Goal: Task Accomplishment & Management: Manage account settings

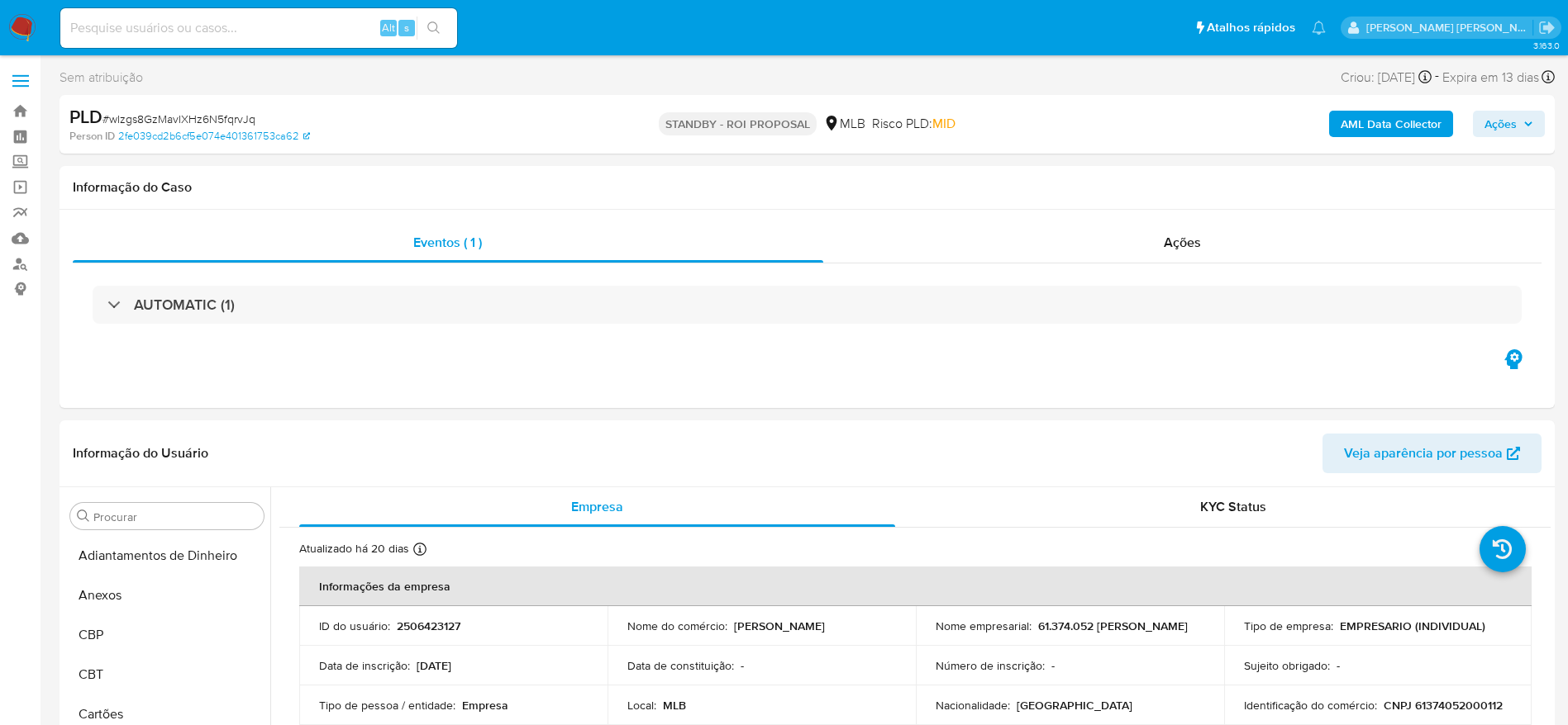
select select "10"
click at [326, 27] on input at bounding box center [259, 28] width 397 height 21
paste input "1383630683"
type input "1383630683"
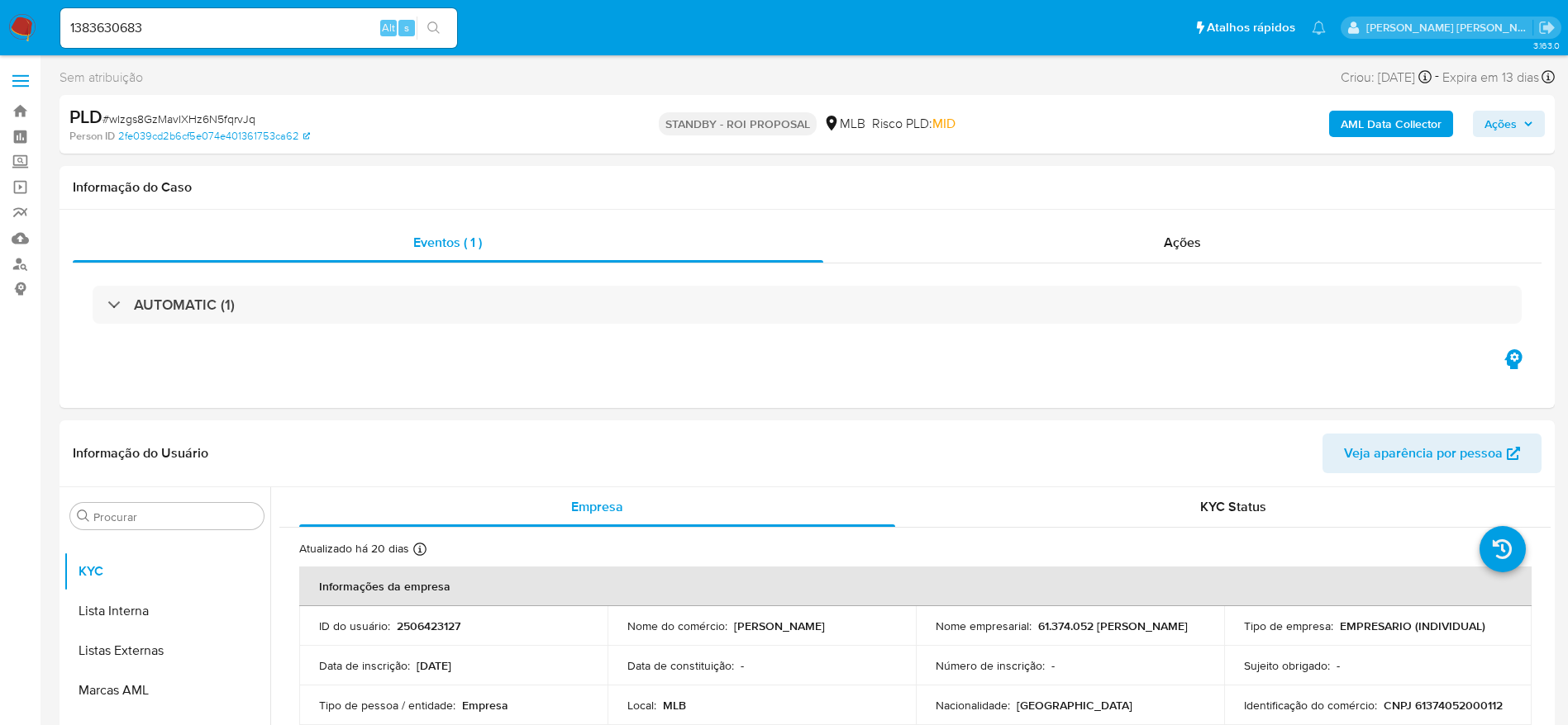
click at [436, 31] on icon "search-icon" at bounding box center [434, 28] width 13 height 13
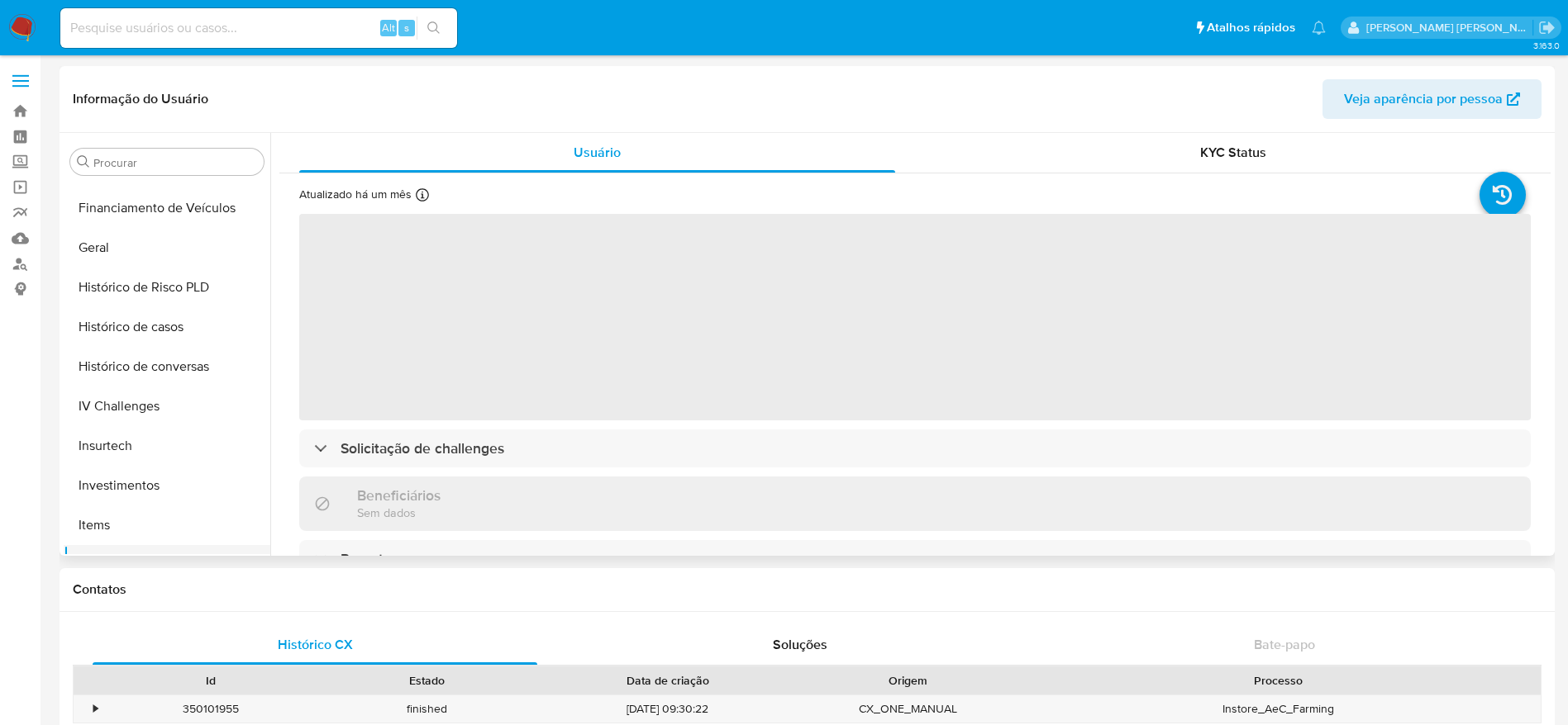
scroll to position [524, 0]
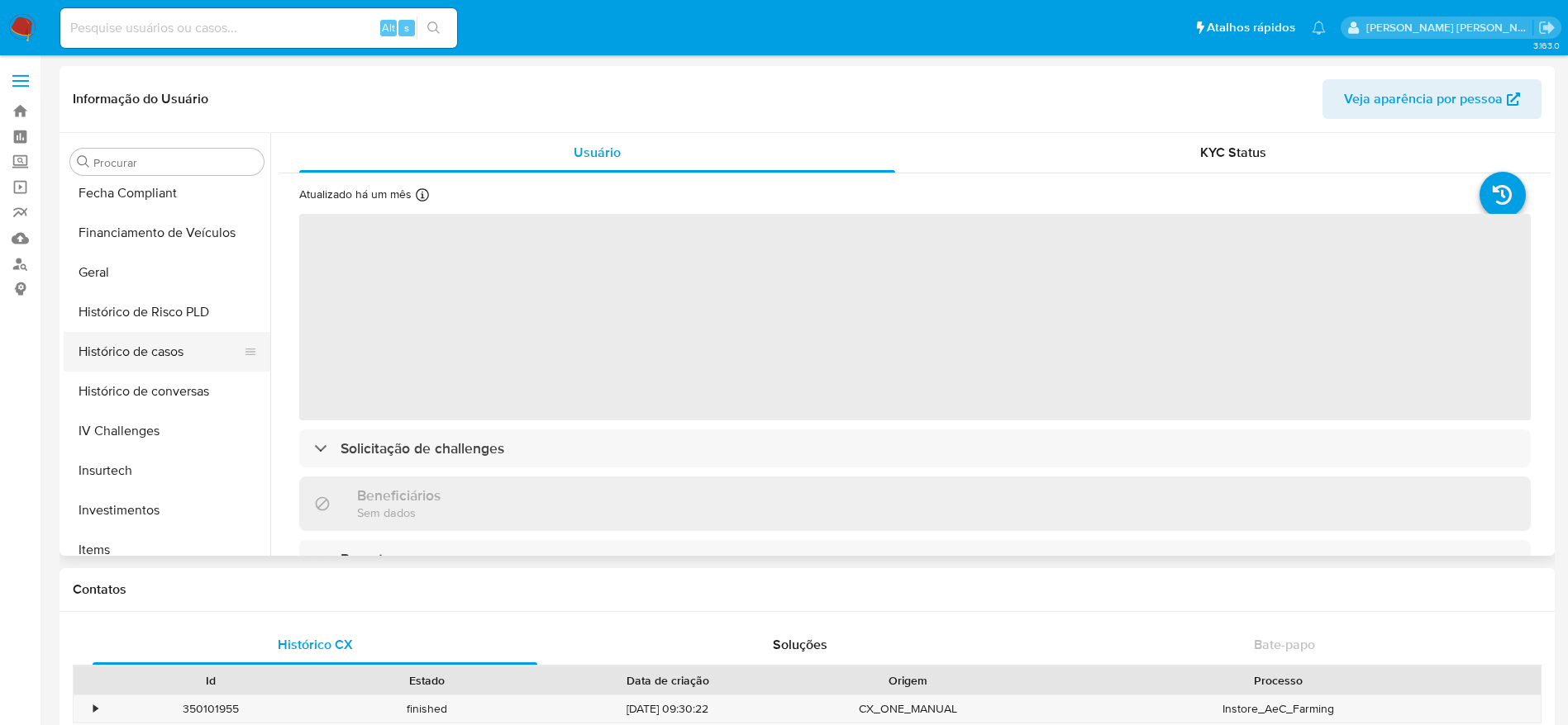
click at [146, 343] on button "Histórico de casos" at bounding box center [160, 352] width 194 height 40
select select "10"
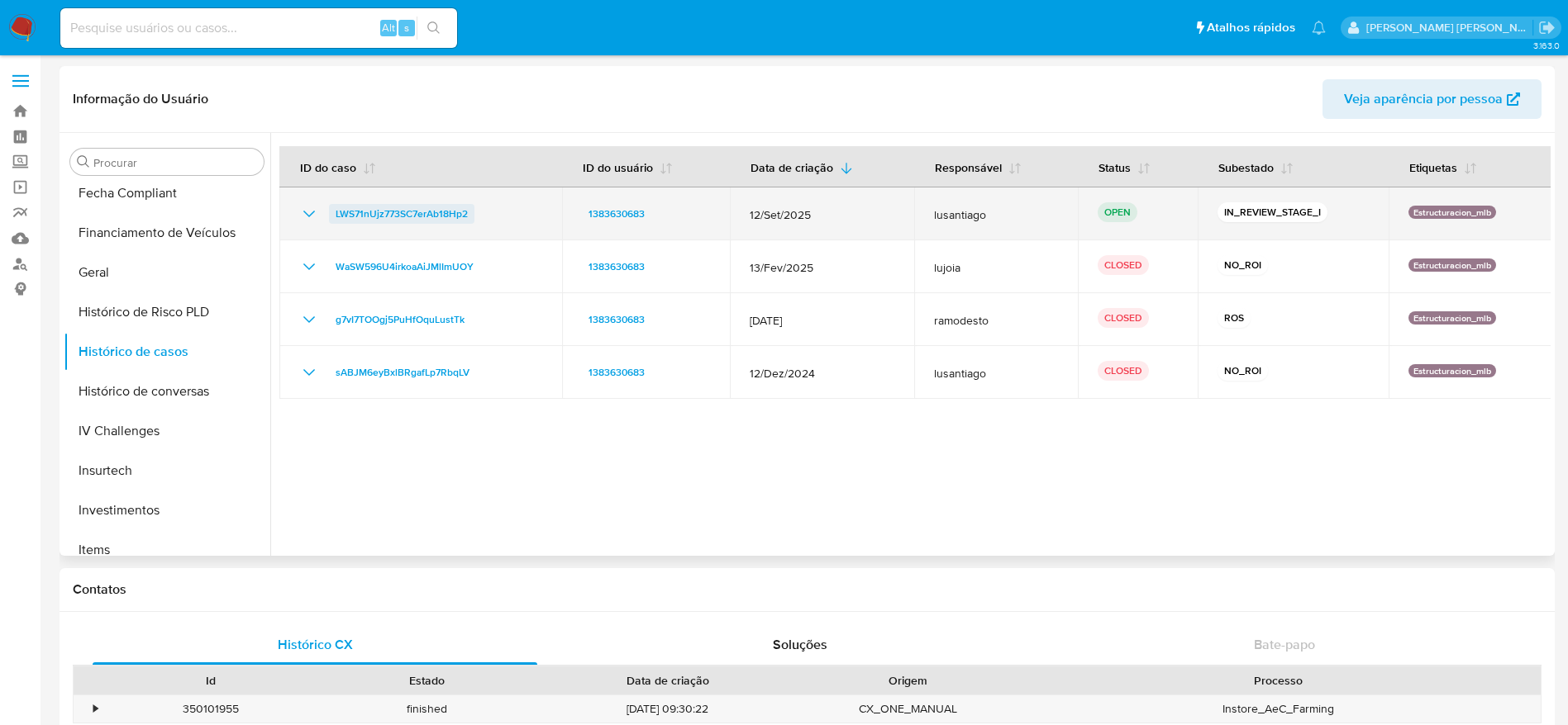
click at [429, 208] on span "LWS71nUjz773SC7erAb18Hp2" at bounding box center [402, 214] width 132 height 20
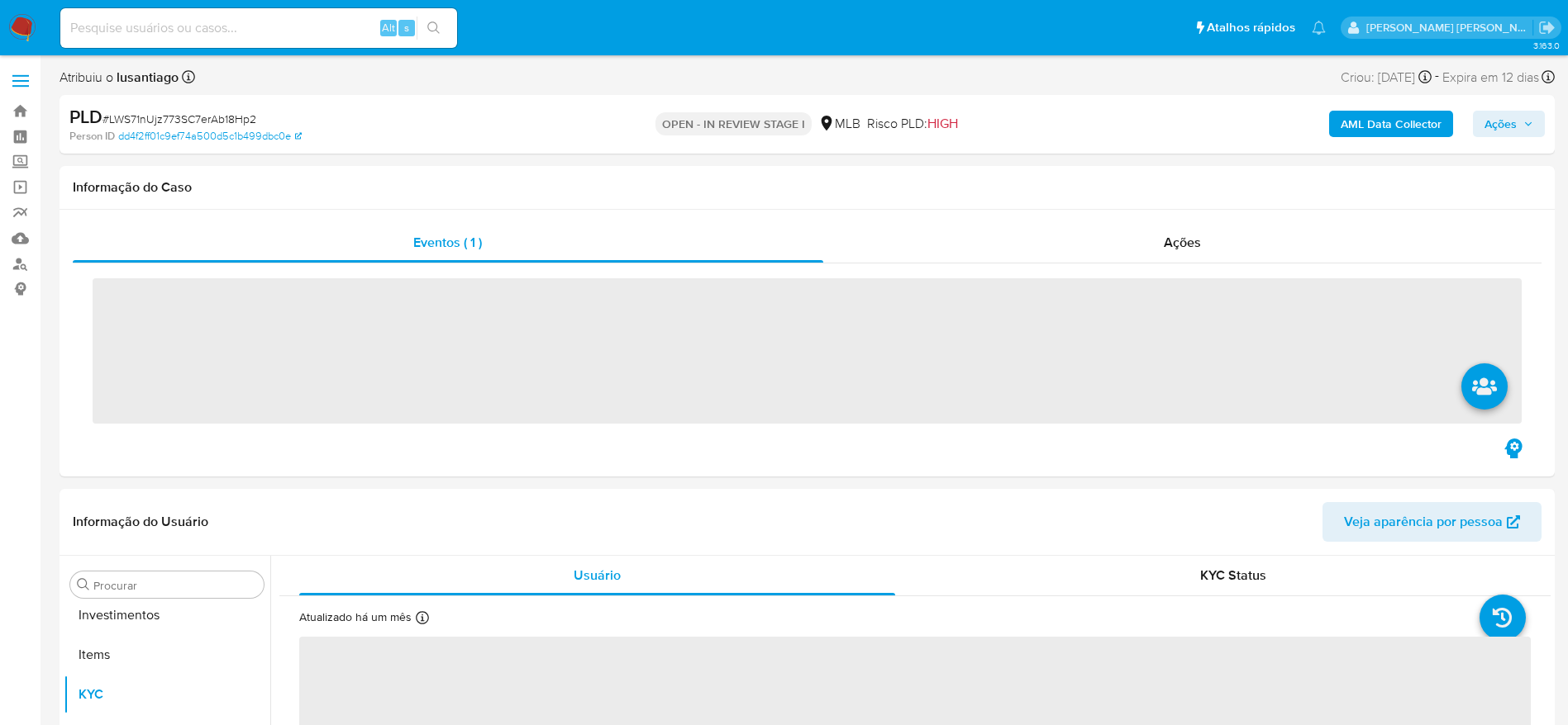
scroll to position [896, 0]
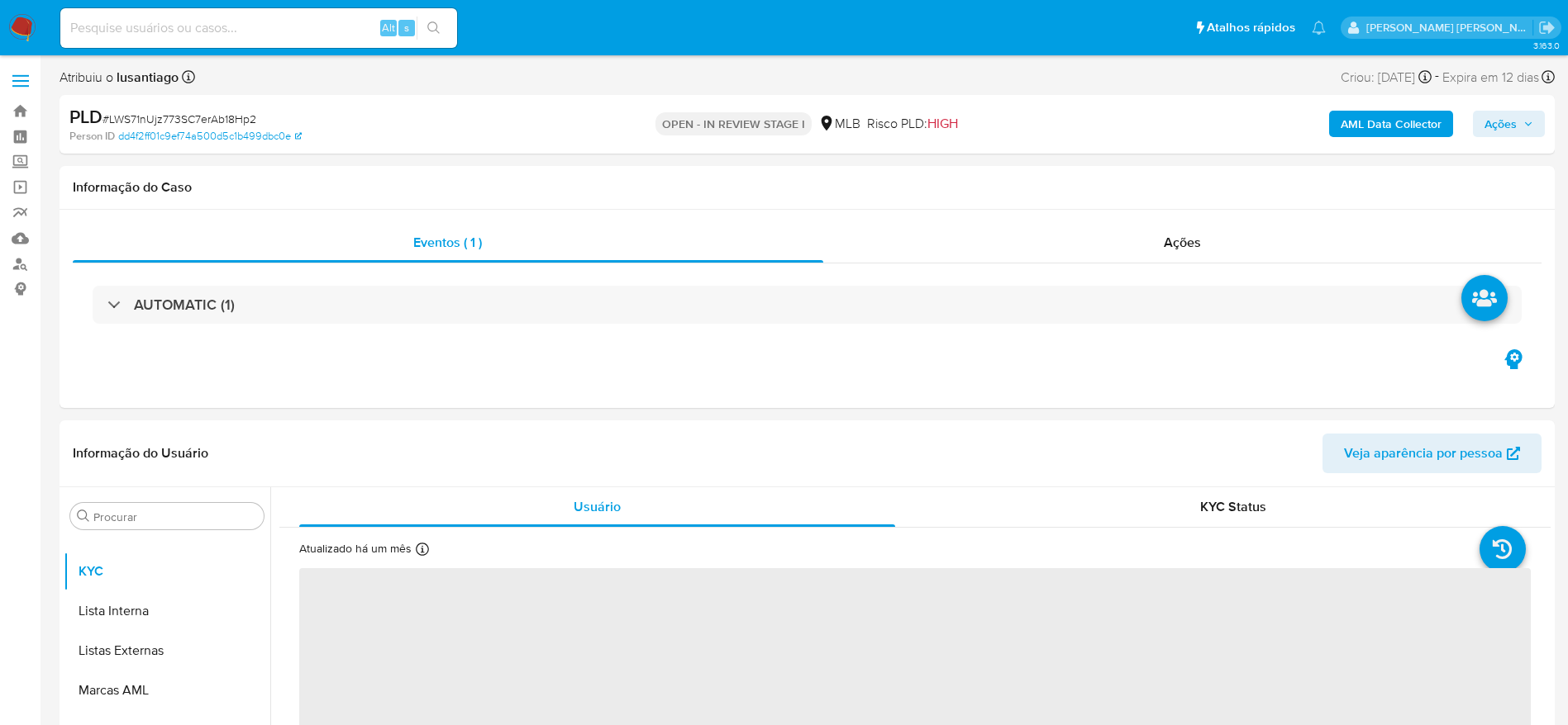
select select "10"
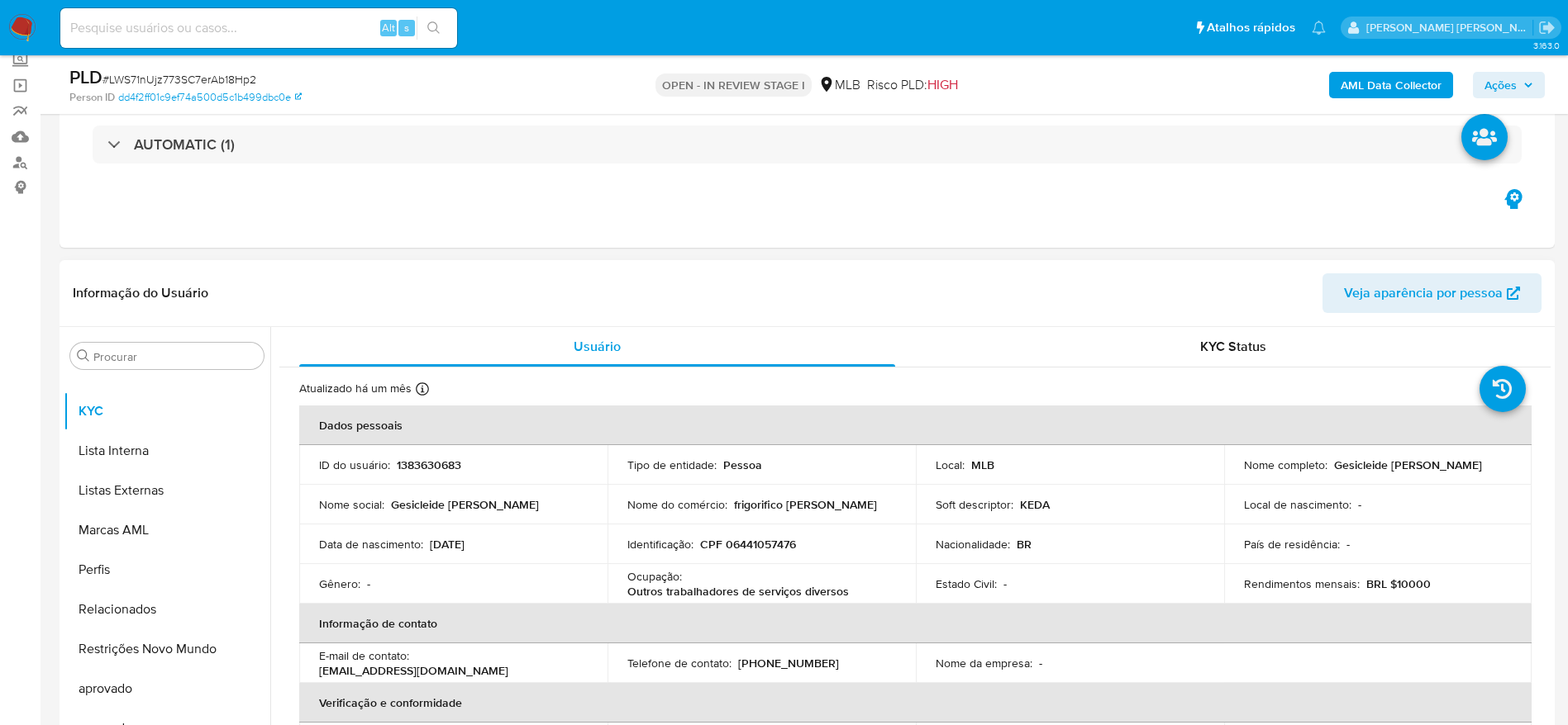
scroll to position [248, 0]
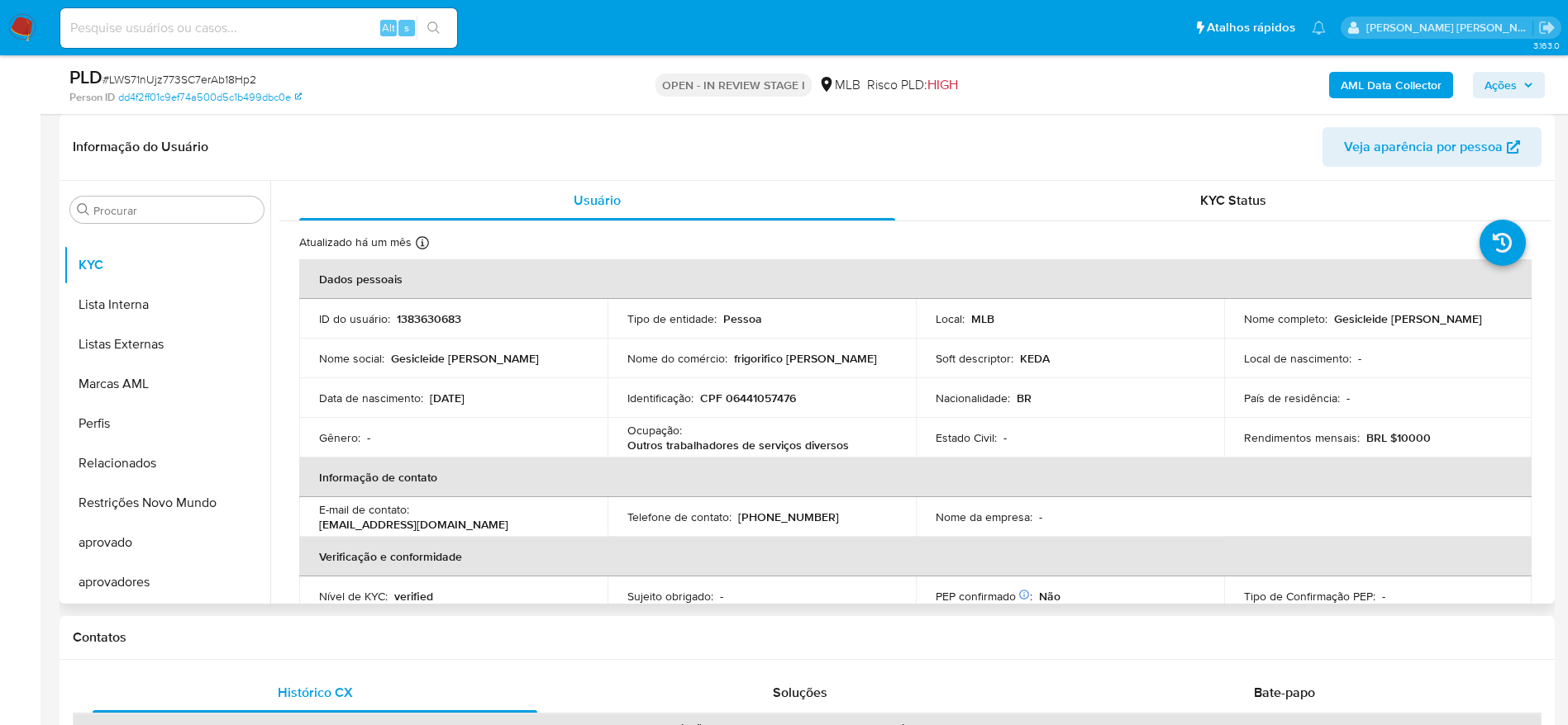
click at [744, 406] on p "CPF 06441057476" at bounding box center [748, 398] width 96 height 15
copy p "06441057476"
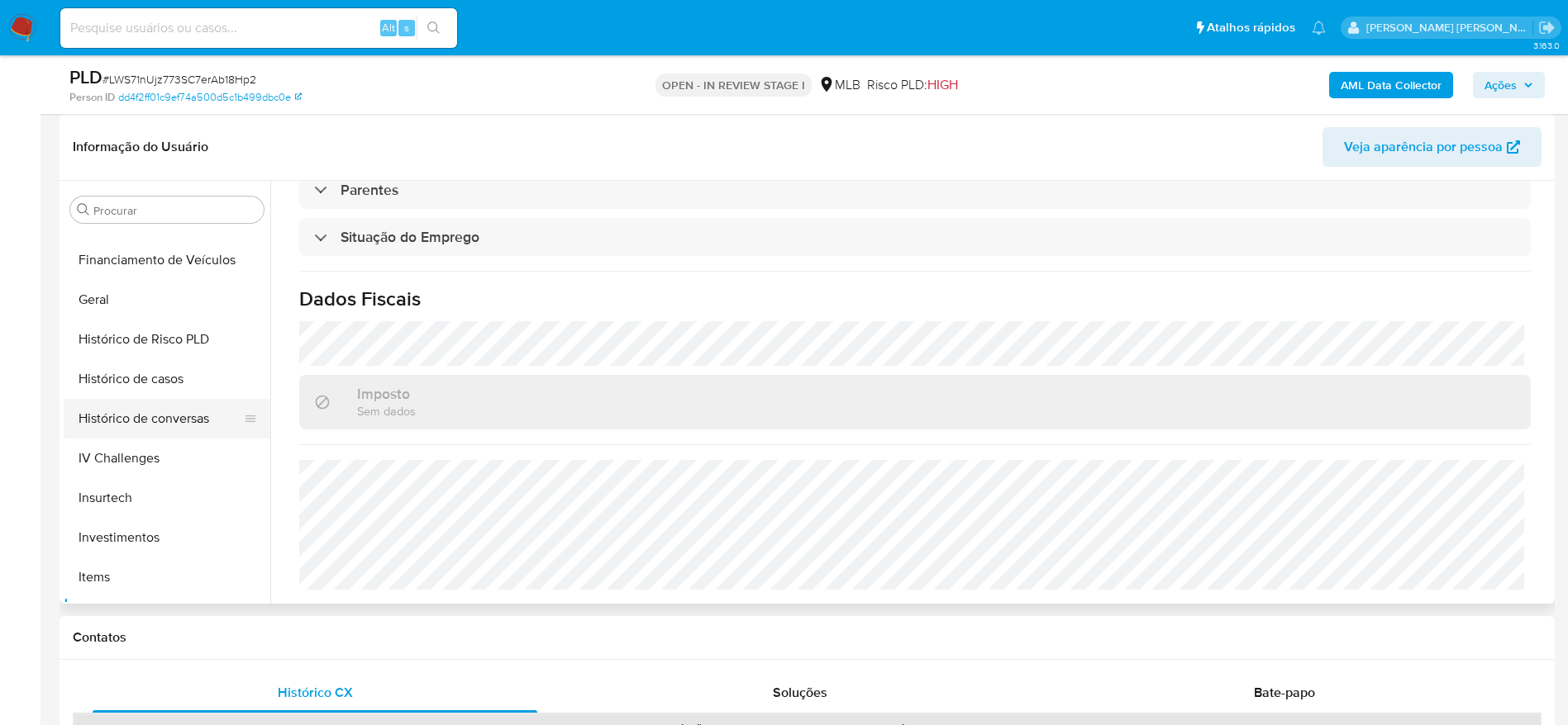
scroll to position [525, 0]
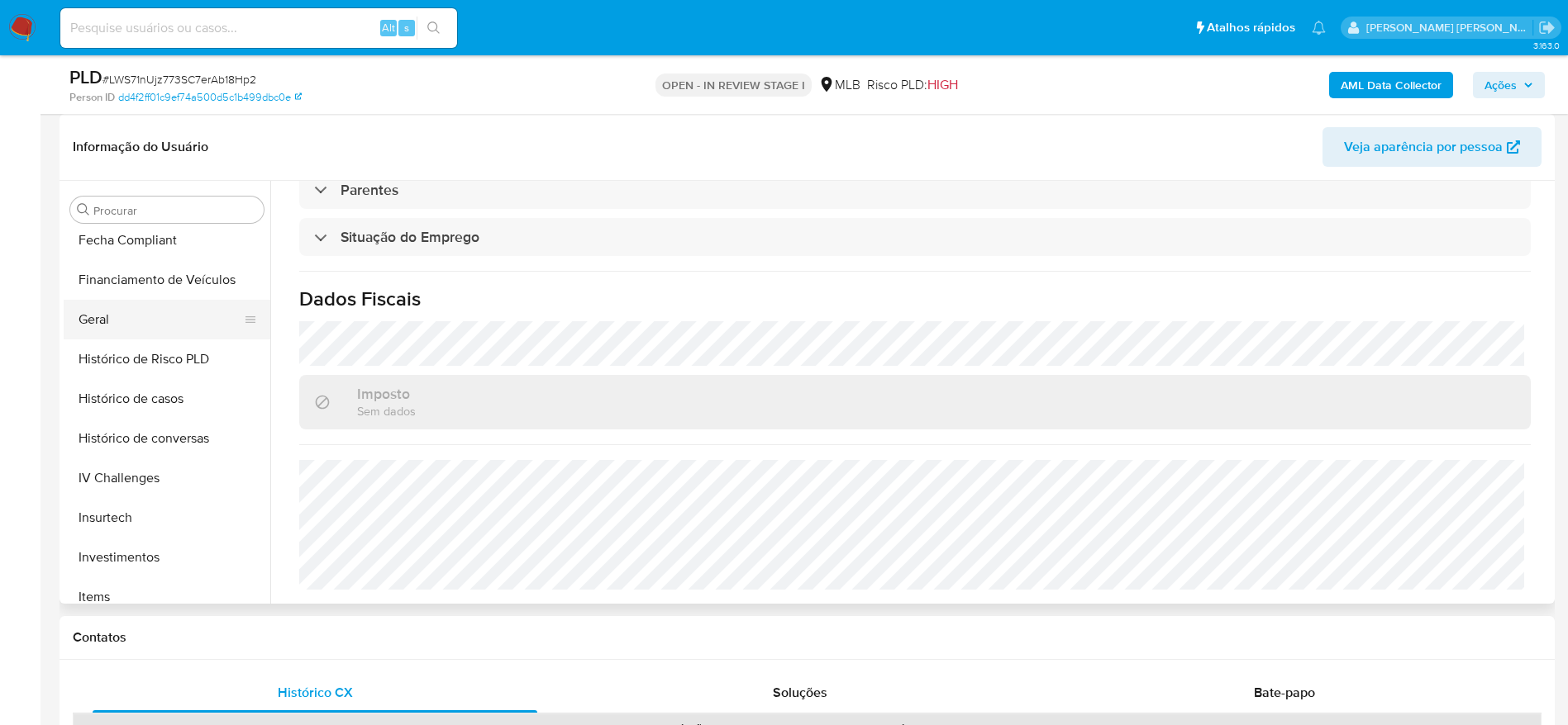
click at [124, 313] on button "Geral" at bounding box center [160, 320] width 194 height 40
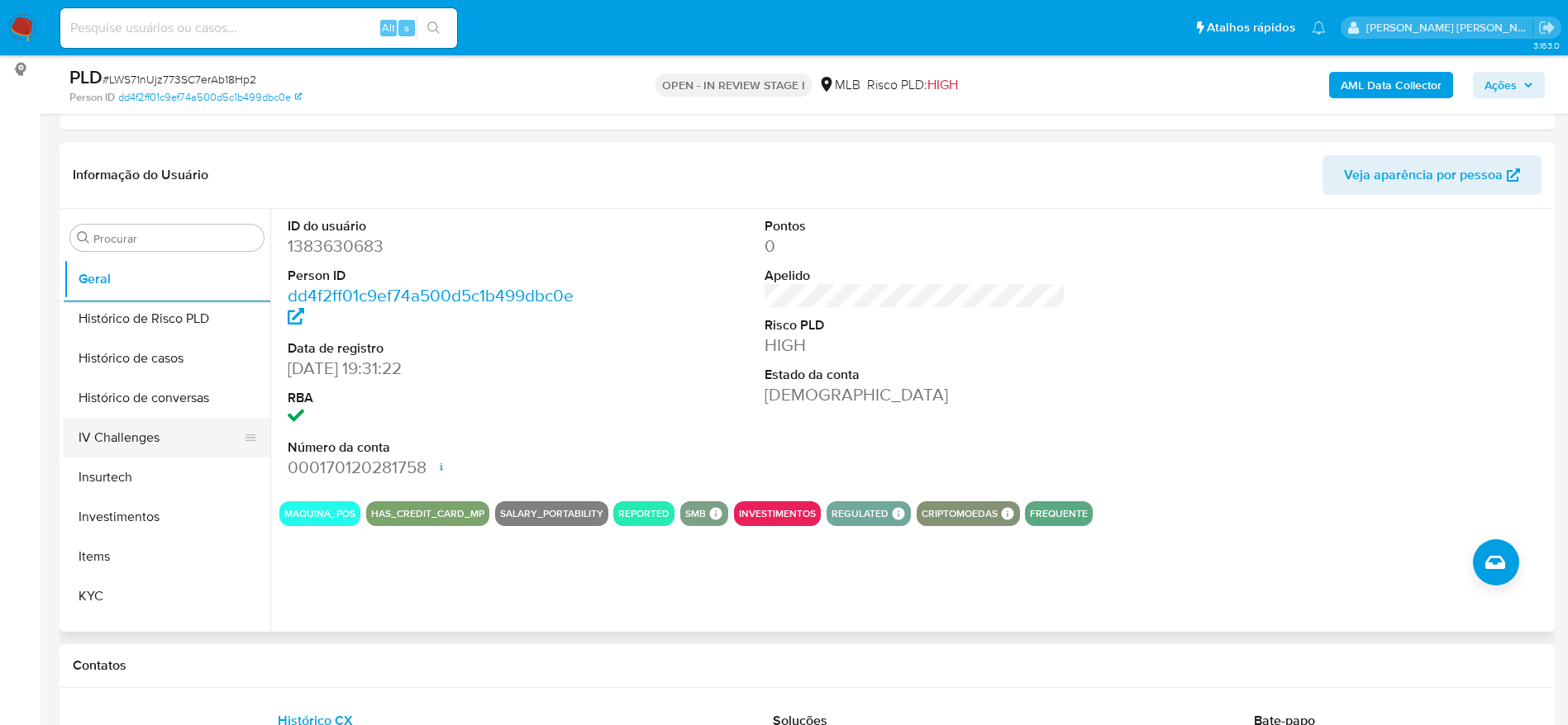
scroll to position [896, 0]
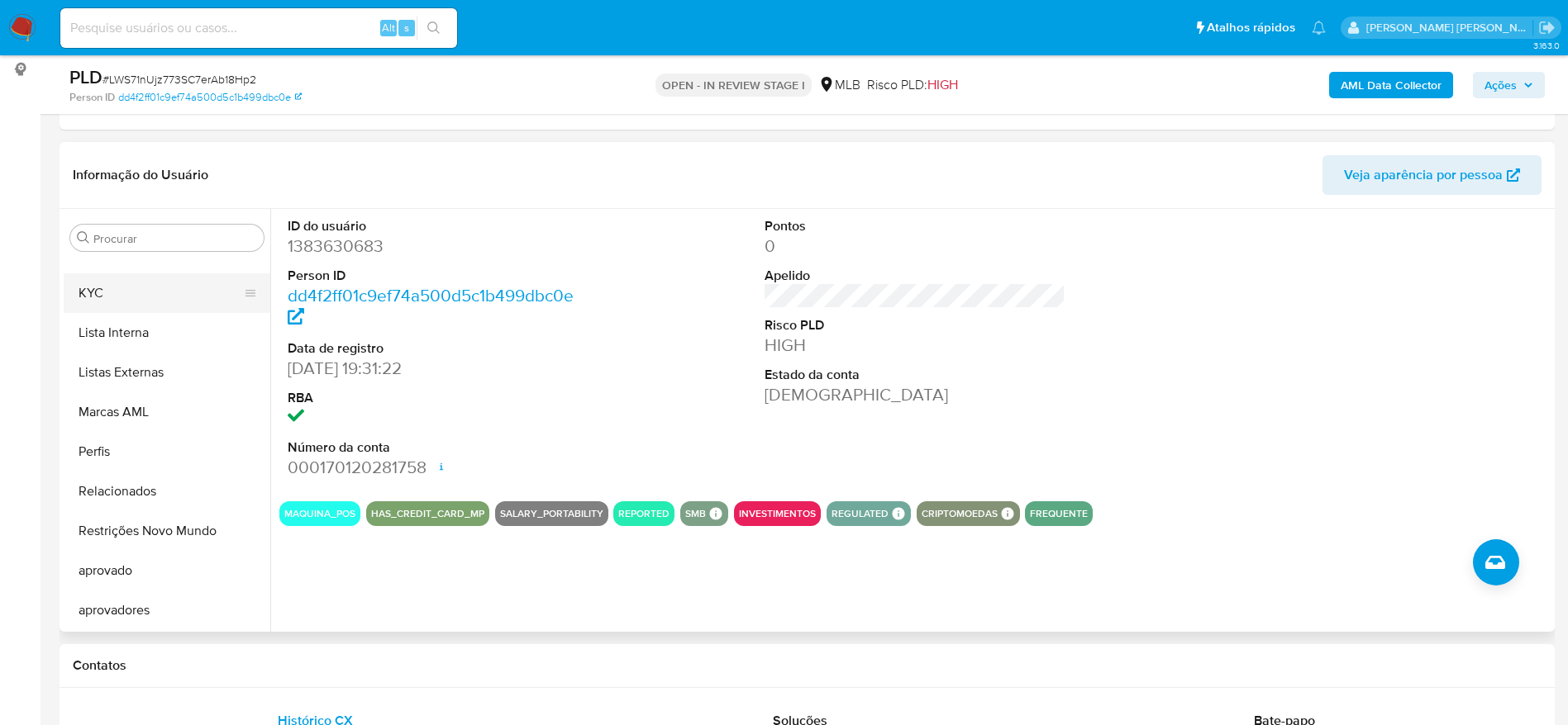
click at [131, 288] on button "KYC" at bounding box center [160, 293] width 194 height 40
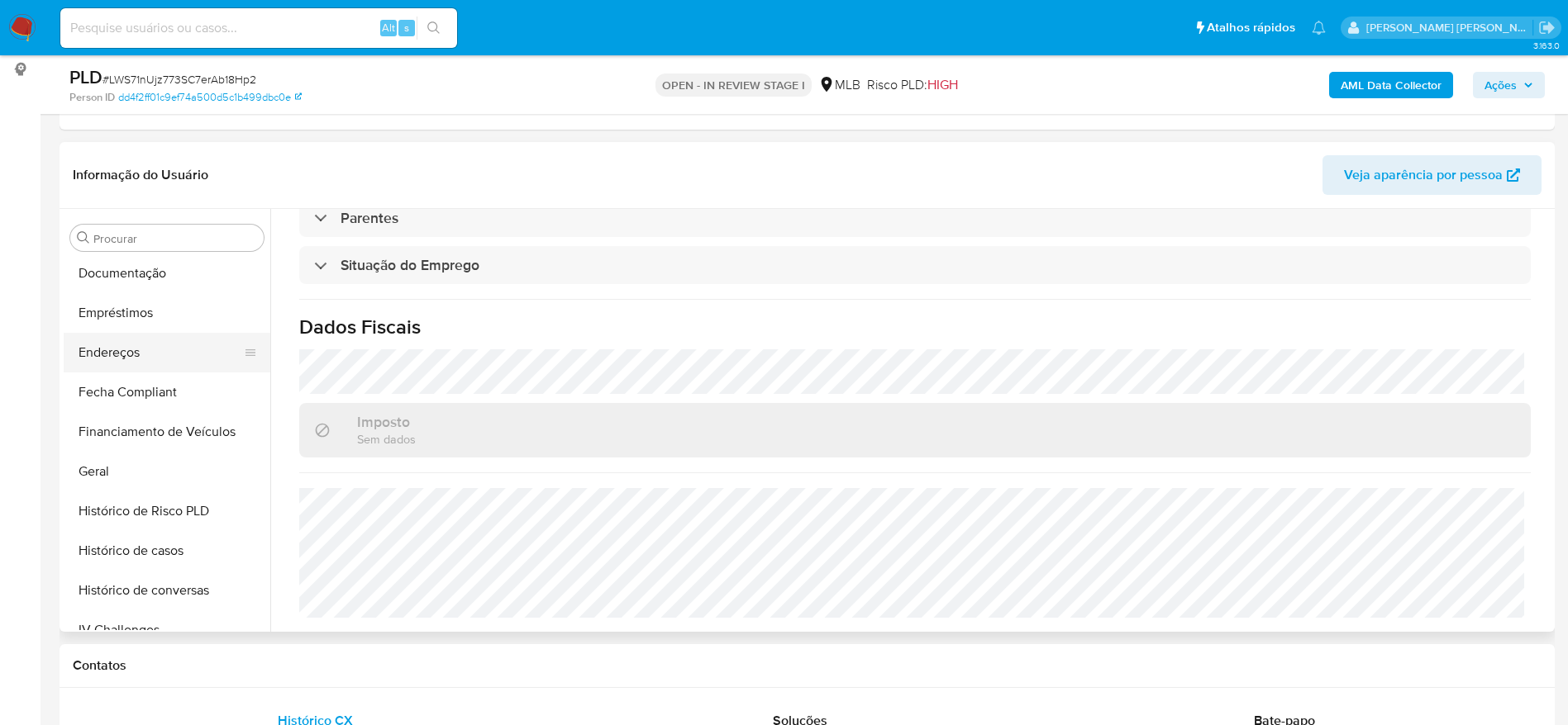
scroll to position [277, 0]
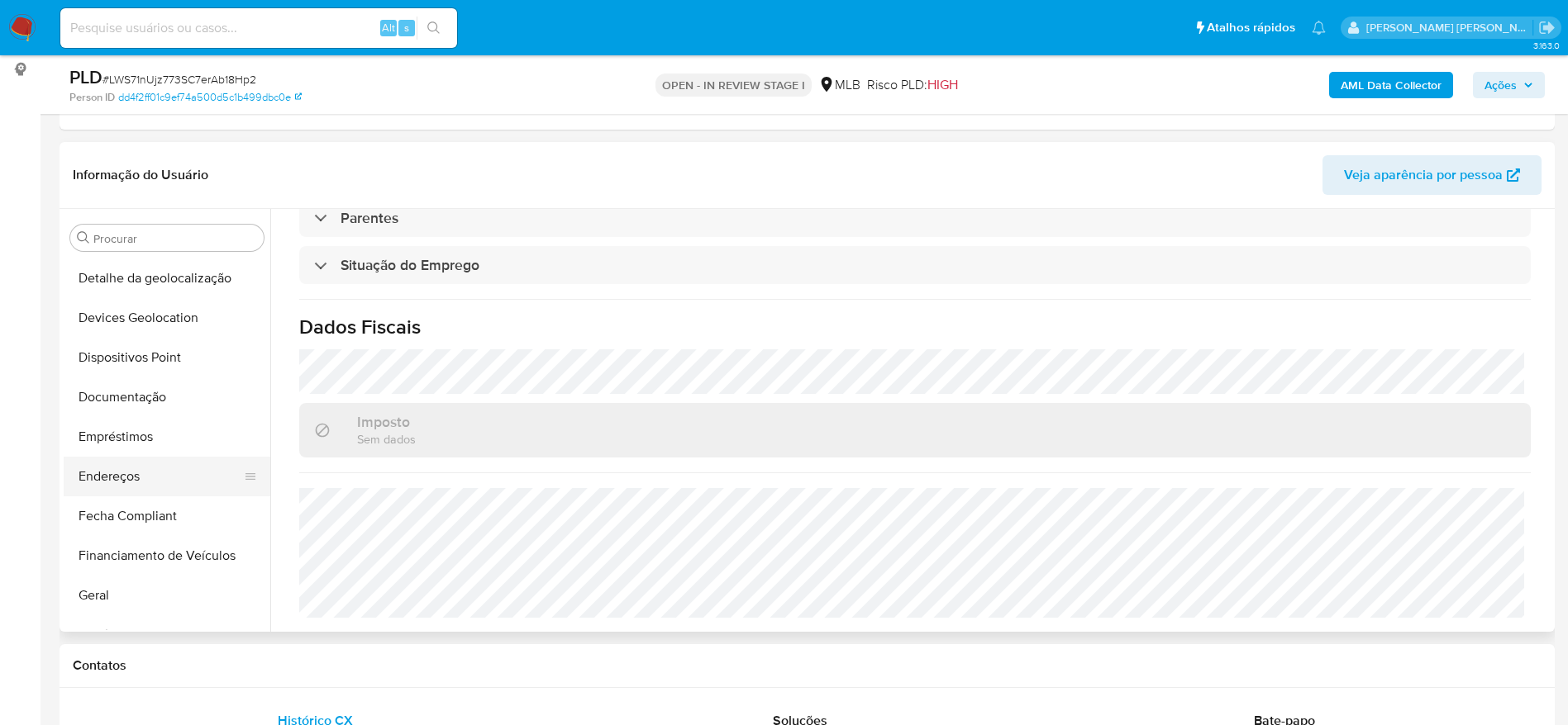
click at [136, 466] on button "Endereços" at bounding box center [160, 477] width 194 height 40
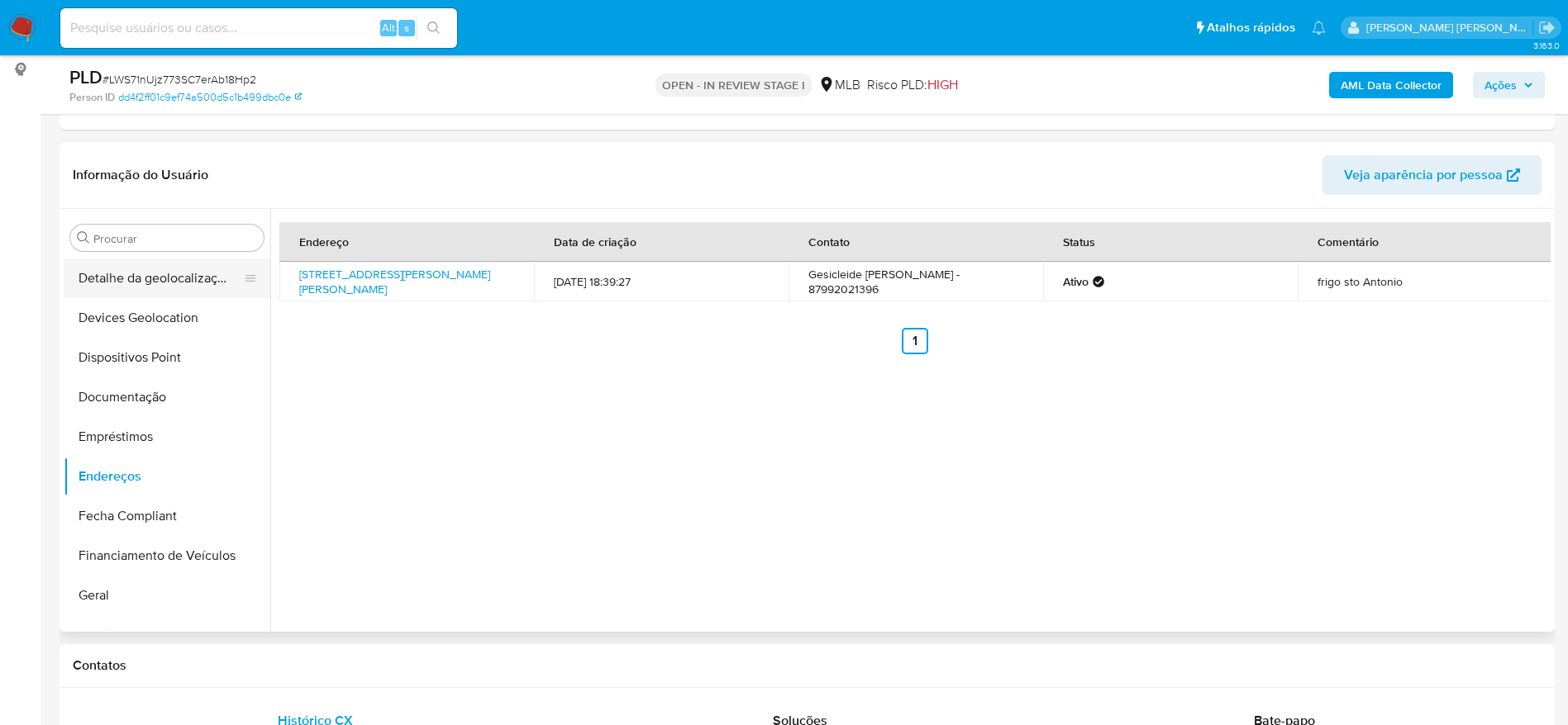
click at [175, 274] on button "Detalhe da geolocalização" at bounding box center [160, 279] width 194 height 40
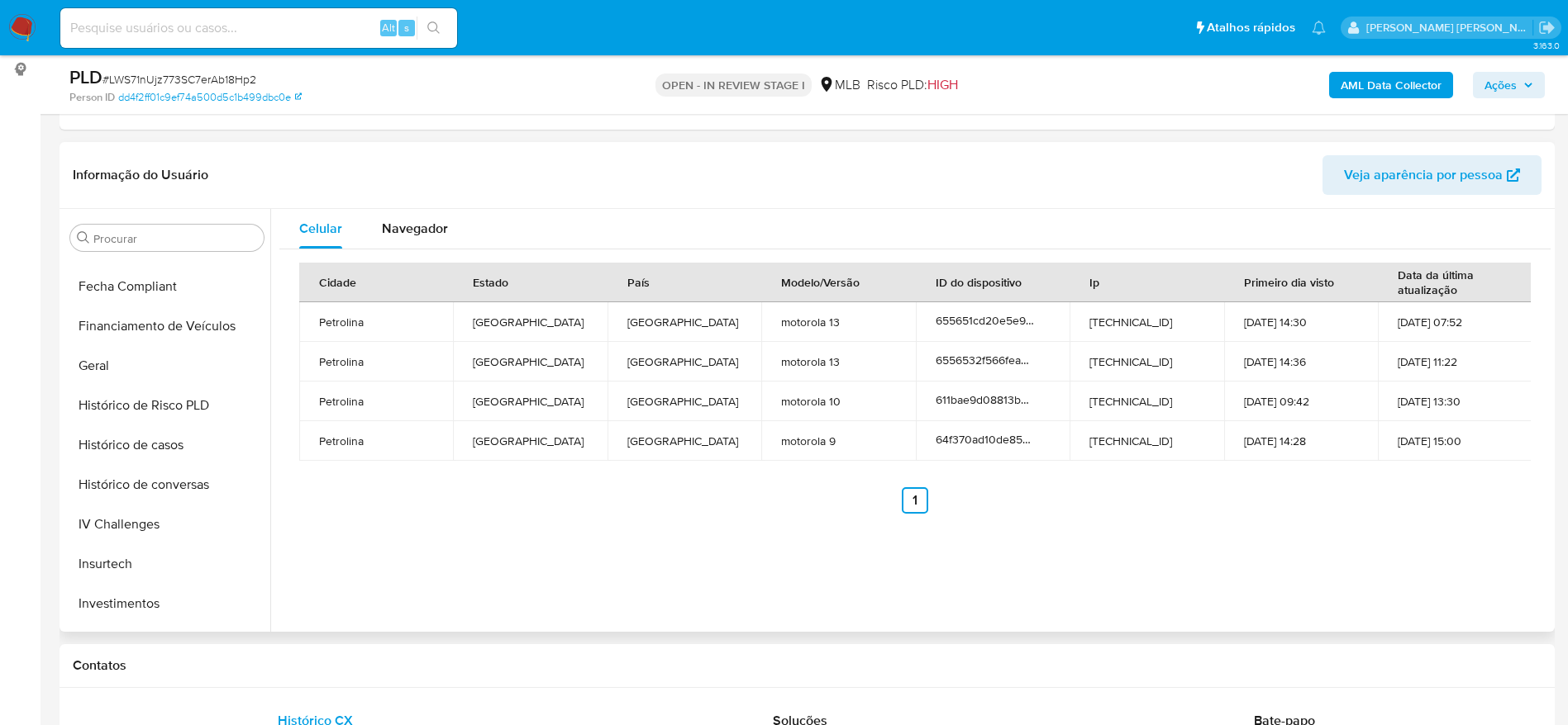
scroll to position [896, 0]
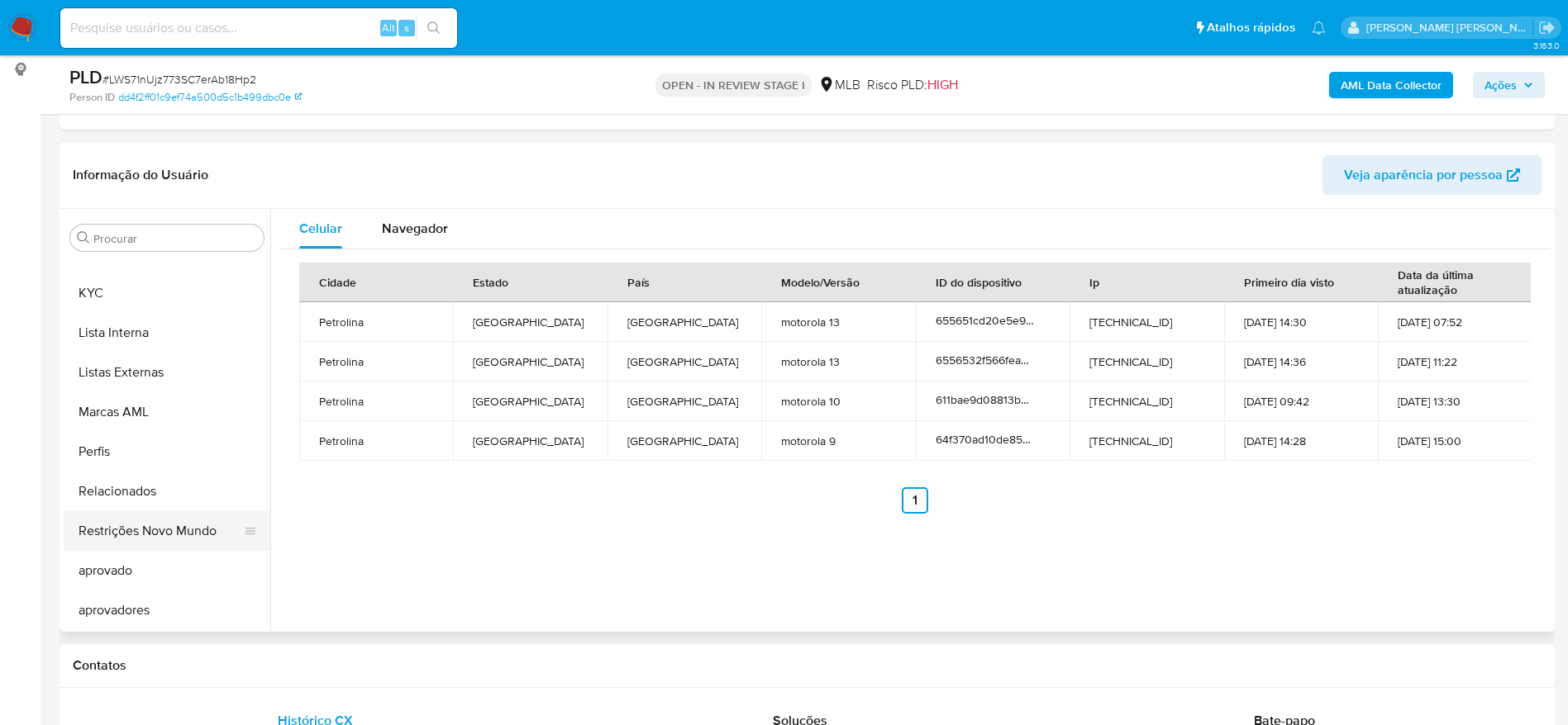
click at [160, 537] on button "Restrições Novo Mundo" at bounding box center [160, 532] width 194 height 40
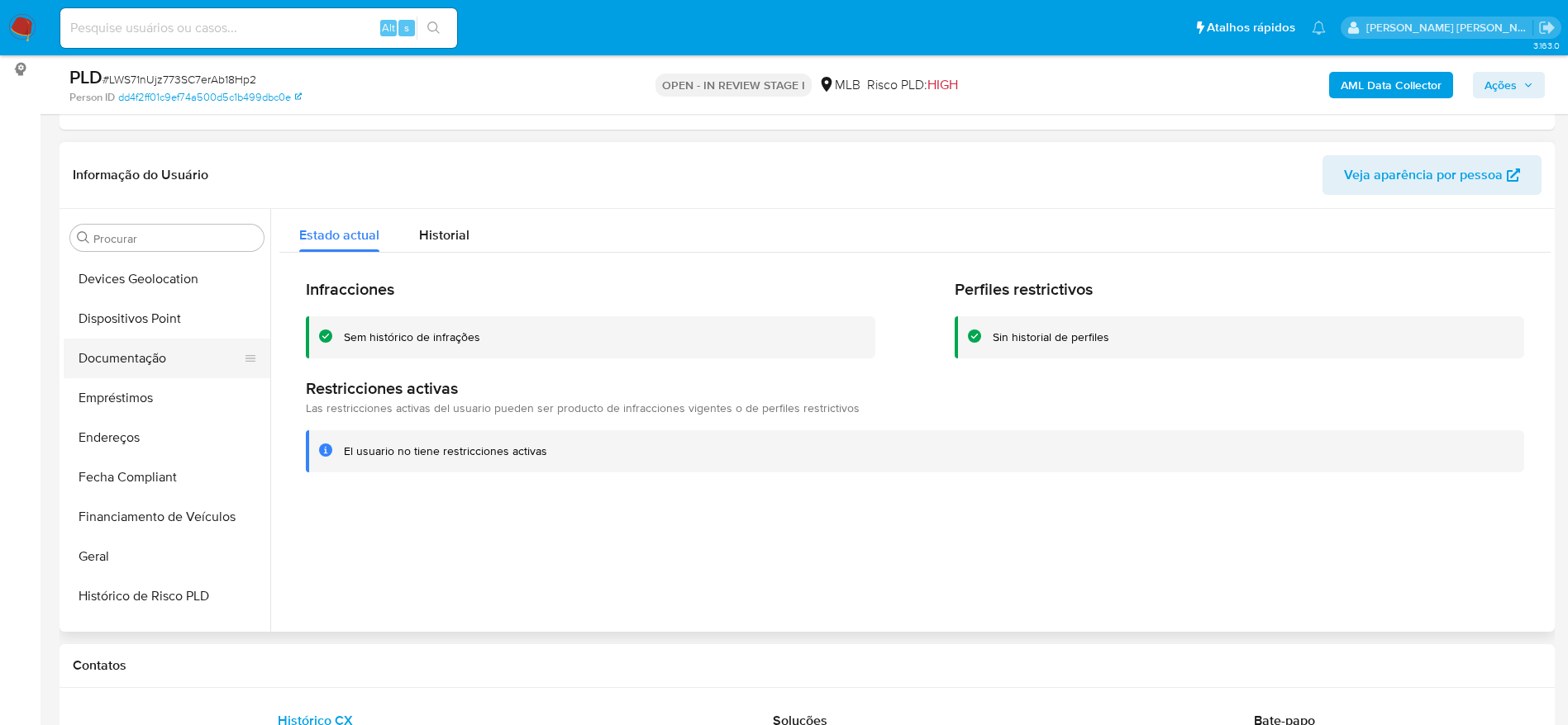
scroll to position [277, 0]
click at [159, 341] on button "Dispositivos Point" at bounding box center [160, 358] width 194 height 40
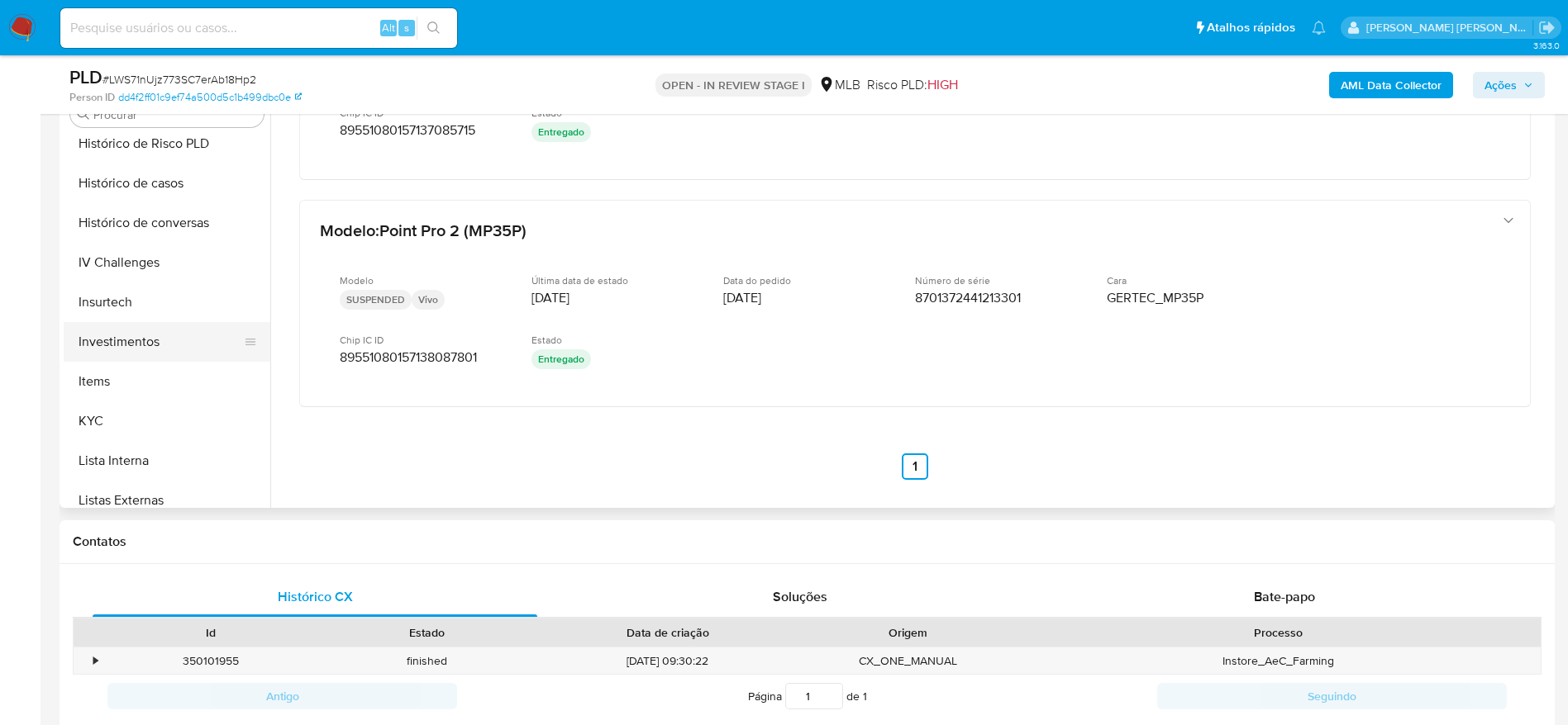
scroll to position [648, 0]
click at [175, 417] on button "KYC" at bounding box center [160, 417] width 194 height 40
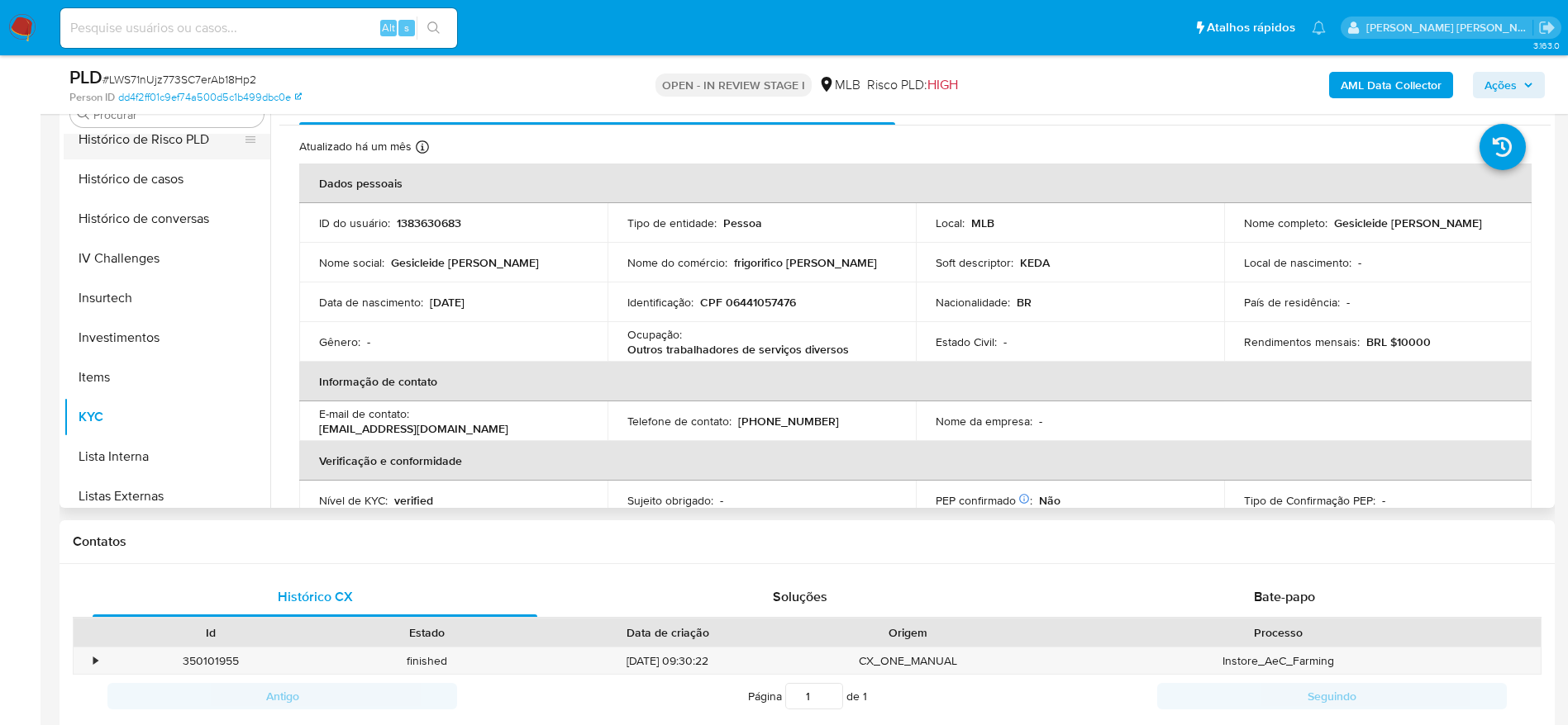
scroll to position [401, 0]
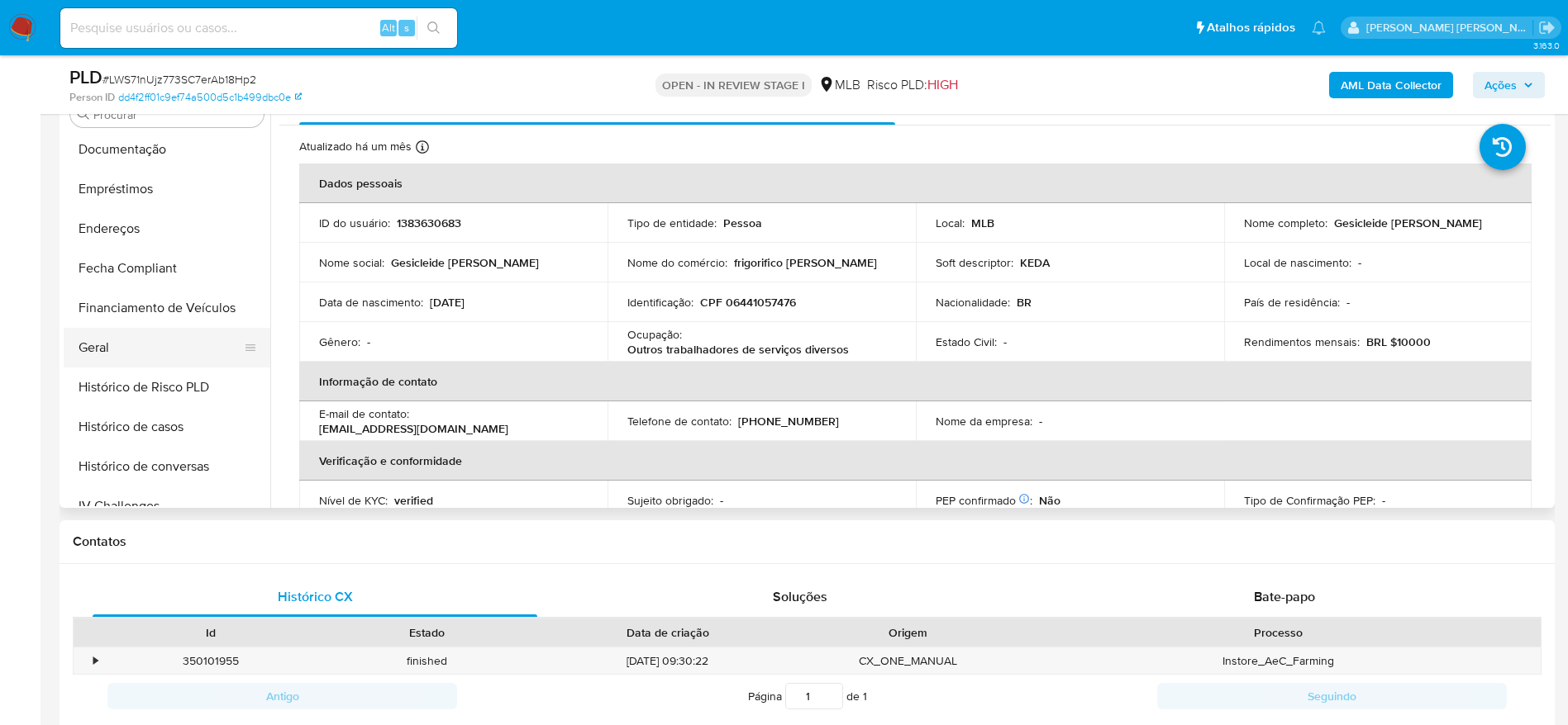
click at [124, 346] on button "Geral" at bounding box center [160, 348] width 194 height 40
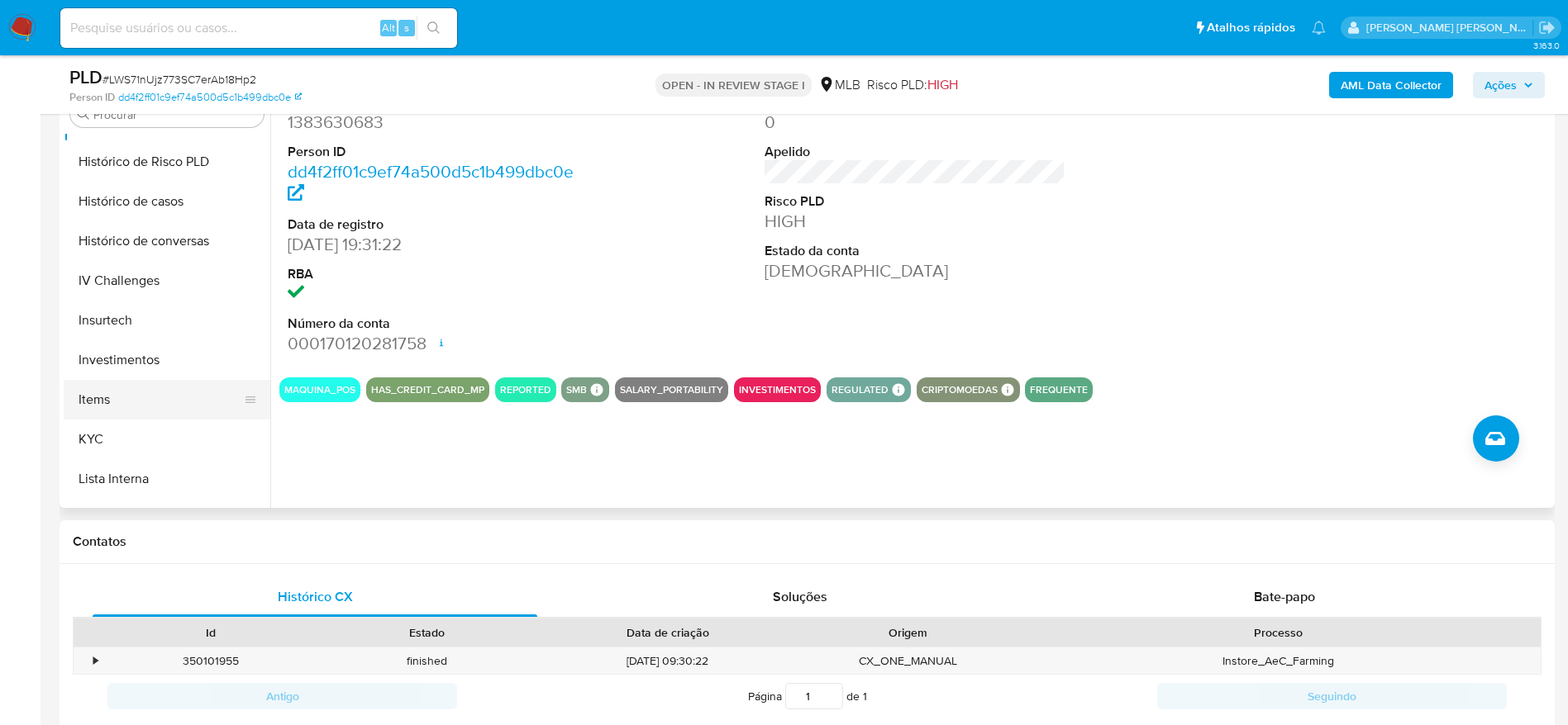
scroll to position [648, 0]
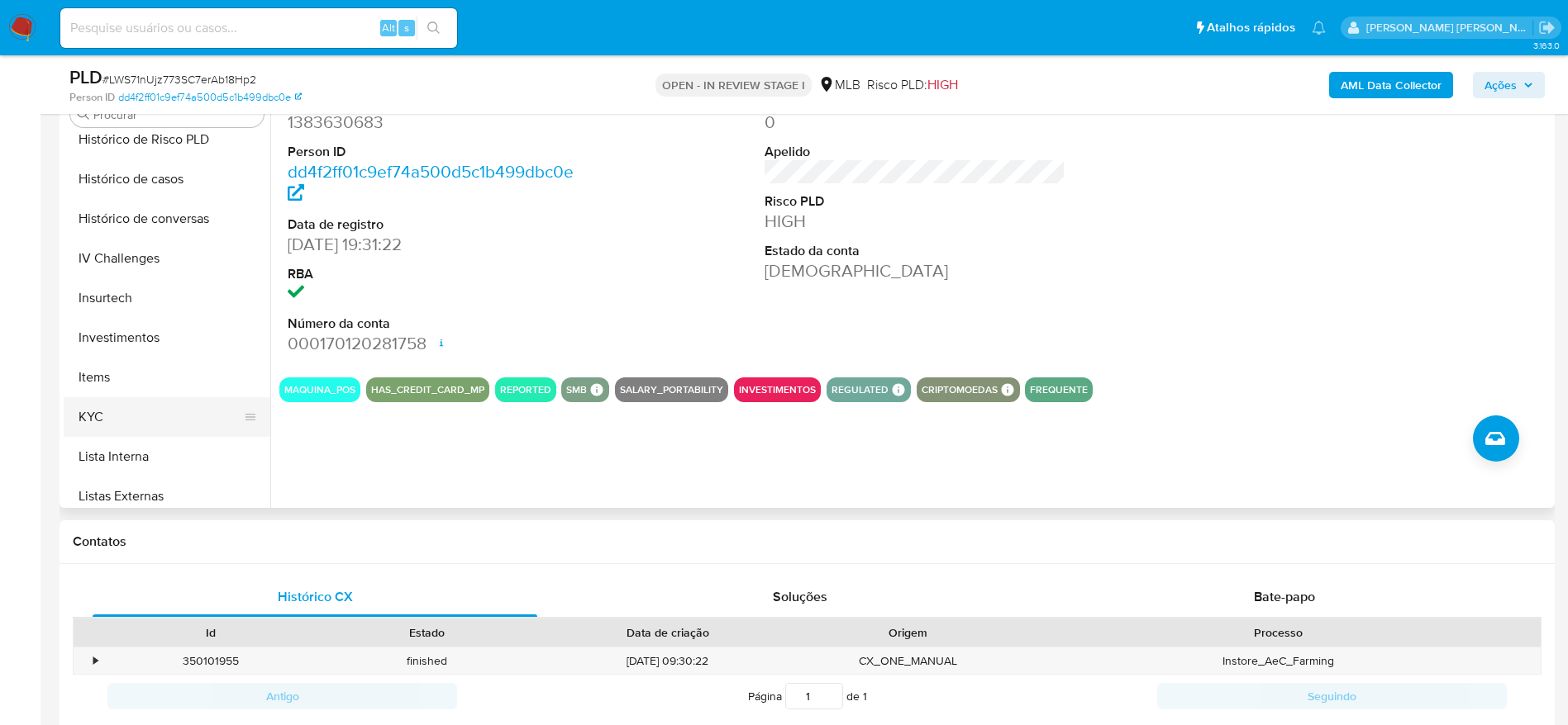
click at [123, 401] on button "KYC" at bounding box center [160, 417] width 194 height 40
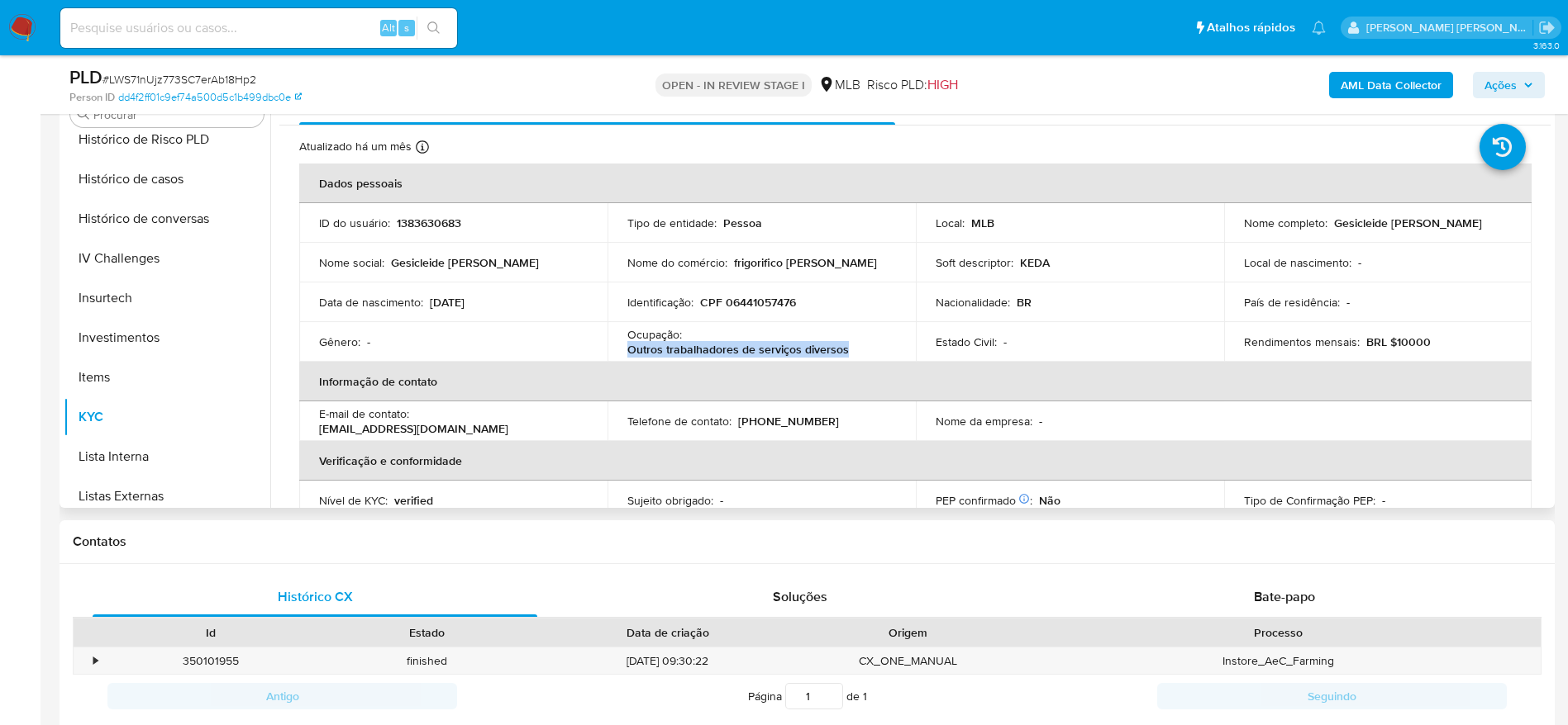
drag, startPoint x: 845, startPoint y: 355, endPoint x: 624, endPoint y: 346, distance: 221.2
click at [624, 346] on td "Ocupação : Outros trabalhadores de serviços diversos" at bounding box center [761, 342] width 308 height 40
copy p "Outros trabalhadores de serviços diversos"
click at [1502, 81] on span "Ações" at bounding box center [1500, 85] width 32 height 26
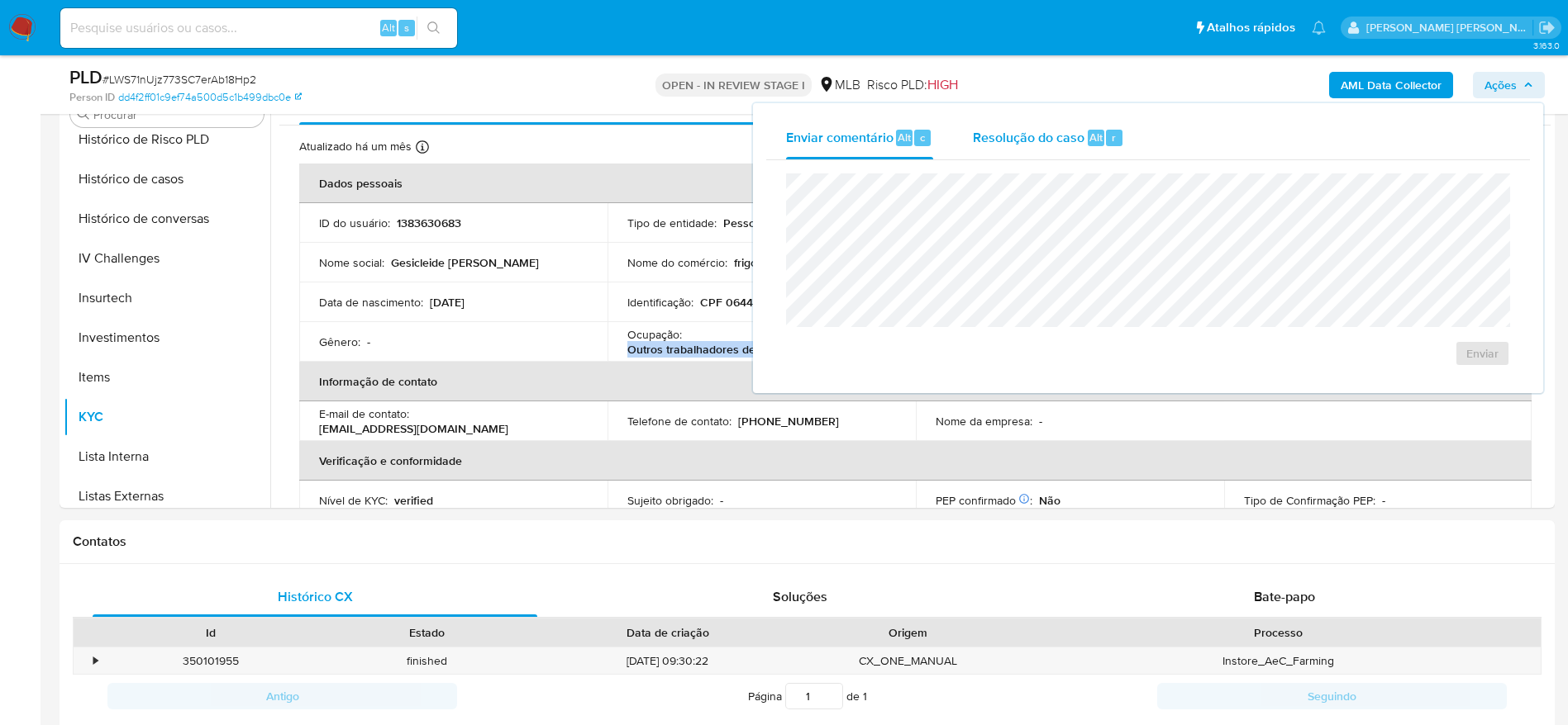
click at [1045, 147] on div "Resolução do caso Alt r" at bounding box center [1048, 138] width 151 height 43
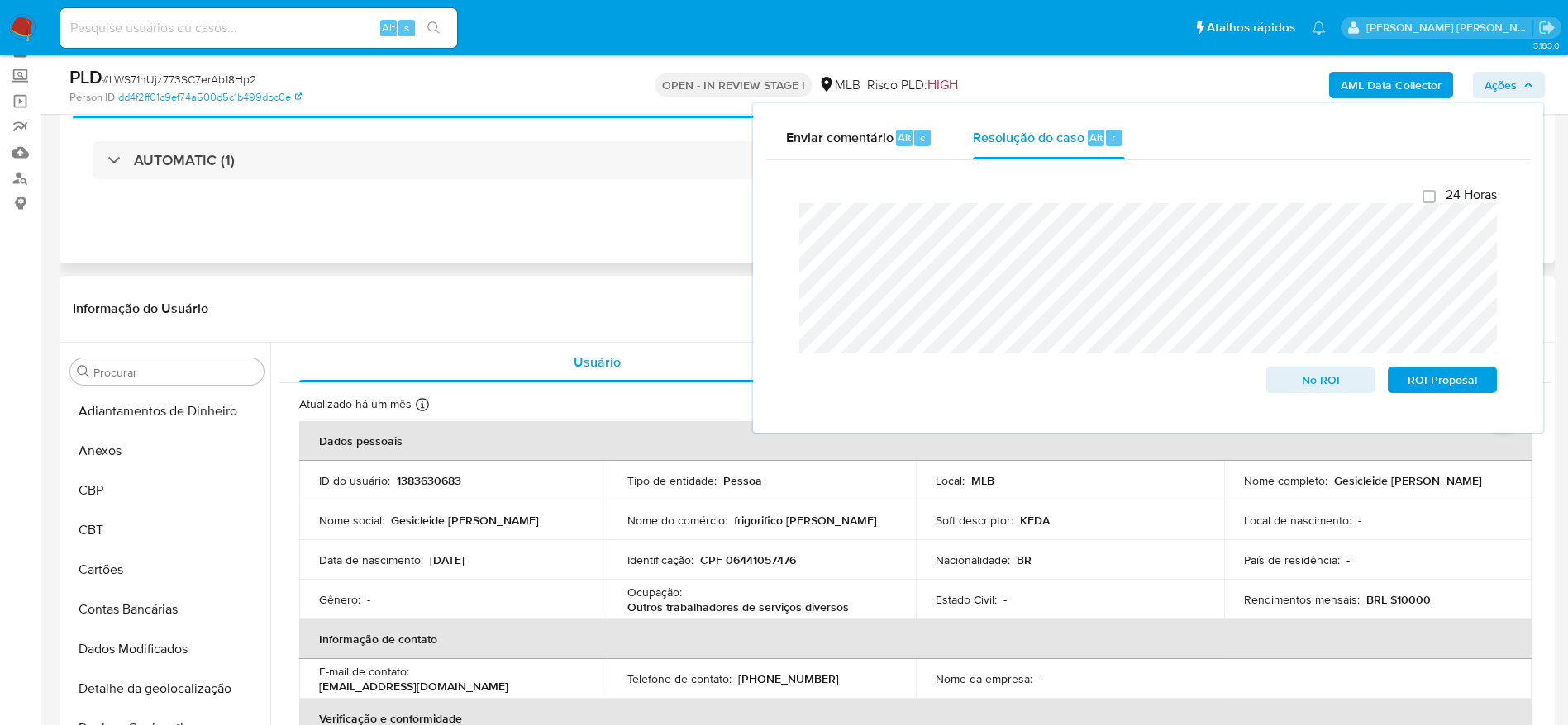
scroll to position [0, 0]
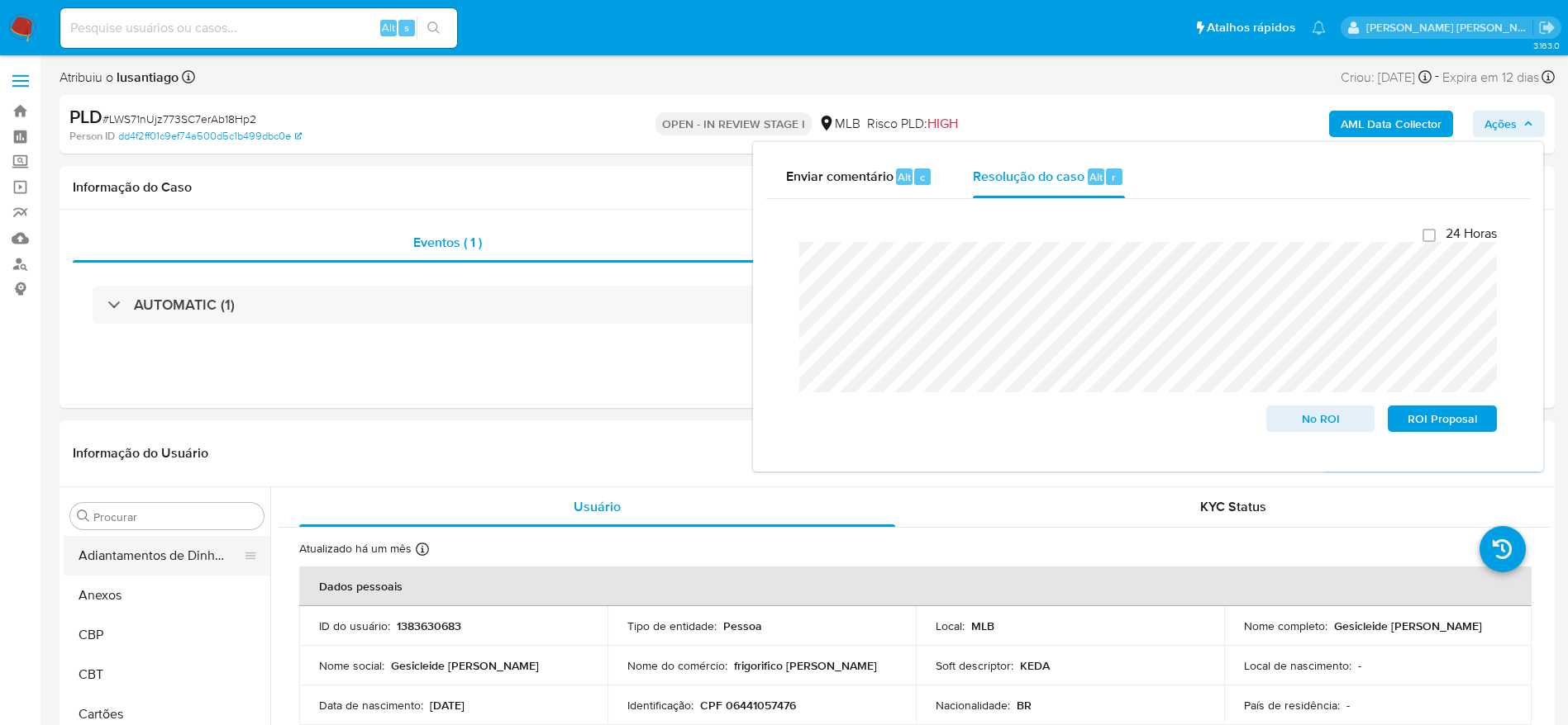
drag, startPoint x: 130, startPoint y: 594, endPoint x: 205, endPoint y: 566, distance: 80.1
click at [130, 595] on button "Anexos" at bounding box center [167, 595] width 207 height 40
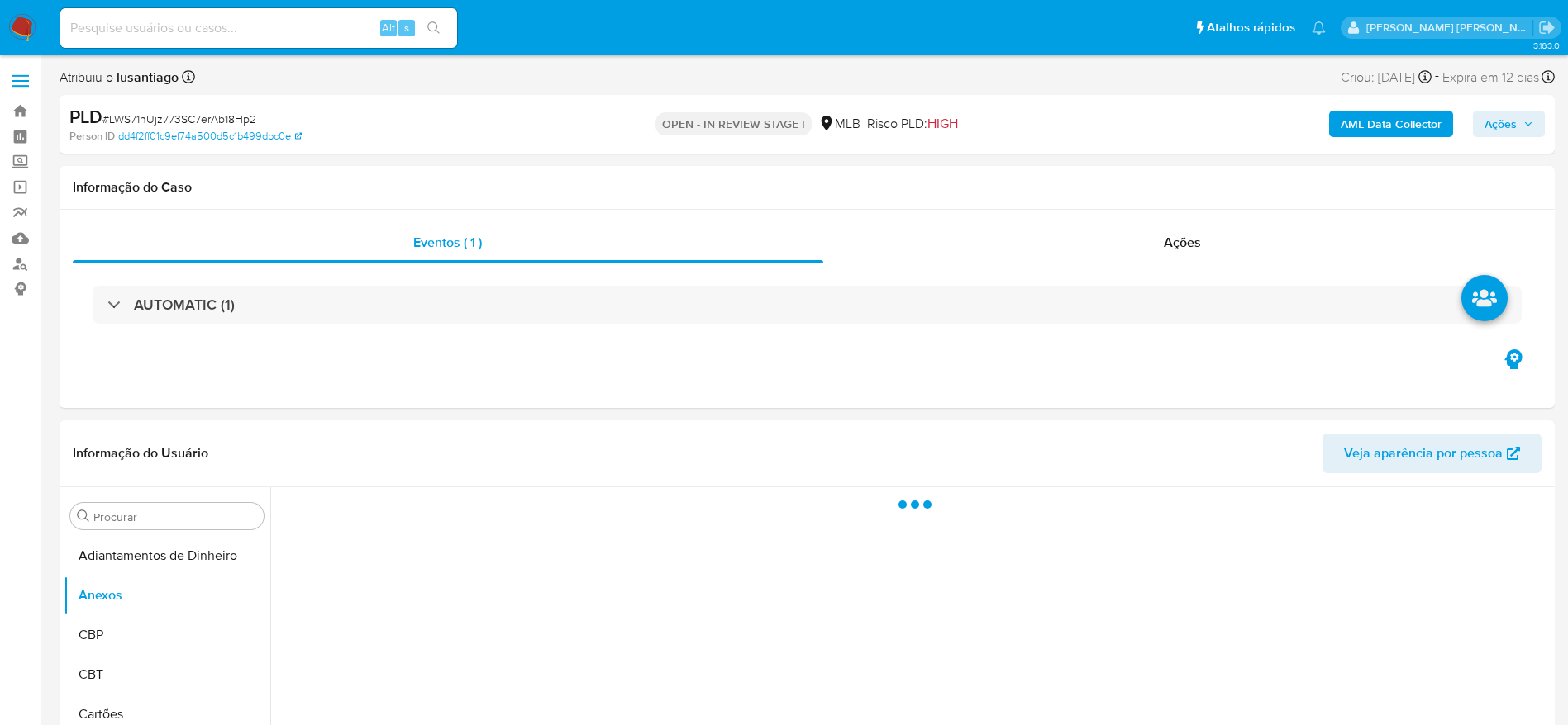
click at [1406, 118] on b "AML Data Collector" at bounding box center [1391, 124] width 101 height 26
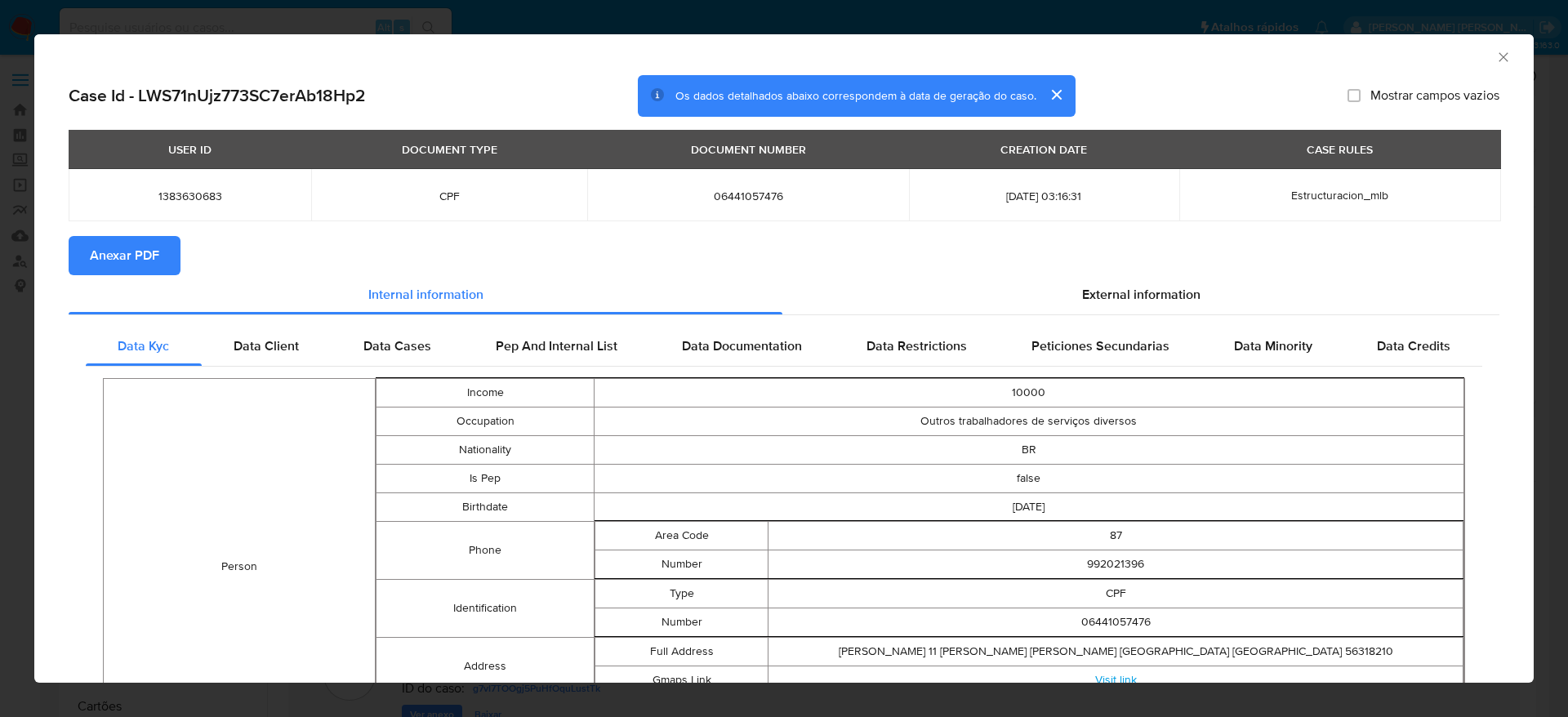
click at [128, 246] on span "Anexar PDF" at bounding box center [124, 256] width 69 height 36
click at [1495, 62] on icon "Fechar a janela" at bounding box center [1503, 57] width 16 height 16
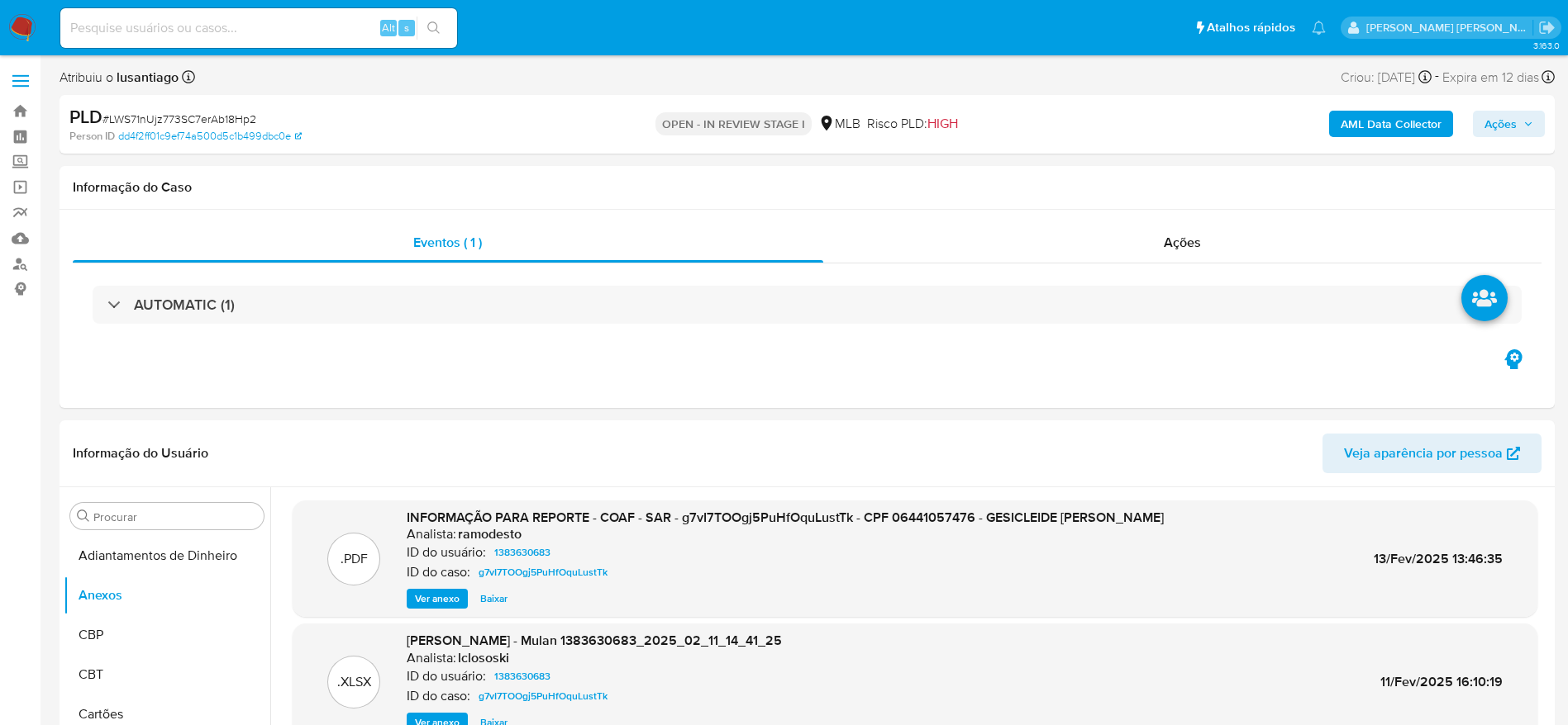
click at [1494, 129] on span "Ações" at bounding box center [1500, 124] width 32 height 26
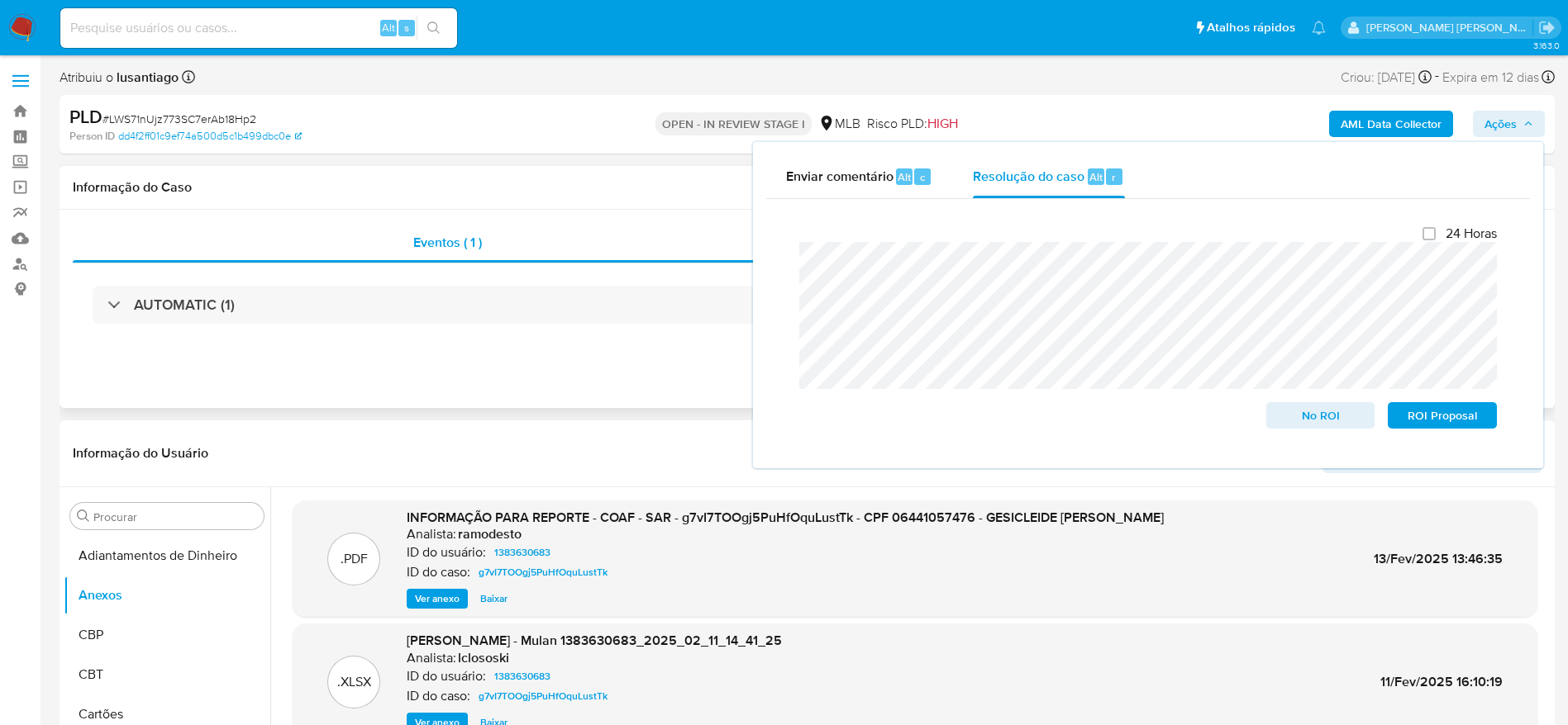
click at [532, 336] on div "AUTOMATIC (1)" at bounding box center [807, 305] width 1469 height 83
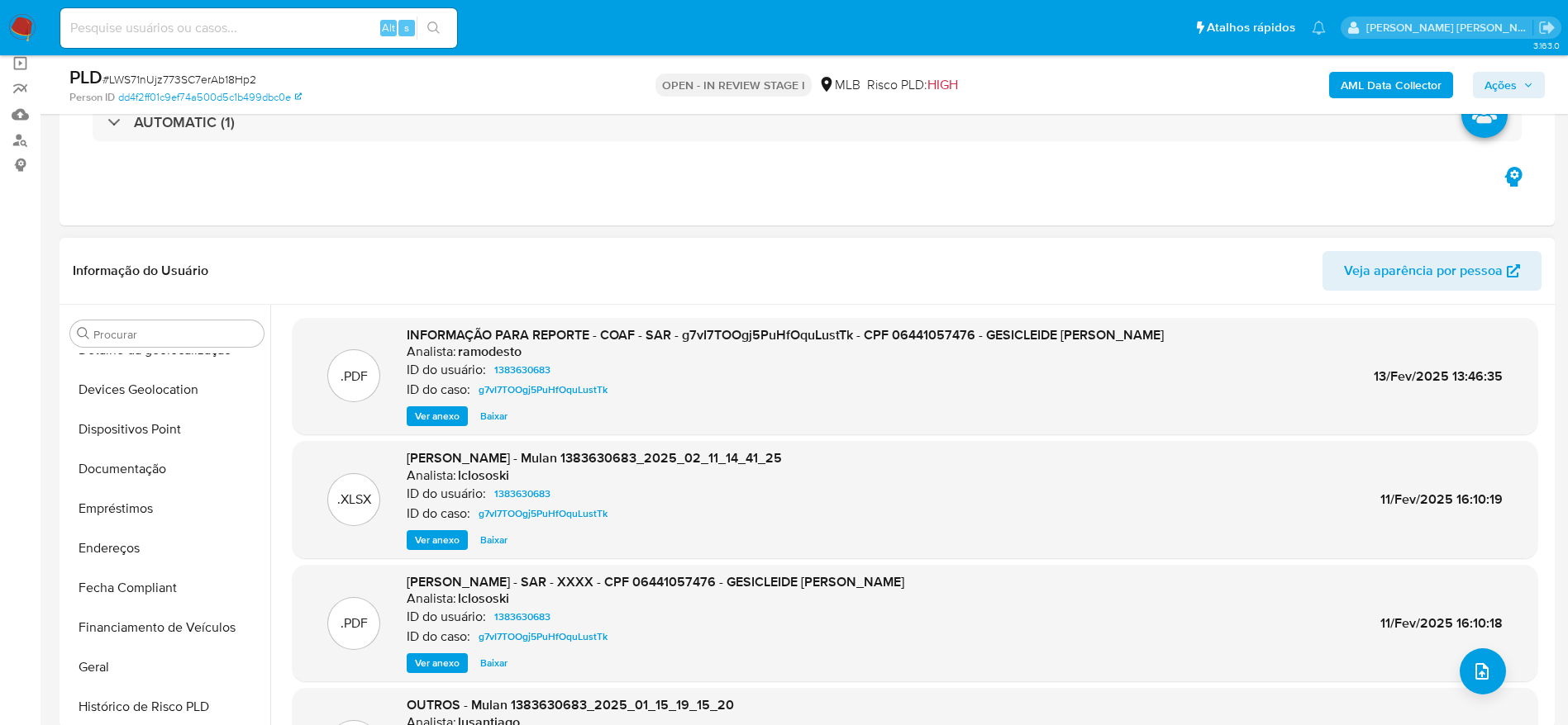
scroll to position [372, 0]
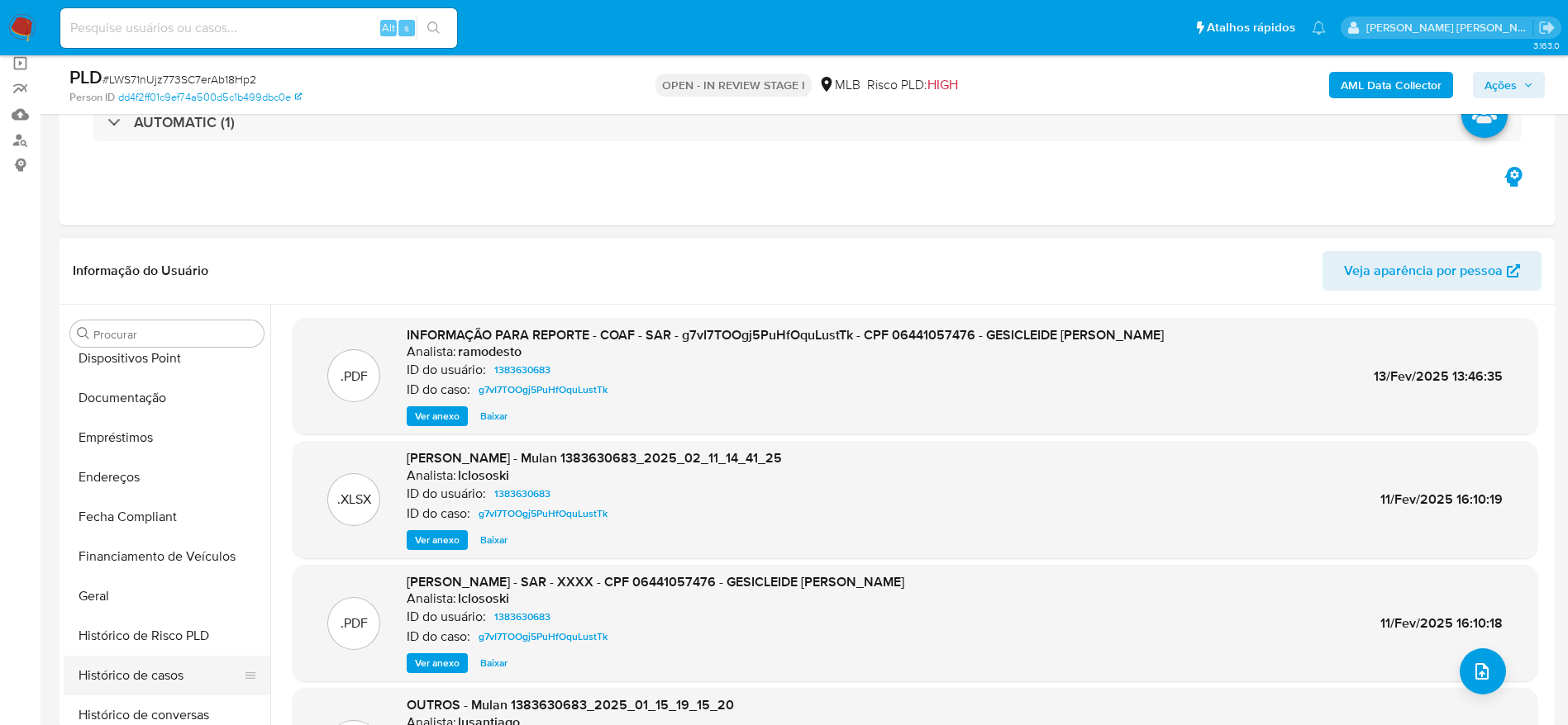
click at [158, 663] on button "Histórico de casos" at bounding box center [160, 675] width 194 height 40
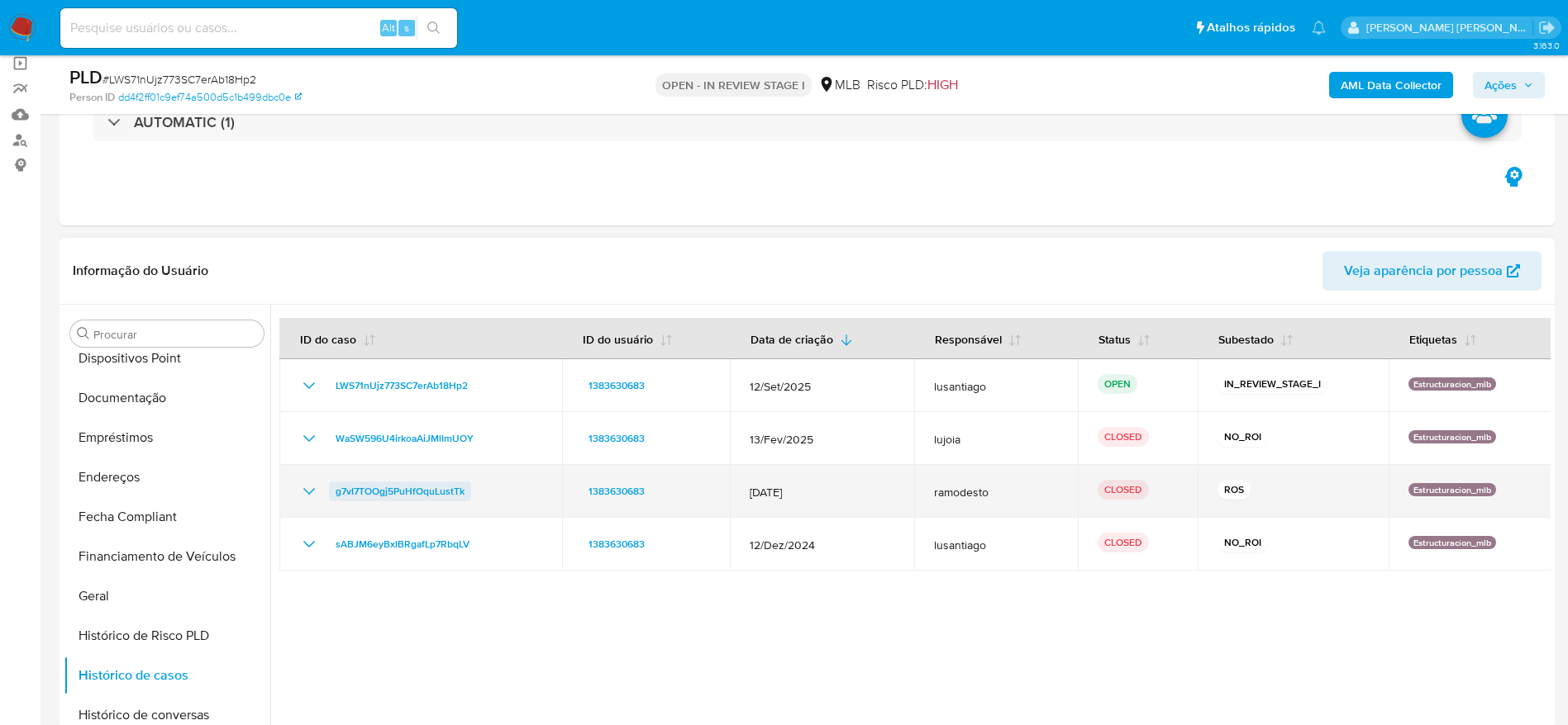
click at [375, 493] on span "g7vI7TOOgj5PuHfOquLustTk" at bounding box center [400, 492] width 129 height 20
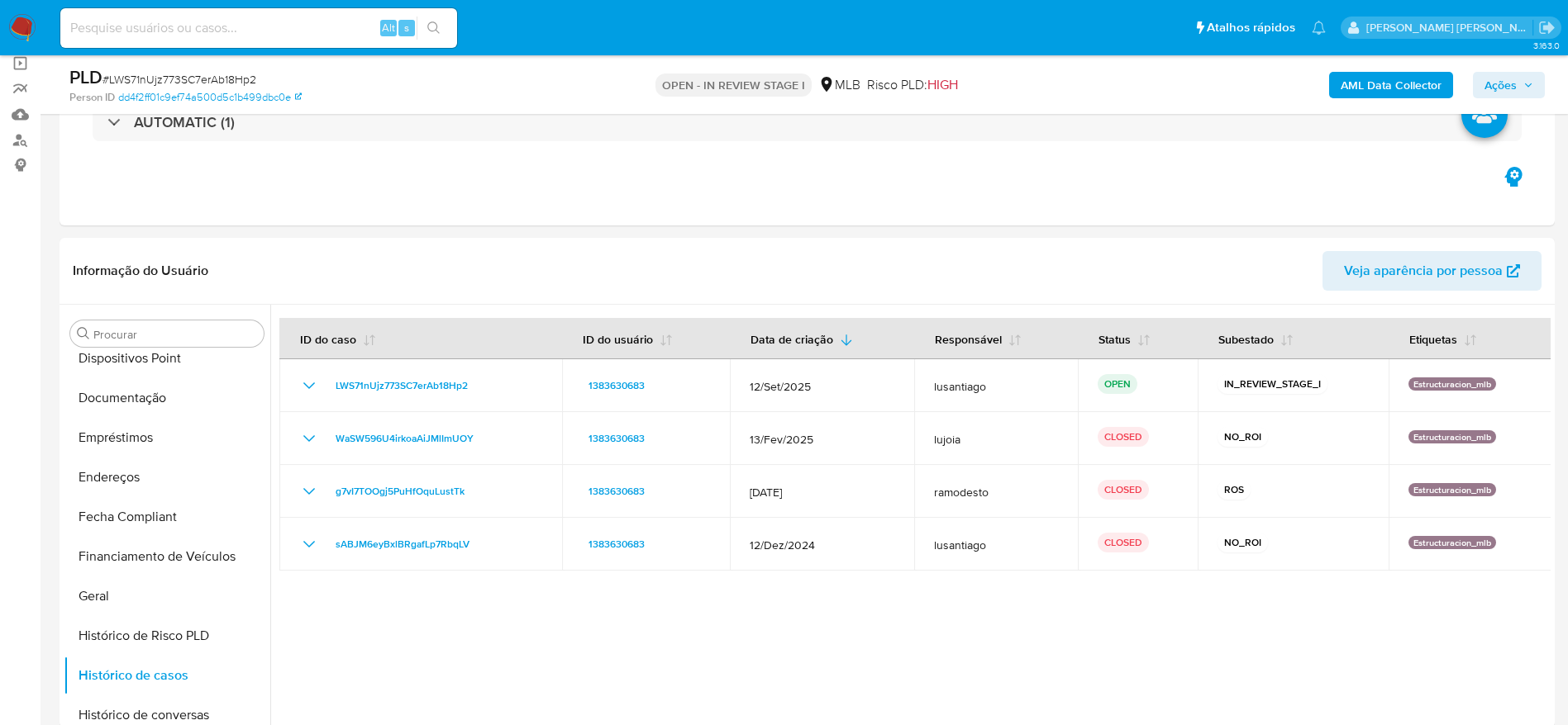
click at [1484, 80] on span "Ações" at bounding box center [1500, 85] width 32 height 26
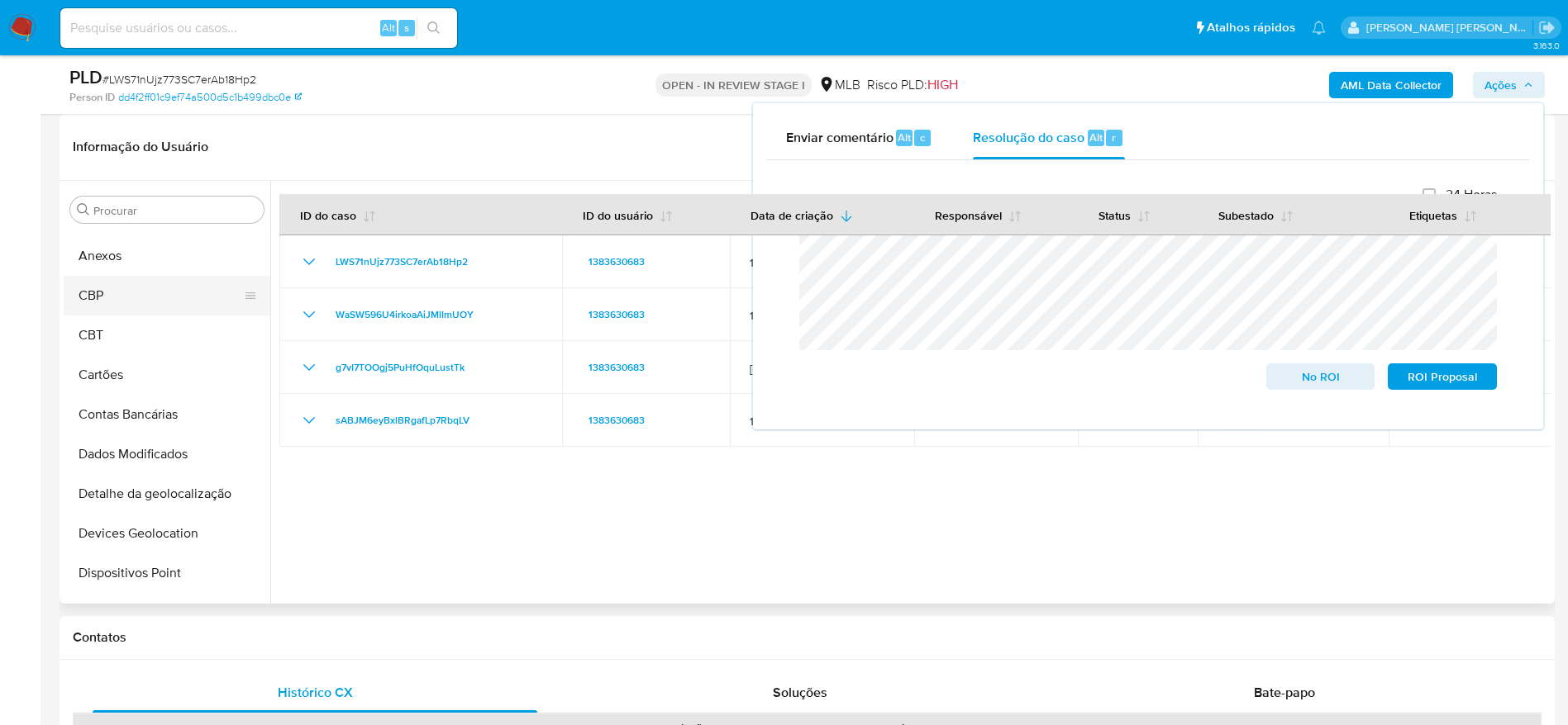
scroll to position [0, 0]
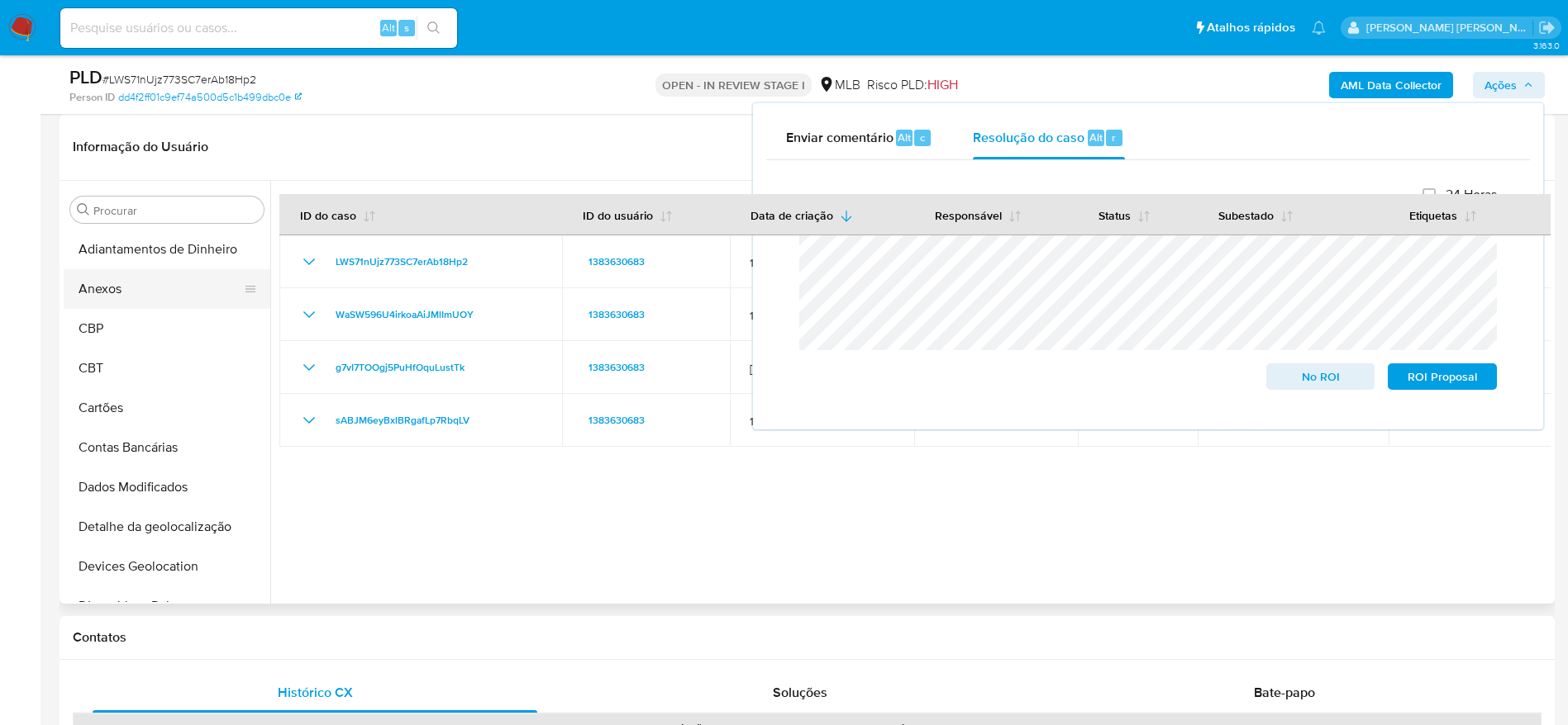
click at [158, 291] on button "Anexos" at bounding box center [160, 289] width 194 height 40
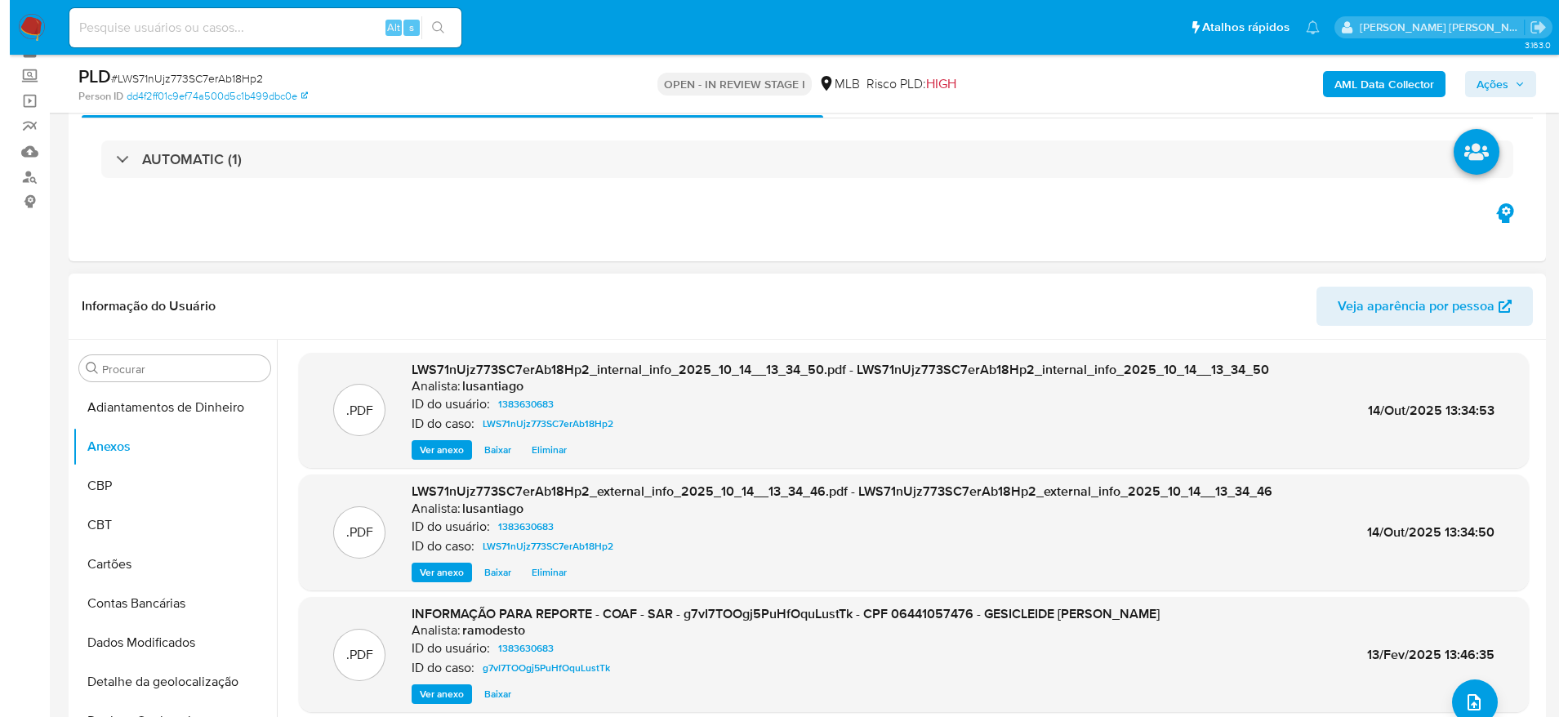
scroll to position [123, 0]
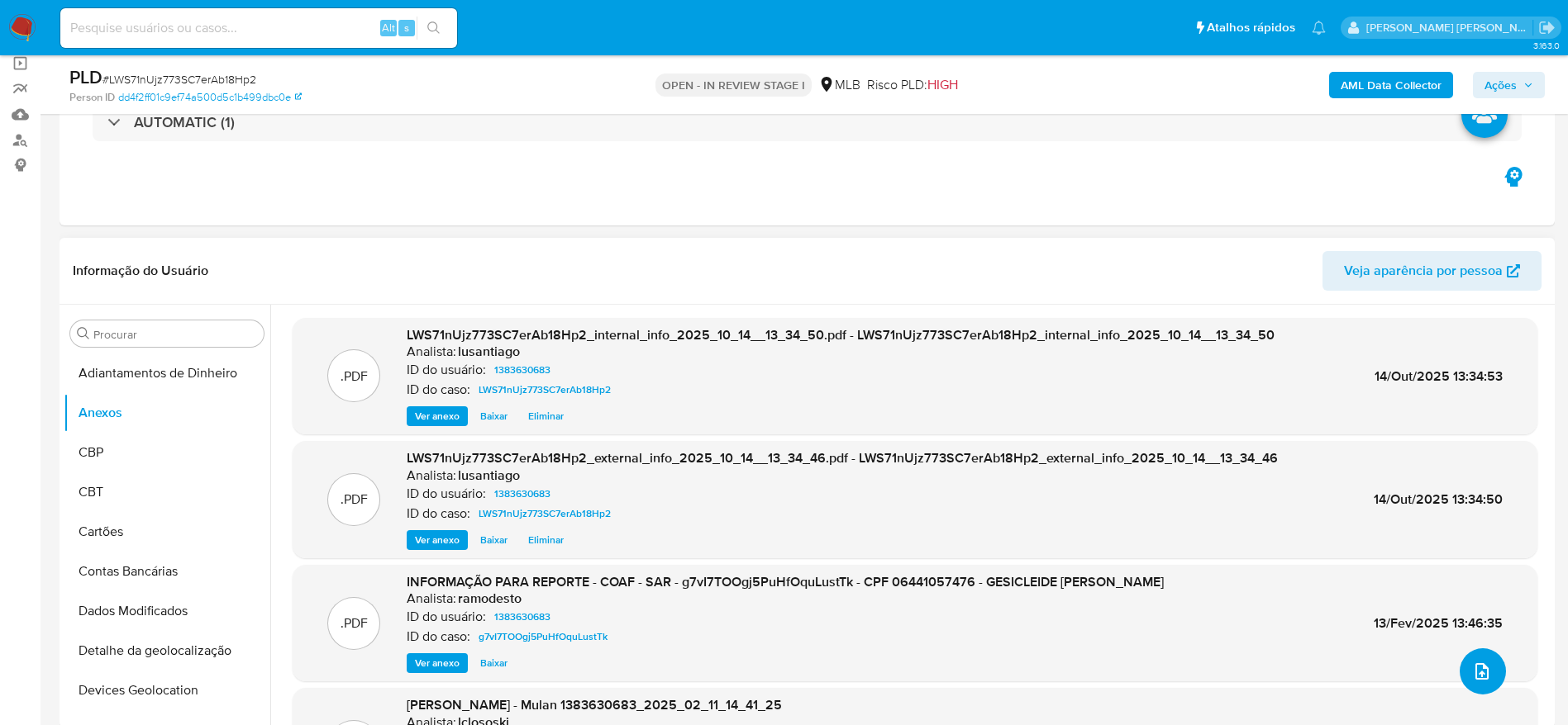
click at [1482, 678] on icon "upload-file" at bounding box center [1482, 671] width 20 height 20
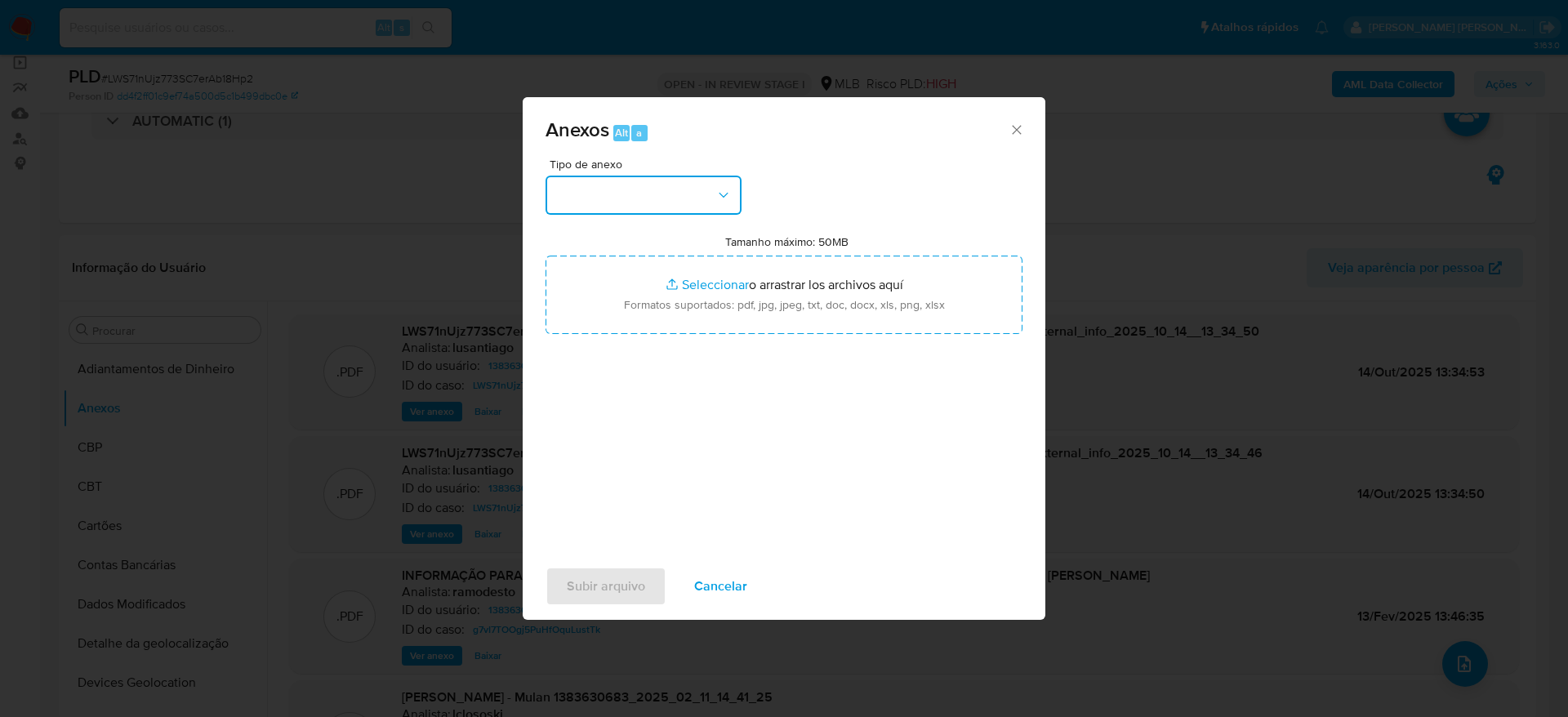
click at [621, 186] on button "button" at bounding box center [643, 195] width 196 height 39
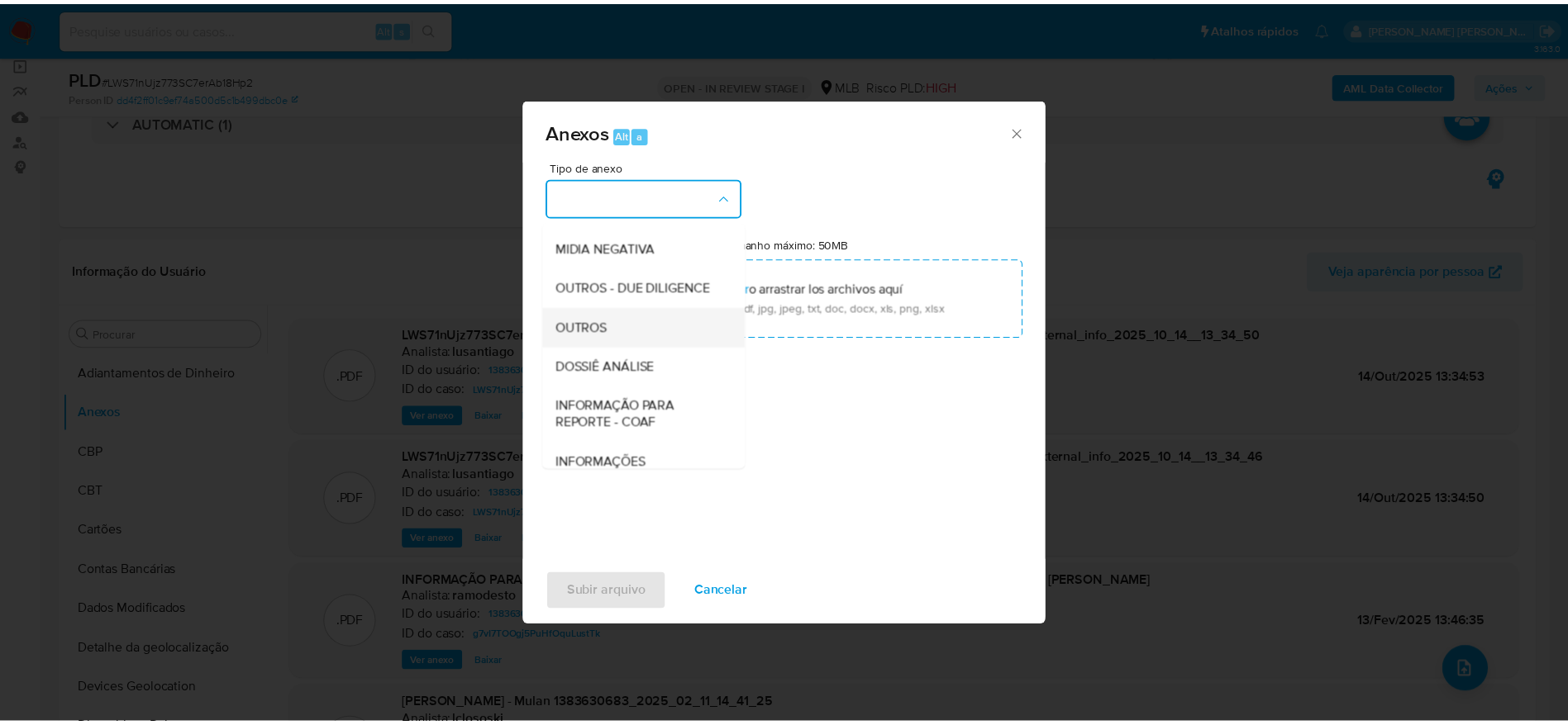
scroll to position [255, 0]
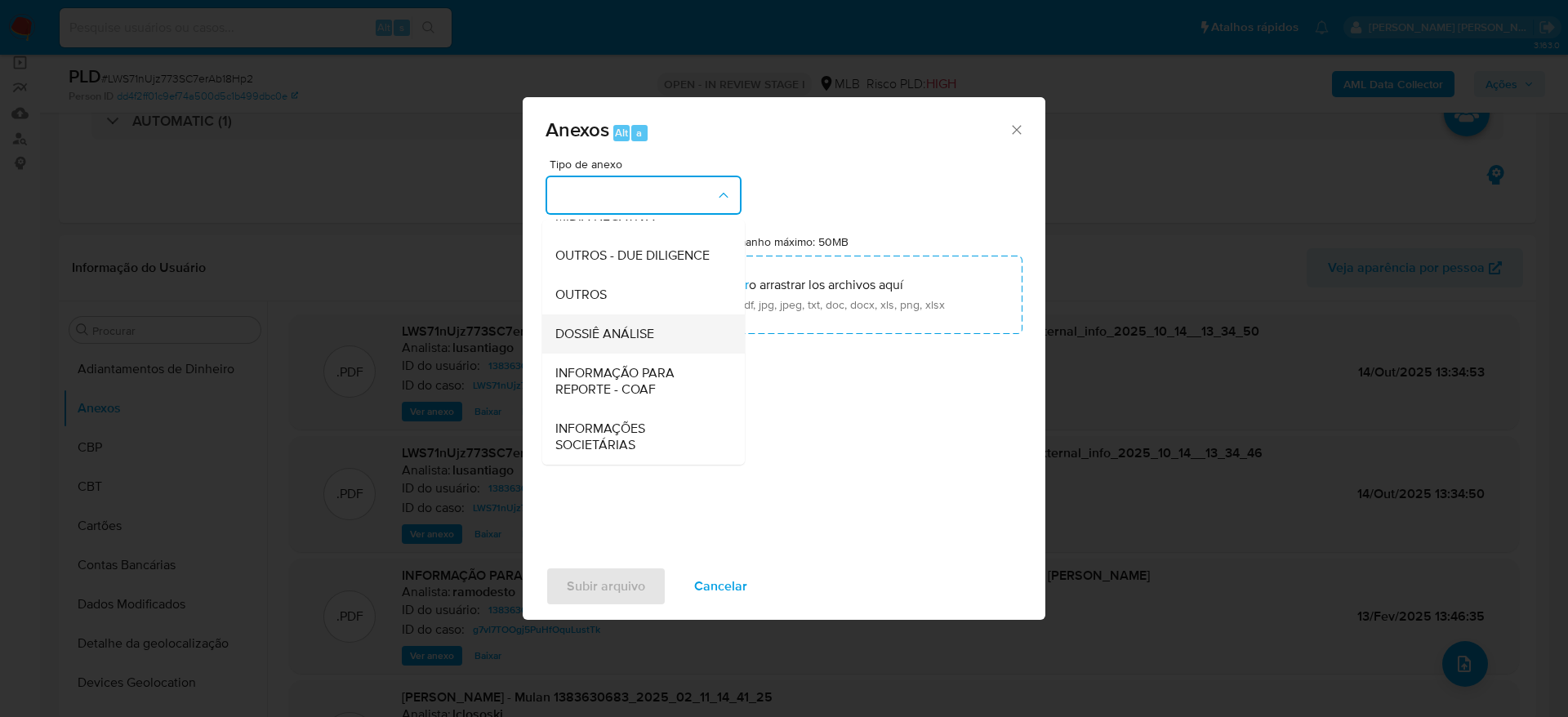
click at [619, 345] on div "DOSSIÊ ANÁLISE" at bounding box center [638, 334] width 167 height 39
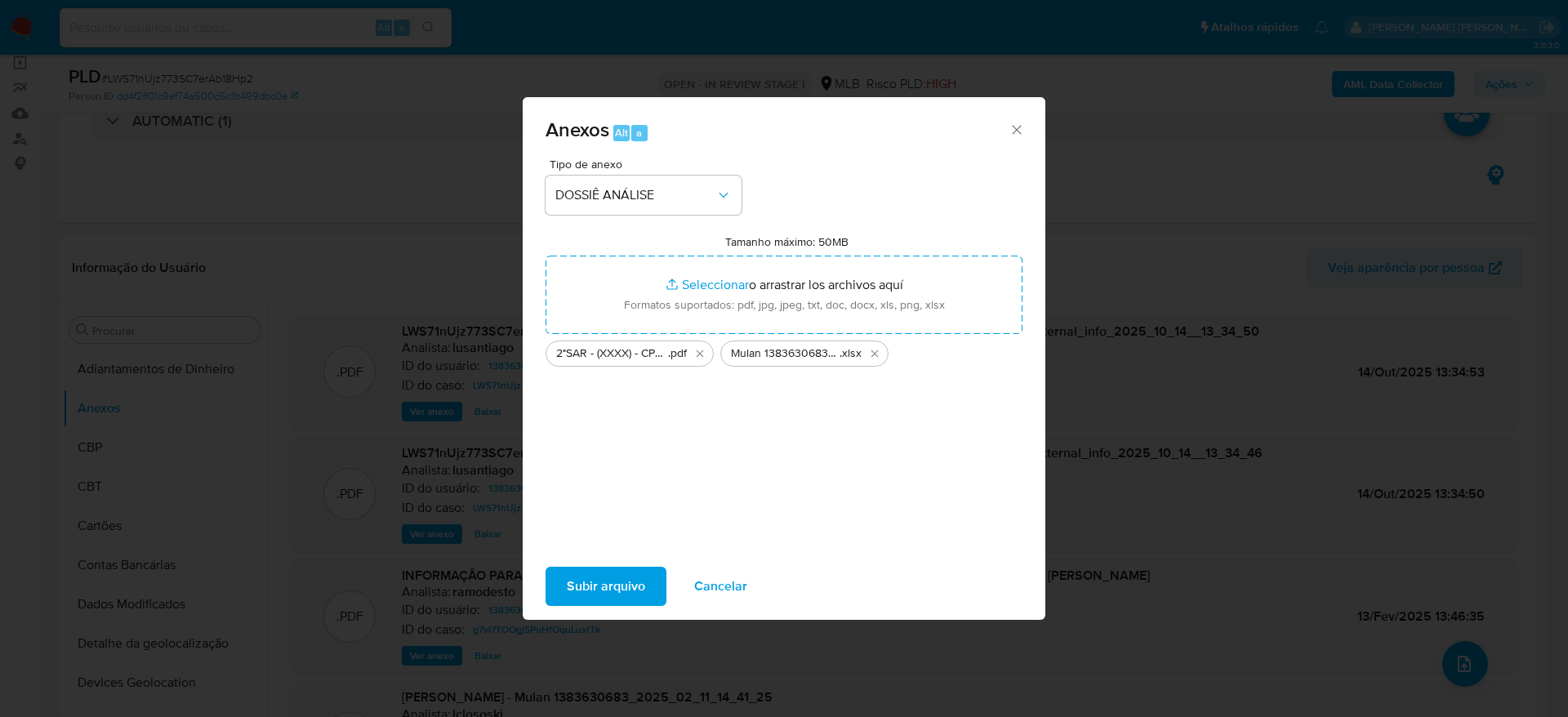
click at [601, 580] on span "Subir arquivo" at bounding box center [605, 586] width 78 height 36
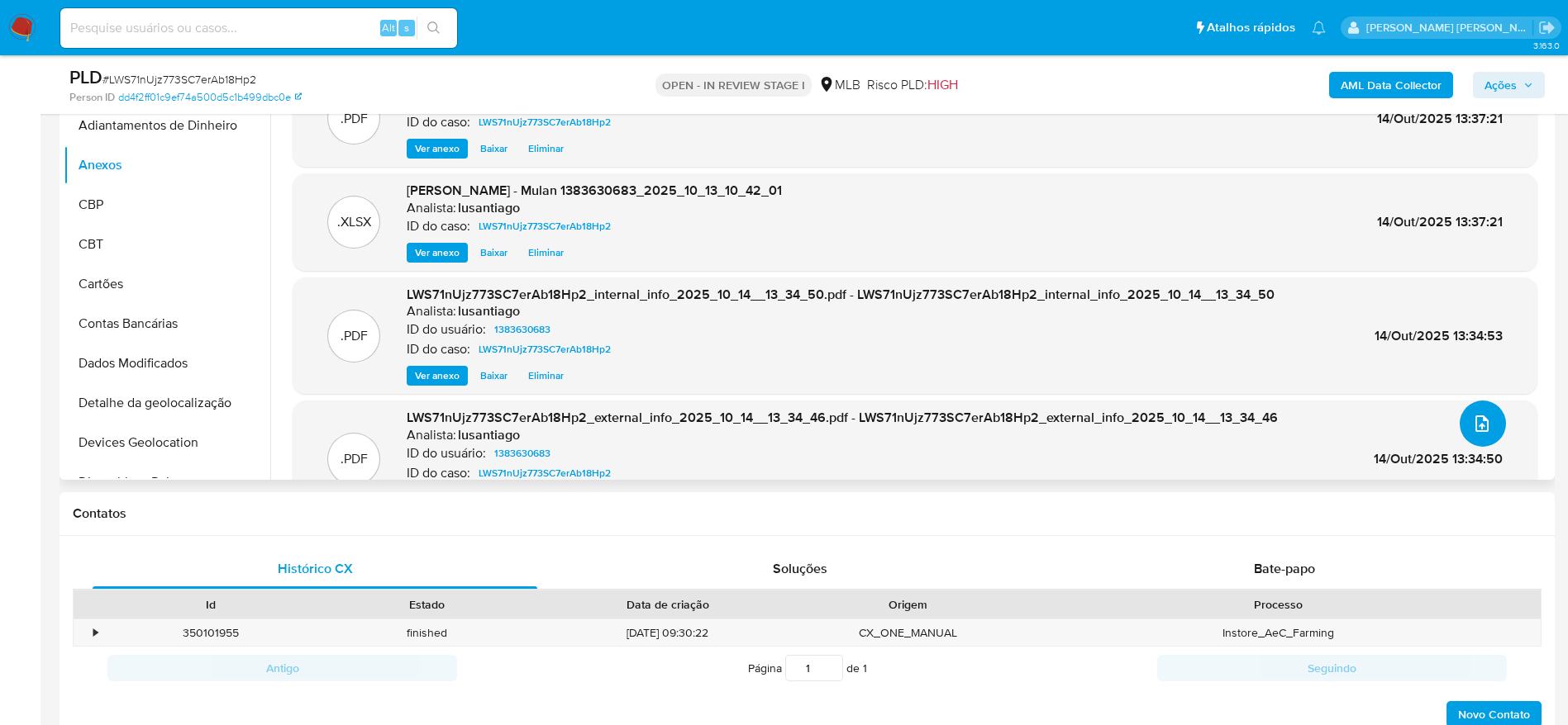
scroll to position [248, 0]
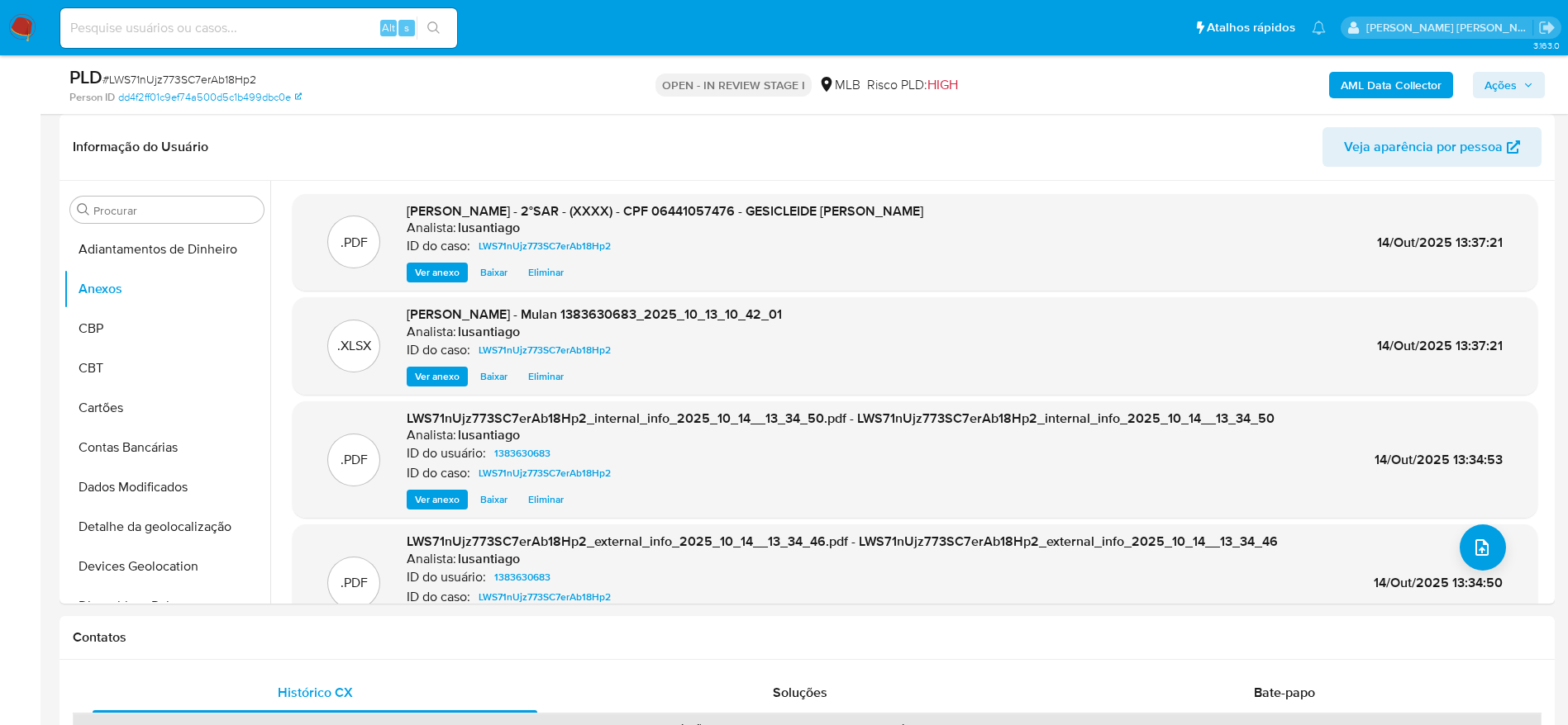
click at [1513, 85] on span "Ações" at bounding box center [1500, 85] width 32 height 26
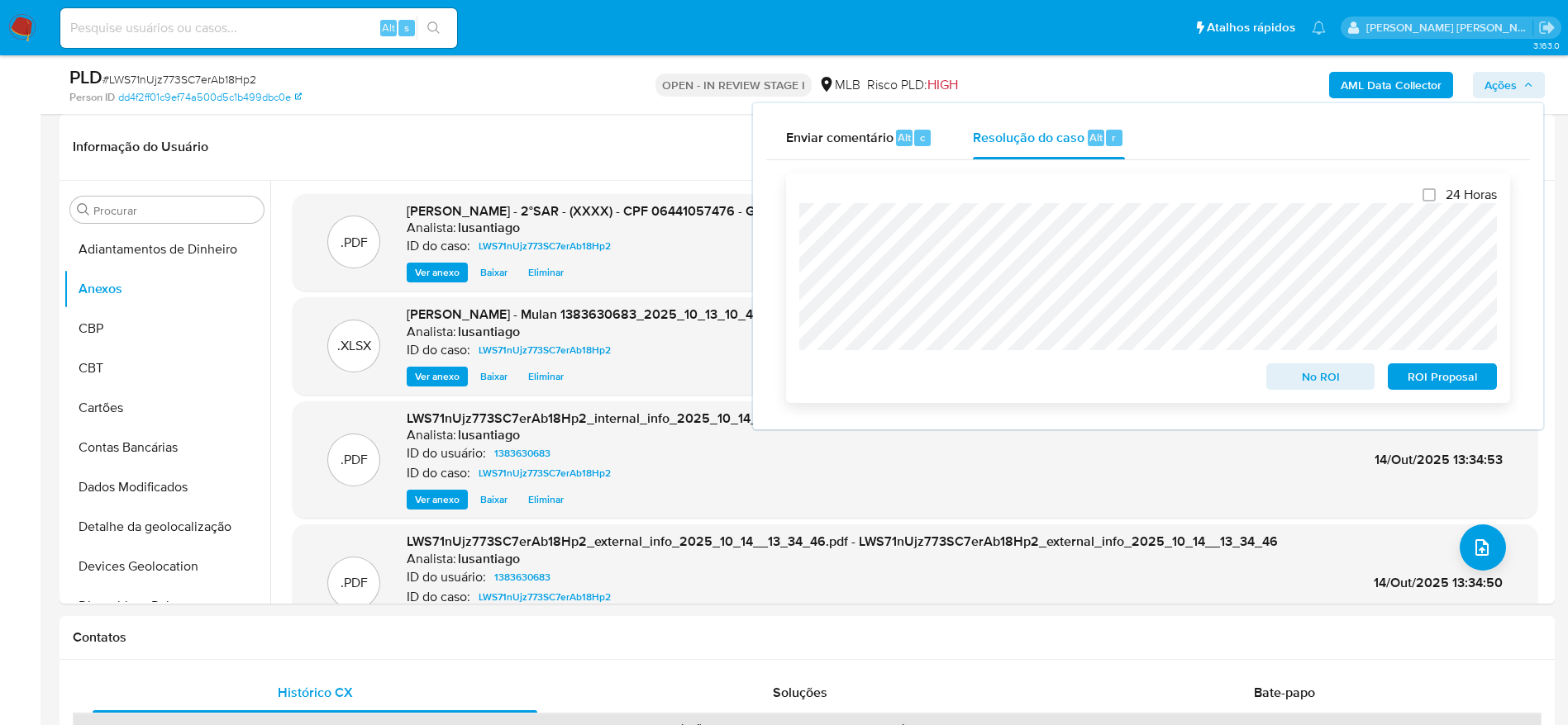
click at [1413, 383] on span "ROI Proposal" at bounding box center [1442, 377] width 86 height 23
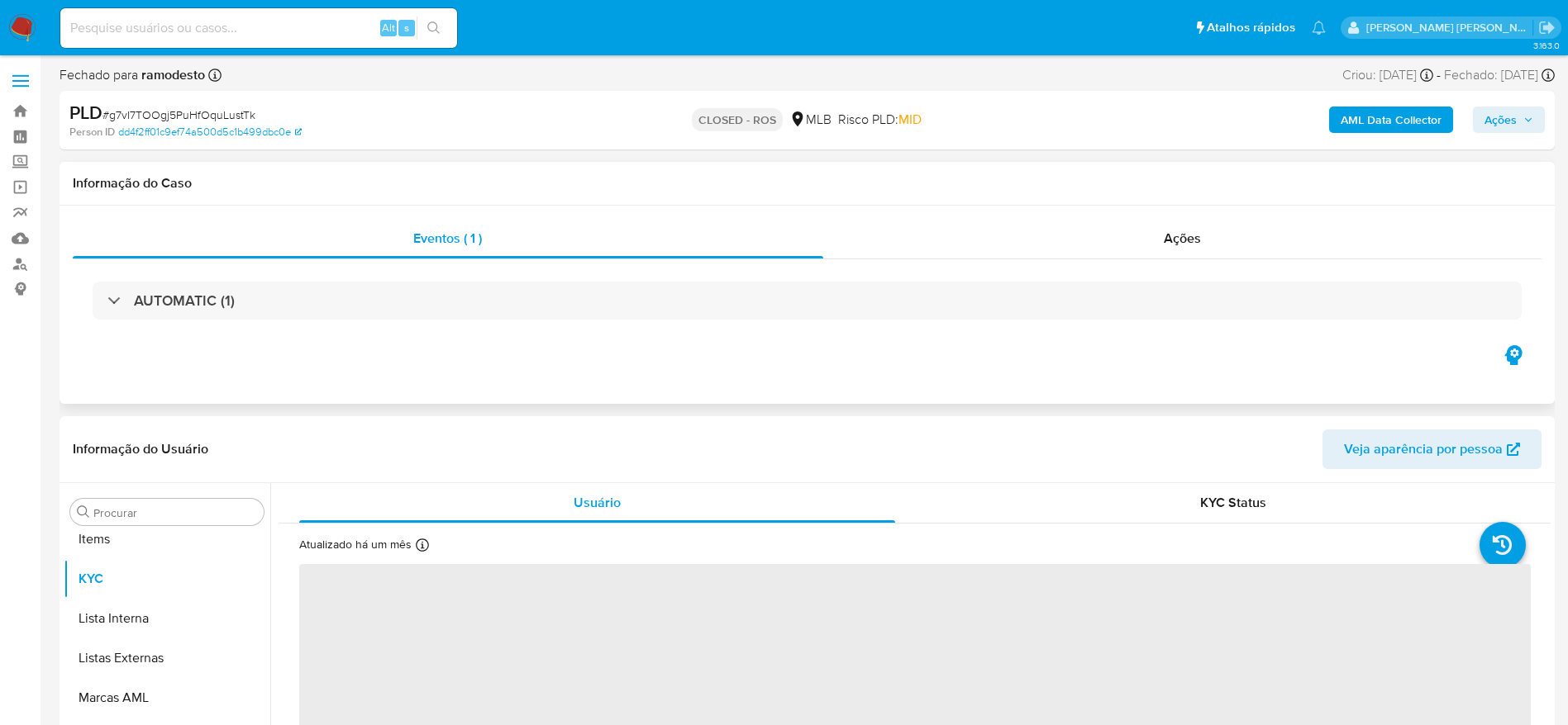
scroll to position [896, 0]
select select "10"
click at [1222, 243] on div "Ações" at bounding box center [1182, 239] width 719 height 40
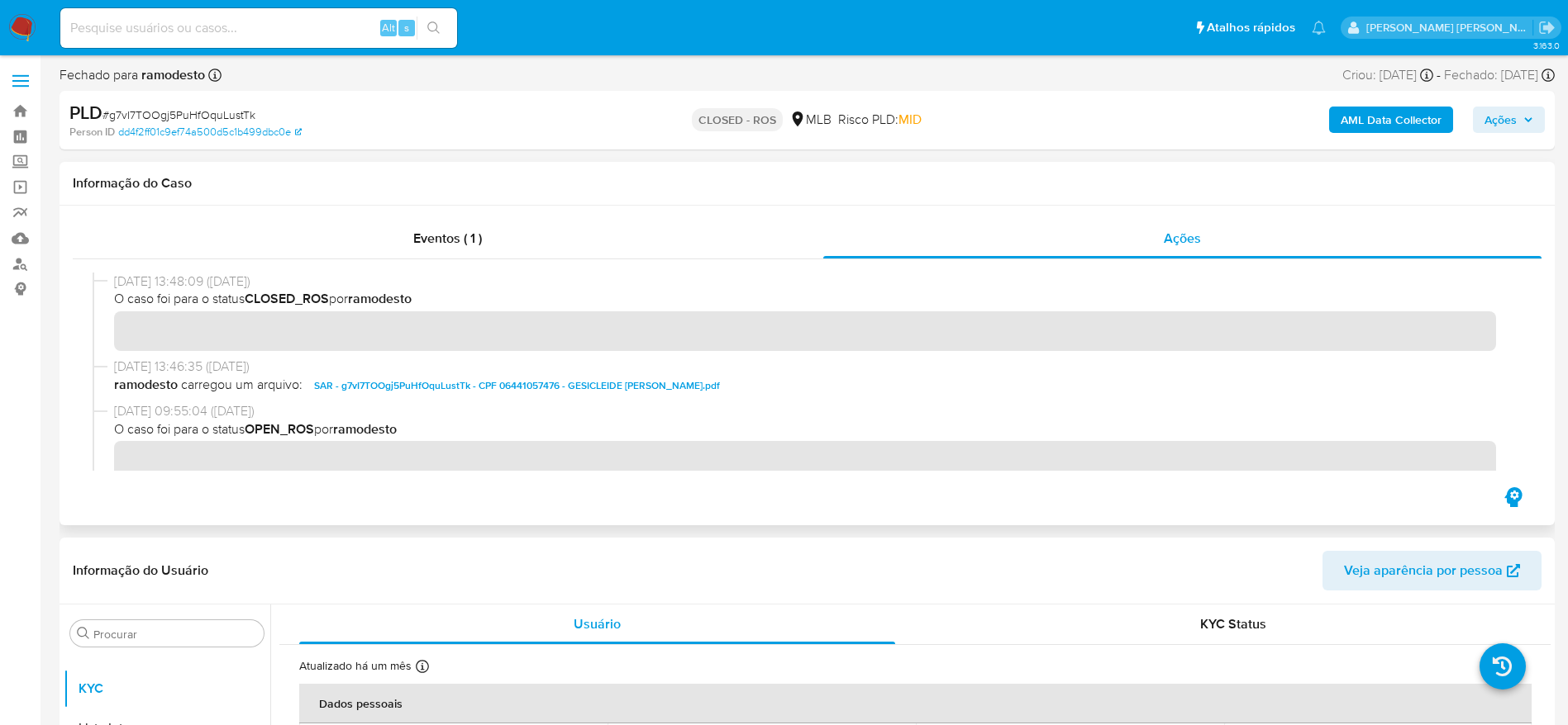
drag, startPoint x: 112, startPoint y: 287, endPoint x: 176, endPoint y: 282, distance: 64.2
click at [176, 282] on div "13/02/2025 13:48:09 (8 months ago) O caso foi para o status CLOSED_ROS por ramo…" at bounding box center [807, 315] width 1429 height 85
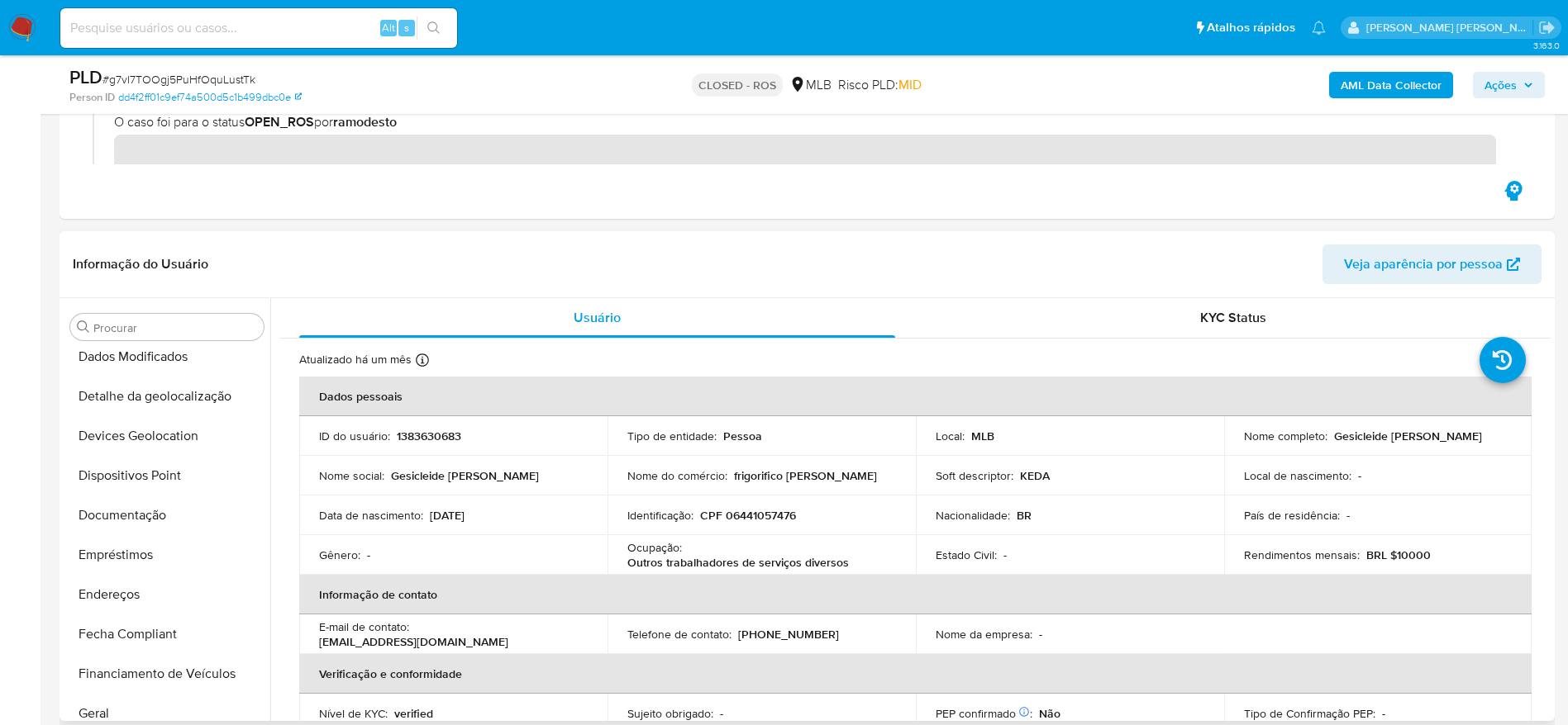
scroll to position [0, 0]
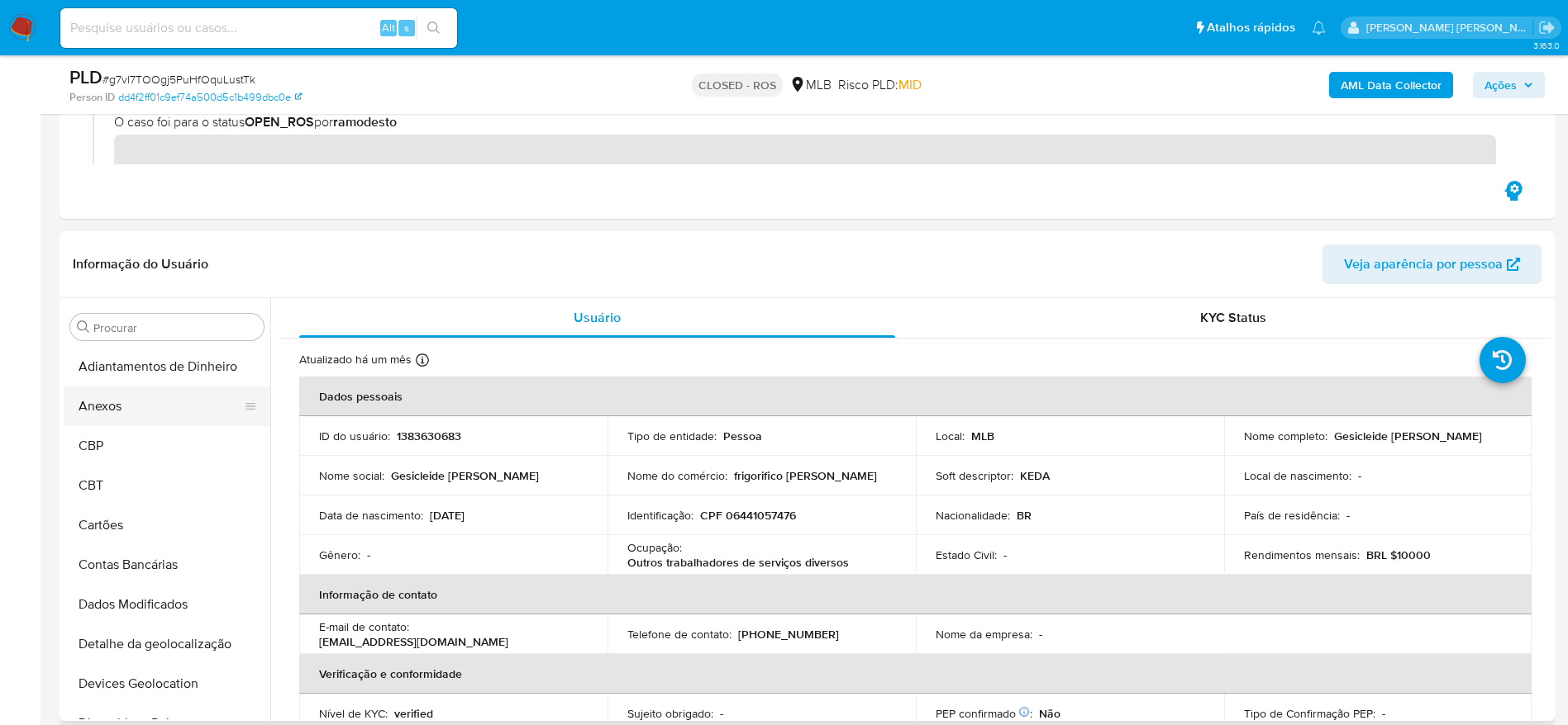
click at [151, 415] on button "Anexos" at bounding box center [160, 407] width 194 height 40
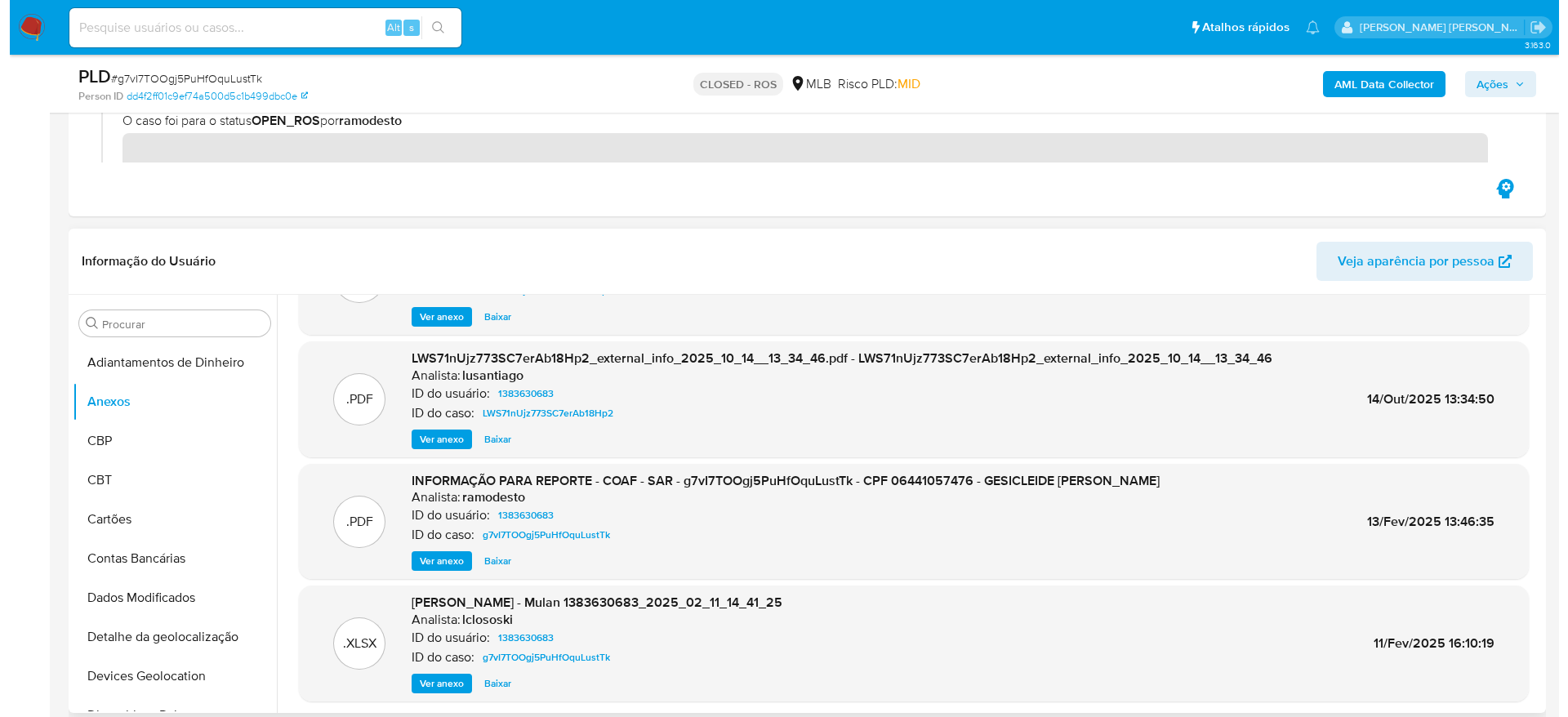
scroll to position [123, 0]
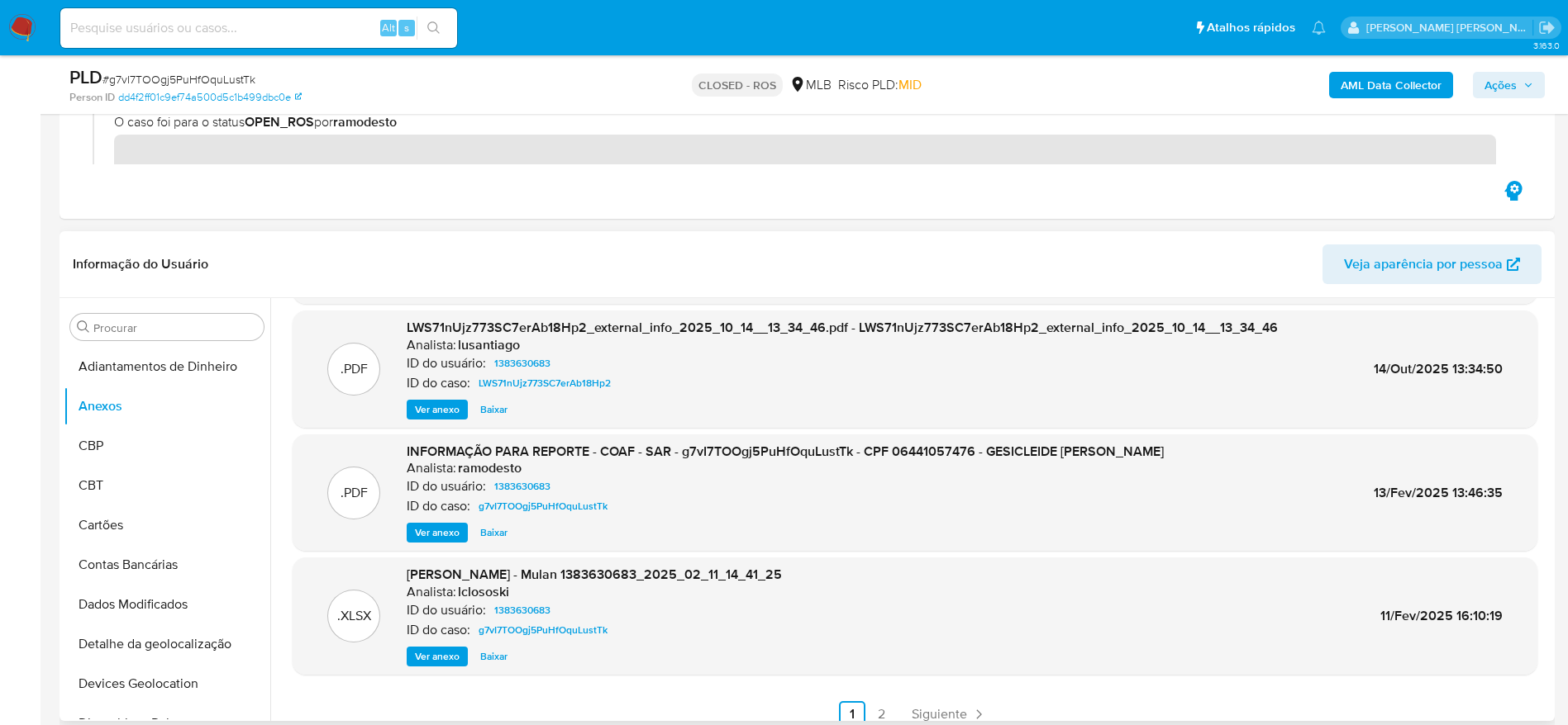
click at [428, 530] on span "Ver anexo" at bounding box center [437, 533] width 45 height 17
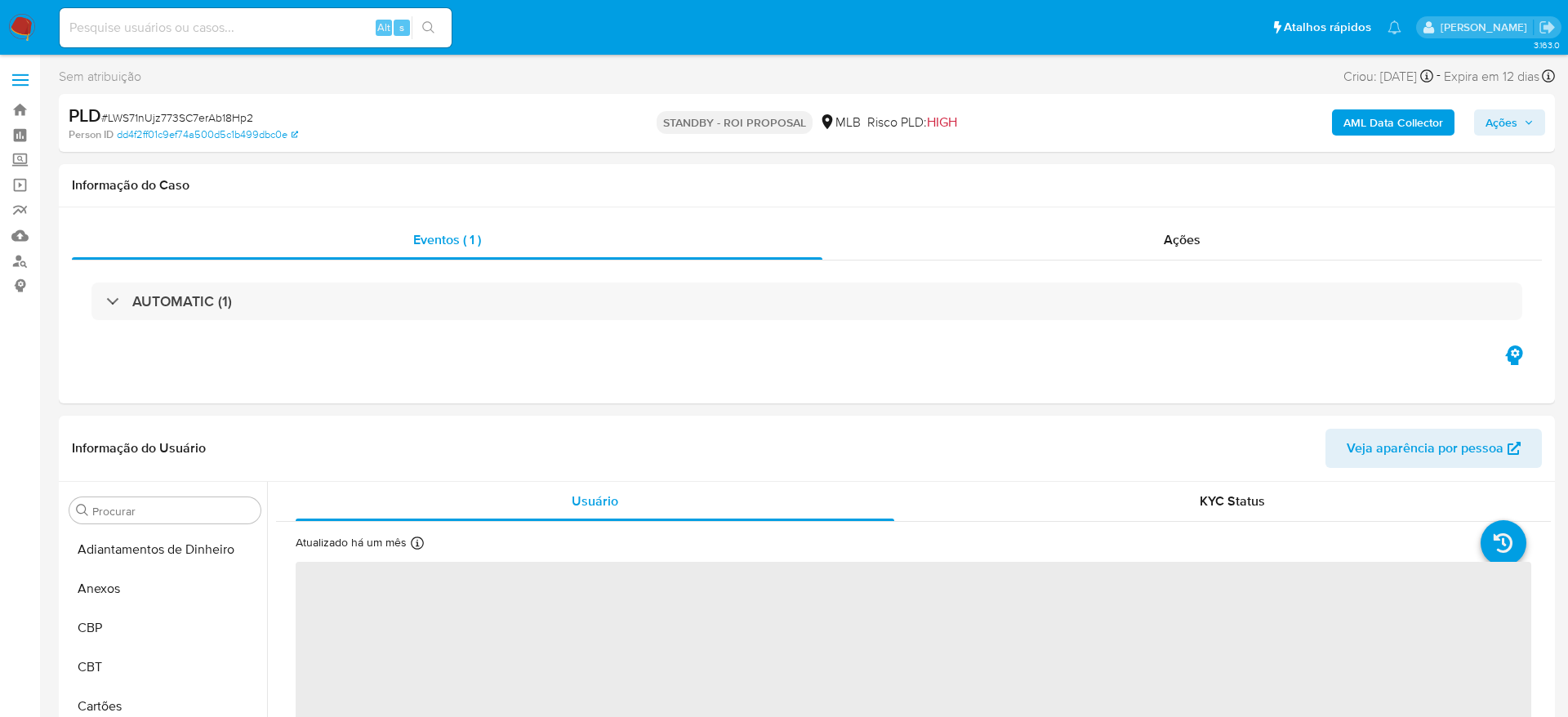
select select "10"
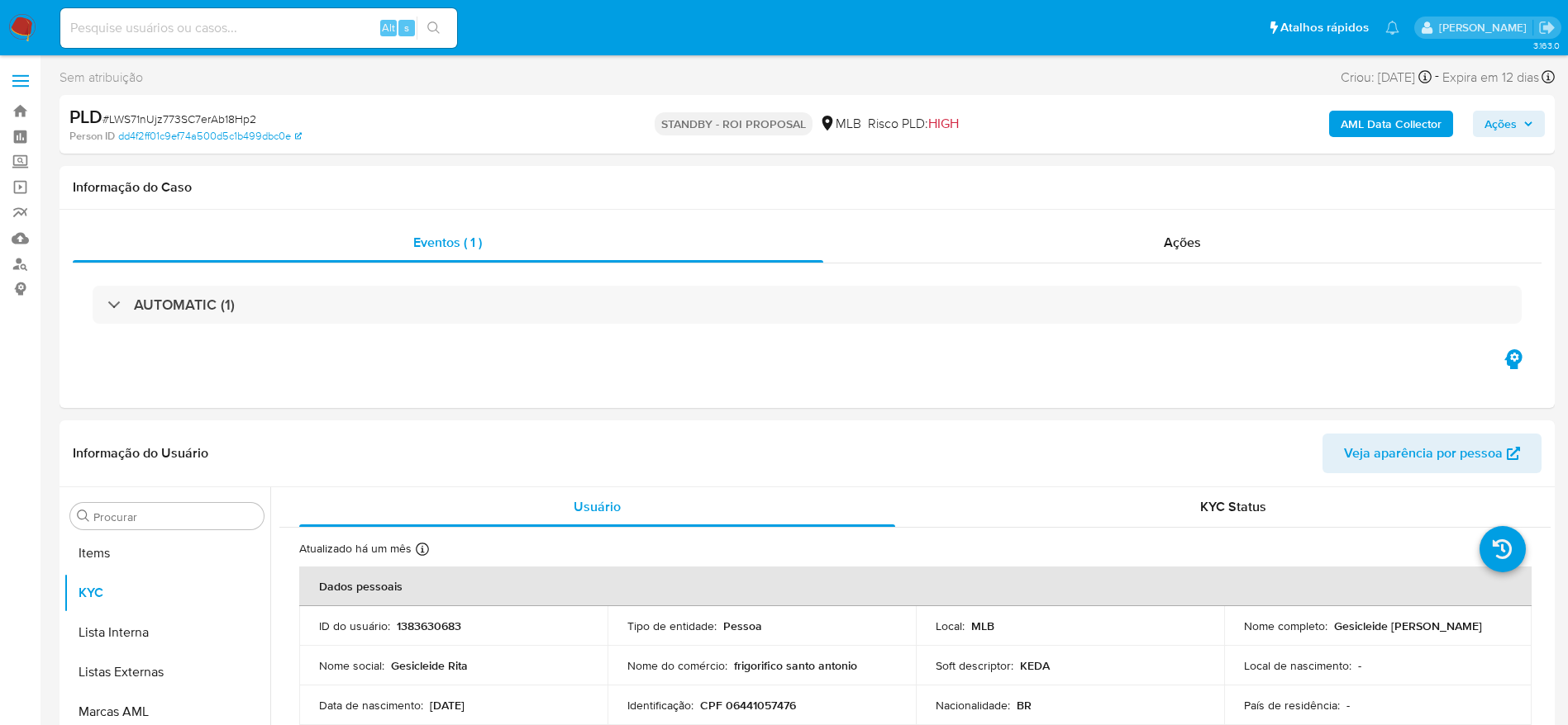
scroll to position [896, 0]
click at [229, 20] on input at bounding box center [259, 28] width 397 height 21
paste input "1148689314"
type input "1148689314"
click at [438, 30] on icon "search-icon" at bounding box center [434, 28] width 13 height 13
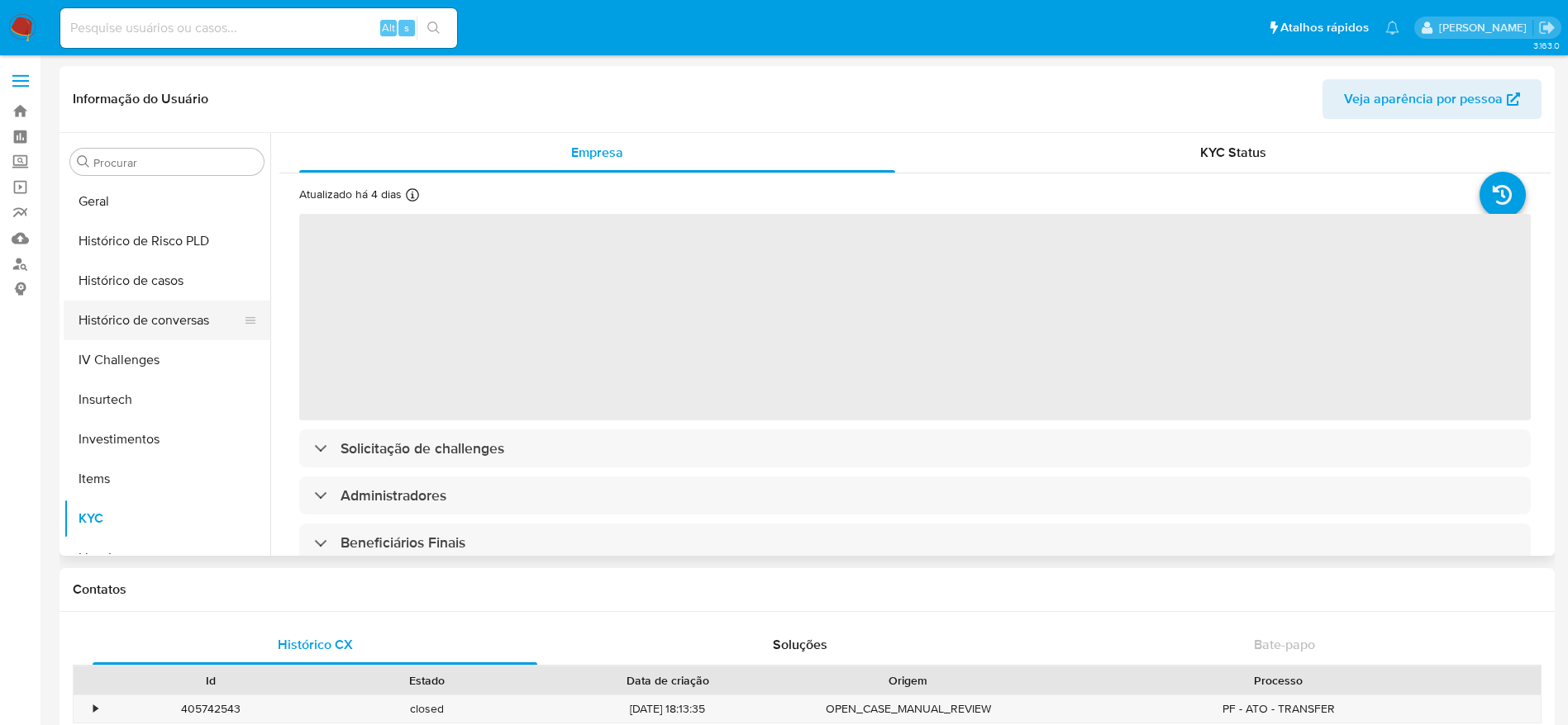
scroll to position [525, 0]
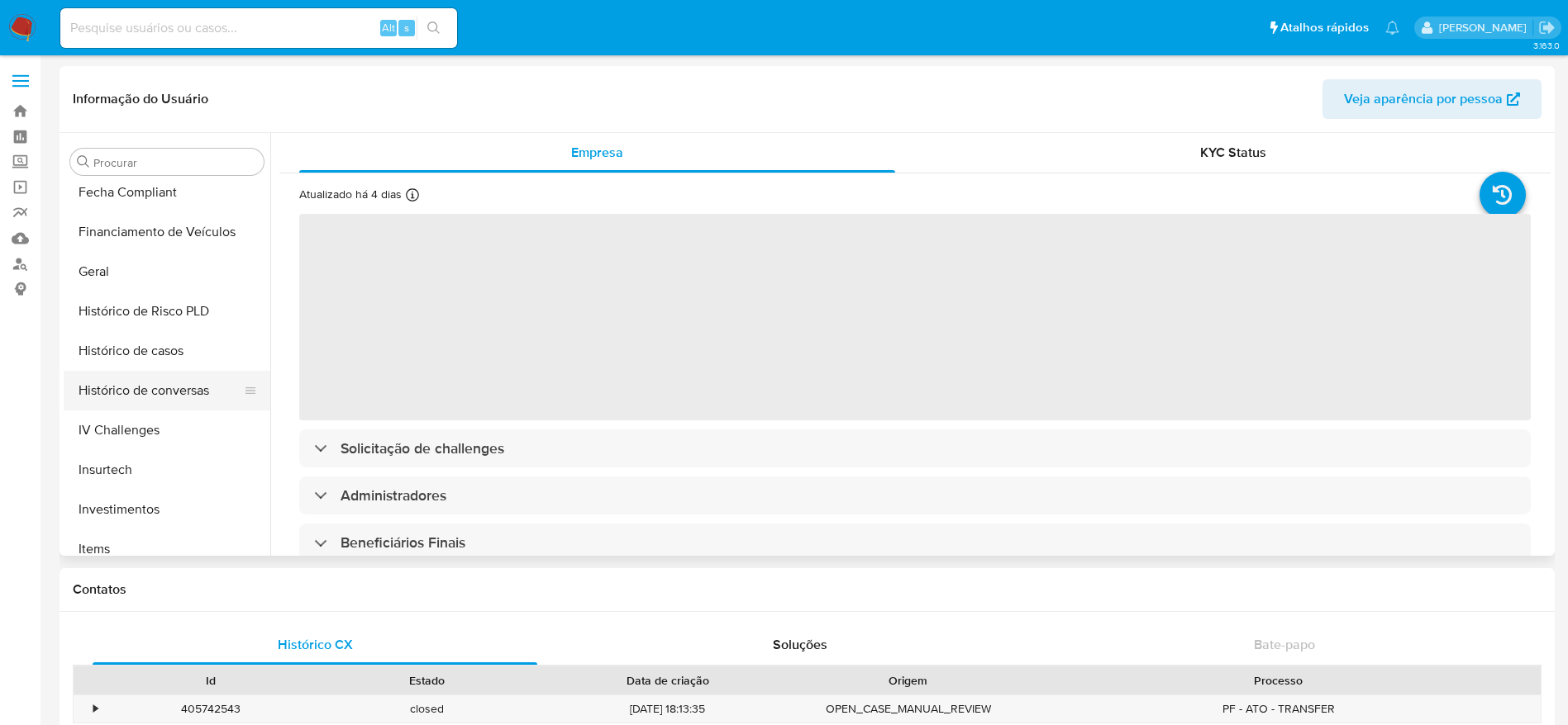
select select "10"
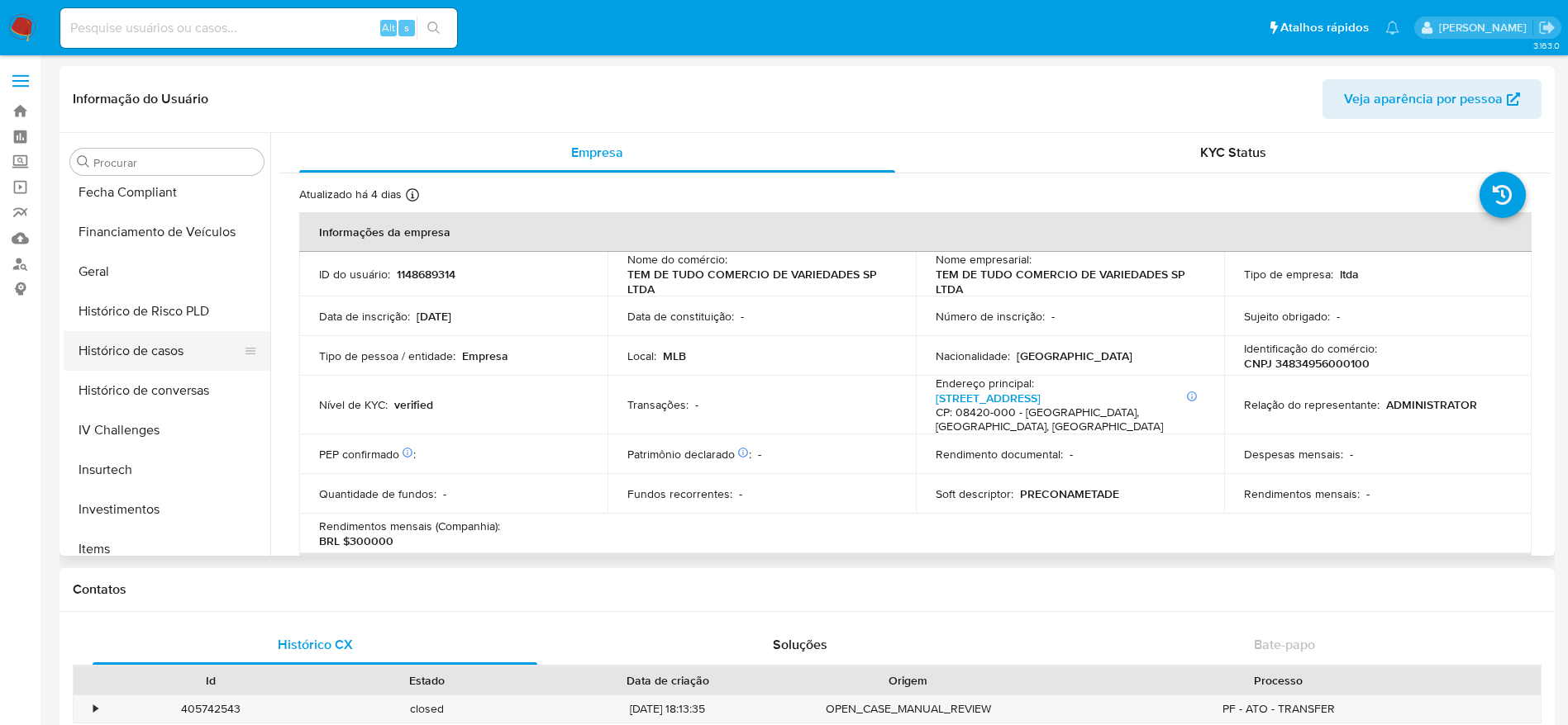
click at [173, 355] on button "Histórico de casos" at bounding box center [160, 351] width 194 height 40
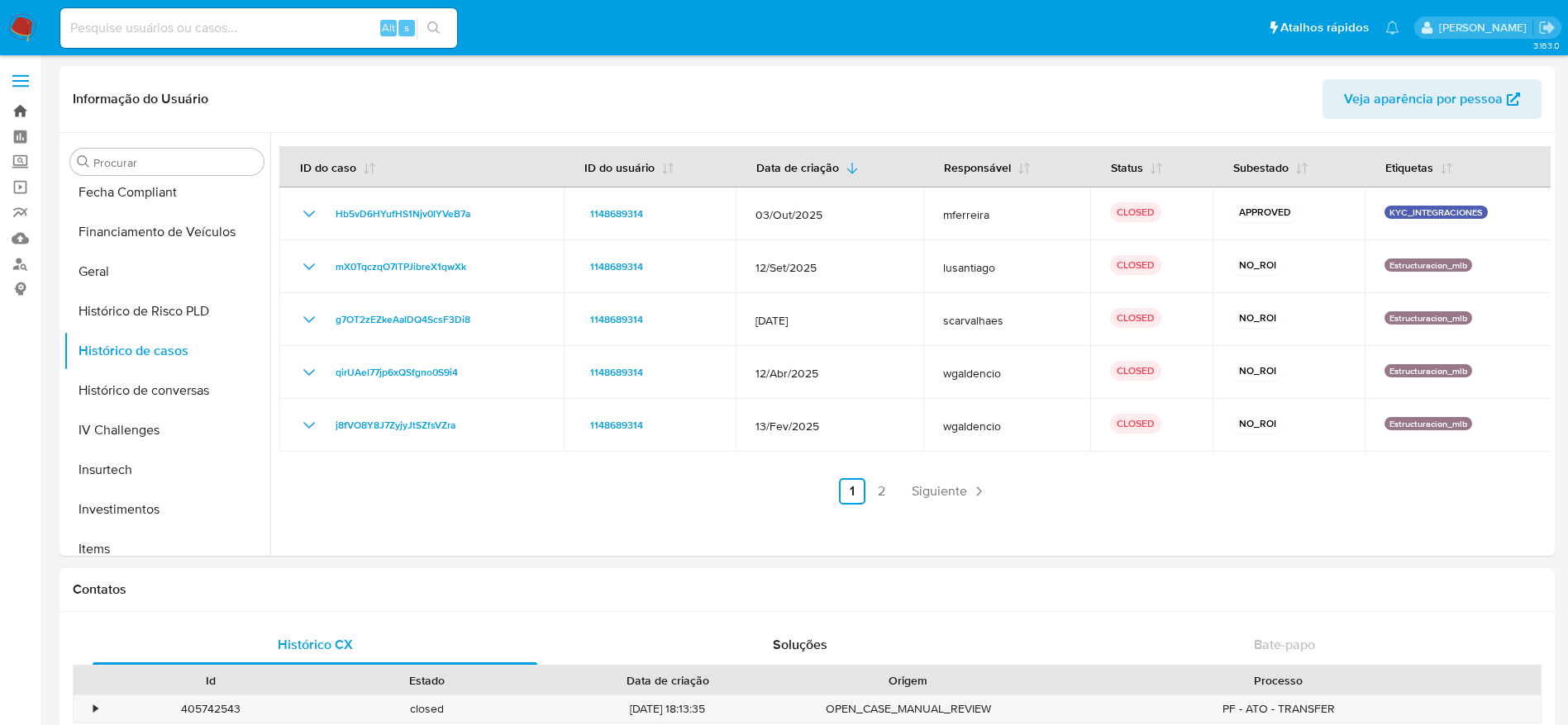
click at [23, 106] on link "Bandeja" at bounding box center [98, 111] width 197 height 26
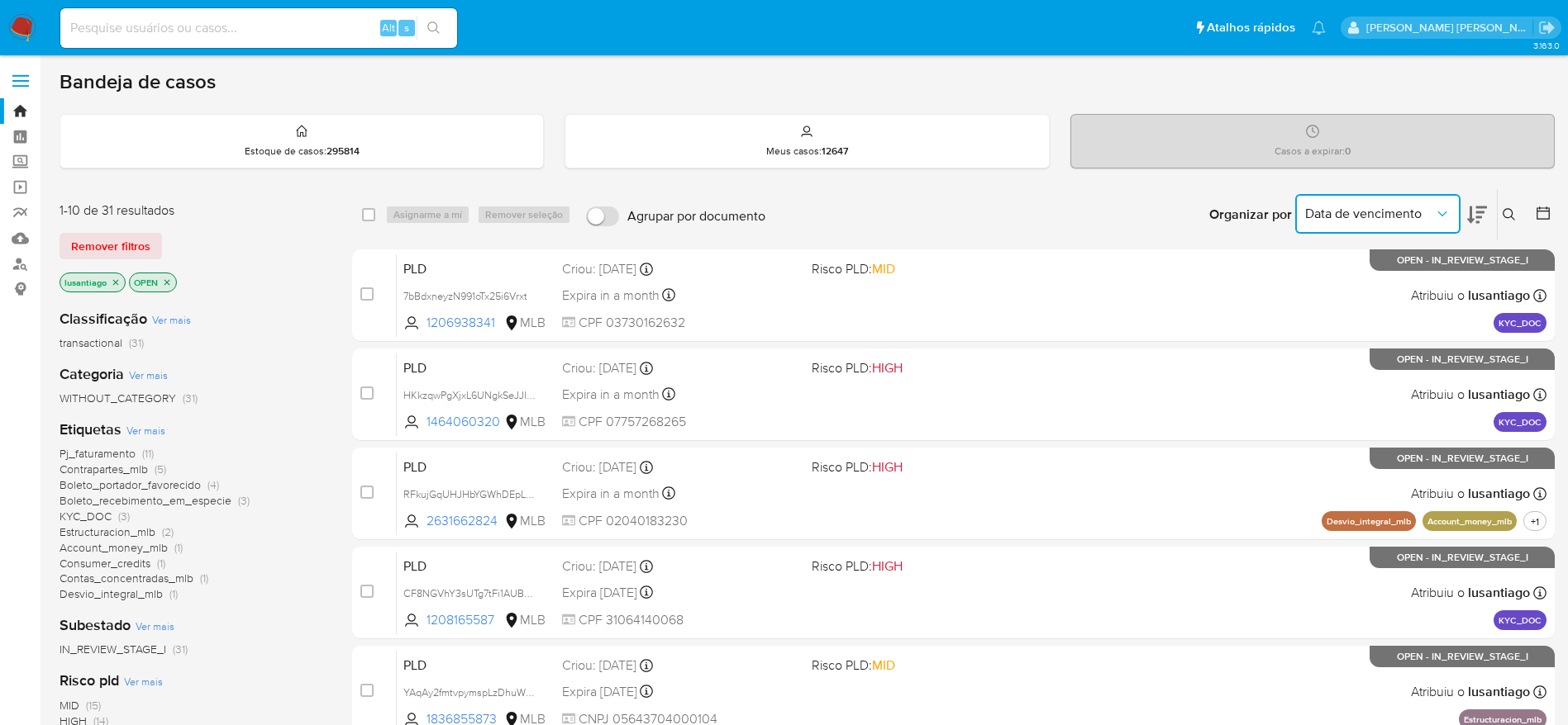
click at [1400, 222] on span "Data de vencimento" at bounding box center [1370, 214] width 129 height 17
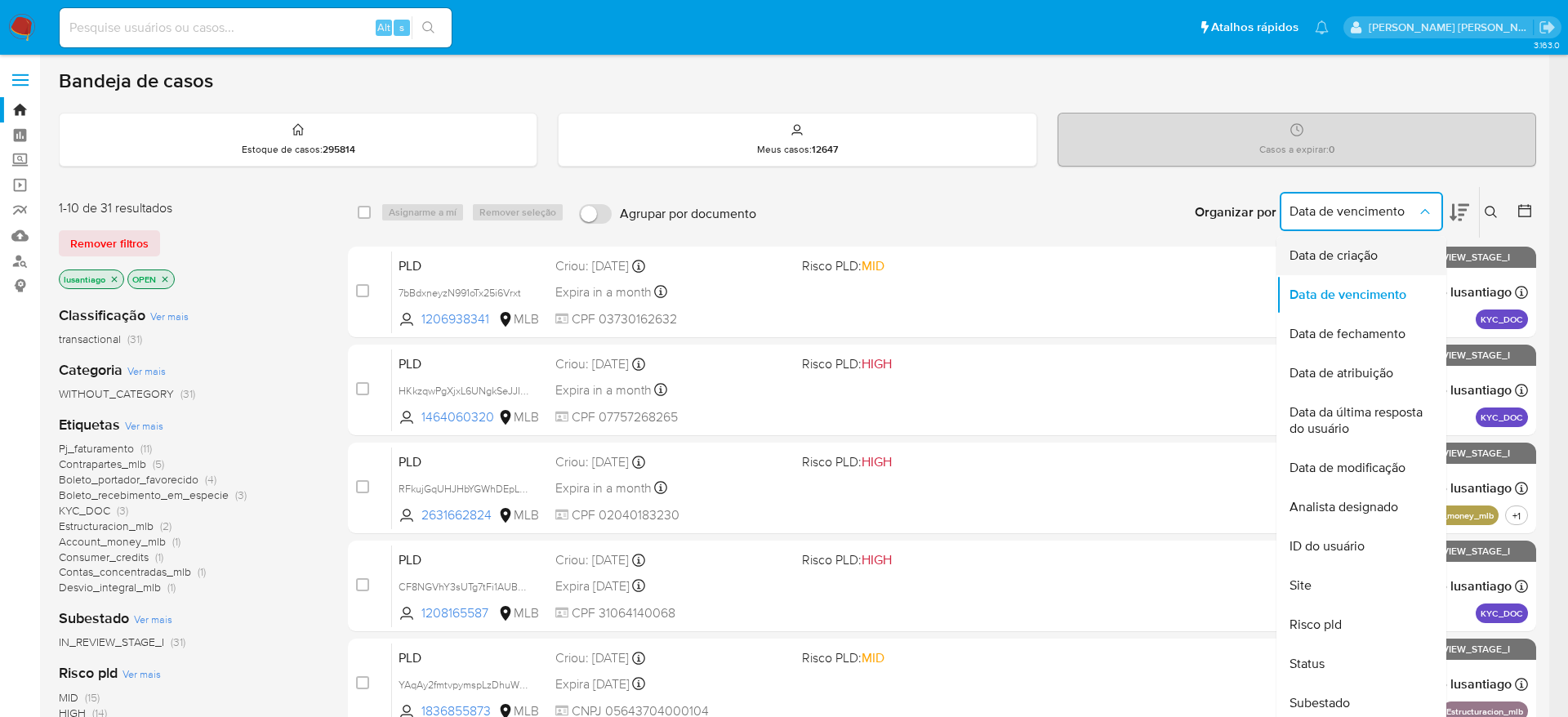
click at [1370, 262] on span "Data de criação" at bounding box center [1333, 256] width 88 height 16
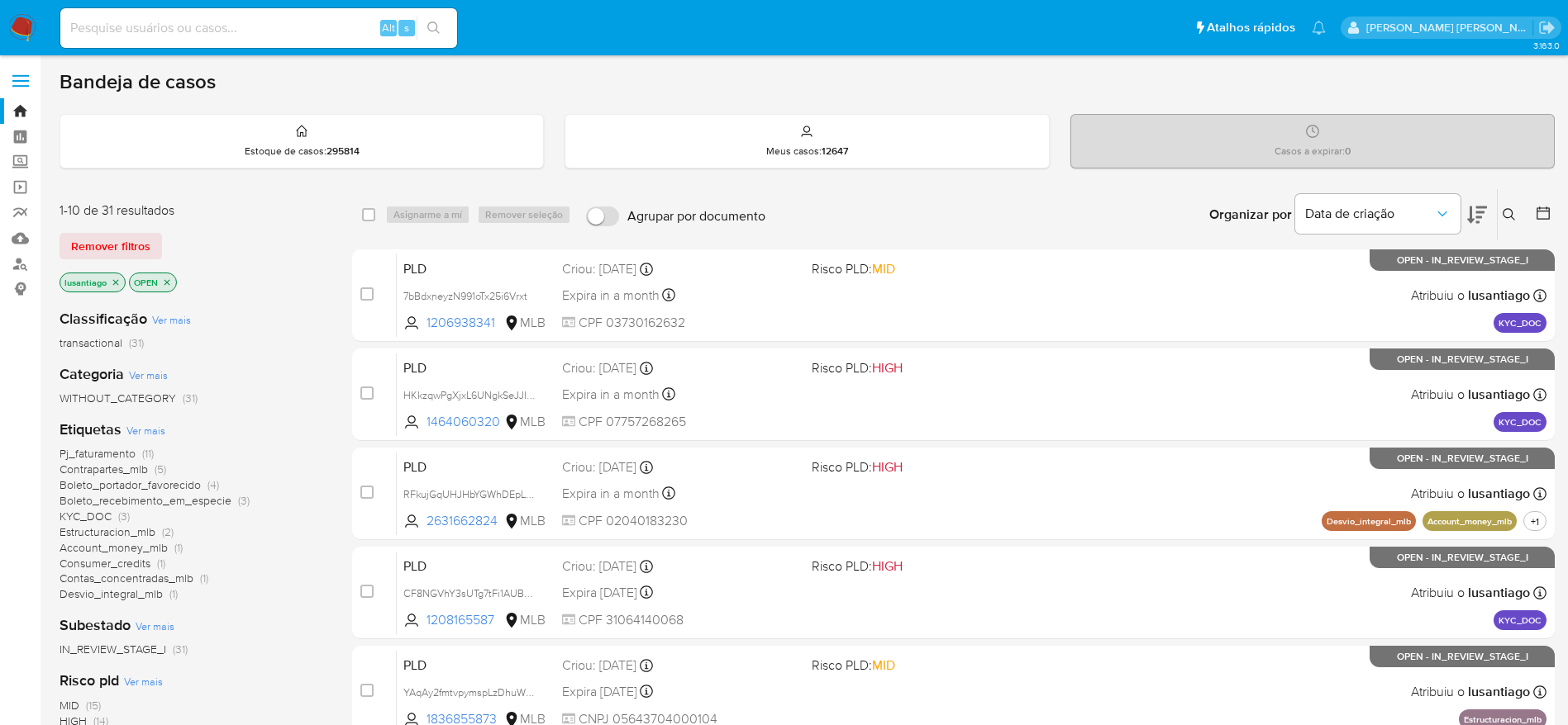
click at [1541, 209] on icon at bounding box center [1543, 213] width 17 height 17
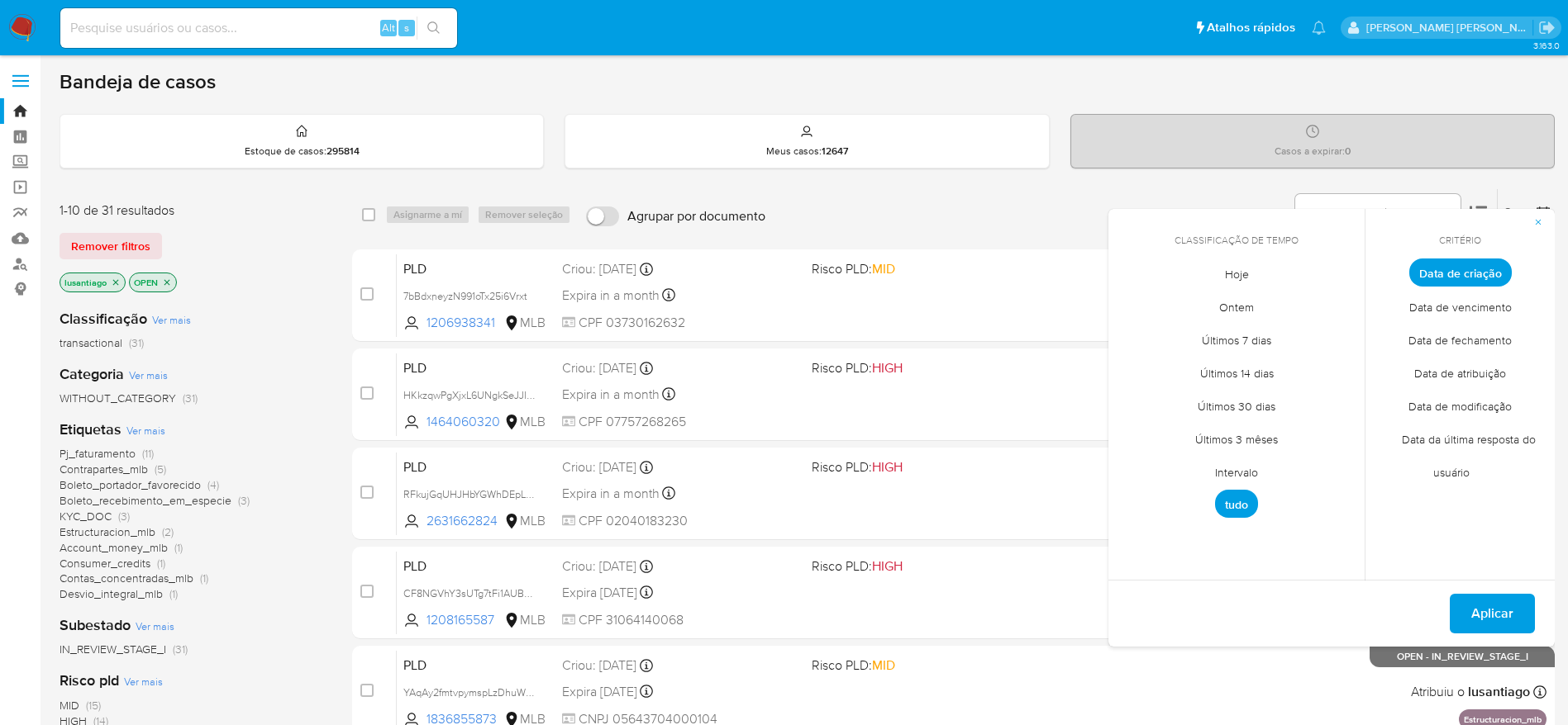
click at [1242, 470] on span "Intervalo" at bounding box center [1236, 472] width 78 height 34
click at [1132, 305] on icon "Mes anterior" at bounding box center [1133, 303] width 7 height 12
click at [1135, 360] on button "1" at bounding box center [1137, 365] width 26 height 26
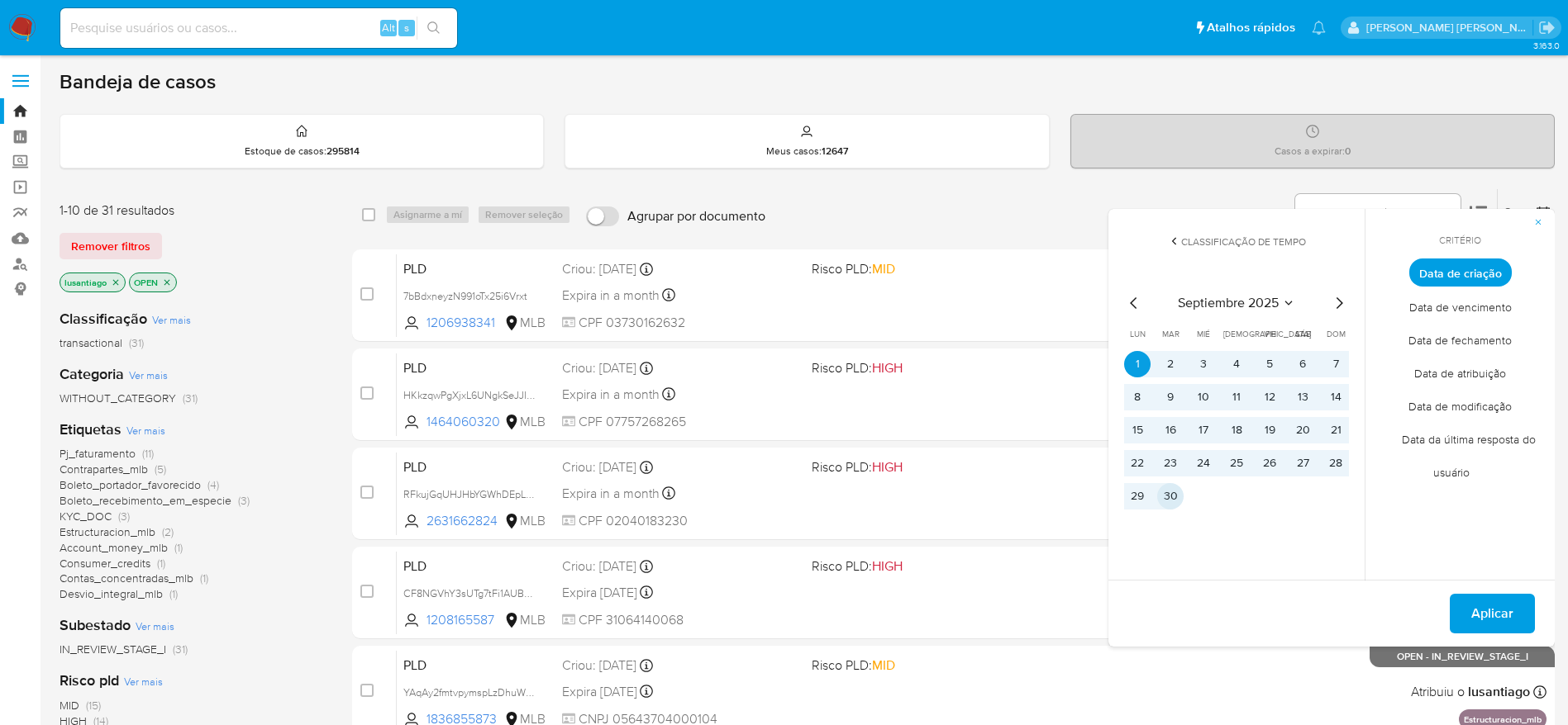
click at [1173, 493] on button "30" at bounding box center [1170, 497] width 26 height 26
click at [1502, 614] on span "Aplicar" at bounding box center [1492, 613] width 42 height 36
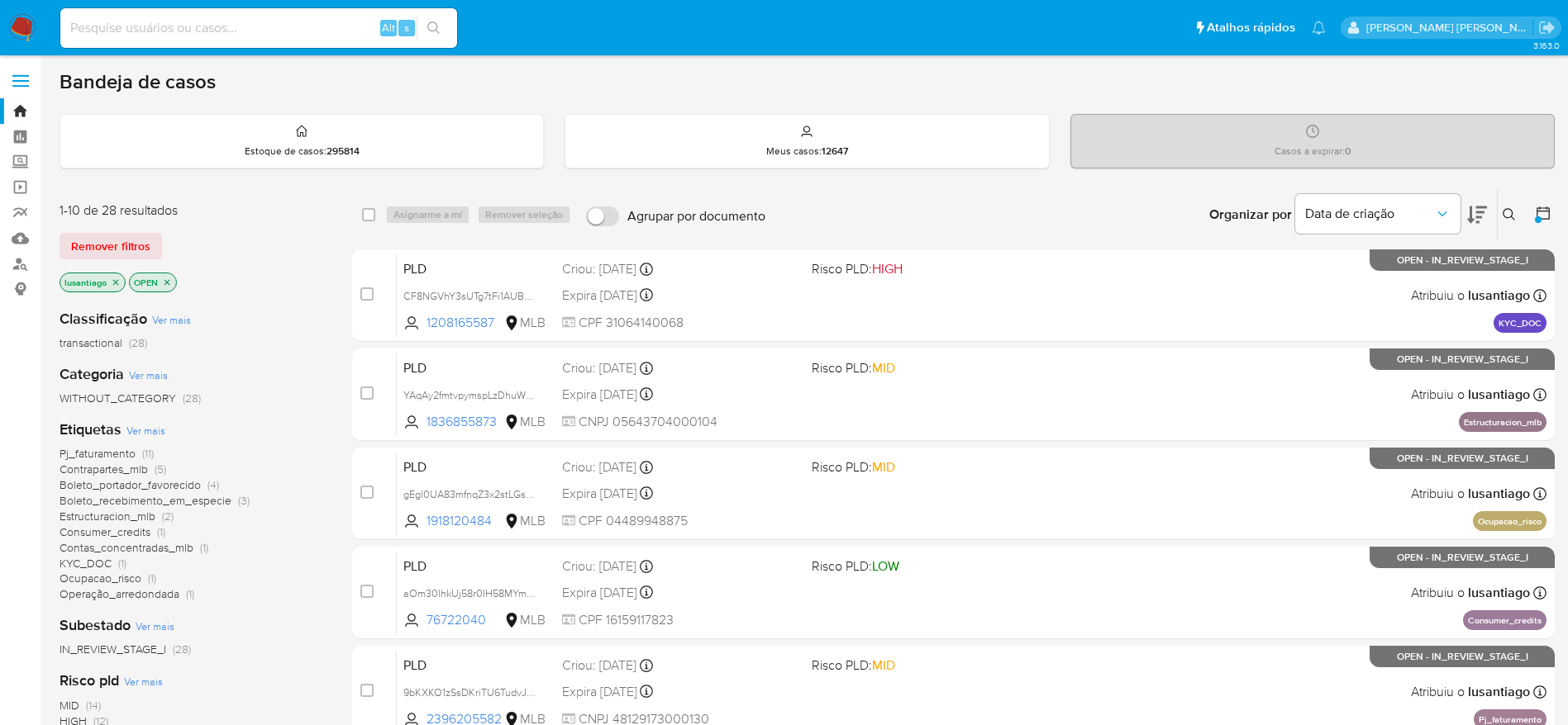
click at [94, 471] on span "Contrapartes_mlb" at bounding box center [103, 470] width 88 height 17
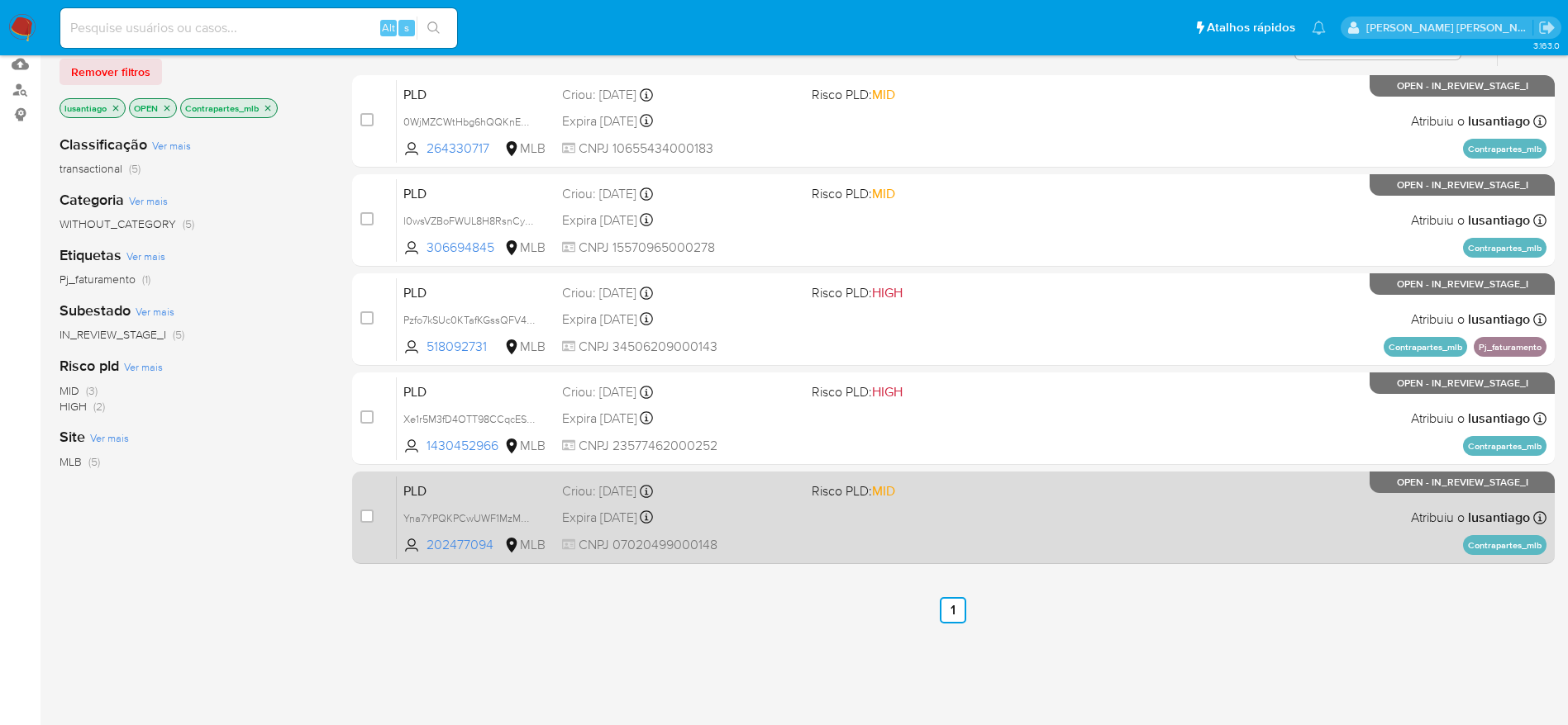
scroll to position [124, 0]
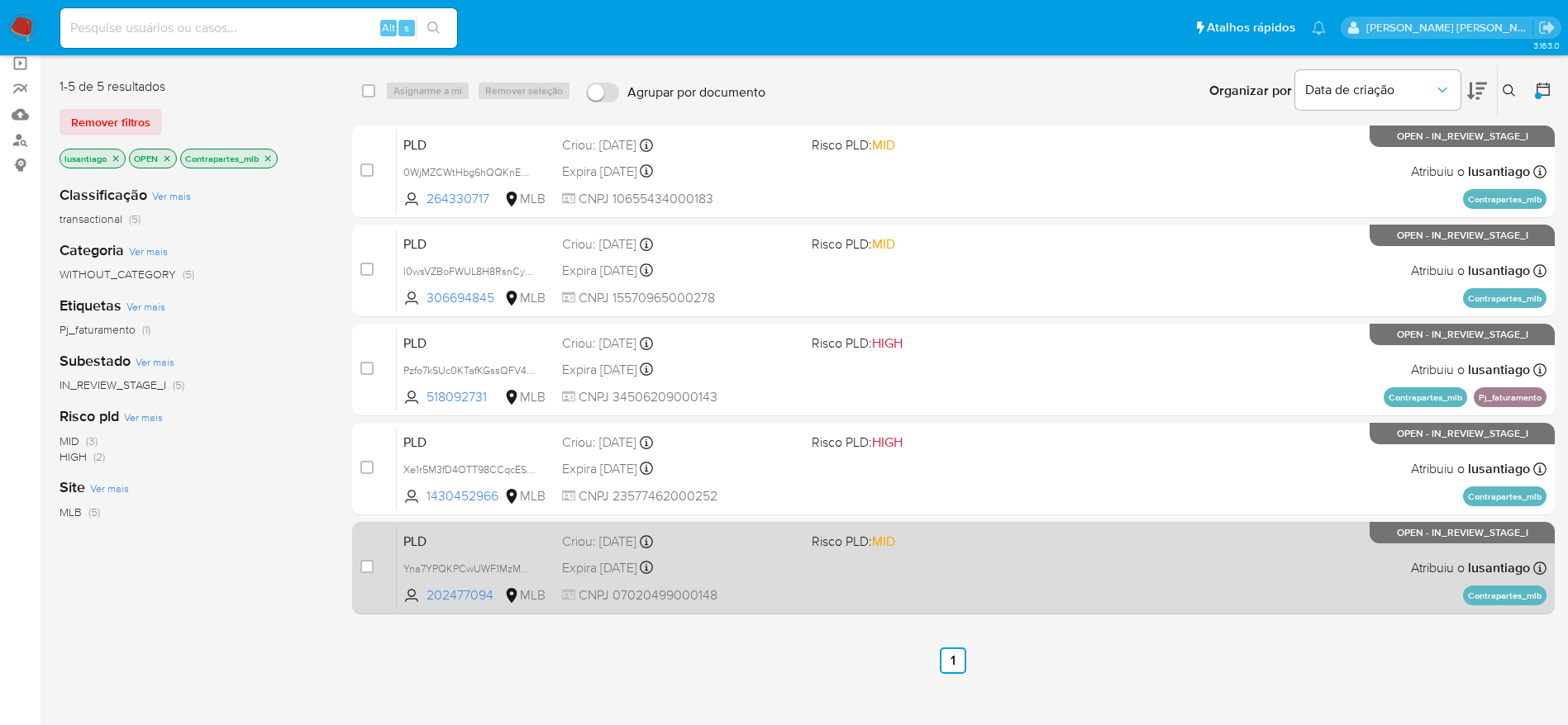
click at [987, 565] on span at bounding box center [930, 567] width 237 height 3
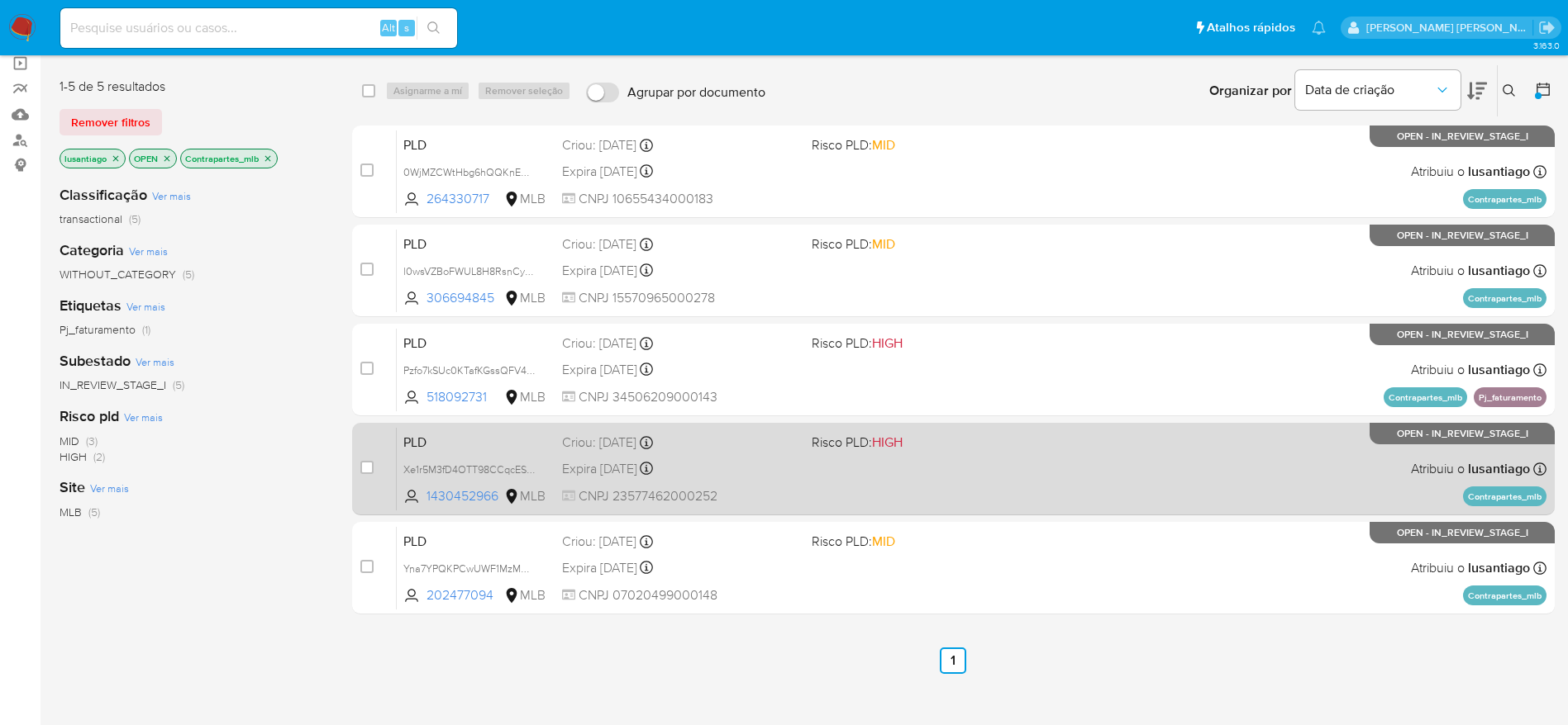
click at [854, 491] on div "PLD Xe1r5M3fD4OTT98CCqcESw4x 1430452966 MLB Risco PLD: HIGH Criou: 12/09/2025 C…" at bounding box center [972, 469] width 1150 height 83
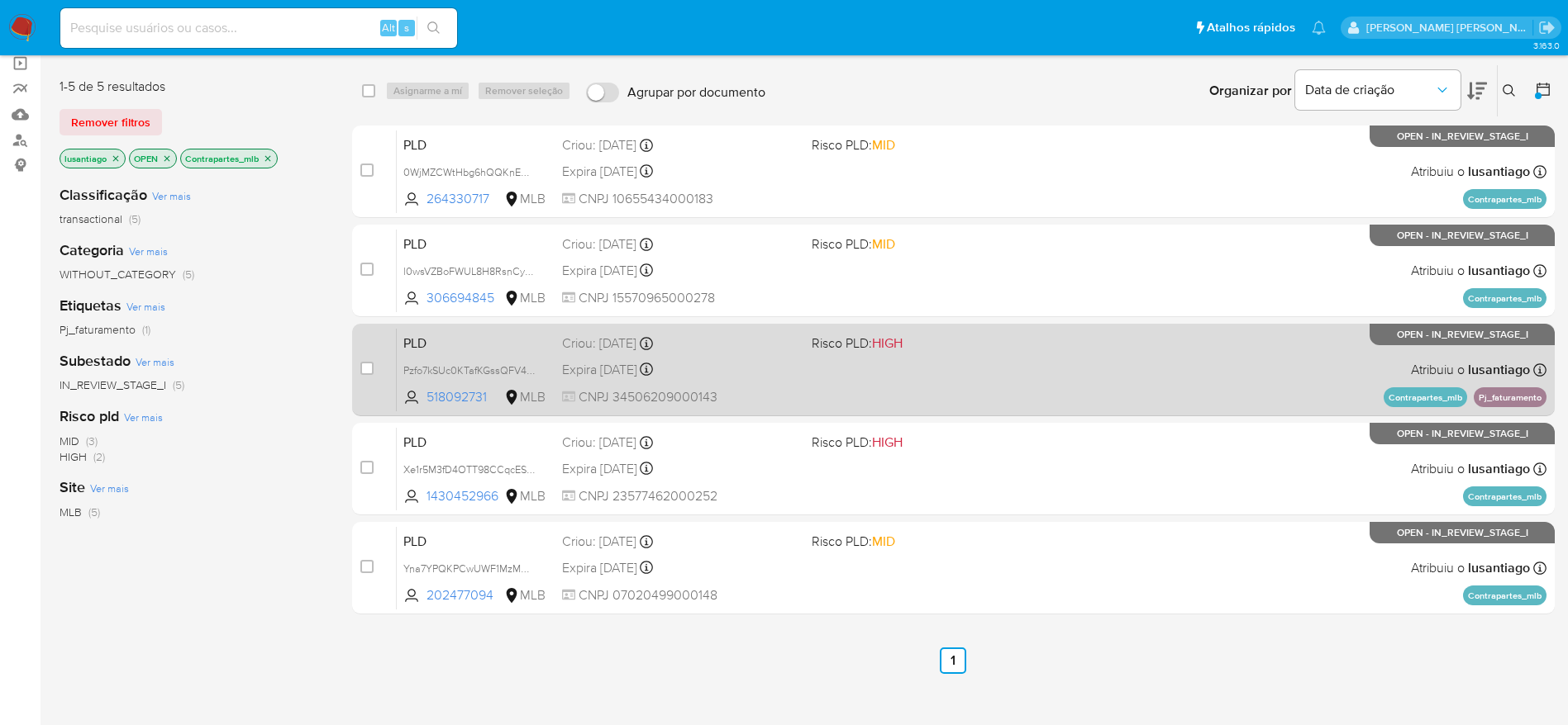
click at [907, 379] on div "PLD Pzfo7kSUc0KTafKGssQFV4hH 518092731 MLB Risco PLD: HIGH Criou: 12/09/2025 Cr…" at bounding box center [972, 370] width 1150 height 83
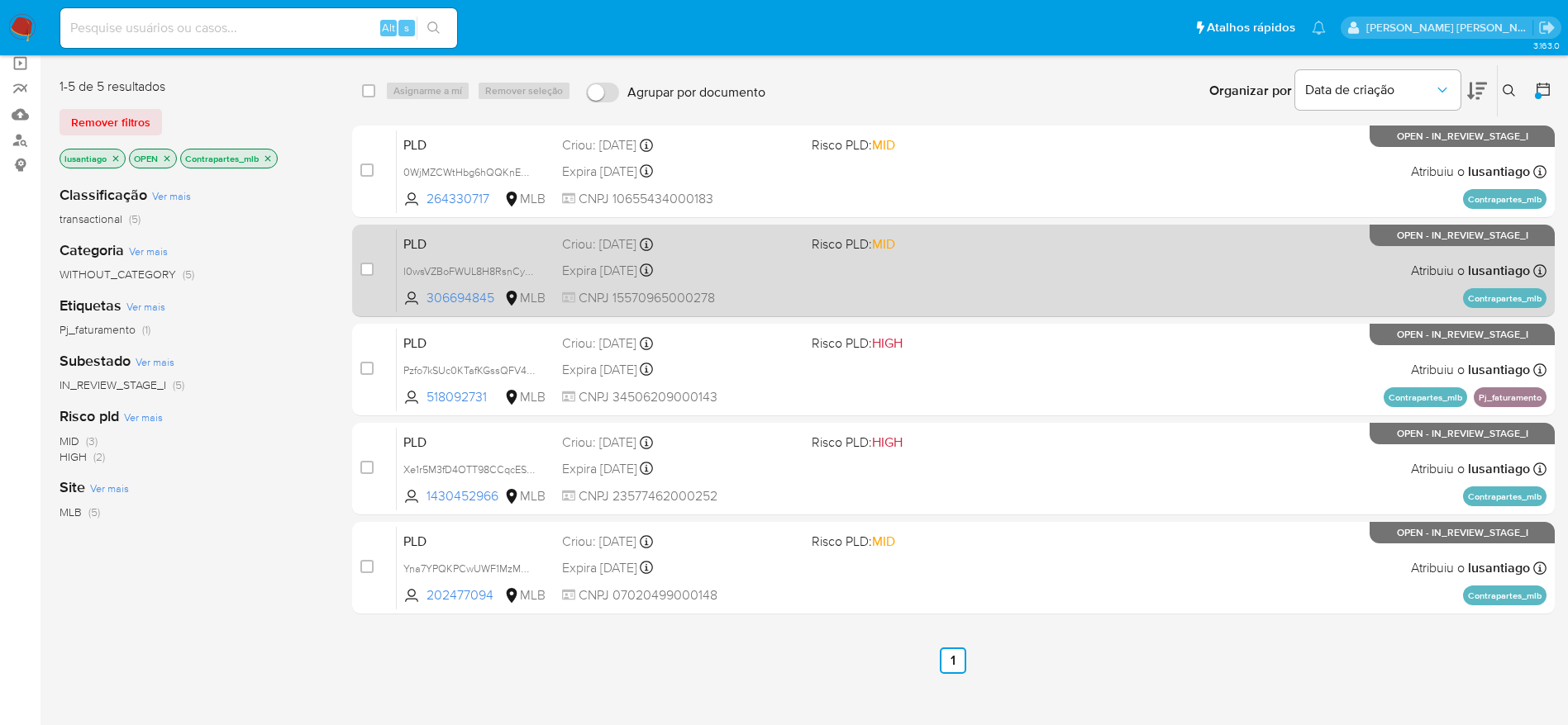
click at [958, 278] on div "PLD l0wsVZBoFWUL8H8RsnCy6qsj 306694845 MLB Risco PLD: MID Criou: 12/09/2025 Cri…" at bounding box center [972, 270] width 1150 height 83
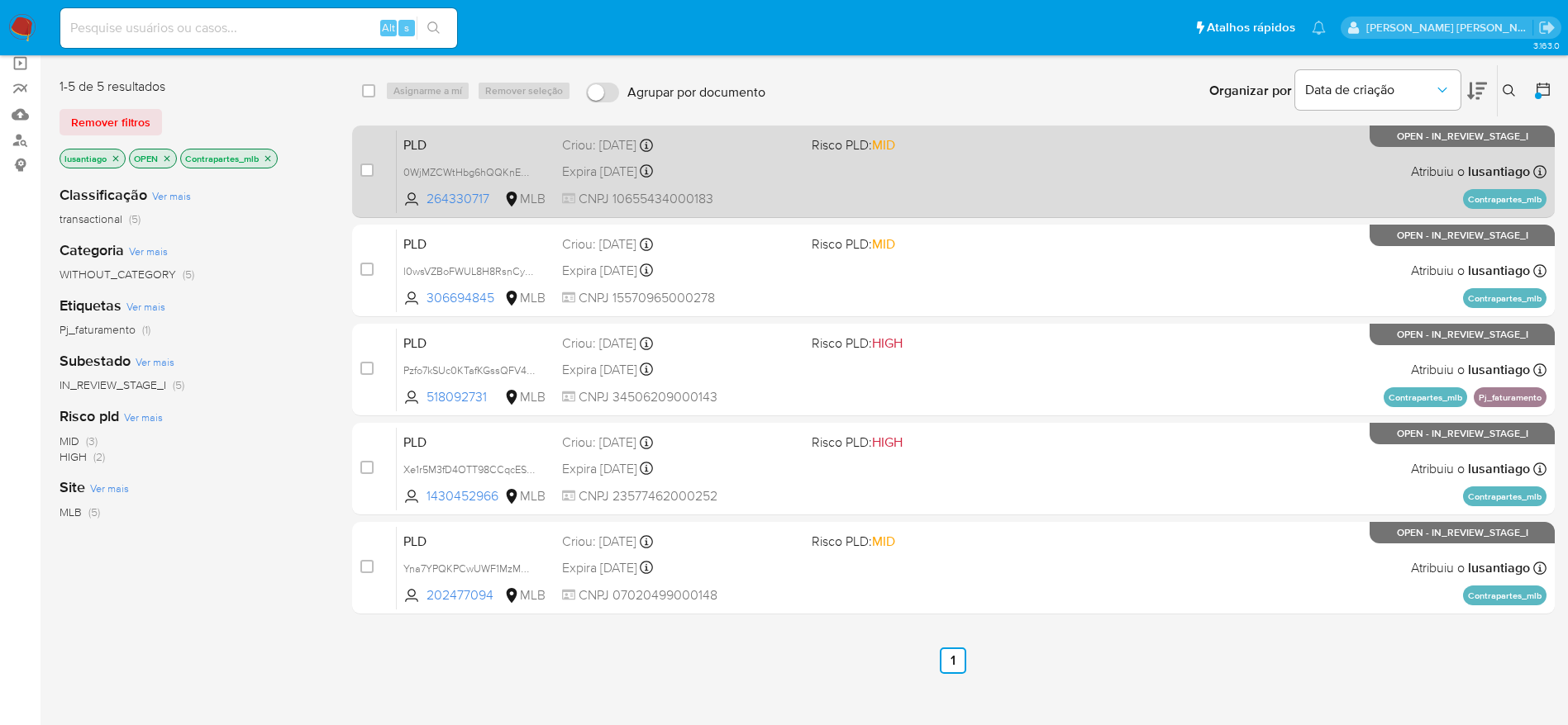
click at [1000, 165] on div "PLD 0WjMZCWtHbg6hQQKnEMOeQLY 264330717 MLB Risco PLD: MID Criou: 12/09/2025 Cri…" at bounding box center [972, 171] width 1150 height 83
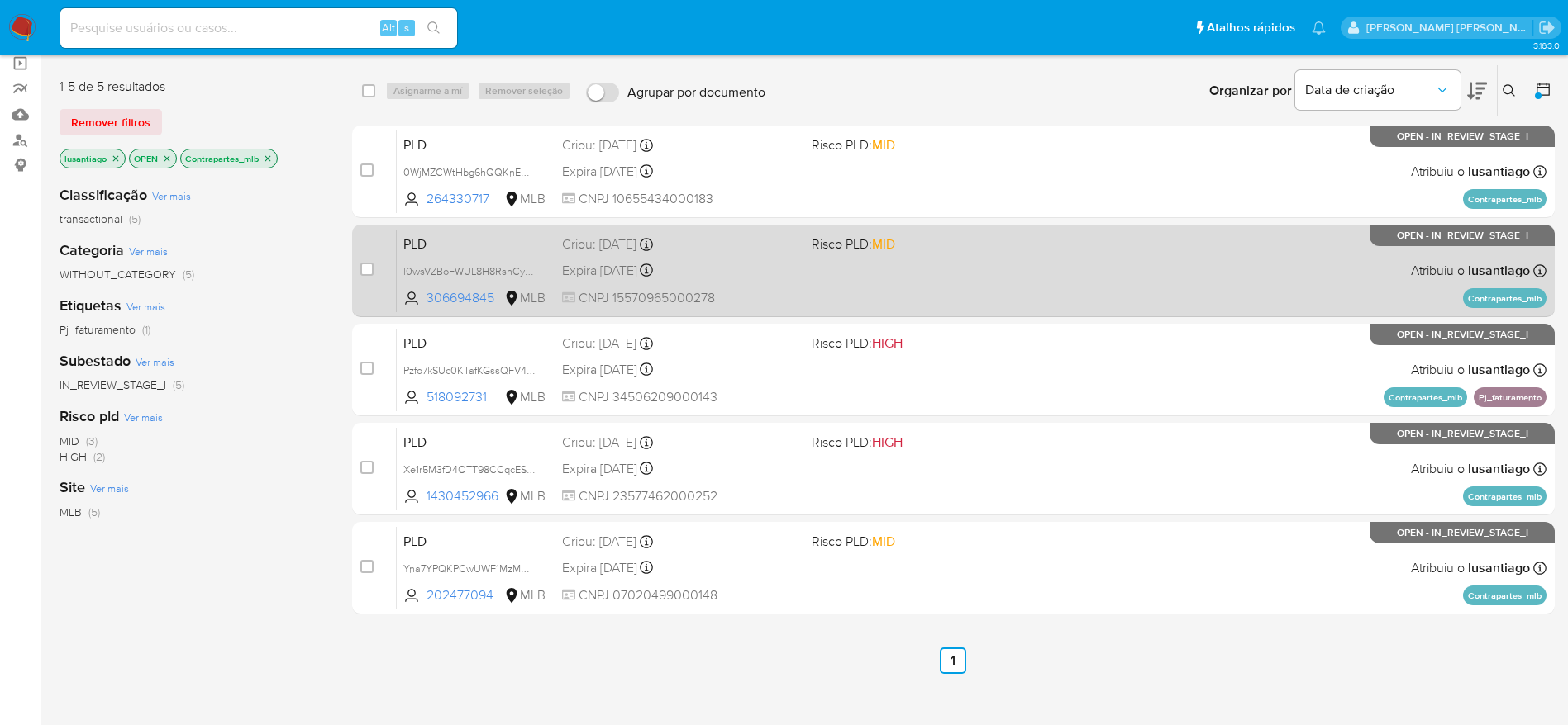
scroll to position [0, 0]
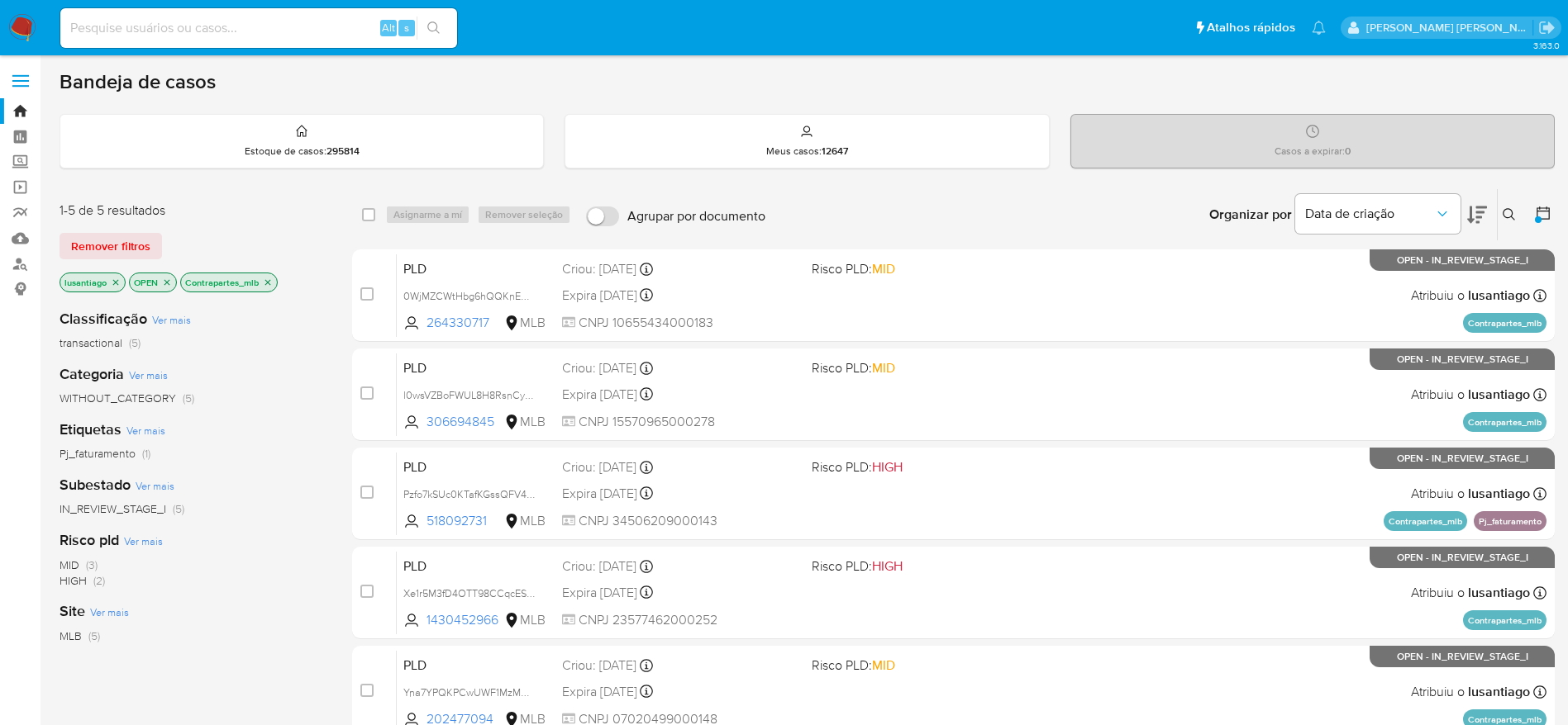
click at [286, 34] on input at bounding box center [259, 28] width 397 height 21
paste input "1836855873"
type input "1836855873"
click at [447, 26] on button "search-icon" at bounding box center [433, 28] width 34 height 23
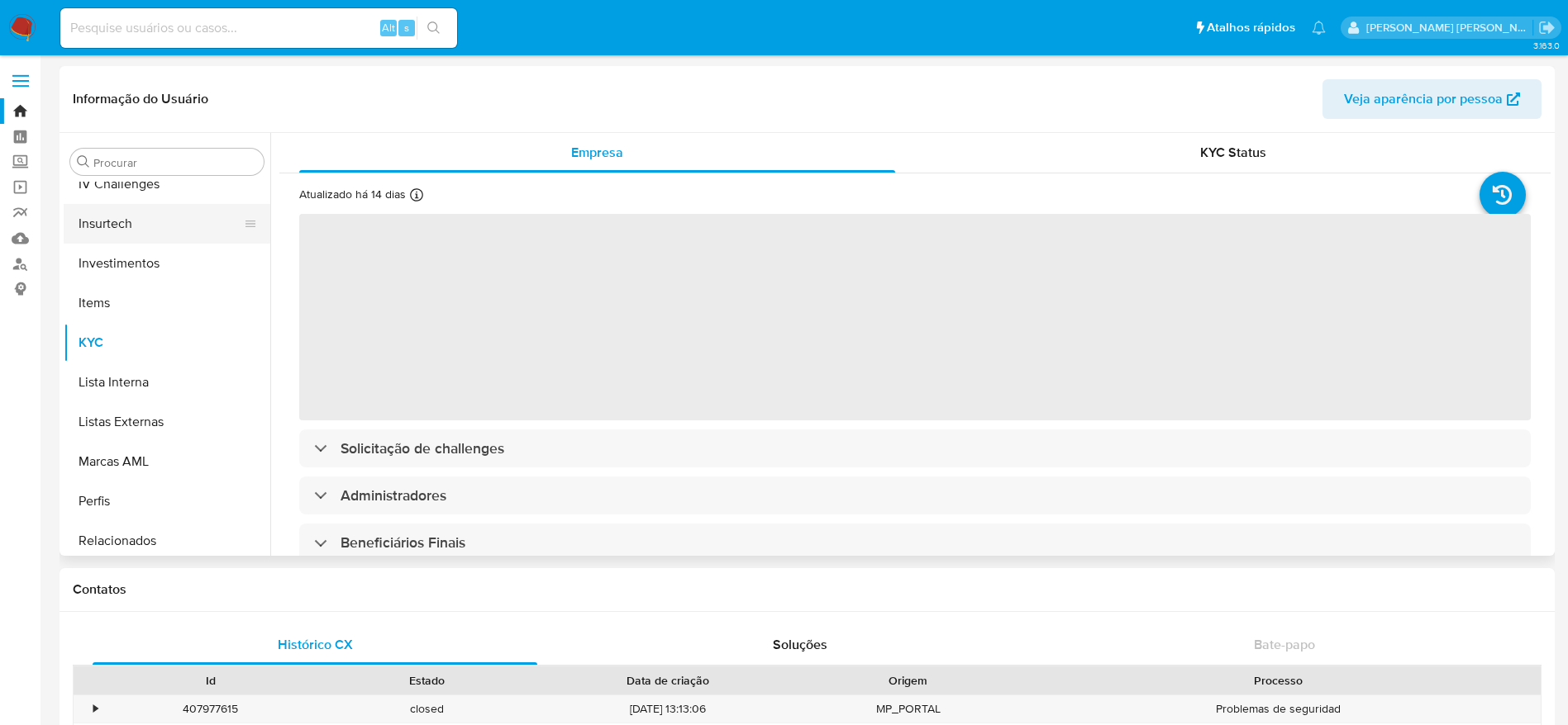
scroll to position [648, 0]
select select "10"
click at [172, 236] on button "Histórico de casos" at bounding box center [160, 227] width 194 height 40
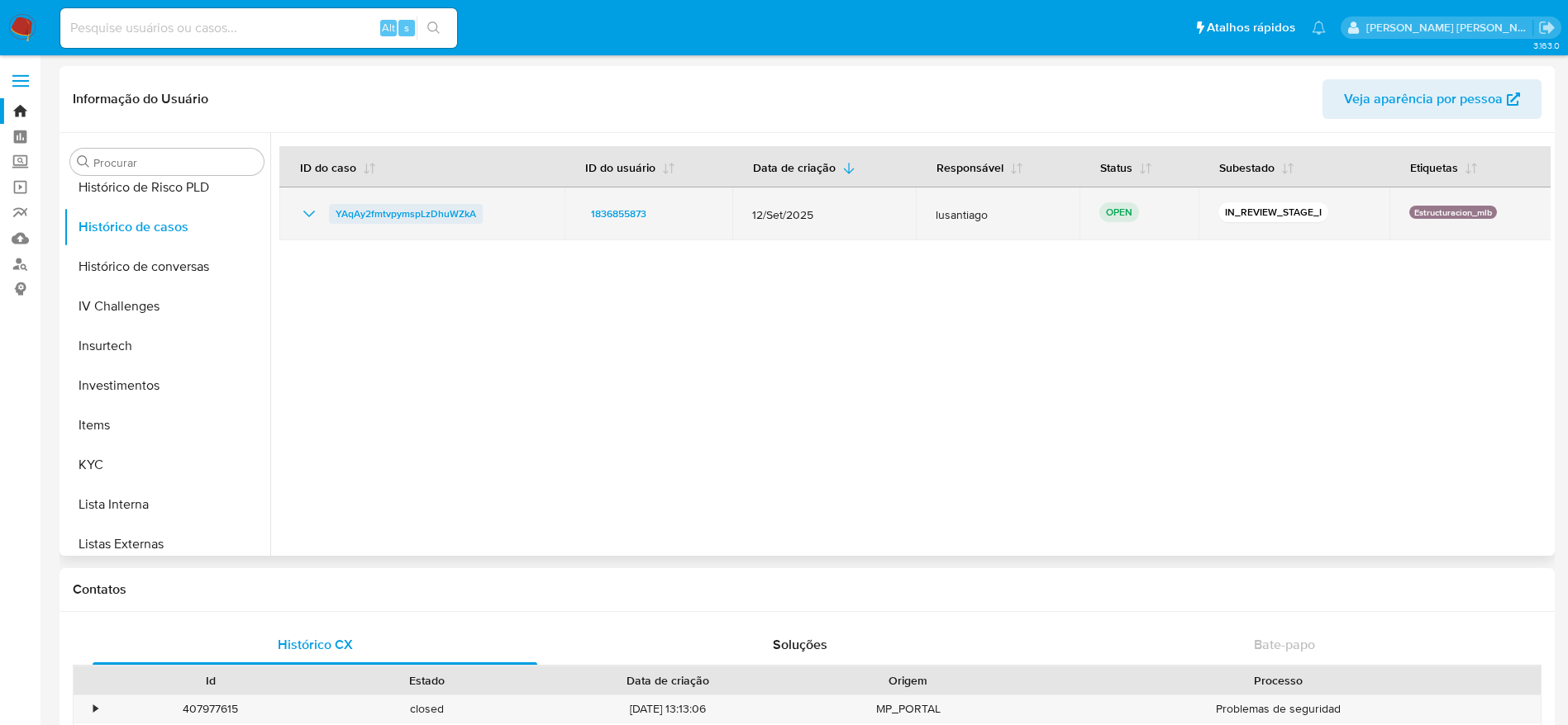
click at [371, 217] on span "YAqAy2fmtvpymspLzDhuWZkA" at bounding box center [406, 214] width 141 height 20
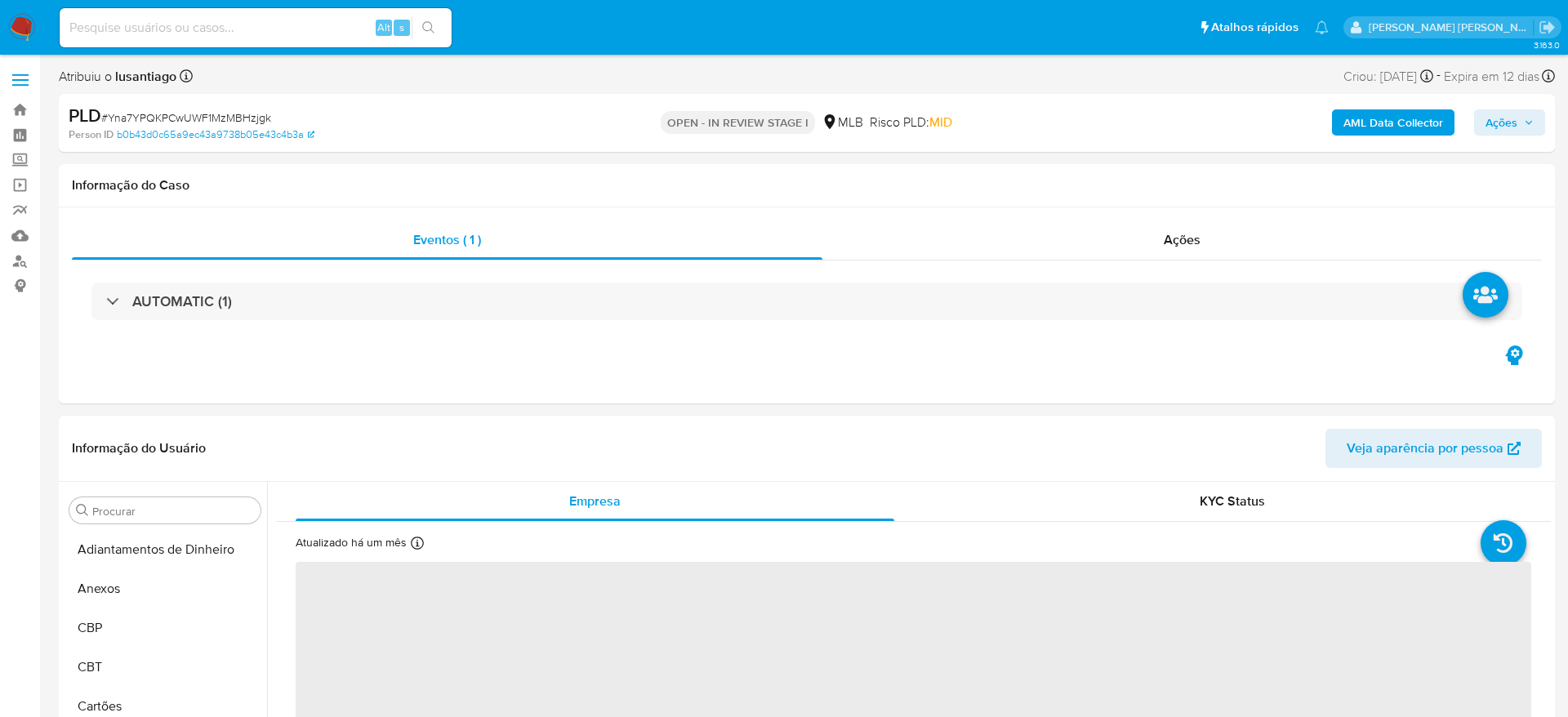
select select "10"
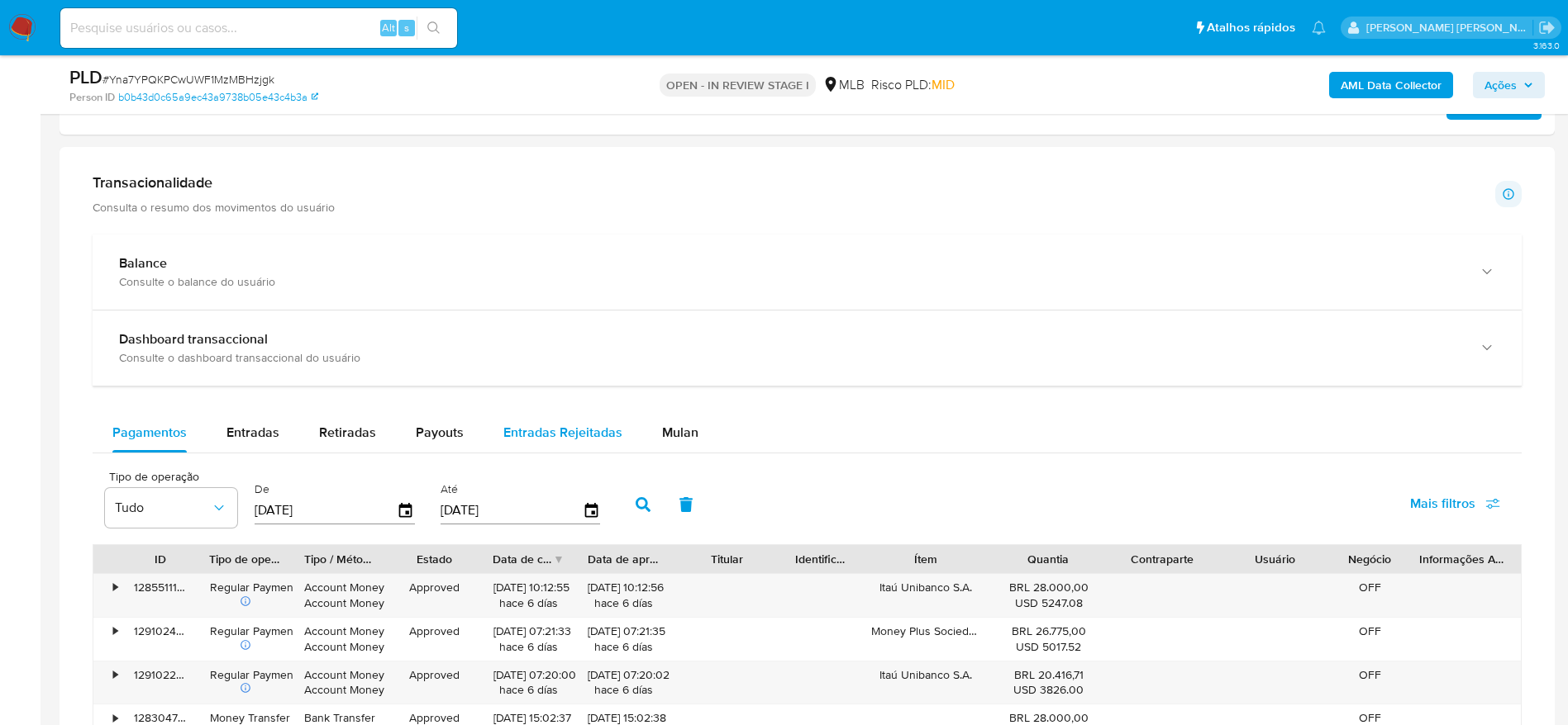
scroll to position [1115, 0]
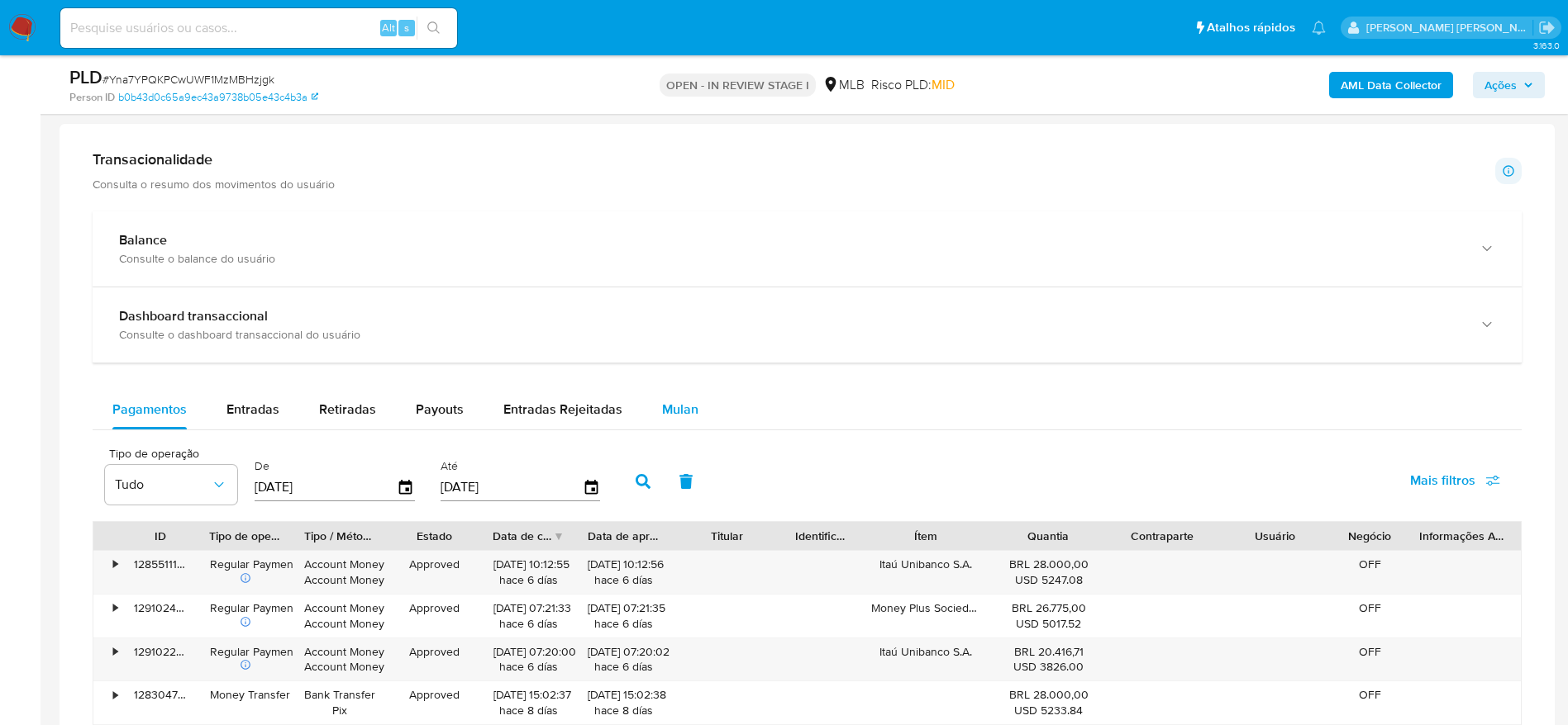
click at [662, 408] on span "Mulan" at bounding box center [680, 409] width 36 height 19
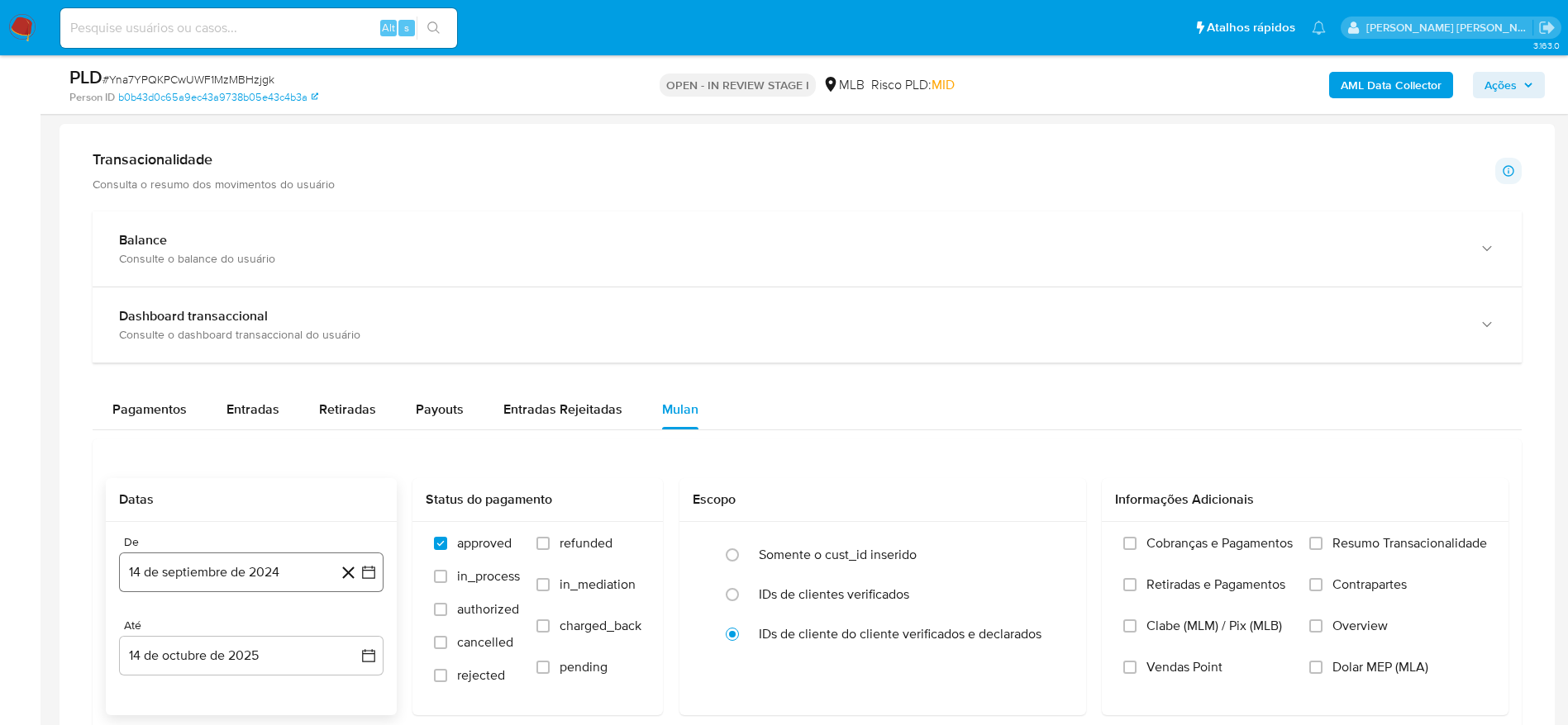
click at [255, 571] on button "14 de septiembre de 2024" at bounding box center [251, 572] width 265 height 40
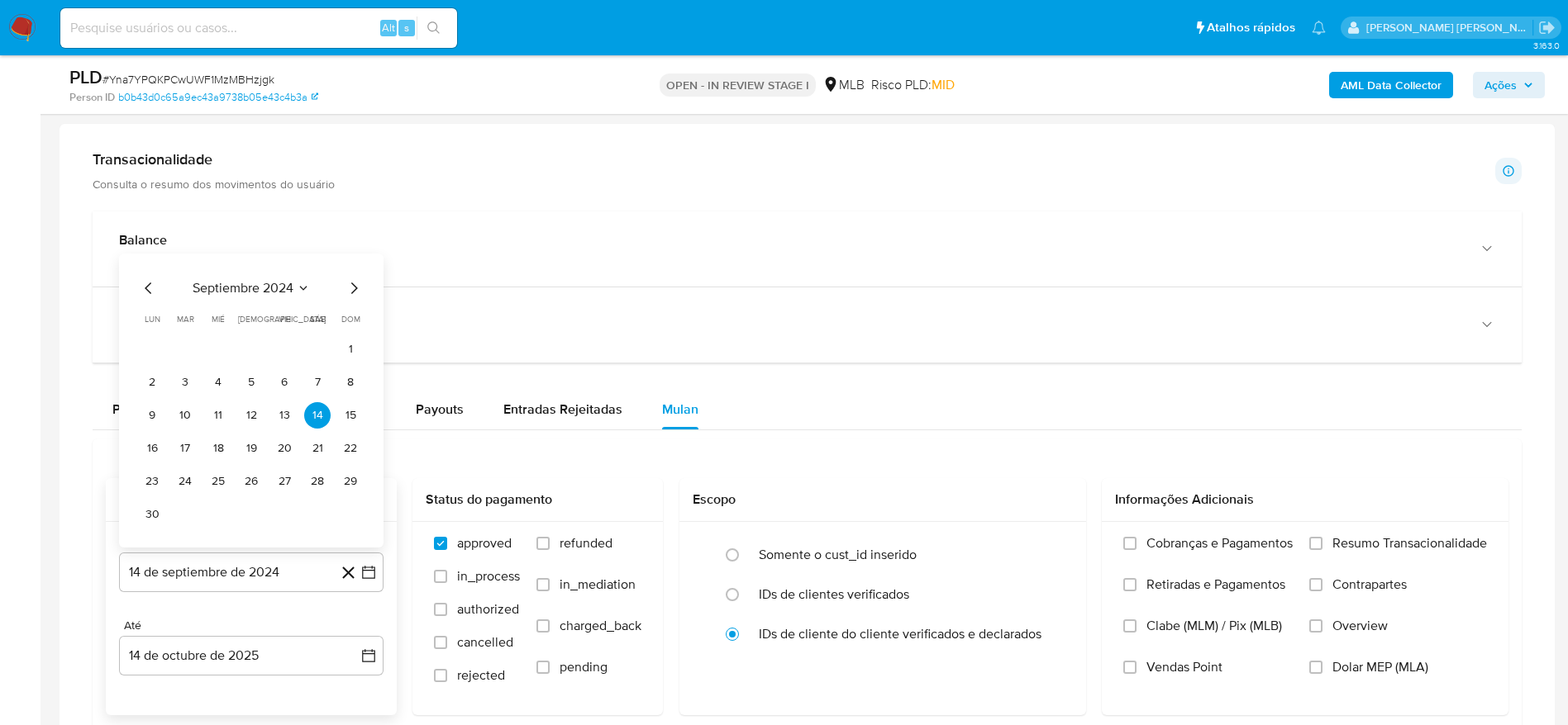
click at [288, 280] on span "septiembre 2024" at bounding box center [243, 289] width 101 height 17
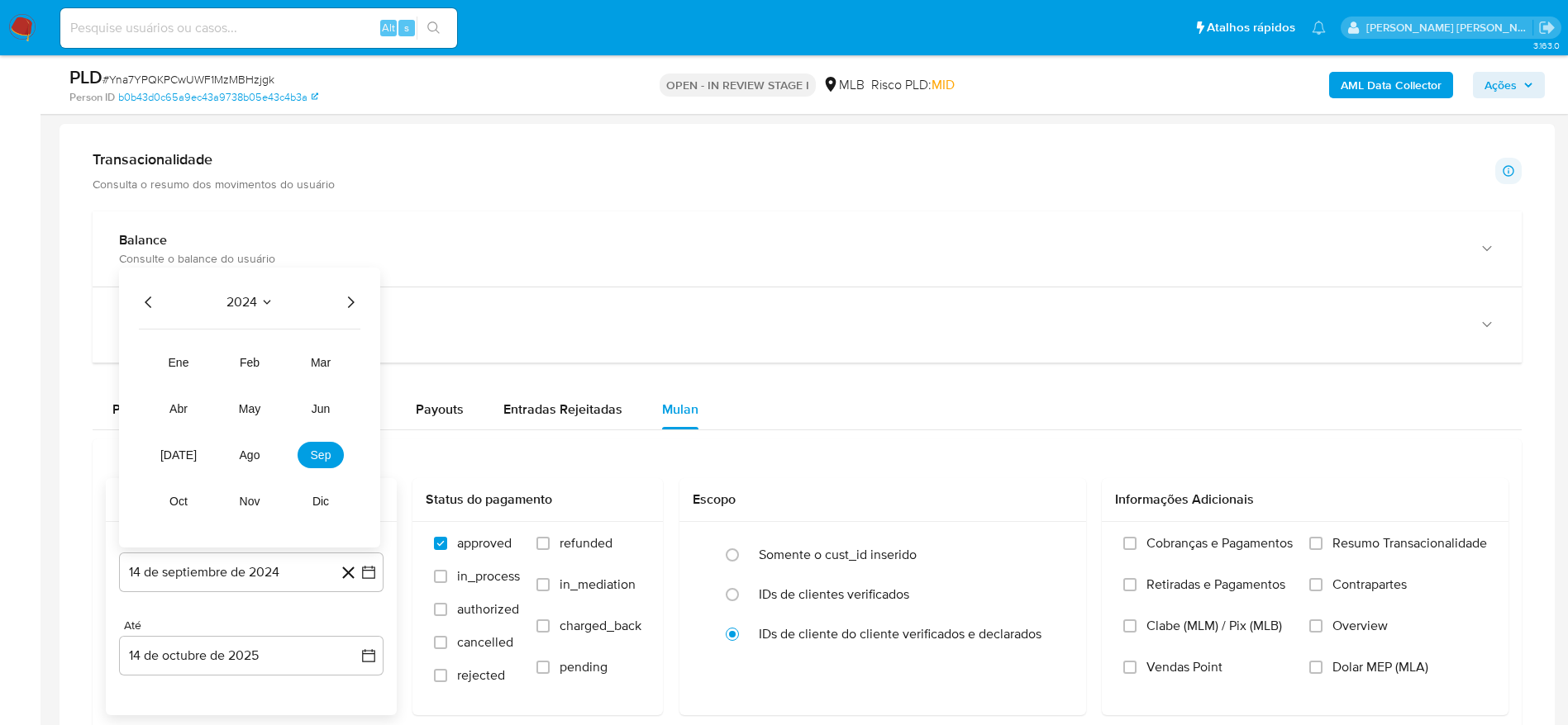
click at [354, 303] on icon "Año siguiente" at bounding box center [351, 303] width 7 height 12
click at [248, 459] on span "ago" at bounding box center [250, 456] width 21 height 13
click at [279, 378] on button "1" at bounding box center [284, 383] width 26 height 26
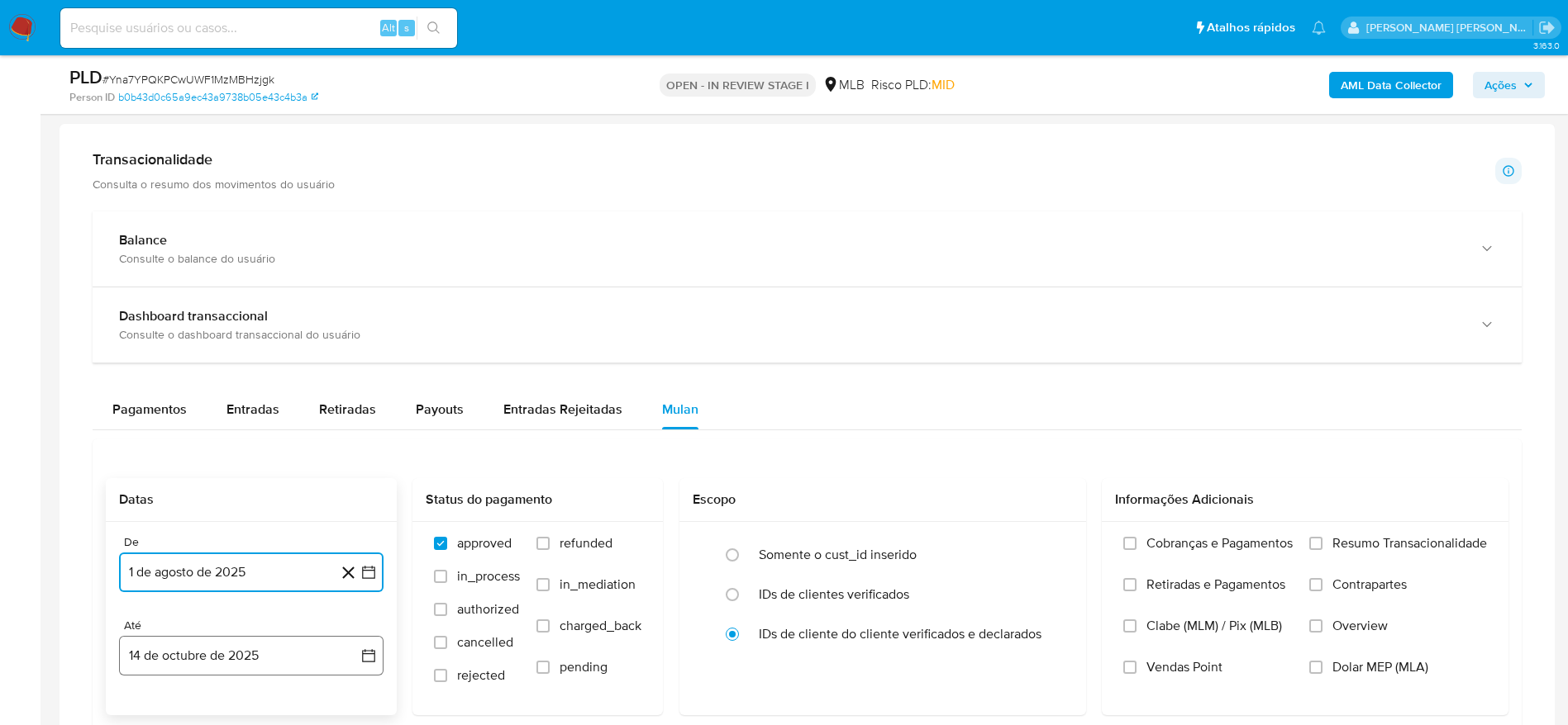
click at [257, 657] on button "14 de octubre de 2025" at bounding box center [251, 656] width 265 height 40
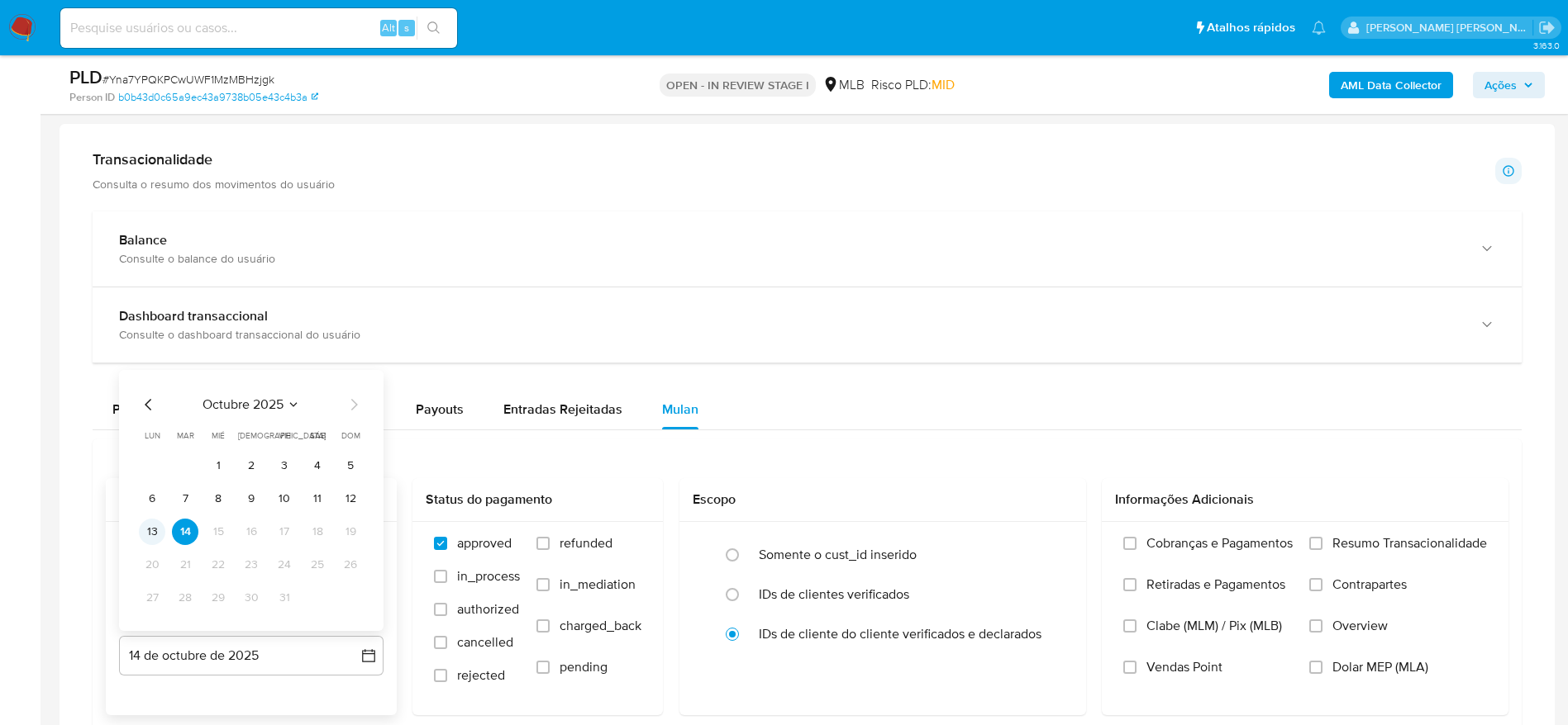
click at [151, 529] on button "13" at bounding box center [152, 532] width 26 height 26
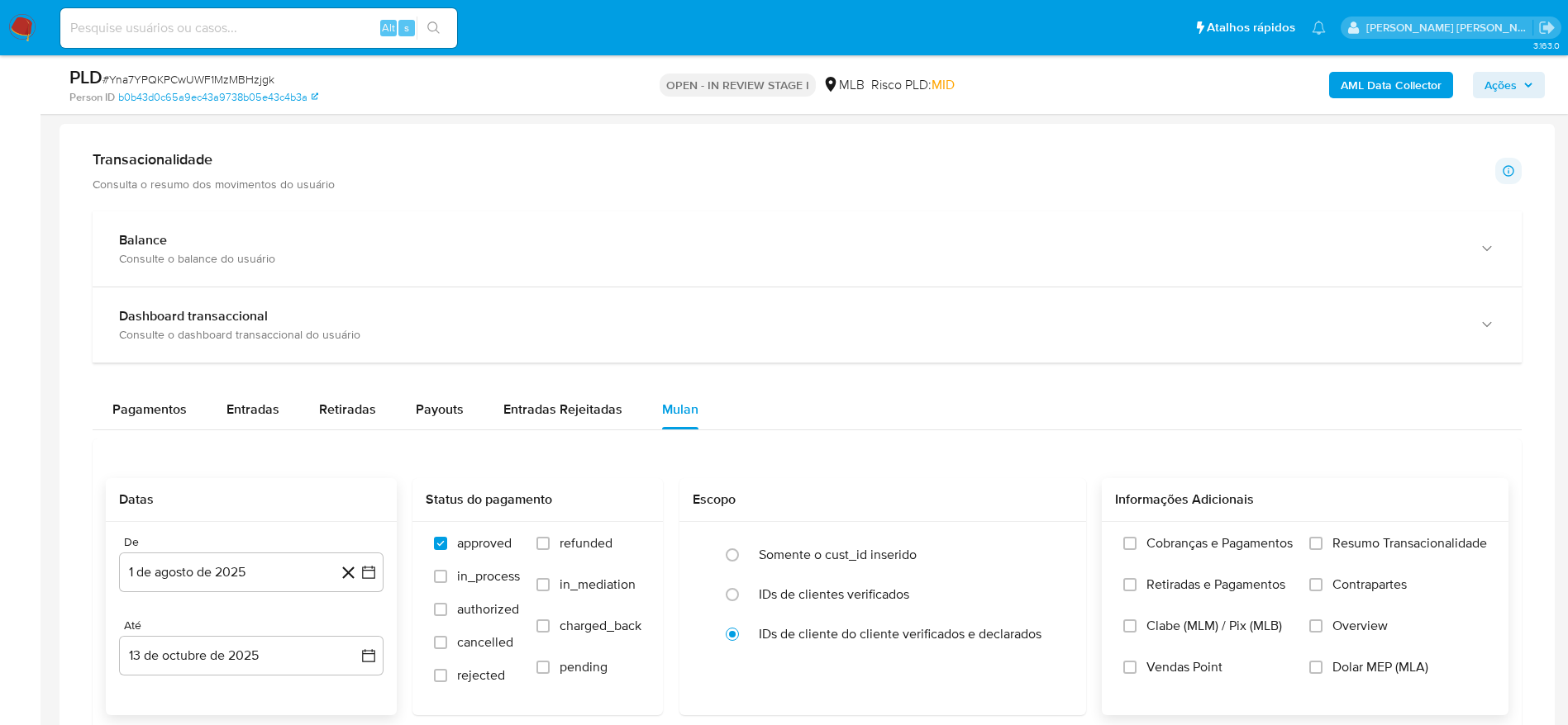
click at [1354, 538] on span "Resumo Transacionalidade" at bounding box center [1409, 544] width 155 height 17
click at [1322, 538] on input "Resumo Transacionalidade" at bounding box center [1316, 544] width 13 height 13
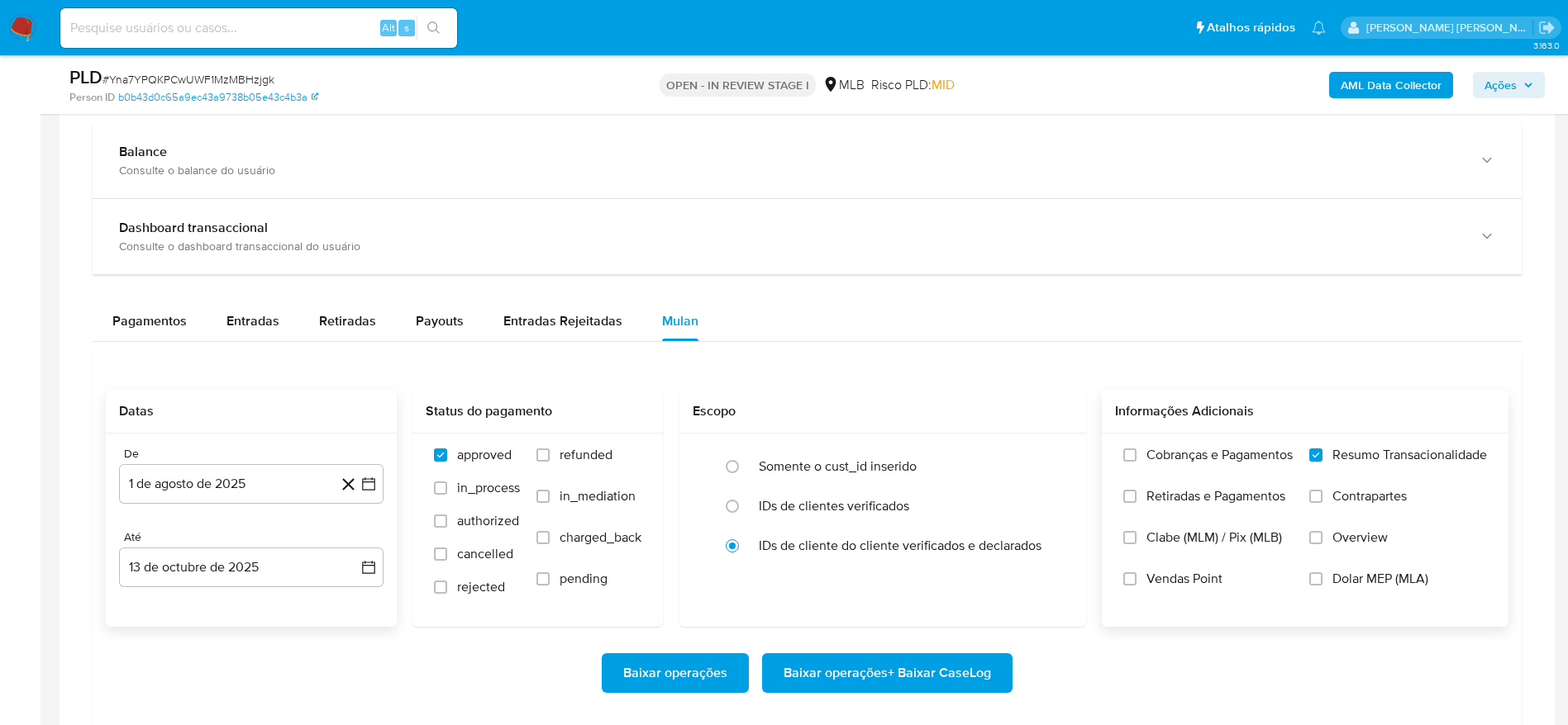
scroll to position [1363, 0]
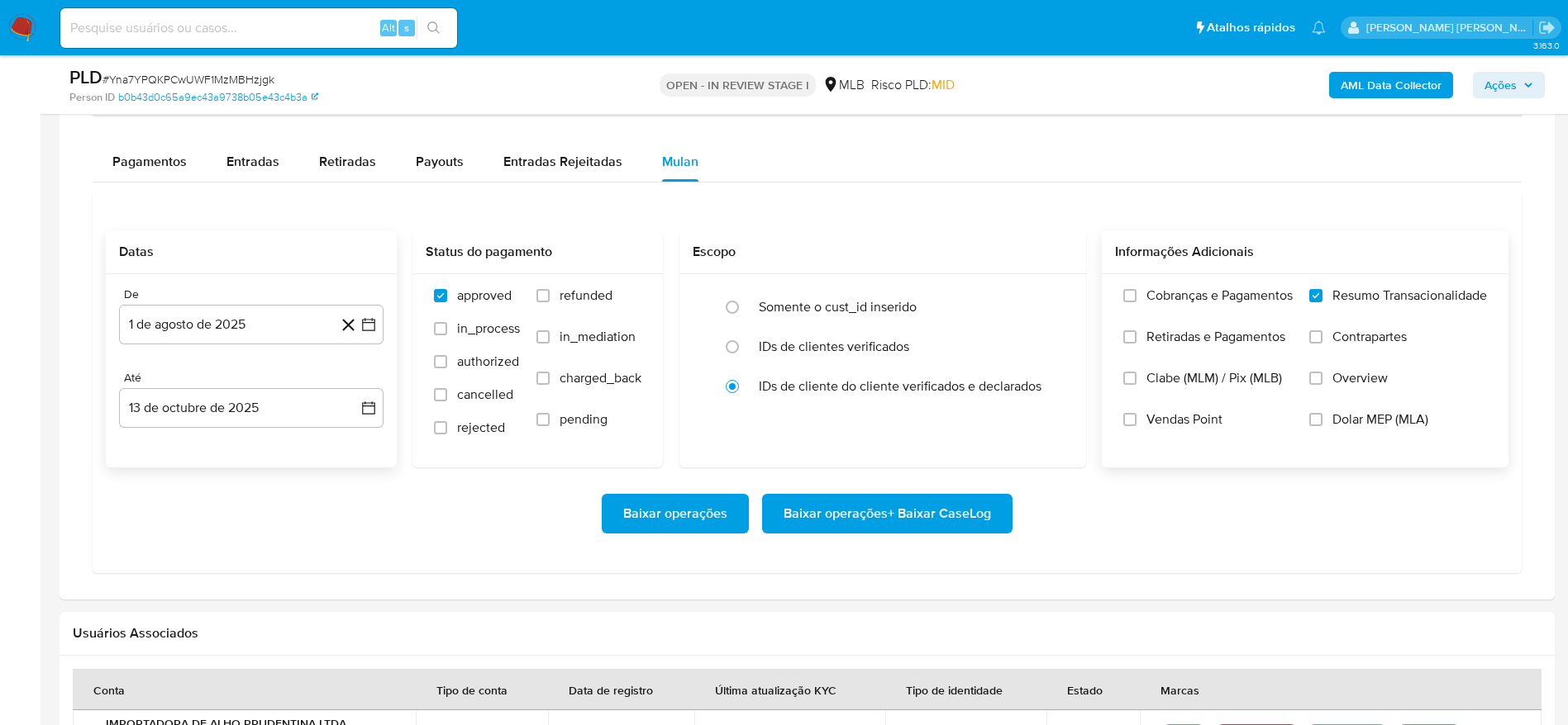
click at [909, 518] on span "Baixar operações + Baixar CaseLog" at bounding box center [887, 514] width 208 height 36
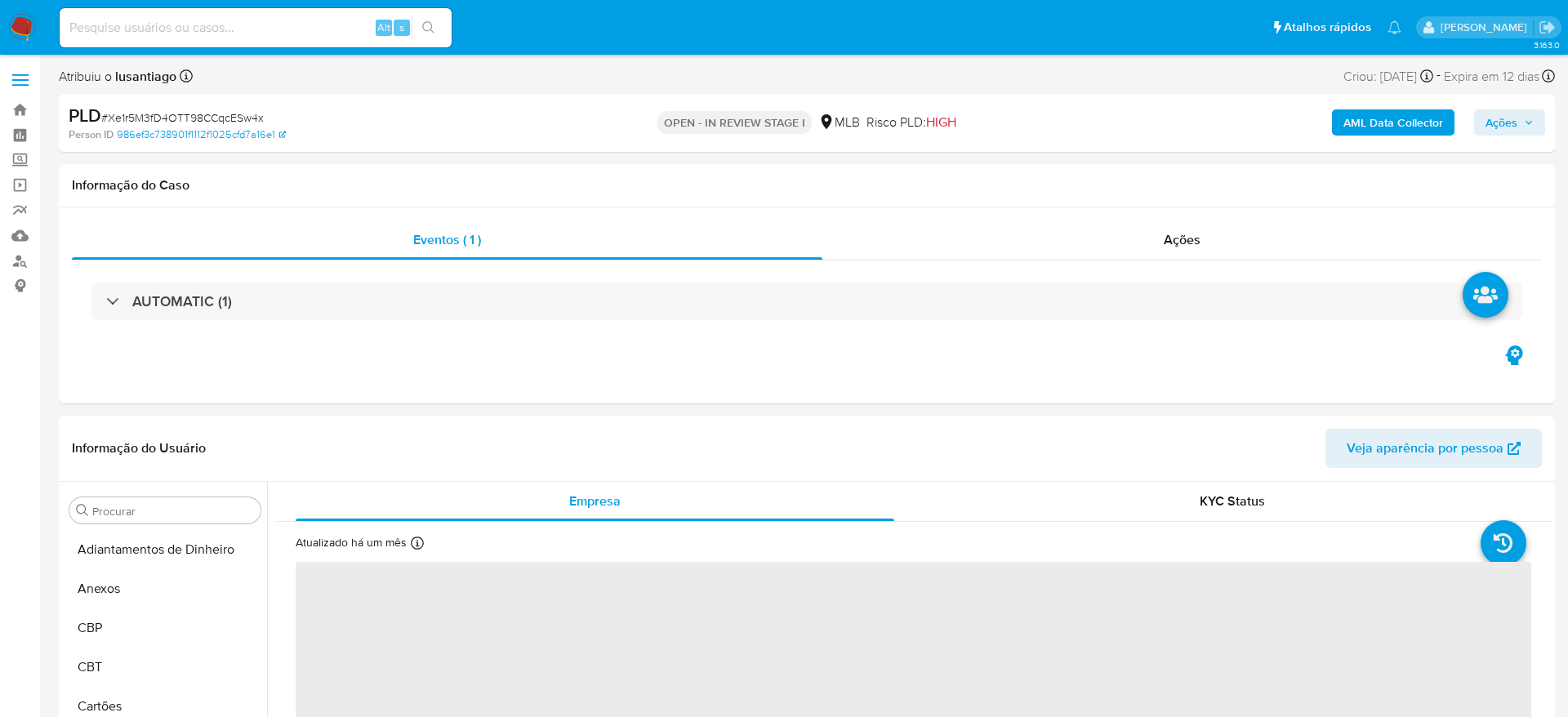
select select "10"
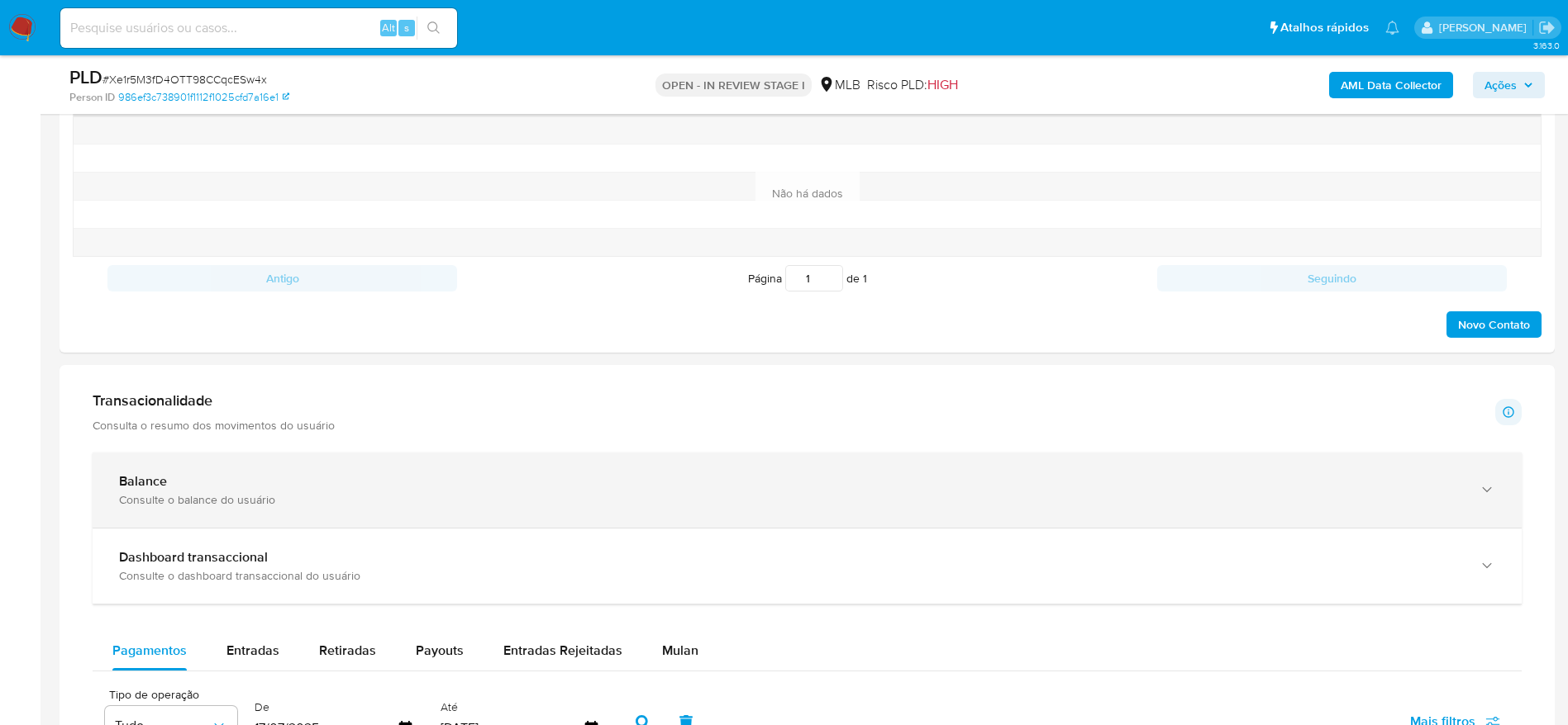
scroll to position [991, 0]
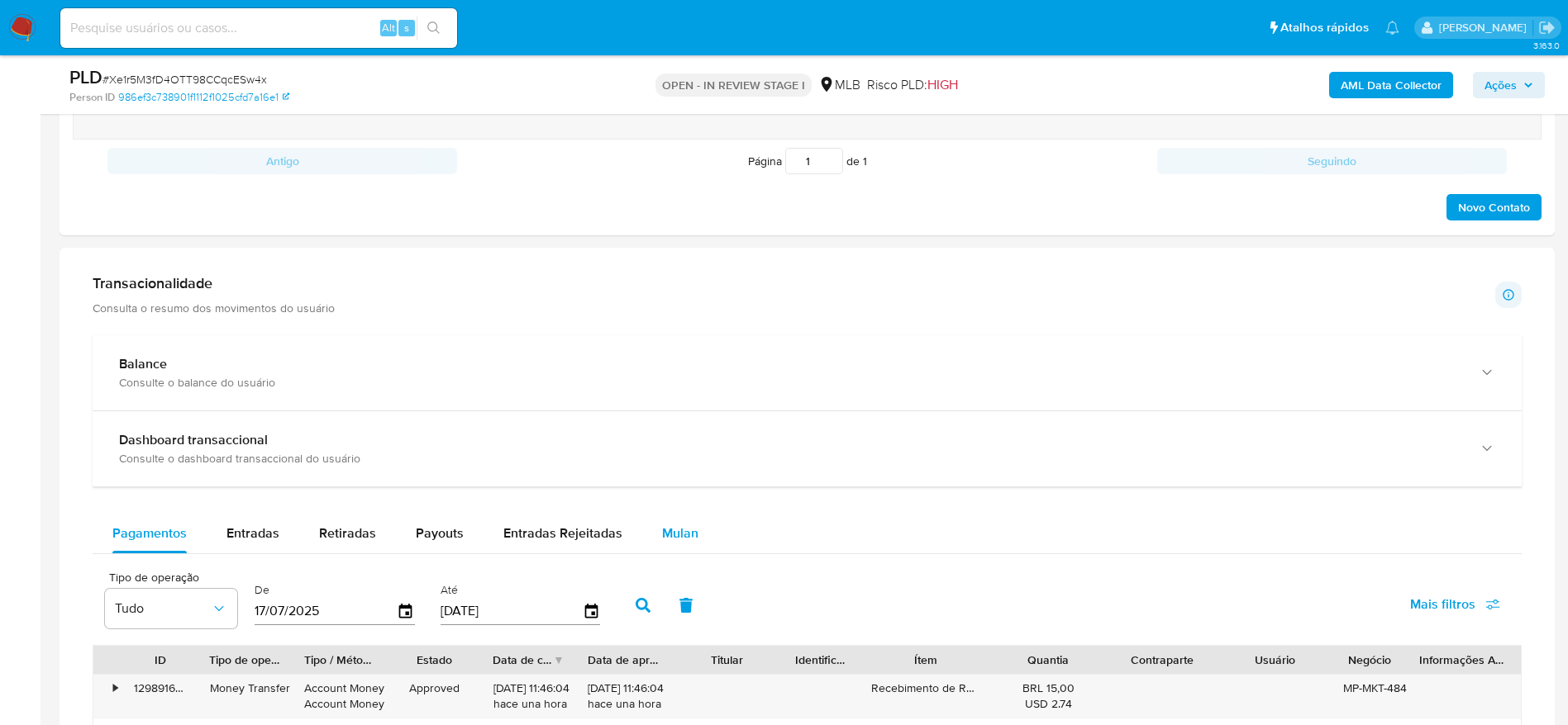
click at [680, 520] on div "Mulan" at bounding box center [680, 534] width 36 height 40
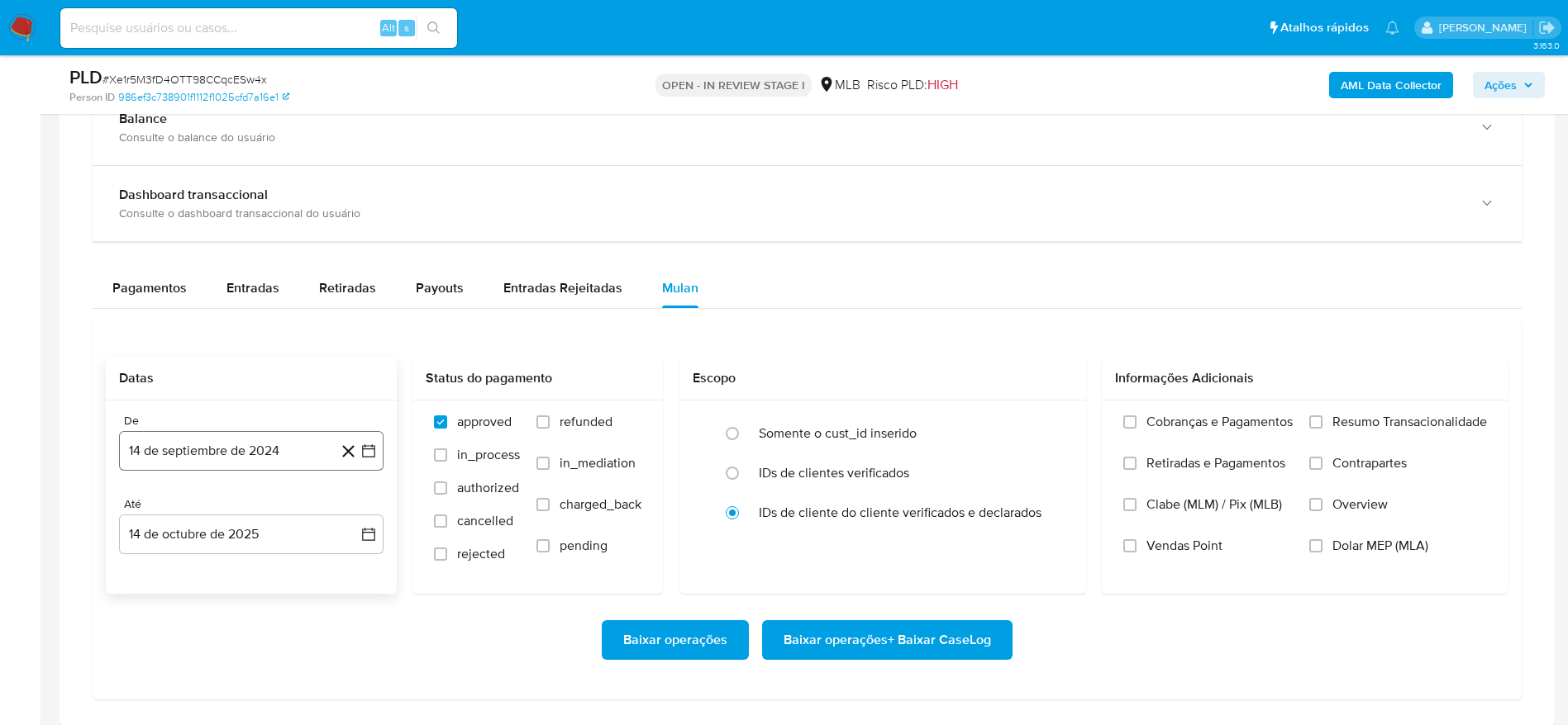
scroll to position [1239, 0]
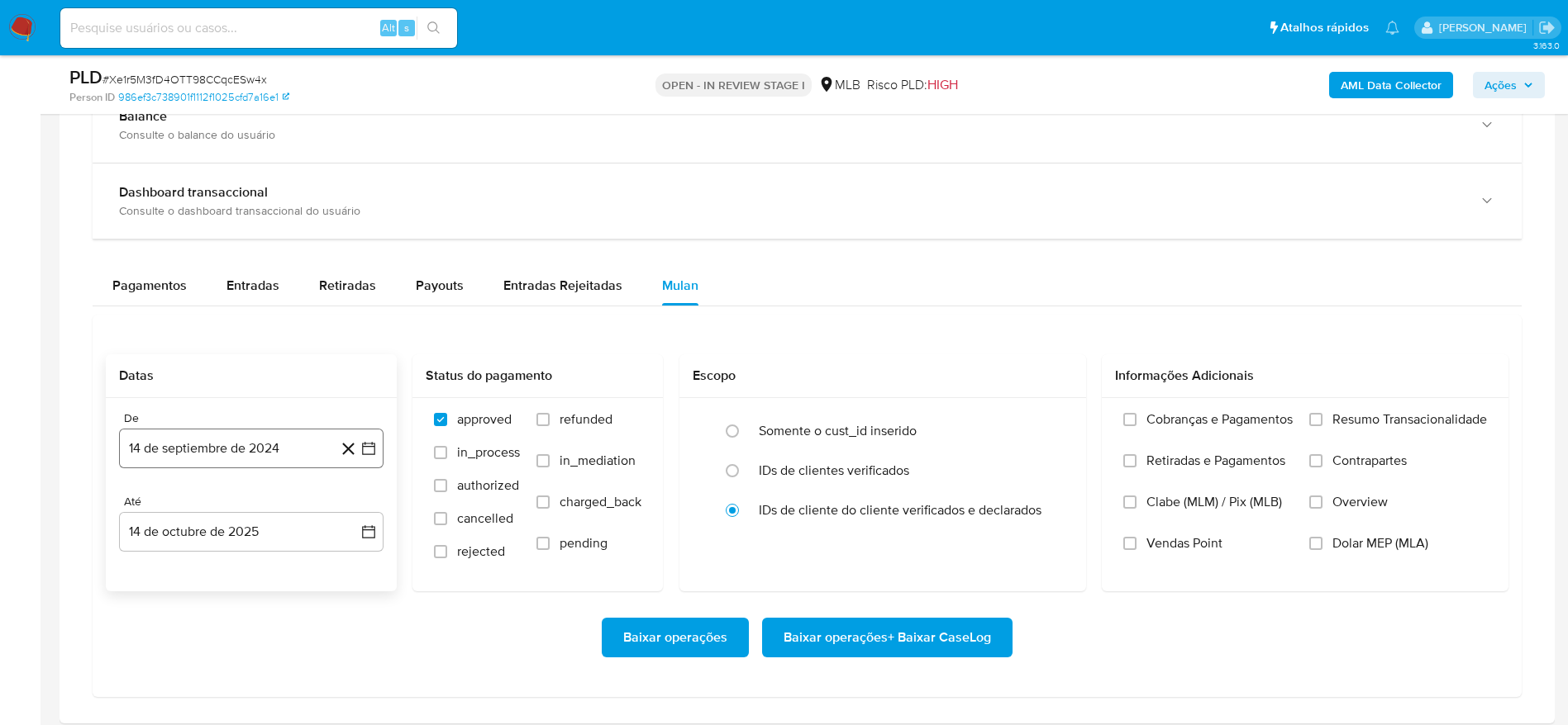
click at [265, 446] on button "14 de septiembre de 2024" at bounding box center [251, 449] width 265 height 40
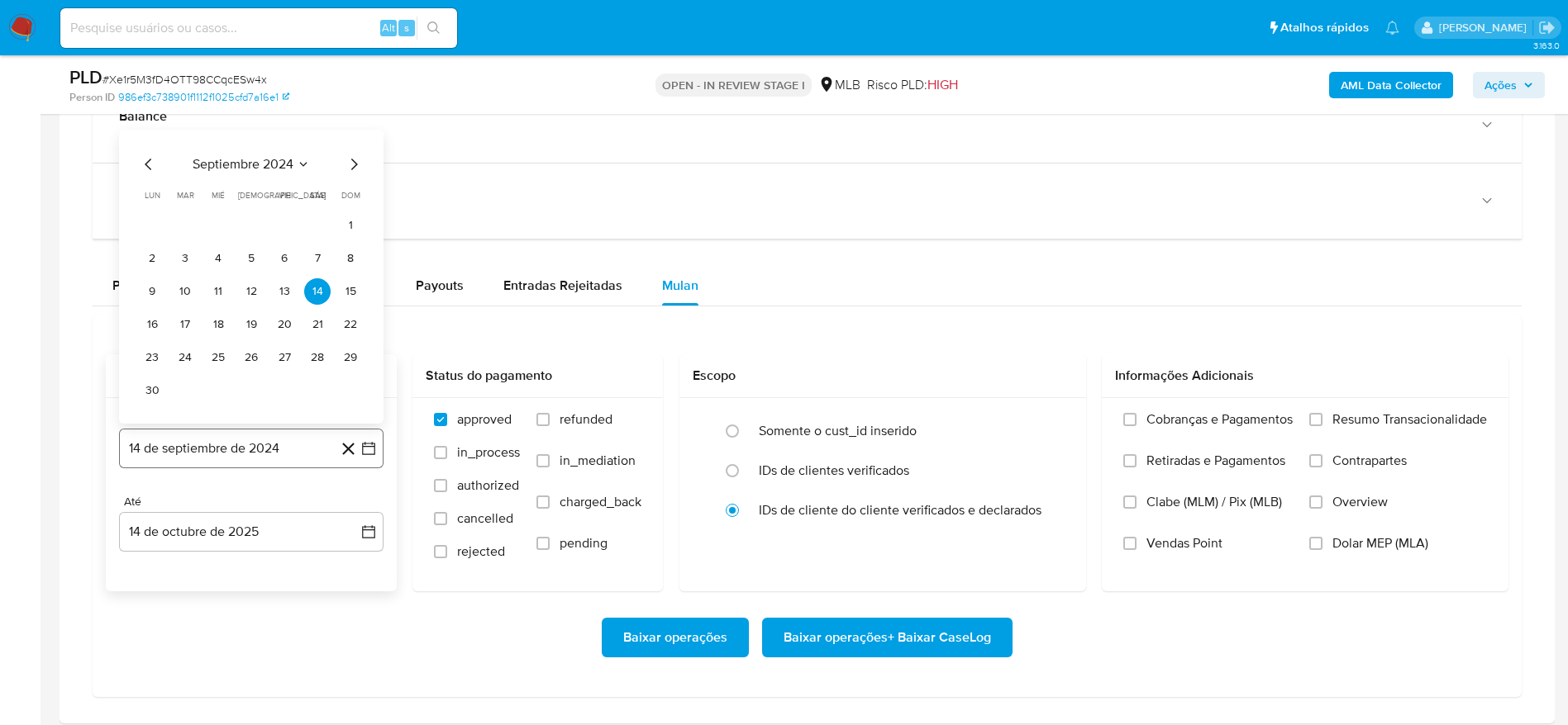
click at [290, 444] on button "14 de septiembre de 2024" at bounding box center [251, 449] width 265 height 40
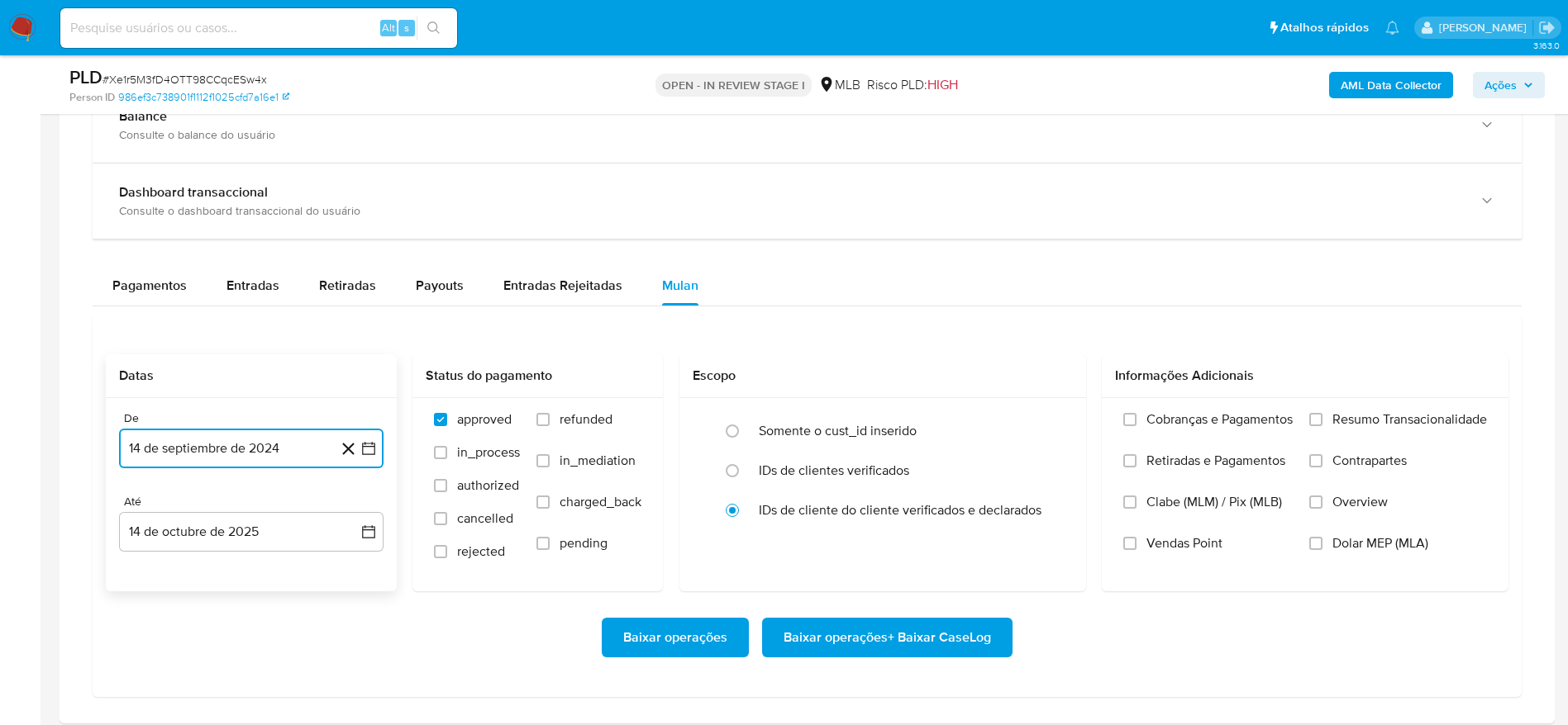
click at [275, 453] on button "14 de septiembre de 2024" at bounding box center [251, 449] width 265 height 40
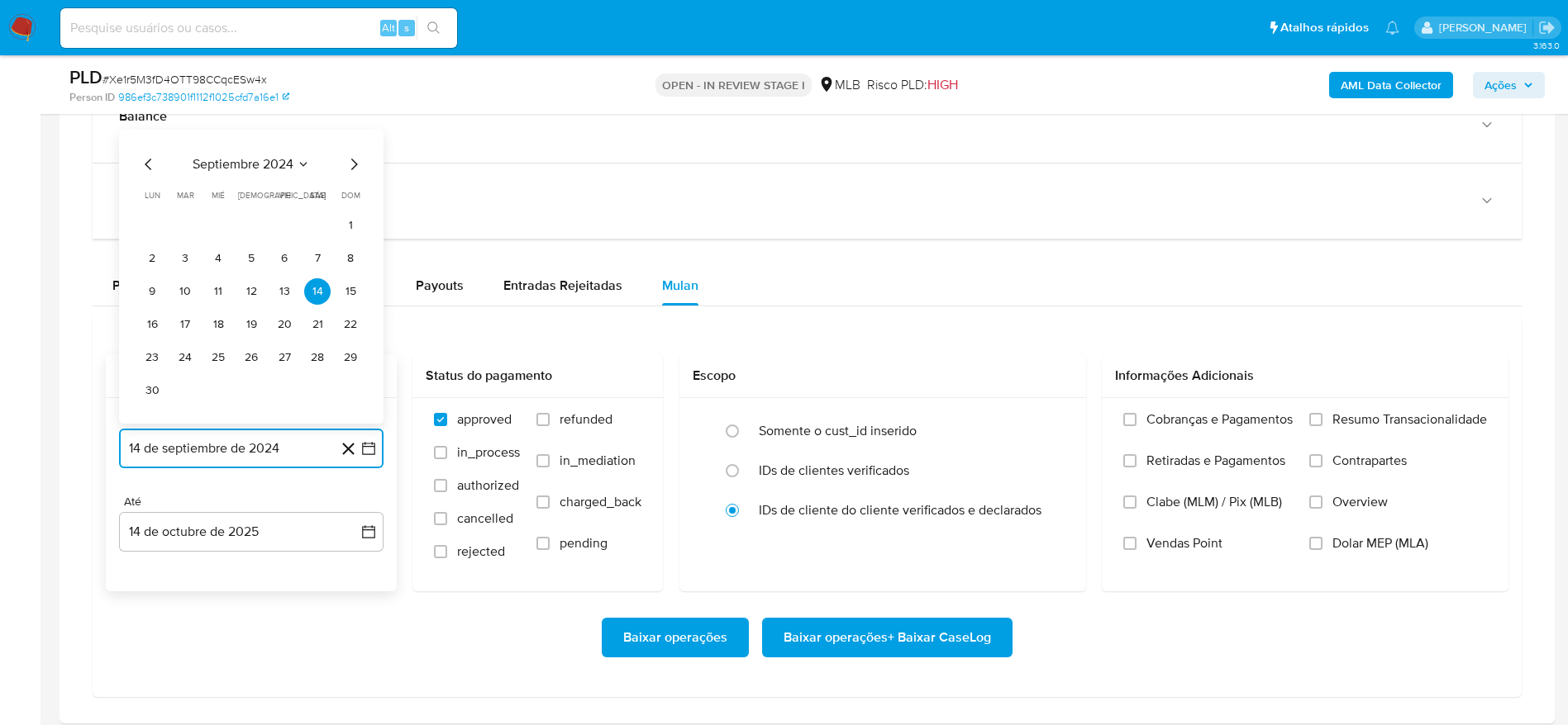
click at [256, 160] on span "septiembre 2024" at bounding box center [243, 165] width 101 height 17
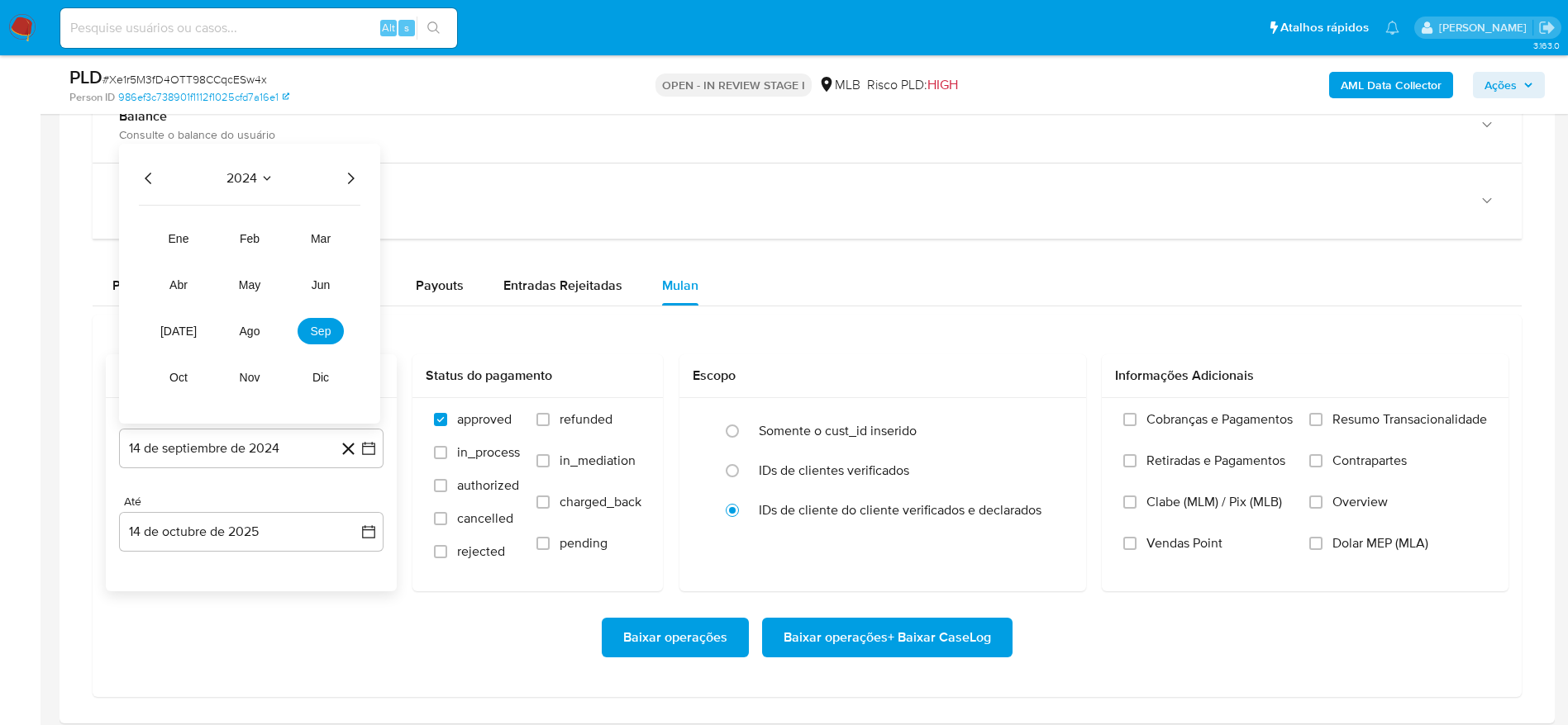
click at [349, 179] on icon "Año siguiente" at bounding box center [351, 179] width 20 height 20
click at [252, 334] on span "ago" at bounding box center [250, 331] width 21 height 13
click at [290, 252] on button "1" at bounding box center [284, 259] width 26 height 26
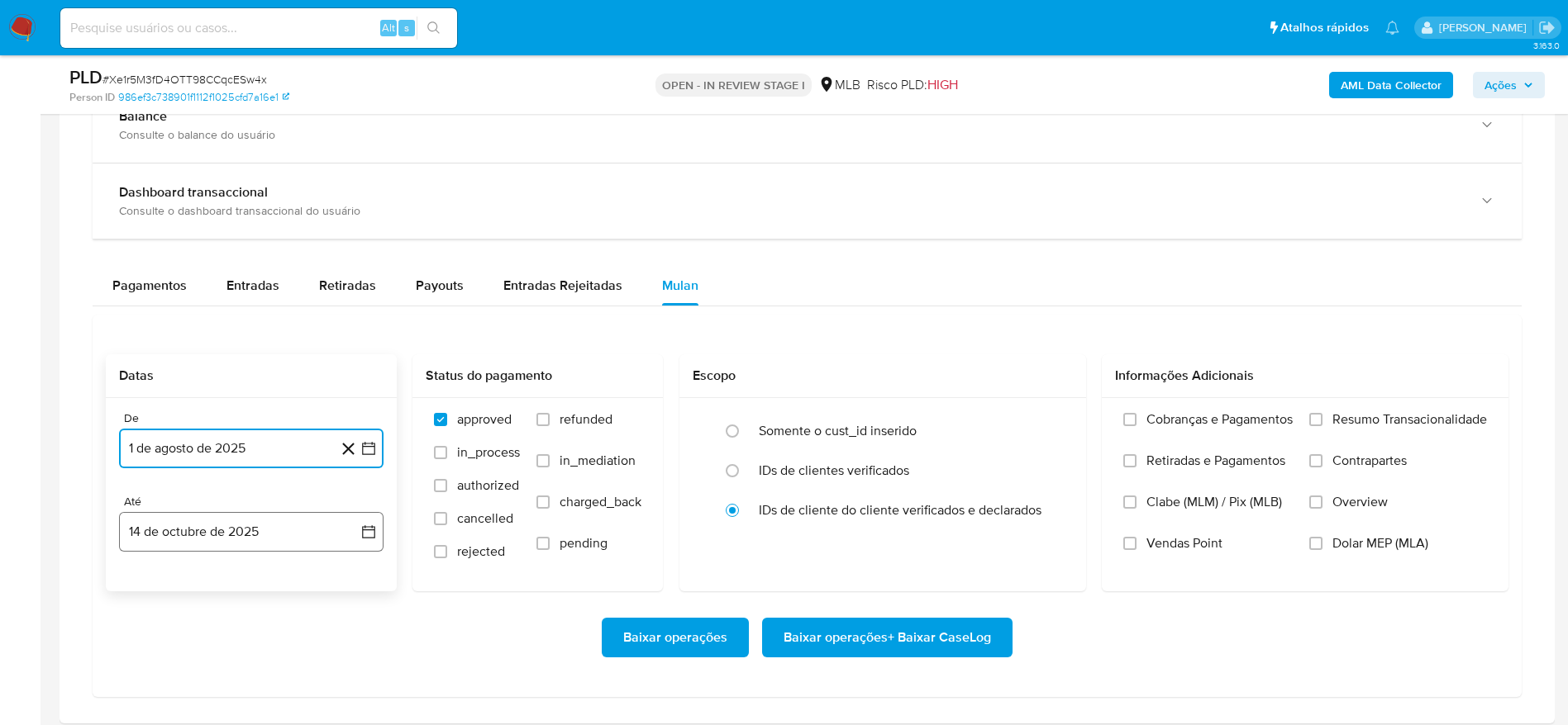
click at [258, 527] on button "14 de octubre de 2025" at bounding box center [251, 532] width 265 height 40
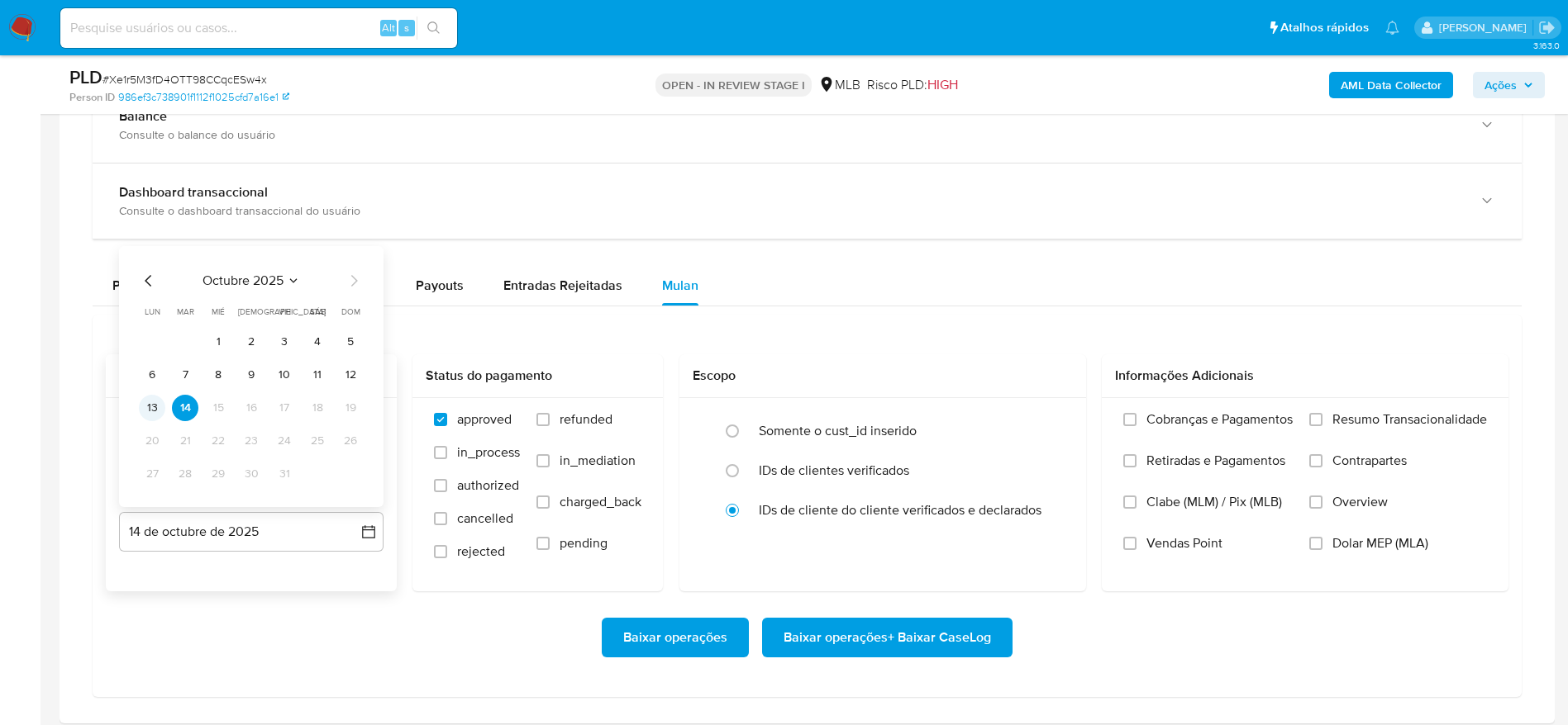
click at [156, 398] on button "13" at bounding box center [152, 408] width 26 height 26
click at [1355, 424] on span "Resumo Transacionalidade" at bounding box center [1409, 420] width 155 height 17
click at [1322, 424] on input "Resumo Transacionalidade" at bounding box center [1316, 420] width 13 height 13
click at [887, 635] on span "Baixar operações + Baixar CaseLog" at bounding box center [887, 637] width 208 height 36
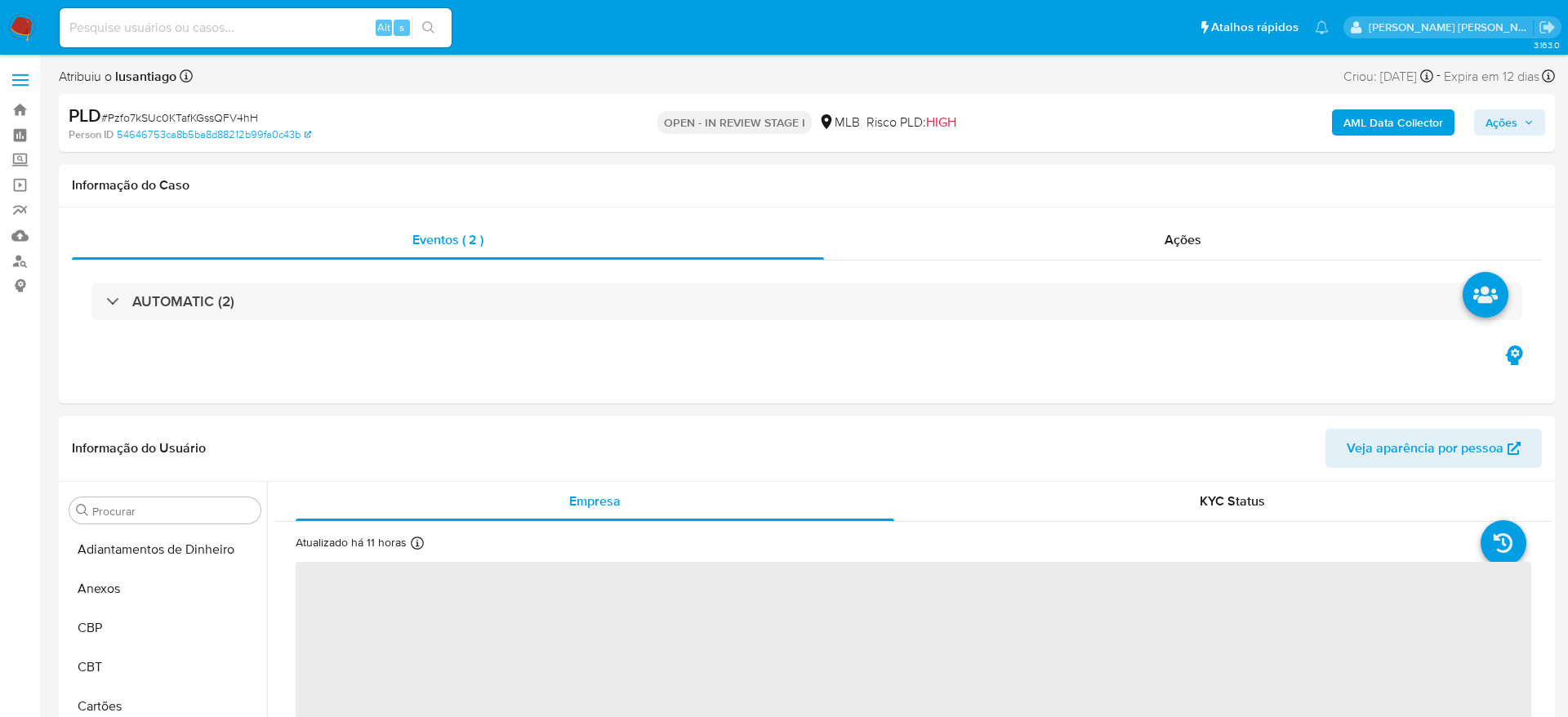
select select "10"
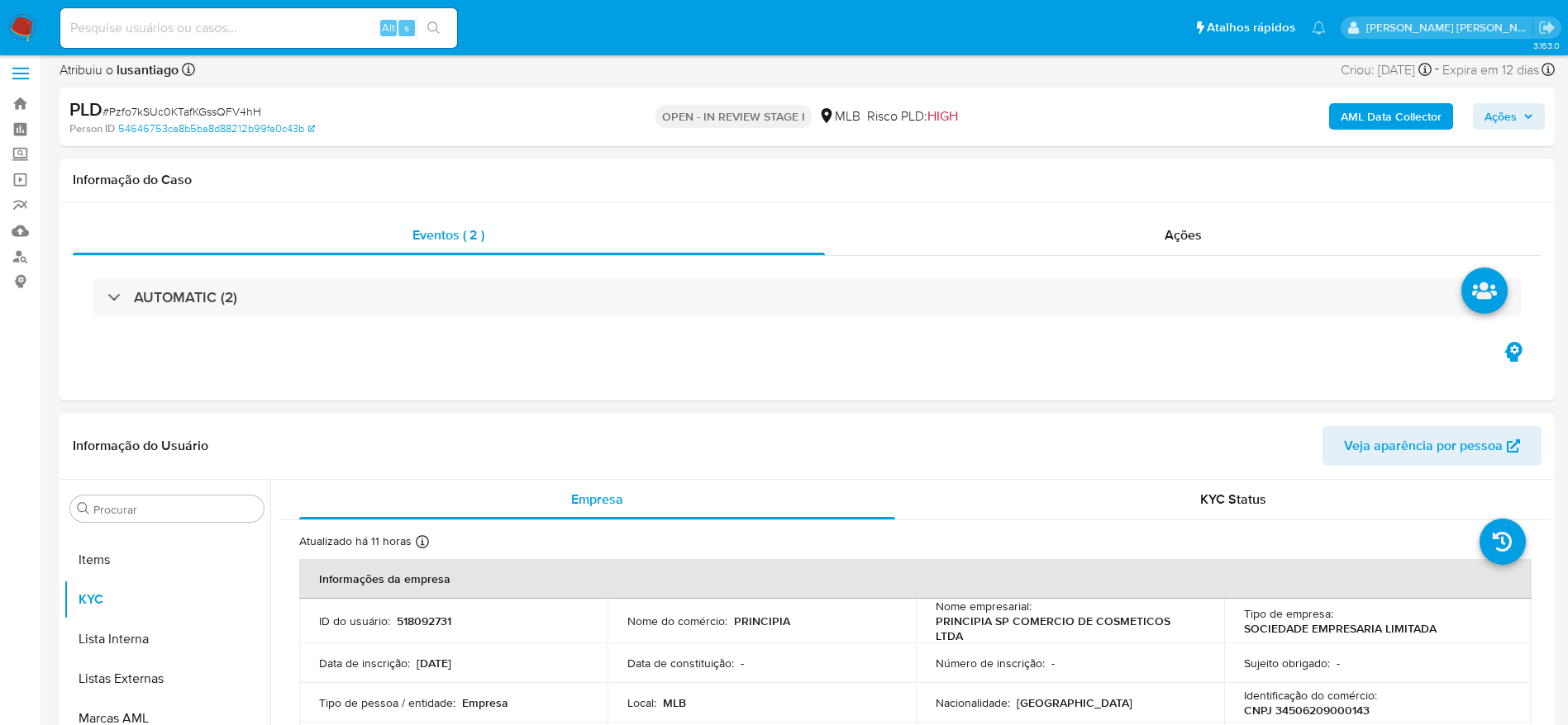
scroll to position [896, 0]
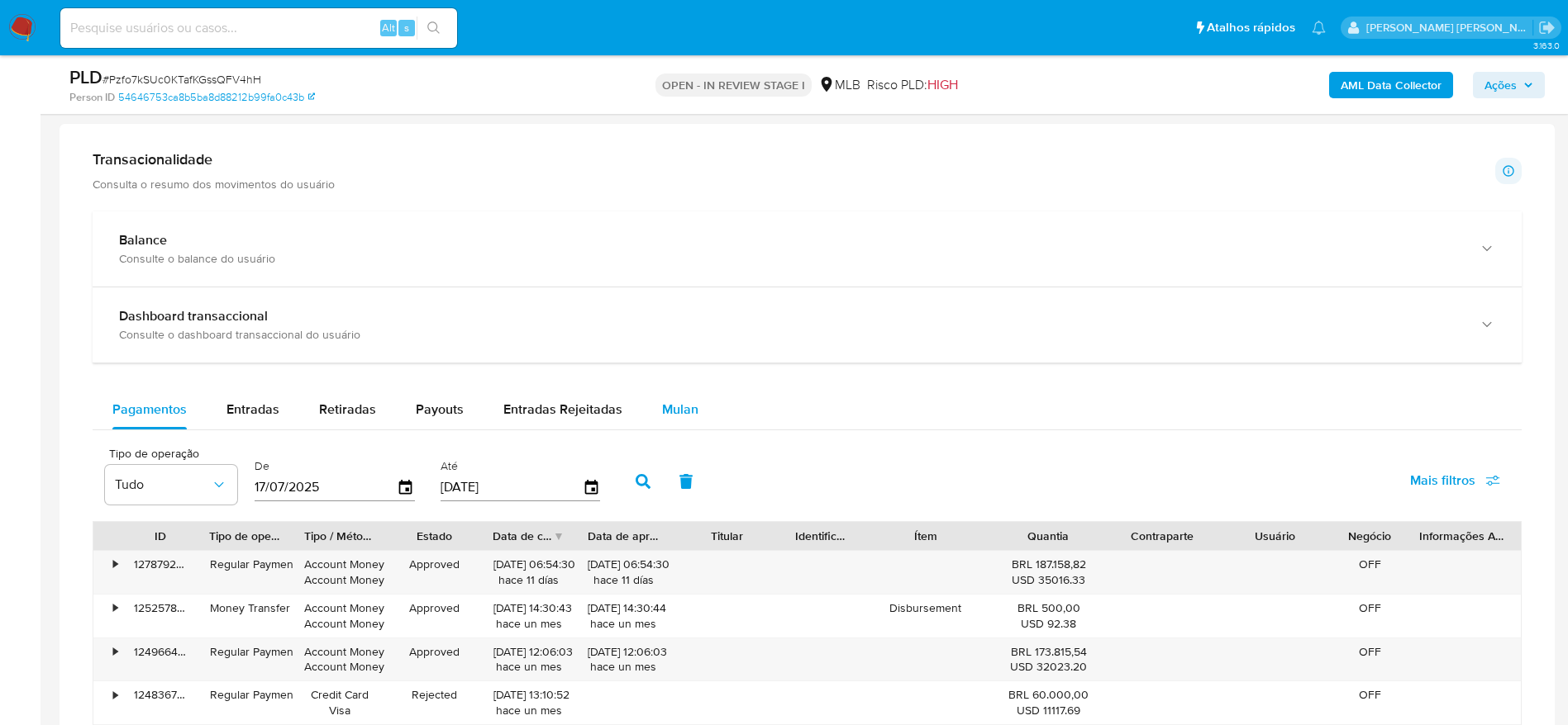
click at [673, 408] on span "Mulan" at bounding box center [680, 409] width 36 height 19
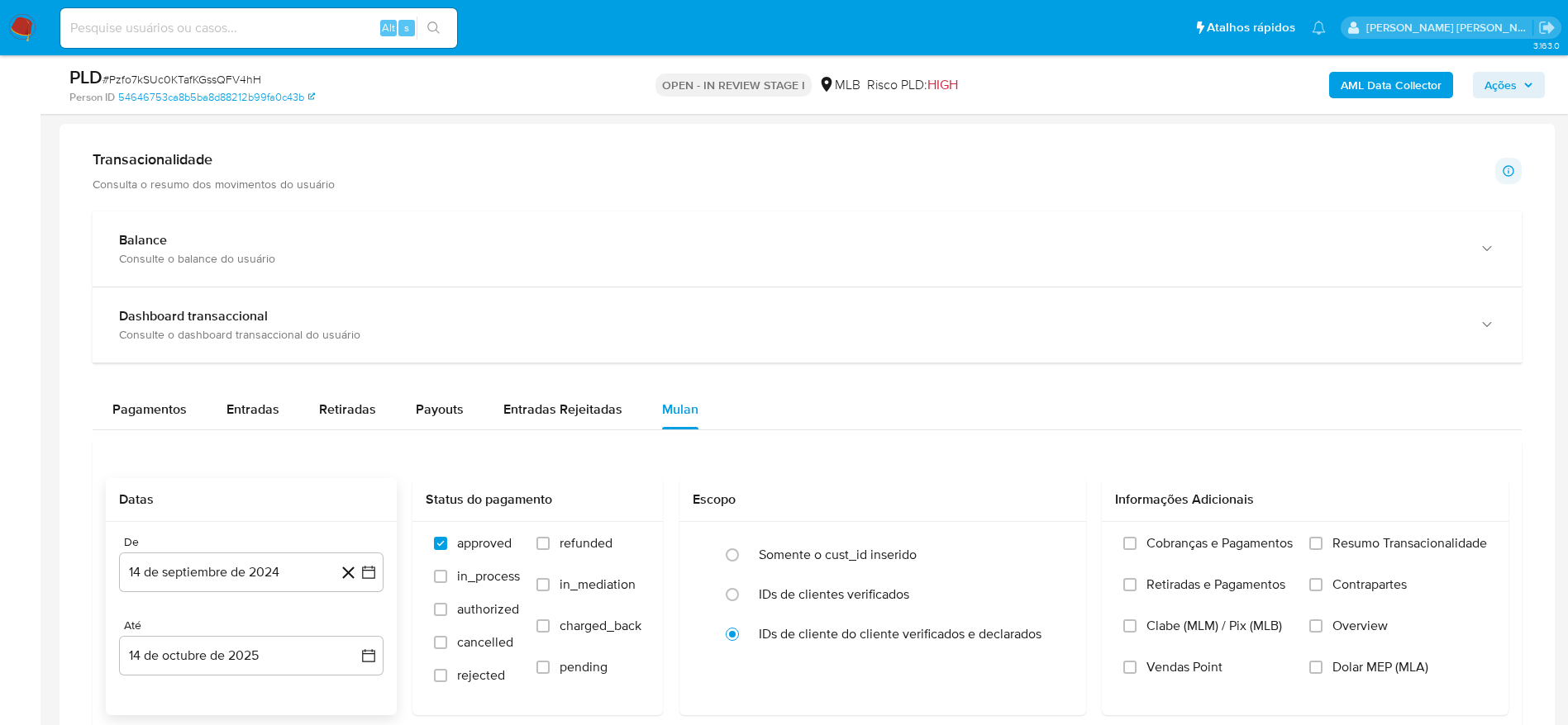
scroll to position [1487, 0]
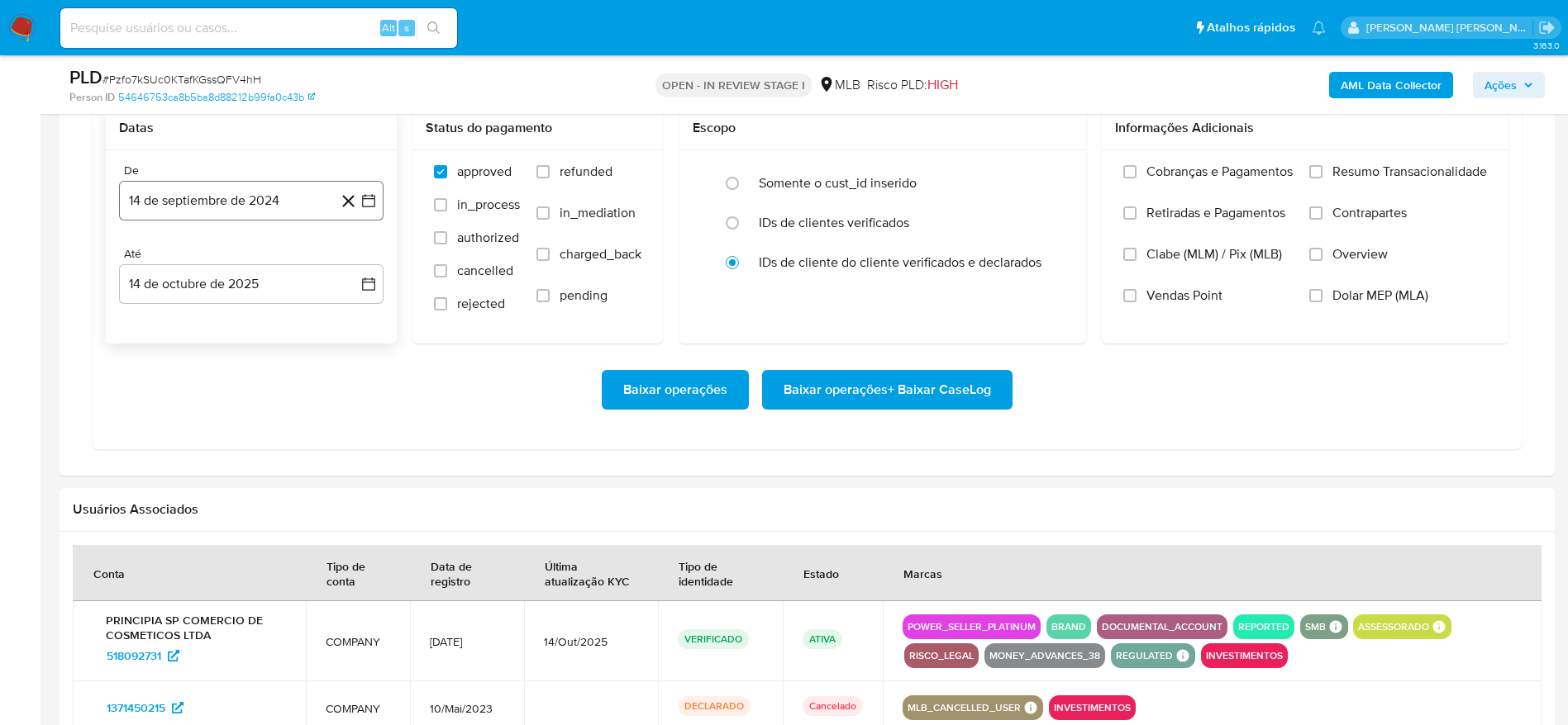
click at [217, 198] on button "14 de septiembre de 2024" at bounding box center [251, 201] width 265 height 40
click at [261, 263] on span "septiembre 2024" at bounding box center [243, 260] width 101 height 17
click at [349, 255] on icon "Año siguiente" at bounding box center [351, 260] width 20 height 20
click at [250, 410] on span "ago" at bounding box center [250, 413] width 21 height 13
click at [286, 322] on button "1" at bounding box center [284, 322] width 26 height 26
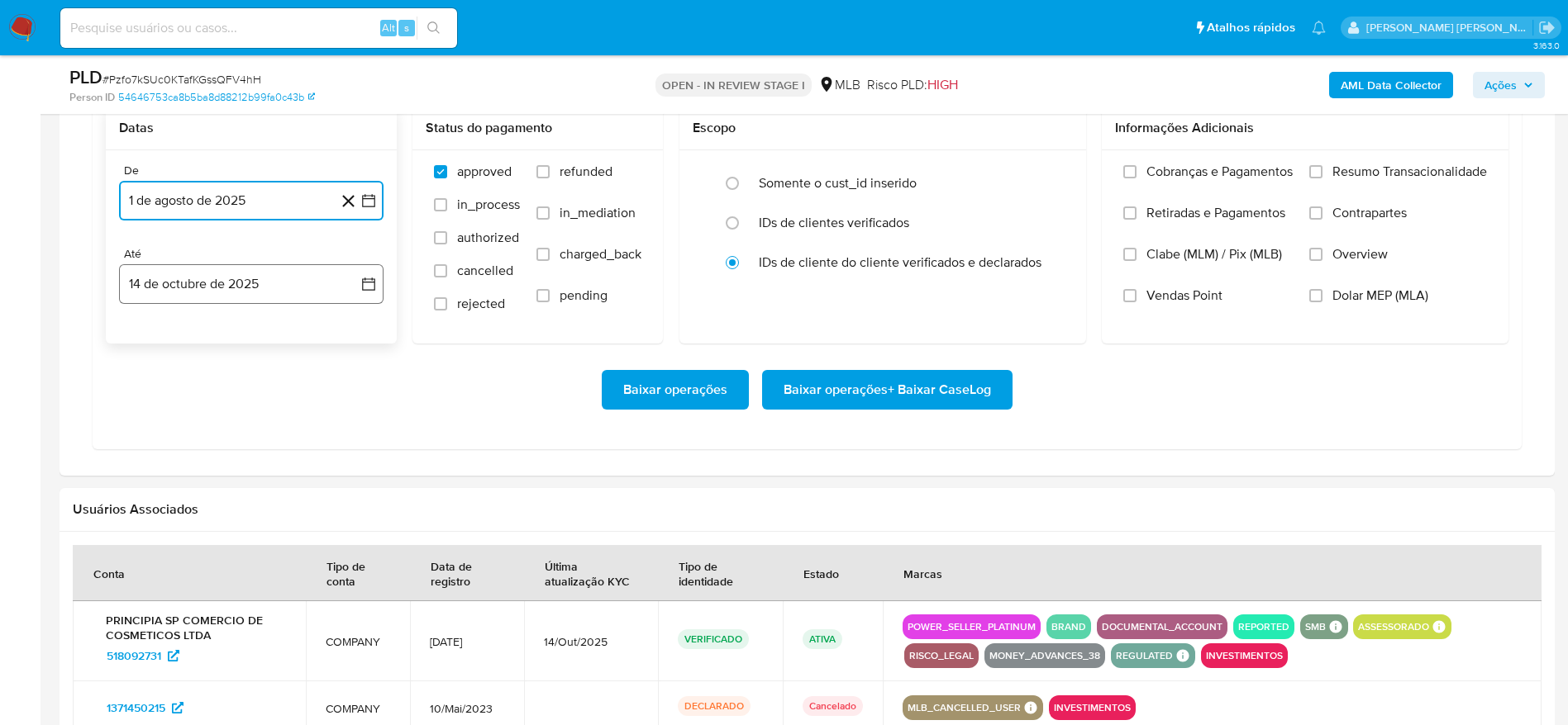
click at [198, 284] on button "14 de octubre de 2025" at bounding box center [251, 284] width 265 height 40
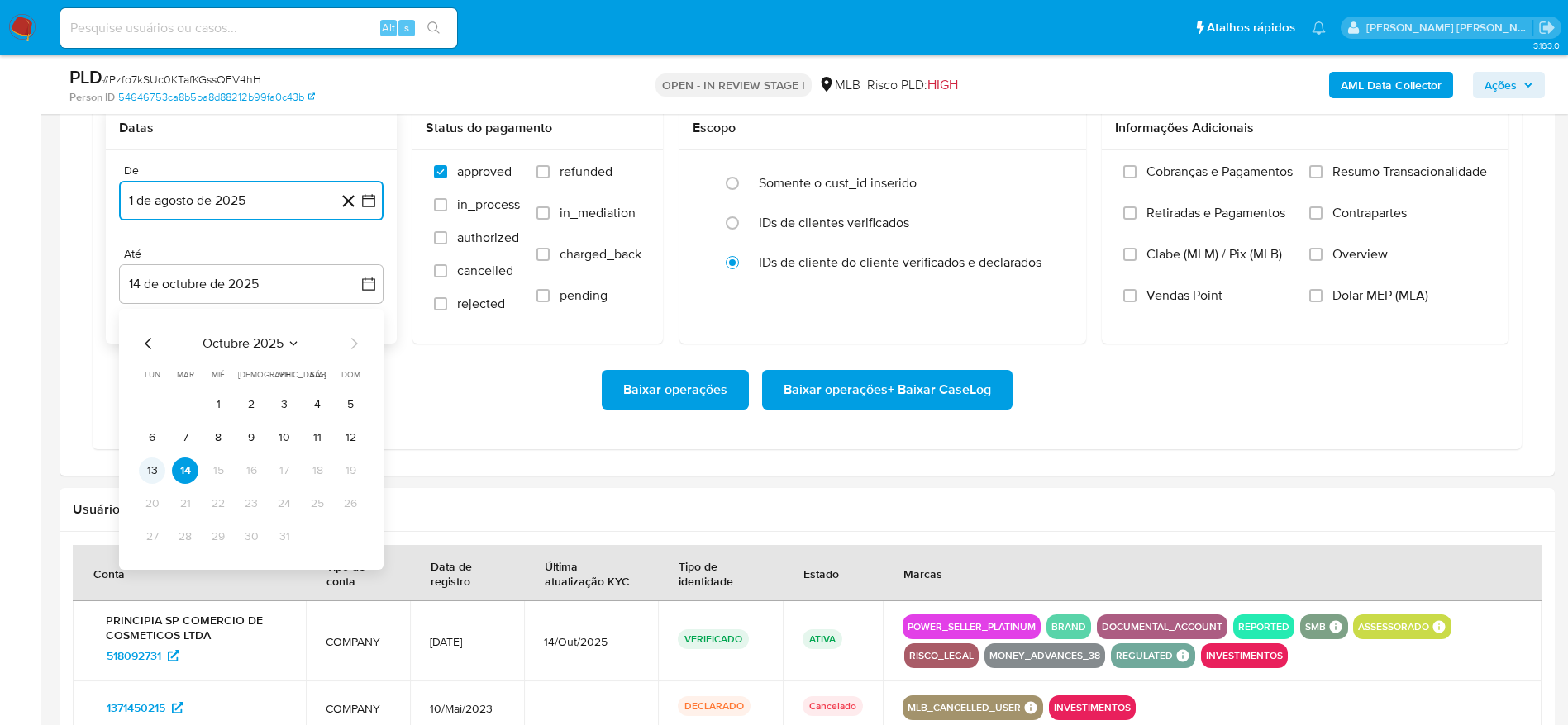
click at [150, 467] on button "13" at bounding box center [152, 471] width 26 height 26
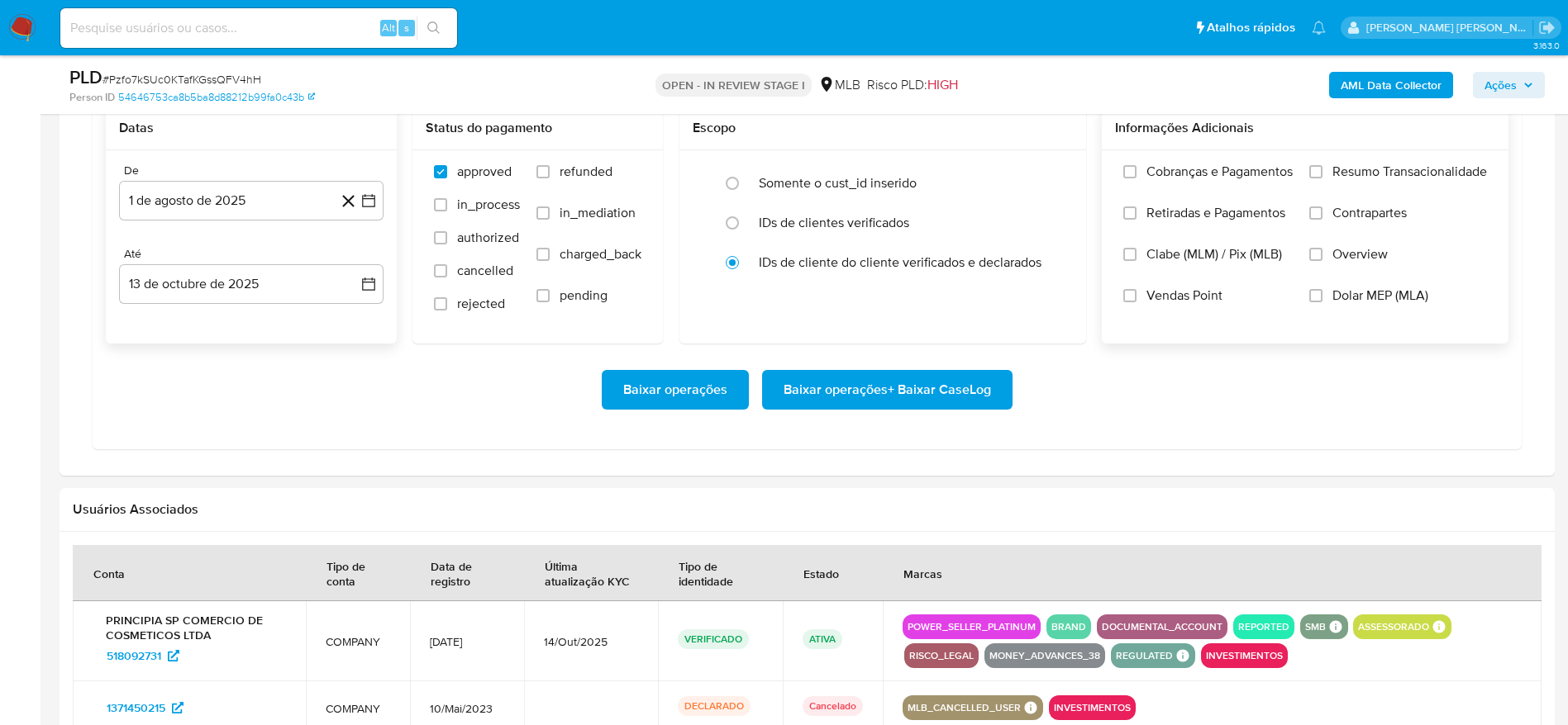
click at [1379, 164] on span "Resumo Transacionalidade" at bounding box center [1409, 172] width 155 height 17
click at [1322, 165] on input "Resumo Transacionalidade" at bounding box center [1316, 172] width 13 height 13
click at [918, 382] on span "Baixar operações + Baixar CaseLog" at bounding box center [887, 390] width 208 height 36
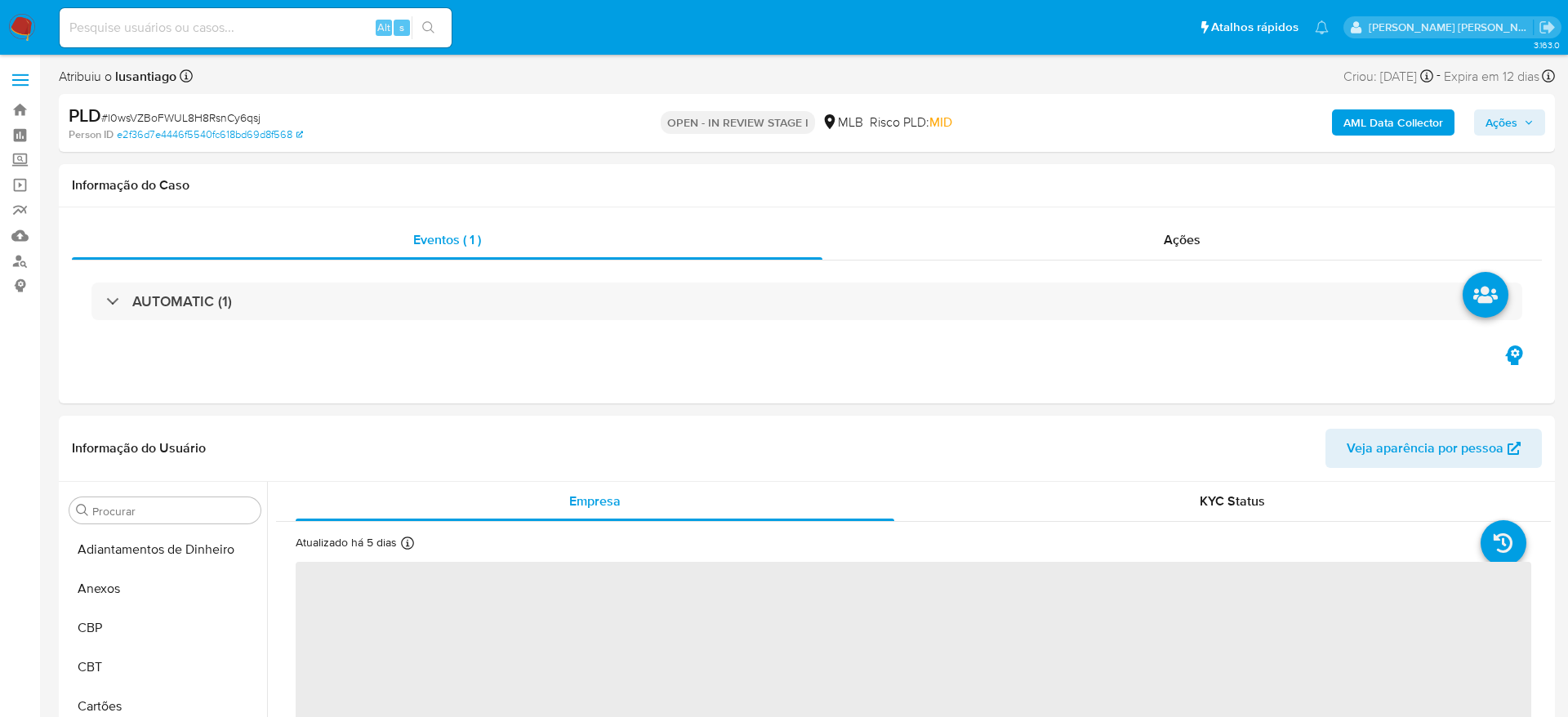
select select "10"
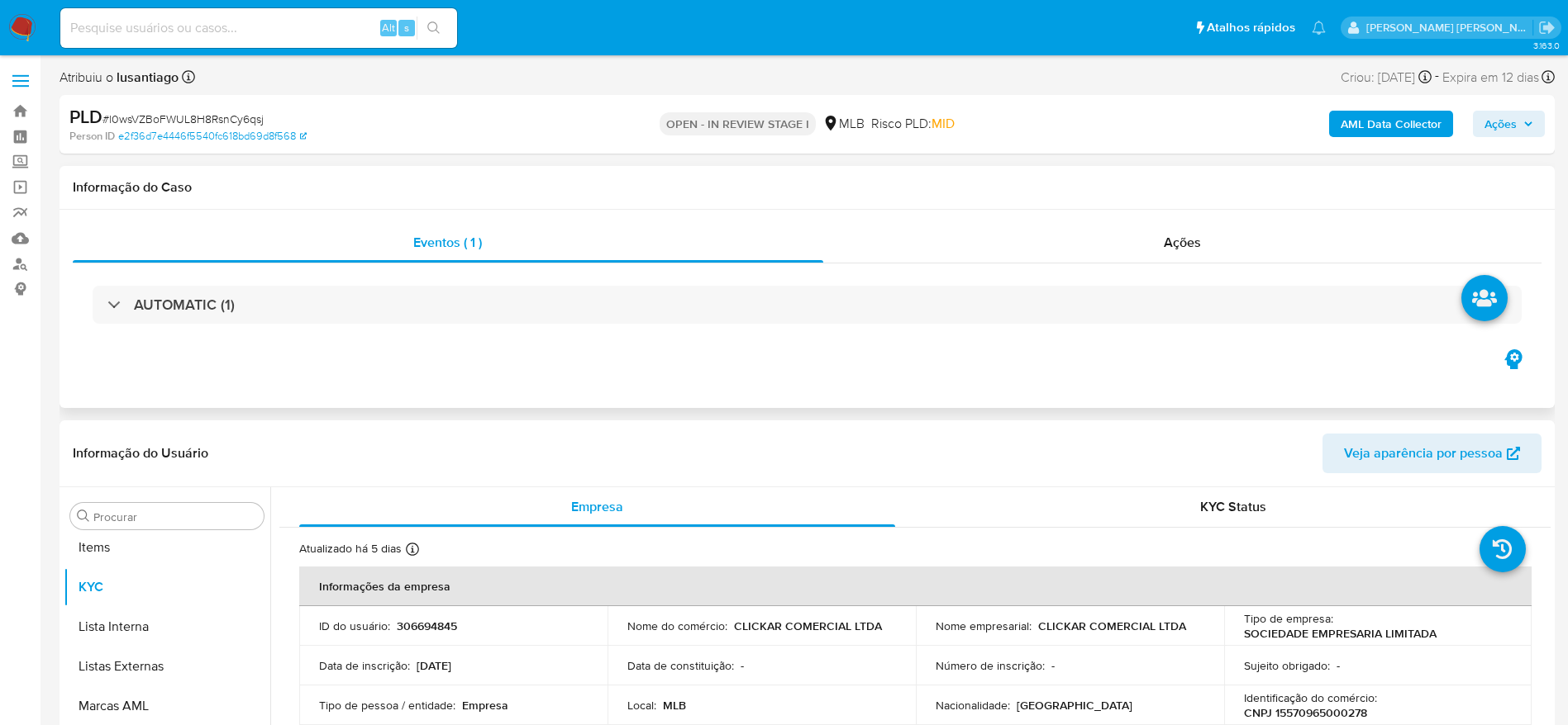
scroll to position [896, 0]
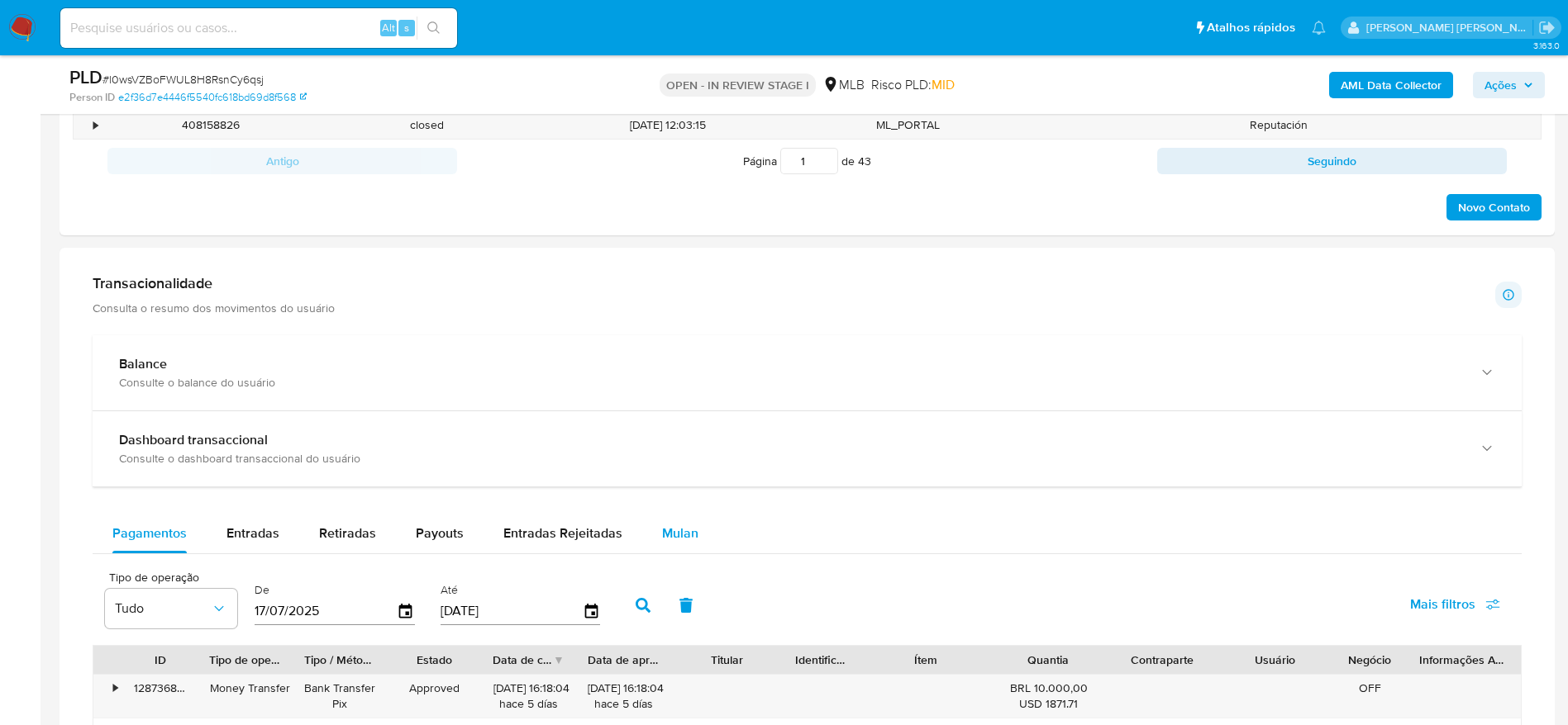
click at [675, 538] on span "Mulan" at bounding box center [680, 533] width 36 height 19
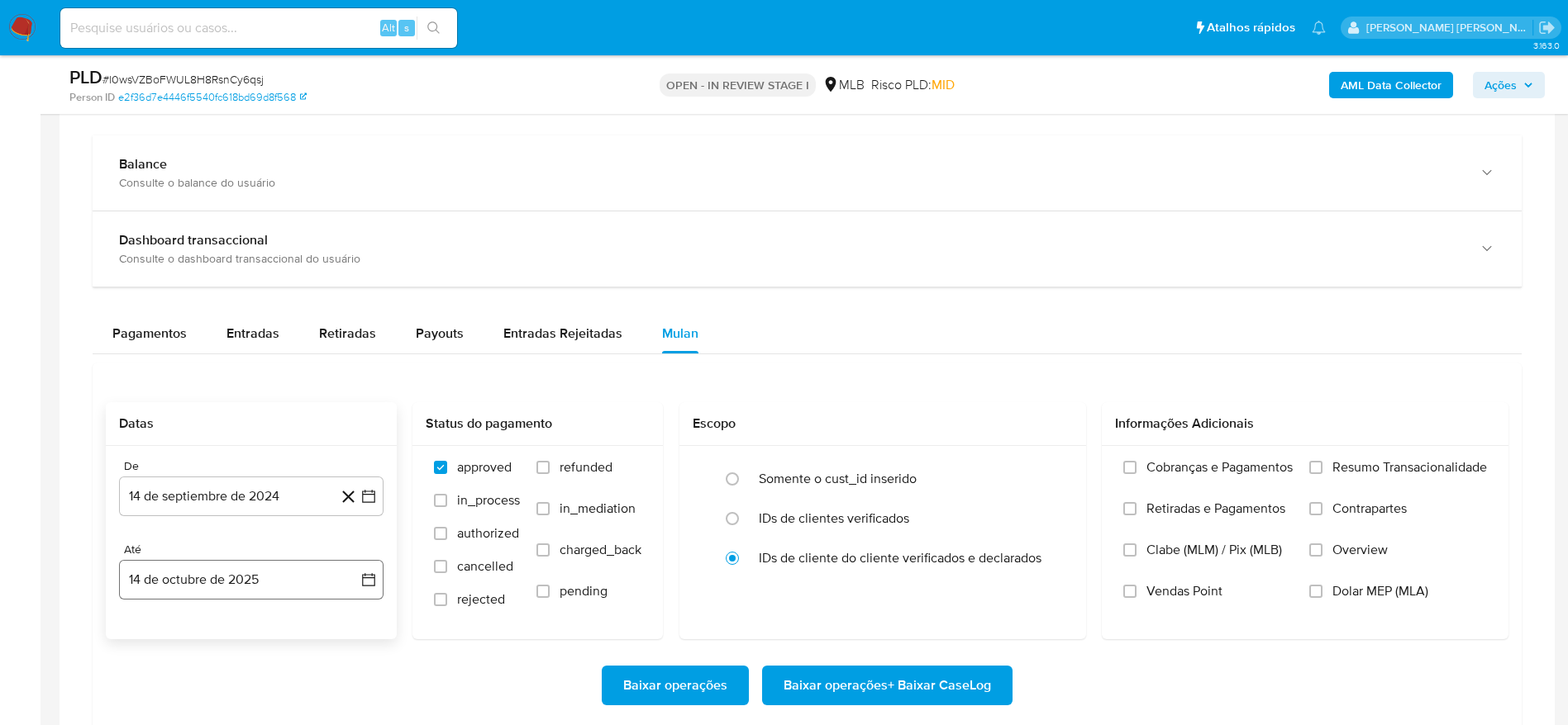
scroll to position [1363, 0]
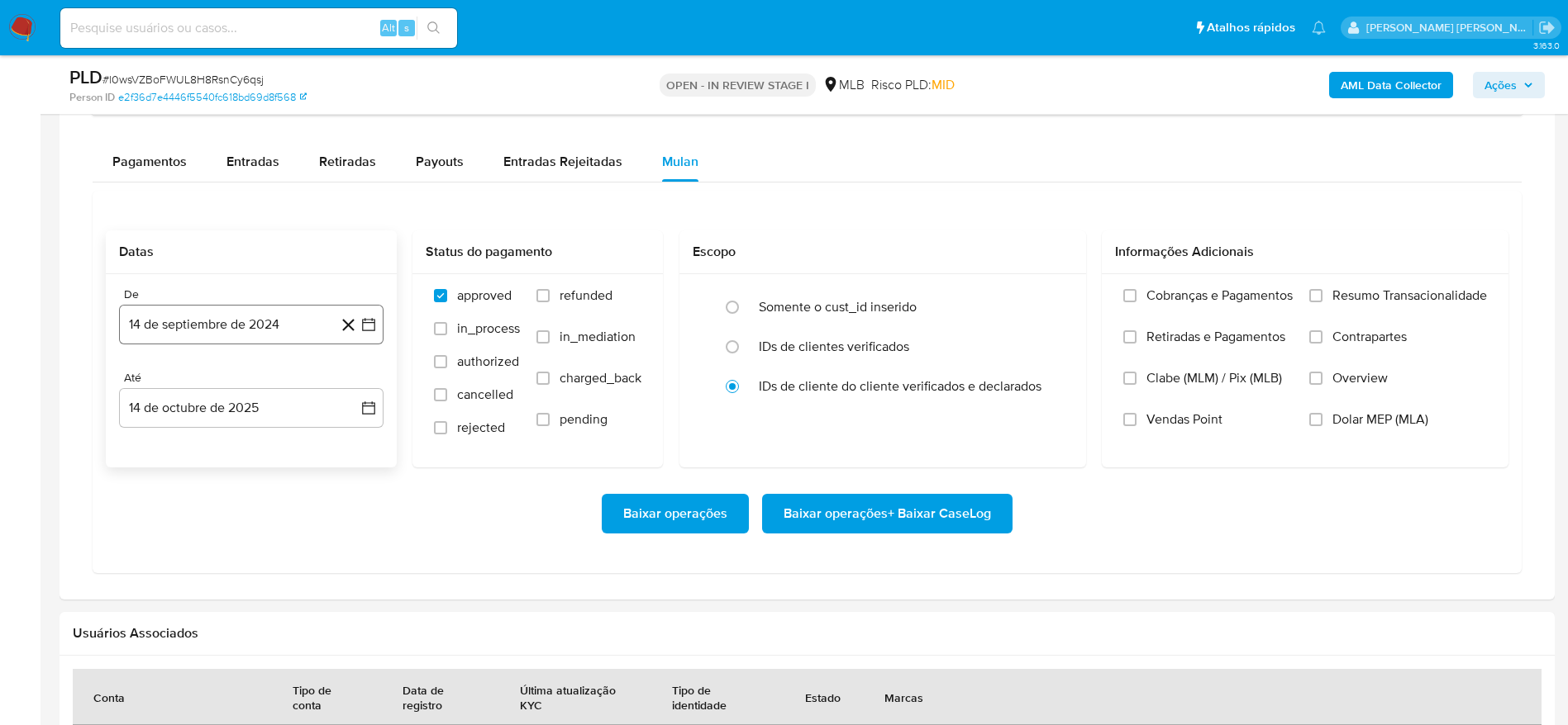
click at [256, 317] on button "14 de septiembre de 2024" at bounding box center [251, 325] width 265 height 40
drag, startPoint x: 274, startPoint y: 369, endPoint x: 271, endPoint y: 383, distance: 14.3
click at [272, 374] on div "septiembre 2024 septiembre 2024 lun lunes mar martes mié miércoles jue jueves v…" at bounding box center [251, 497] width 265 height 294
click at [271, 383] on span "septiembre 2024" at bounding box center [243, 384] width 101 height 17
drag, startPoint x: 351, startPoint y: 383, endPoint x: 310, endPoint y: 459, distance: 86.4
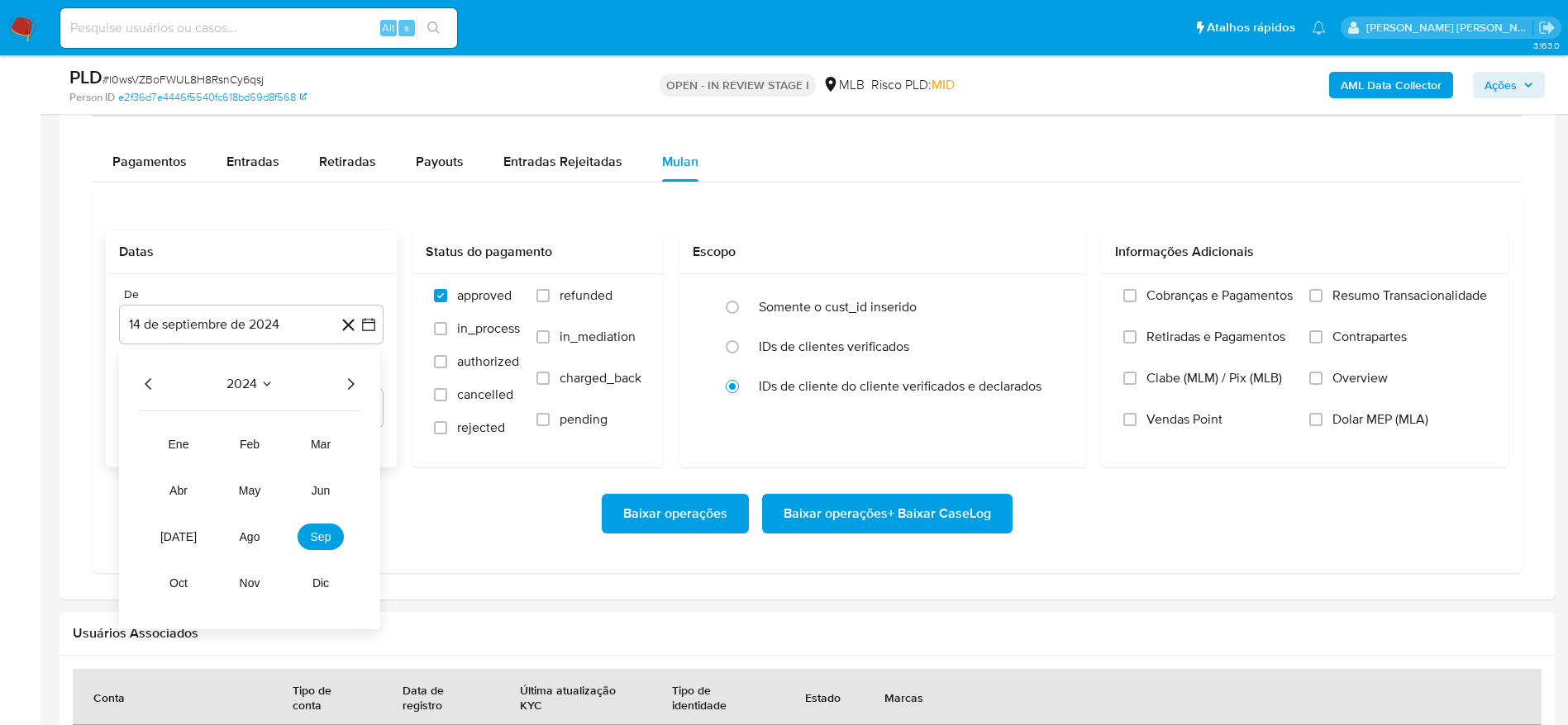
click at [351, 385] on icon "Año siguiente" at bounding box center [351, 384] width 20 height 20
click at [249, 545] on button "ago" at bounding box center [250, 537] width 46 height 26
click at [283, 448] on button "1" at bounding box center [284, 446] width 26 height 26
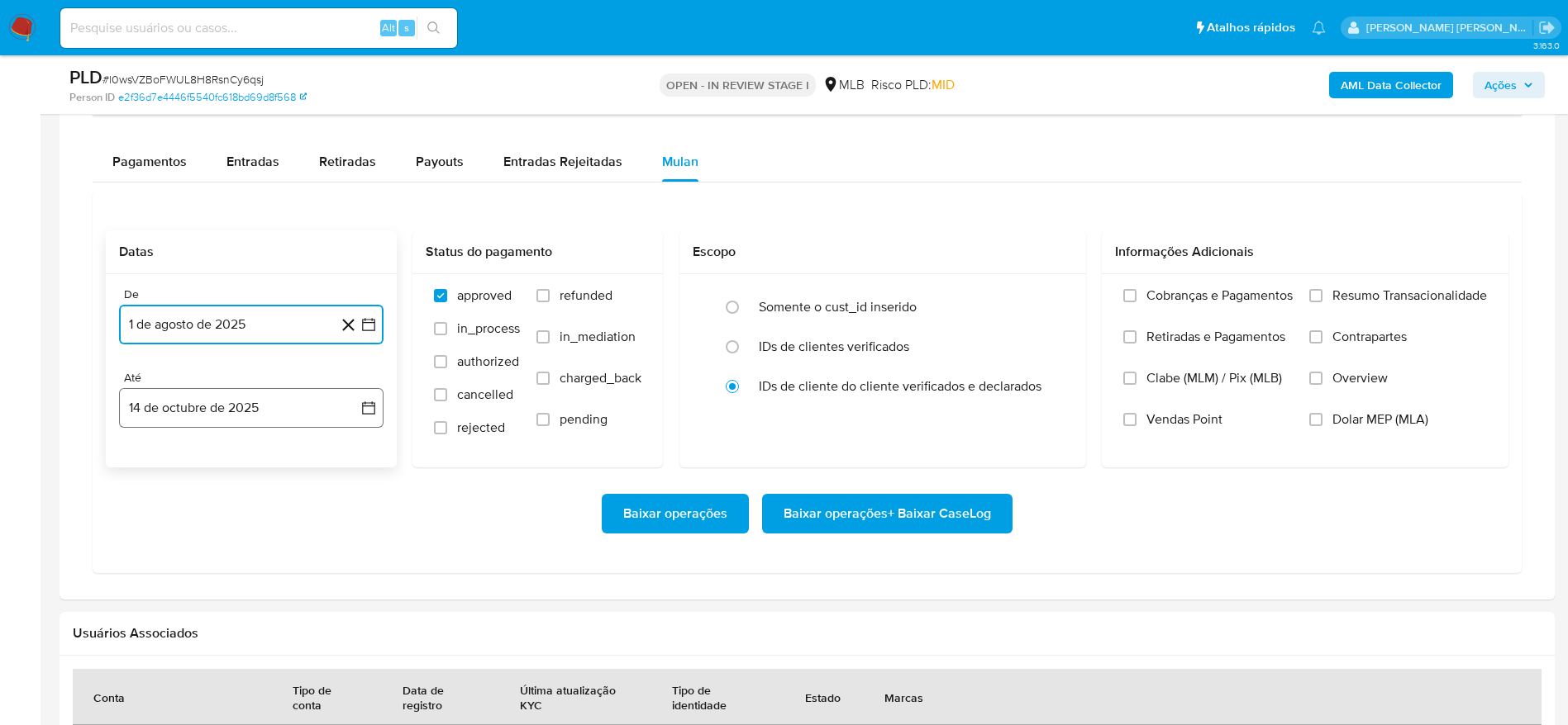
click at [241, 396] on button "14 de octubre de 2025" at bounding box center [251, 408] width 265 height 40
click at [150, 587] on button "13" at bounding box center [152, 594] width 26 height 26
click at [1415, 281] on div "Cobranças e Pagamentos Retiradas e Pagamentos Clabe (MLM) / Pix (MLB) Vendas Po…" at bounding box center [1305, 370] width 407 height 192
click at [1401, 293] on span "Resumo Transacionalidade" at bounding box center [1409, 296] width 155 height 17
click at [1322, 293] on input "Resumo Transacionalidade" at bounding box center [1316, 296] width 13 height 13
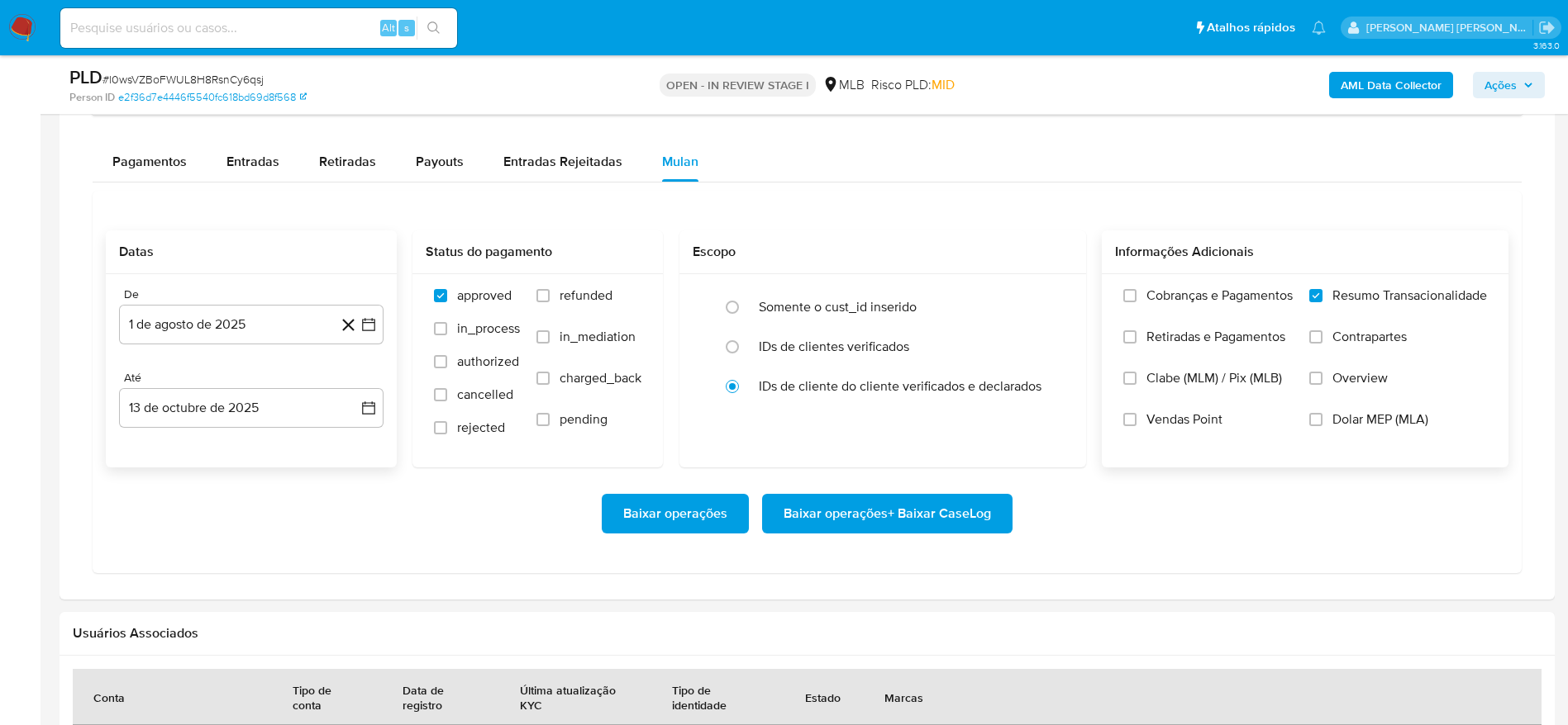
click at [949, 515] on span "Baixar operações + Baixar CaseLog" at bounding box center [887, 514] width 208 height 36
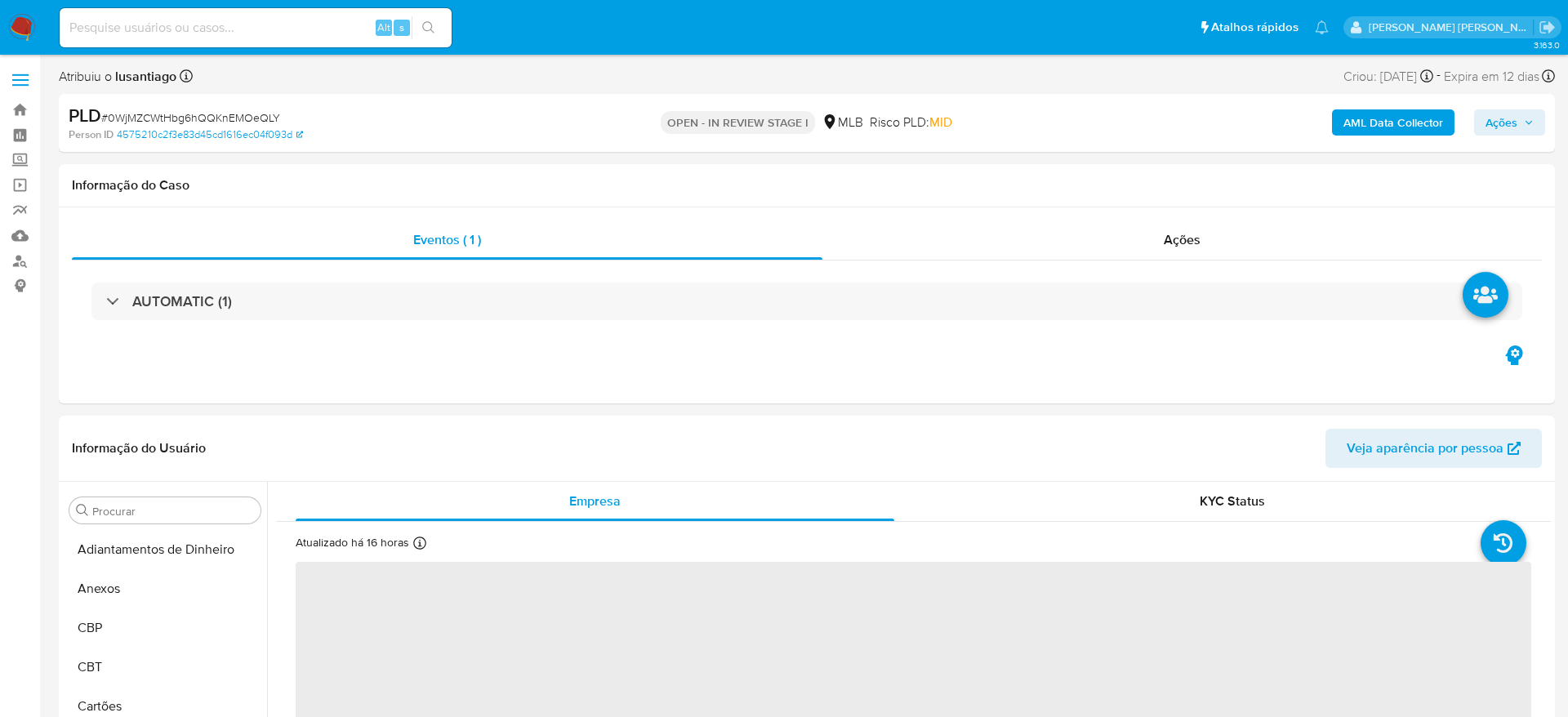
select select "10"
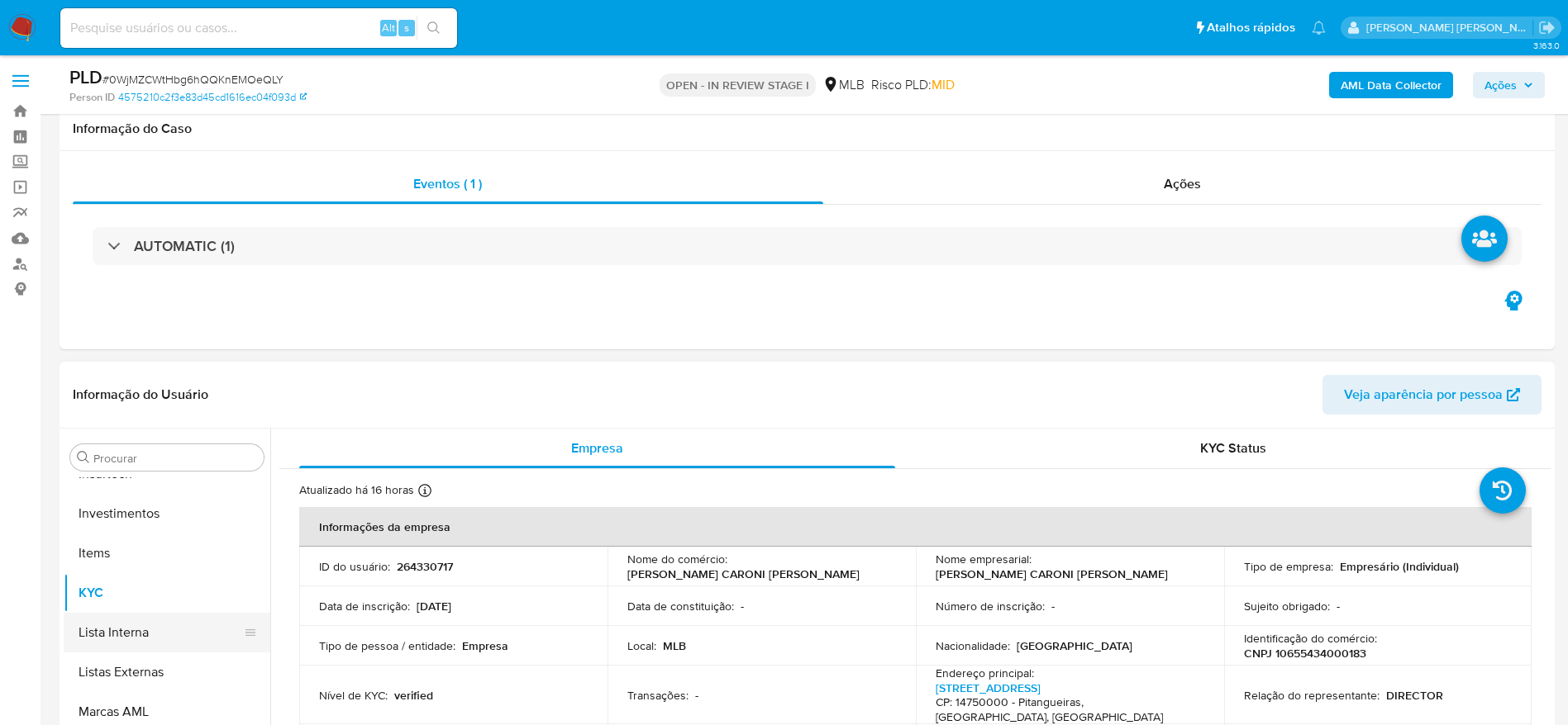
scroll to position [896, 0]
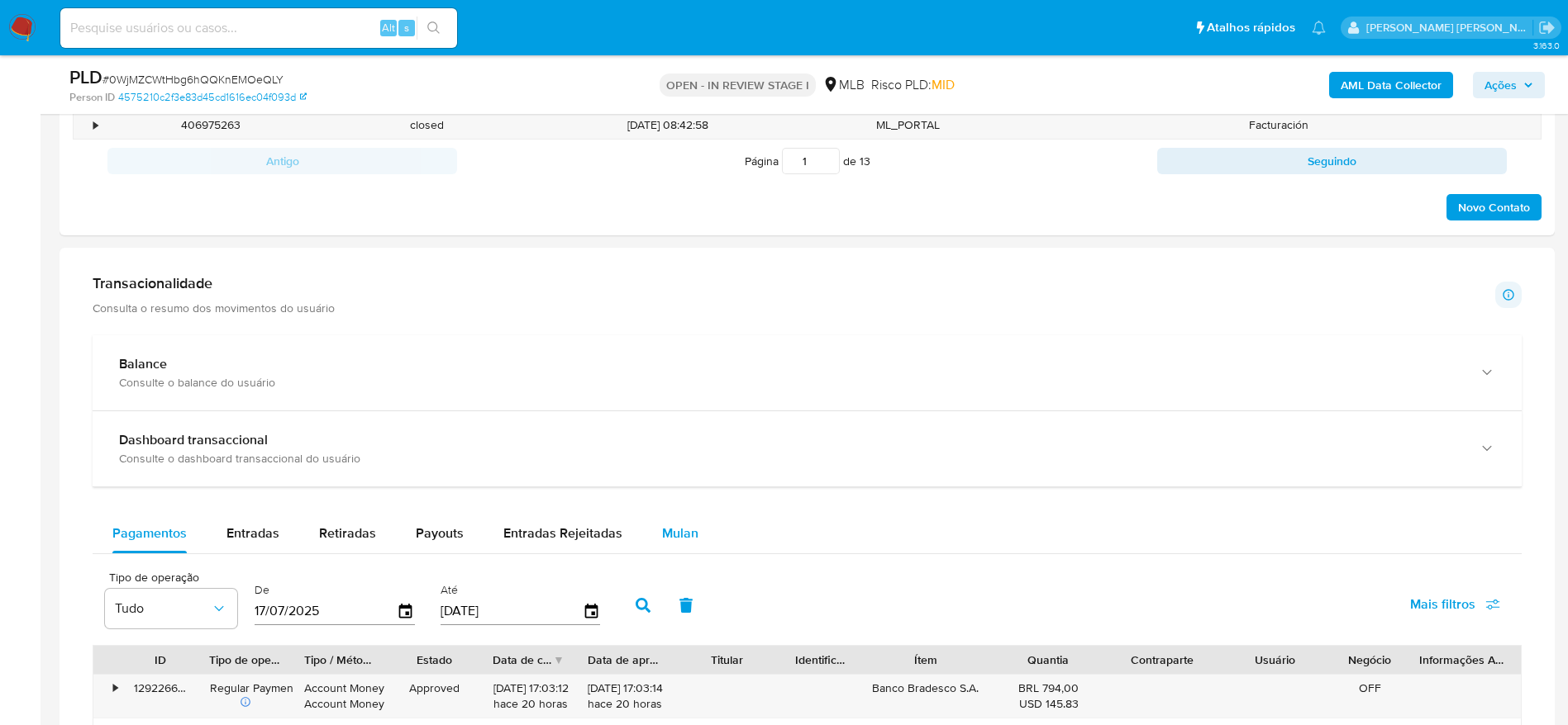
click at [662, 514] on div "Mulan" at bounding box center [680, 534] width 36 height 40
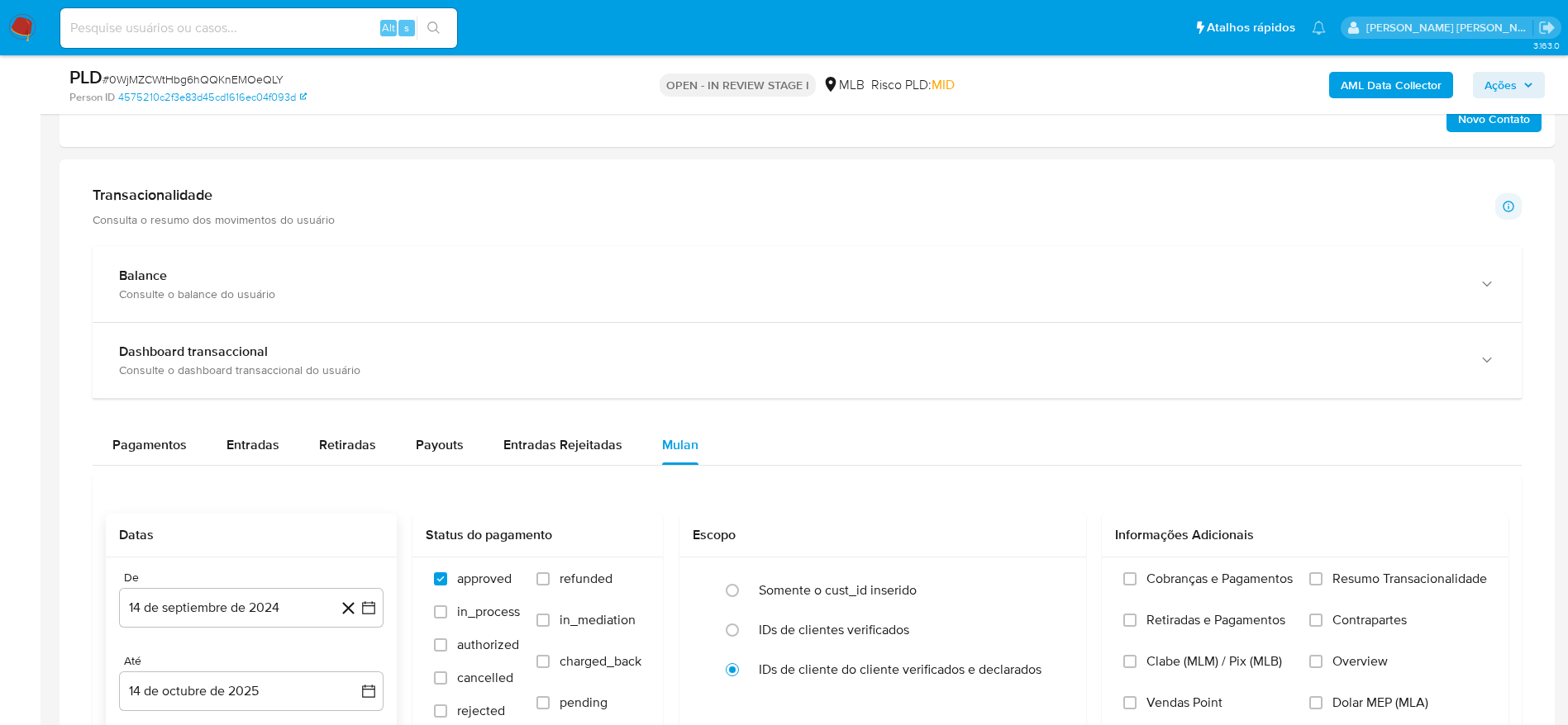
scroll to position [1239, 0]
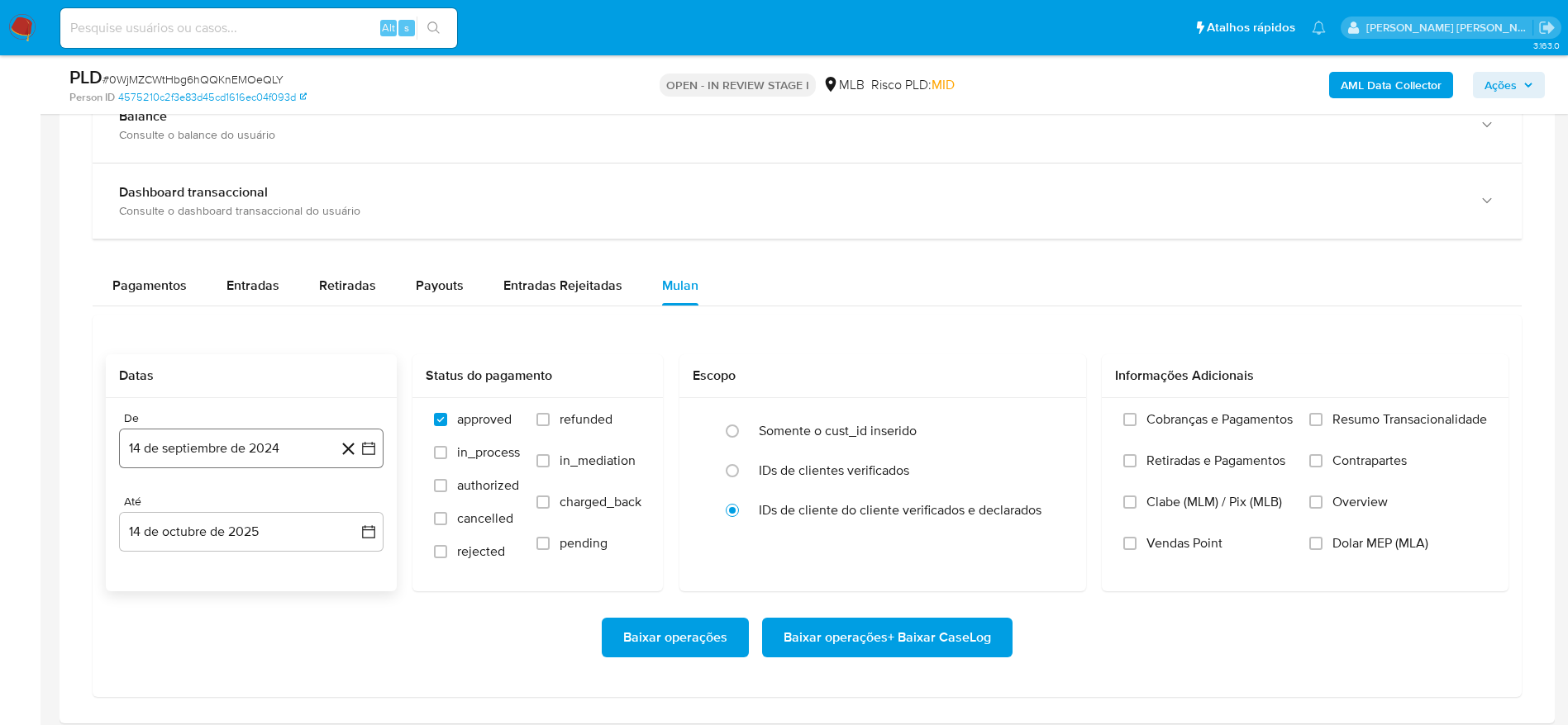
drag, startPoint x: 235, startPoint y: 438, endPoint x: 261, endPoint y: 438, distance: 26.0
click at [233, 441] on button "14 de septiembre de 2024" at bounding box center [251, 449] width 265 height 40
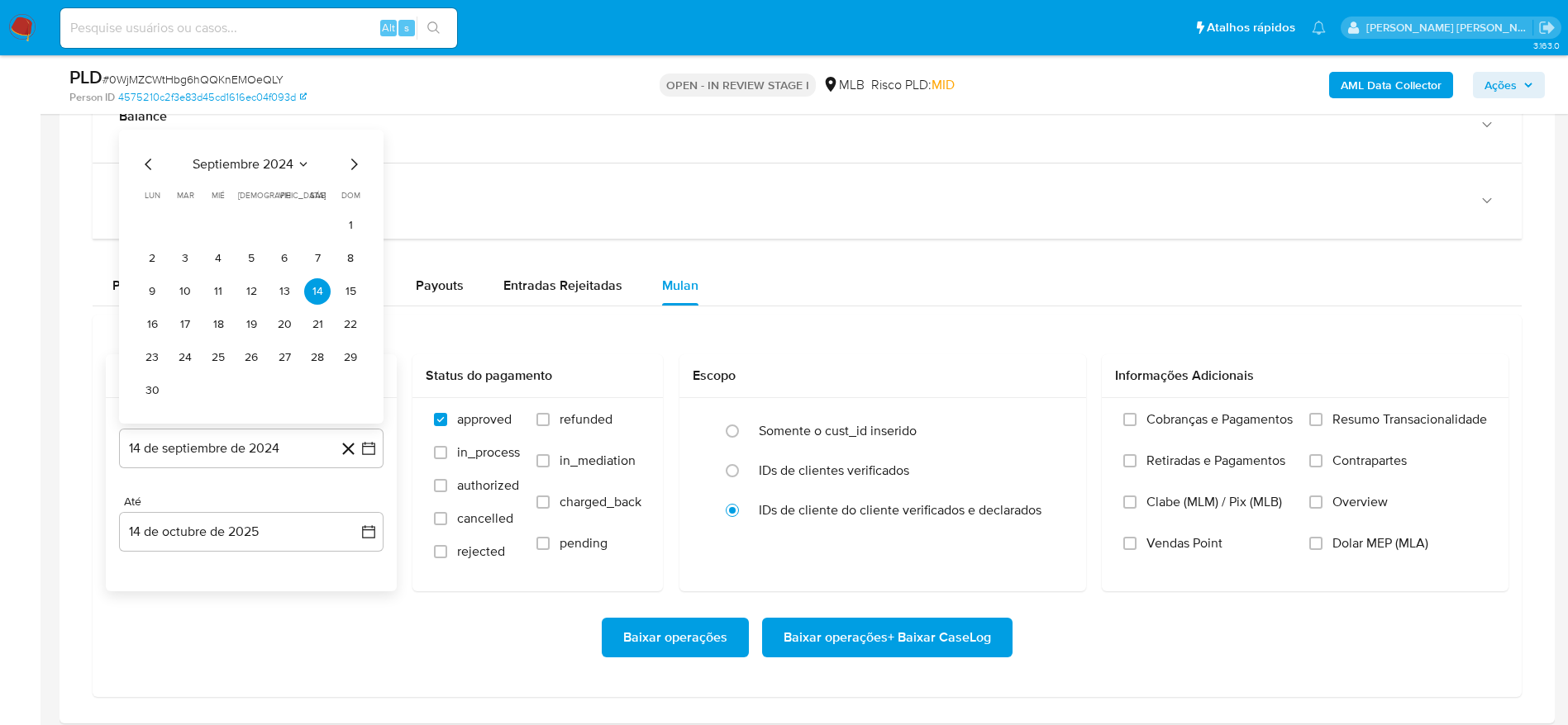
click at [273, 166] on span "septiembre 2024" at bounding box center [243, 165] width 101 height 17
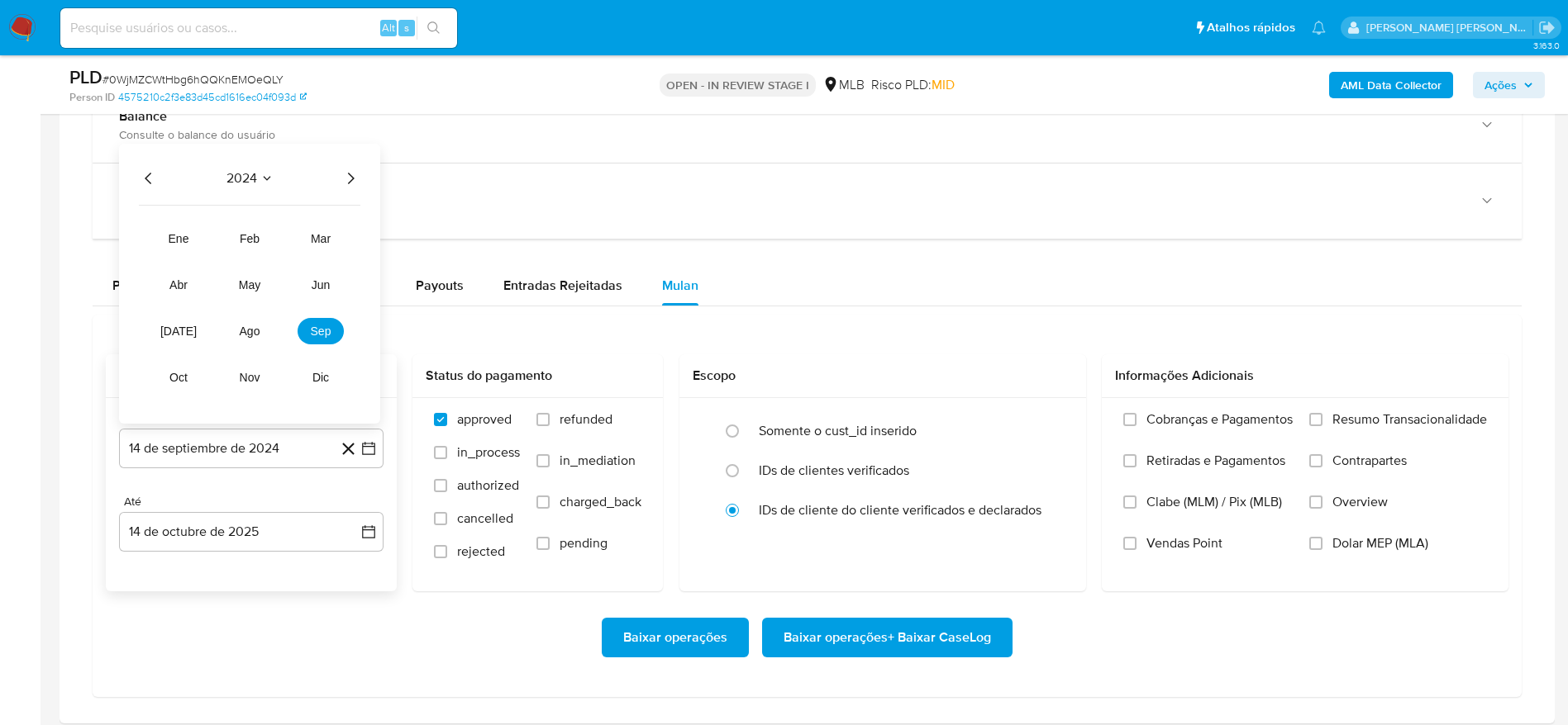
click at [353, 175] on icon "Año siguiente" at bounding box center [351, 179] width 20 height 20
click at [248, 328] on span "ago" at bounding box center [250, 331] width 21 height 13
click at [288, 255] on button "1" at bounding box center [284, 259] width 26 height 26
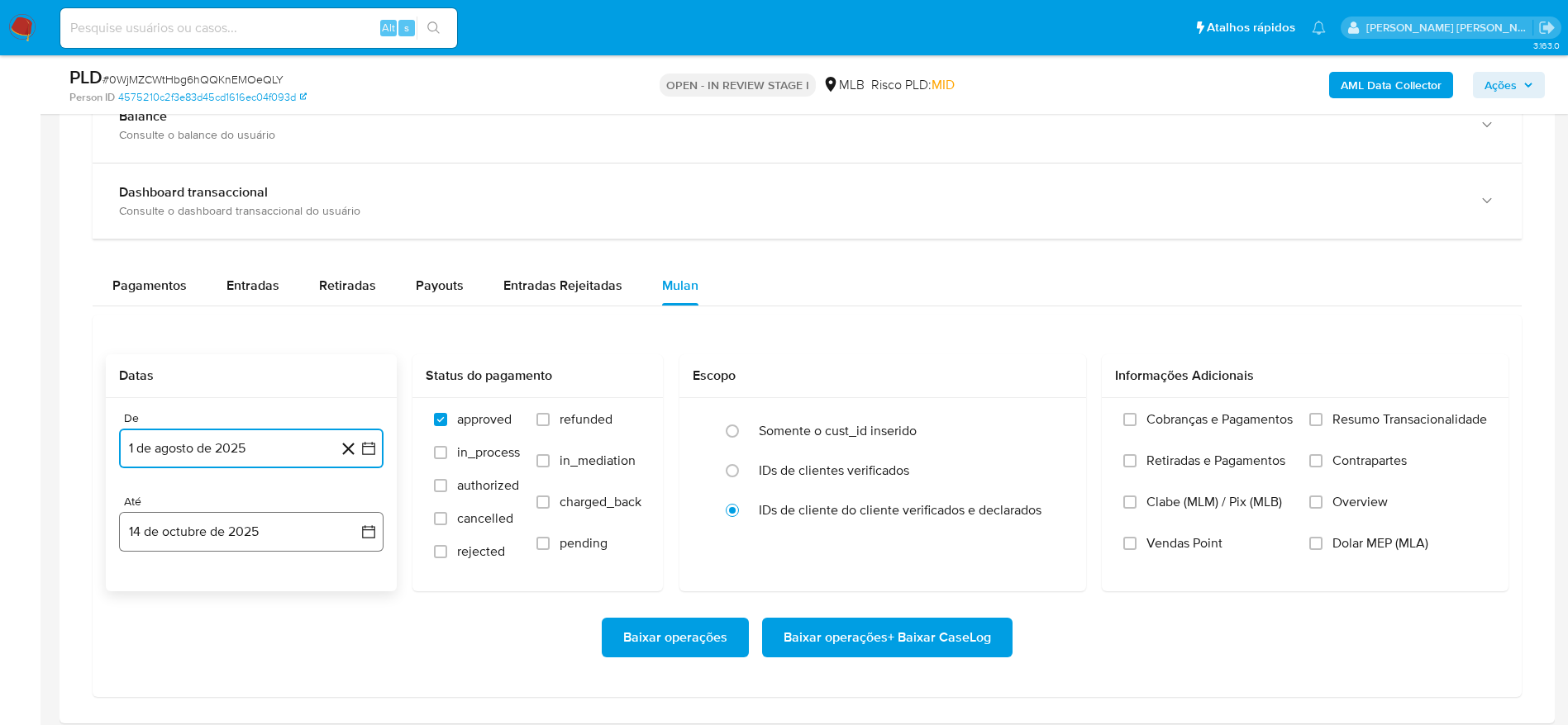
click at [257, 532] on button "14 de octubre de 2025" at bounding box center [251, 532] width 265 height 40
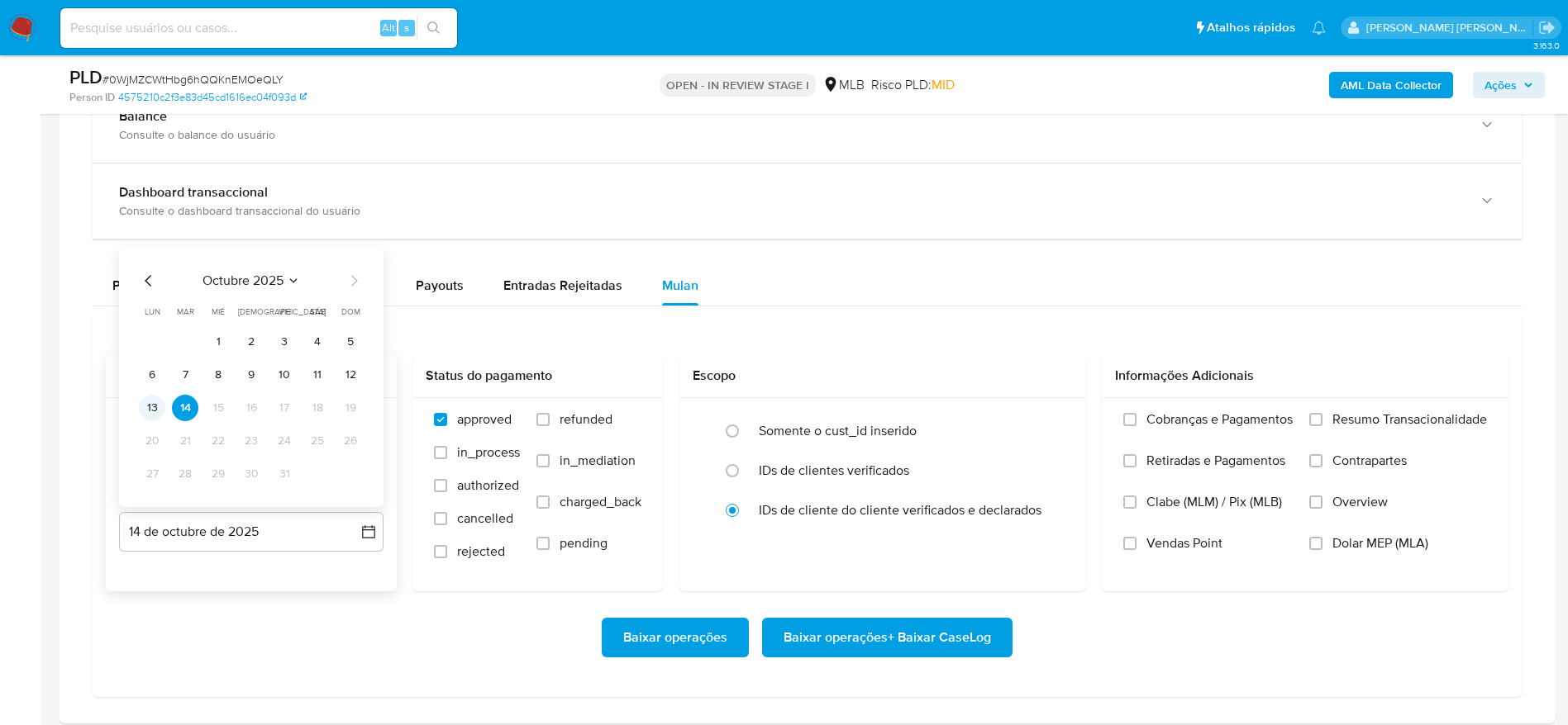
click at [163, 406] on button "13" at bounding box center [152, 408] width 26 height 26
click at [1359, 419] on span "Resumo Transacionalidade" at bounding box center [1409, 420] width 155 height 17
click at [1322, 419] on input "Resumo Transacionalidade" at bounding box center [1316, 420] width 13 height 13
click at [953, 629] on span "Baixar operações + Baixar CaseLog" at bounding box center [887, 637] width 208 height 36
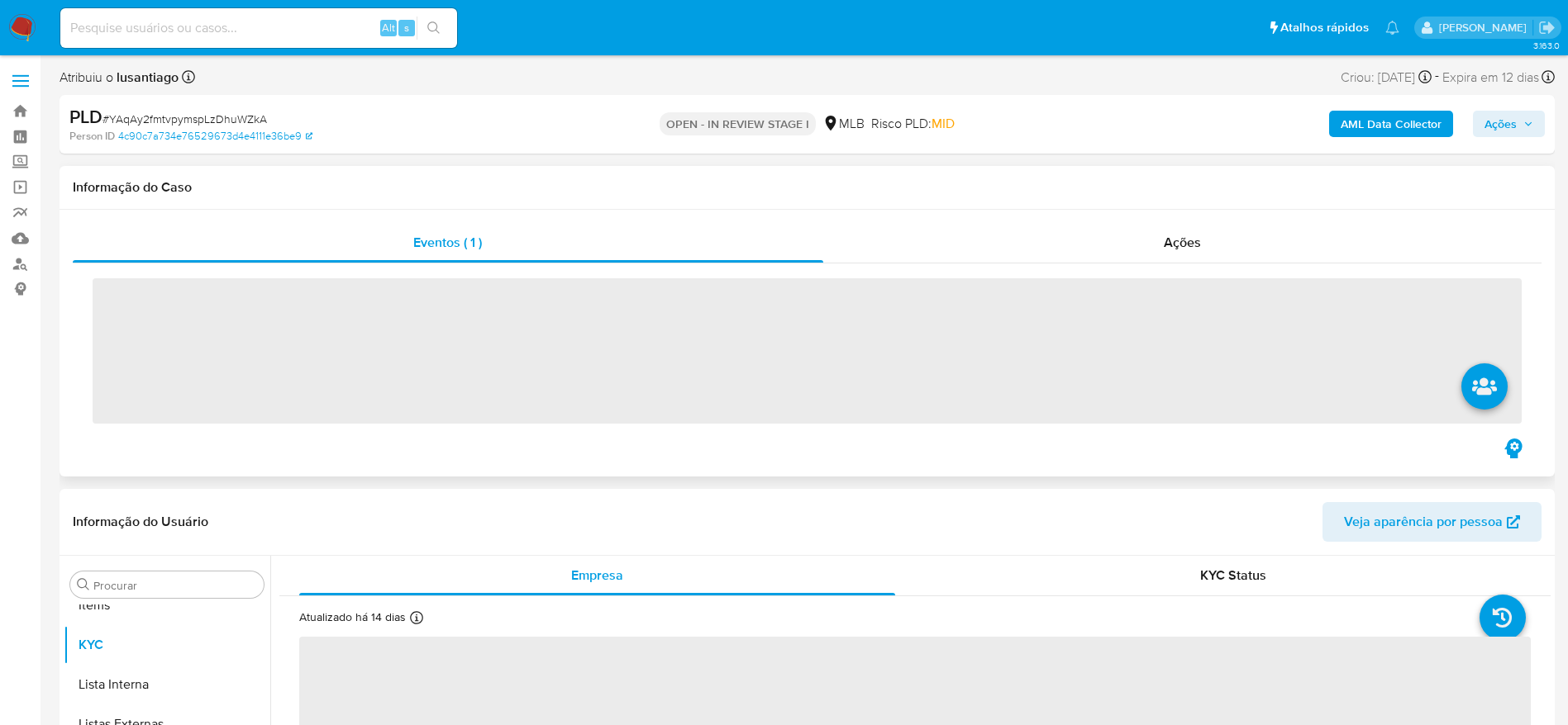
scroll to position [896, 0]
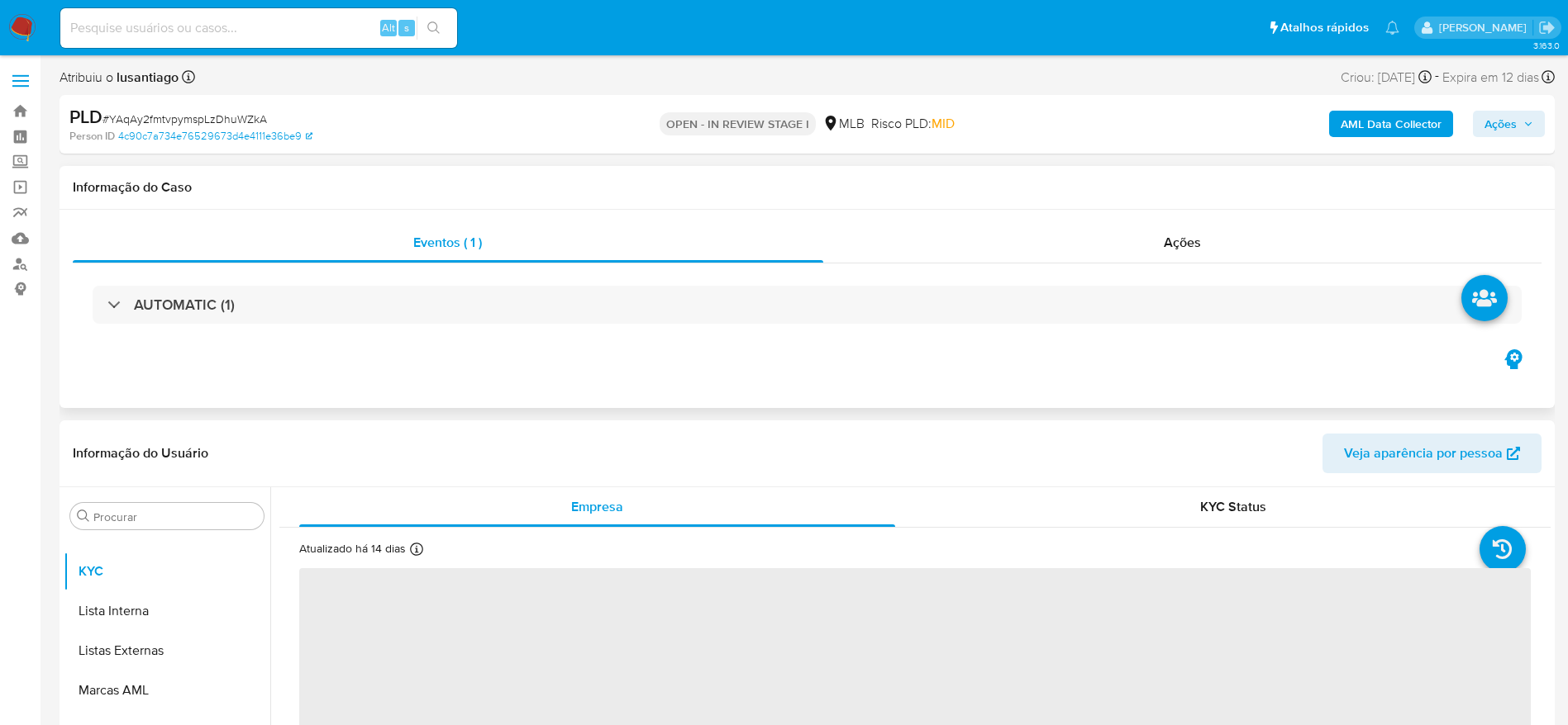
select select "10"
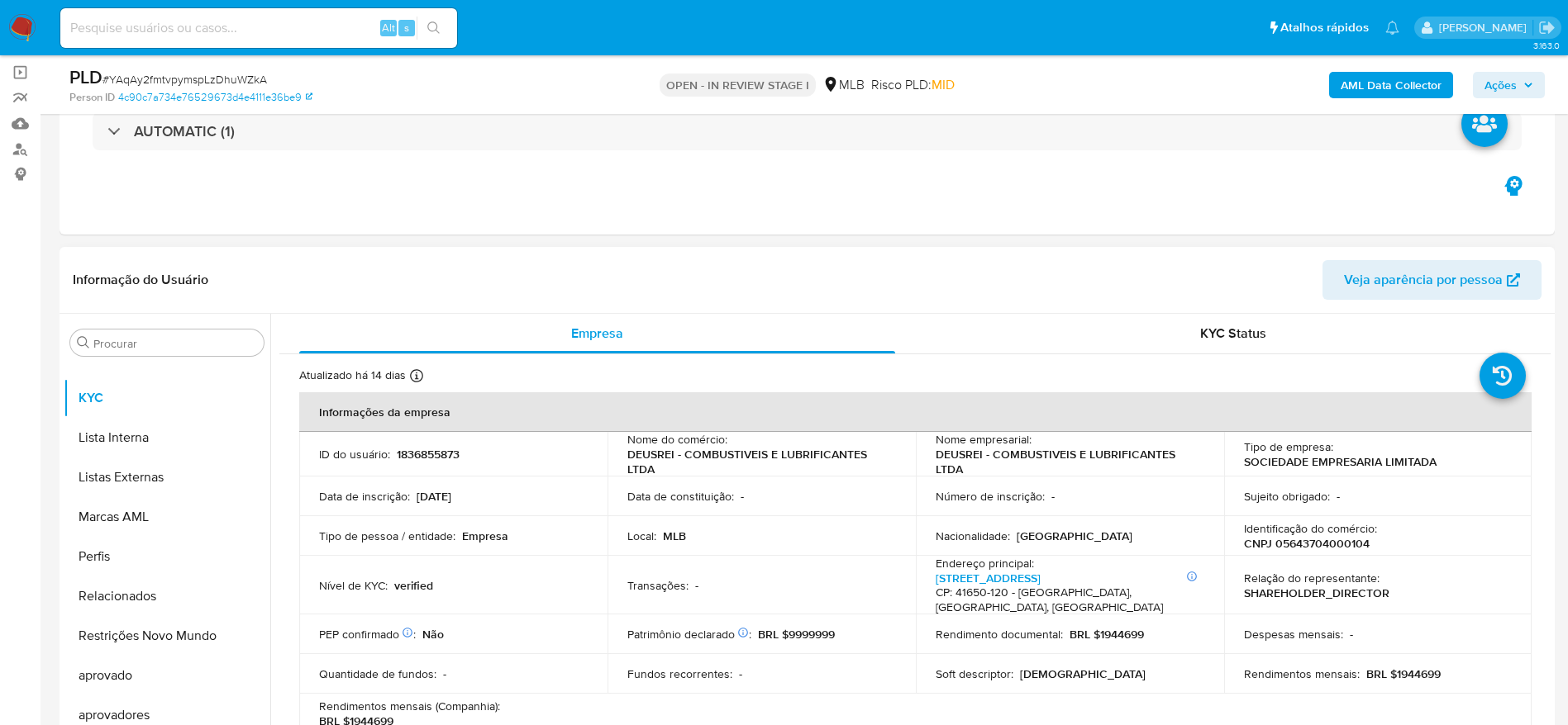
scroll to position [248, 0]
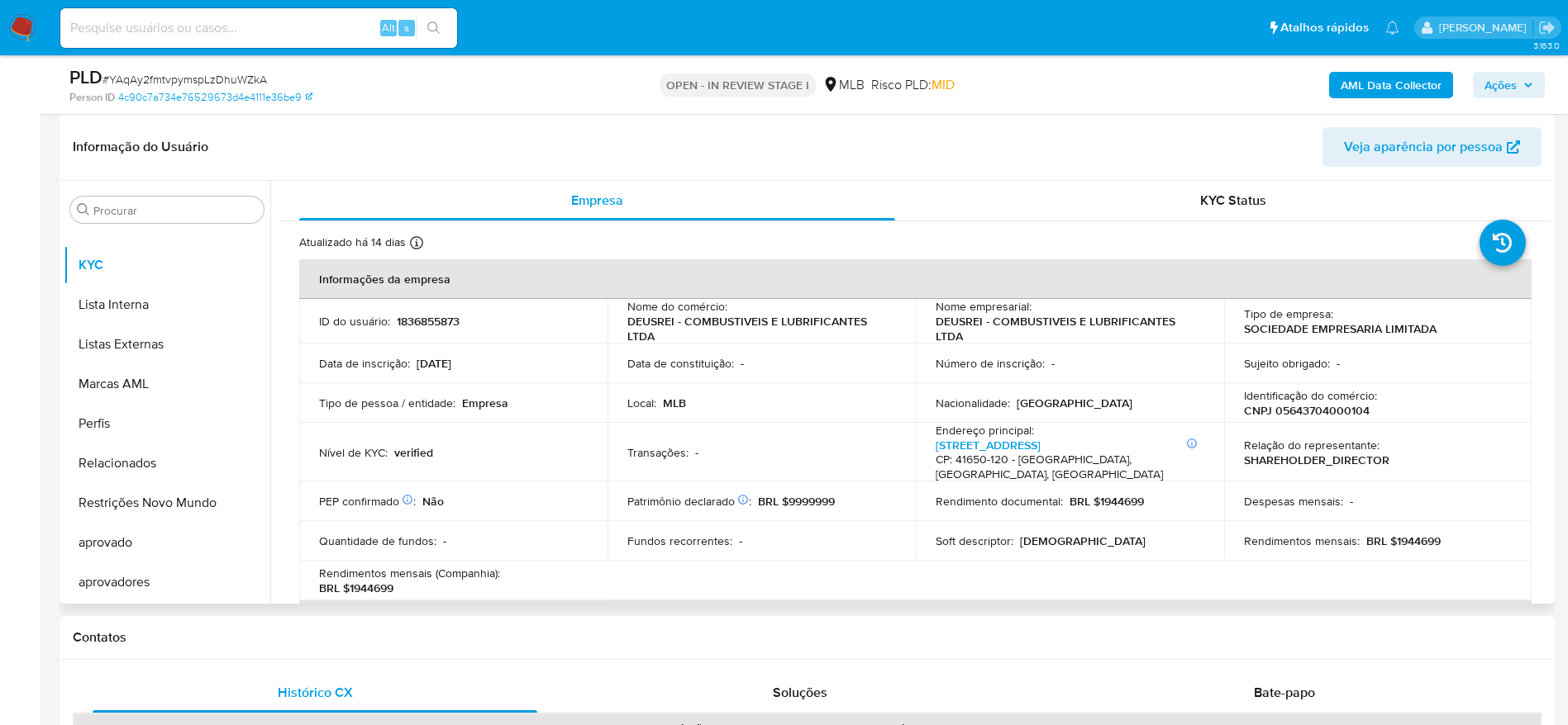
click at [1316, 418] on p "CNPJ 05643704000104" at bounding box center [1307, 411] width 126 height 15
click at [1316, 416] on p "CNPJ 05643704000104" at bounding box center [1307, 411] width 126 height 15
copy p "05643704000104"
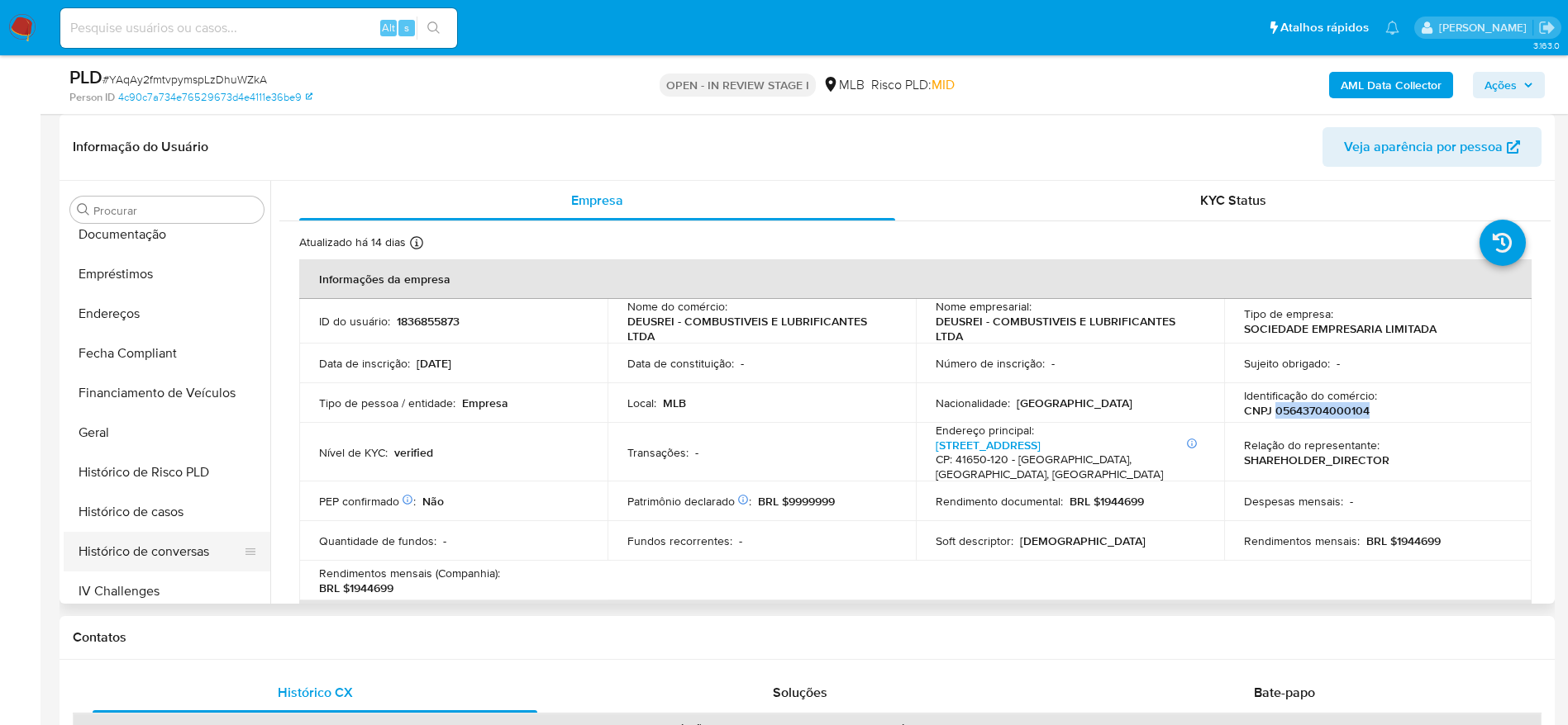
scroll to position [401, 0]
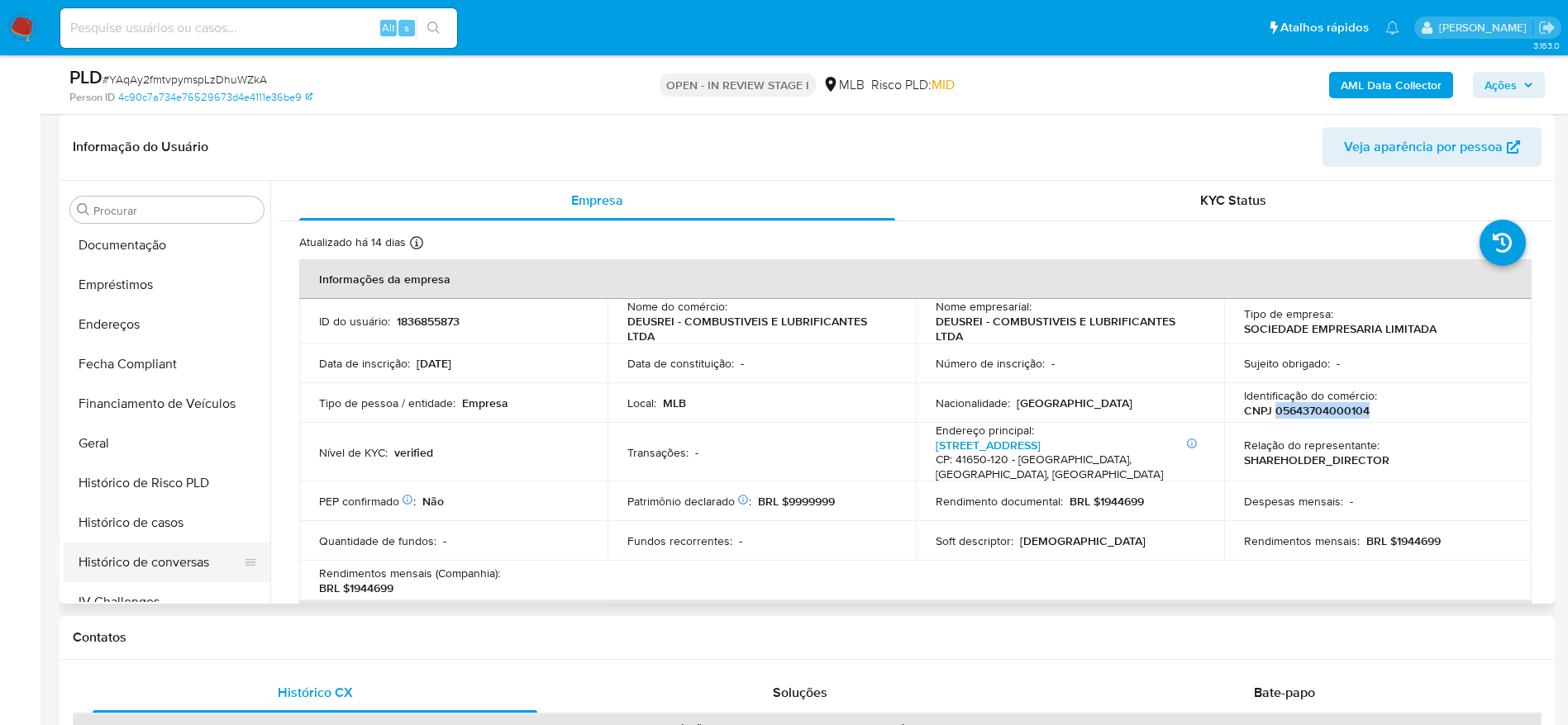
click at [146, 442] on button "Geral" at bounding box center [167, 444] width 207 height 40
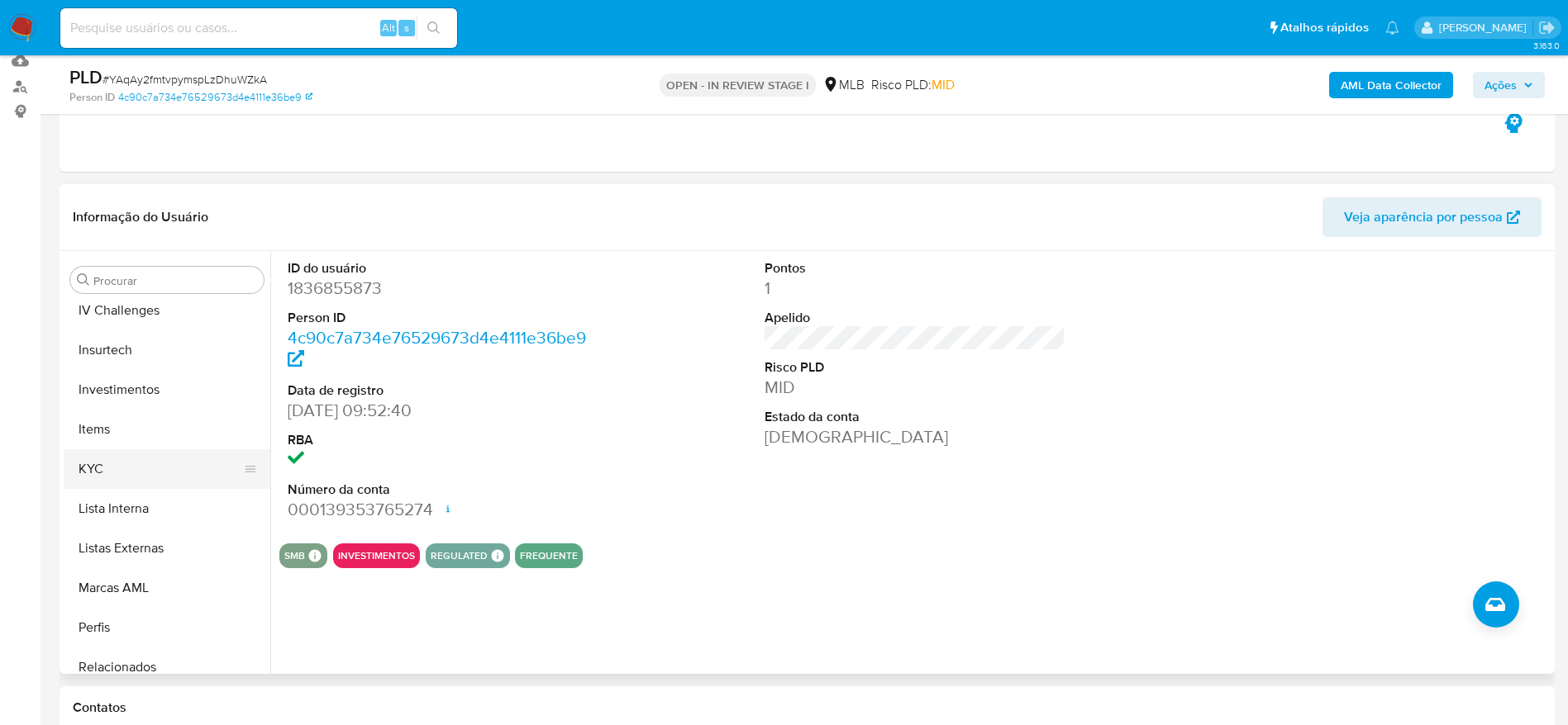
scroll to position [772, 0]
click at [150, 448] on button "KYC" at bounding box center [160, 460] width 194 height 40
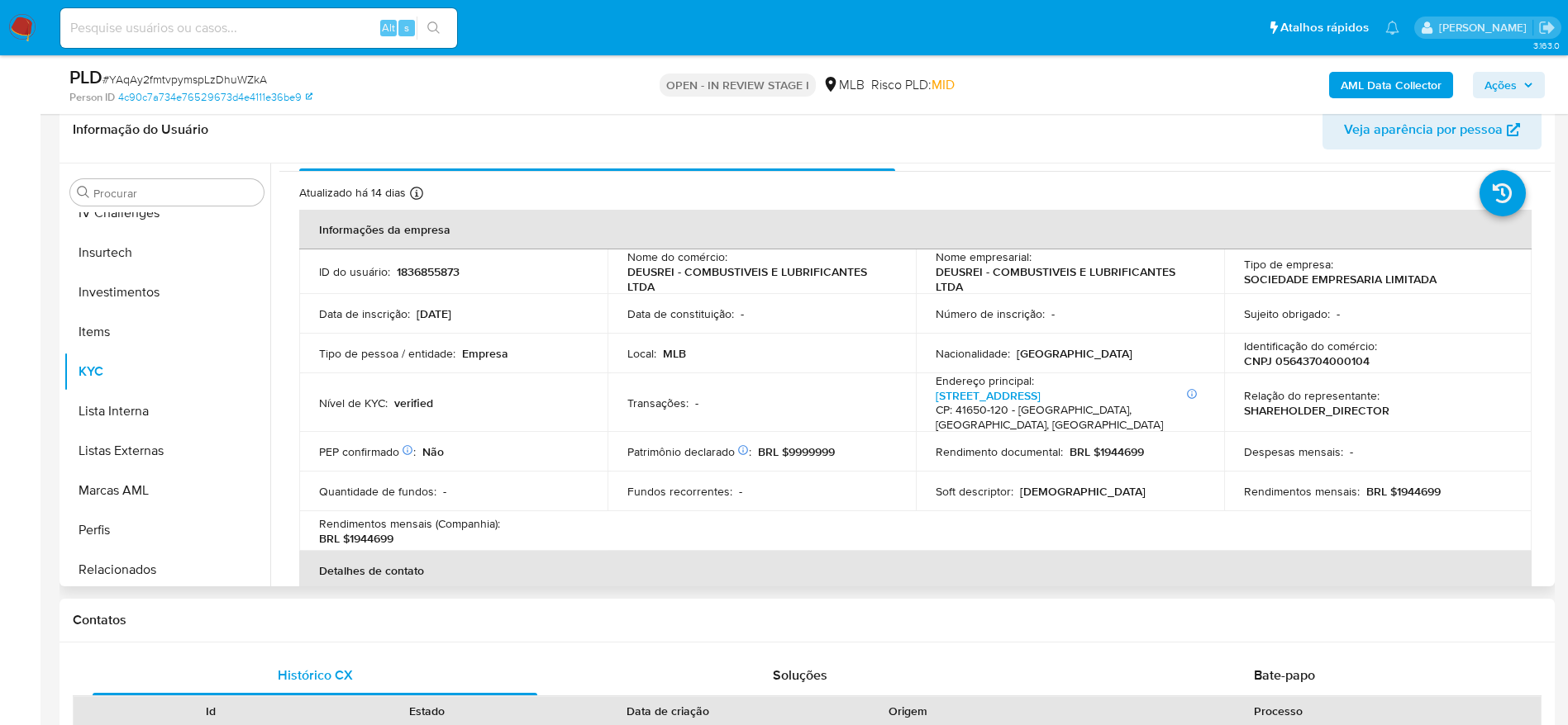
scroll to position [302, 0]
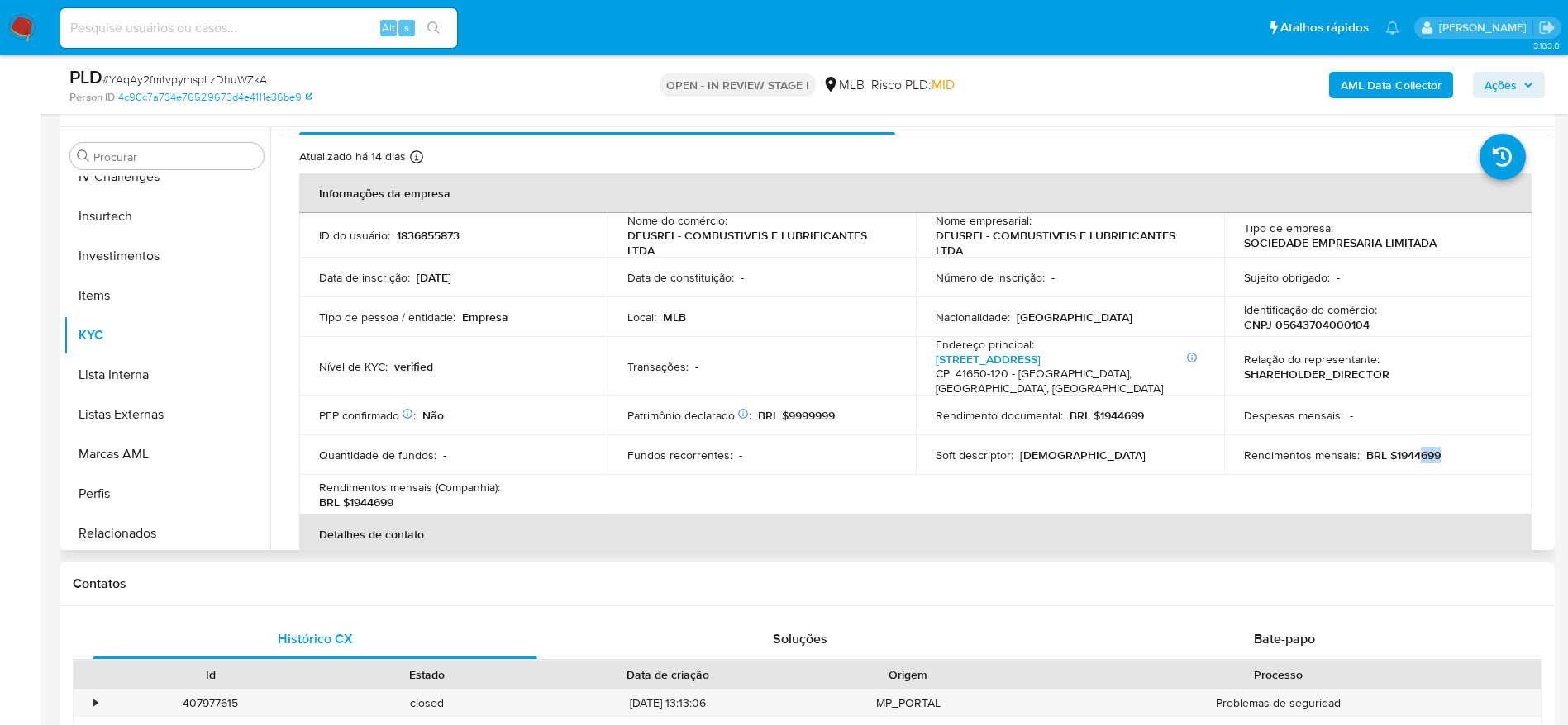
drag, startPoint x: 1437, startPoint y: 443, endPoint x: 1414, endPoint y: 445, distance: 23.1
click at [1414, 448] on div "Rendimentos mensais : BRL $1944699" at bounding box center [1378, 456] width 269 height 15
click at [458, 103] on div "Person ID 4c90c7a734e76529673d4e4111e36be9" at bounding box center [313, 98] width 488 height 15
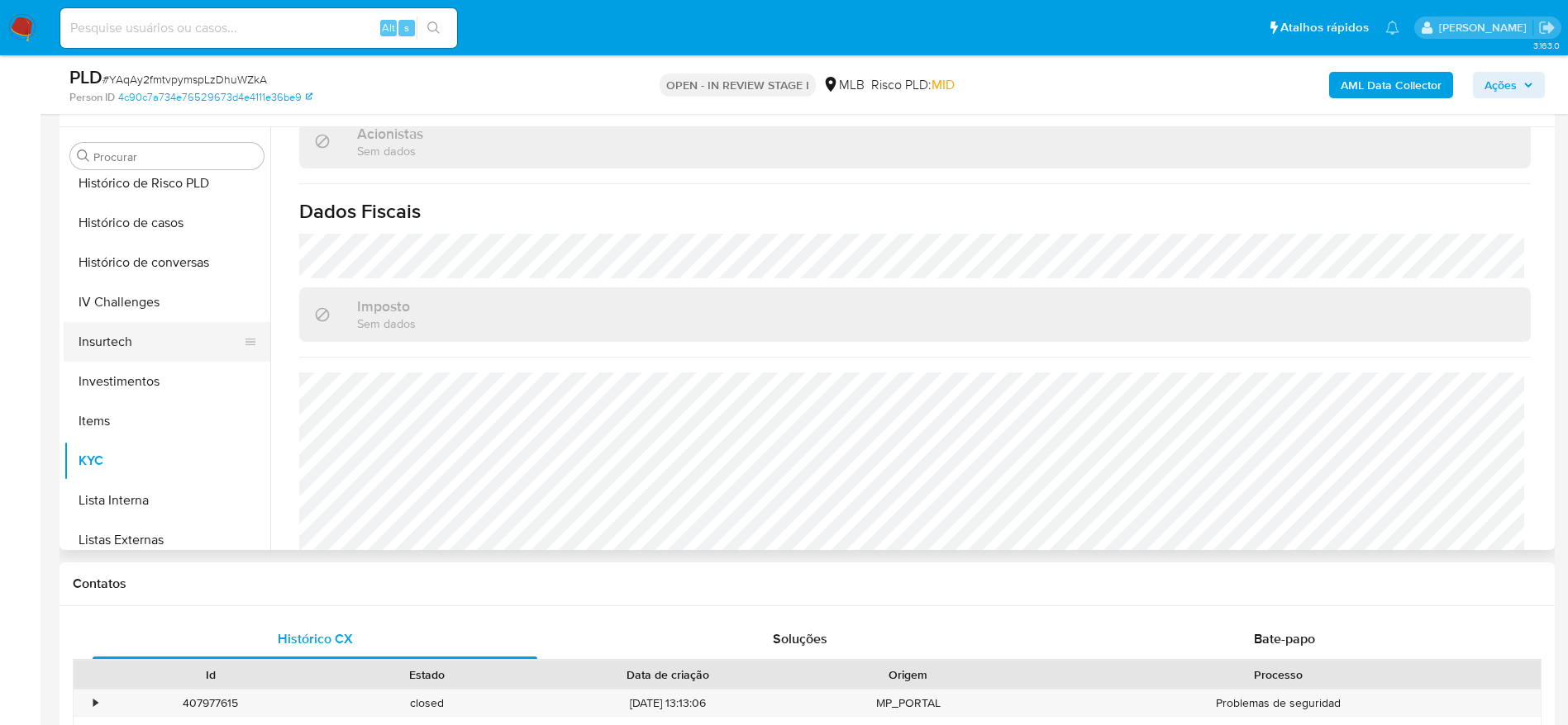
scroll to position [401, 0]
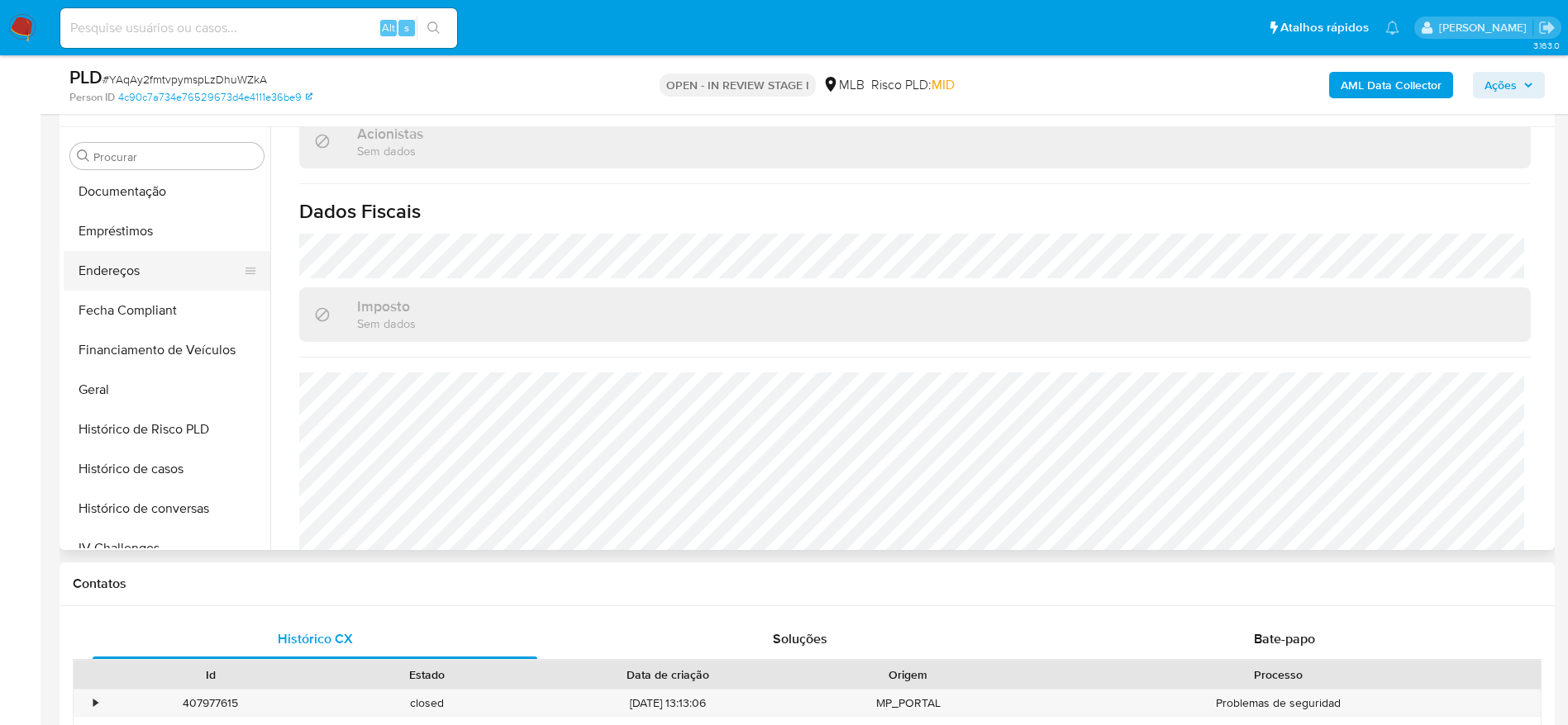
click at [148, 269] on button "Endereços" at bounding box center [160, 271] width 194 height 40
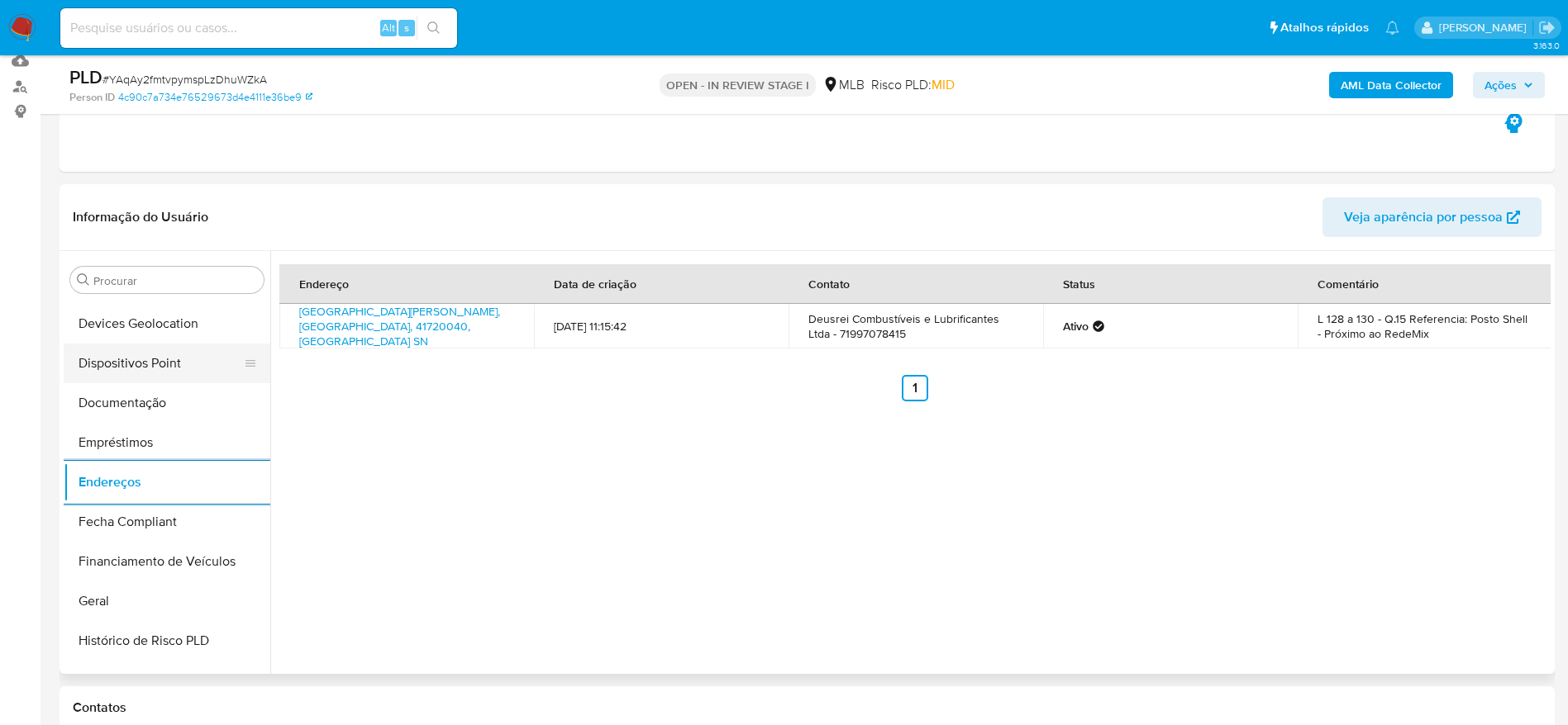
scroll to position [153, 0]
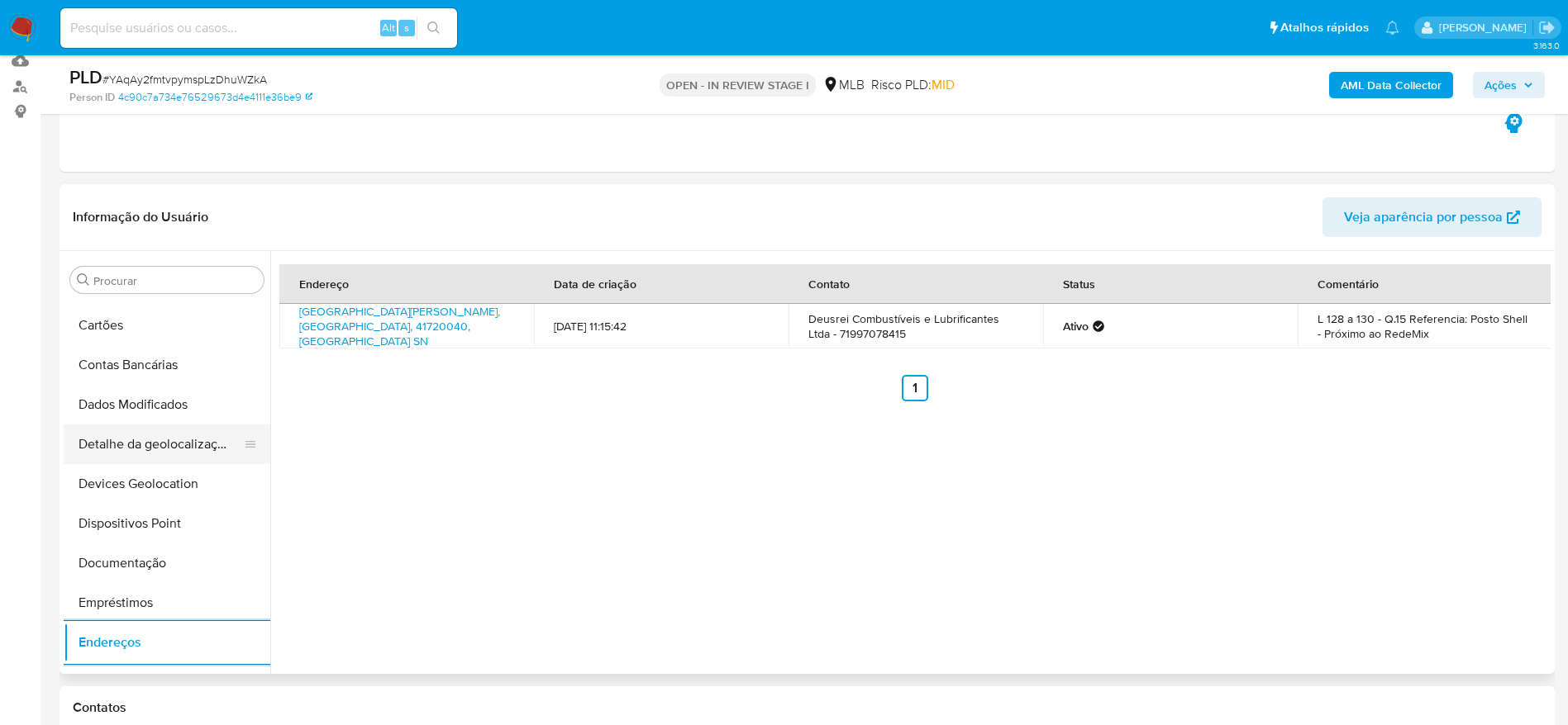
click at [174, 433] on button "Detalhe da geolocalização" at bounding box center [160, 445] width 194 height 40
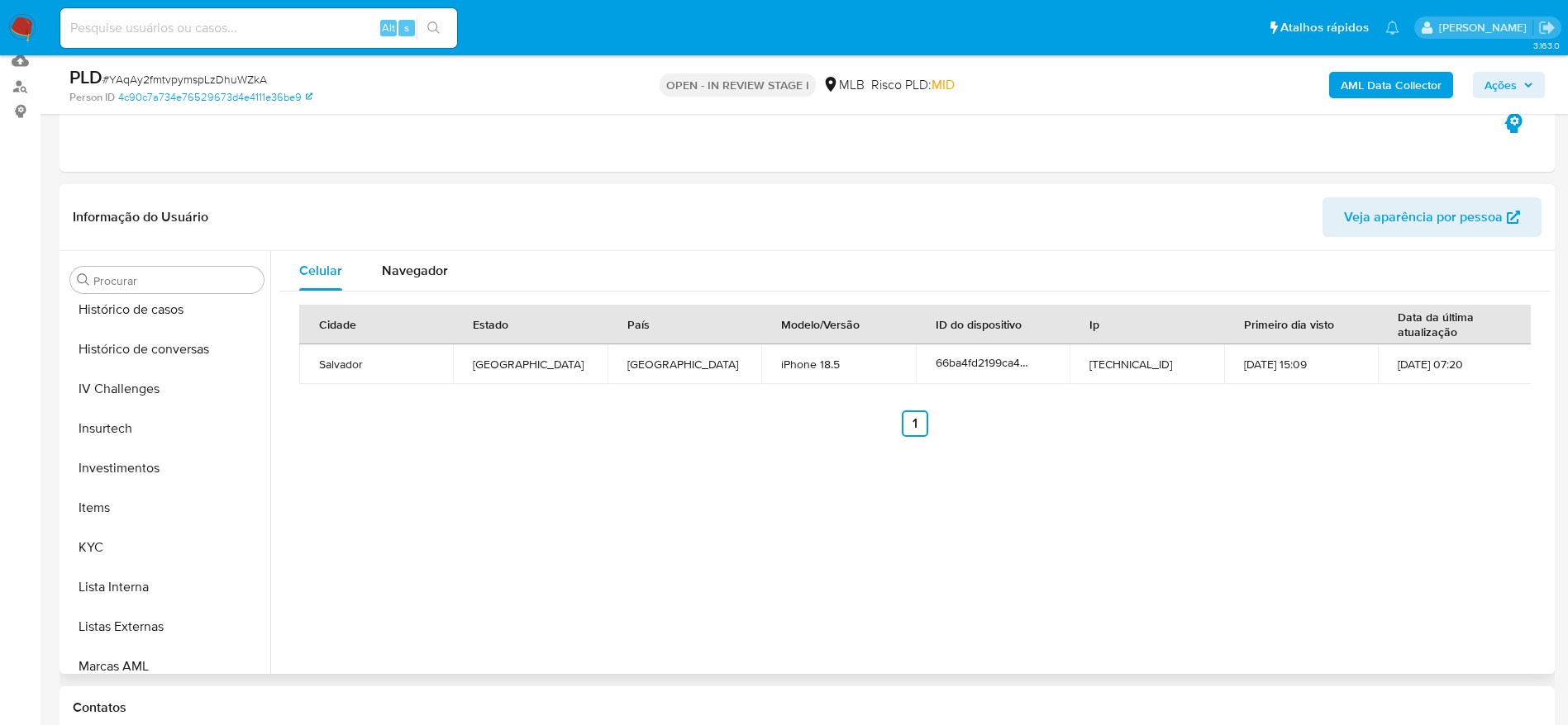
scroll to position [896, 0]
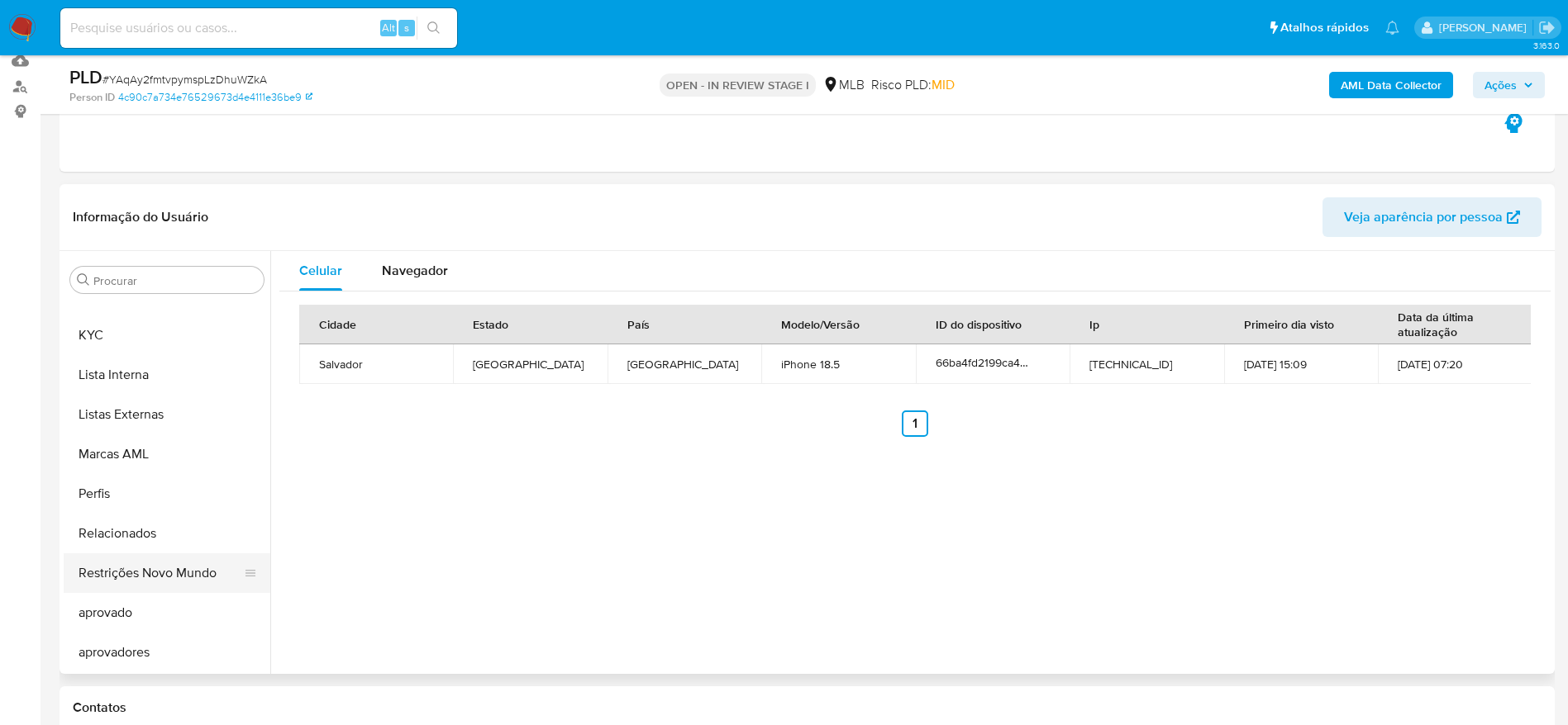
click at [137, 570] on button "Restrições Novo Mundo" at bounding box center [160, 573] width 194 height 40
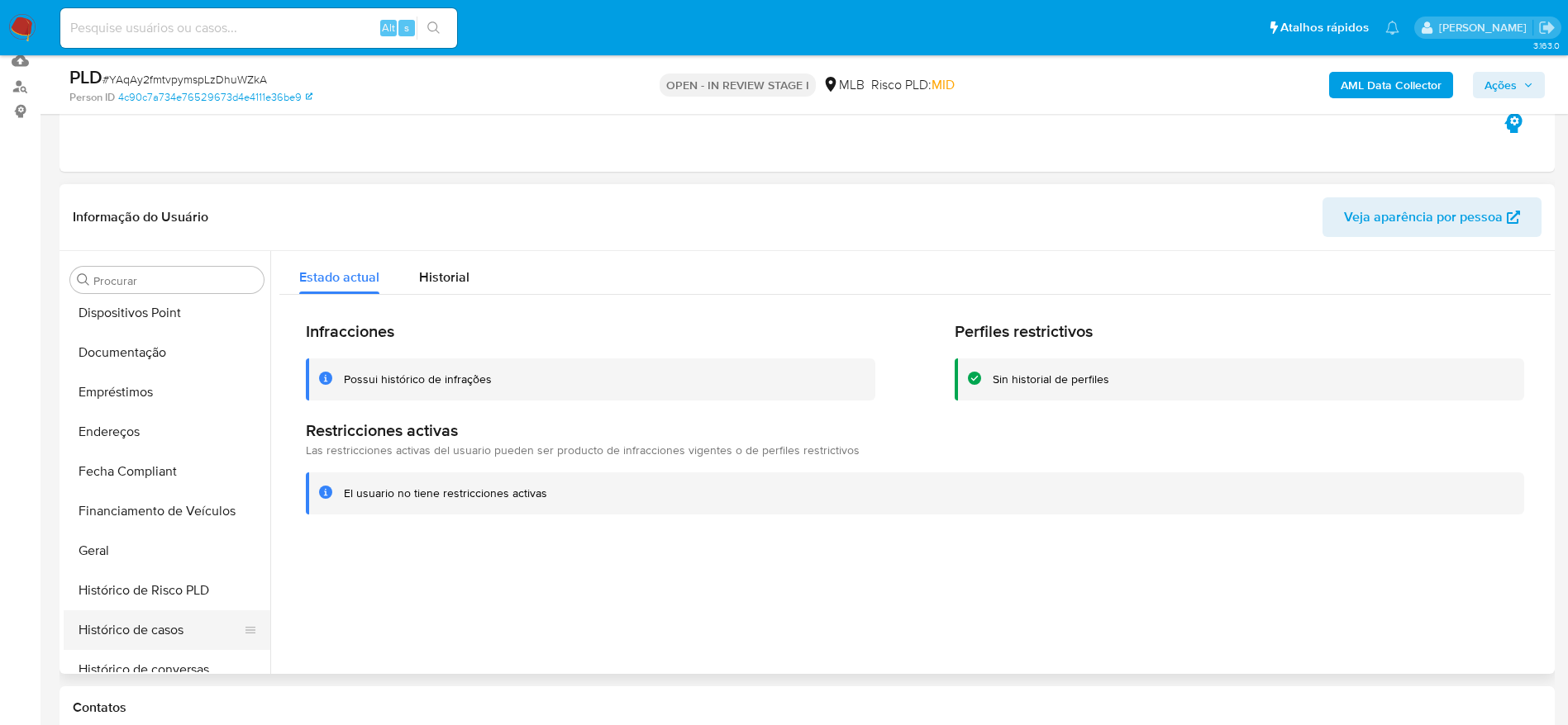
scroll to position [277, 0]
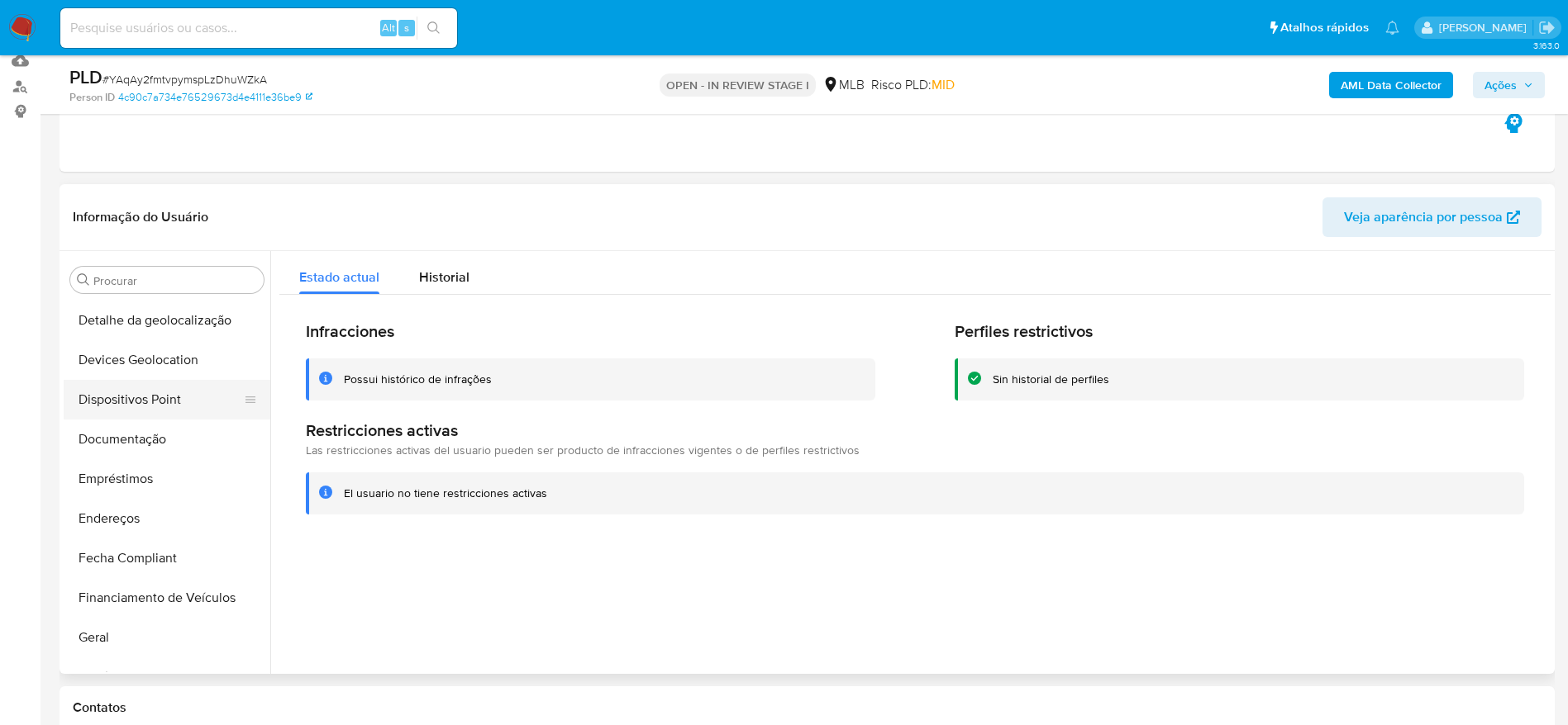
click at [151, 380] on button "Dispositivos Point" at bounding box center [160, 400] width 194 height 40
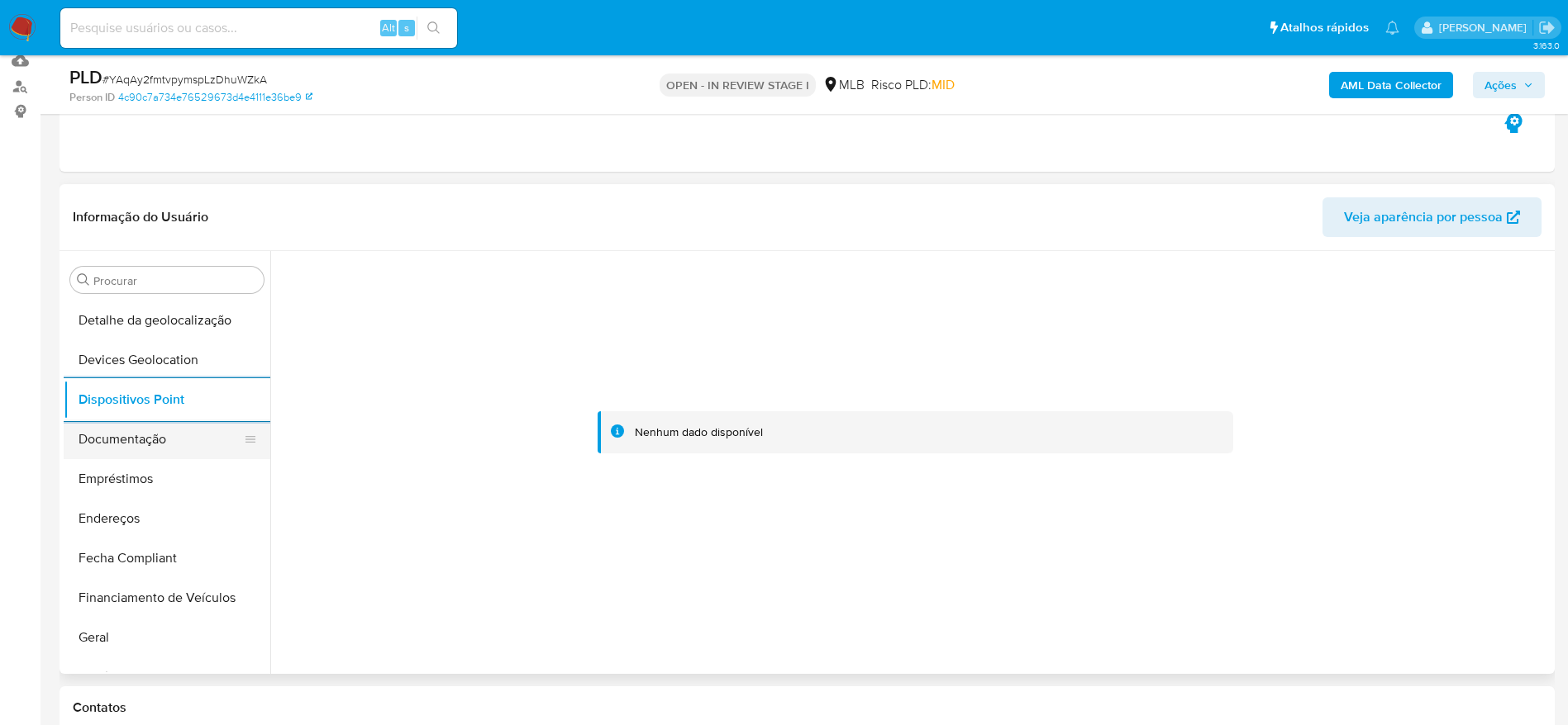
click at [168, 426] on button "Documentação" at bounding box center [160, 440] width 194 height 40
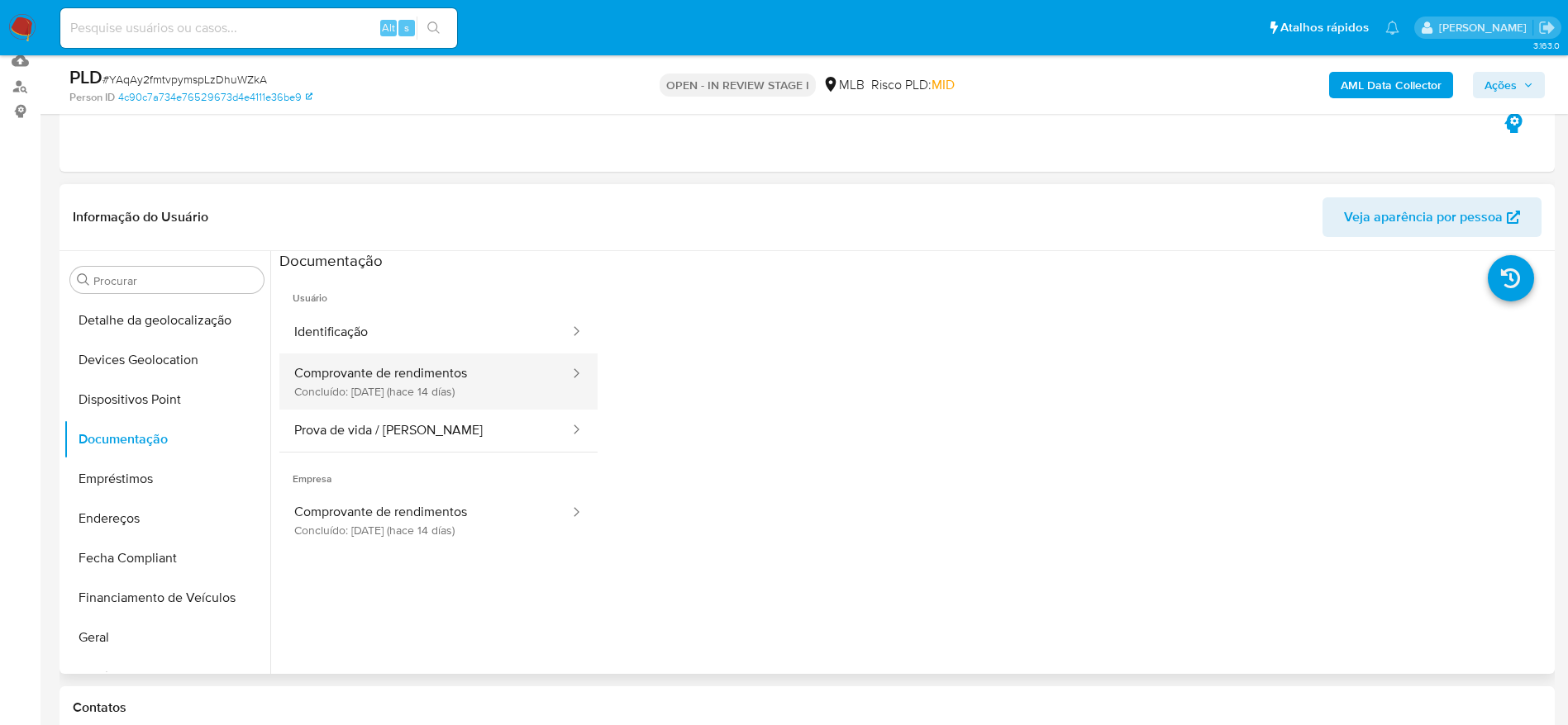
click at [366, 371] on button "Comprovante de rendimentos Concluído: 30/09/2025 (hace 14 días)" at bounding box center [425, 382] width 292 height 56
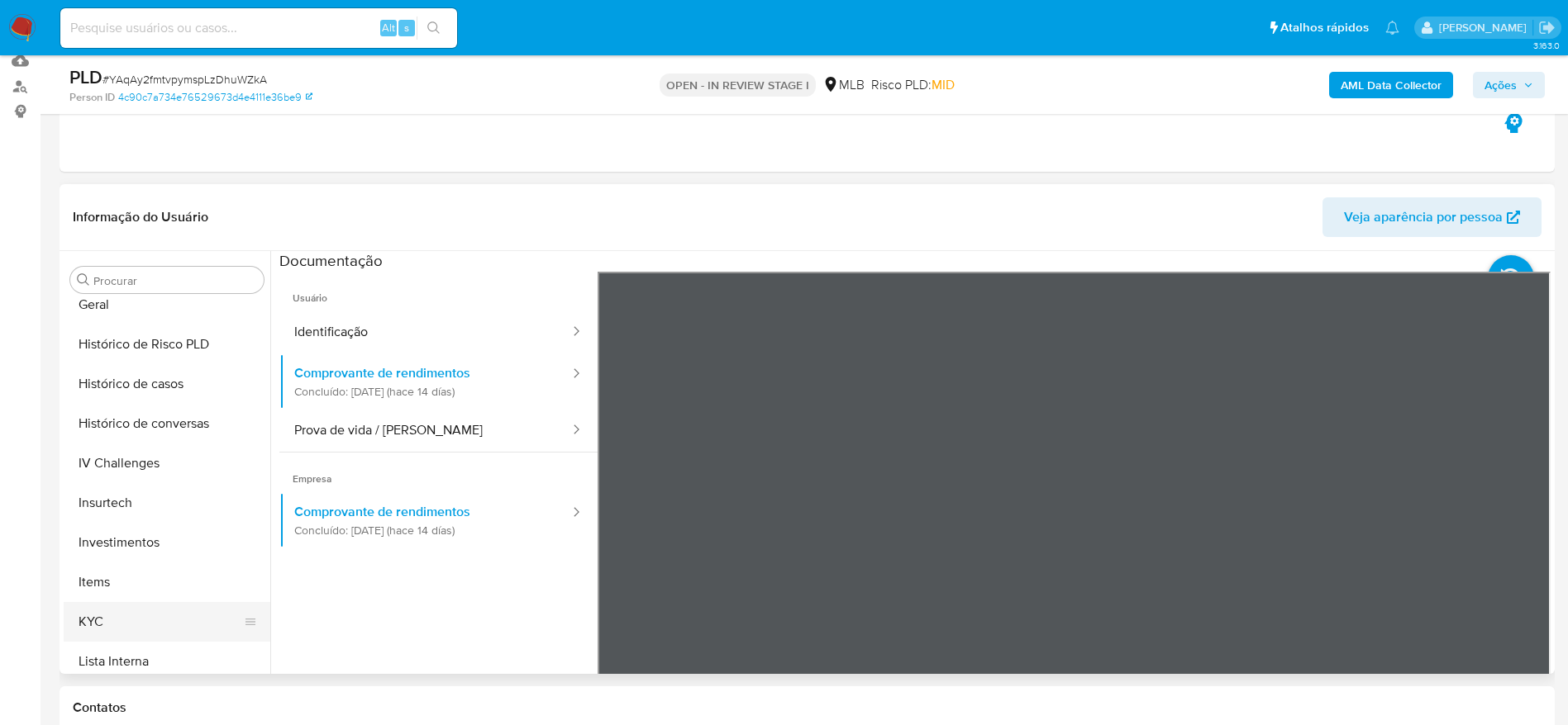
scroll to position [648, 0]
click at [115, 589] on button "KYC" at bounding box center [160, 583] width 194 height 40
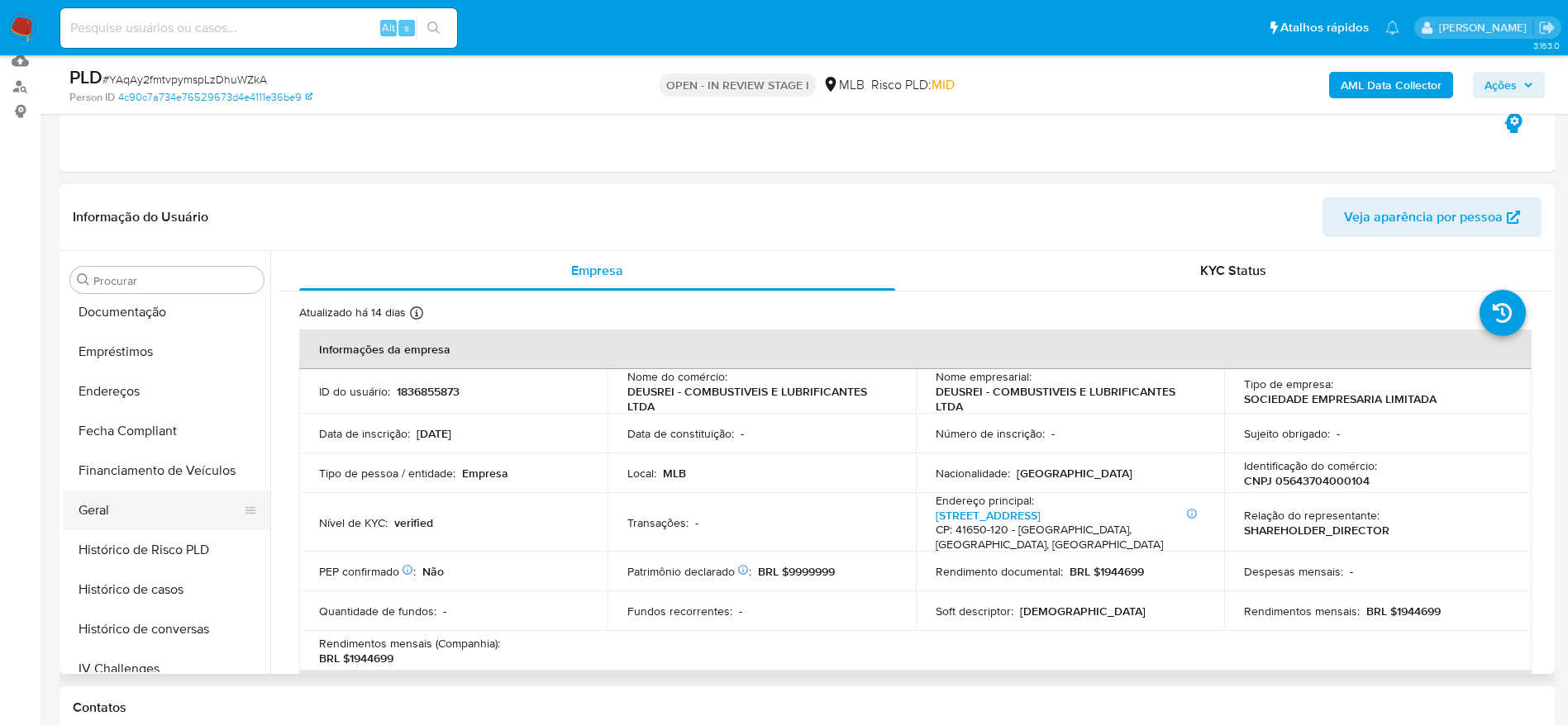
scroll to position [401, 0]
click at [122, 502] on button "Geral" at bounding box center [160, 514] width 194 height 40
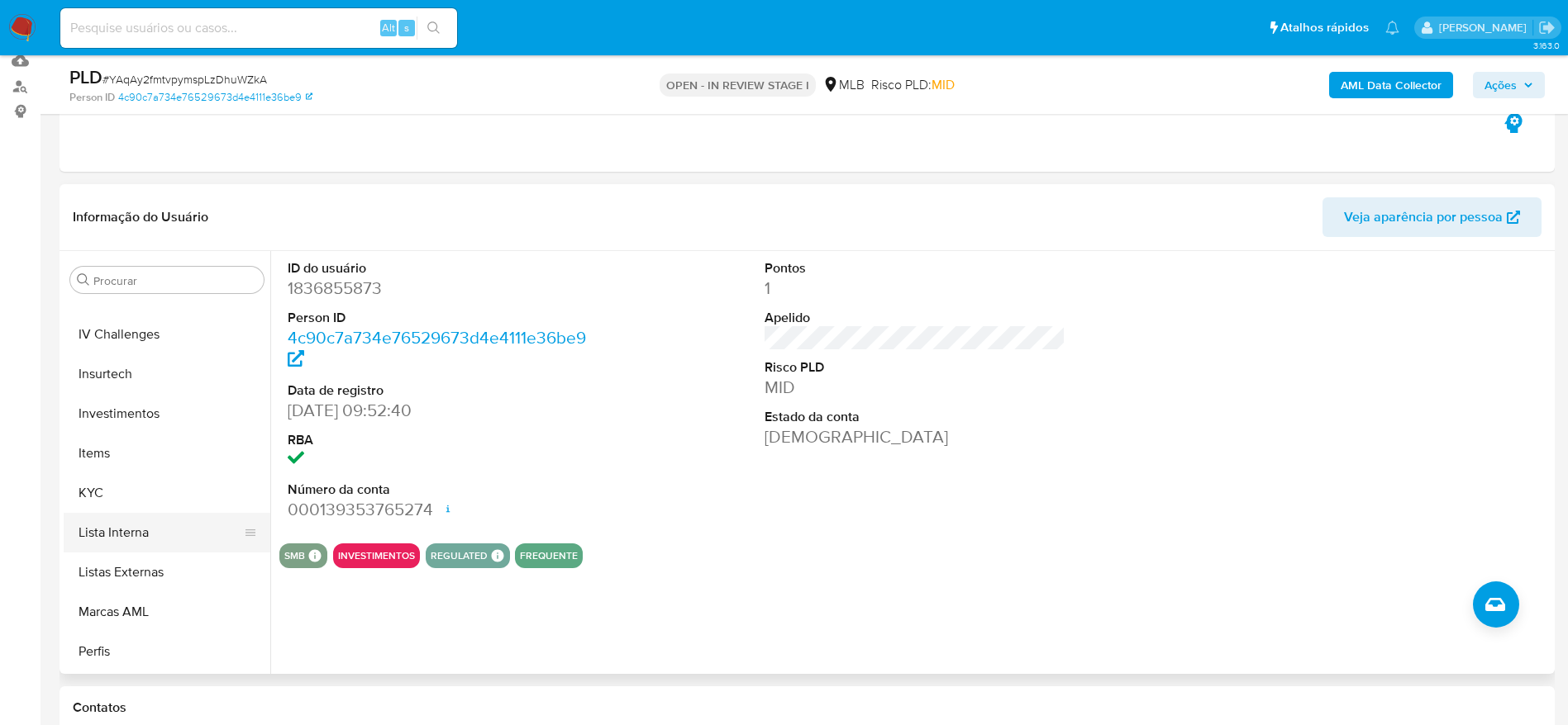
scroll to position [772, 0]
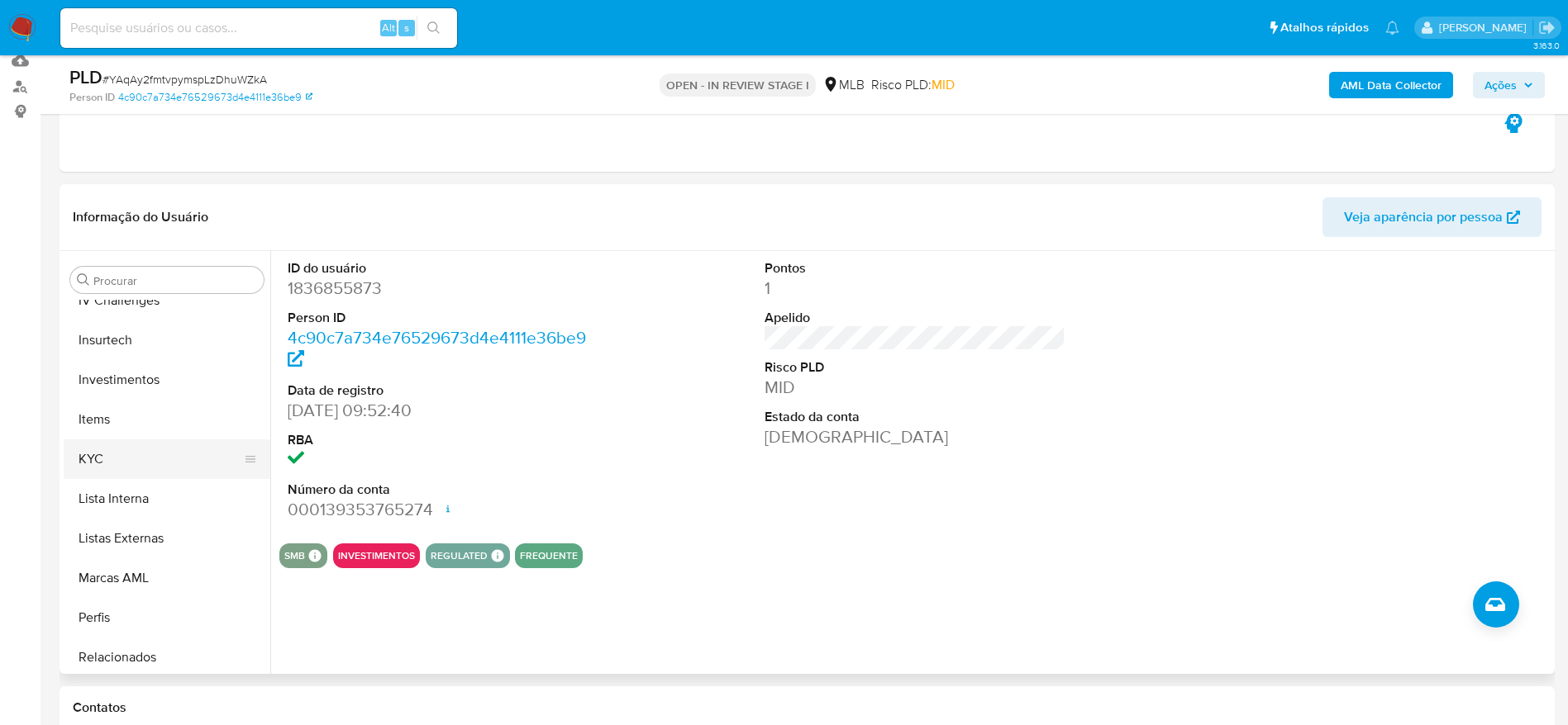
click at [115, 469] on button "KYC" at bounding box center [160, 460] width 194 height 40
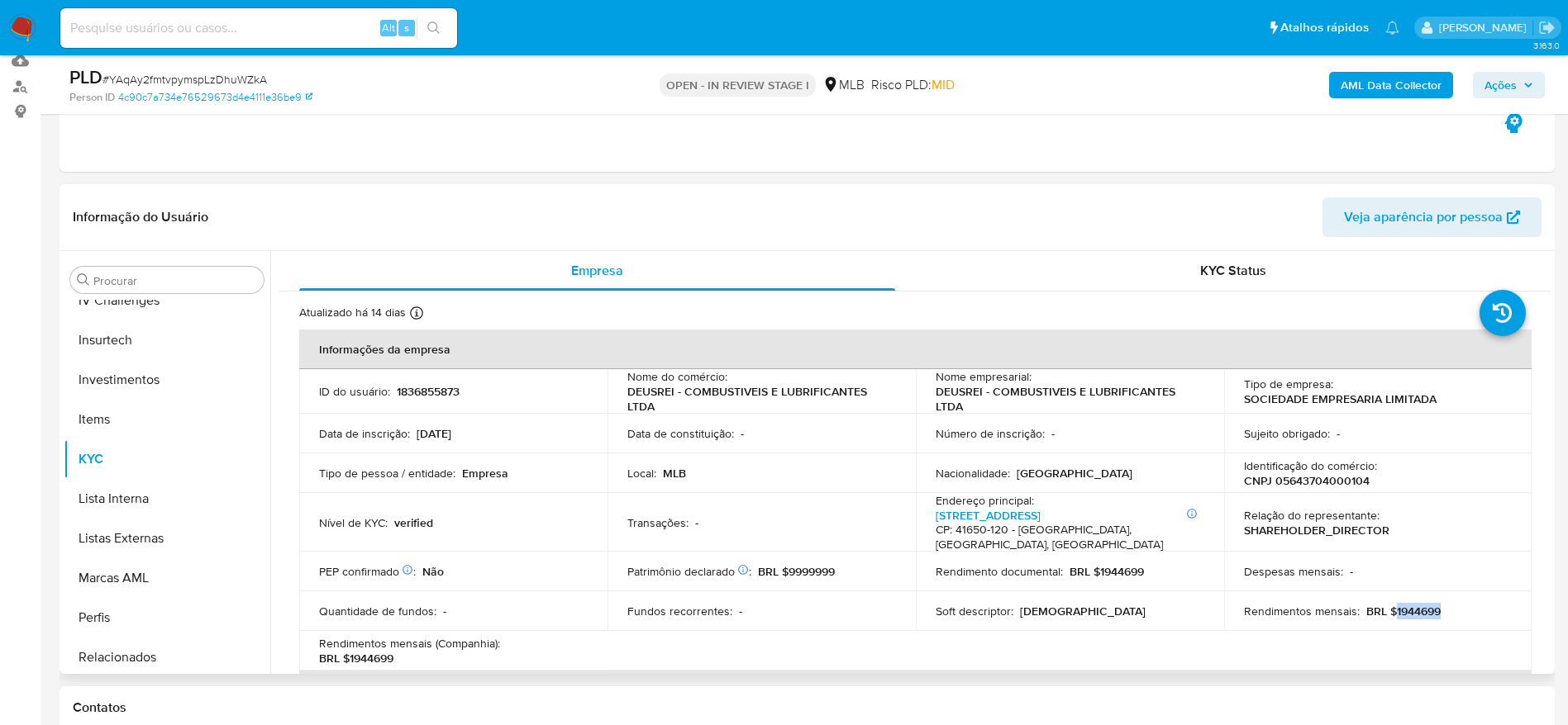
drag, startPoint x: 1437, startPoint y: 598, endPoint x: 1387, endPoint y: 600, distance: 50.0
click at [1387, 603] on div "Rendimentos mensais : BRL $1944699" at bounding box center [1378, 611] width 269 height 15
copy p "1944699"
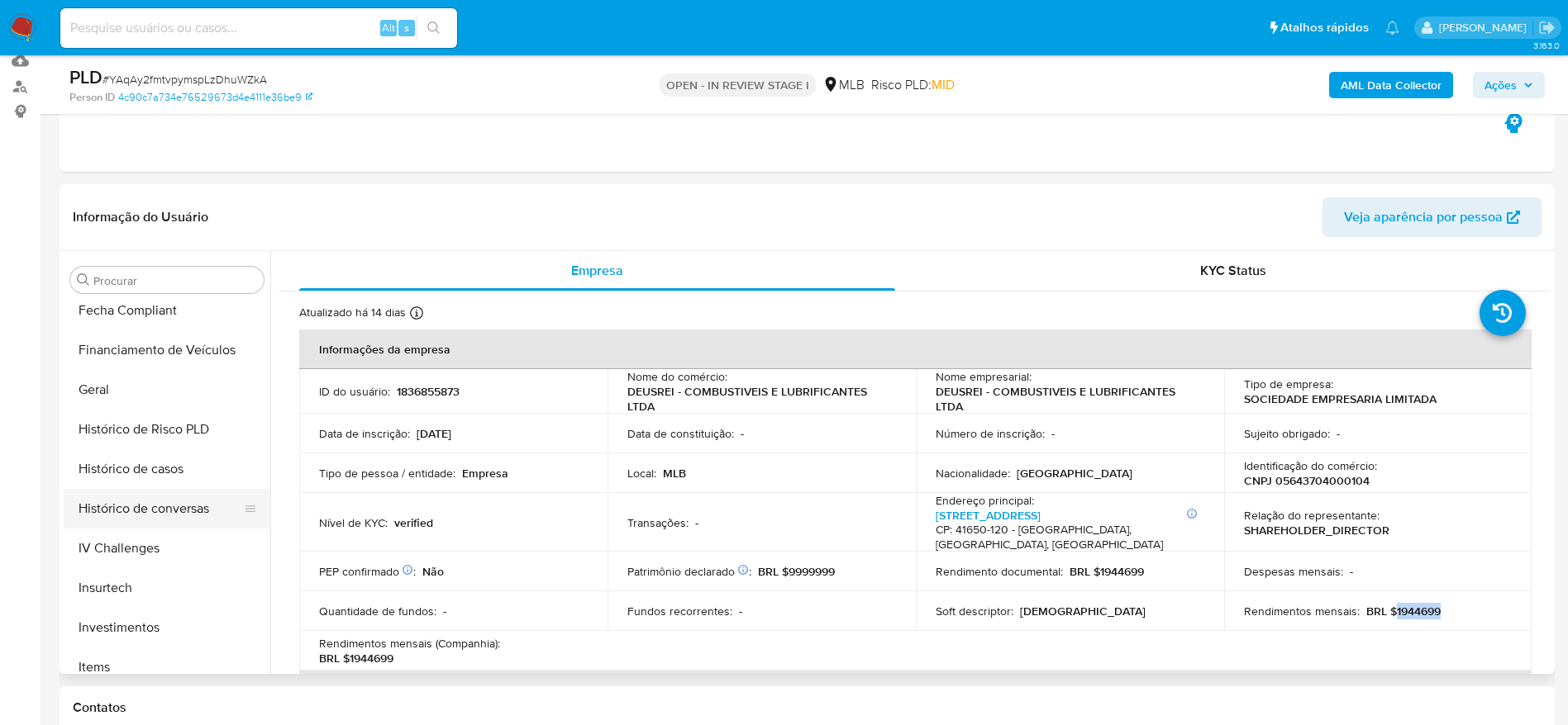
scroll to position [401, 0]
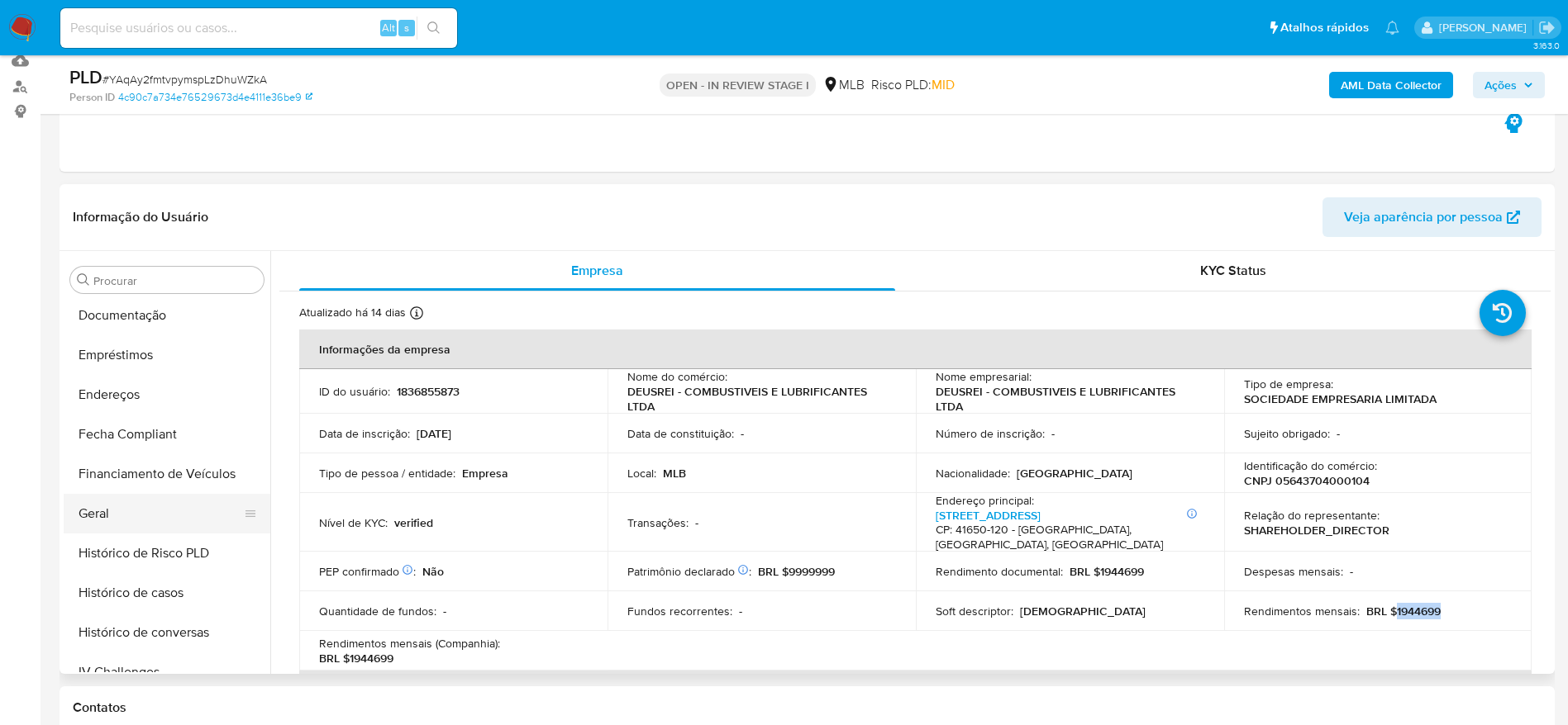
click at [141, 518] on button "Geral" at bounding box center [160, 514] width 194 height 40
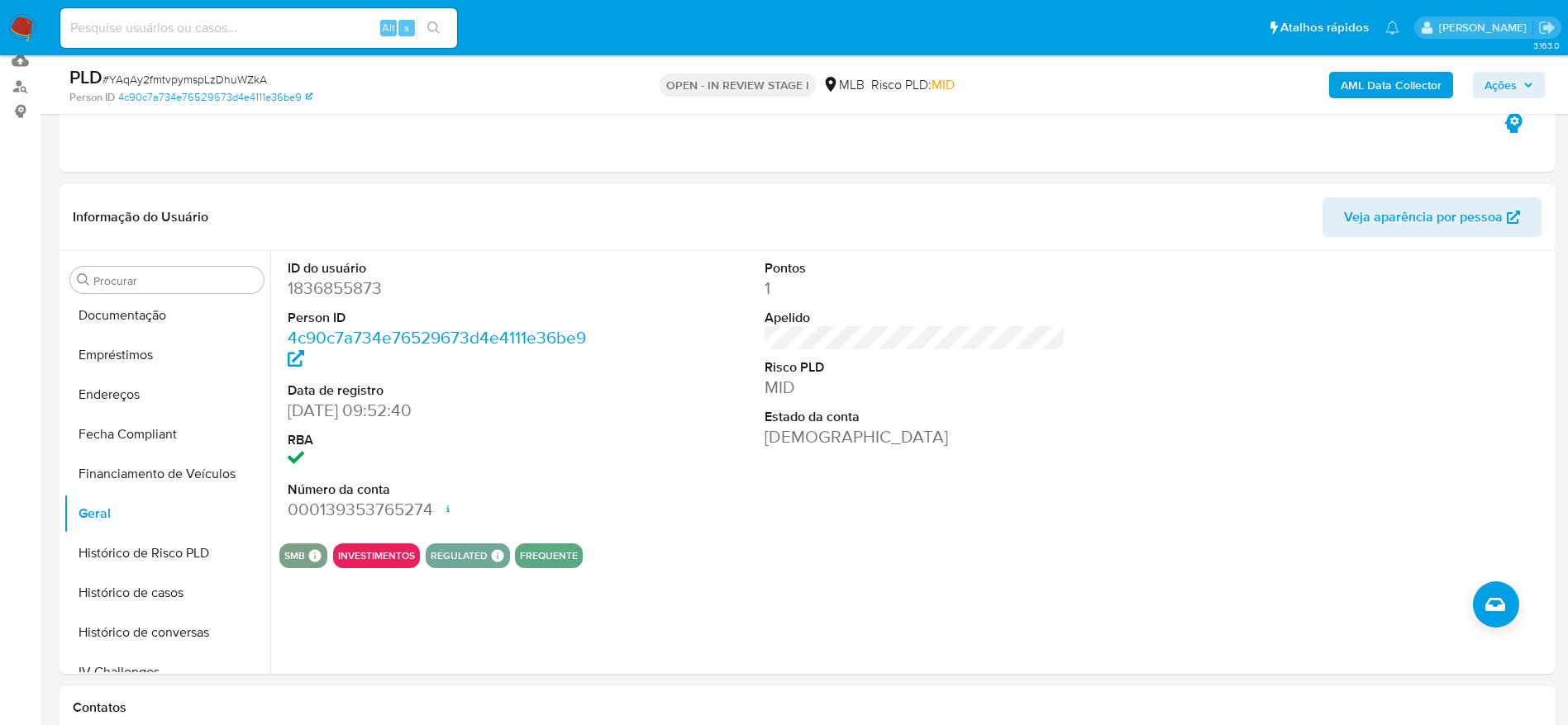
click at [1499, 83] on span "Ações" at bounding box center [1500, 85] width 32 height 26
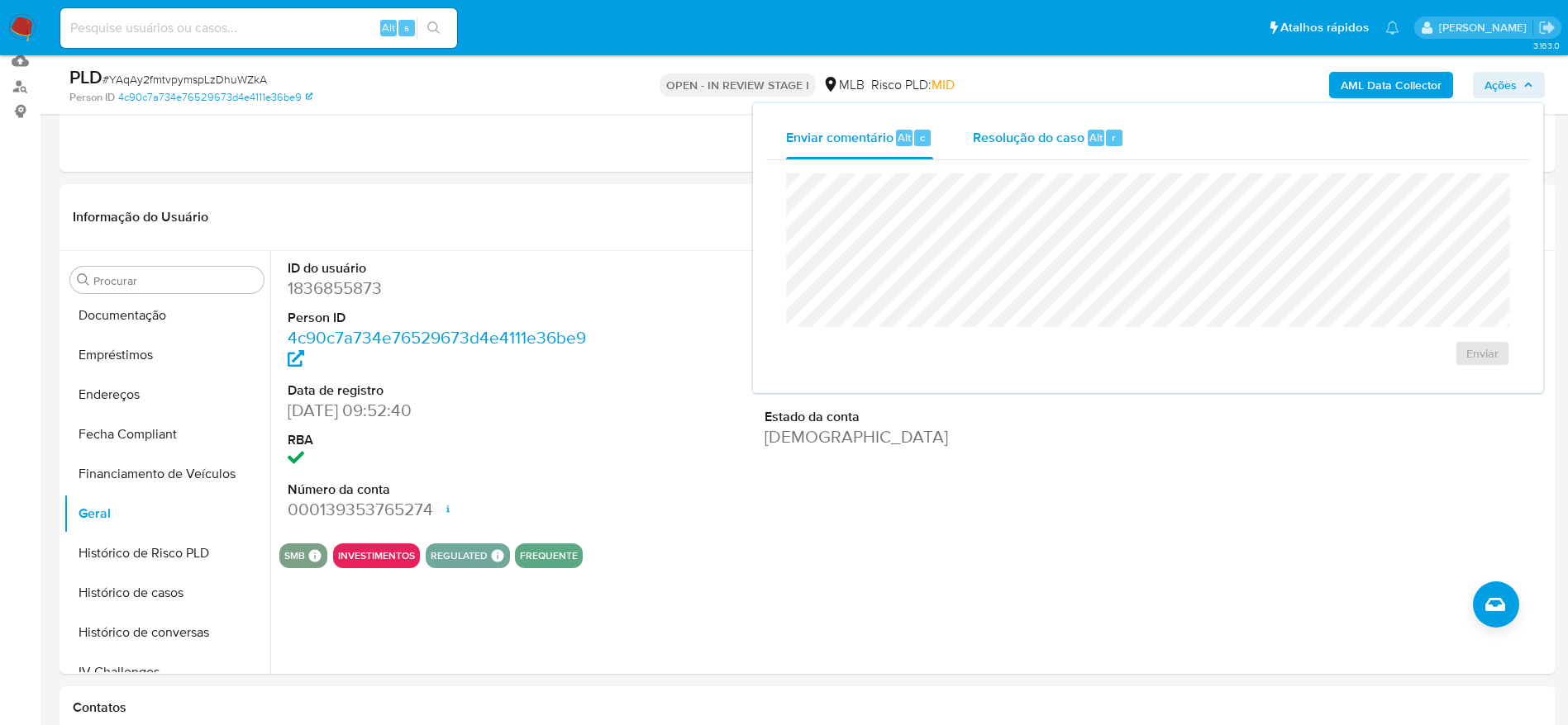
click at [988, 127] on span "Resolução do caso" at bounding box center [1028, 136] width 112 height 19
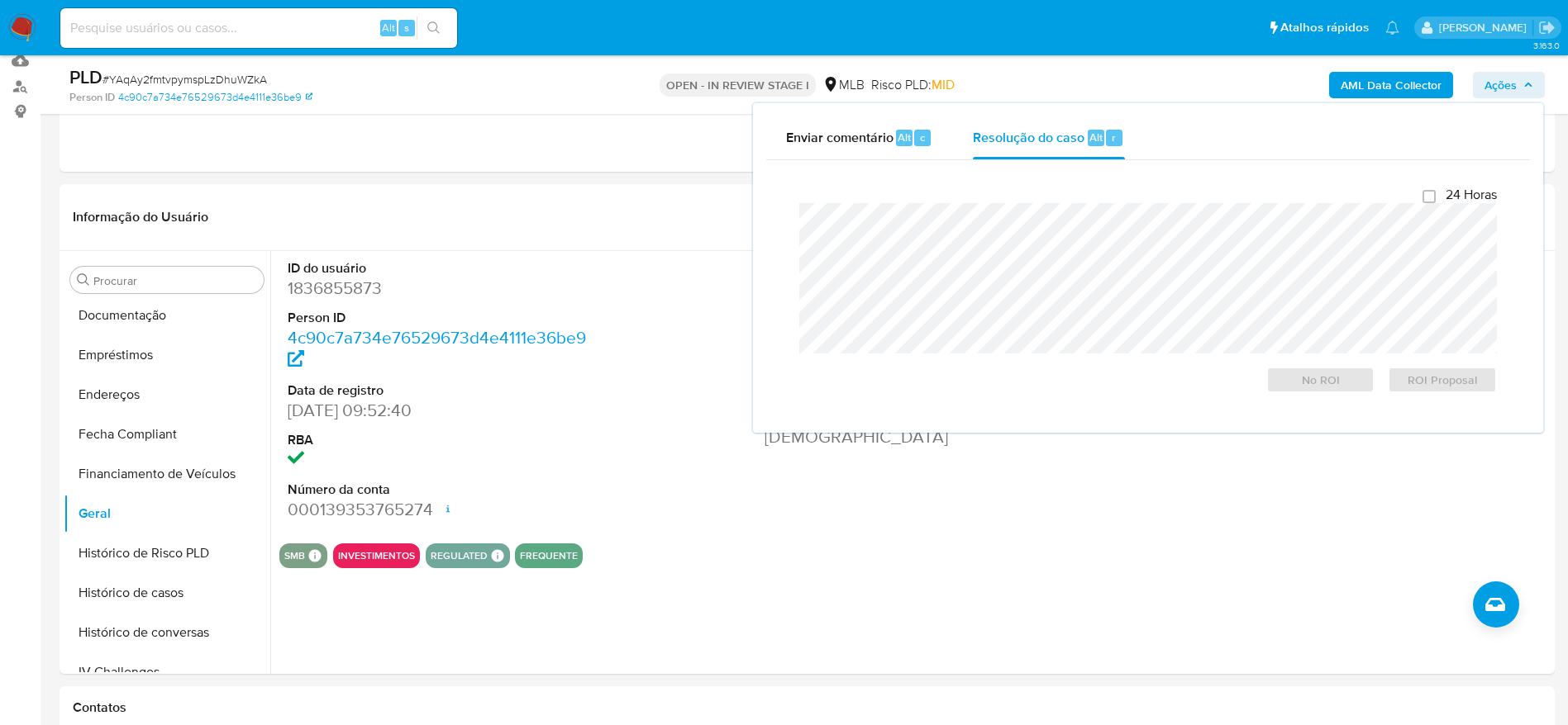
click at [1379, 92] on b "AML Data Collector" at bounding box center [1391, 85] width 101 height 26
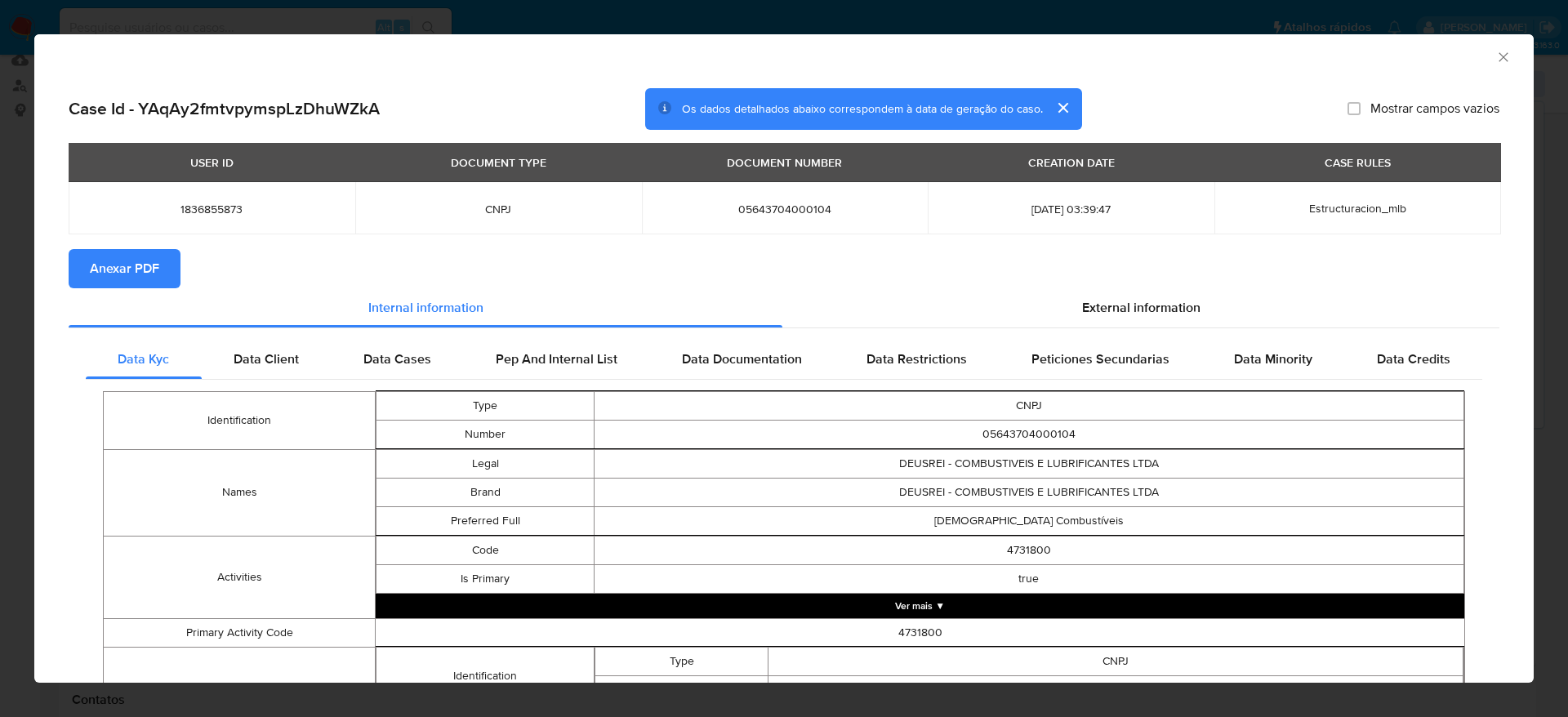
click at [114, 261] on span "Anexar PDF" at bounding box center [124, 269] width 69 height 36
drag, startPoint x: 1472, startPoint y: 63, endPoint x: 1481, endPoint y: 56, distance: 11.4
click at [1474, 57] on div "AML Data Collector" at bounding box center [771, 55] width 1450 height 18
click at [1495, 56] on icon "Fechar a janela" at bounding box center [1503, 57] width 16 height 16
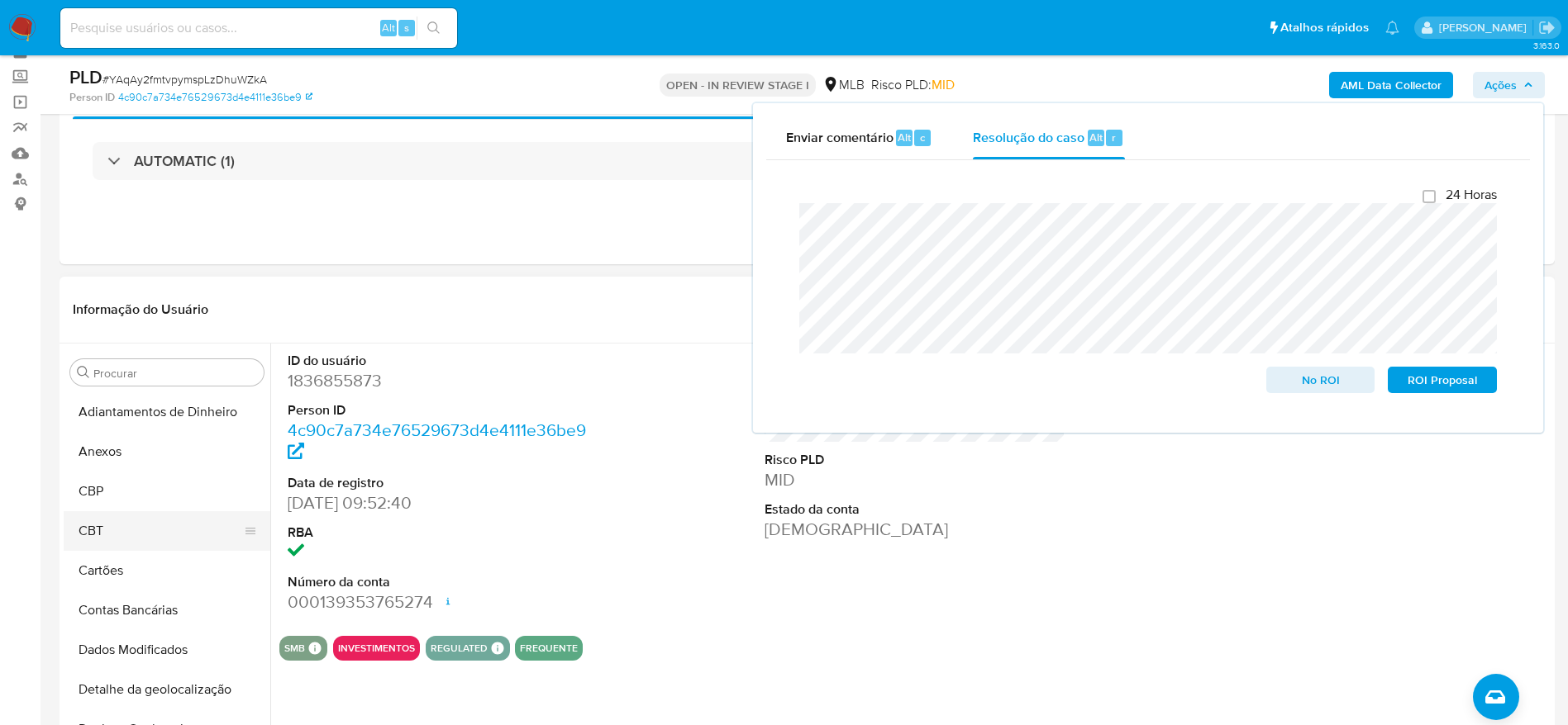
scroll to position [124, 0]
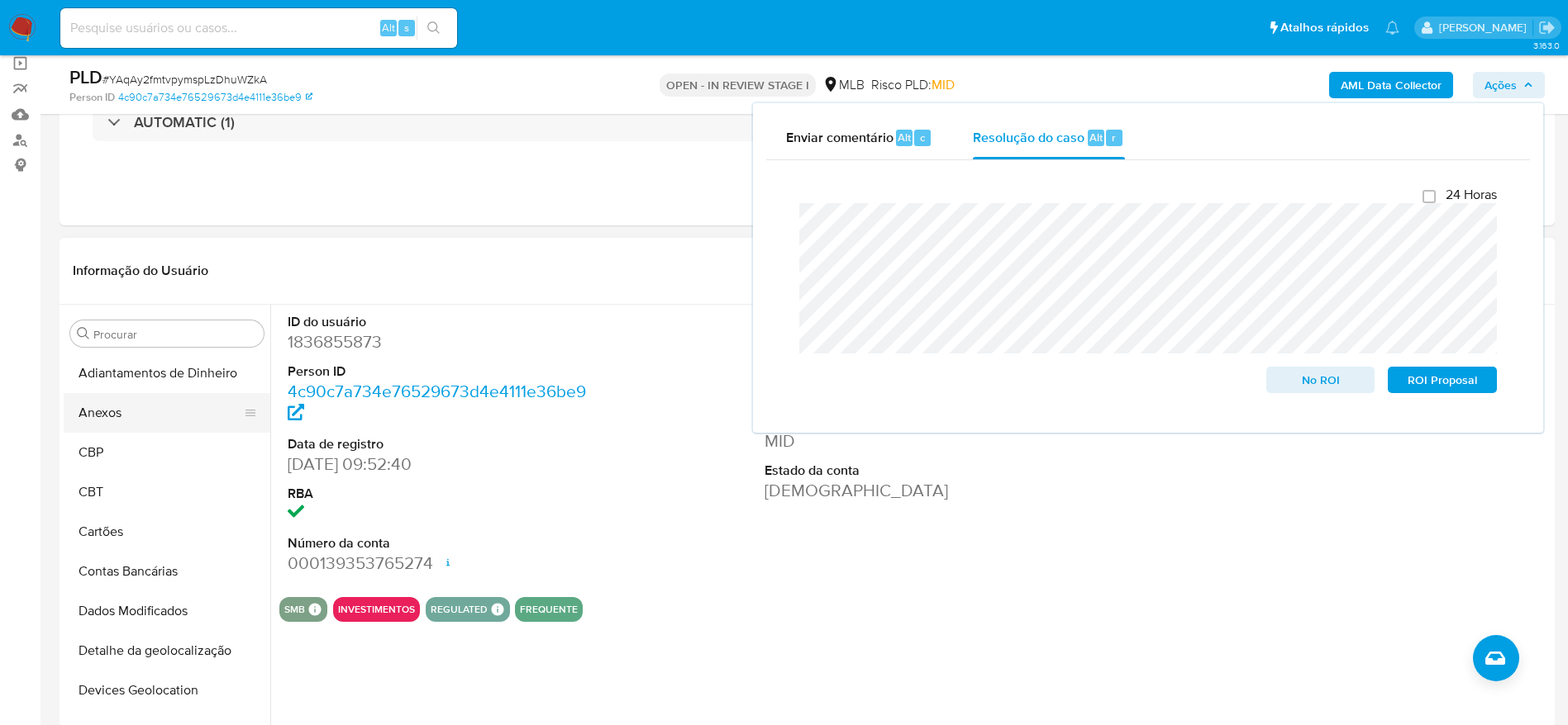
click at [118, 410] on button "Anexos" at bounding box center [160, 413] width 194 height 40
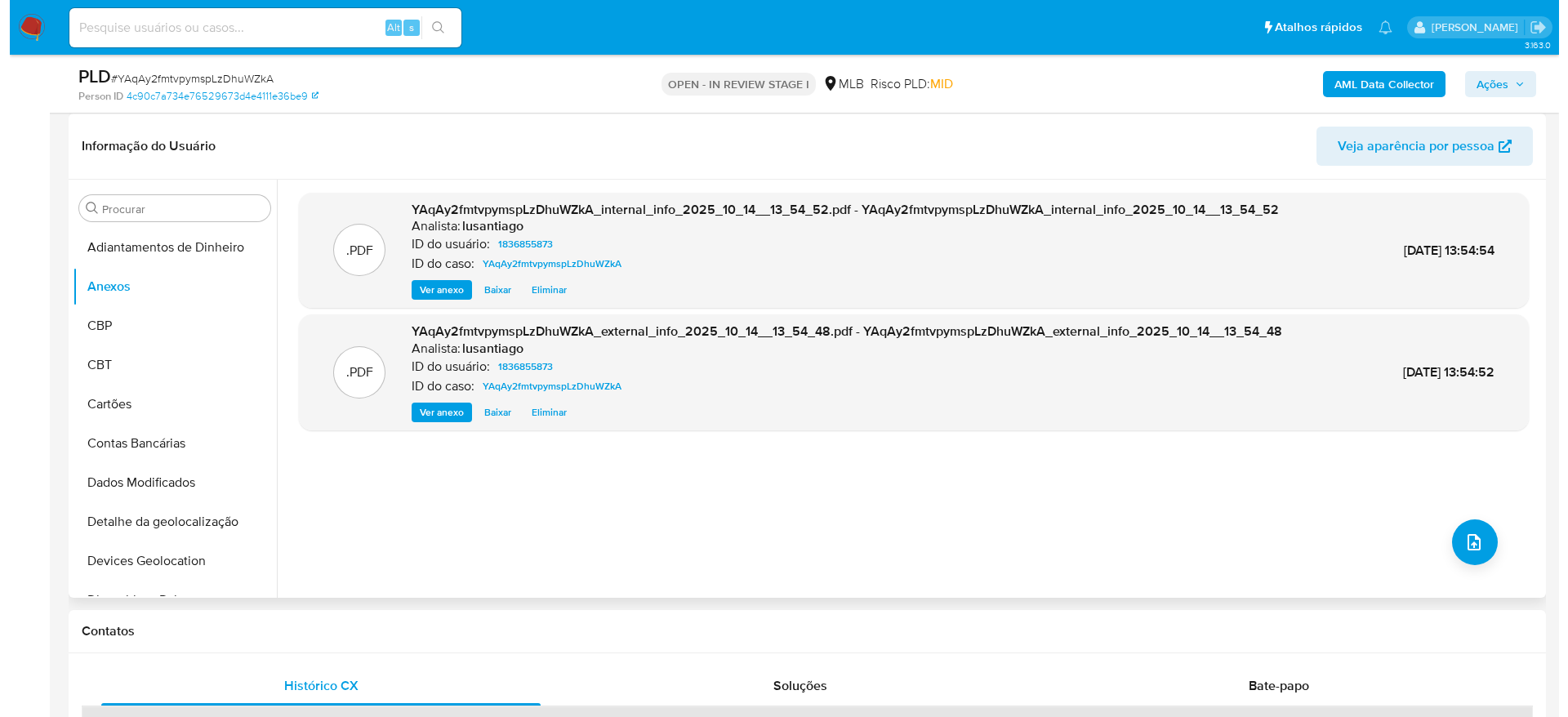
scroll to position [245, 0]
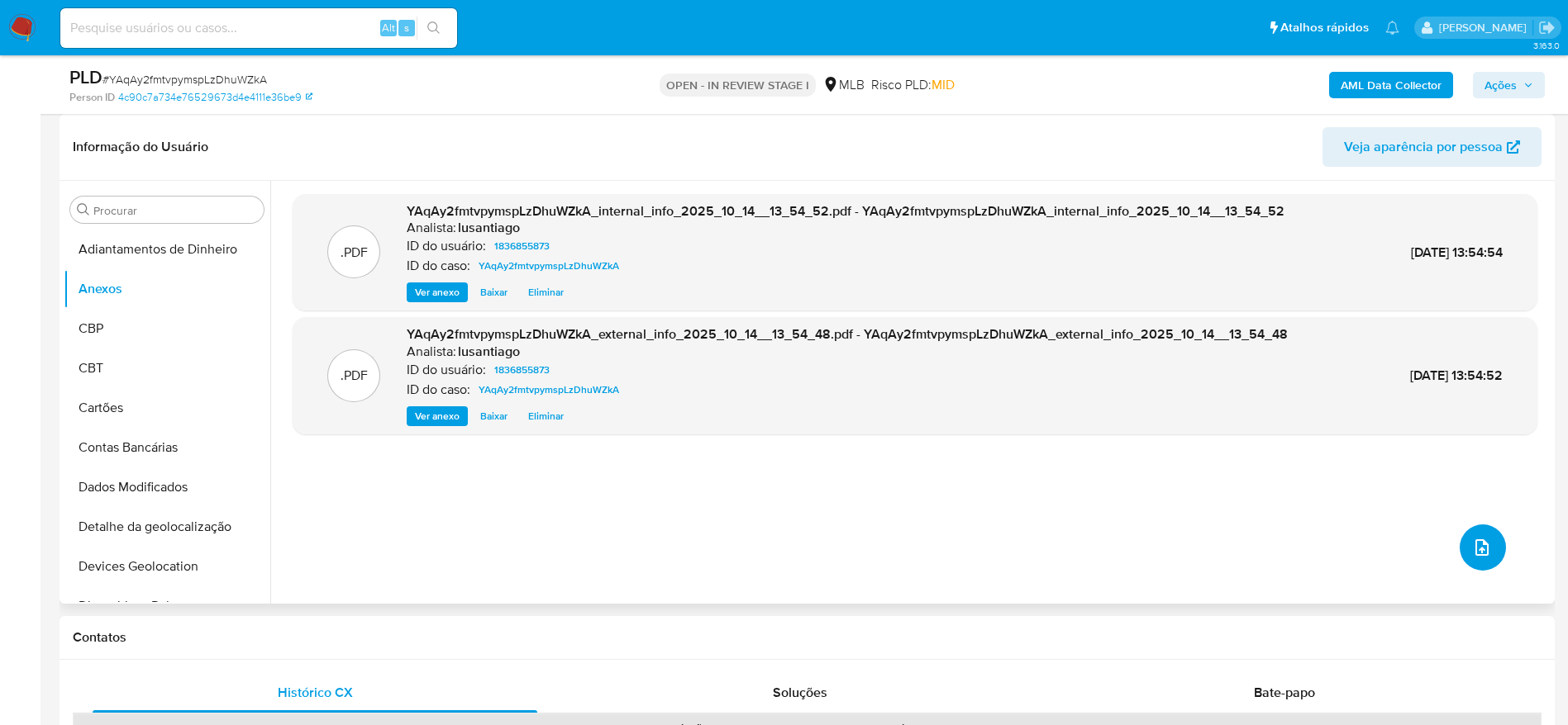
click at [1486, 540] on button "upload-file" at bounding box center [1483, 548] width 46 height 46
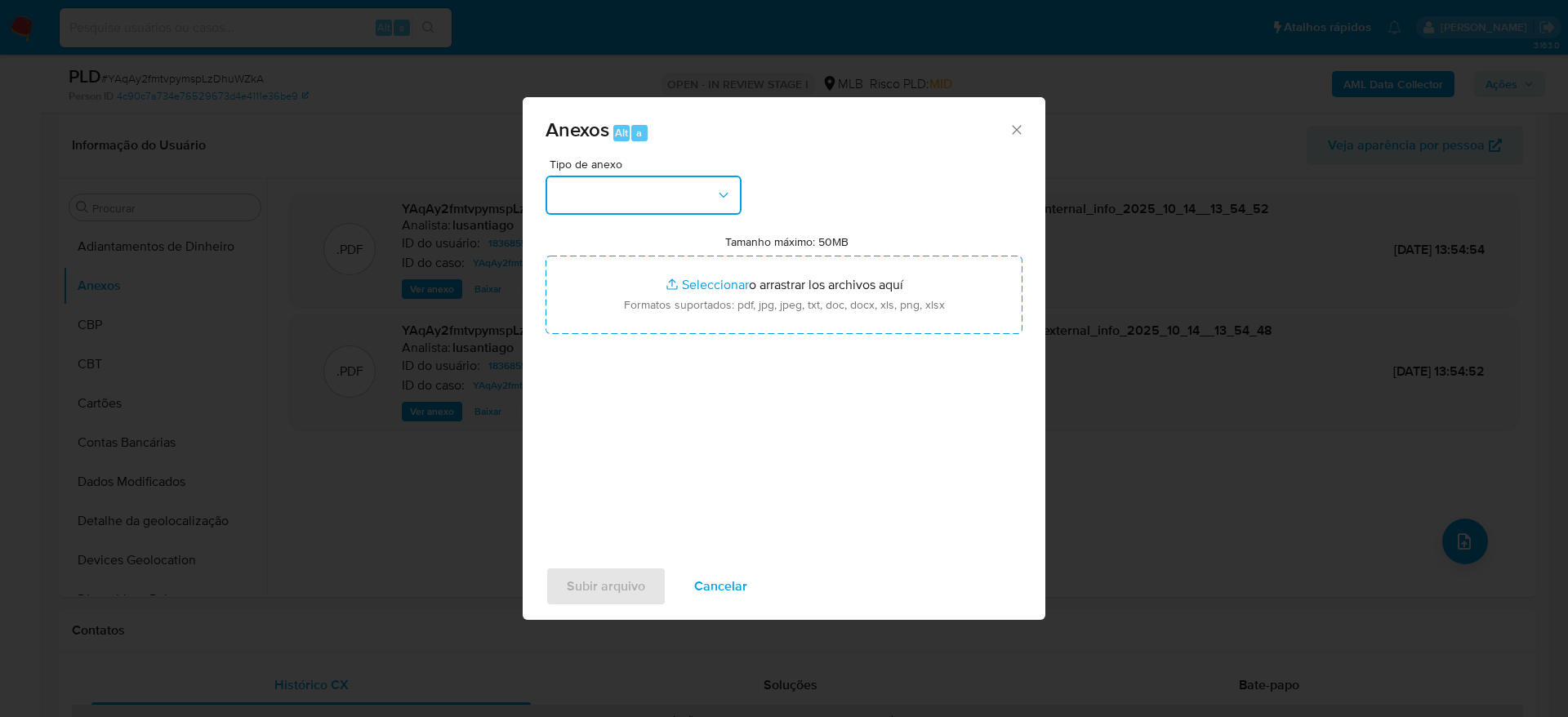
click at [649, 194] on button "button" at bounding box center [643, 195] width 196 height 39
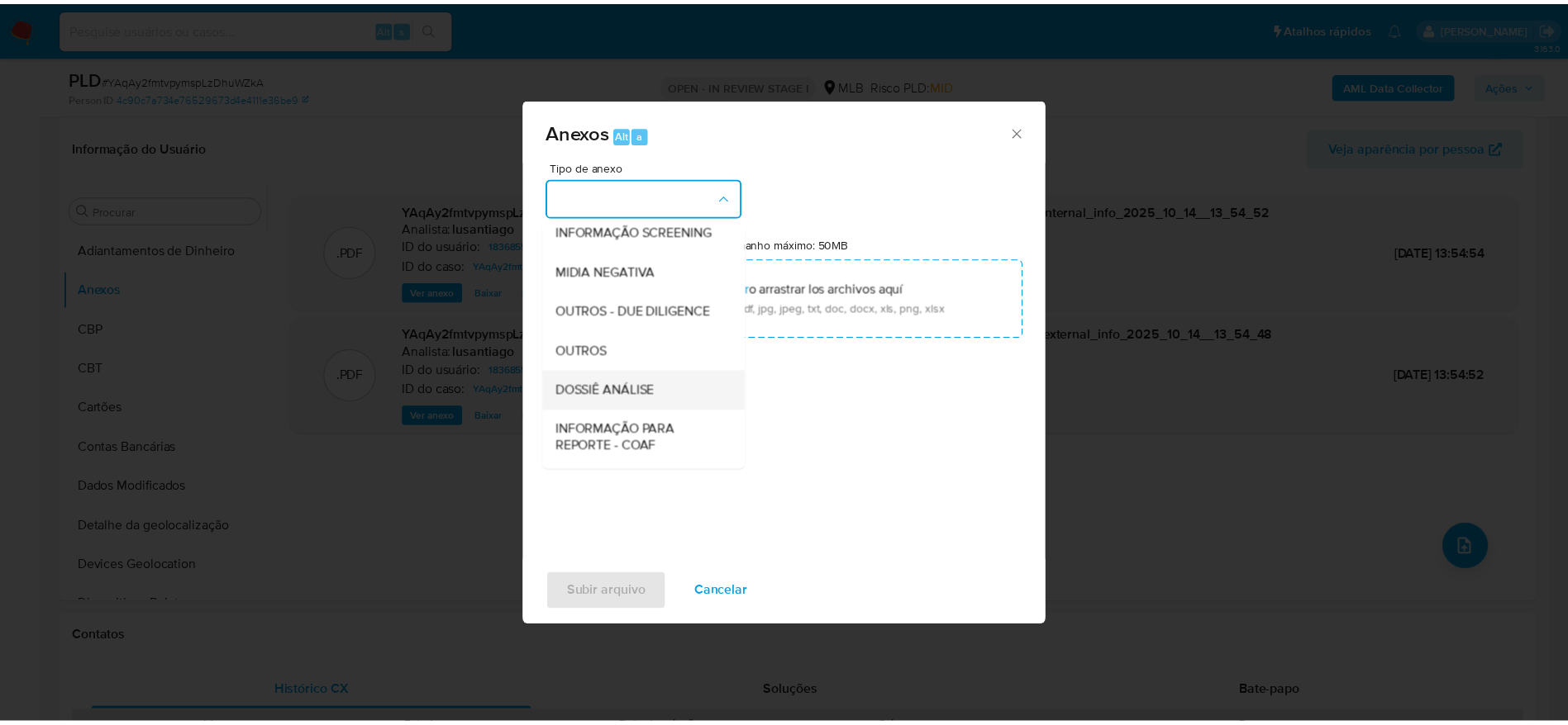
scroll to position [255, 0]
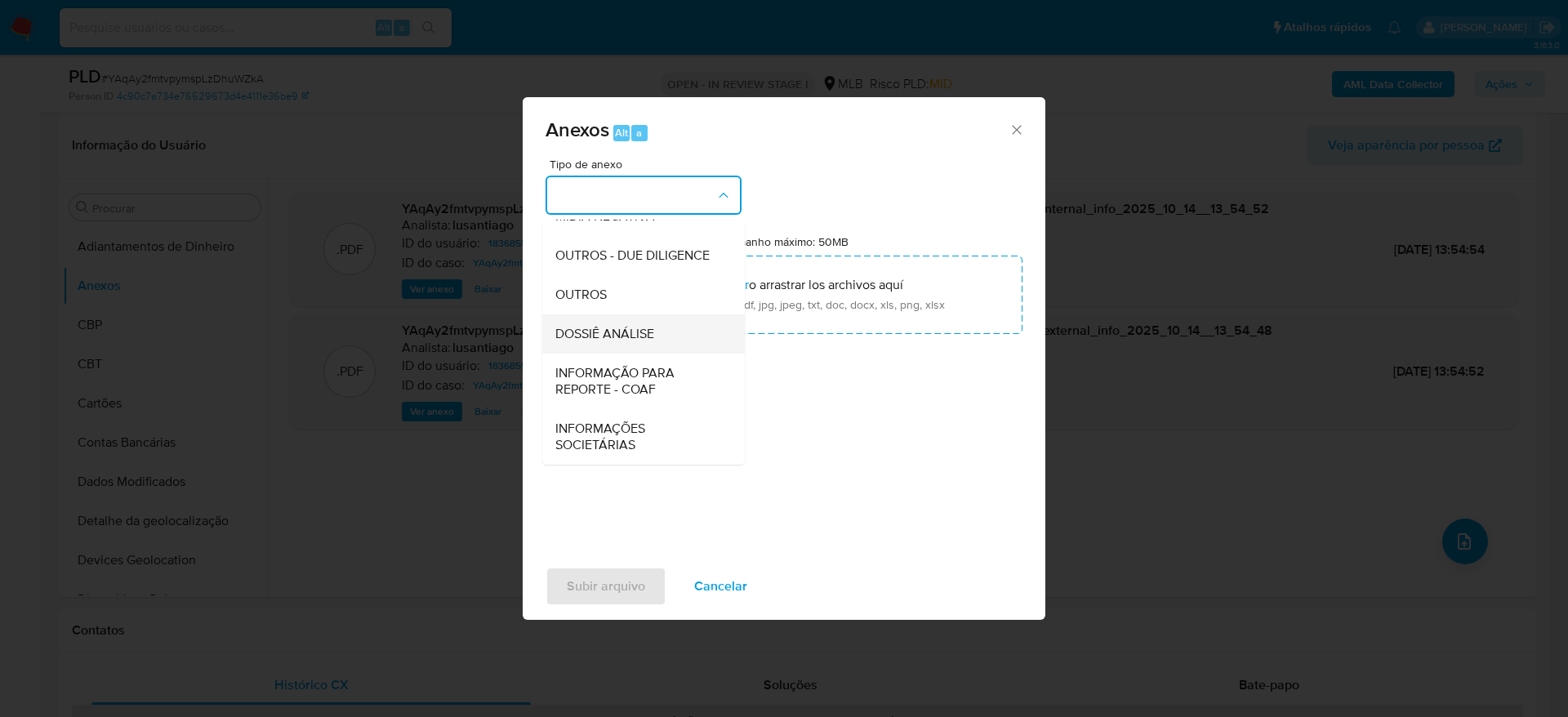
click at [625, 334] on span "DOSSIÊ ANÁLISE" at bounding box center [604, 334] width 99 height 16
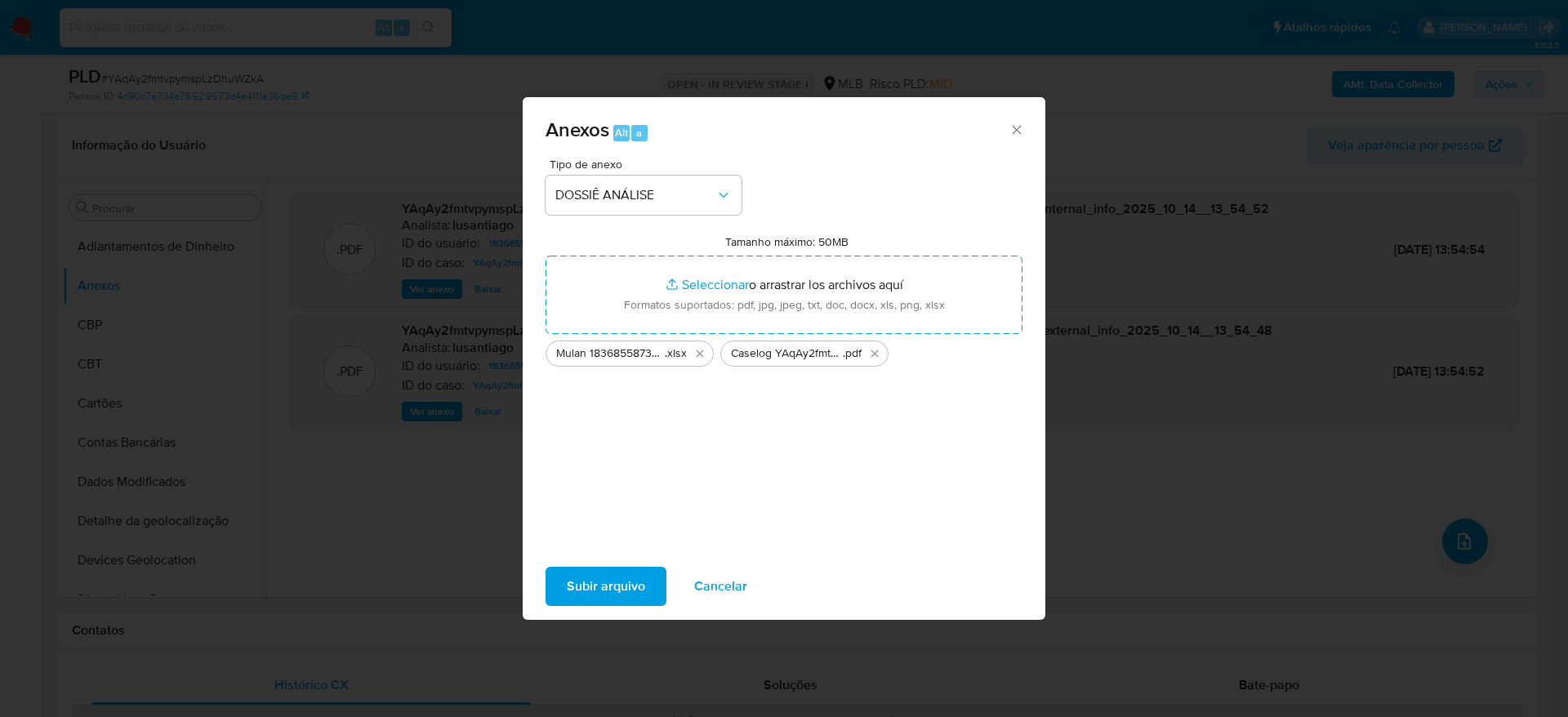
click at [612, 591] on span "Subir arquivo" at bounding box center [605, 586] width 78 height 36
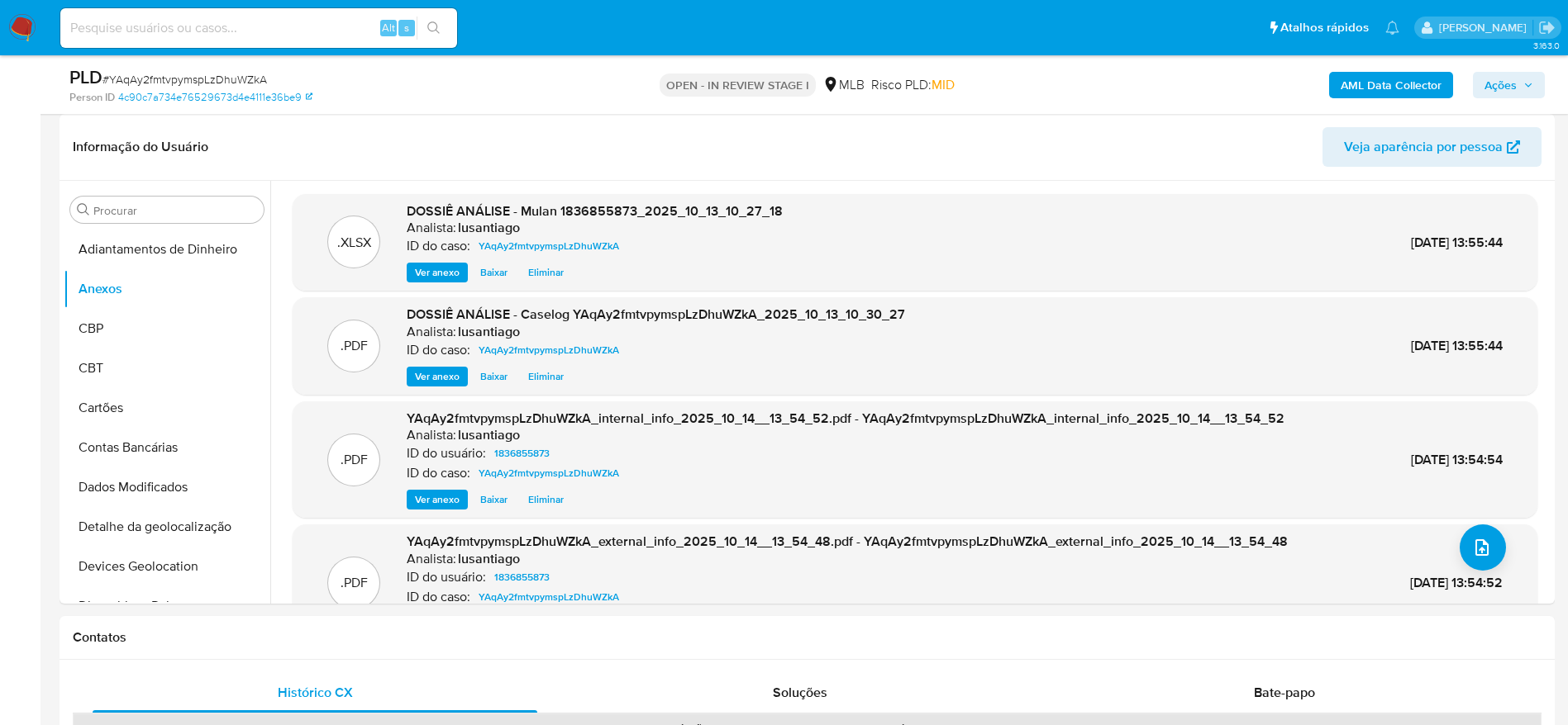
click at [1508, 86] on span "Ações" at bounding box center [1500, 85] width 32 height 26
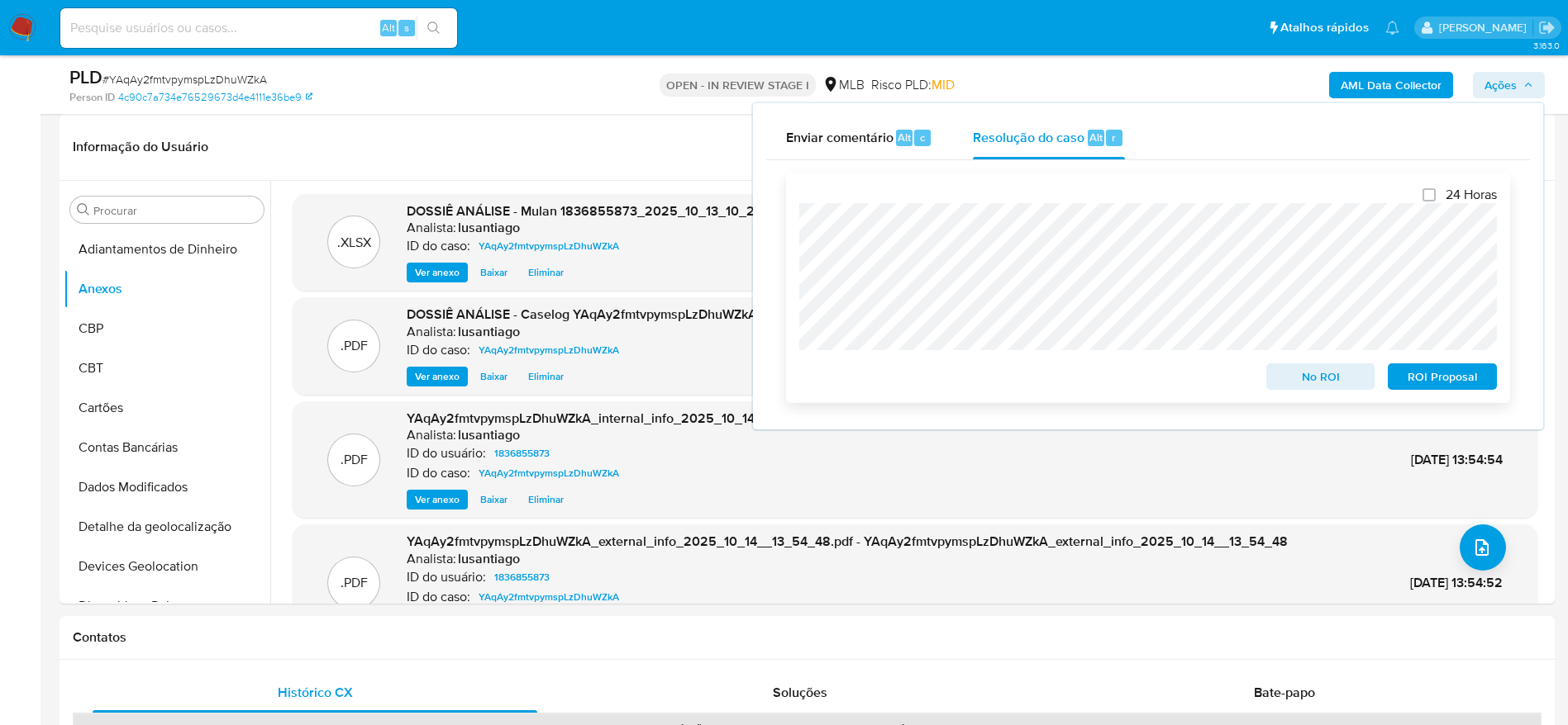
click at [1317, 369] on span "No ROI" at bounding box center [1321, 377] width 86 height 23
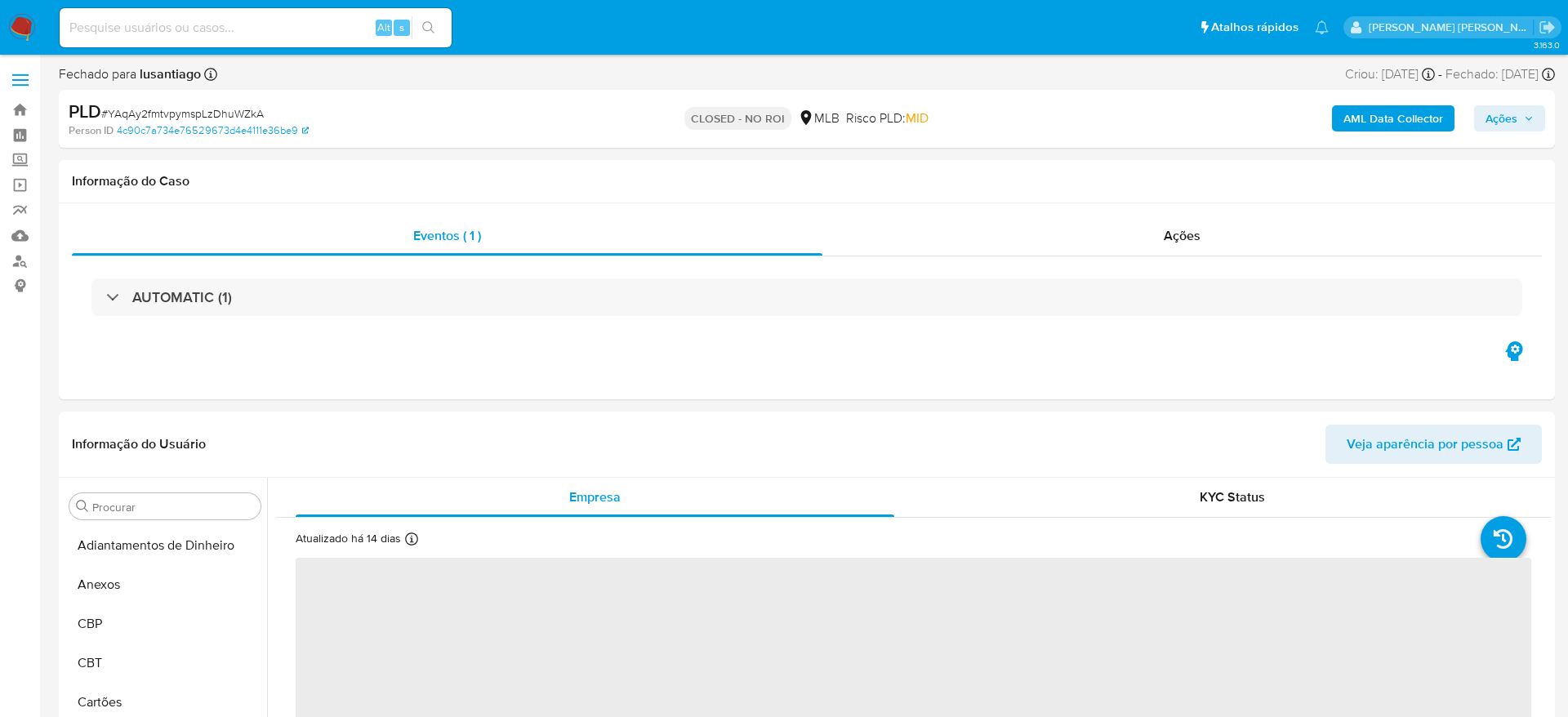
select select "10"
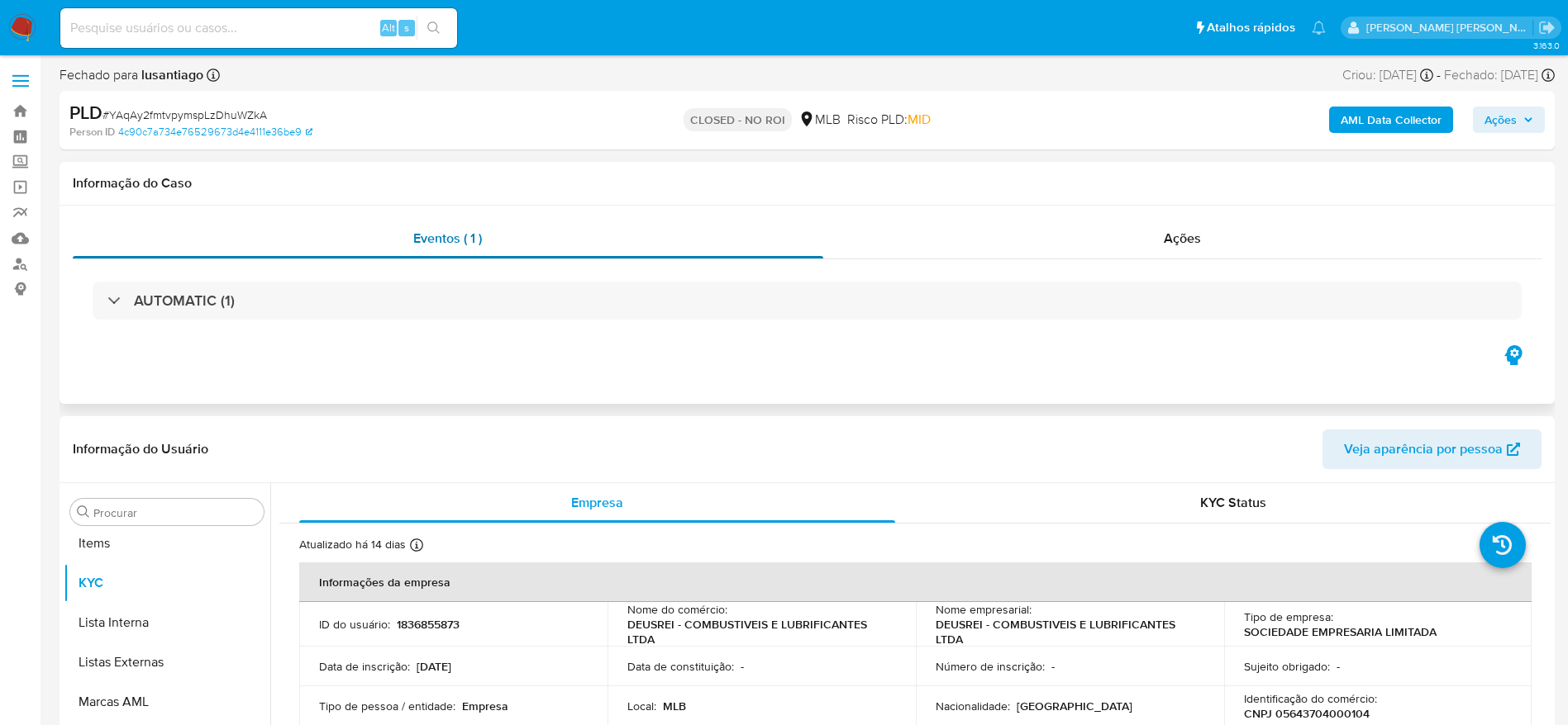
scroll to position [896, 0]
click at [19, 132] on link "Painel" at bounding box center [98, 136] width 197 height 26
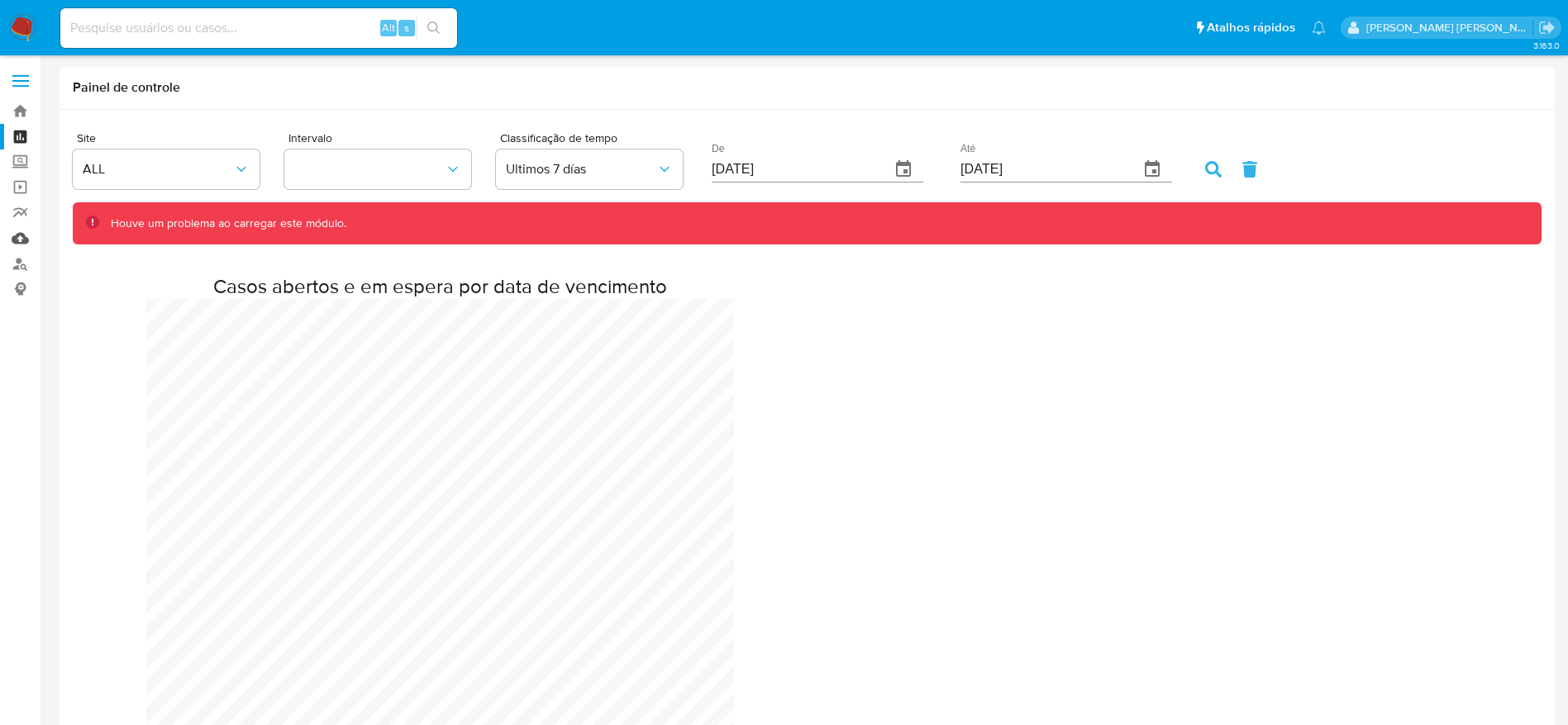
click at [34, 244] on link "Mulan" at bounding box center [98, 238] width 197 height 26
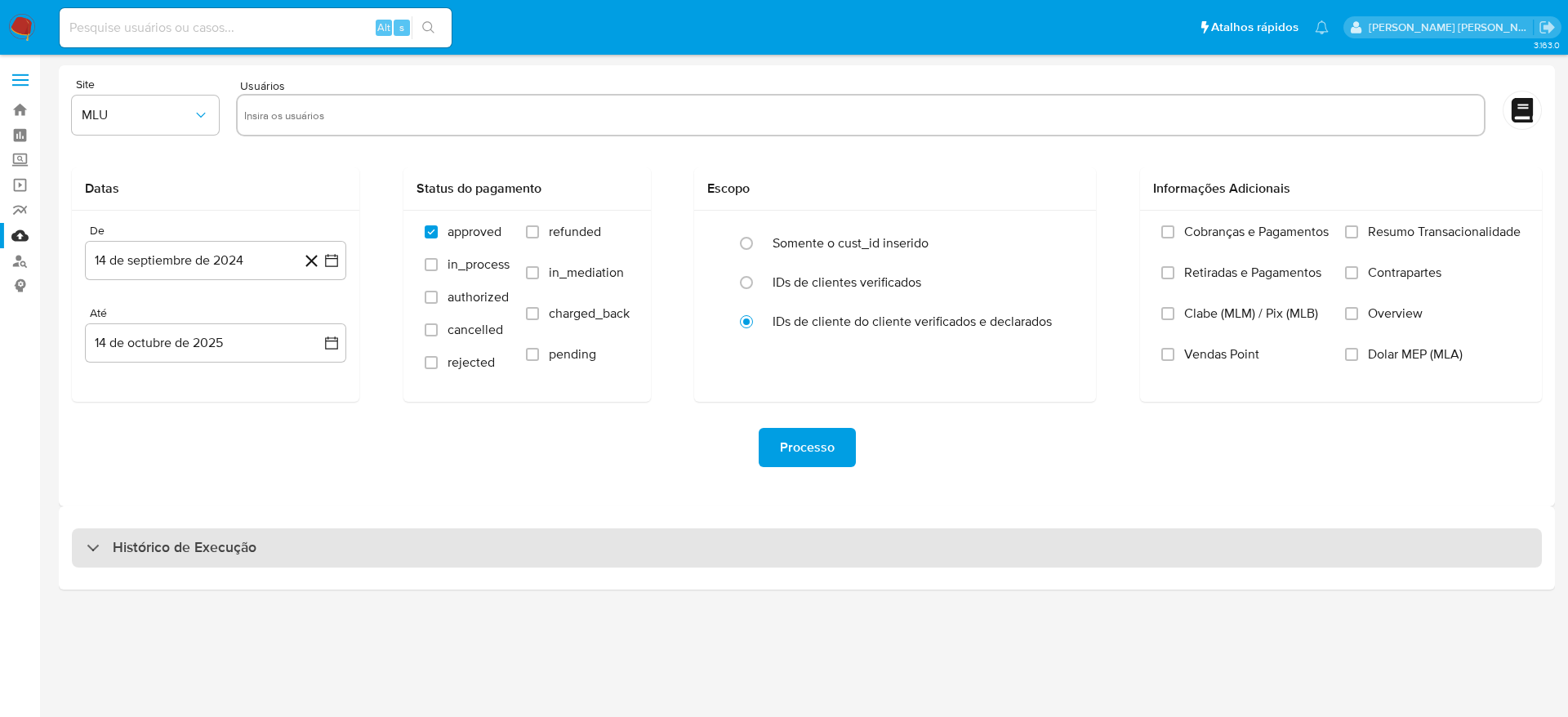
click at [150, 553] on h3 "Histórico de Execução" at bounding box center [185, 548] width 144 height 20
select select "10"
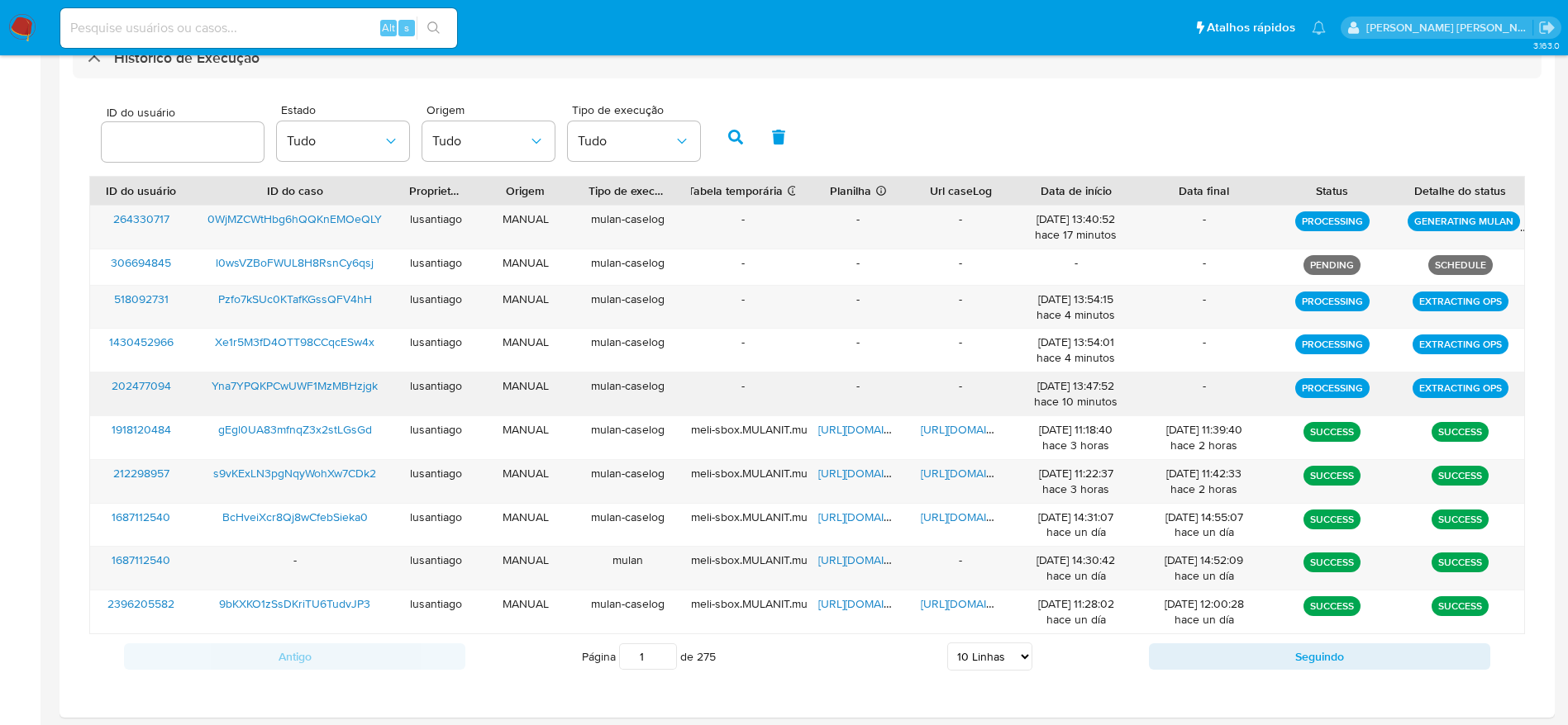
scroll to position [558, 0]
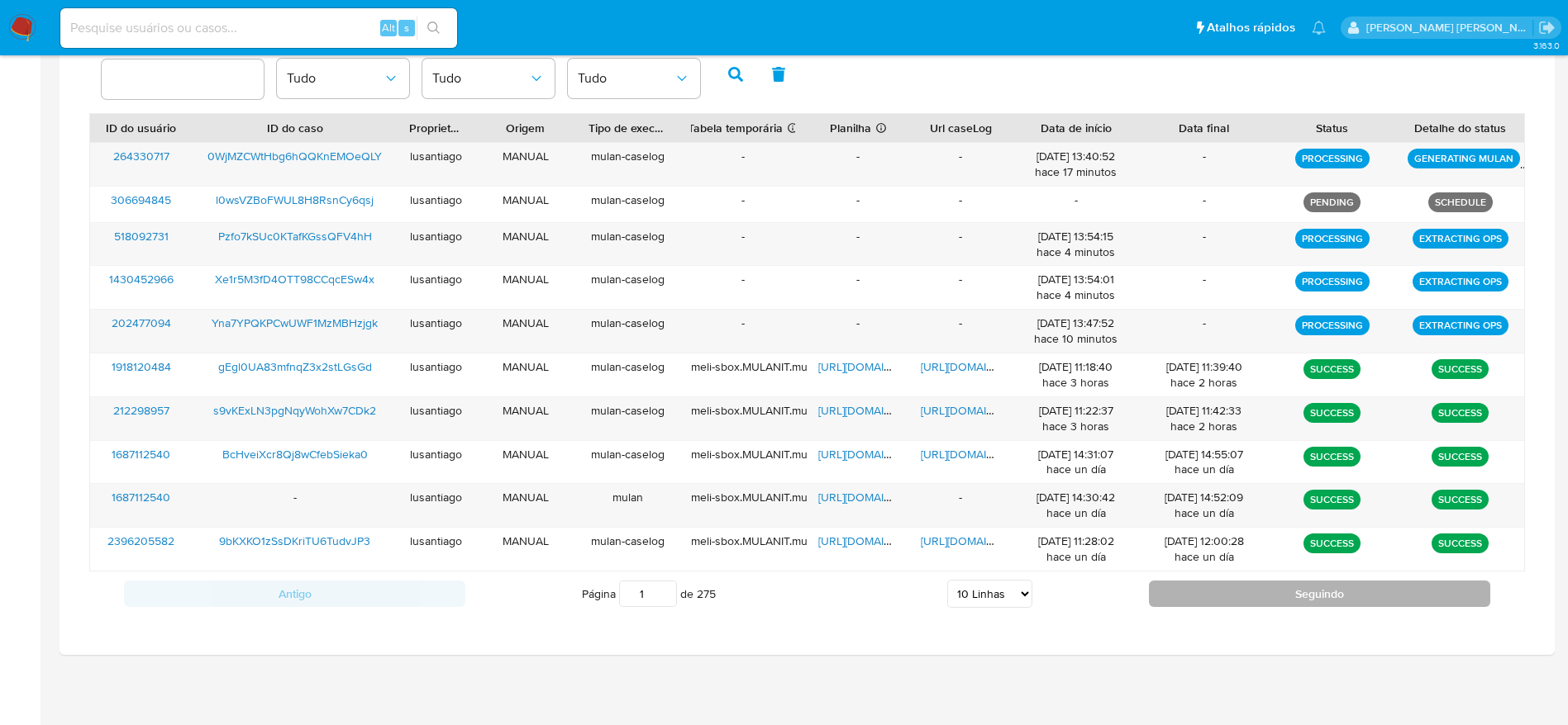
click at [1180, 595] on button "Seguindo" at bounding box center [1319, 594] width 342 height 26
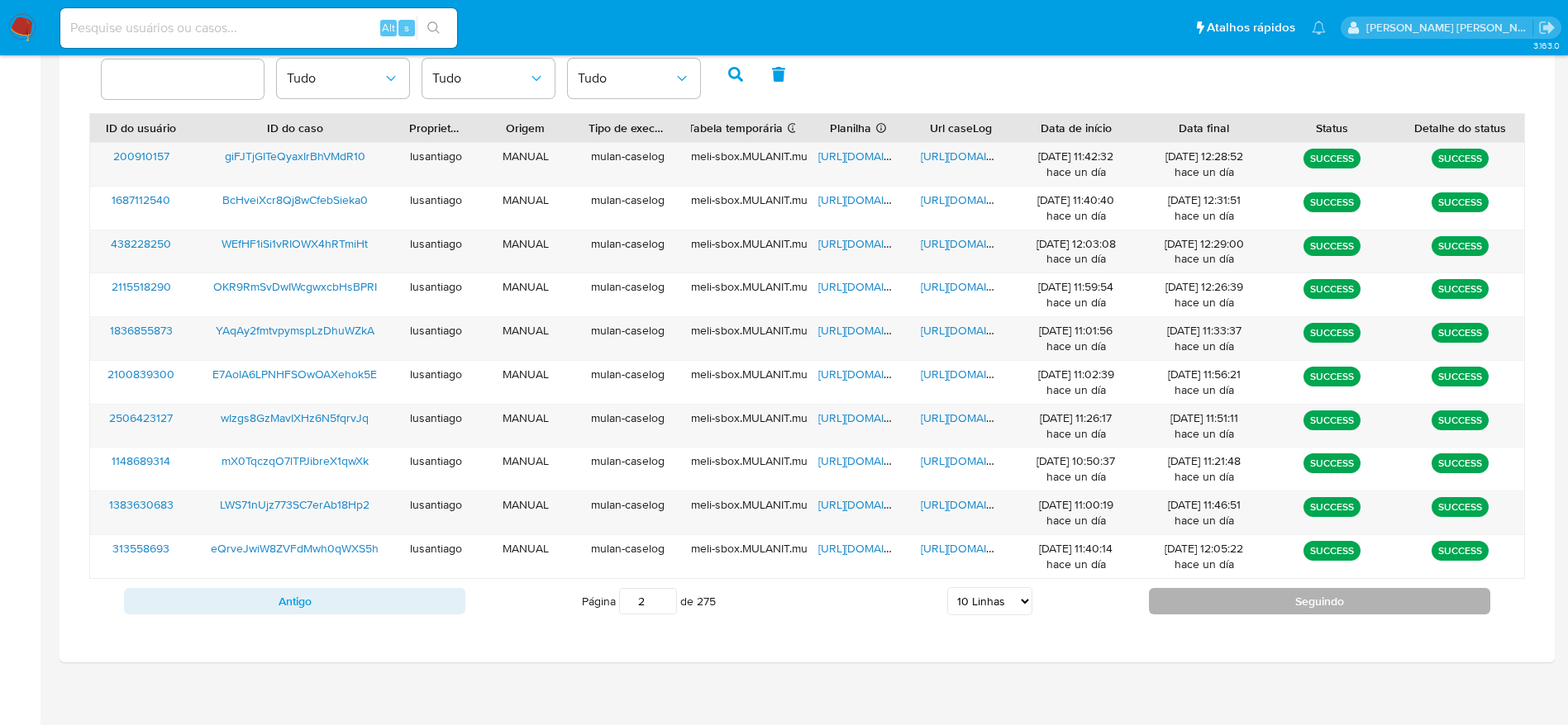
click at [1240, 595] on button "Seguindo" at bounding box center [1319, 601] width 342 height 26
type input "3"
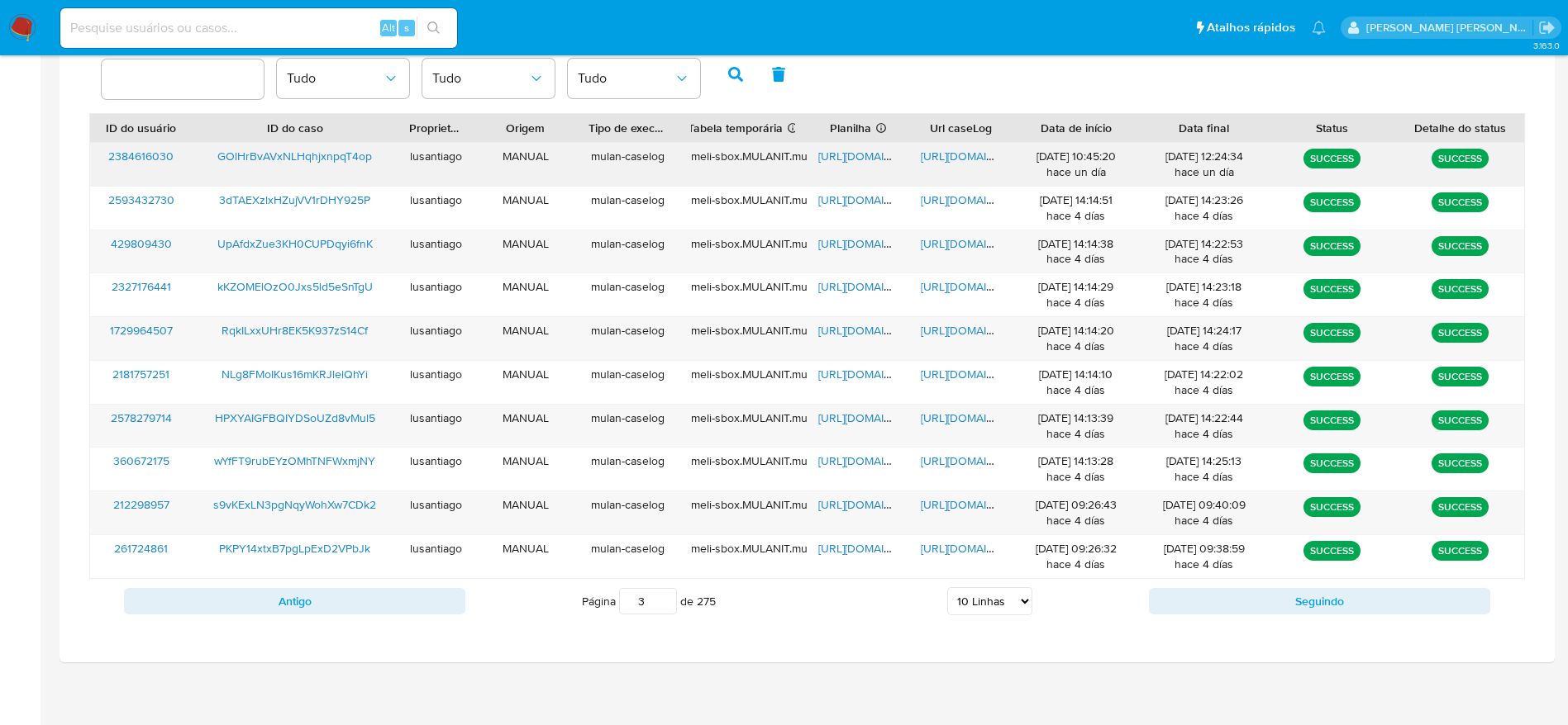
click at [938, 154] on span "[URL][DOMAIN_NAME]" at bounding box center [978, 156] width 114 height 17
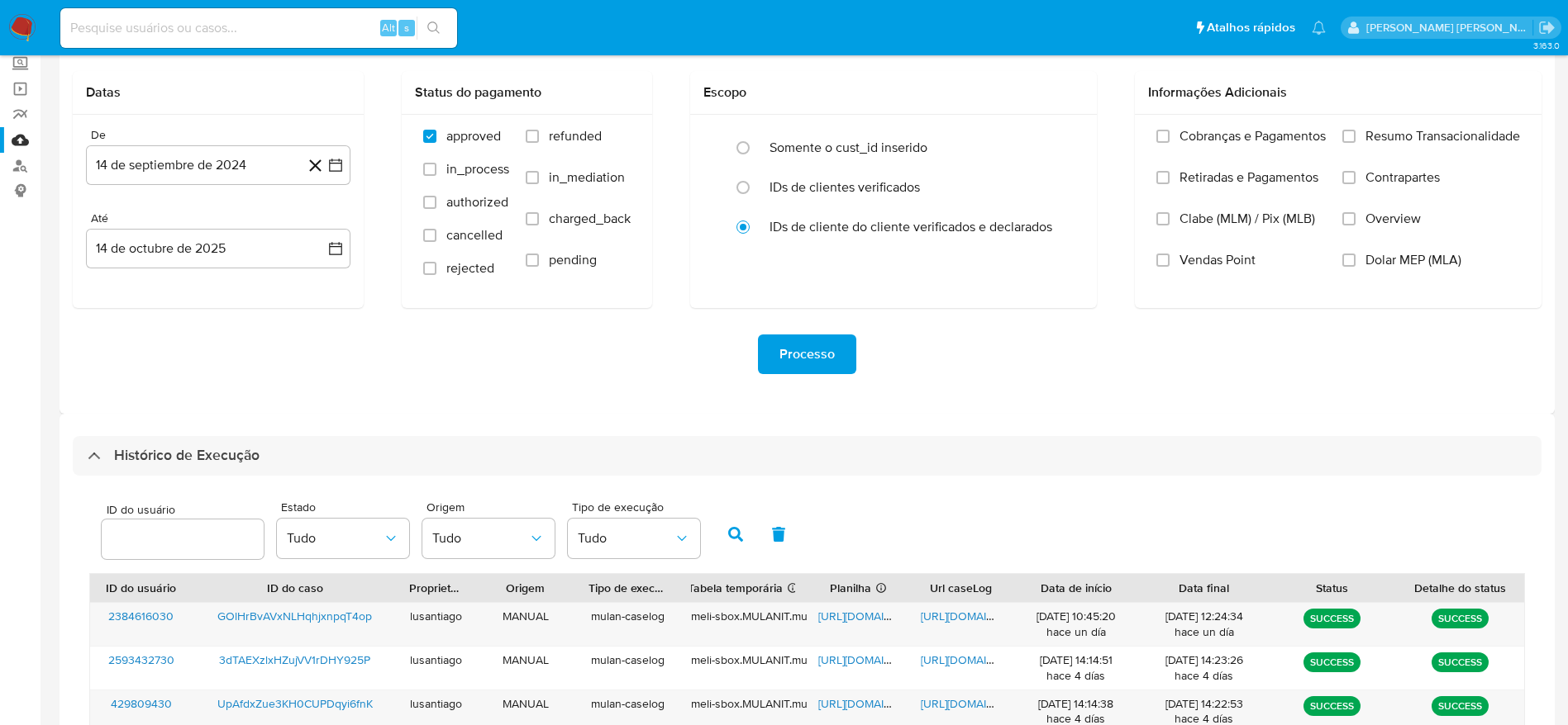
scroll to position [0, 0]
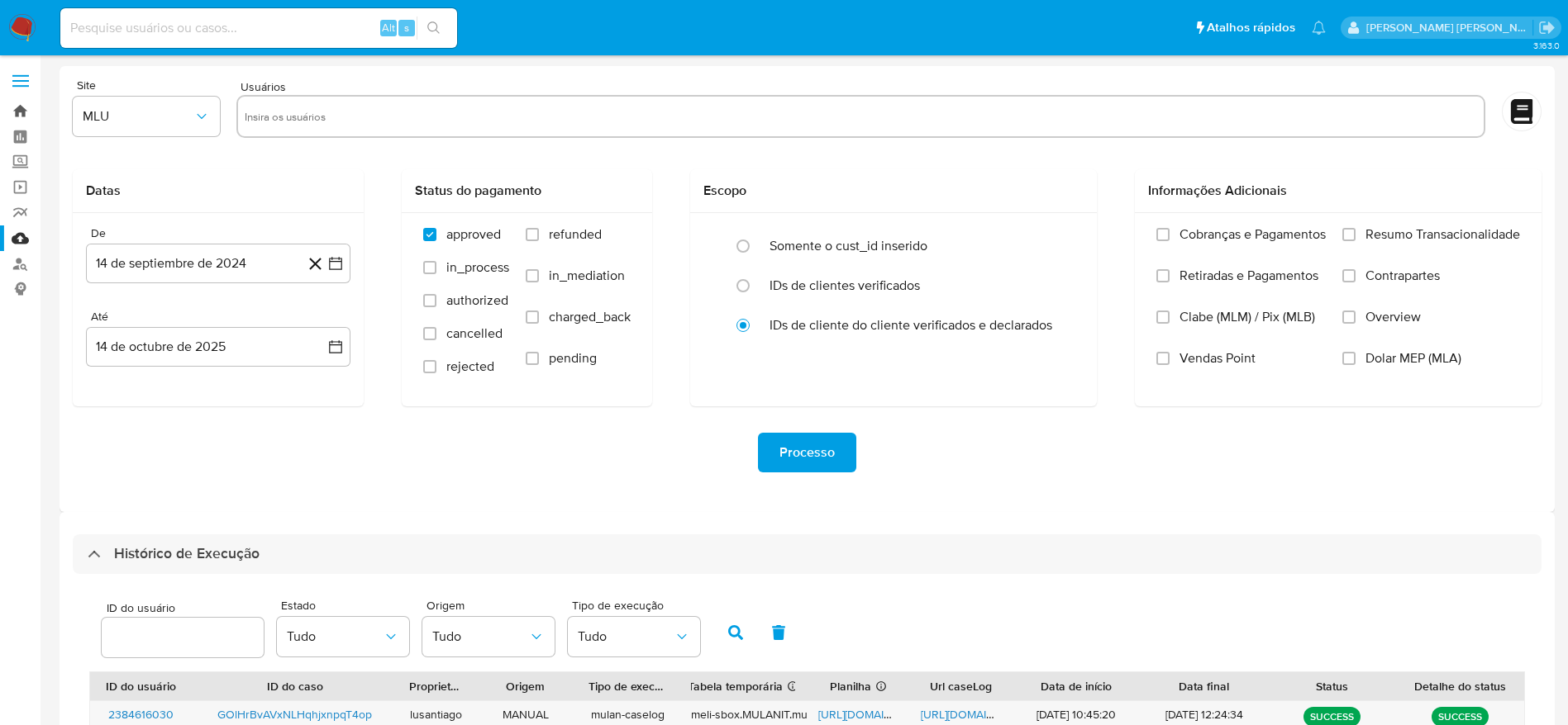
click at [20, 105] on link "Bandeja" at bounding box center [98, 111] width 197 height 26
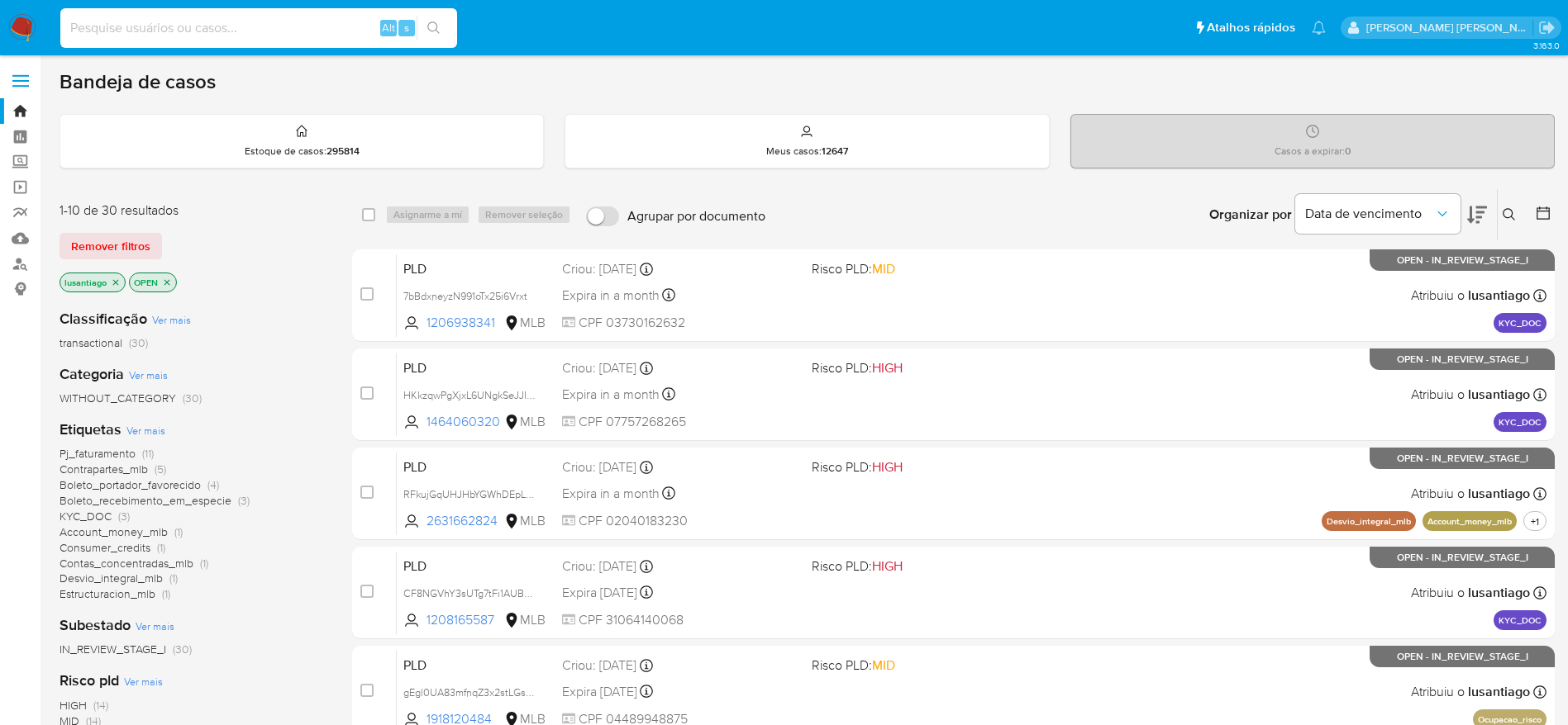
click at [265, 24] on input at bounding box center [259, 28] width 397 height 21
paste input "1918120484"
type input "1918120484"
click at [432, 22] on icon "search-icon" at bounding box center [434, 28] width 13 height 13
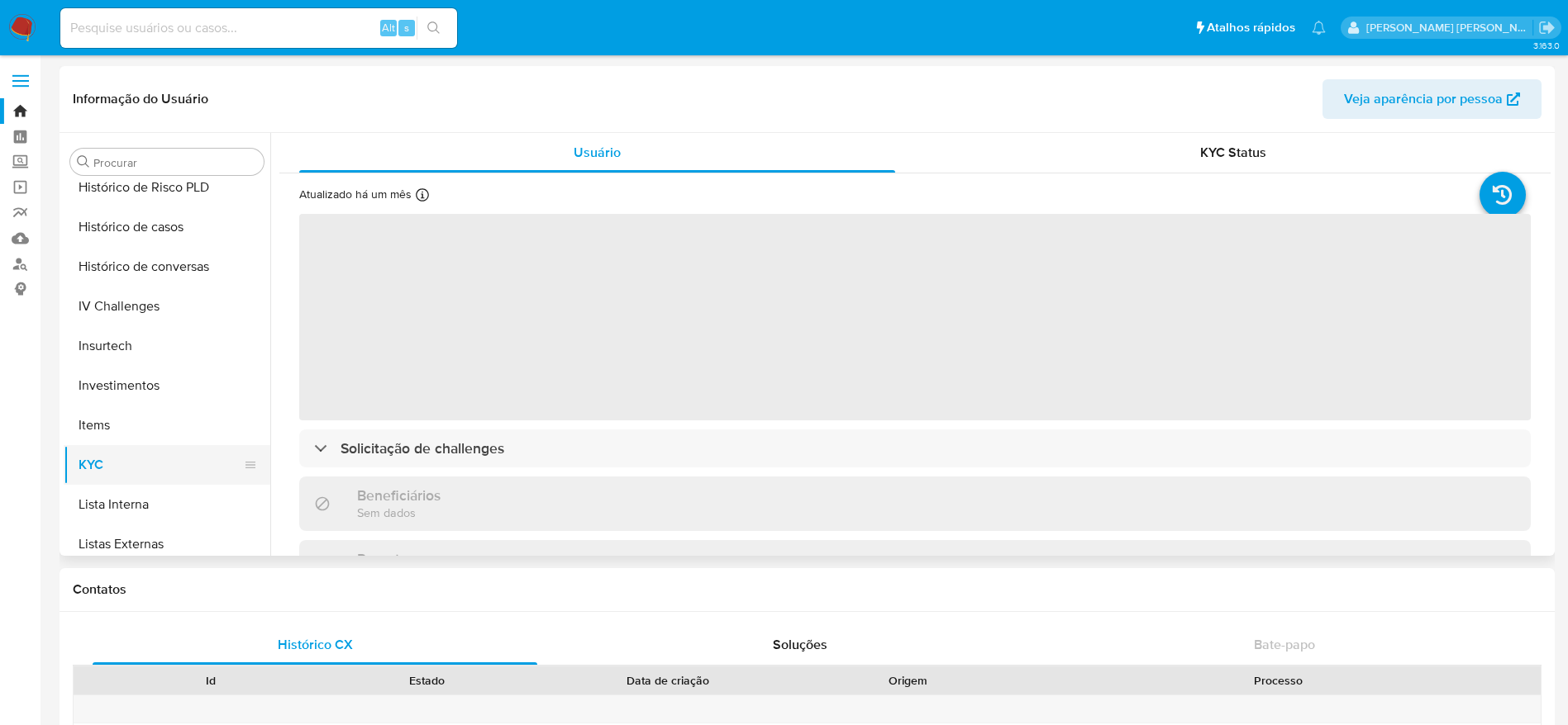
scroll to position [525, 0]
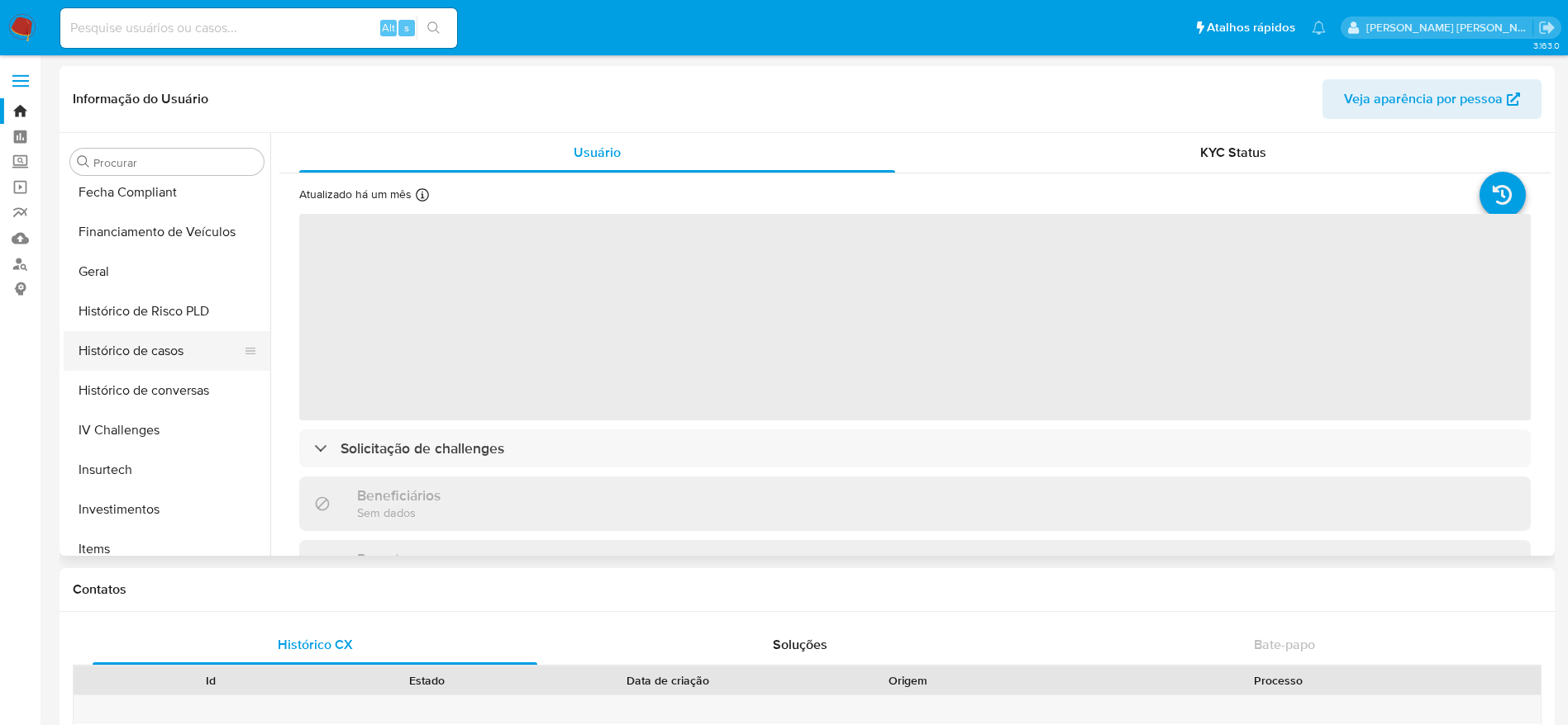
click at [134, 341] on button "Histórico de casos" at bounding box center [160, 351] width 194 height 40
select select "10"
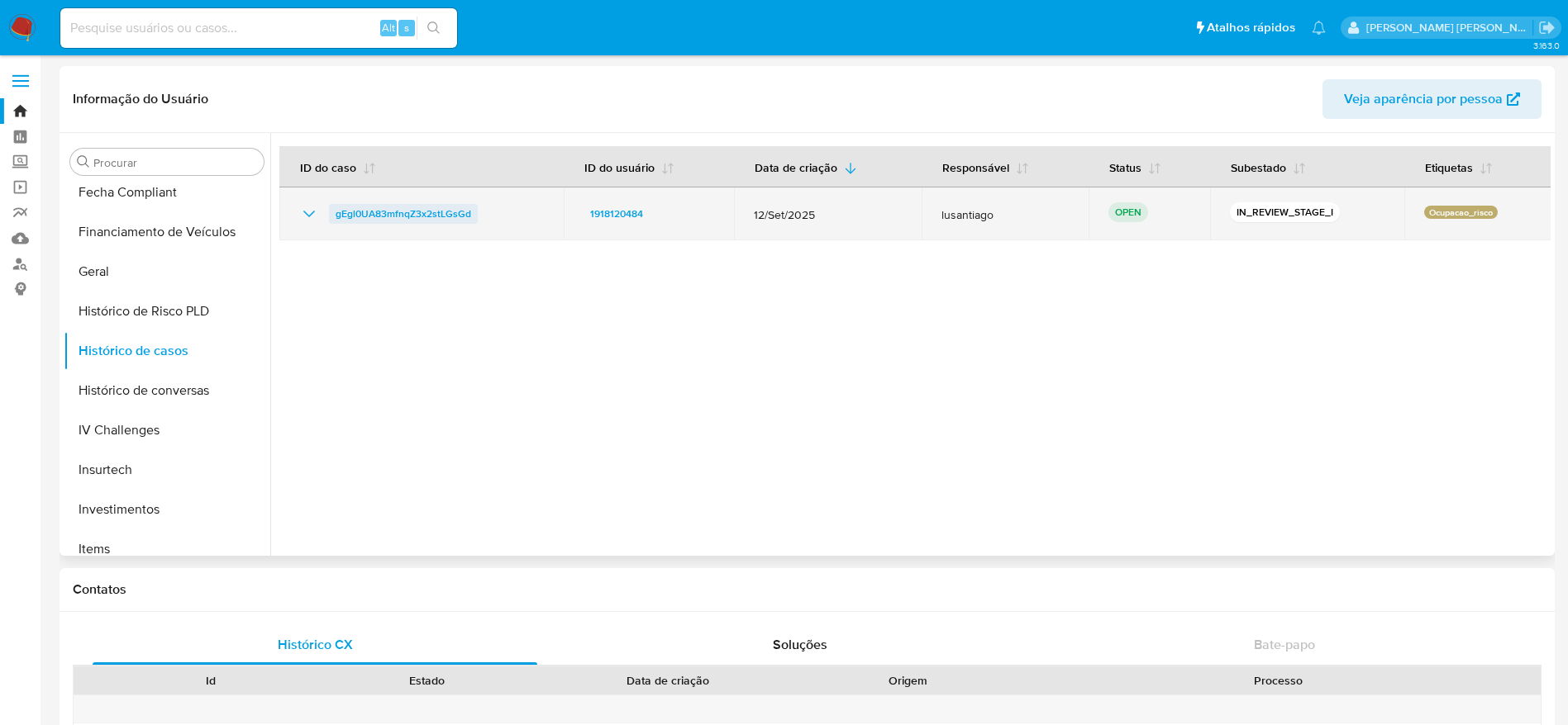
click at [380, 207] on span "gEgl0UA83mfnqZ3x2stLGsGd" at bounding box center [404, 214] width 136 height 20
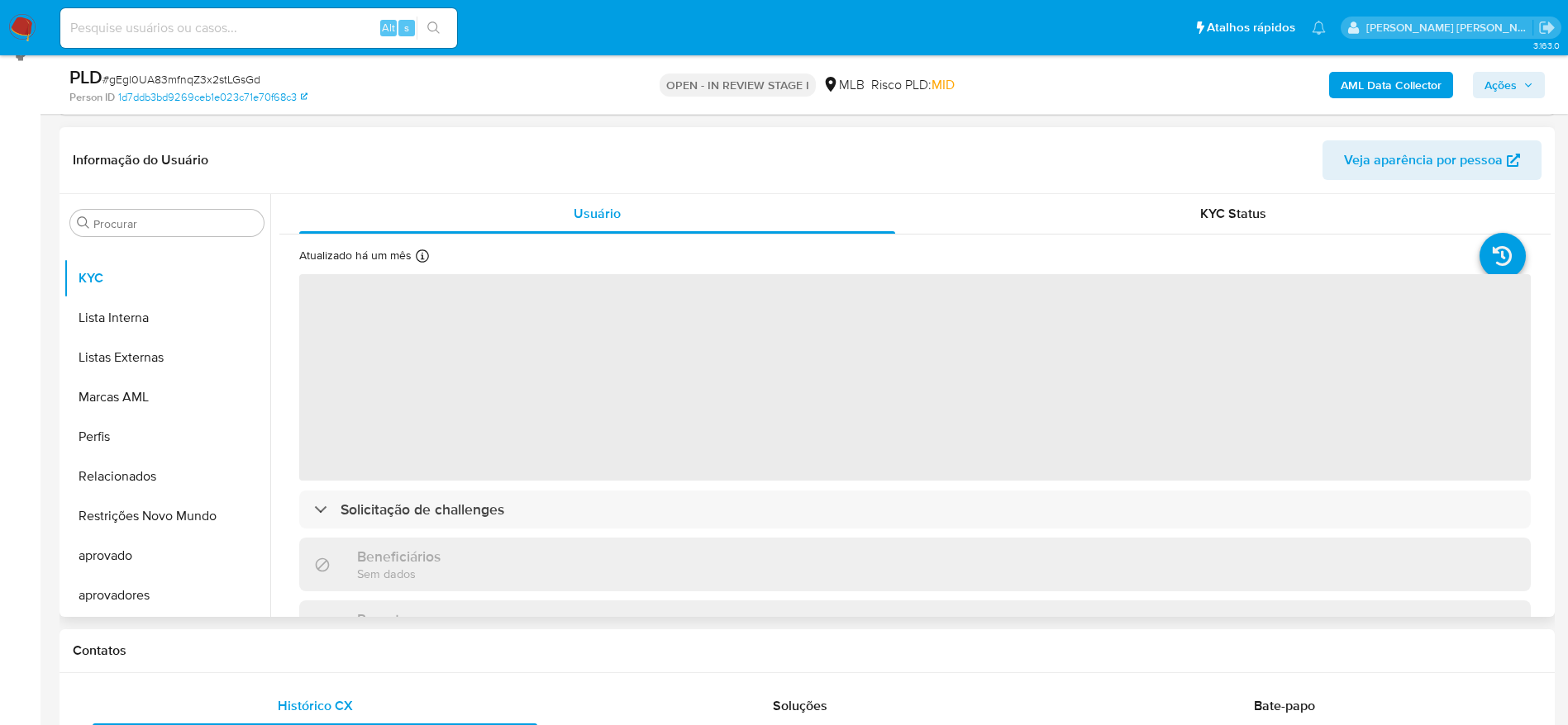
scroll to position [248, 0]
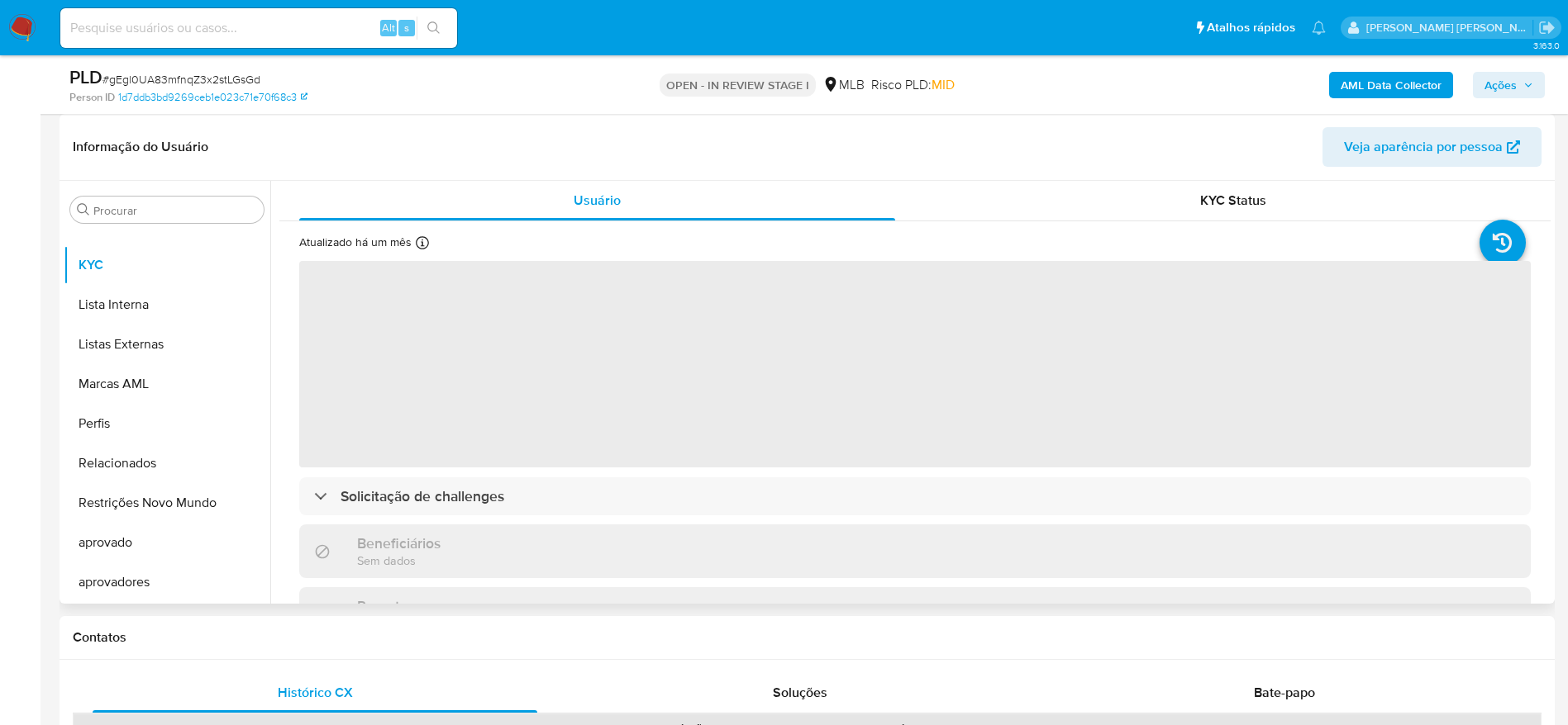
select select "10"
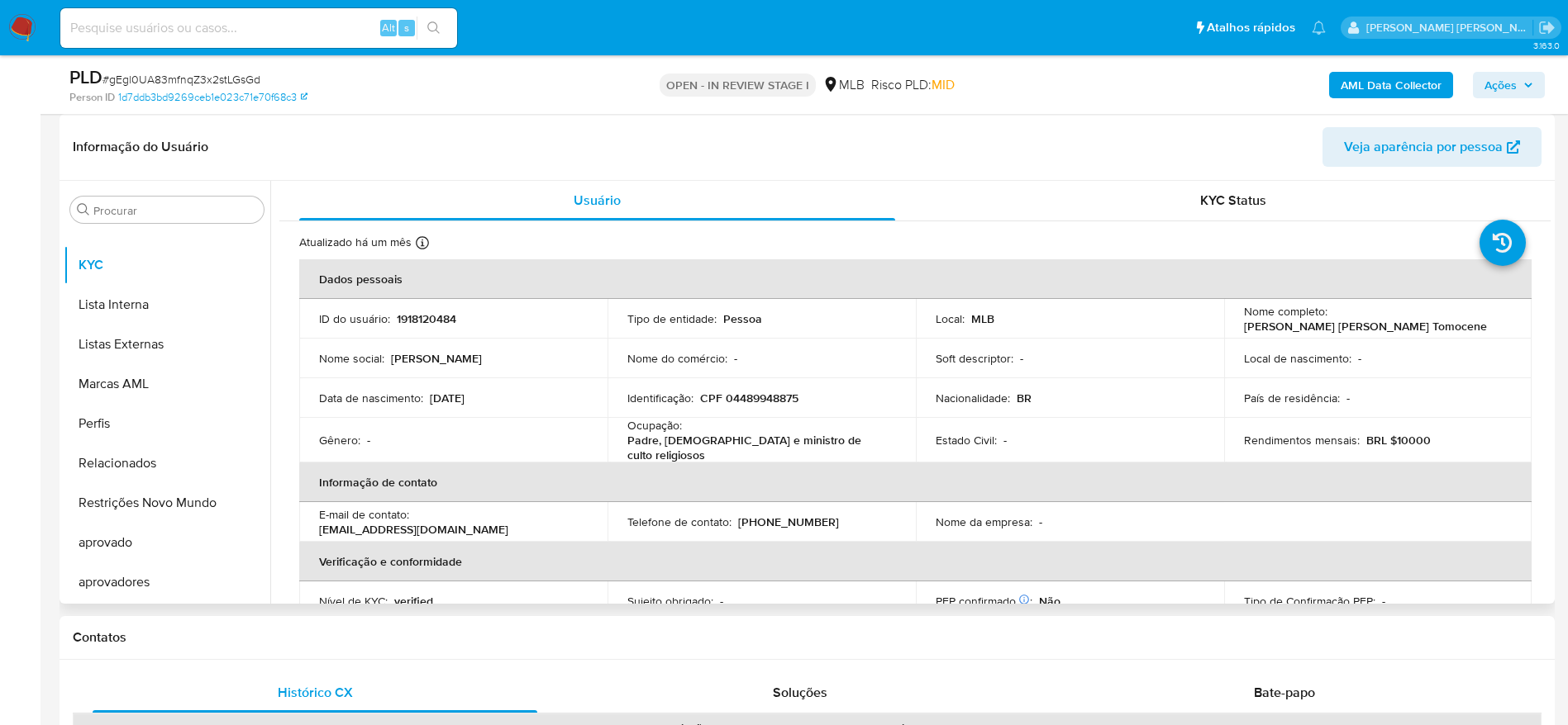
click at [747, 398] on p "CPF 04489948875" at bounding box center [748, 398] width 98 height 15
copy p "04489948875"
drag, startPoint x: 476, startPoint y: 398, endPoint x: 432, endPoint y: 405, distance: 44.6
click at [432, 405] on div "Data de nascimento : 08/04/1998" at bounding box center [453, 398] width 269 height 15
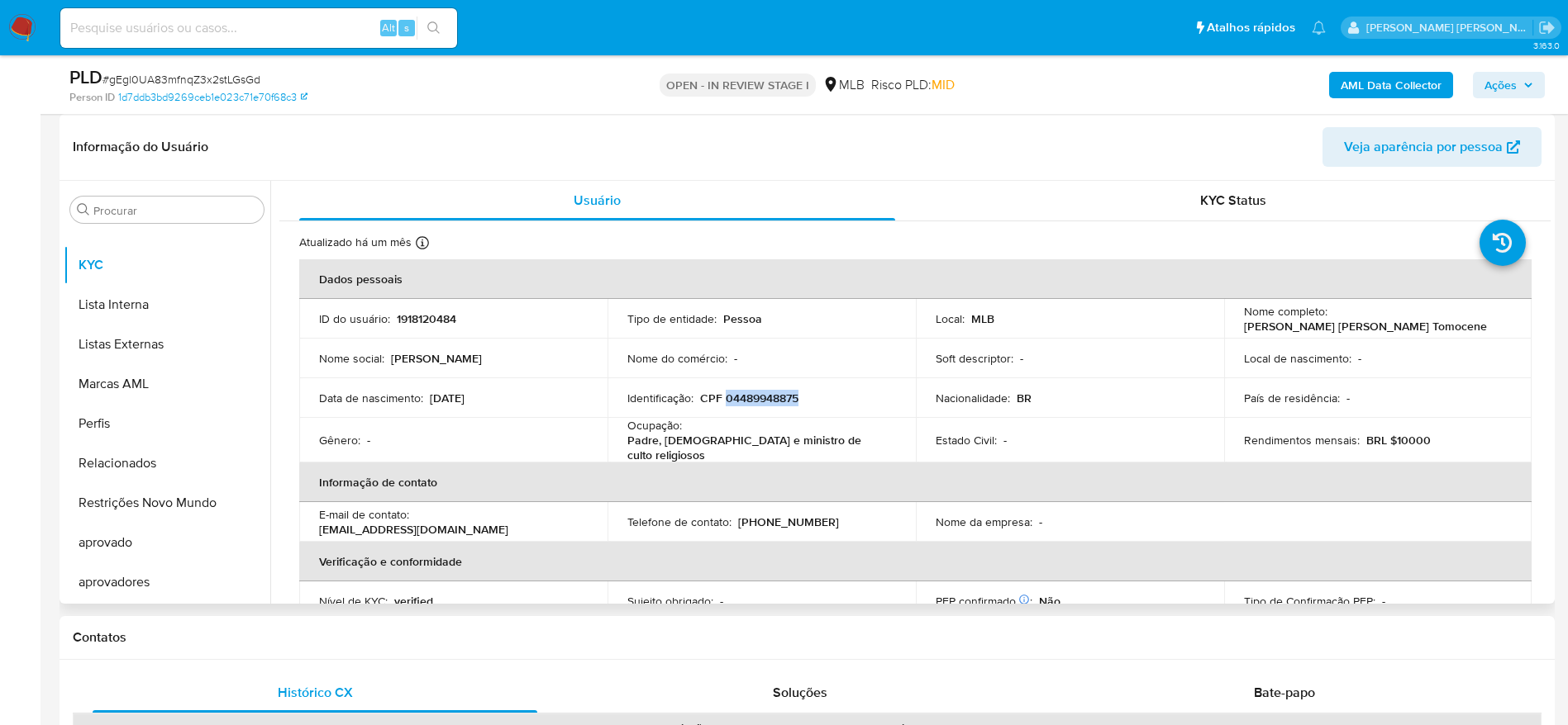
copy p "[DATE]"
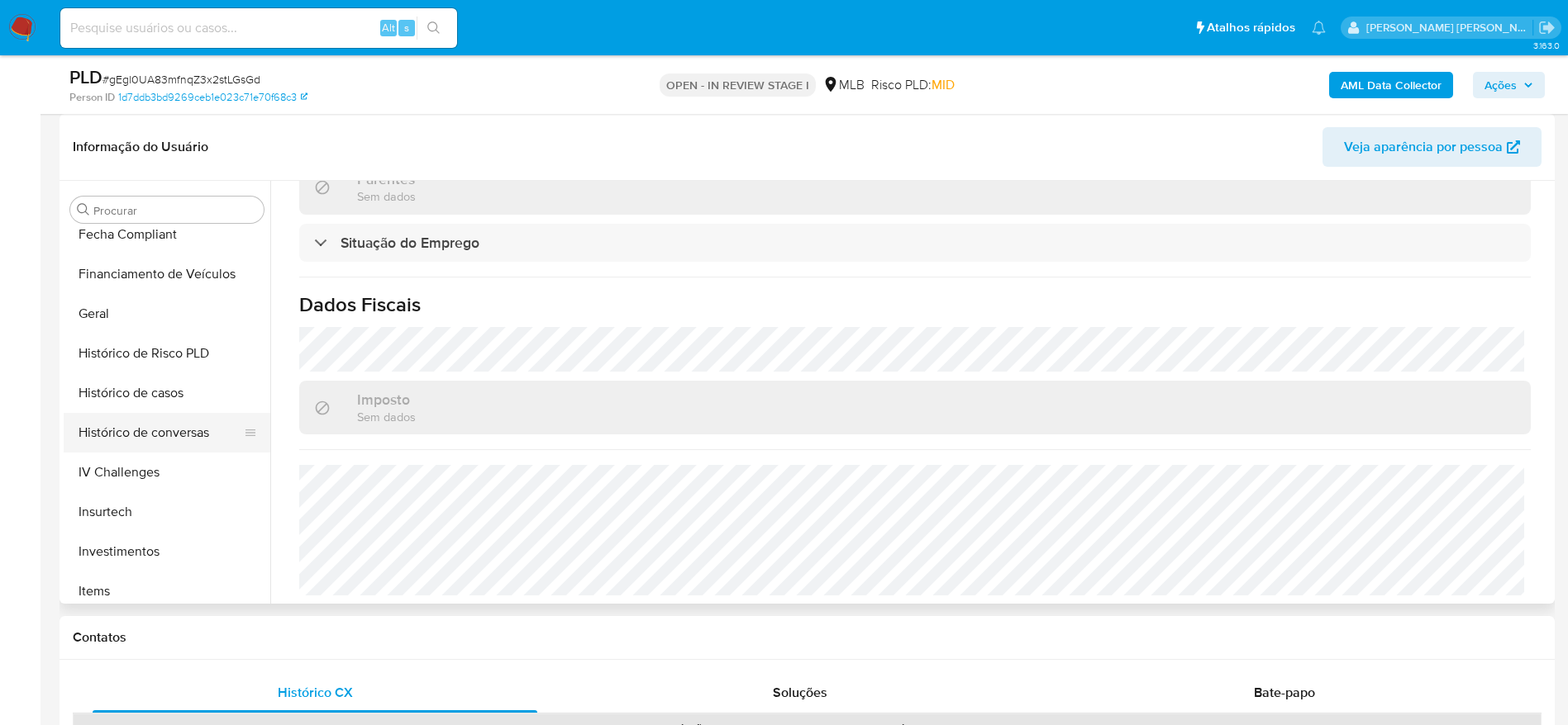
scroll to position [525, 0]
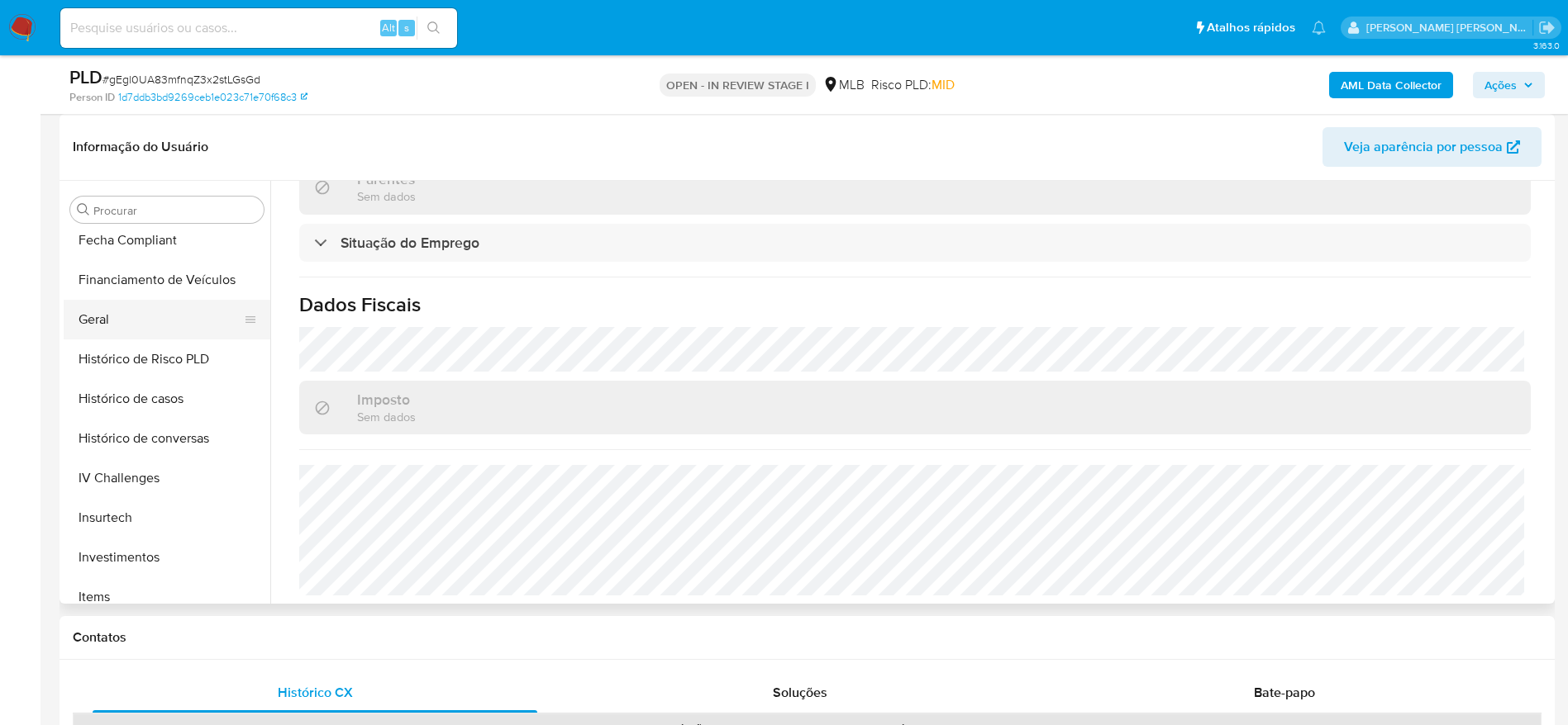
click at [129, 329] on button "Geral" at bounding box center [160, 320] width 194 height 40
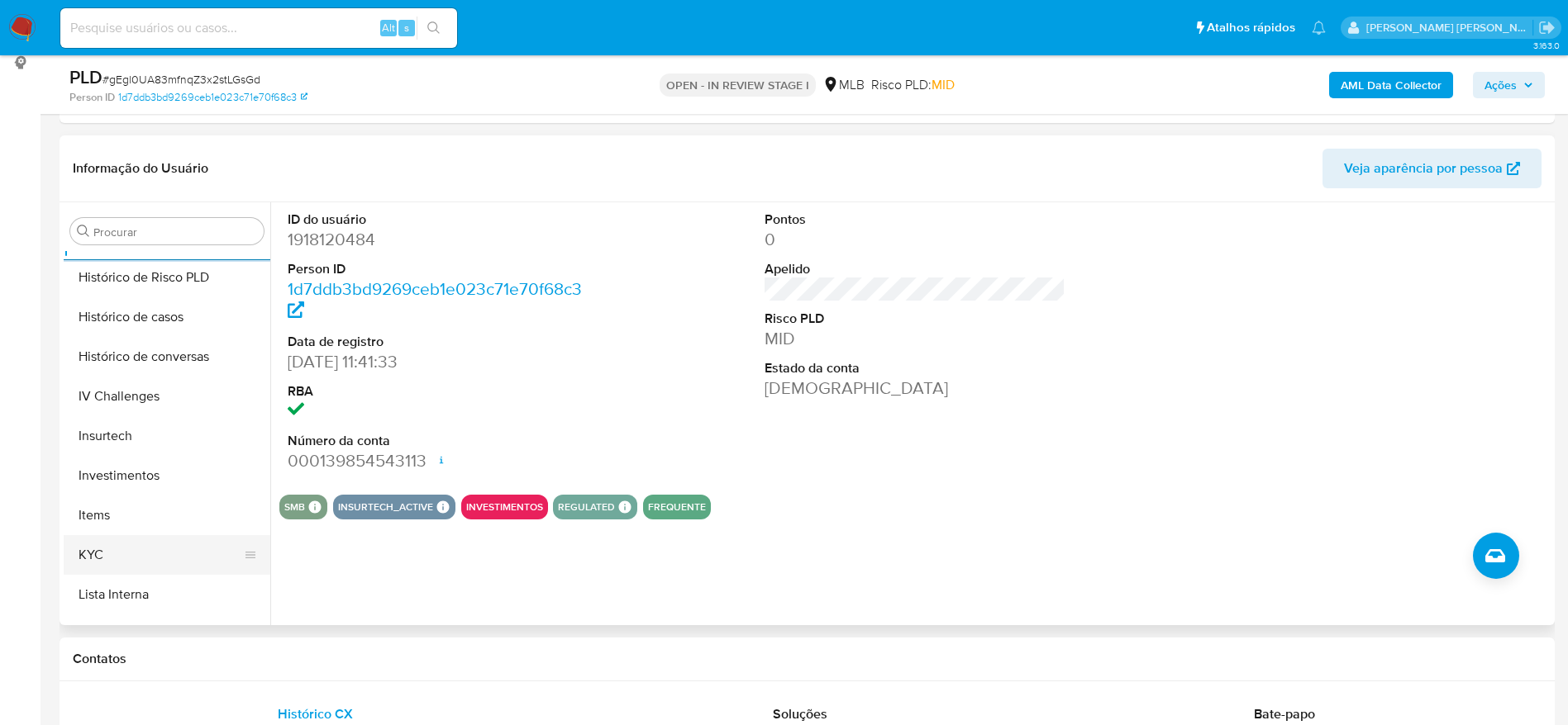
scroll to position [772, 0]
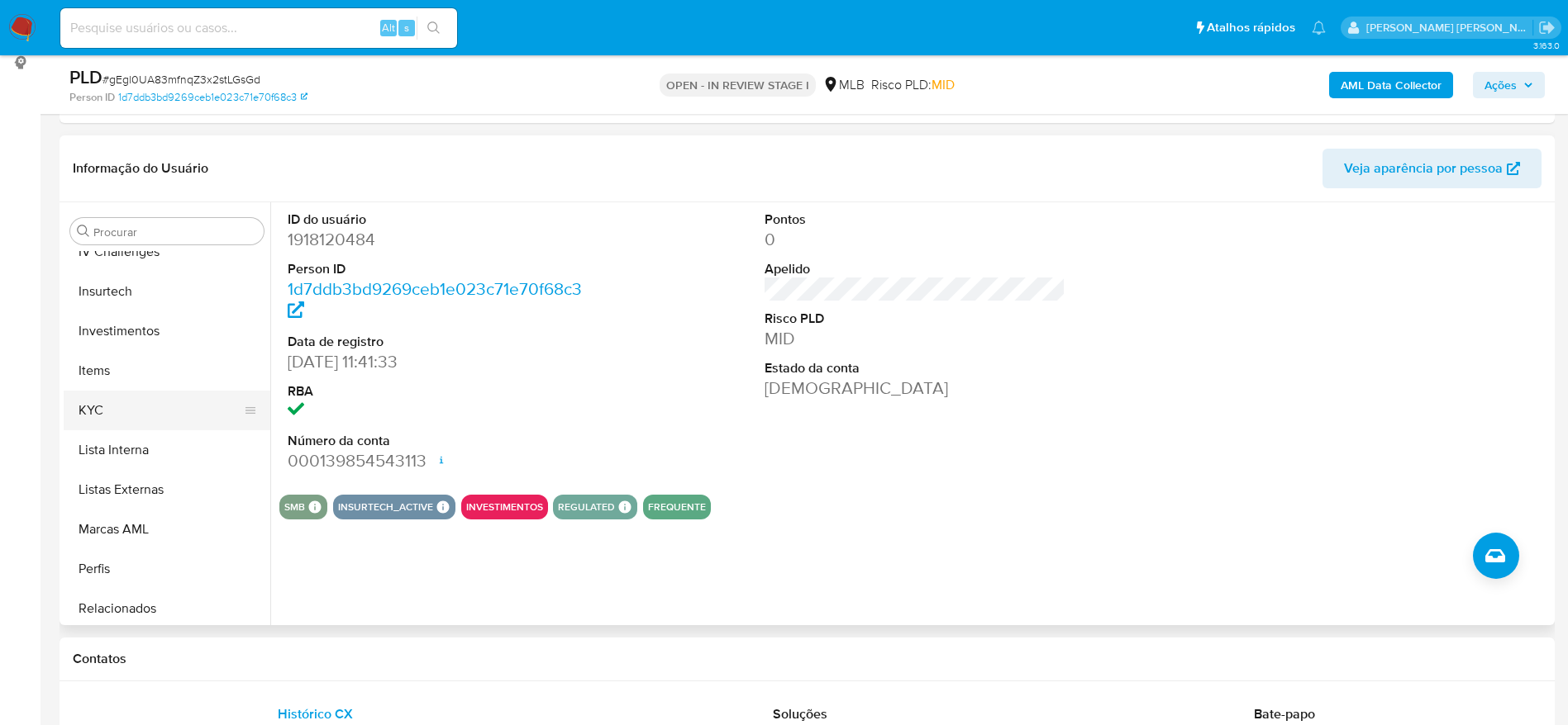
click at [127, 391] on button "KYC" at bounding box center [160, 411] width 194 height 40
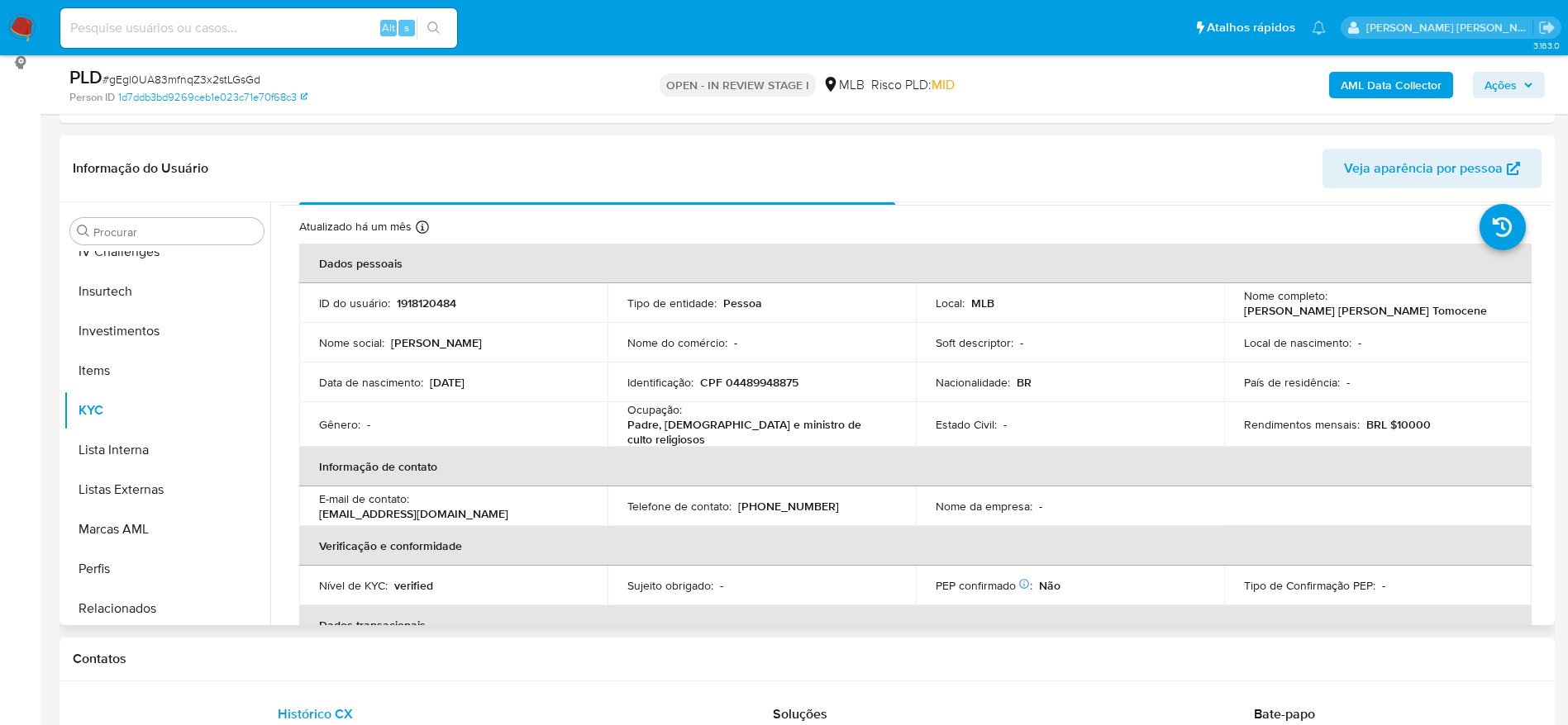
scroll to position [40, 0]
click at [1546, 351] on div "Usuário KYC Status Atualizado há um mês Criado: 25/07/2024 12:41:40 Atualizado:…" at bounding box center [911, 414] width 1280 height 423
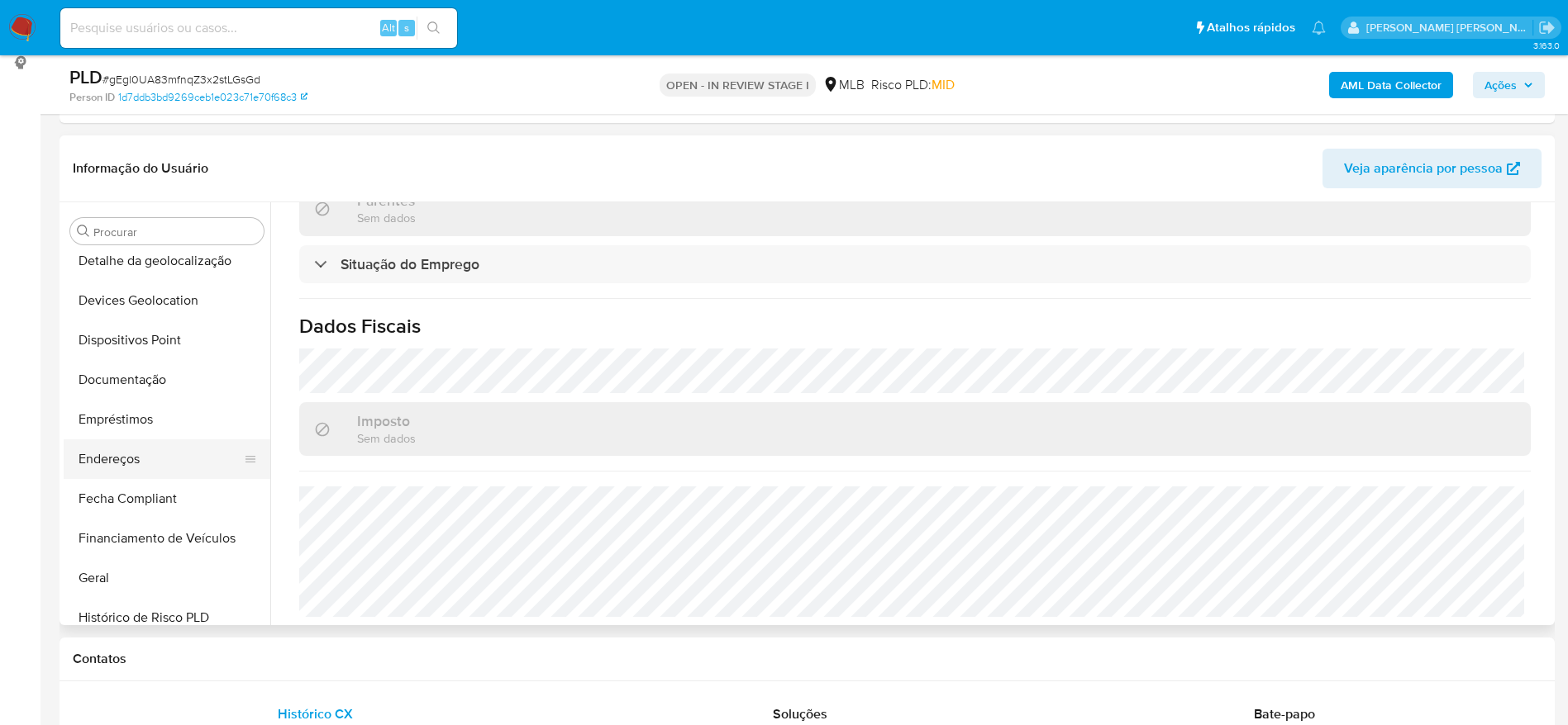
scroll to position [277, 0]
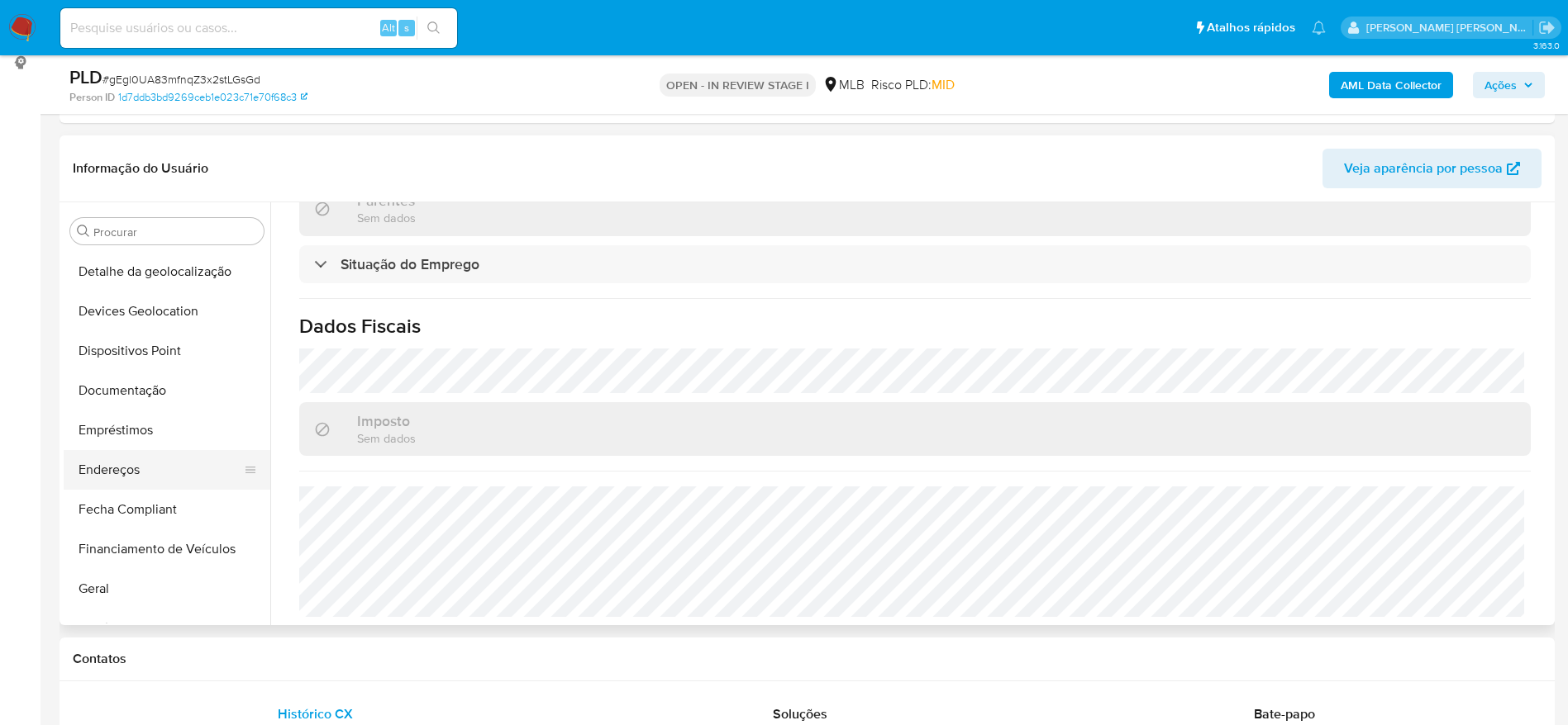
click at [118, 470] on button "Endereços" at bounding box center [160, 470] width 194 height 40
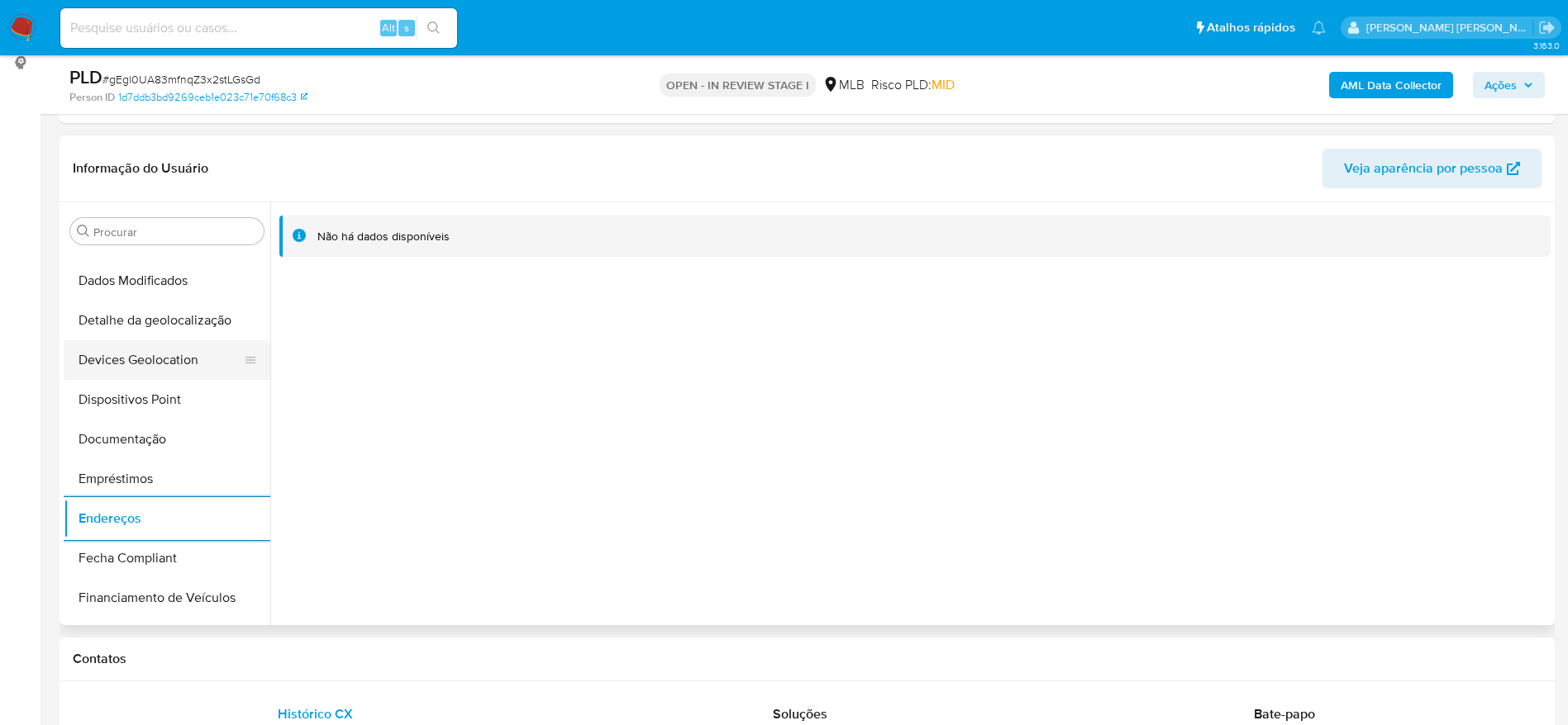
scroll to position [153, 0]
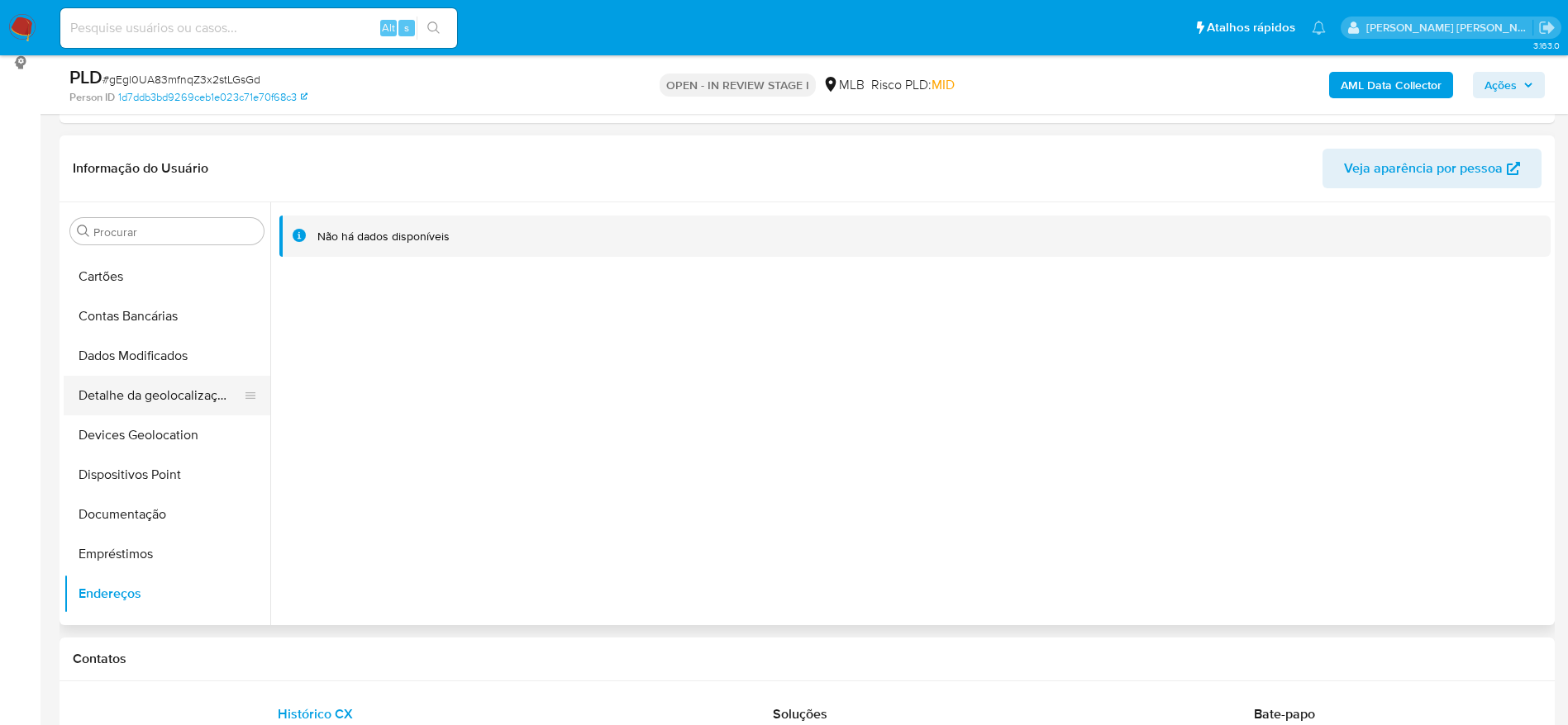
click at [146, 403] on button "Detalhe da geolocalização" at bounding box center [160, 396] width 194 height 40
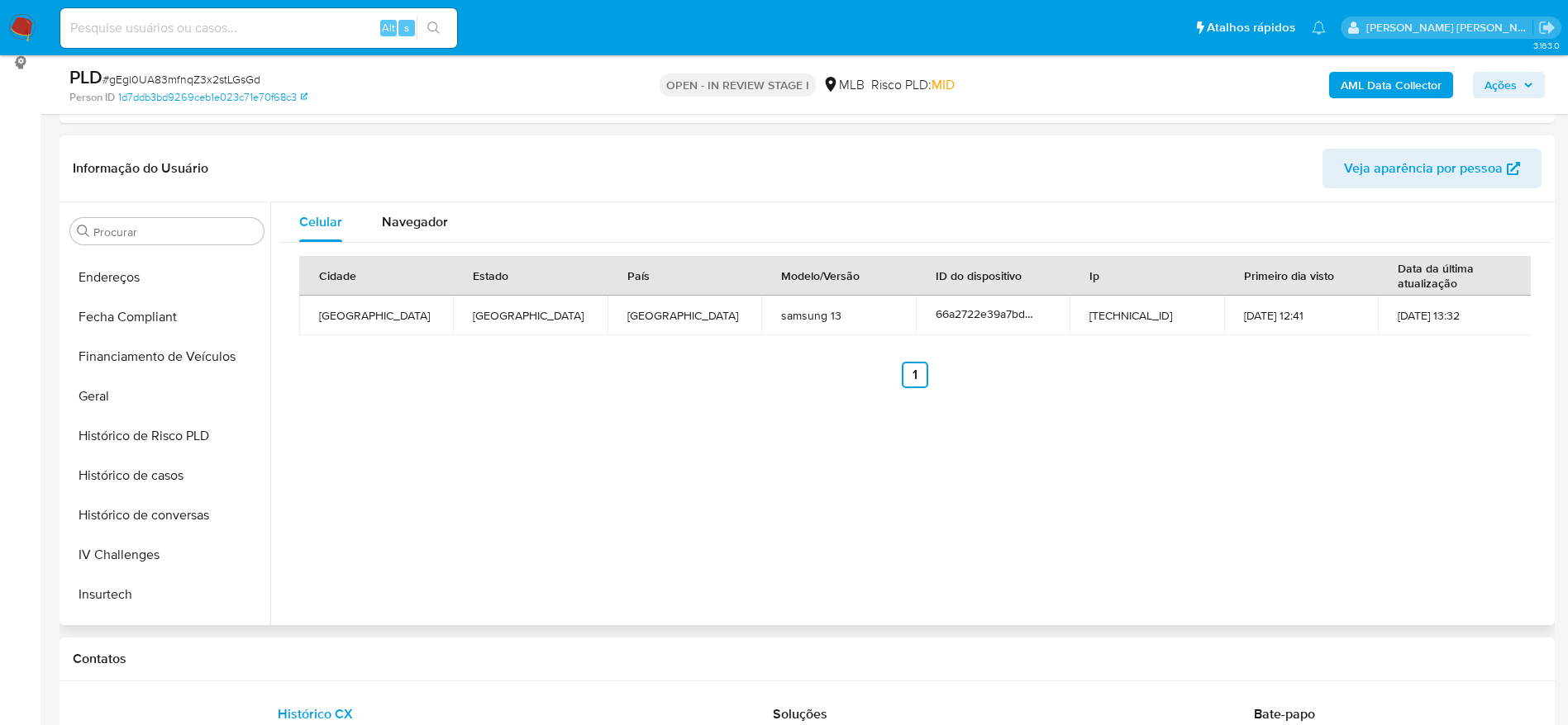
scroll to position [896, 0]
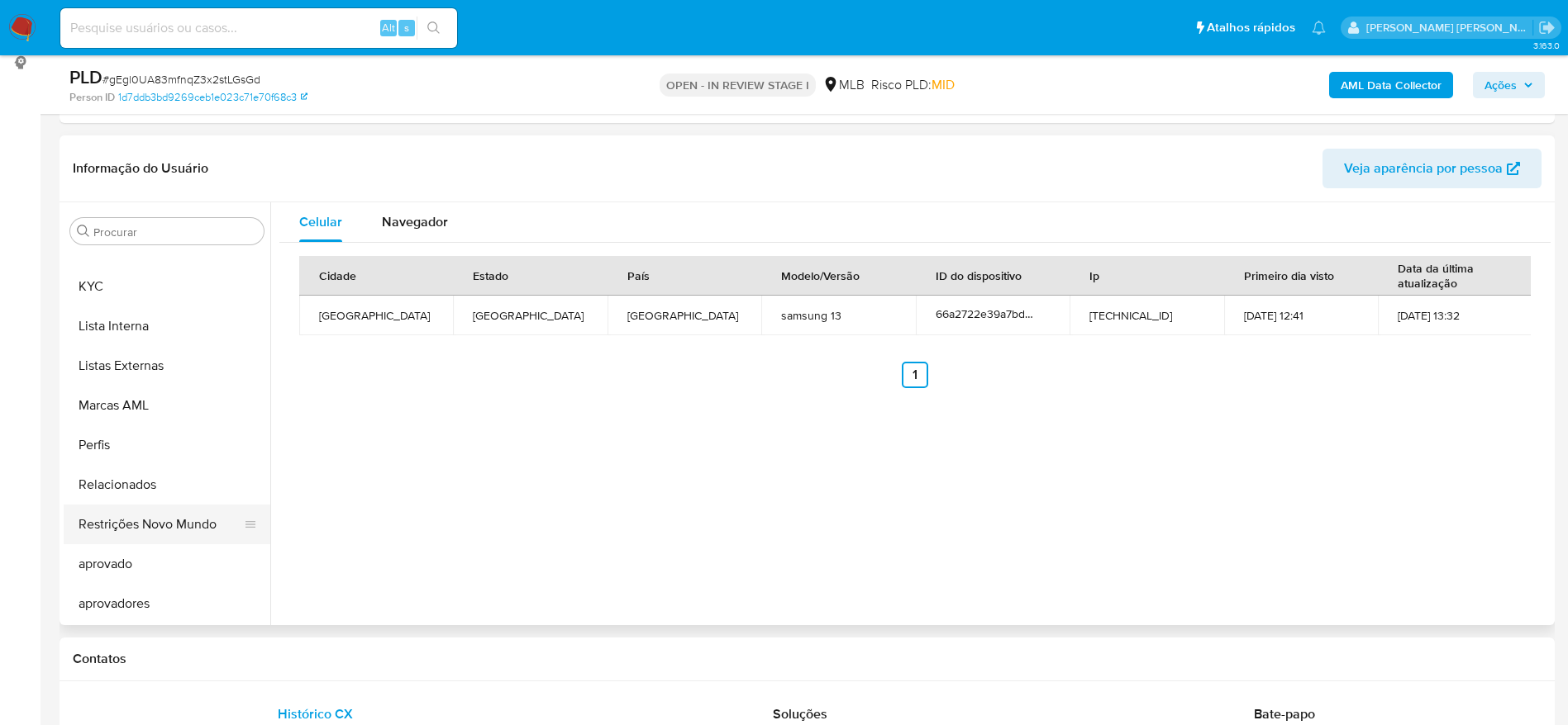
click at [142, 532] on button "Restrições Novo Mundo" at bounding box center [160, 525] width 194 height 40
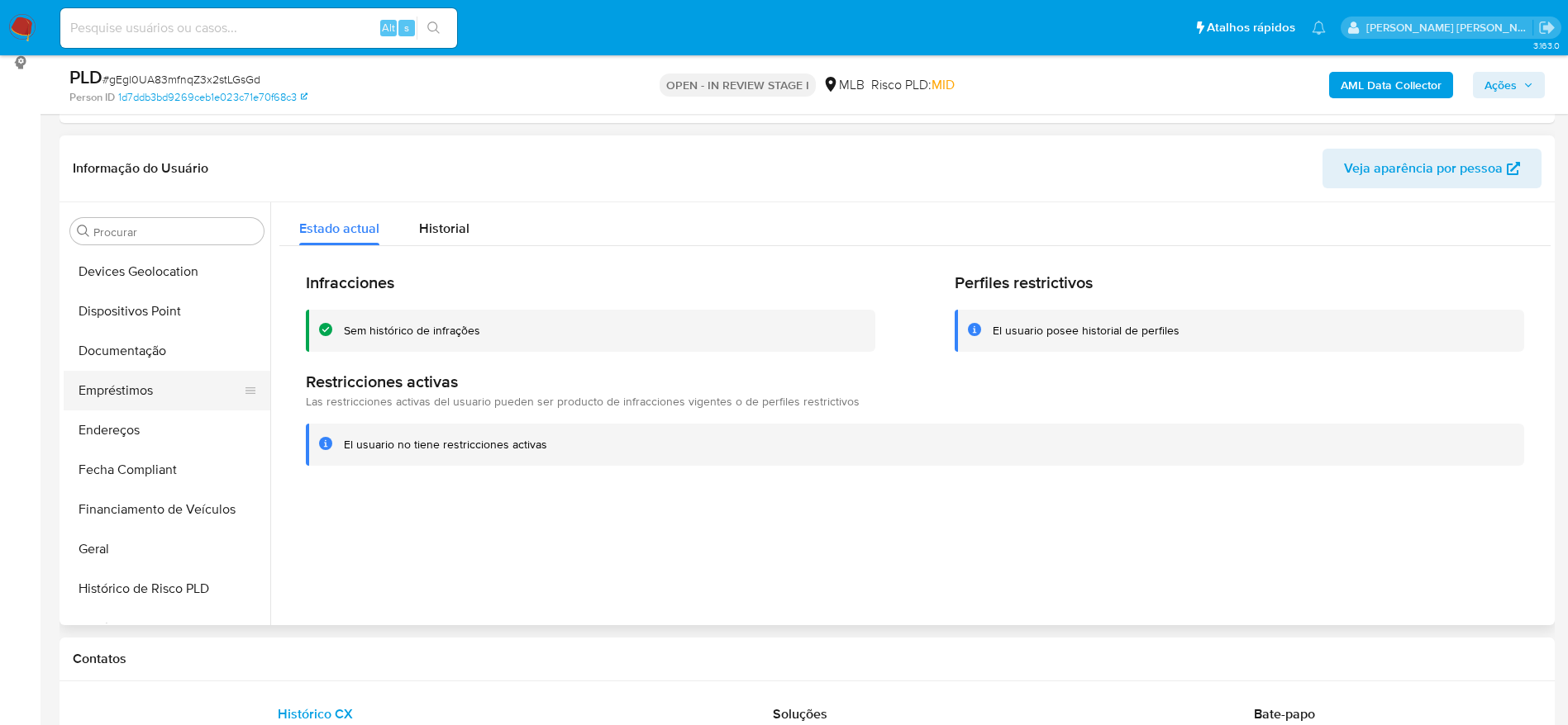
scroll to position [277, 0]
click at [154, 361] on button "Dispositivos Point" at bounding box center [160, 351] width 194 height 40
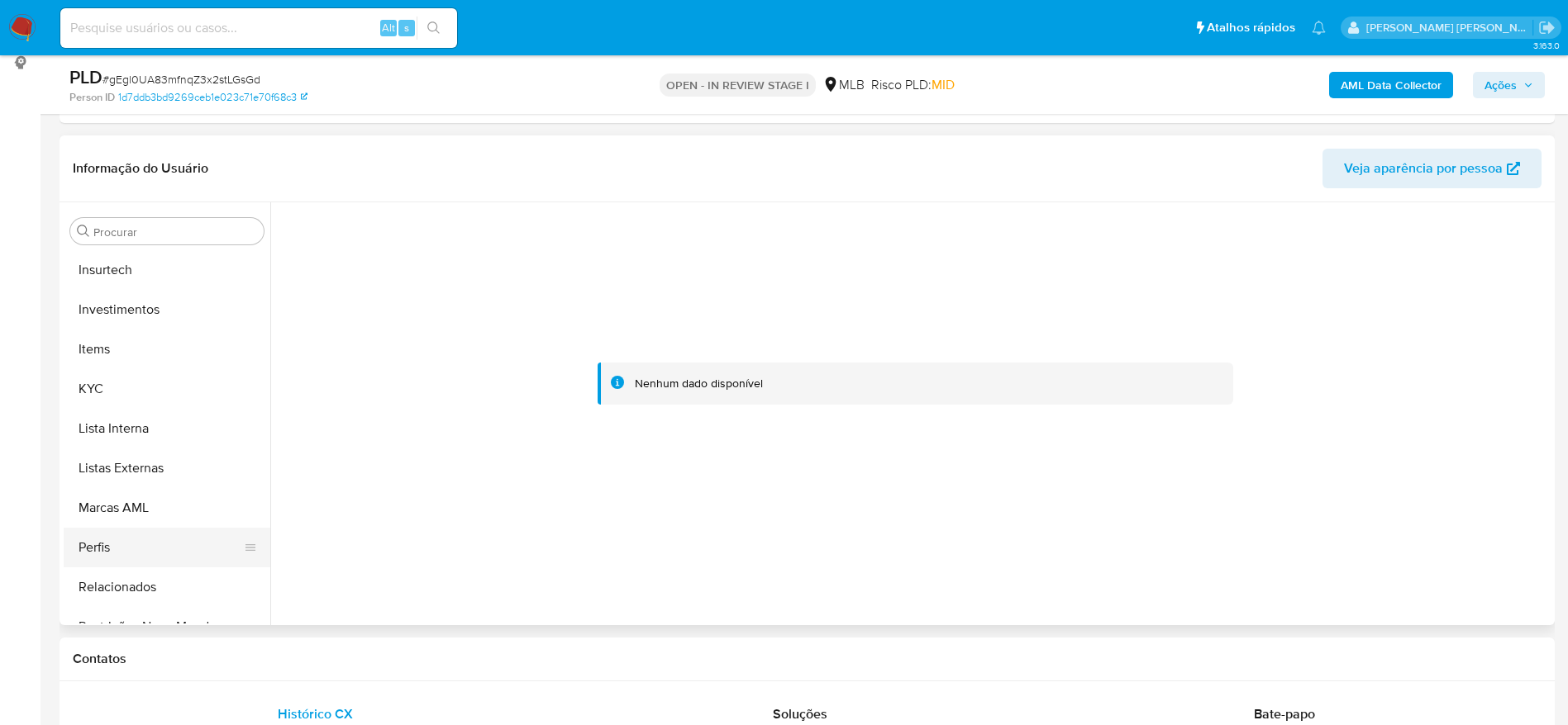
scroll to position [896, 0]
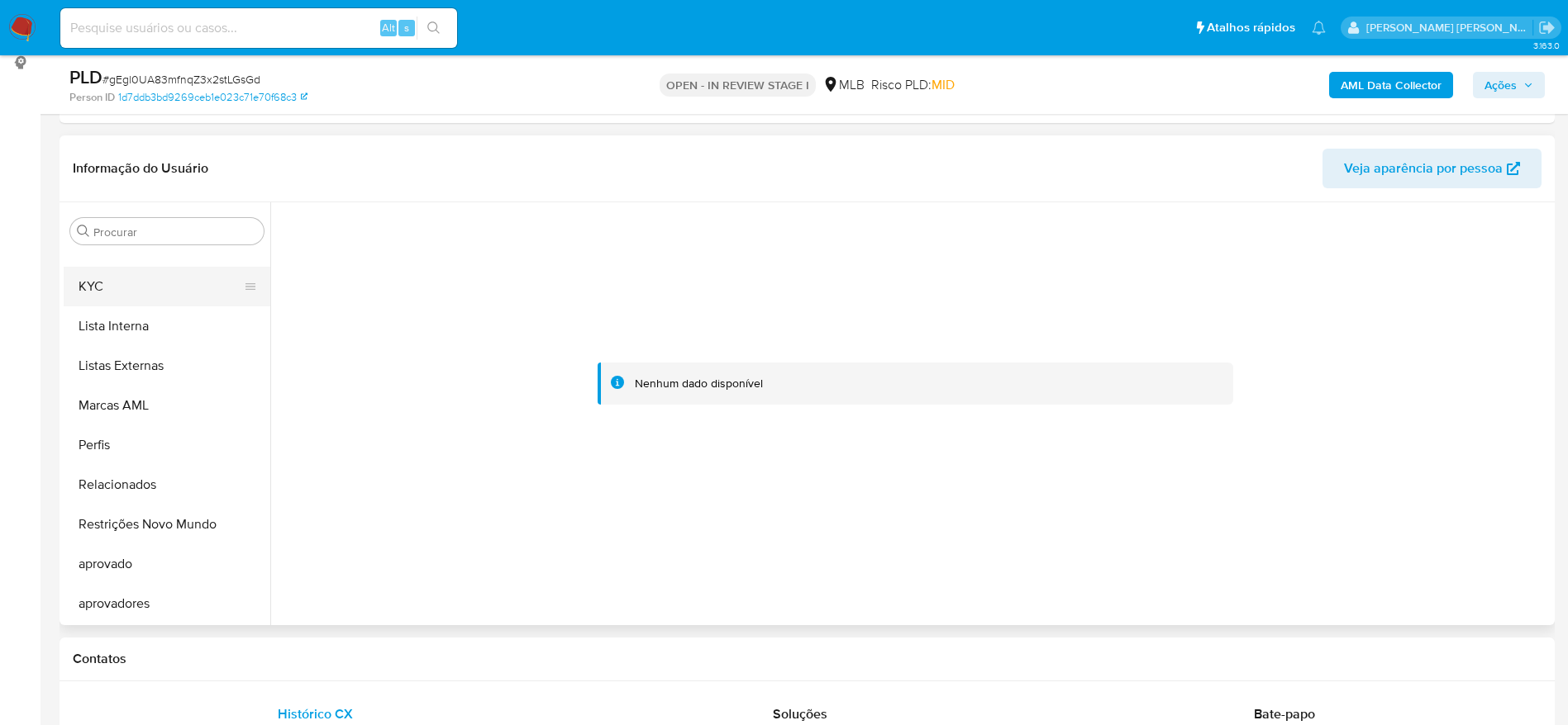
click at [117, 280] on button "KYC" at bounding box center [160, 287] width 194 height 40
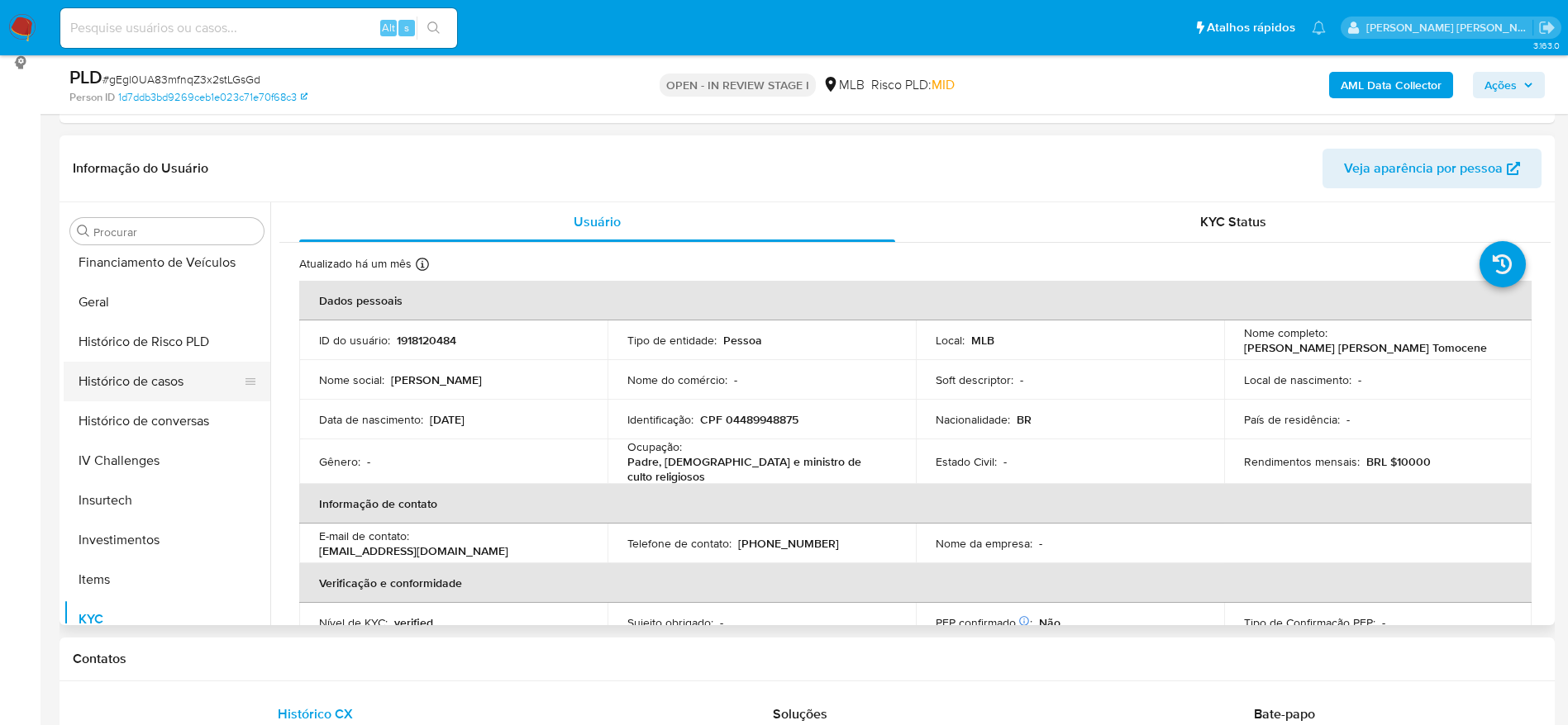
scroll to position [525, 0]
click at [128, 343] on button "Geral" at bounding box center [160, 341] width 194 height 40
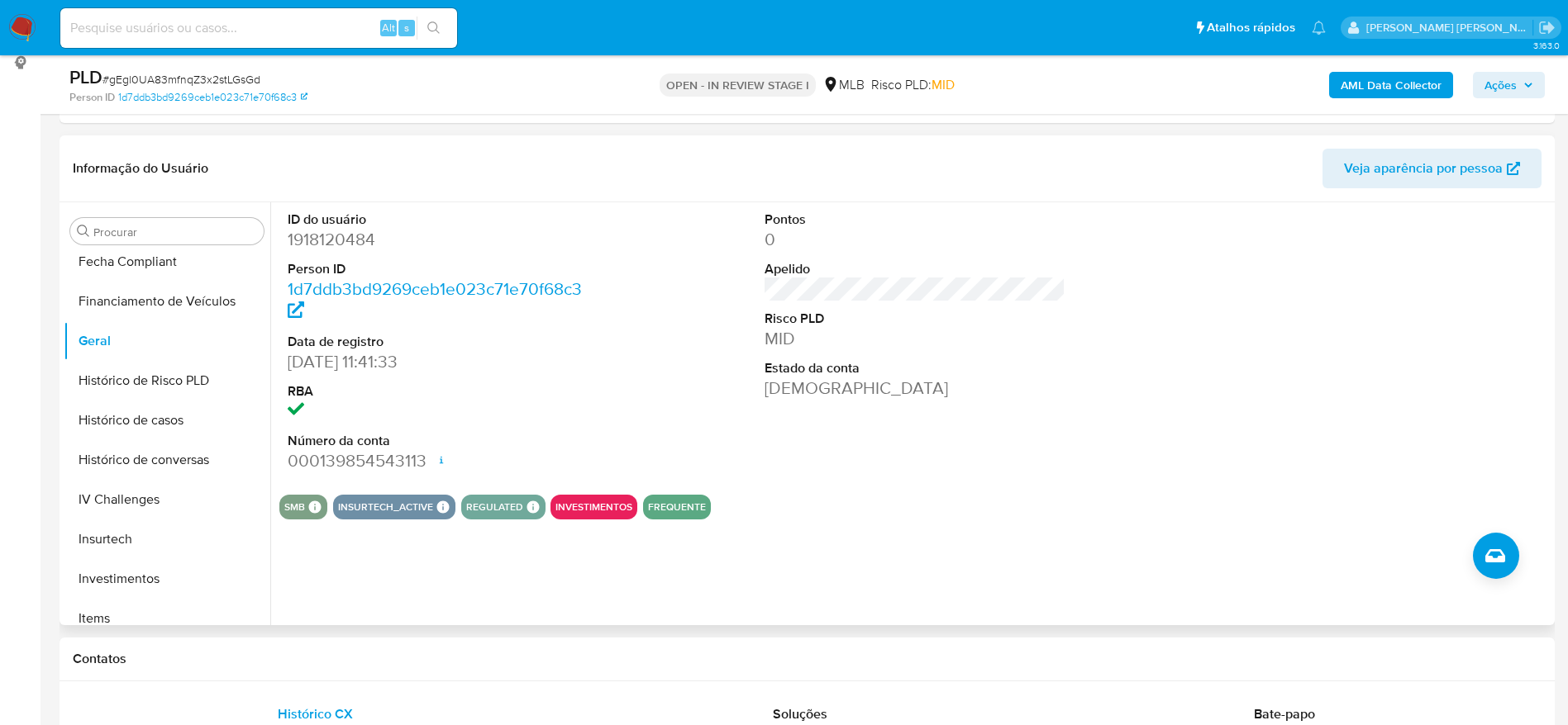
click at [421, 585] on div "ID do usuário 1918120484 Person ID 1d7ddb3bd9269ceb1e023c71e70f68c3 Data de reg…" at bounding box center [911, 414] width 1280 height 423
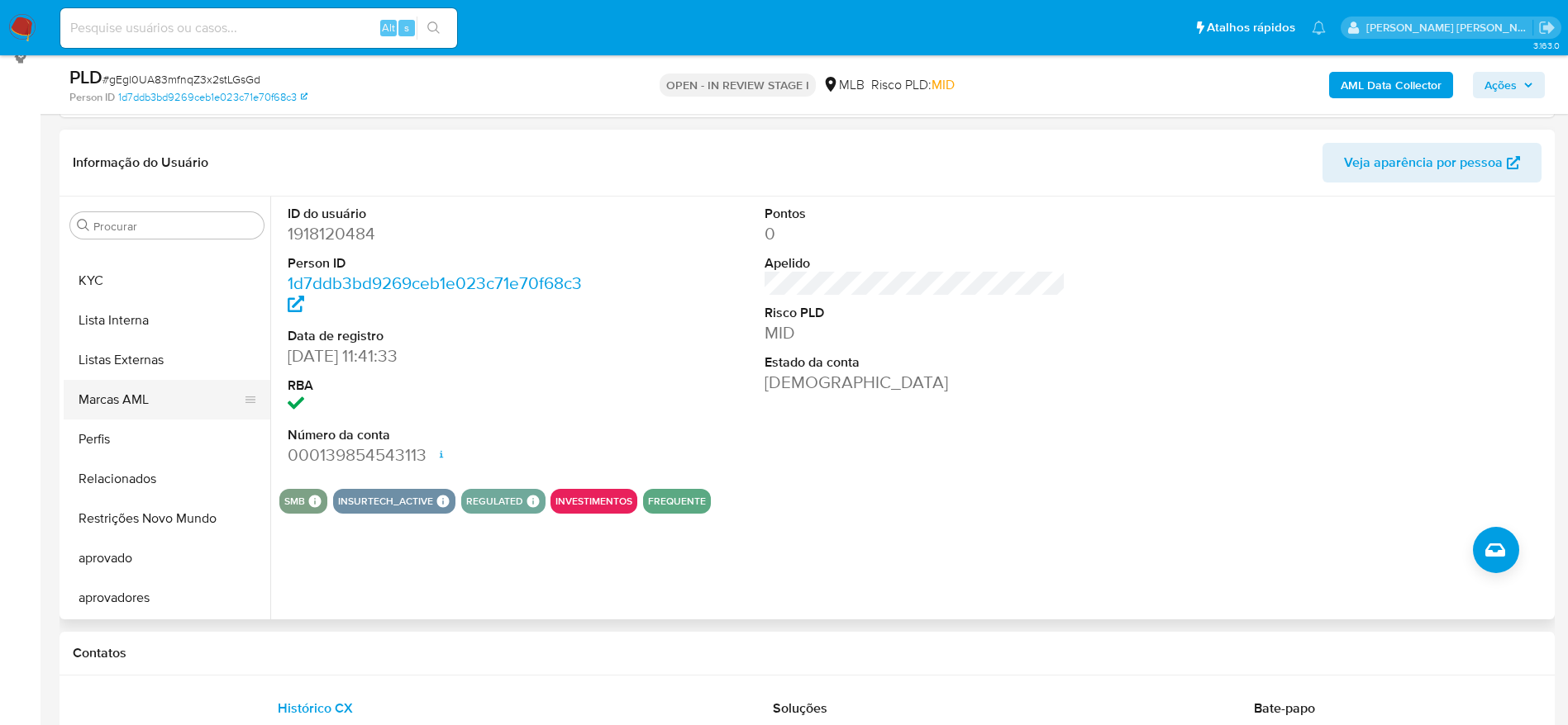
scroll to position [227, 0]
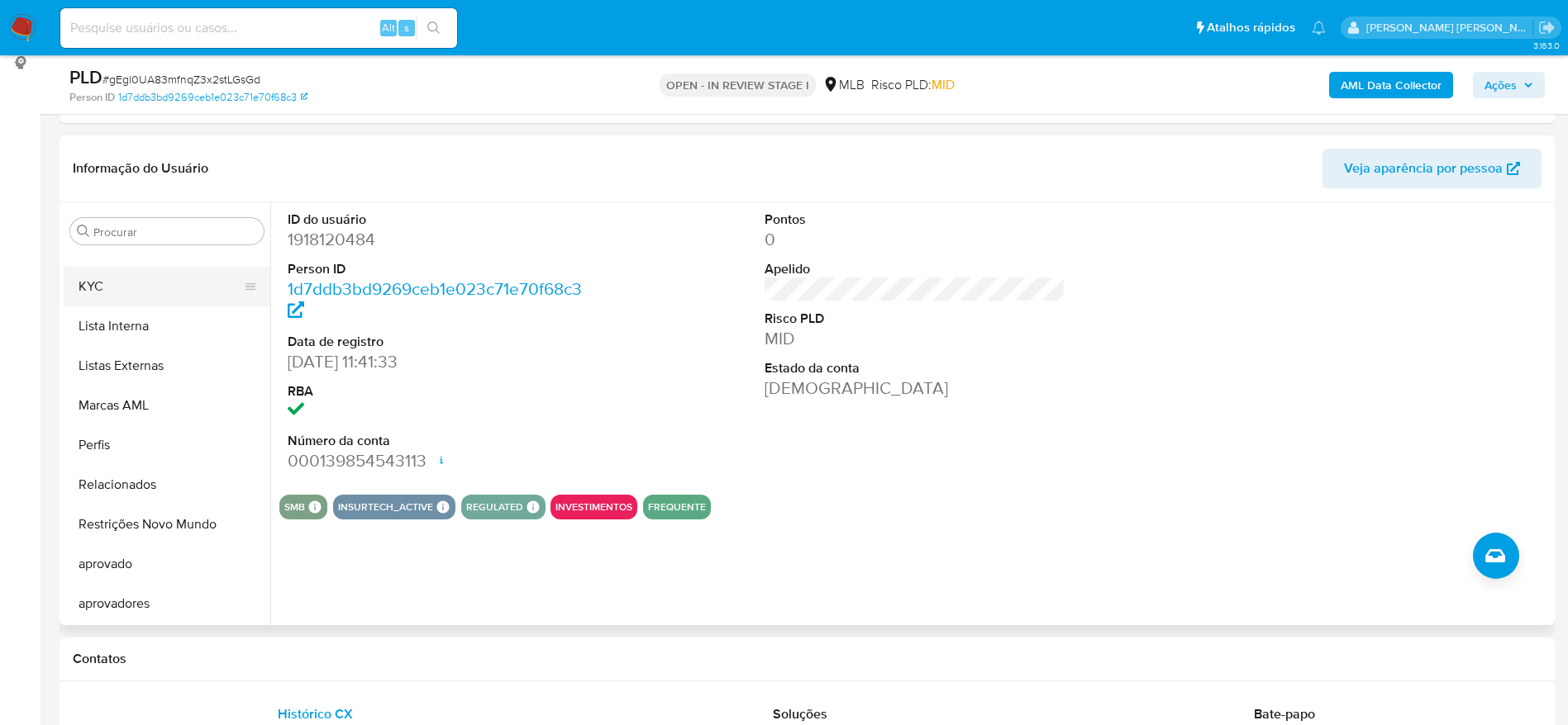
click at [129, 286] on button "KYC" at bounding box center [160, 287] width 194 height 40
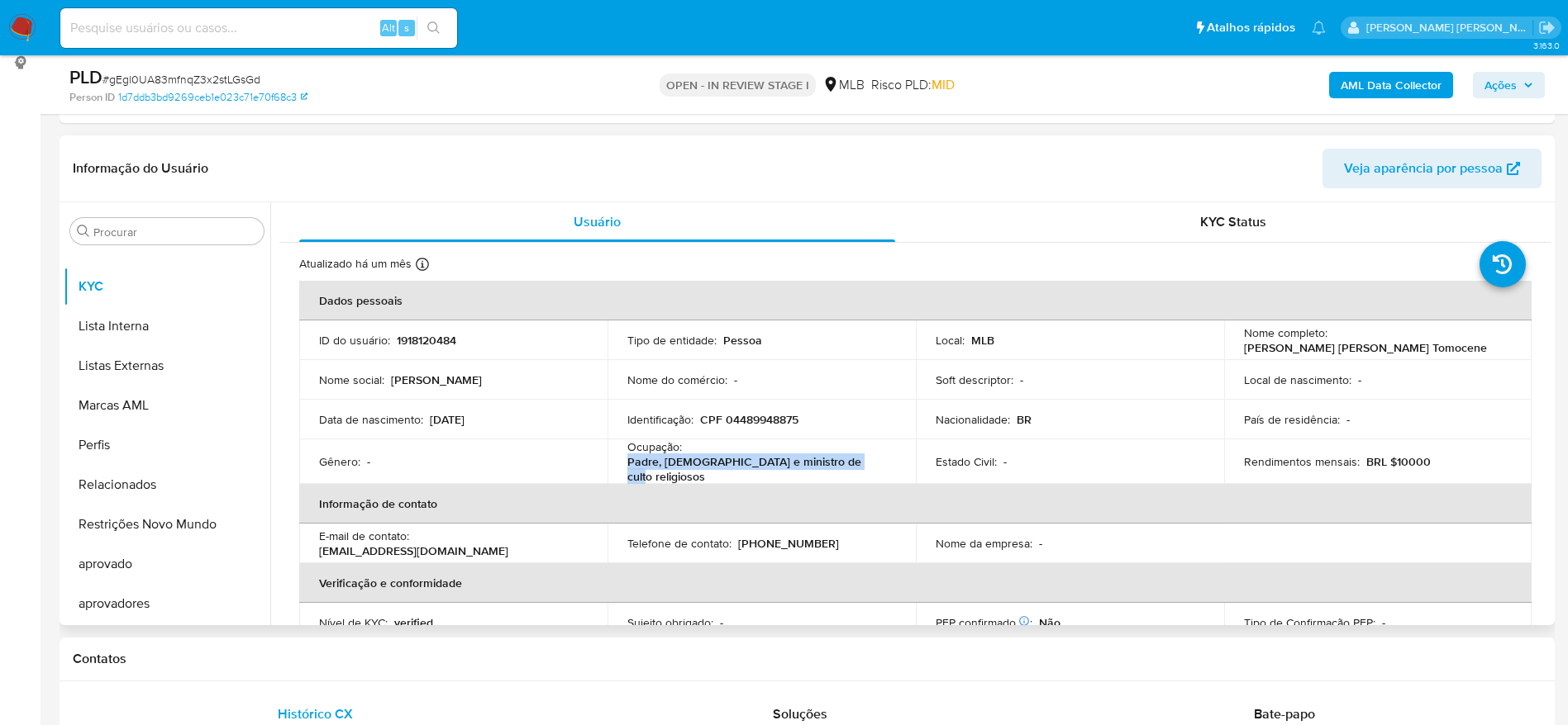
drag, startPoint x: 849, startPoint y: 469, endPoint x: 623, endPoint y: 469, distance: 226.0
click at [623, 469] on td "Ocupação : Padre, pastor e ministro de culto religiosos" at bounding box center [761, 462] width 308 height 45
copy p "Padre, pastor e ministro de culto religiosos"
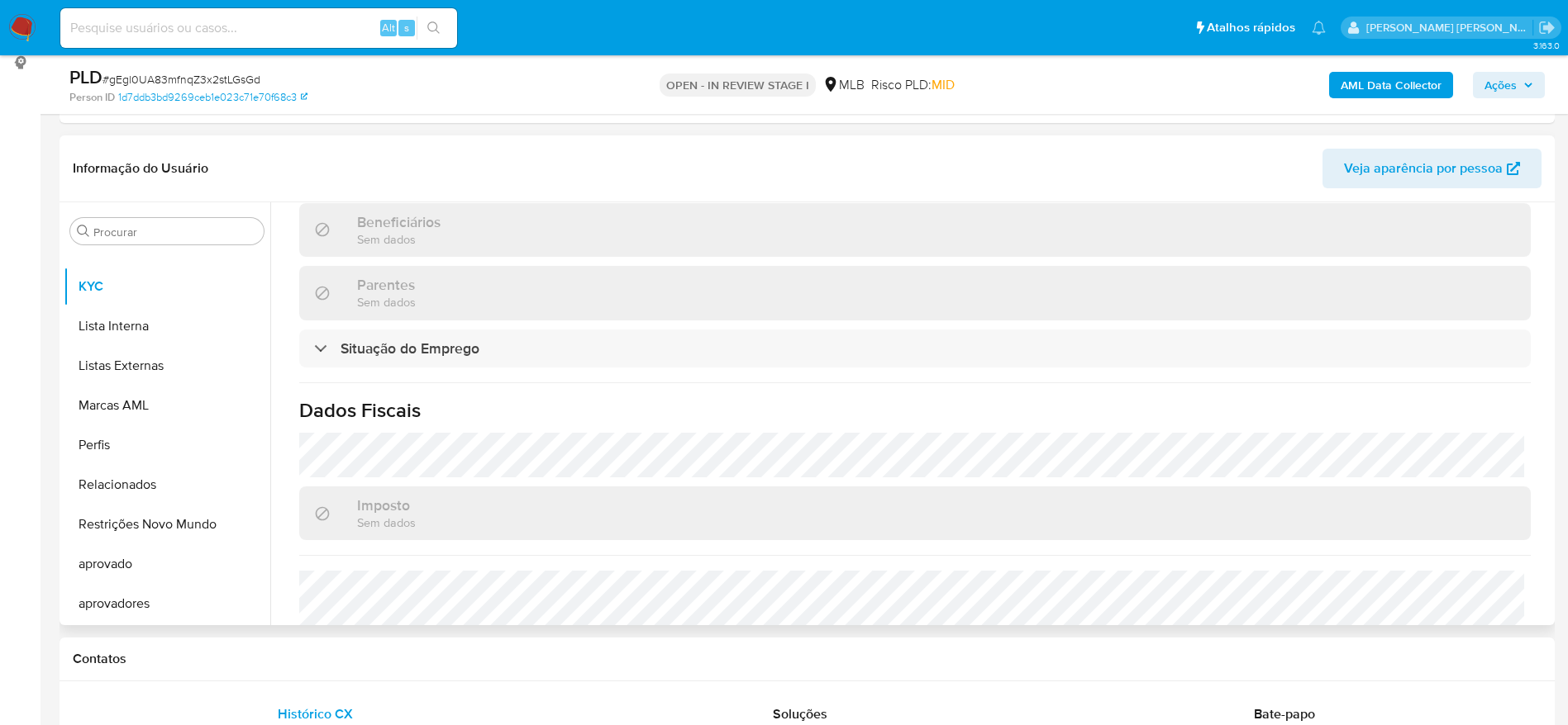
scroll to position [704, 0]
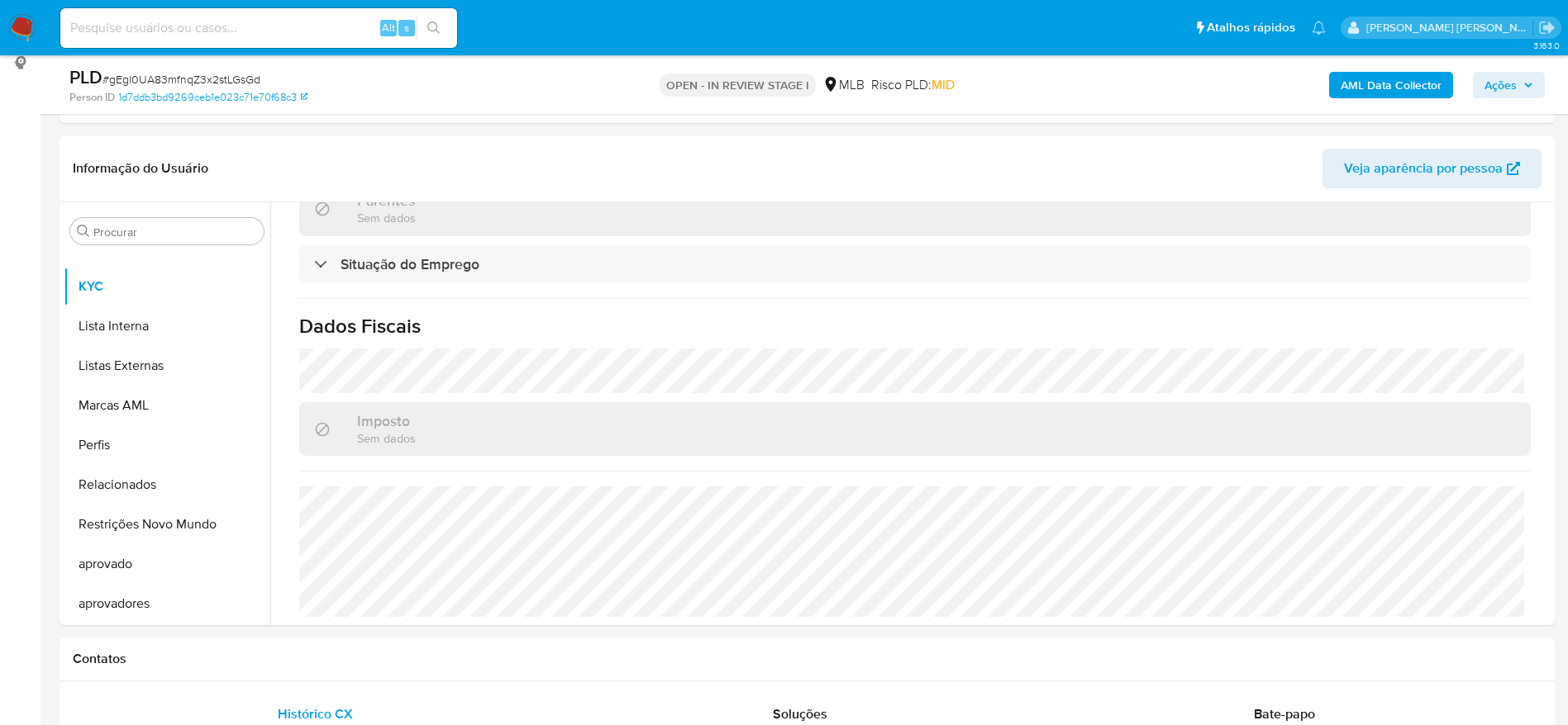
click at [1499, 83] on span "Ações" at bounding box center [1500, 85] width 32 height 26
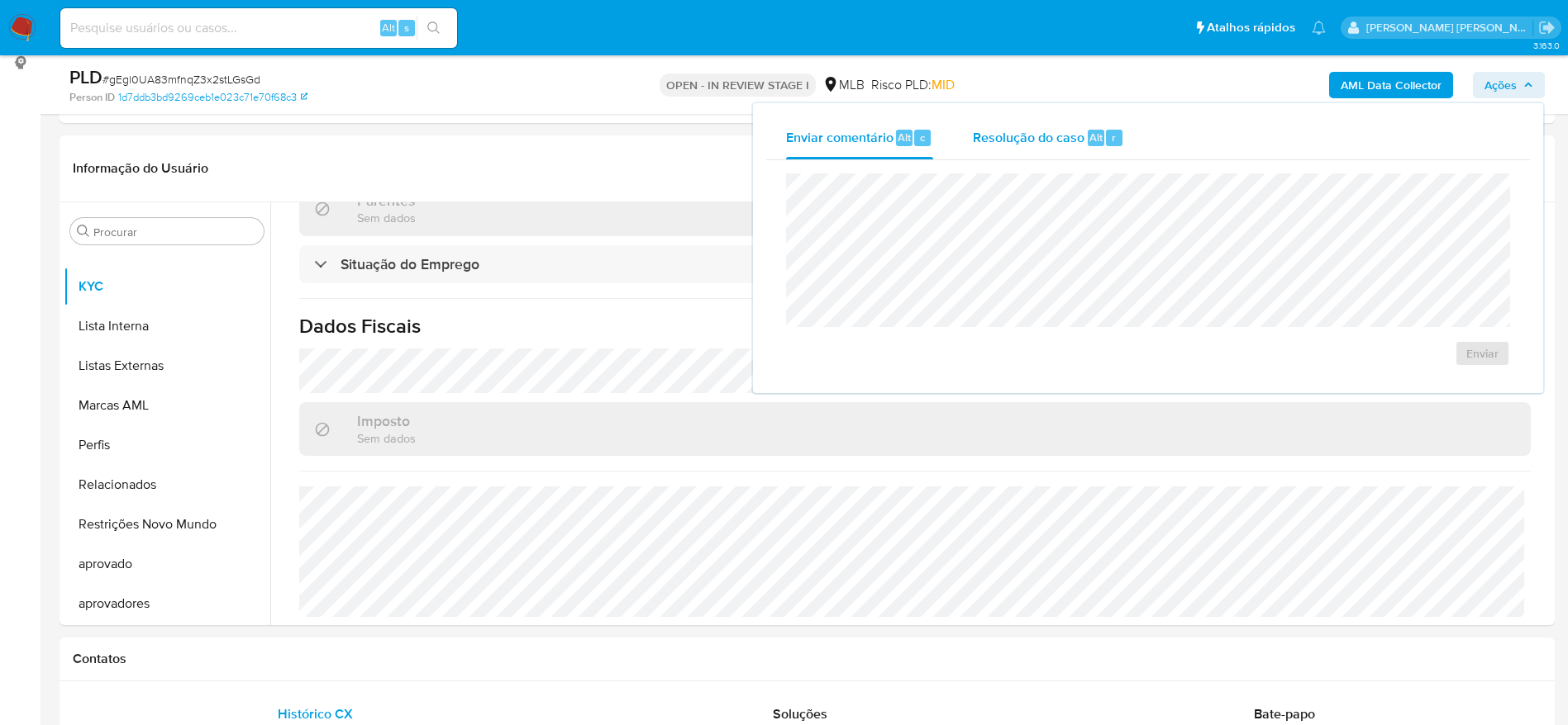
click at [1039, 142] on span "Resolução do caso" at bounding box center [1028, 136] width 112 height 19
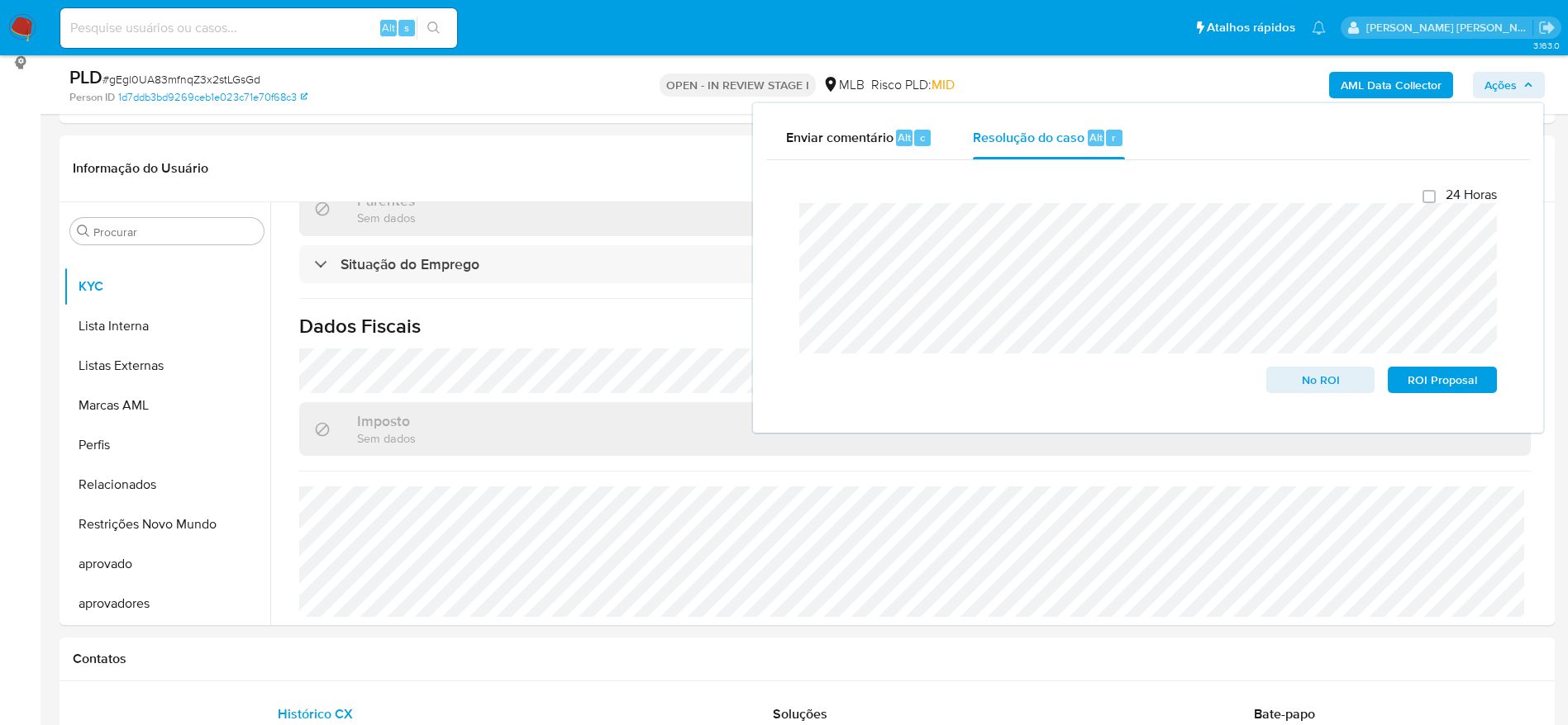
click at [1376, 90] on b "AML Data Collector" at bounding box center [1391, 85] width 101 height 26
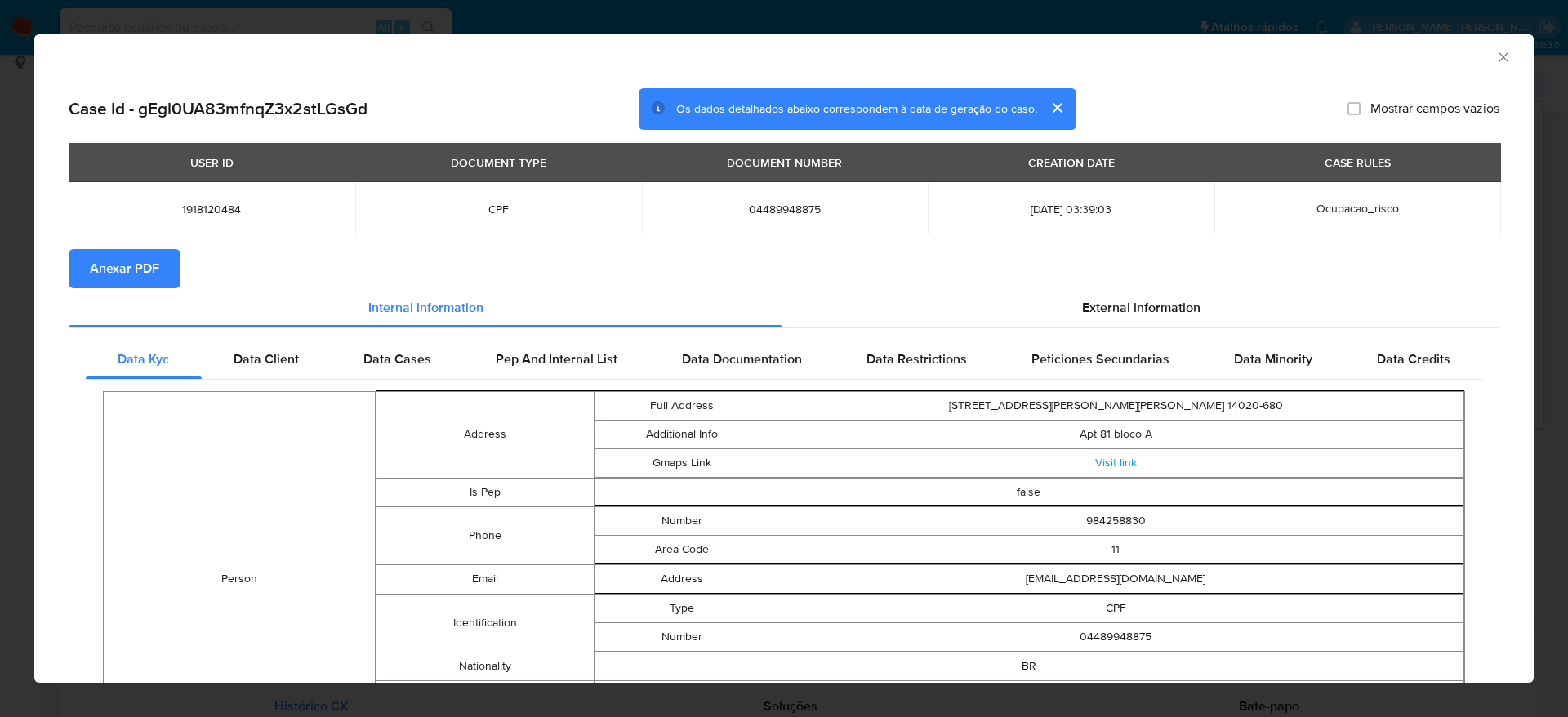
click at [1495, 49] on icon "Fechar a janela" at bounding box center [1503, 57] width 16 height 16
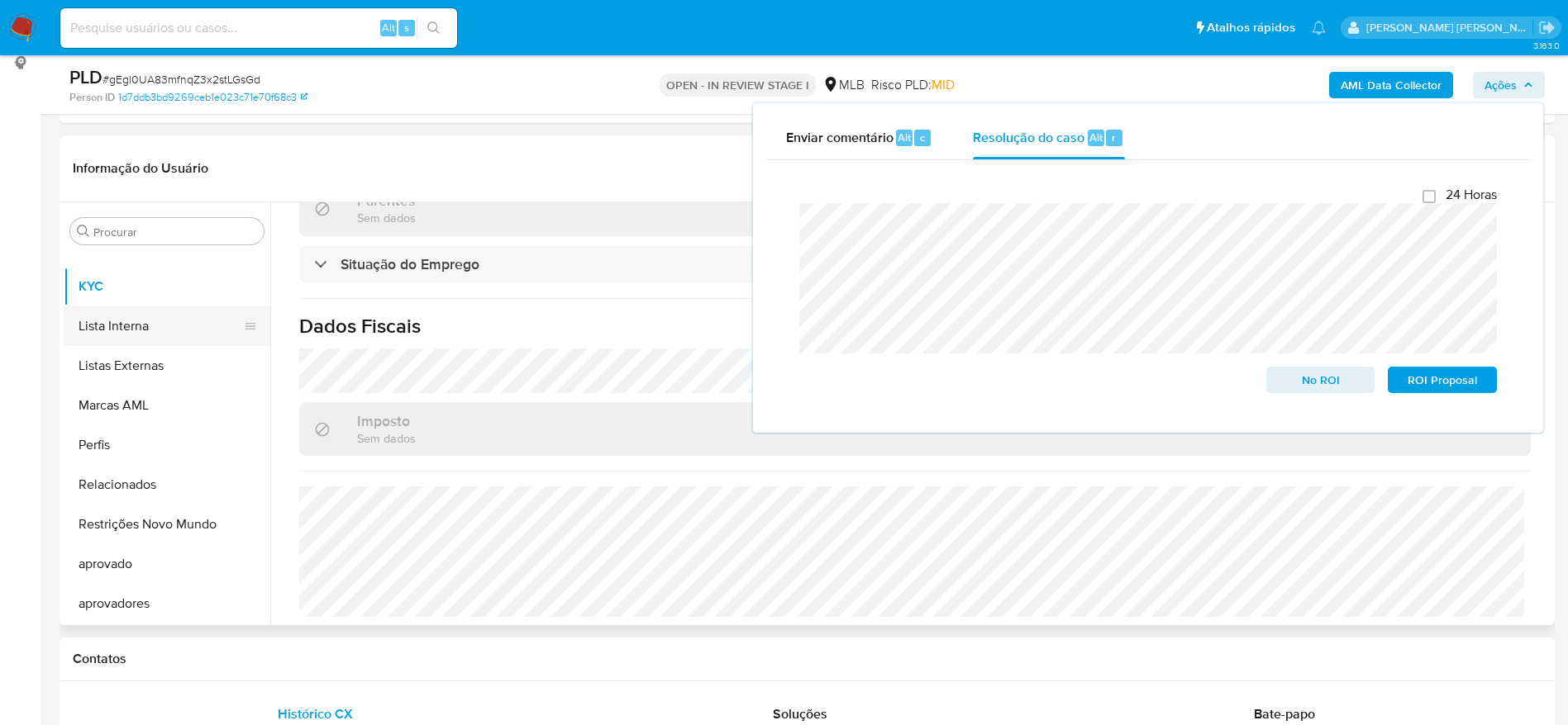
click at [126, 317] on button "Lista Interna" at bounding box center [160, 327] width 194 height 40
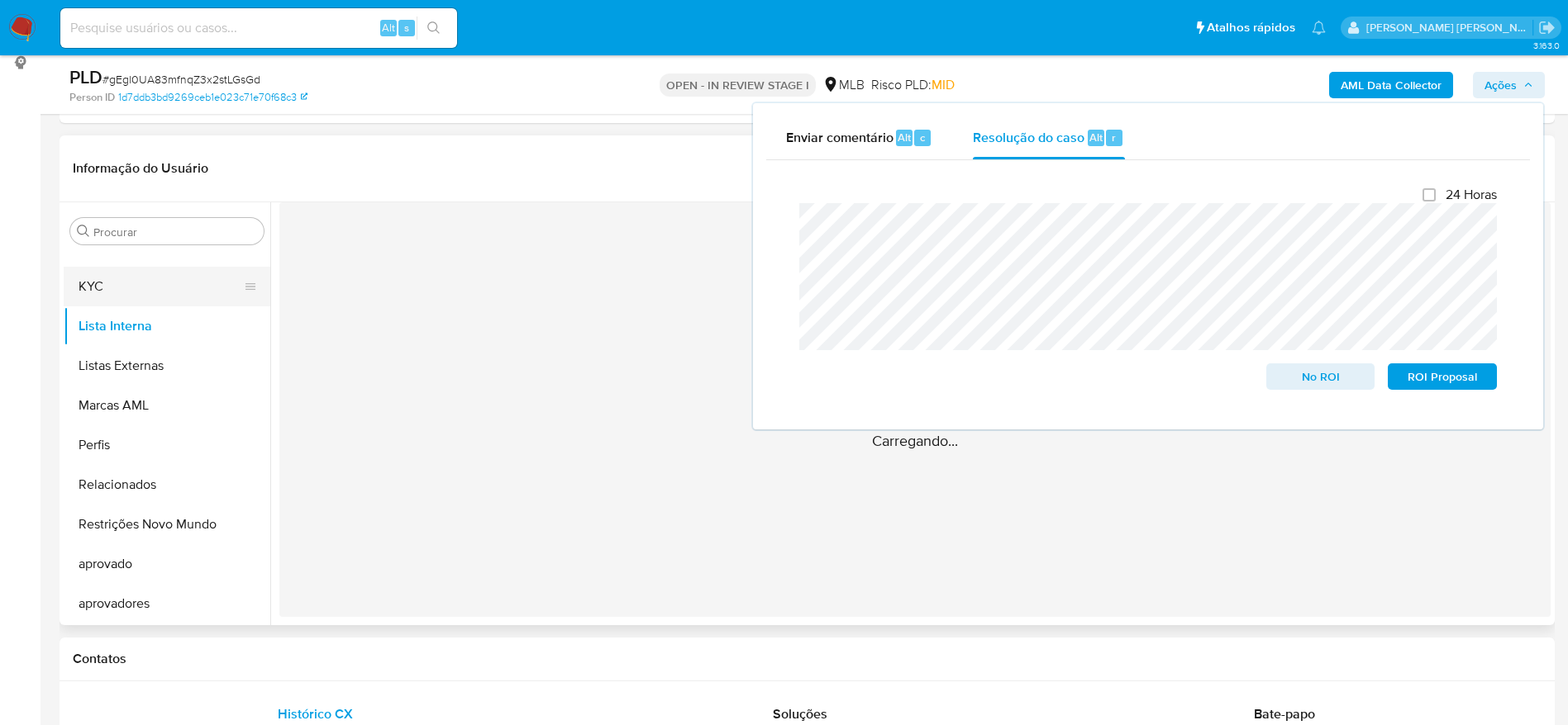
click at [108, 269] on button "KYC" at bounding box center [160, 287] width 194 height 40
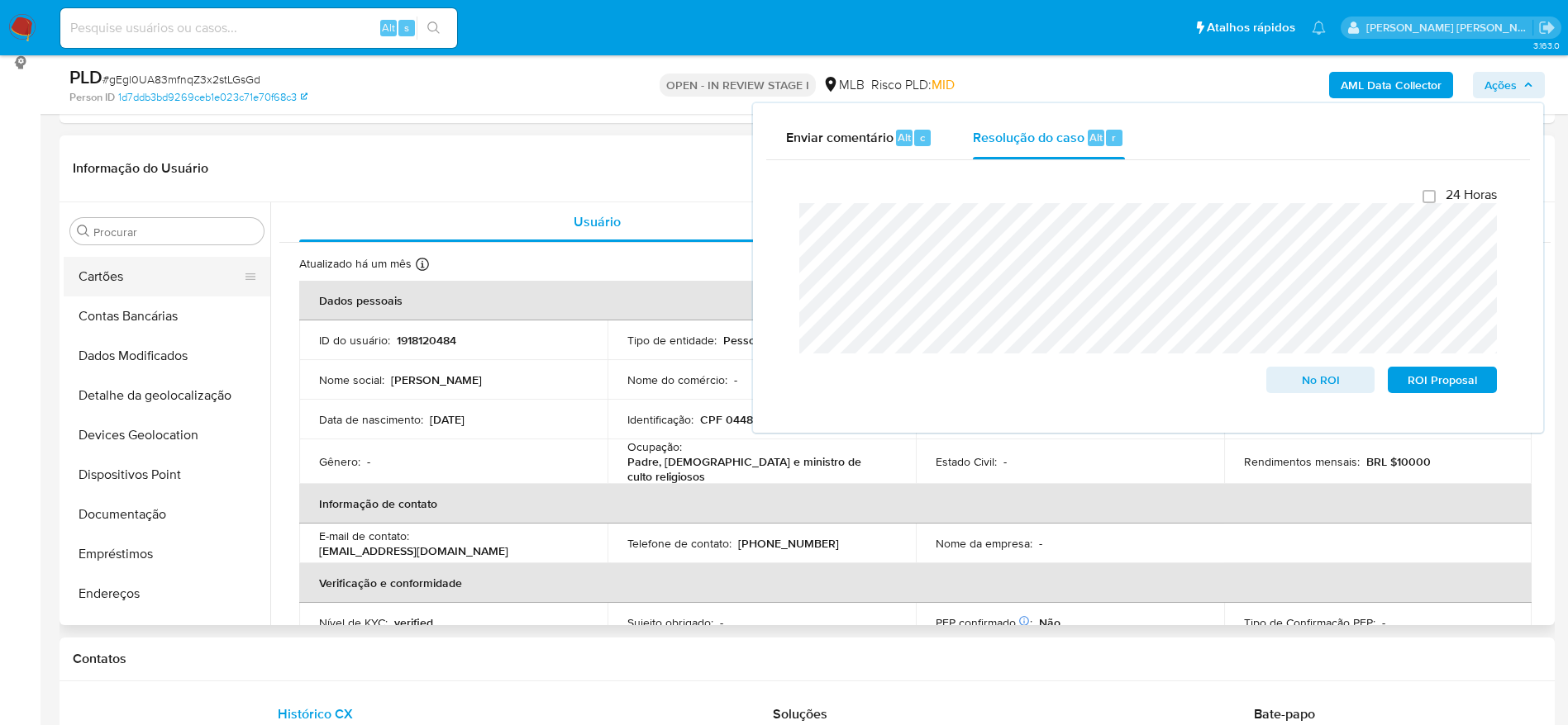
click at [140, 294] on button "Cartões" at bounding box center [160, 277] width 194 height 40
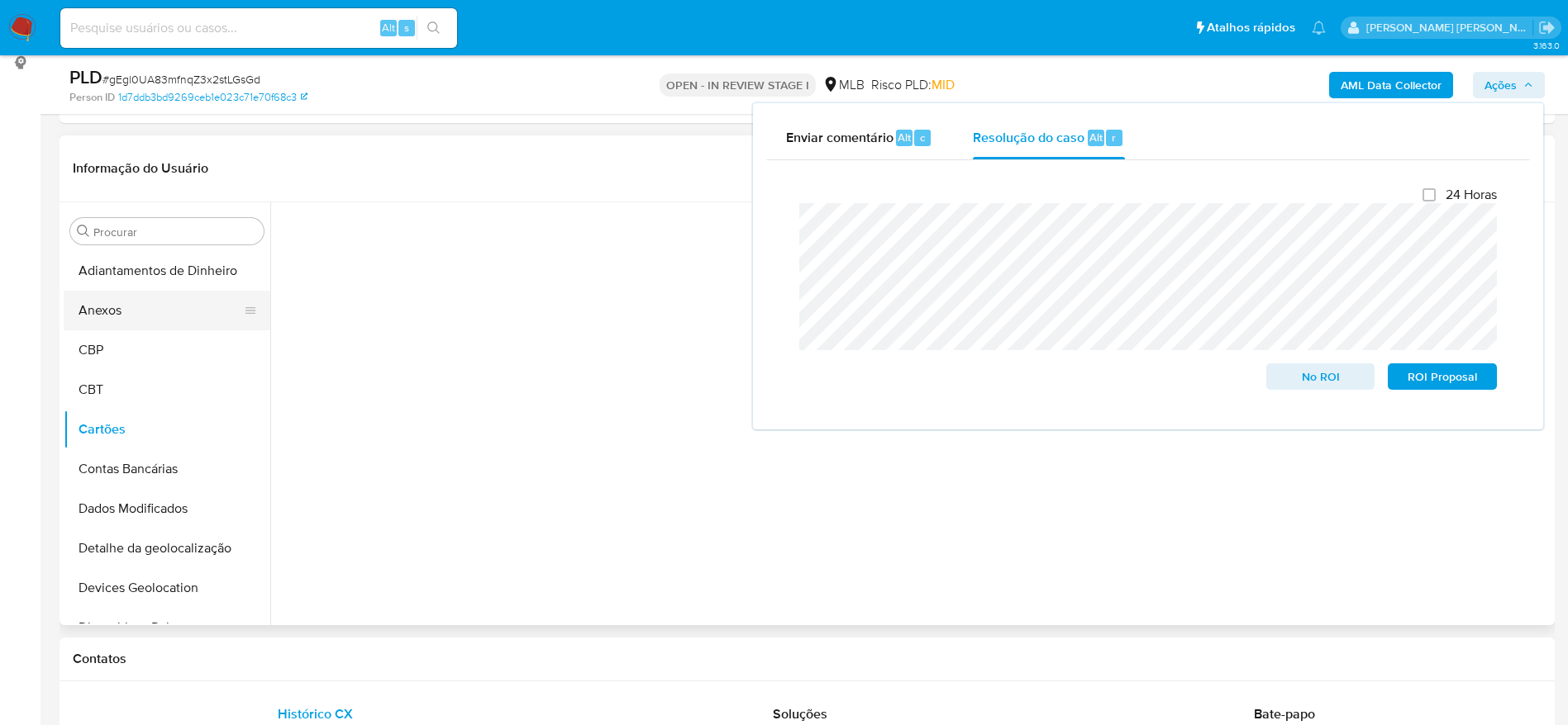
click at [127, 306] on button "Anexos" at bounding box center [160, 311] width 194 height 40
drag, startPoint x: 1522, startPoint y: 82, endPoint x: 1472, endPoint y: 148, distance: 82.8
click at [1522, 83] on span "Ações" at bounding box center [1508, 85] width 49 height 23
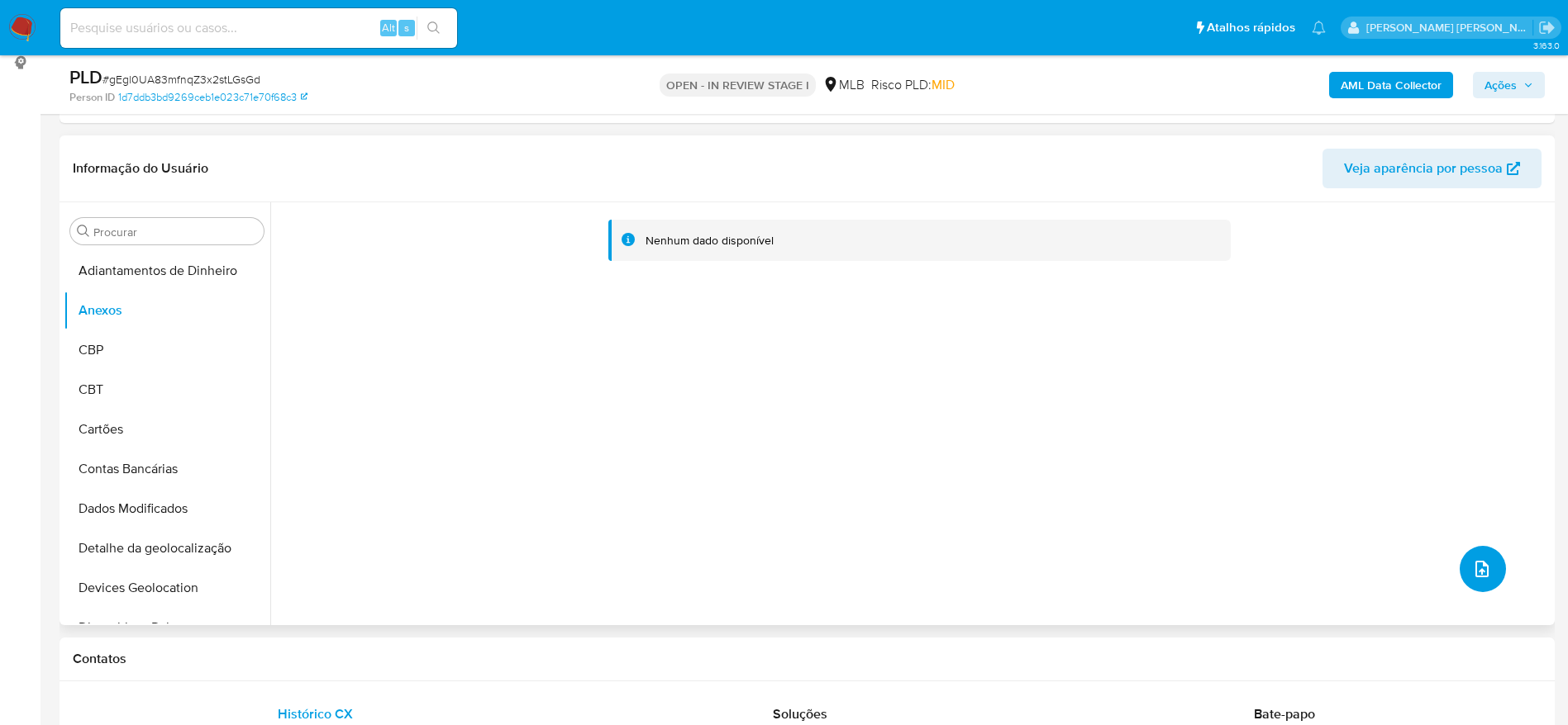
click at [1480, 560] on icon "upload-file" at bounding box center [1482, 569] width 20 height 20
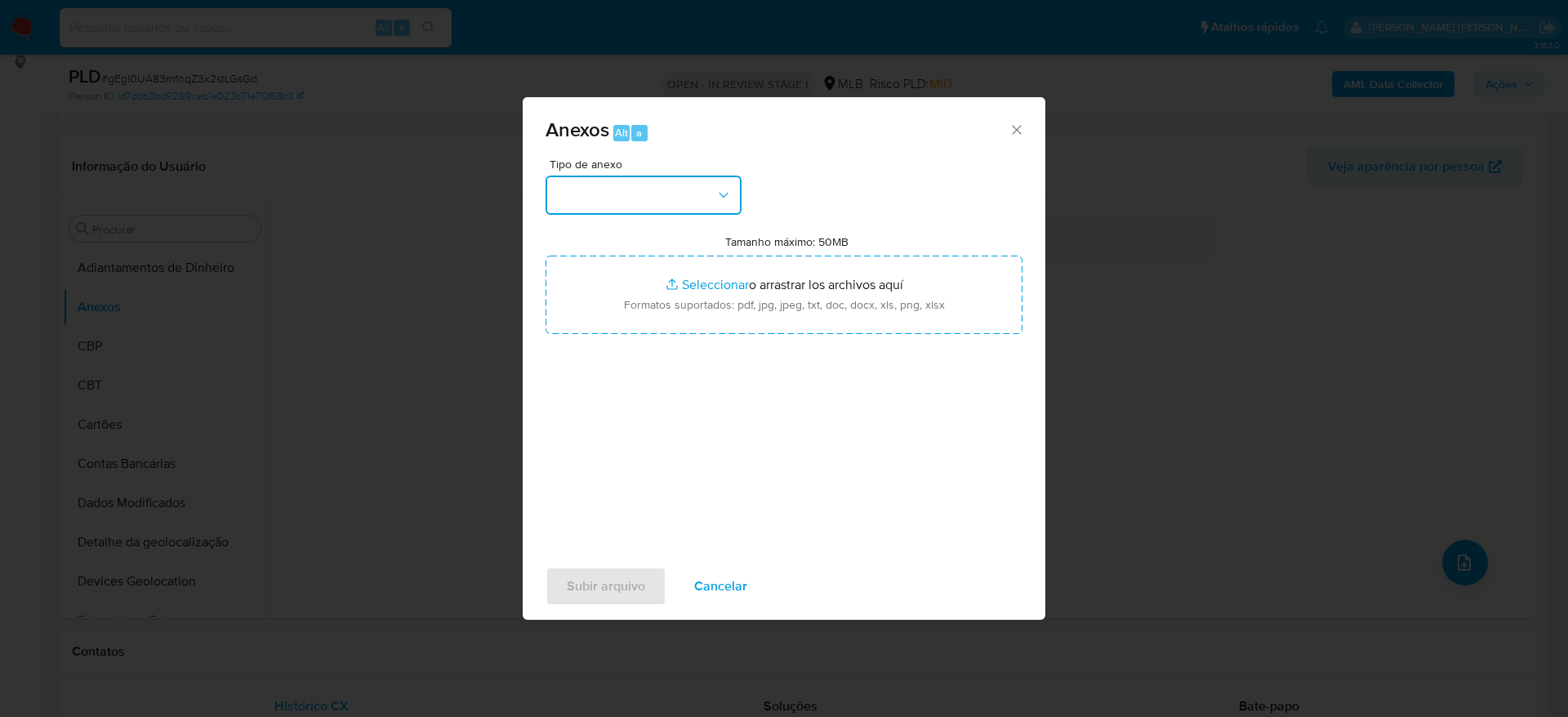
click at [651, 202] on button "button" at bounding box center [643, 195] width 196 height 39
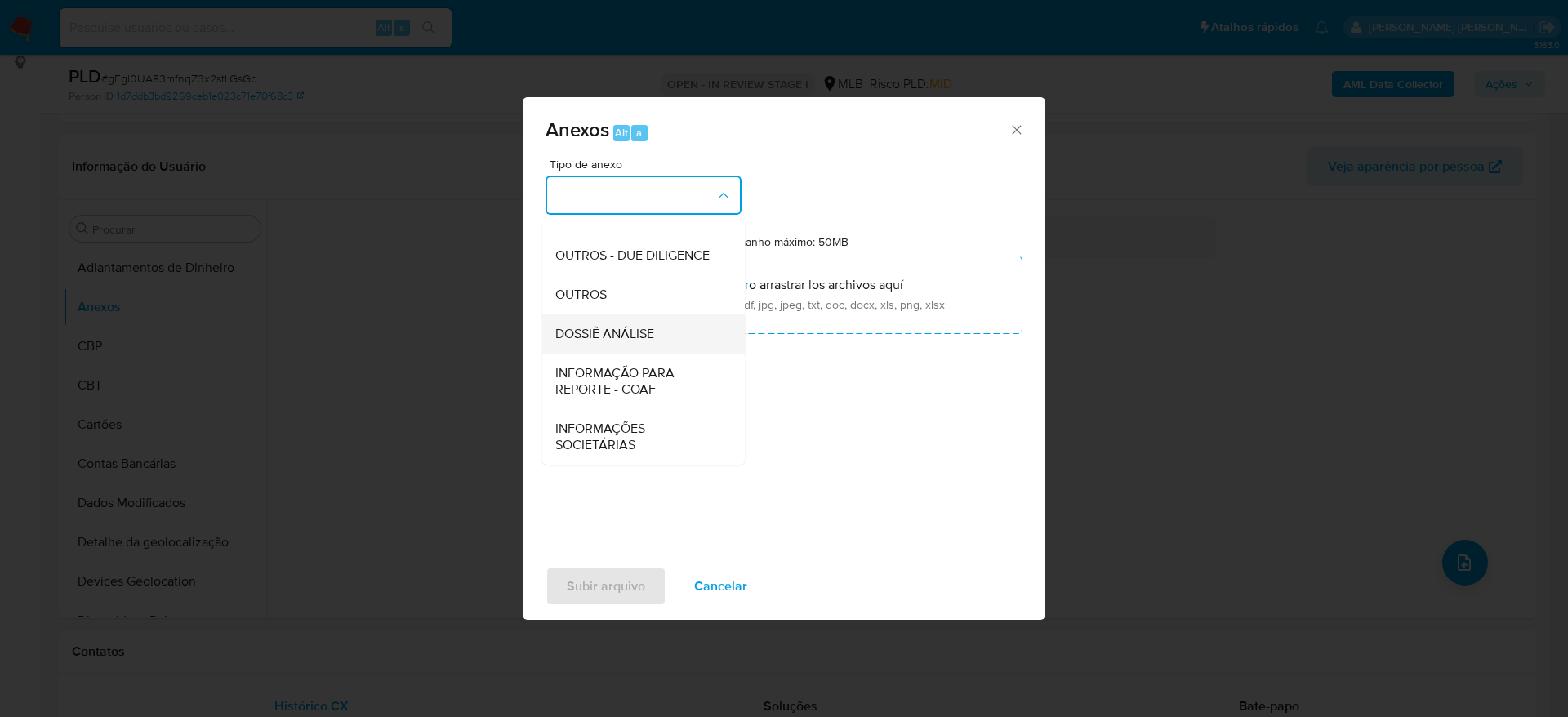
scroll to position [252, 0]
click at [607, 307] on div "OUTROS" at bounding box center [638, 295] width 167 height 39
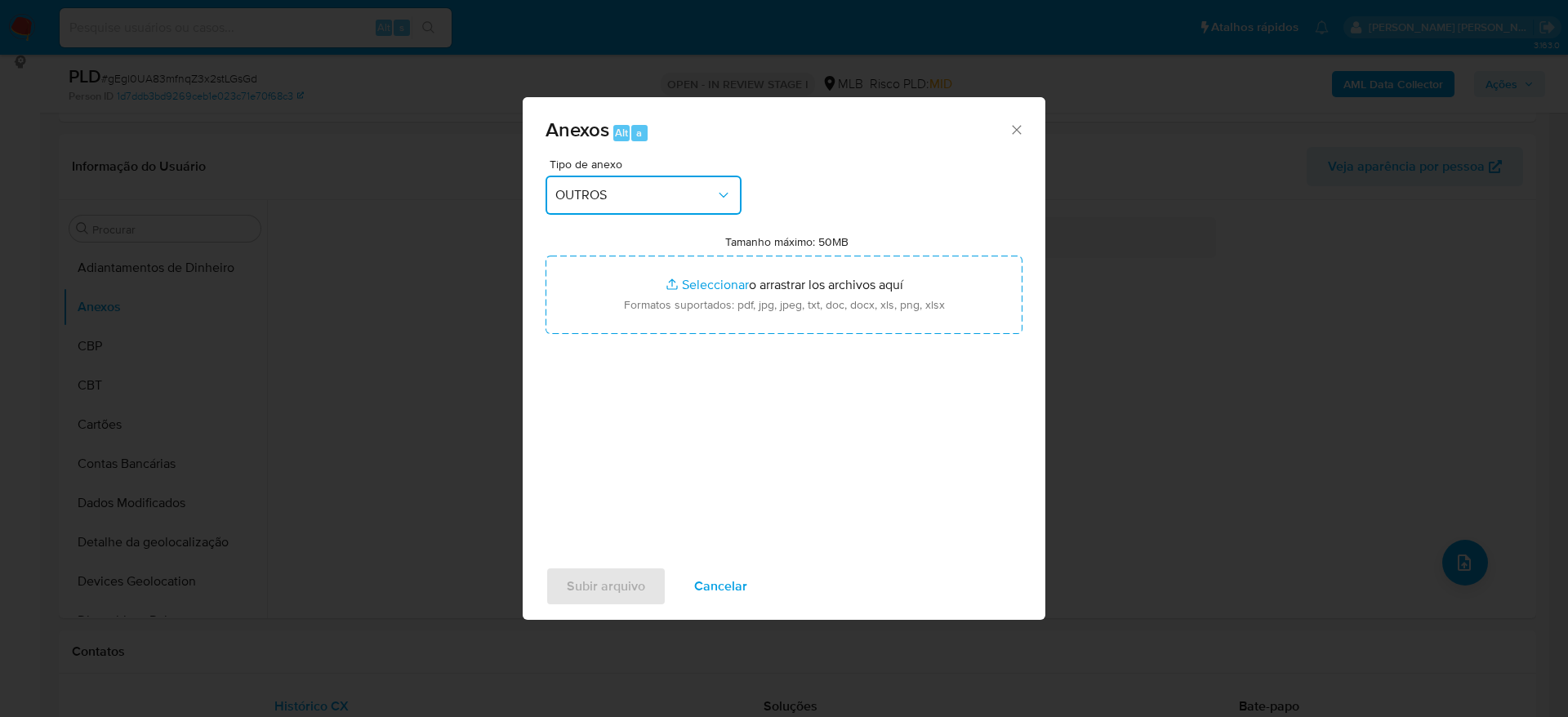
click at [639, 193] on span "OUTROS" at bounding box center [635, 195] width 160 height 16
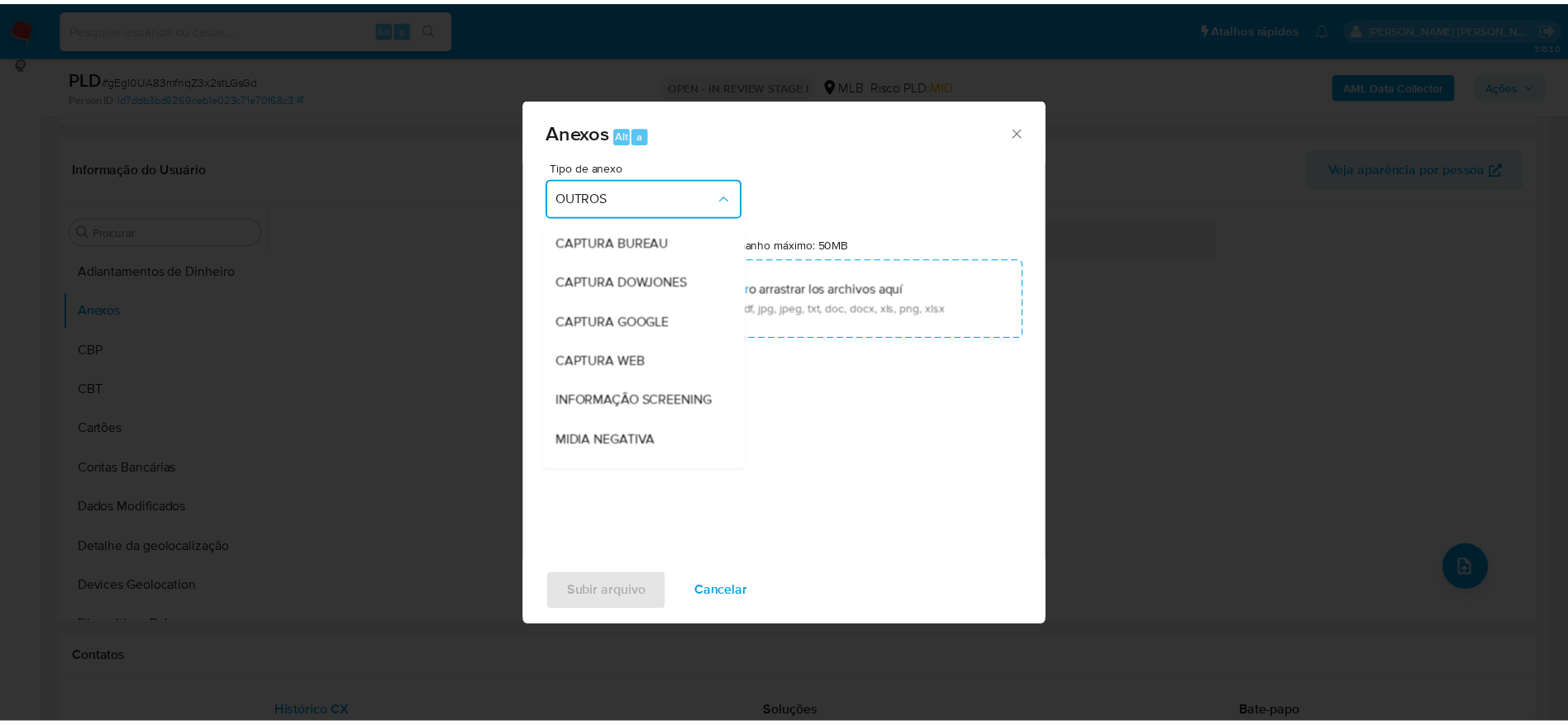
scroll to position [207, 0]
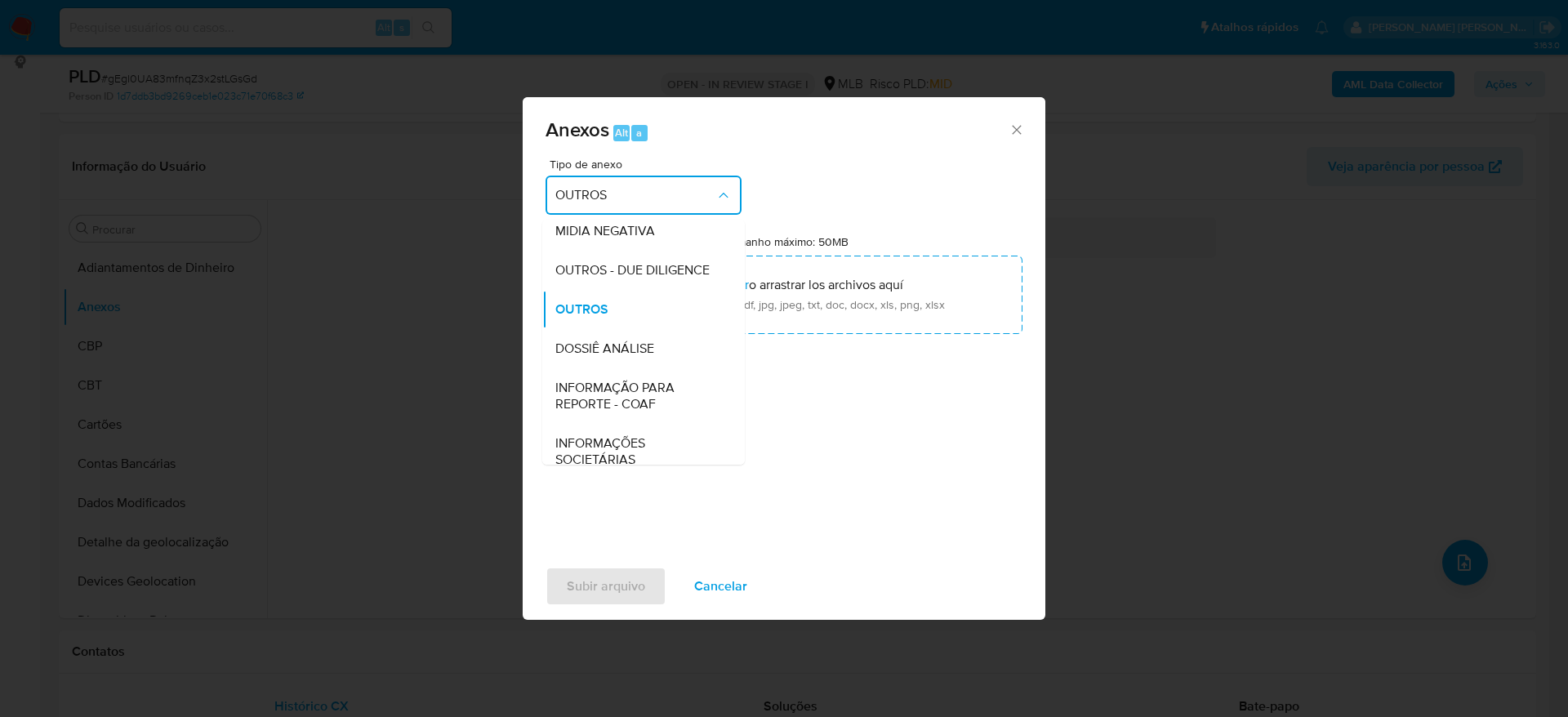
click at [639, 357] on span "DOSSIÊ ANÁLISE" at bounding box center [604, 349] width 99 height 16
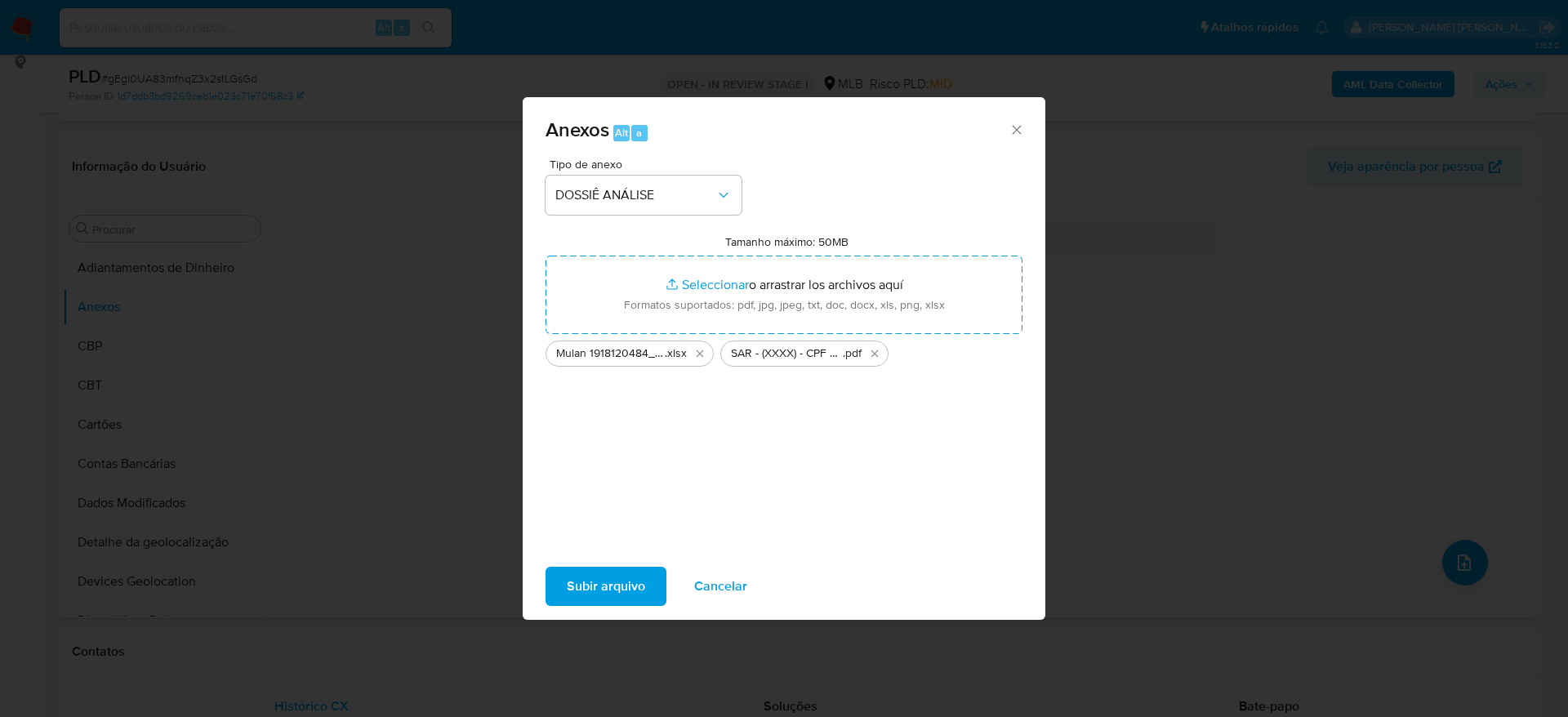
click at [614, 591] on span "Subir arquivo" at bounding box center [605, 586] width 78 height 36
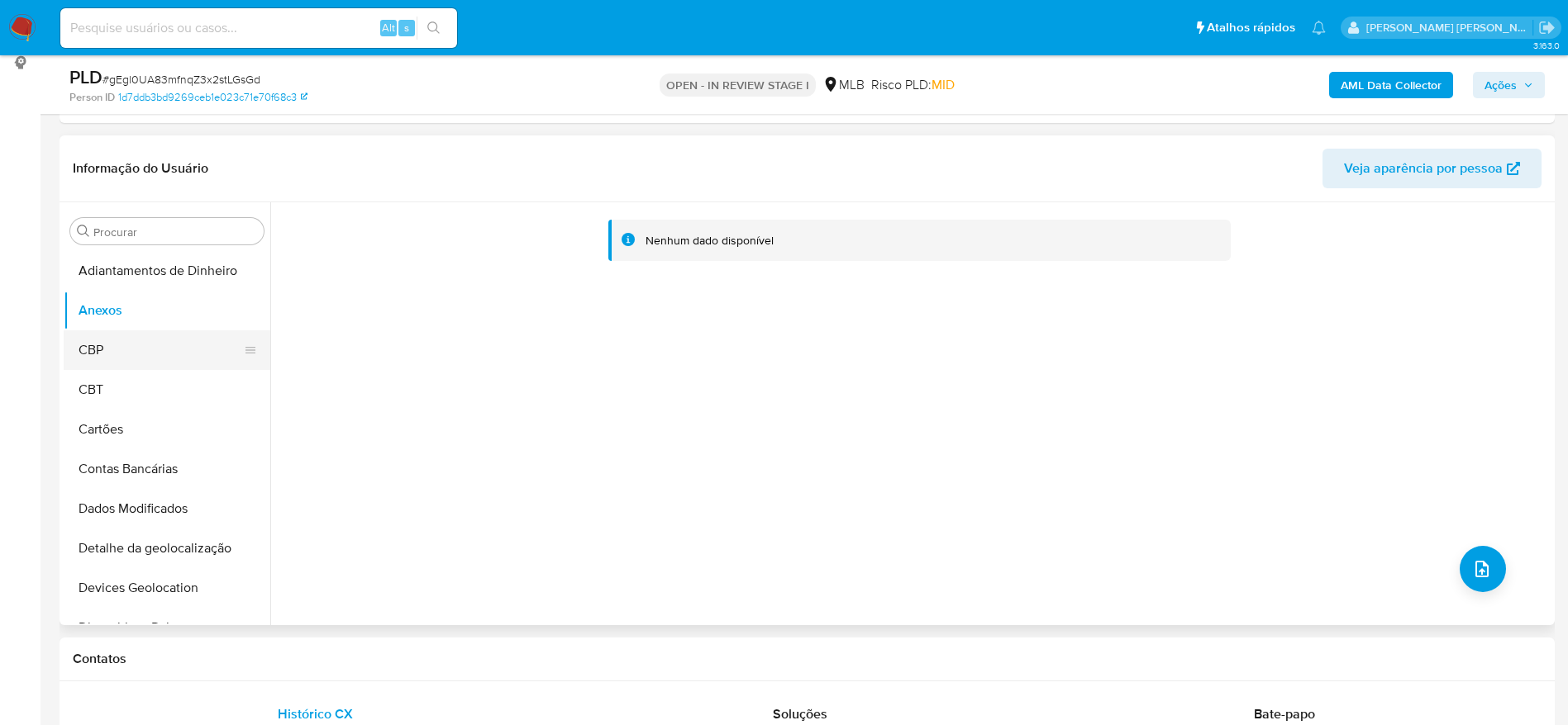
drag, startPoint x: 193, startPoint y: 341, endPoint x: 172, endPoint y: 338, distance: 21.2
click at [189, 341] on button "CBP" at bounding box center [160, 351] width 194 height 40
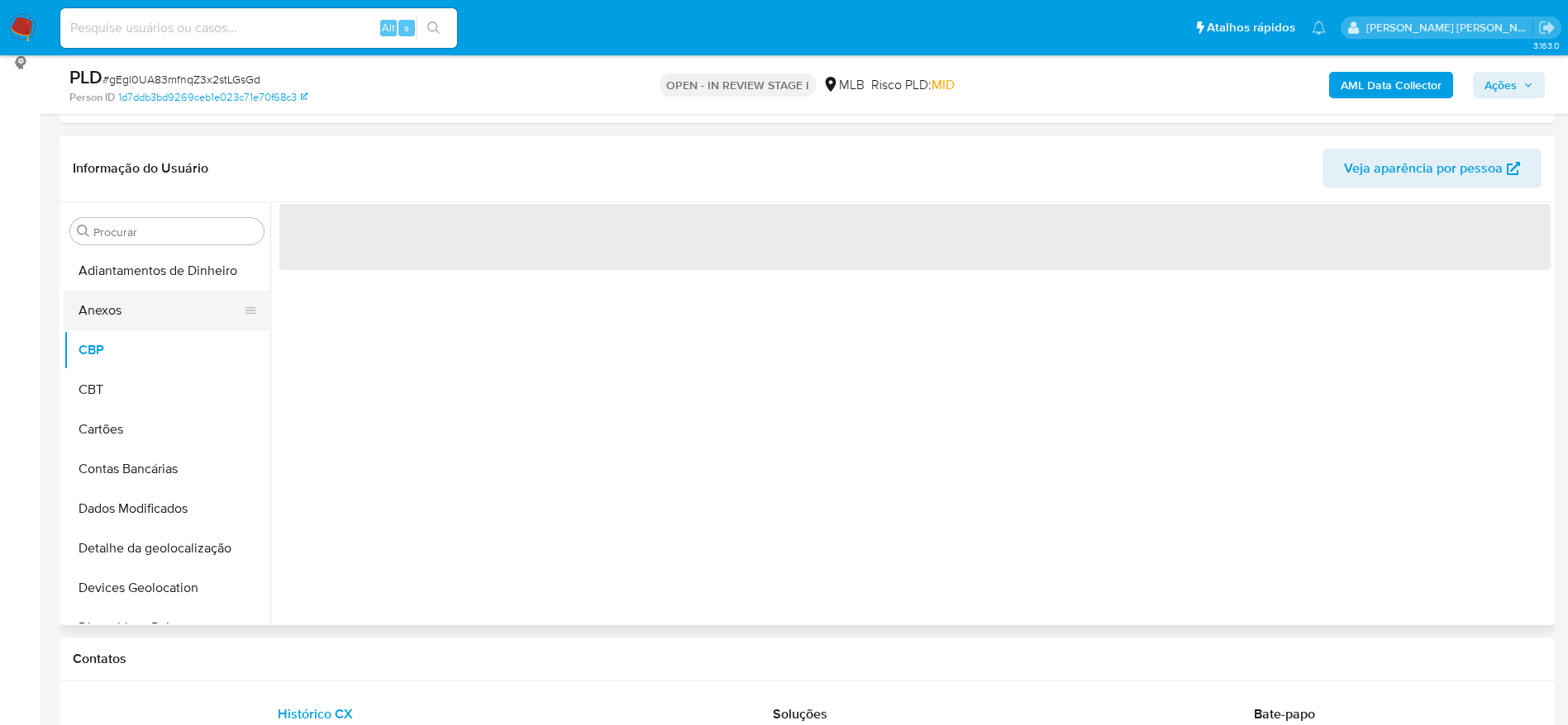
click at [131, 305] on button "Anexos" at bounding box center [160, 311] width 194 height 40
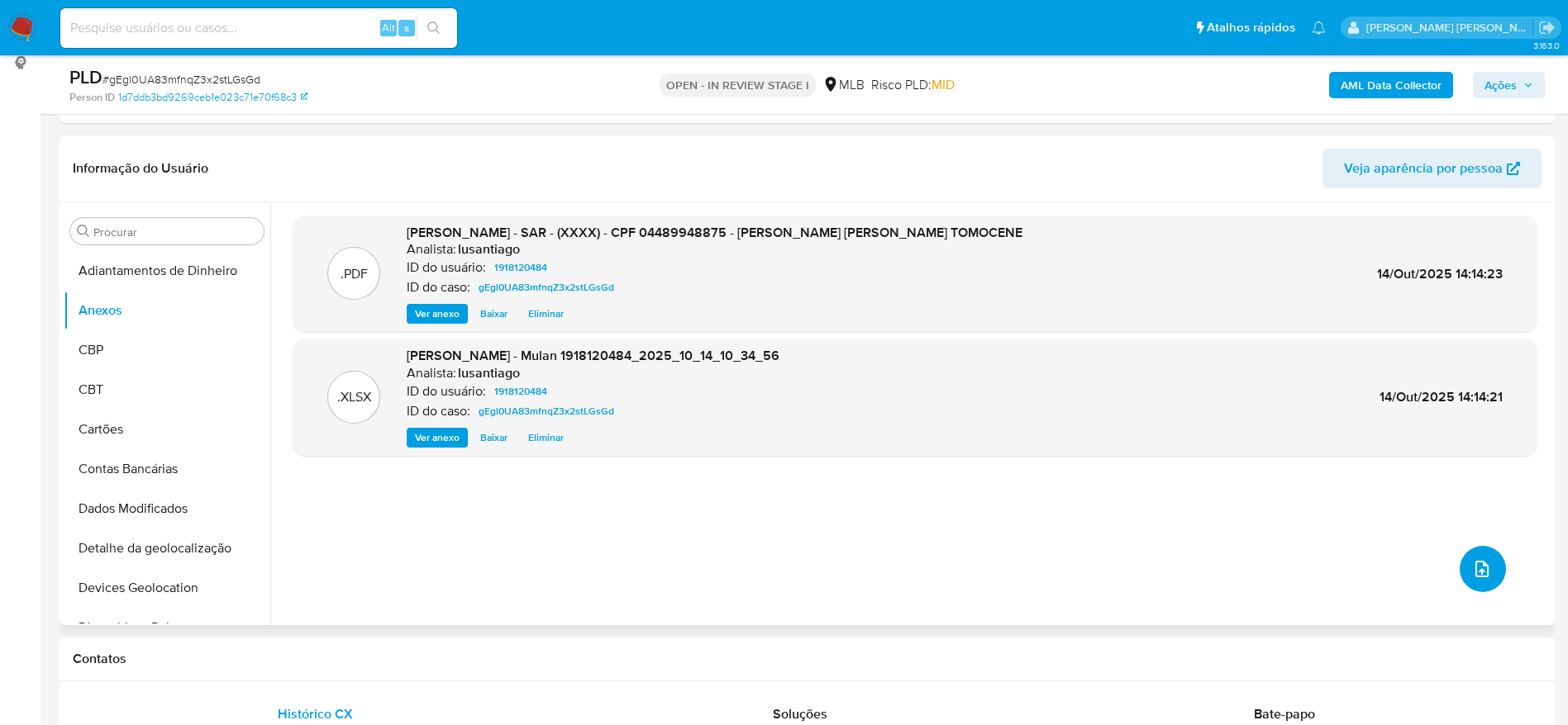
click at [1479, 571] on icon "upload-file" at bounding box center [1482, 569] width 20 height 20
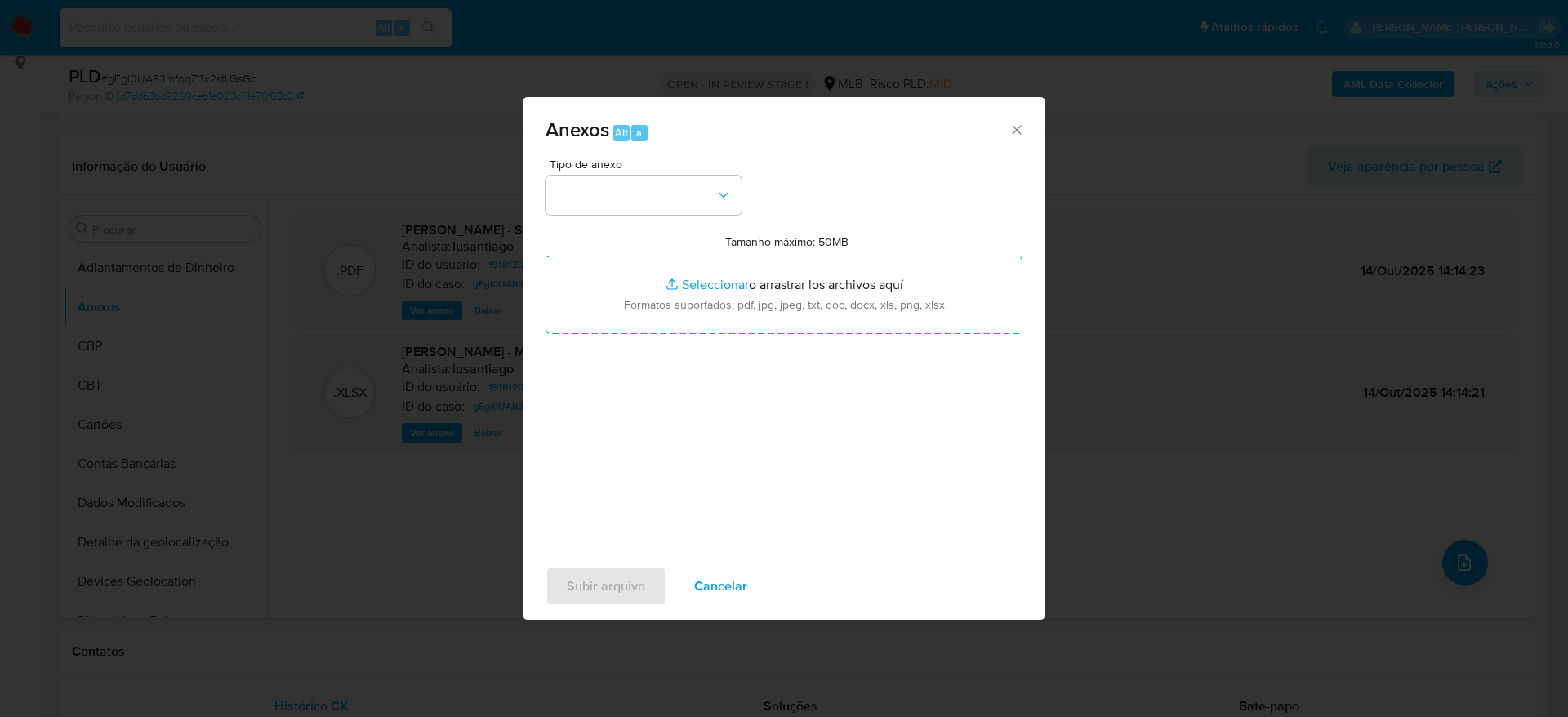
click at [1014, 129] on icon "Cerrar" at bounding box center [1016, 130] width 16 height 16
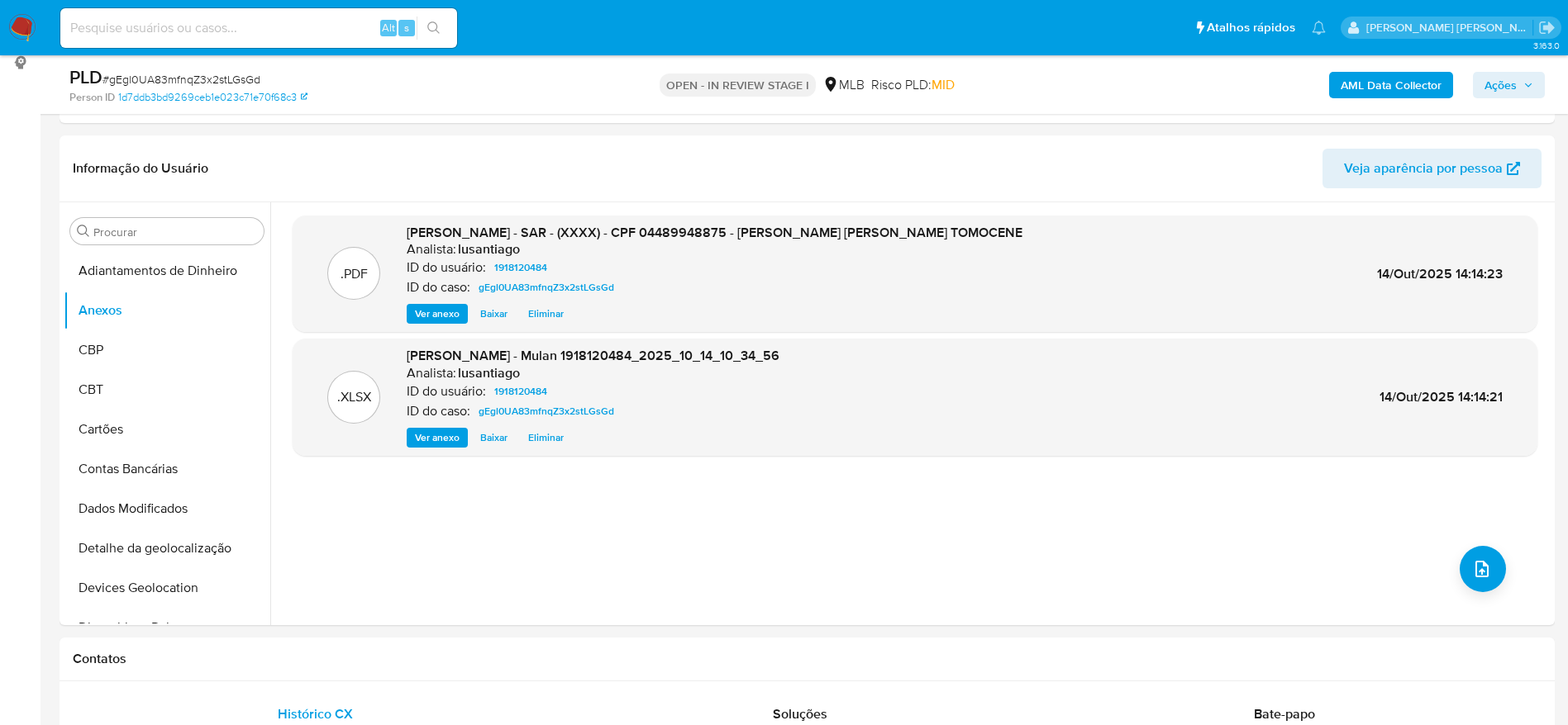
click at [1394, 88] on b "AML Data Collector" at bounding box center [1391, 85] width 101 height 26
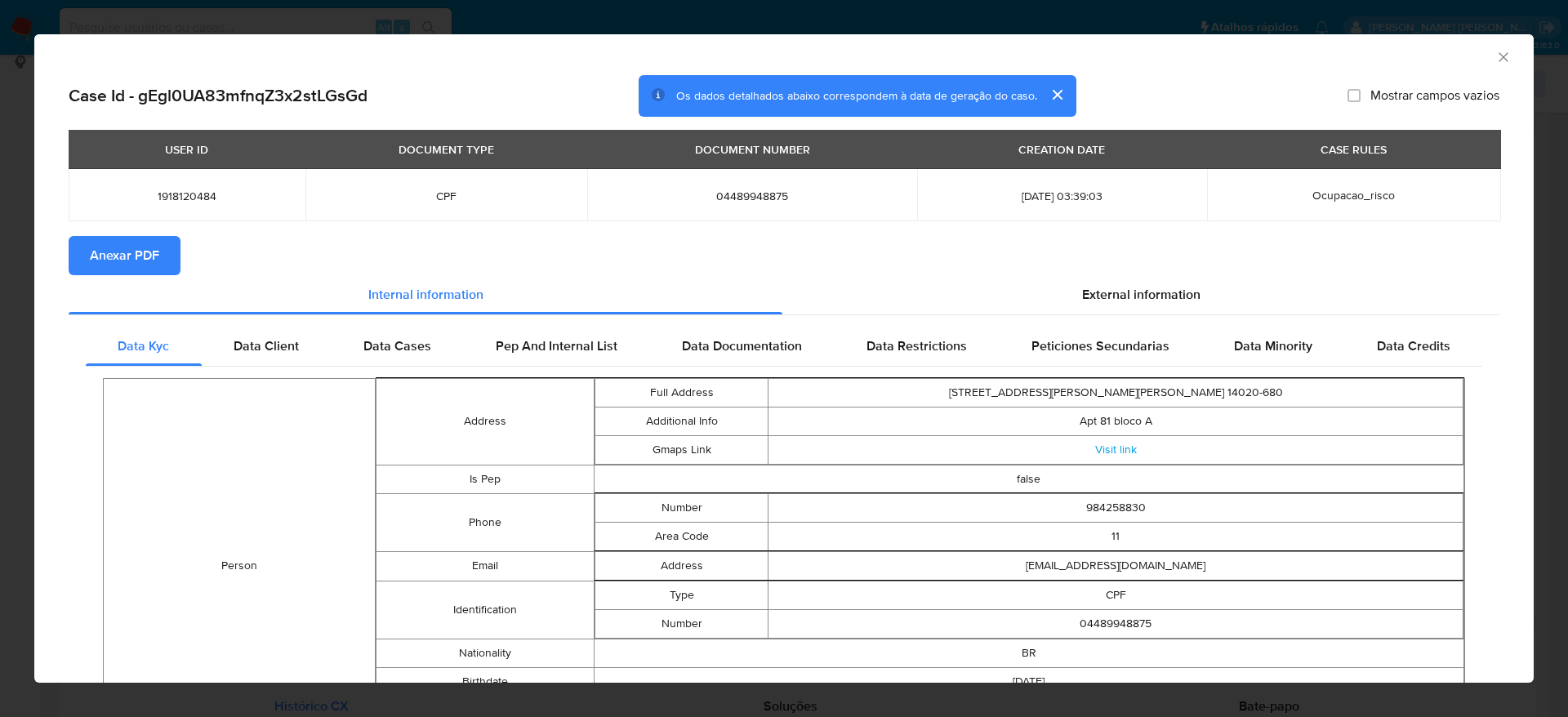
click at [163, 249] on button "Anexar PDF" at bounding box center [124, 256] width 112 height 39
click at [1495, 60] on icon "Fechar a janela" at bounding box center [1503, 57] width 16 height 16
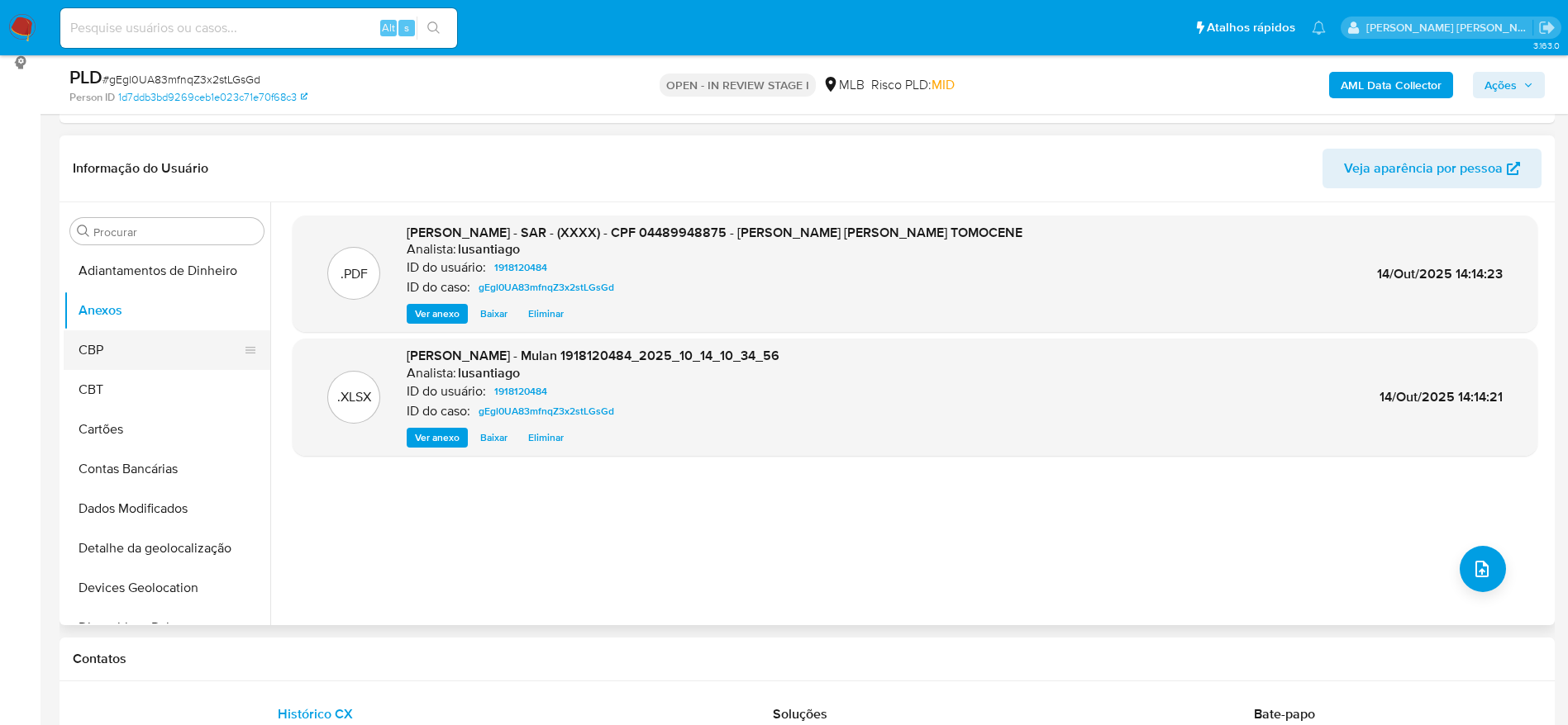
click at [116, 348] on button "CBP" at bounding box center [160, 351] width 194 height 40
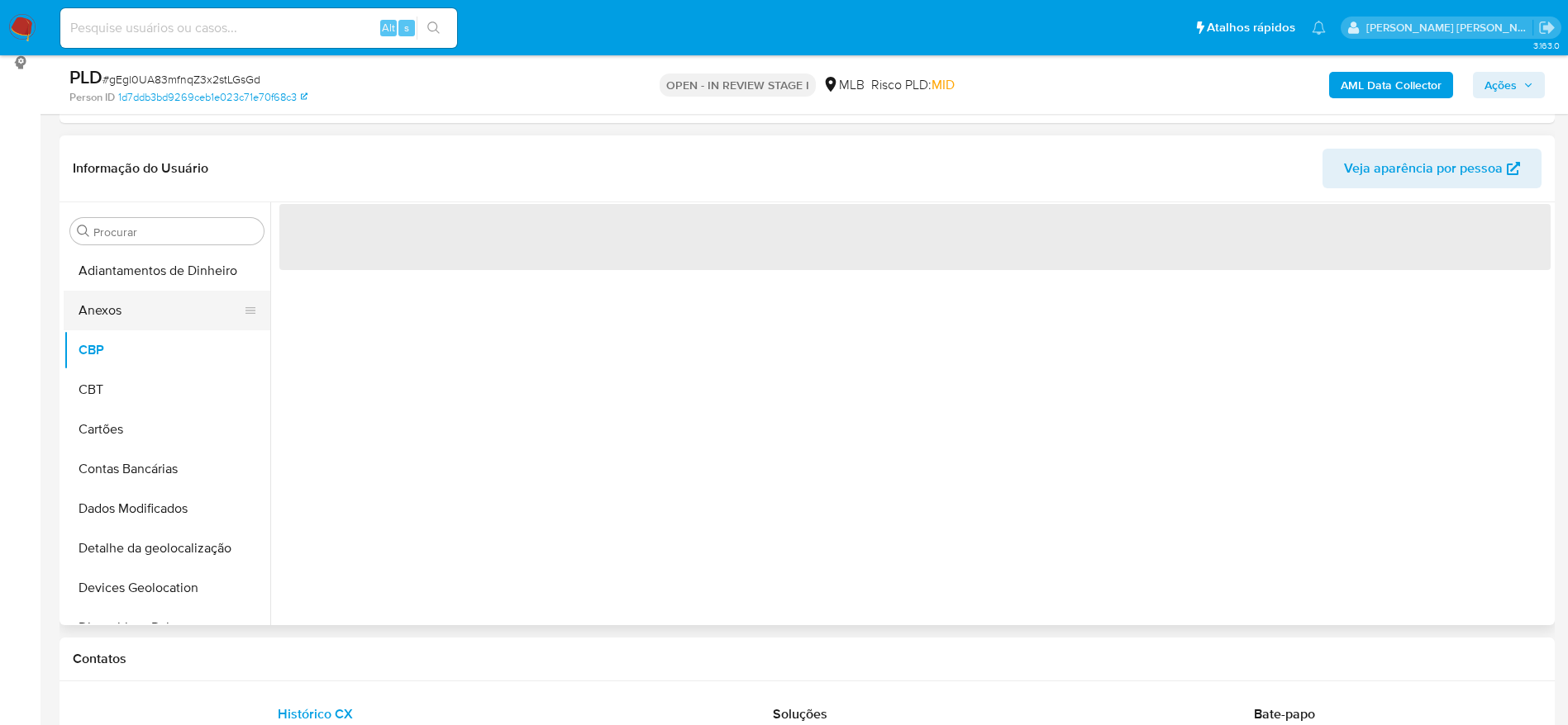
click at [117, 311] on button "Anexos" at bounding box center [160, 311] width 194 height 40
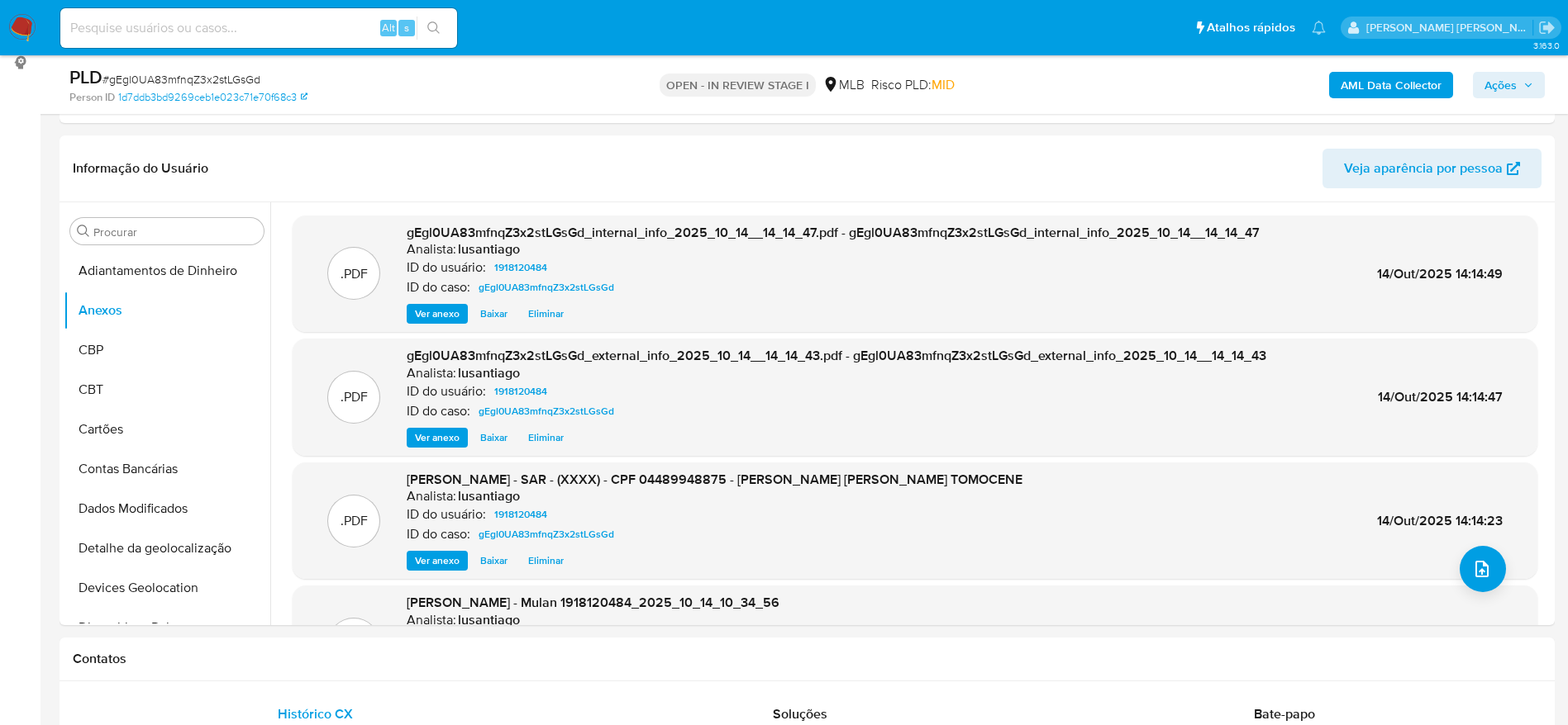
click at [1497, 88] on span "Ações" at bounding box center [1500, 85] width 32 height 26
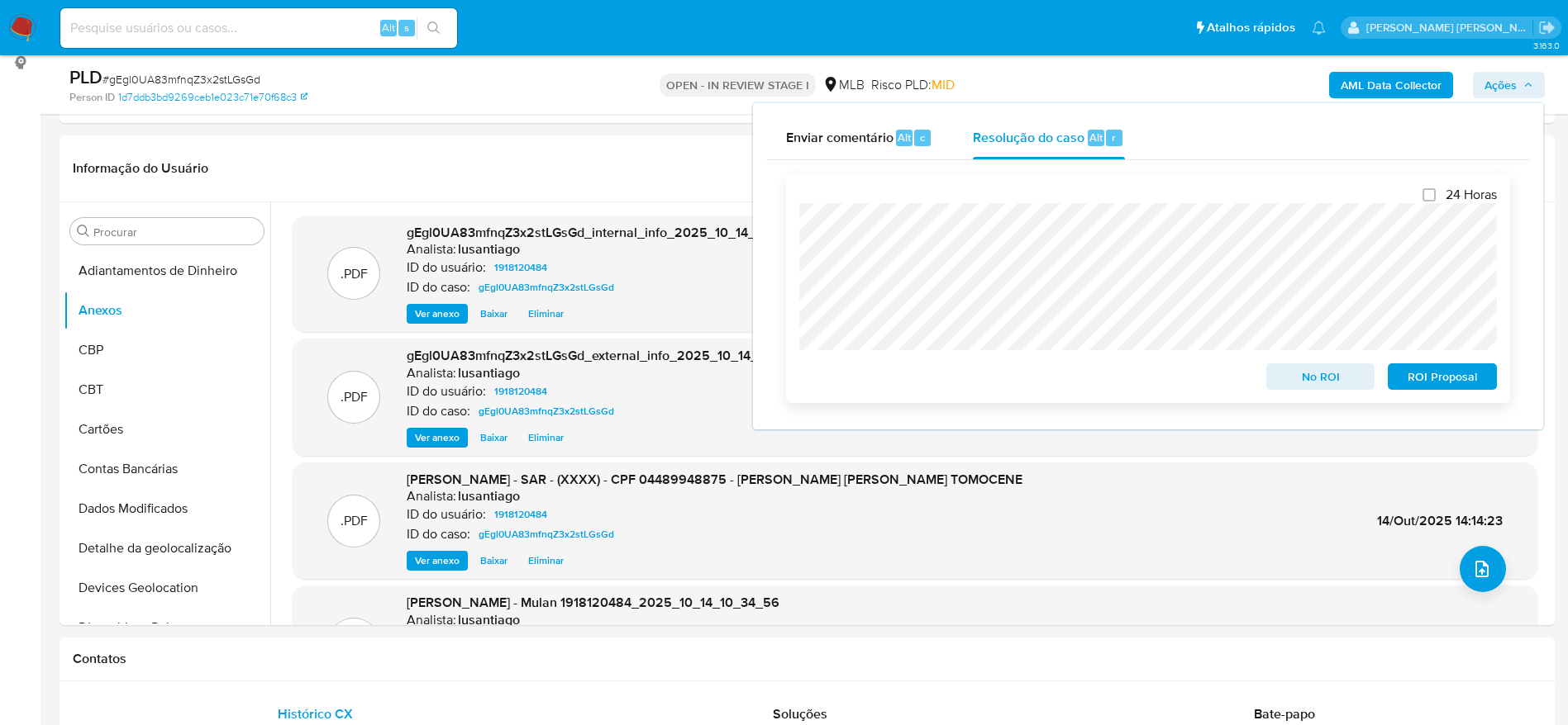
click at [1432, 380] on span "ROI Proposal" at bounding box center [1442, 377] width 86 height 23
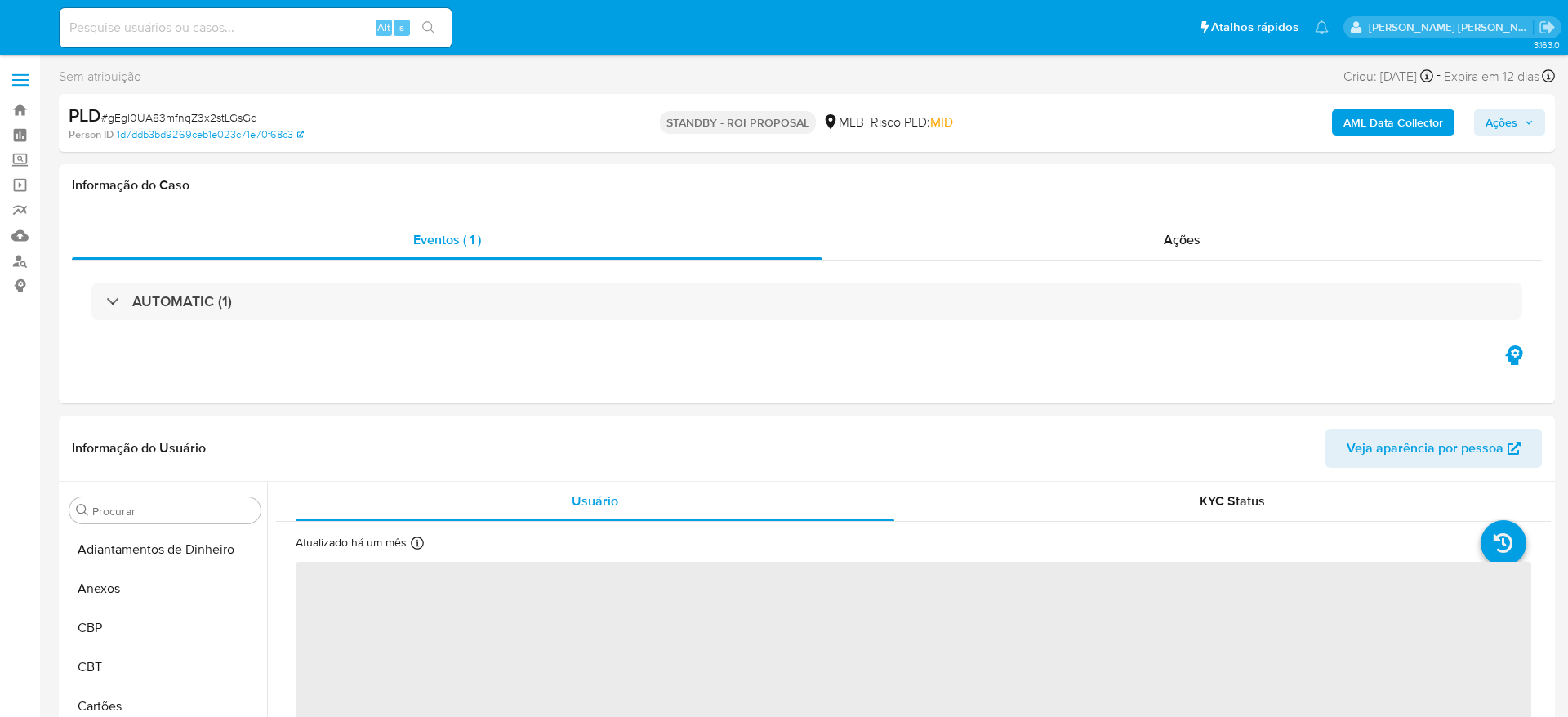
select select "10"
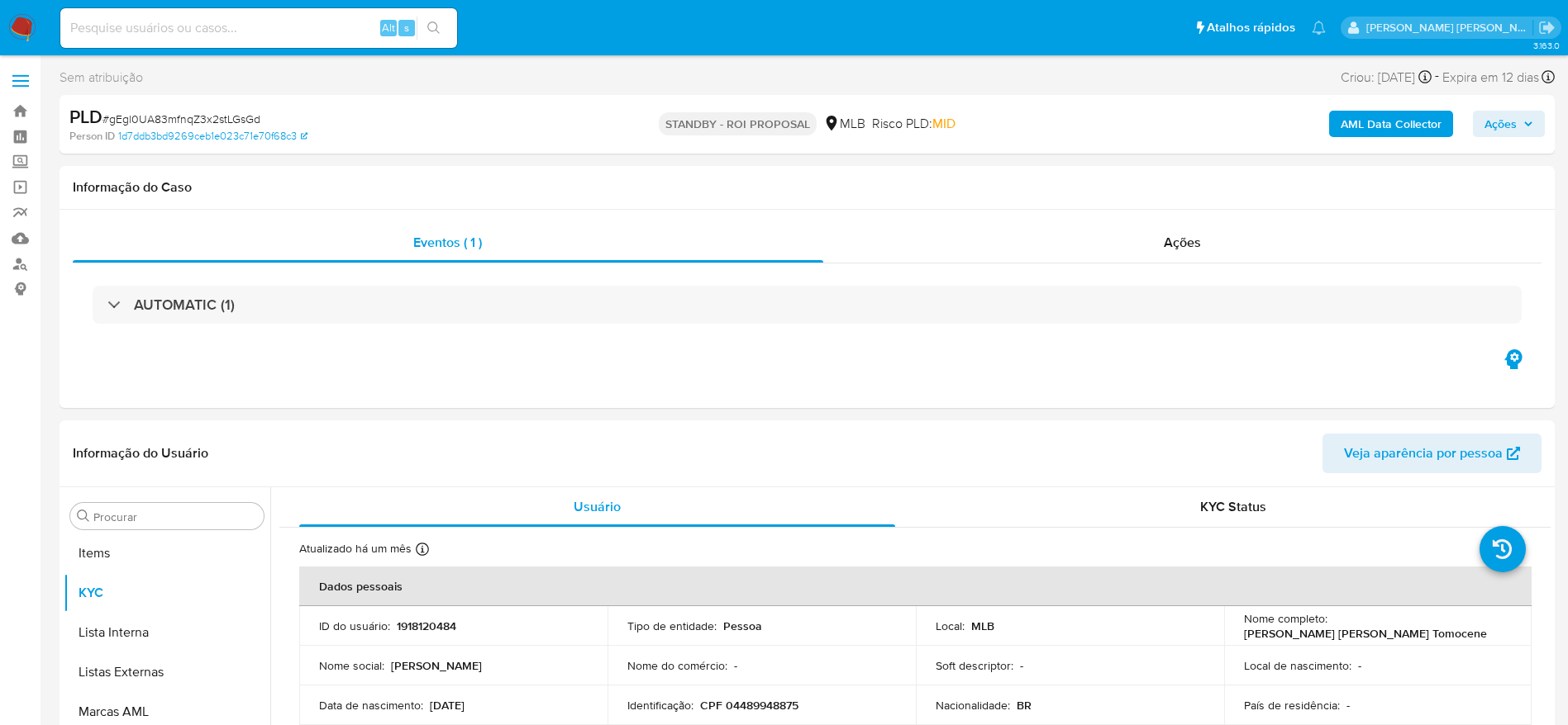
click at [270, 26] on input at bounding box center [259, 28] width 397 height 21
paste input "212298957"
type input "212298957"
click at [434, 23] on icon "search-icon" at bounding box center [434, 28] width 13 height 13
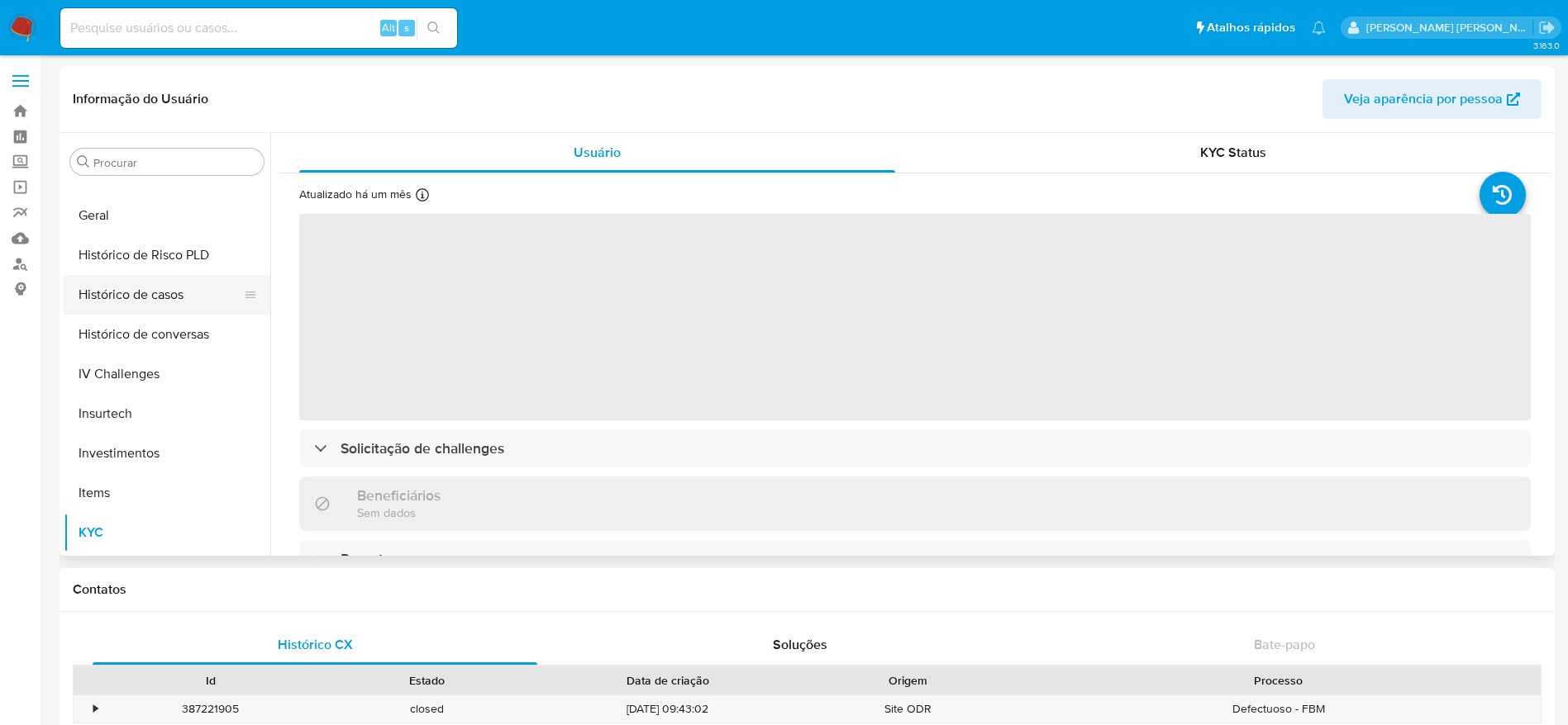
scroll to position [525, 0]
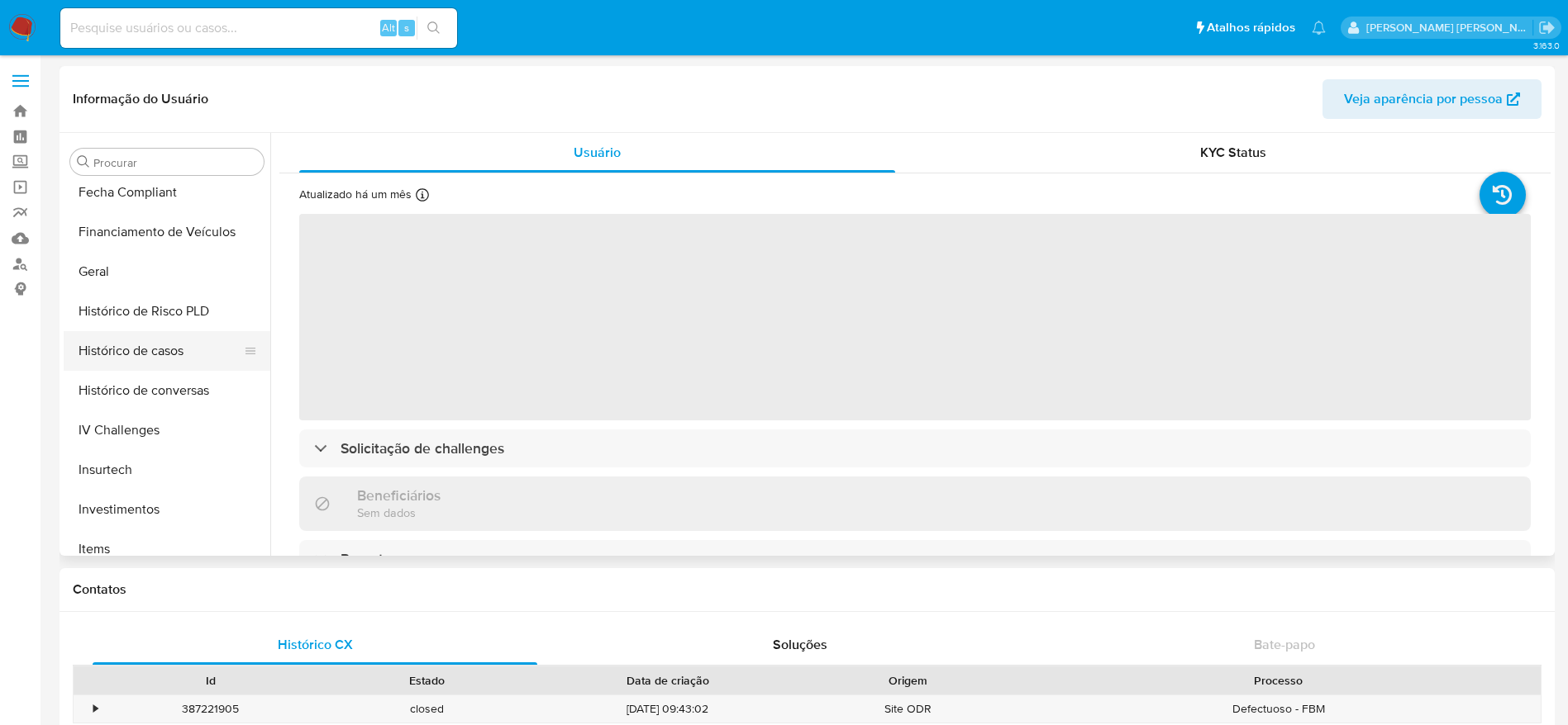
select select "10"
click at [183, 360] on button "Histórico de casos" at bounding box center [160, 351] width 194 height 40
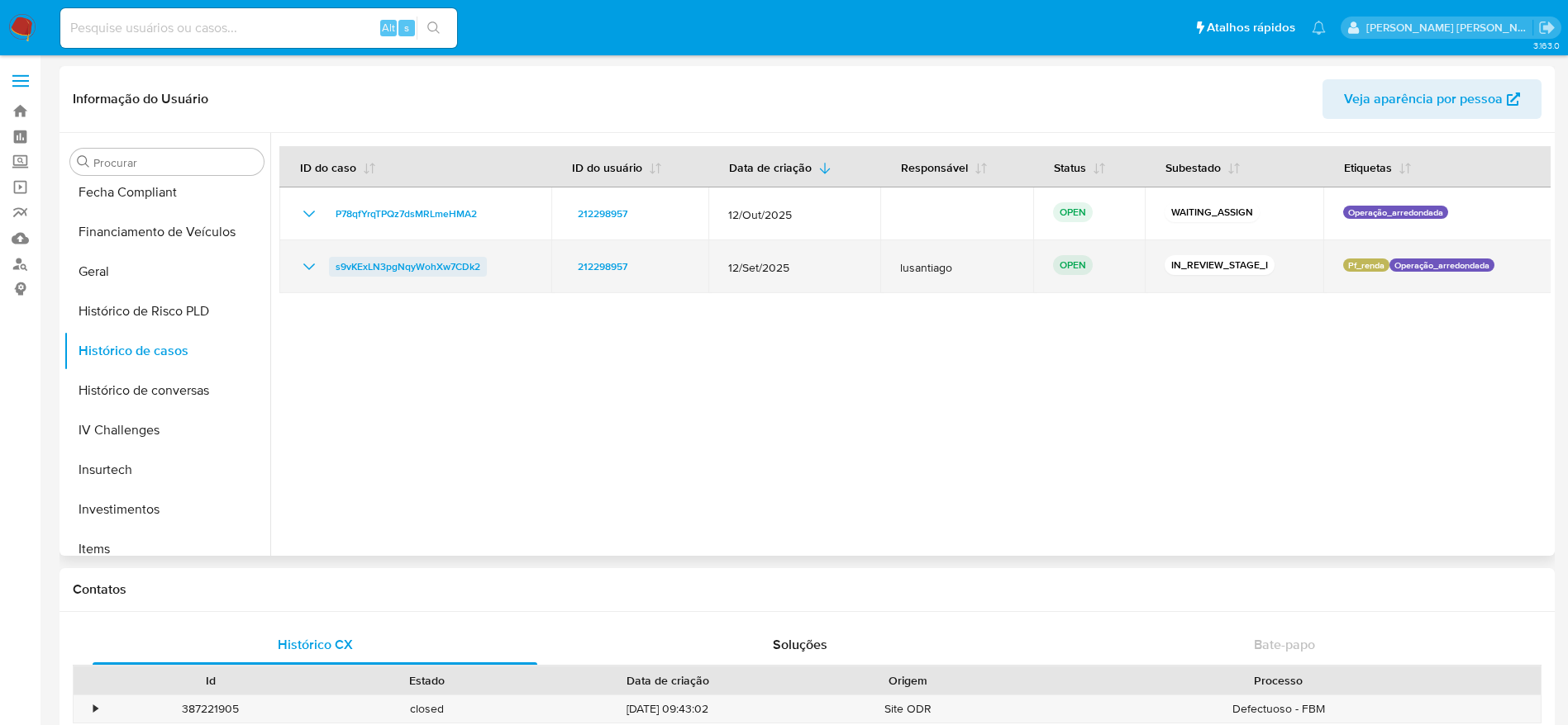
click at [406, 260] on span "s9vKExLN3pgNqyWohXw7CDk2" at bounding box center [408, 267] width 145 height 20
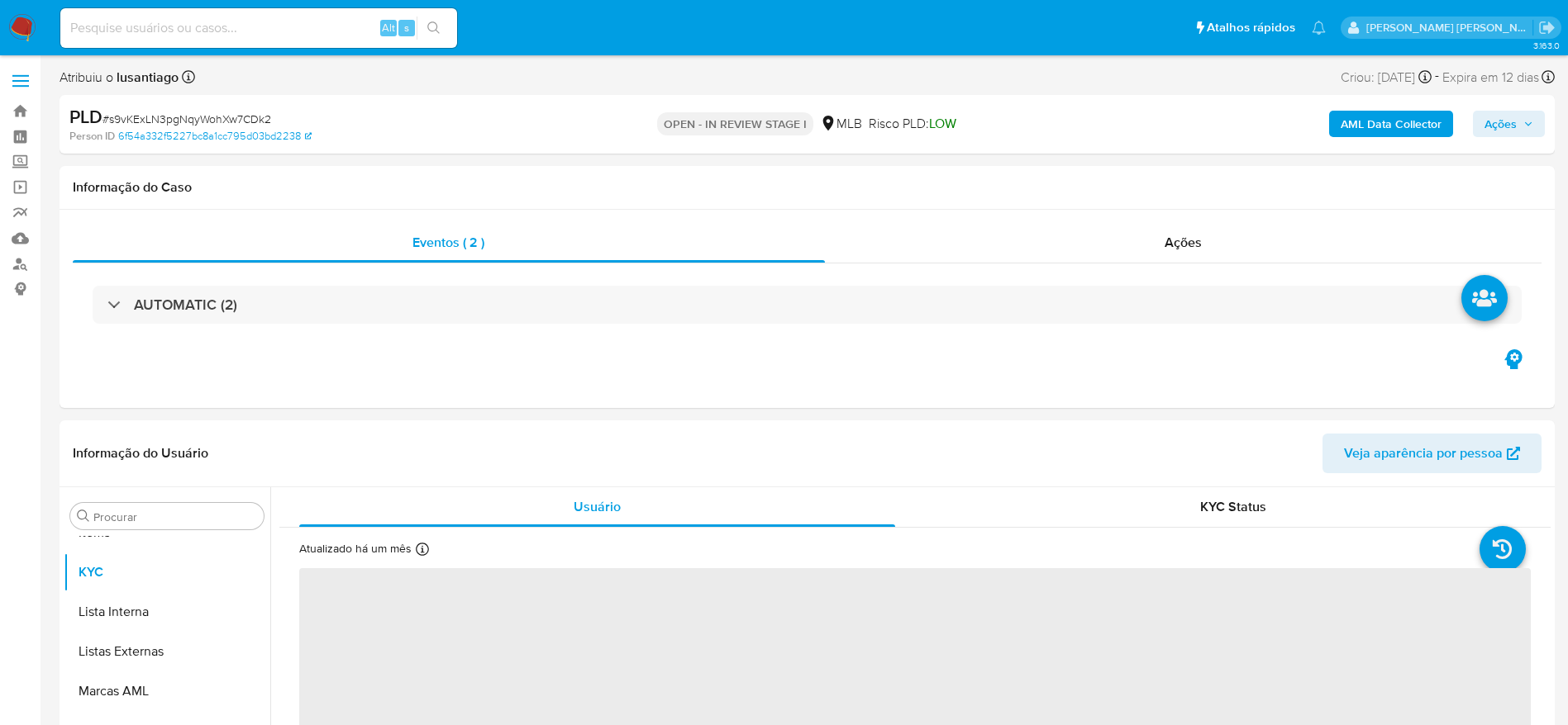
scroll to position [896, 0]
select select "10"
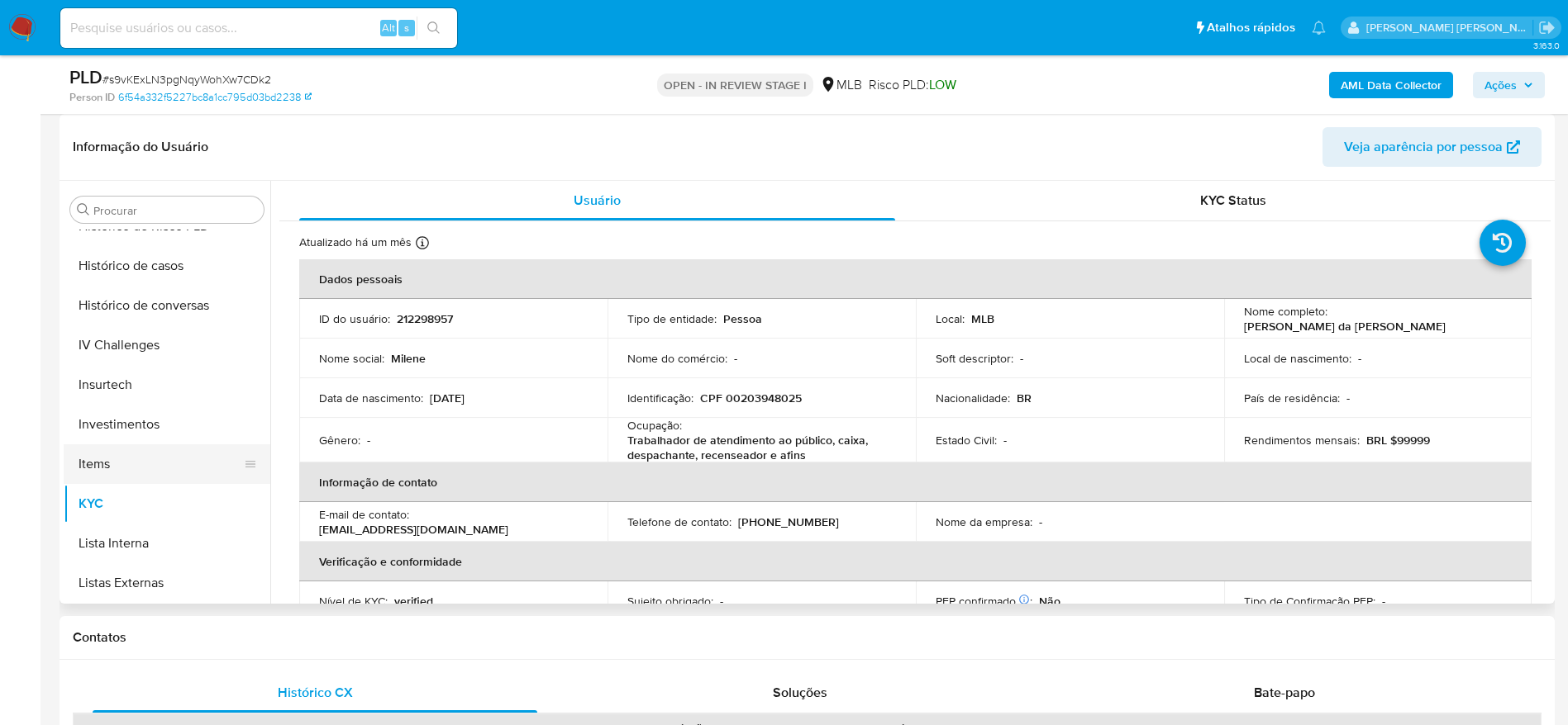
scroll to position [648, 0]
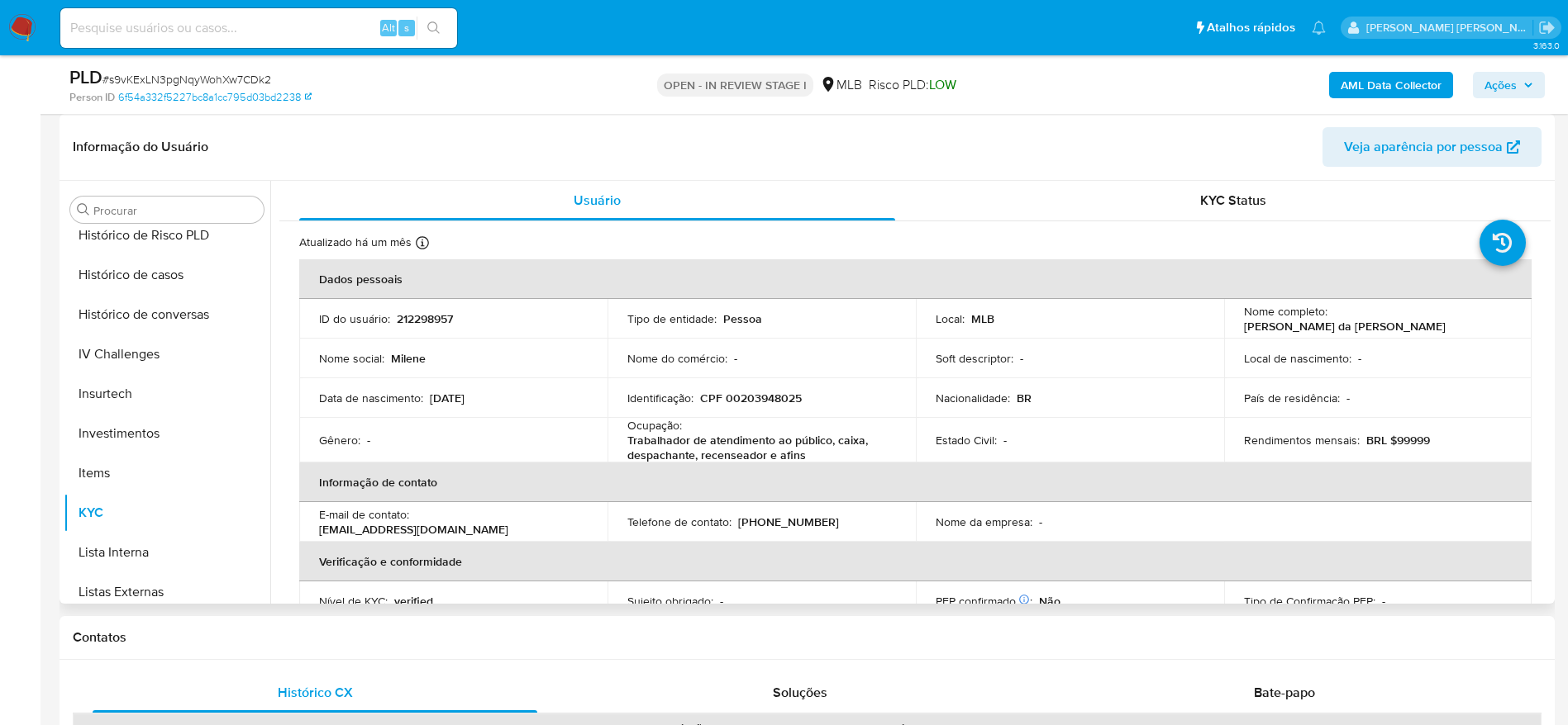
click at [762, 394] on p "CPF 00203948025" at bounding box center [750, 398] width 102 height 15
copy p "00203948025"
click at [1494, 81] on span "Ações" at bounding box center [1500, 85] width 32 height 26
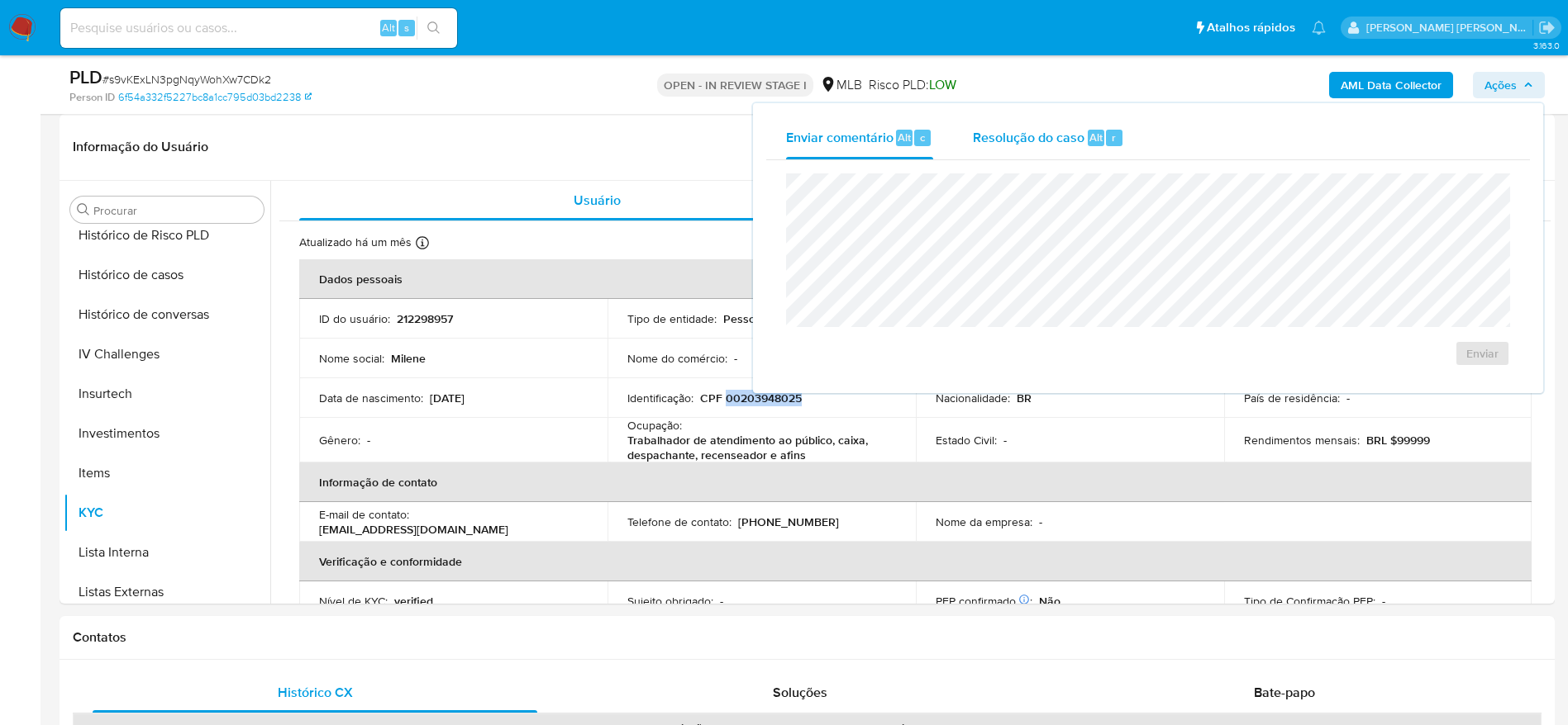
click at [1057, 140] on span "Resolução do caso" at bounding box center [1028, 136] width 112 height 19
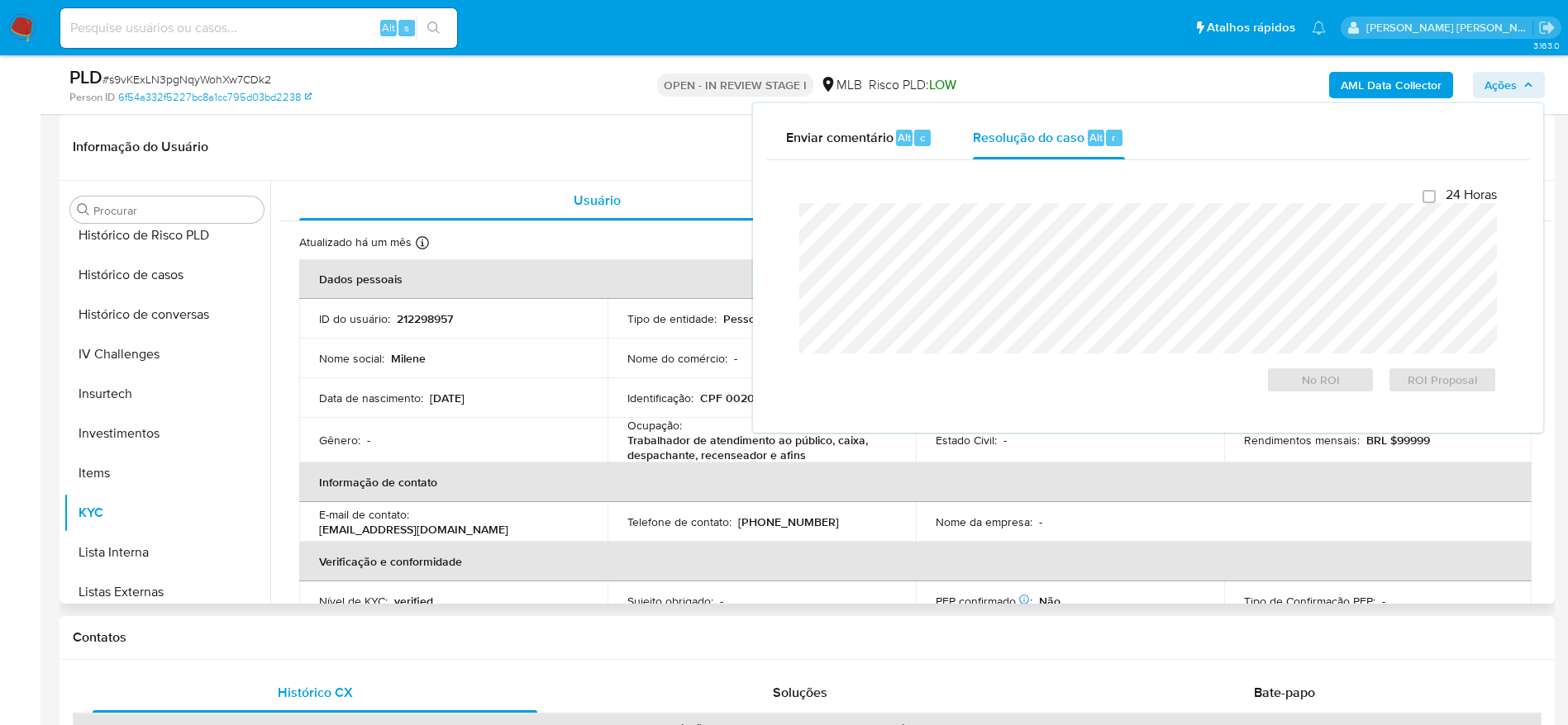
click at [703, 127] on header "Informação do Usuário Veja aparência por pessoa" at bounding box center [807, 147] width 1469 height 40
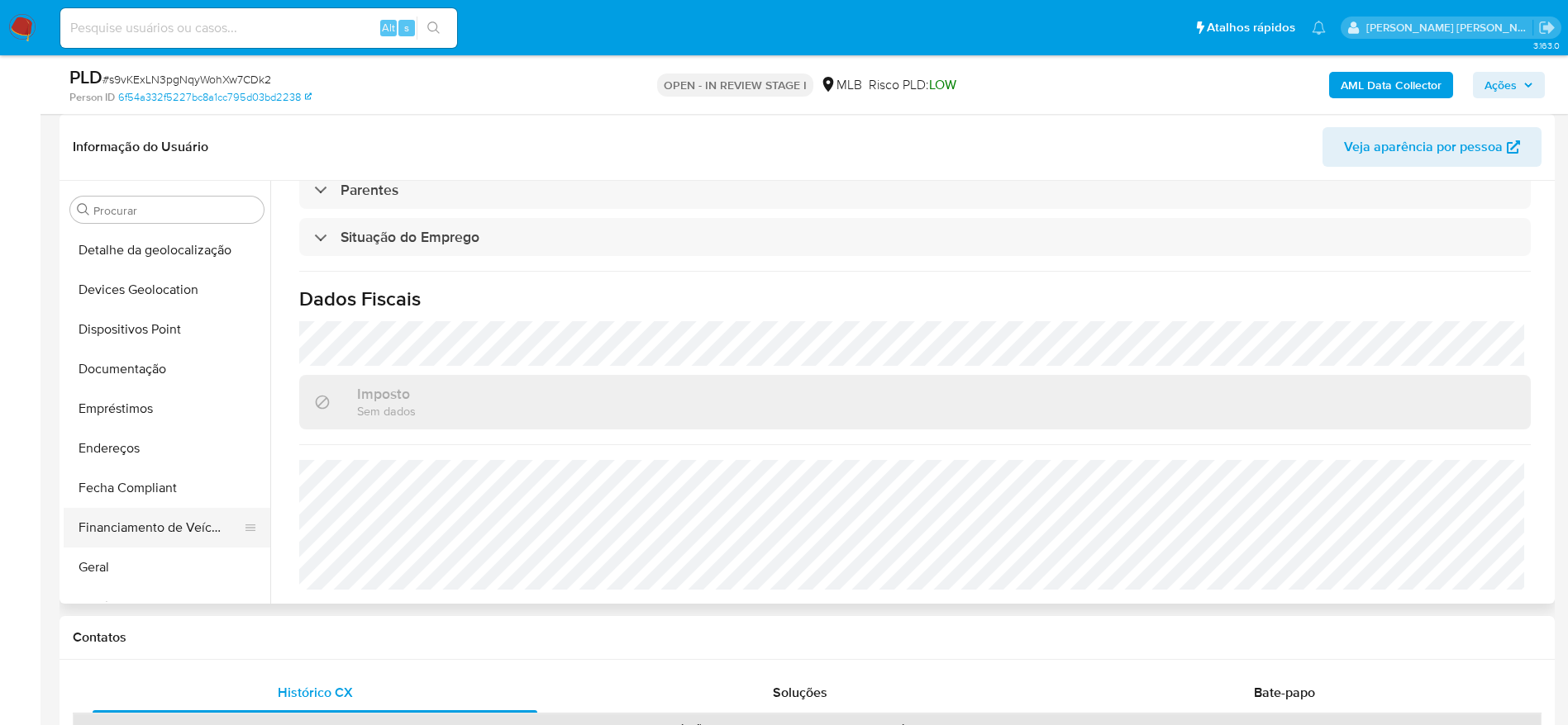
scroll to position [401, 0]
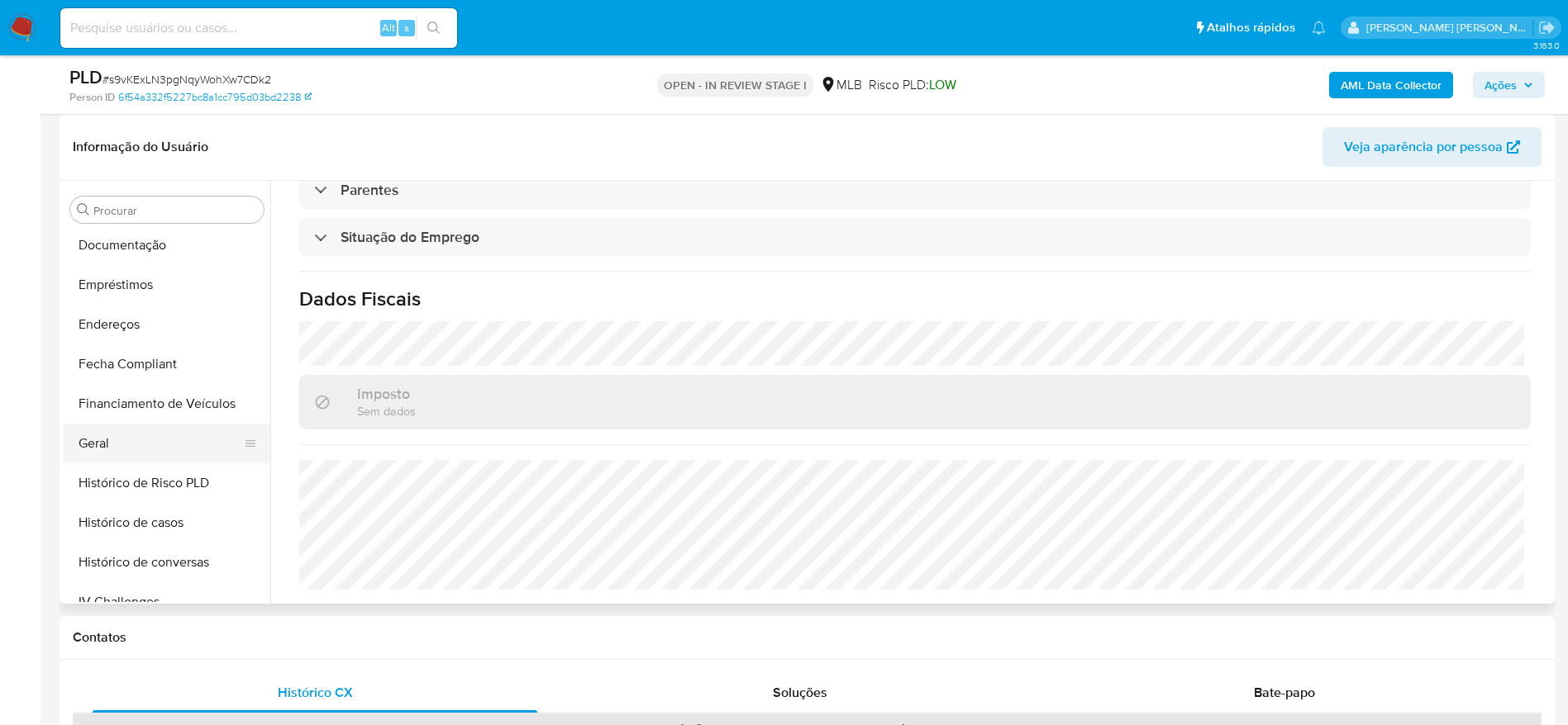
click at [143, 459] on button "Geral" at bounding box center [160, 444] width 194 height 40
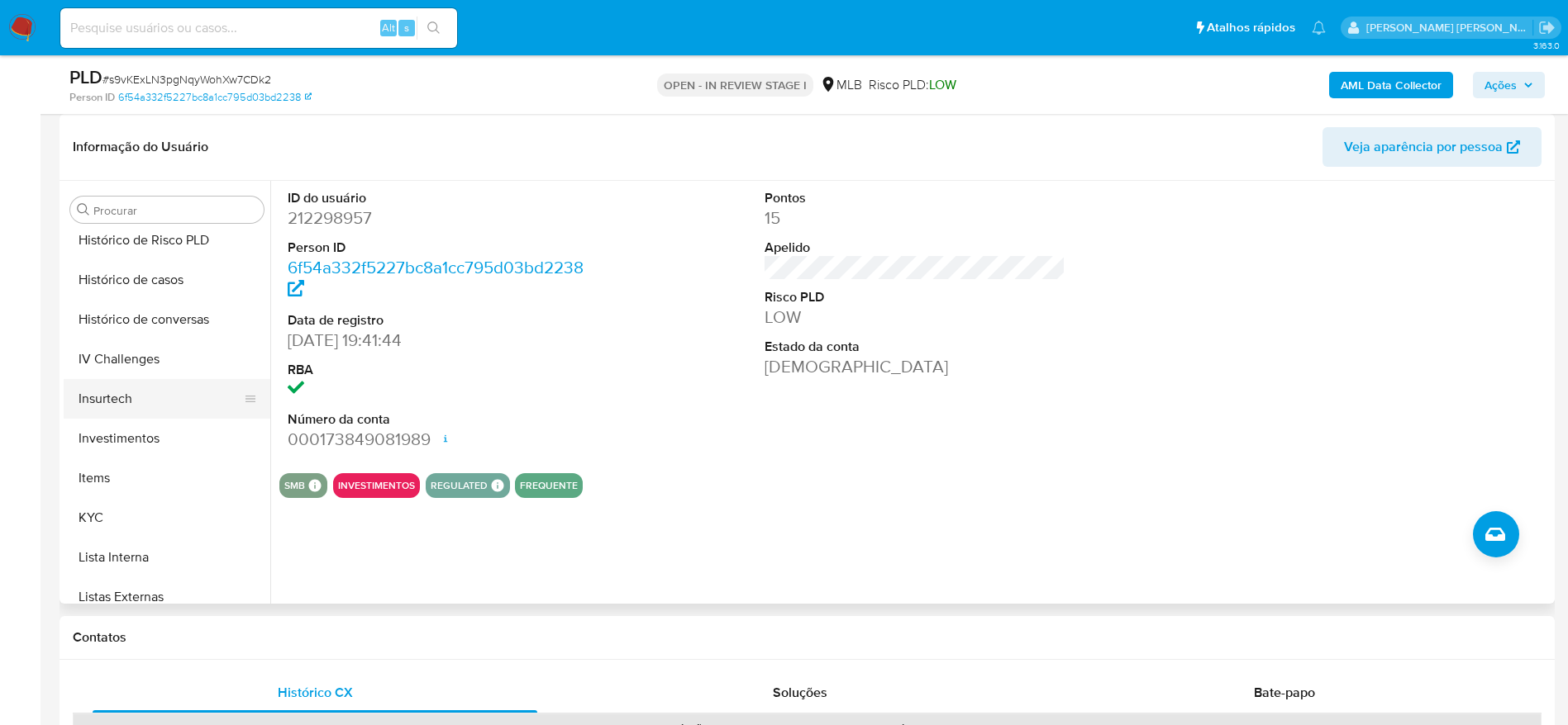
scroll to position [648, 0]
click at [135, 523] on button "KYC" at bounding box center [160, 513] width 194 height 40
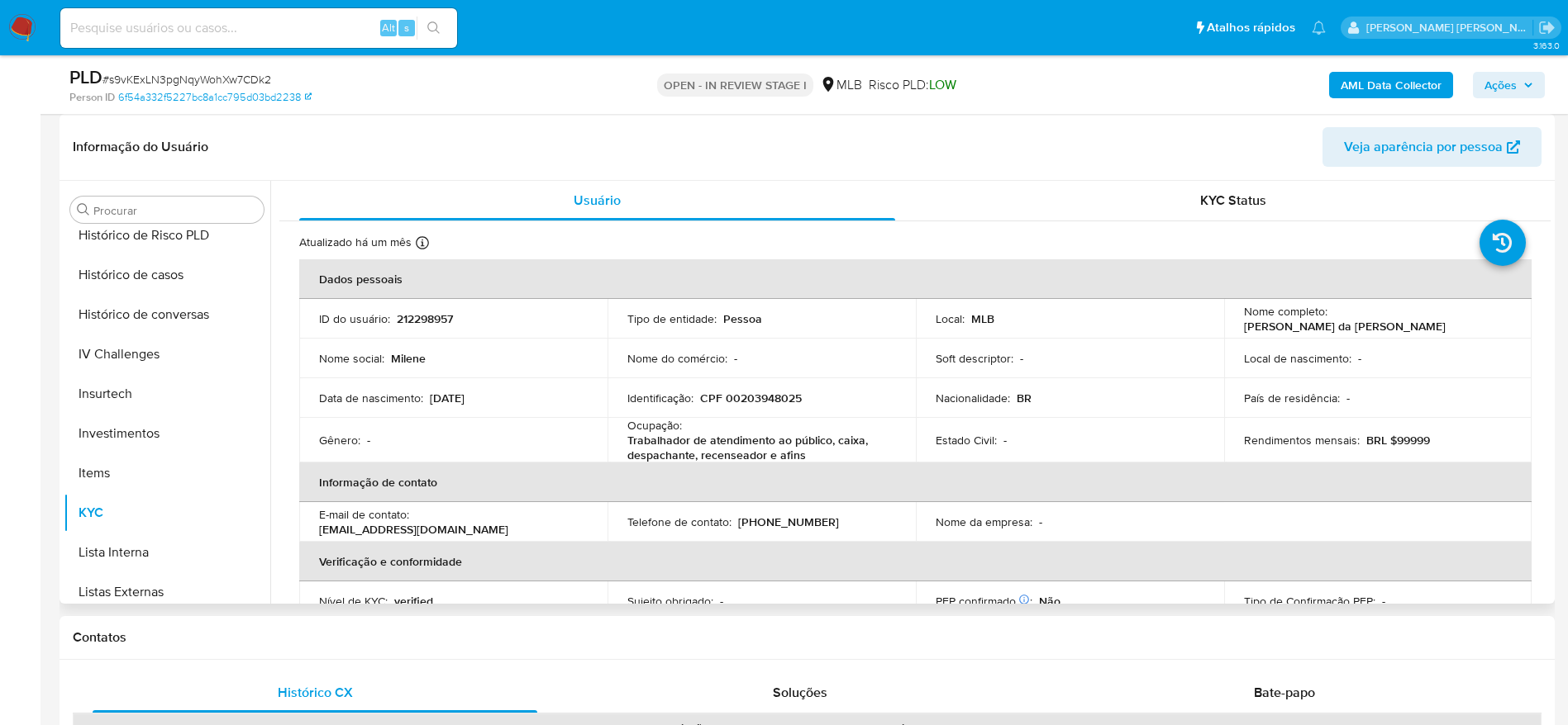
click at [1549, 234] on div "Usuário KYC Status Atualizado há um mês Criado: 16/03/2020 12:06:59 Atualizado:…" at bounding box center [911, 393] width 1280 height 423
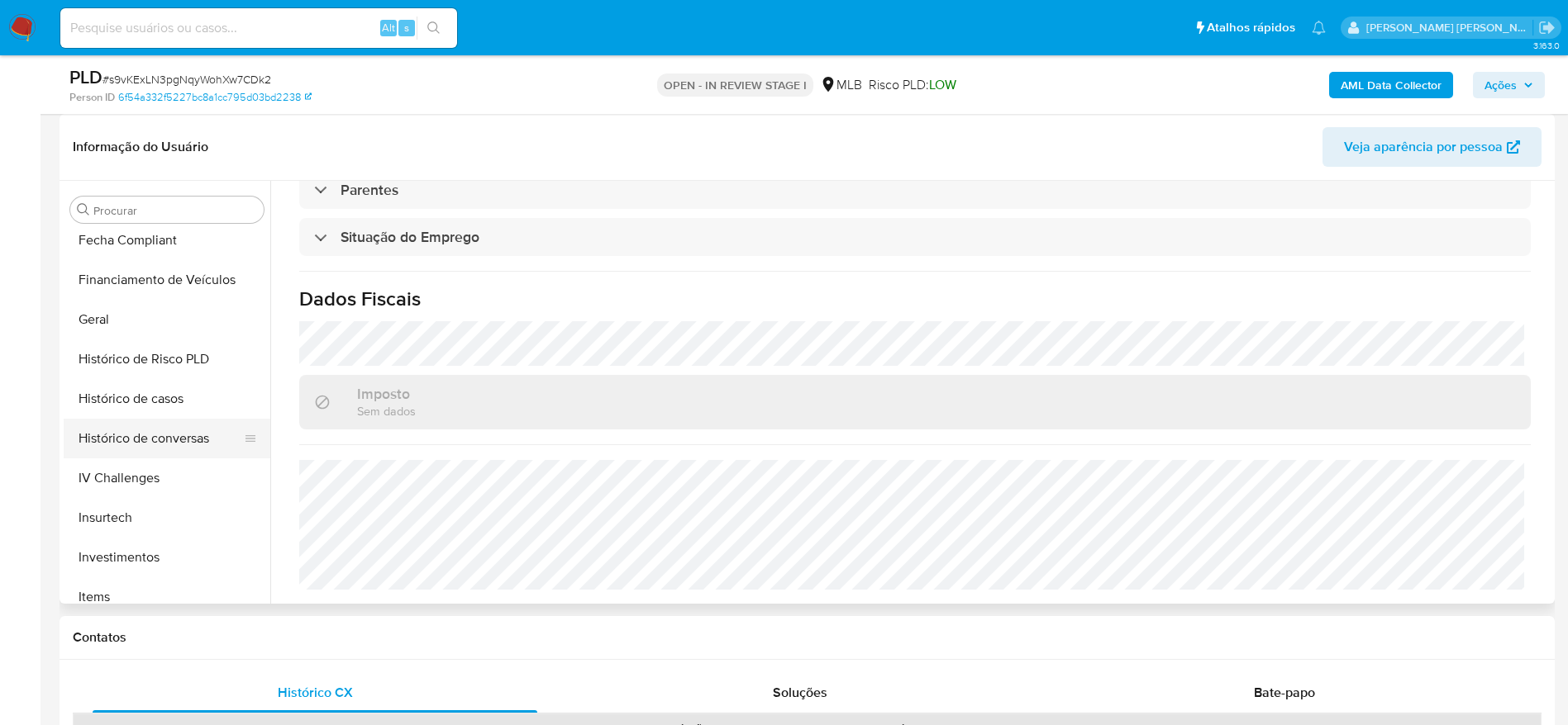
scroll to position [401, 0]
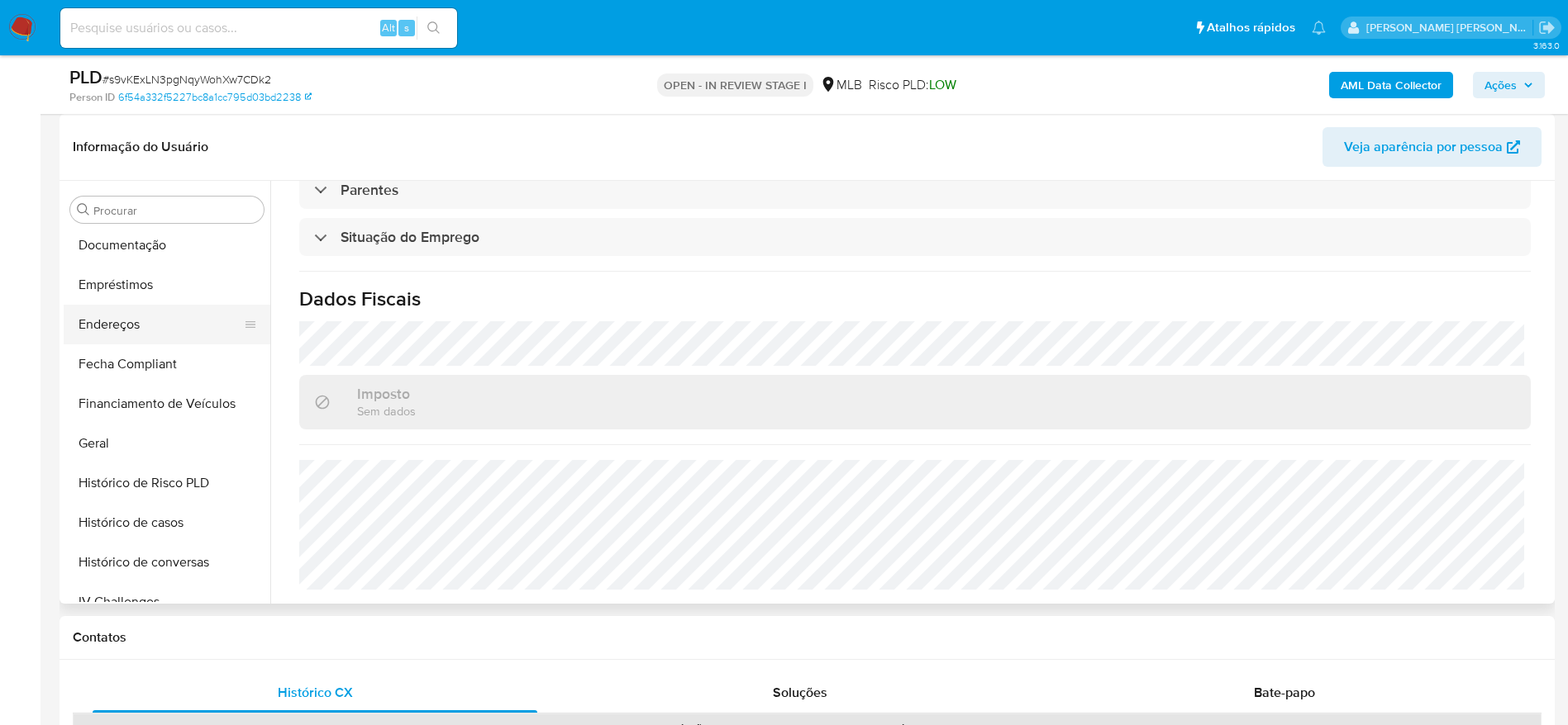
click at [129, 325] on button "Endereços" at bounding box center [160, 325] width 194 height 40
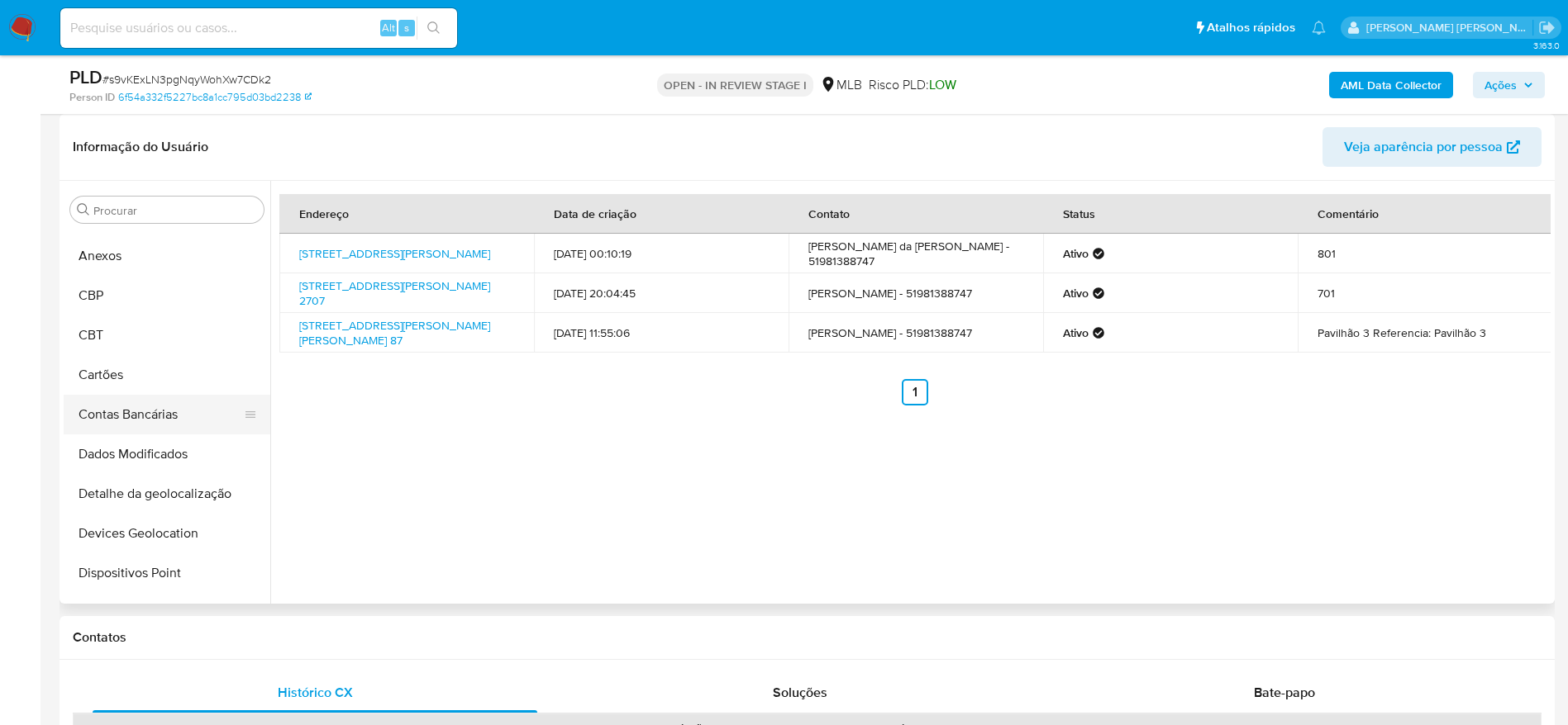
scroll to position [29, 0]
click at [151, 496] on button "Detalhe da geolocalização" at bounding box center [160, 498] width 194 height 40
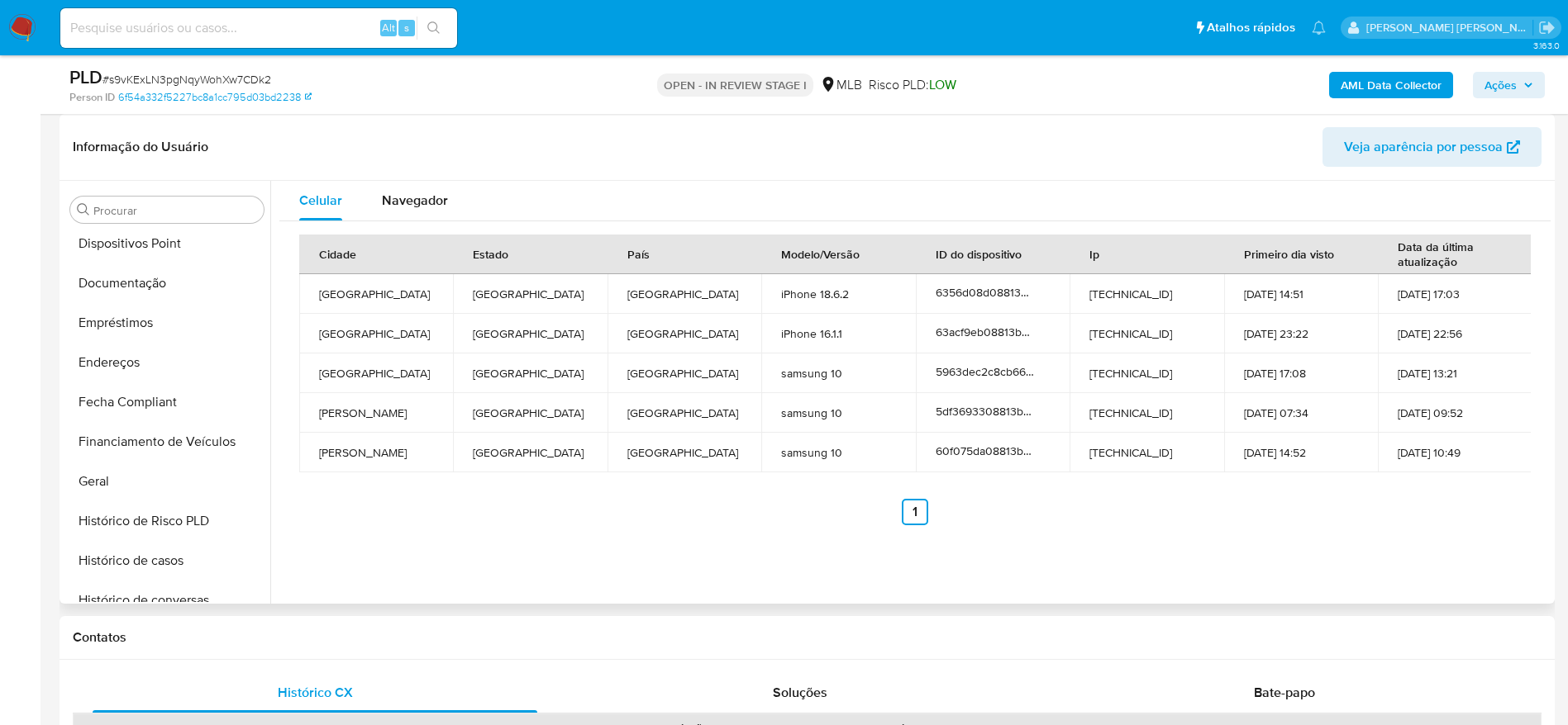
scroll to position [896, 0]
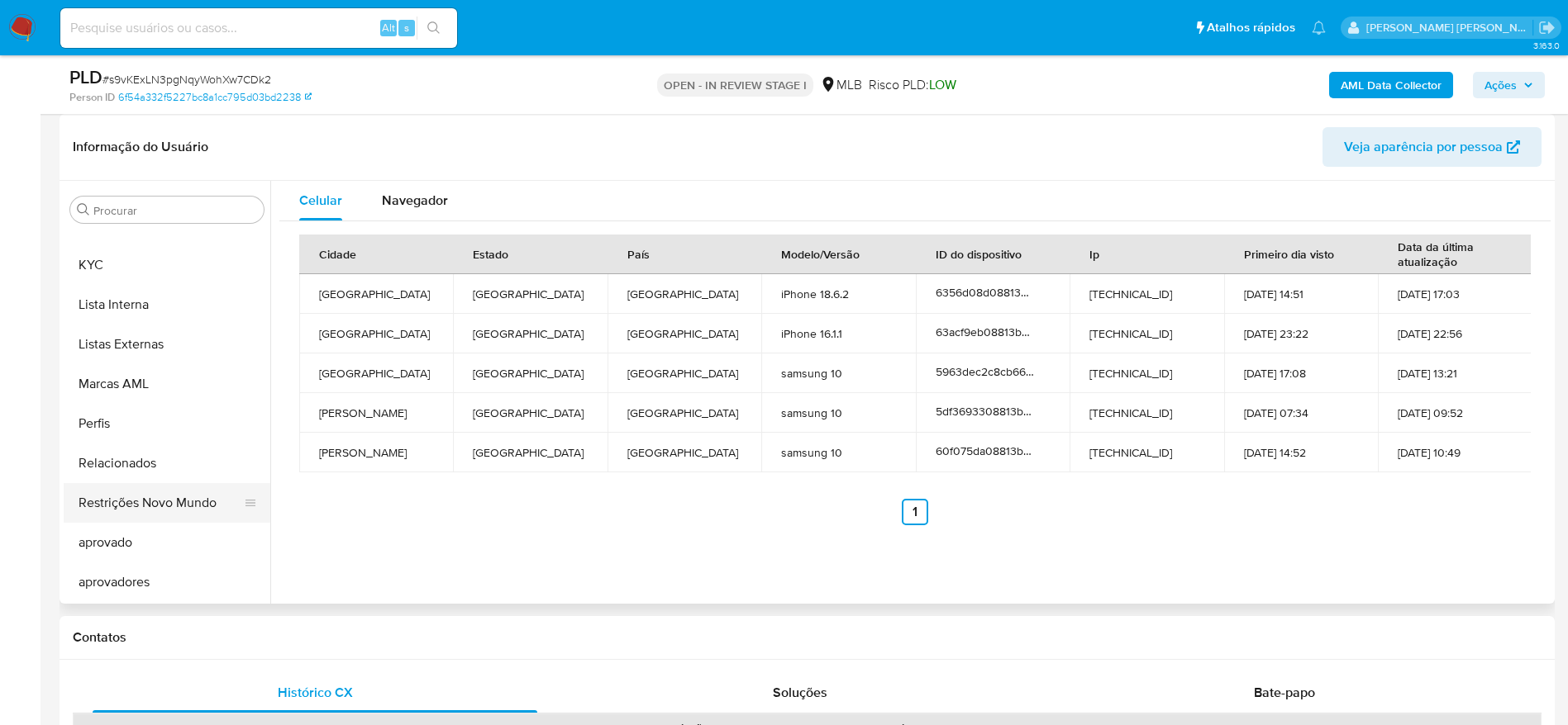
click at [161, 517] on button "Restrições Novo Mundo" at bounding box center [160, 503] width 194 height 40
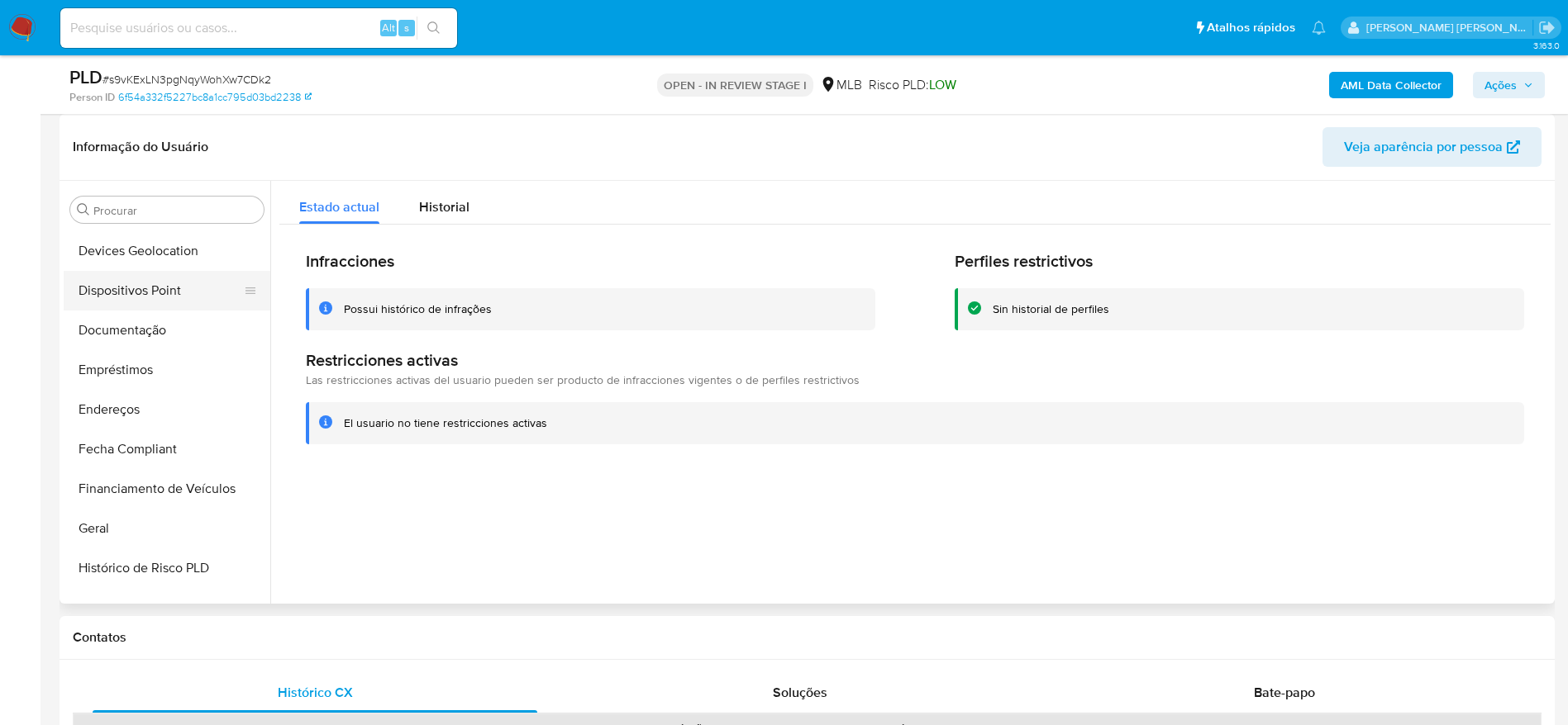
scroll to position [277, 0]
click at [149, 322] on button "Dispositivos Point" at bounding box center [160, 330] width 194 height 40
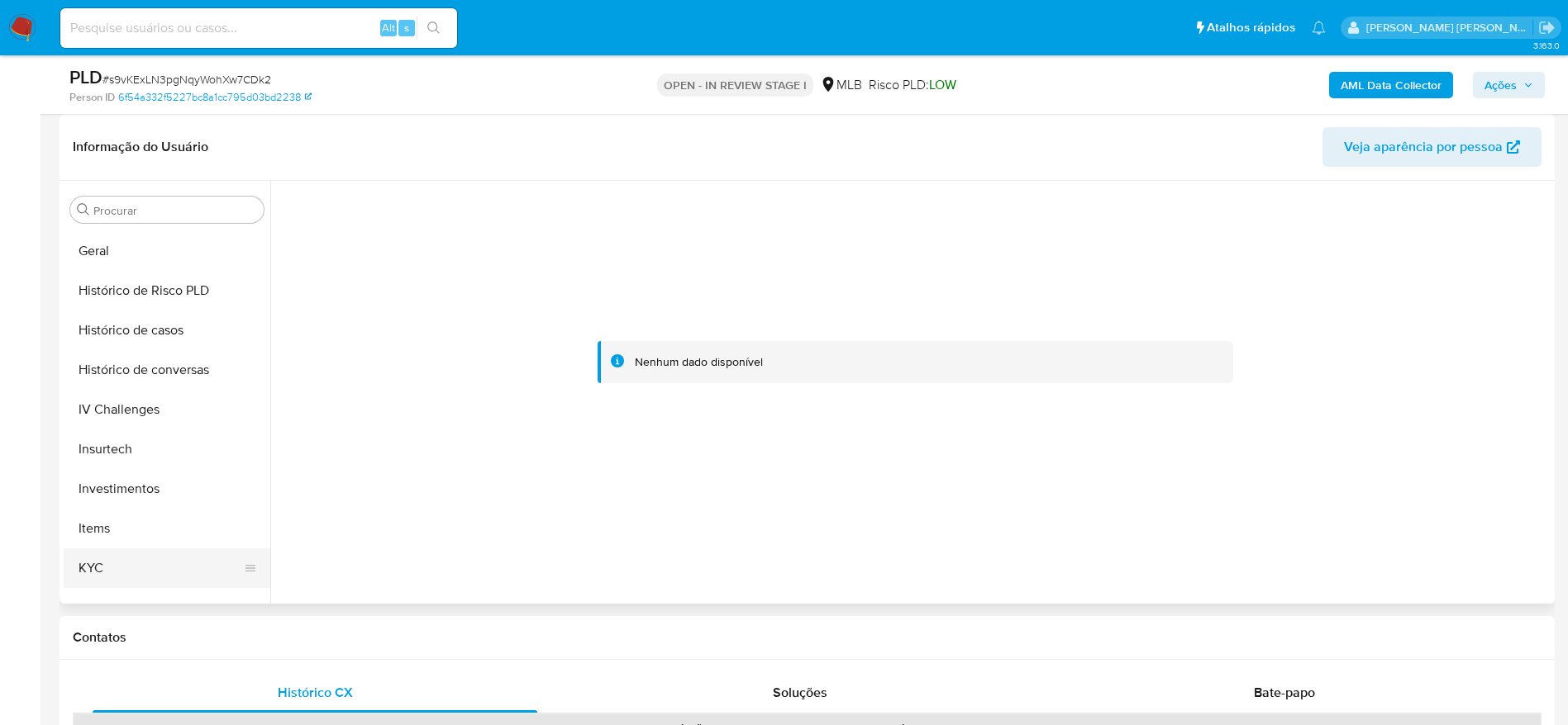
scroll to position [772, 0]
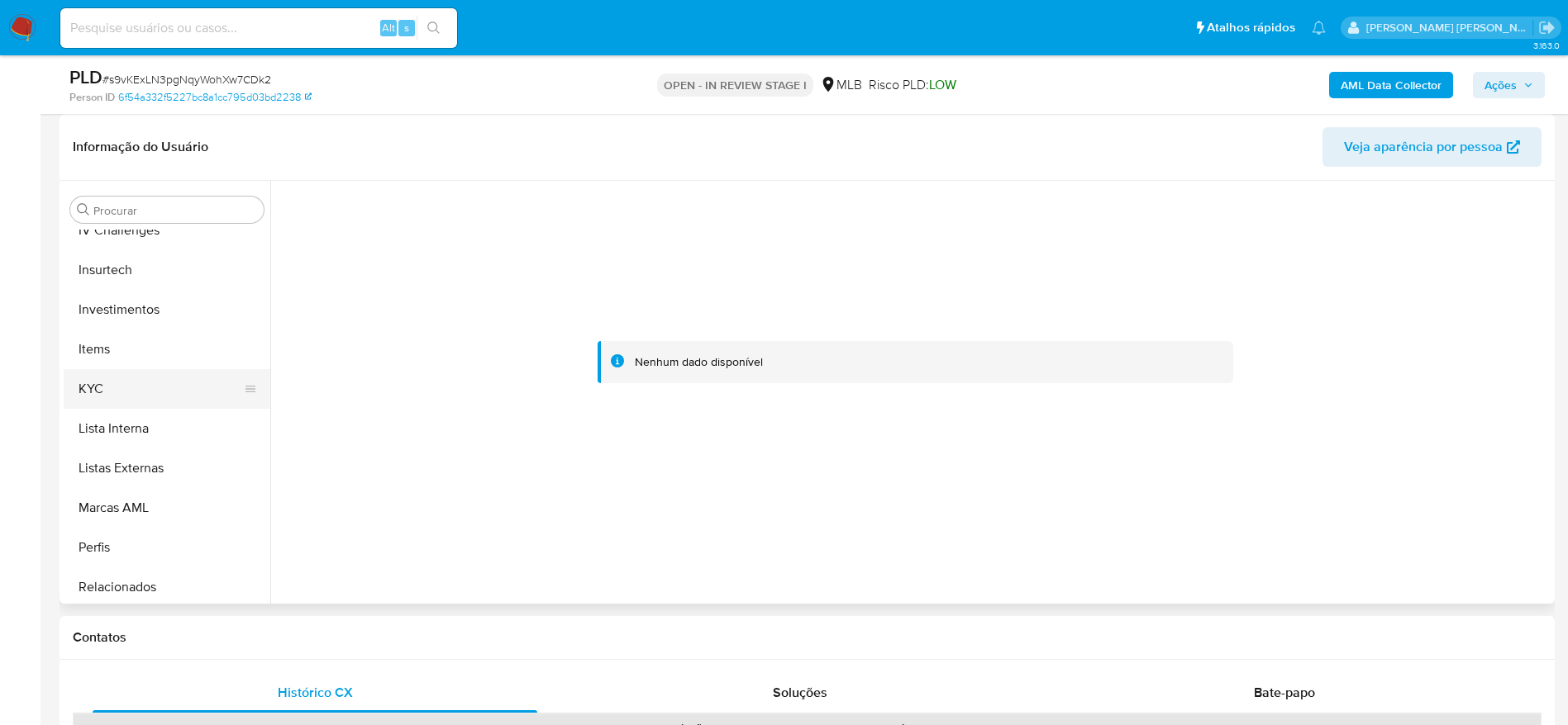
click at [107, 375] on button "KYC" at bounding box center [160, 389] width 194 height 40
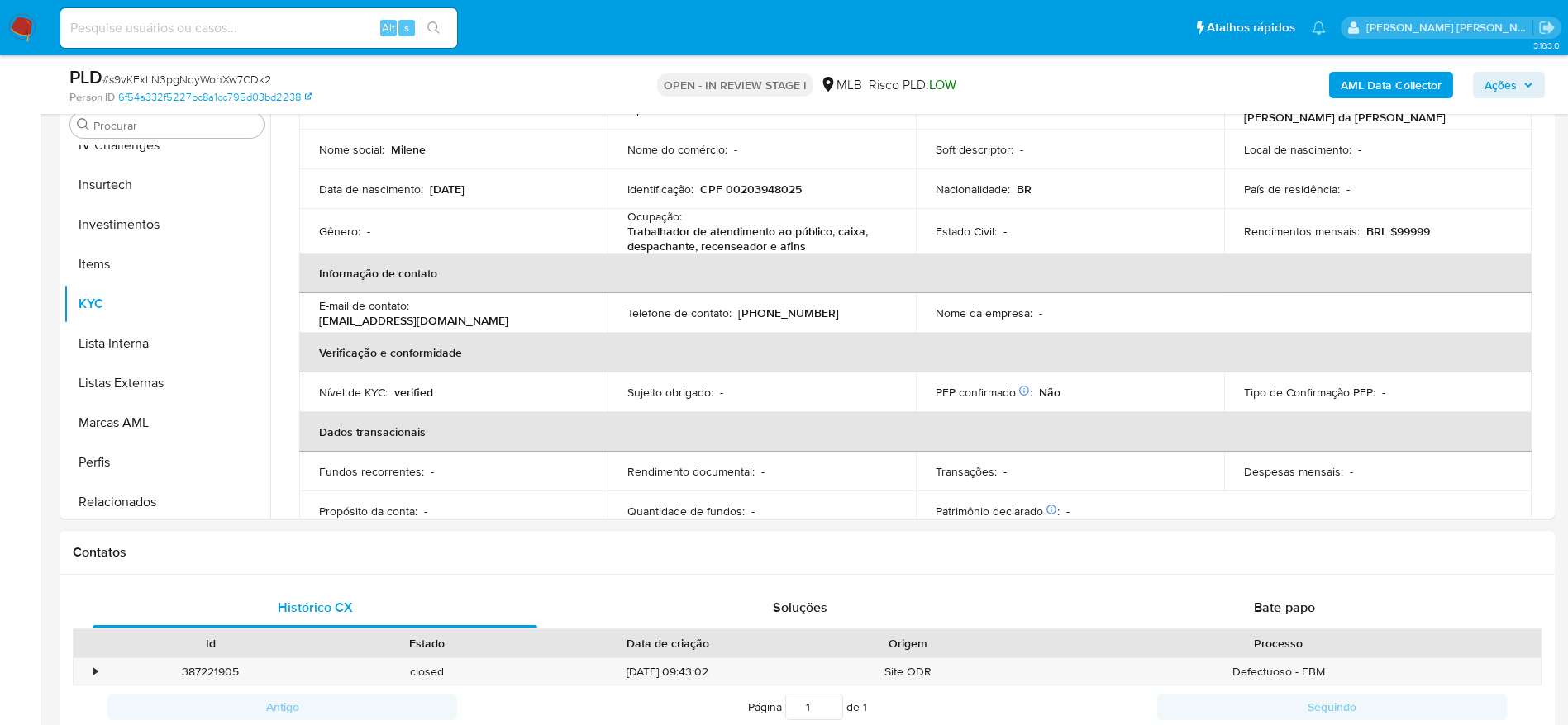
scroll to position [372, 0]
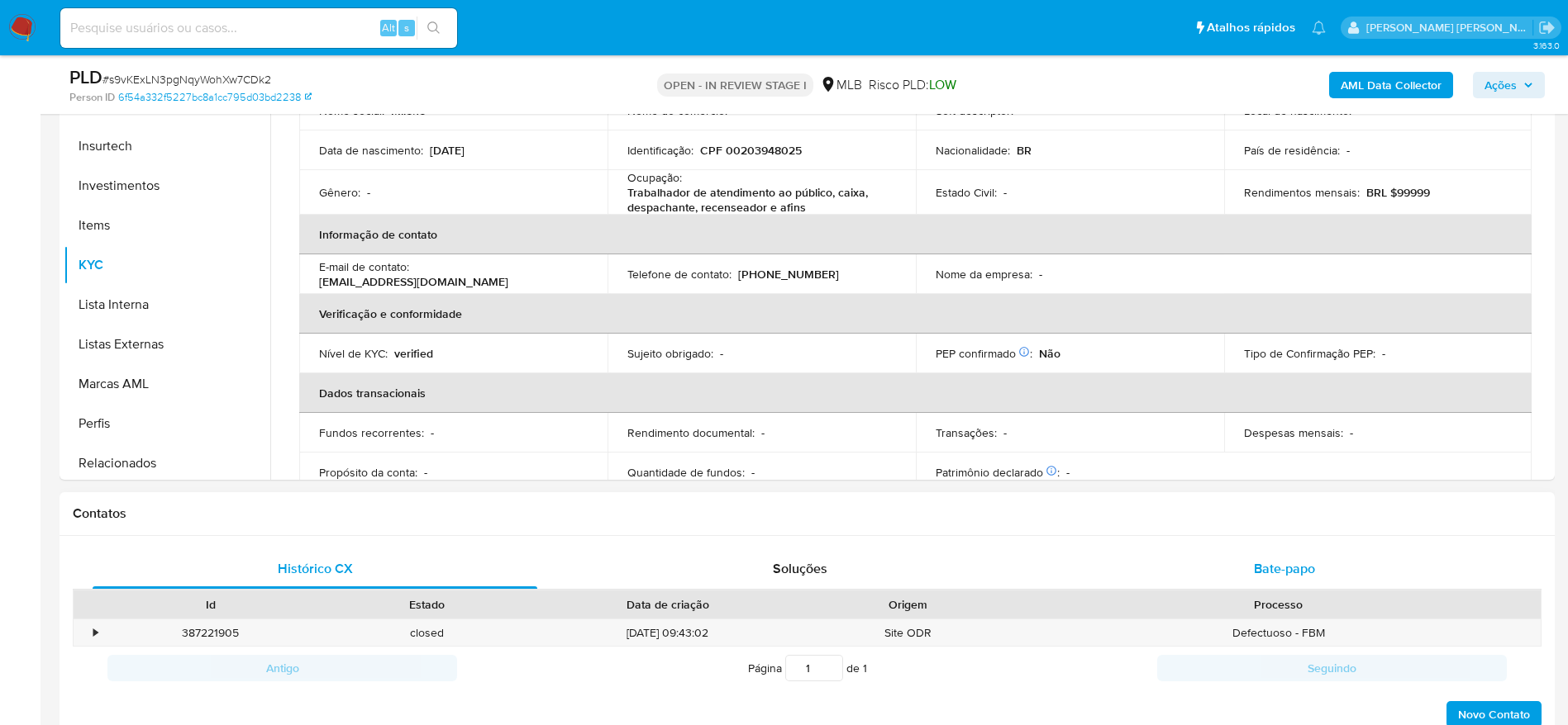
click at [1347, 568] on div "Bate-papo" at bounding box center [1284, 569] width 445 height 40
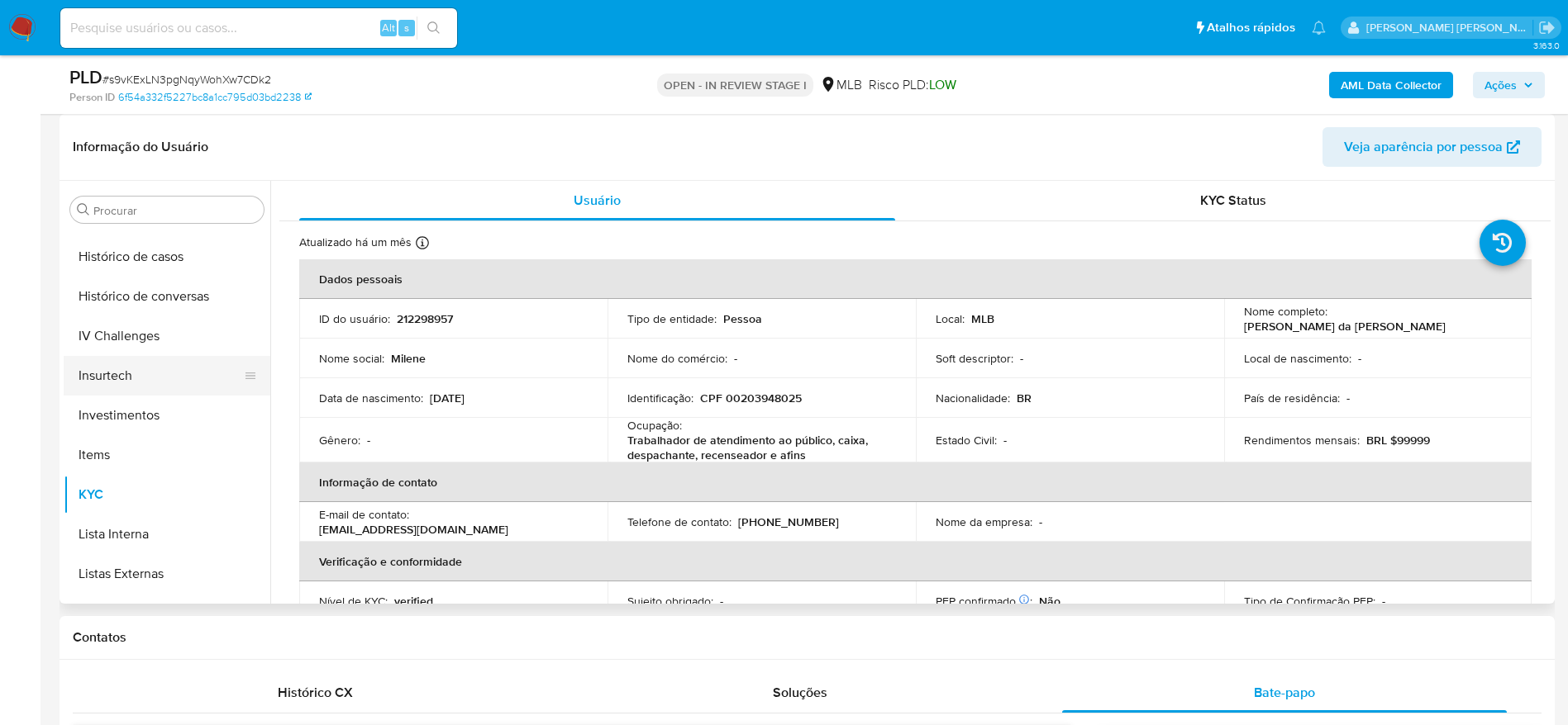
scroll to position [525, 0]
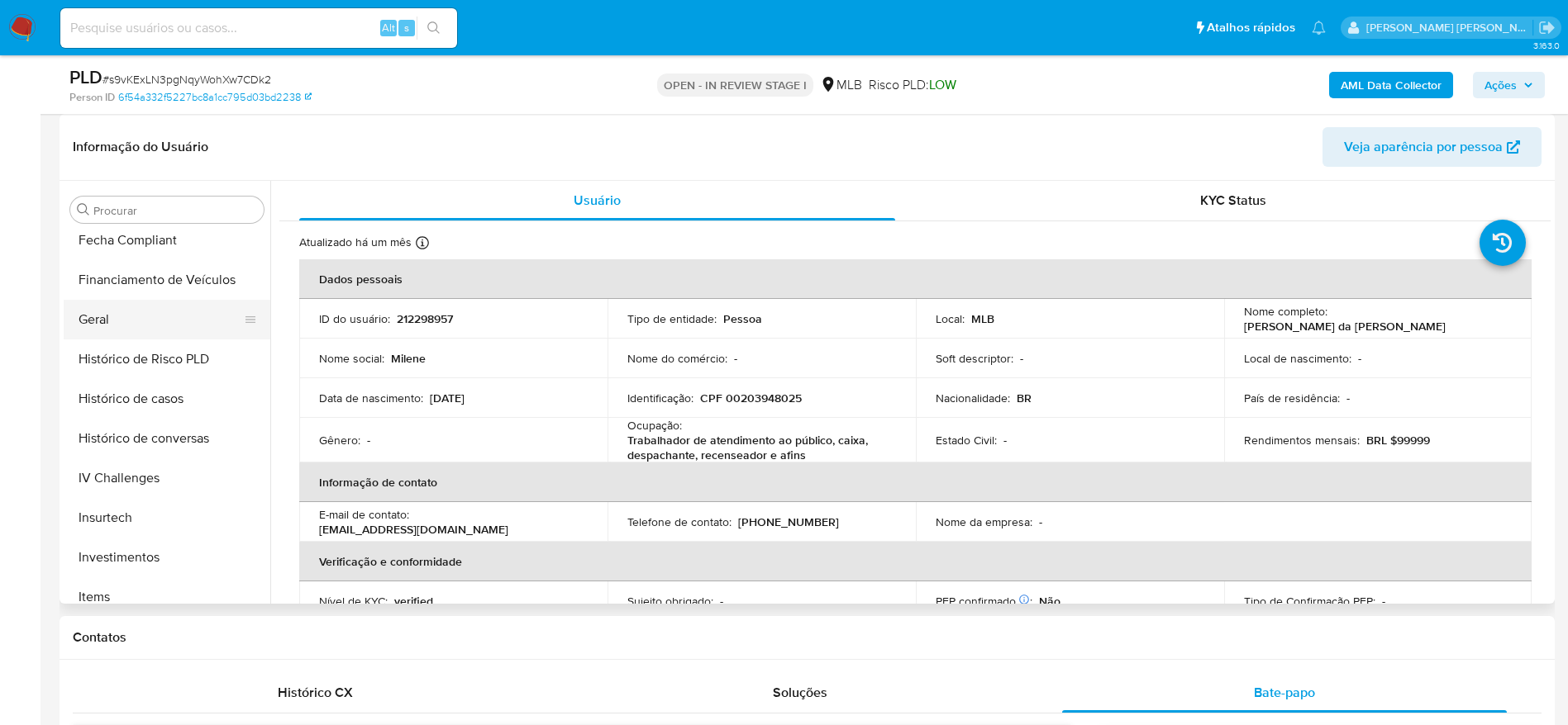
click at [133, 321] on button "Geral" at bounding box center [160, 320] width 194 height 40
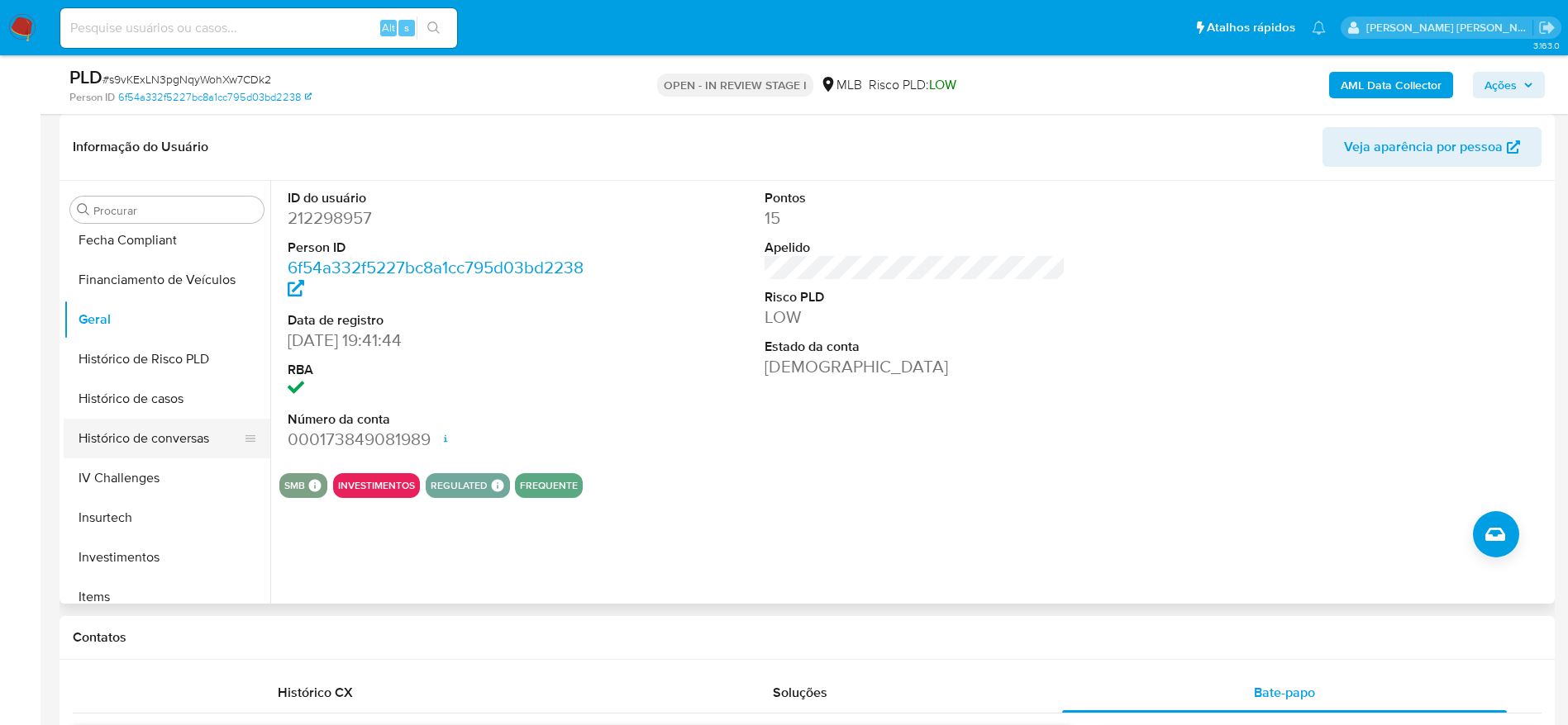
scroll to position [772, 0]
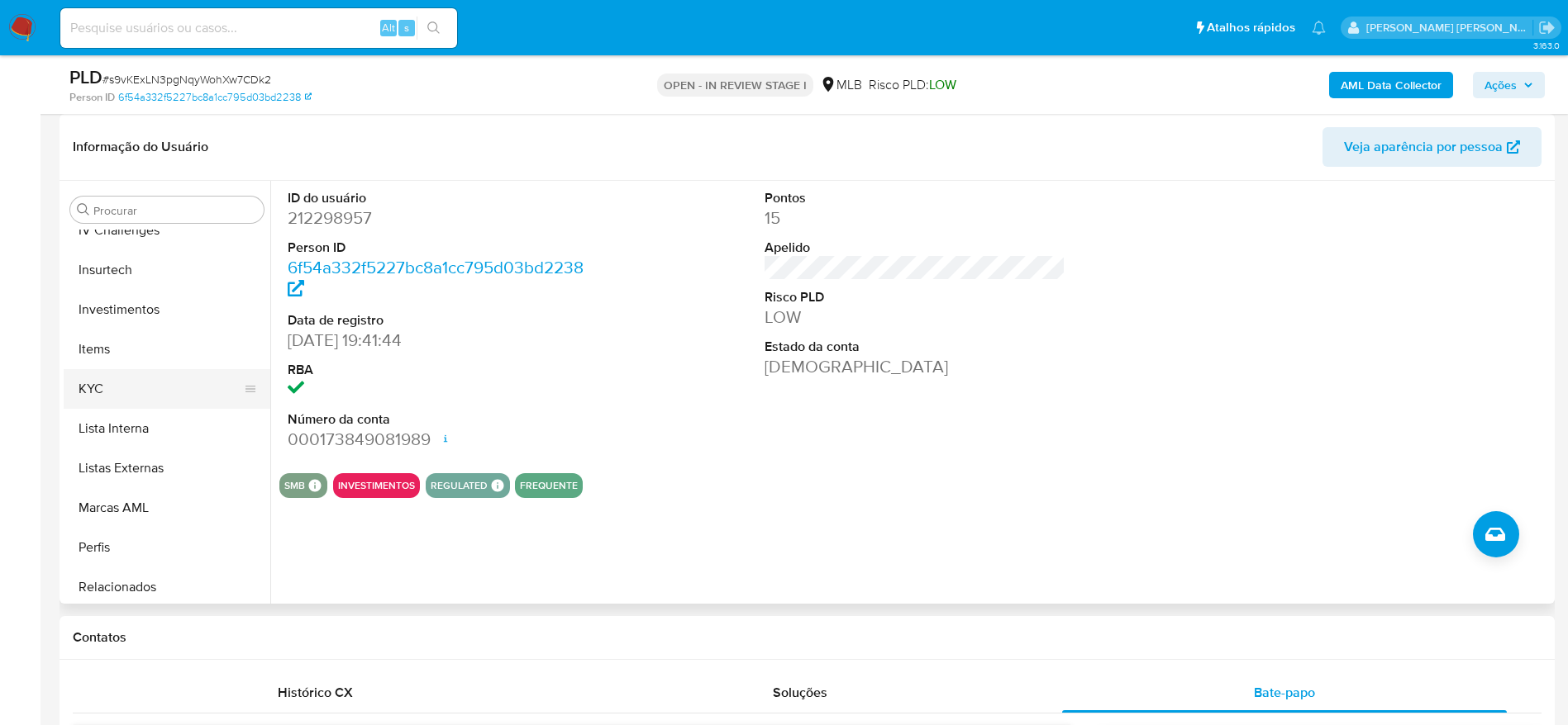
click at [114, 396] on button "KYC" at bounding box center [160, 389] width 194 height 40
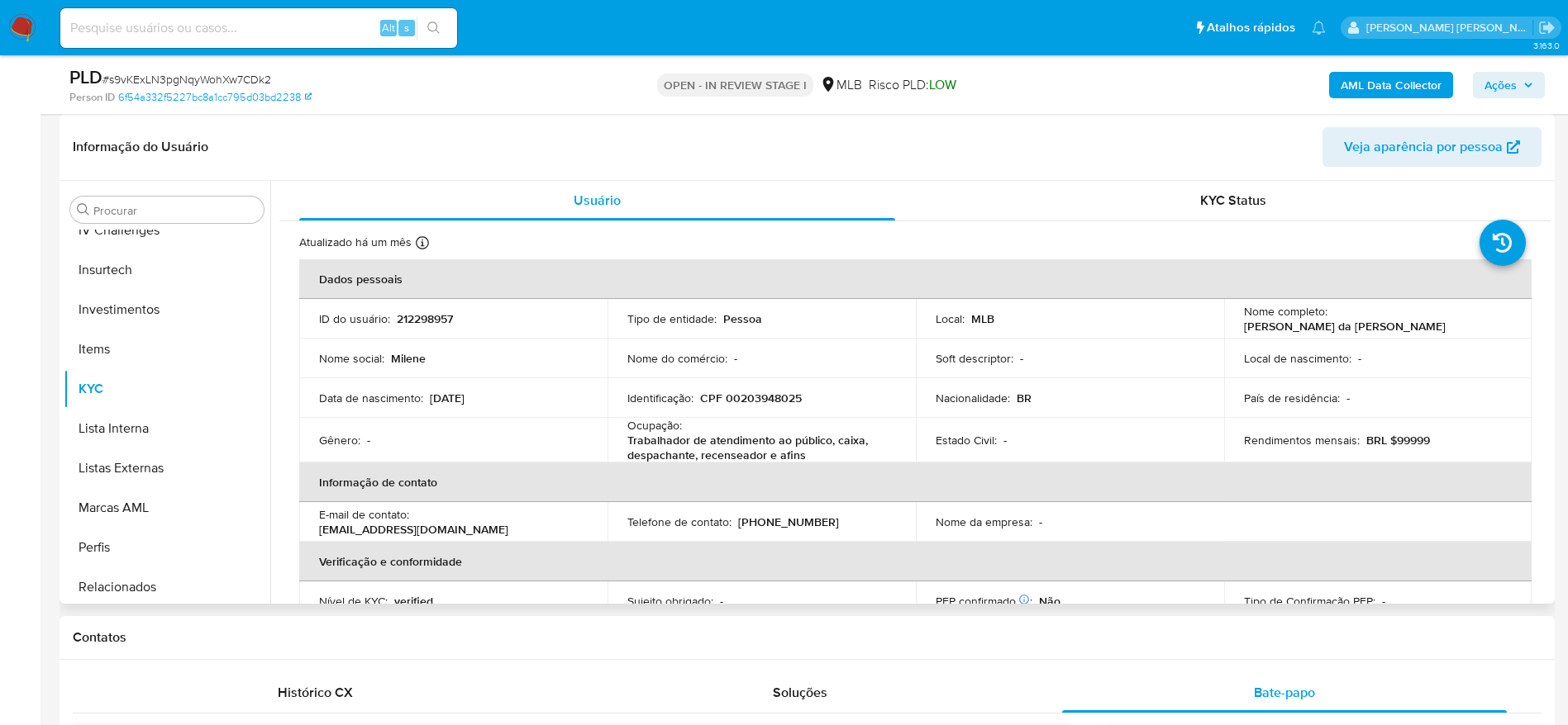
click at [689, 446] on p "Trabalhador de atendimento ao público, caixa, despachante, recenseador e afins" at bounding box center [758, 448] width 262 height 30
copy div "Ocupação : Trabalhador de atendimento ao público, caixa, despachante, recensead…"
click at [792, 463] on th "Informação de contato" at bounding box center [915, 483] width 1232 height 40
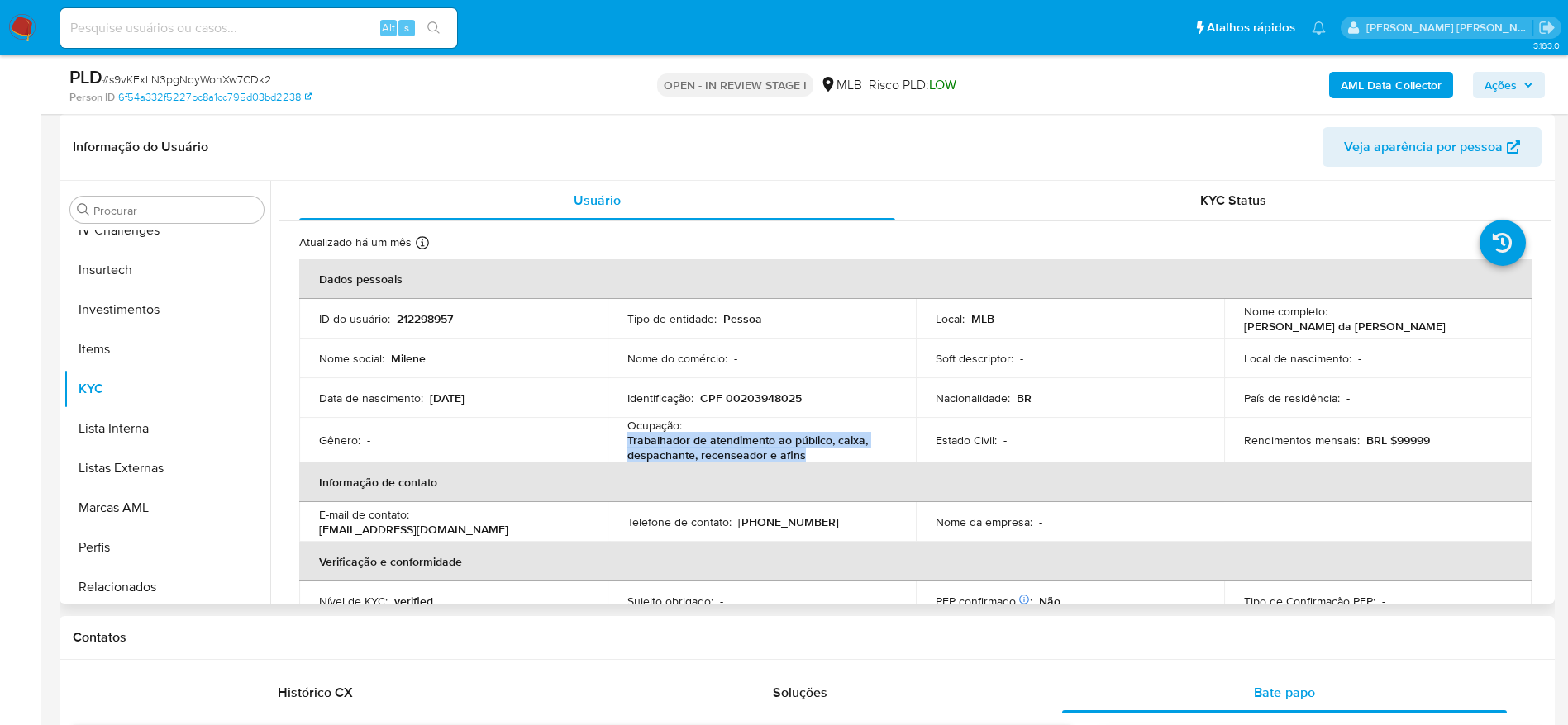
drag, startPoint x: 815, startPoint y: 455, endPoint x: 624, endPoint y: 441, distance: 191.5
click at [627, 441] on p "Trabalhador de atendimento ao público, caixa, despachante, recenseador e afins" at bounding box center [758, 448] width 262 height 30
copy p "Trabalhador de atendimento ao público, caixa, despachante, recenseador e afins"
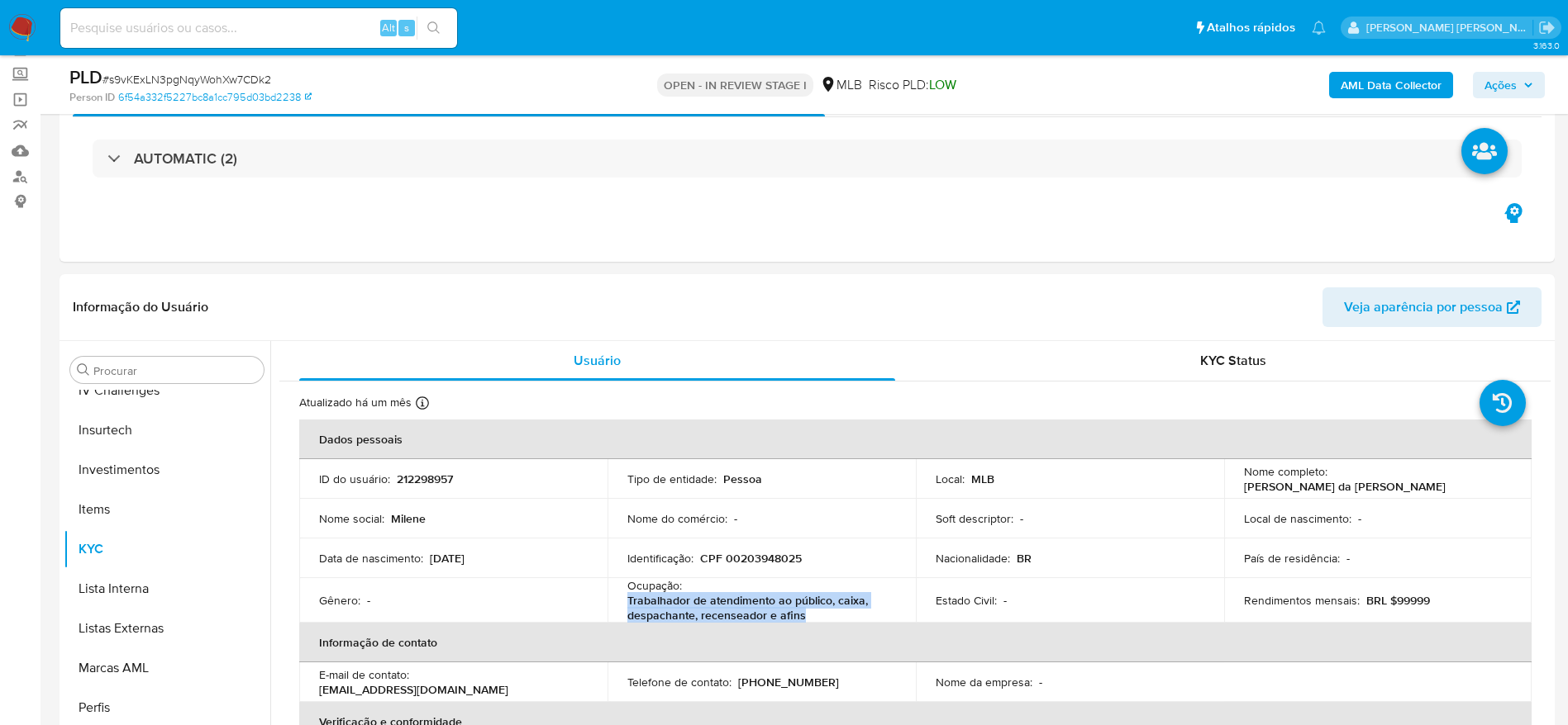
scroll to position [0, 0]
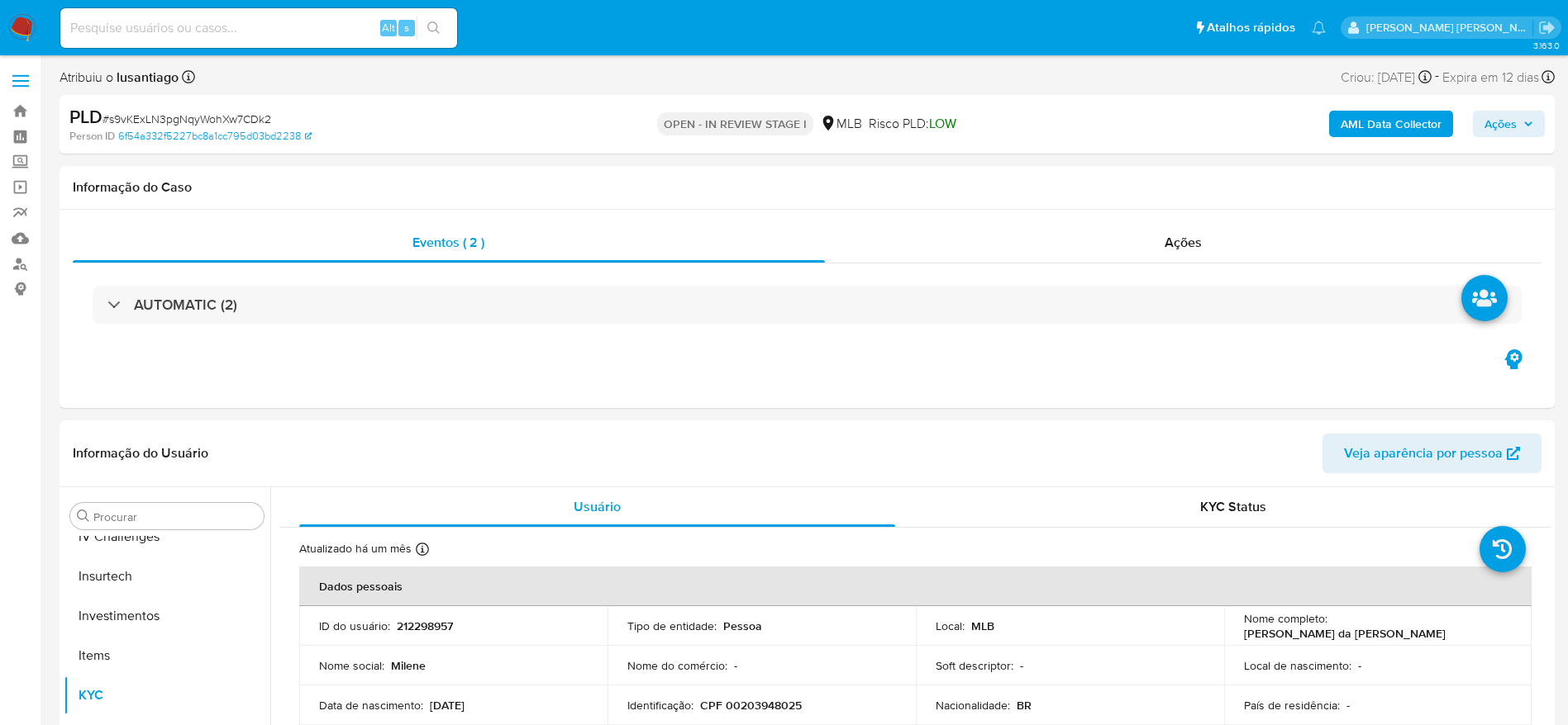
click at [1503, 134] on span "Ações" at bounding box center [1500, 124] width 32 height 26
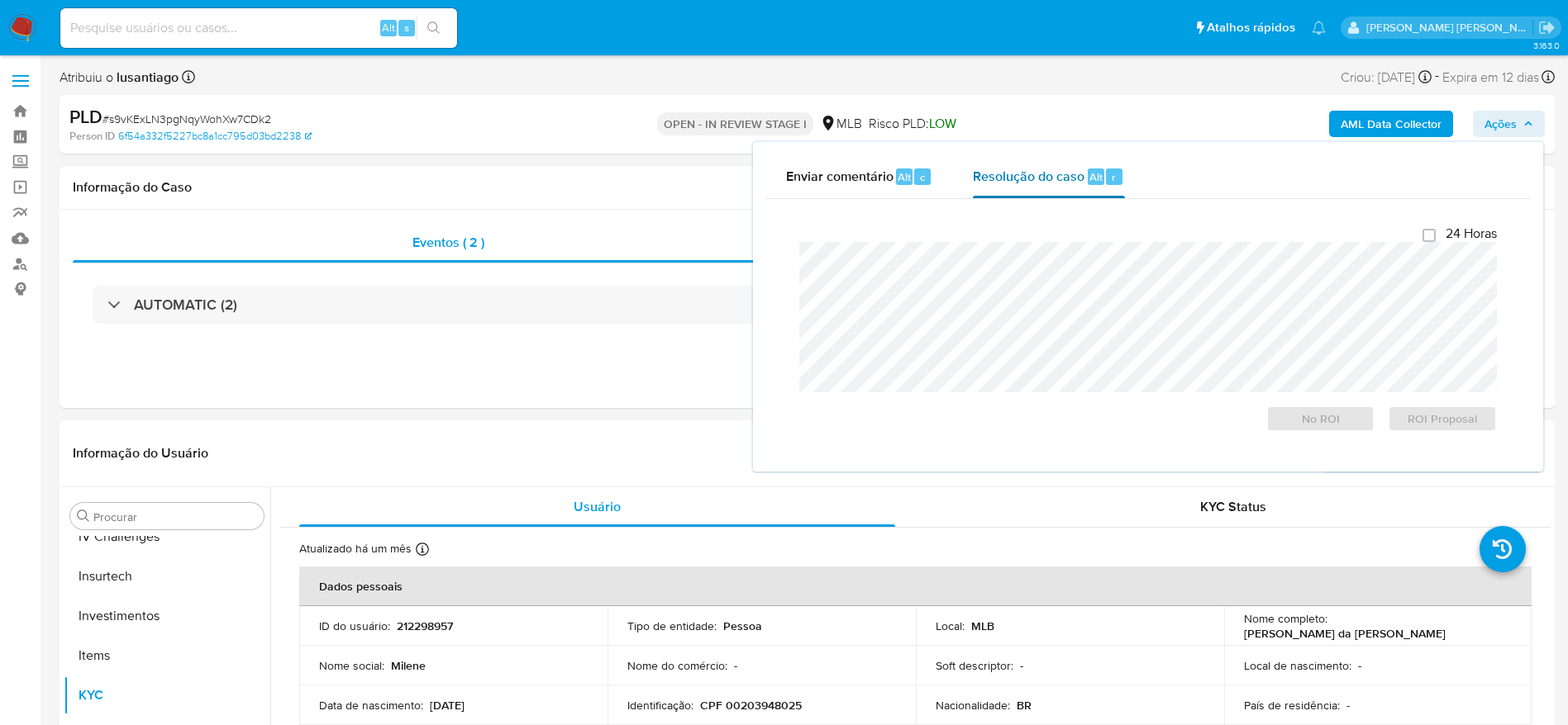
click at [1027, 173] on span "Resolução do caso" at bounding box center [1028, 176] width 112 height 19
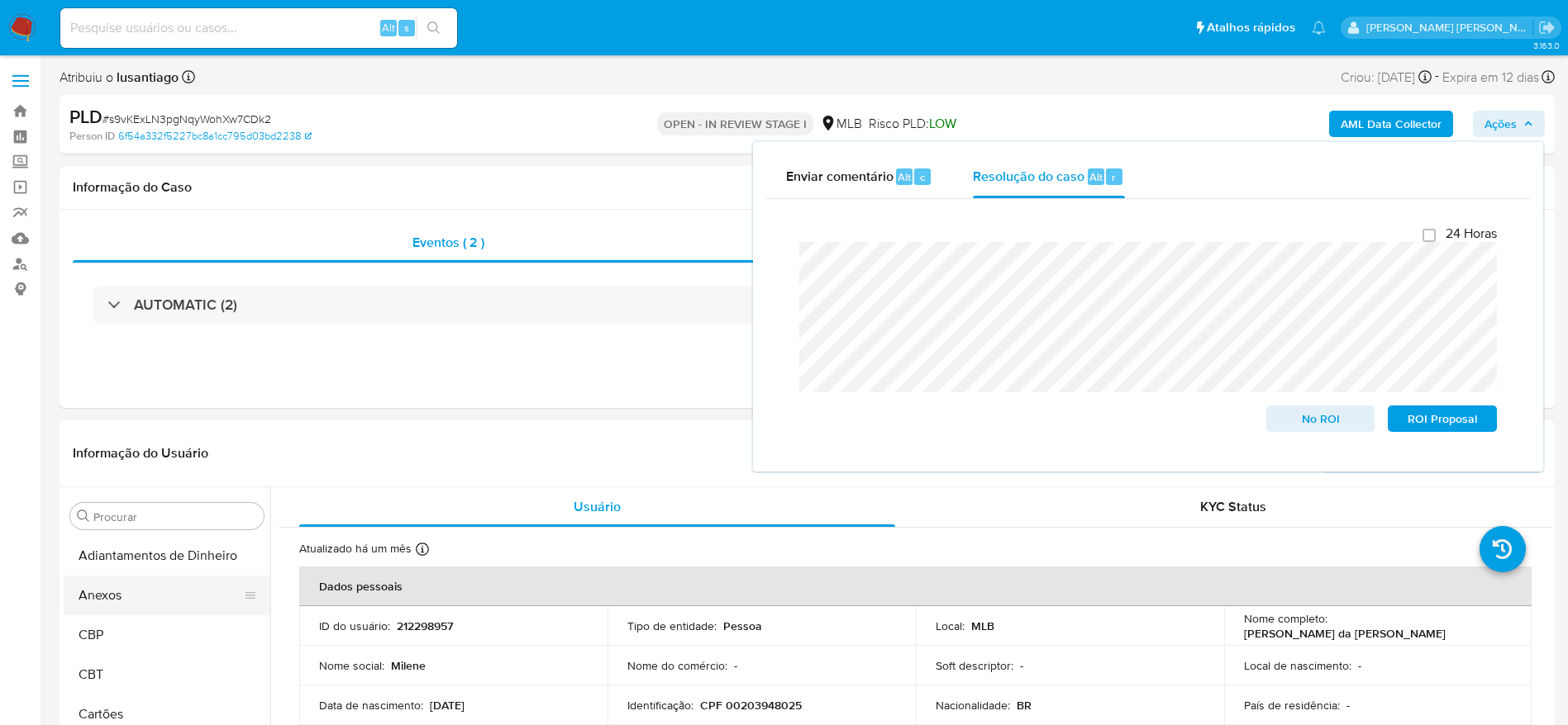
click at [136, 589] on button "Anexos" at bounding box center [160, 595] width 194 height 40
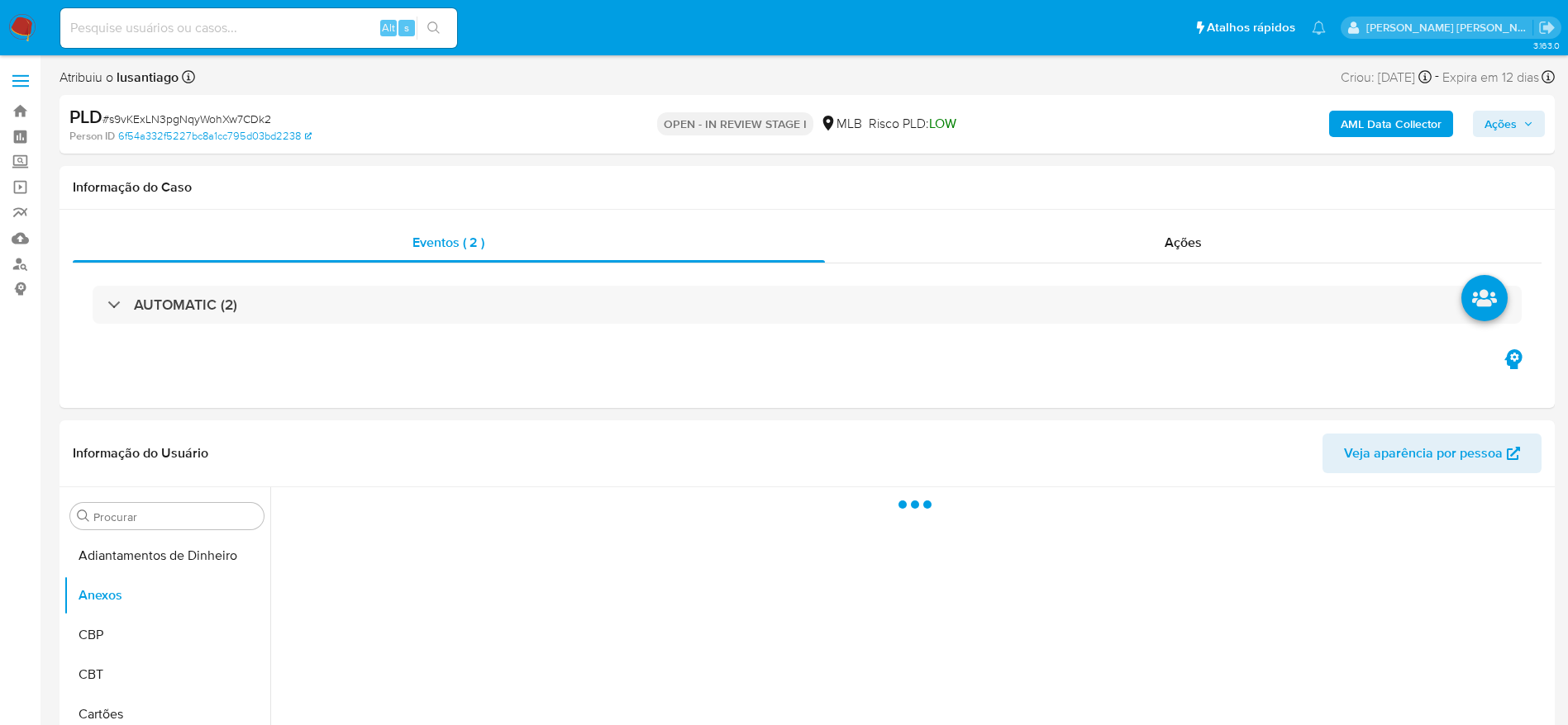
click at [1389, 126] on b "AML Data Collector" at bounding box center [1391, 124] width 101 height 26
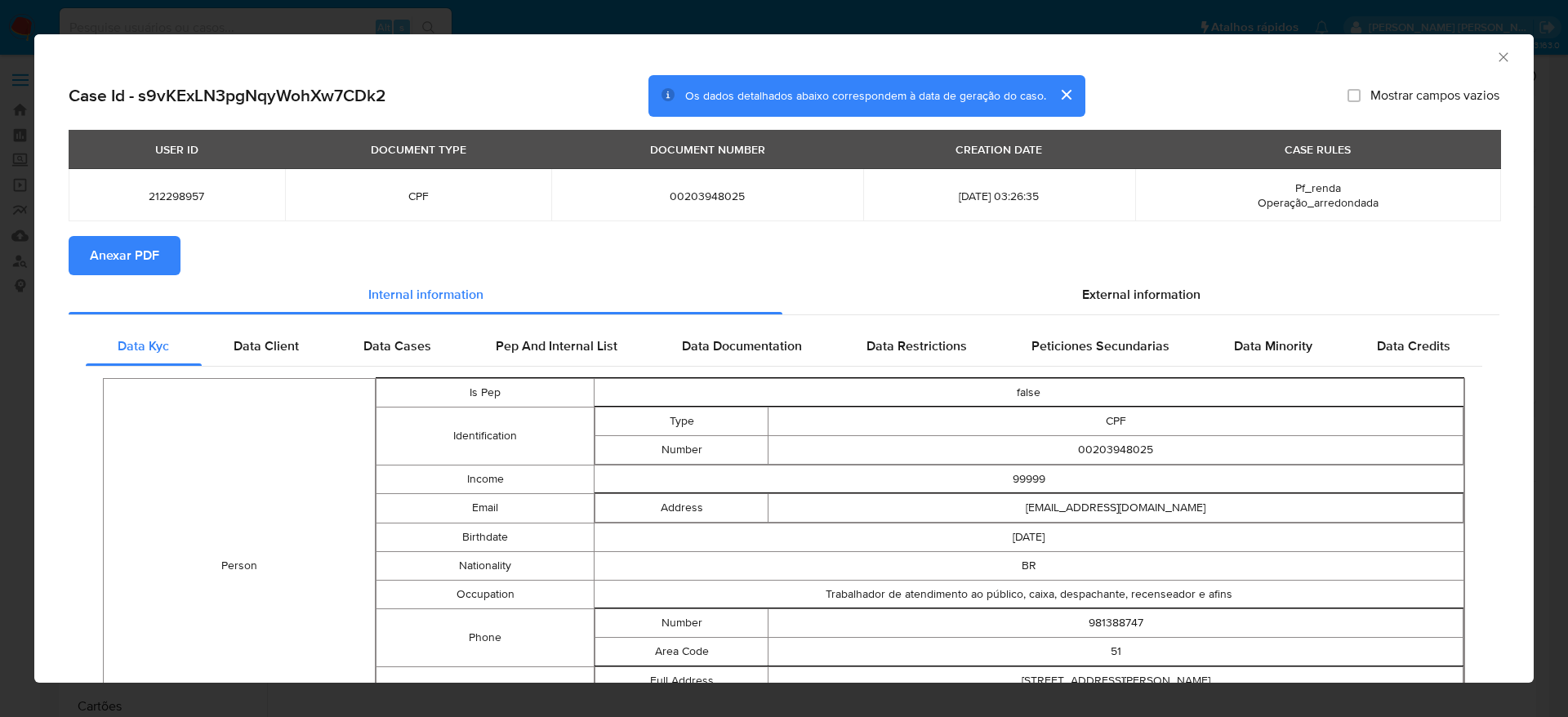
click at [172, 253] on button "Anexar PDF" at bounding box center [124, 256] width 112 height 39
click at [1495, 50] on icon "Fechar a janela" at bounding box center [1503, 57] width 16 height 16
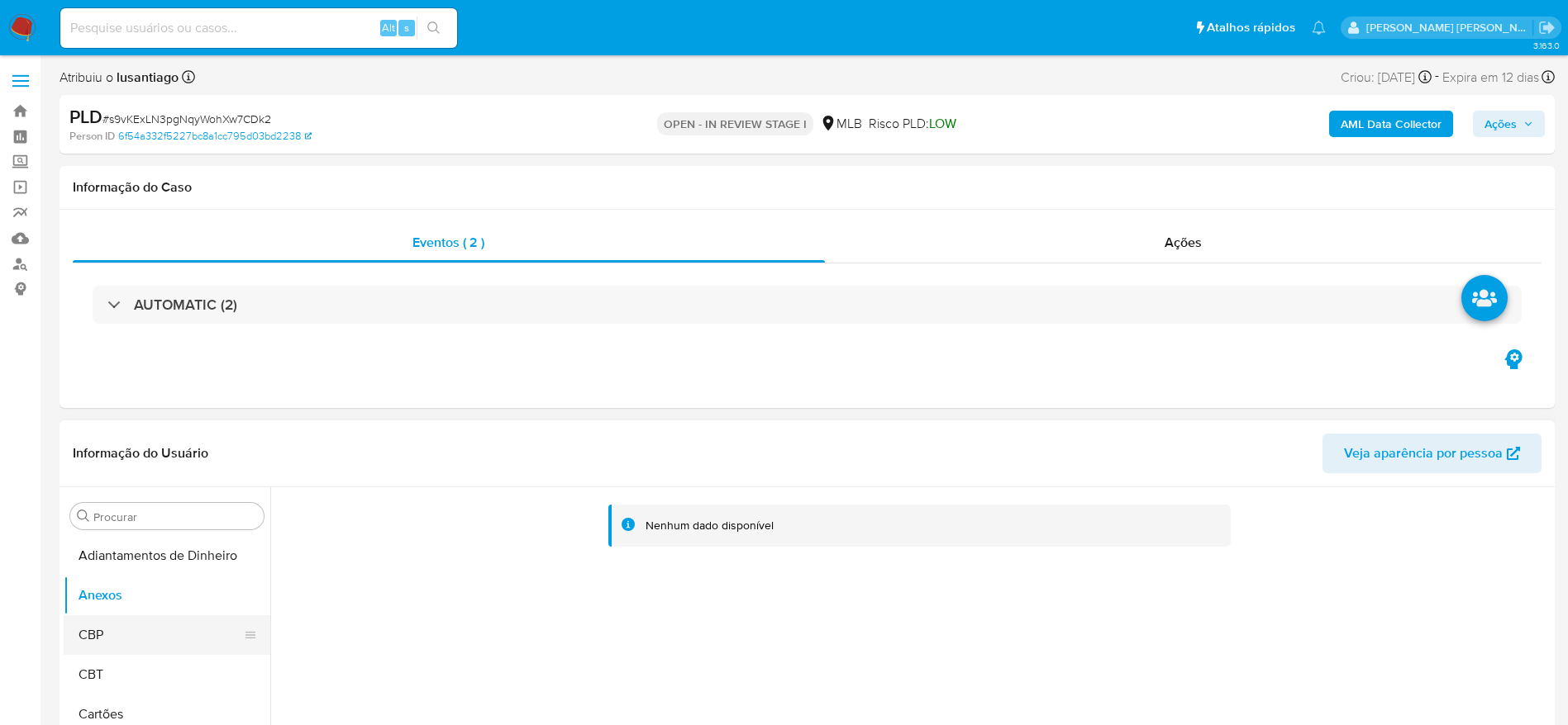
click at [125, 628] on button "CBP" at bounding box center [160, 635] width 194 height 40
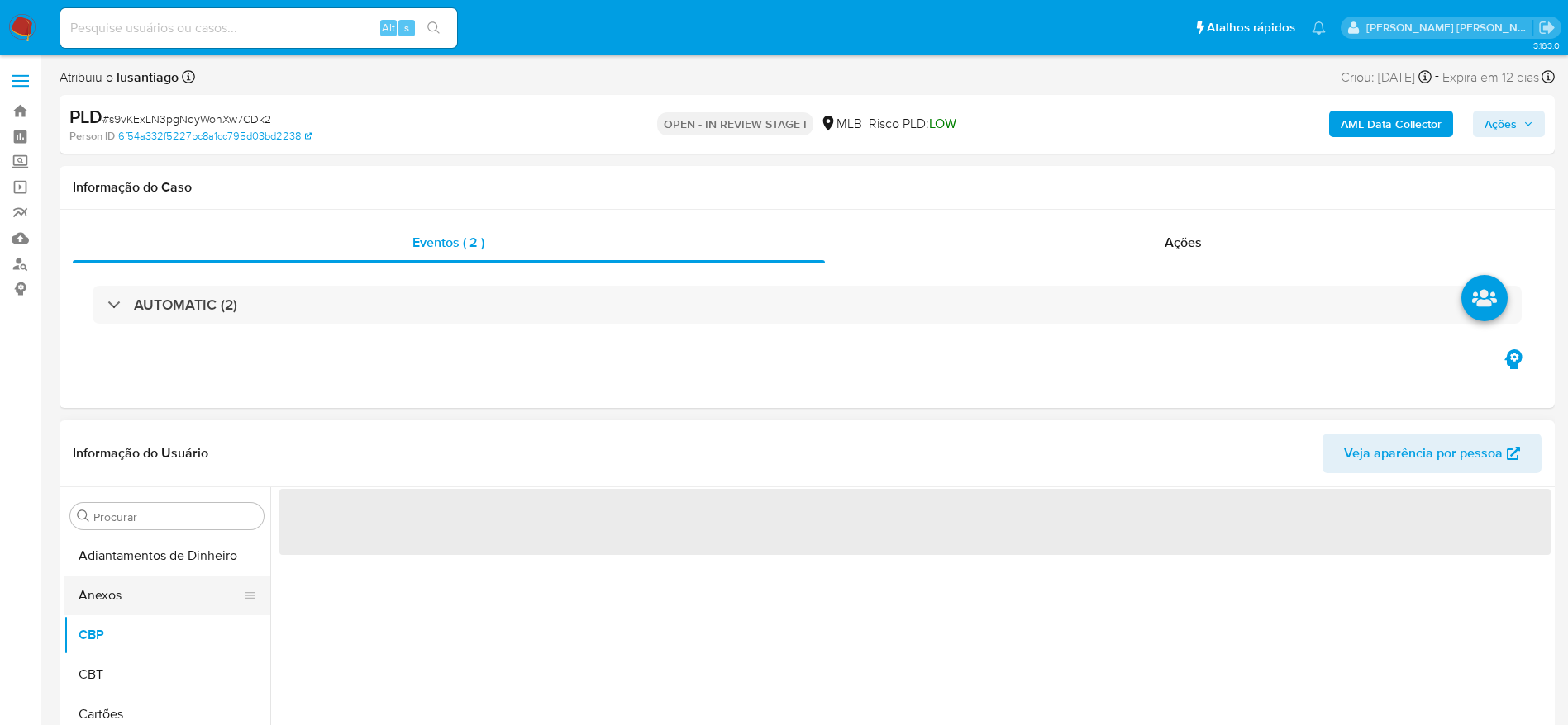
click at [115, 589] on button "Anexos" at bounding box center [160, 595] width 194 height 40
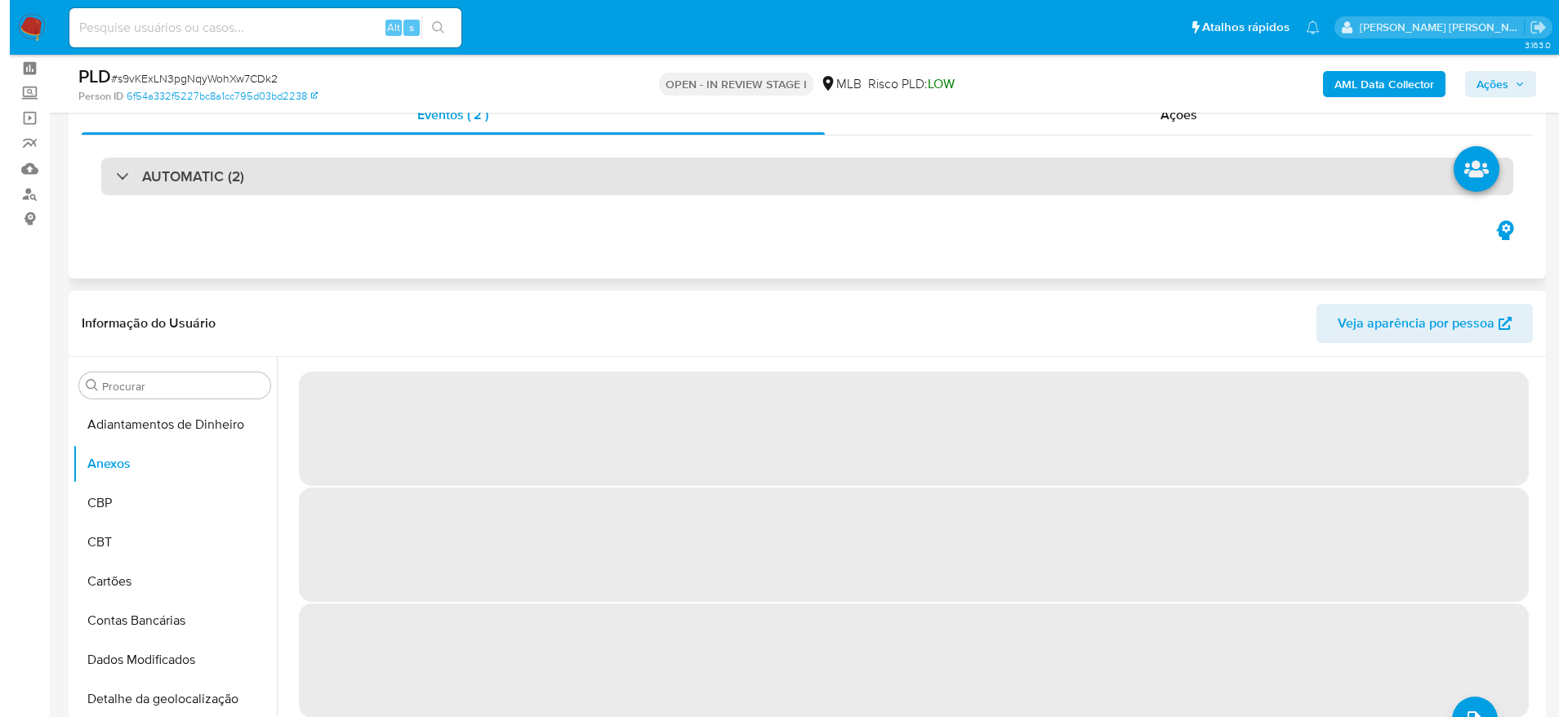
scroll to position [123, 0]
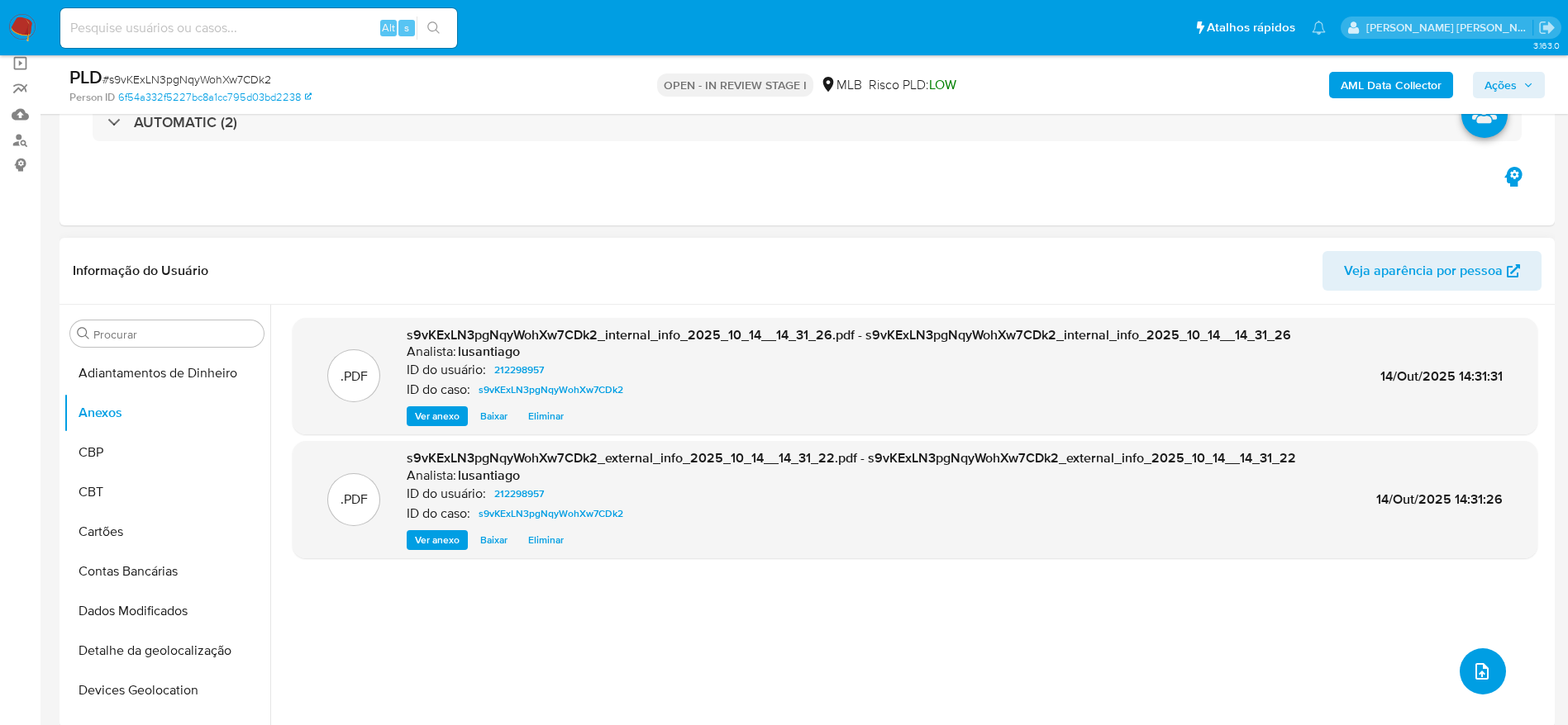
click at [1495, 657] on button "upload-file" at bounding box center [1483, 671] width 46 height 46
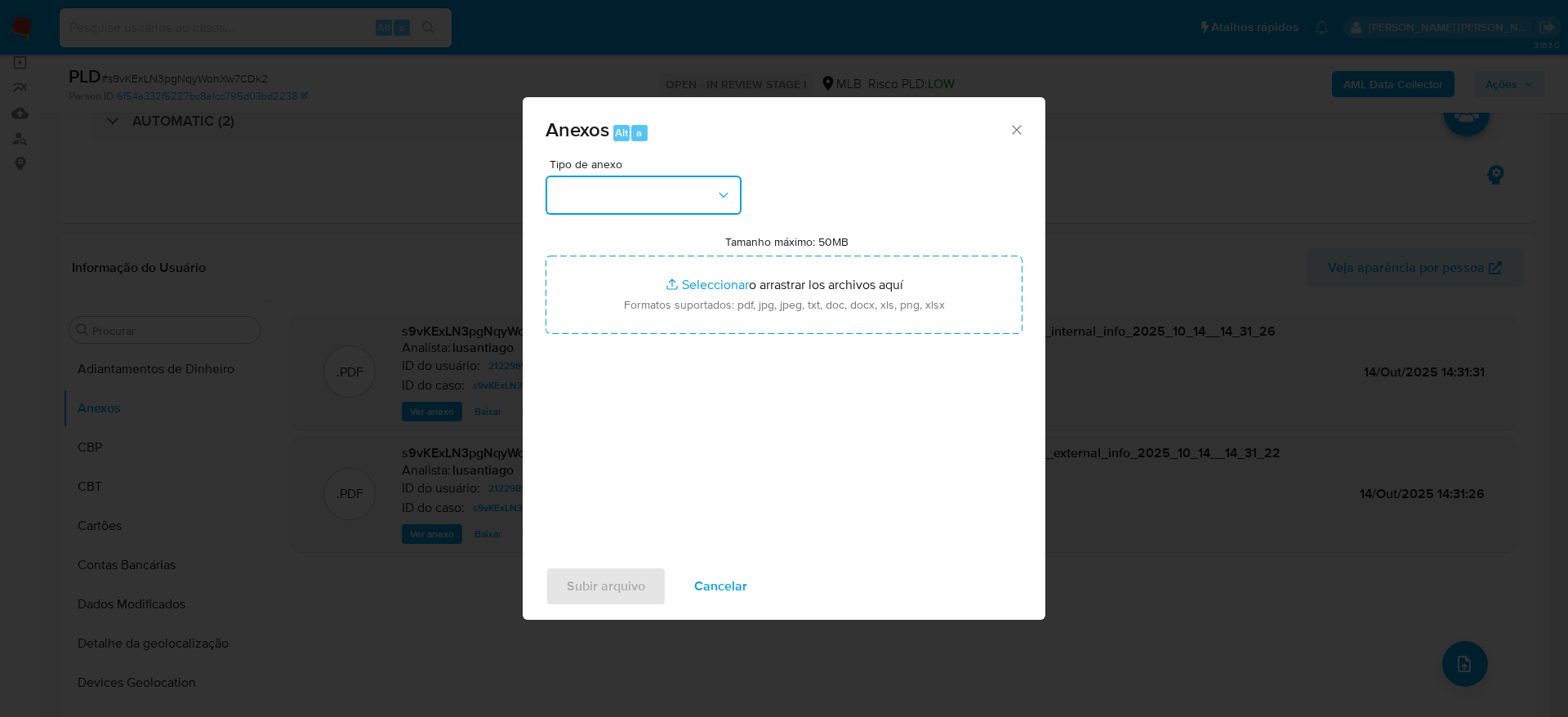
click at [609, 198] on button "button" at bounding box center [643, 195] width 196 height 39
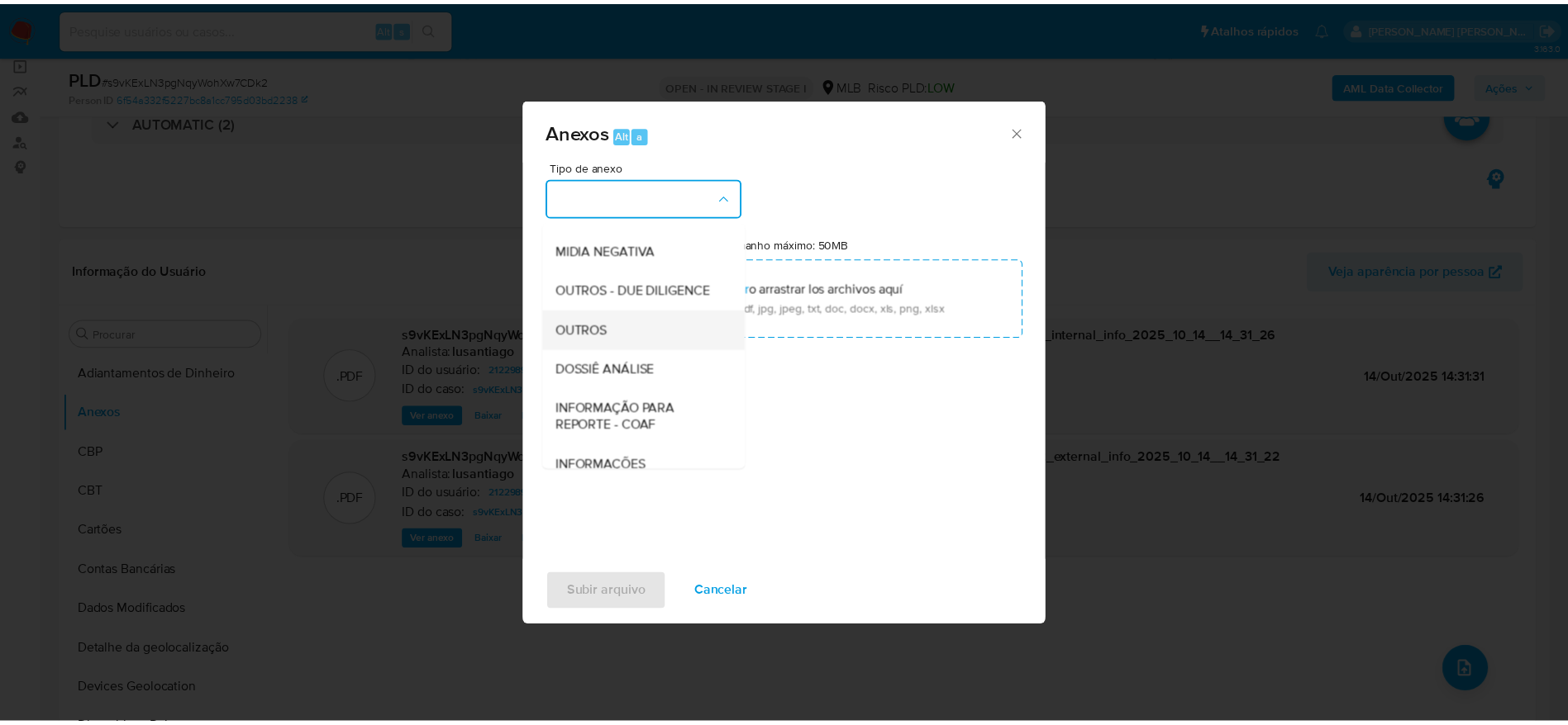
scroll to position [255, 0]
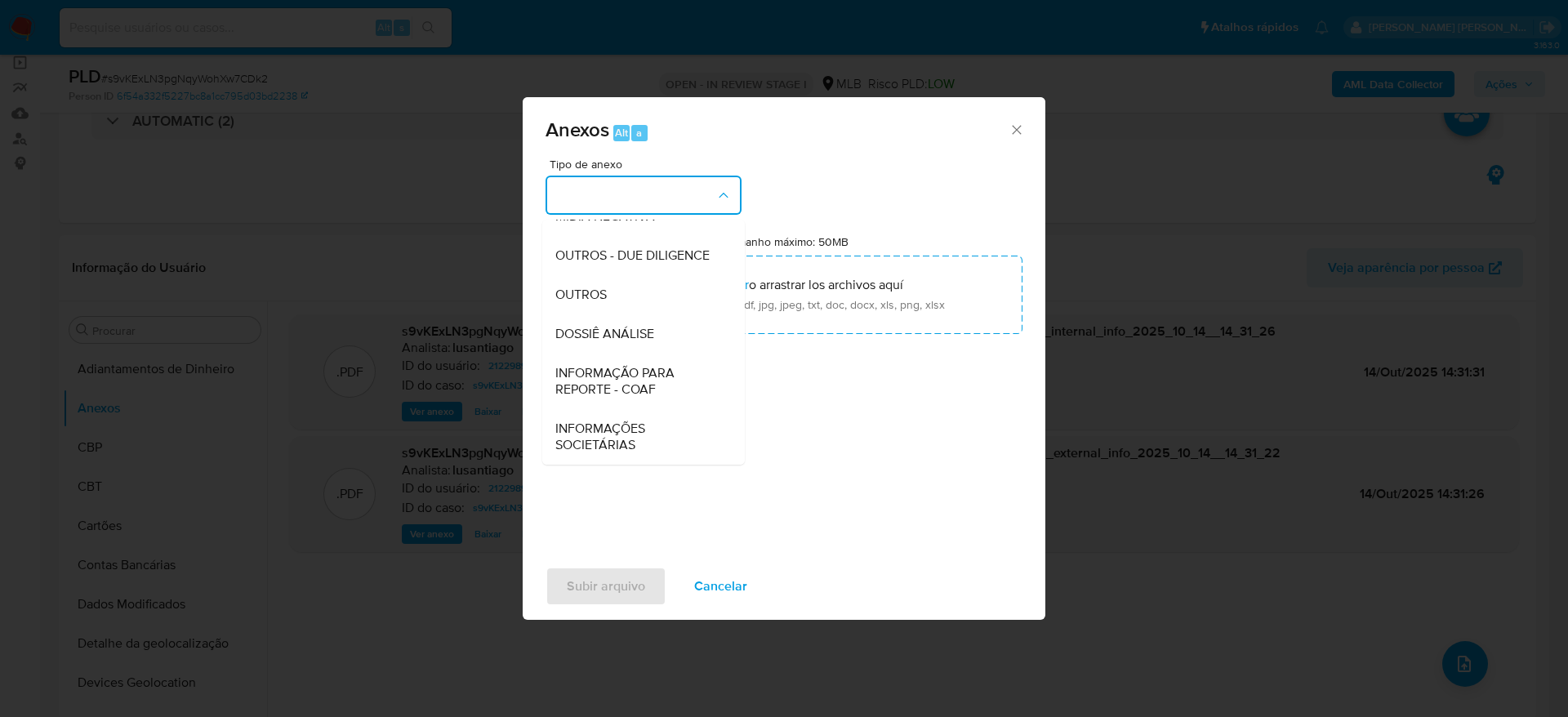
drag, startPoint x: 603, startPoint y: 334, endPoint x: 801, endPoint y: 569, distance: 307.3
click at [602, 335] on span "DOSSIÊ ANÁLISE" at bounding box center [604, 334] width 99 height 16
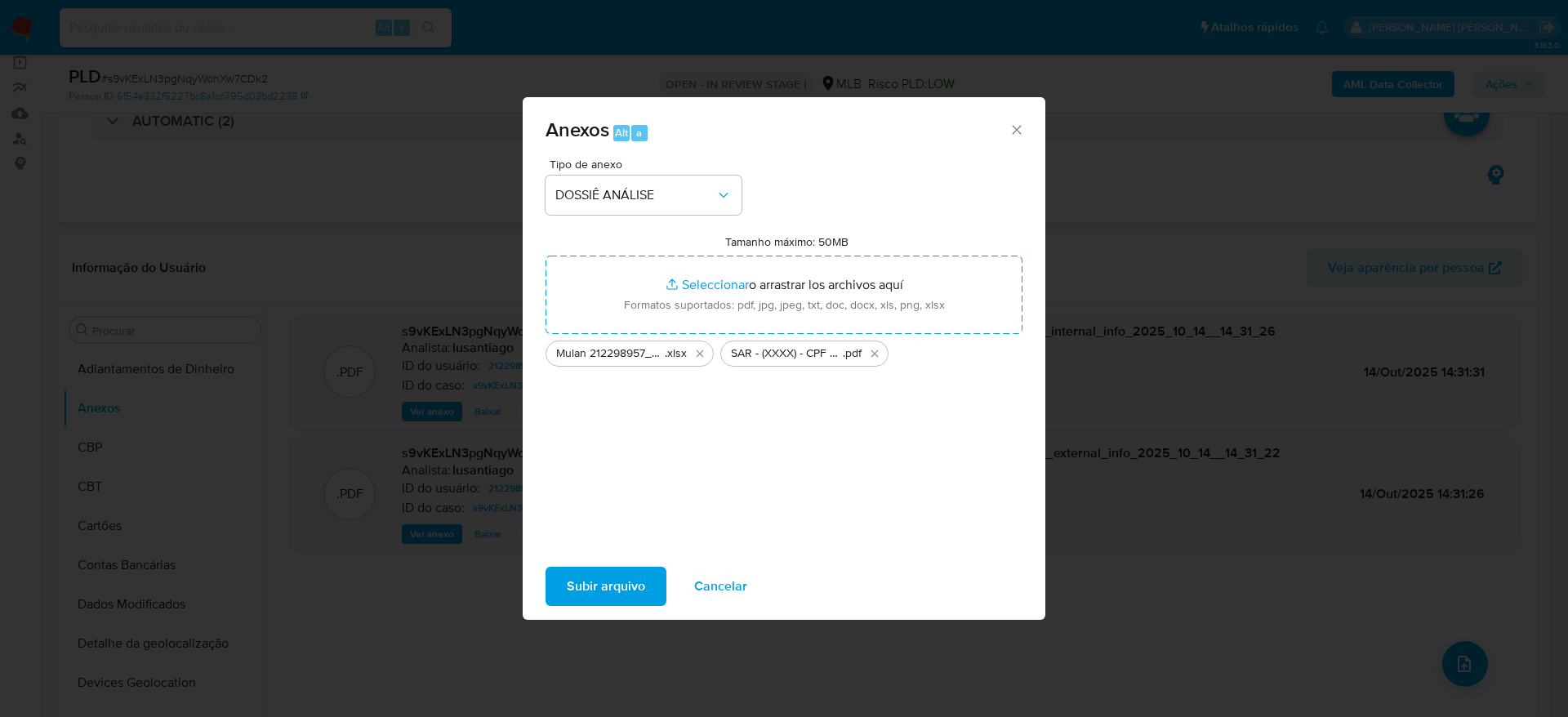
click at [605, 586] on span "Subir arquivo" at bounding box center [605, 586] width 78 height 36
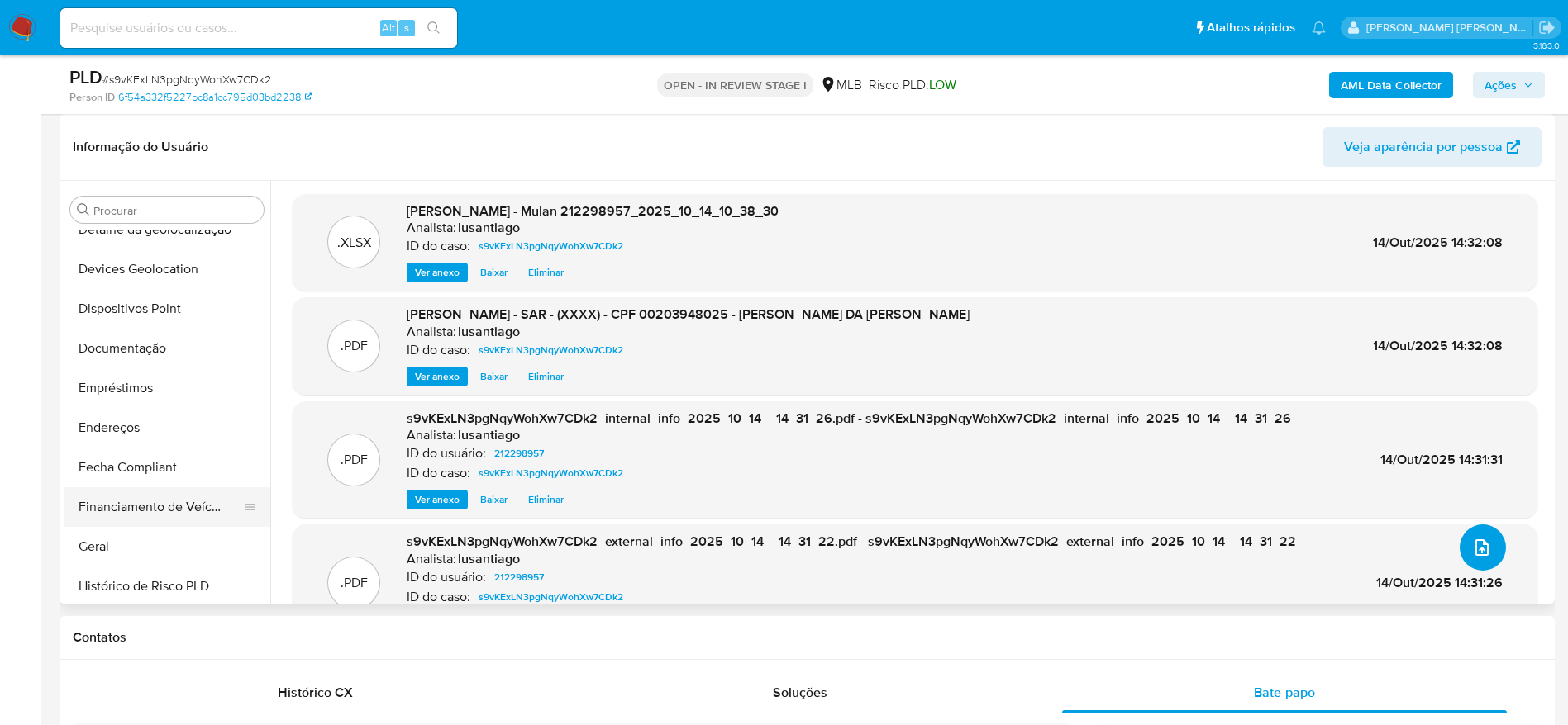
scroll to position [372, 0]
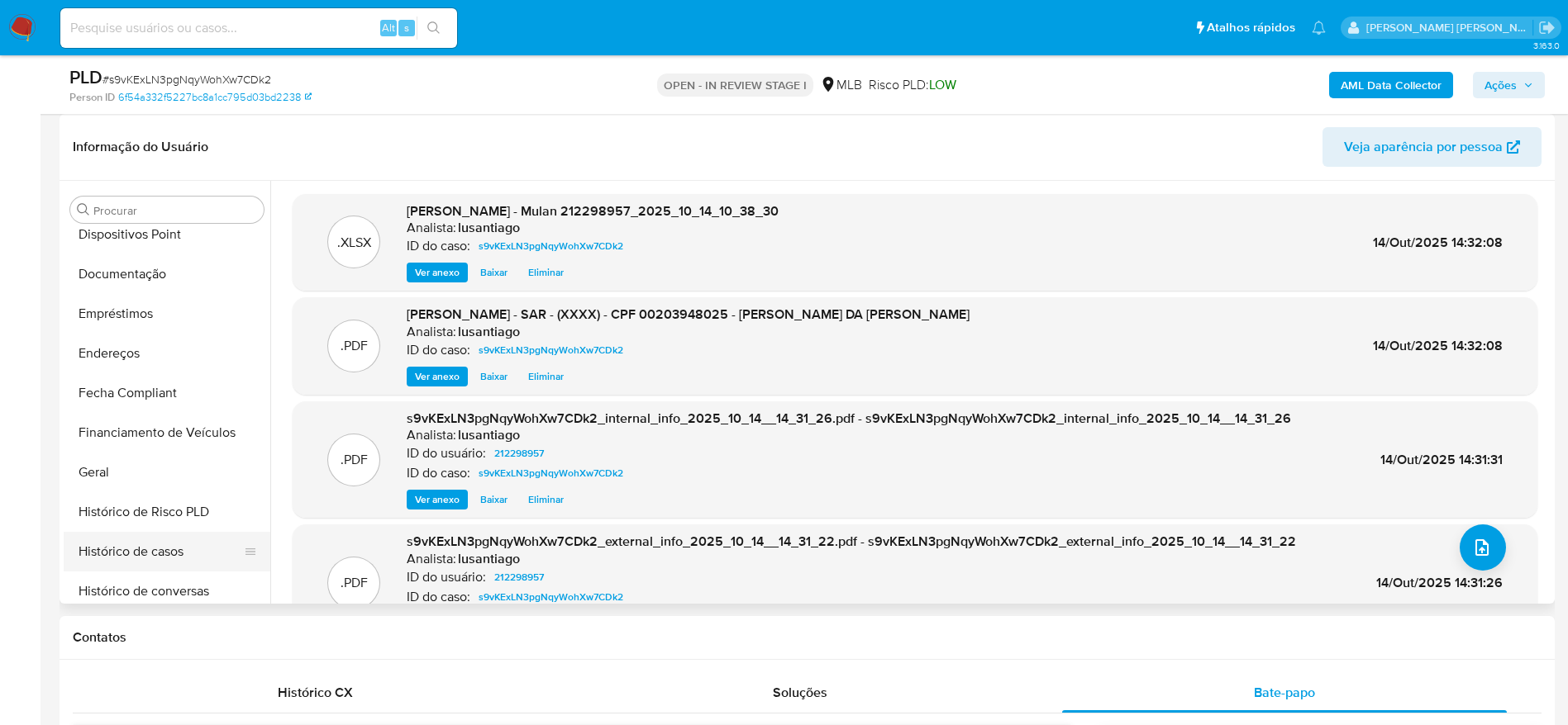
click at [155, 552] on button "Histórico de casos" at bounding box center [160, 552] width 194 height 40
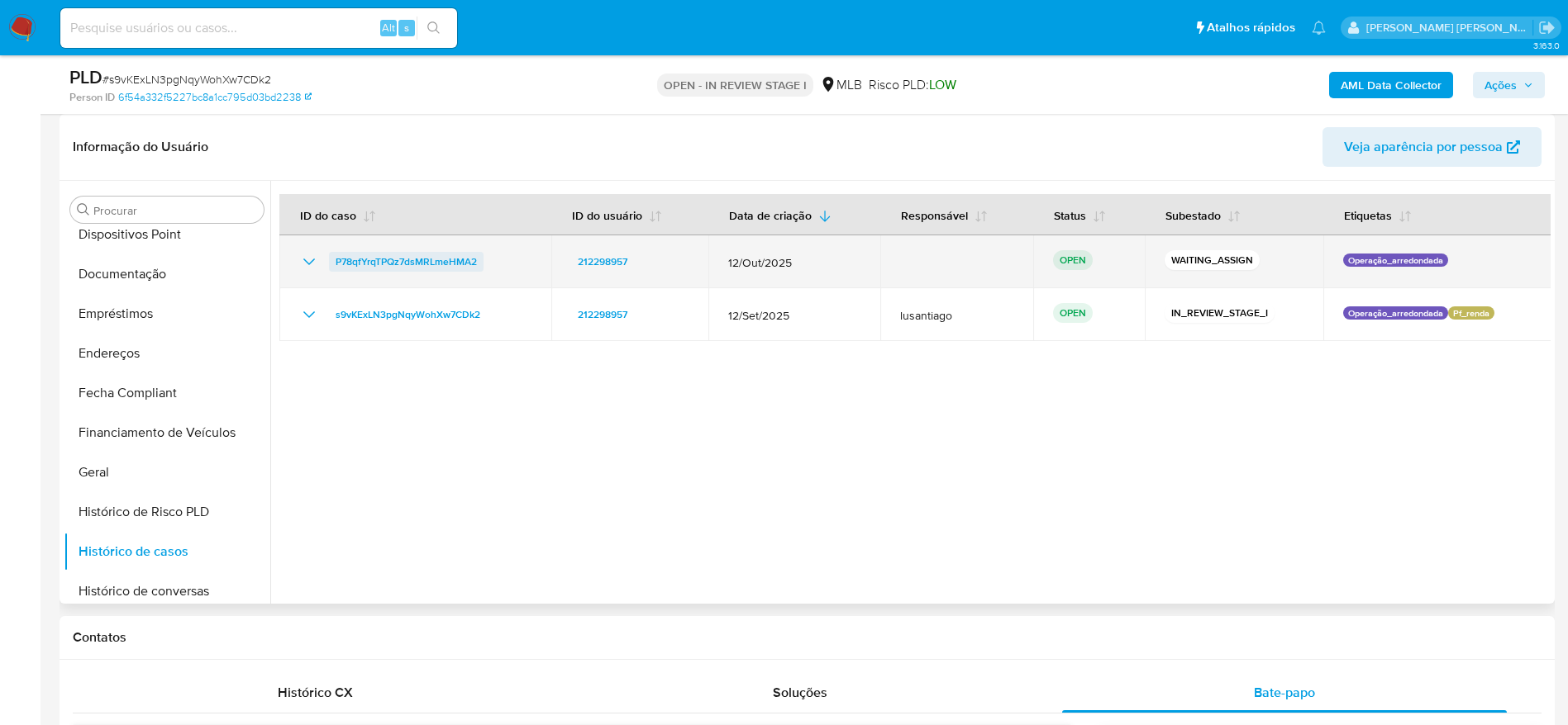
click at [418, 261] on span "P78qfYrqTPQz7dsMRLmeHMA2" at bounding box center [406, 262] width 141 height 20
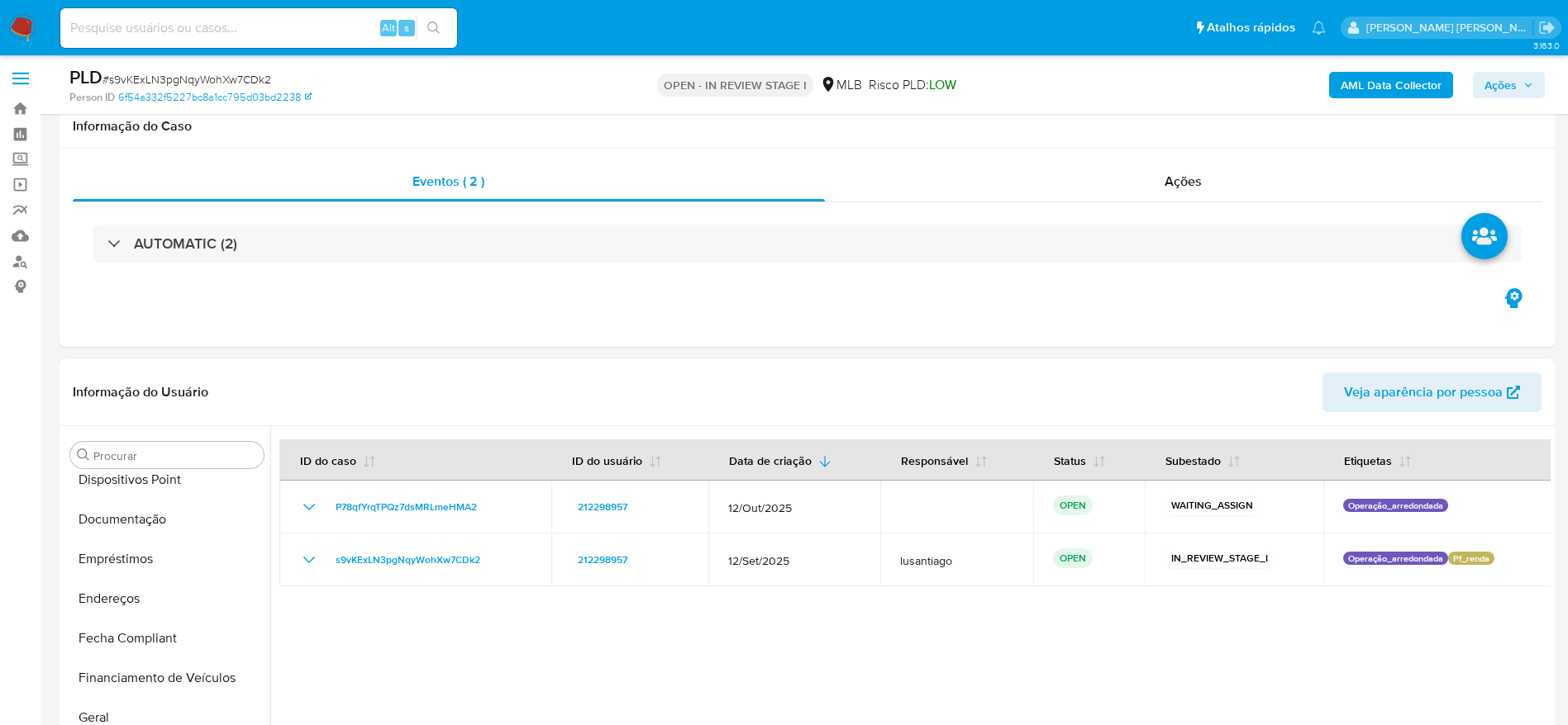
scroll to position [0, 0]
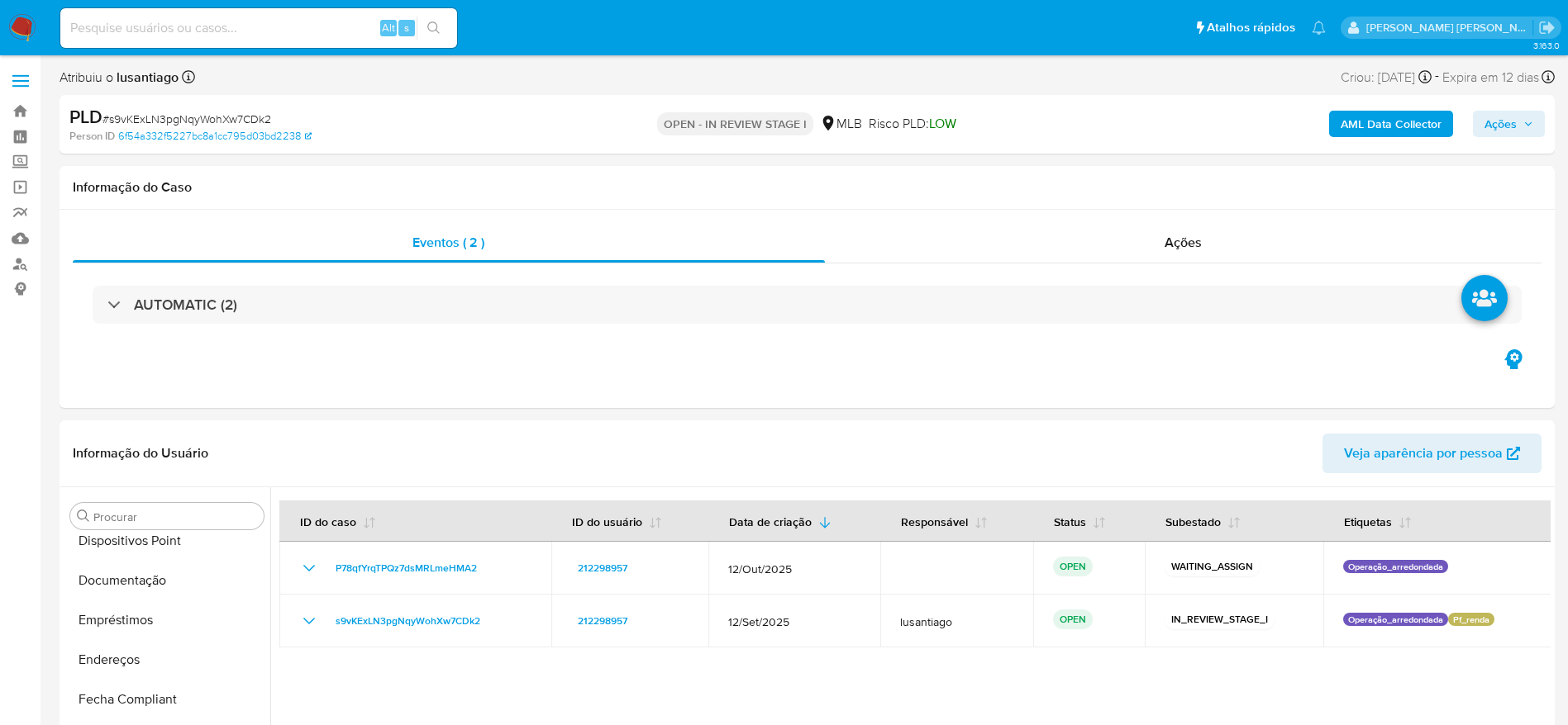
click at [1508, 119] on span "Ações" at bounding box center [1500, 124] width 32 height 26
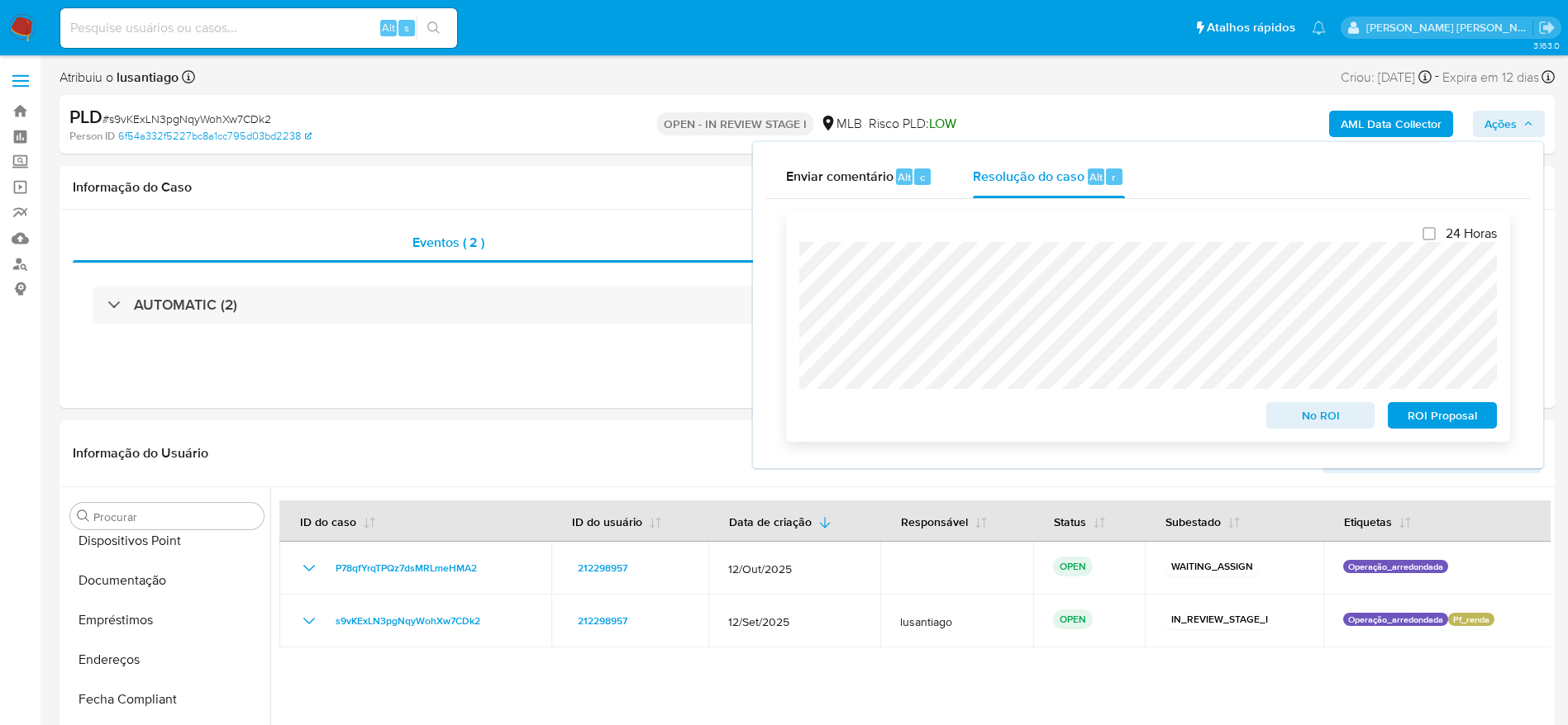
click at [1446, 419] on span "ROI Proposal" at bounding box center [1442, 416] width 86 height 23
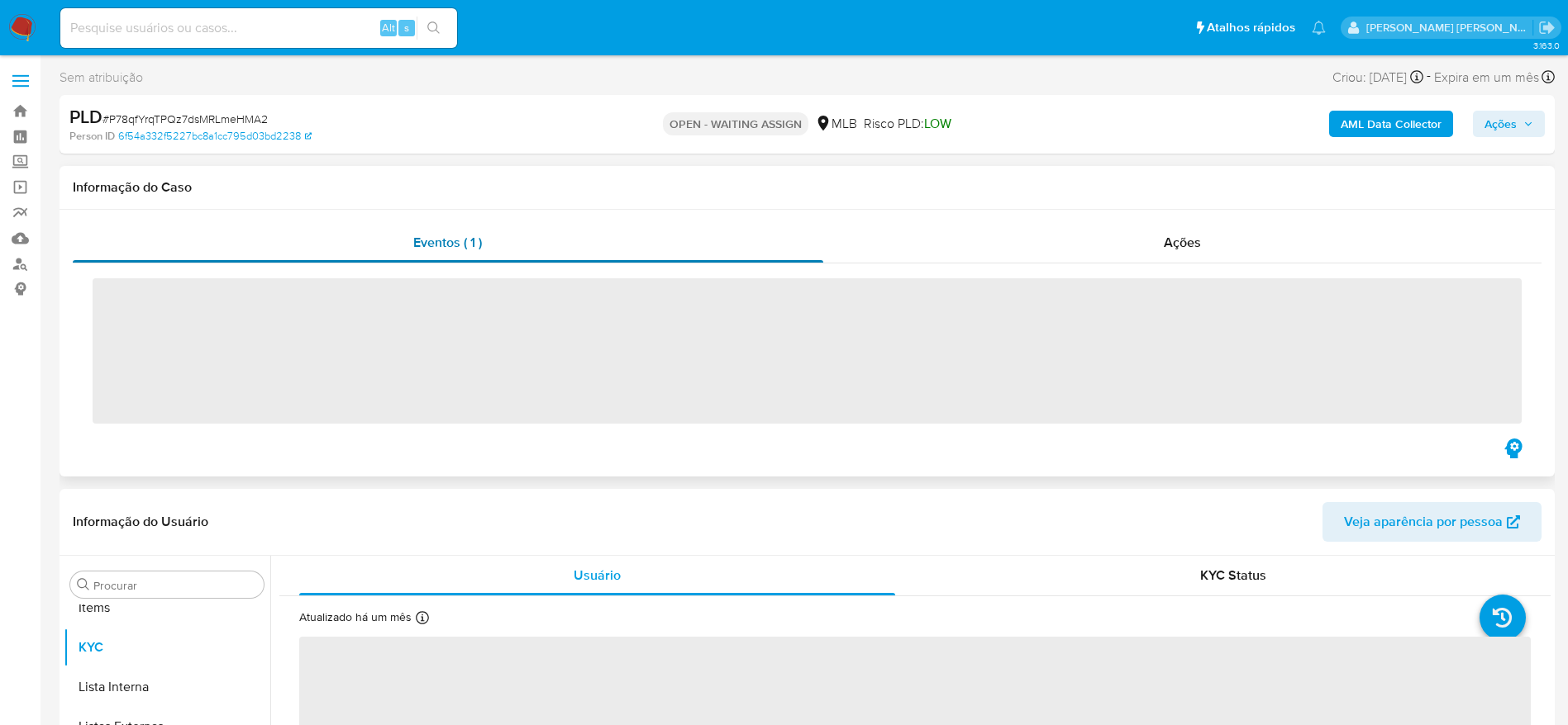
scroll to position [896, 0]
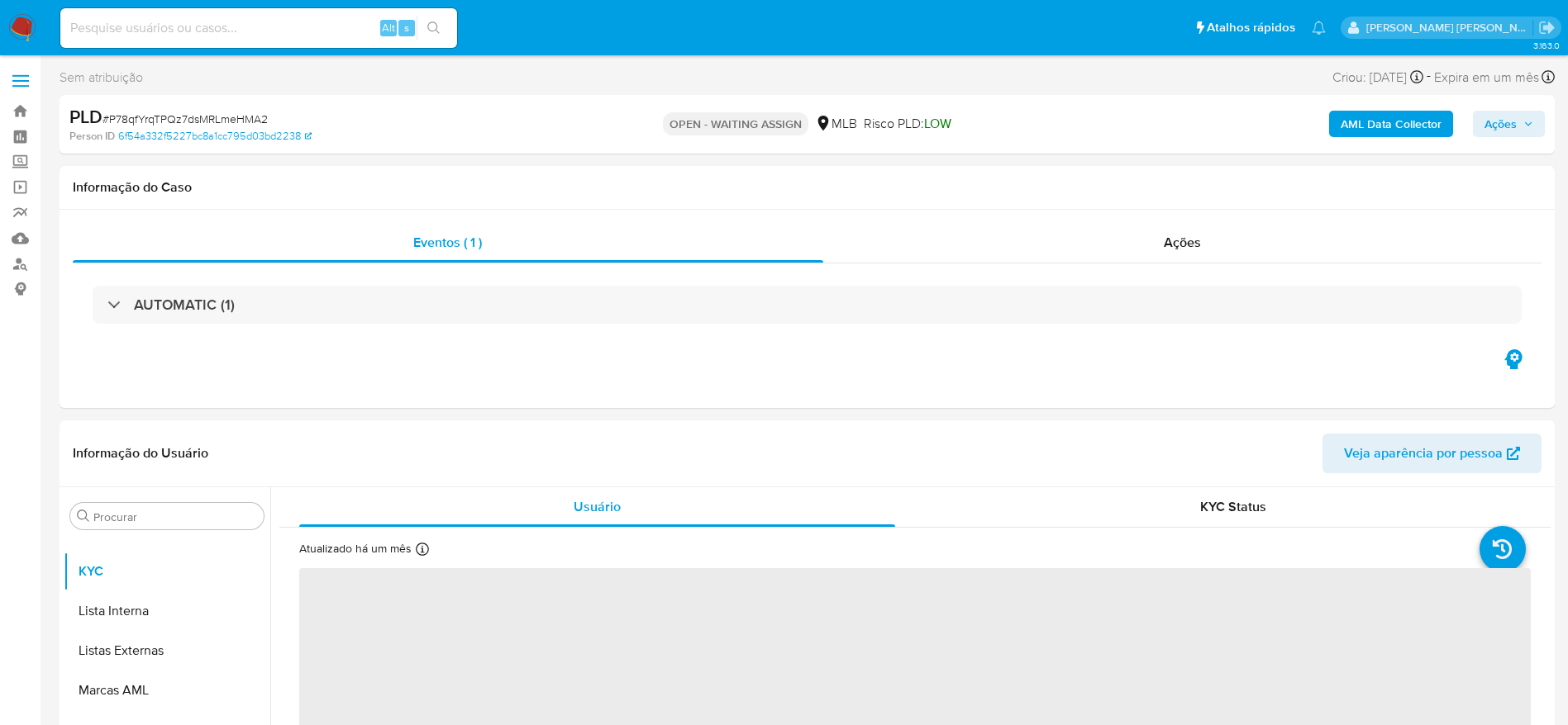
select select "10"
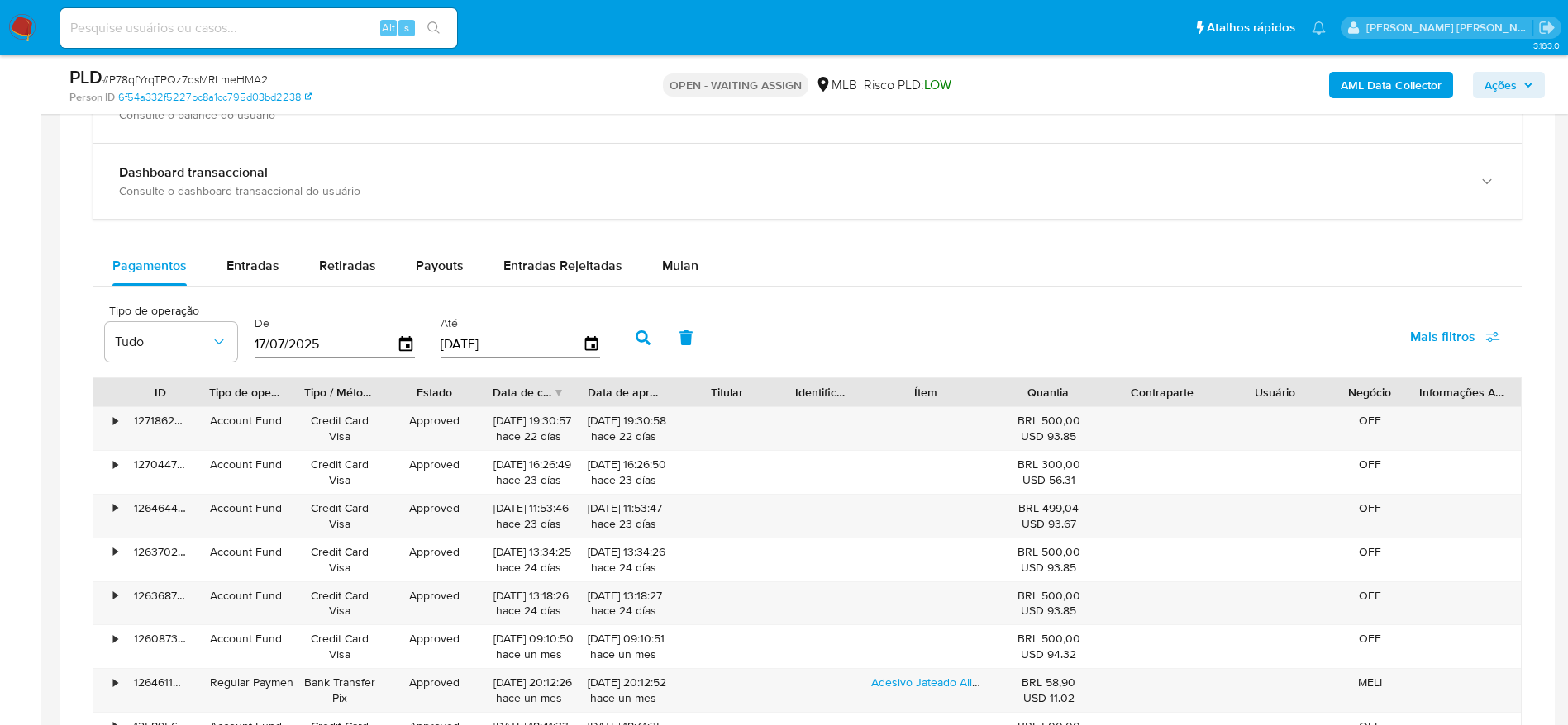
scroll to position [1115, 0]
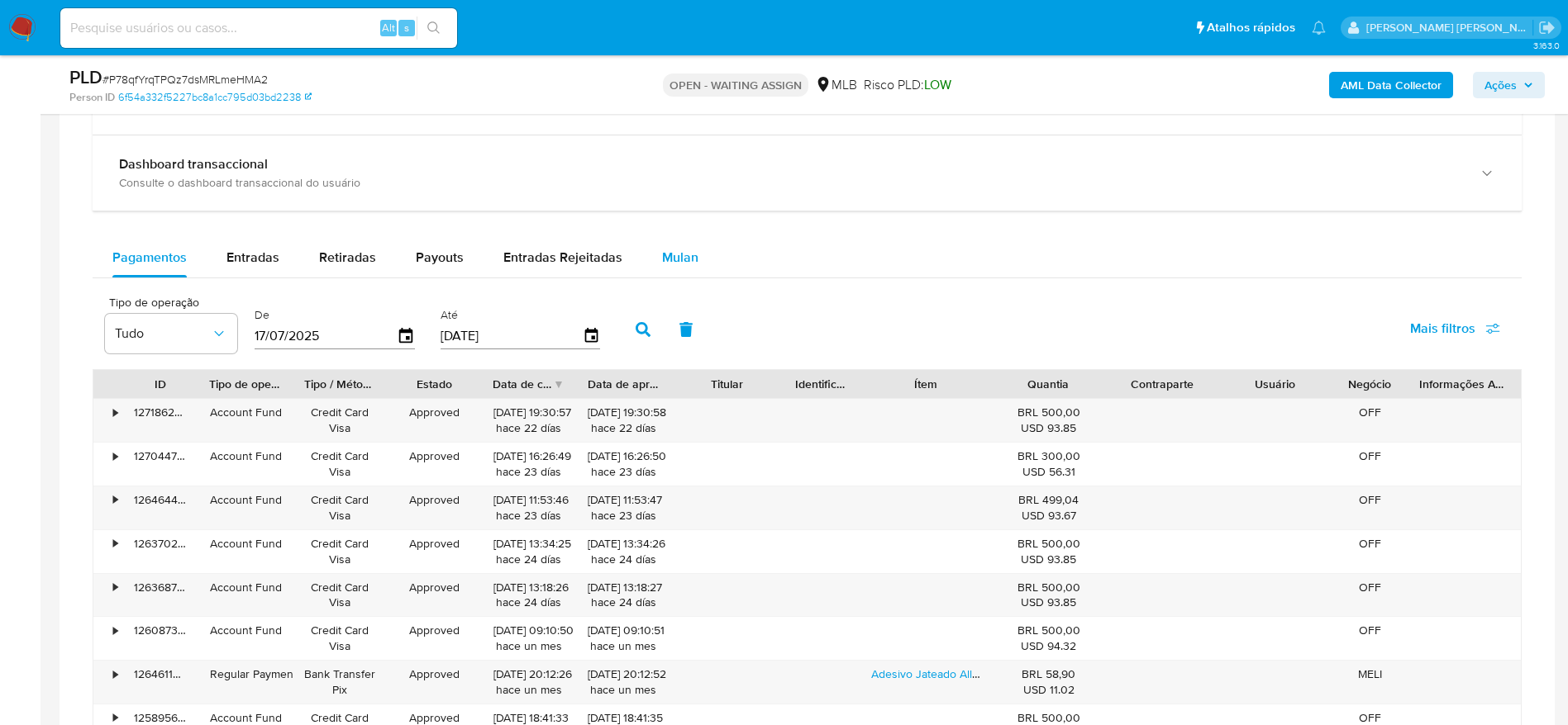
click at [677, 248] on span "Mulan" at bounding box center [680, 257] width 36 height 19
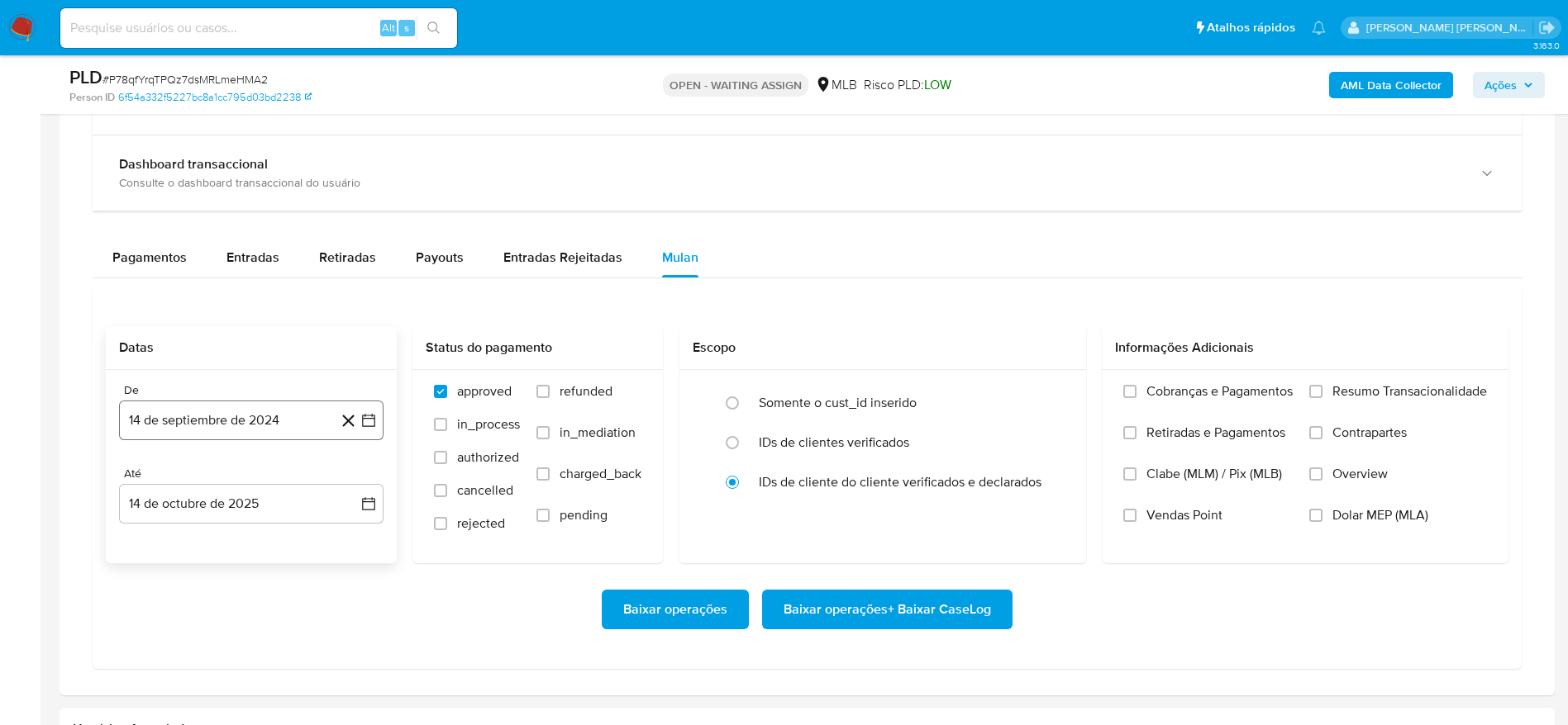
click at [231, 414] on button "14 de septiembre de 2024" at bounding box center [251, 421] width 265 height 40
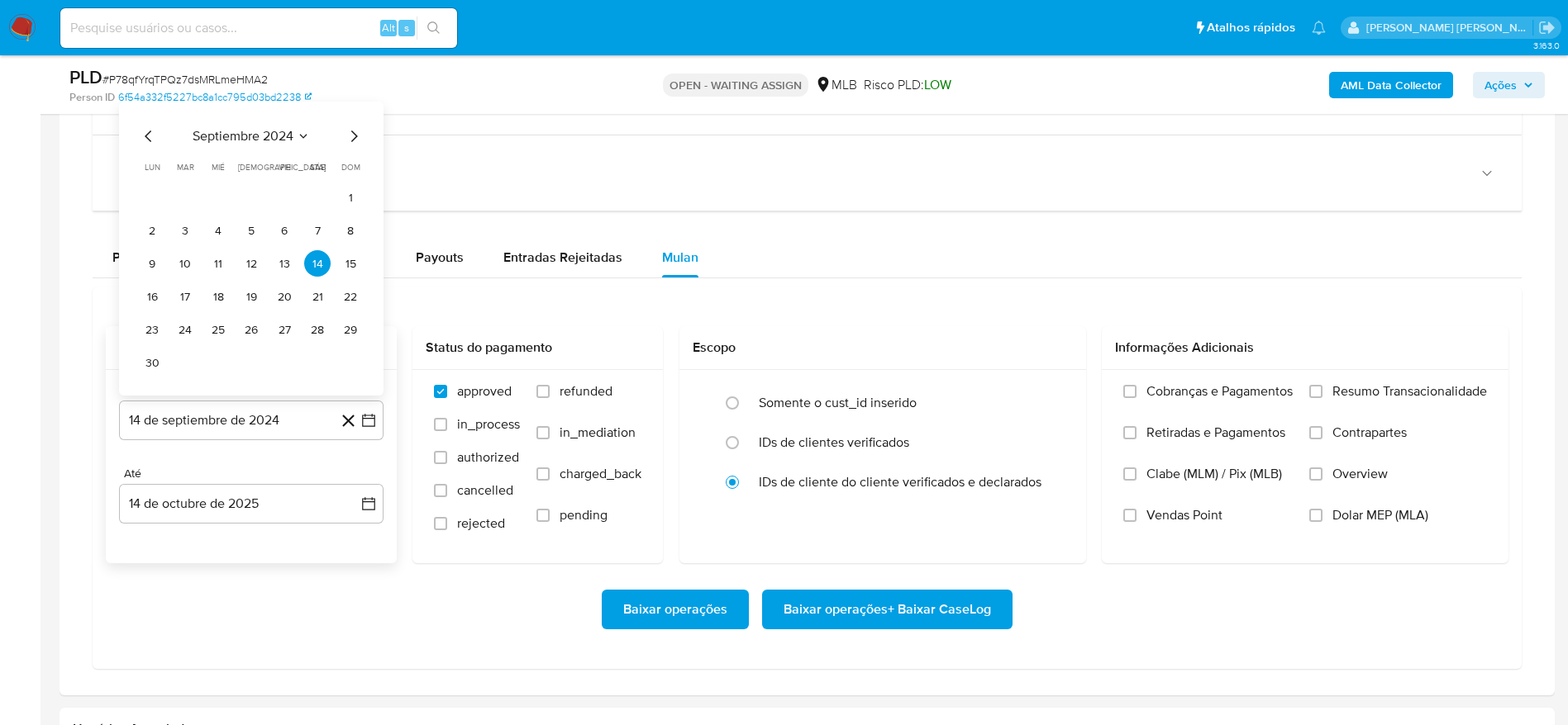
click at [256, 130] on span "septiembre 2024" at bounding box center [243, 136] width 101 height 17
click at [355, 145] on icon "Año siguiente" at bounding box center [351, 150] width 20 height 20
click at [256, 304] on span "ago" at bounding box center [250, 303] width 21 height 13
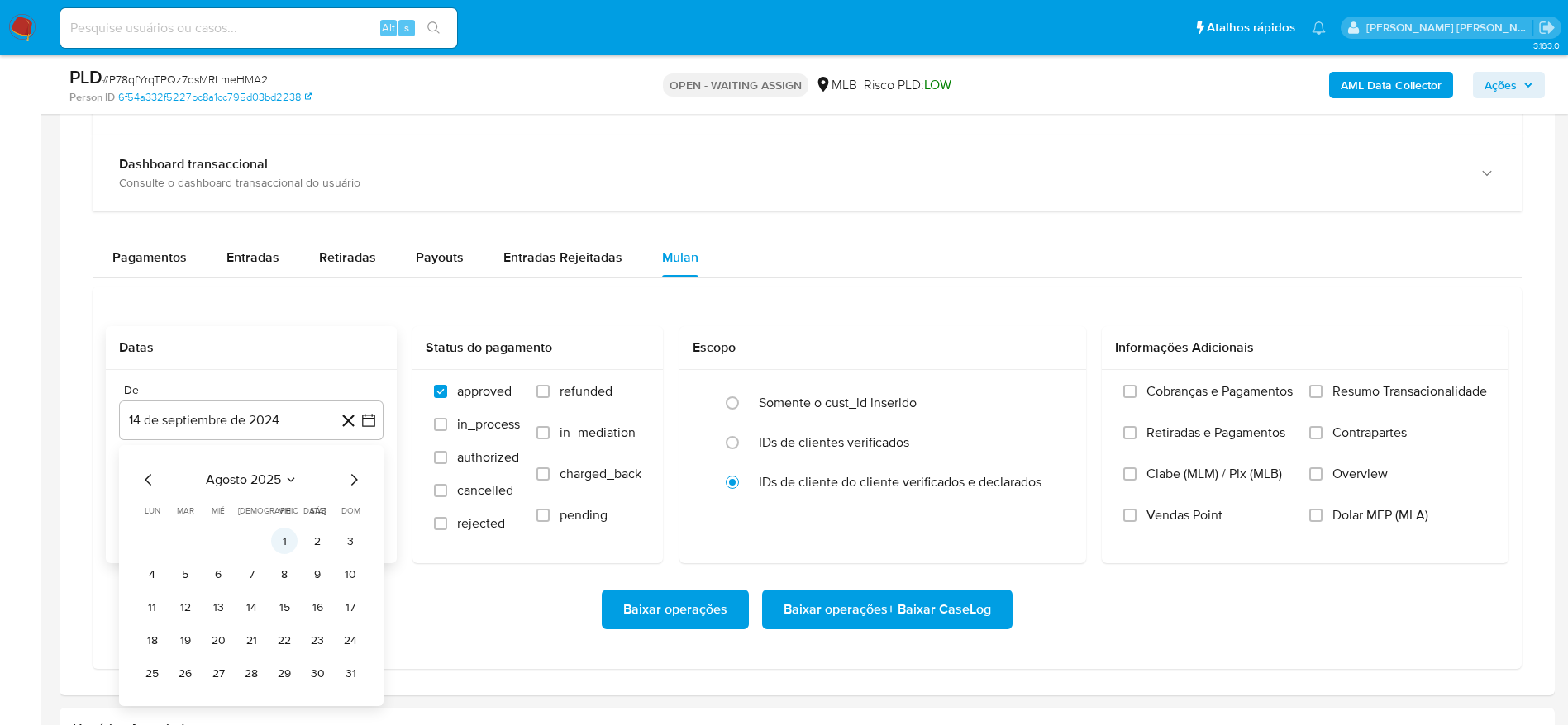
click at [284, 532] on button "1" at bounding box center [284, 541] width 26 height 26
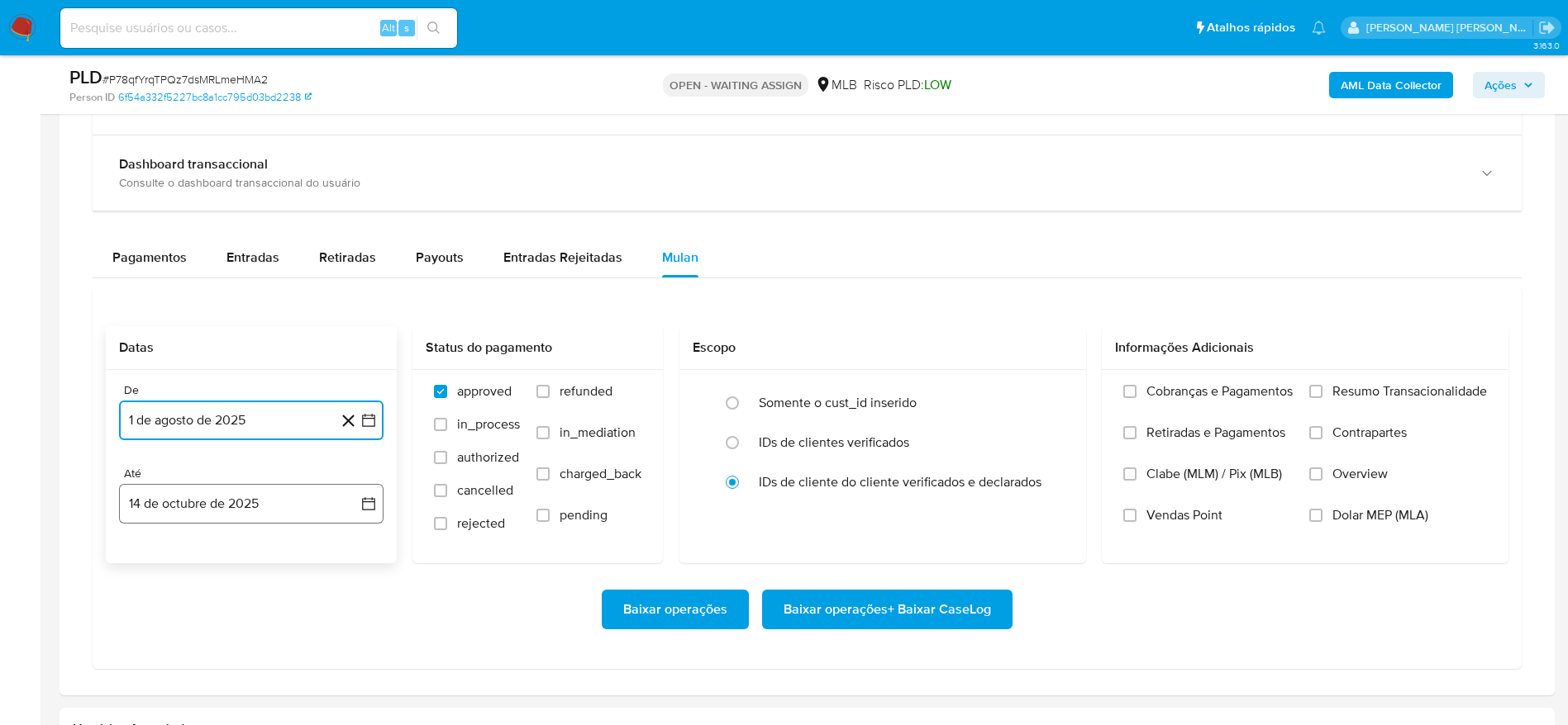
click at [248, 506] on button "14 de octubre de 2025" at bounding box center [251, 504] width 265 height 40
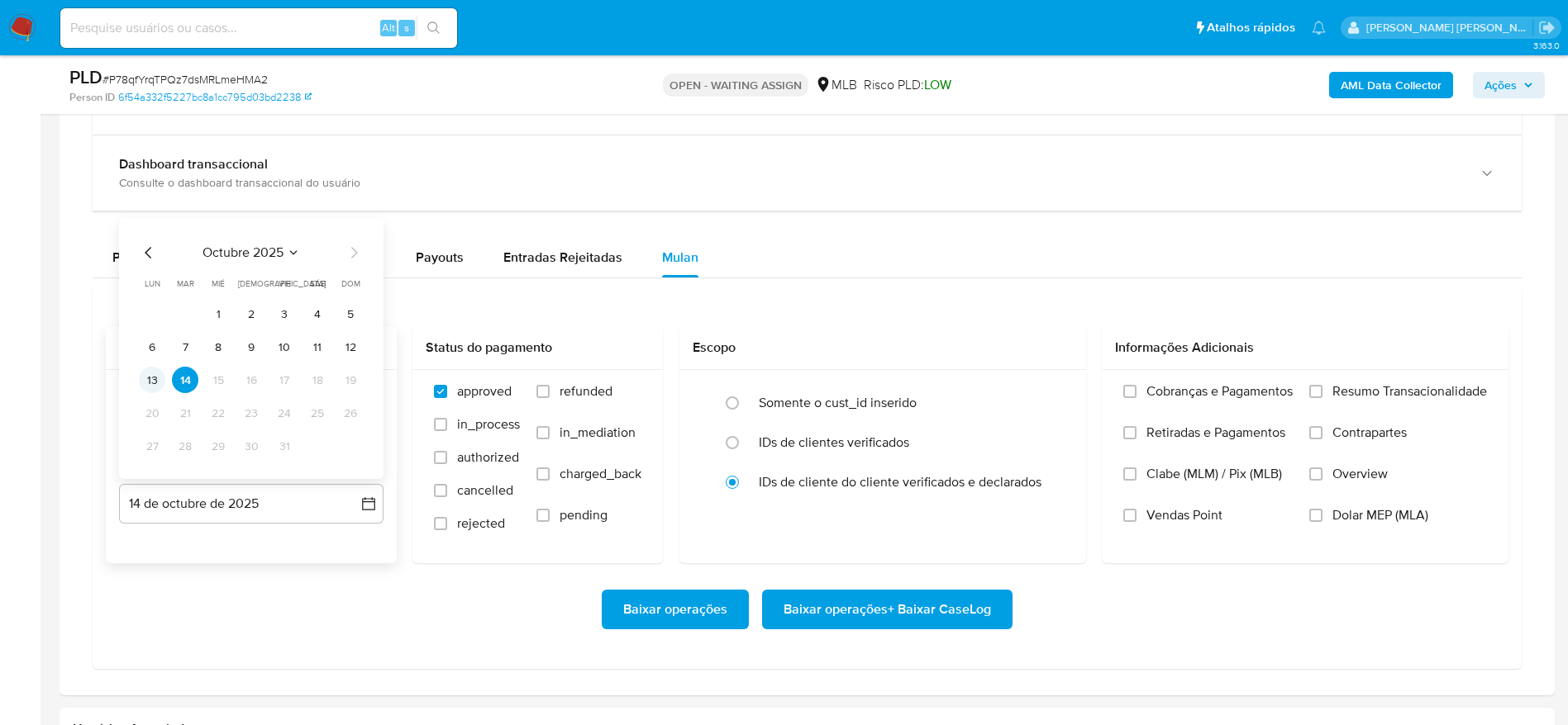
click at [152, 380] on button "13" at bounding box center [152, 380] width 26 height 26
click at [1409, 388] on span "Resumo Transacionalidade" at bounding box center [1409, 392] width 155 height 17
click at [1322, 388] on input "Resumo Transacionalidade" at bounding box center [1316, 392] width 13 height 13
click at [892, 613] on span "Baixar operações + Baixar CaseLog" at bounding box center [887, 609] width 208 height 36
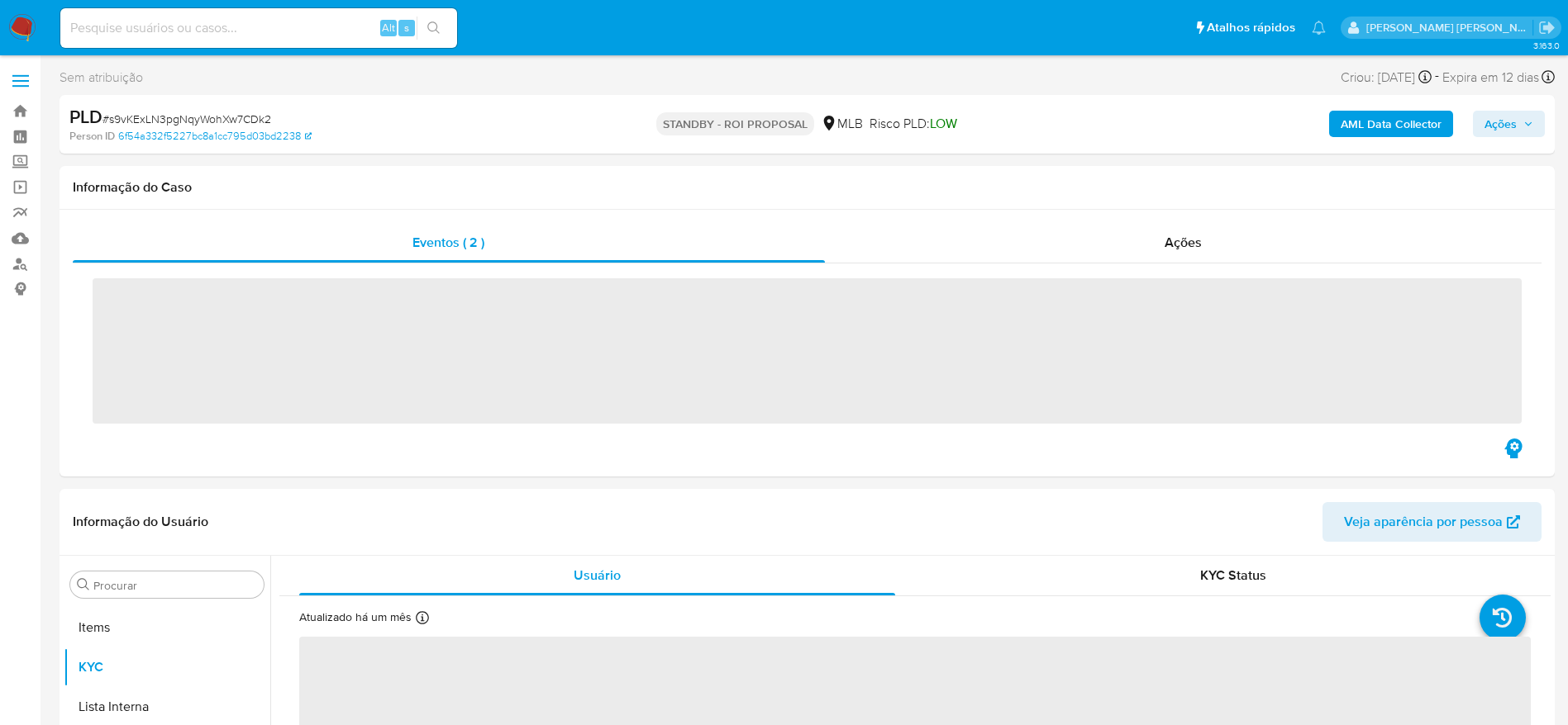
scroll to position [896, 0]
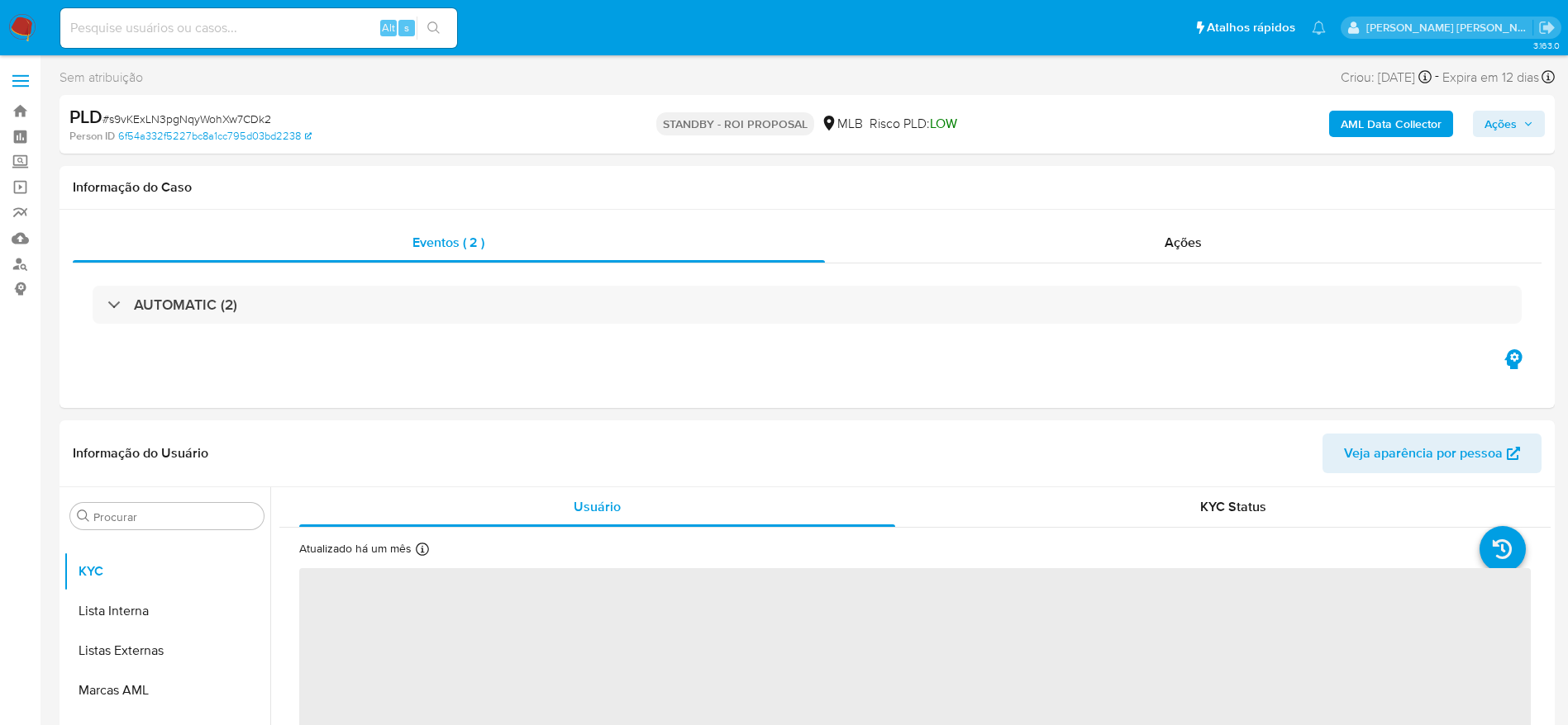
select select "10"
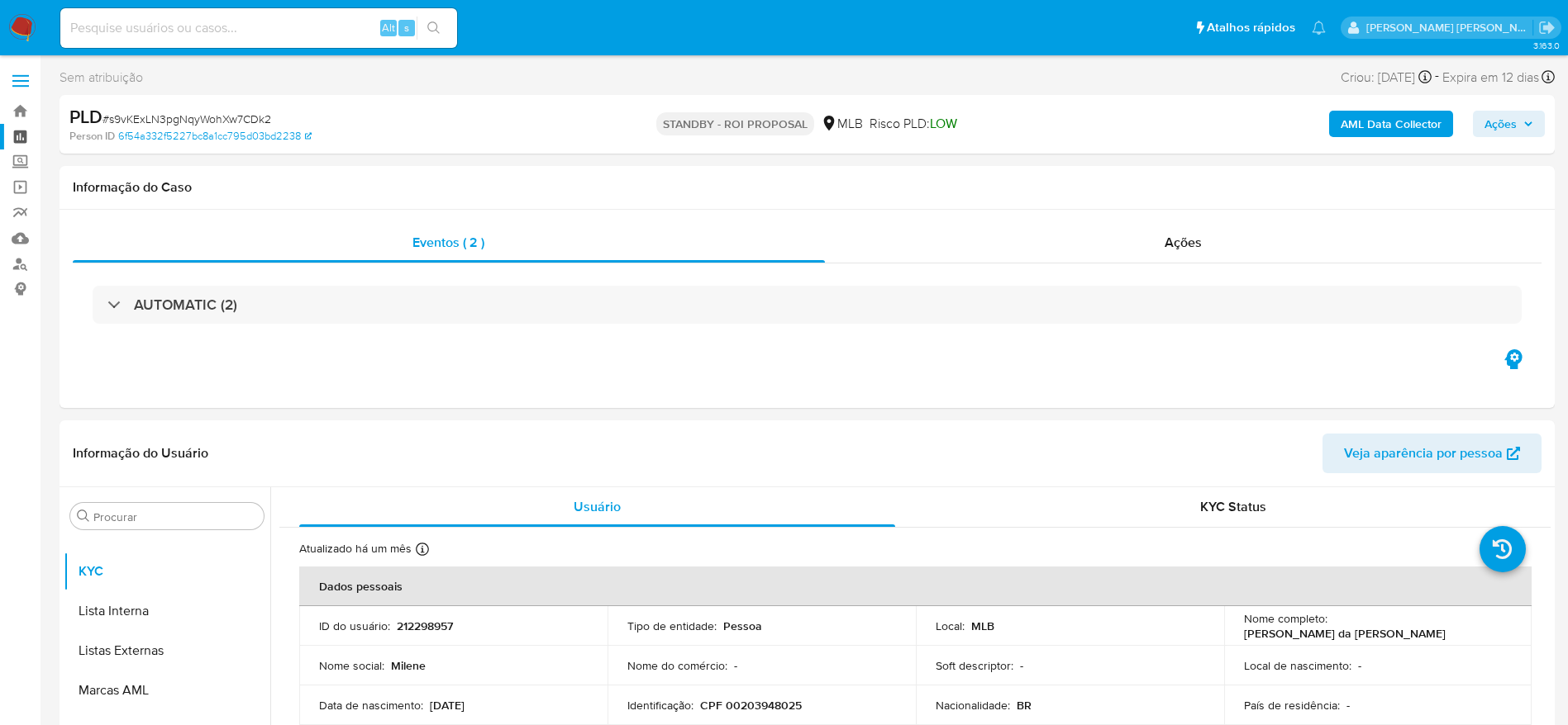
click at [20, 139] on link "Painel" at bounding box center [98, 136] width 197 height 26
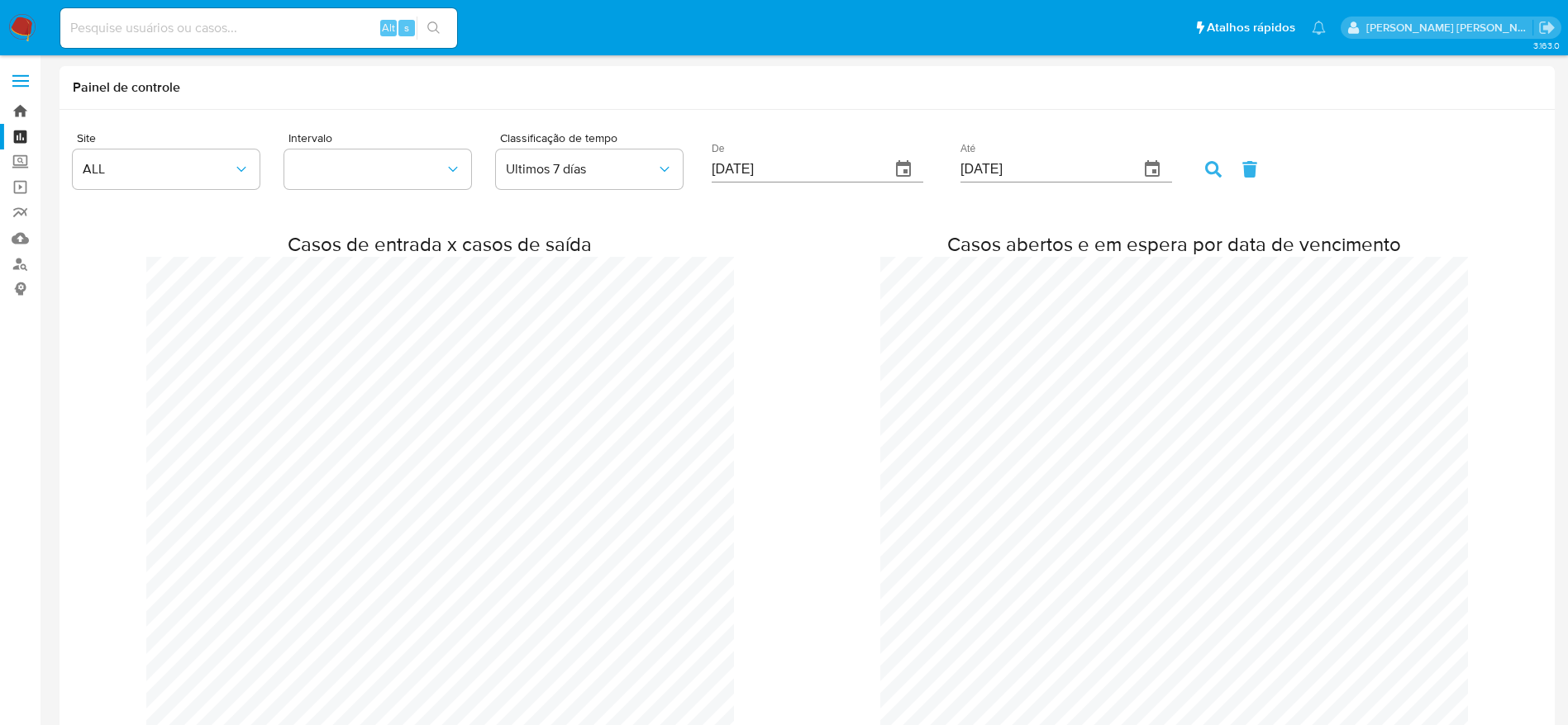
click at [15, 108] on link "Bandeja" at bounding box center [98, 111] width 197 height 26
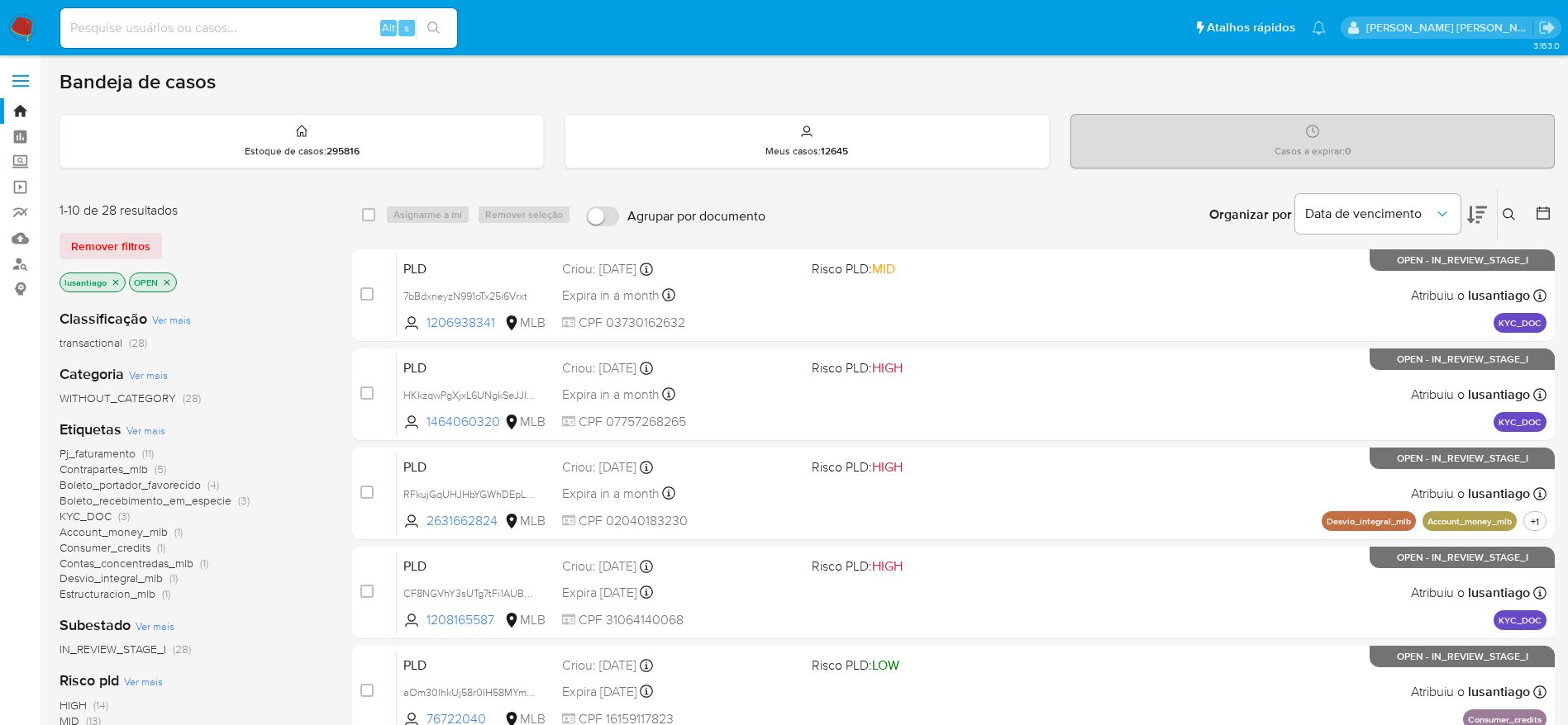
click at [256, 29] on input at bounding box center [259, 28] width 397 height 21
paste input "1430452966"
type input "1430452966"
click at [433, 28] on icon "search-icon" at bounding box center [434, 28] width 13 height 13
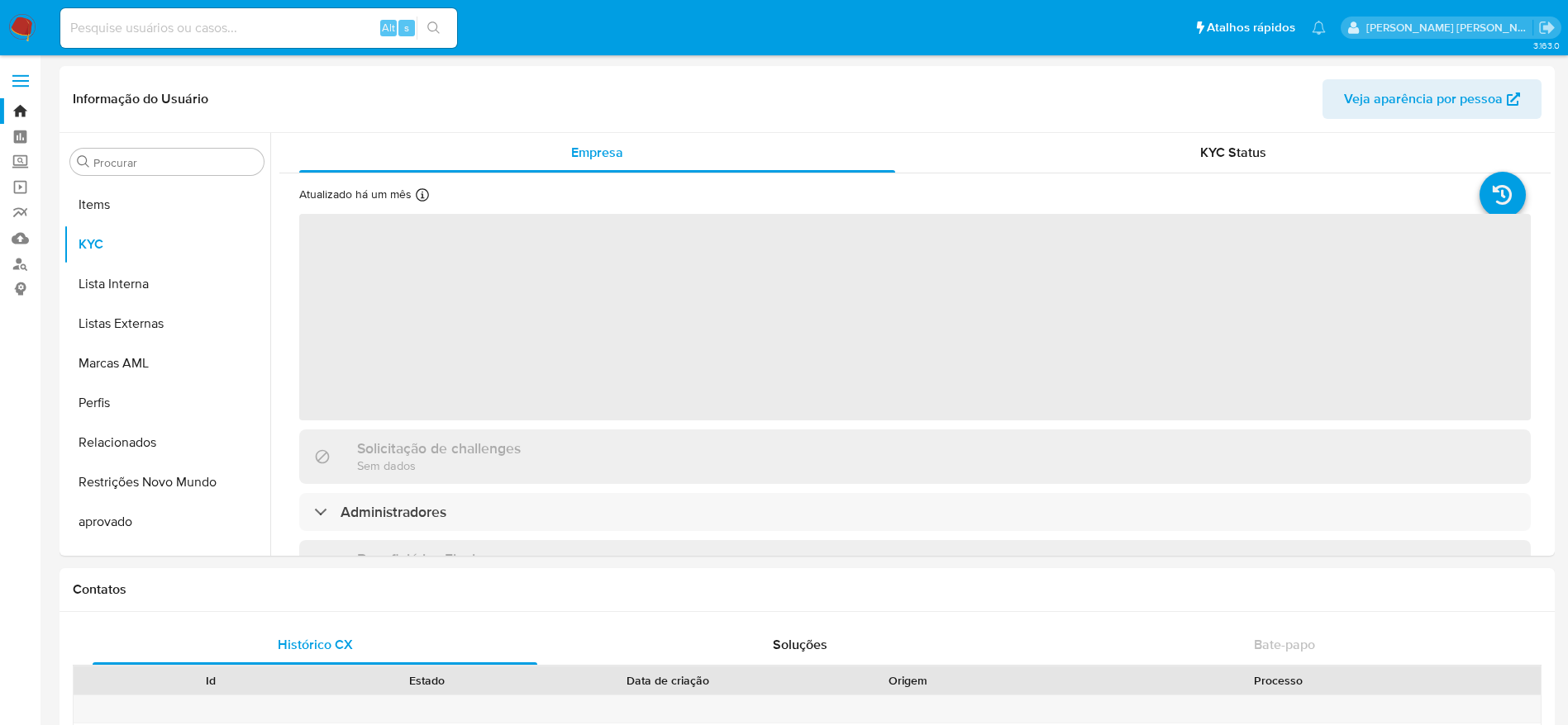
scroll to position [896, 0]
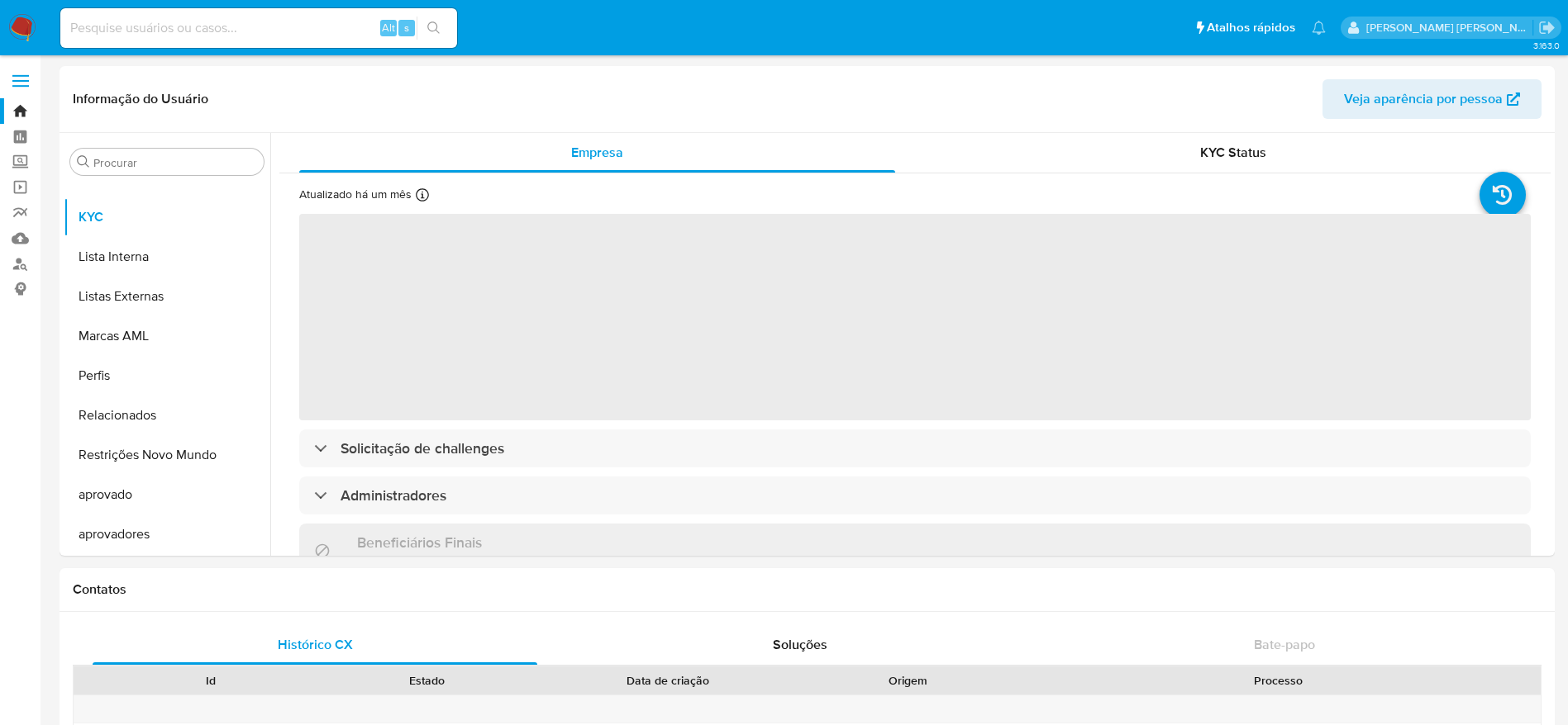
select select "10"
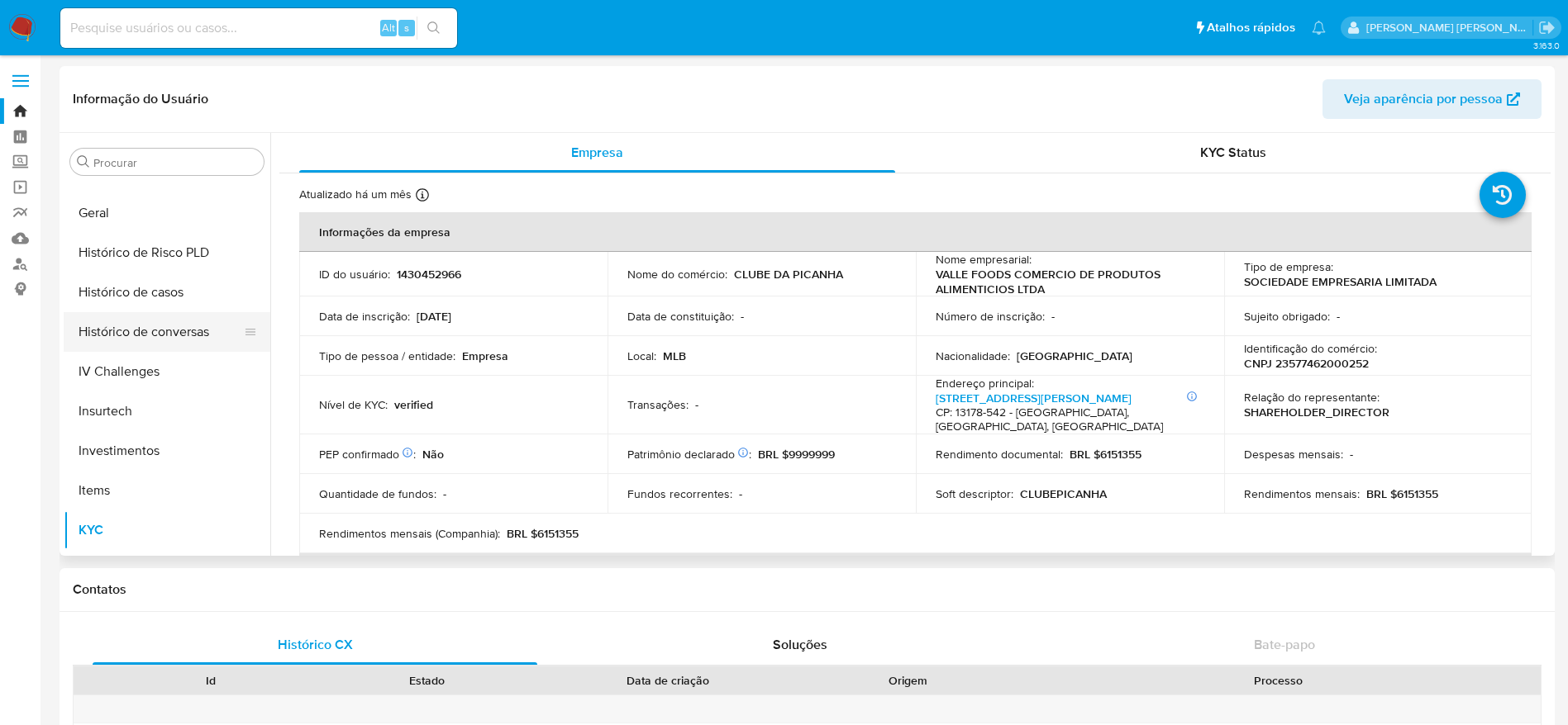
scroll to position [525, 0]
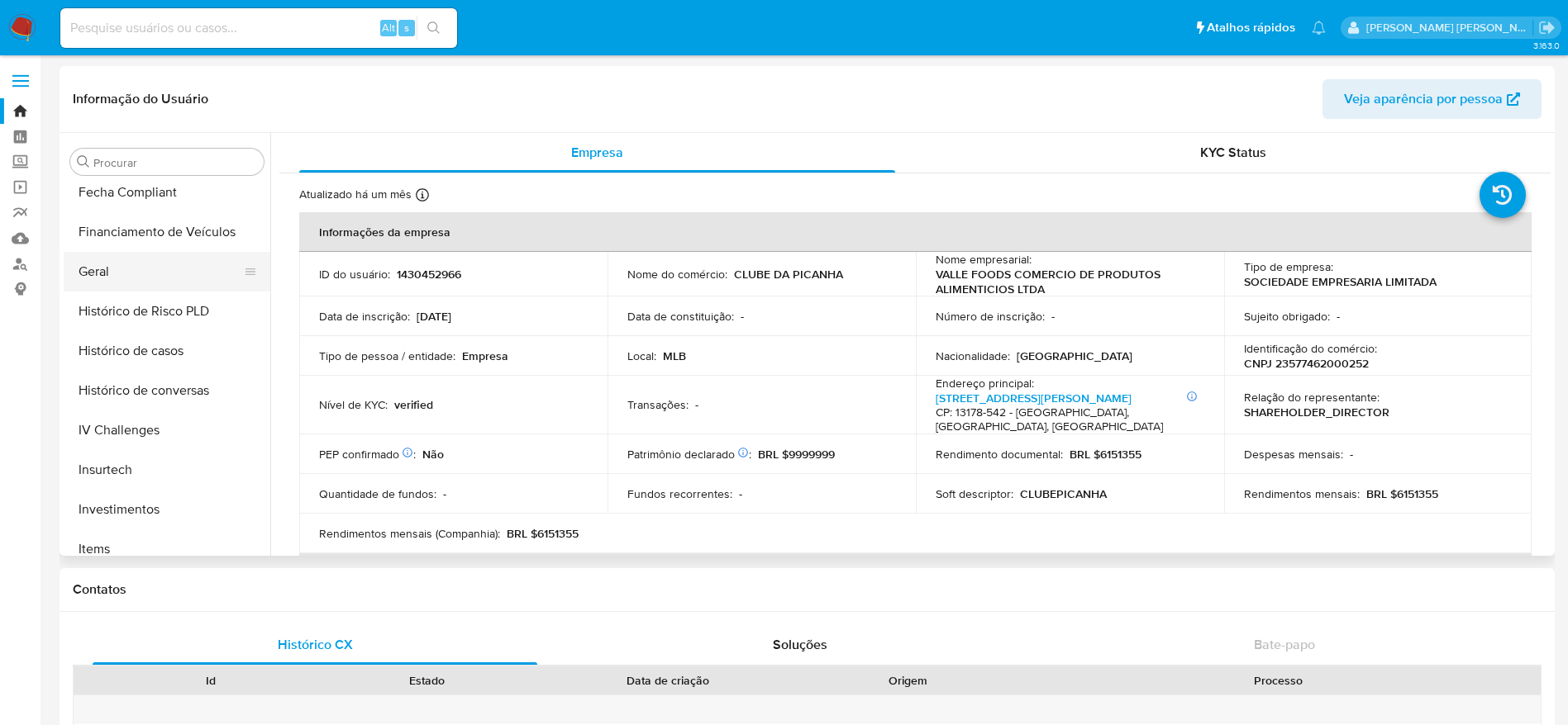
click at [117, 275] on button "Geral" at bounding box center [160, 272] width 194 height 40
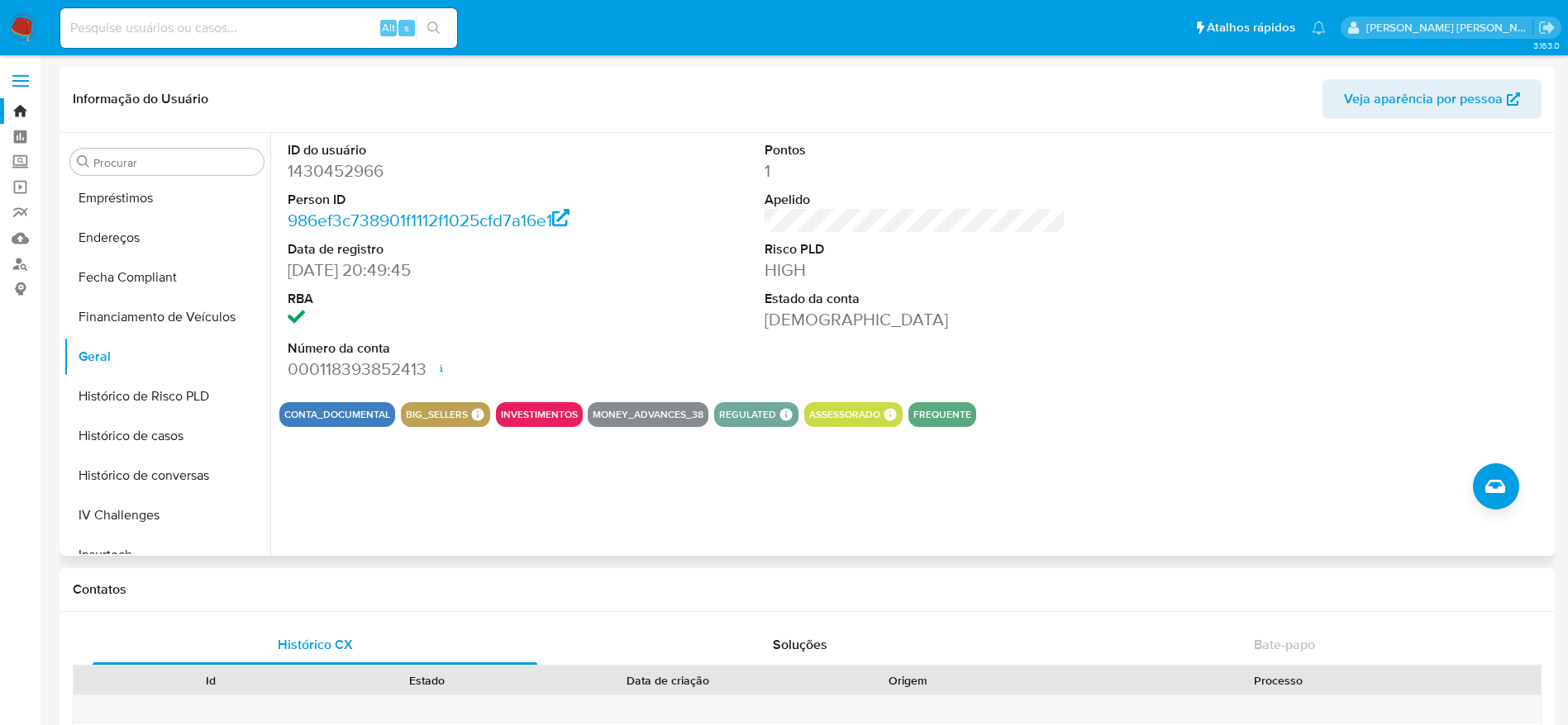
scroll to position [401, 0]
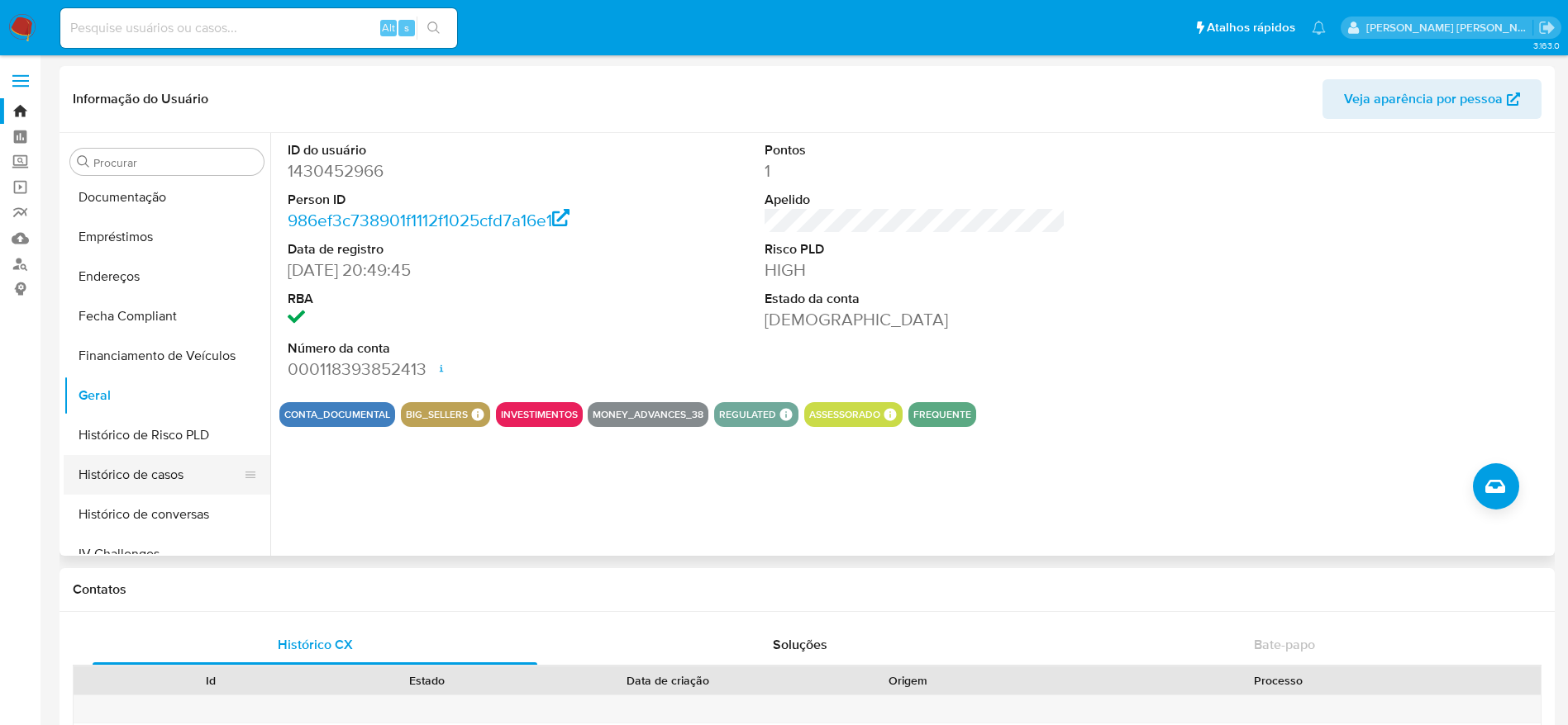
click at [144, 477] on button "Histórico de casos" at bounding box center [160, 475] width 194 height 40
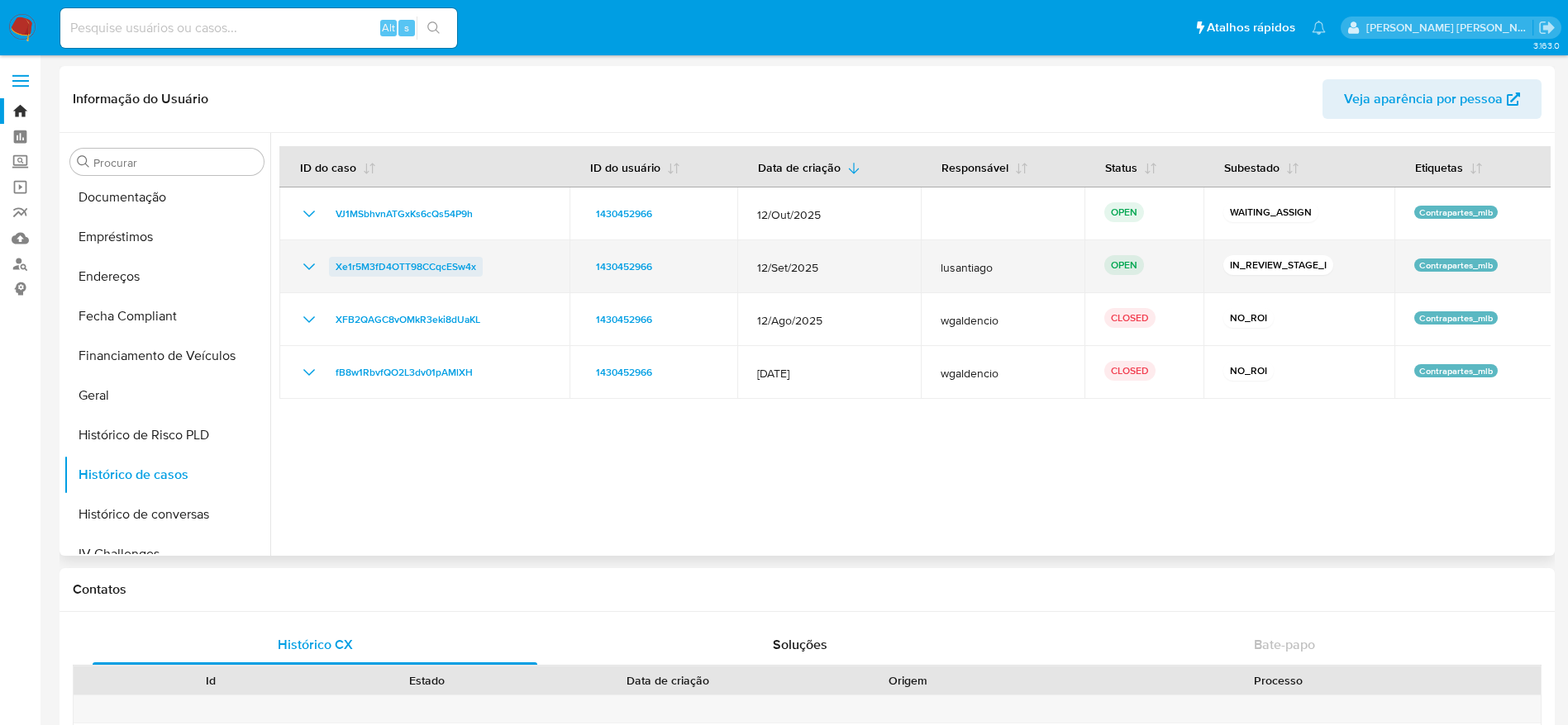
click at [359, 262] on span "Xe1r5M3fD4OTT98CCqcESw4x" at bounding box center [406, 267] width 141 height 20
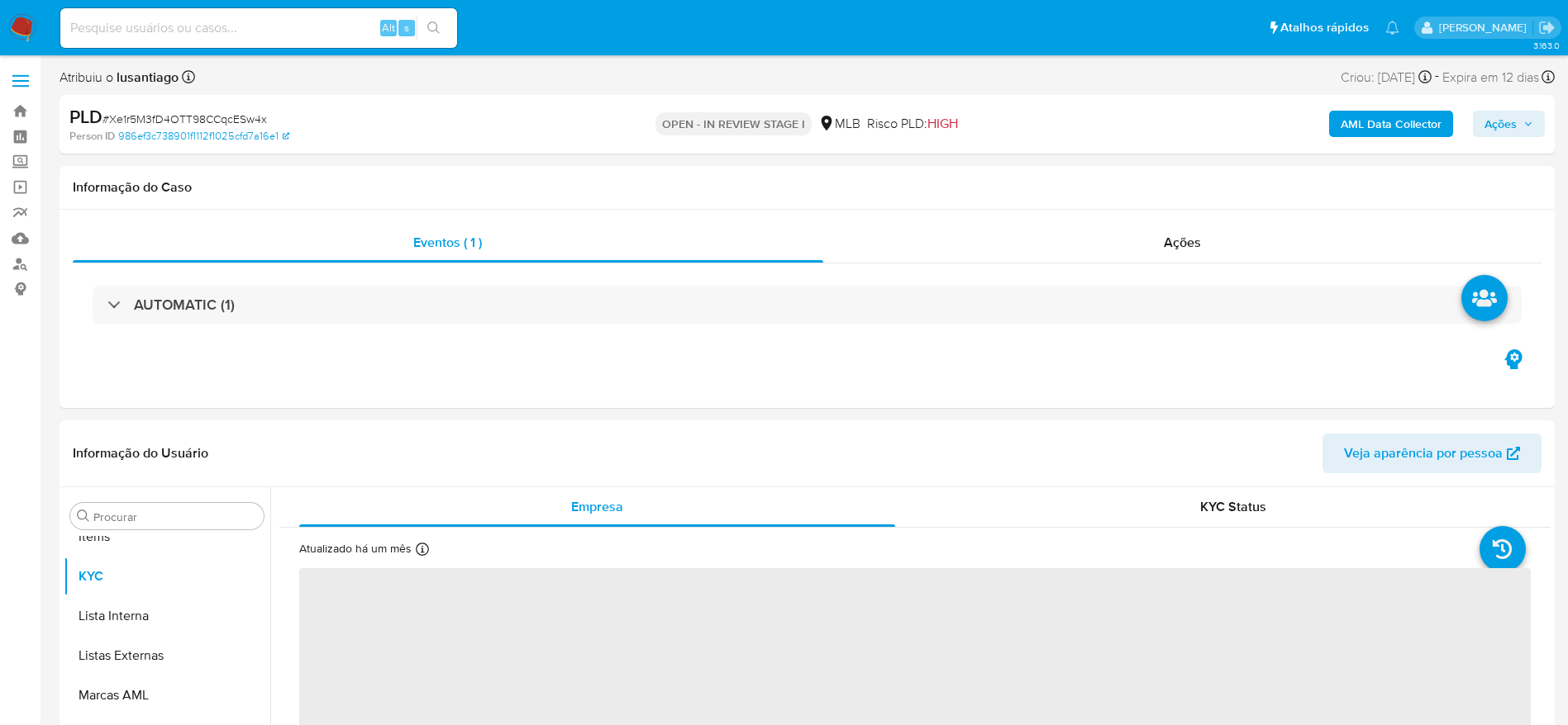
scroll to position [896, 0]
select select "10"
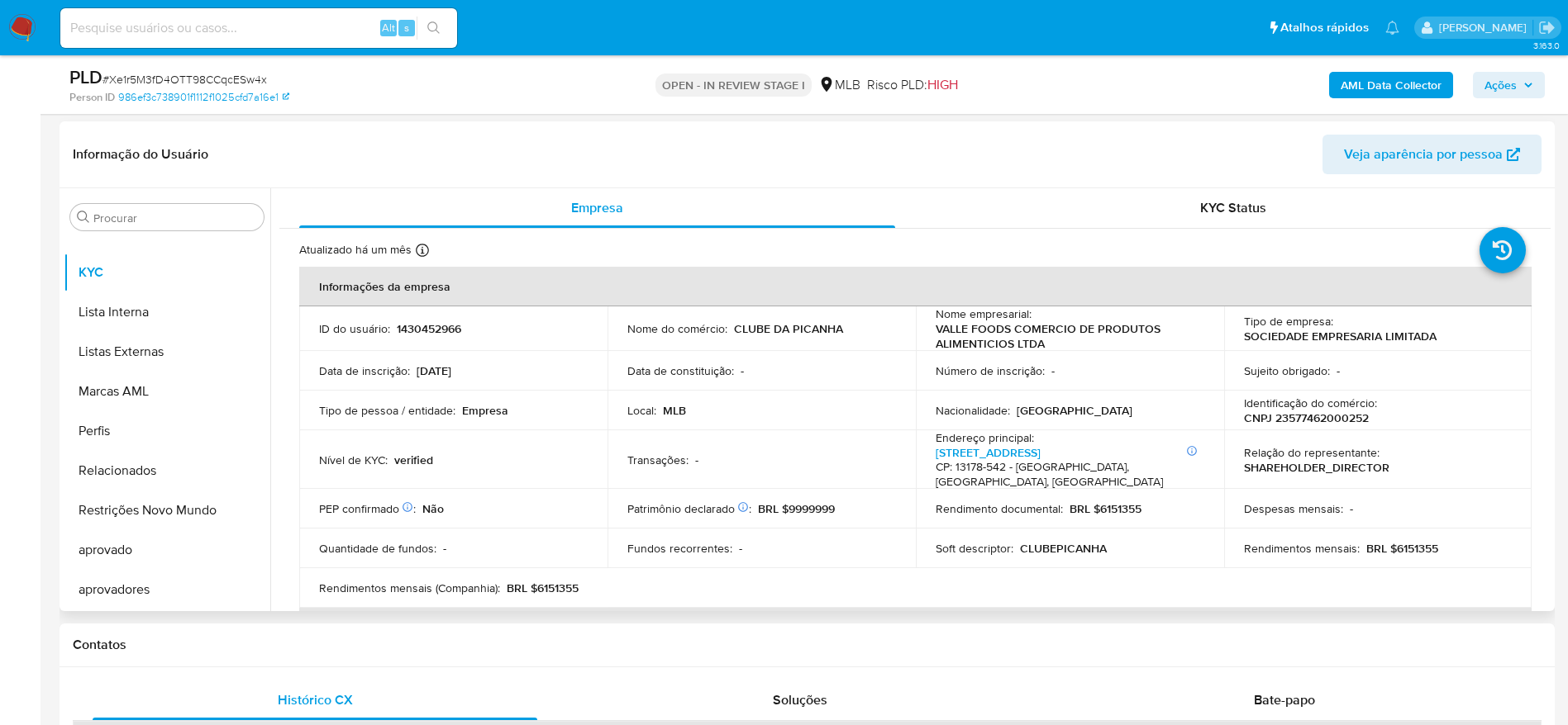
scroll to position [248, 0]
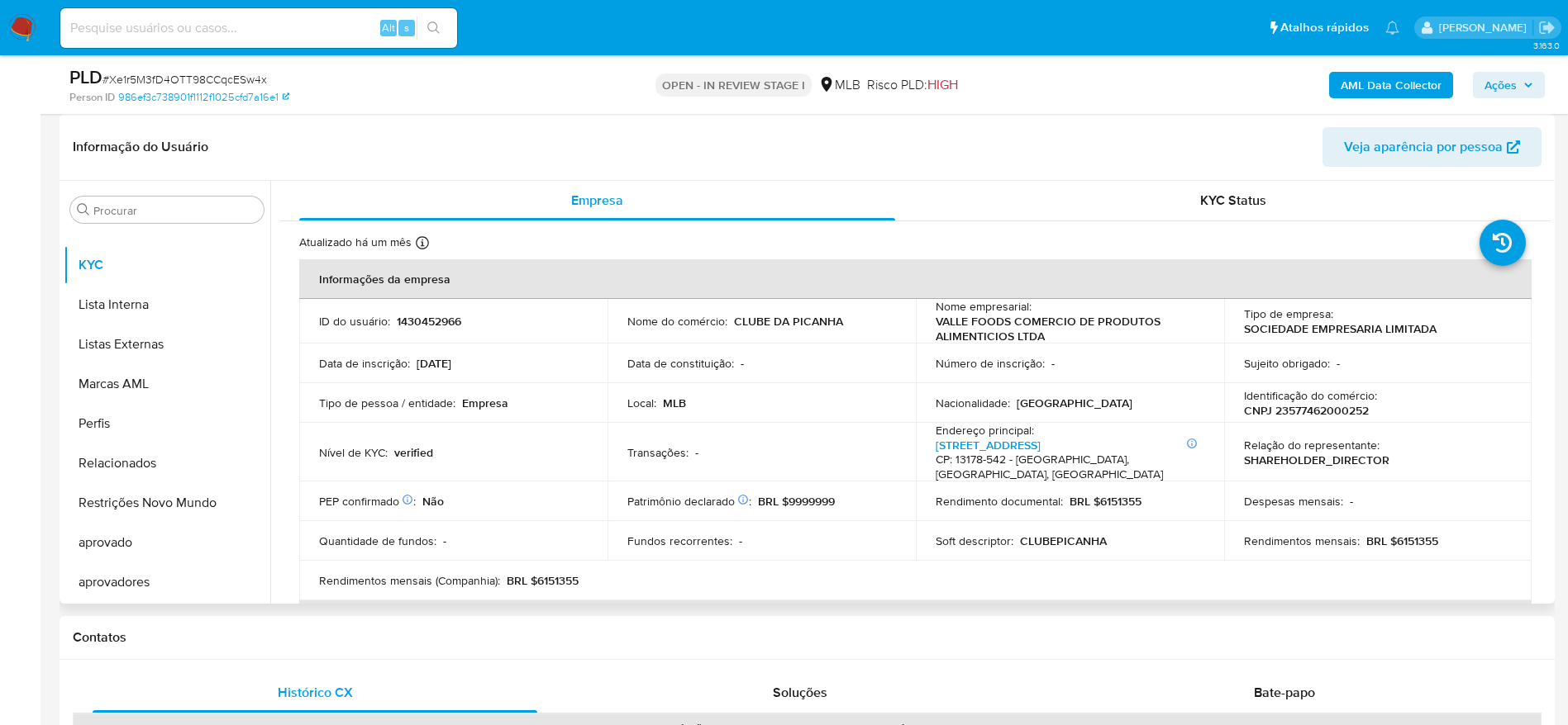
click at [1327, 413] on p "CNPJ 23577462000252" at bounding box center [1306, 411] width 125 height 15
copy p "23577462000252"
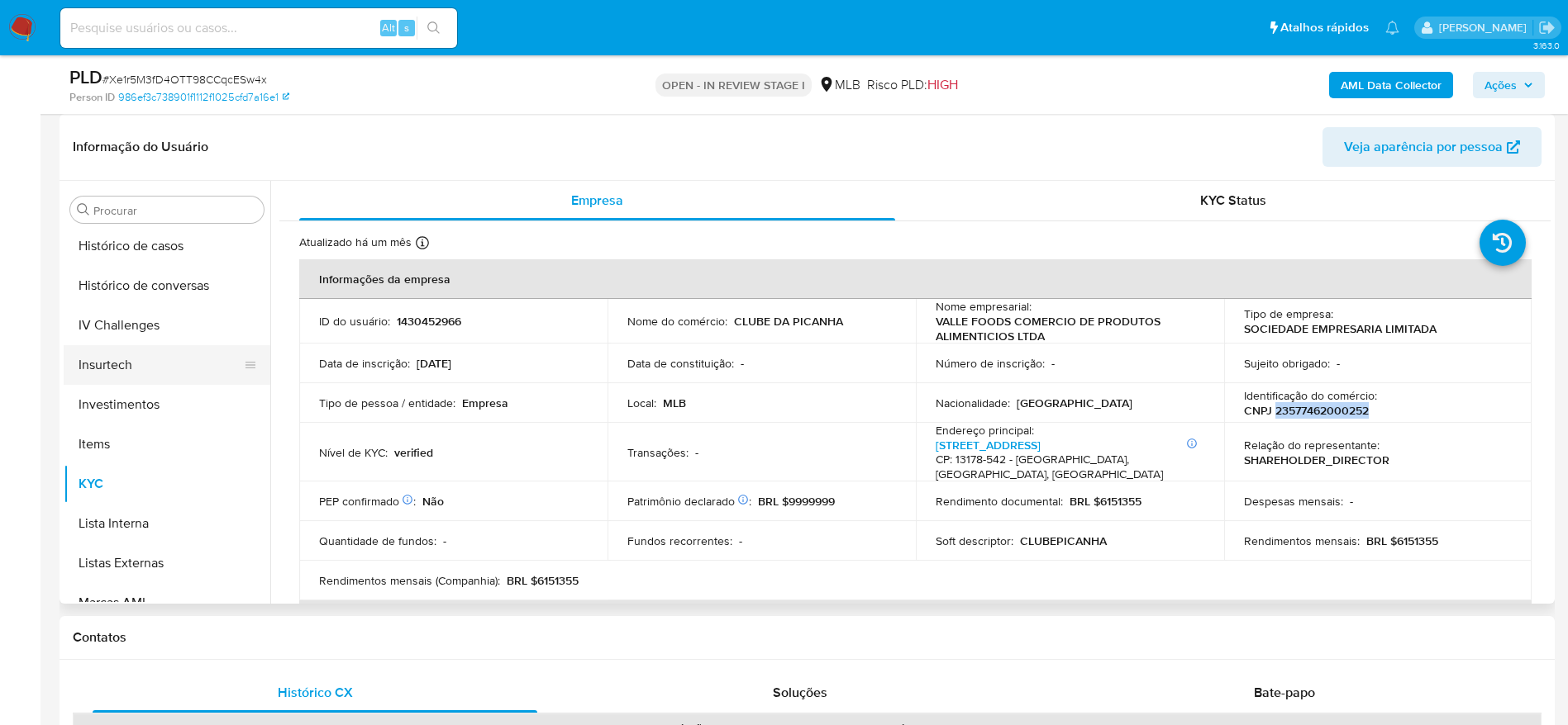
scroll to position [648, 0]
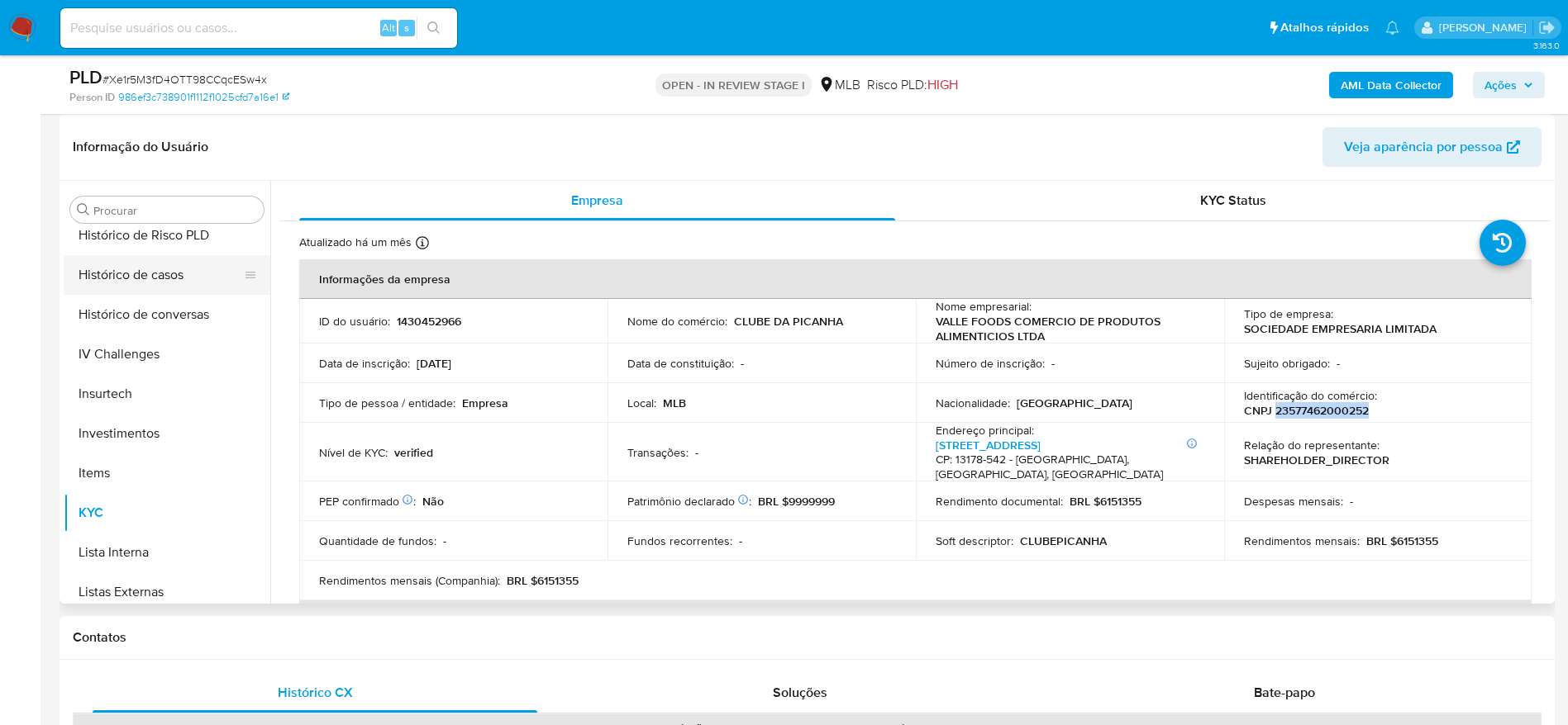
click at [162, 285] on button "Histórico de casos" at bounding box center [160, 275] width 194 height 40
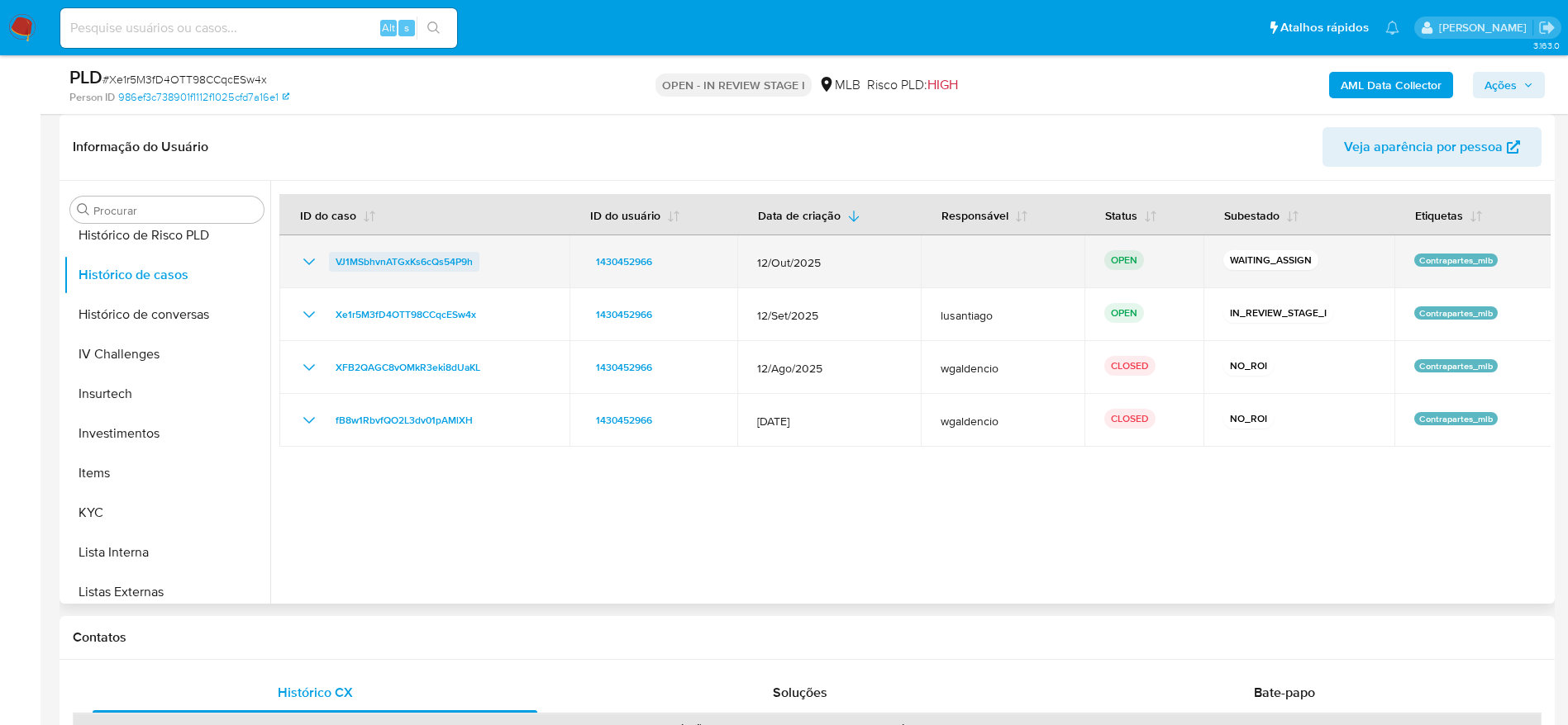
click at [353, 259] on span "VJ1MSbhvnATGxKs6cQs54P9h" at bounding box center [404, 262] width 137 height 20
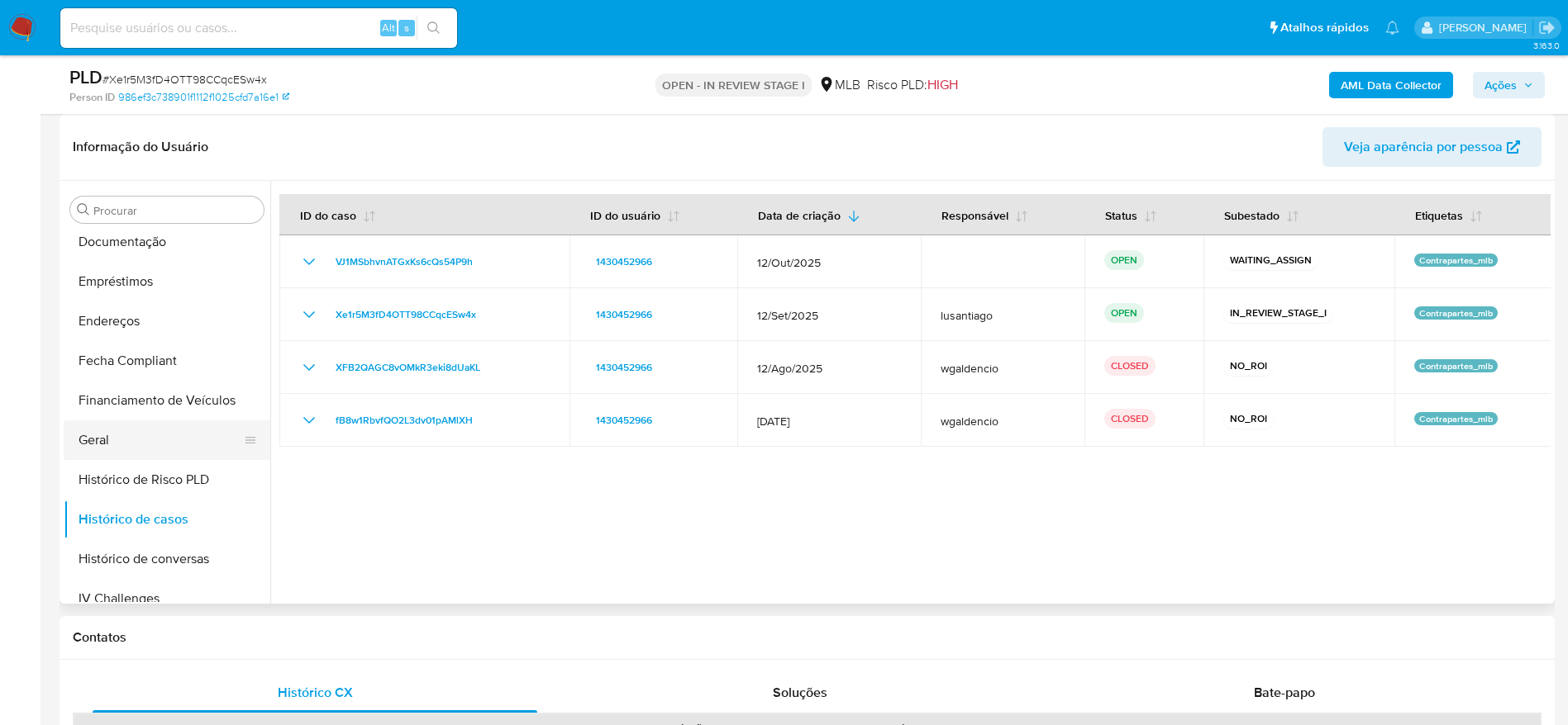
scroll to position [401, 0]
click at [134, 436] on button "Geral" at bounding box center [160, 444] width 194 height 40
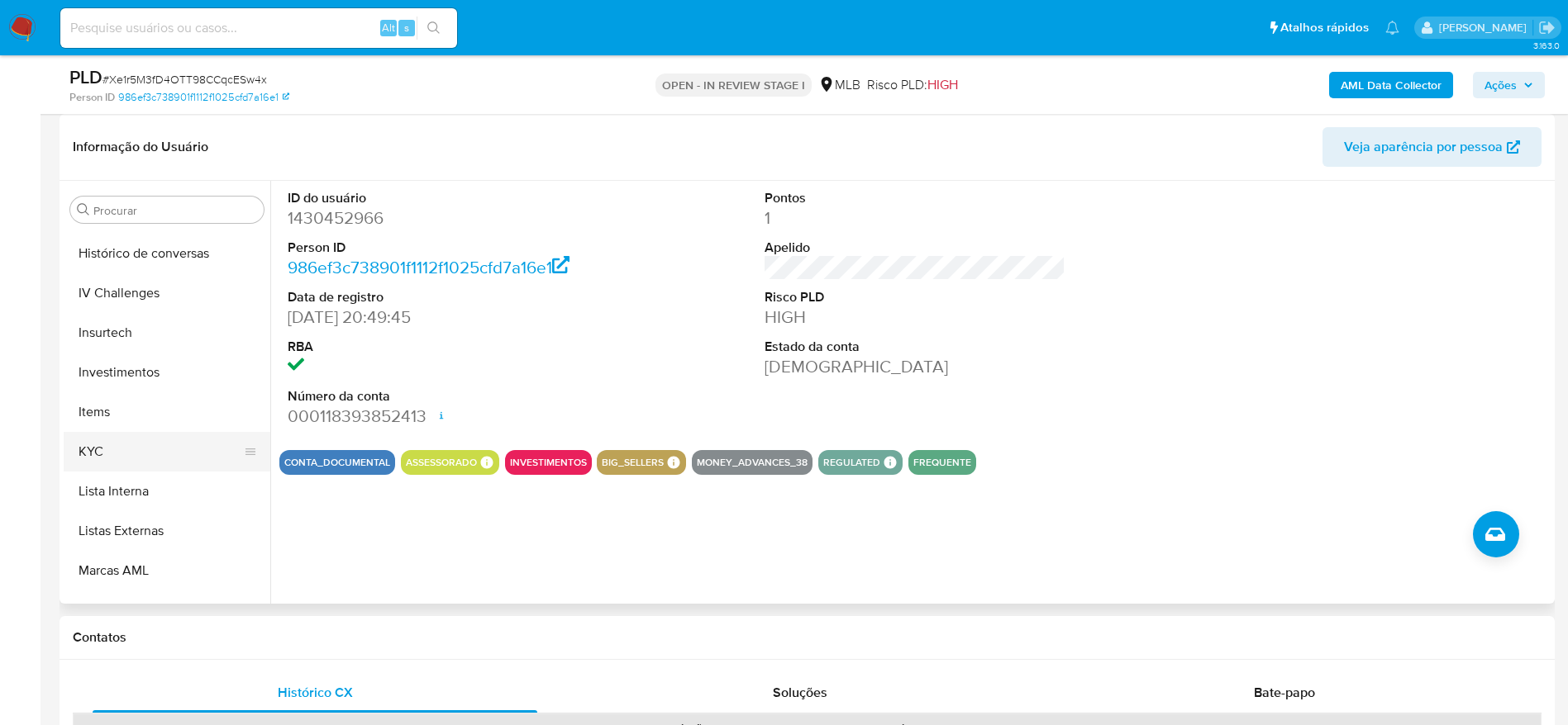
scroll to position [772, 0]
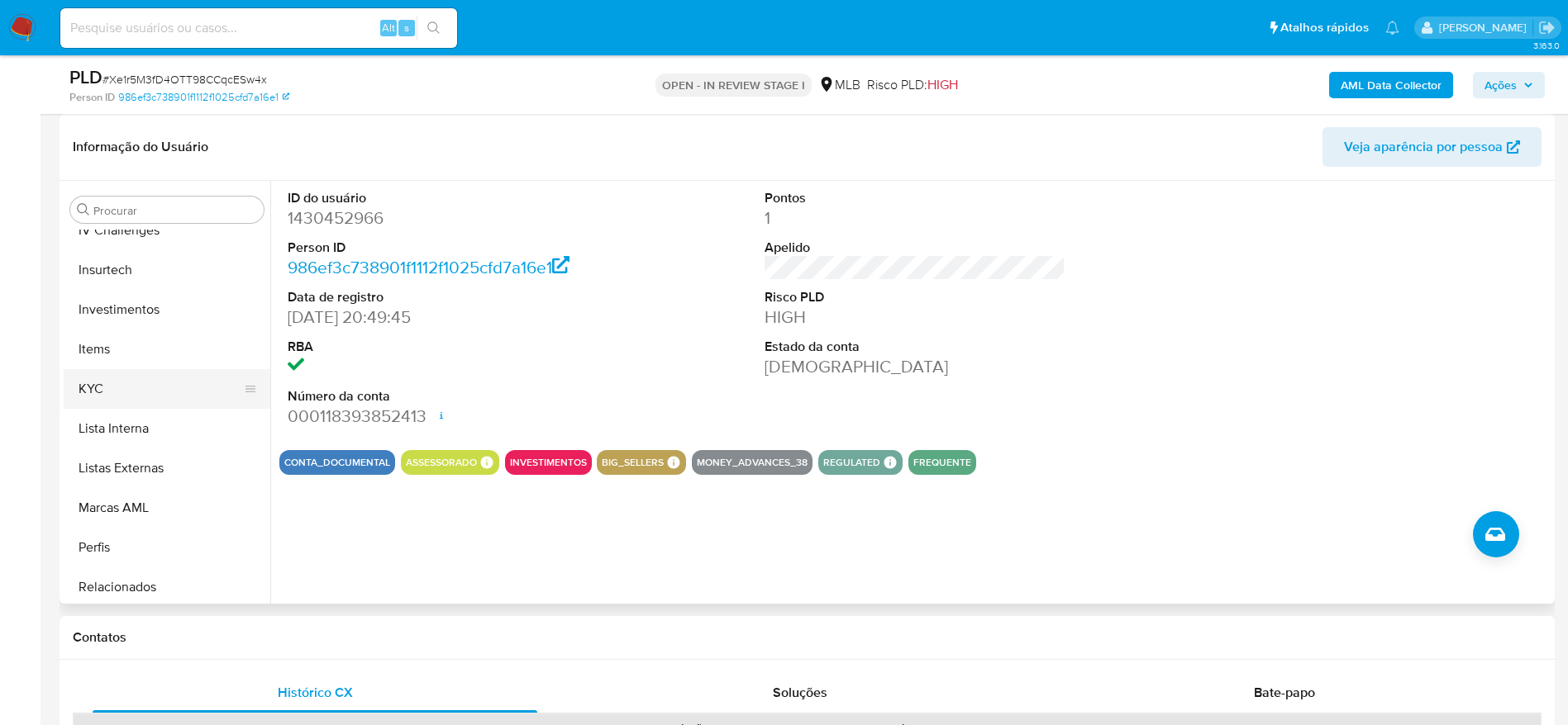
click at [128, 374] on button "KYC" at bounding box center [160, 389] width 194 height 40
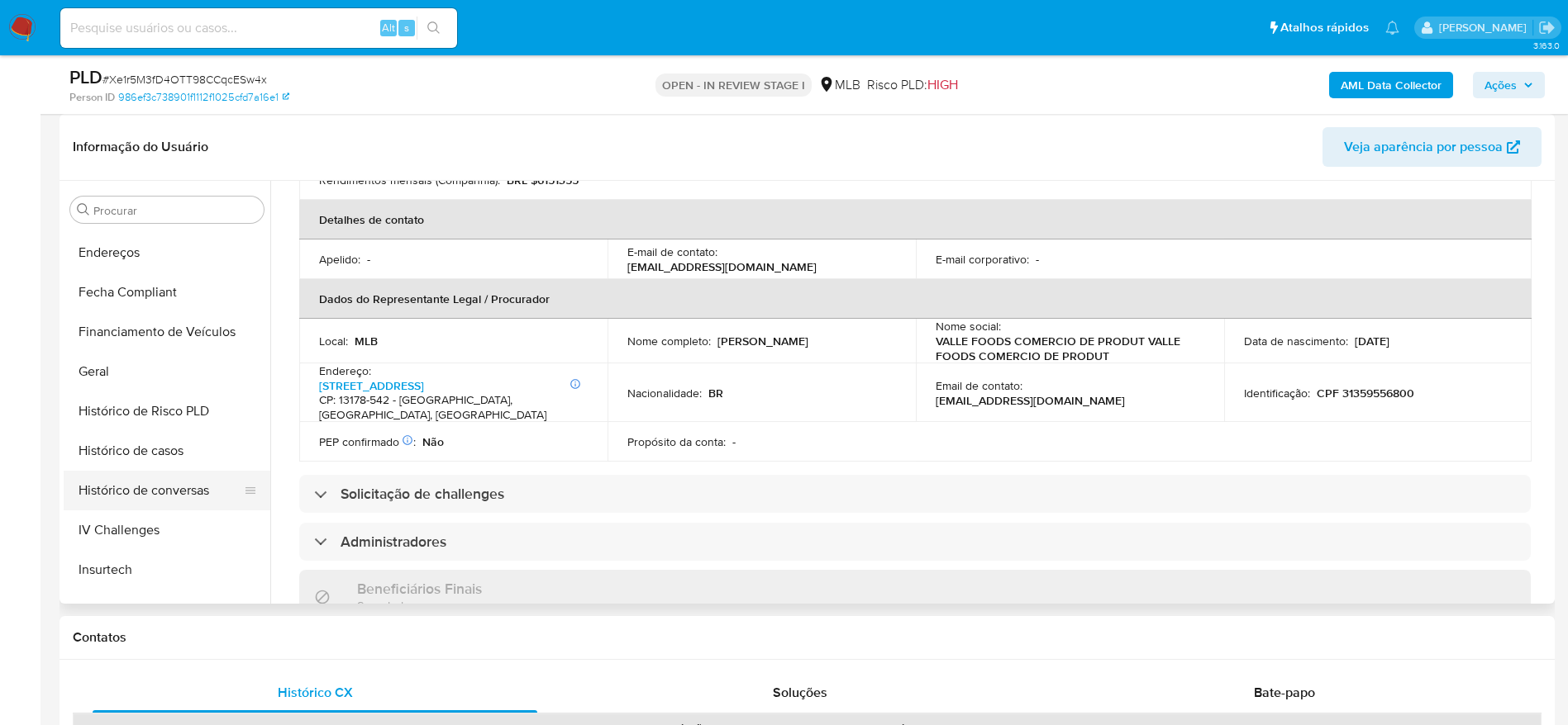
scroll to position [401, 0]
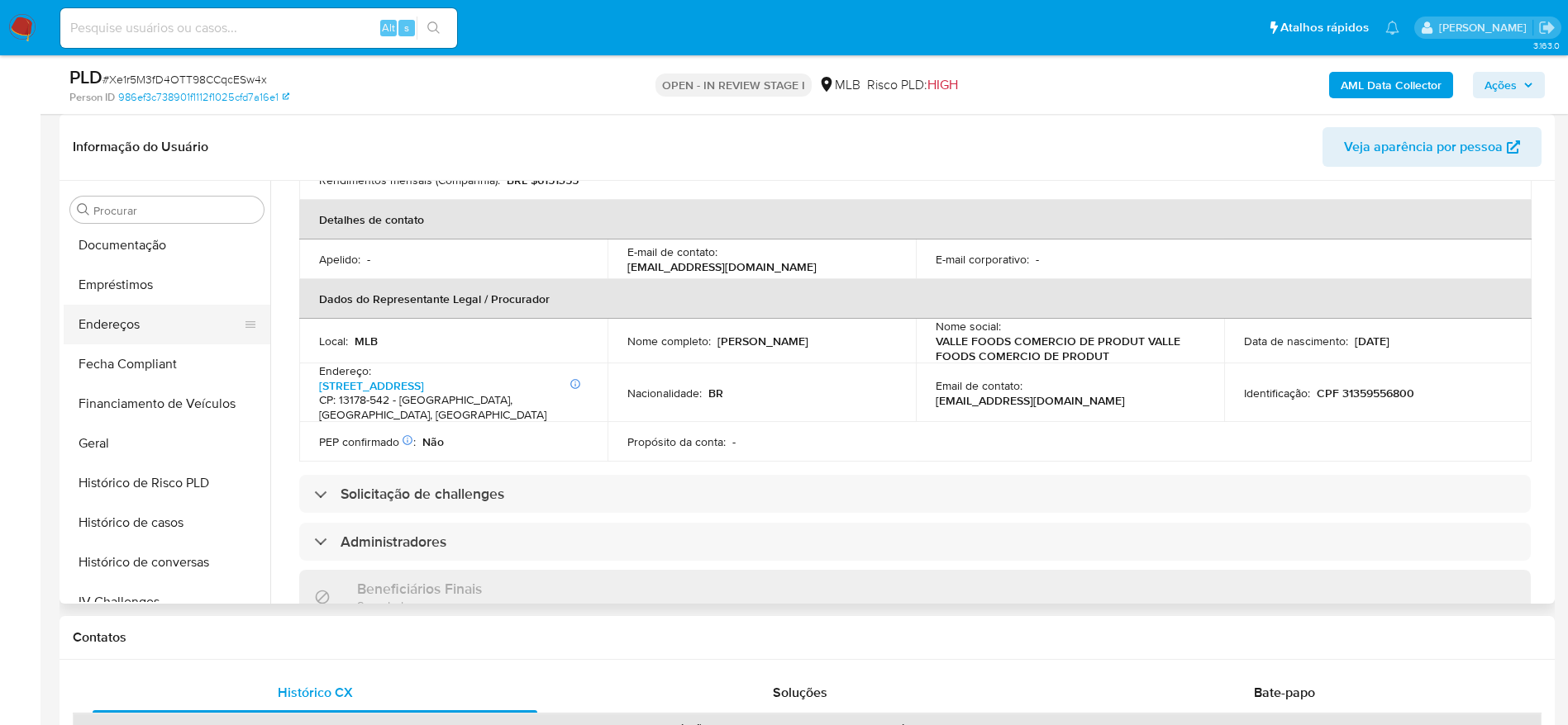
click at [129, 326] on button "Endereços" at bounding box center [160, 325] width 194 height 40
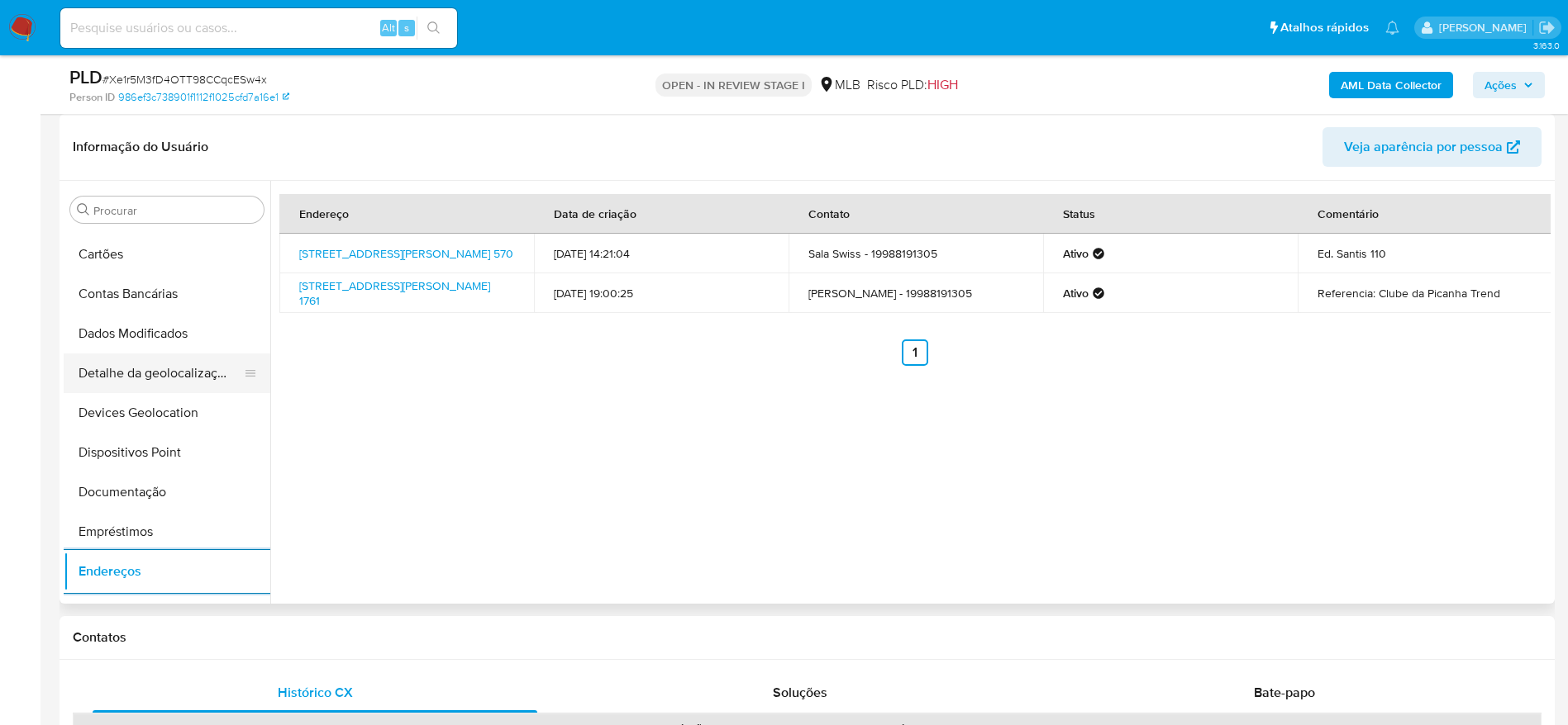
scroll to position [153, 0]
click at [170, 379] on button "Detalhe da geolocalização" at bounding box center [160, 374] width 194 height 40
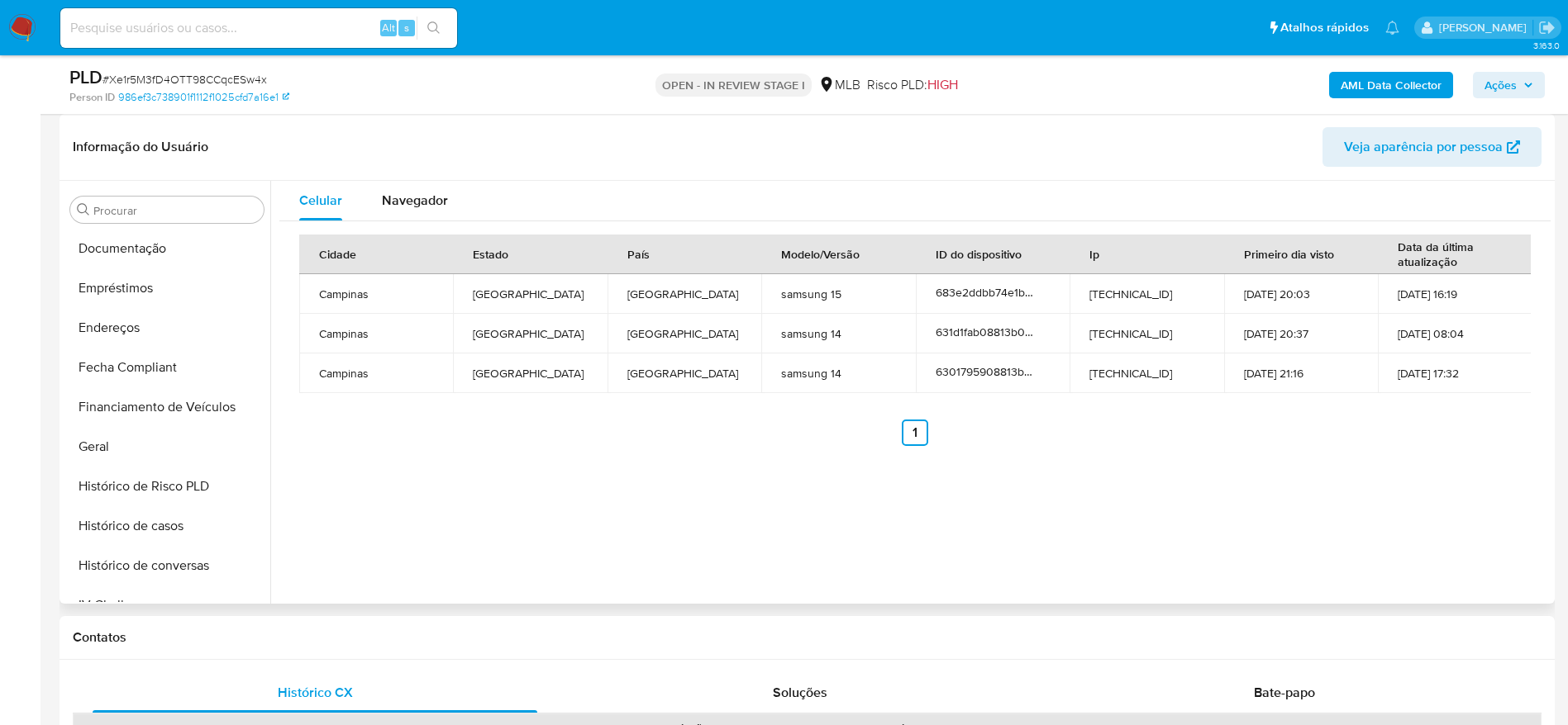
scroll to position [896, 0]
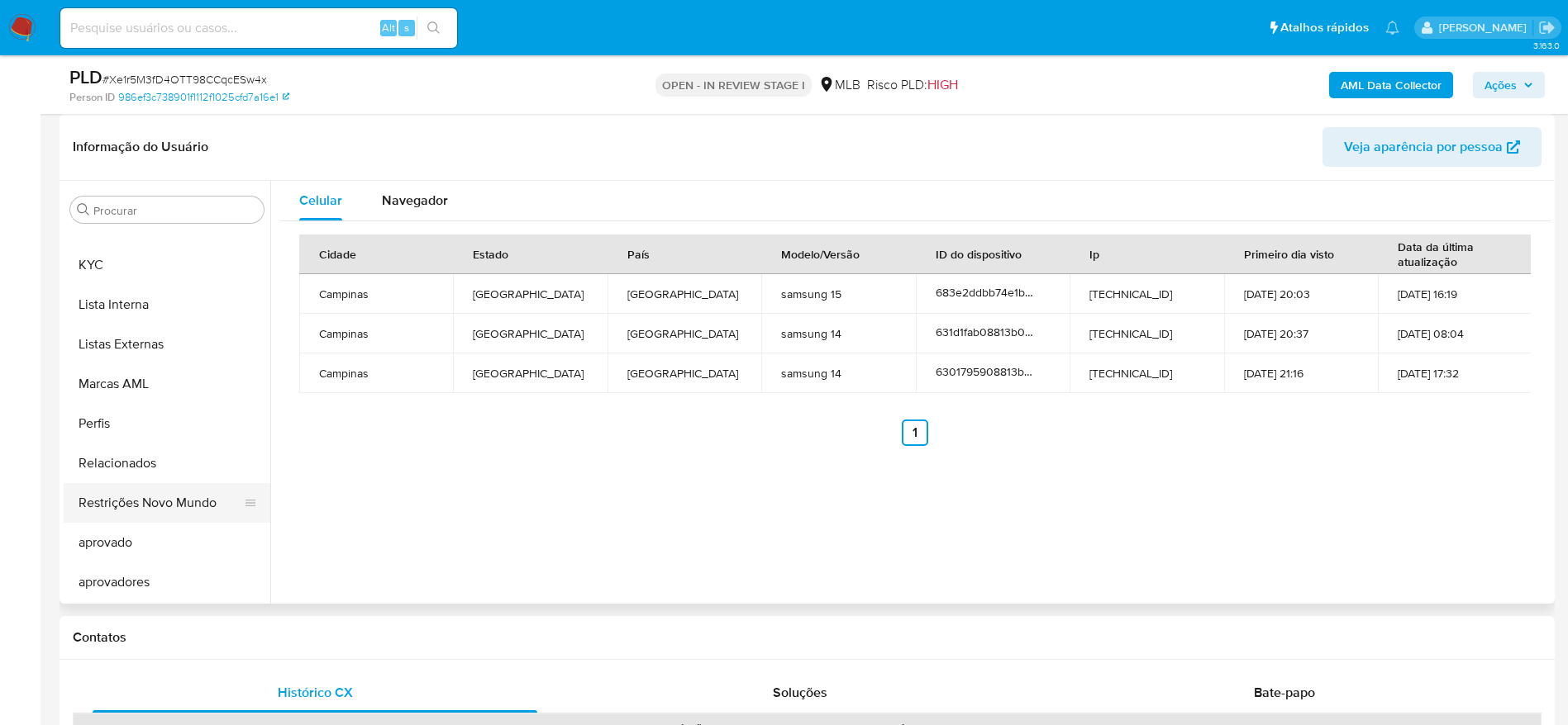
click at [133, 517] on button "Restrições Novo Mundo" at bounding box center [160, 503] width 194 height 40
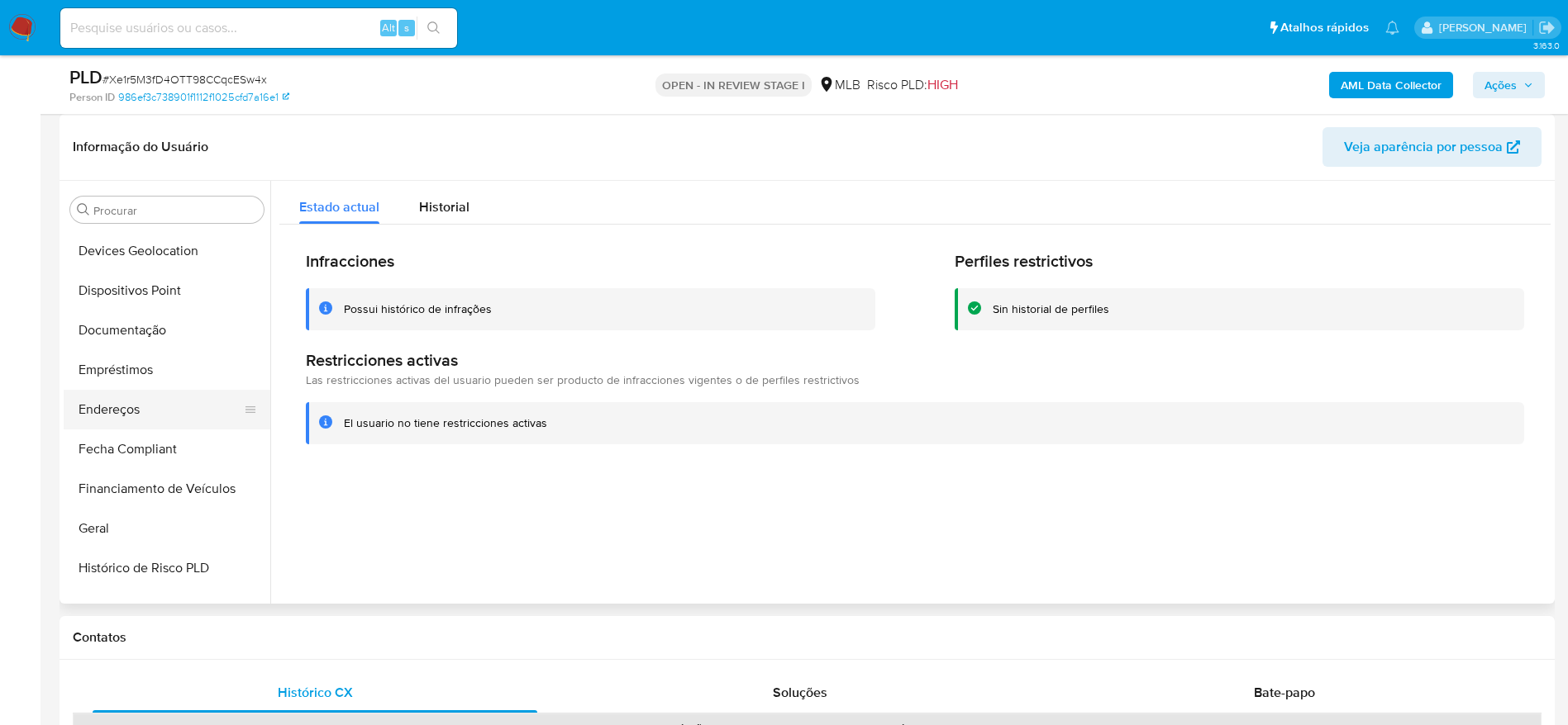
scroll to position [277, 0]
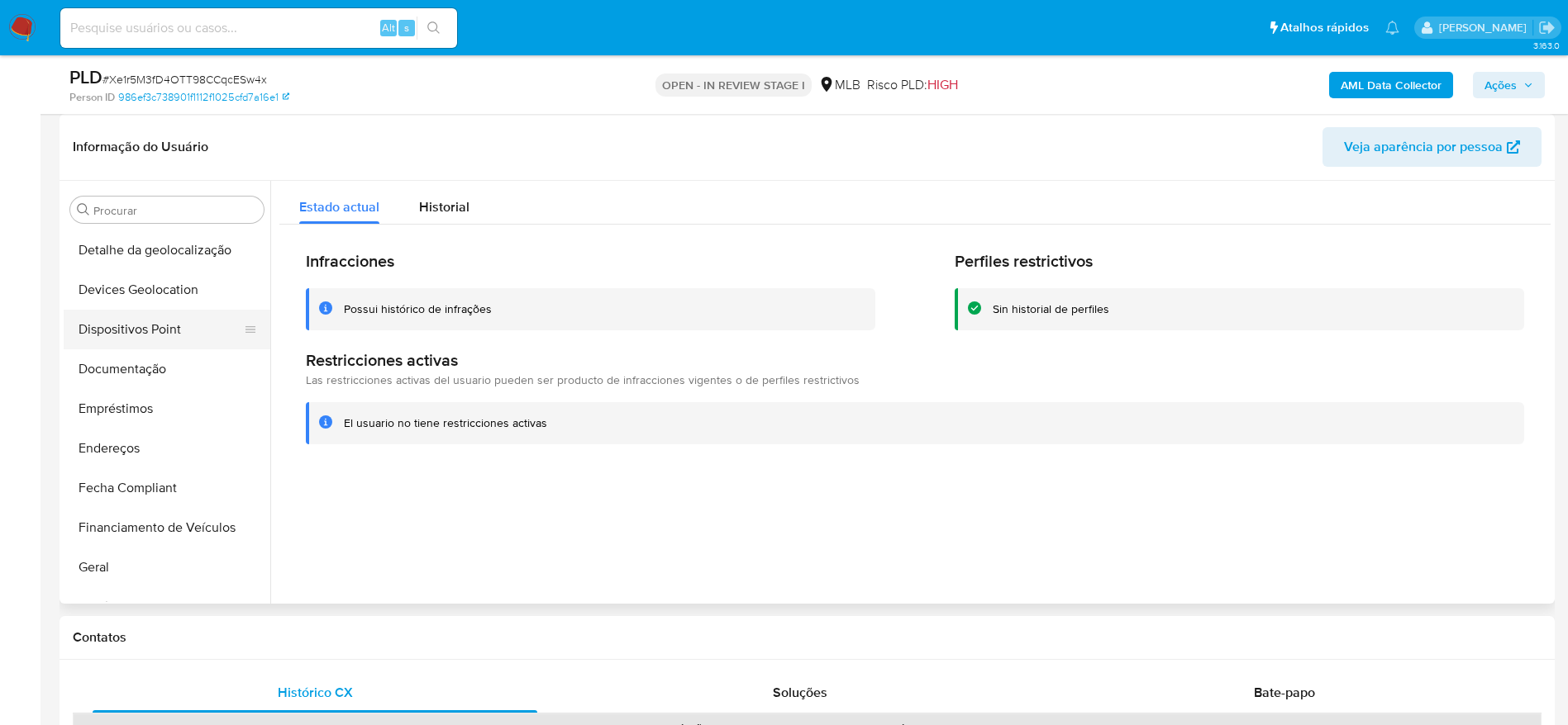
click at [129, 324] on button "Dispositivos Point" at bounding box center [160, 330] width 194 height 40
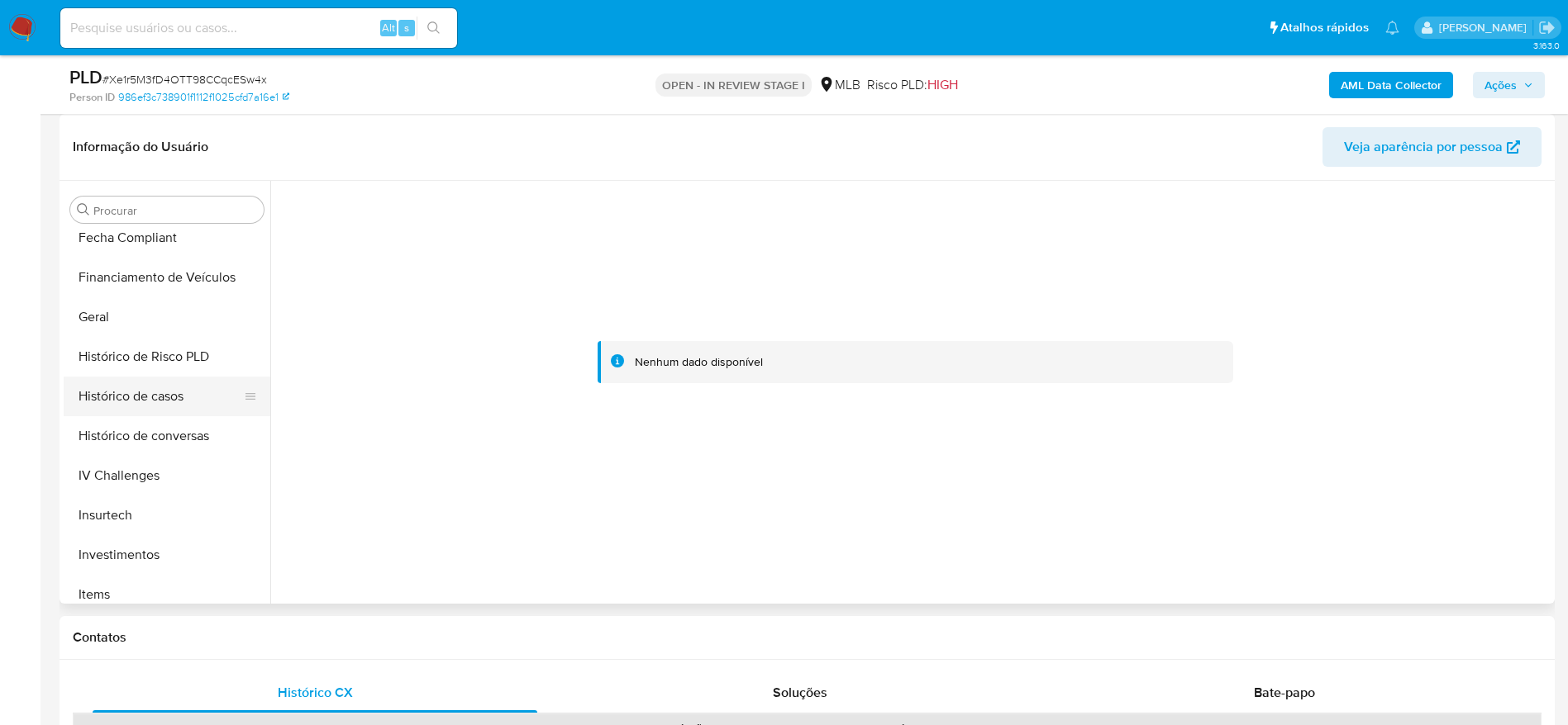
scroll to position [648, 0]
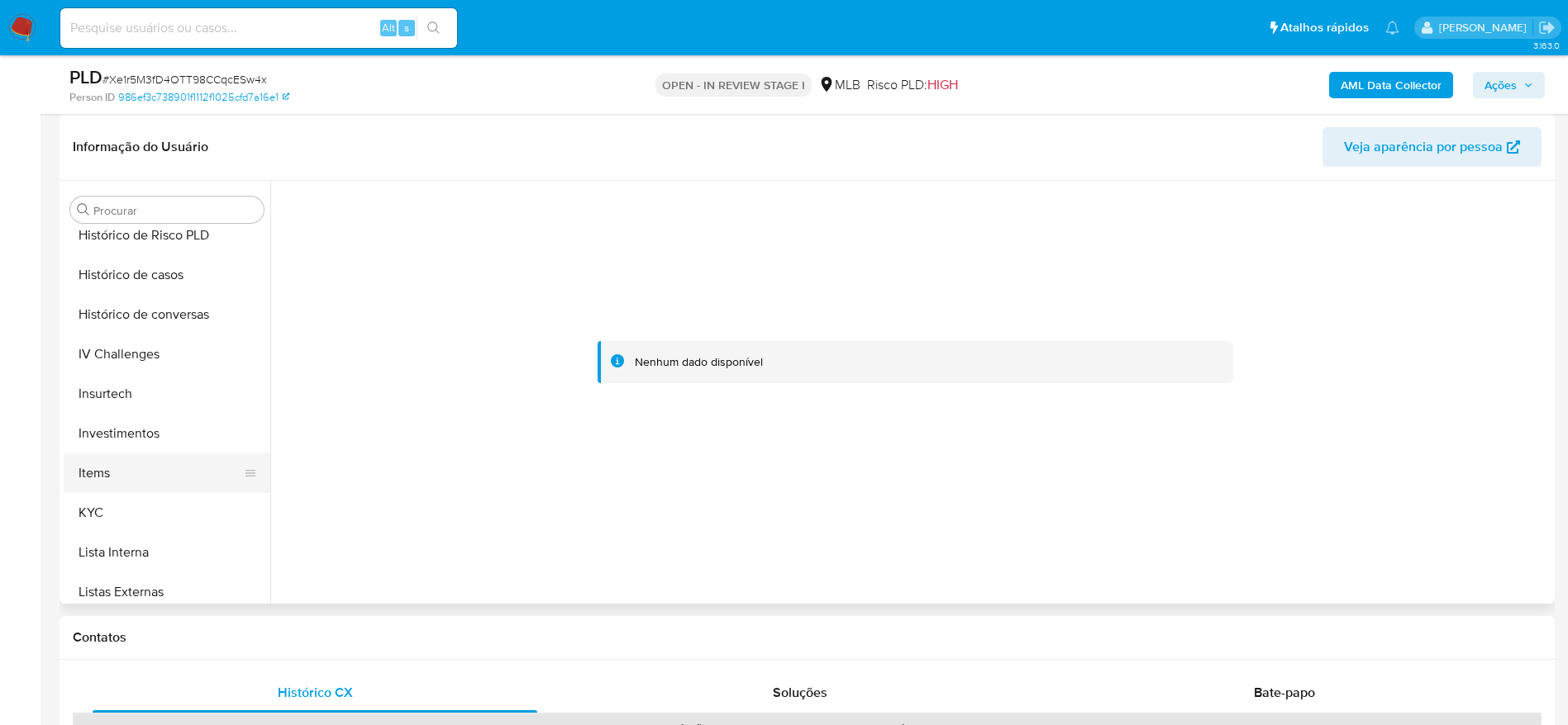
click at [115, 494] on button "KYC" at bounding box center [167, 513] width 207 height 40
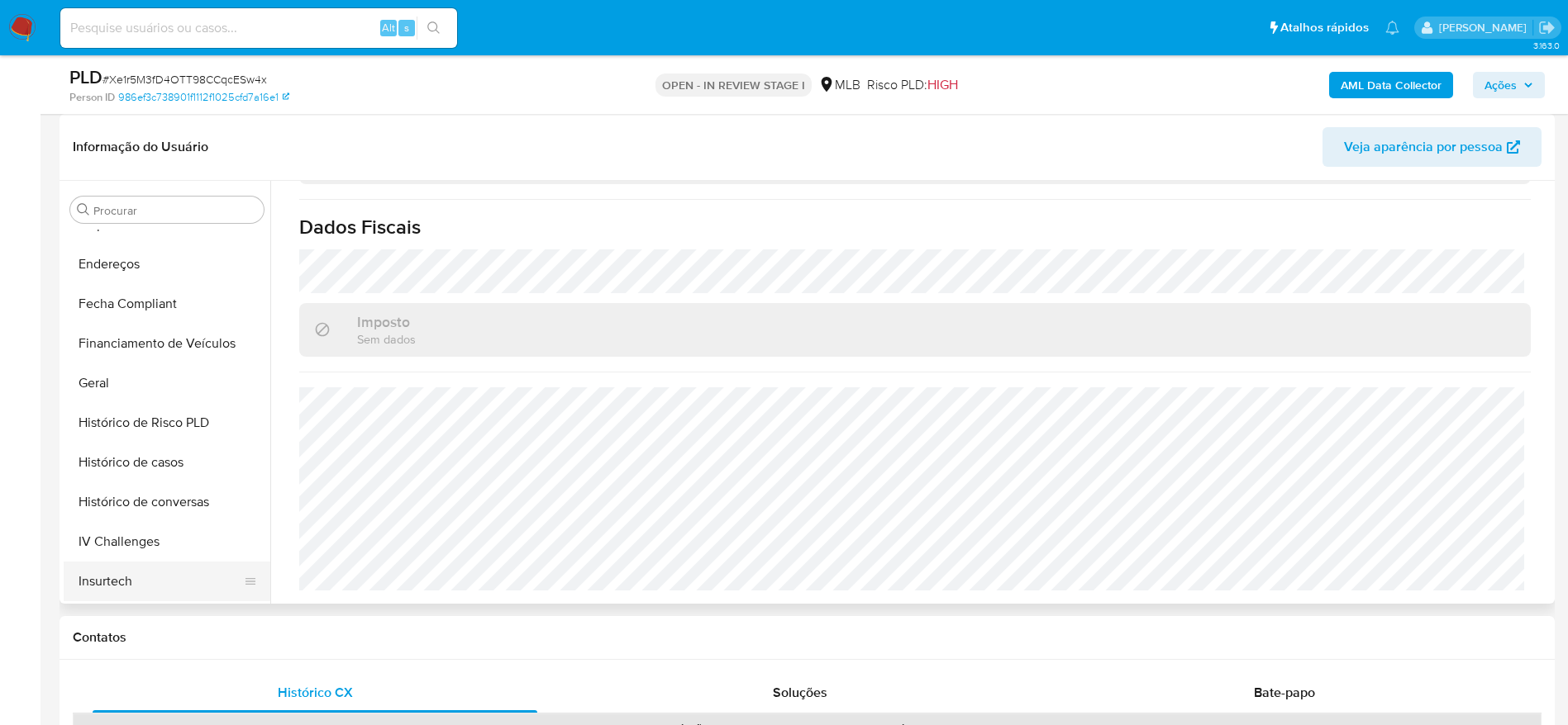
scroll to position [401, 0]
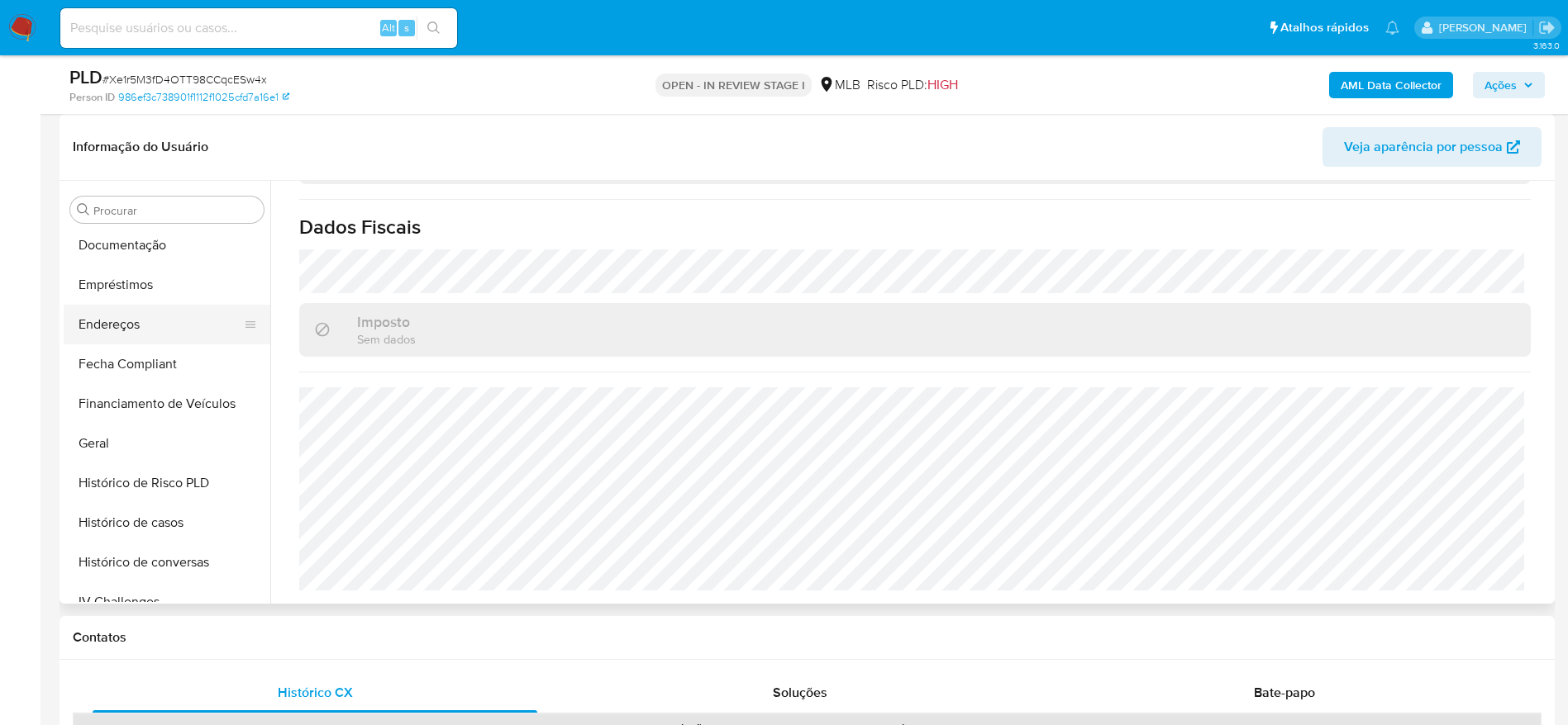
click at [141, 306] on button "Endereços" at bounding box center [160, 325] width 194 height 40
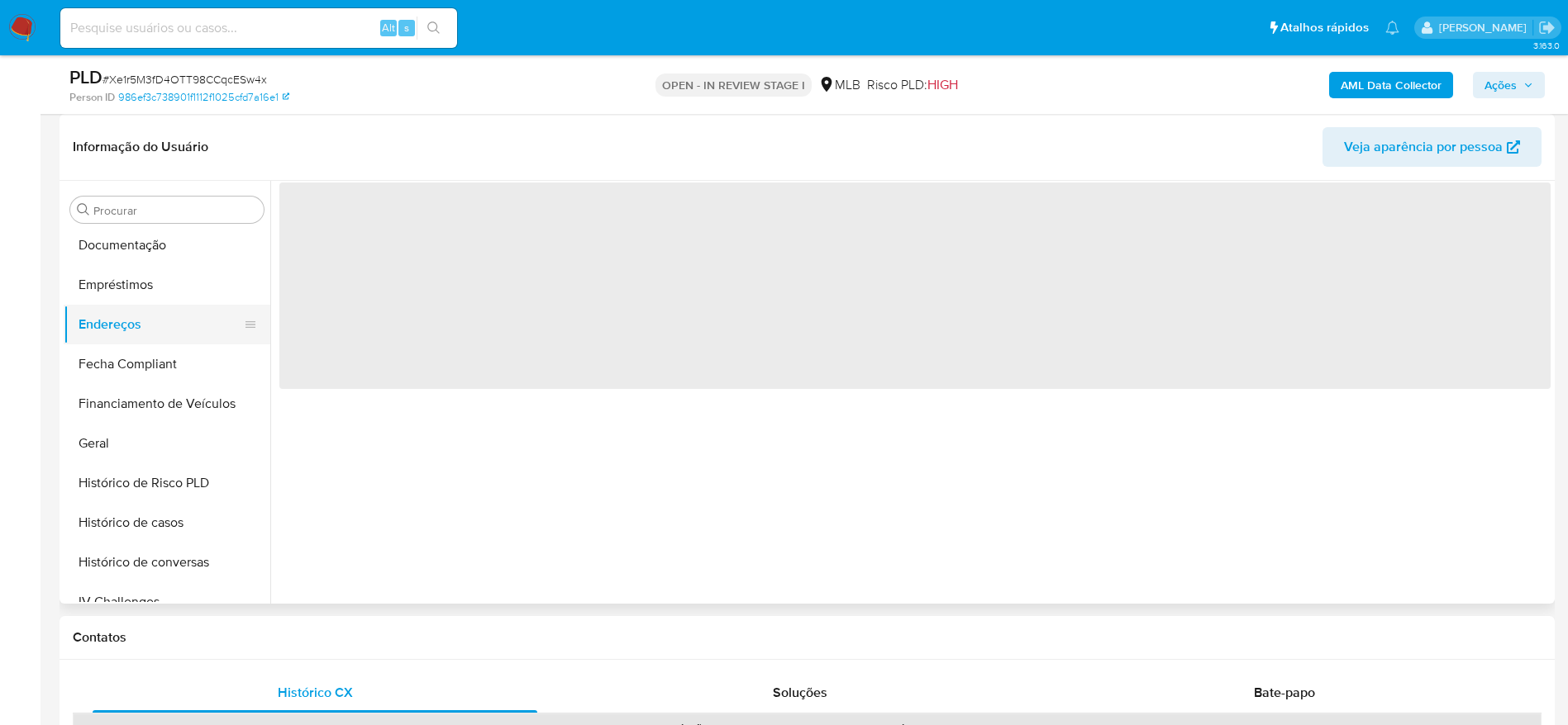
scroll to position [0, 0]
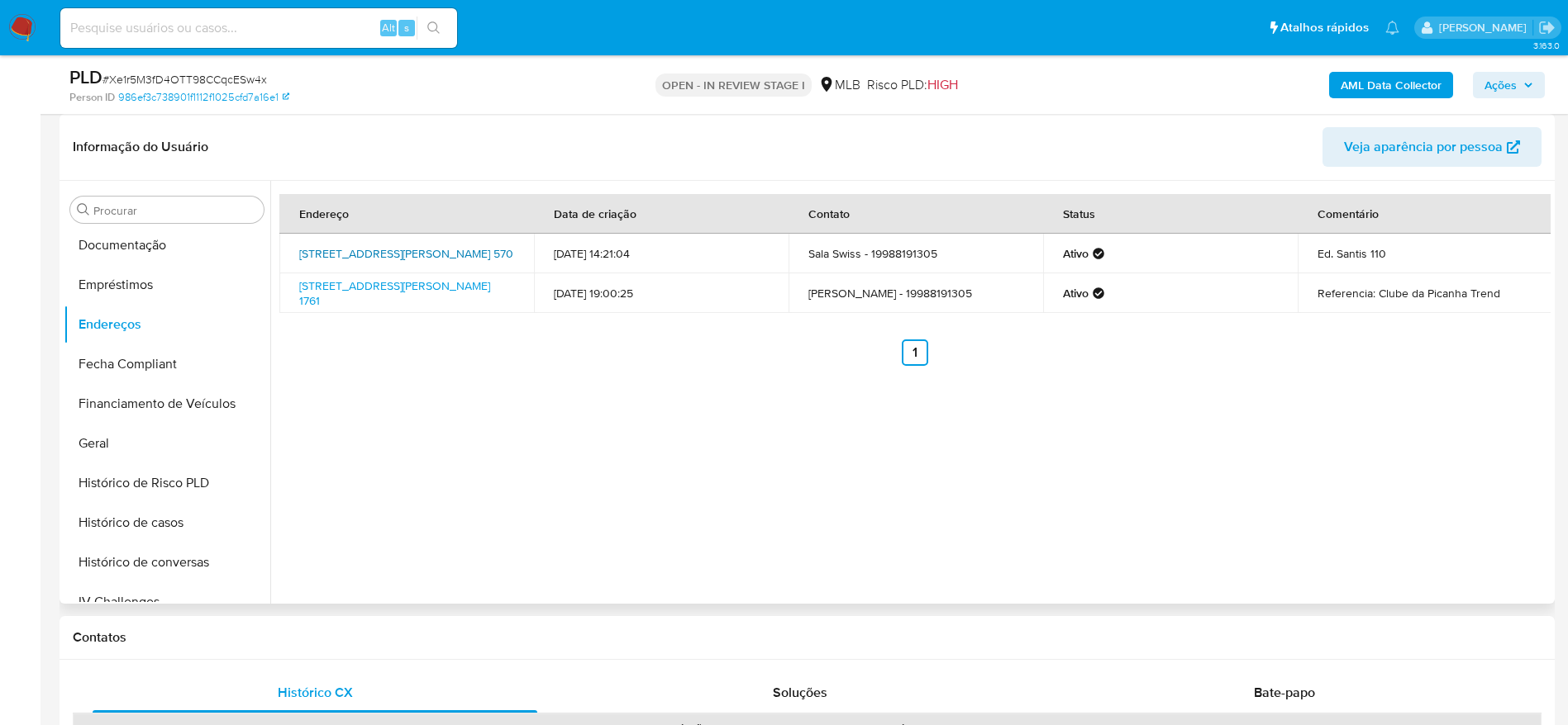
click at [409, 262] on link "Avenida Antonio Artioli 570, Campinas, São Paulo, 13049900, Brasil 570" at bounding box center [406, 254] width 214 height 17
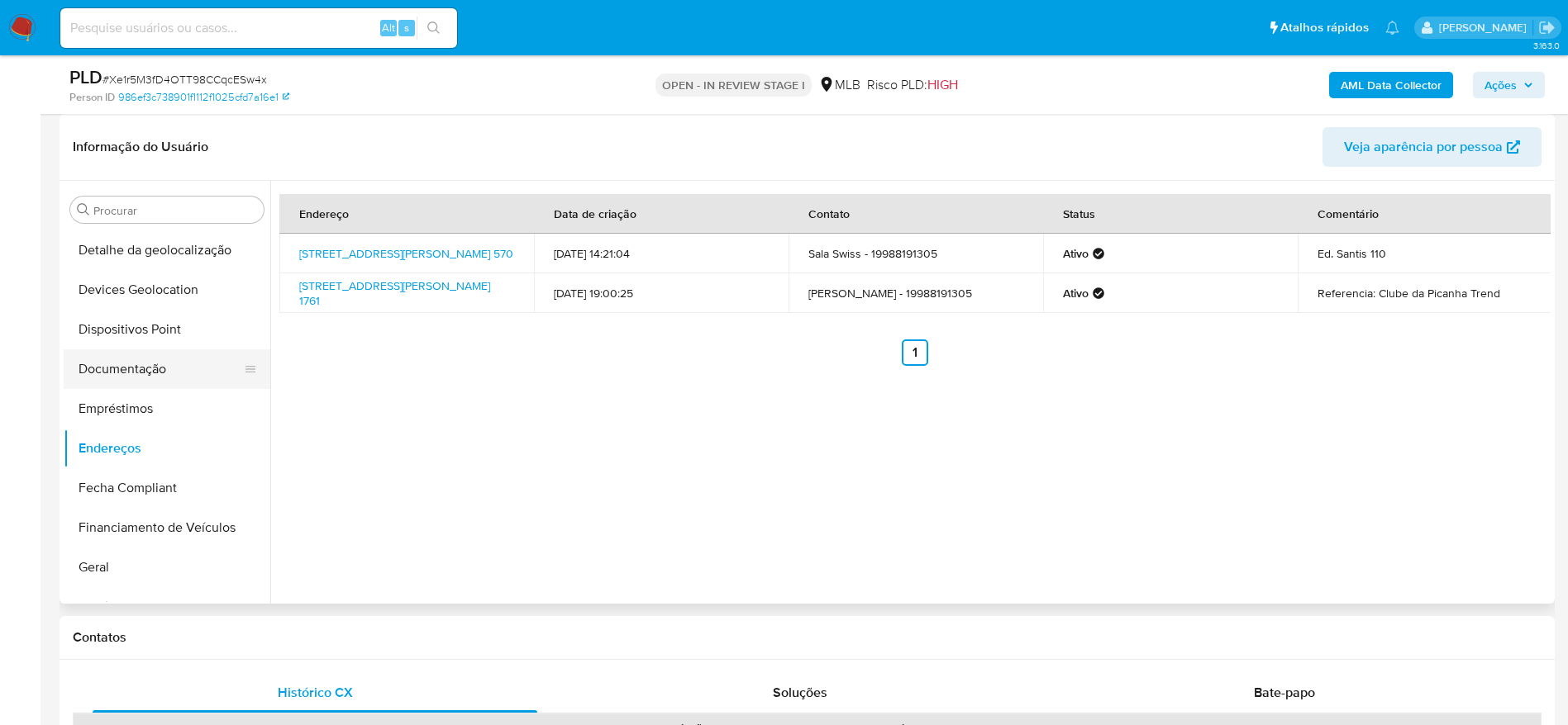
click at [154, 378] on button "Documentação" at bounding box center [160, 370] width 194 height 40
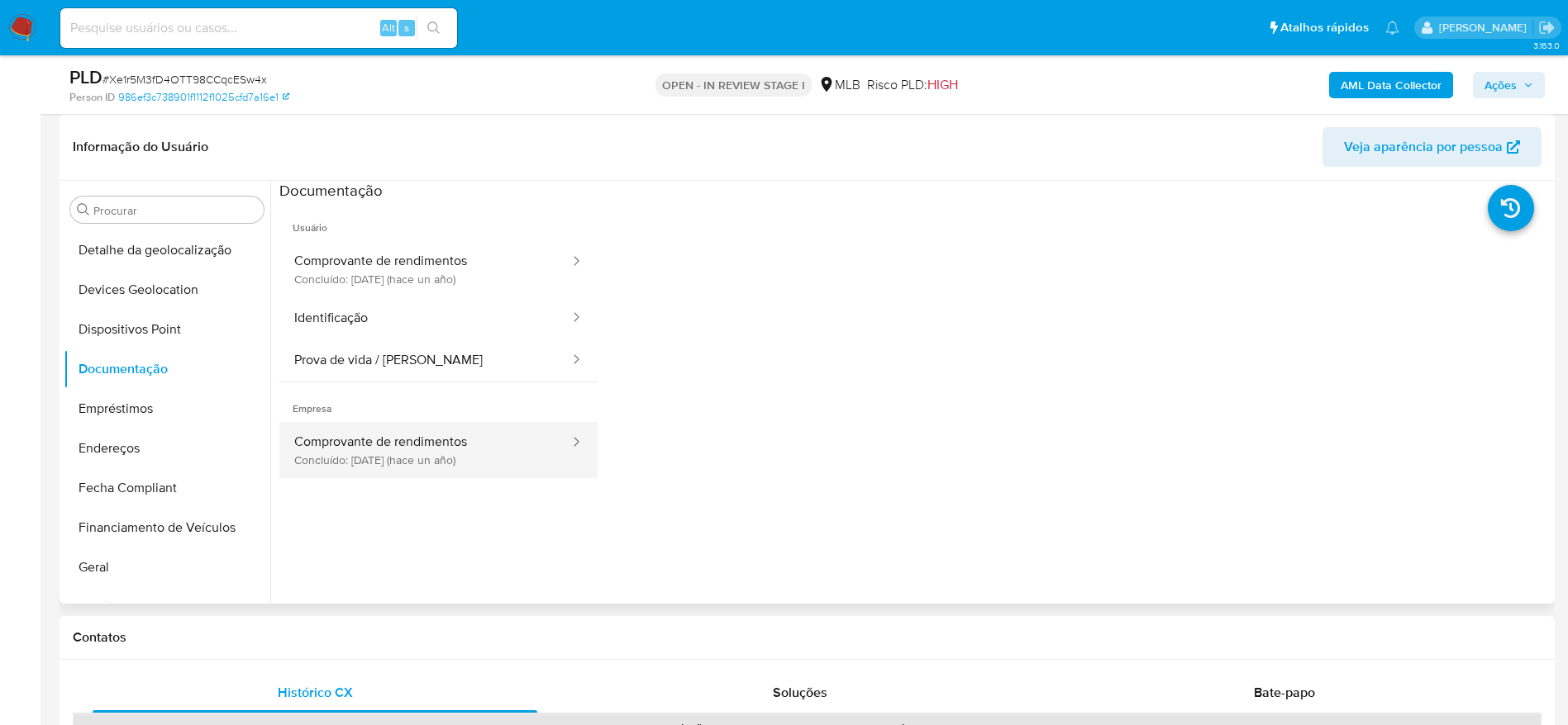
click at [375, 446] on button "Comprovante de rendimentos Concluído: 19/09/2024 (hace un año)" at bounding box center [425, 451] width 292 height 56
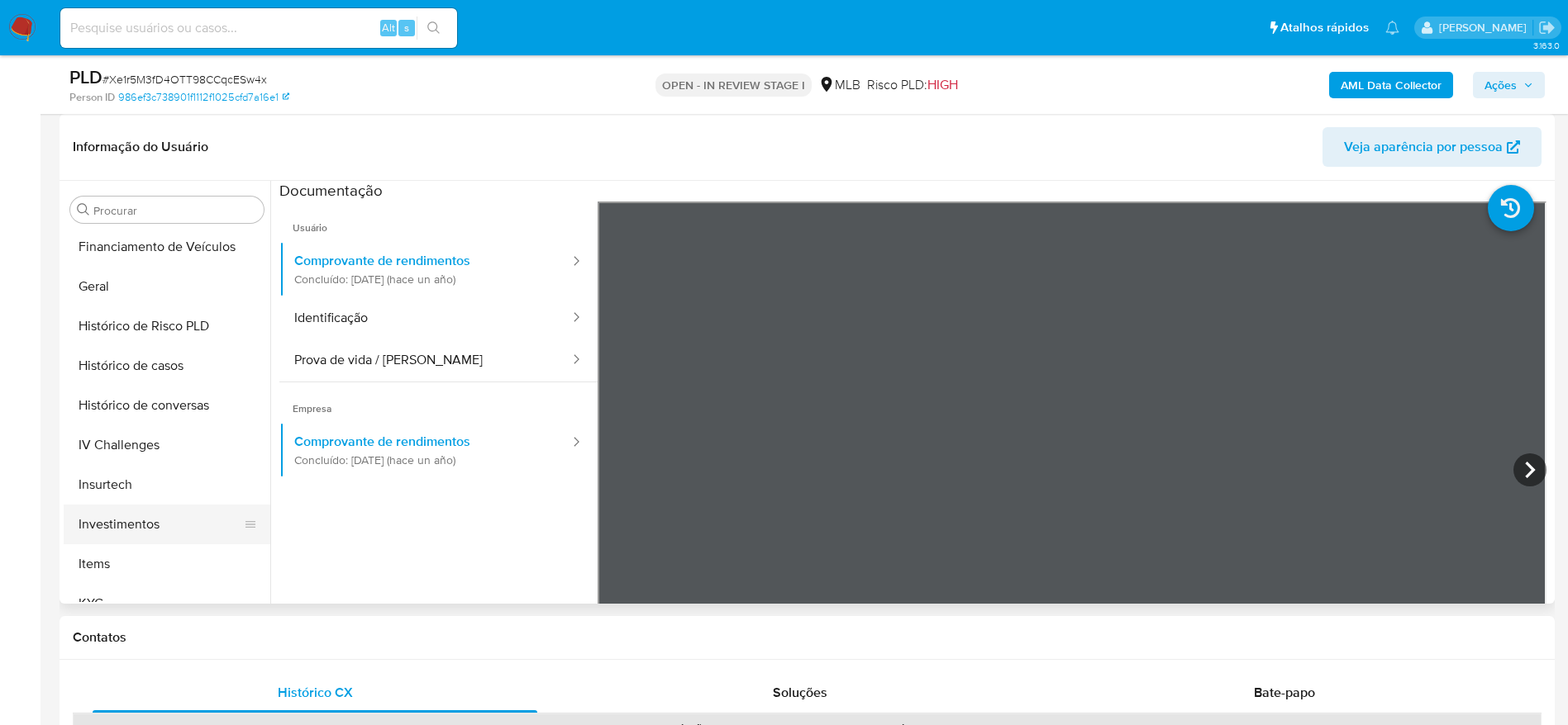
scroll to position [648, 0]
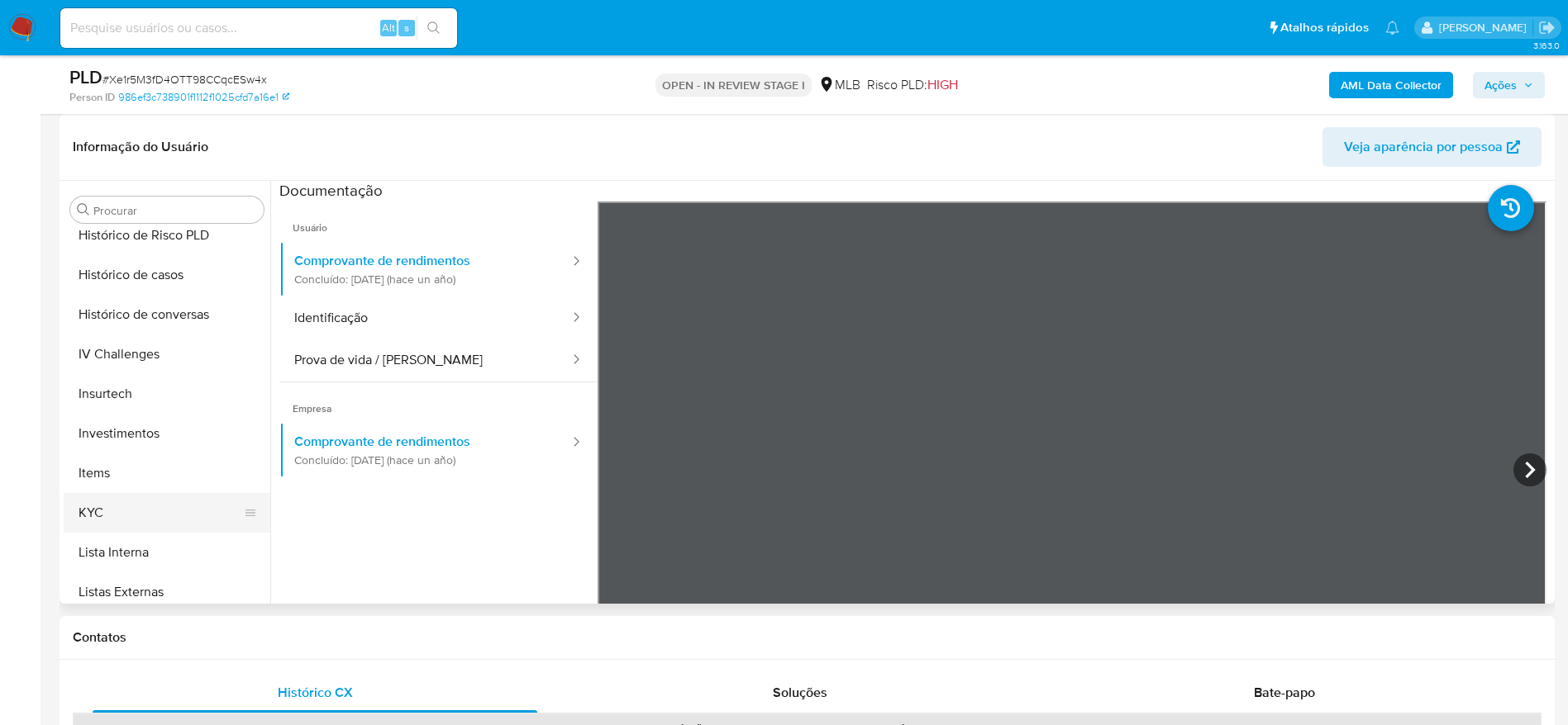
click at [104, 512] on button "KYC" at bounding box center [160, 513] width 194 height 40
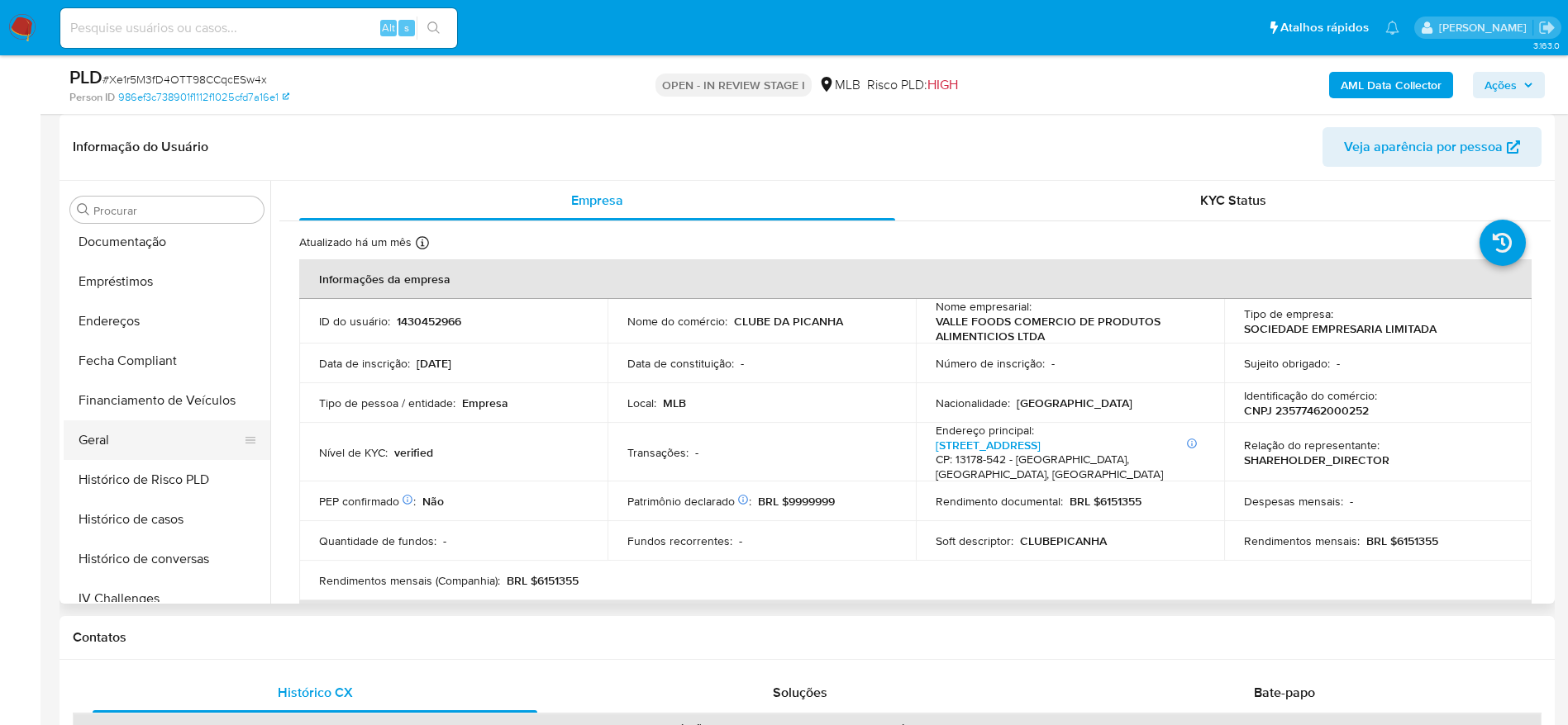
scroll to position [401, 0]
click at [118, 437] on button "Geral" at bounding box center [160, 444] width 194 height 40
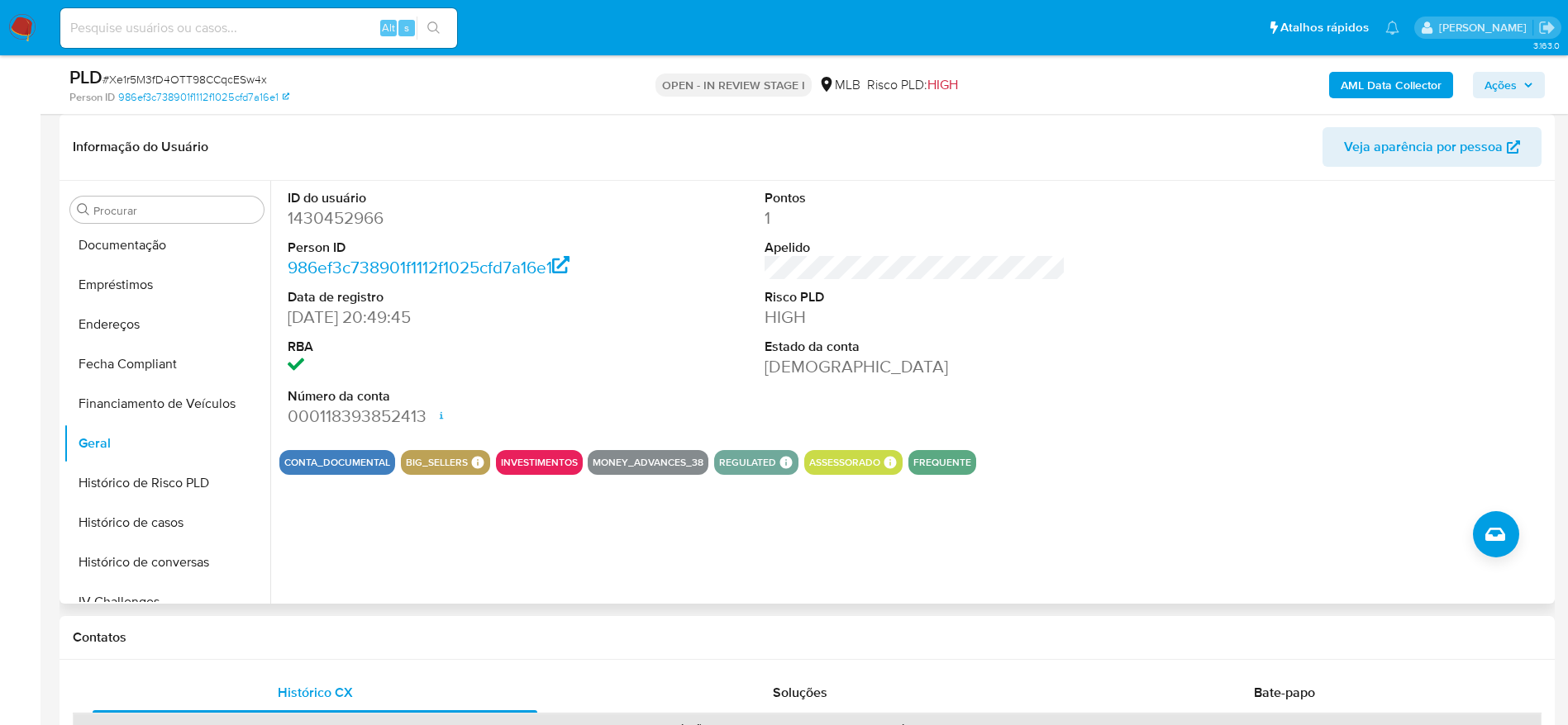
click at [372, 537] on div "ID do usuário 1430452966 Person ID 986ef3c738901f1112f1025cfd7a16e1 Data de reg…" at bounding box center [911, 393] width 1280 height 423
click at [1460, 80] on div "AML Data Collector Ações" at bounding box center [1301, 84] width 488 height 39
click at [1526, 89] on icon "button" at bounding box center [1528, 85] width 10 height 10
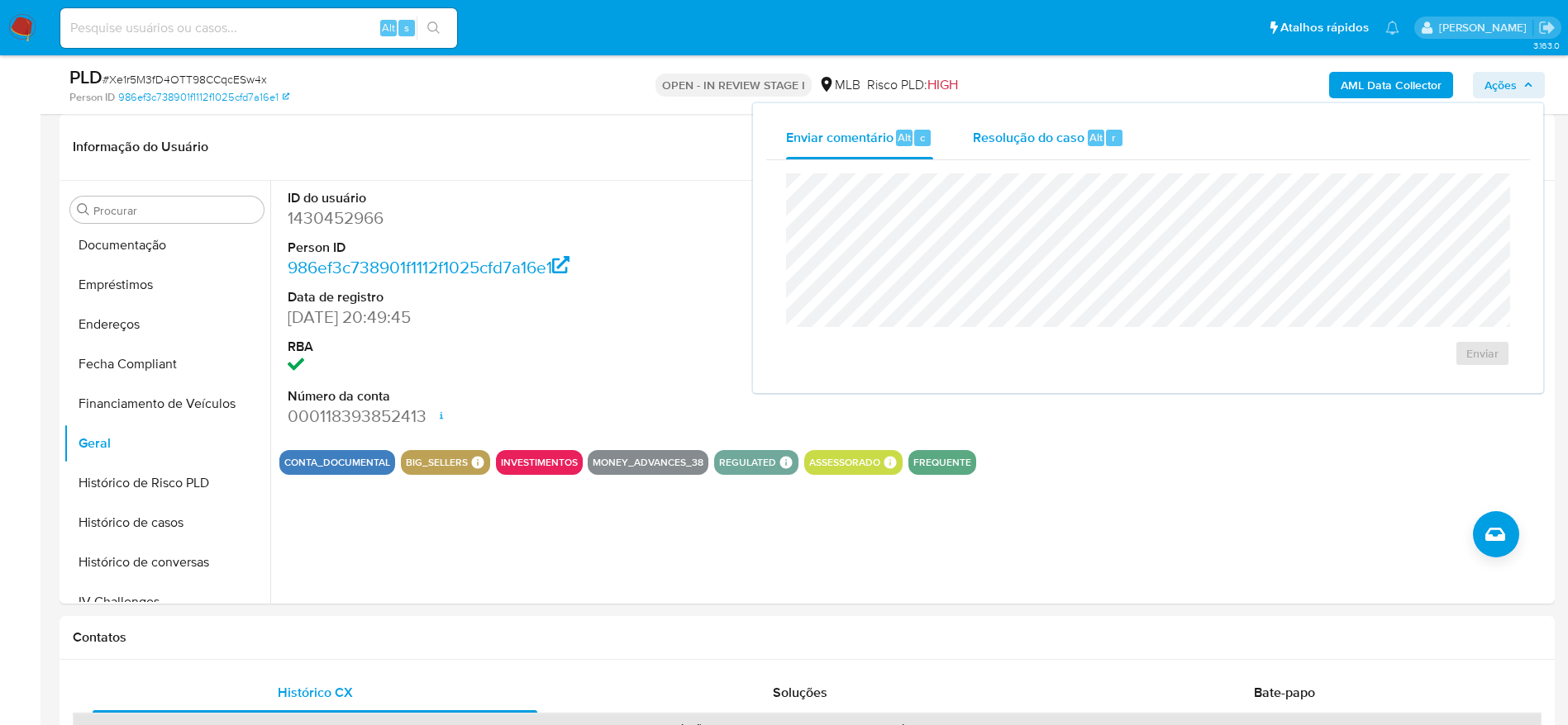
drag, startPoint x: 1008, startPoint y: 149, endPoint x: 1004, endPoint y: 156, distance: 8.1
click at [1004, 156] on div "Resolução do caso Alt r" at bounding box center [1048, 138] width 151 height 43
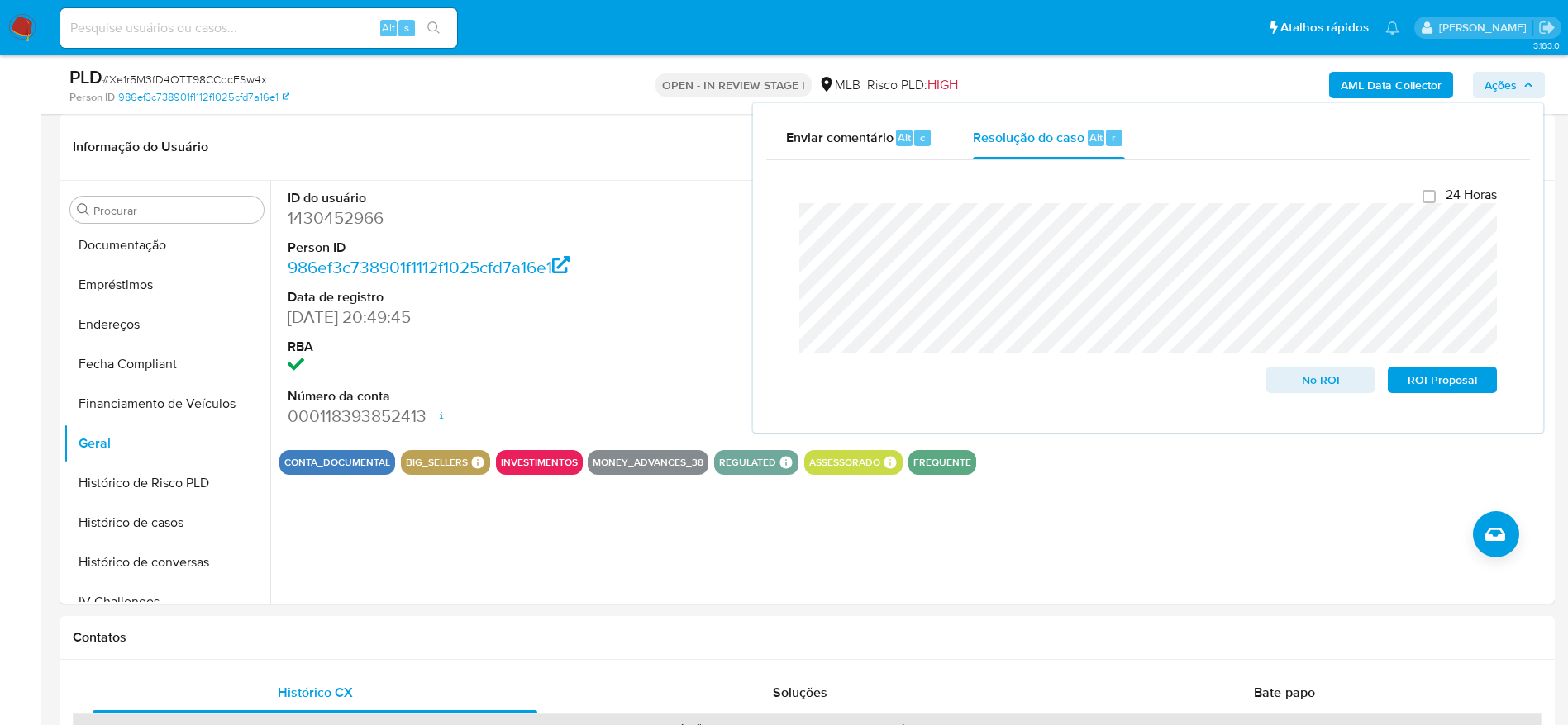
click at [1372, 84] on b "AML Data Collector" at bounding box center [1391, 85] width 101 height 26
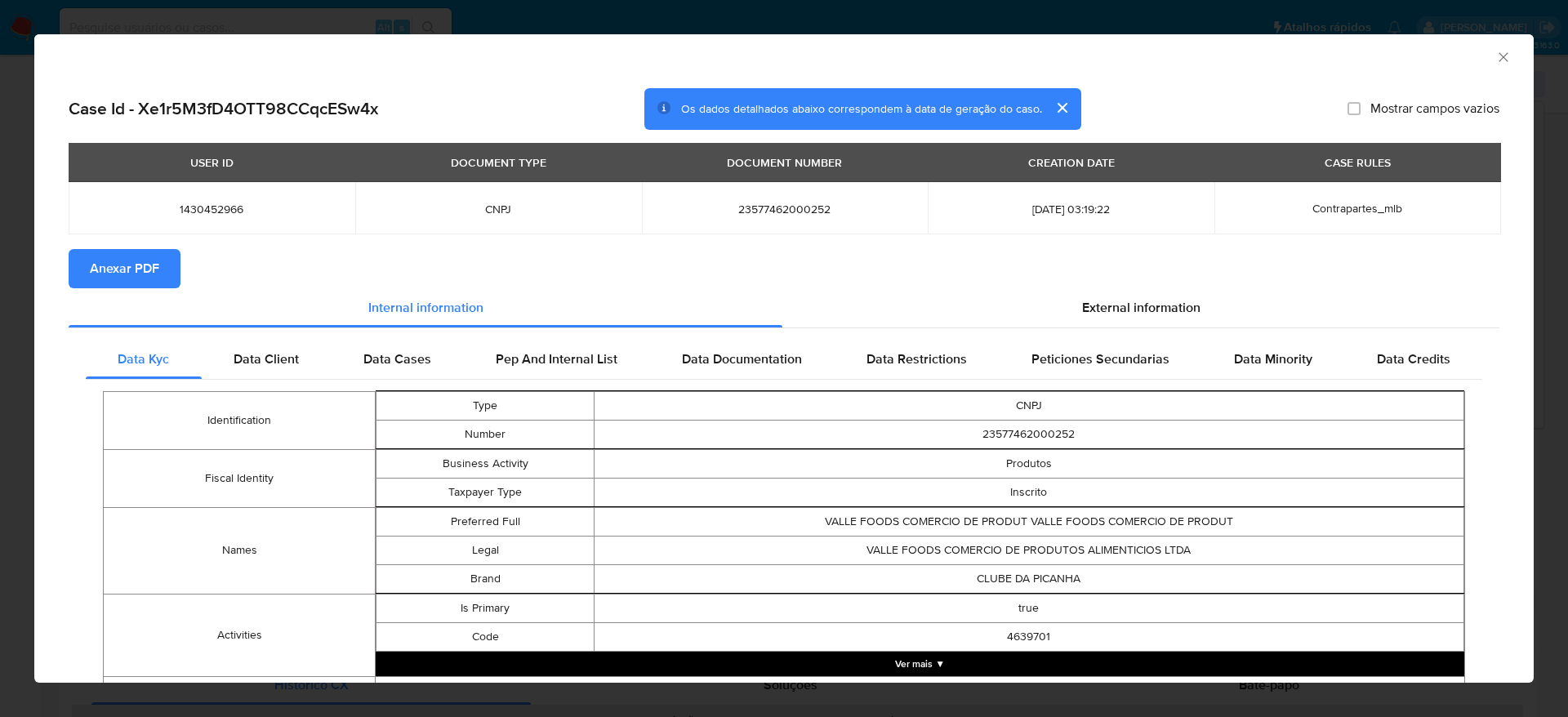
click at [110, 275] on span "Anexar PDF" at bounding box center [124, 269] width 69 height 36
click at [1495, 52] on icon "Fechar a janela" at bounding box center [1503, 57] width 16 height 16
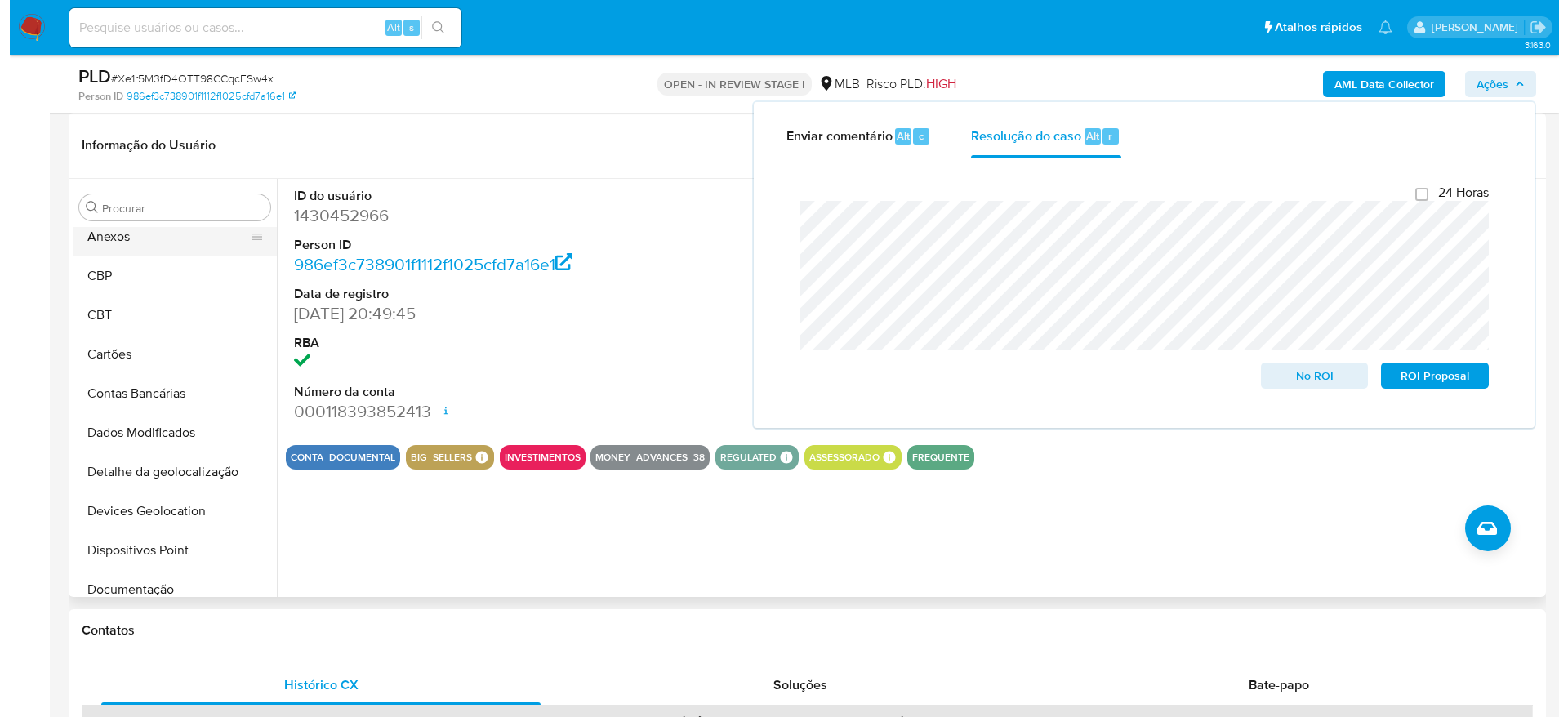
scroll to position [0, 0]
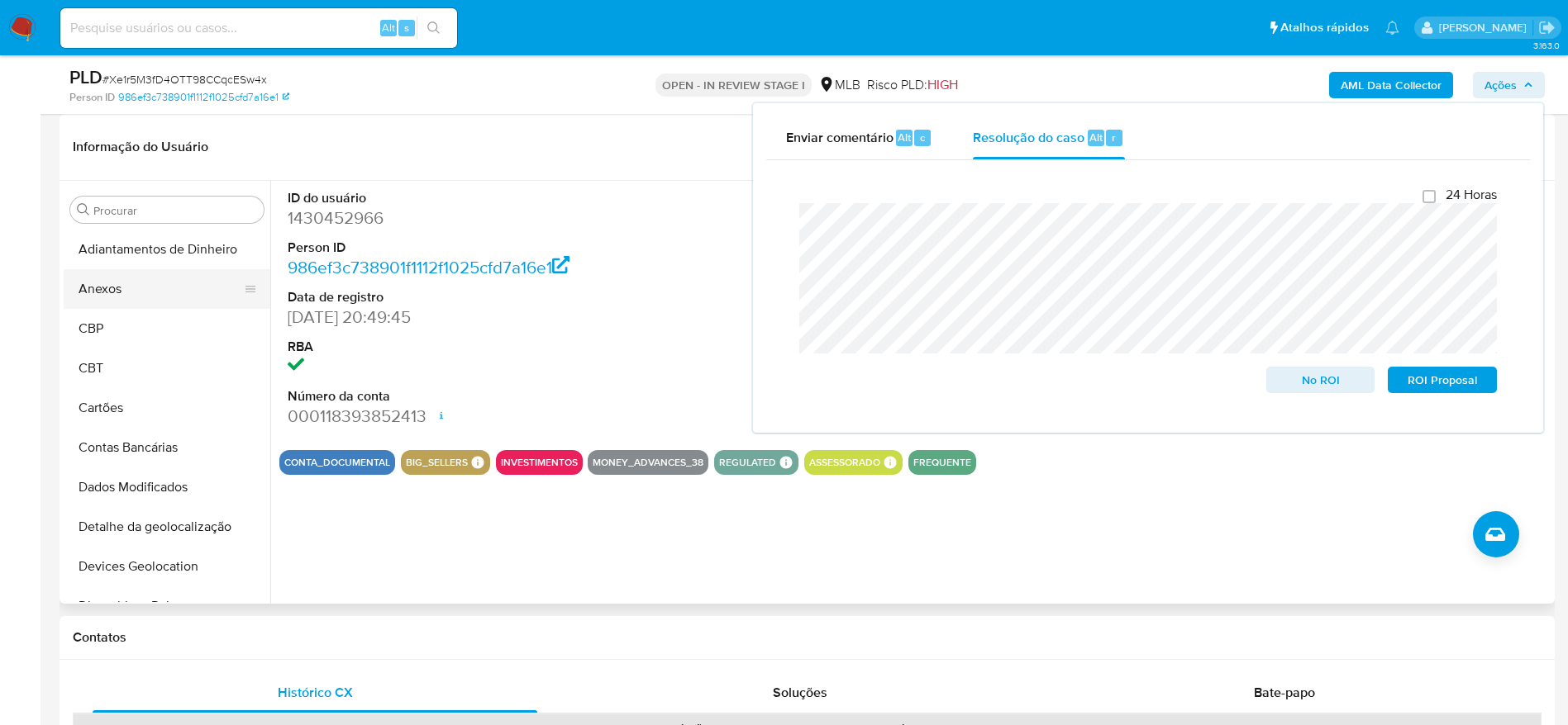
click at [155, 281] on button "Anexos" at bounding box center [160, 289] width 194 height 40
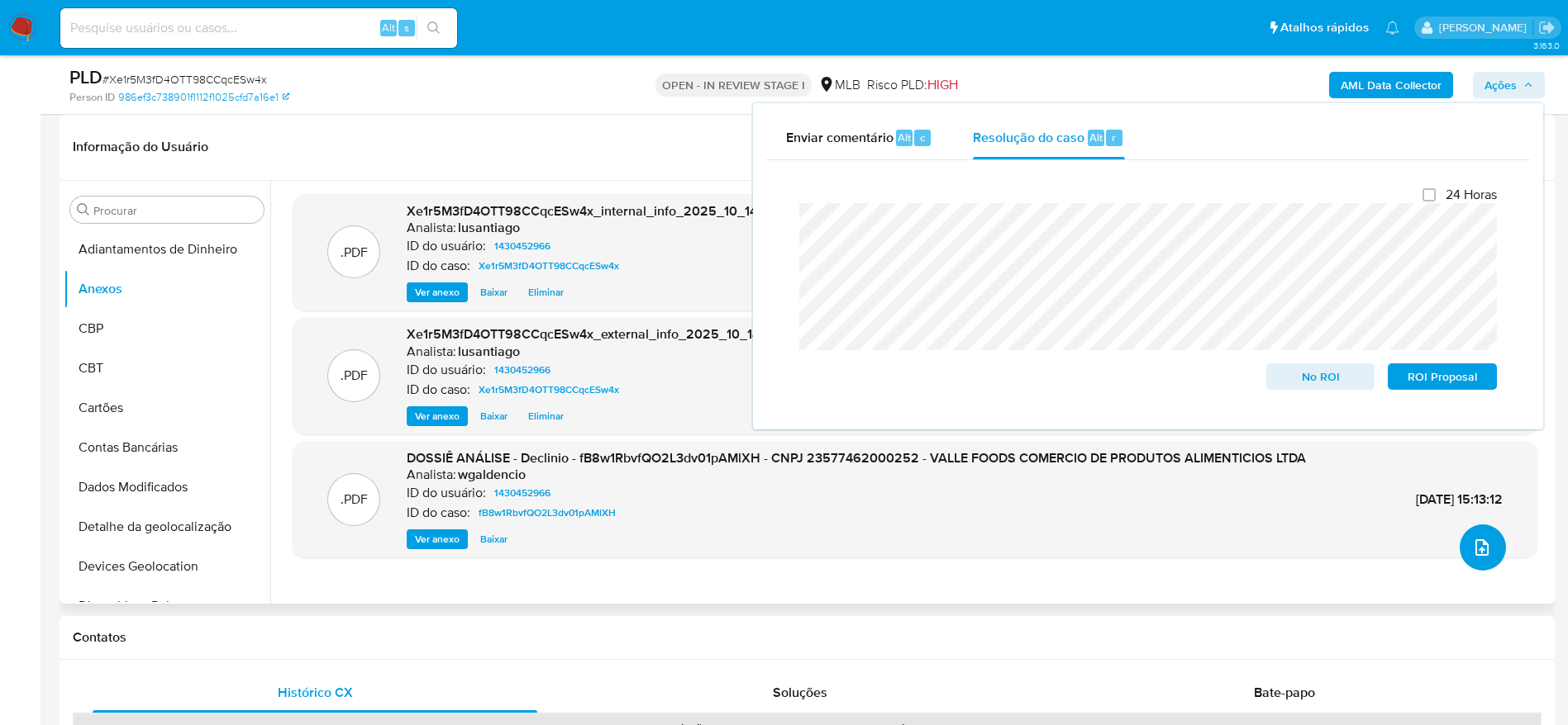
click at [1481, 537] on button "upload-file" at bounding box center [1483, 548] width 46 height 46
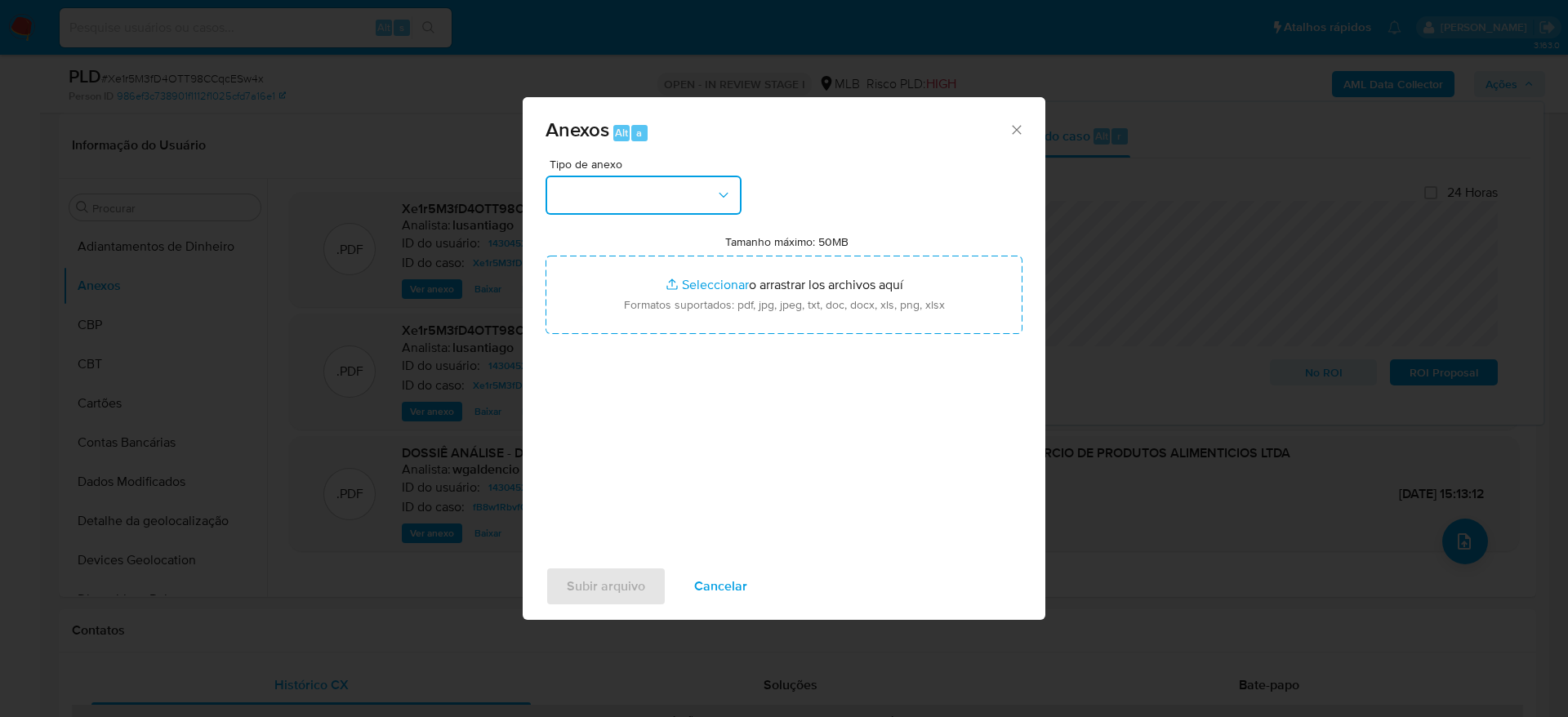
click at [627, 186] on button "button" at bounding box center [643, 195] width 196 height 39
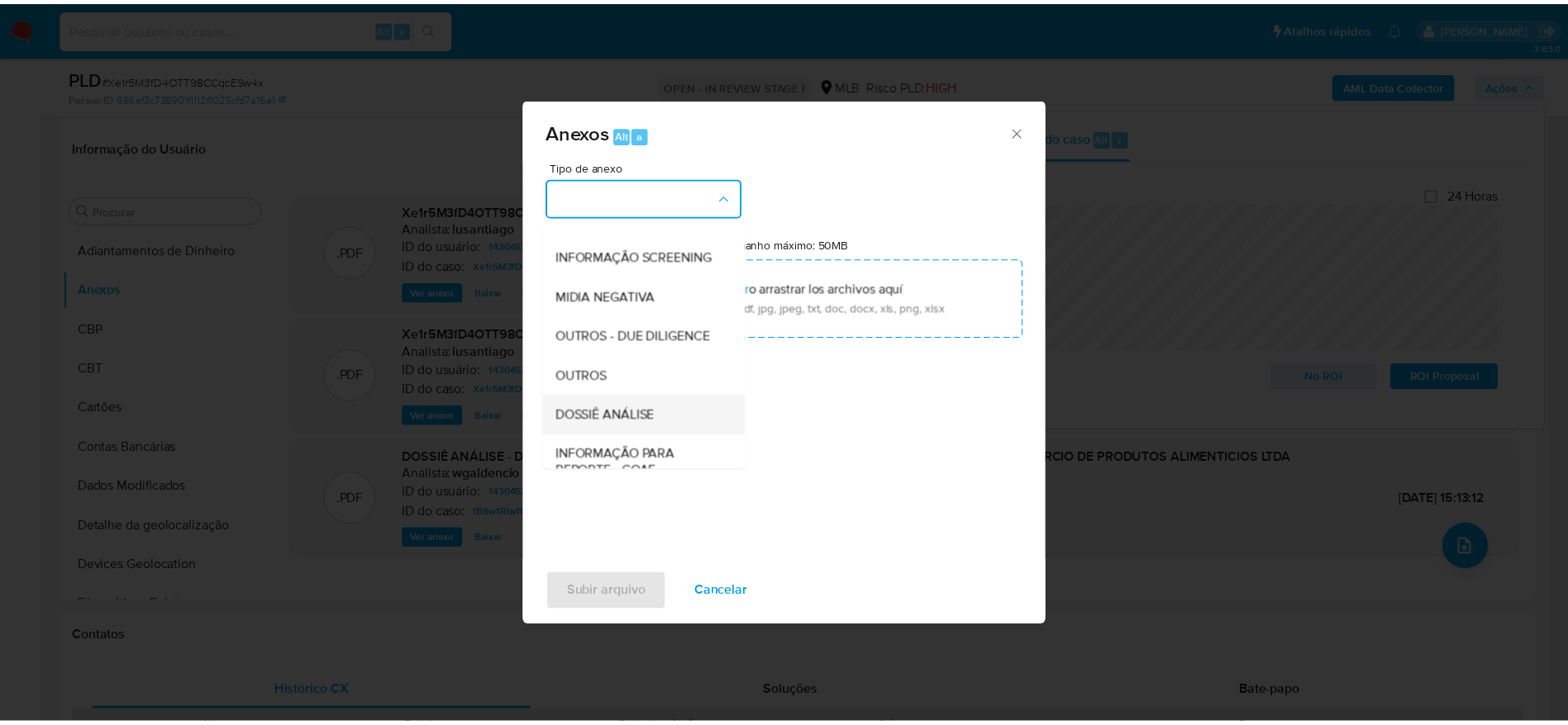
scroll to position [255, 0]
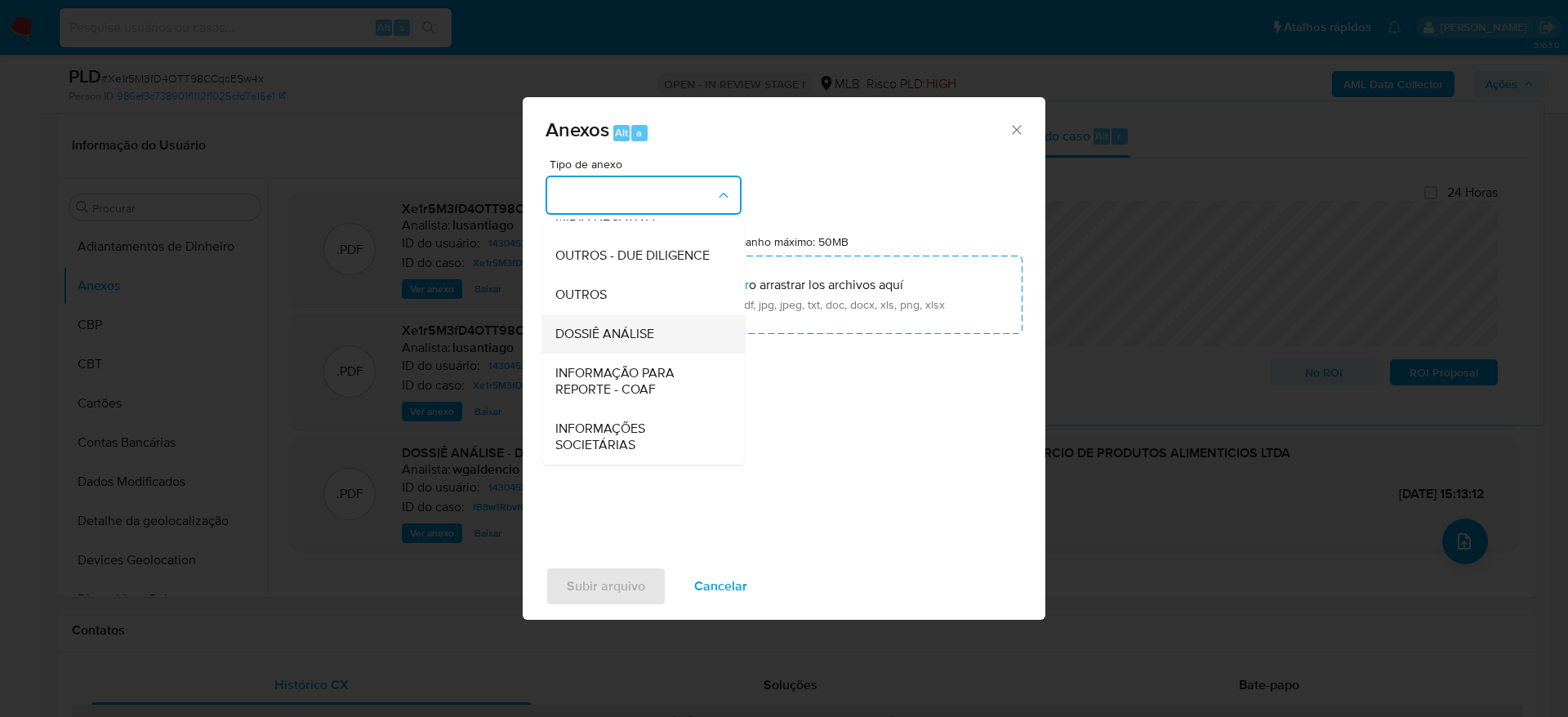
click at [645, 332] on span "DOSSIÊ ANÁLISE" at bounding box center [604, 334] width 99 height 16
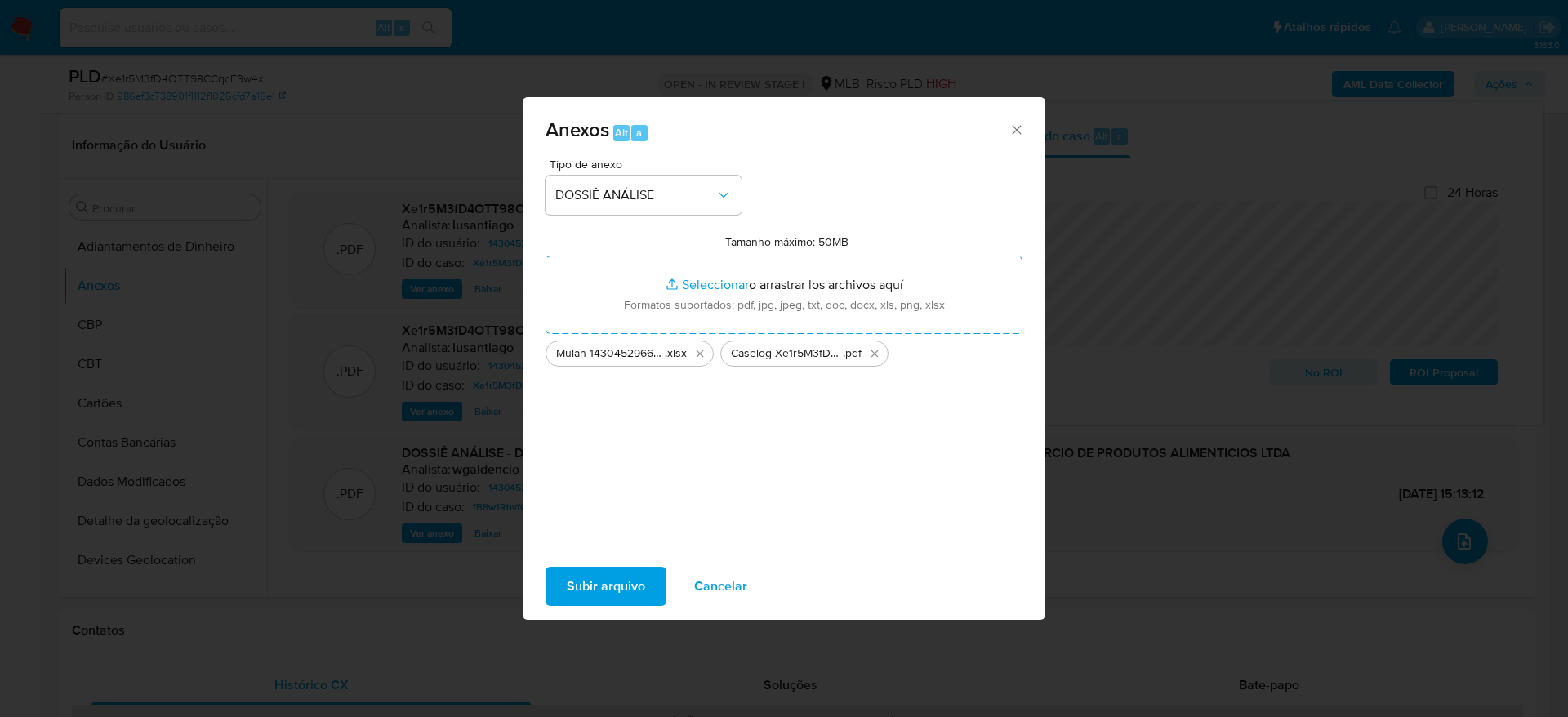
click at [612, 580] on span "Subir arquivo" at bounding box center [605, 586] width 78 height 36
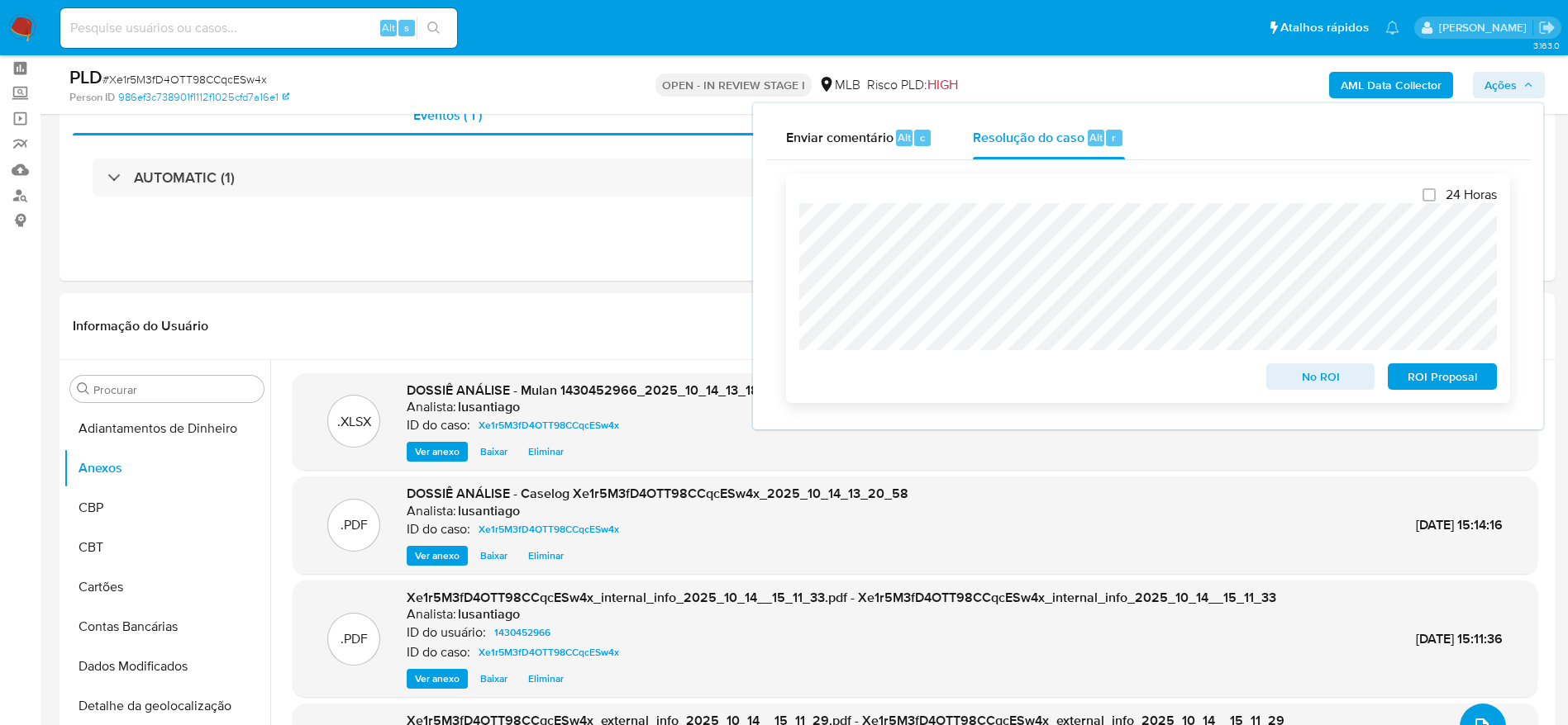
scroll to position [0, 0]
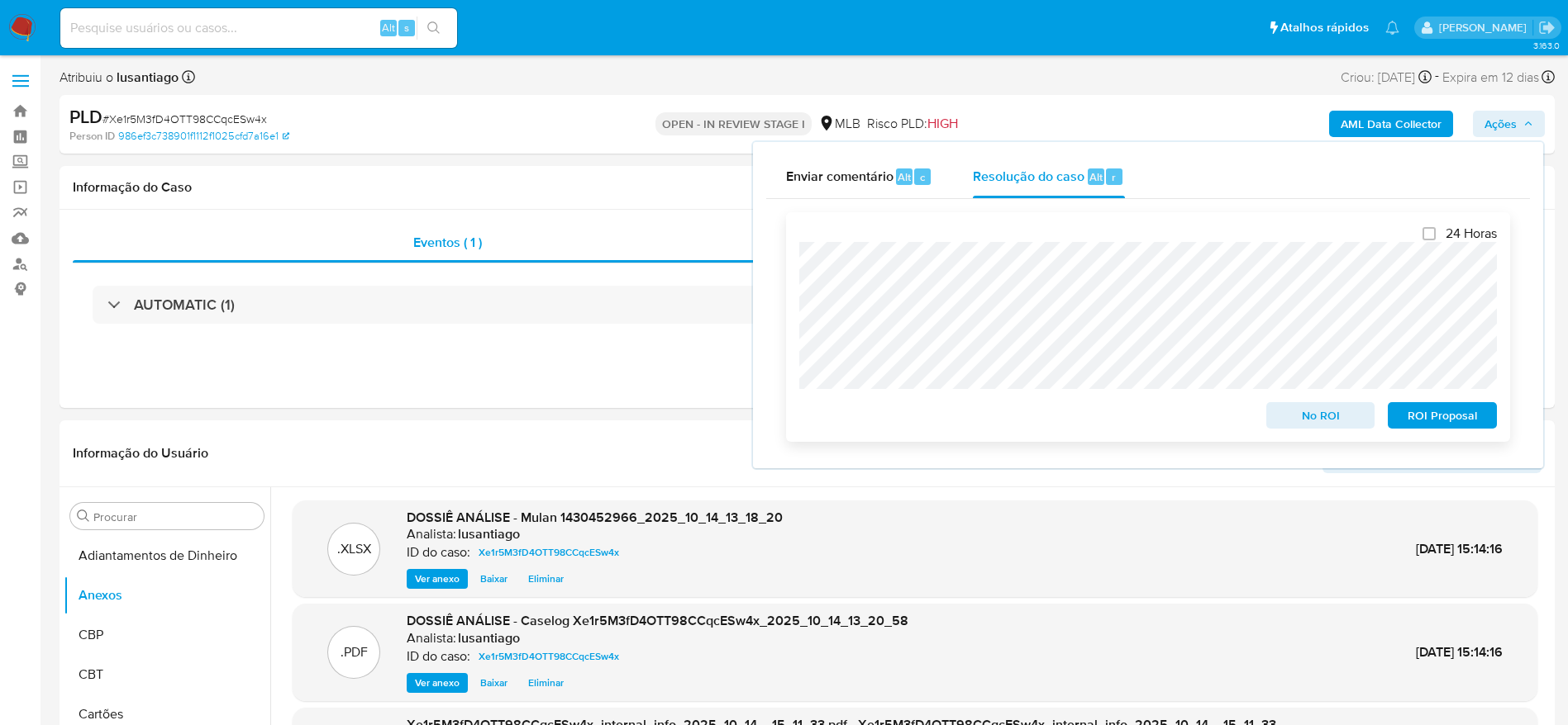
click at [1338, 424] on span "No ROI" at bounding box center [1321, 416] width 86 height 23
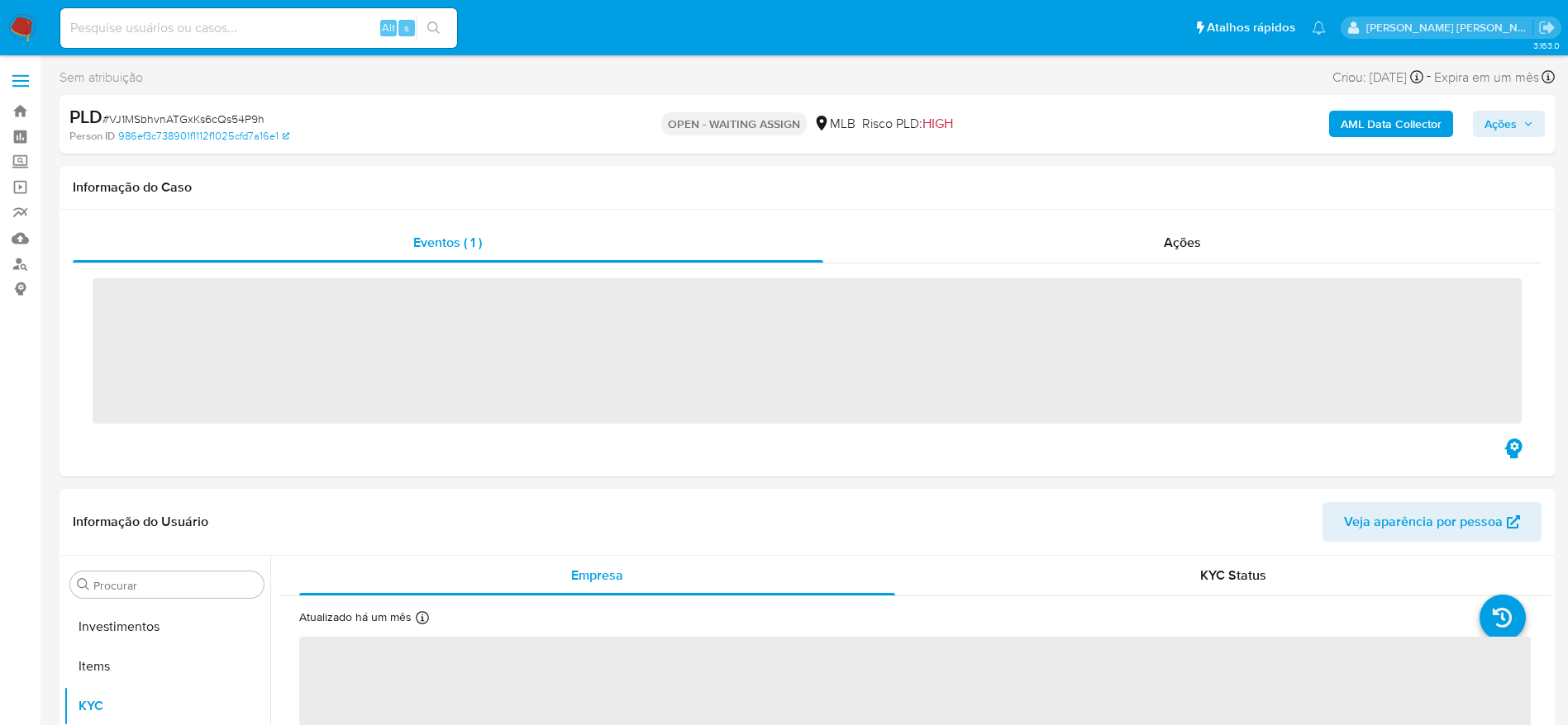
scroll to position [896, 0]
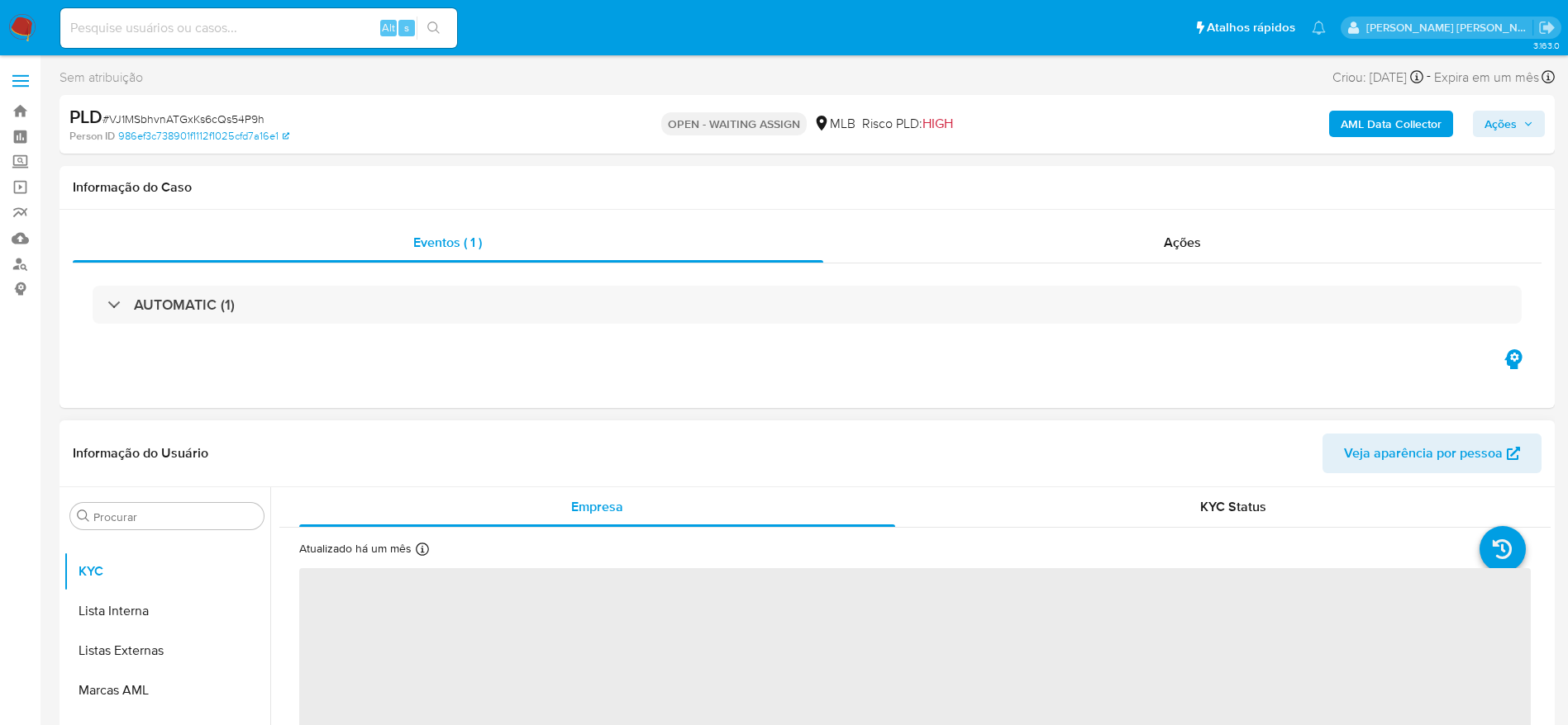
select select "10"
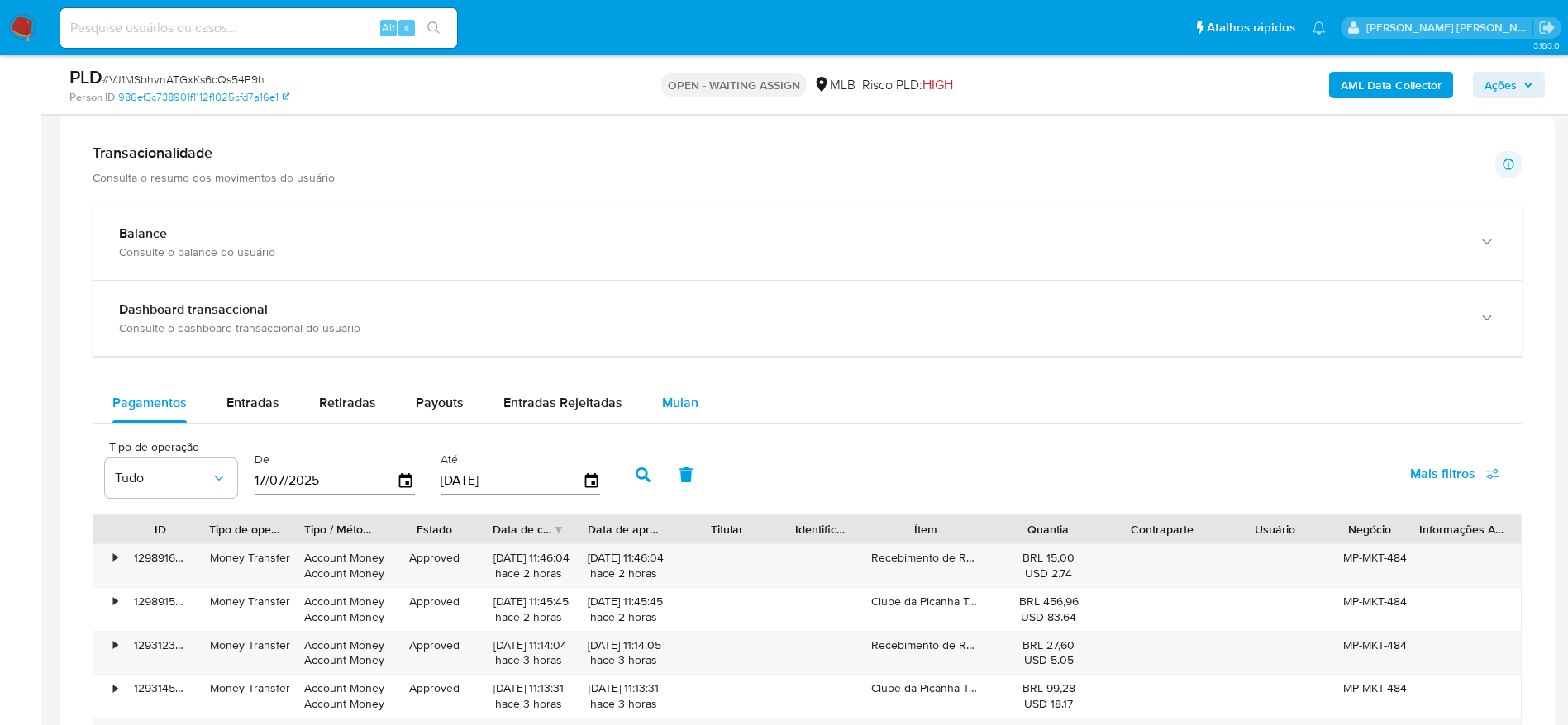
scroll to position [1115, 0]
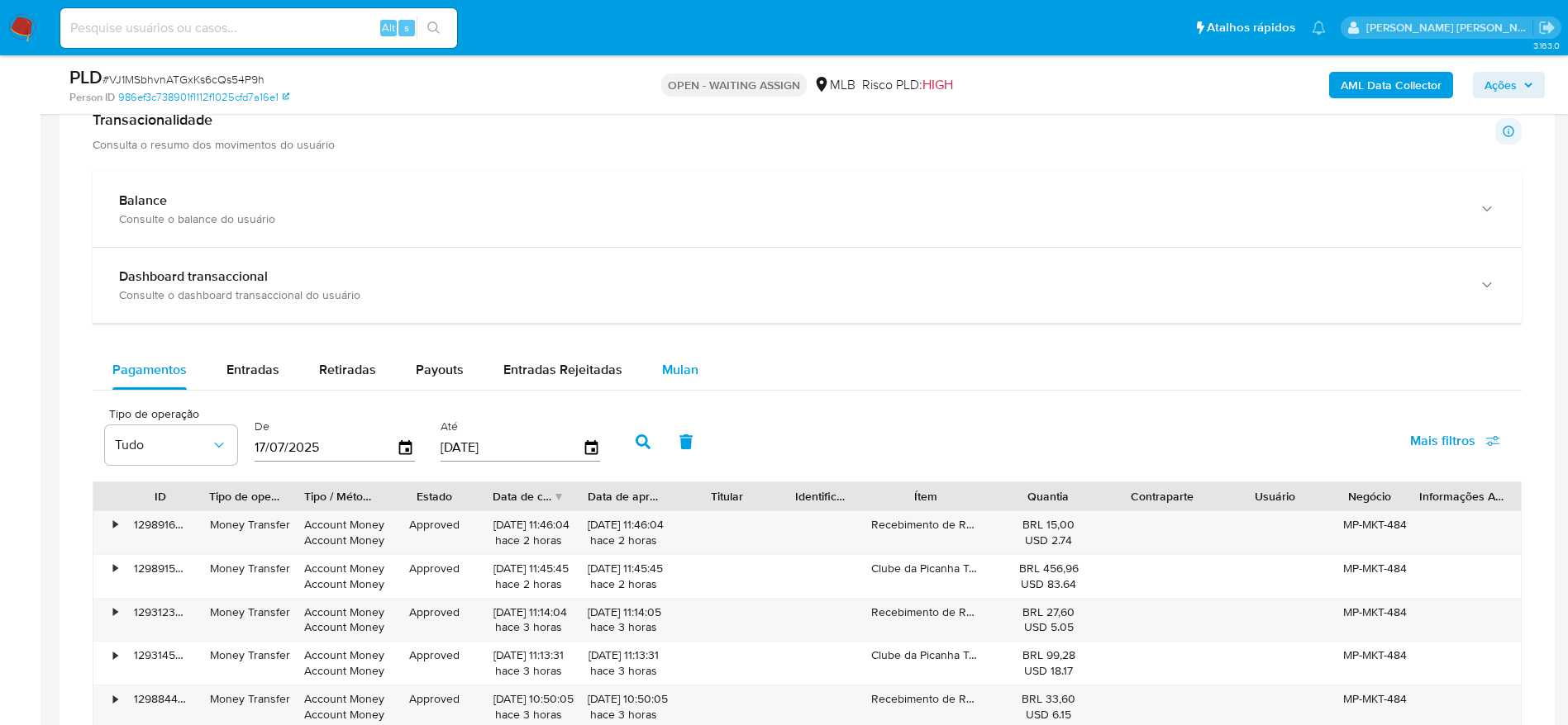
click at [698, 365] on button "Mulan" at bounding box center [680, 370] width 76 height 40
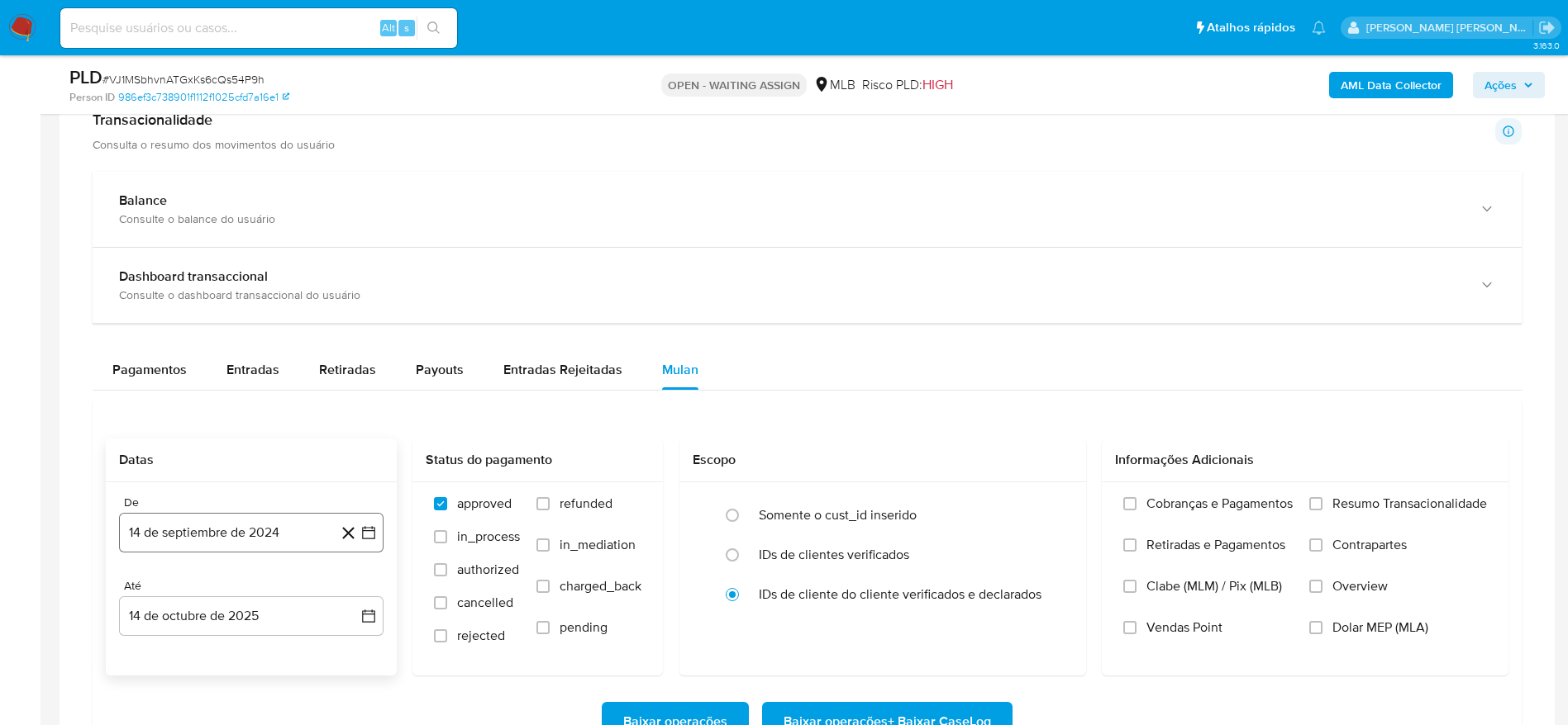
click at [229, 531] on button "14 de septiembre de 2024" at bounding box center [251, 533] width 265 height 40
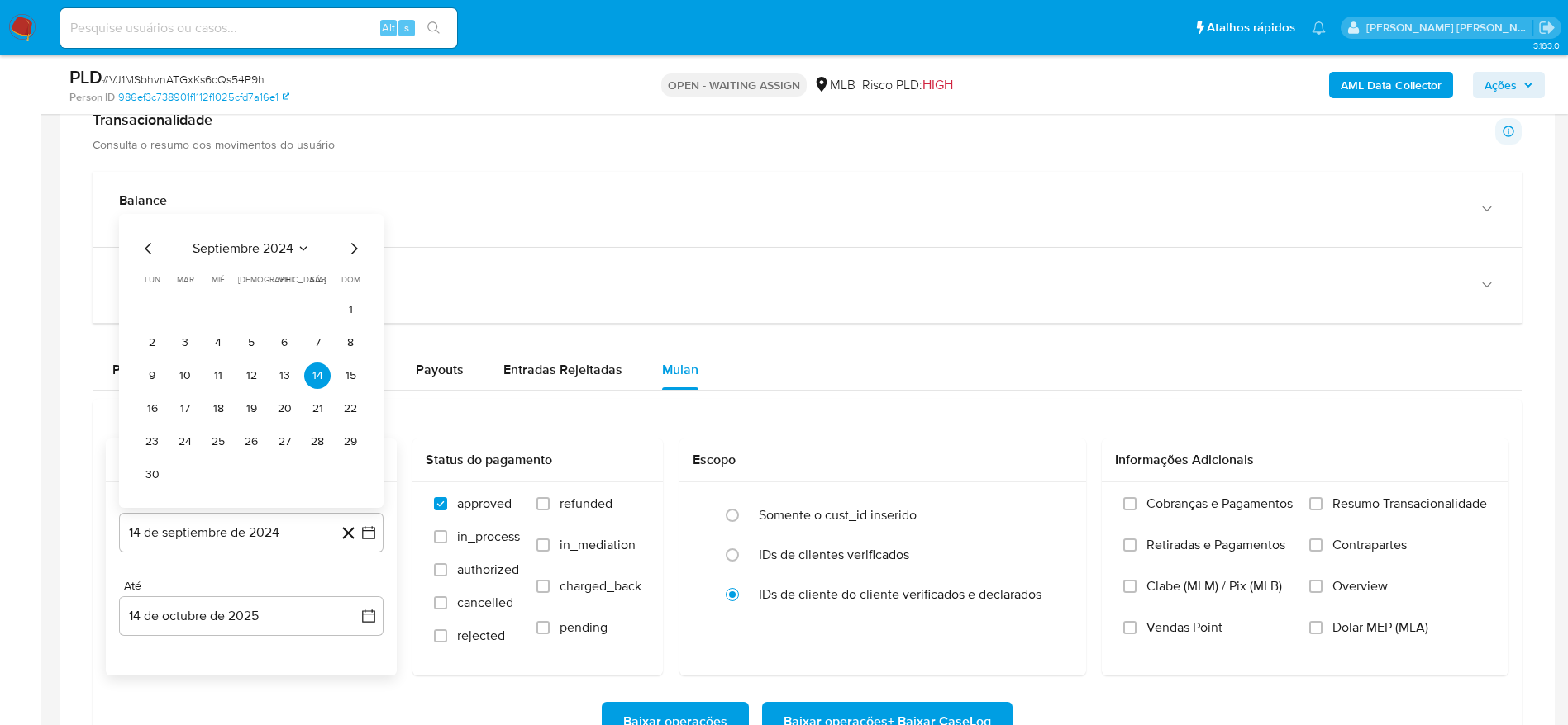
click at [261, 243] on span "septiembre 2024" at bounding box center [243, 249] width 101 height 17
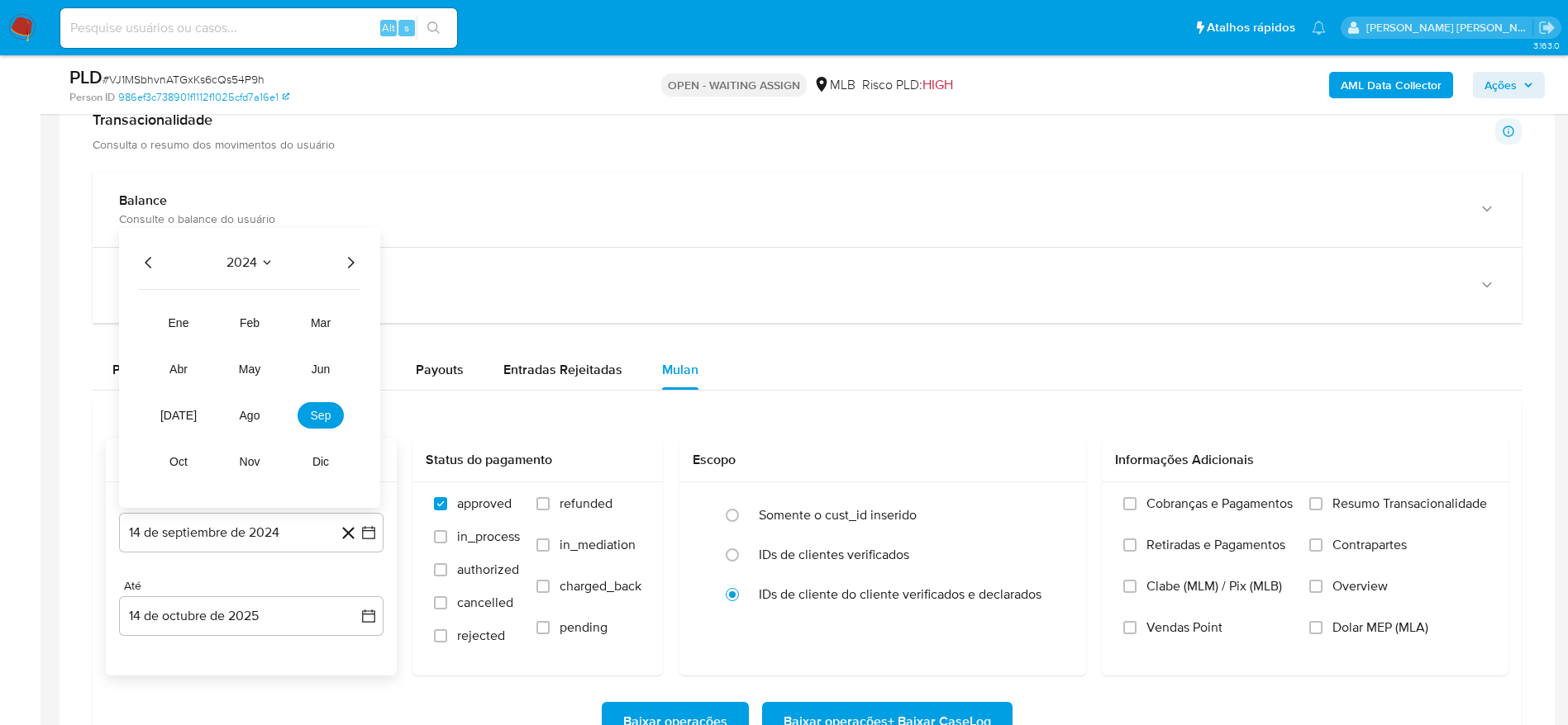
click at [354, 261] on icon "Año siguiente" at bounding box center [351, 263] width 20 height 20
click at [255, 418] on span "ago" at bounding box center [250, 416] width 21 height 13
click at [281, 333] on button "1" at bounding box center [284, 343] width 26 height 26
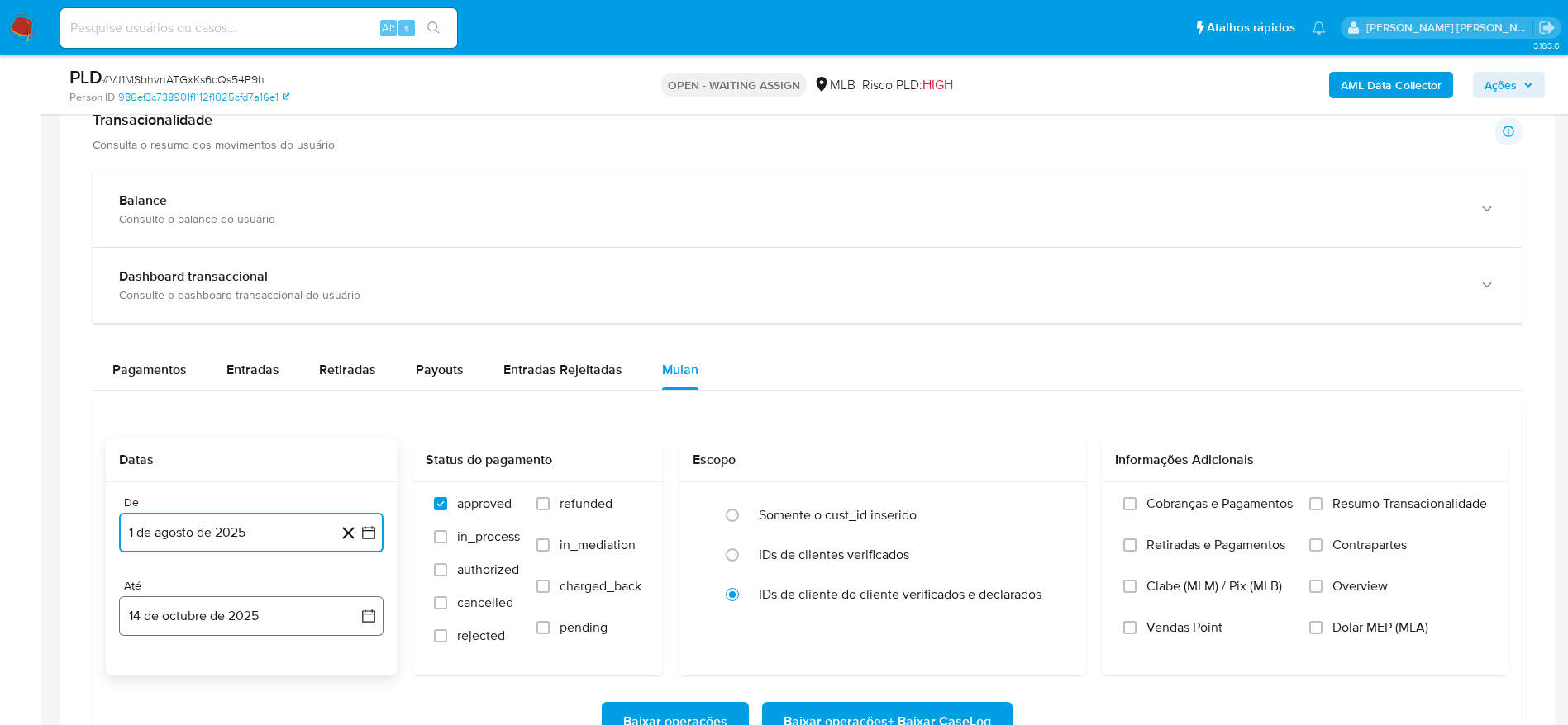
click at [211, 616] on button "14 de octubre de 2025" at bounding box center [251, 616] width 265 height 40
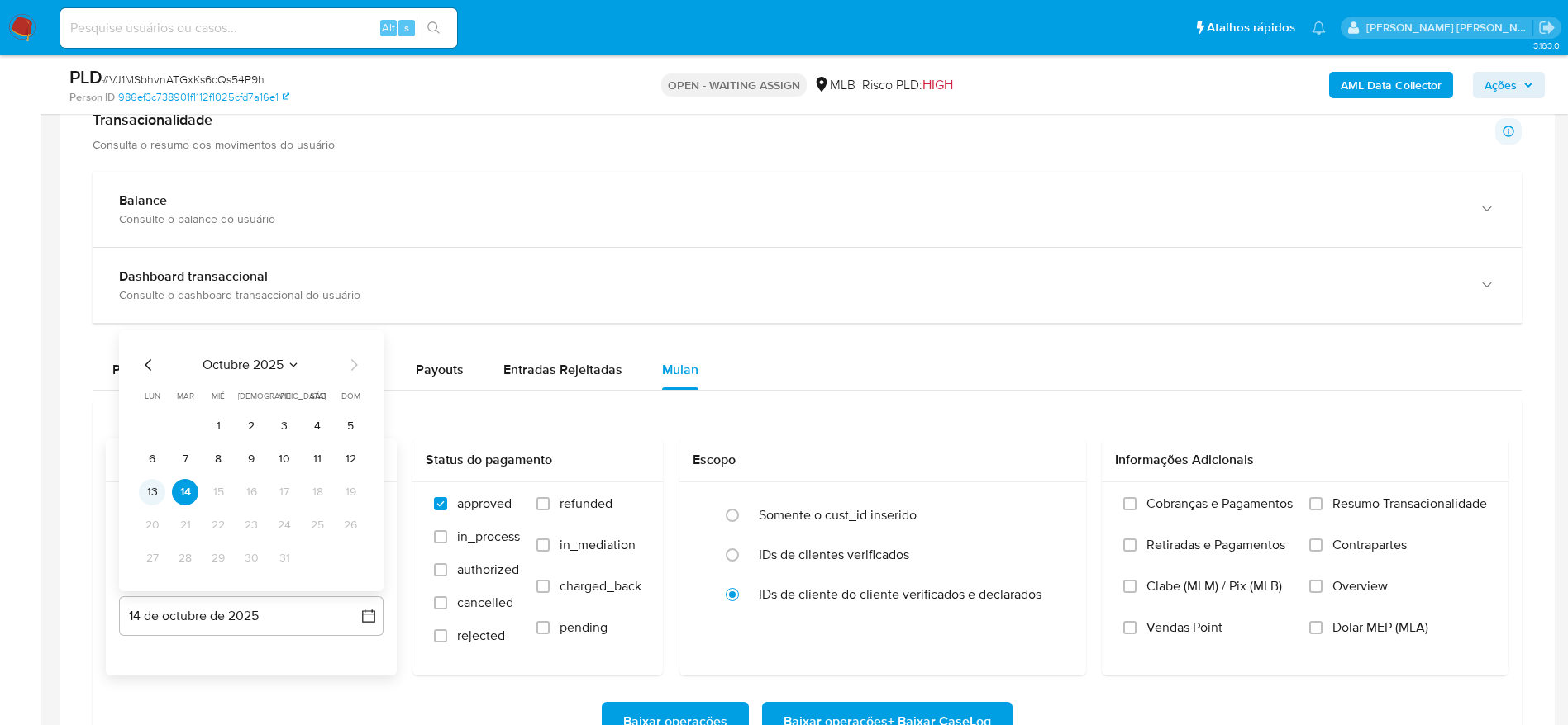
click at [154, 494] on button "13" at bounding box center [152, 493] width 26 height 26
click at [1369, 496] on span "Resumo Transacionalidade" at bounding box center [1409, 504] width 155 height 17
click at [1322, 498] on input "Resumo Transacionalidade" at bounding box center [1316, 504] width 13 height 13
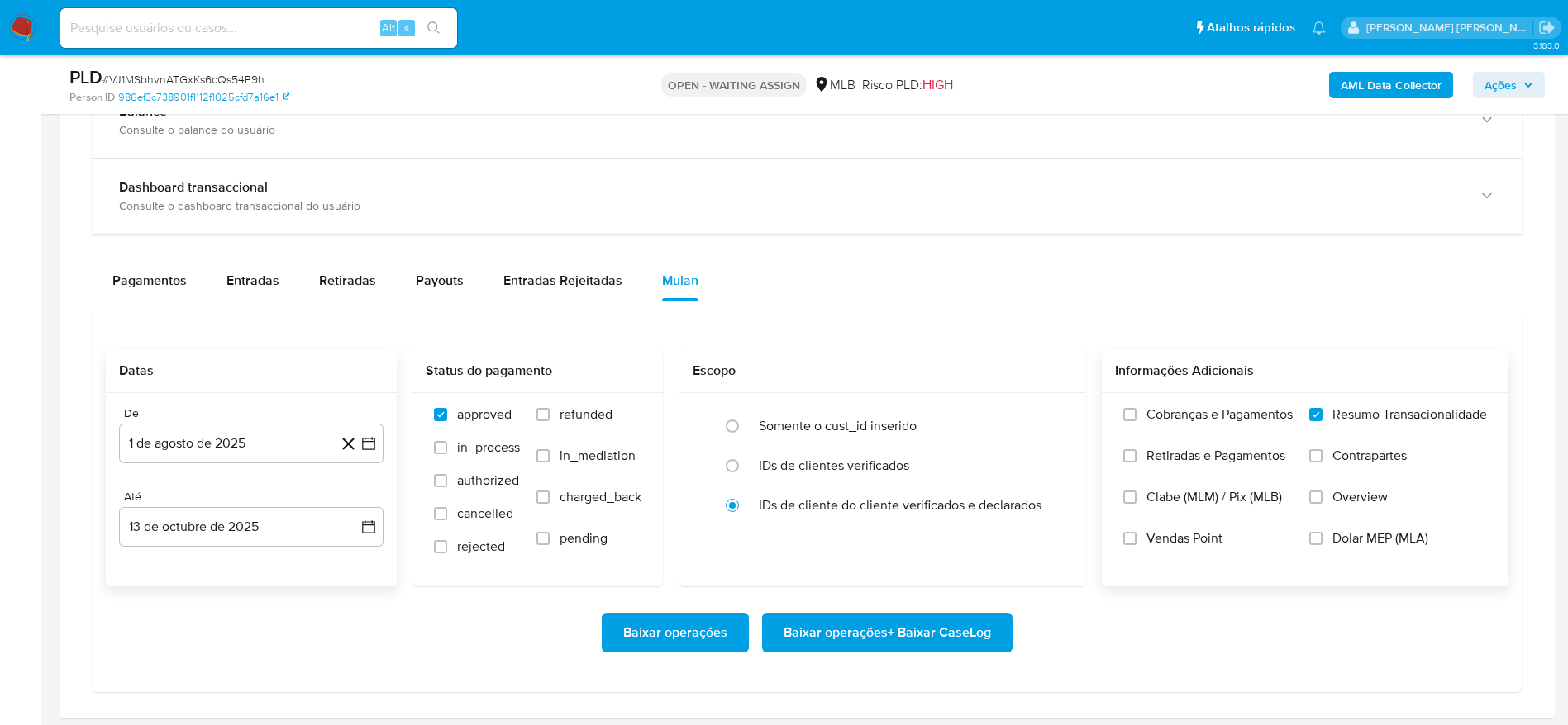
scroll to position [1239, 0]
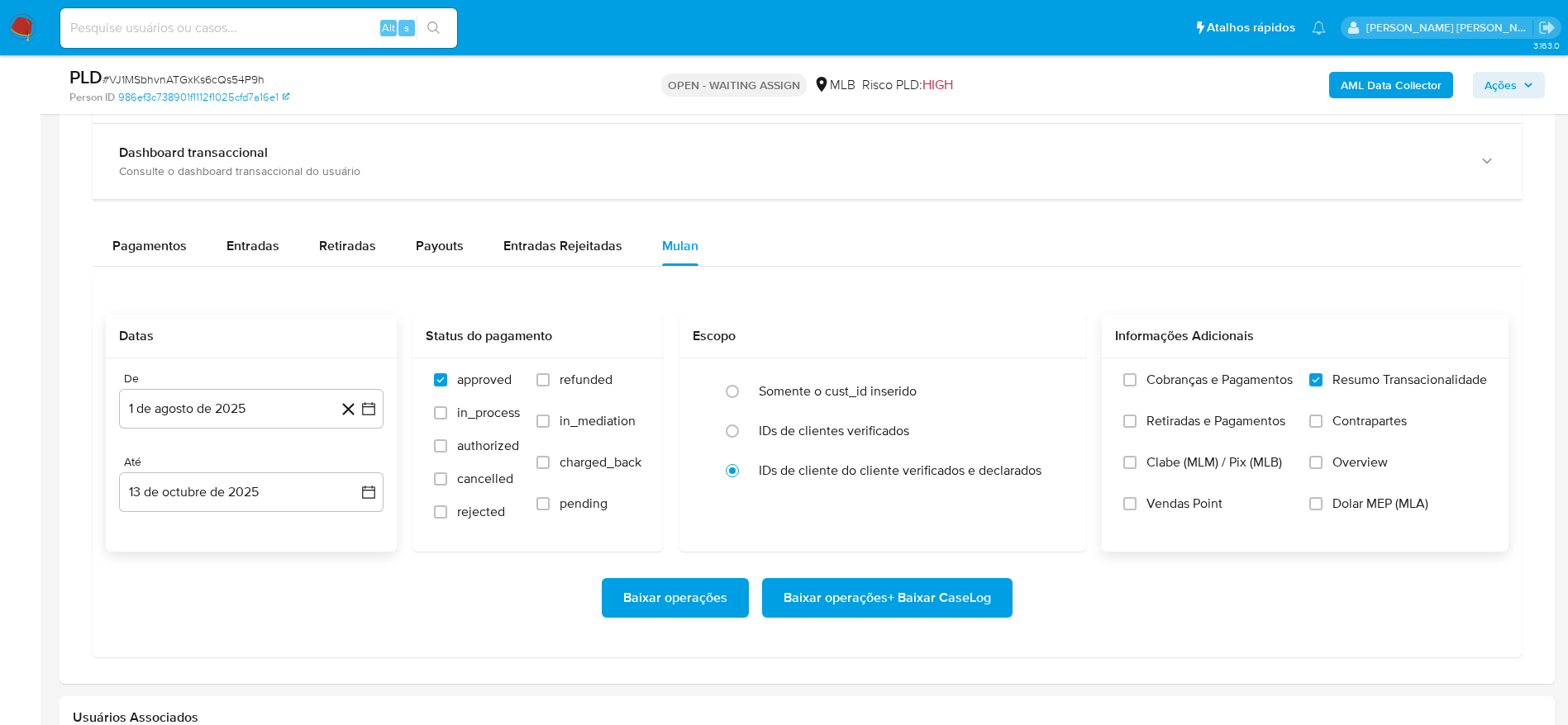
click at [863, 598] on span "Baixar operações + Baixar CaseLog" at bounding box center [887, 598] width 208 height 36
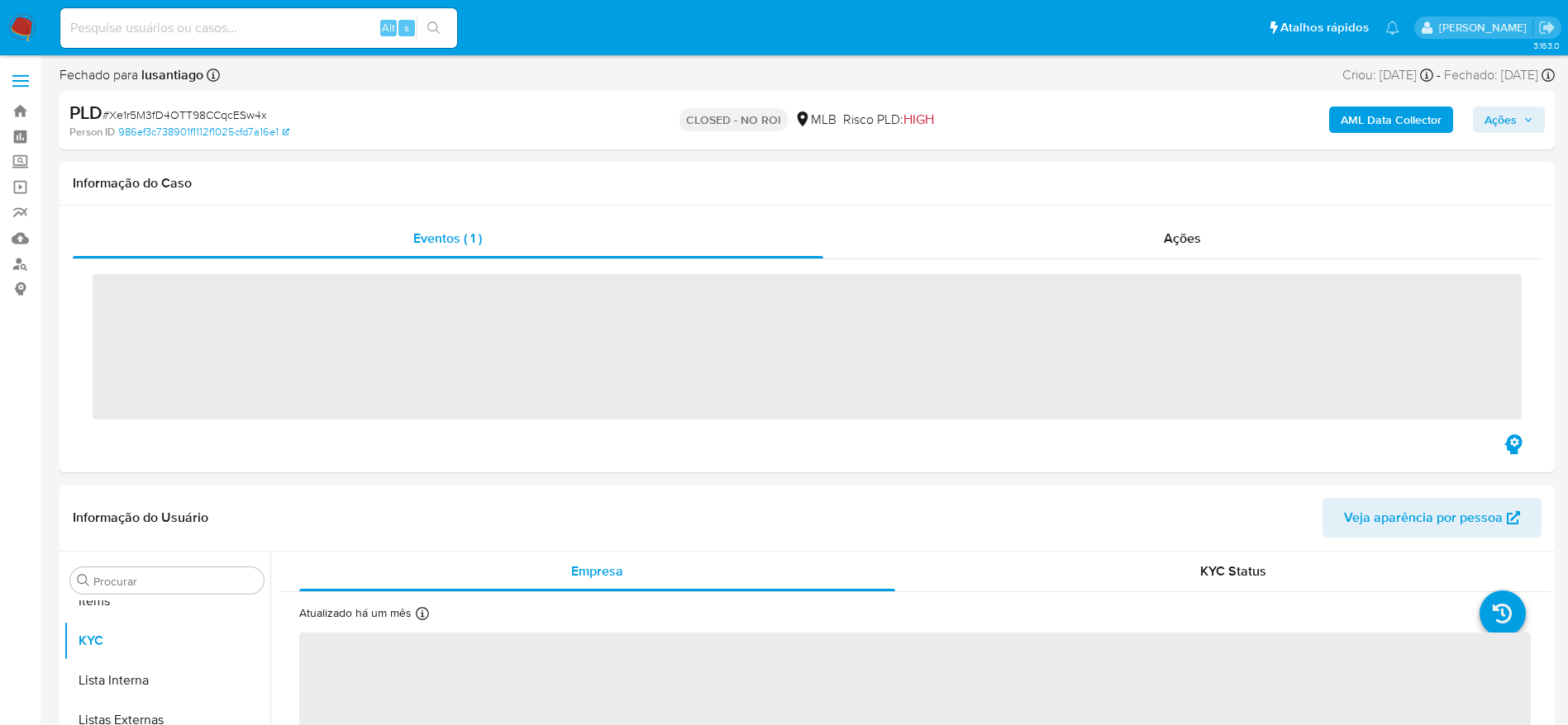
scroll to position [896, 0]
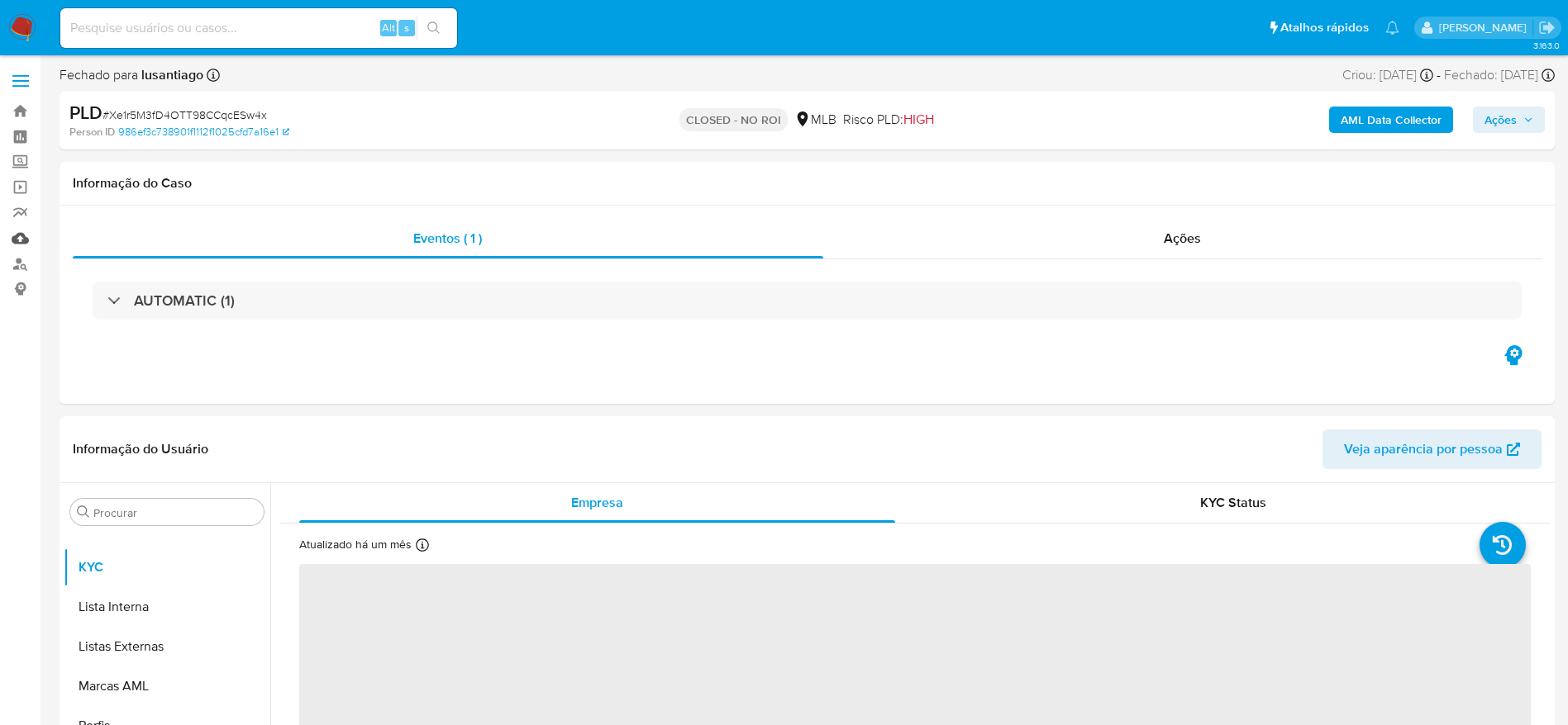
click at [22, 233] on link "Mulan" at bounding box center [98, 238] width 197 height 26
select select "10"
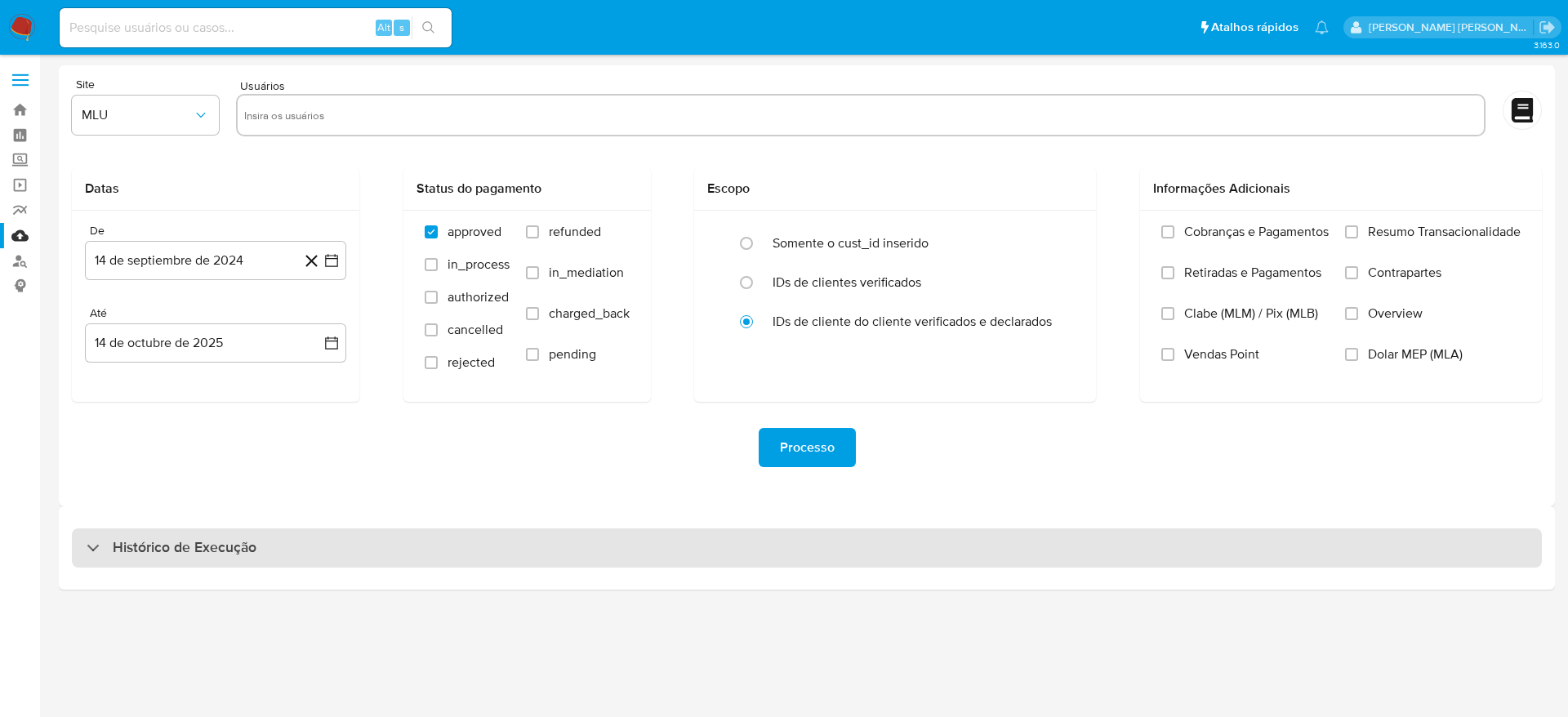
click at [163, 540] on h3 "Histórico de Execução" at bounding box center [185, 548] width 144 height 20
select select "10"
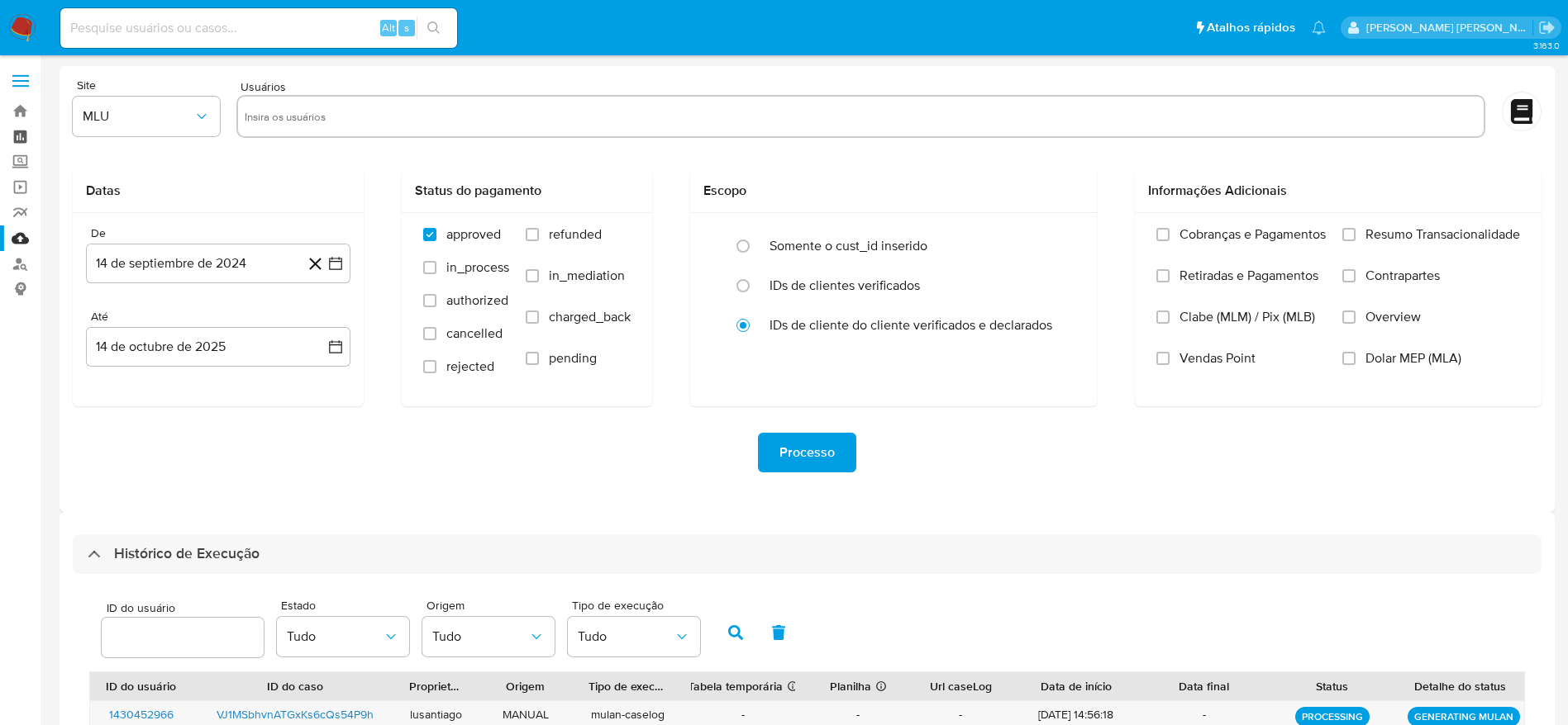
click at [19, 131] on link "Painel" at bounding box center [98, 136] width 197 height 26
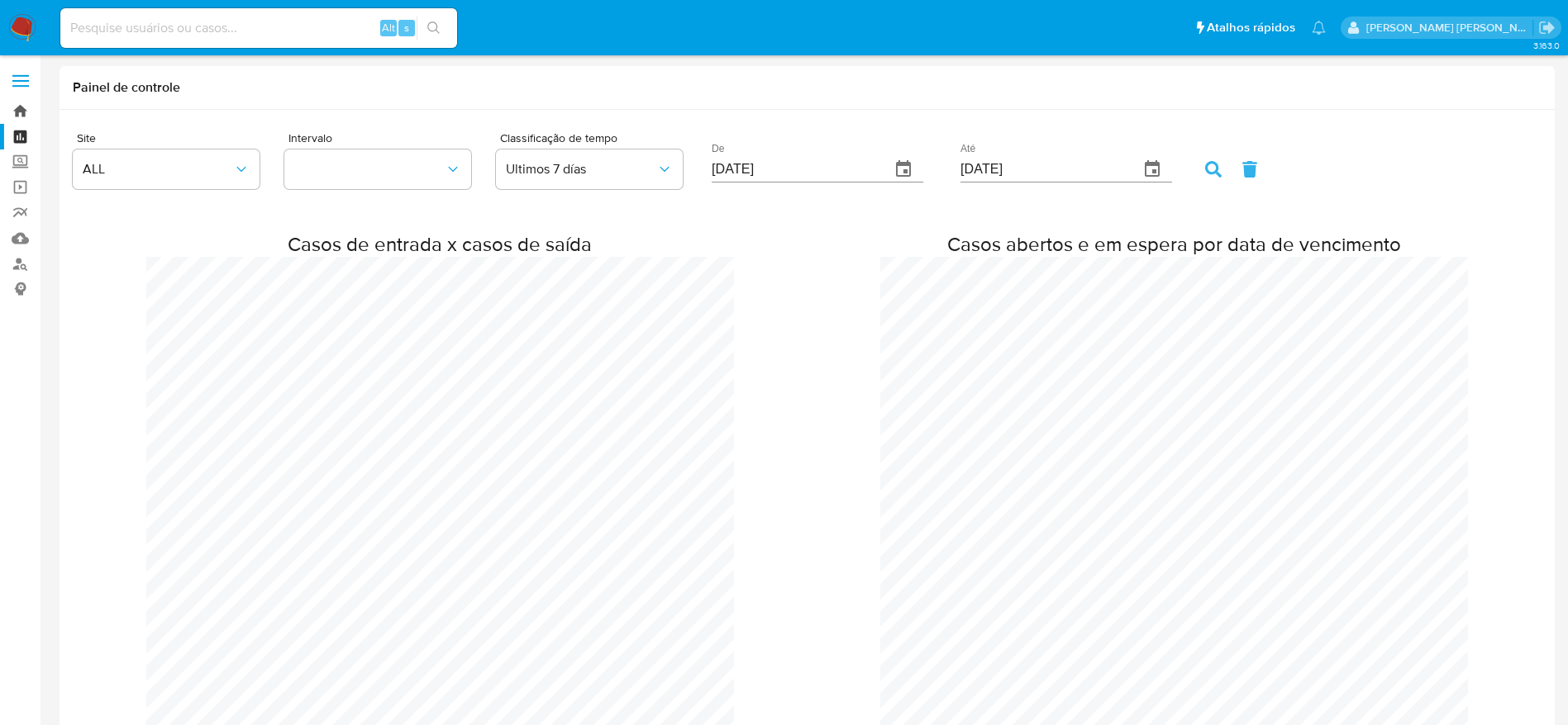
click at [19, 108] on link "Bandeja" at bounding box center [98, 111] width 197 height 26
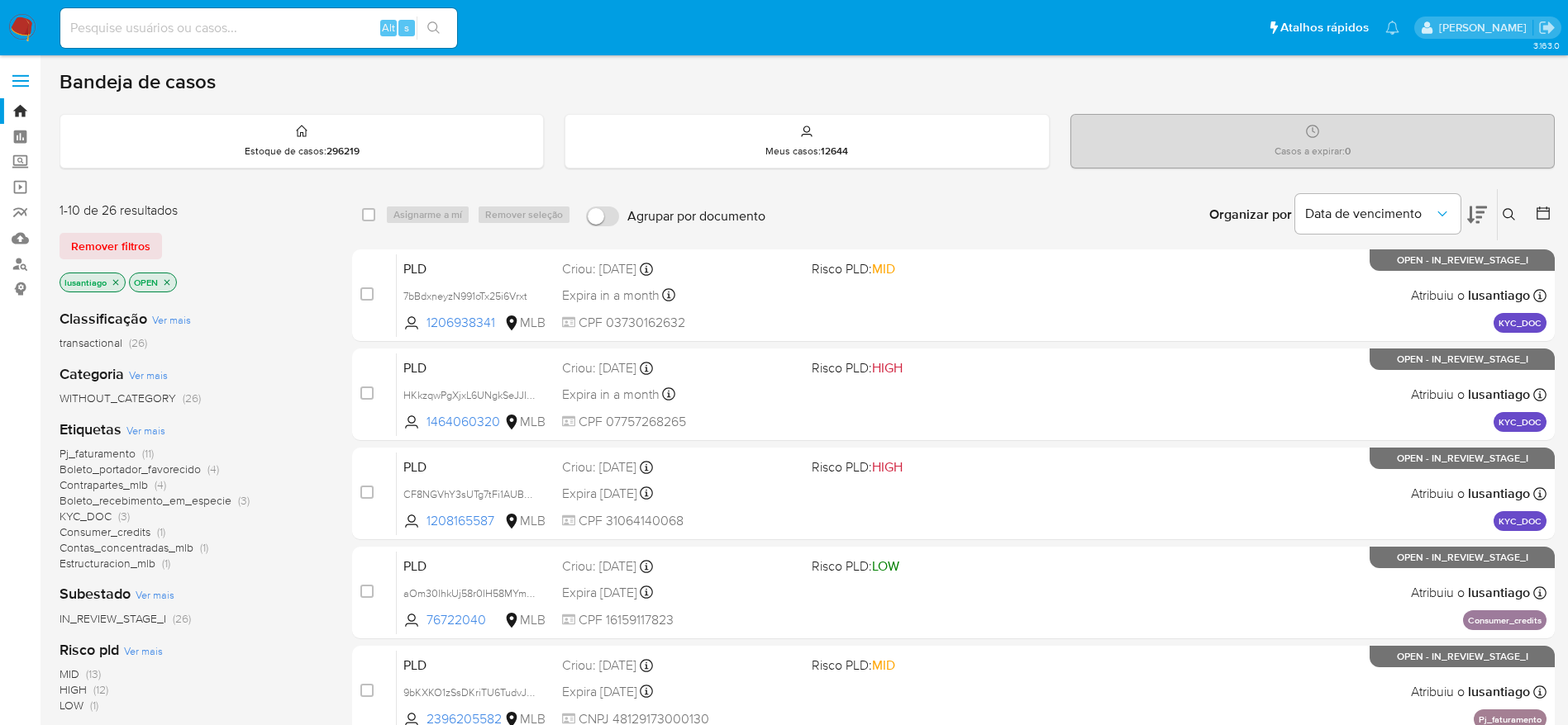
click at [242, 21] on input at bounding box center [259, 28] width 397 height 21
paste input "202477094"
type input "202477094"
click at [442, 19] on button "search-icon" at bounding box center [433, 28] width 34 height 23
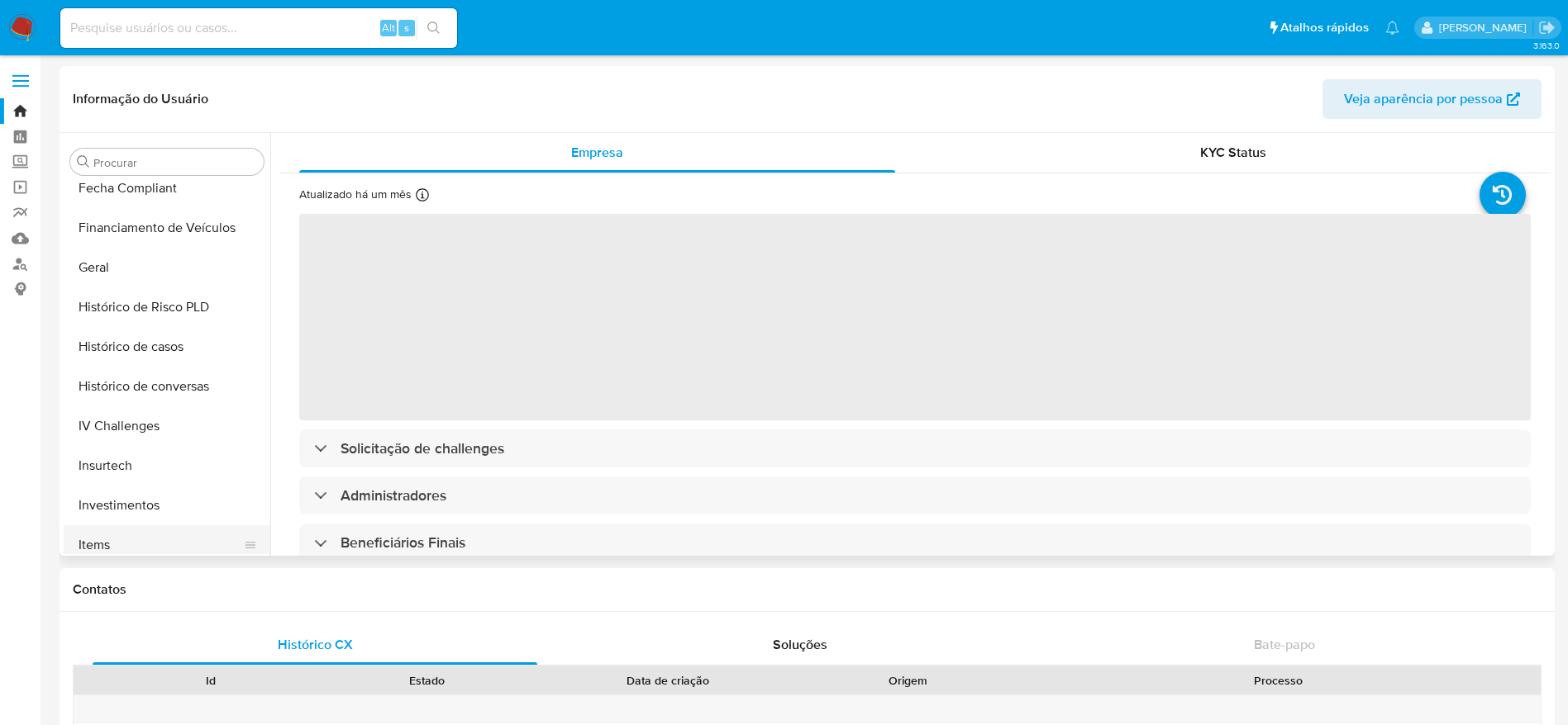
scroll to position [525, 0]
click at [141, 341] on button "Histórico de casos" at bounding box center [160, 351] width 194 height 40
select select "10"
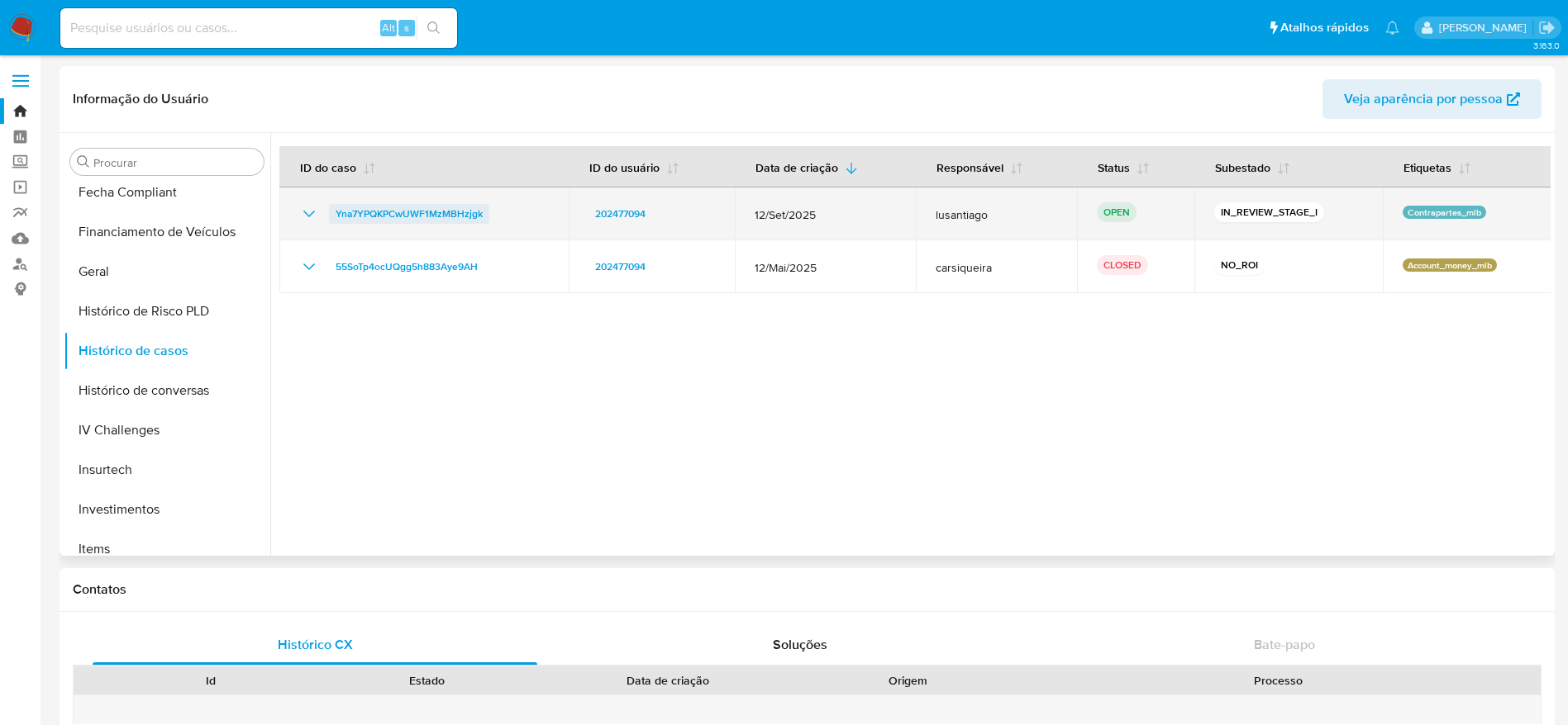
click at [423, 212] on span "Yna7YPQKPCwUWF1MzMBHzjgk" at bounding box center [409, 214] width 147 height 20
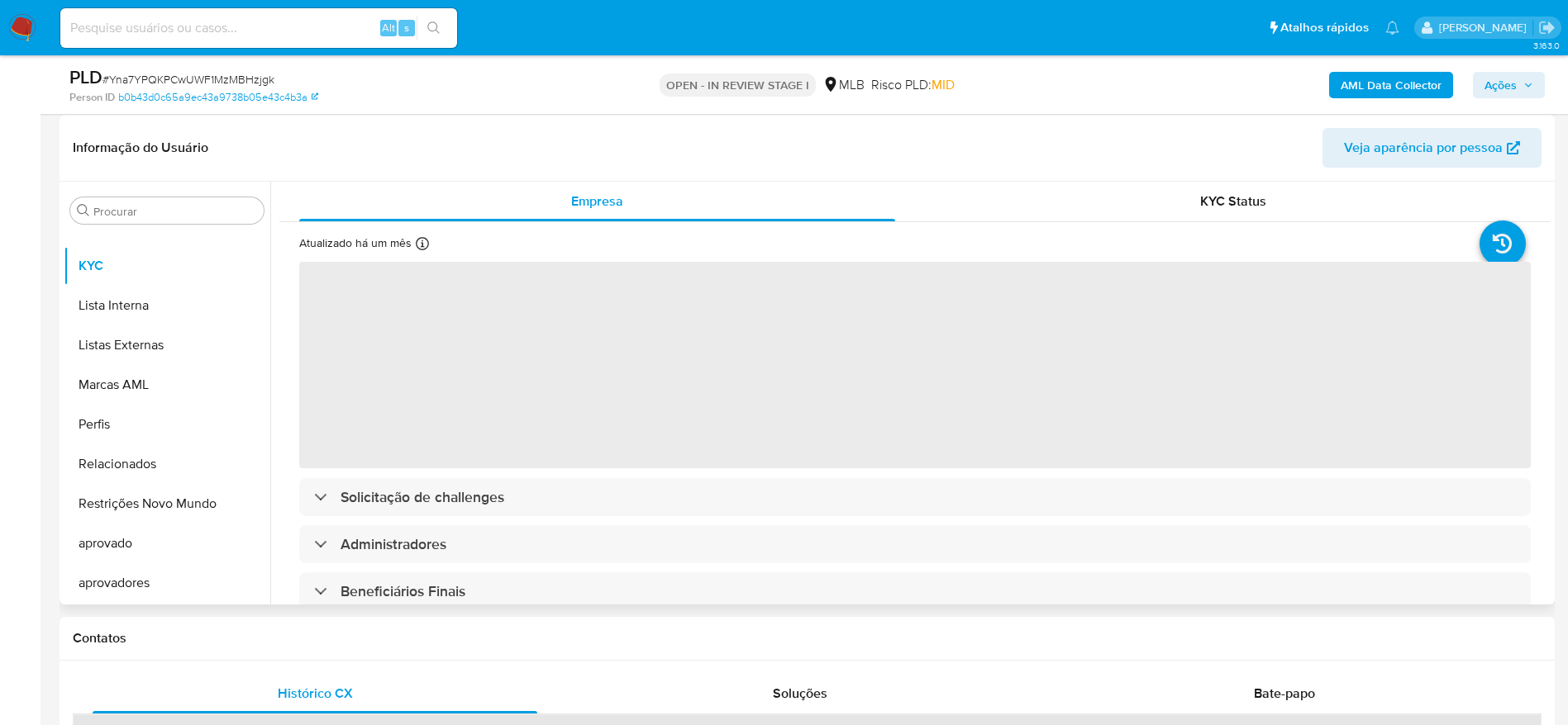
scroll to position [248, 0]
select select "10"
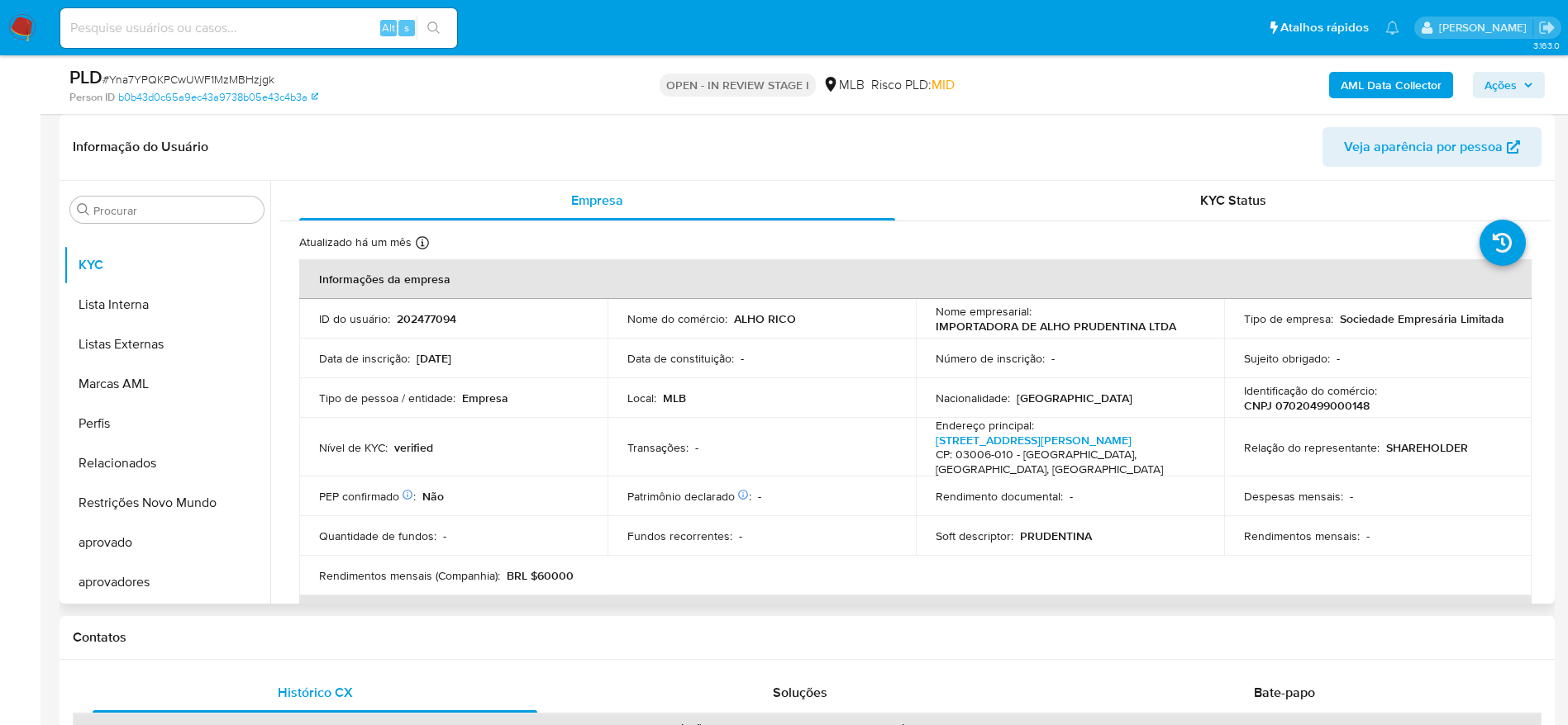
click at [1313, 401] on p "CNPJ 07020499000148" at bounding box center [1307, 406] width 126 height 15
copy p "07020499000148"
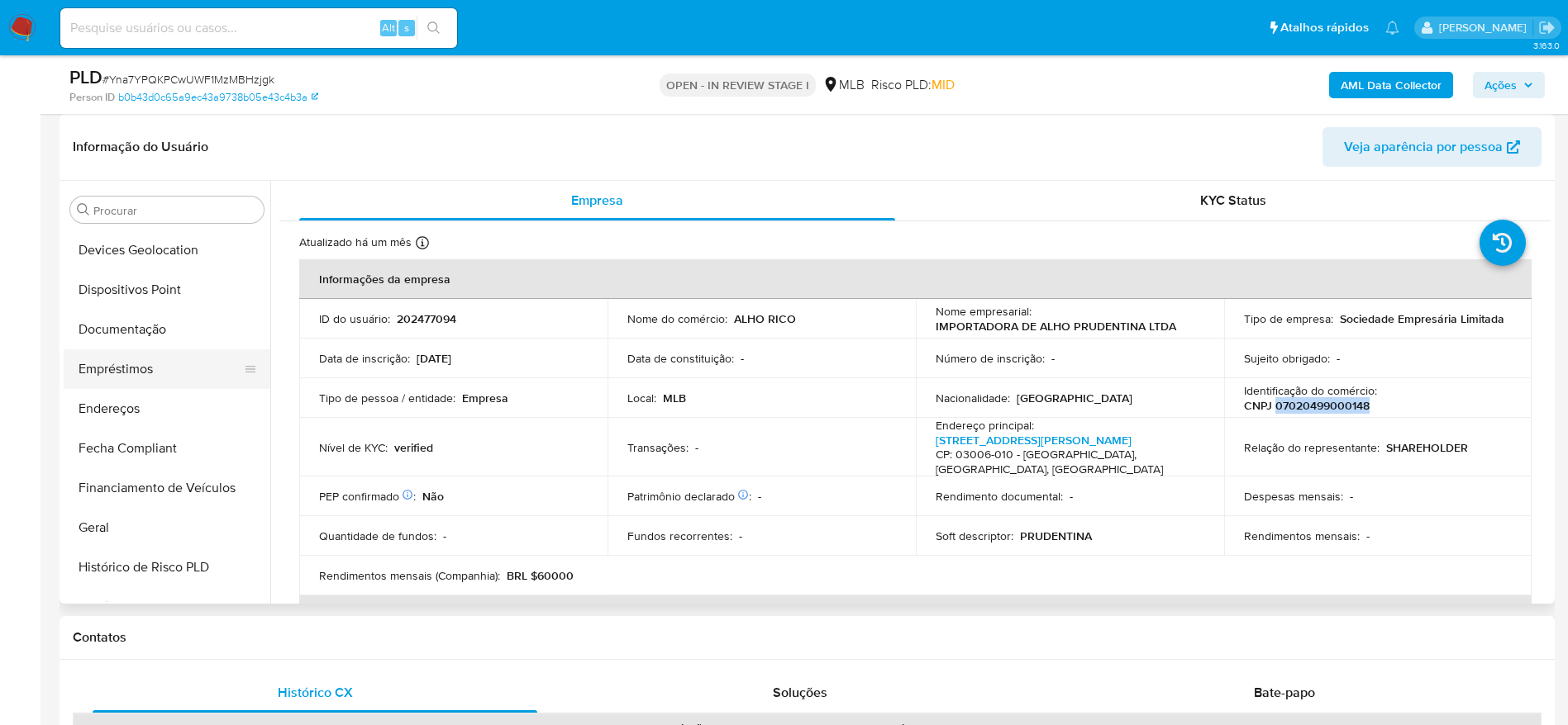
scroll to position [277, 0]
click at [132, 365] on button "Documentação" at bounding box center [160, 370] width 194 height 40
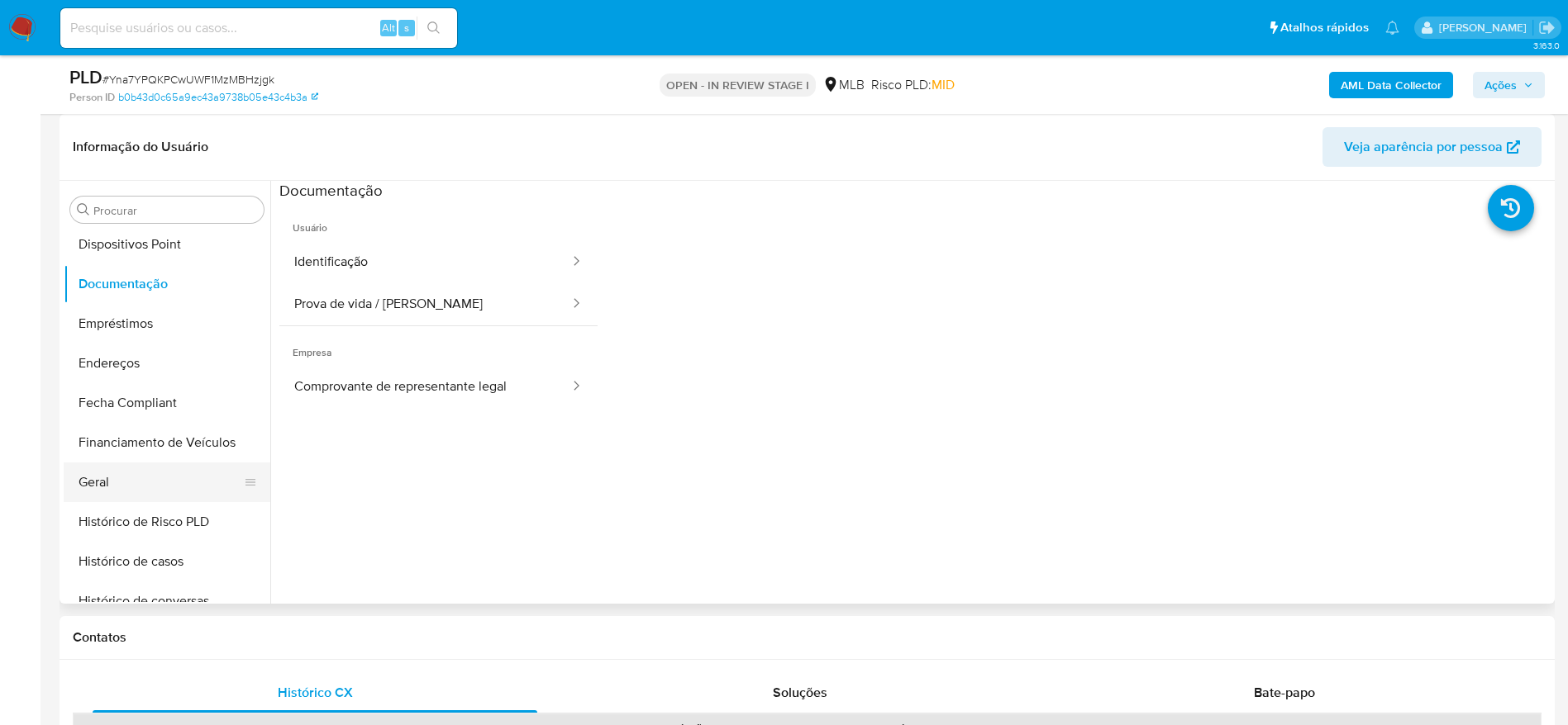
scroll to position [401, 0]
click at [165, 448] on button "Geral" at bounding box center [160, 444] width 194 height 40
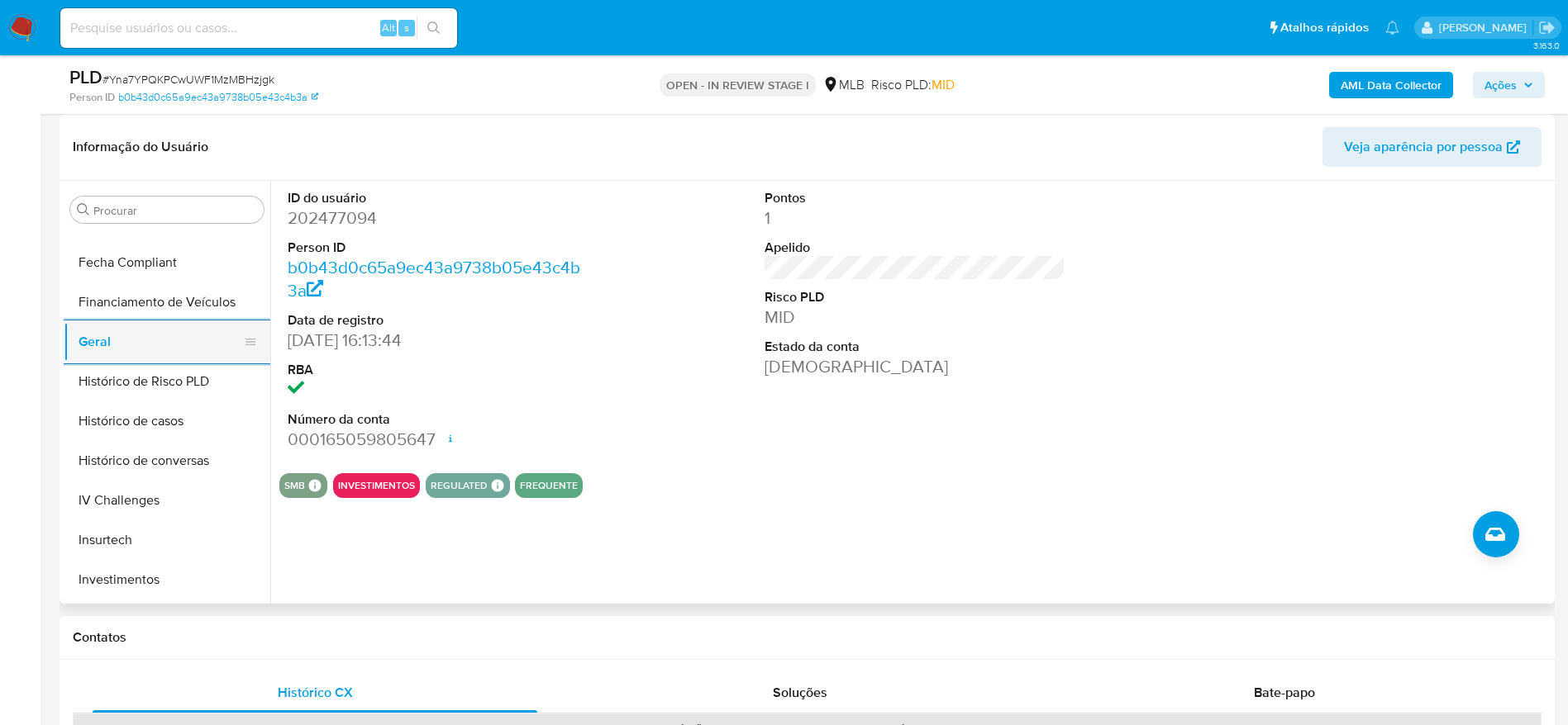
scroll to position [648, 0]
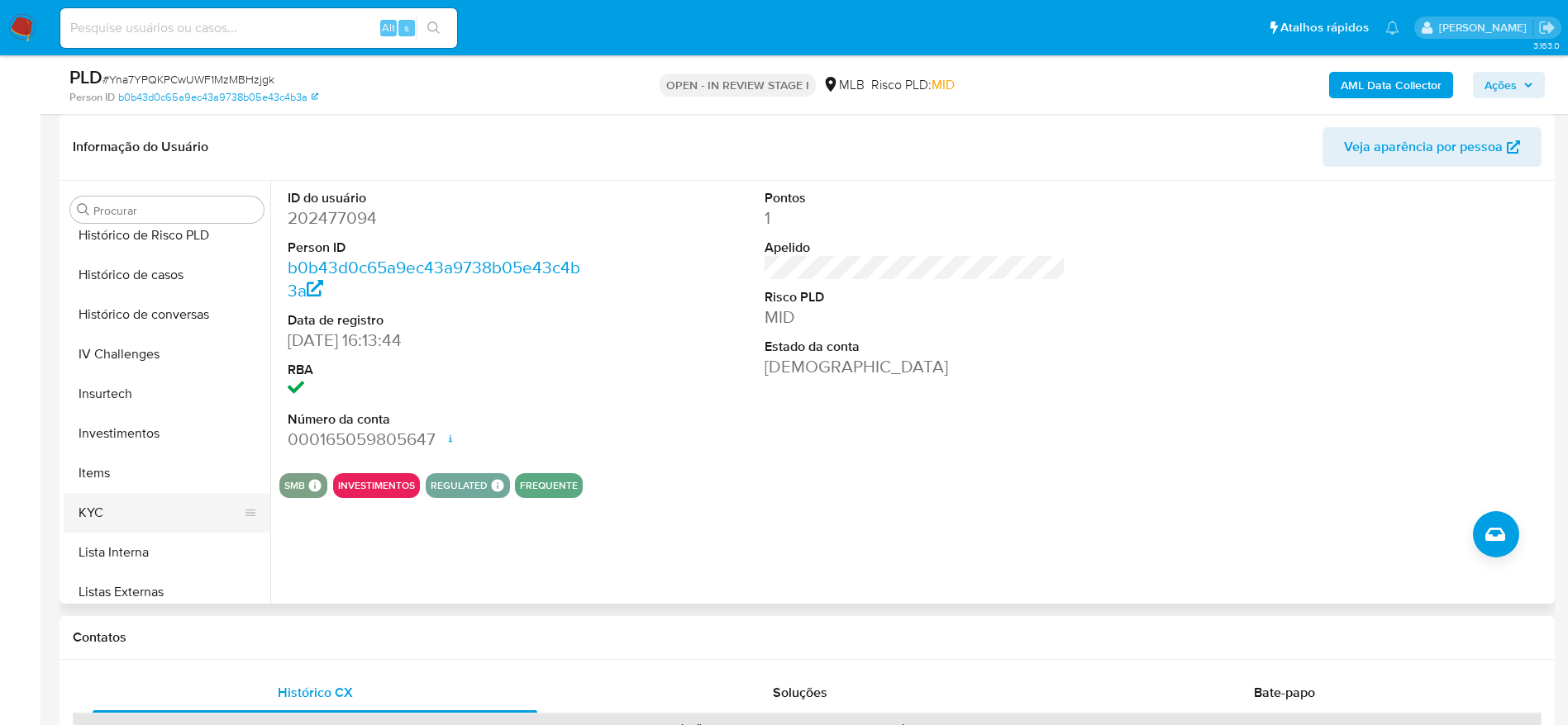
click at [125, 511] on button "KYC" at bounding box center [160, 513] width 194 height 40
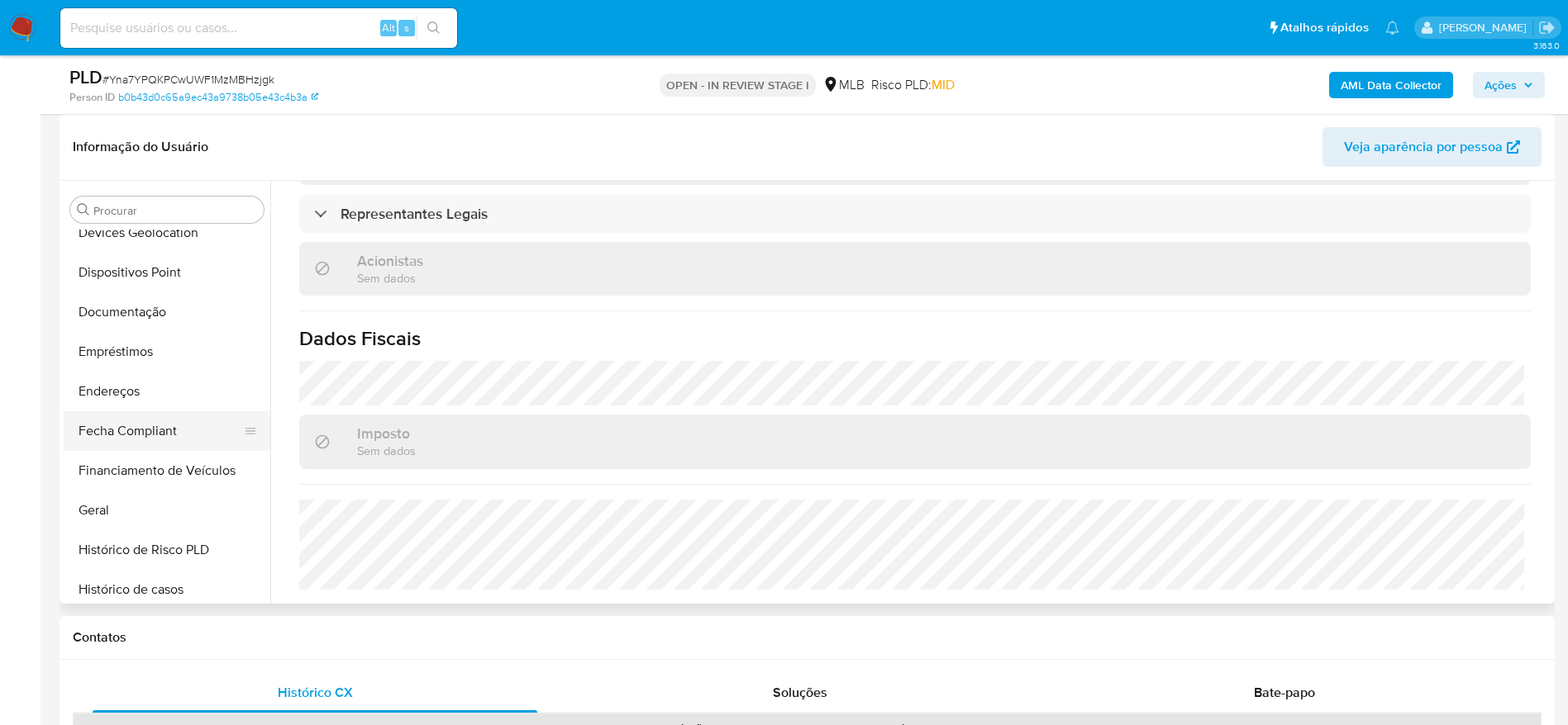
scroll to position [277, 0]
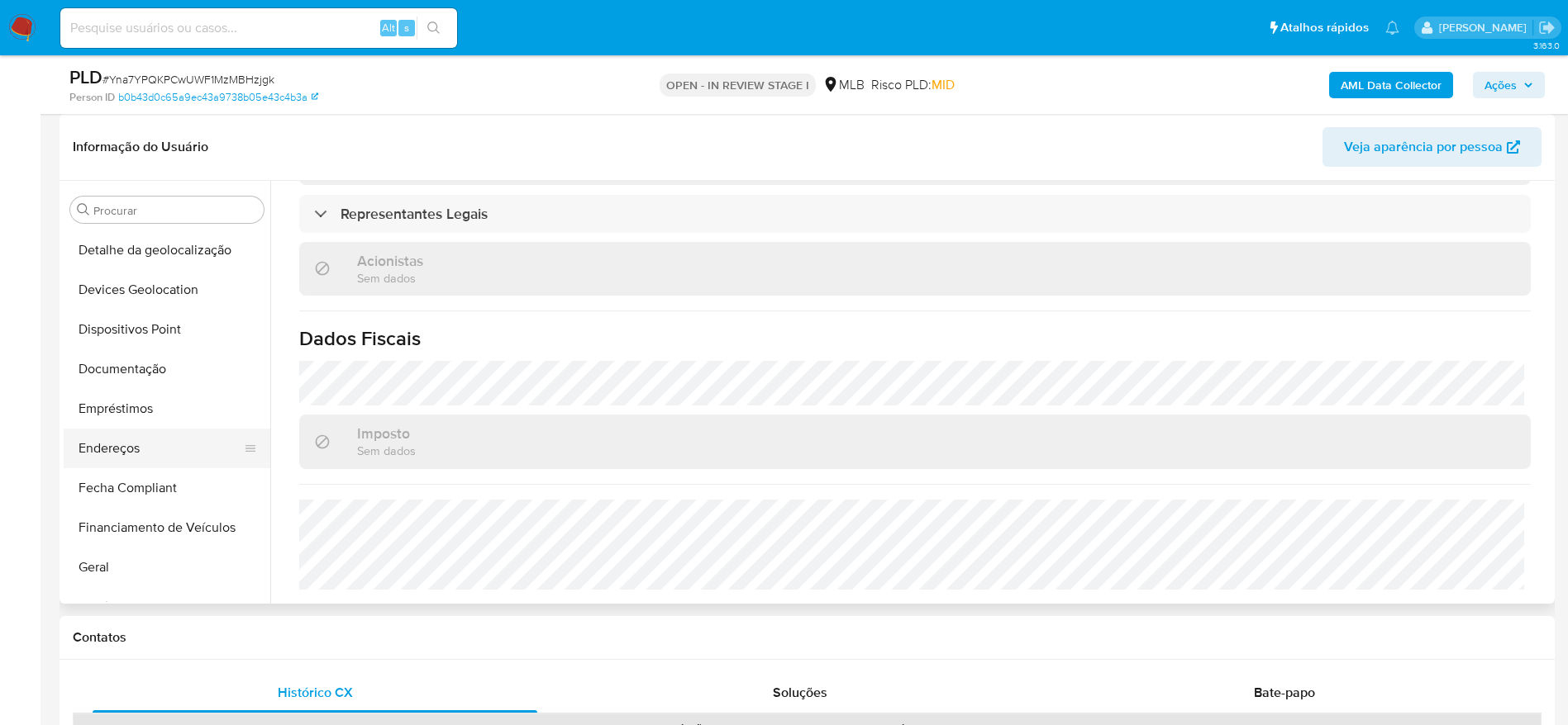
click at [136, 447] on button "Endereços" at bounding box center [160, 449] width 194 height 40
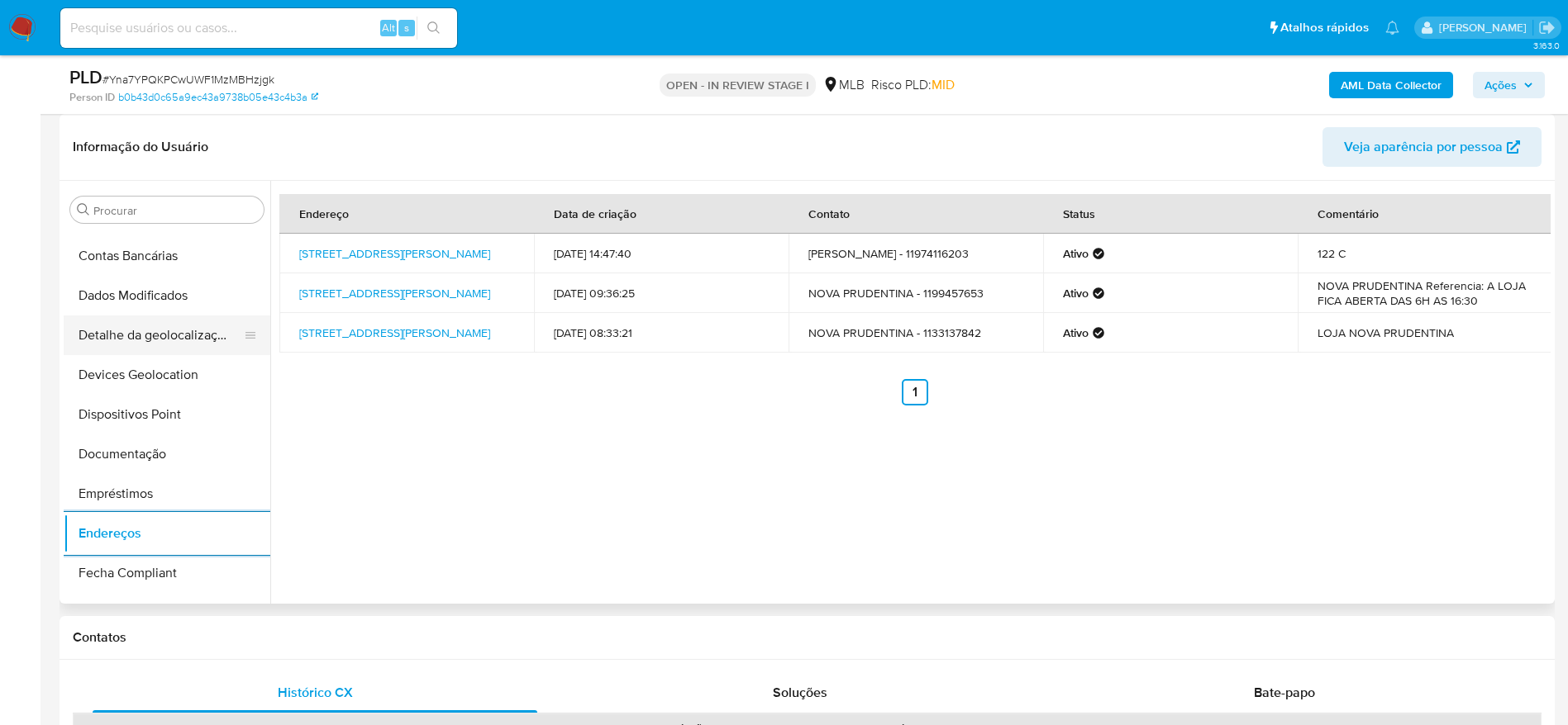
scroll to position [153, 0]
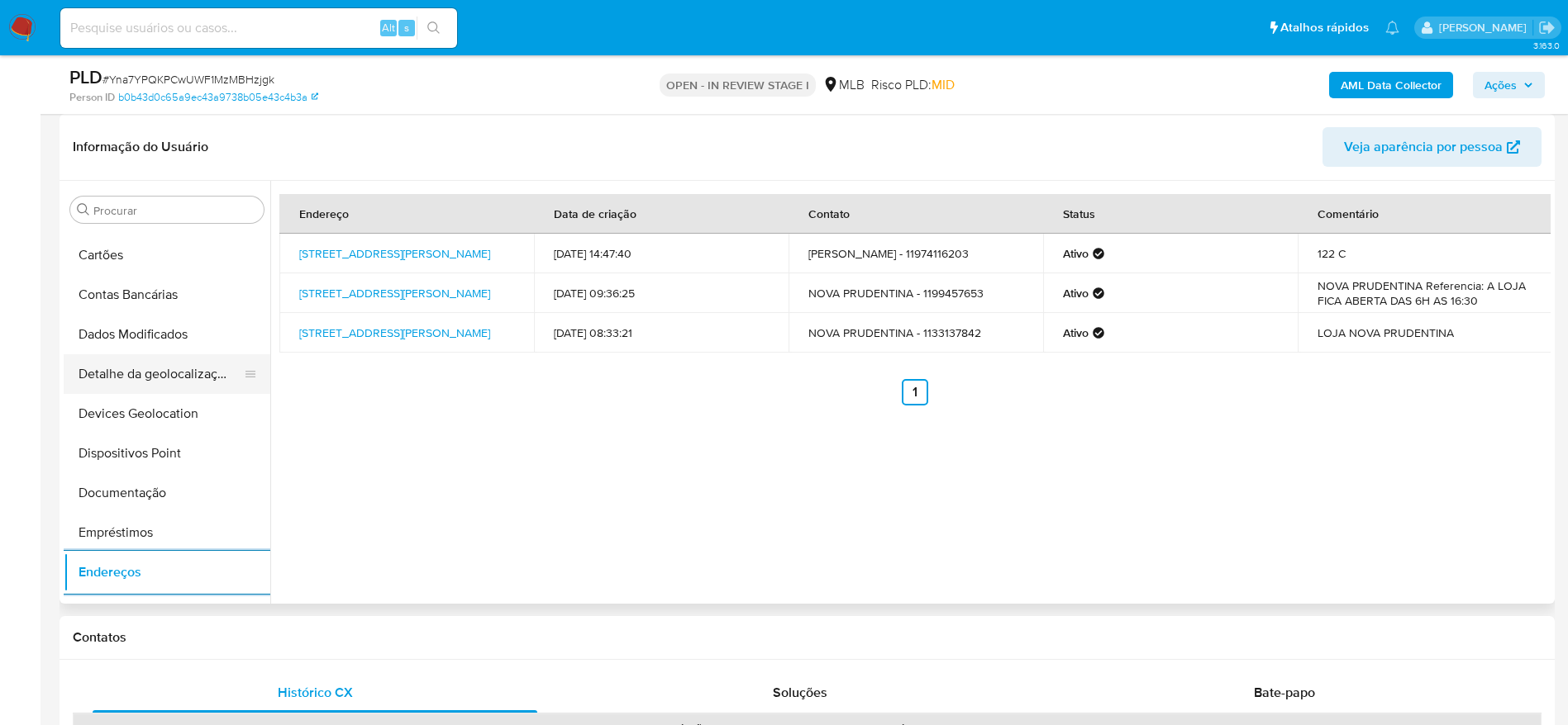
click at [185, 366] on button "Detalhe da geolocalização" at bounding box center [160, 374] width 194 height 40
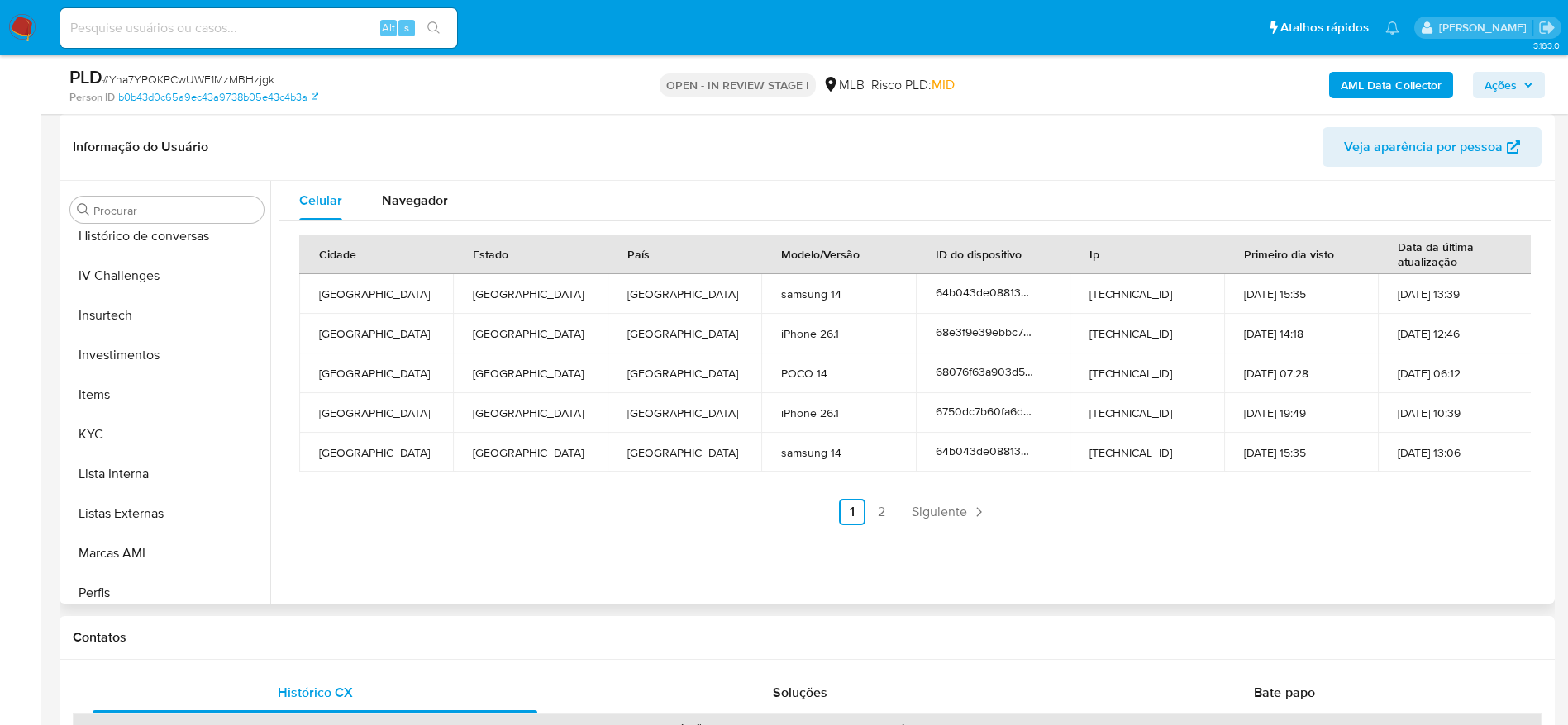
scroll to position [896, 0]
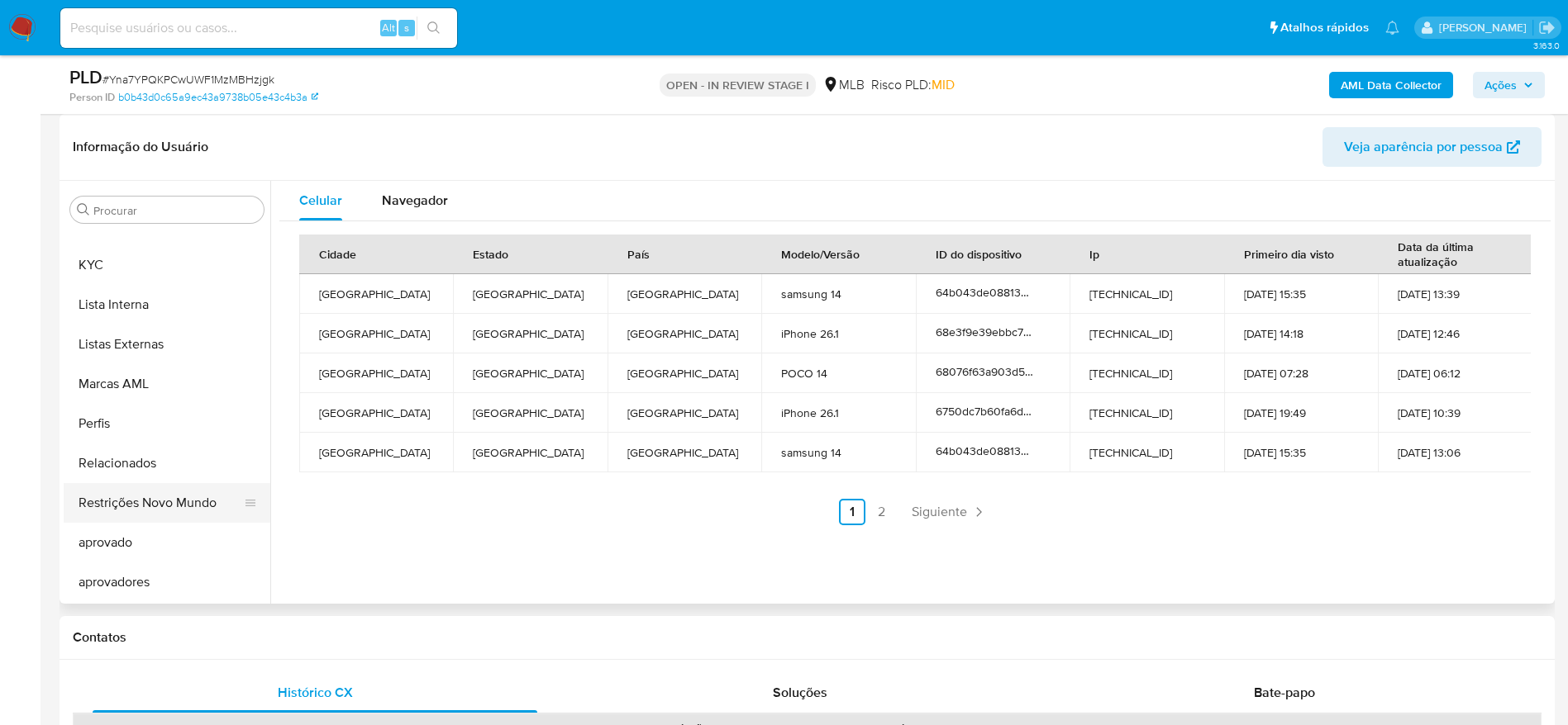
click at [156, 502] on button "Restrições Novo Mundo" at bounding box center [160, 503] width 194 height 40
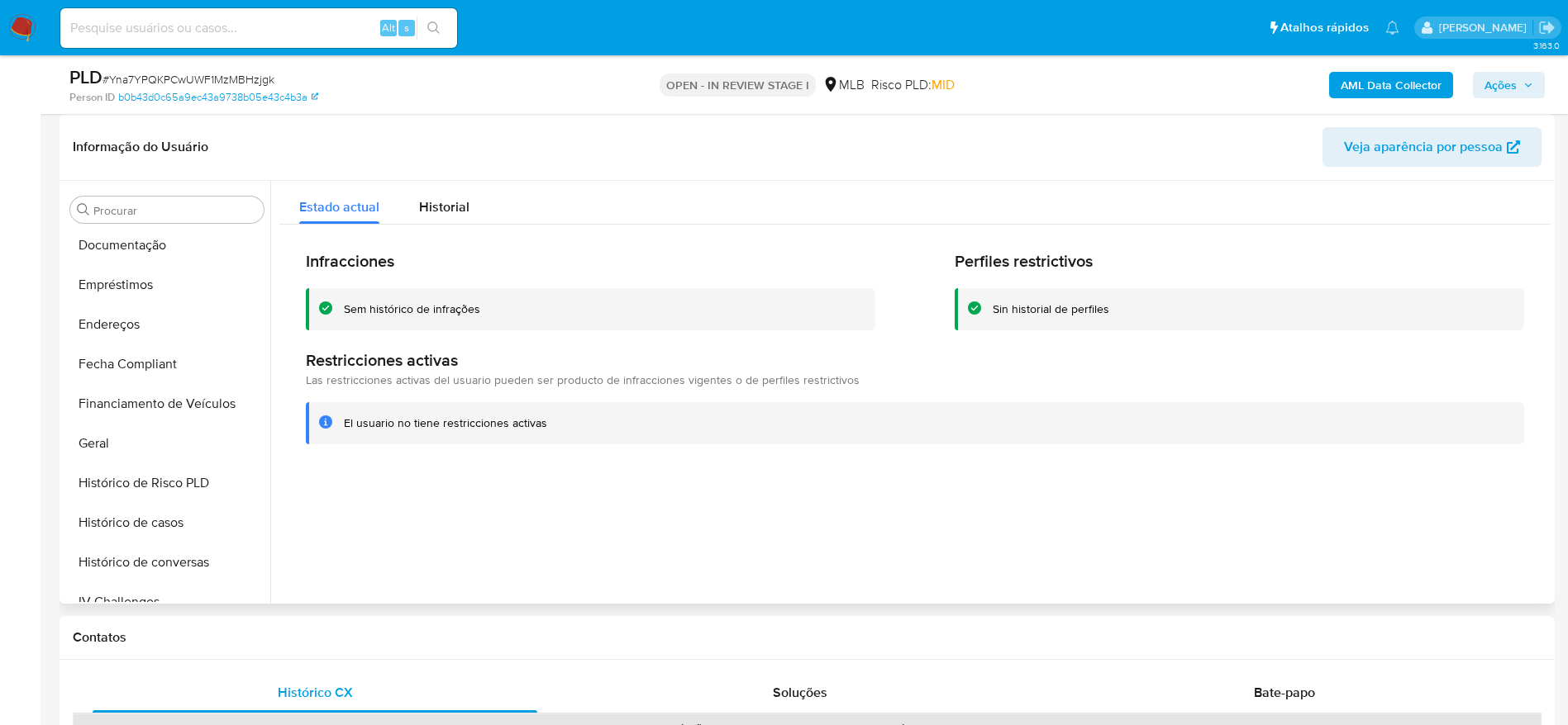
scroll to position [277, 0]
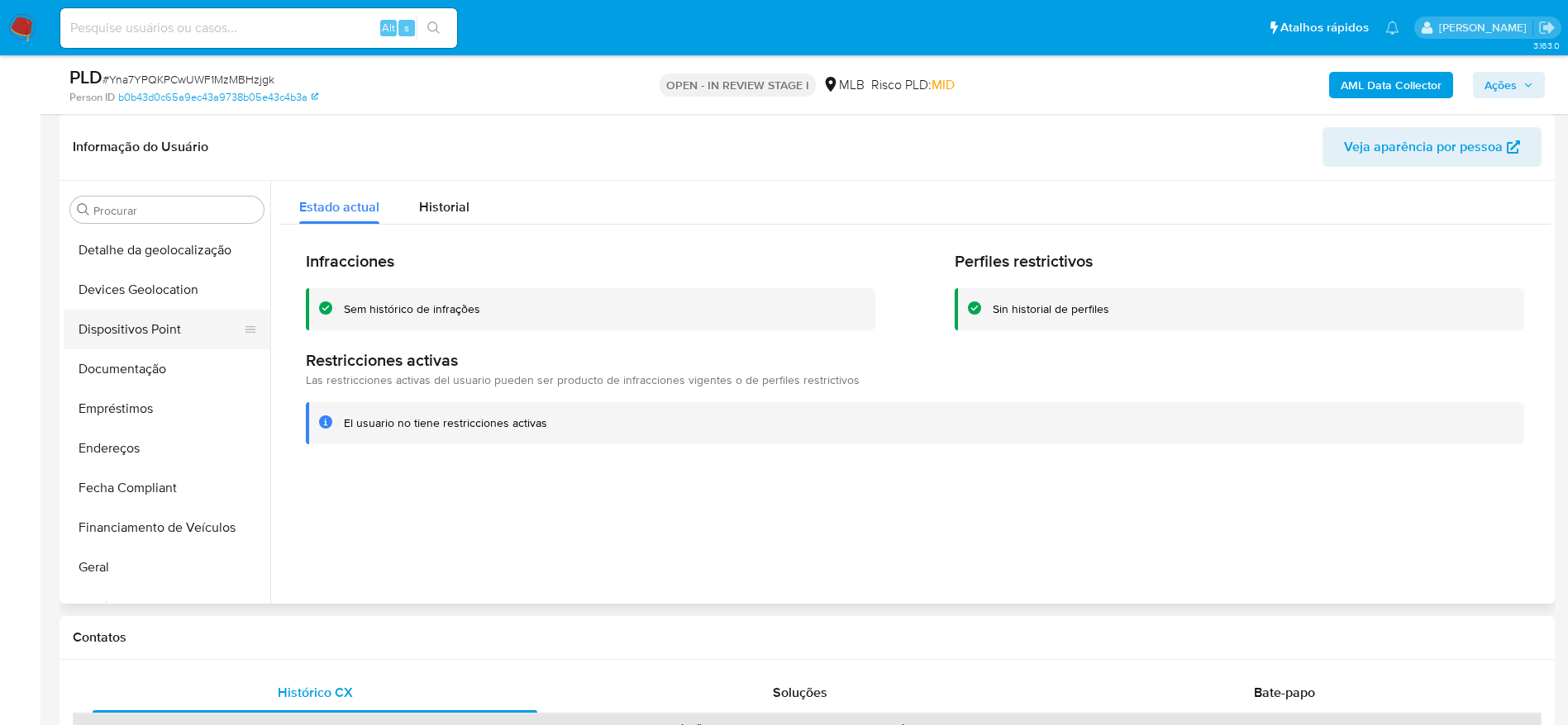
click at [135, 331] on button "Dispositivos Point" at bounding box center [160, 330] width 194 height 40
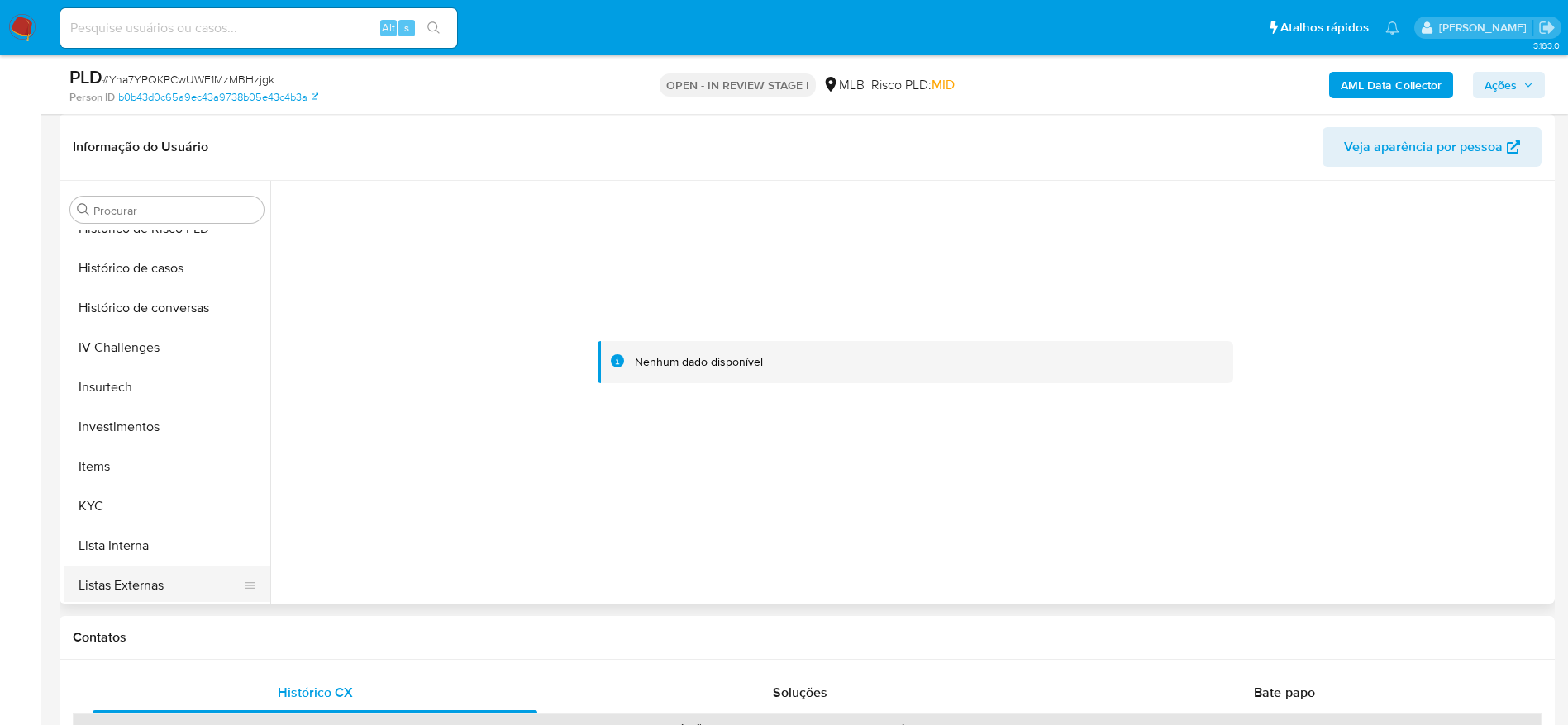
scroll to position [772, 0]
click at [127, 553] on button "Perfis" at bounding box center [160, 548] width 194 height 40
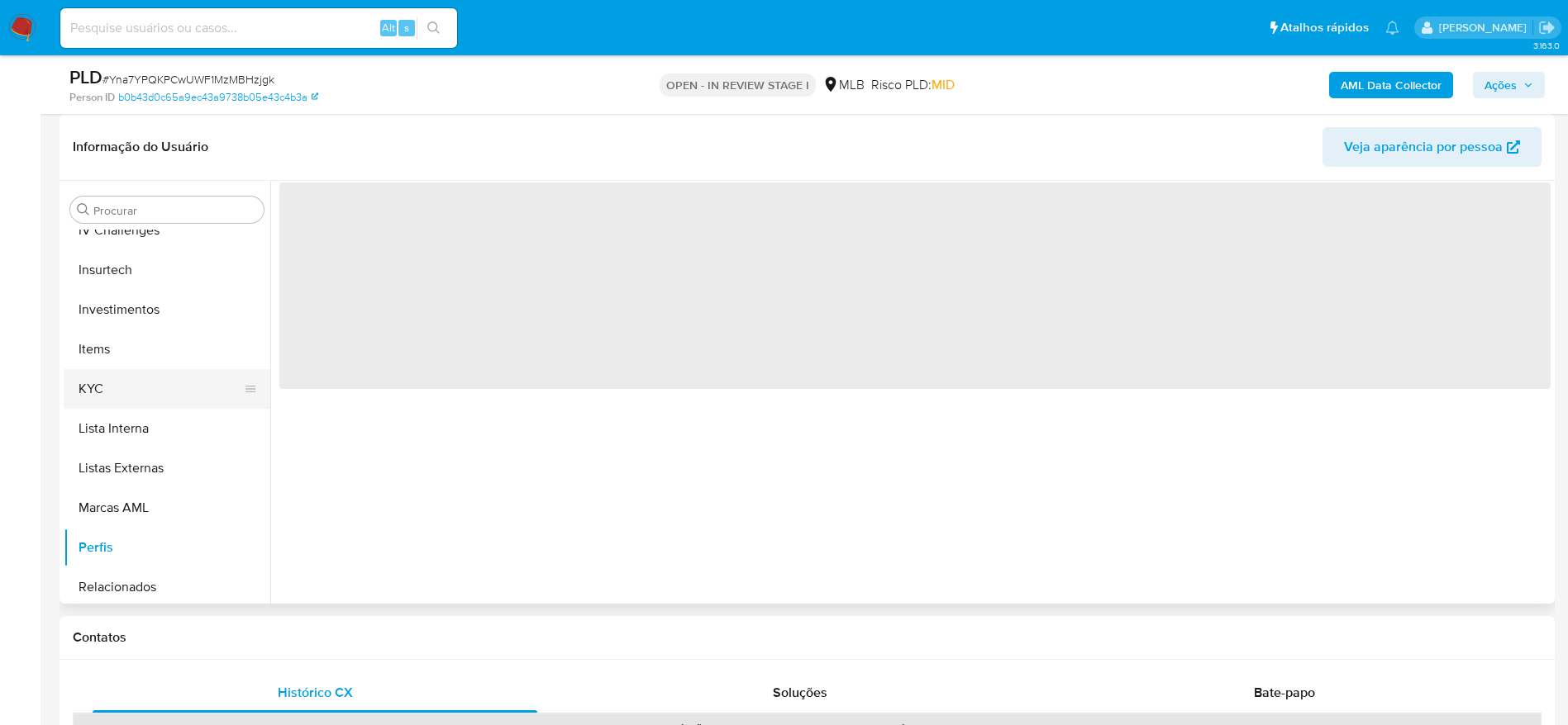
click at [131, 392] on button "KYC" at bounding box center [160, 389] width 194 height 40
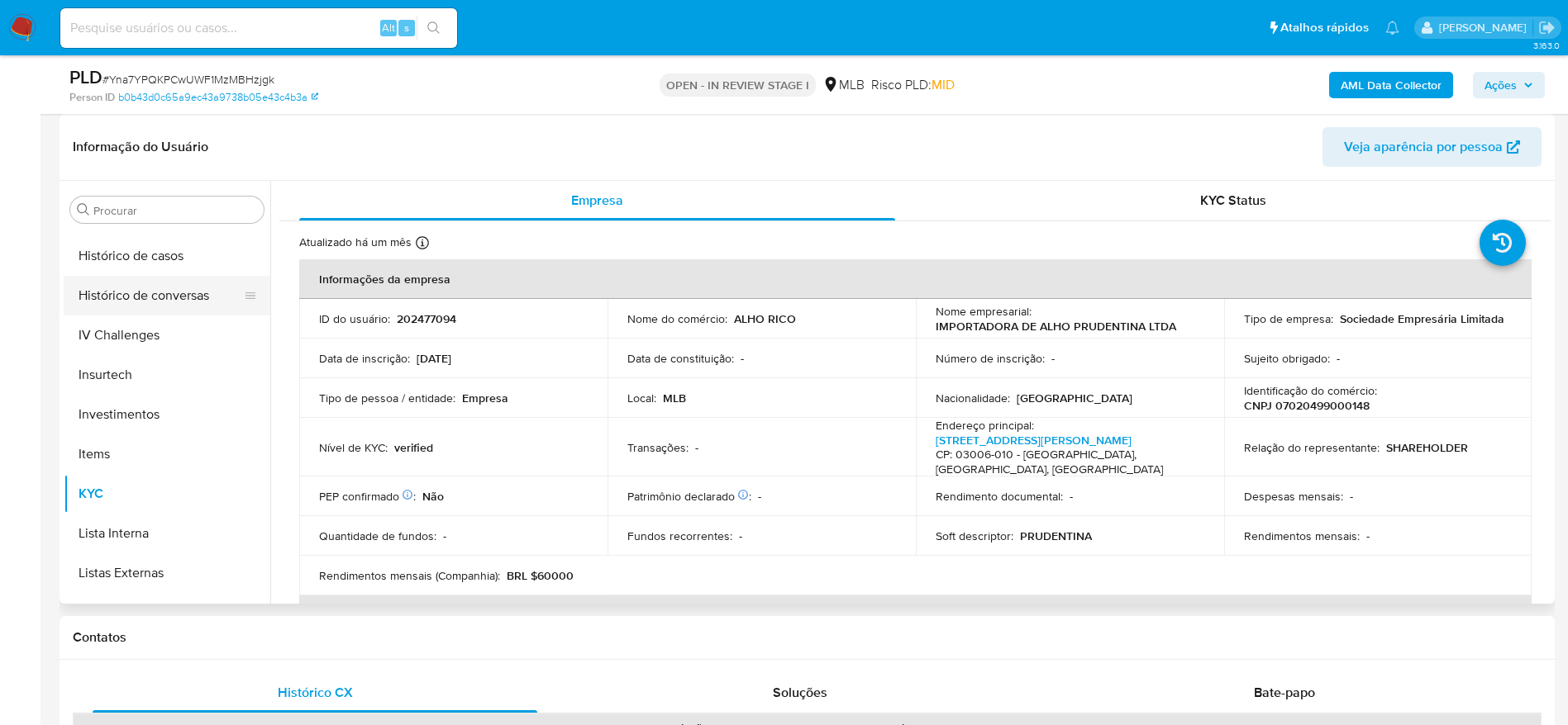
scroll to position [525, 0]
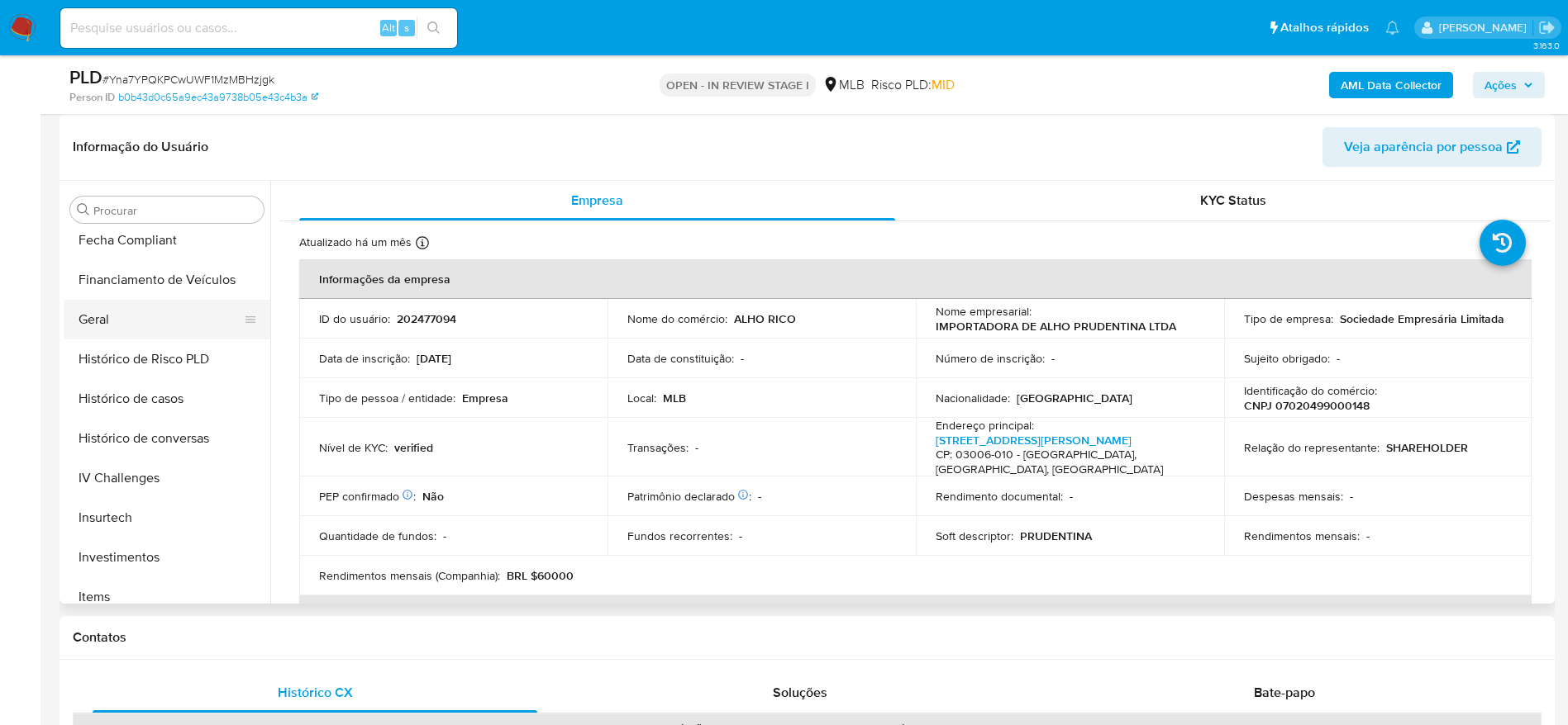
click at [132, 318] on button "Geral" at bounding box center [160, 320] width 194 height 40
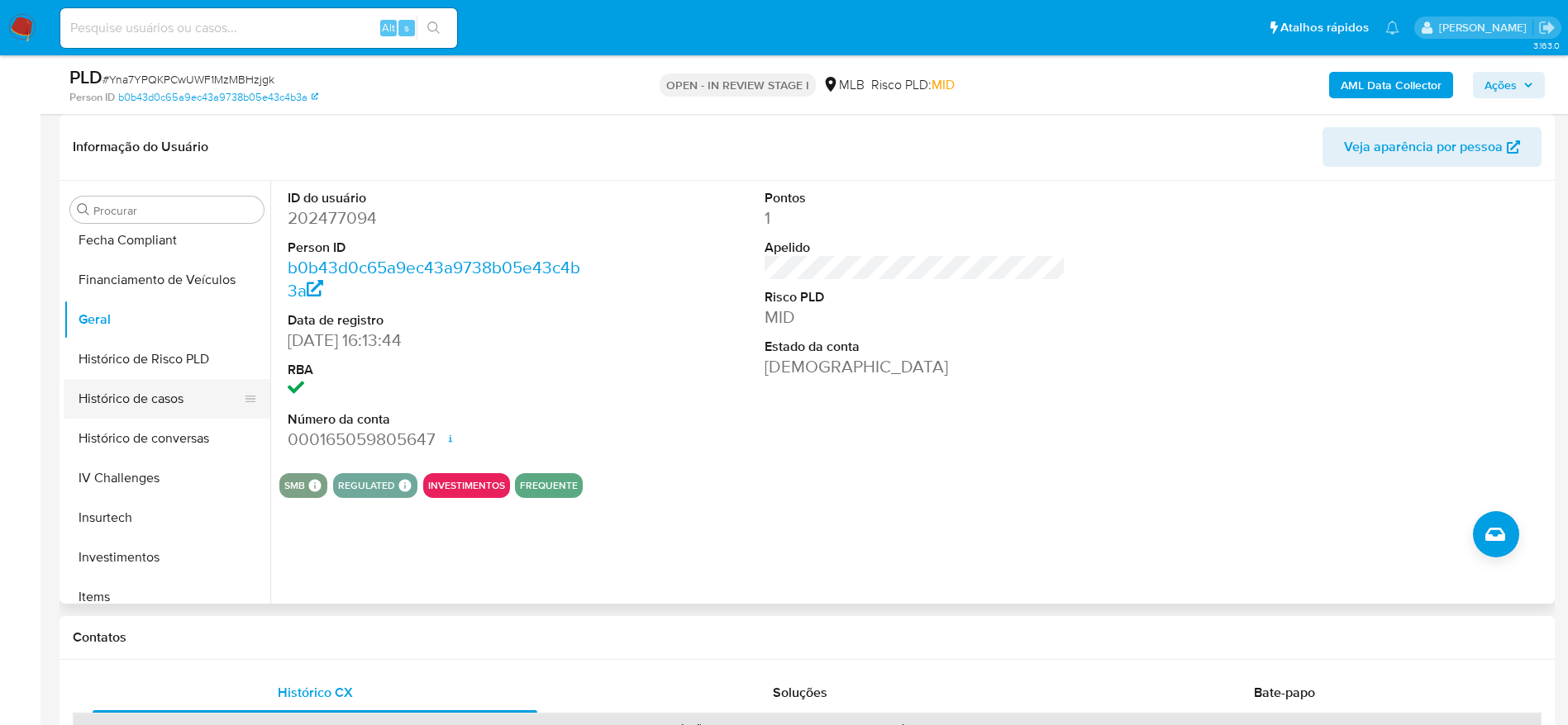
click at [177, 398] on button "Histórico de casos" at bounding box center [160, 399] width 194 height 40
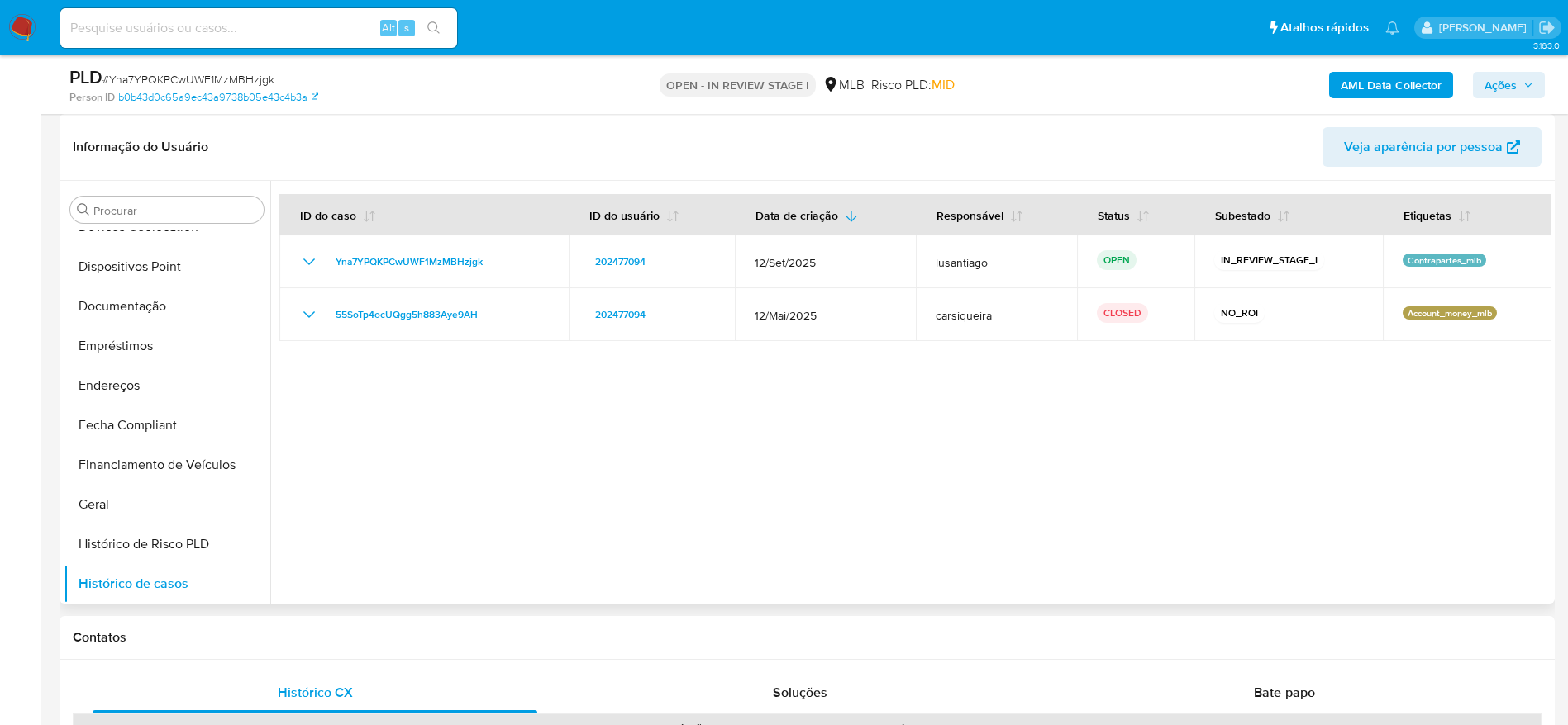
scroll to position [0, 0]
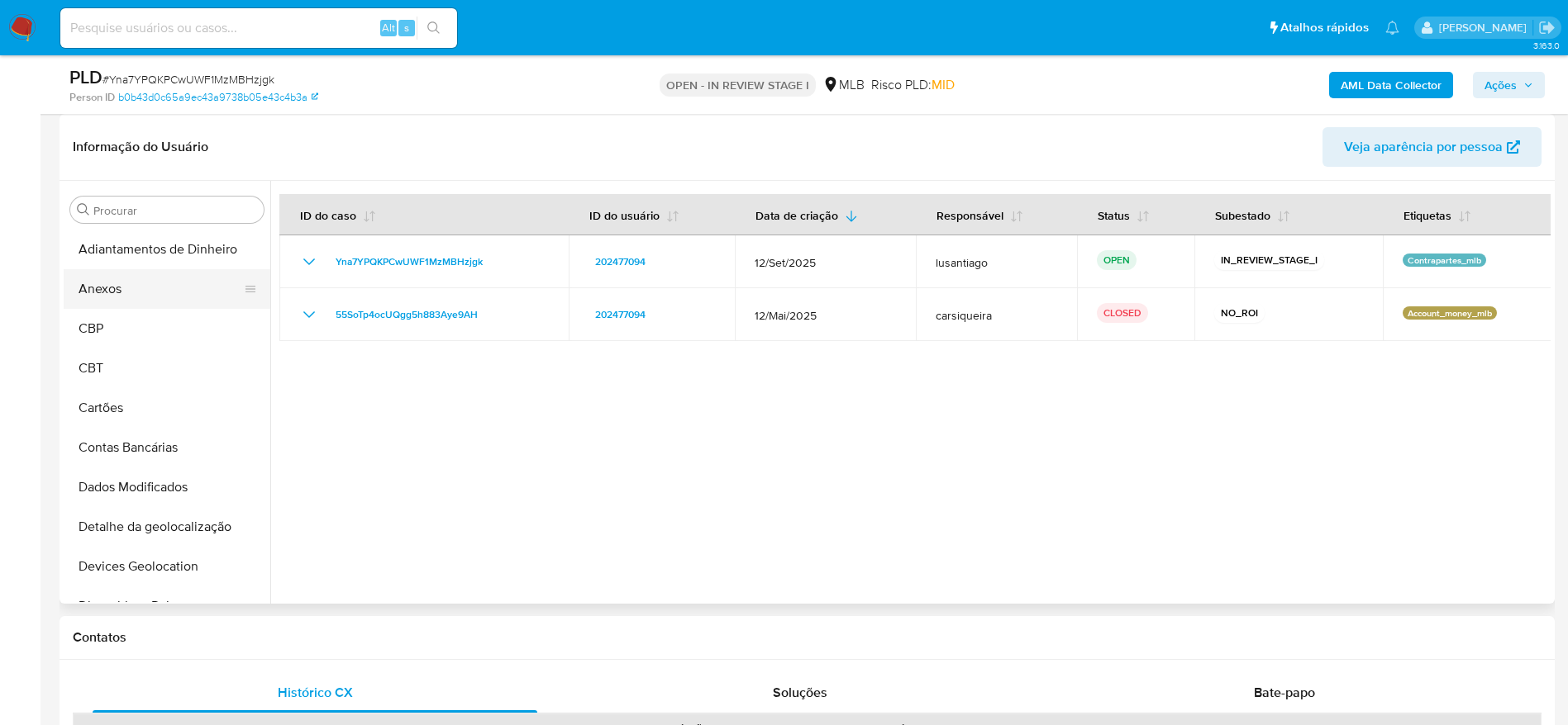
click at [163, 284] on button "Anexos" at bounding box center [160, 289] width 194 height 40
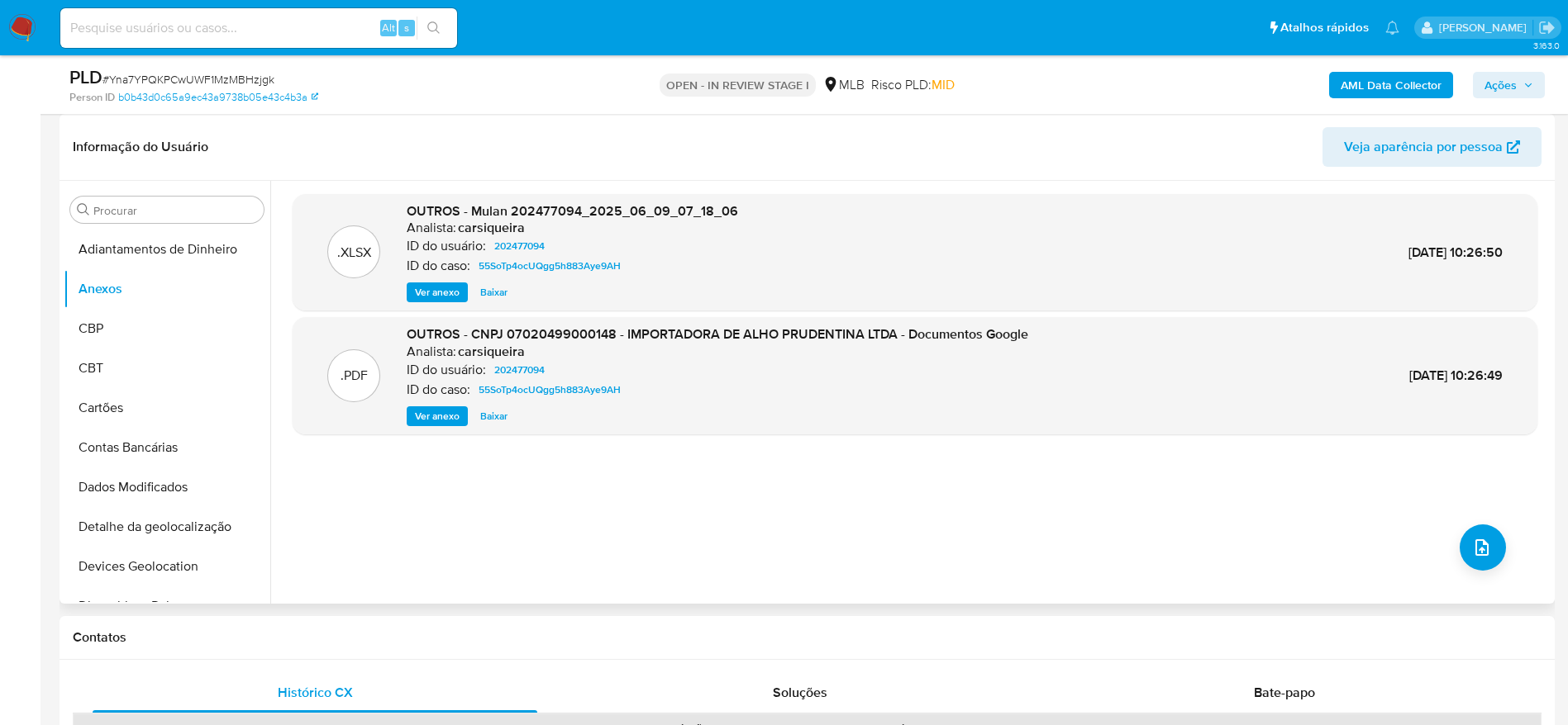
click at [447, 414] on span "Ver anexo" at bounding box center [437, 417] width 45 height 17
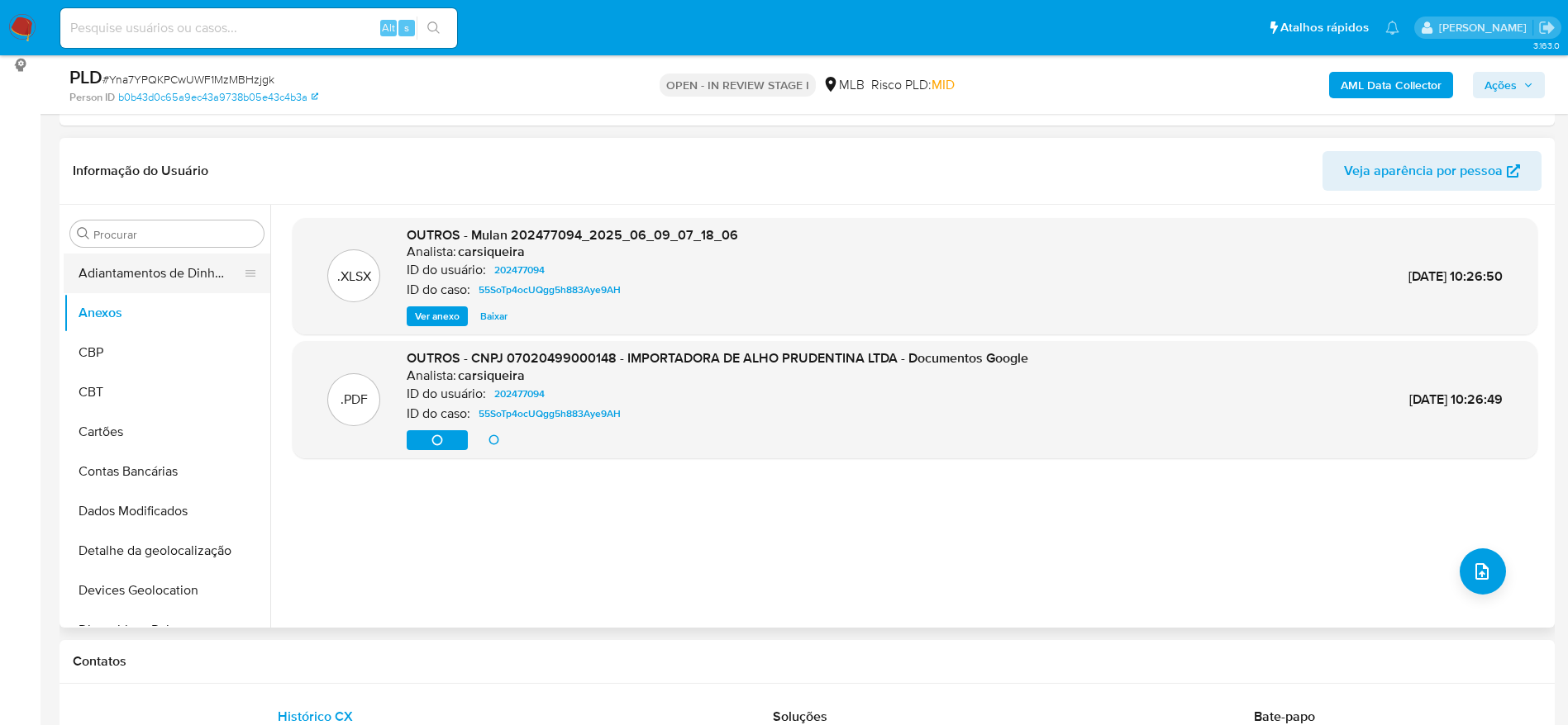
scroll to position [743, 0]
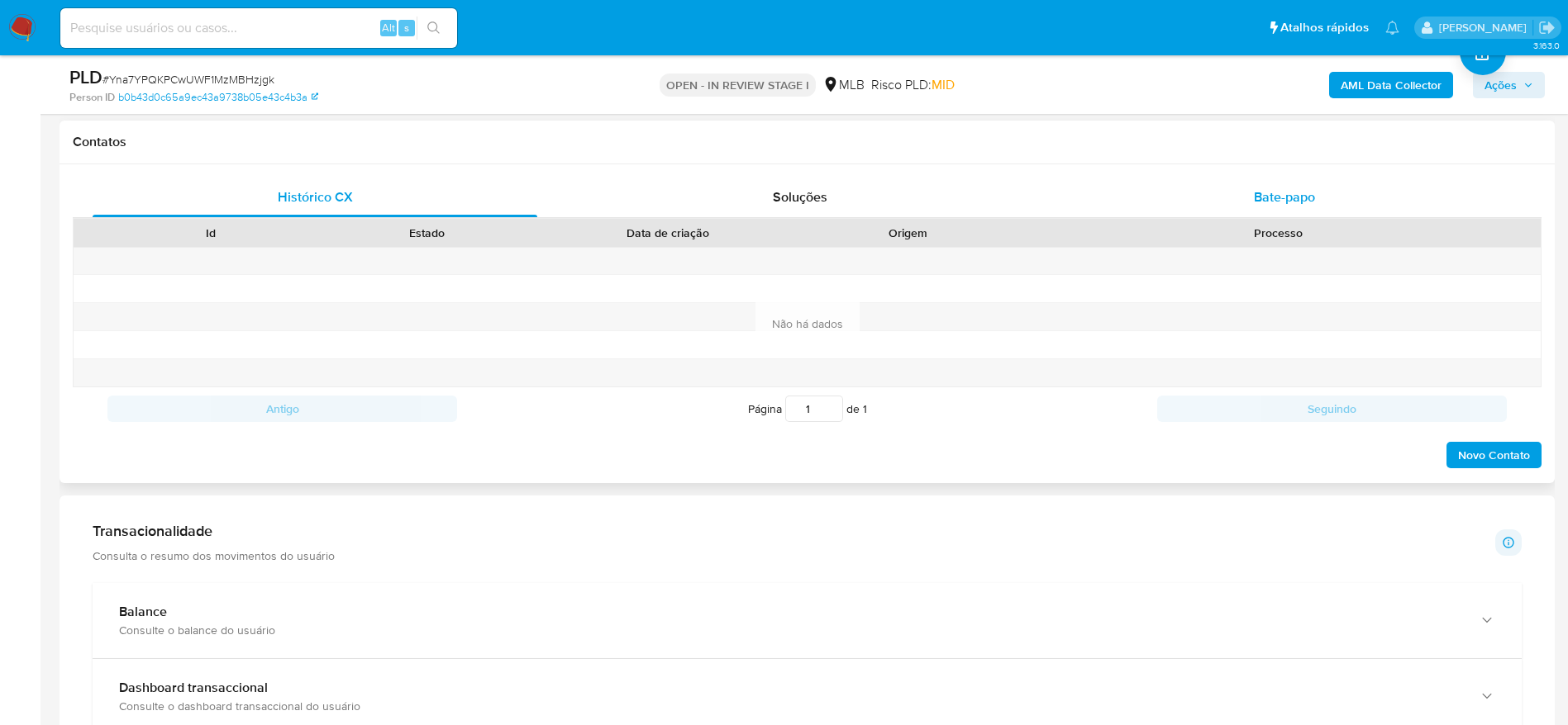
click at [1312, 194] on span "Bate-papo" at bounding box center [1284, 197] width 61 height 19
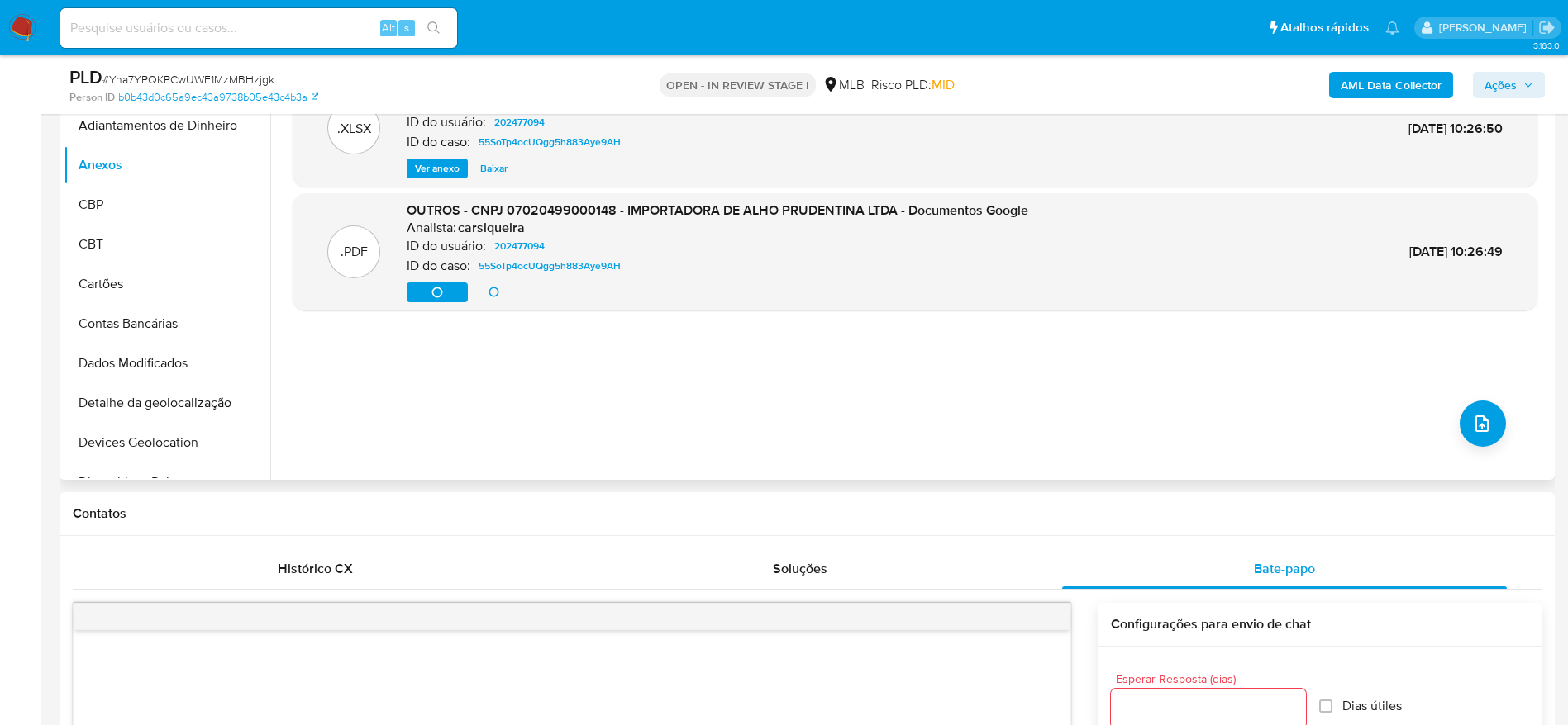
scroll to position [248, 0]
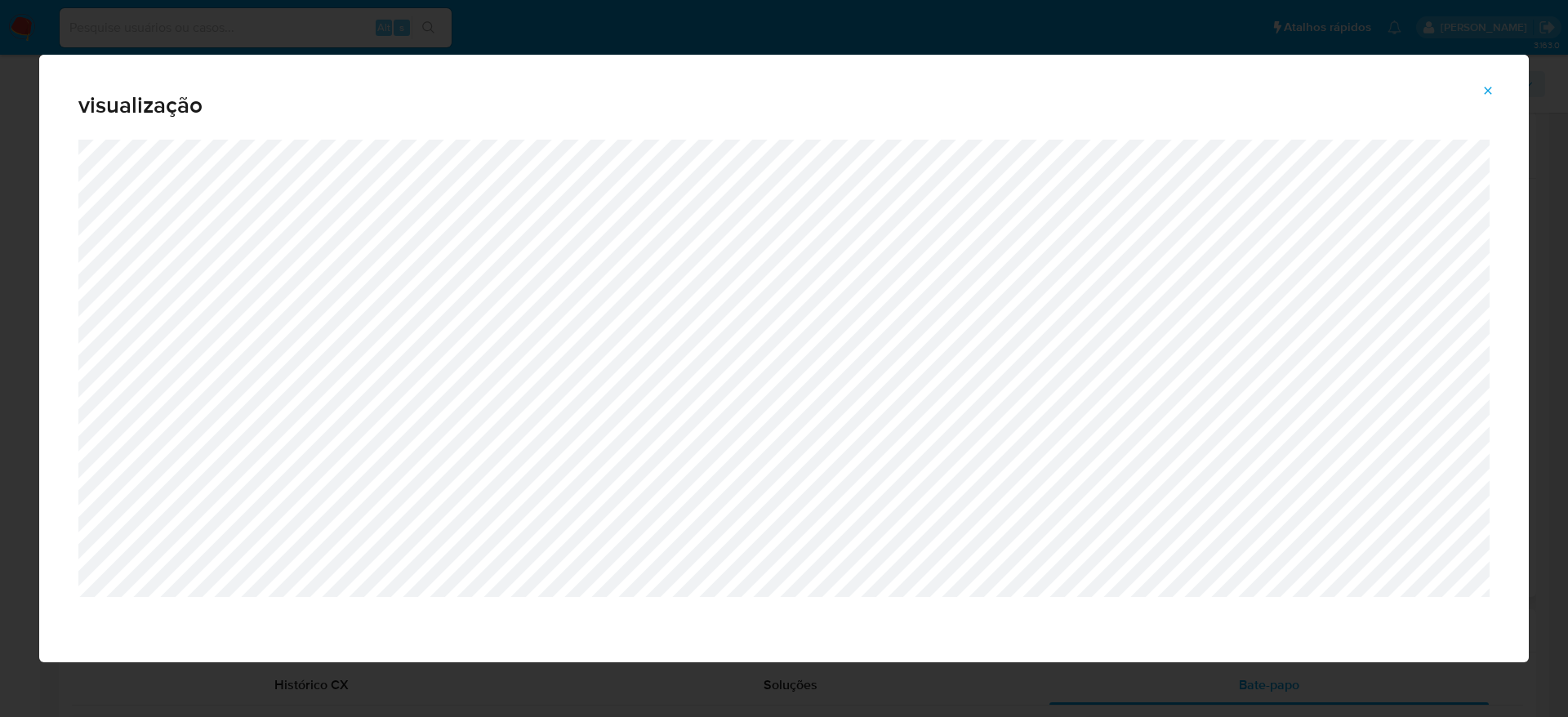
click at [1489, 88] on icon "Attachment preview" at bounding box center [1488, 91] width 13 height 13
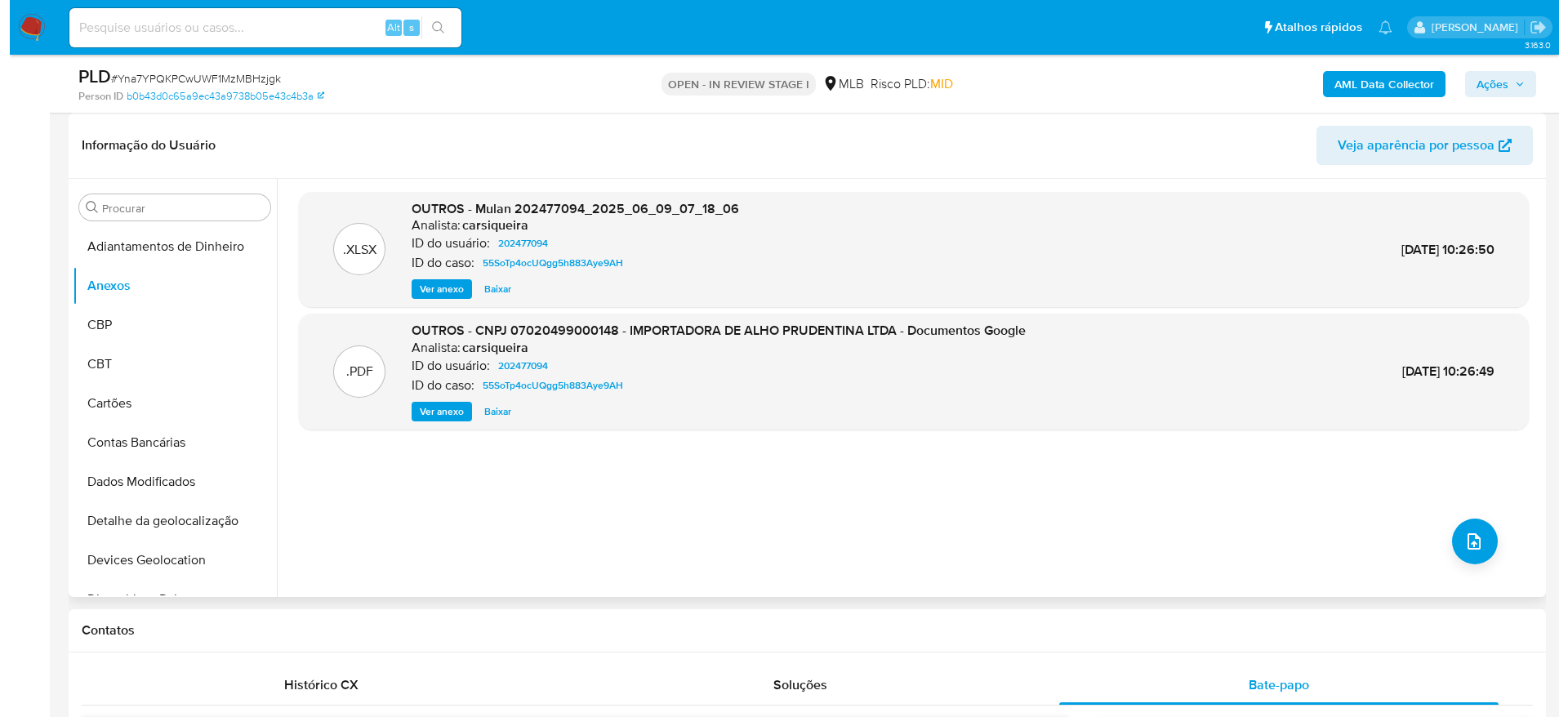
scroll to position [123, 0]
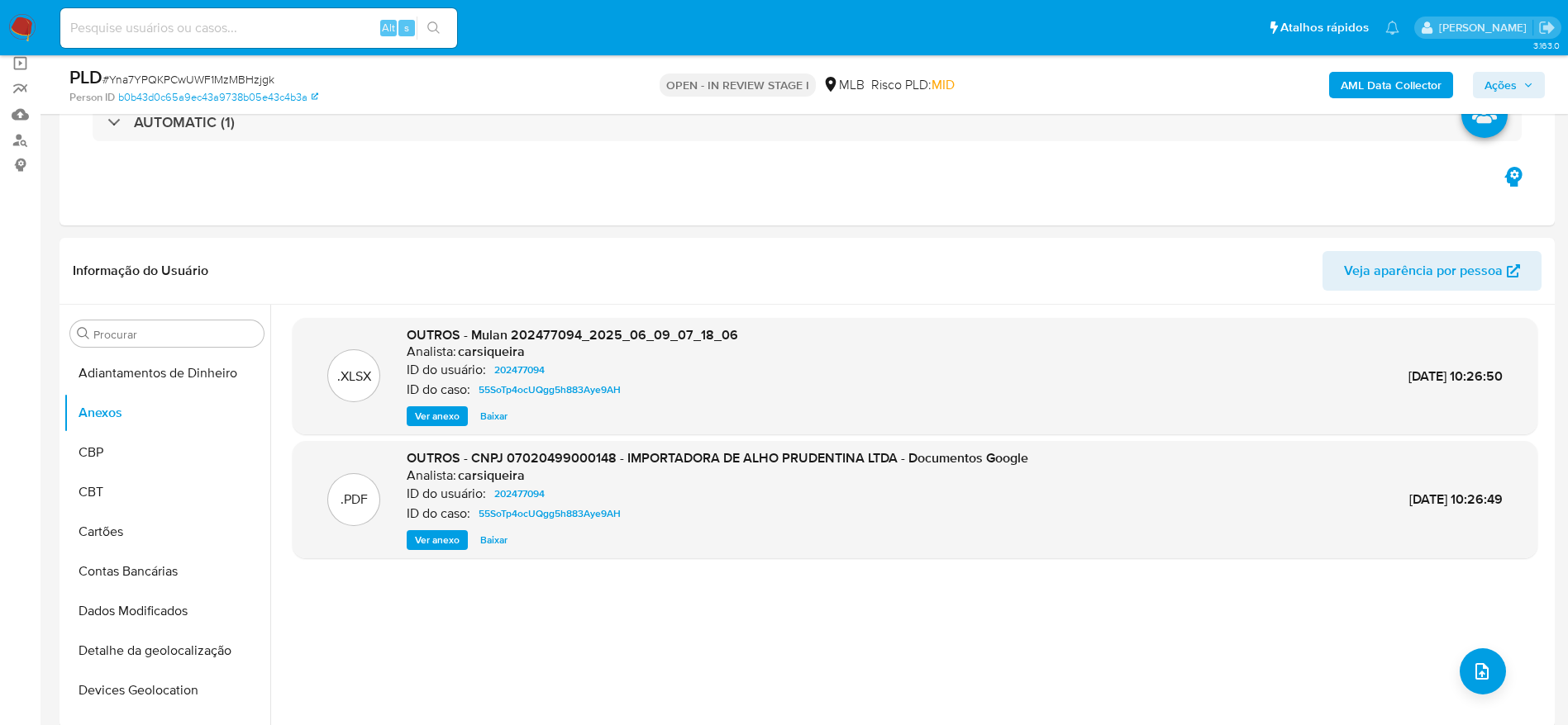
click at [1394, 84] on b "AML Data Collector" at bounding box center [1391, 85] width 101 height 26
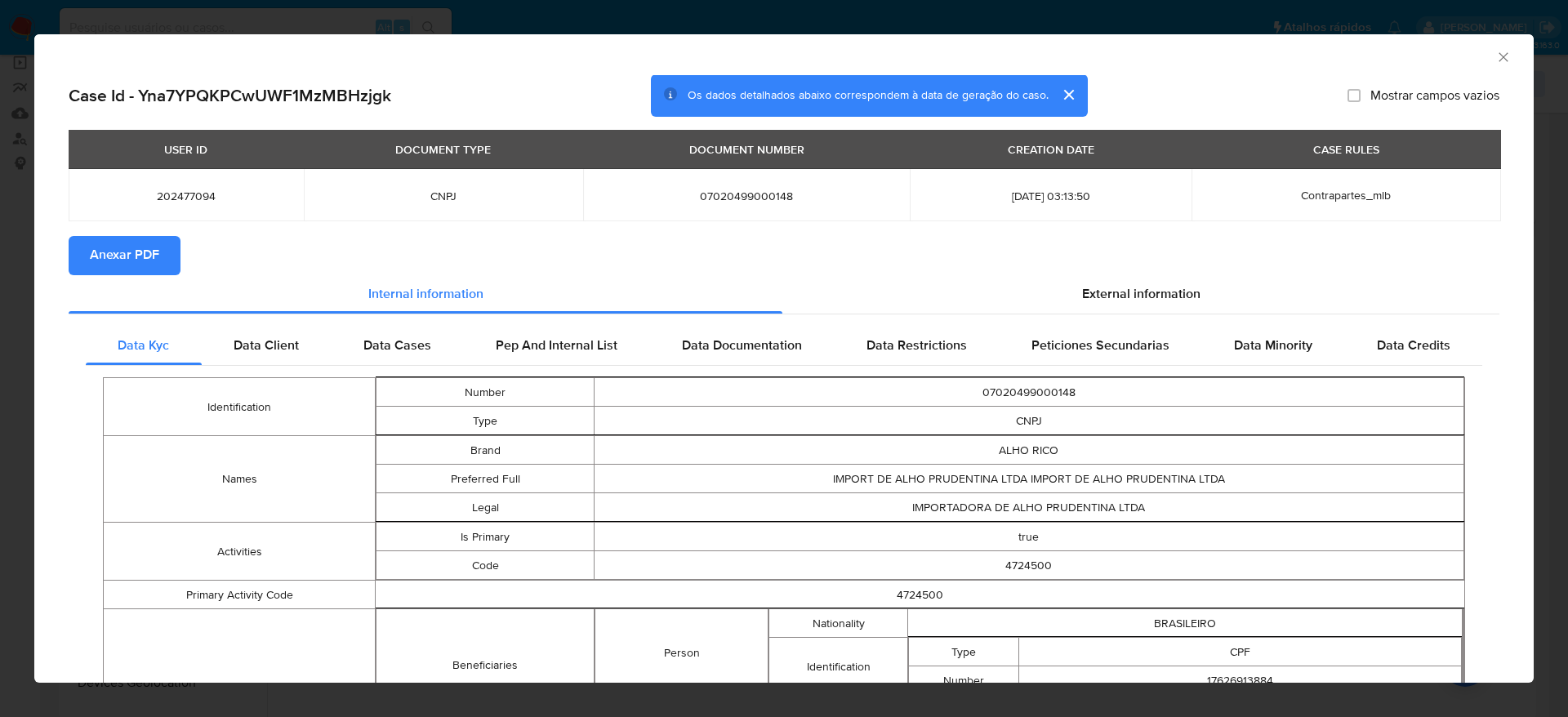
drag, startPoint x: 709, startPoint y: 238, endPoint x: 415, endPoint y: 235, distance: 294.0
click at [707, 236] on section "Anexar PDF" at bounding box center [784, 256] width 1431 height 39
click at [122, 238] on span "Anexar PDF" at bounding box center [124, 256] width 69 height 36
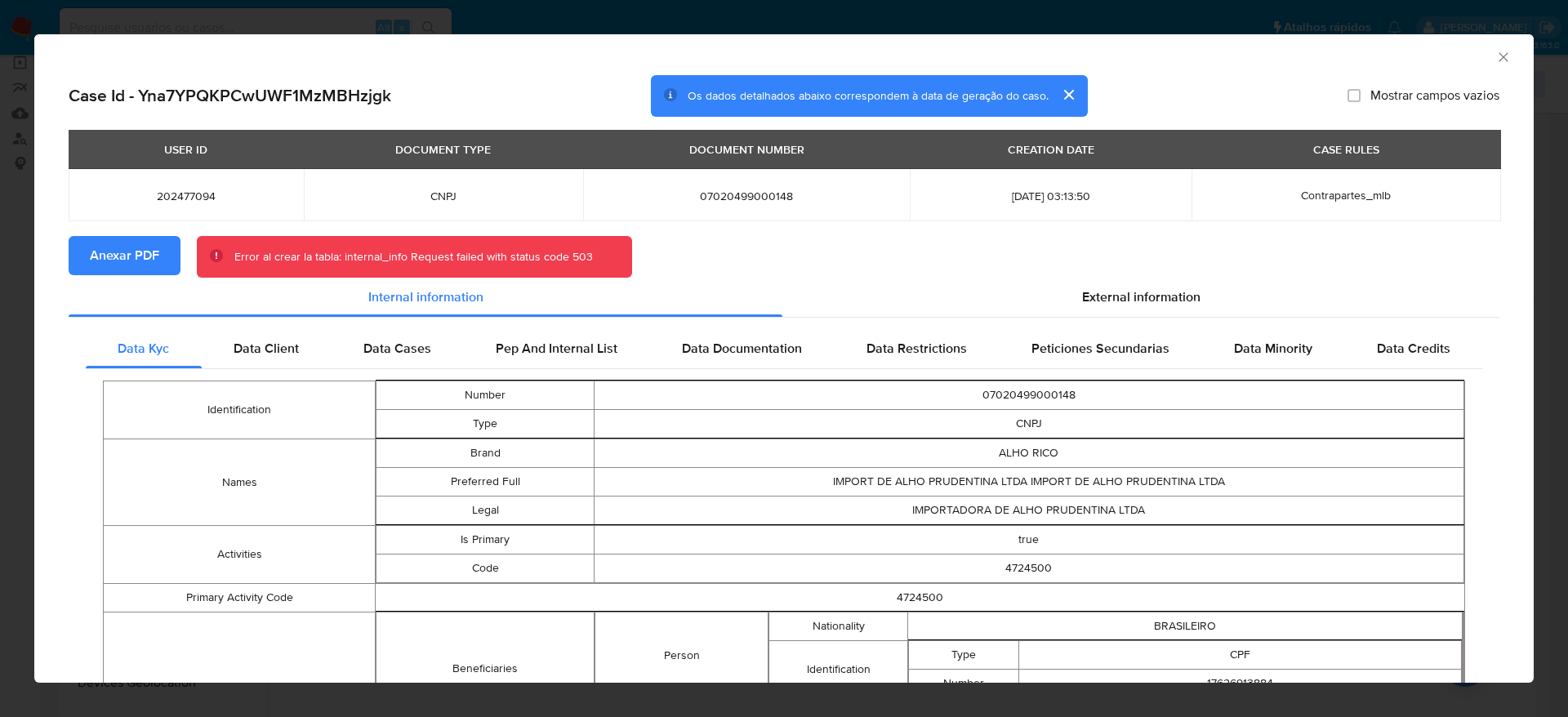
click at [123, 256] on span "Anexar PDF" at bounding box center [124, 256] width 69 height 36
click at [1495, 55] on icon "Fechar a janela" at bounding box center [1503, 57] width 16 height 16
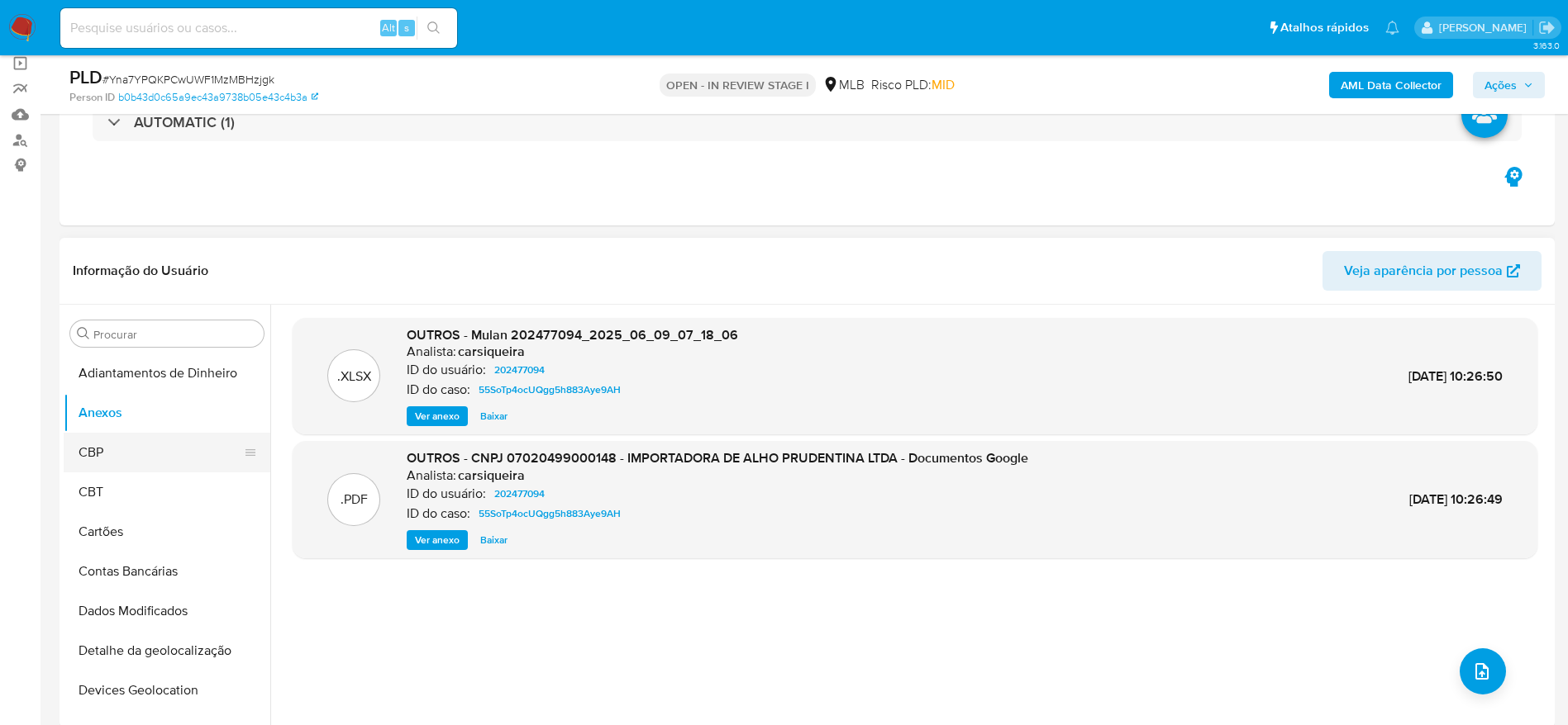
click at [122, 442] on button "CBP" at bounding box center [160, 453] width 194 height 40
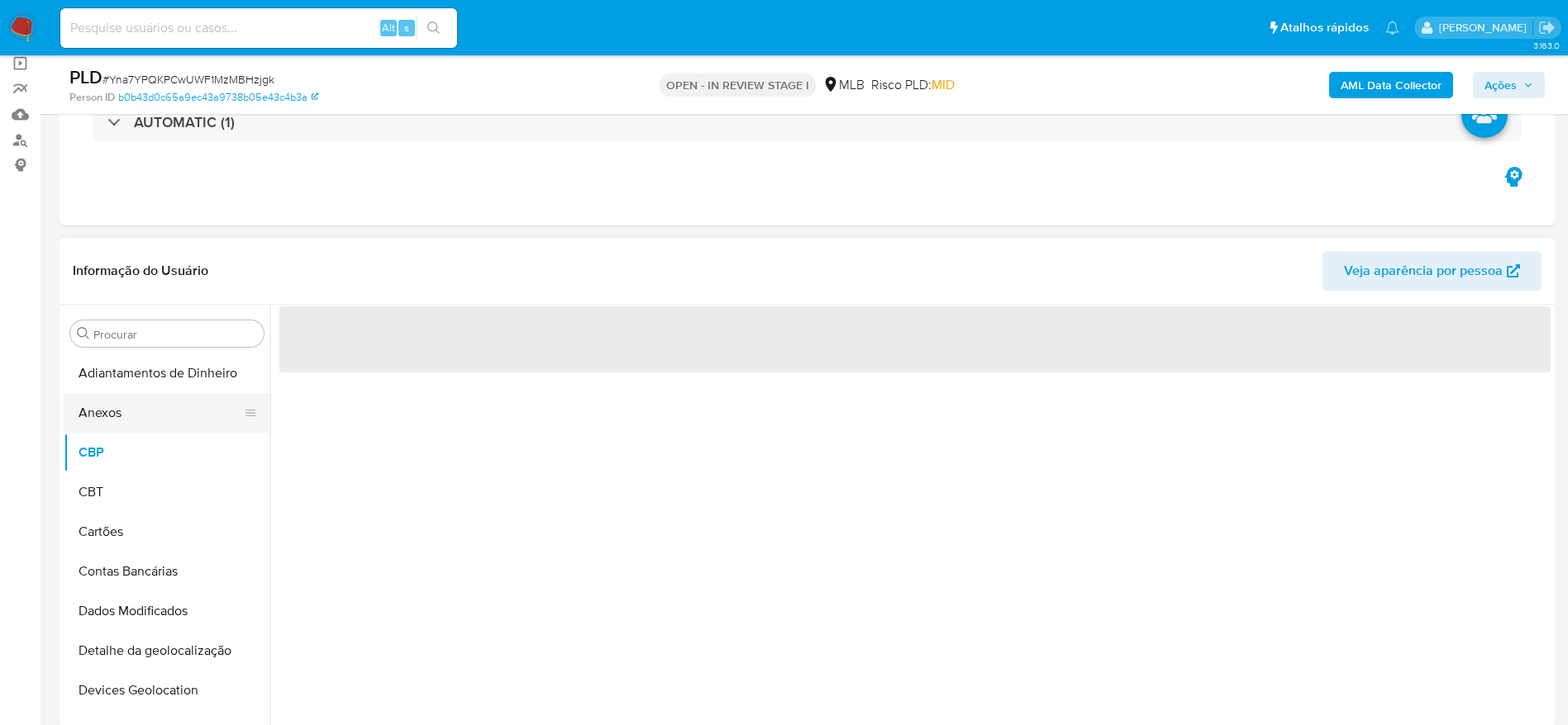
click at [116, 403] on button "Anexos" at bounding box center [160, 413] width 194 height 40
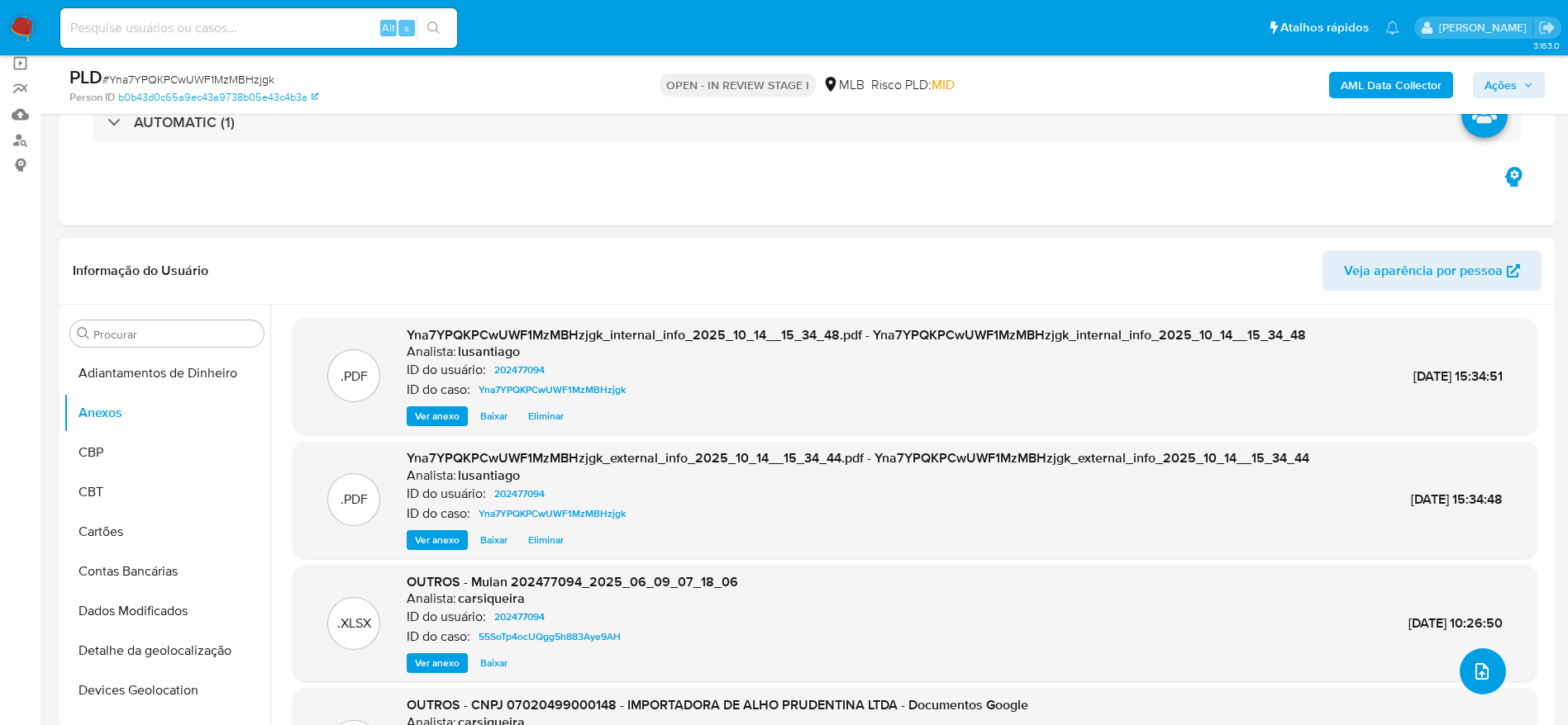
click at [1473, 666] on icon "upload-file" at bounding box center [1482, 671] width 20 height 20
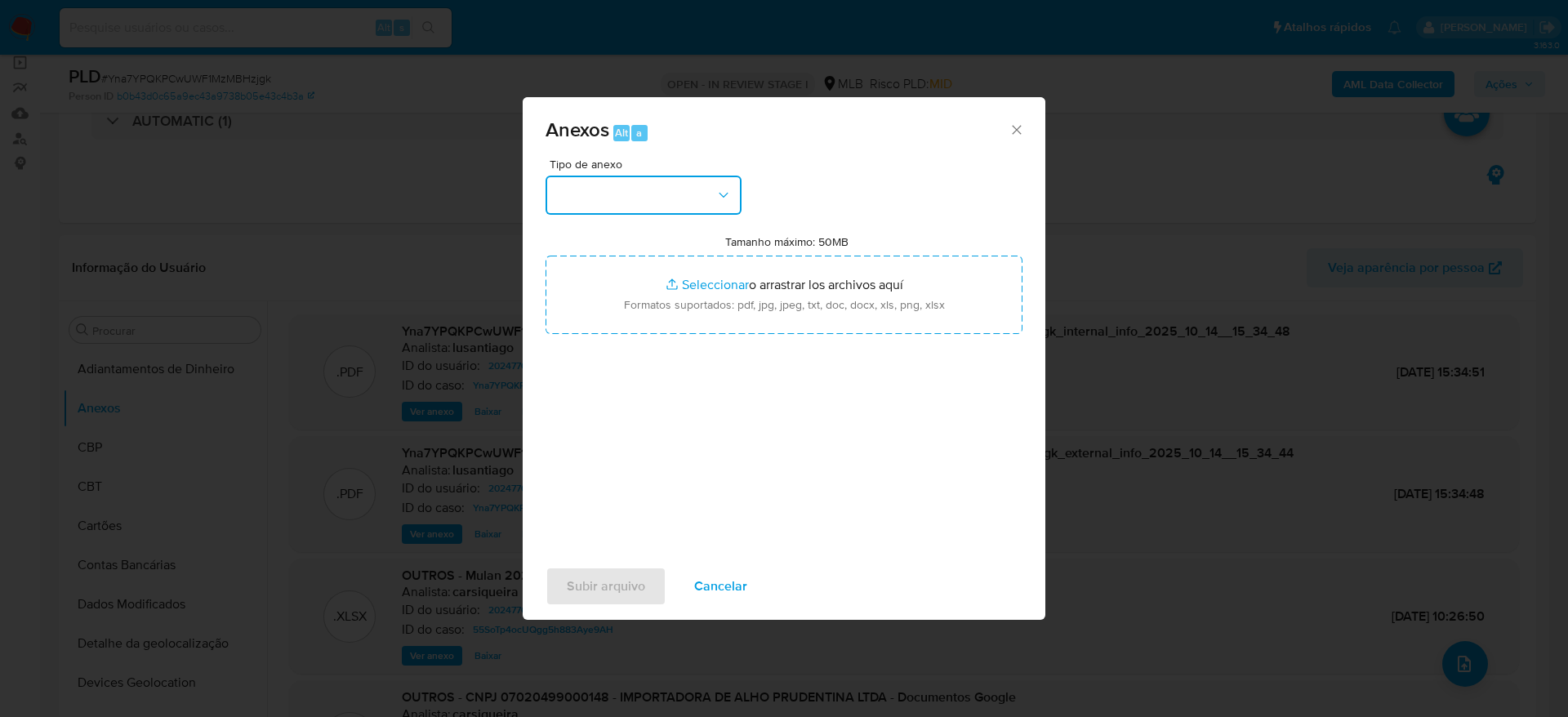
click at [677, 185] on button "button" at bounding box center [643, 195] width 196 height 39
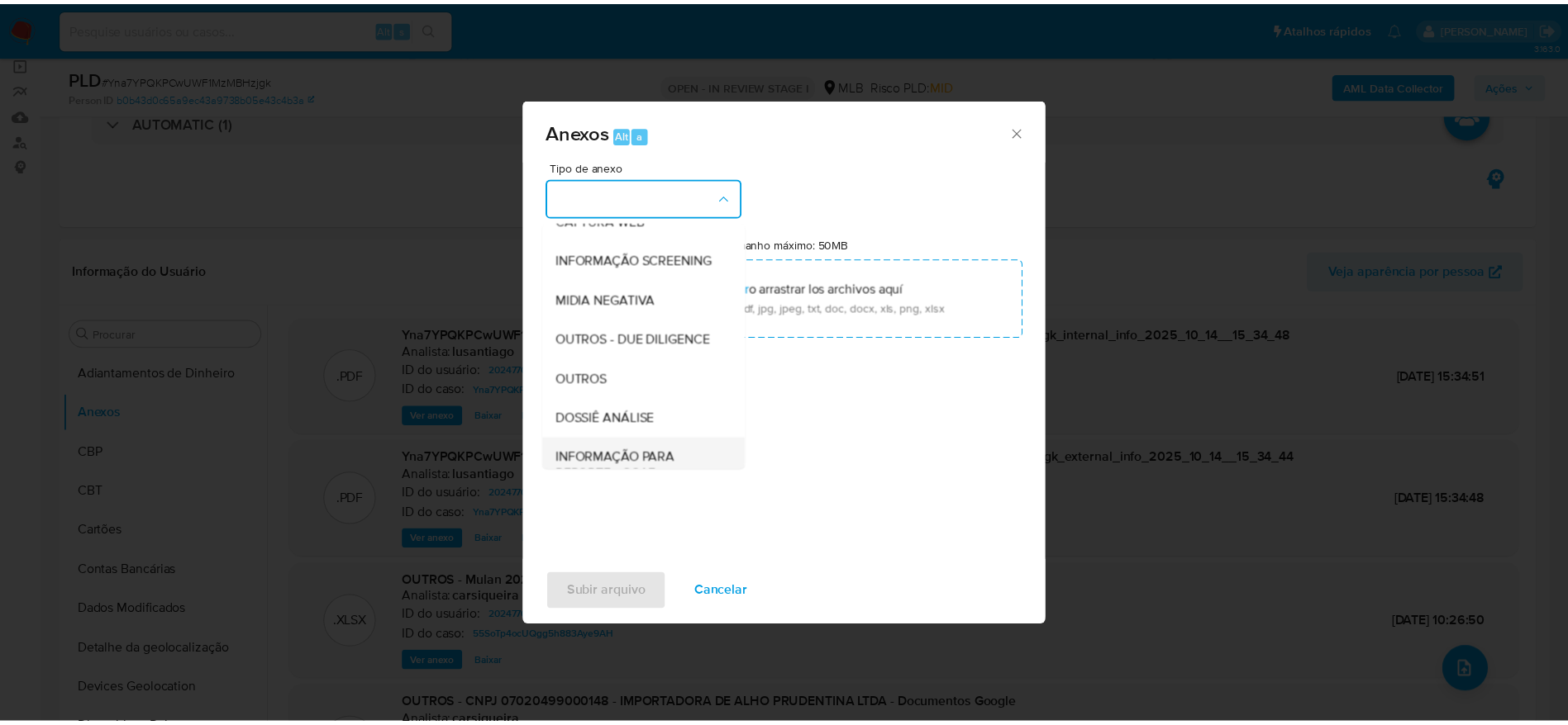
scroll to position [255, 0]
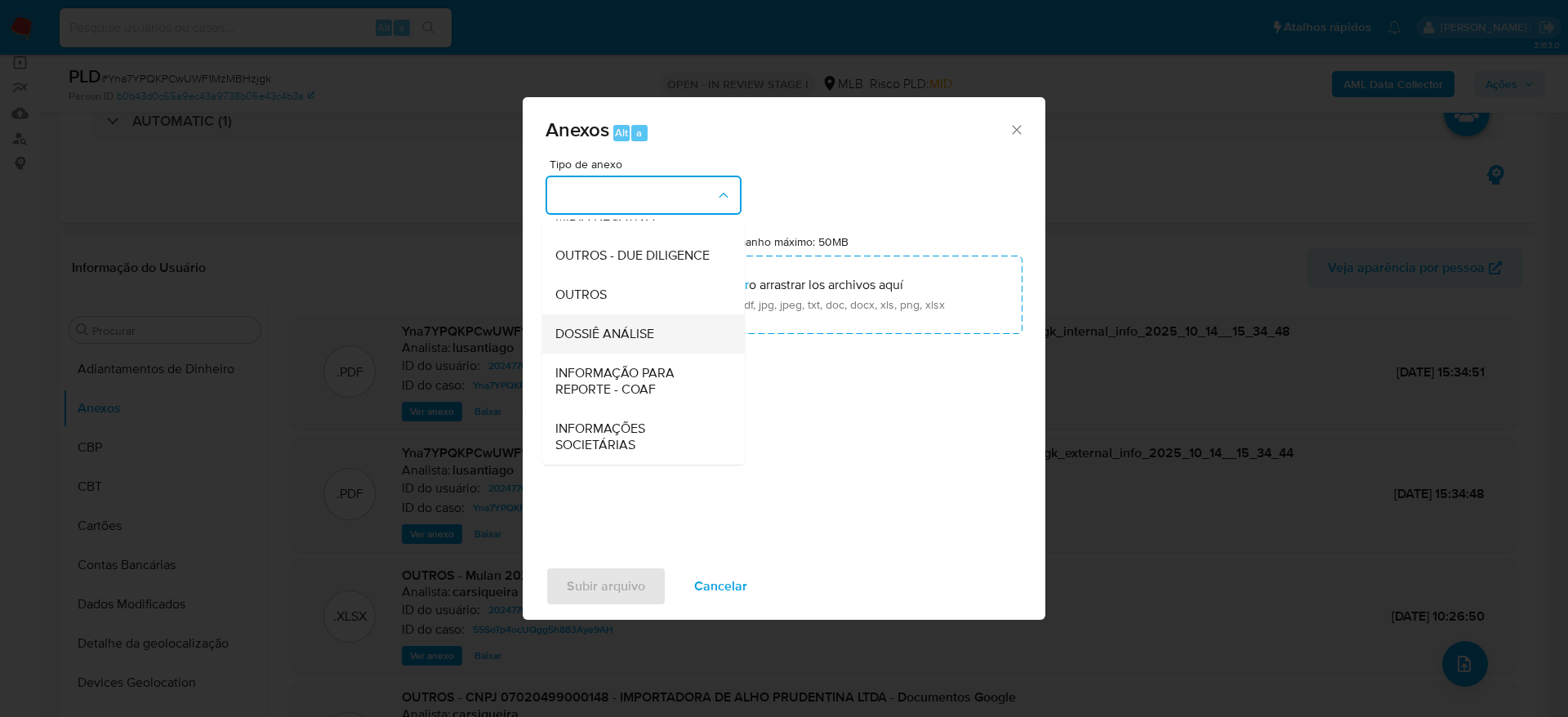
click at [639, 326] on span "DOSSIÊ ANÁLISE" at bounding box center [604, 334] width 99 height 16
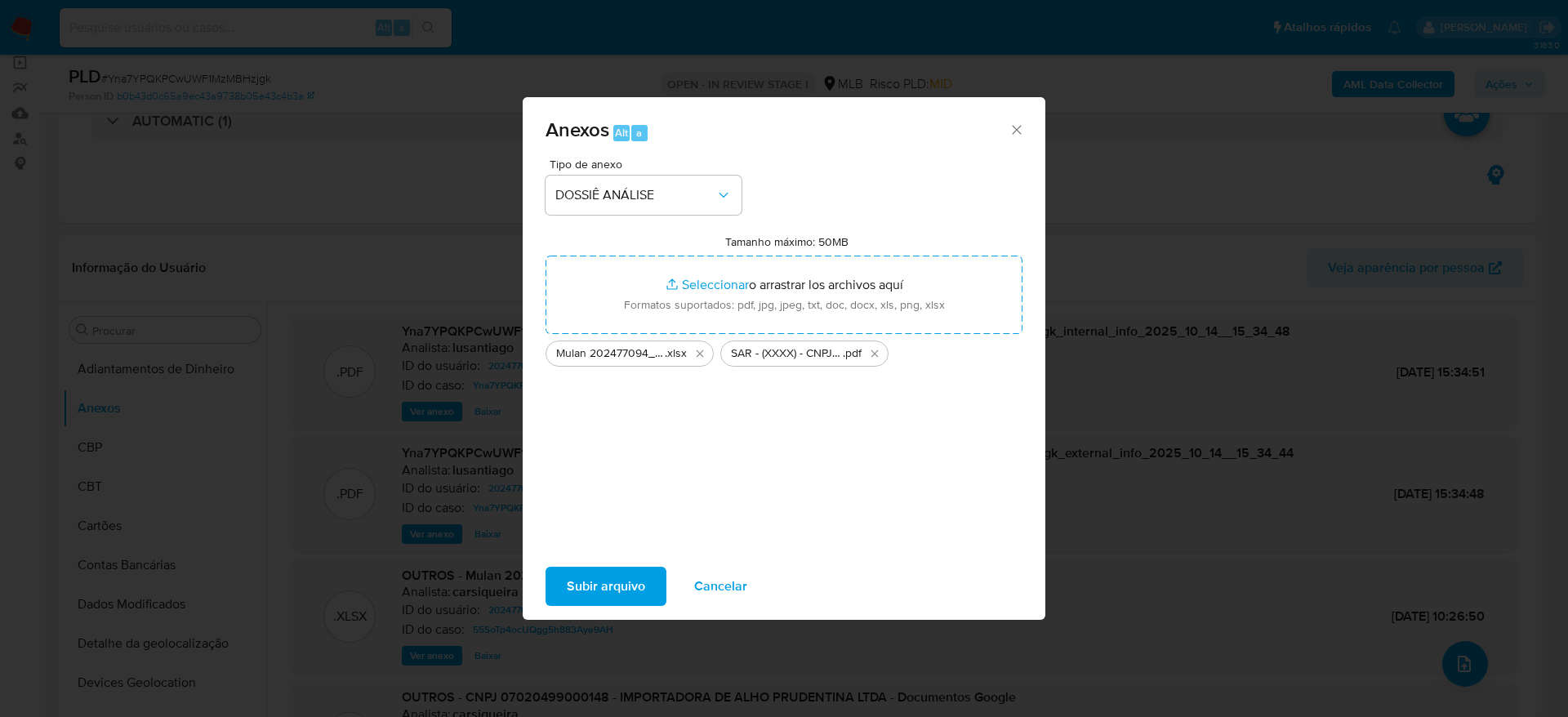
click at [570, 591] on span "Subir arquivo" at bounding box center [605, 586] width 78 height 36
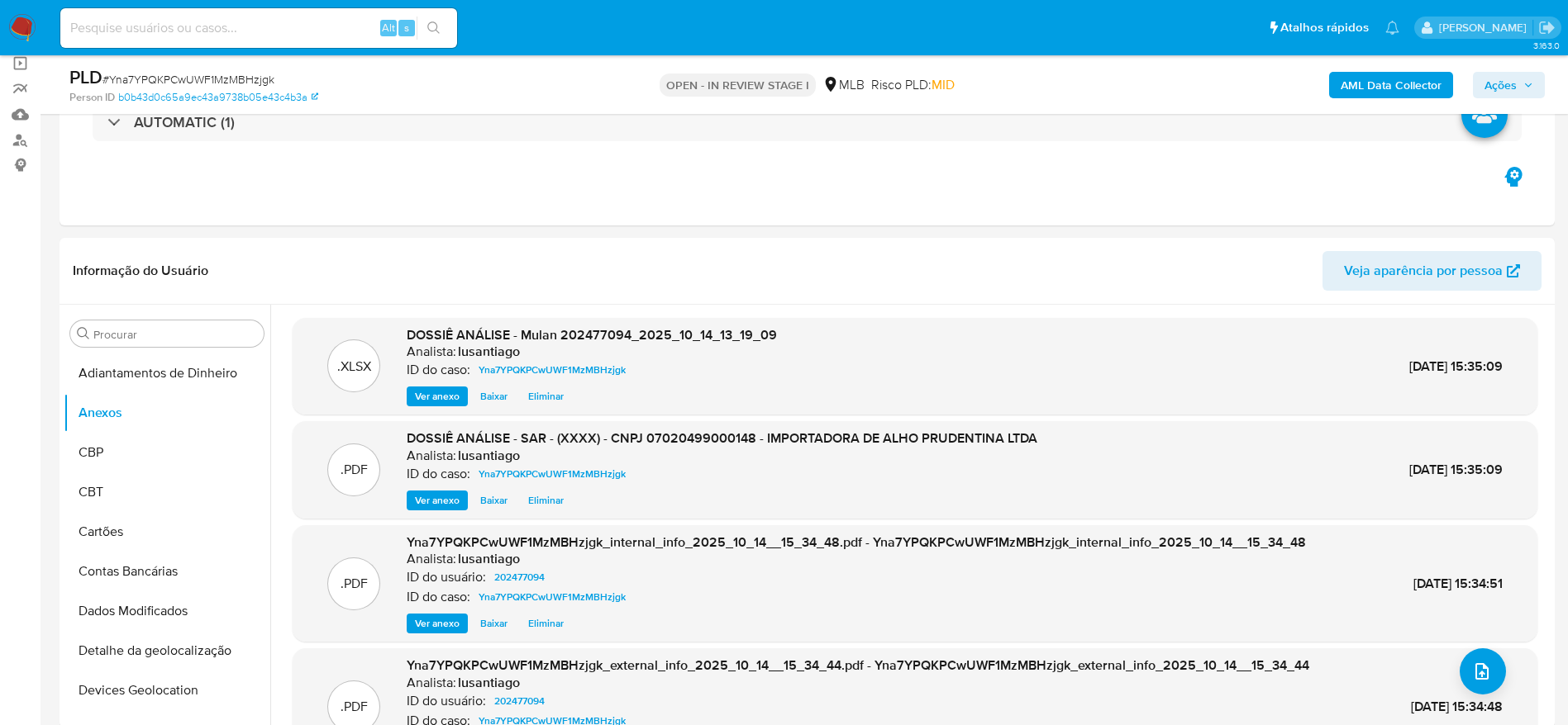
click at [1522, 83] on span "Ações" at bounding box center [1508, 85] width 49 height 23
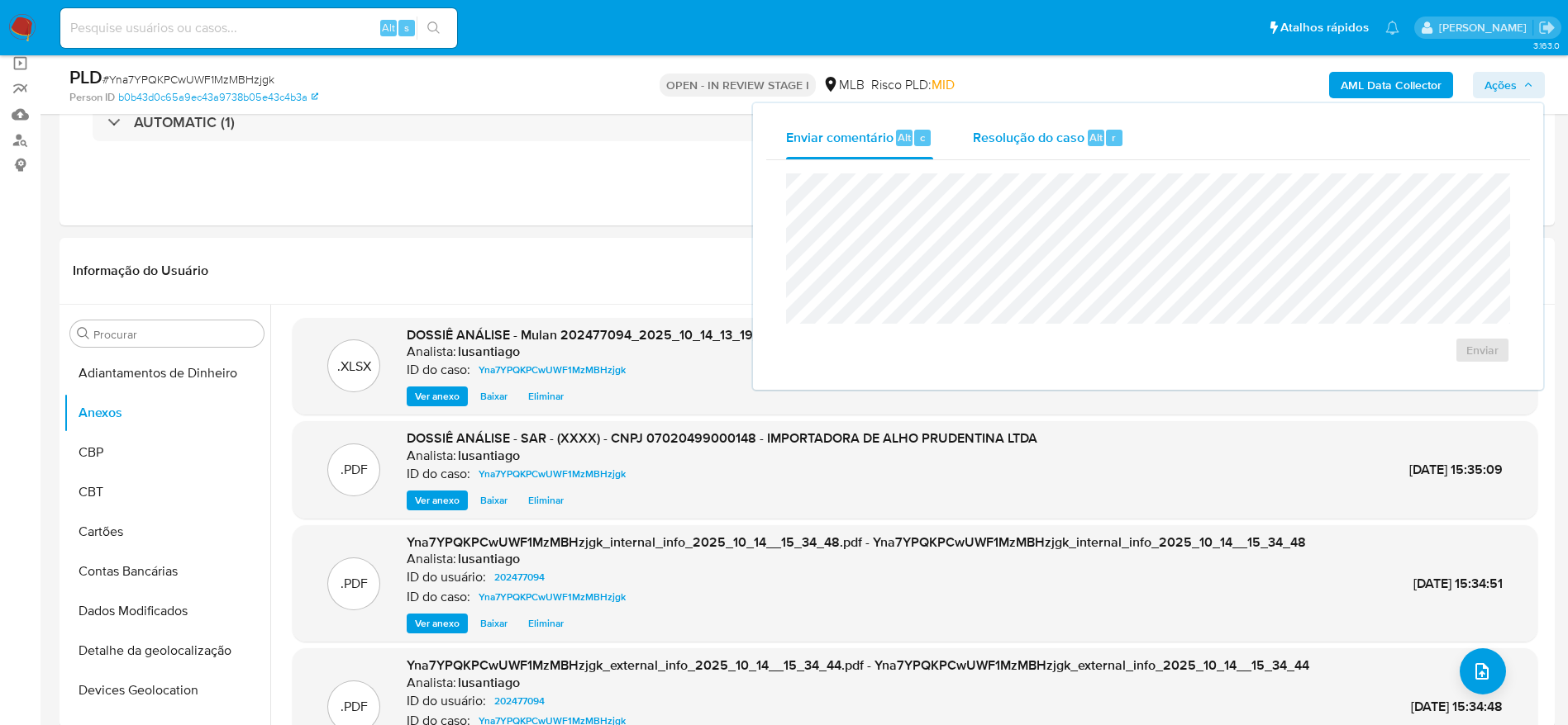
click at [1030, 128] on span "Resolução do caso" at bounding box center [1028, 136] width 112 height 19
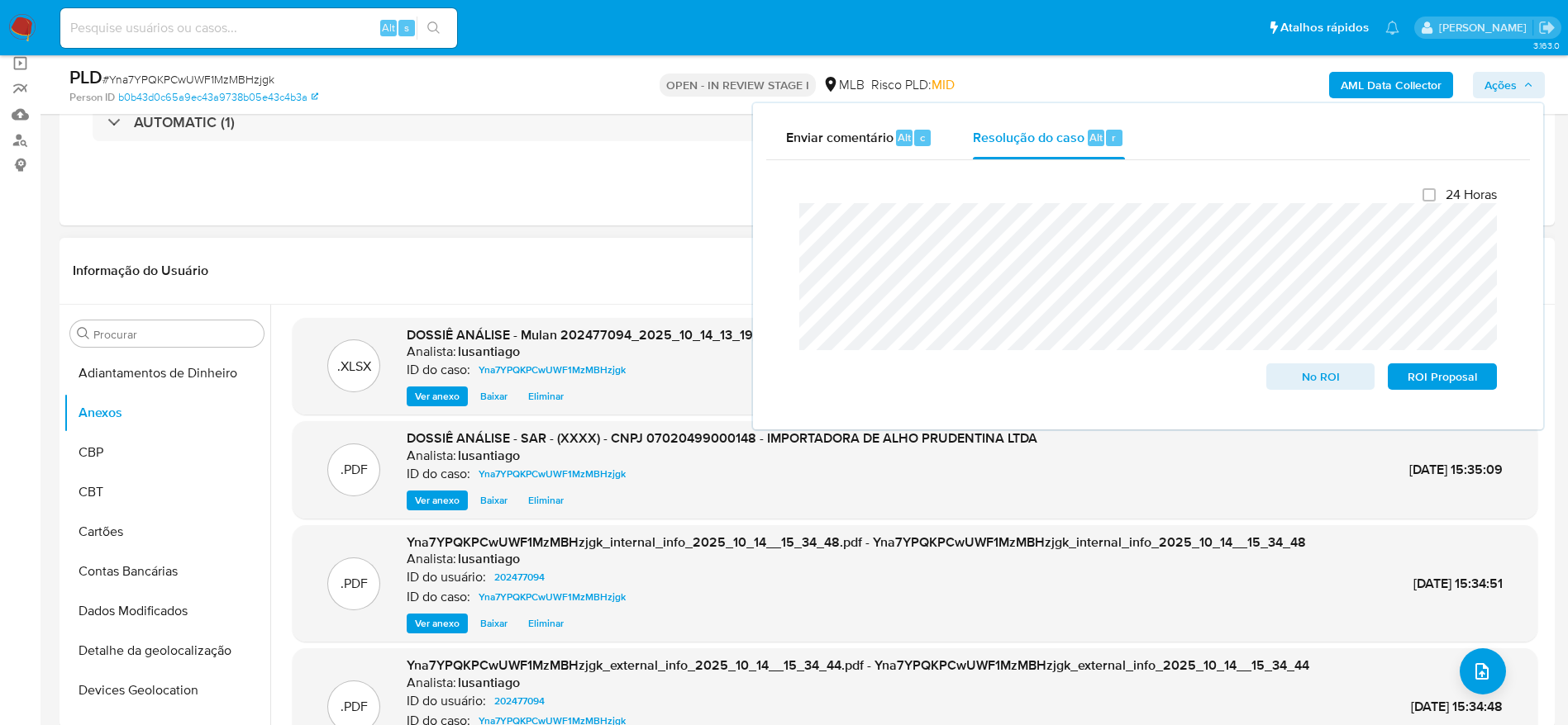
click at [525, 273] on header "Informação do Usuário Veja aparência por pessoa" at bounding box center [807, 271] width 1469 height 40
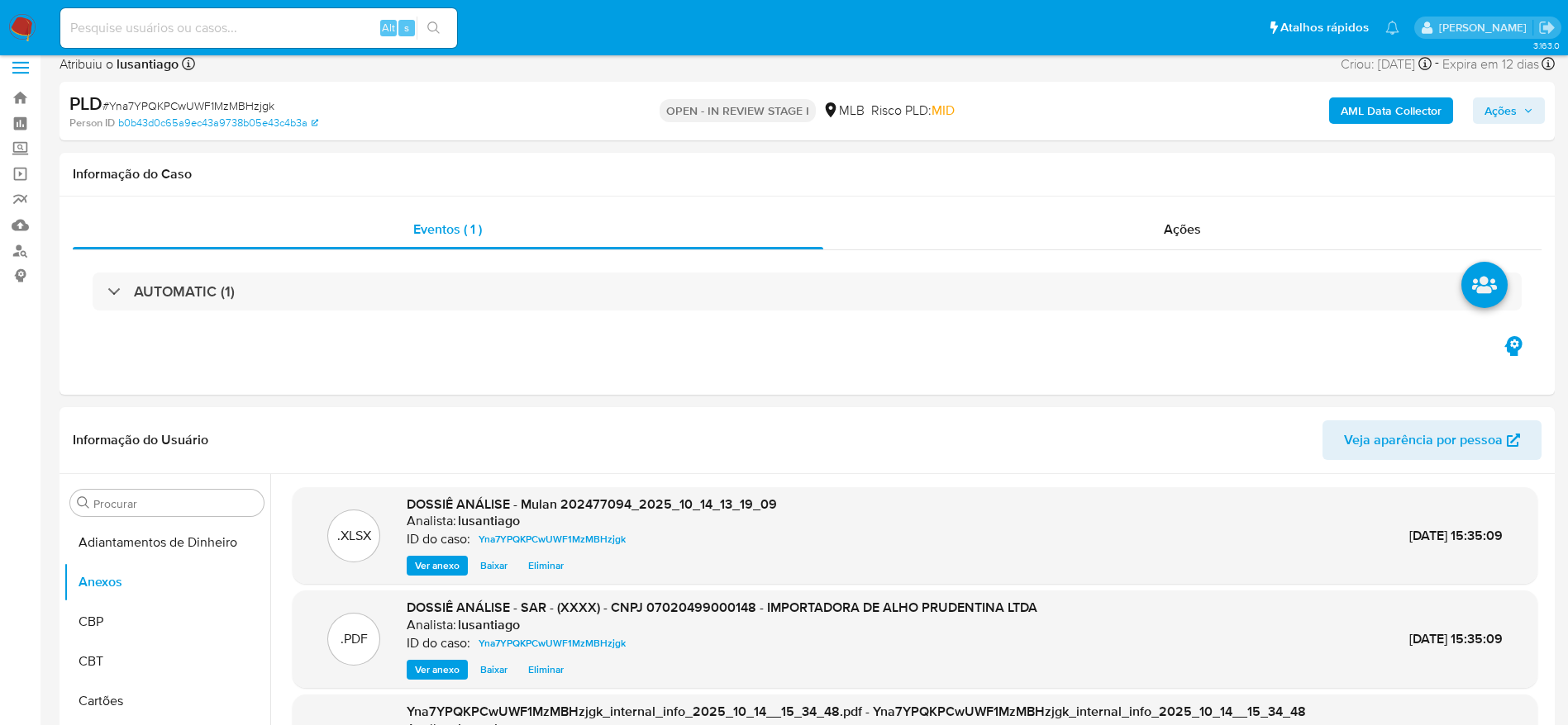
scroll to position [0, 0]
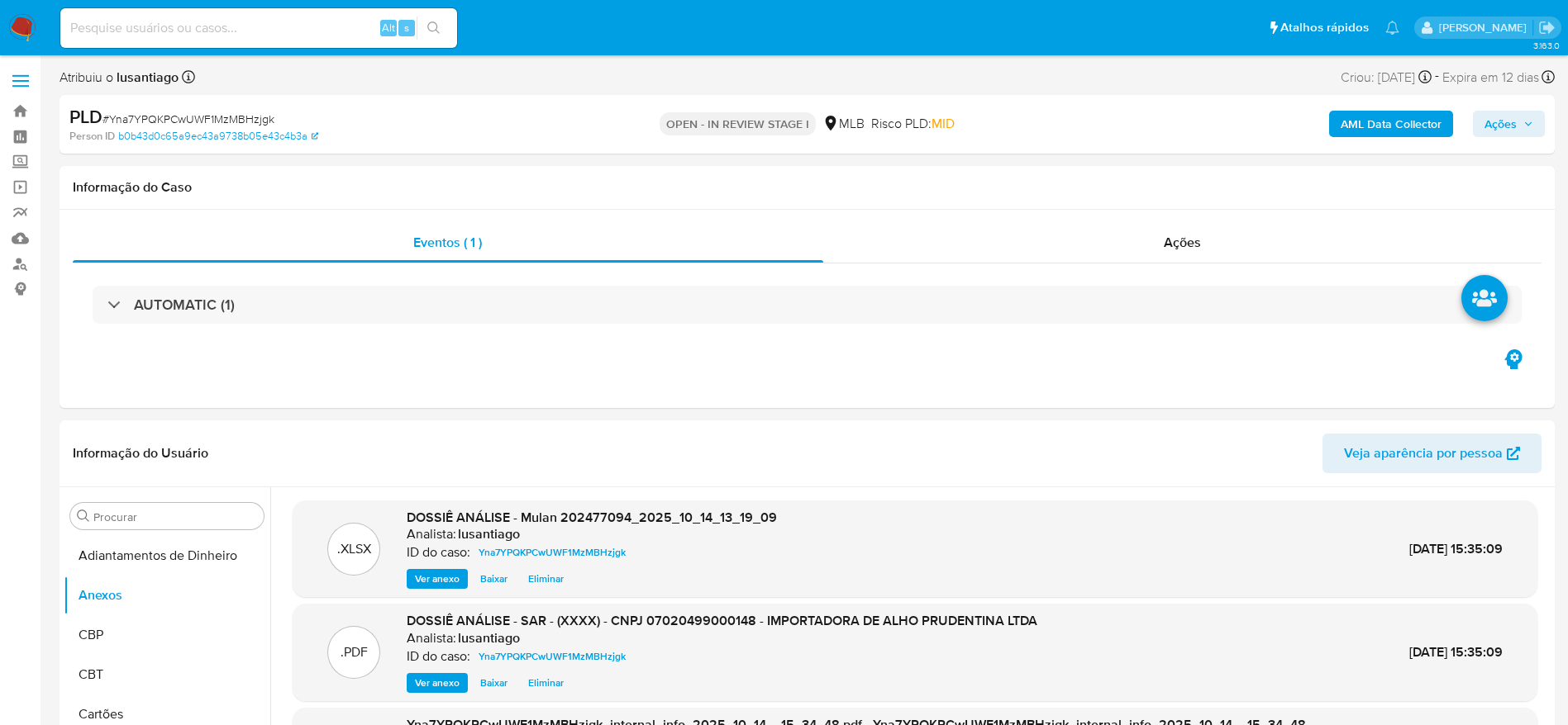
click at [1532, 121] on icon "button" at bounding box center [1528, 124] width 10 height 10
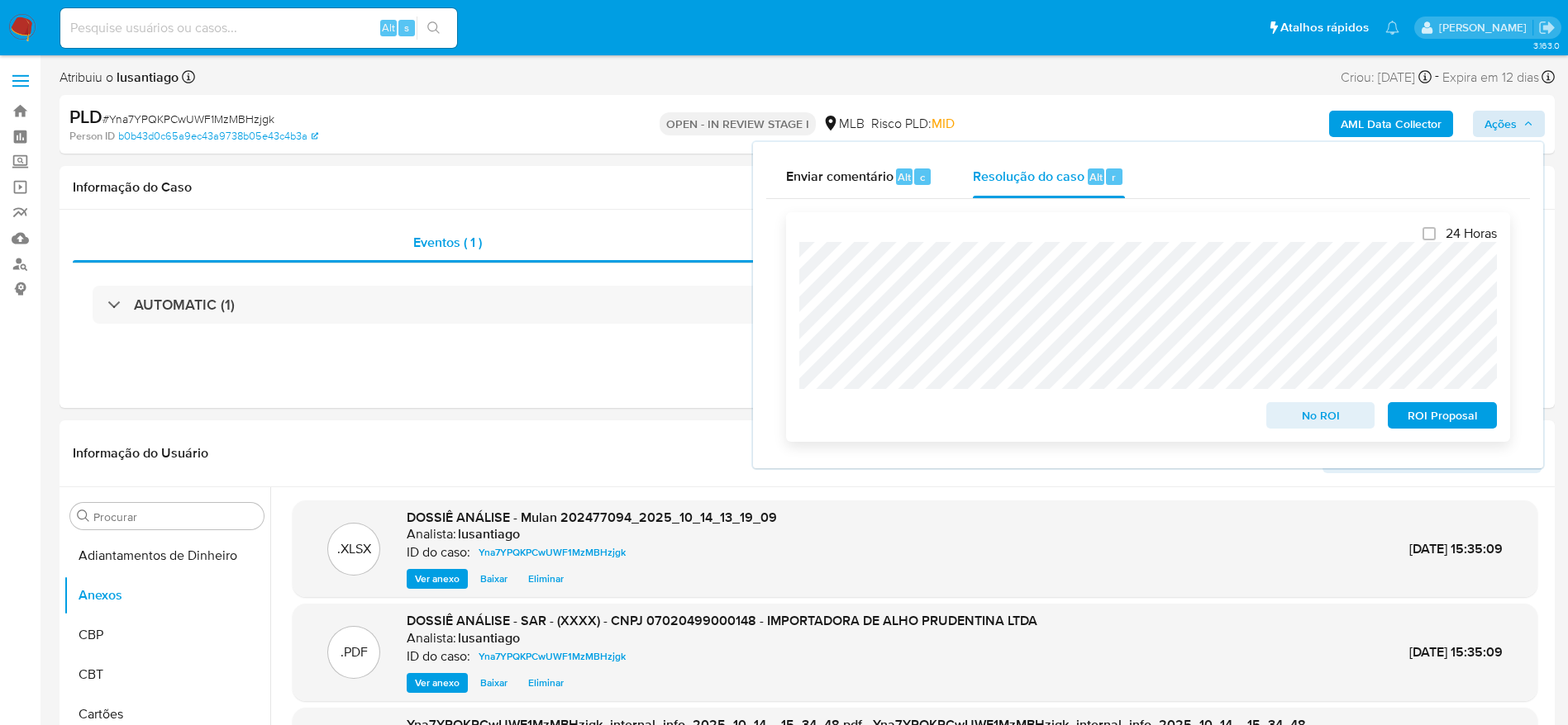
click at [1407, 416] on span "ROI Proposal" at bounding box center [1442, 416] width 86 height 23
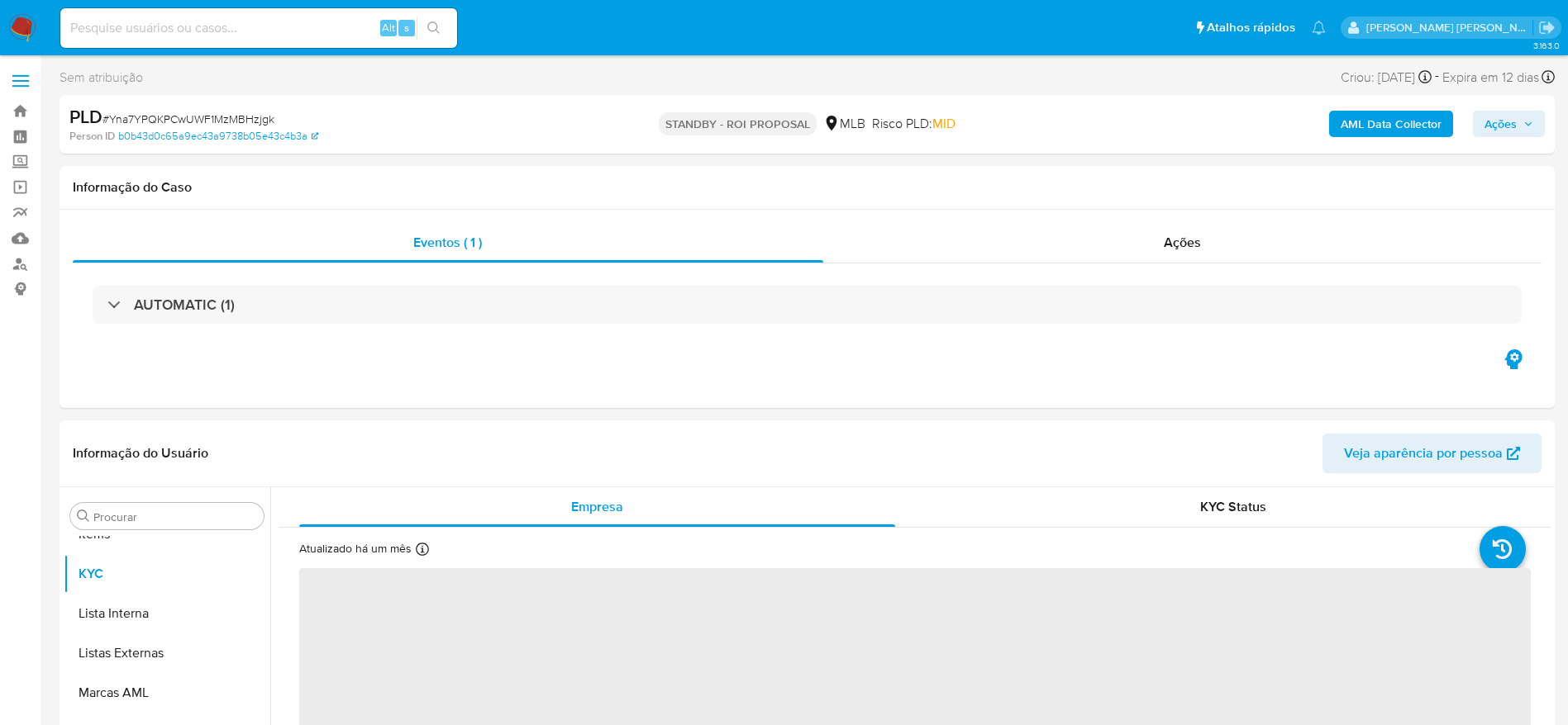
scroll to position [896, 0]
select select "10"
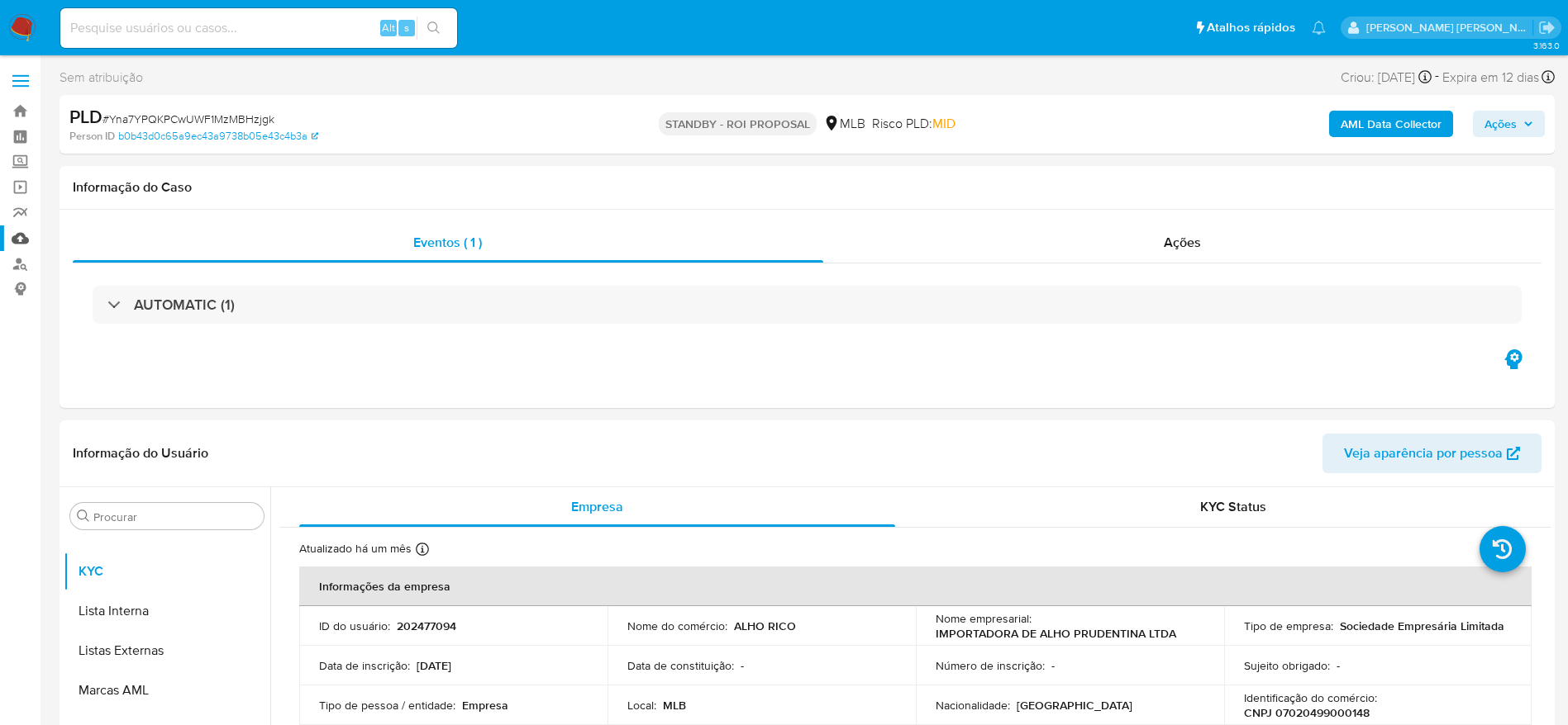
click at [23, 237] on link "Mulan" at bounding box center [98, 238] width 197 height 26
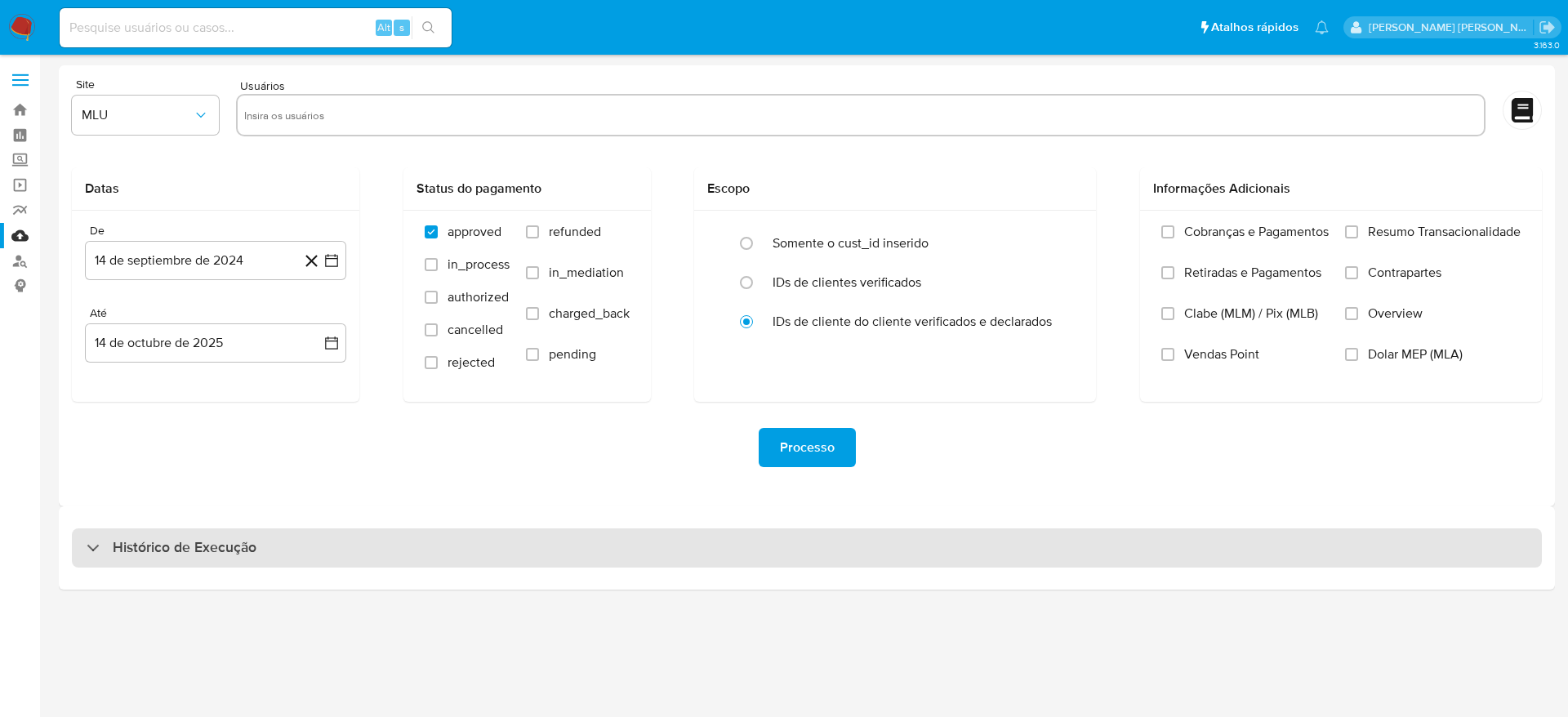
click at [205, 550] on h3 "Histórico de Execução" at bounding box center [185, 548] width 144 height 20
select select "10"
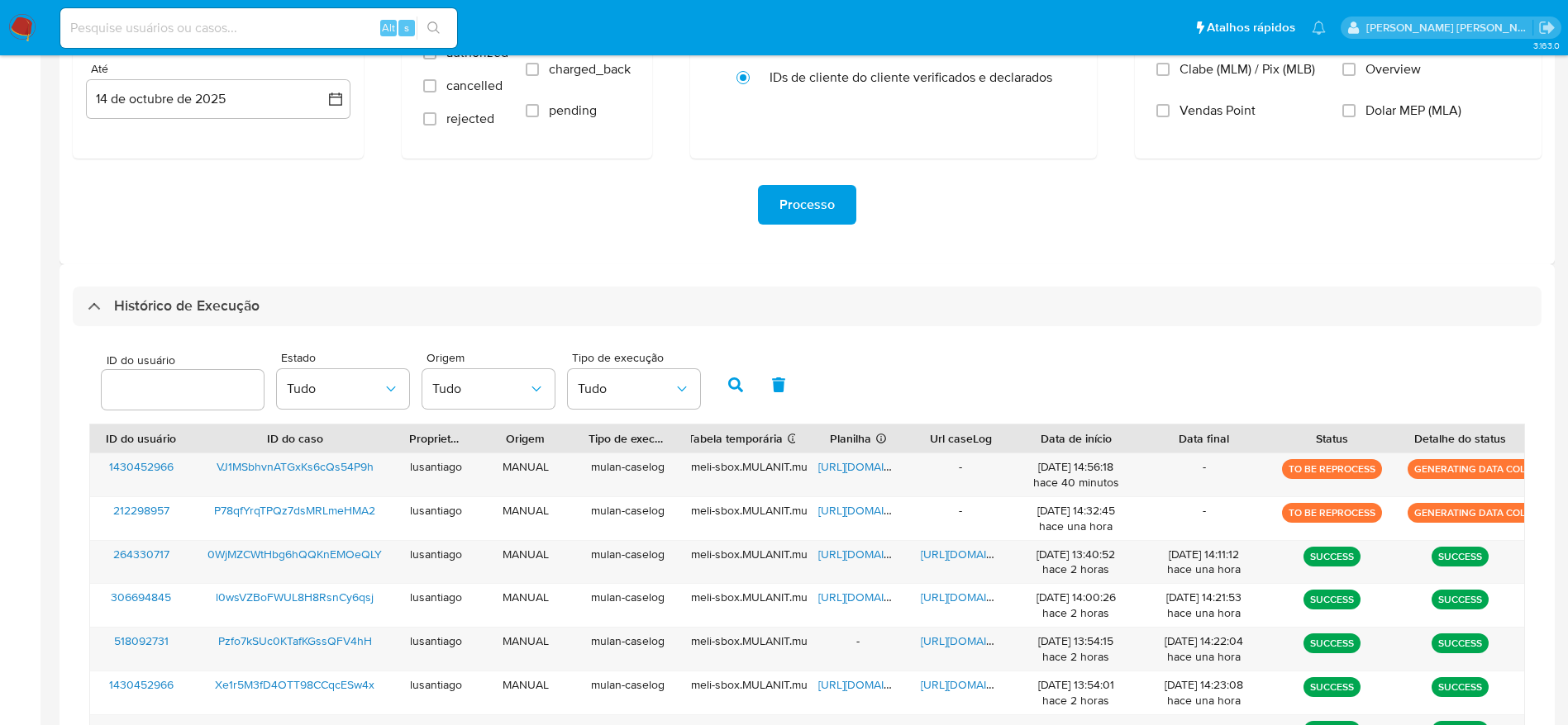
scroll to position [372, 0]
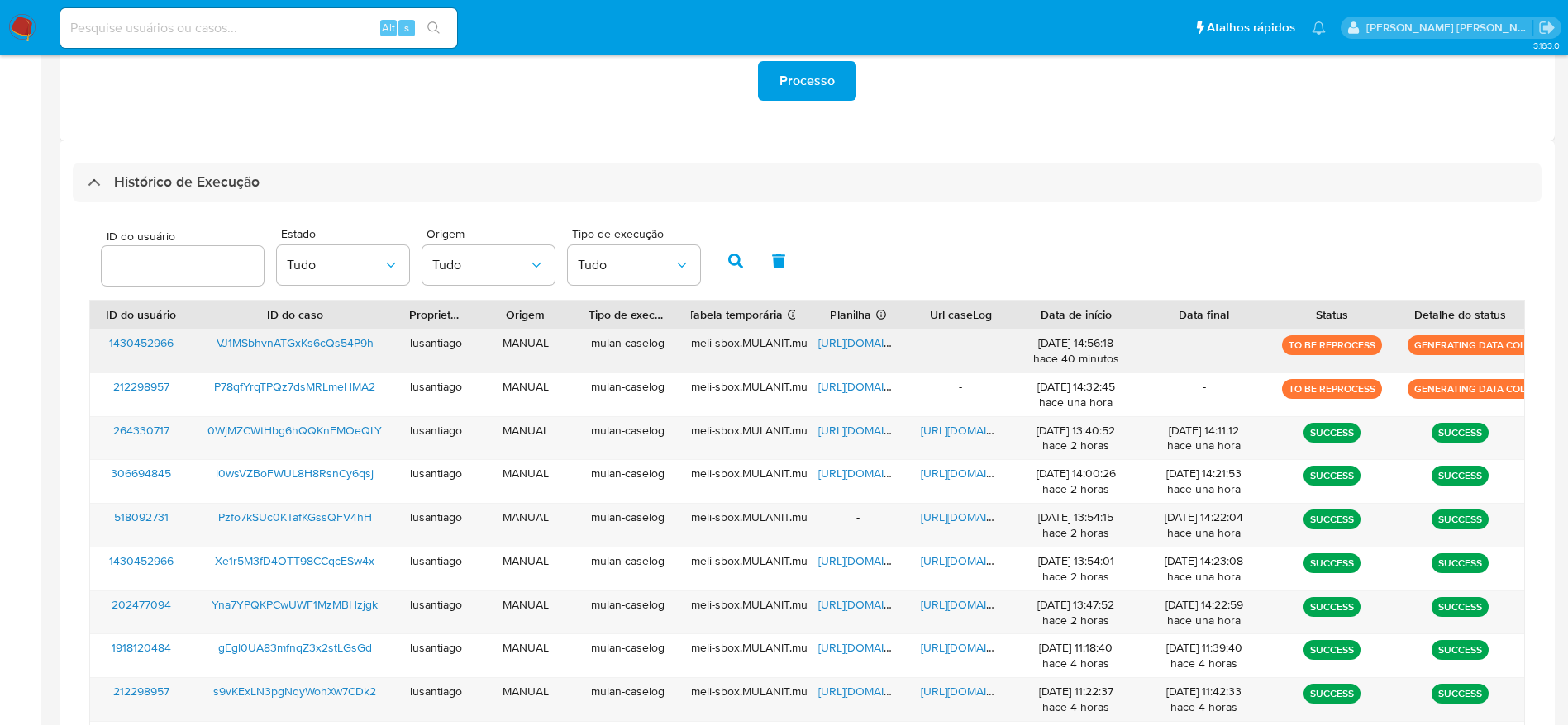
click at [858, 346] on span "[URL][DOMAIN_NAME]" at bounding box center [875, 343] width 114 height 17
click at [251, 32] on input at bounding box center [259, 28] width 397 height 21
paste input "518092731"
type input "518092731"
click at [439, 21] on icon "search-icon" at bounding box center [434, 28] width 13 height 13
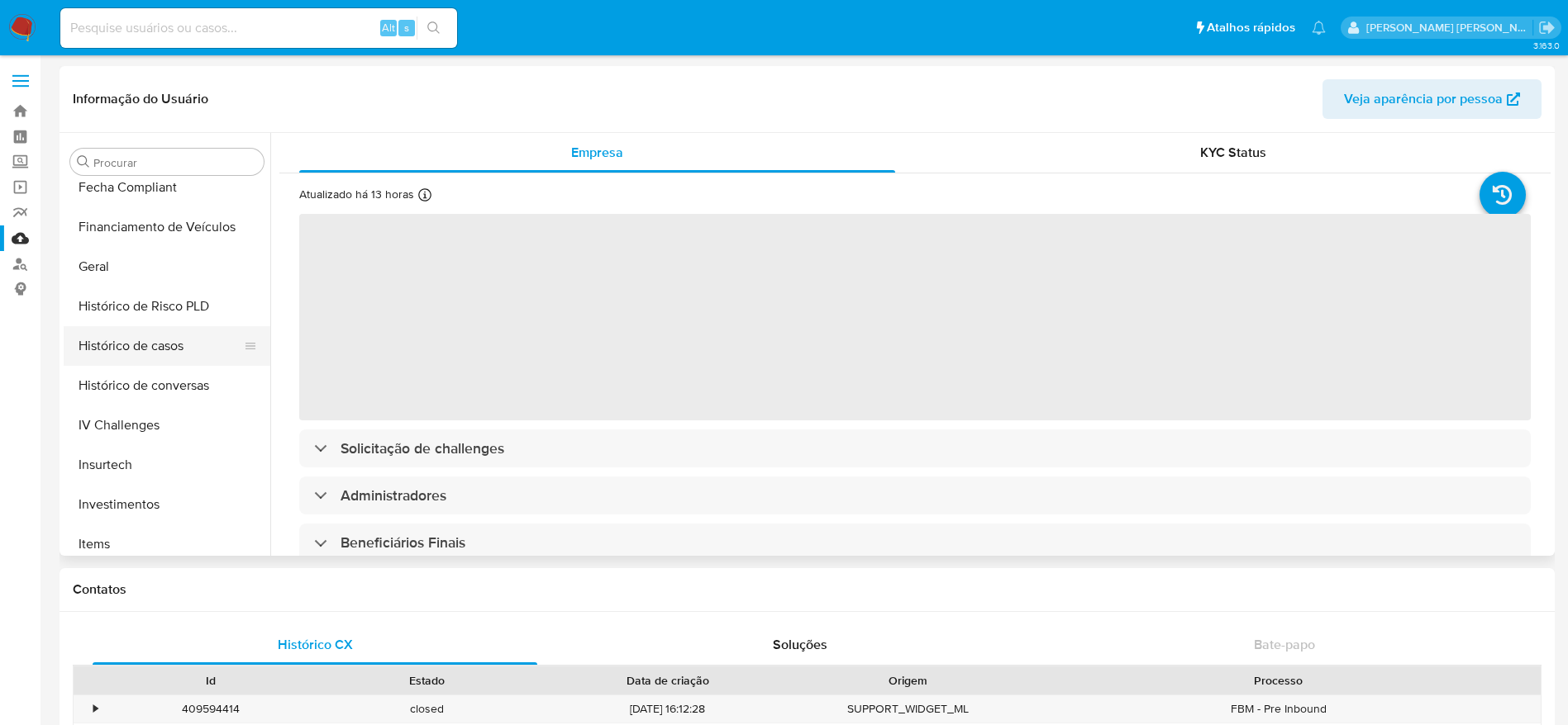
scroll to position [525, 0]
click at [150, 357] on button "Histórico de casos" at bounding box center [160, 351] width 194 height 40
select select "10"
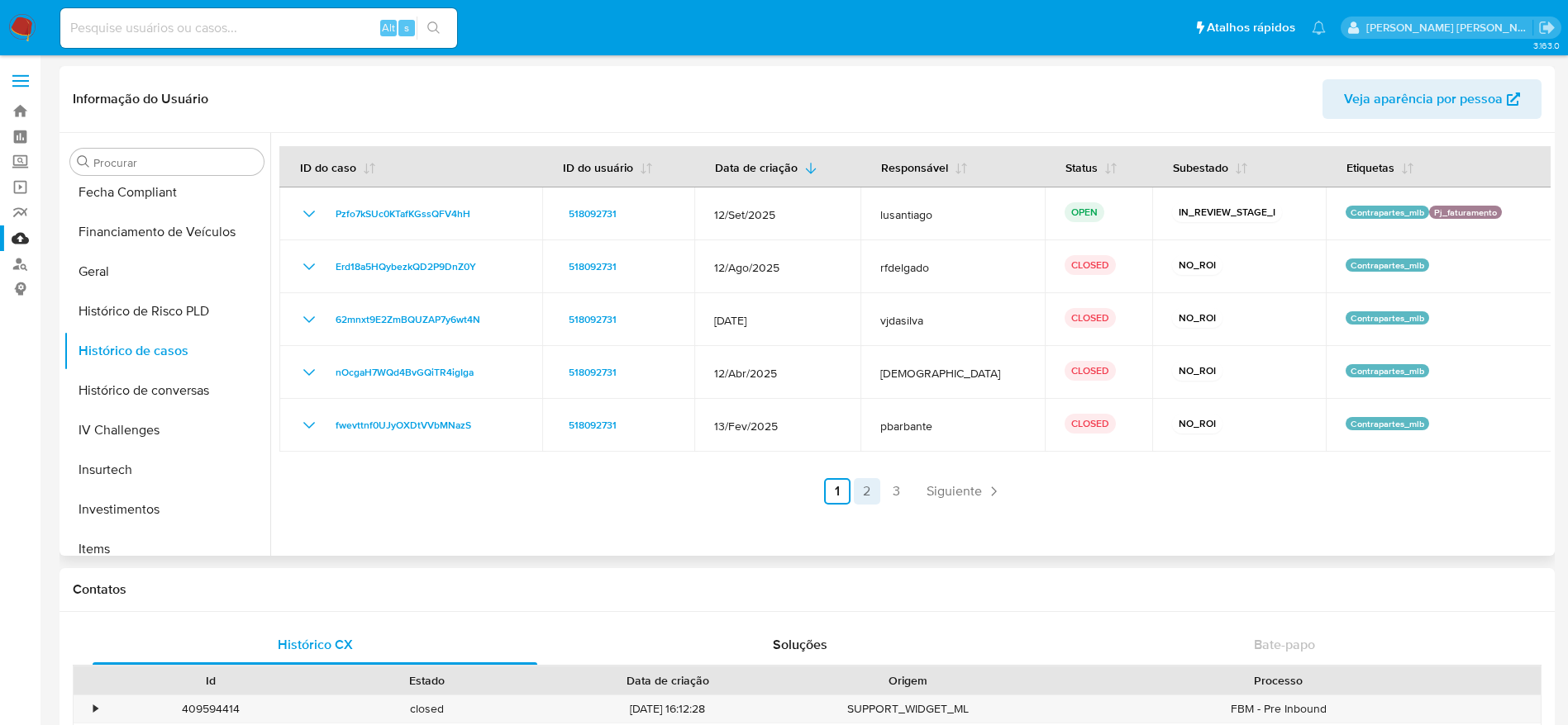
click at [857, 491] on link "2" at bounding box center [867, 492] width 26 height 26
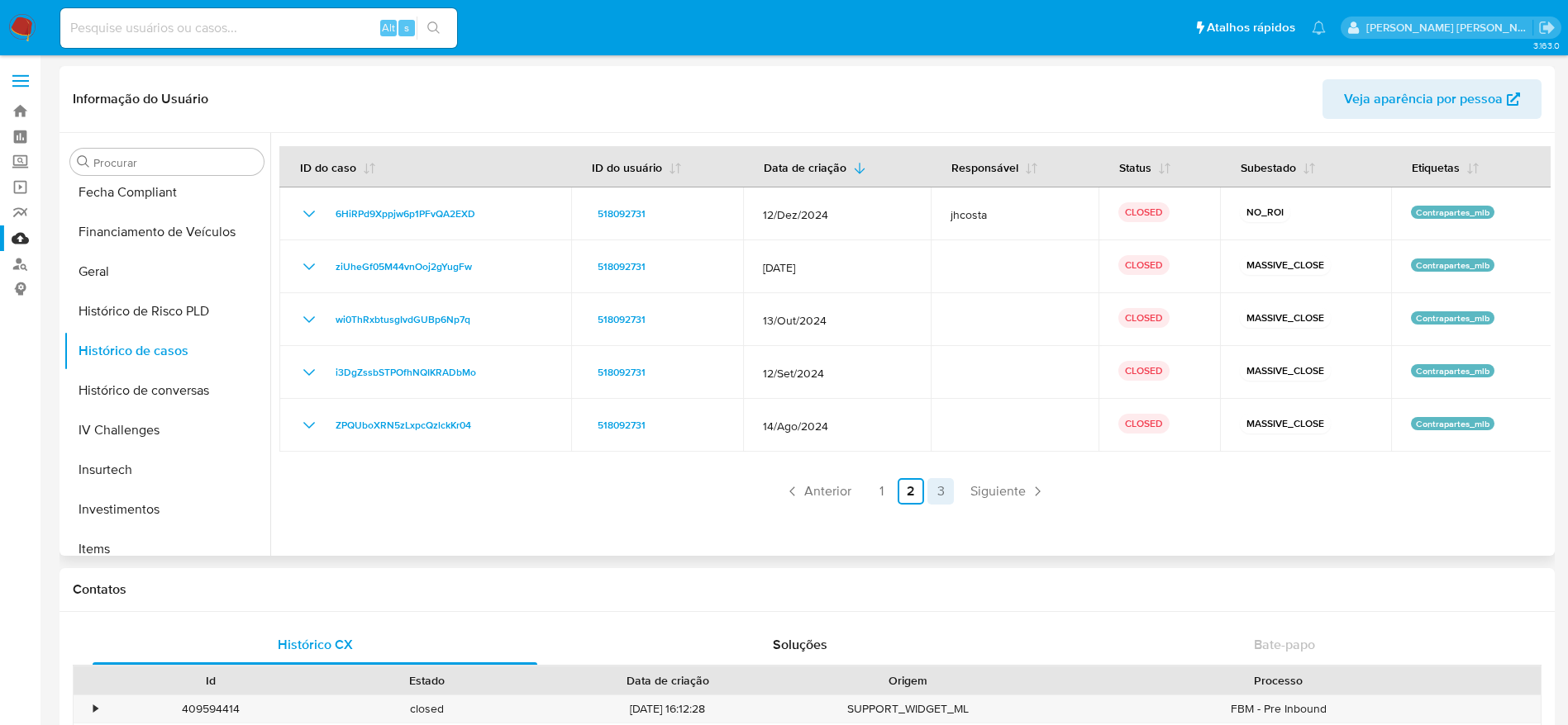
click at [936, 486] on link "3" at bounding box center [940, 492] width 26 height 26
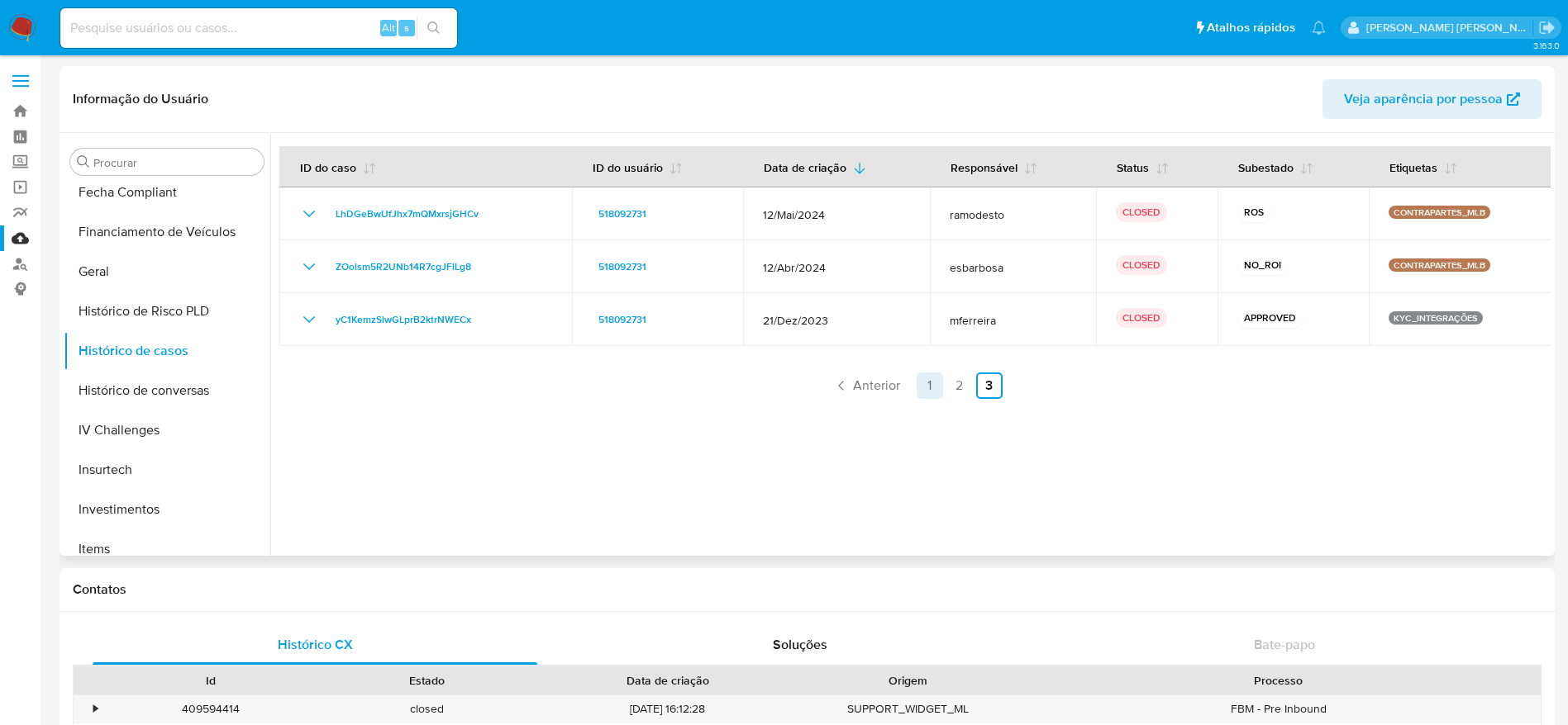
click at [928, 384] on link "1" at bounding box center [930, 386] width 26 height 26
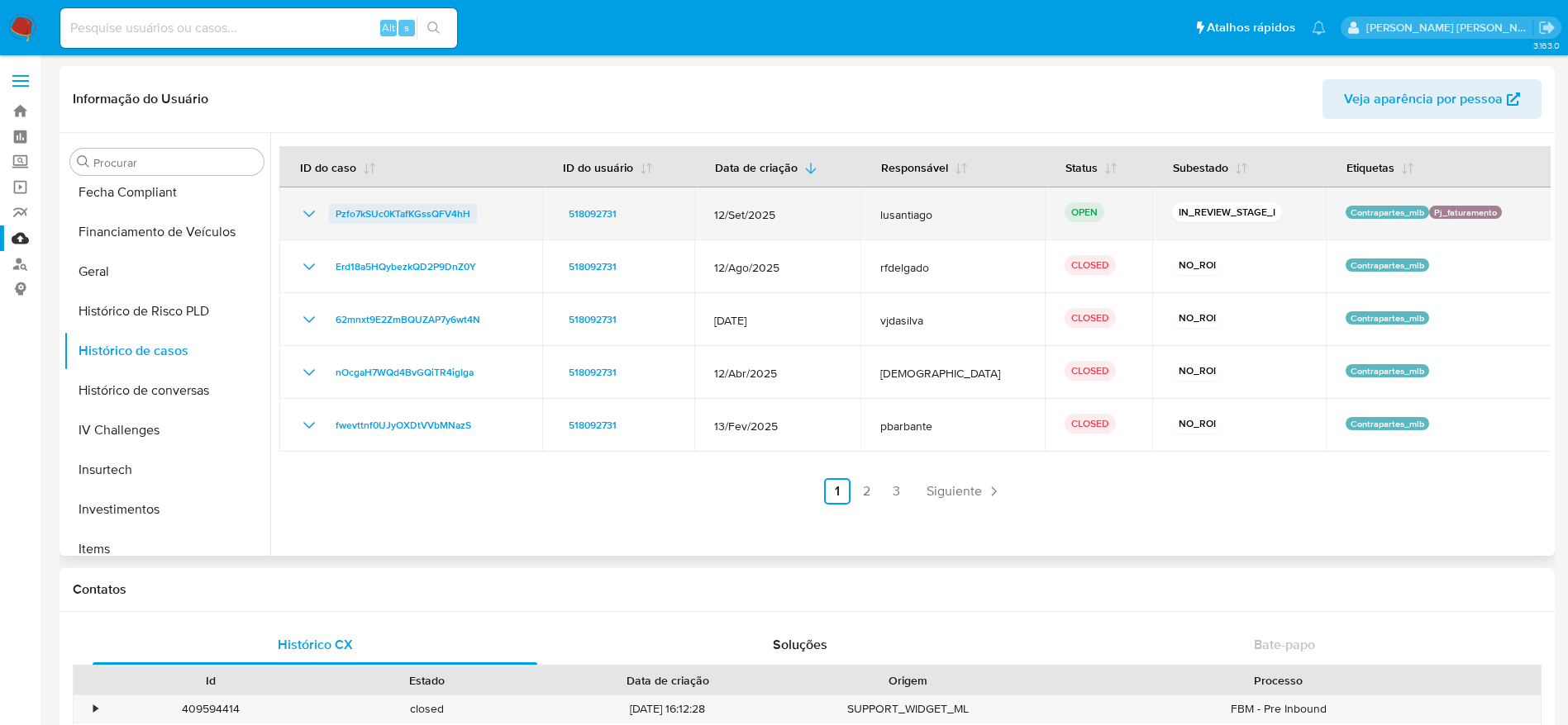
click at [447, 212] on span "Pzfo7kSUc0KTafKGssQFV4hH" at bounding box center [403, 214] width 135 height 20
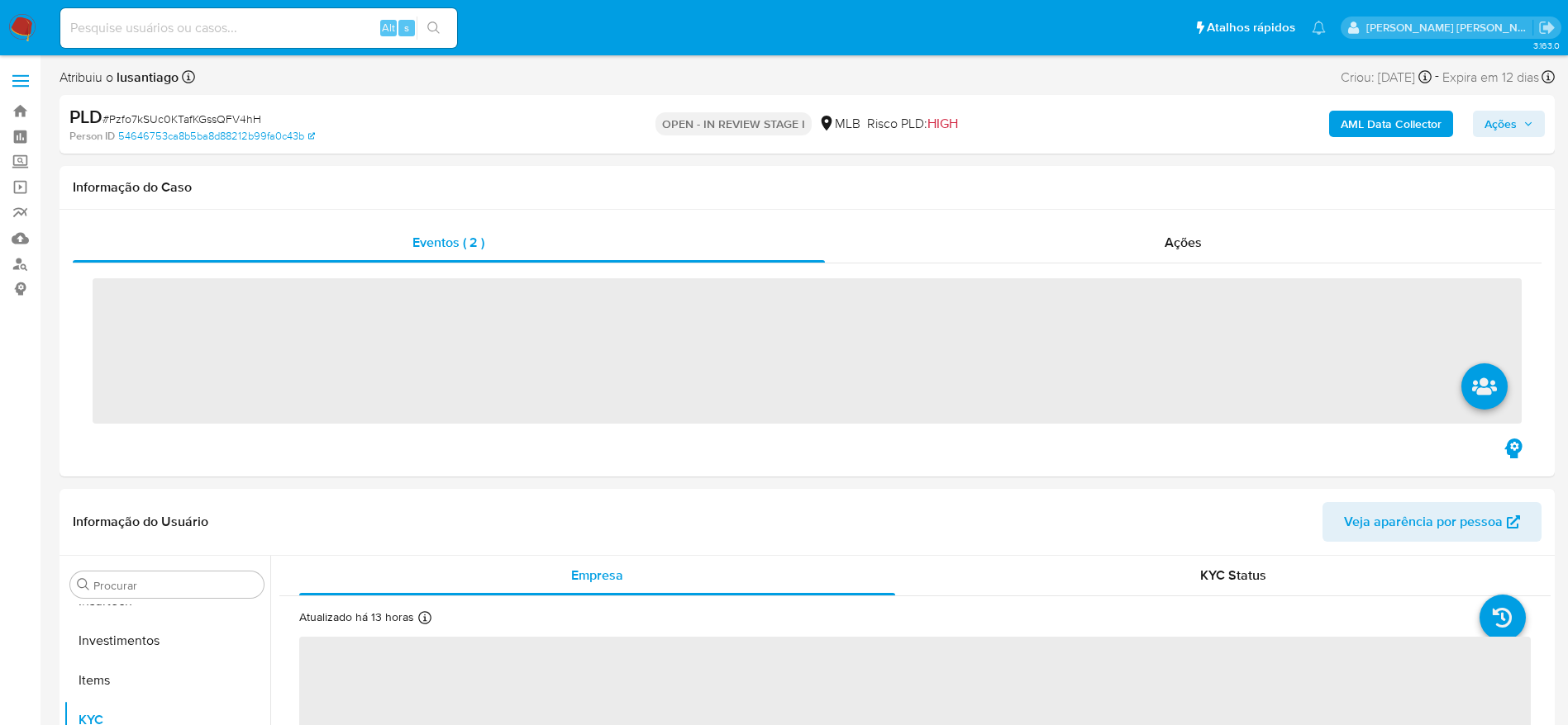
scroll to position [896, 0]
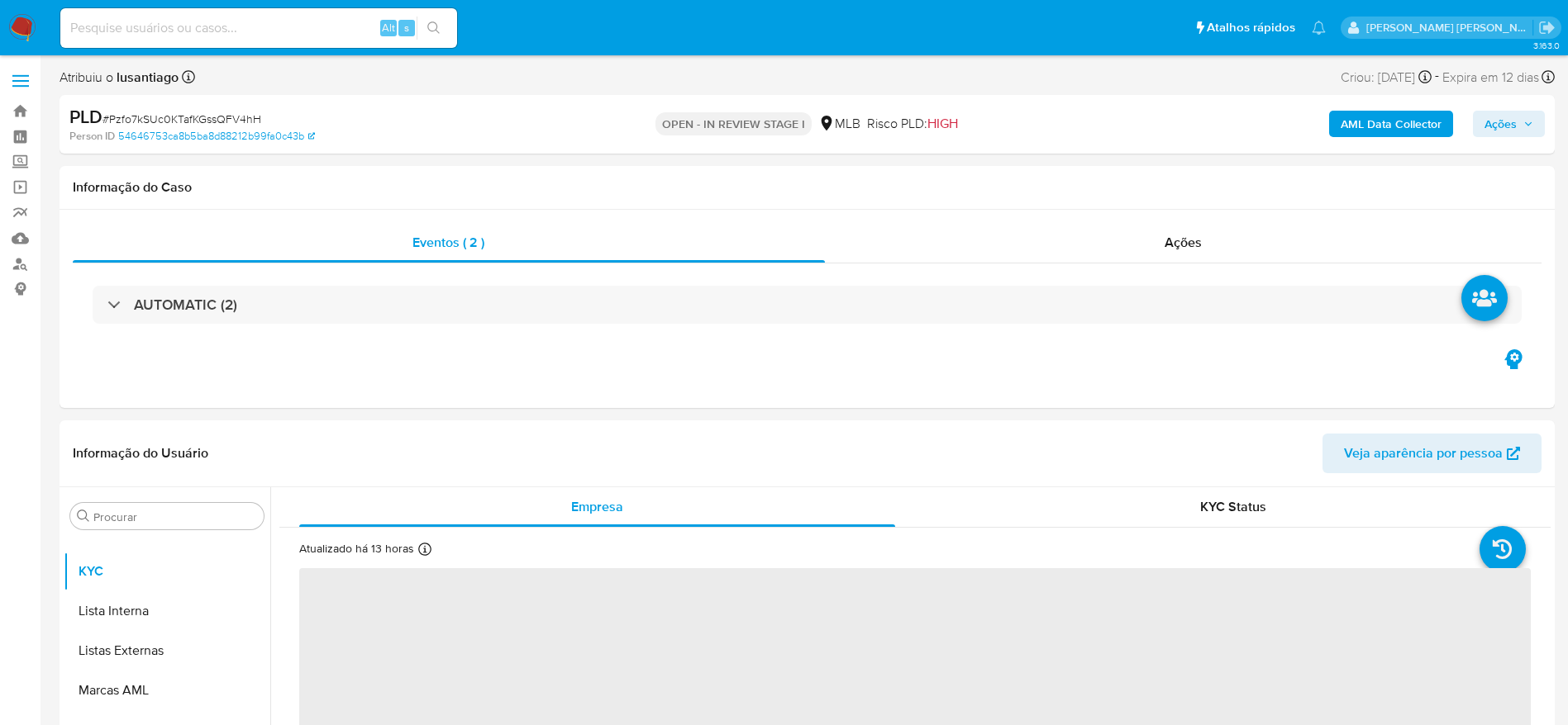
select select "10"
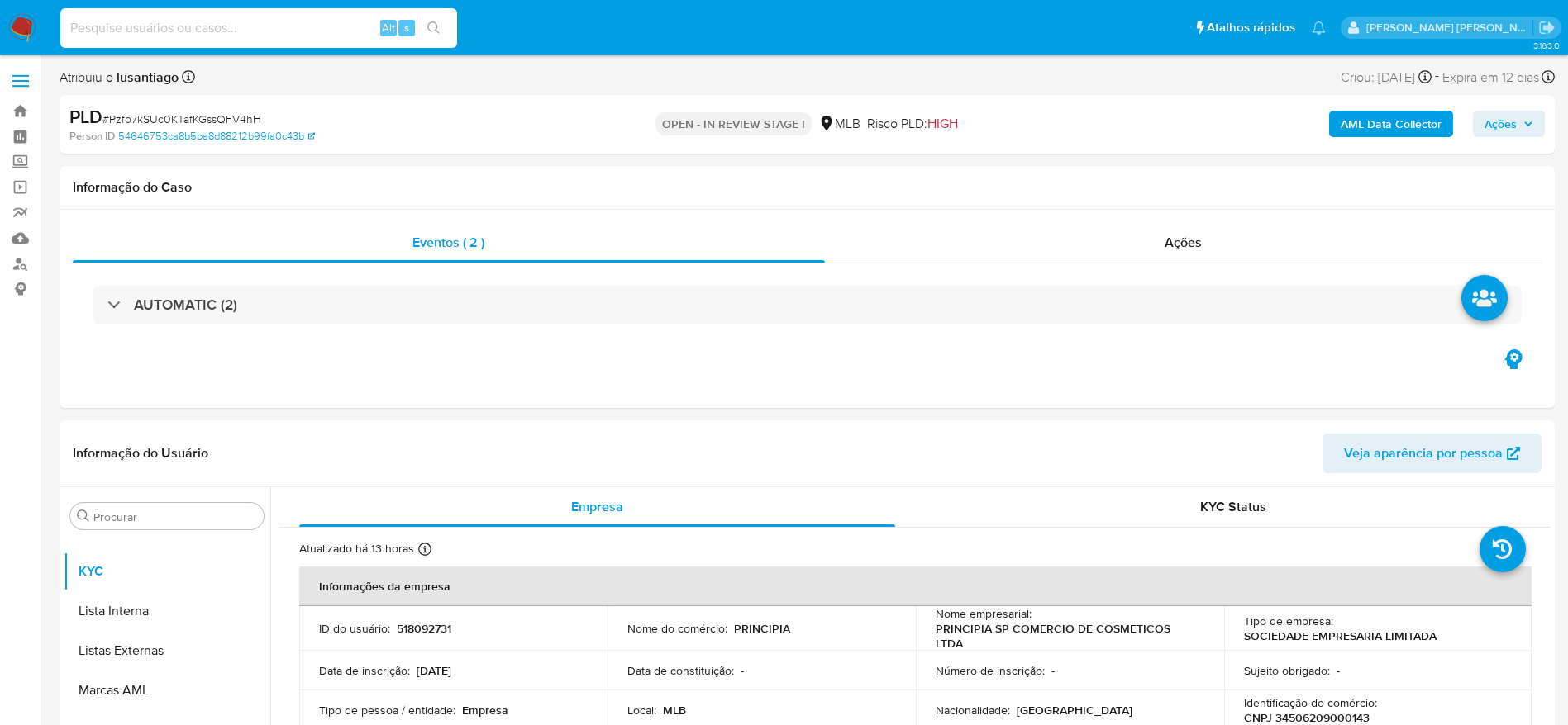
click at [280, 35] on input at bounding box center [259, 28] width 397 height 21
paste input "306694845"
type input "306694845"
click at [440, 26] on icon "search-icon" at bounding box center [434, 28] width 13 height 13
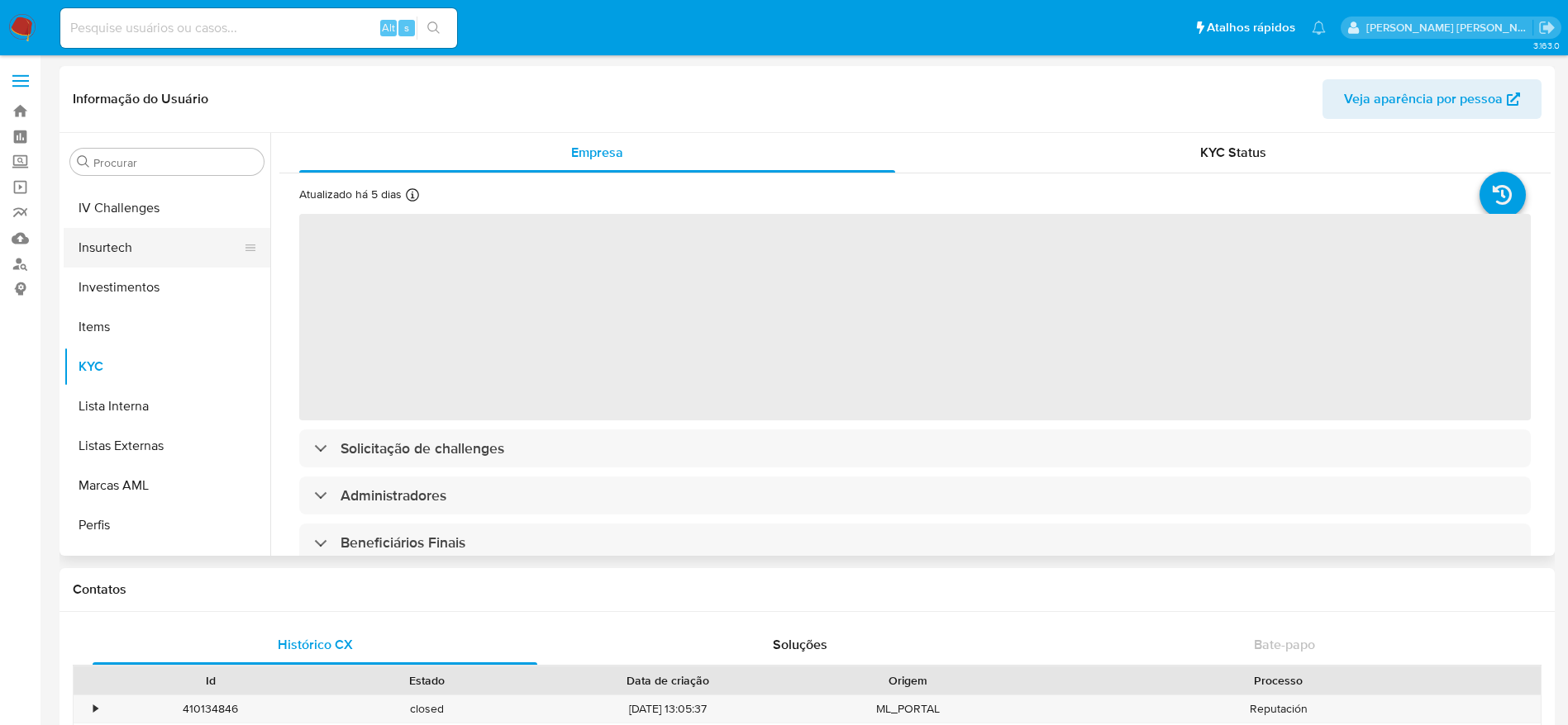
scroll to position [648, 0]
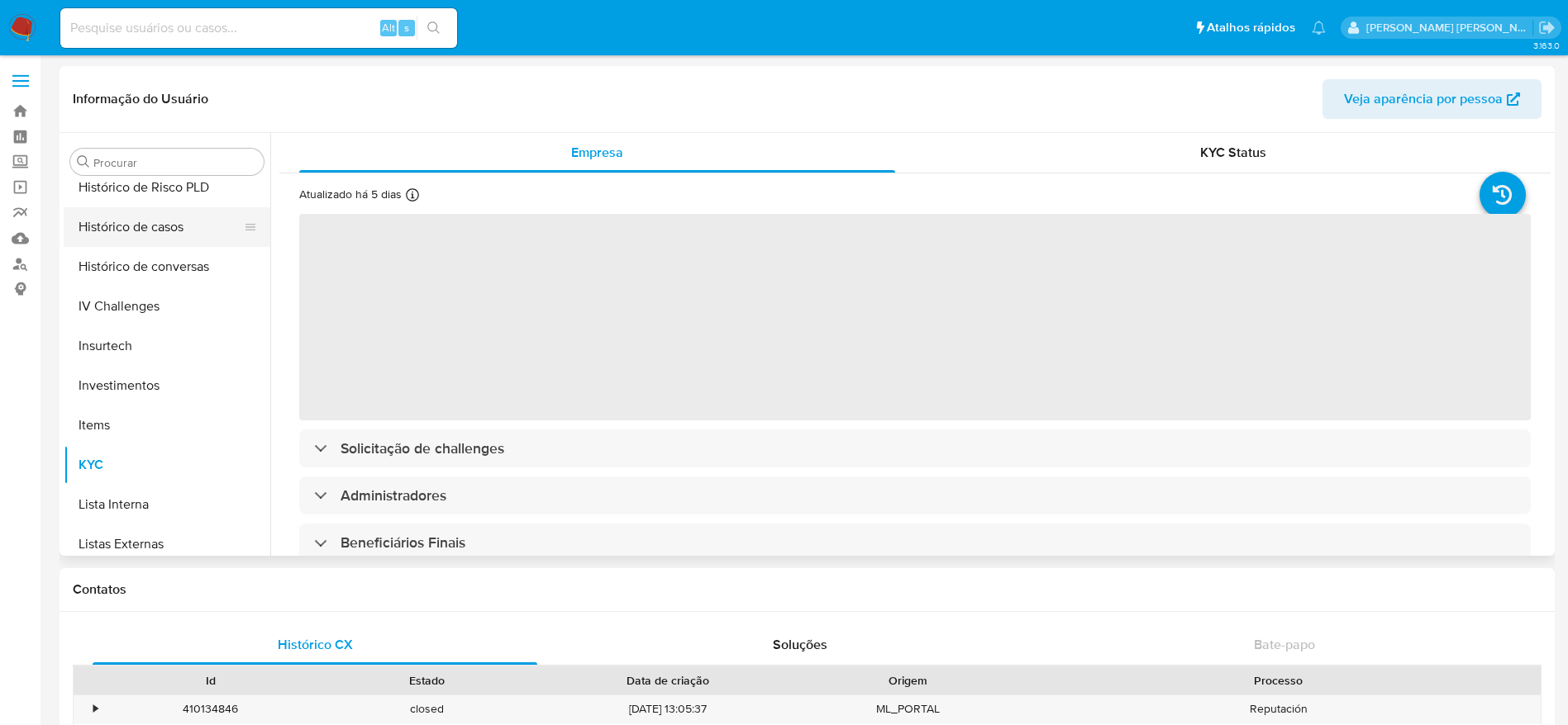
select select "10"
click at [147, 233] on button "Histórico de casos" at bounding box center [160, 227] width 194 height 40
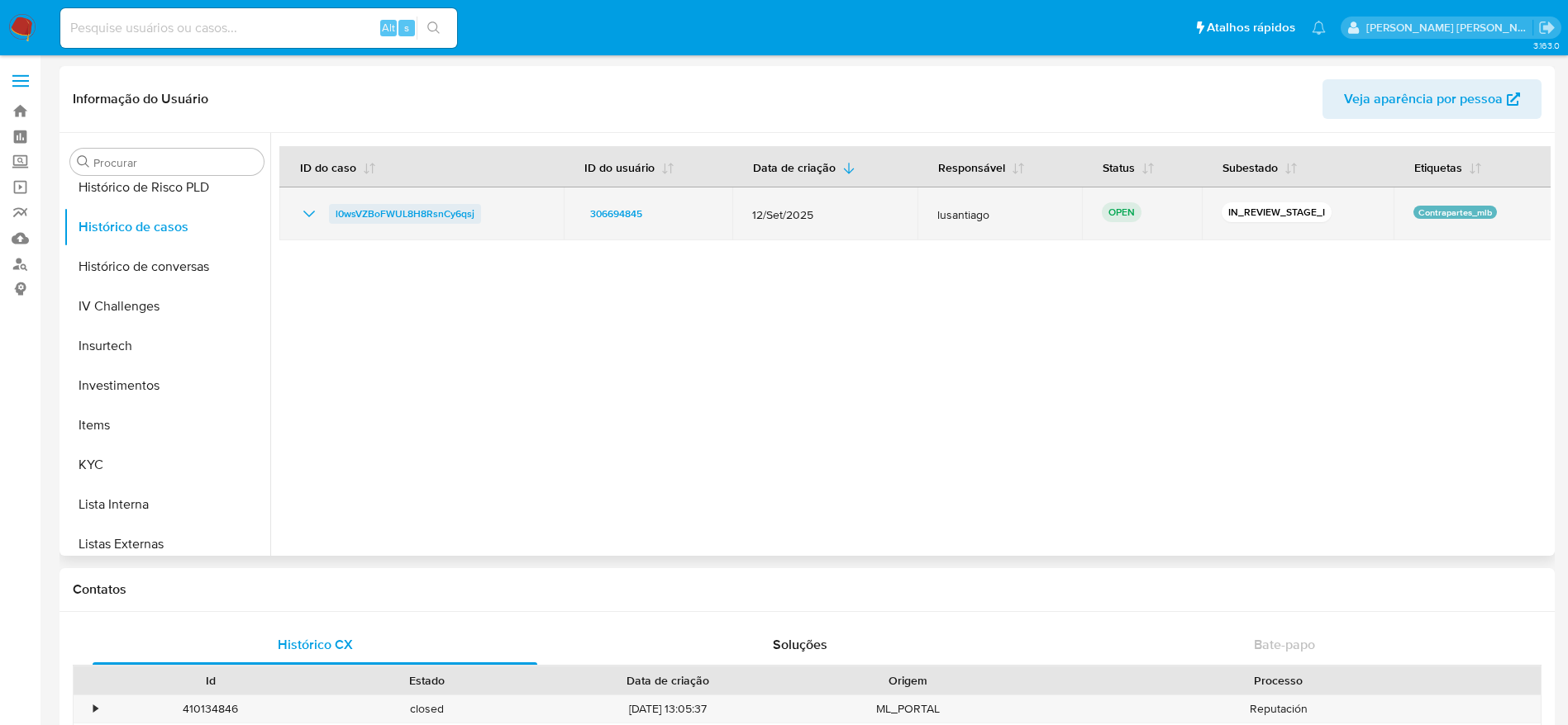
click at [382, 206] on span "l0wsVZBoFWUL8H8RsnCy6qsj" at bounding box center [405, 214] width 139 height 20
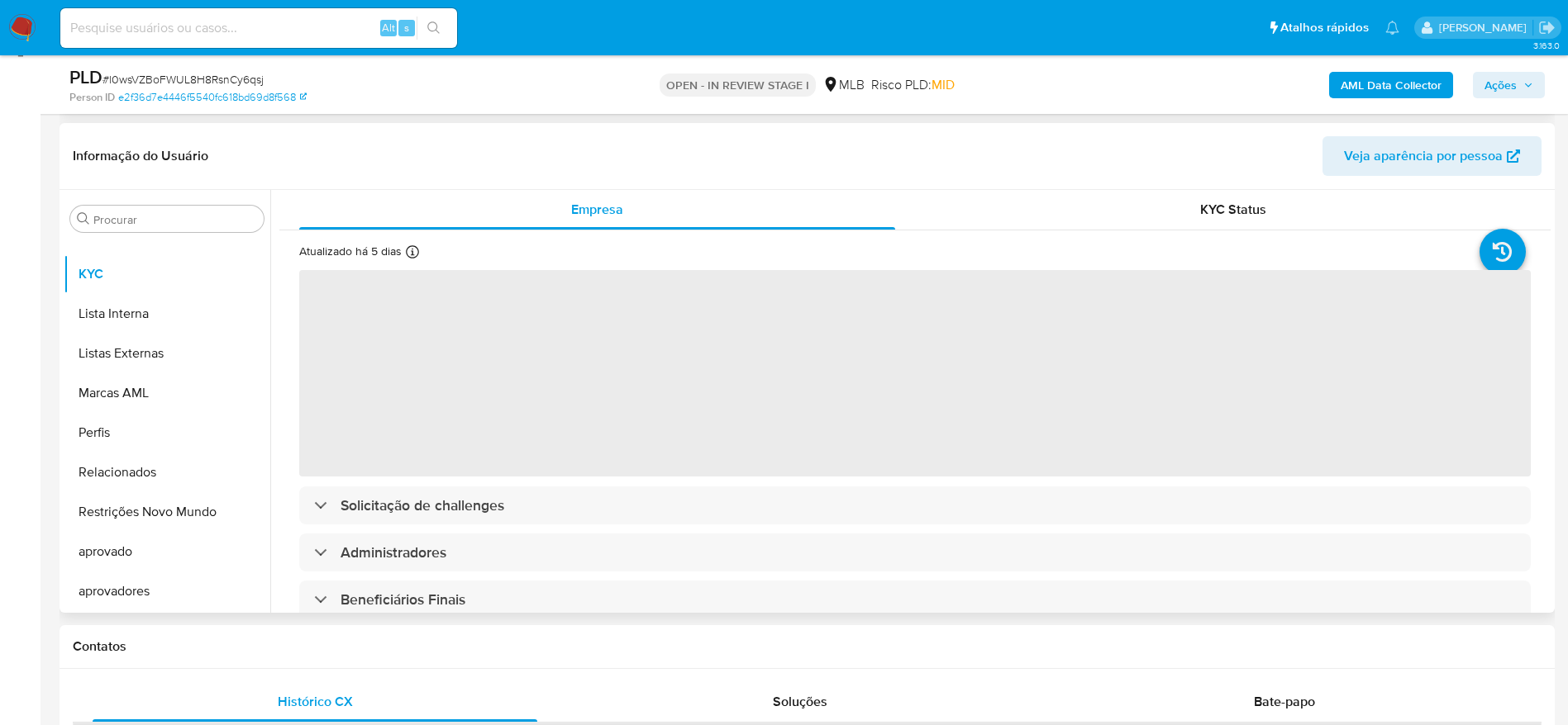
scroll to position [248, 0]
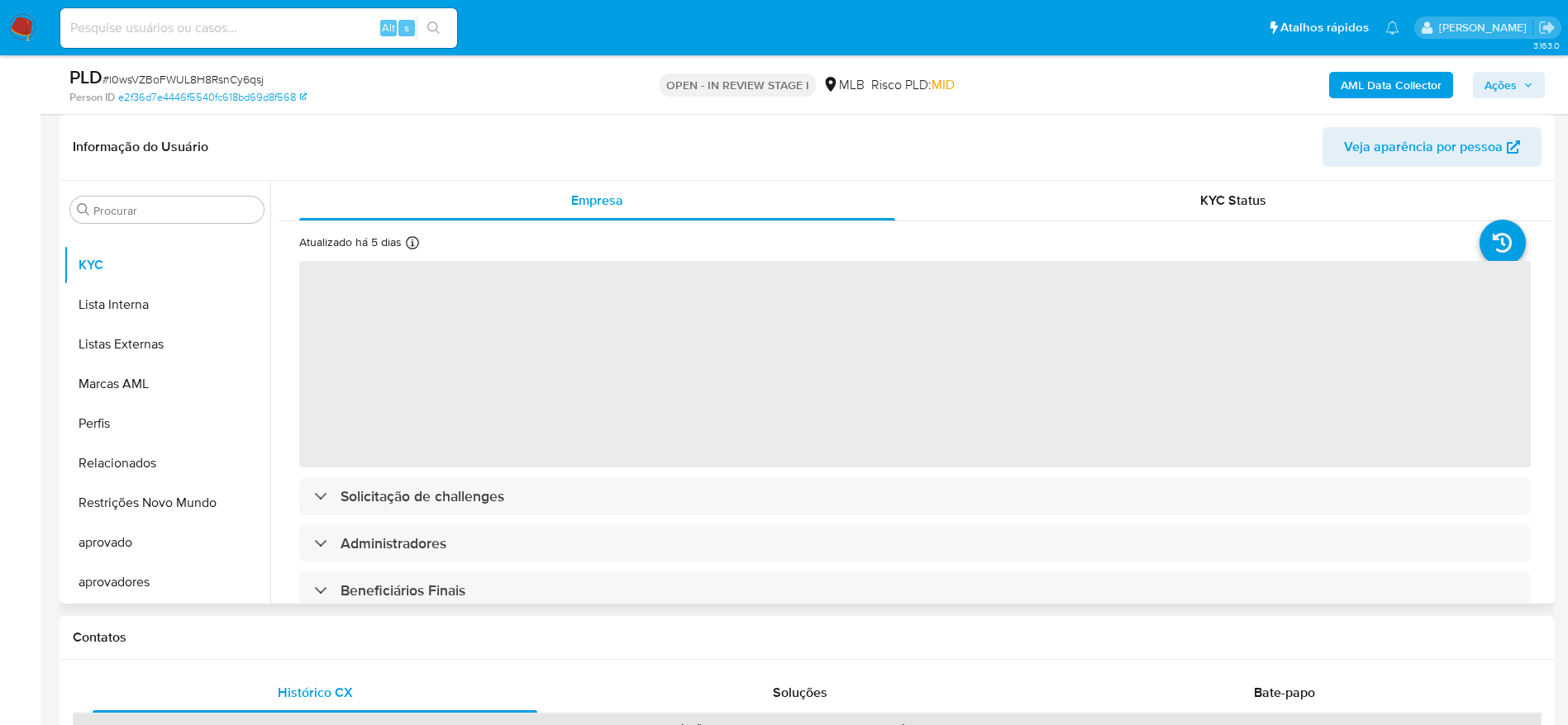
select select "10"
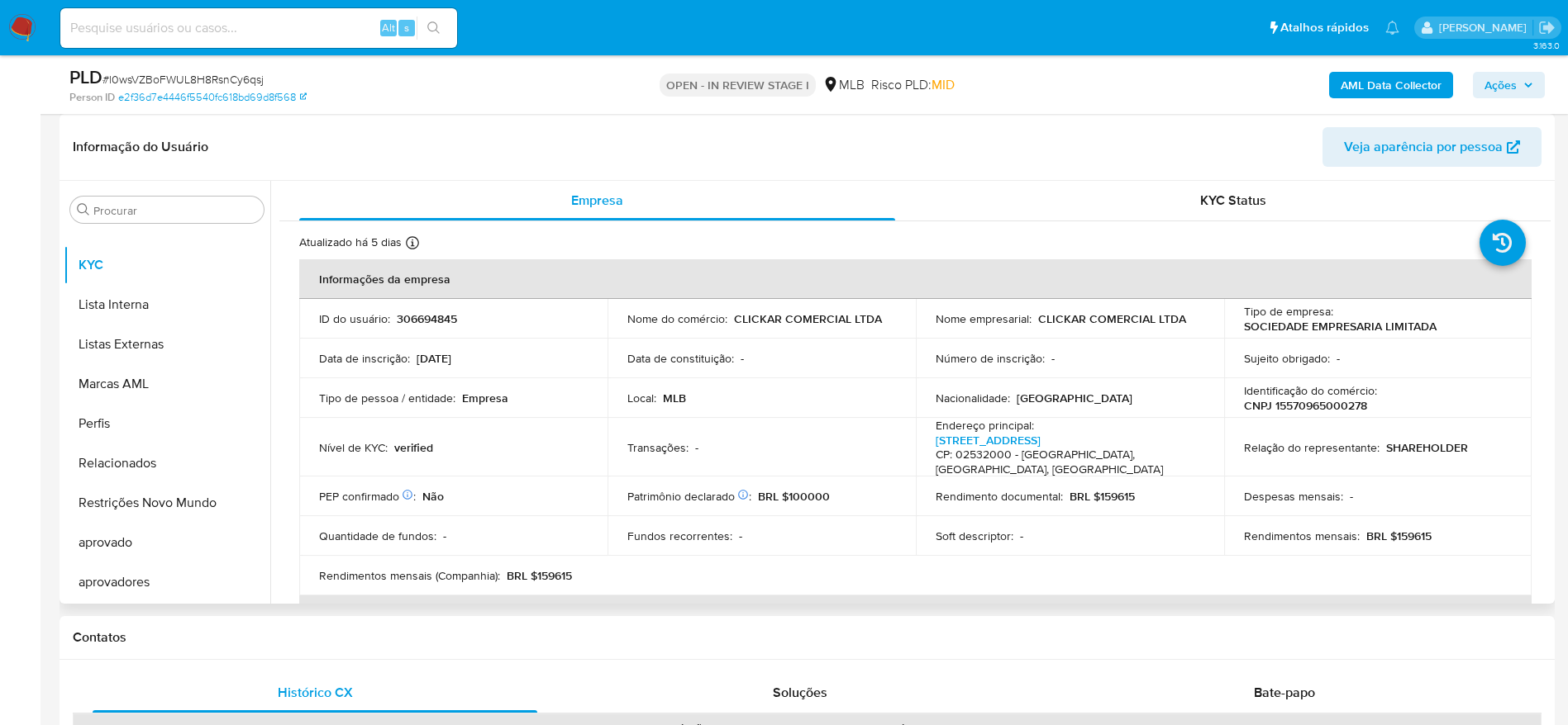
click at [1333, 404] on p "CNPJ 15570965000278" at bounding box center [1305, 406] width 123 height 15
copy p "15570965000278"
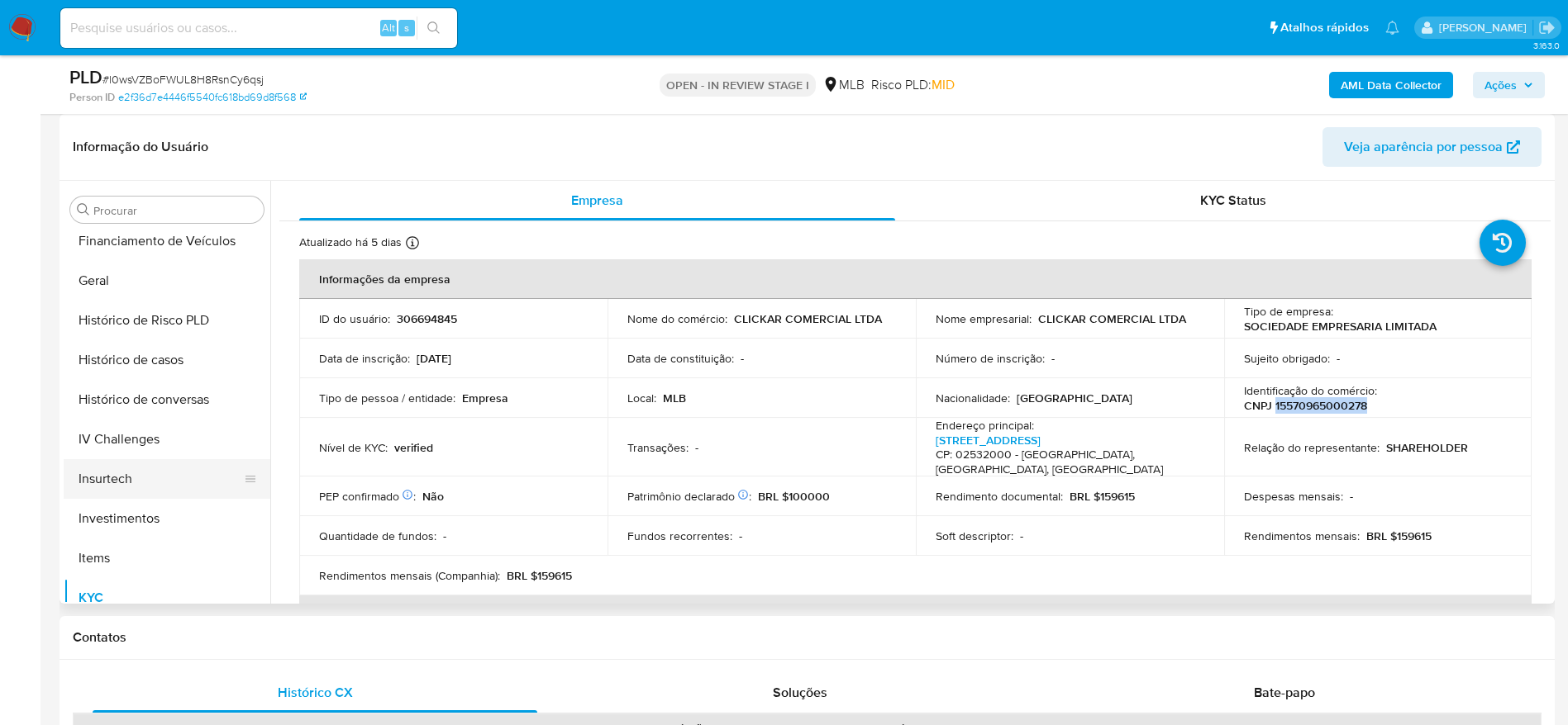
scroll to position [401, 0]
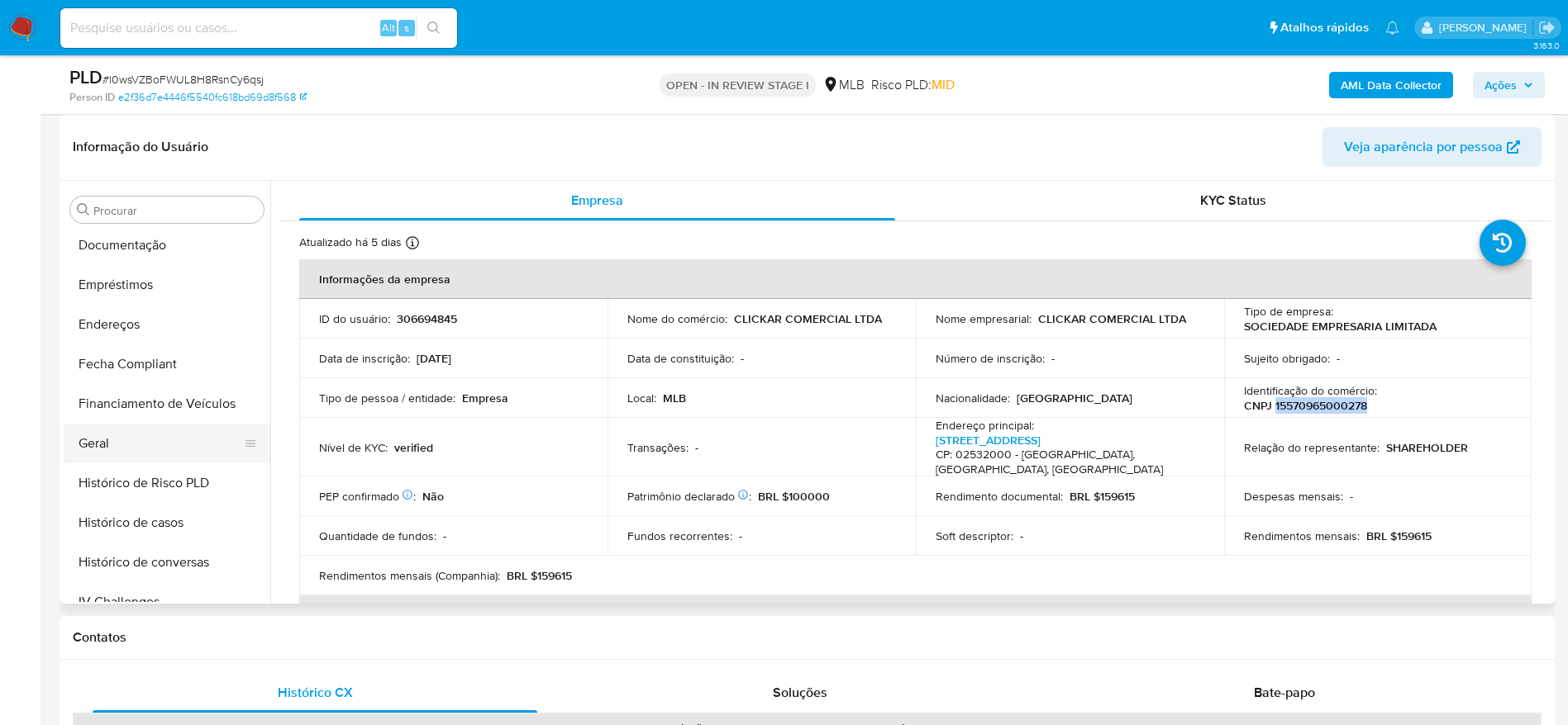
click at [122, 443] on button "Geral" at bounding box center [160, 444] width 194 height 40
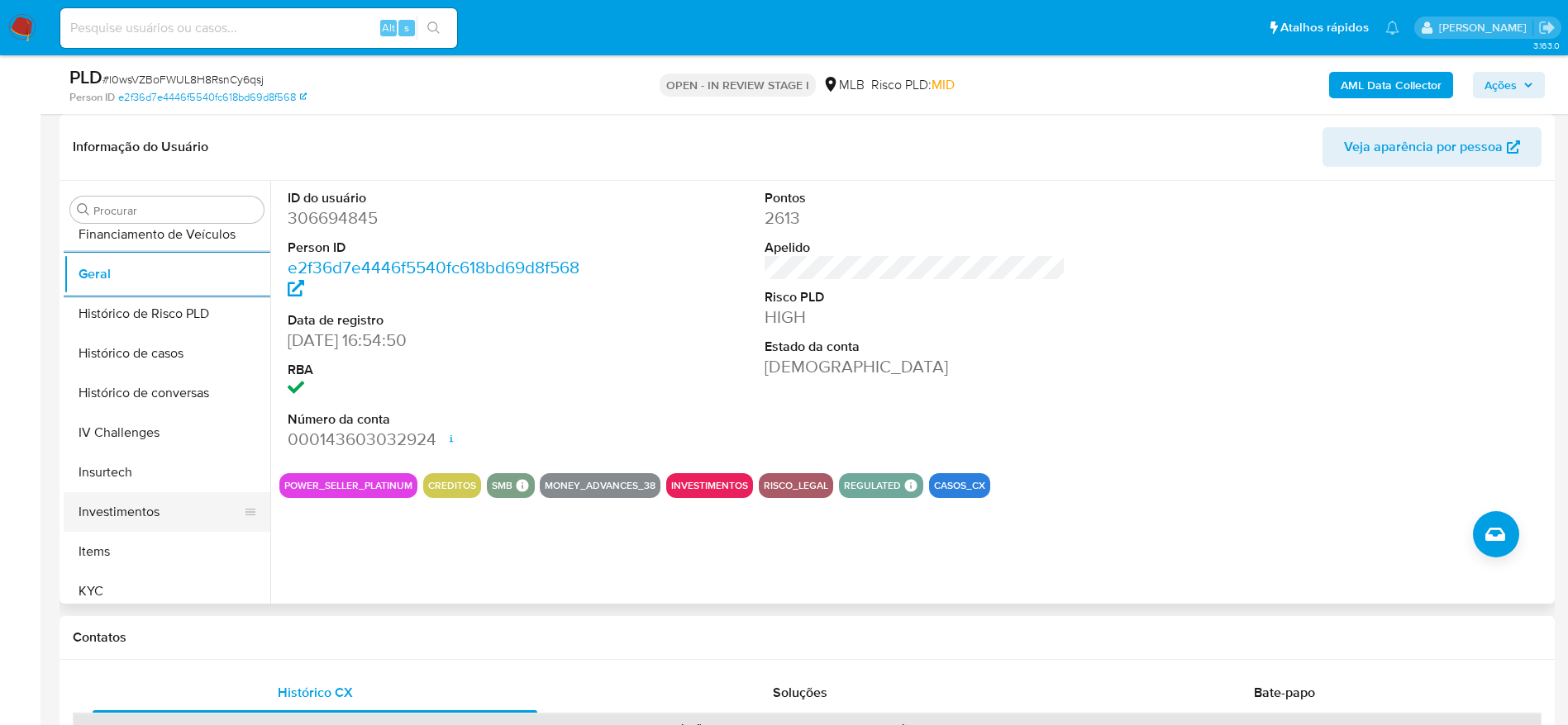
scroll to position [648, 0]
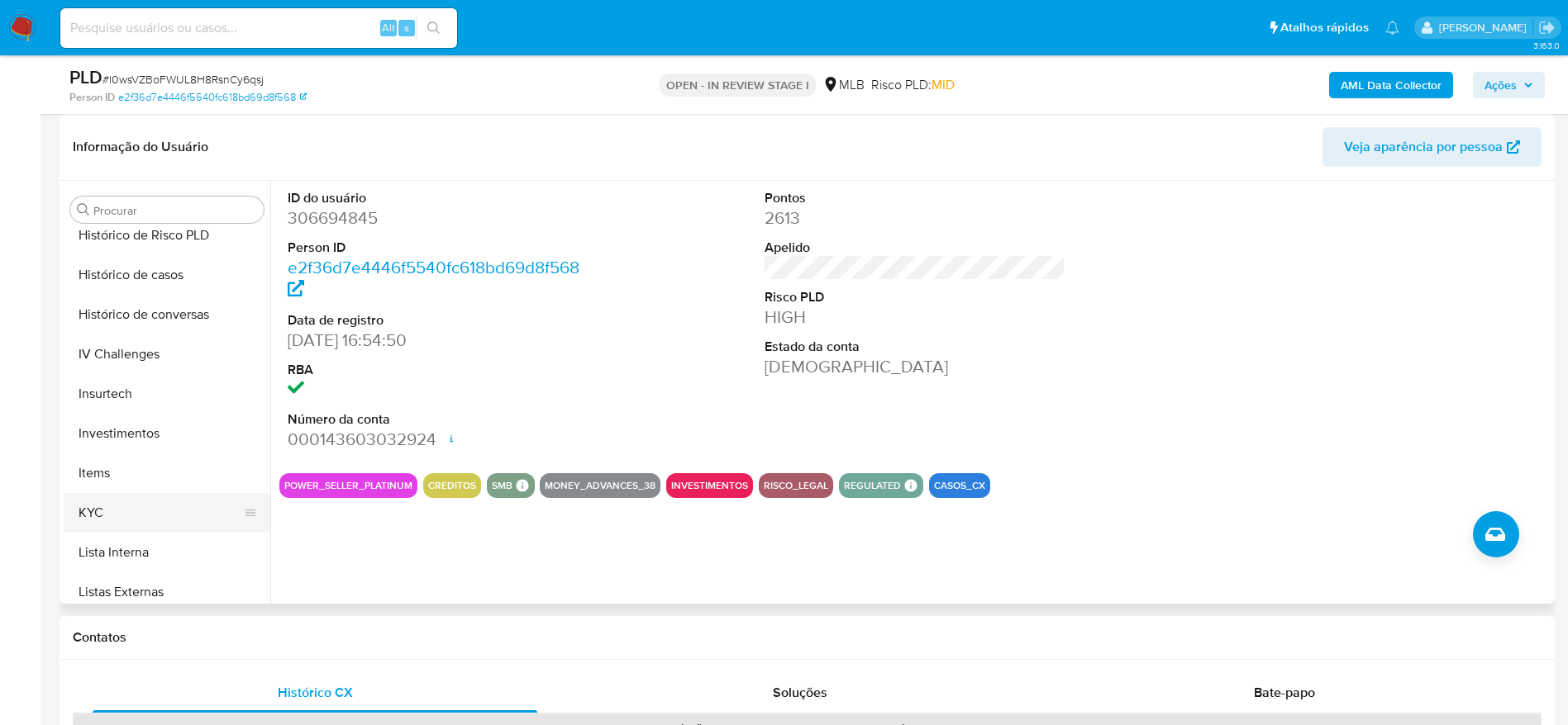
click at [84, 517] on button "KYC" at bounding box center [160, 513] width 194 height 40
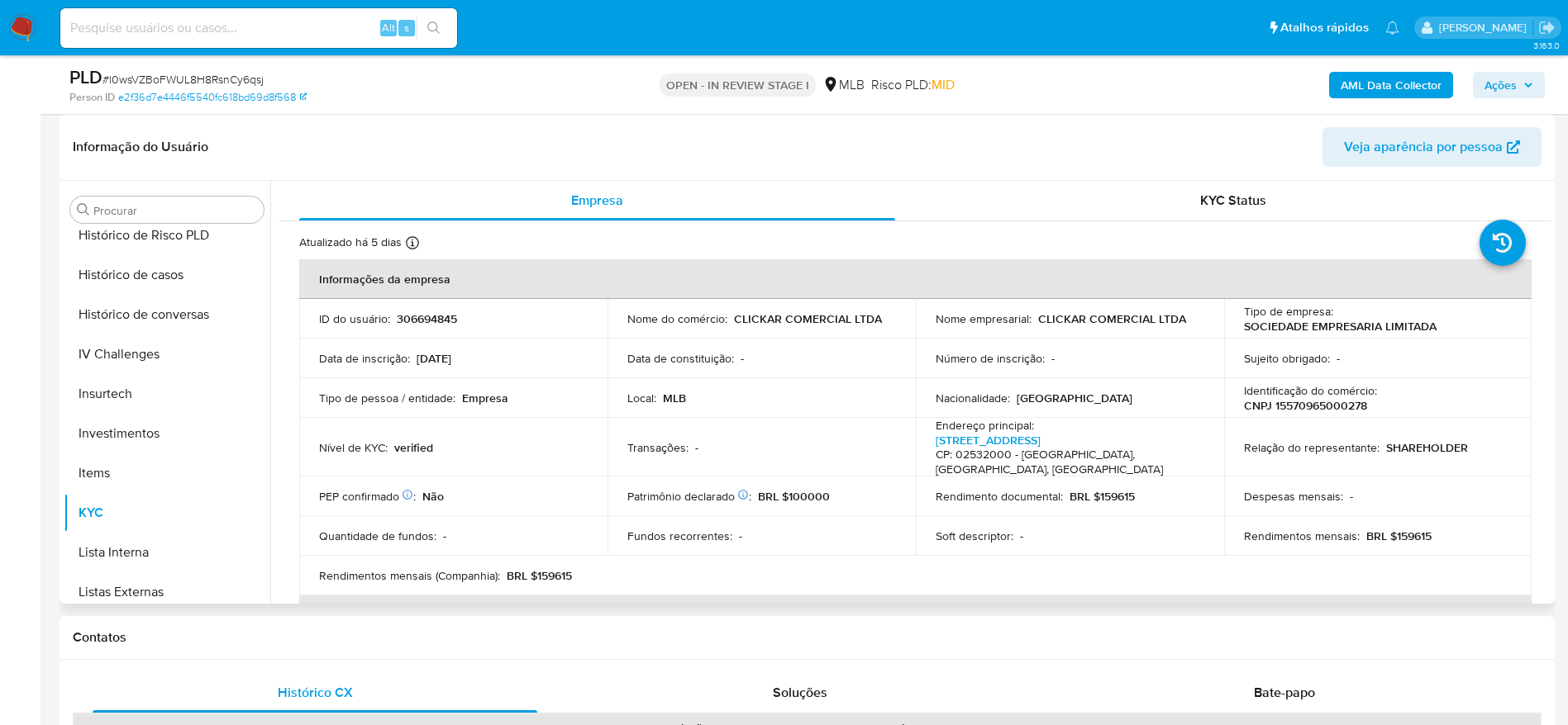
drag, startPoint x: 1543, startPoint y: 263, endPoint x: 1546, endPoint y: 279, distance: 16.3
click at [1546, 279] on div "Empresa KYC Status Atualizado há 5 dias Criado: 15/03/2020 15:46:05 Atualizado:…" at bounding box center [911, 393] width 1280 height 423
drag, startPoint x: 1551, startPoint y: 275, endPoint x: 1546, endPoint y: 288, distance: 13.9
click at [1546, 288] on div "Procurar Adiantamentos de Dinheiro Anexos CBP CBT Cartões Contas Bancárias Dado…" at bounding box center [807, 393] width 1495 height 423
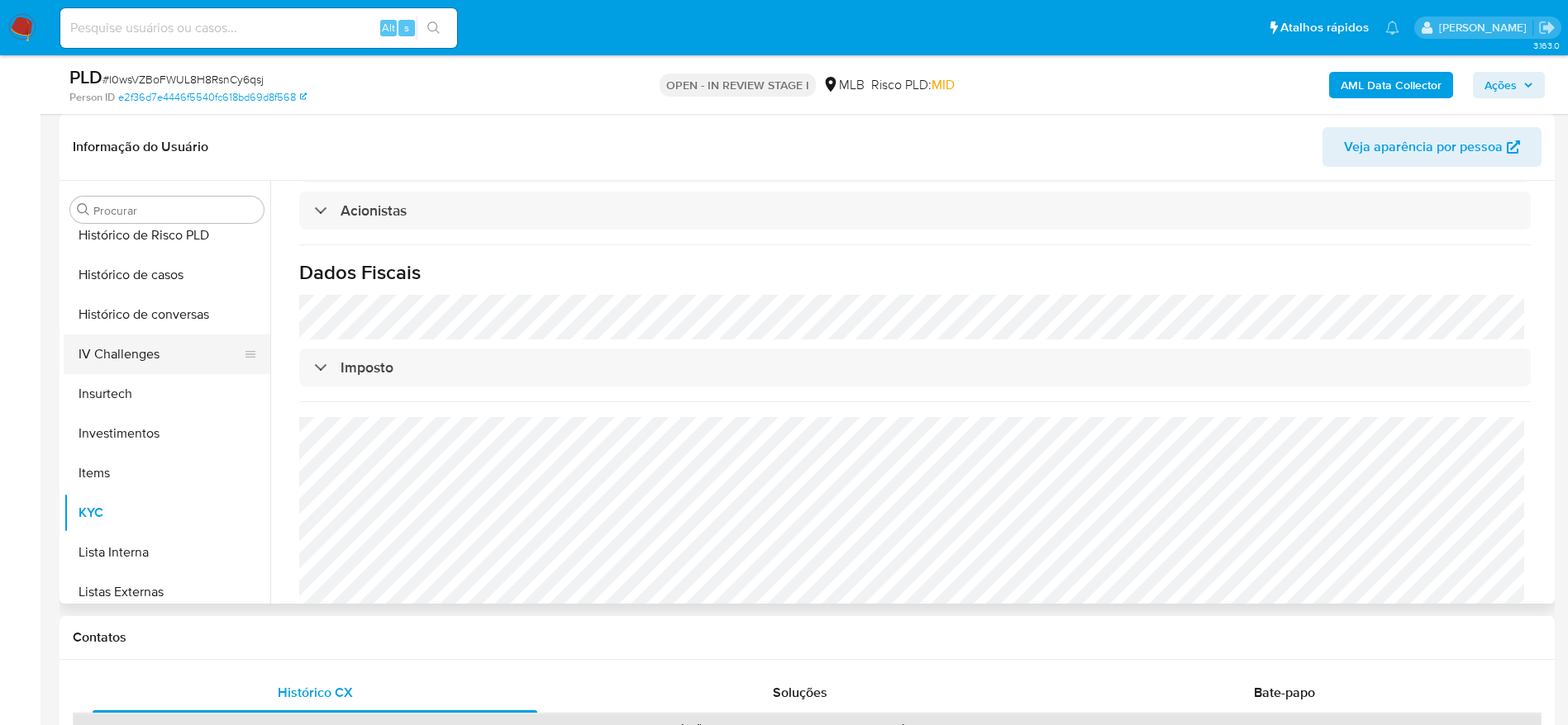
scroll to position [401, 0]
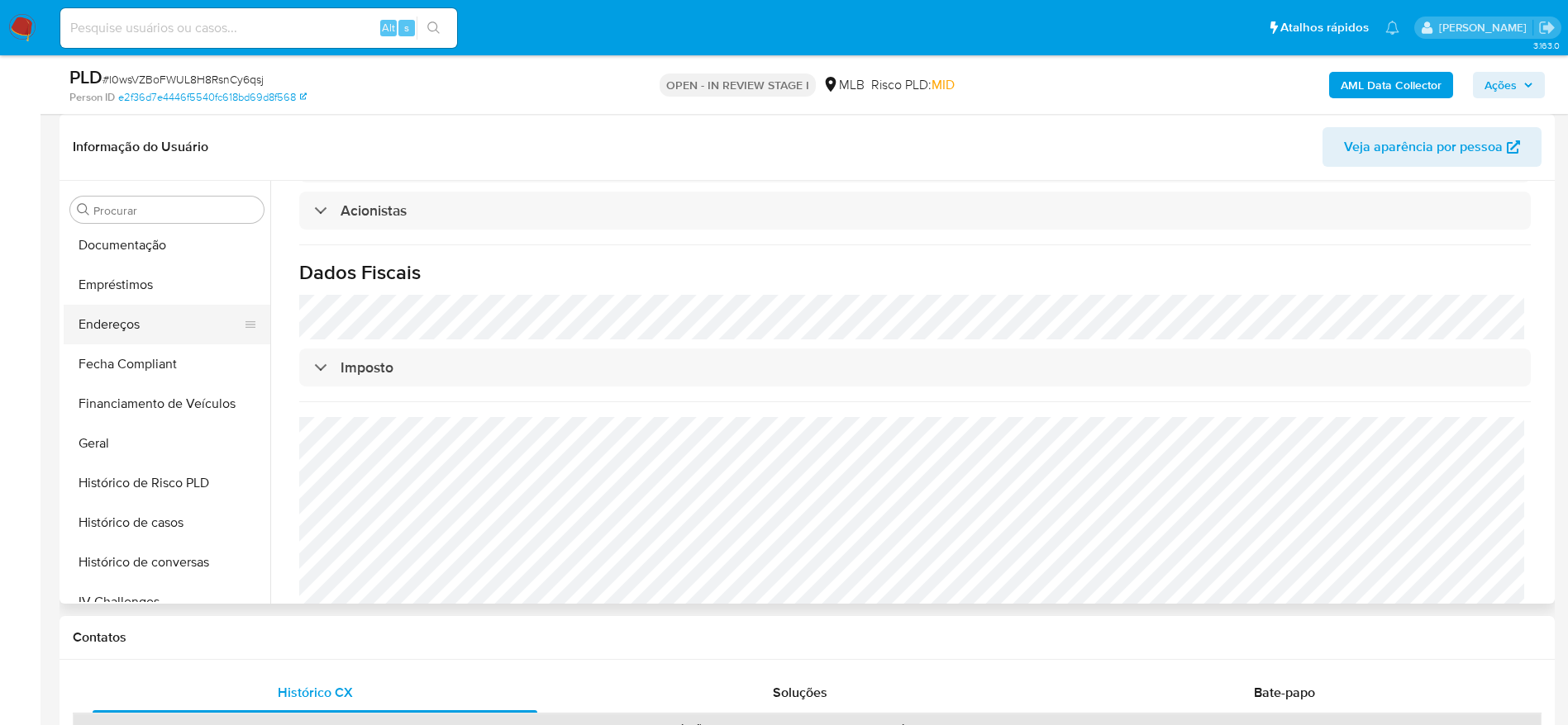
click at [112, 327] on button "Endereços" at bounding box center [160, 325] width 194 height 40
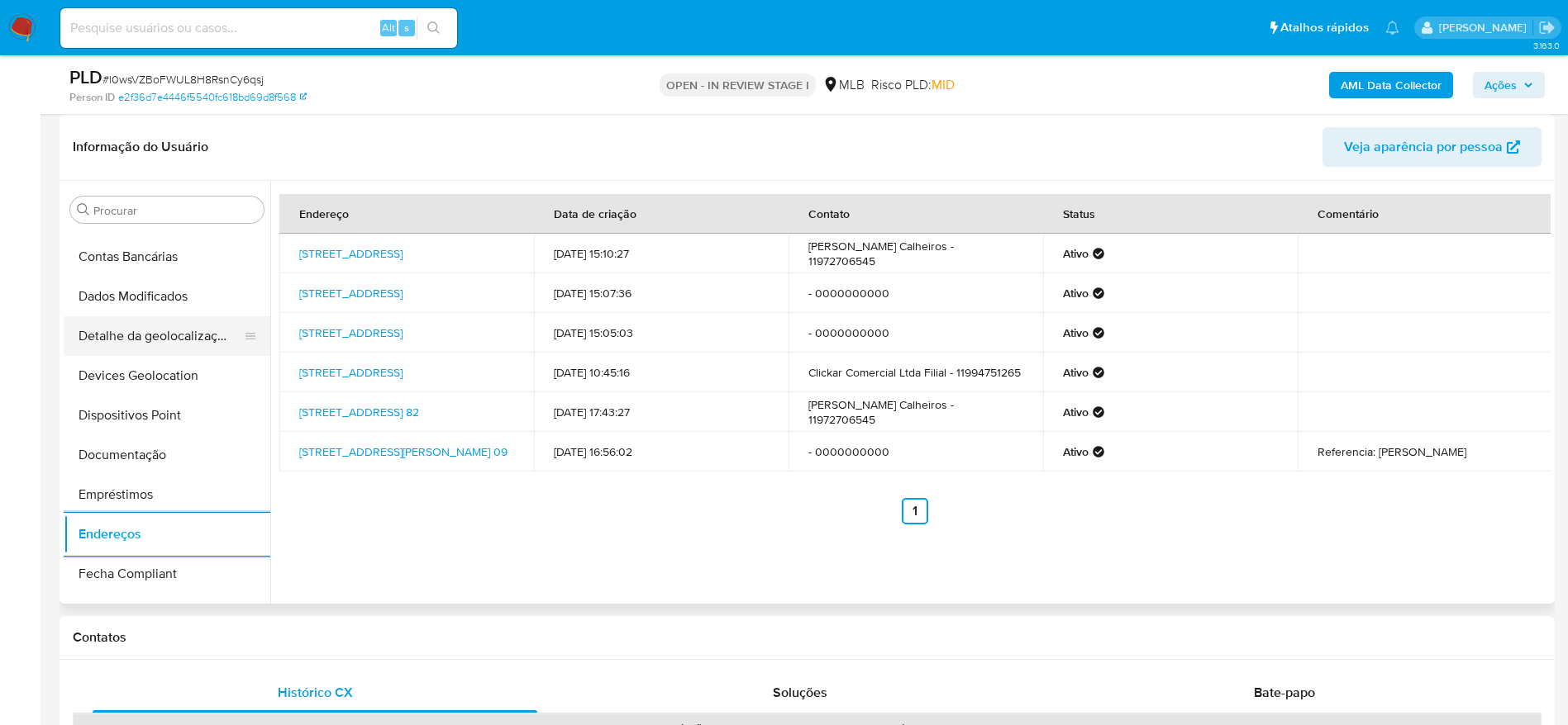
scroll to position [153, 0]
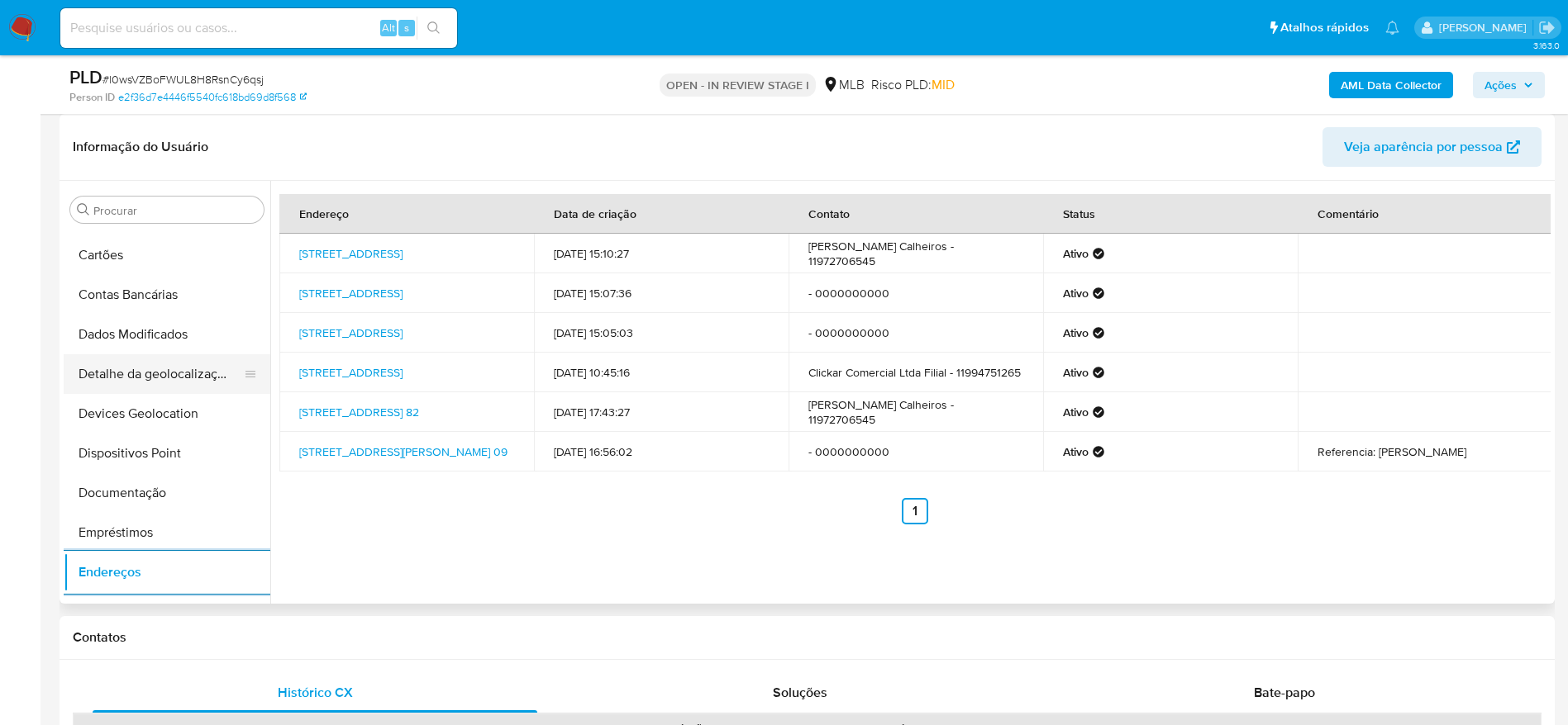
click at [170, 377] on button "Detalhe da geolocalização" at bounding box center [160, 374] width 194 height 40
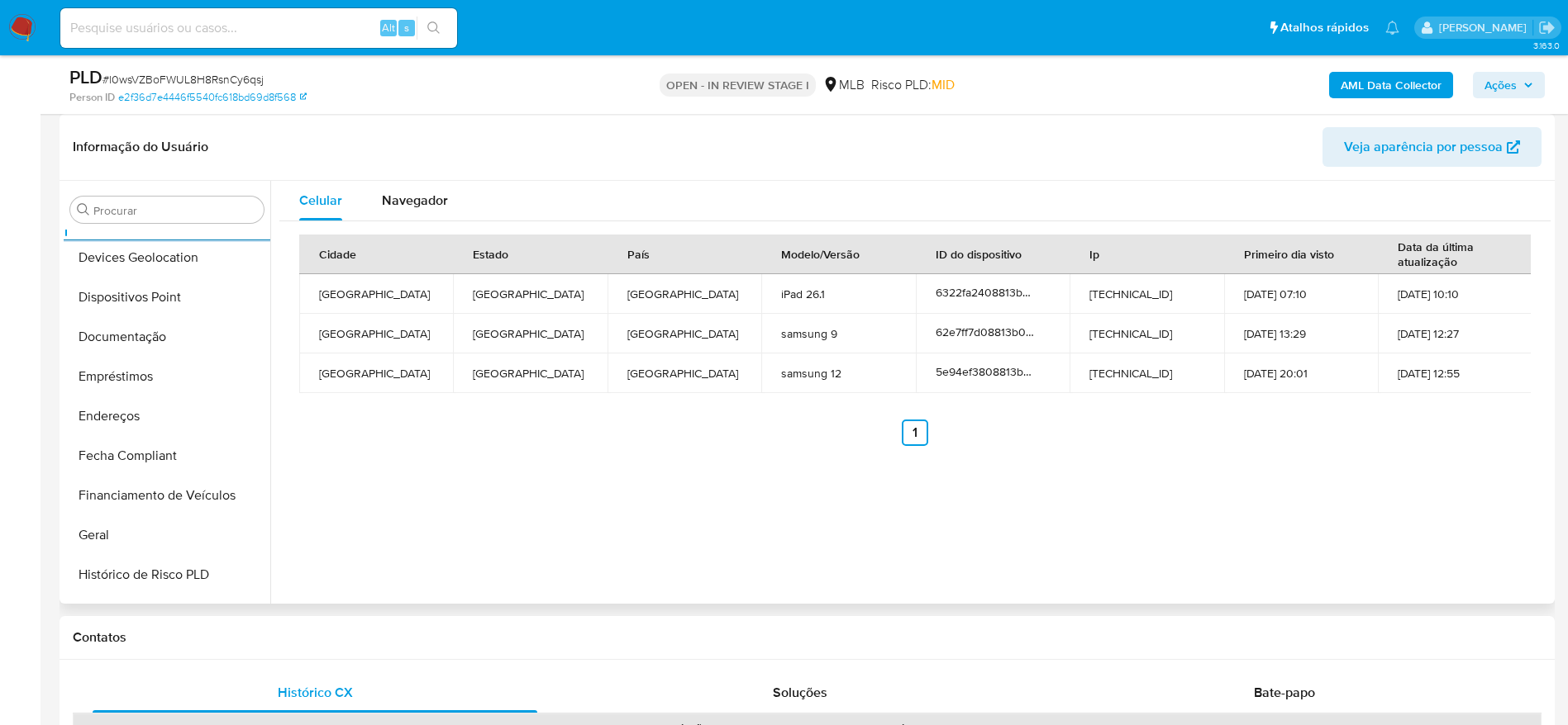
scroll to position [896, 0]
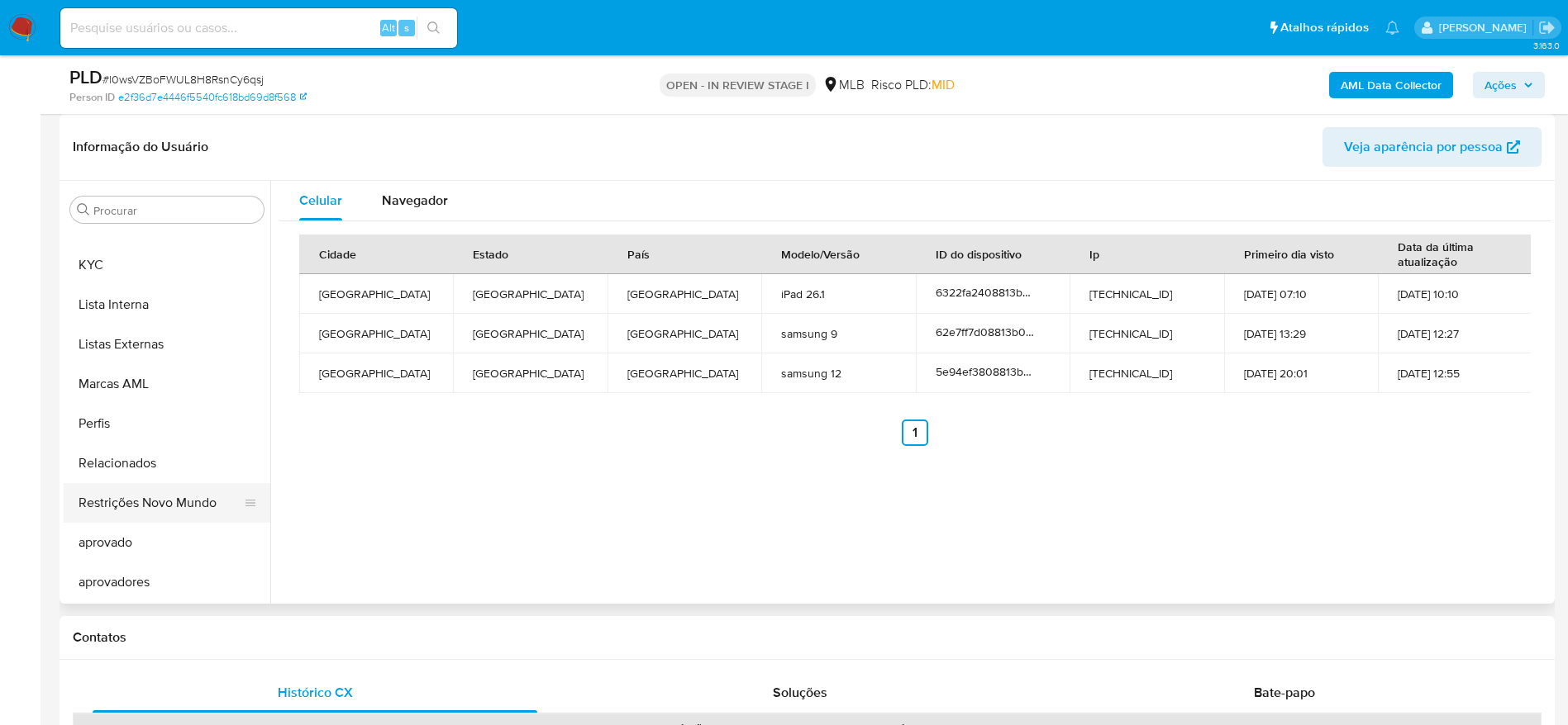
click at [131, 503] on button "Restrições Novo Mundo" at bounding box center [160, 503] width 194 height 40
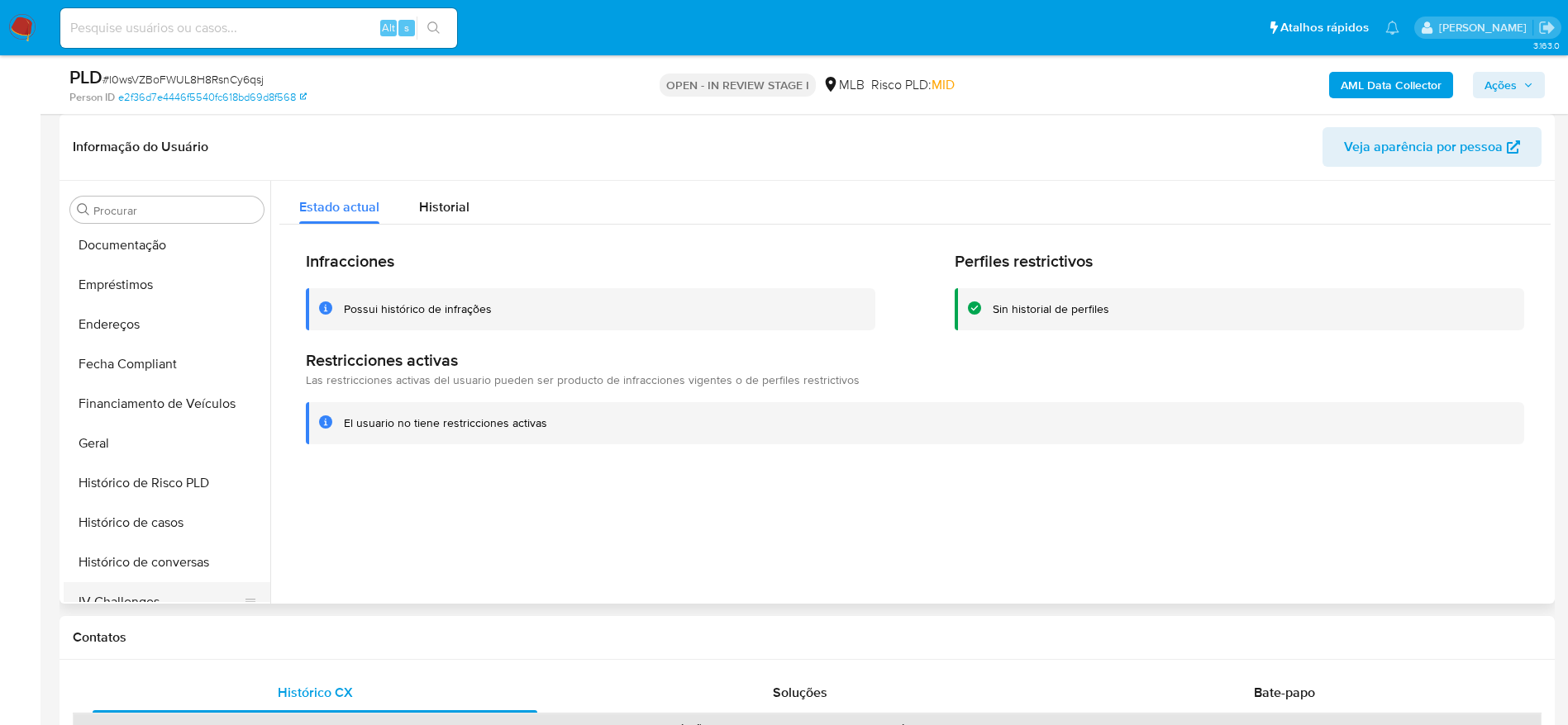
scroll to position [277, 0]
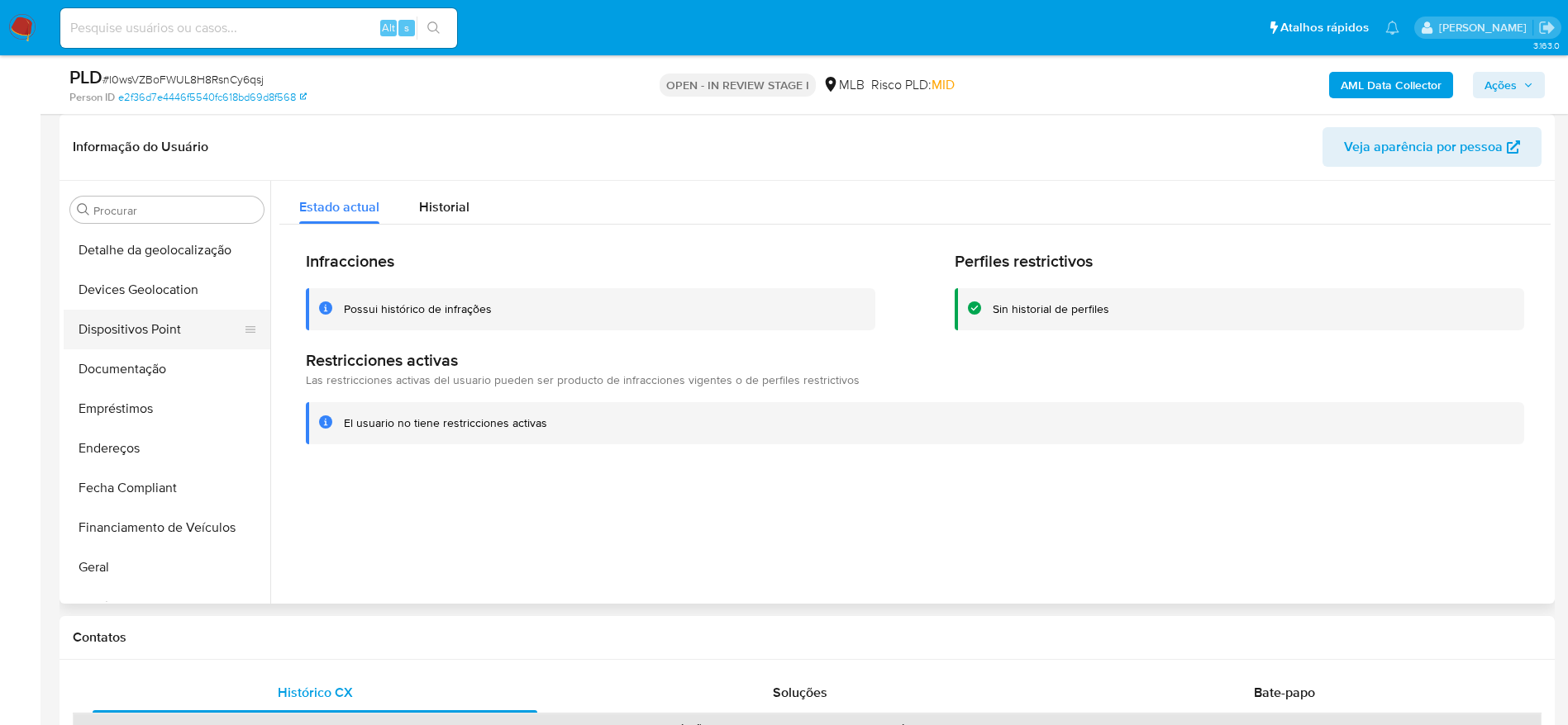
click at [131, 312] on button "Dispositivos Point" at bounding box center [160, 330] width 194 height 40
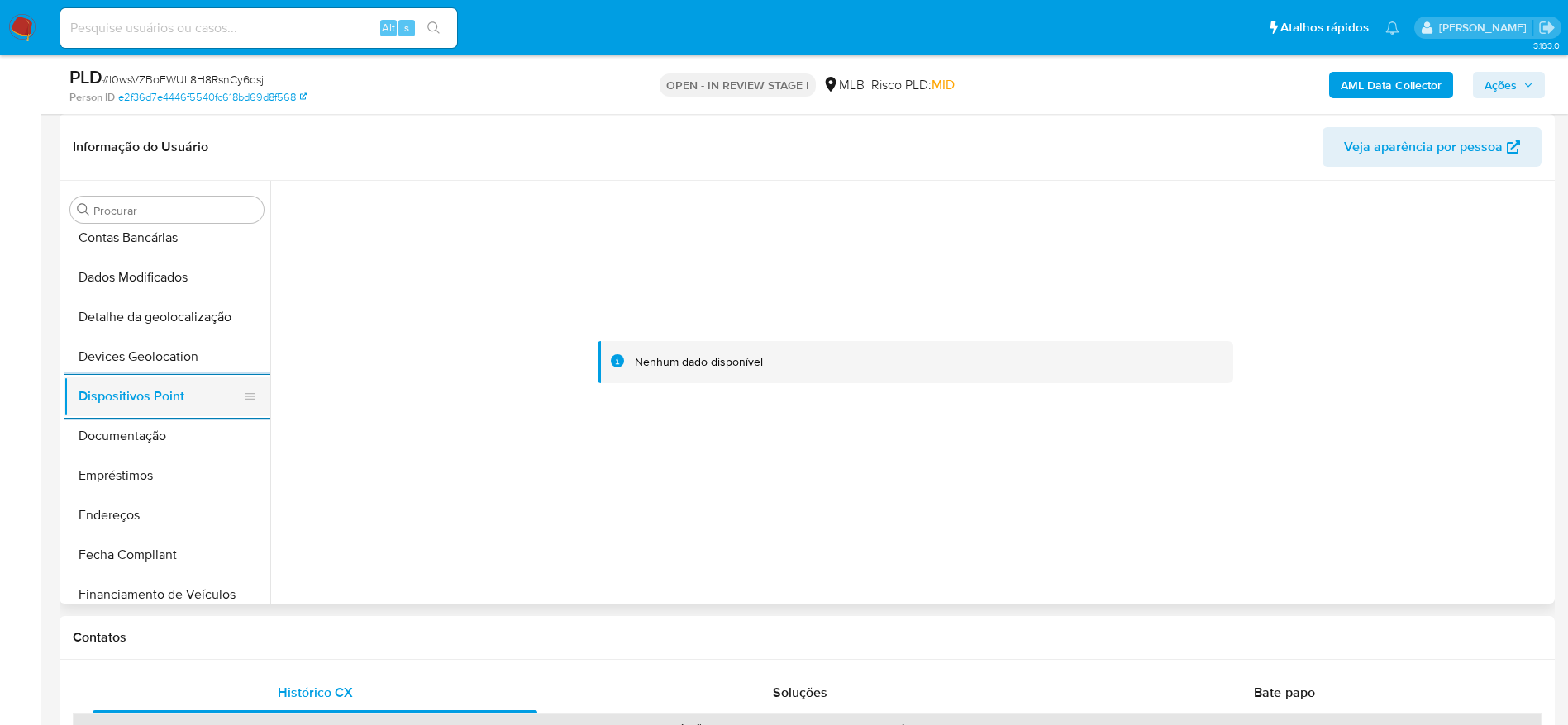
scroll to position [153, 0]
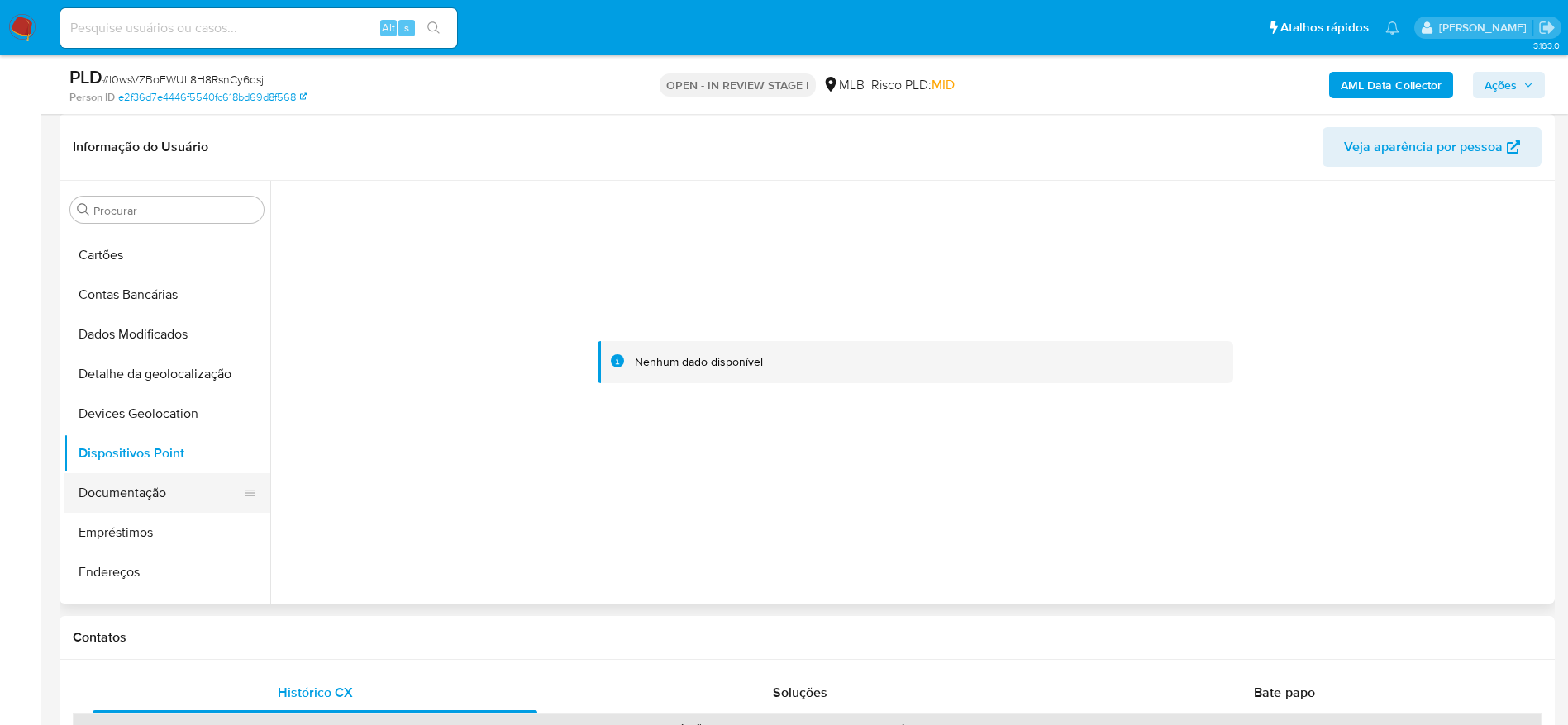
click at [131, 493] on button "Documentação" at bounding box center [160, 494] width 194 height 40
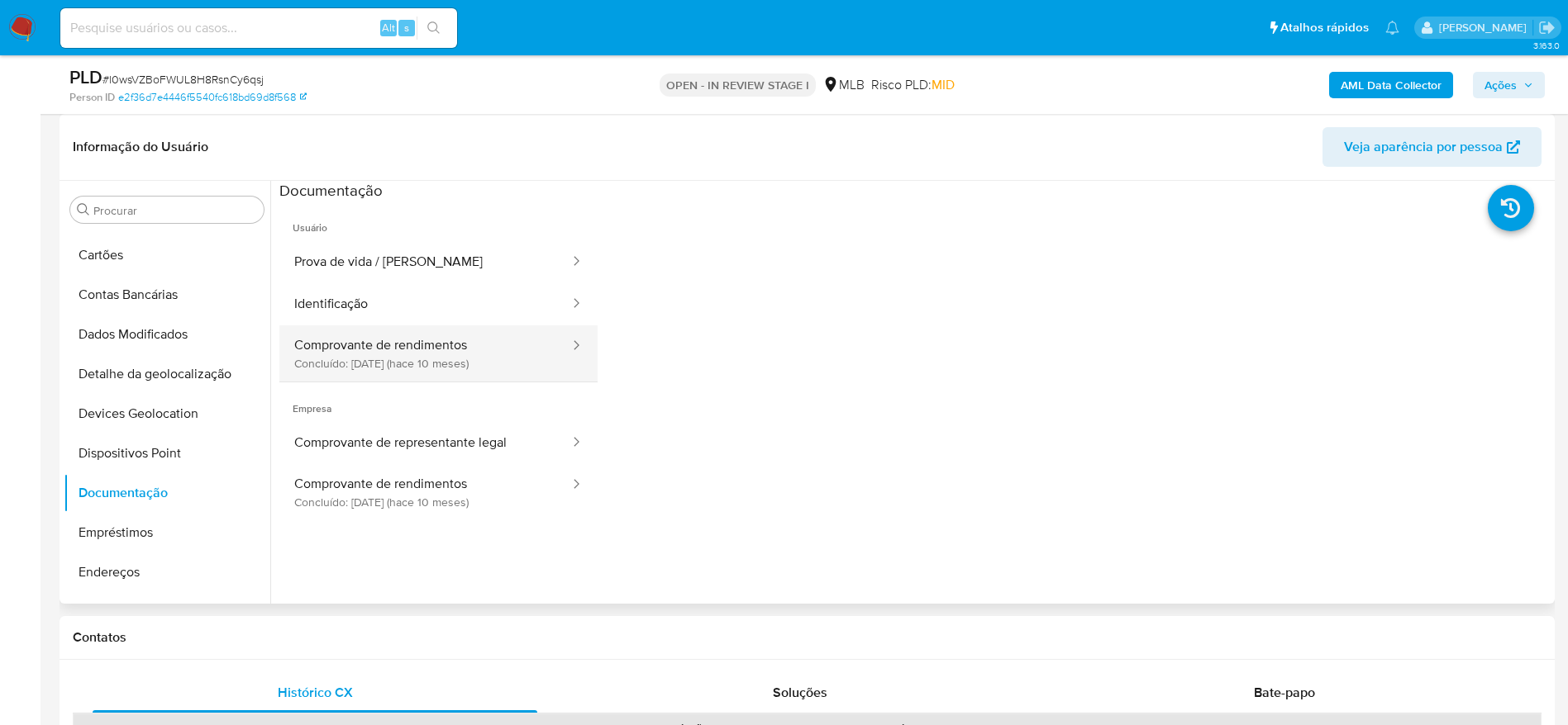
click at [401, 360] on button "Comprovante de rendimentos Concluído: 06/12/2024 (hace 10 meses)" at bounding box center [425, 354] width 292 height 56
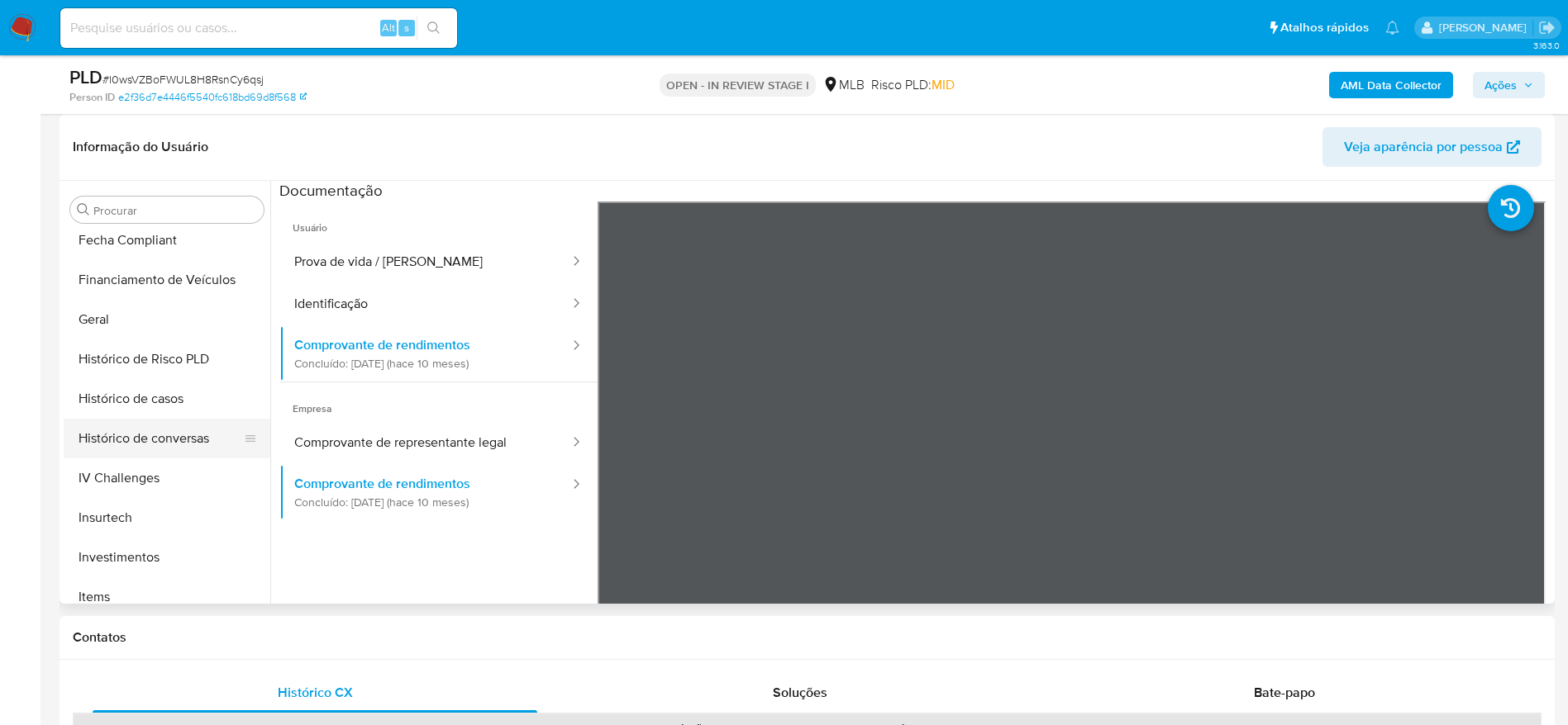
scroll to position [648, 0]
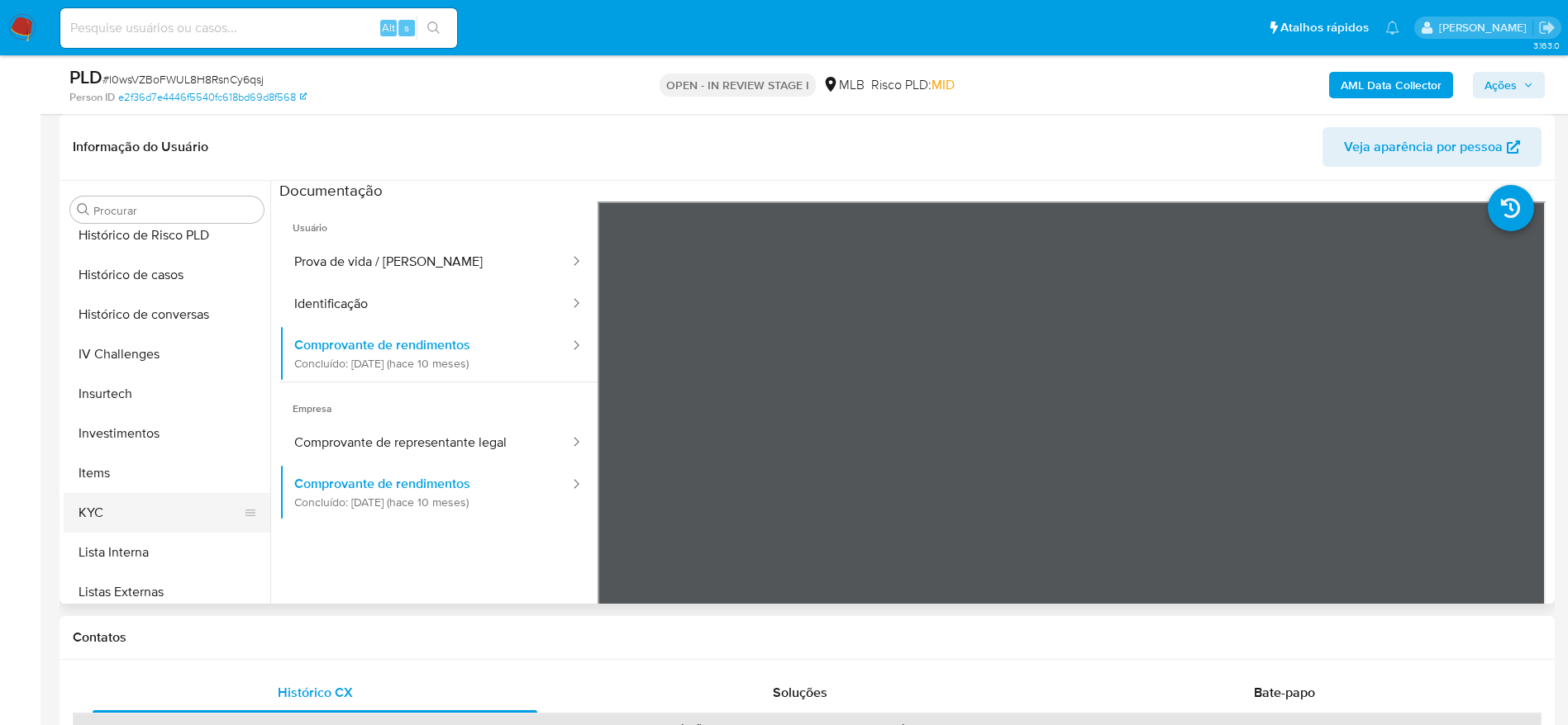
click at [133, 510] on button "KYC" at bounding box center [160, 513] width 194 height 40
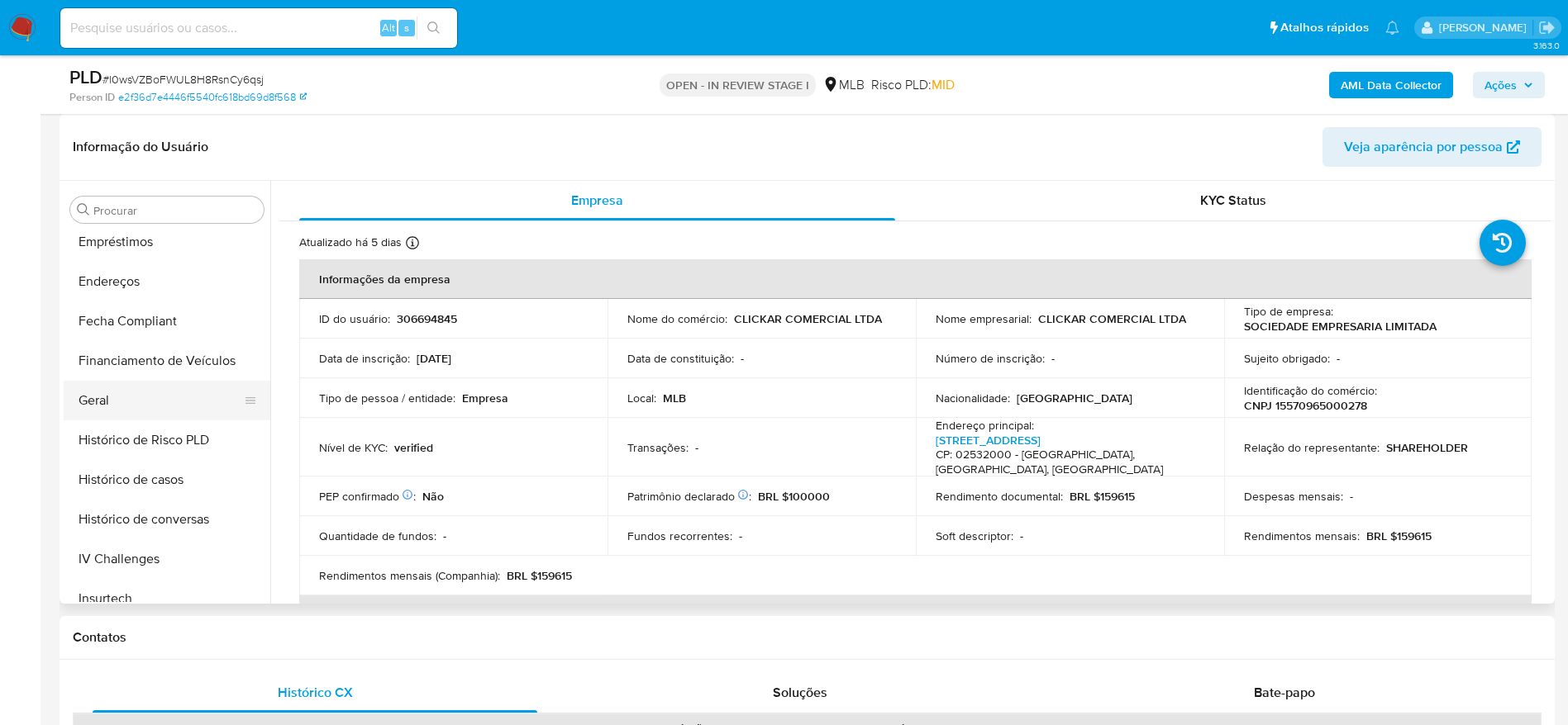
scroll to position [401, 0]
click at [107, 437] on button "Geral" at bounding box center [160, 444] width 194 height 40
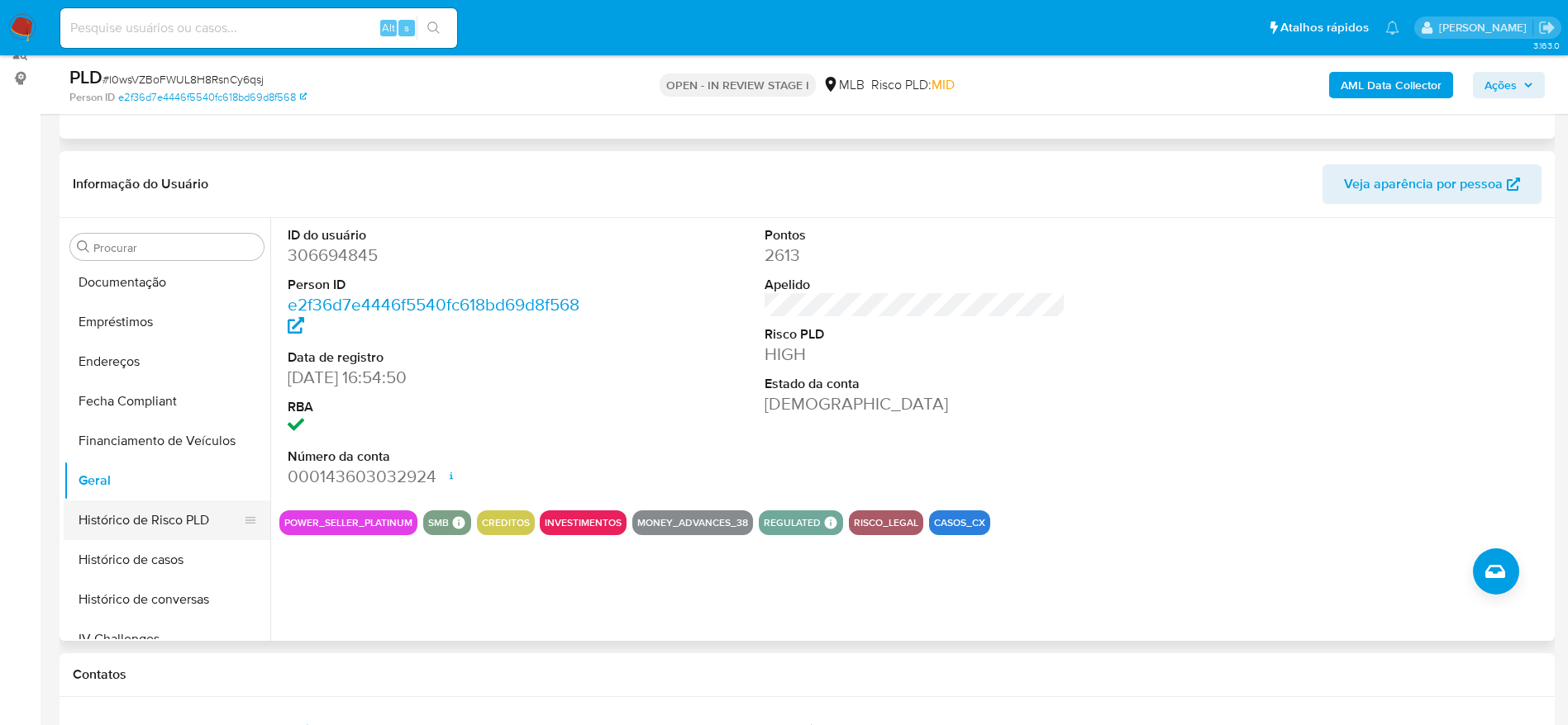
scroll to position [248, 0]
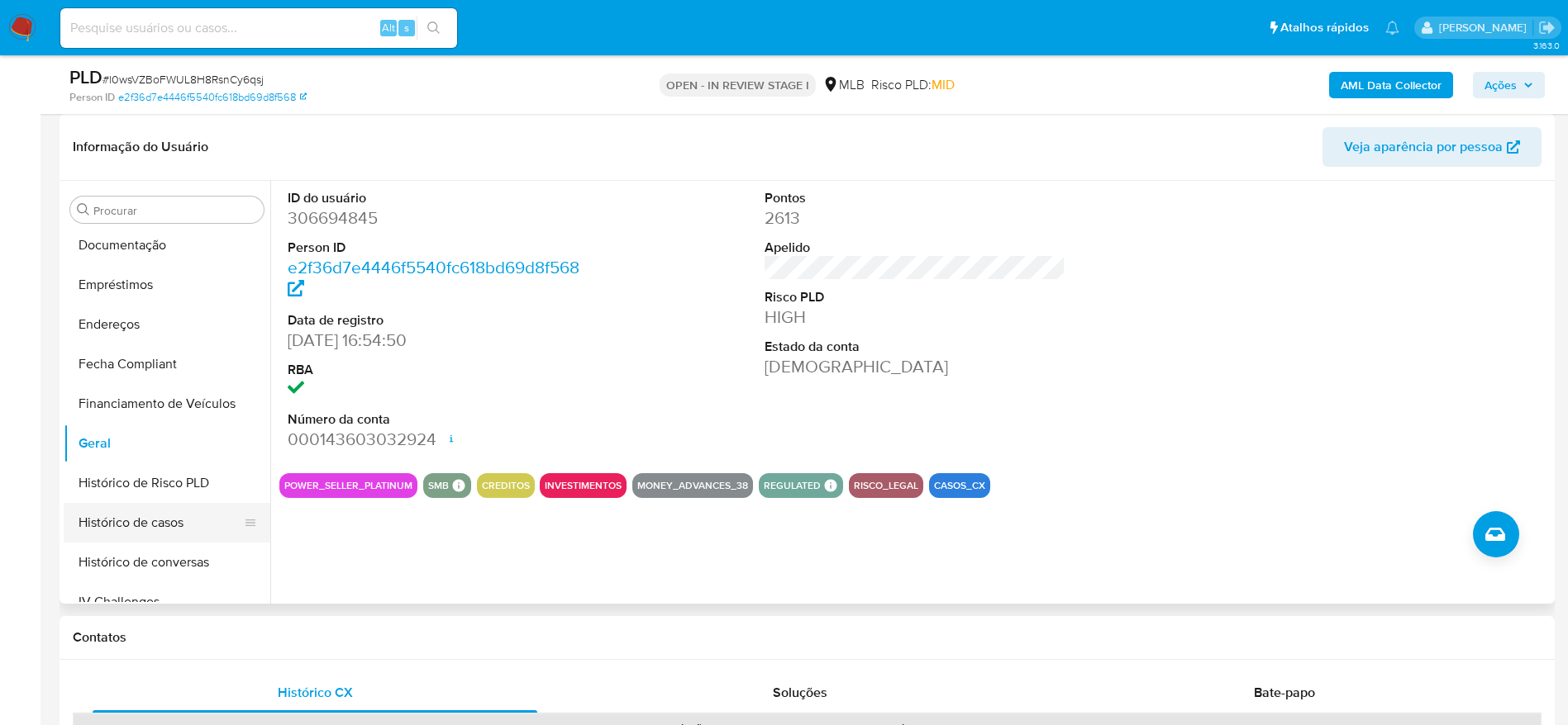
click at [136, 529] on button "Histórico de casos" at bounding box center [160, 523] width 194 height 40
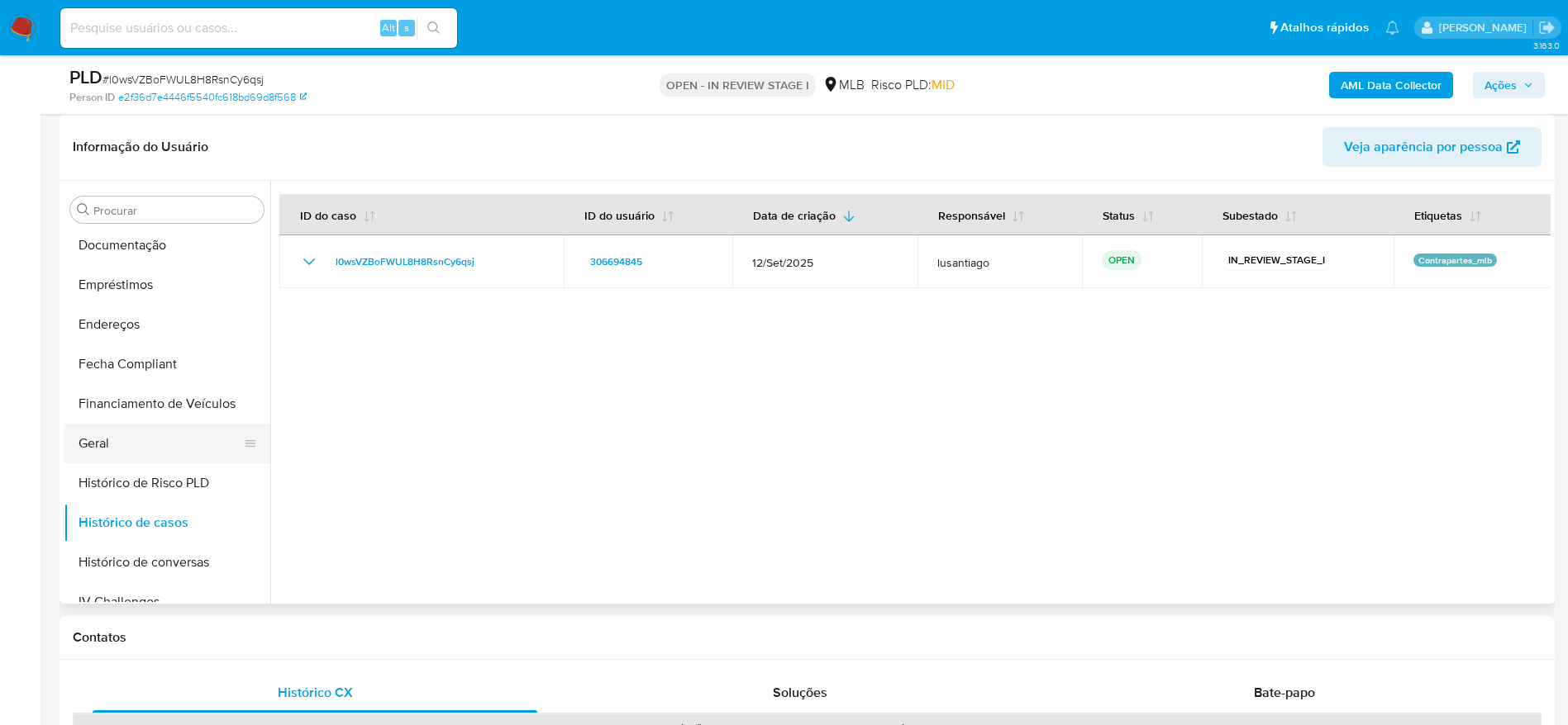
click at [122, 443] on button "Geral" at bounding box center [160, 444] width 194 height 40
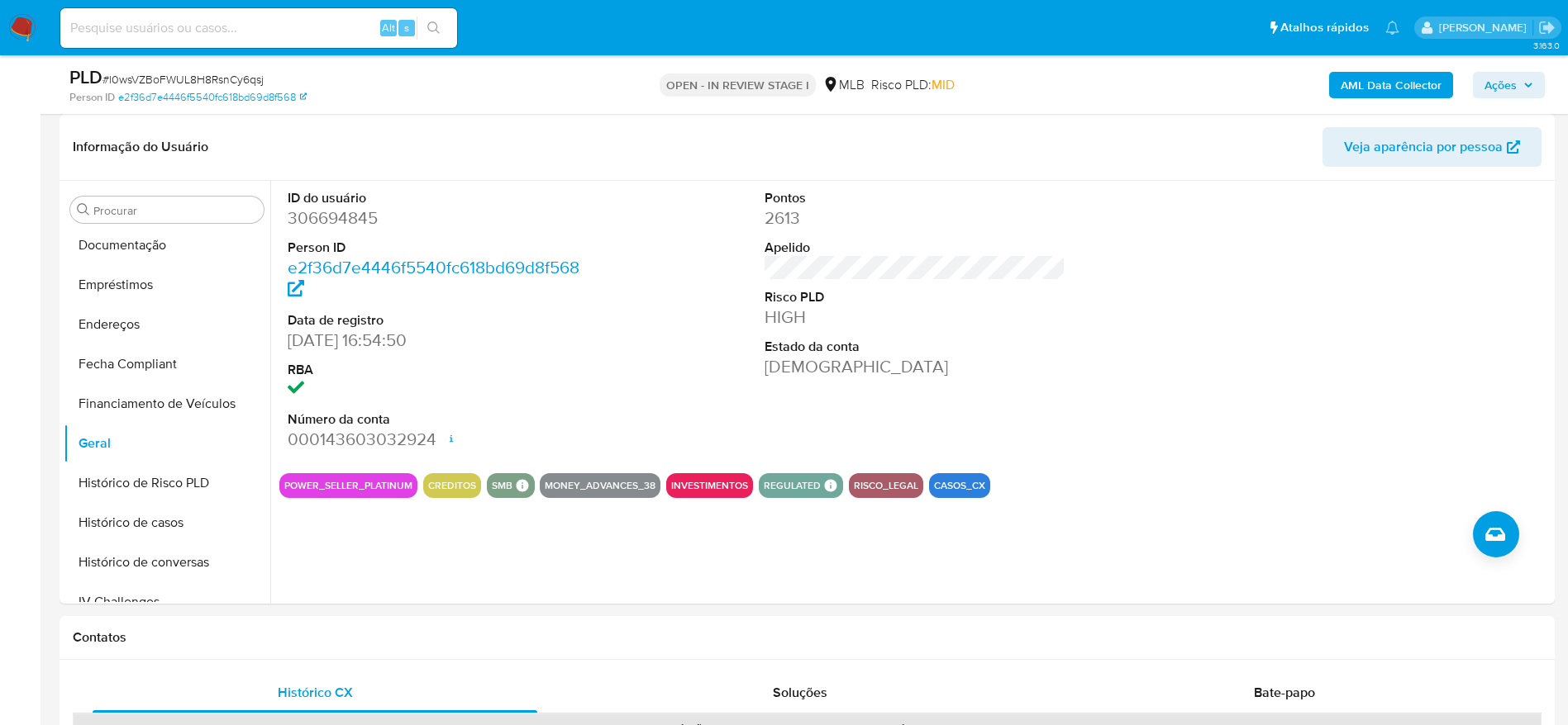
drag, startPoint x: 1500, startPoint y: 79, endPoint x: 1458, endPoint y: 94, distance: 44.6
click at [1501, 81] on span "Ações" at bounding box center [1500, 85] width 32 height 26
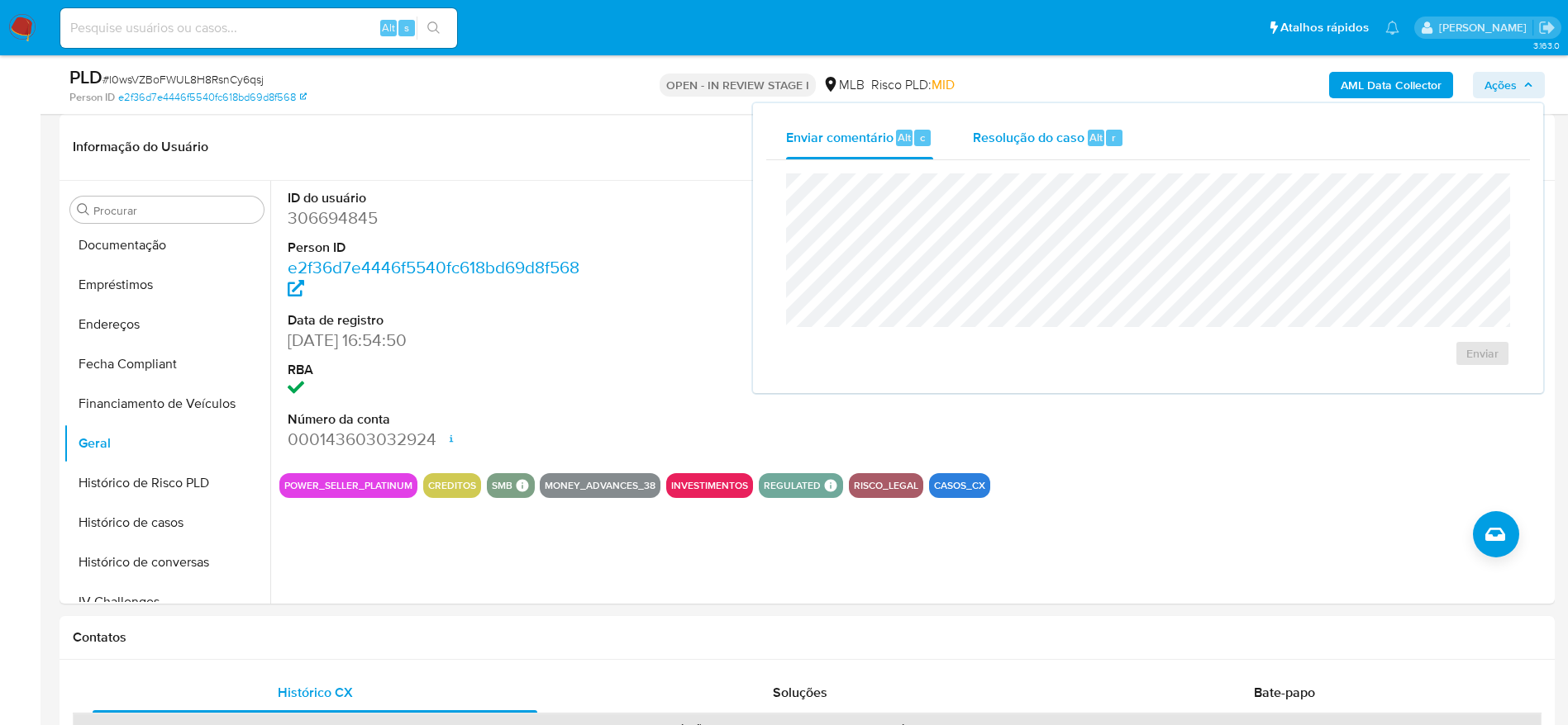
drag, startPoint x: 1031, startPoint y: 145, endPoint x: 1030, endPoint y: 154, distance: 9.1
click at [1030, 147] on div "Resolução do caso Alt r" at bounding box center [1048, 138] width 151 height 43
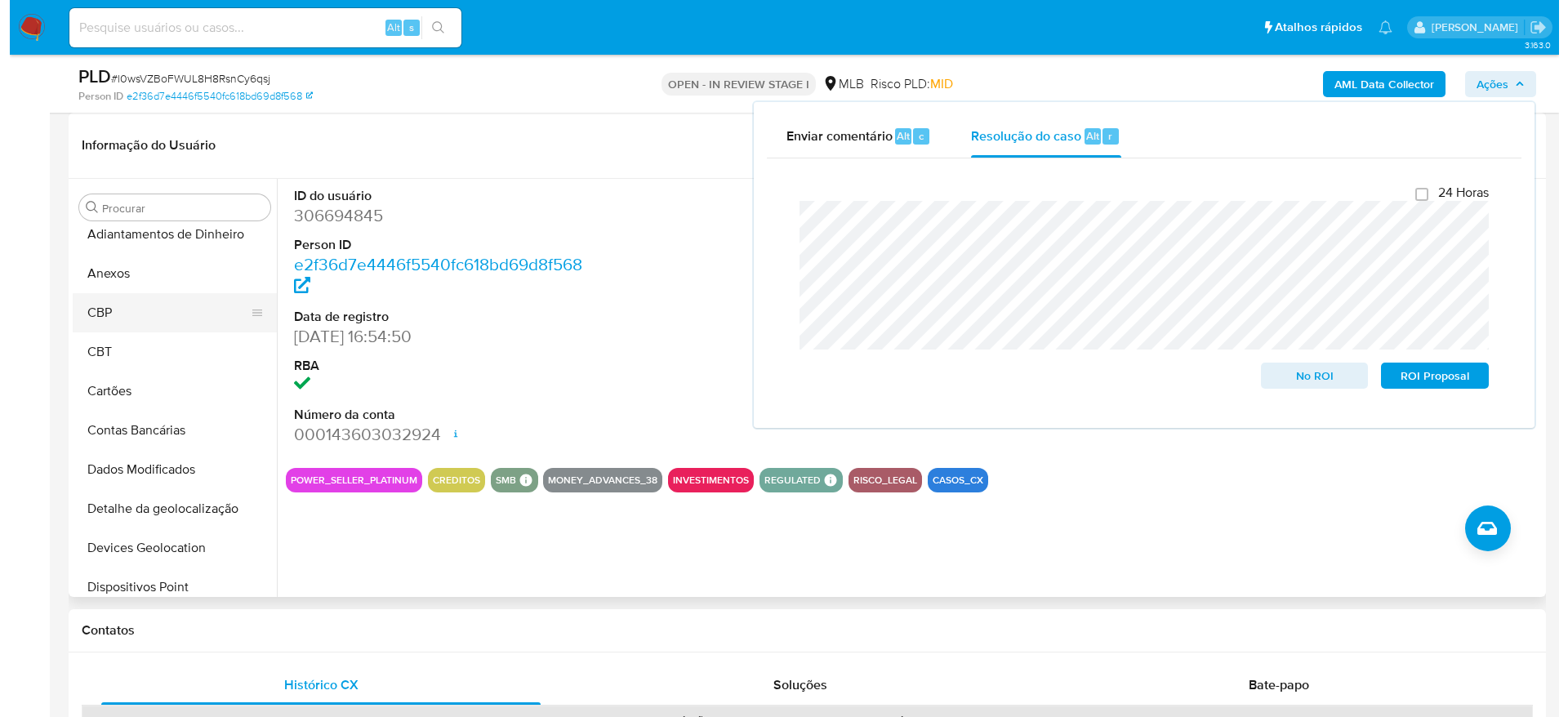
scroll to position [0, 0]
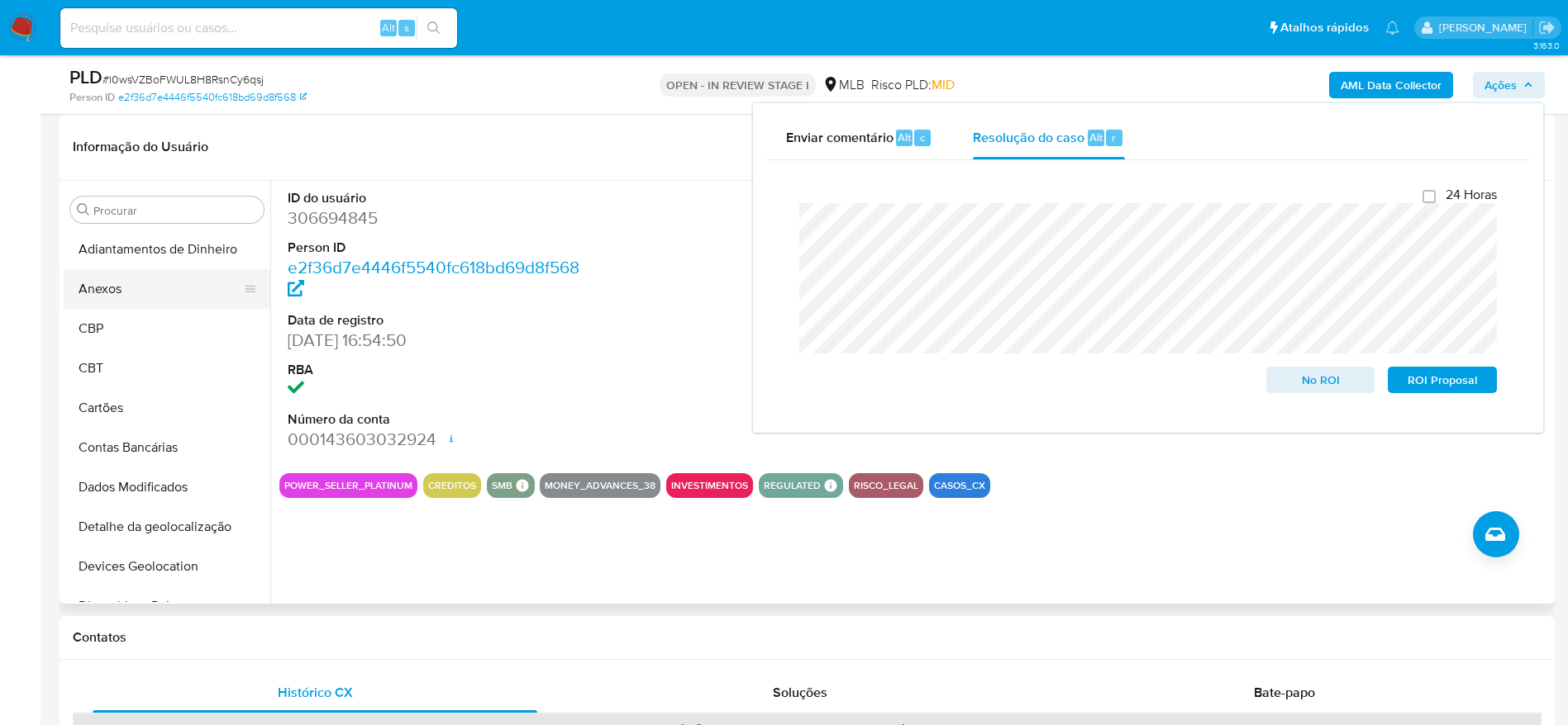
click at [128, 293] on button "Anexos" at bounding box center [160, 289] width 194 height 40
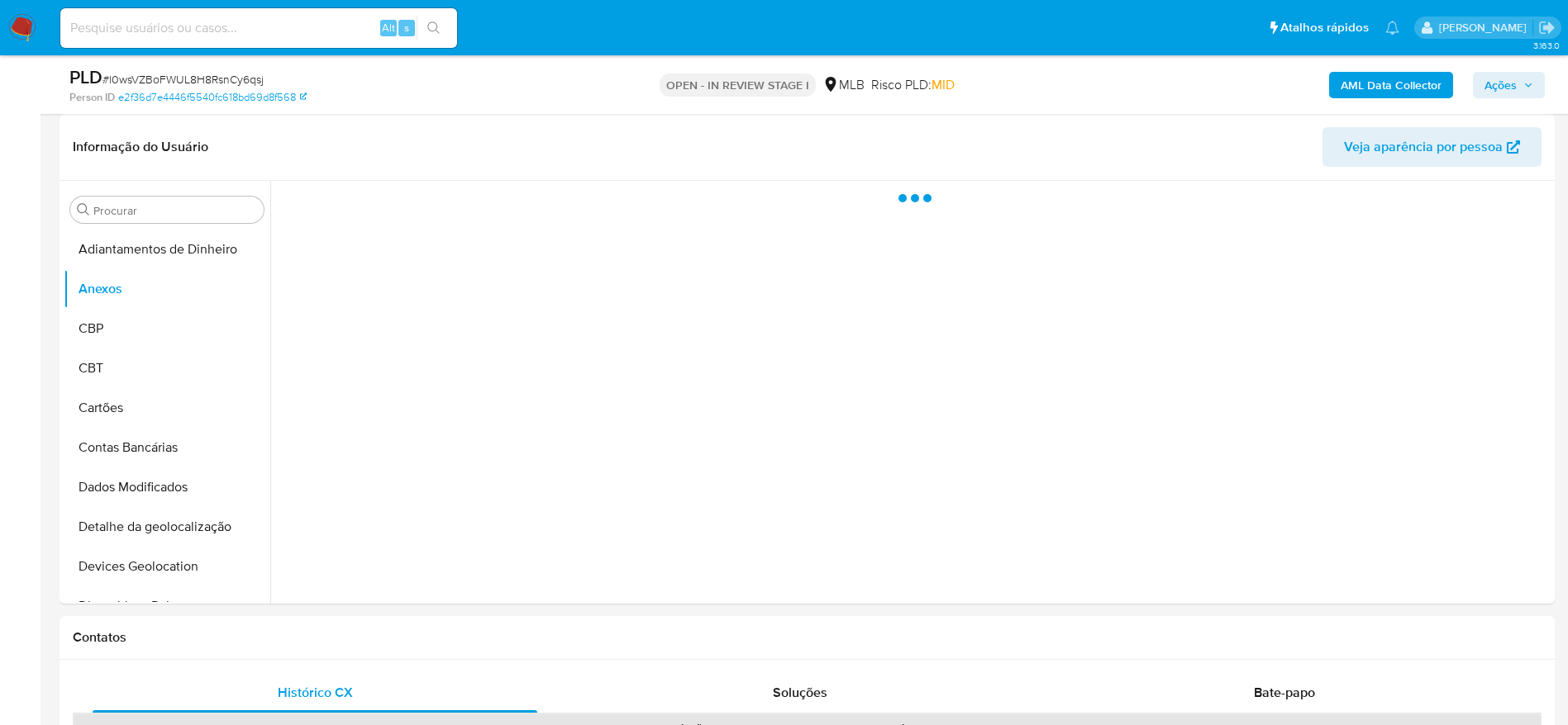
click at [1385, 72] on b "AML Data Collector" at bounding box center [1391, 85] width 101 height 26
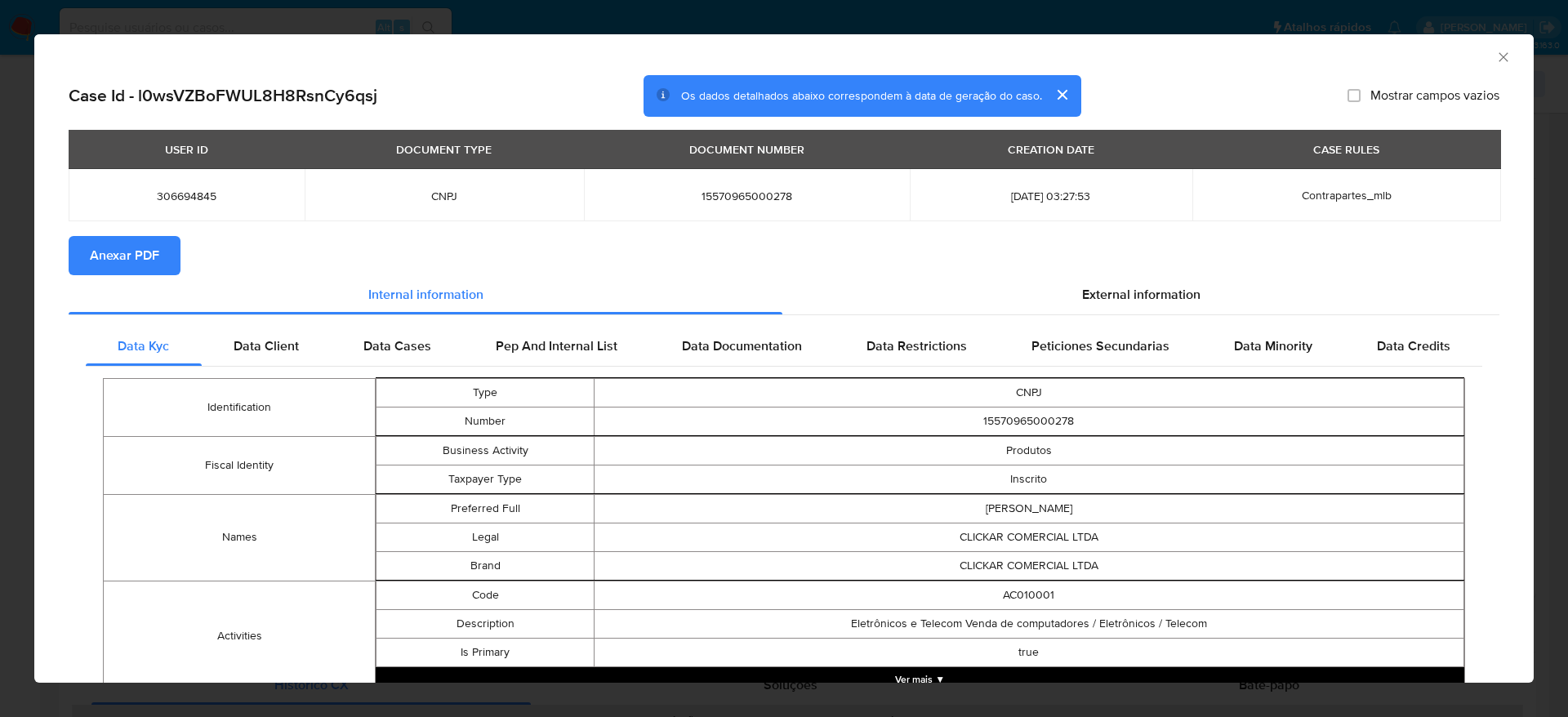
click at [135, 253] on span "Anexar PDF" at bounding box center [124, 256] width 69 height 36
click at [1489, 43] on div "AML Data Collector" at bounding box center [784, 55] width 1499 height 41
click at [1495, 56] on icon "Fechar a janela" at bounding box center [1503, 57] width 16 height 16
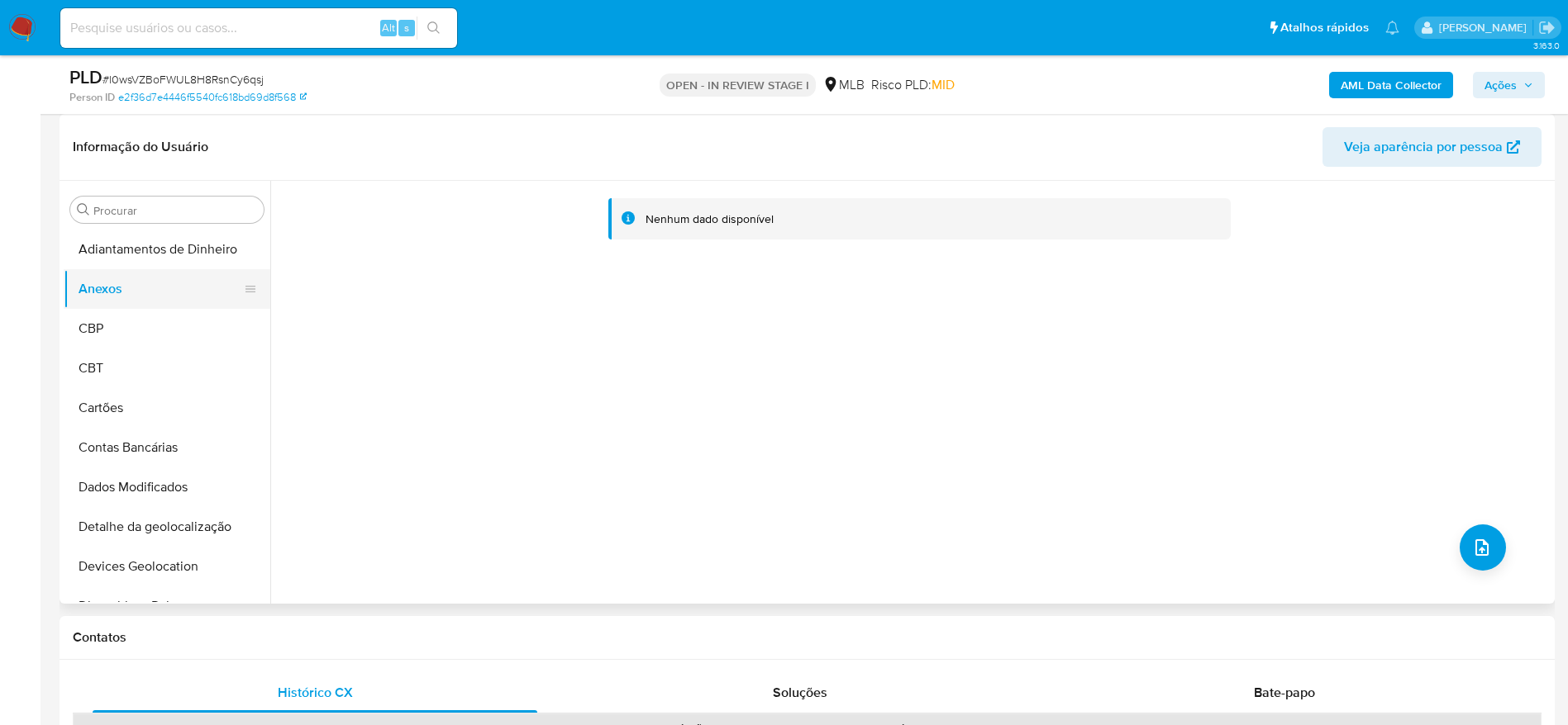
click at [117, 304] on button "Anexos" at bounding box center [160, 289] width 194 height 40
click at [112, 323] on button "CBP" at bounding box center [160, 329] width 194 height 40
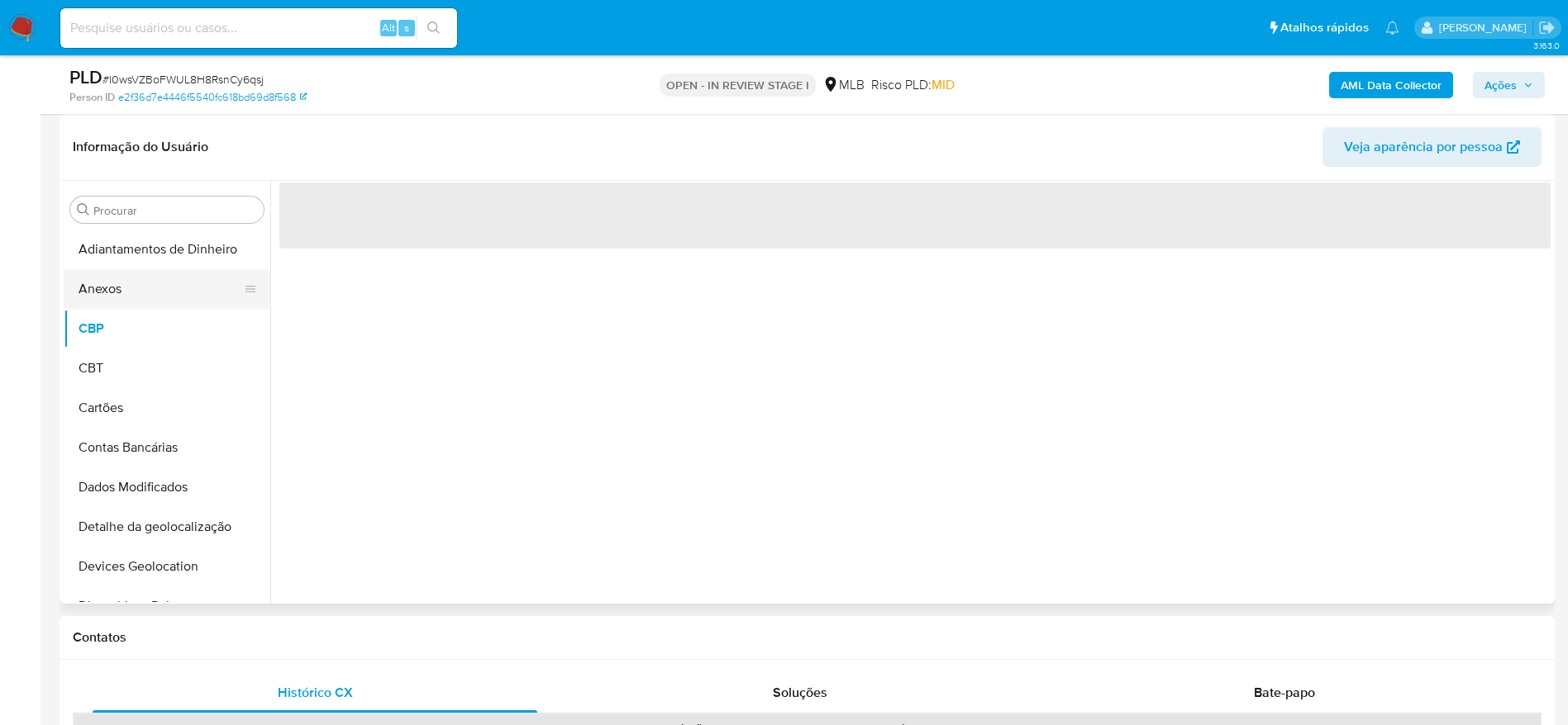
click at [123, 283] on button "Anexos" at bounding box center [160, 289] width 194 height 40
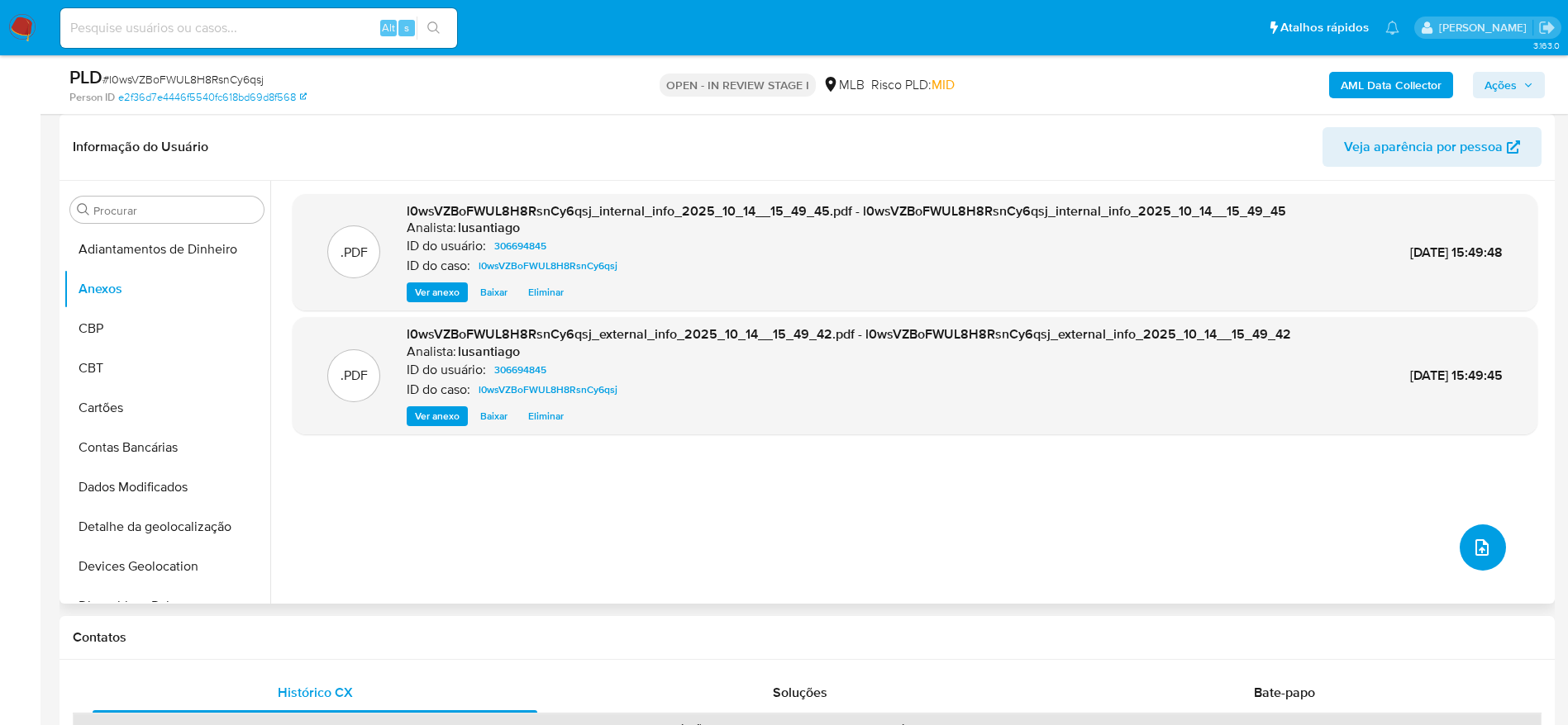
click at [1474, 551] on icon "upload-file" at bounding box center [1482, 547] width 20 height 20
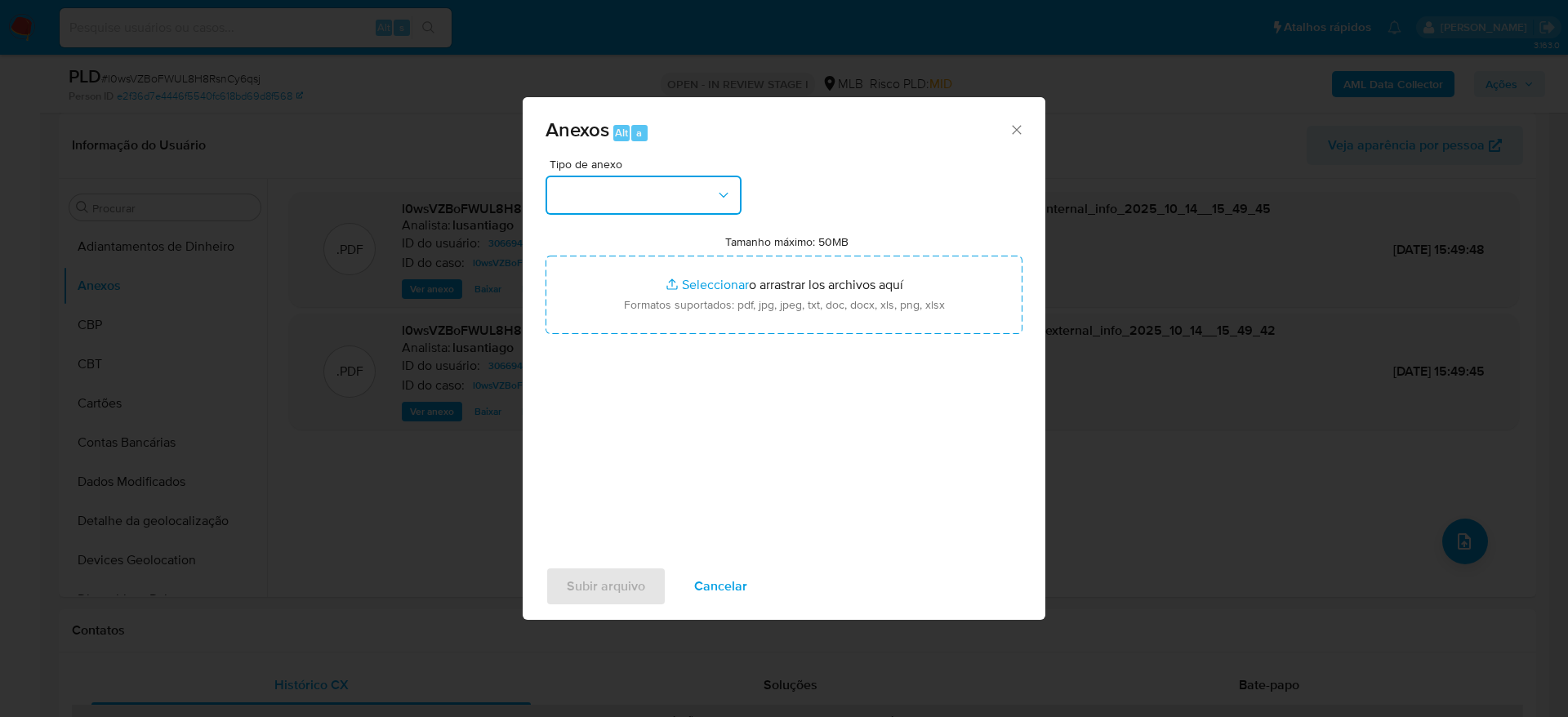
drag, startPoint x: 681, startPoint y: 190, endPoint x: 679, endPoint y: 211, distance: 21.1
click at [680, 190] on button "button" at bounding box center [643, 195] width 196 height 39
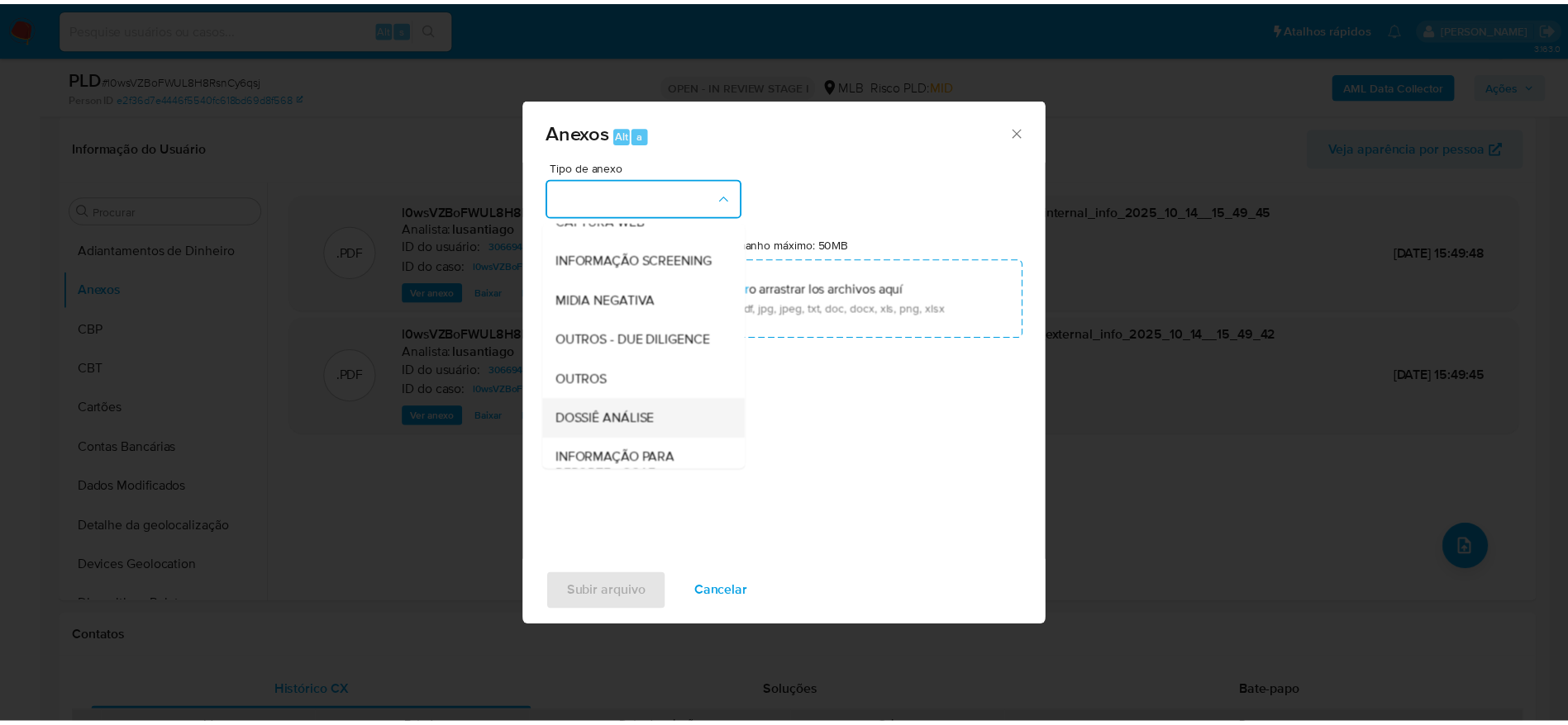
scroll to position [255, 0]
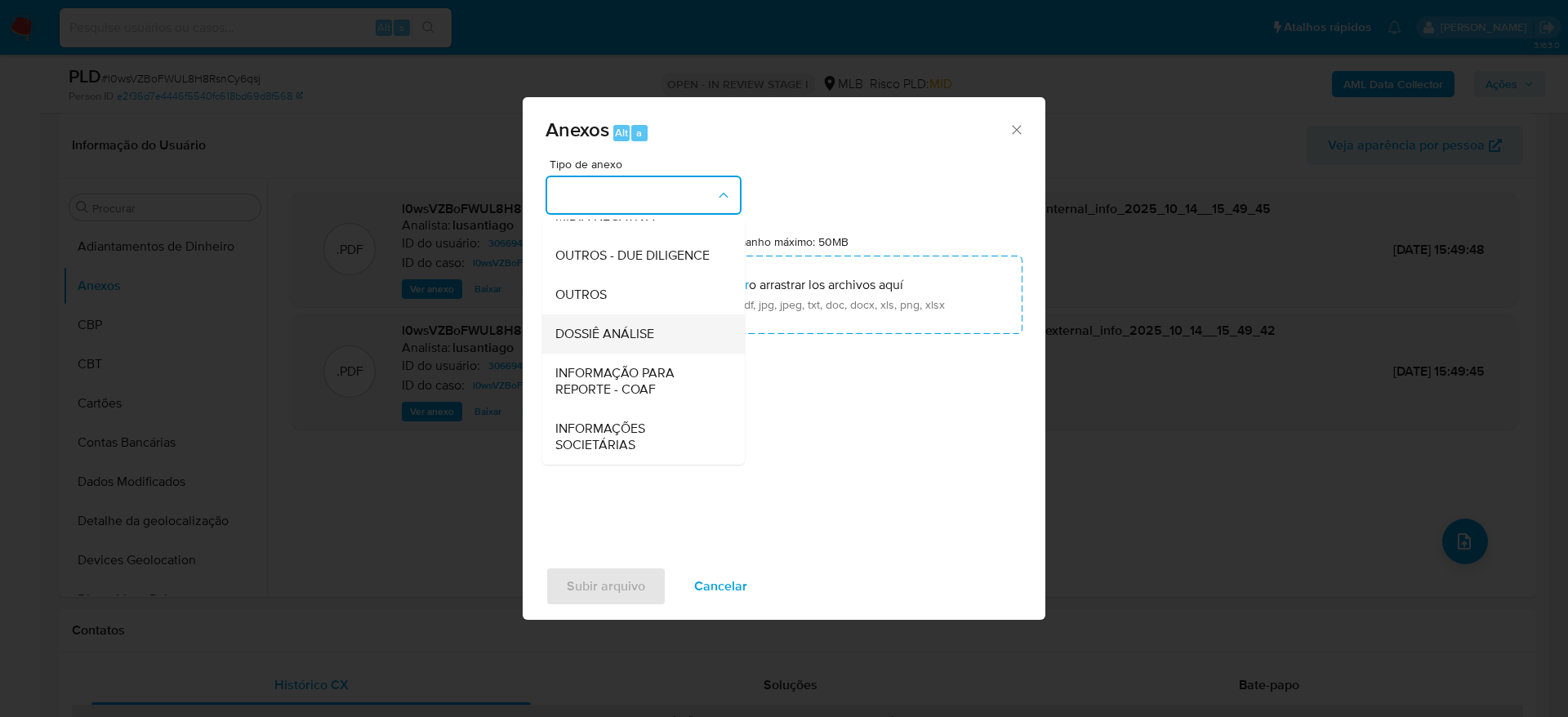
click at [632, 326] on span "DOSSIÊ ANÁLISE" at bounding box center [604, 334] width 99 height 16
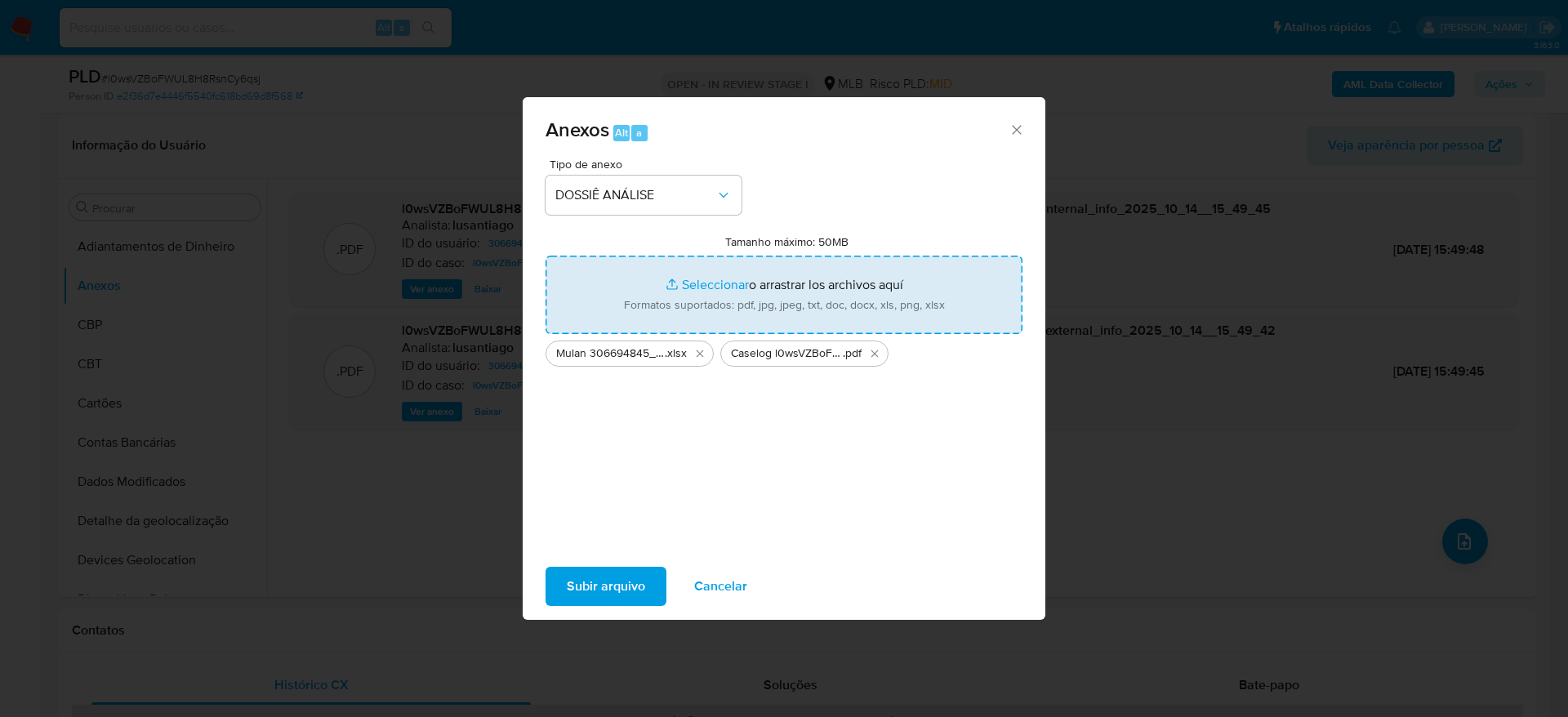
click at [610, 574] on span "Subir arquivo" at bounding box center [605, 586] width 78 height 36
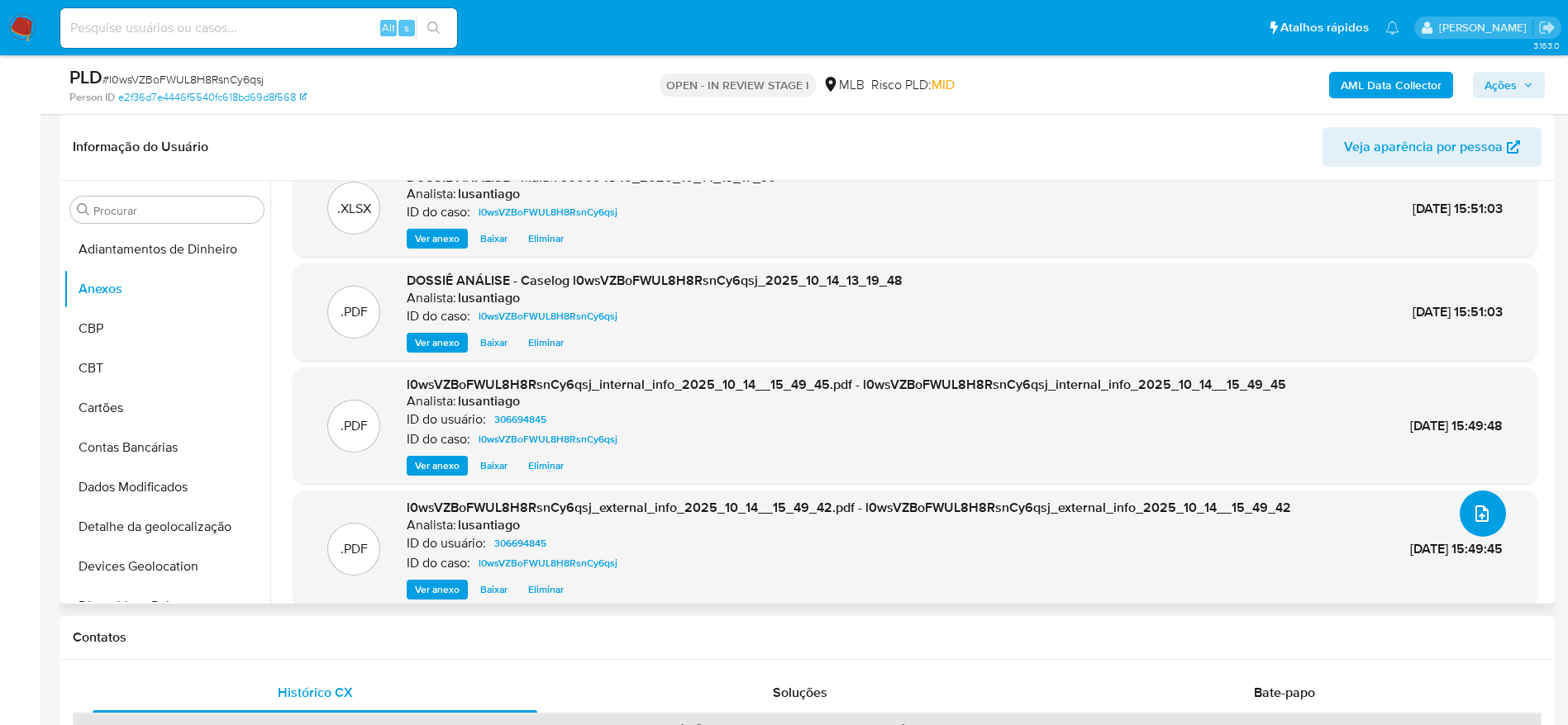
scroll to position [0, 0]
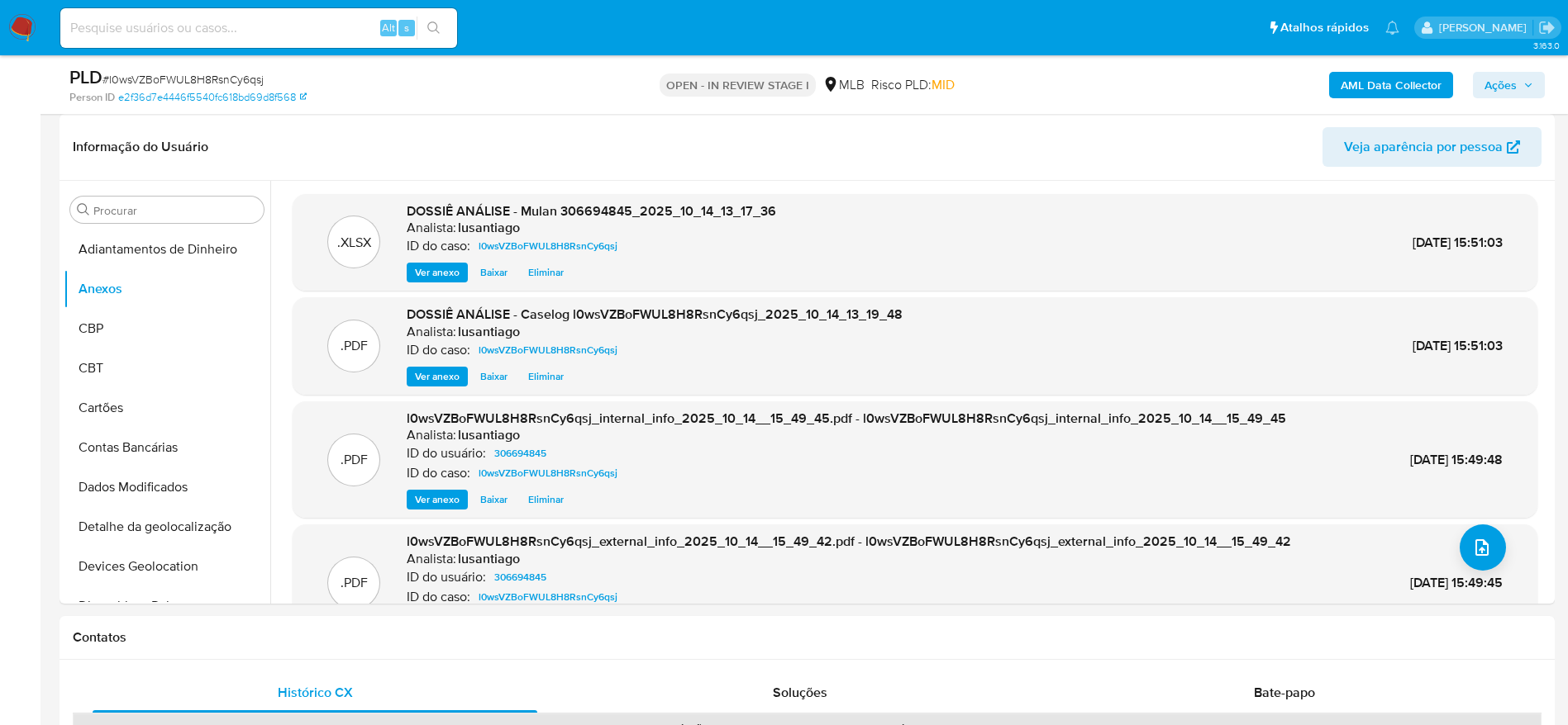
click at [1501, 84] on span "Ações" at bounding box center [1500, 85] width 32 height 26
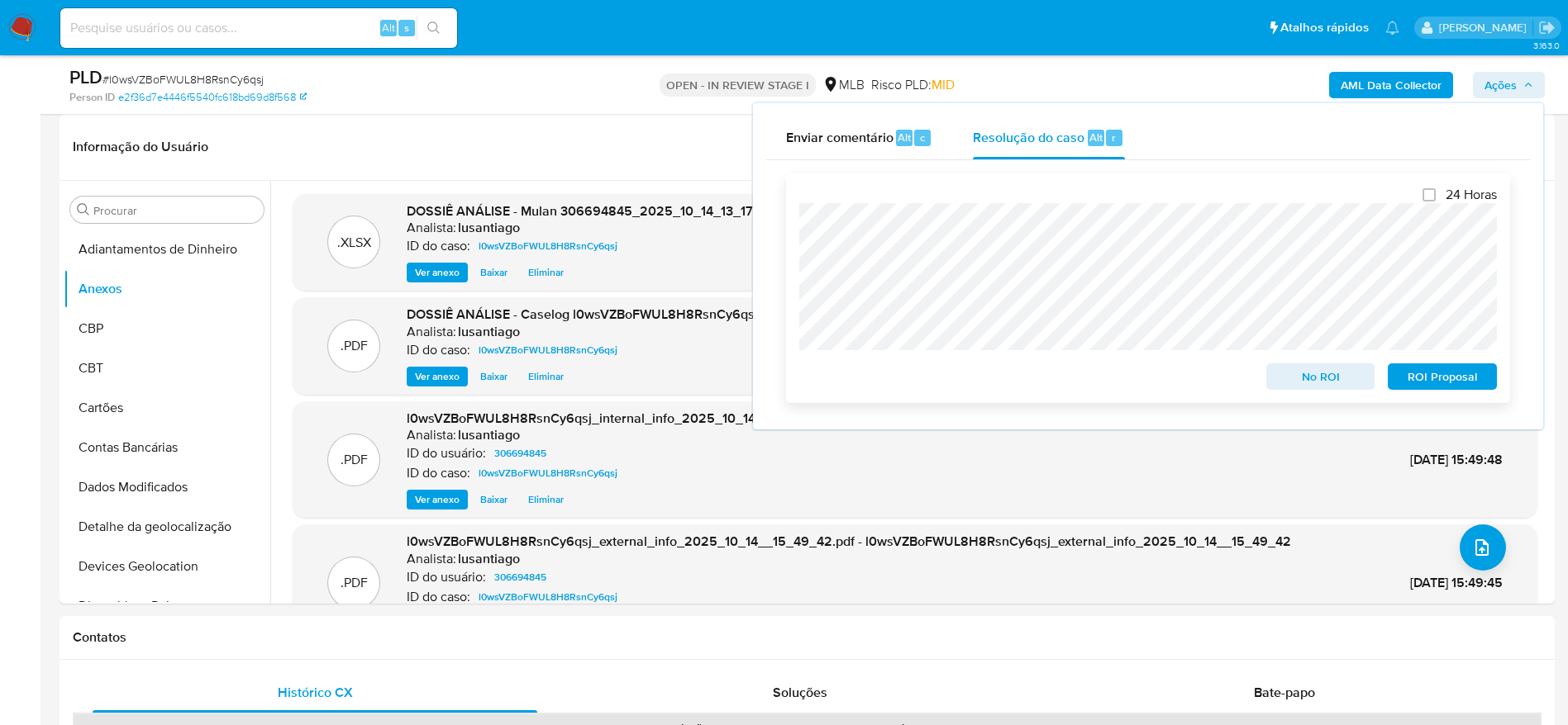
click at [1327, 382] on span "No ROI" at bounding box center [1321, 377] width 86 height 23
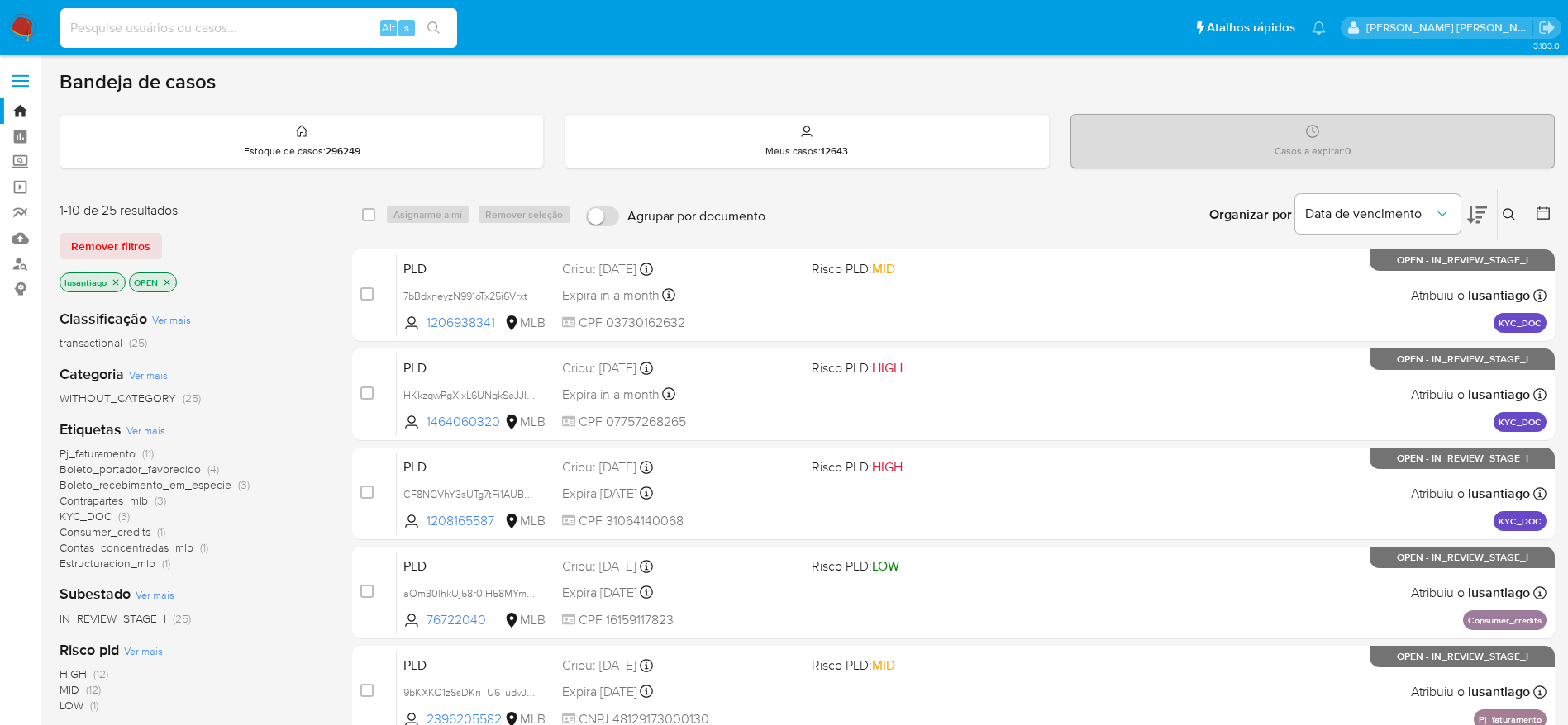
click at [156, 30] on input at bounding box center [259, 28] width 397 height 21
paste input "567551783"
type input "567551783"
click at [445, 25] on button "search-icon" at bounding box center [433, 28] width 34 height 23
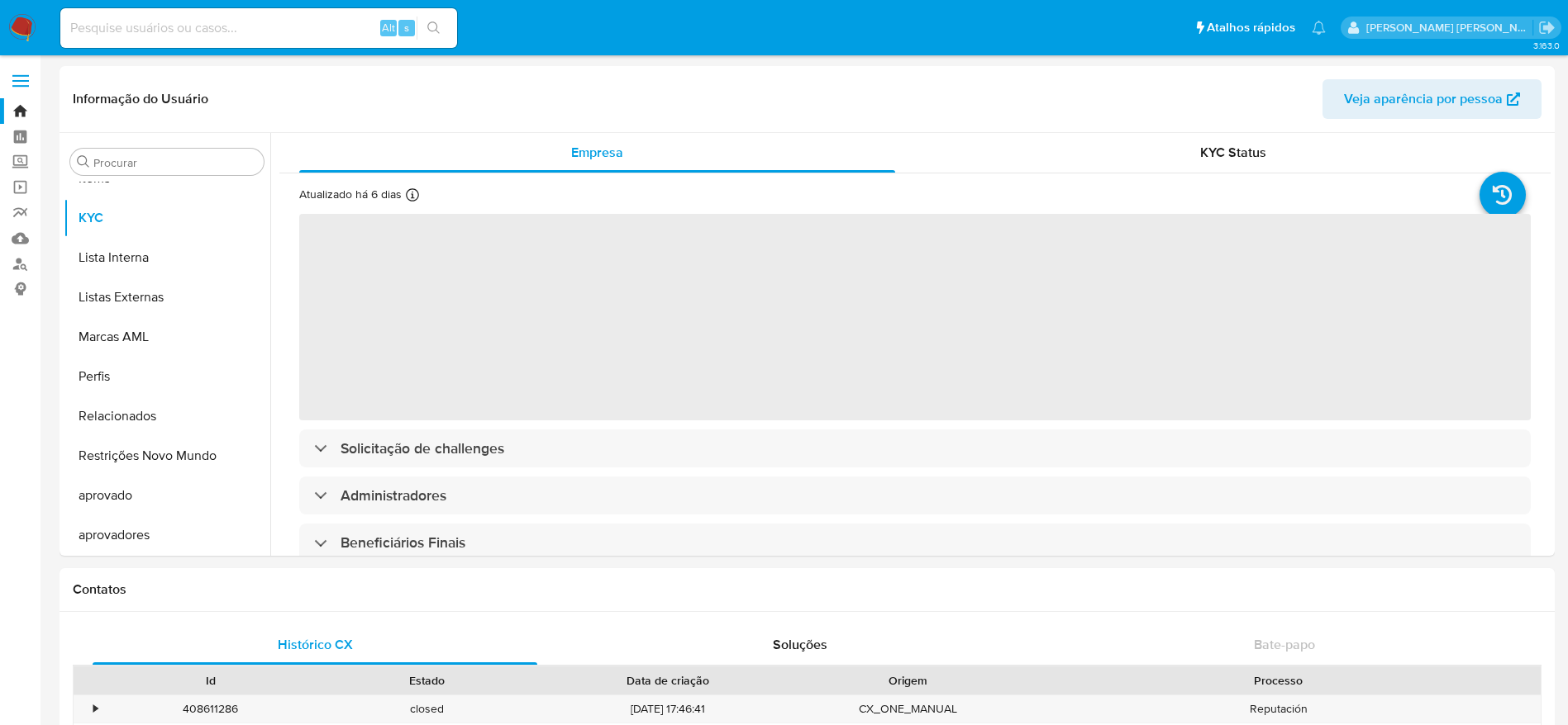
scroll to position [896, 0]
select select "10"
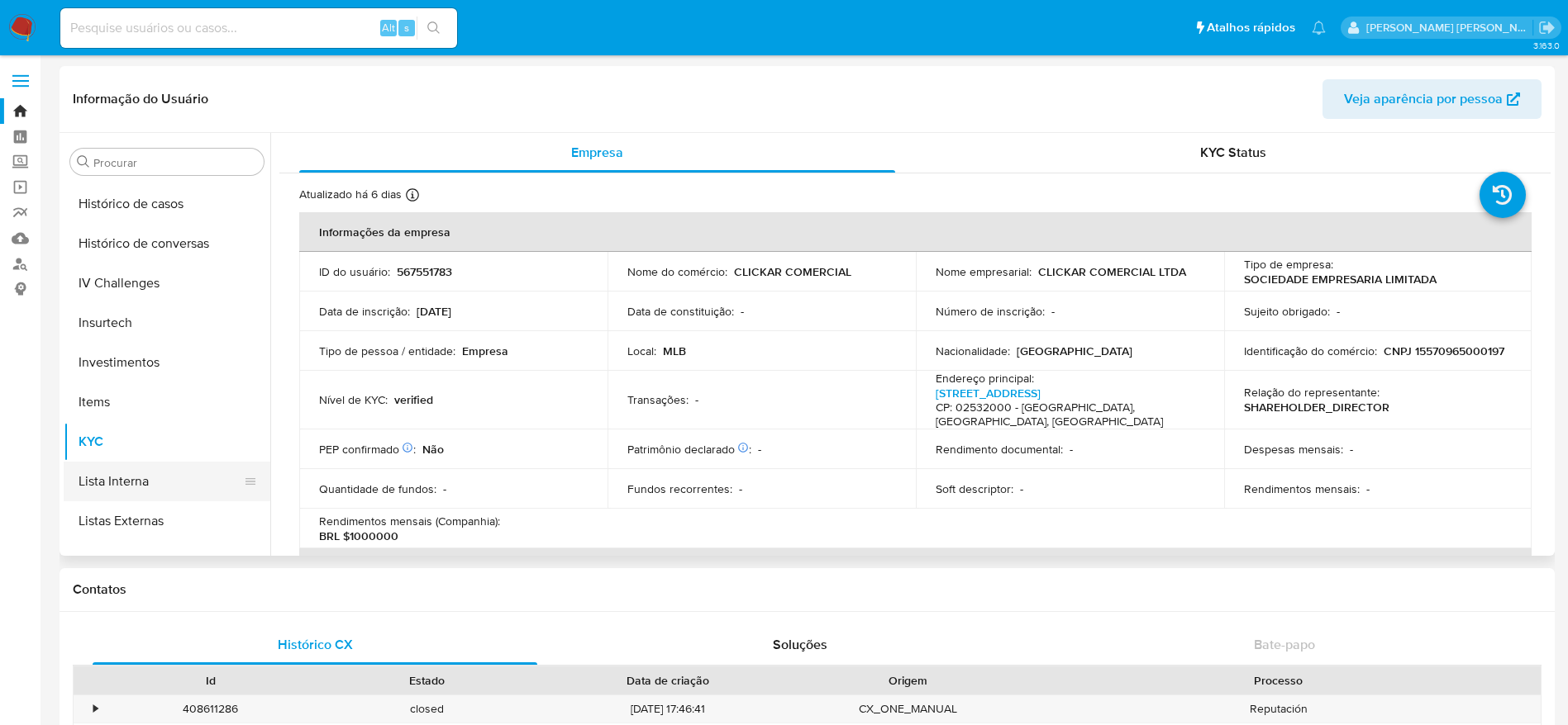
scroll to position [648, 0]
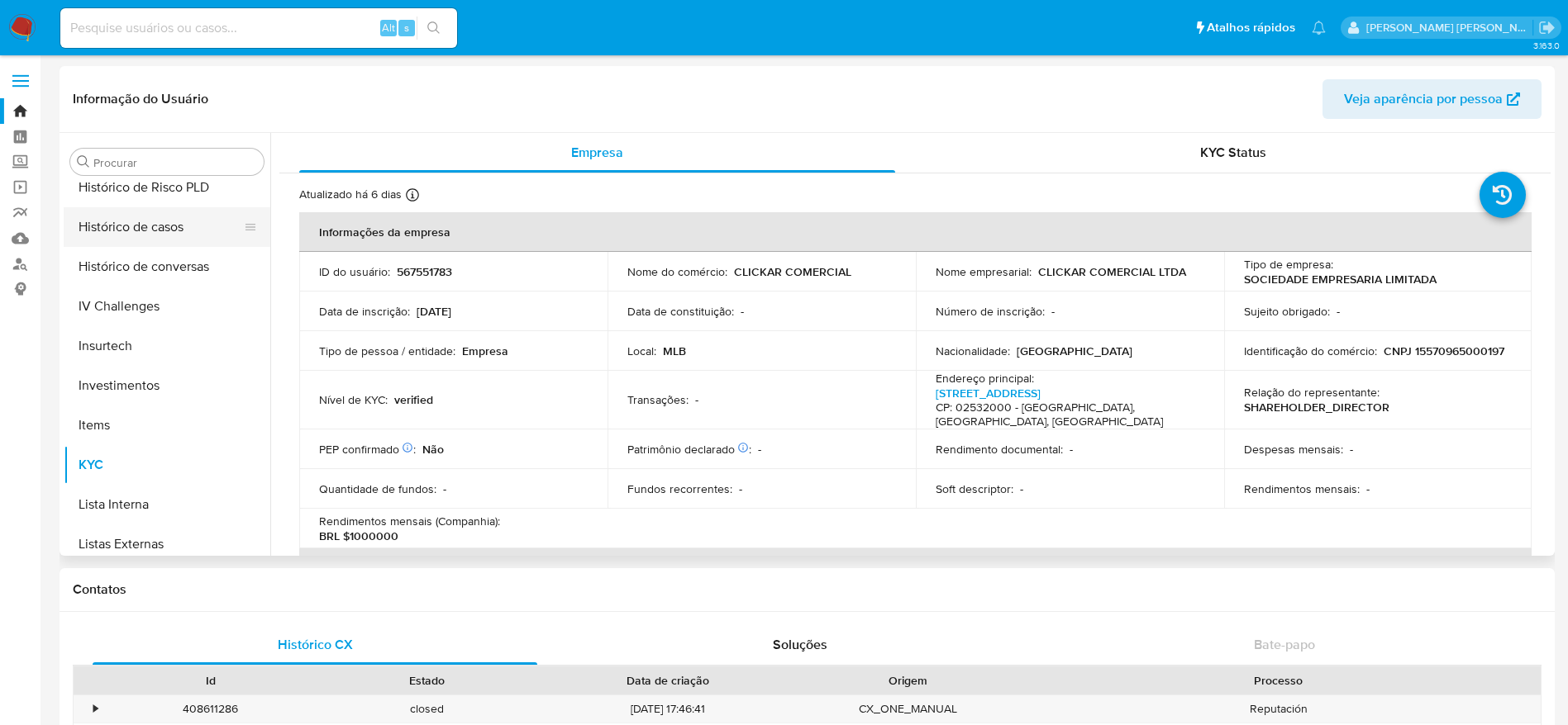
click at [164, 218] on button "Histórico de casos" at bounding box center [160, 227] width 194 height 40
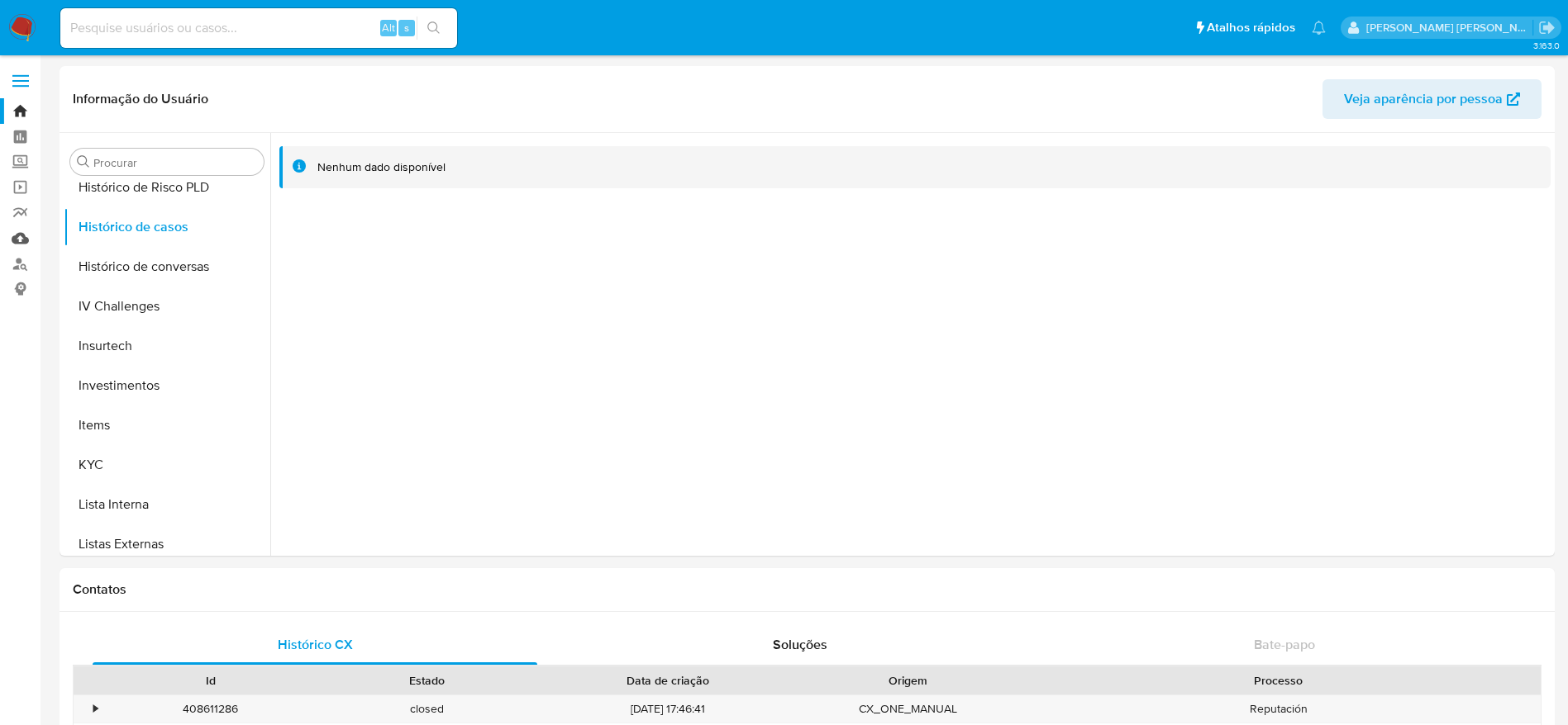
click at [25, 233] on link "Mulan" at bounding box center [98, 238] width 197 height 26
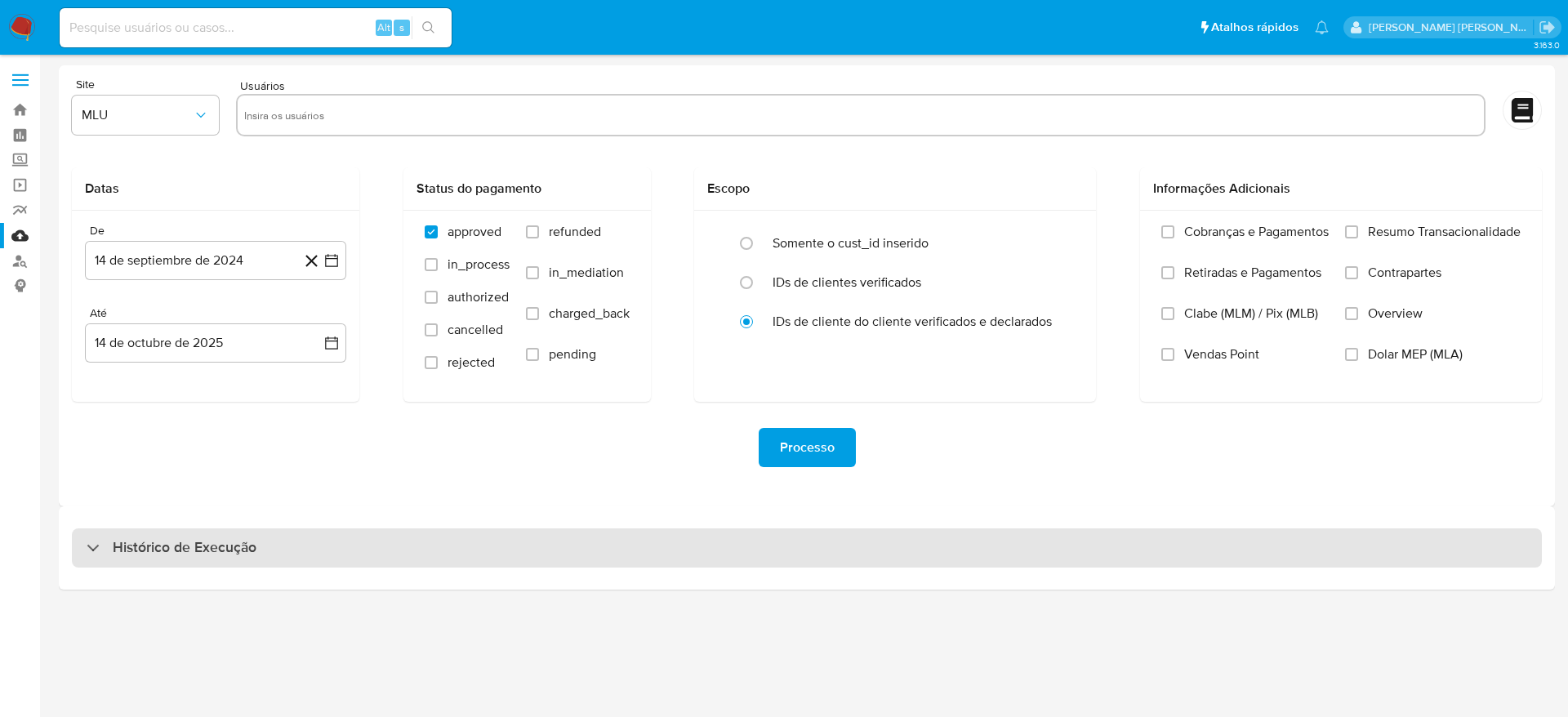
click at [159, 546] on h3 "Histórico de Execução" at bounding box center [185, 548] width 144 height 20
select select "10"
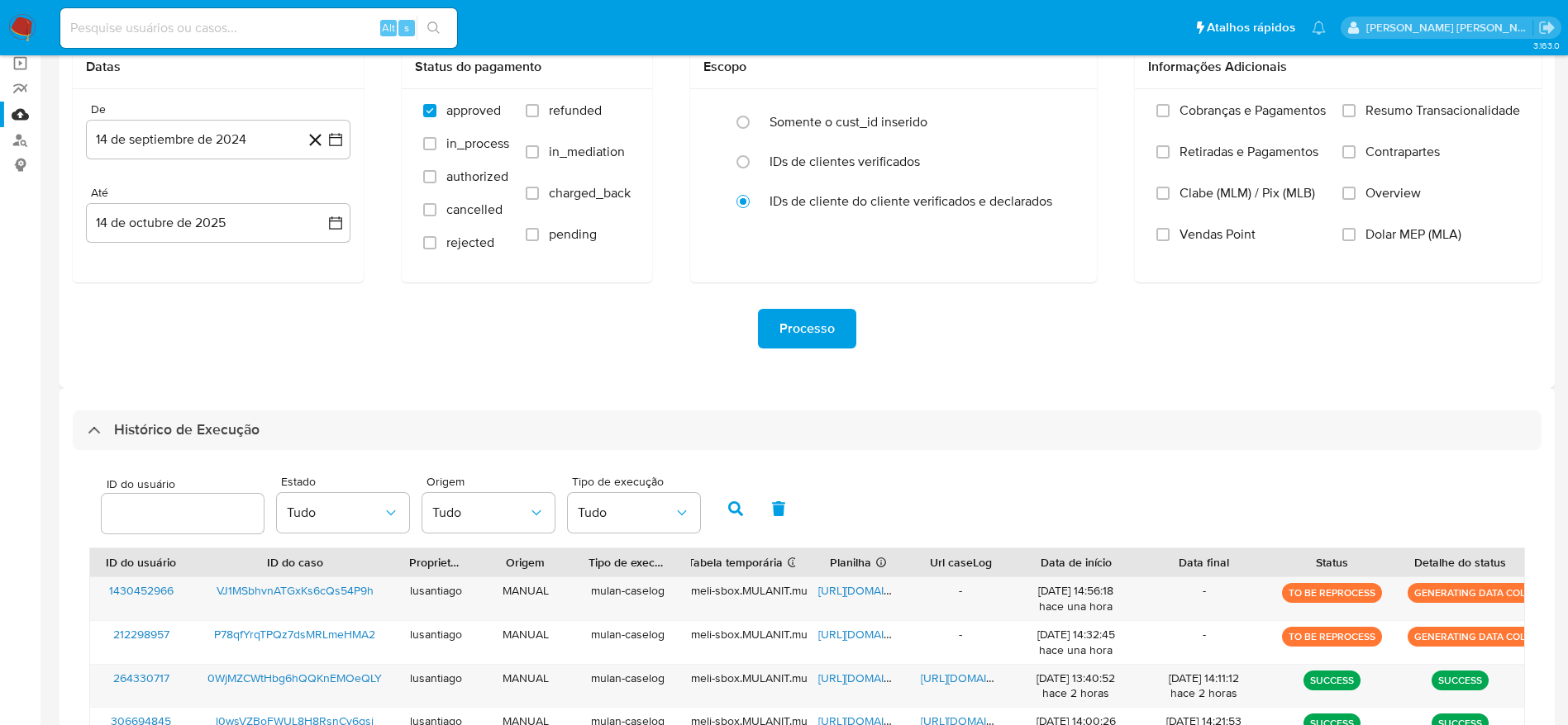
scroll to position [248, 0]
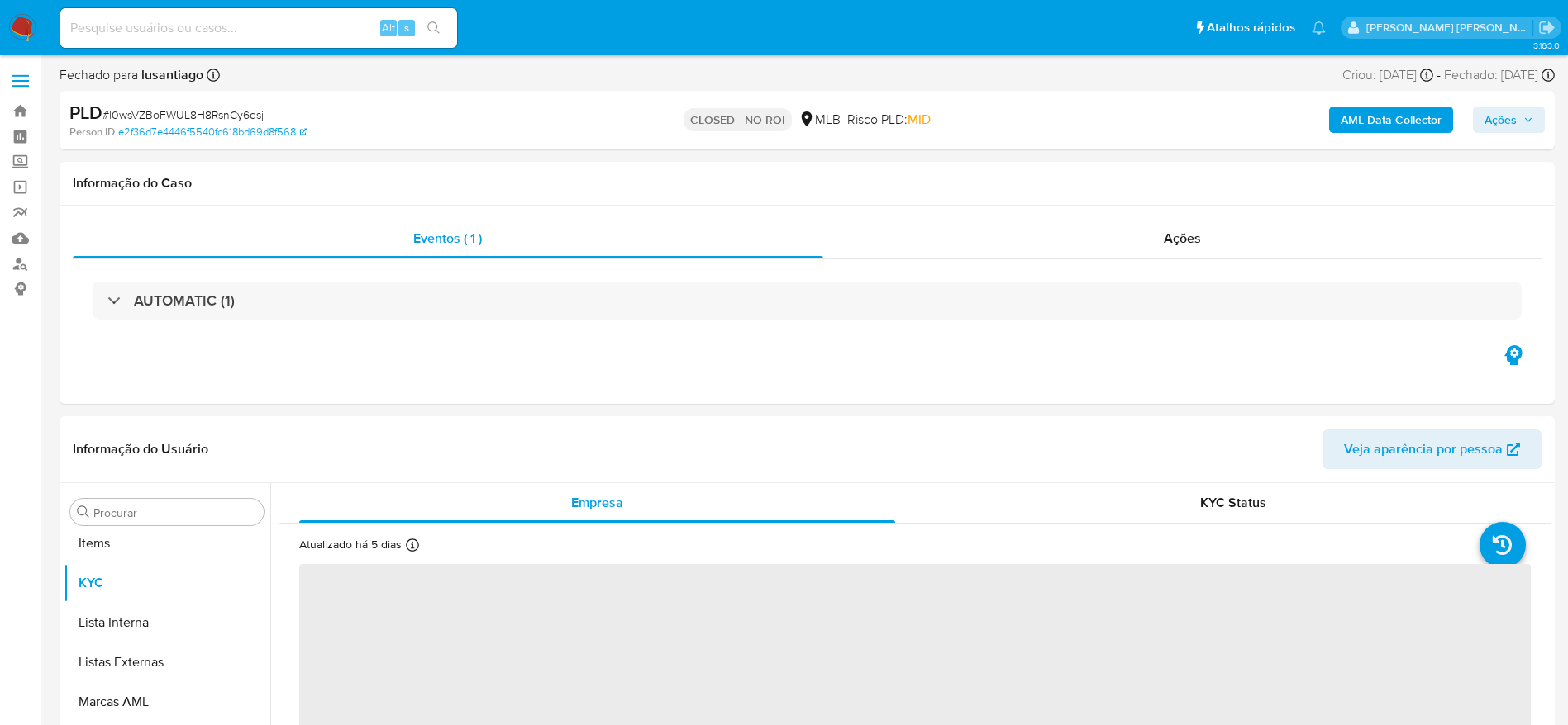
scroll to position [896, 0]
select select "10"
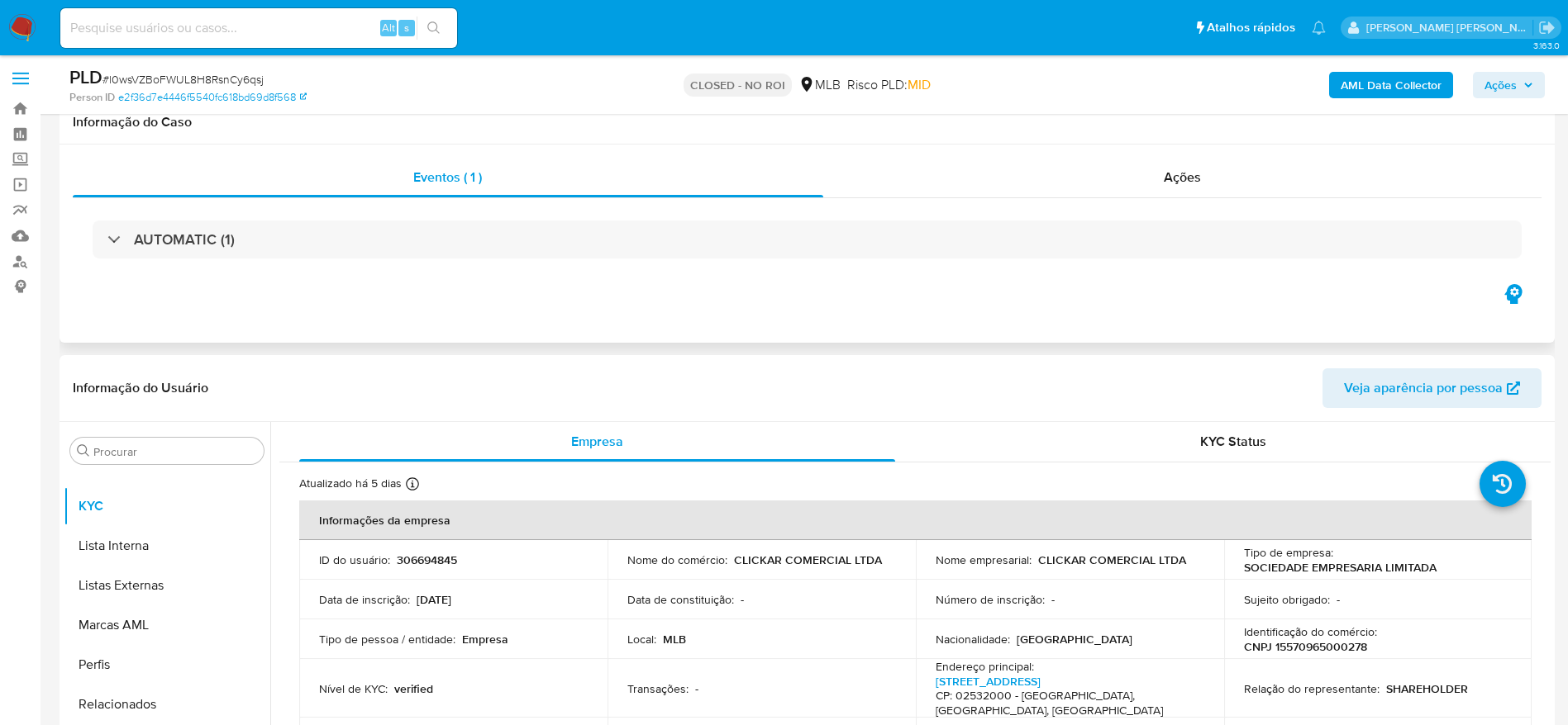
scroll to position [0, 0]
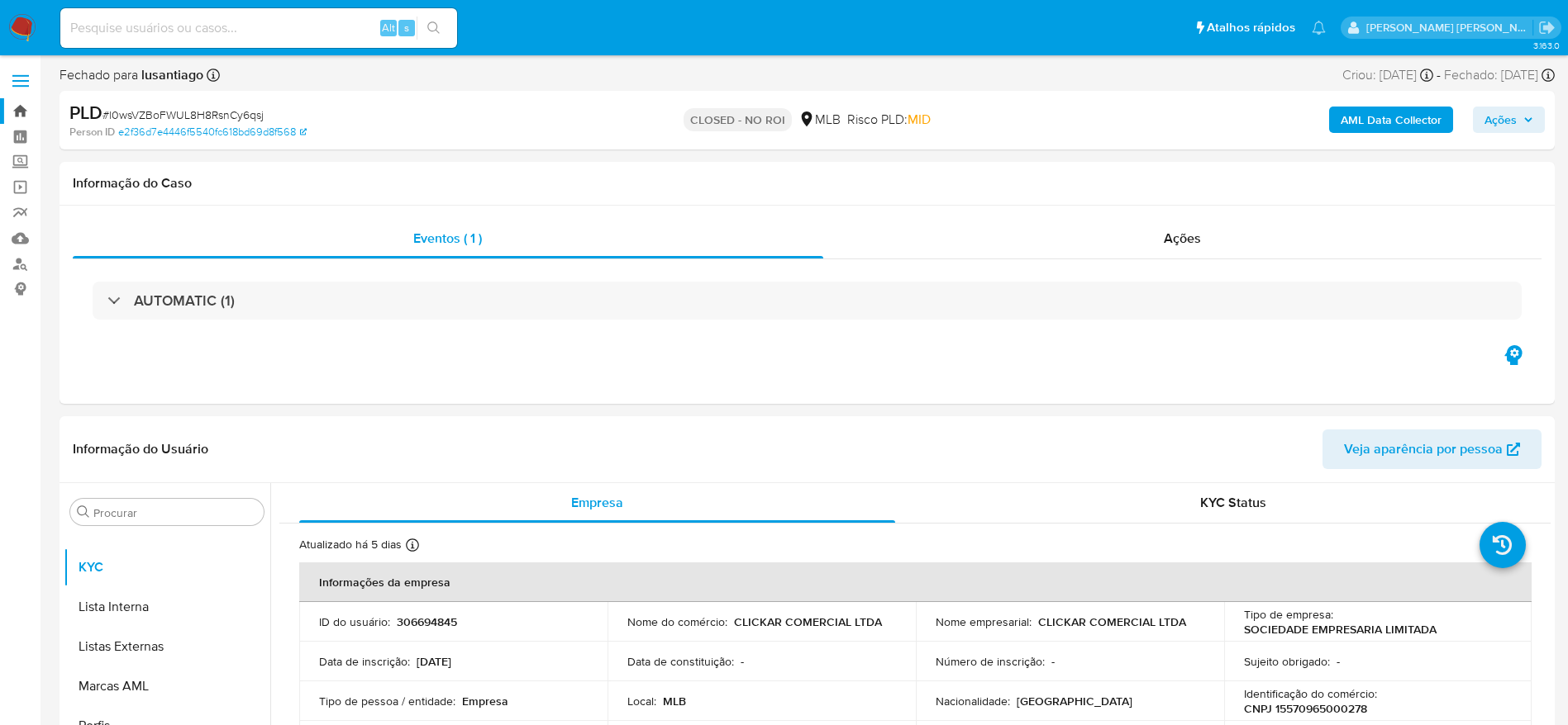
click at [26, 109] on link "Bandeja" at bounding box center [98, 111] width 197 height 26
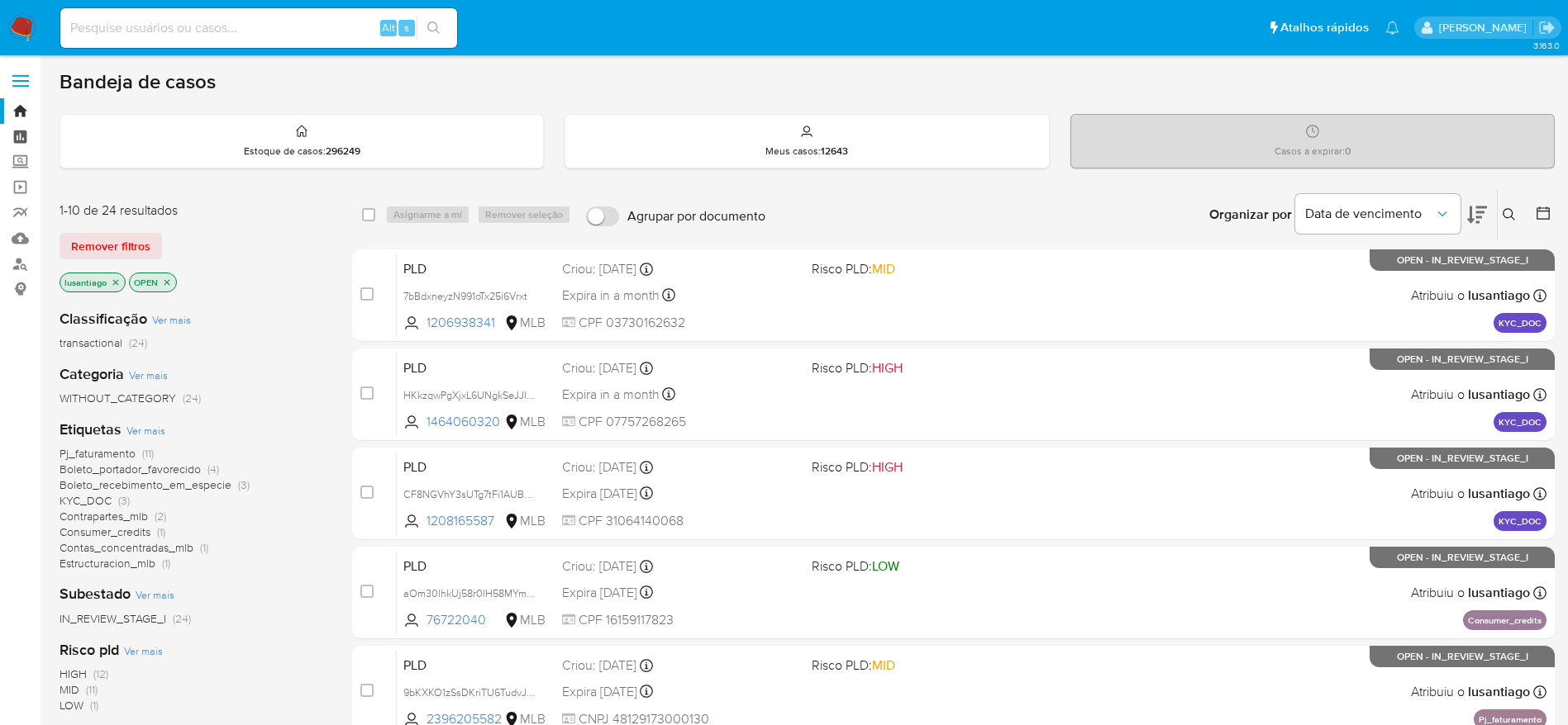
click at [23, 142] on link "Painel" at bounding box center [98, 136] width 197 height 26
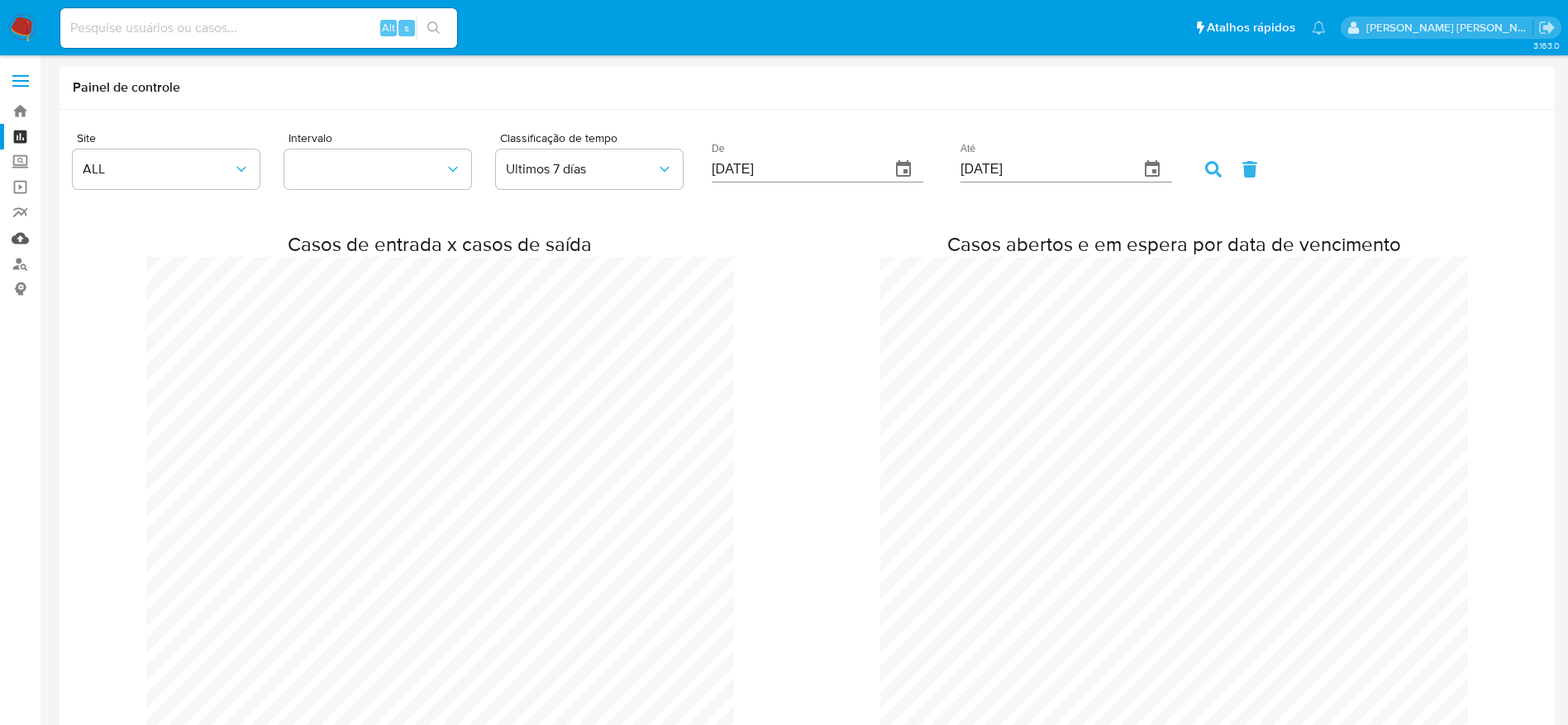
click at [19, 239] on link "Mulan" at bounding box center [98, 238] width 197 height 26
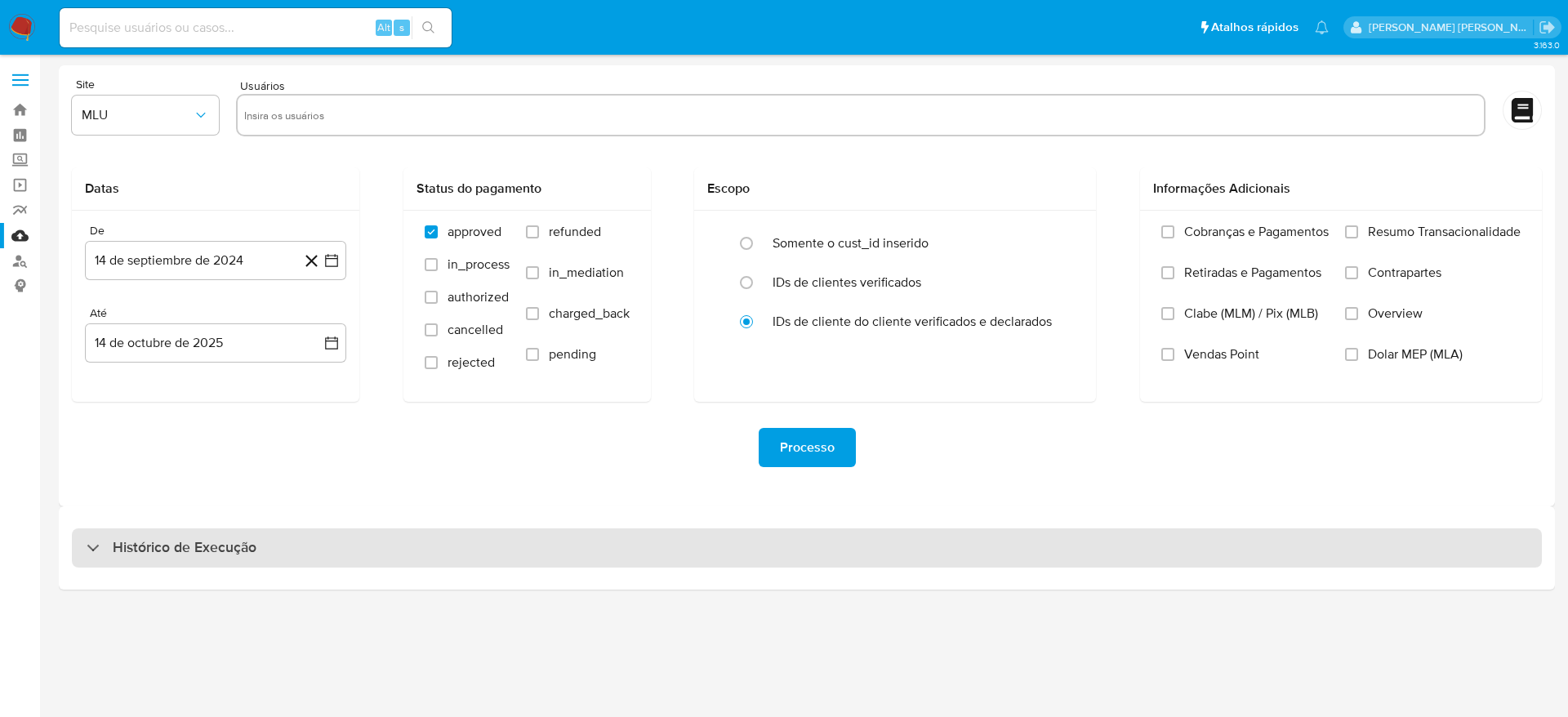
drag, startPoint x: 57, startPoint y: 550, endPoint x: 81, endPoint y: 550, distance: 24.0
click at [58, 550] on main "3.163.0" at bounding box center [784, 358] width 1568 height 717
click at [82, 550] on div "Histórico de Execução" at bounding box center [806, 549] width 1470 height 39
select select "10"
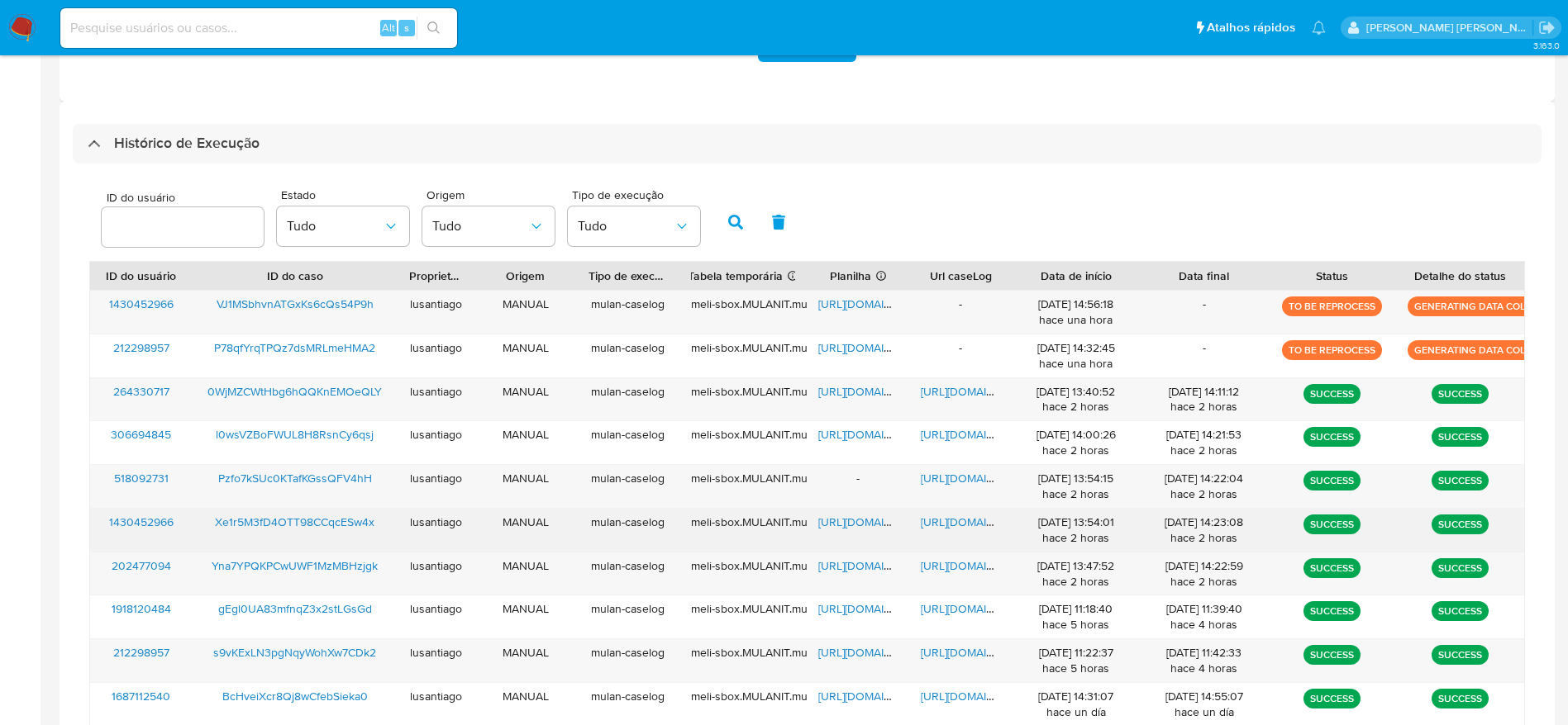
scroll to position [372, 0]
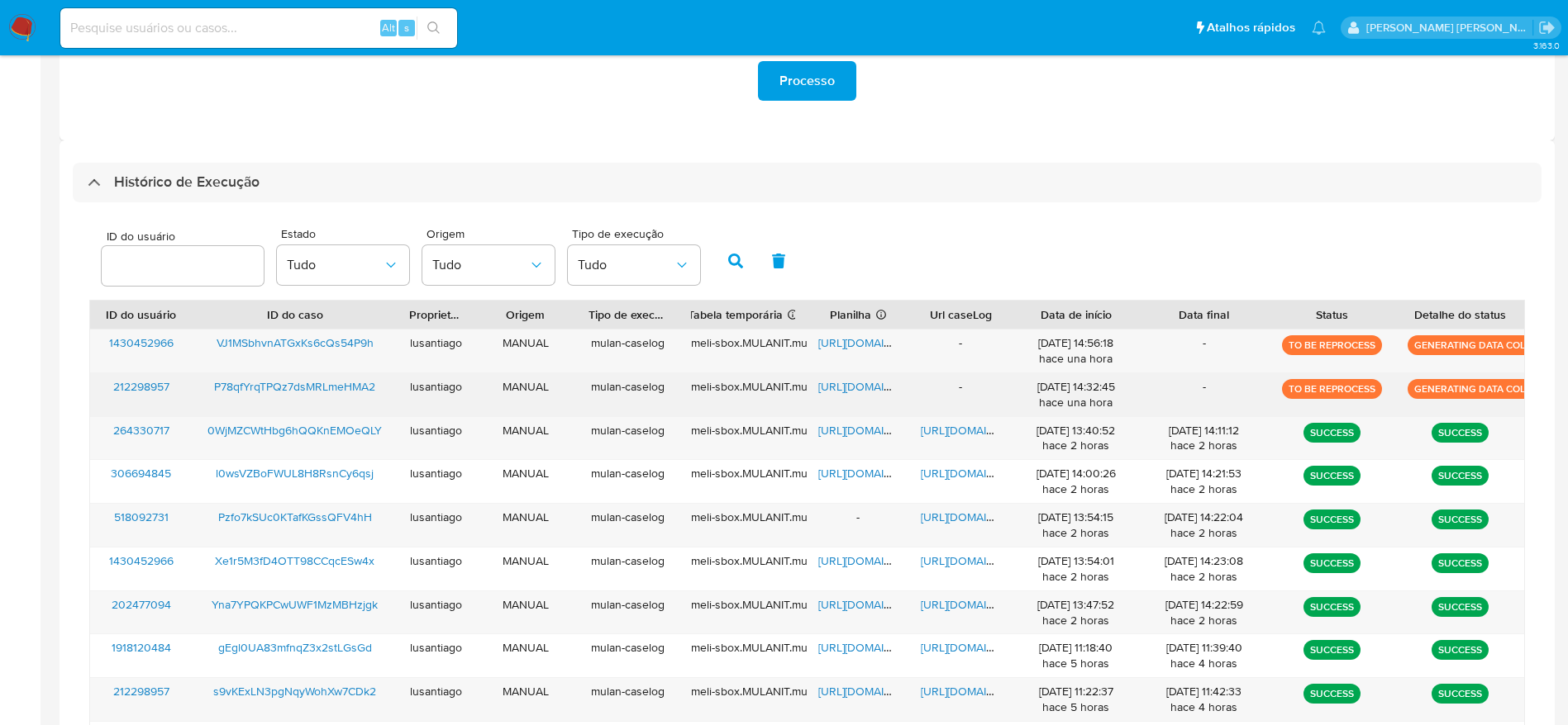
click at [863, 386] on span "https://docs.google.com/spreadsheets/d/1ia7F-trE8yatz7-w2o_bw3cUB05oUuznFYqLZig…" at bounding box center [875, 387] width 114 height 17
drag, startPoint x: 183, startPoint y: 386, endPoint x: 114, endPoint y: 390, distance: 69.1
click at [114, 390] on div "212298957" at bounding box center [141, 395] width 103 height 43
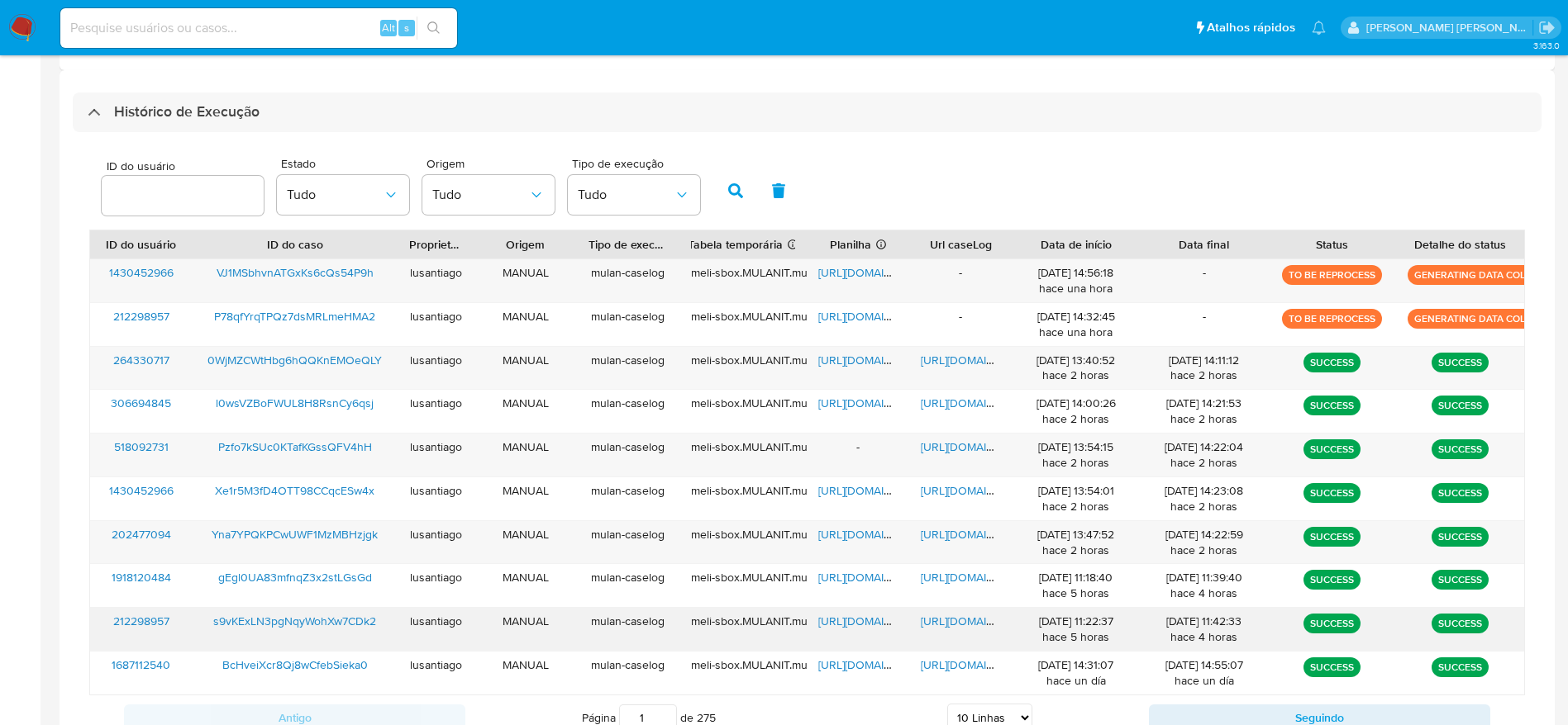
scroll to position [496, 0]
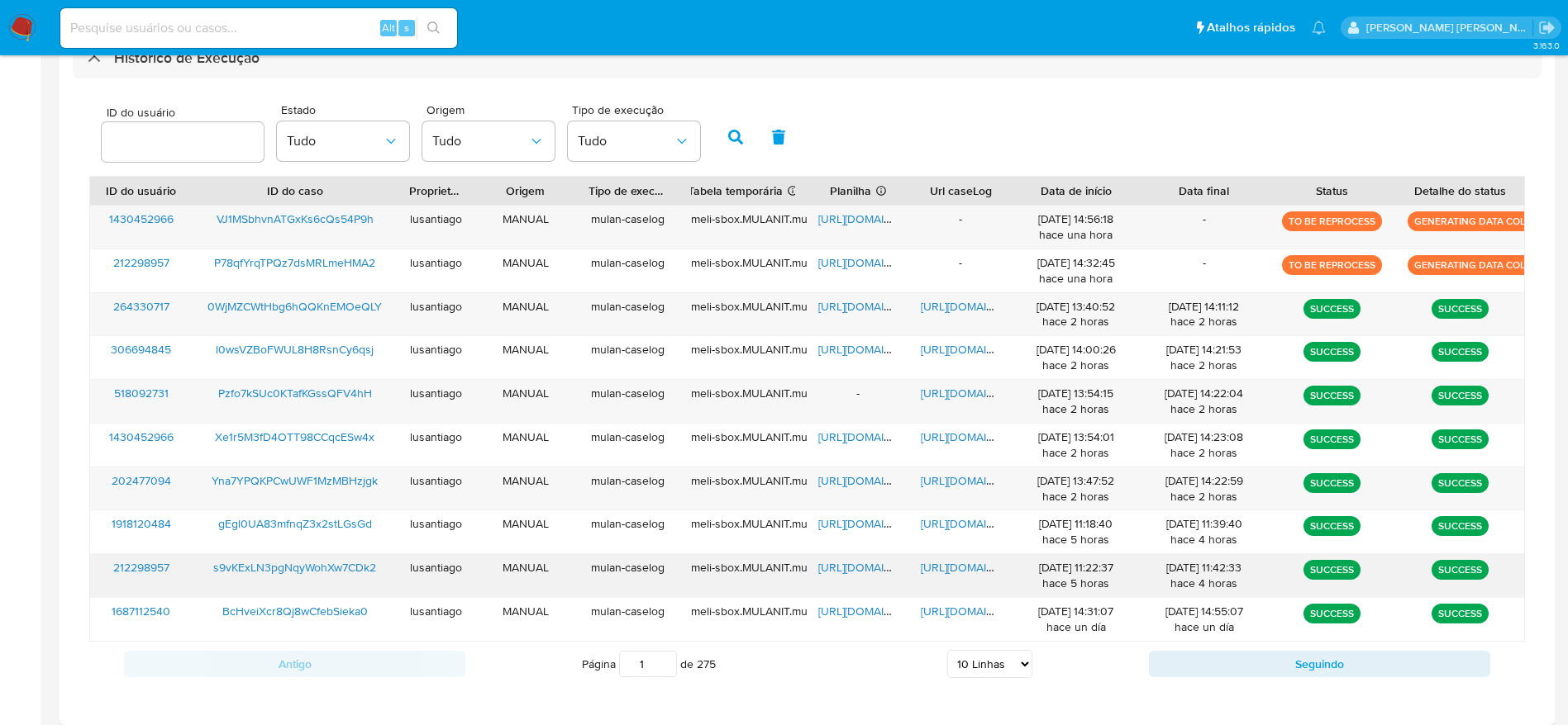
click at [947, 572] on span "https://docs.google.com/document/d/14Yl-Nr1QYLeYwE9026rdICOZMLQnzsWtB-l73aAo91g…" at bounding box center [978, 567] width 114 height 17
click at [275, 17] on input at bounding box center [259, 28] width 397 height 21
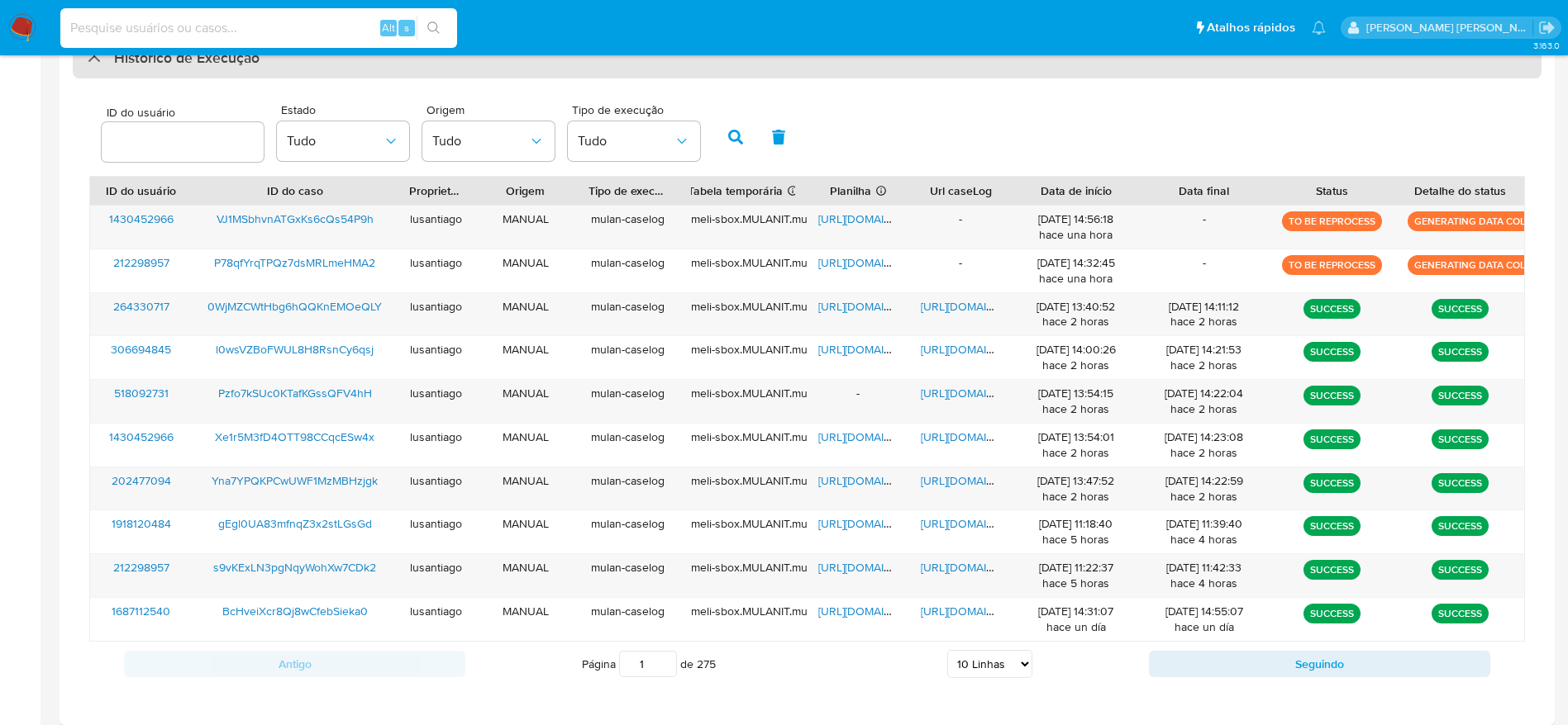
paste input "212298957"
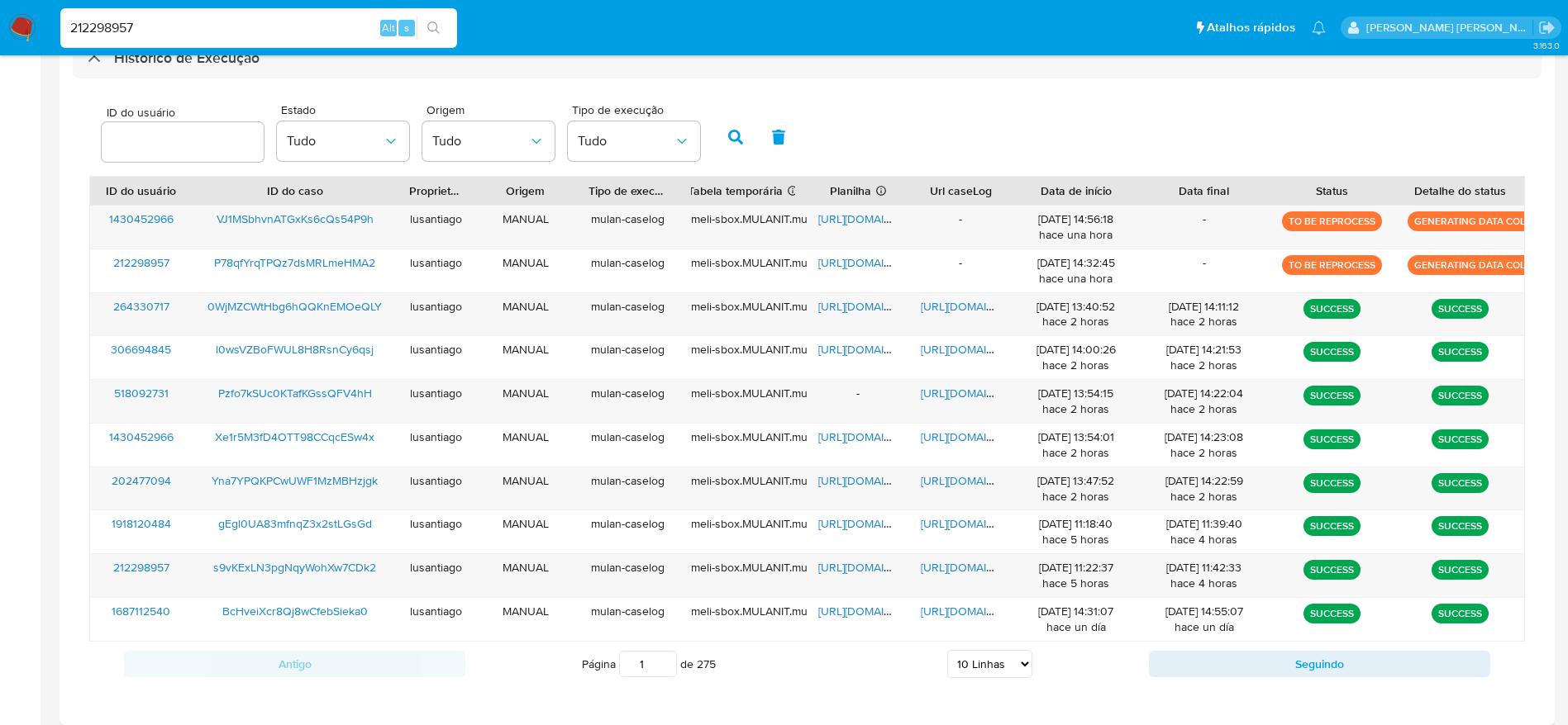
type input "212298957"
click at [433, 31] on icon "search-icon" at bounding box center [434, 28] width 13 height 13
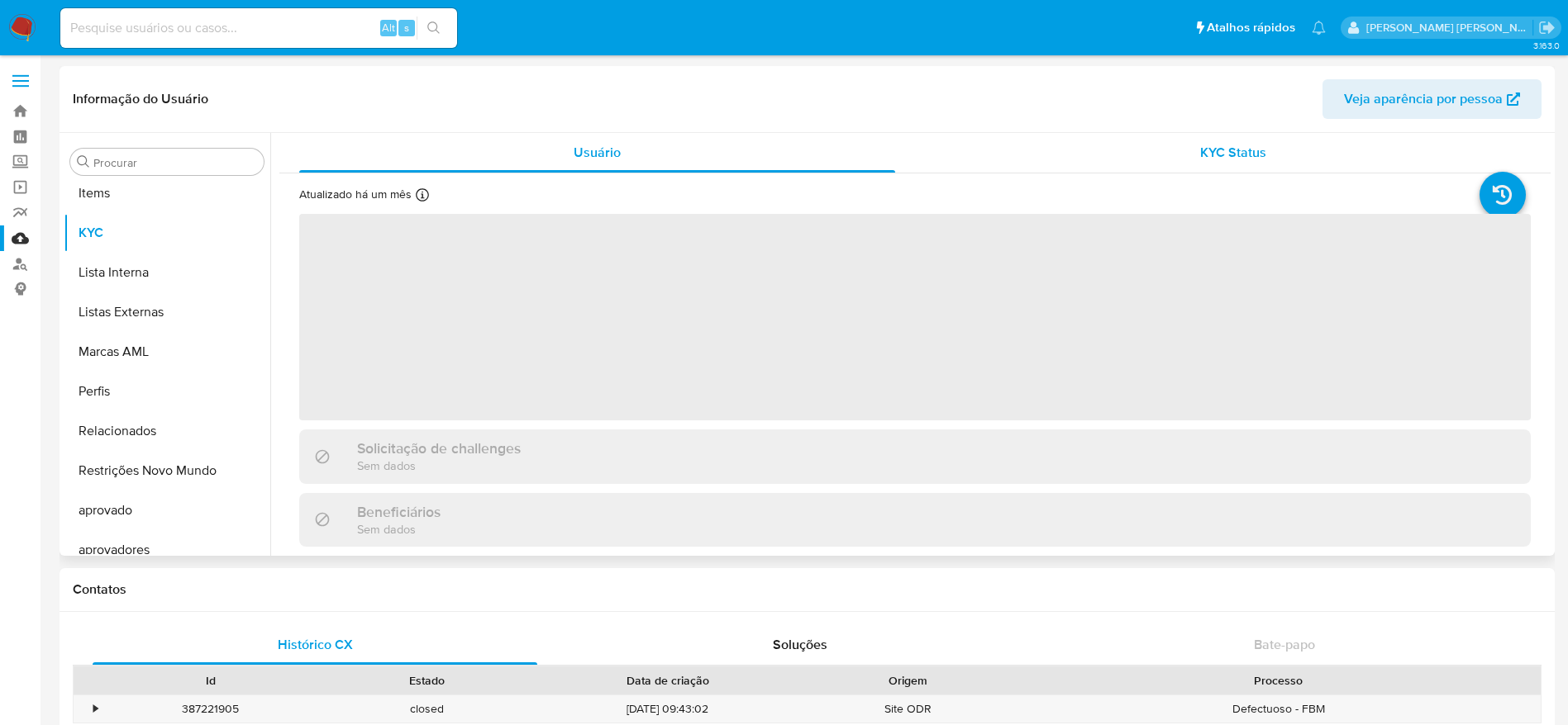
scroll to position [896, 0]
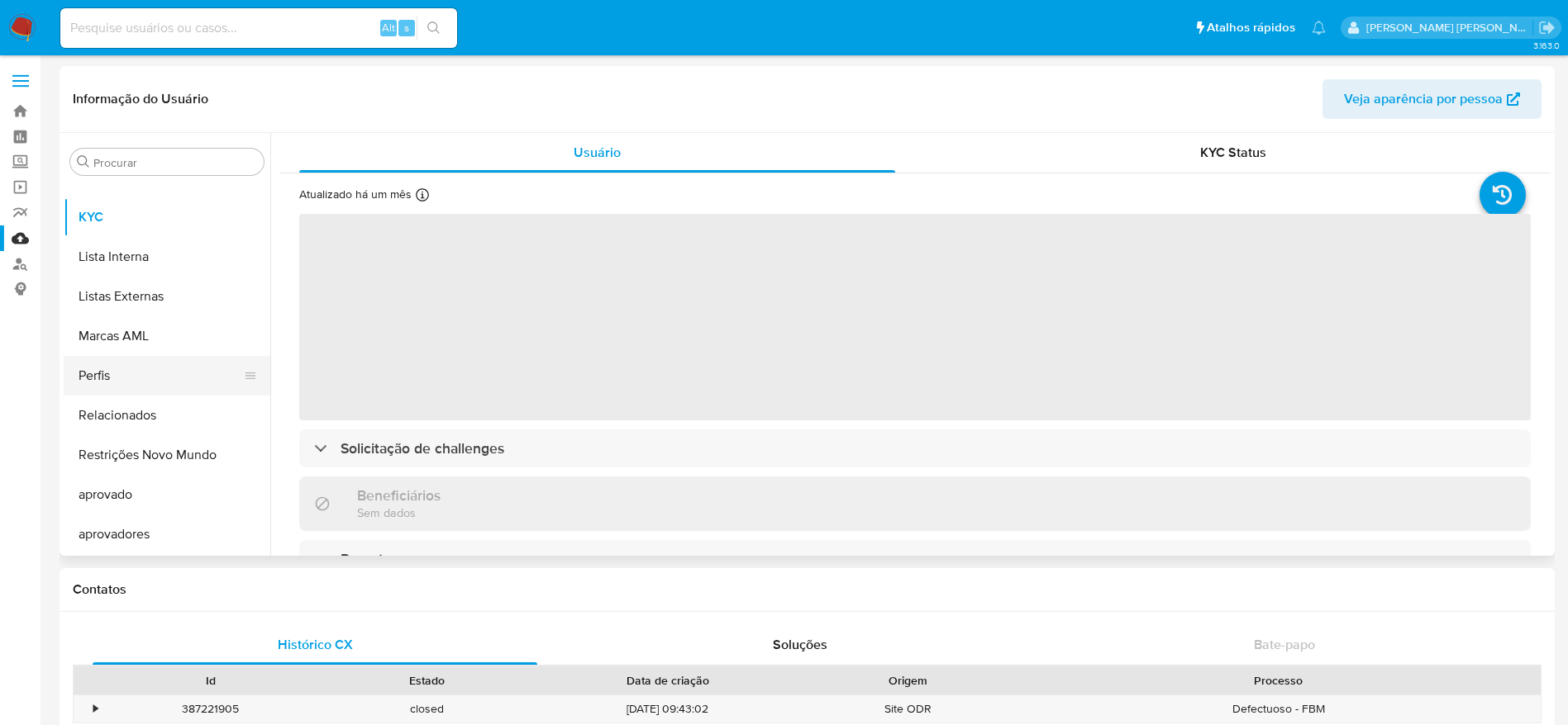
select select "10"
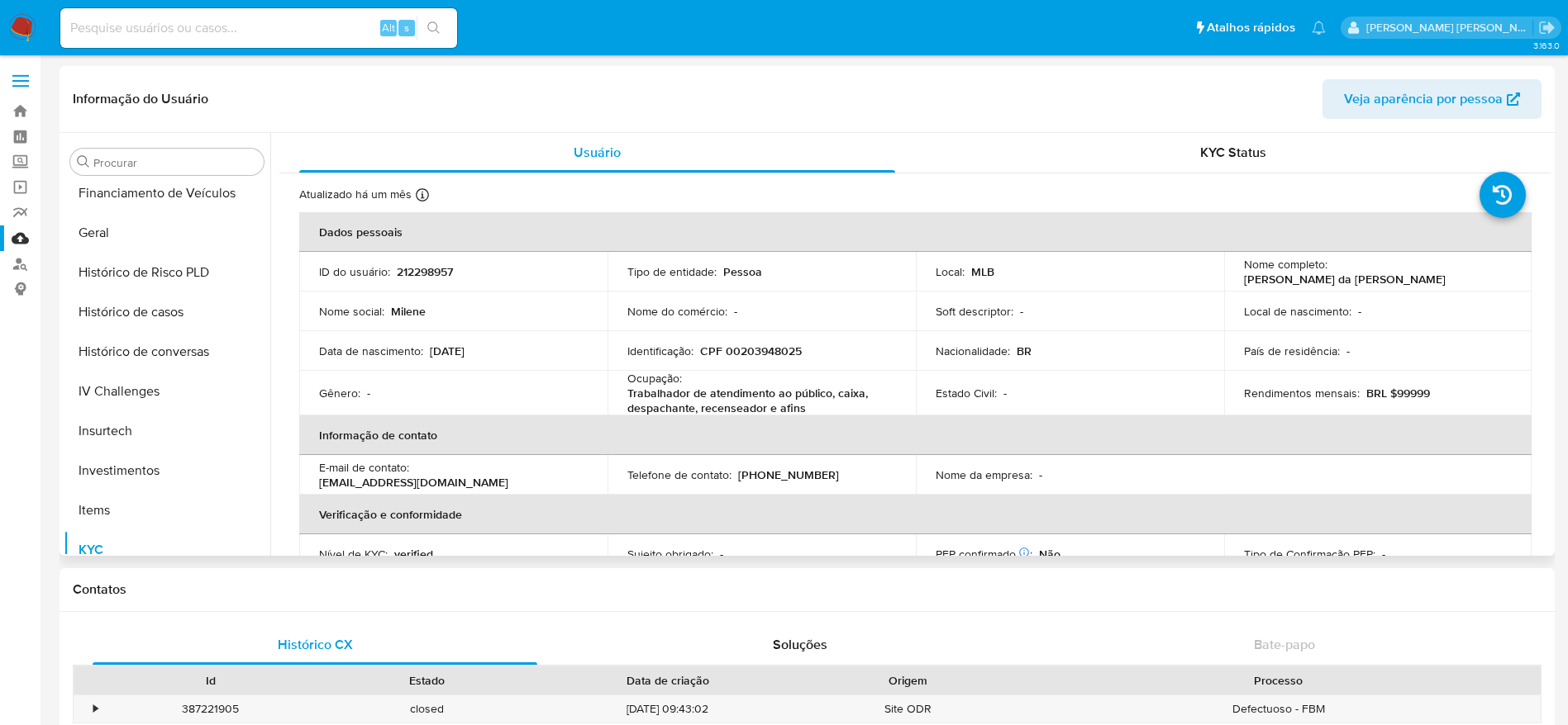
scroll to position [525, 0]
click at [160, 341] on button "Histórico de casos" at bounding box center [160, 351] width 194 height 40
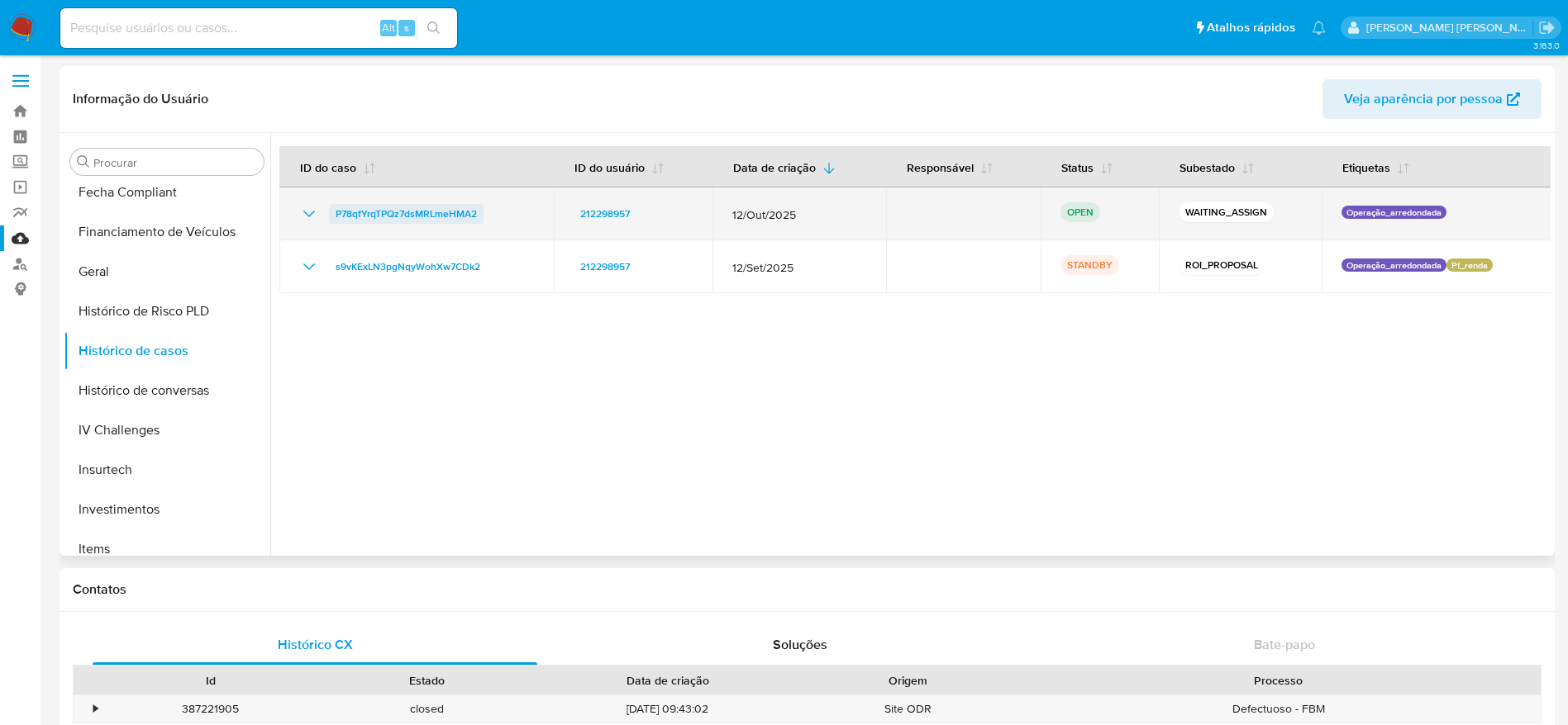
click at [381, 212] on span "P78qfYrqTPQz7dsMRLmeHMA2" at bounding box center [406, 214] width 141 height 20
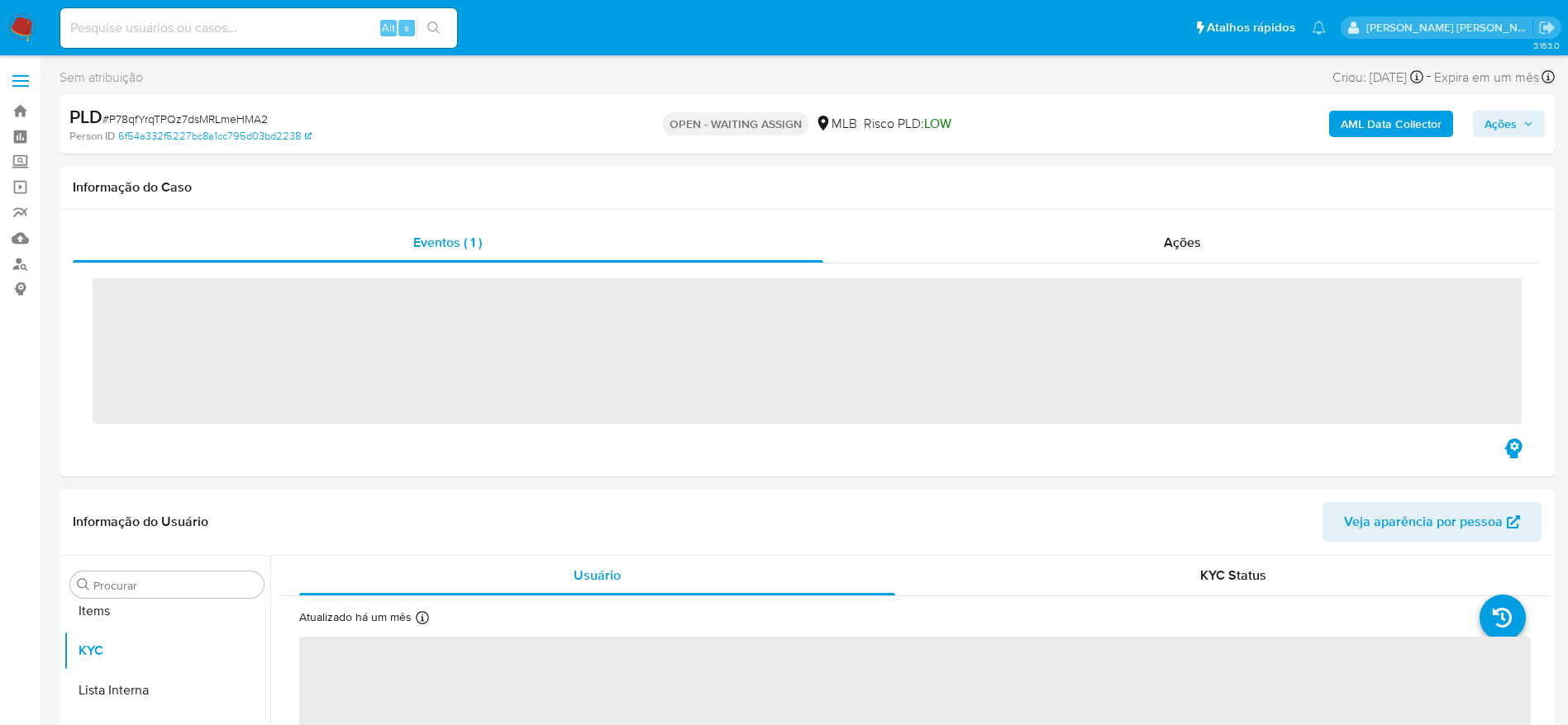
scroll to position [896, 0]
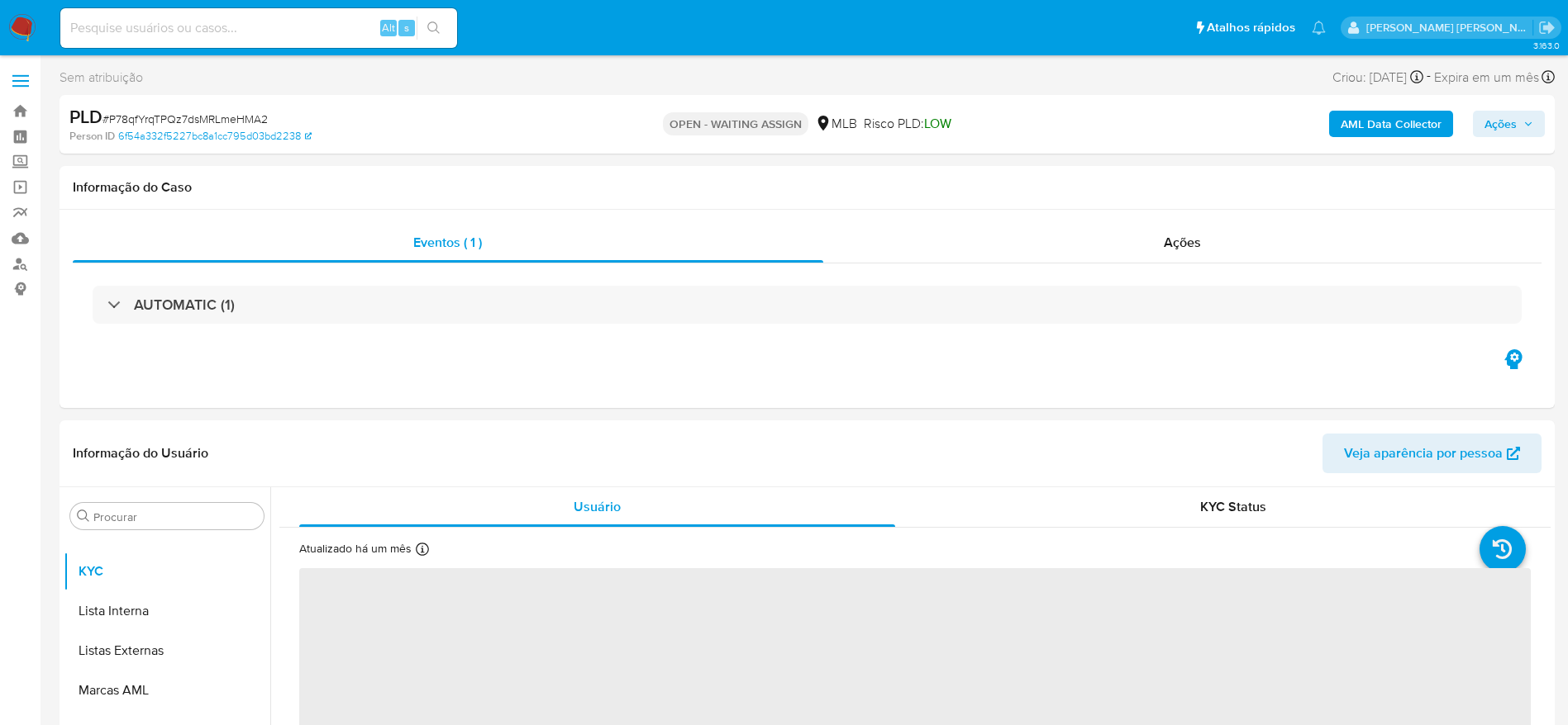
select select "10"
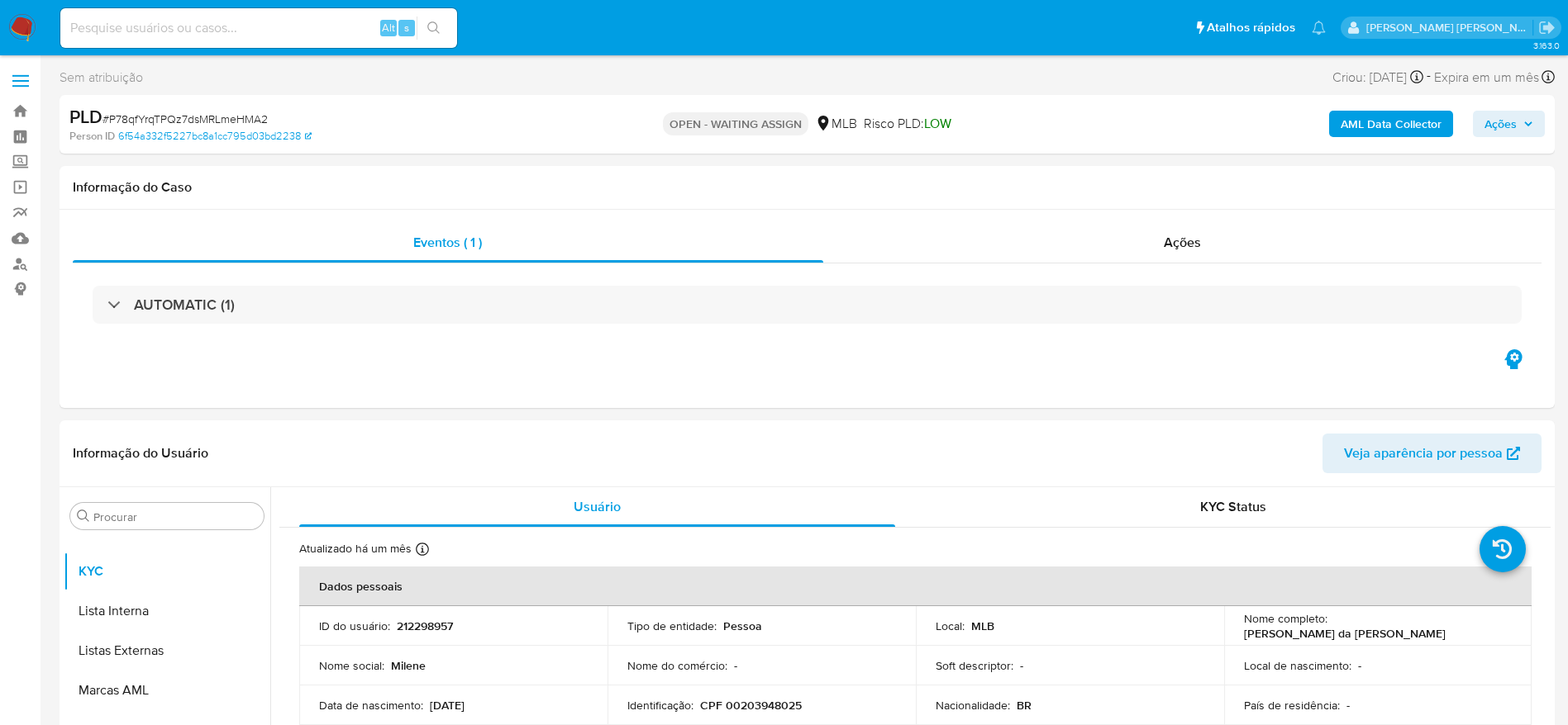
click at [198, 124] on span "# P78qfYrqTPQz7dsMRLmeHMA2" at bounding box center [185, 119] width 165 height 17
copy span "P78qfYrqTPQz7dsMRLmeHMA2"
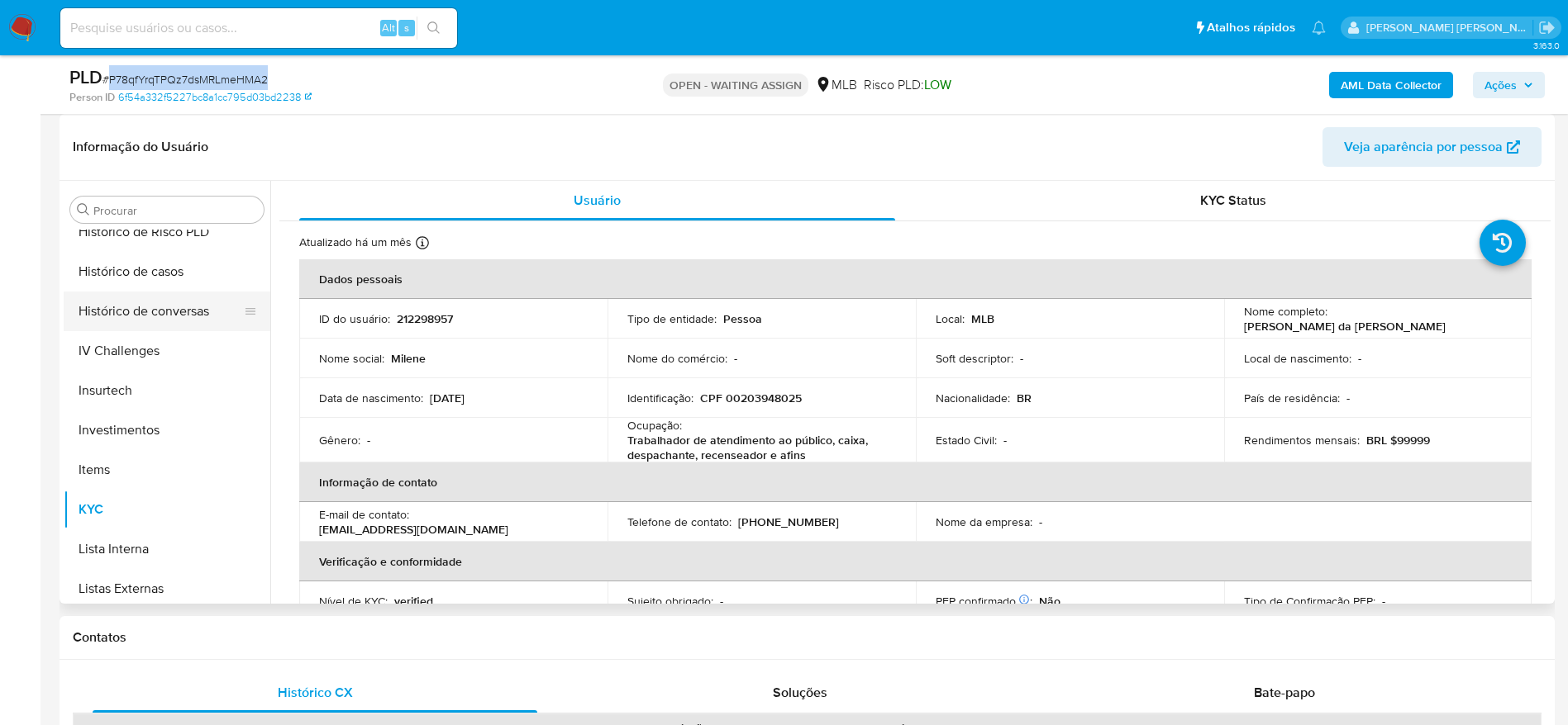
scroll to position [648, 0]
click at [129, 277] on button "Histórico de casos" at bounding box center [160, 275] width 194 height 40
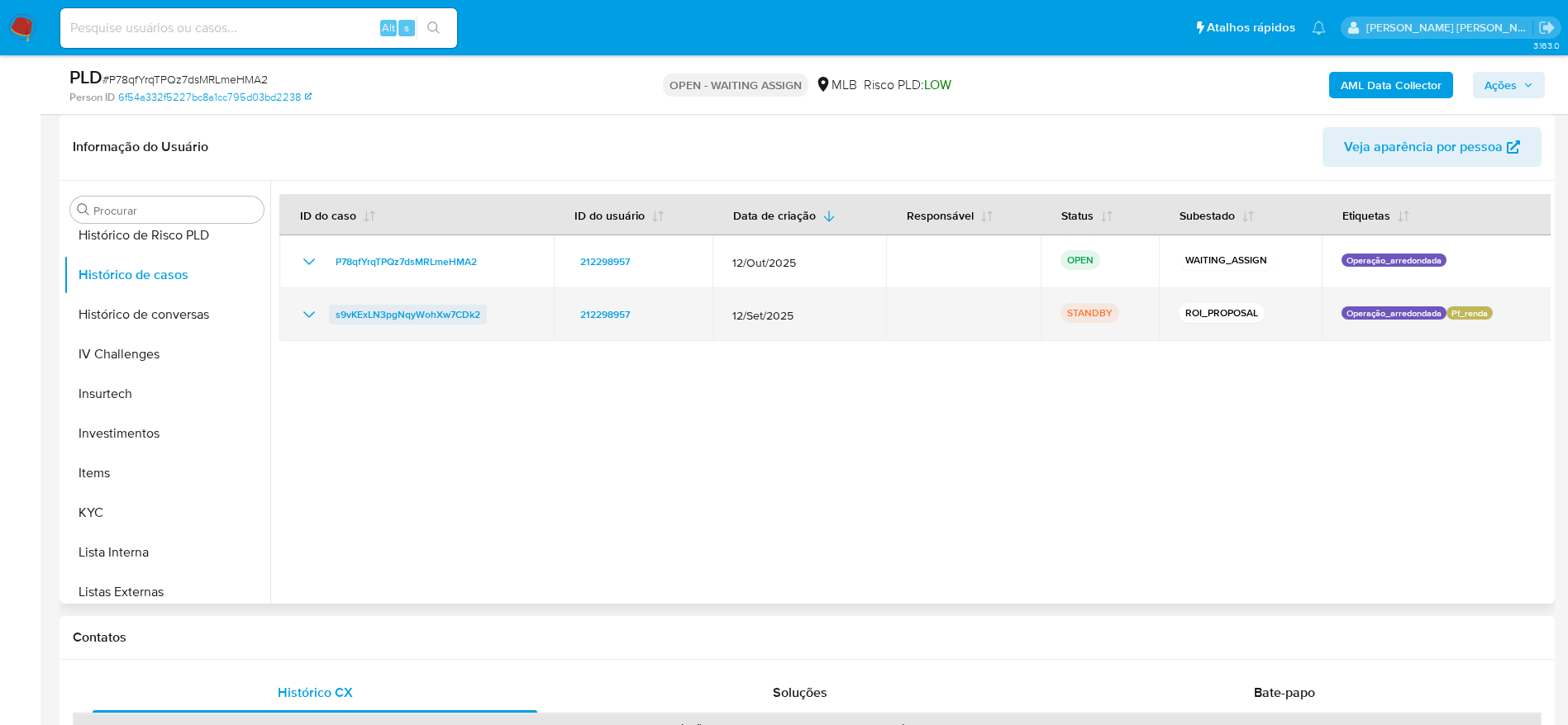
drag, startPoint x: 492, startPoint y: 317, endPoint x: 336, endPoint y: 317, distance: 156.0
click at [336, 317] on div "s9vKExLN3pgNqyWohXw7CDk2" at bounding box center [417, 315] width 235 height 20
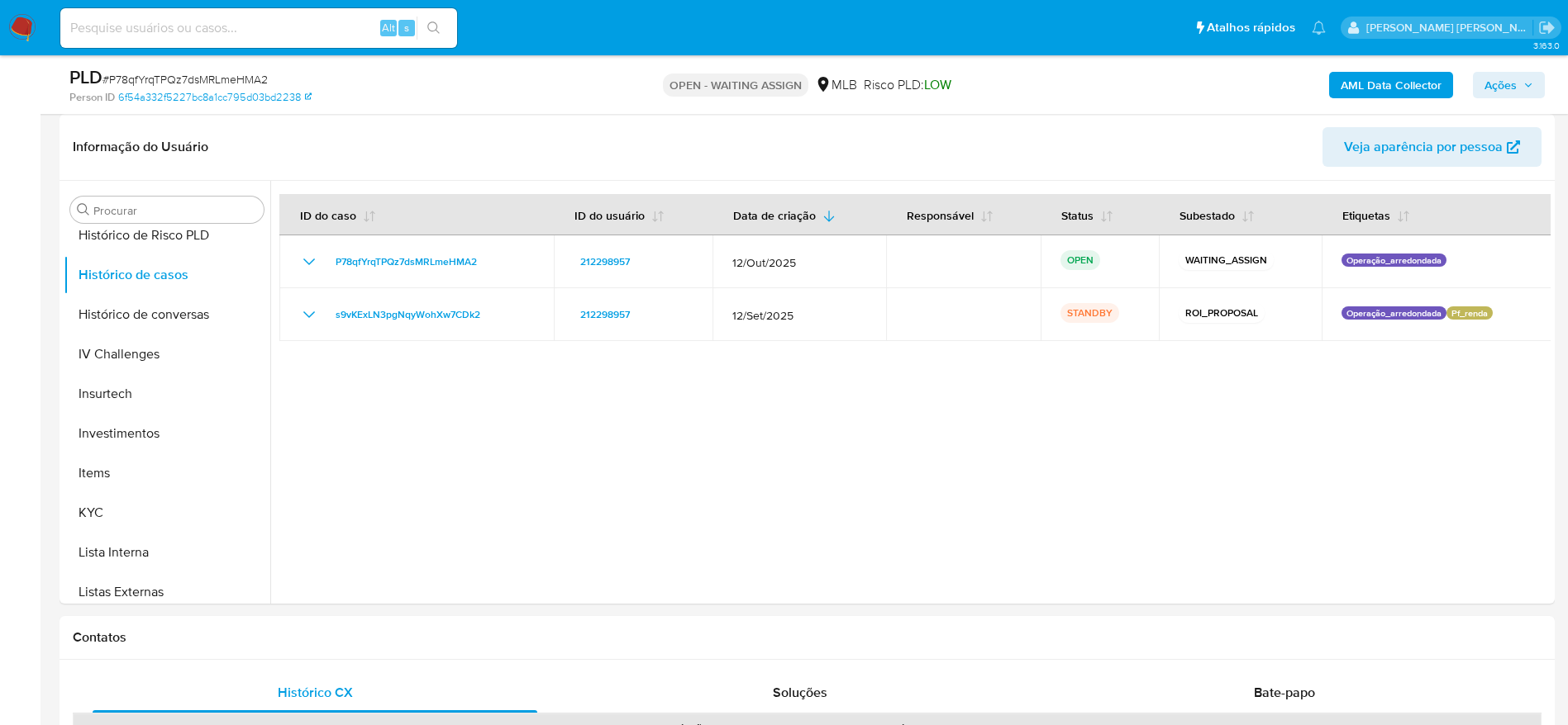
click at [1512, 75] on span "Ações" at bounding box center [1500, 85] width 32 height 26
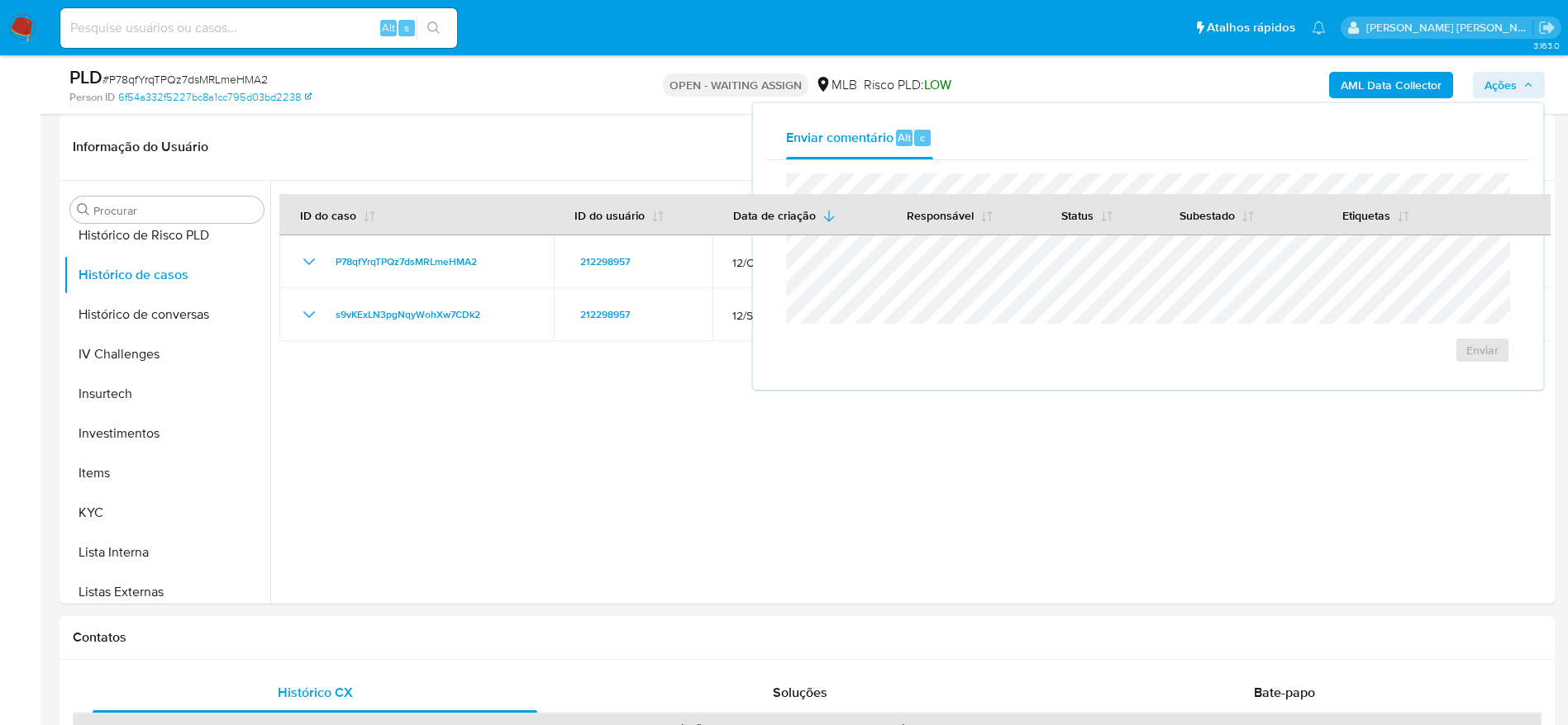
click at [195, 66] on div "PLD # P78qfYrqTPQz7dsMRLmeHMA2" at bounding box center [313, 78] width 486 height 25
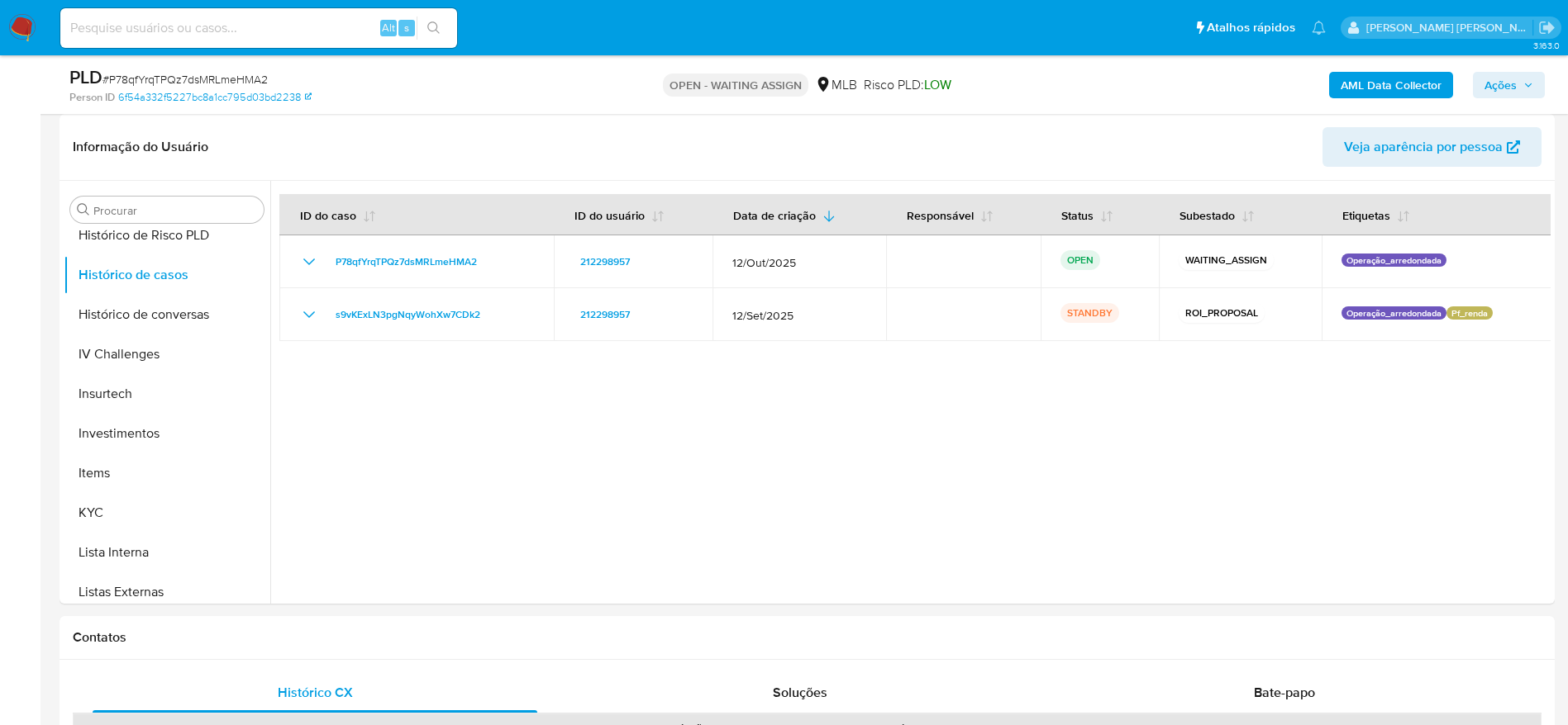
click at [187, 76] on span "# P78qfYrqTPQz7dsMRLmeHMA2" at bounding box center [185, 79] width 165 height 17
copy span "P78qfYrqTPQz7dsMRLmeHMA2"
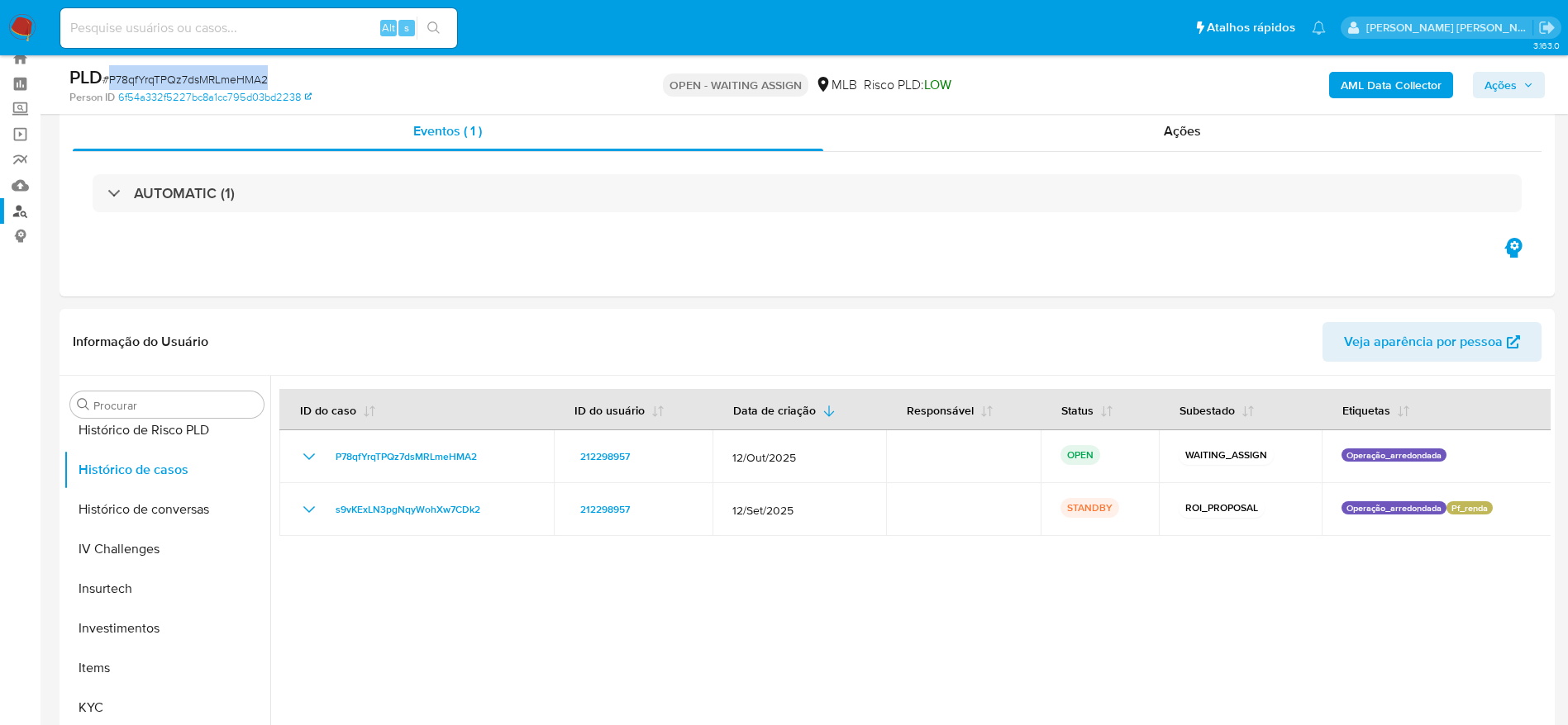
scroll to position [0, 0]
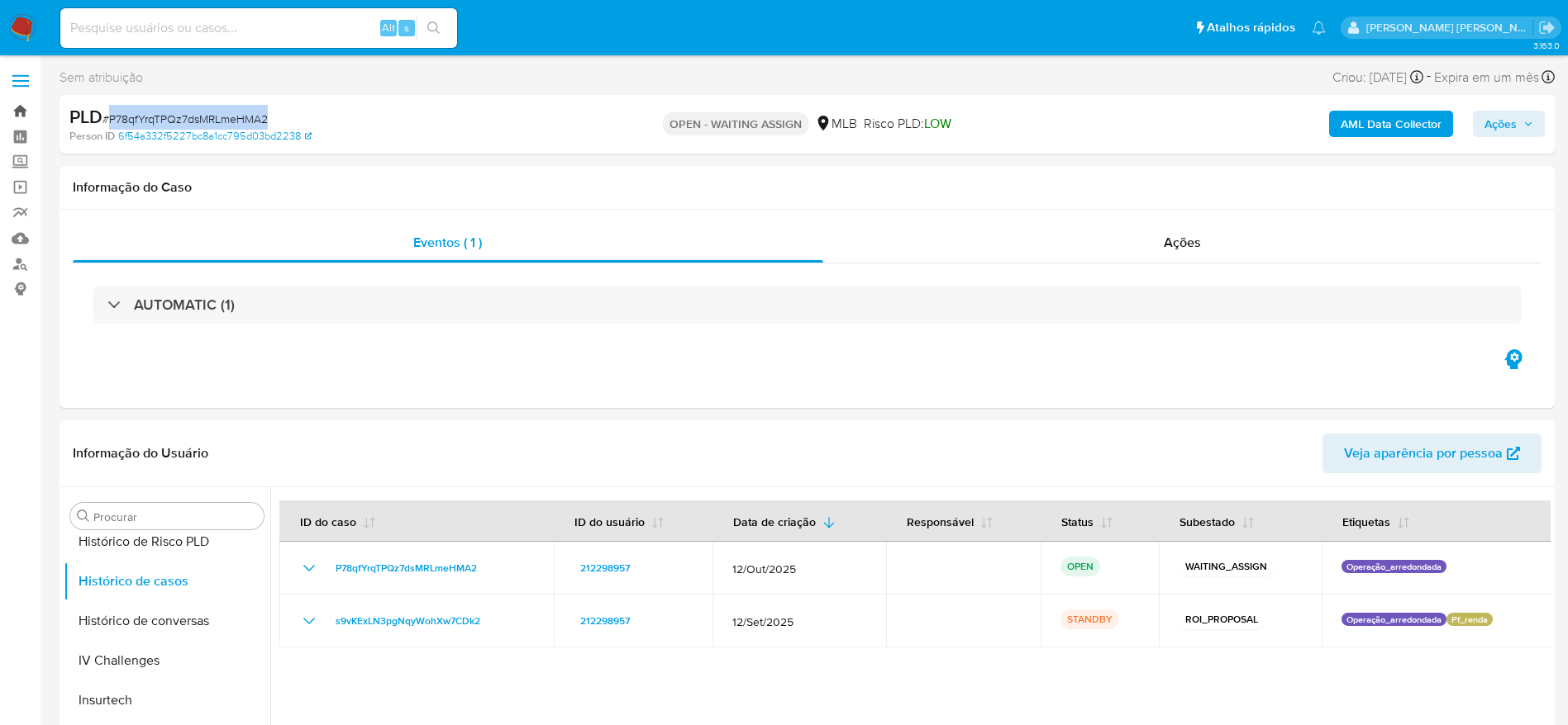
click at [22, 110] on link "Bandeja" at bounding box center [98, 111] width 197 height 26
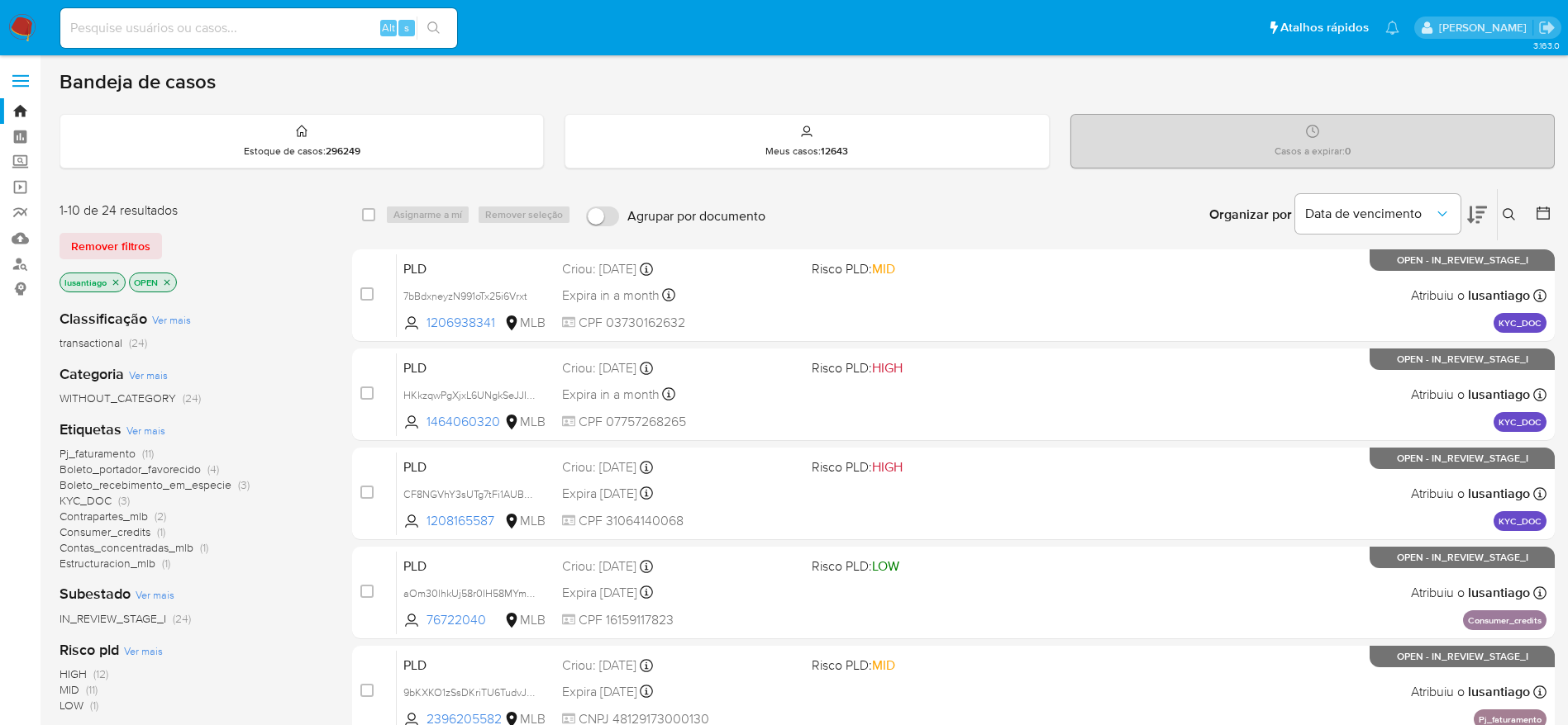
click at [1515, 210] on icon at bounding box center [1509, 215] width 13 height 13
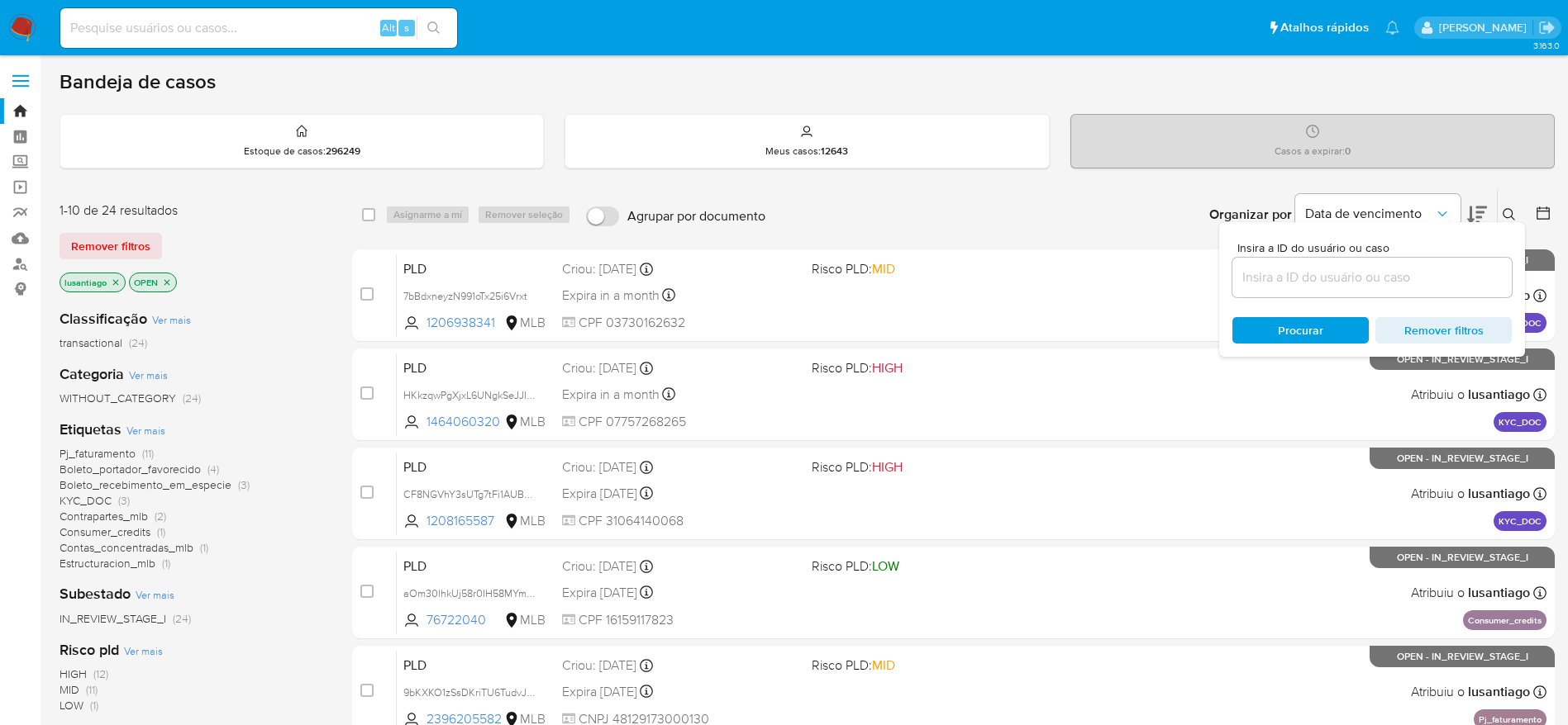
drag, startPoint x: 1344, startPoint y: 297, endPoint x: 1353, endPoint y: 279, distance: 20.1
click at [1347, 295] on div at bounding box center [1372, 278] width 280 height 40
click at [1353, 279] on input at bounding box center [1372, 278] width 280 height 21
paste input "P78qfYrqTPQz7dsMRLmeHMA2"
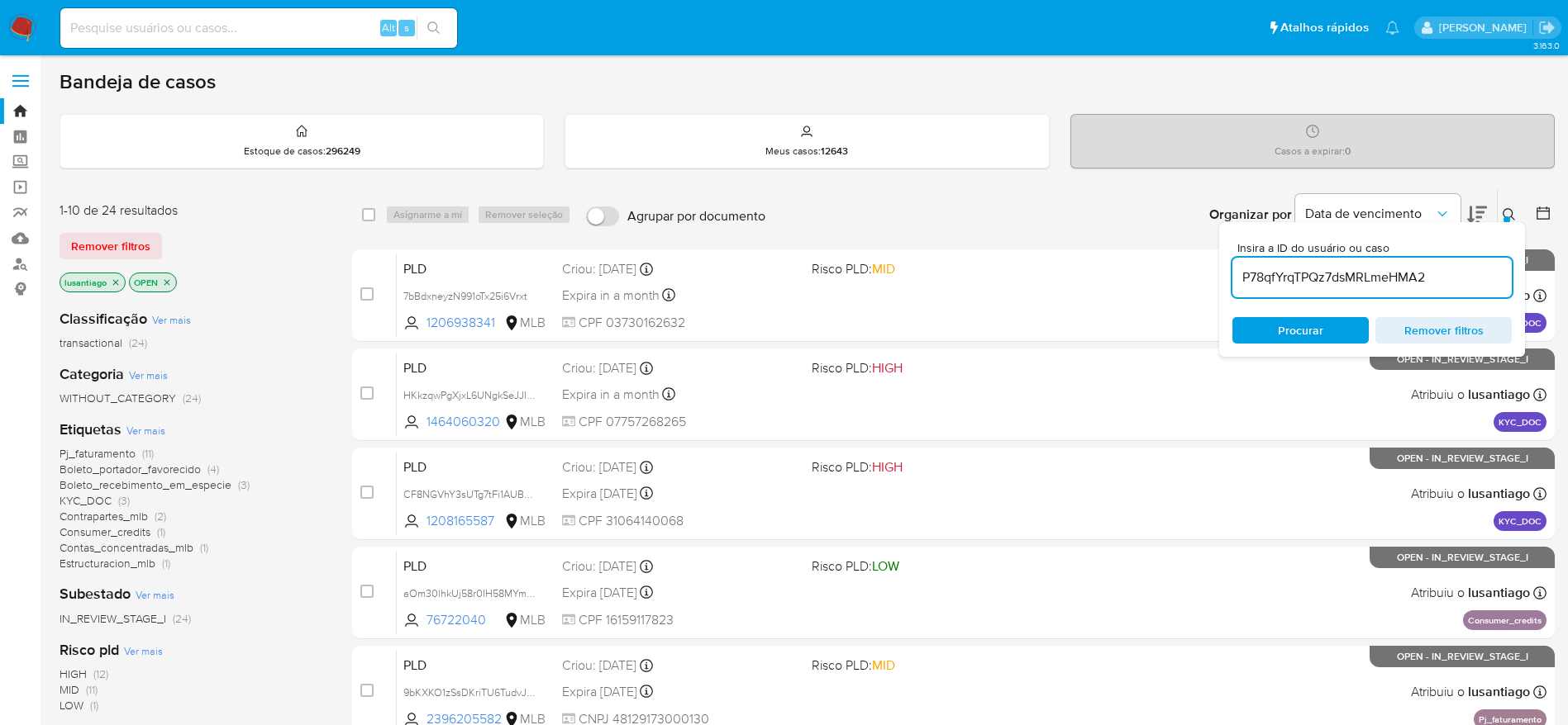
type input "P78qfYrqTPQz7dsMRLmeHMA2"
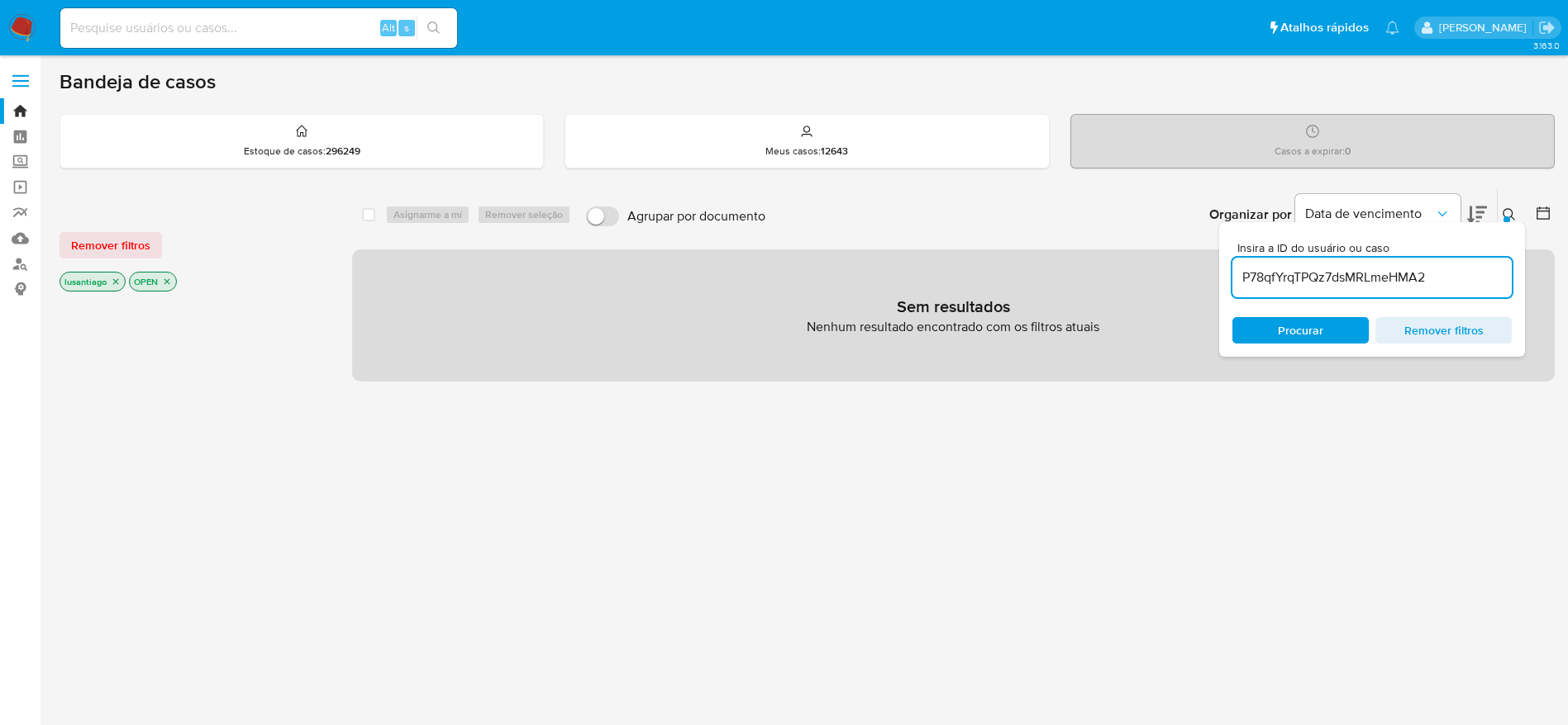
click at [116, 284] on icon "close-filter" at bounding box center [116, 282] width 10 height 10
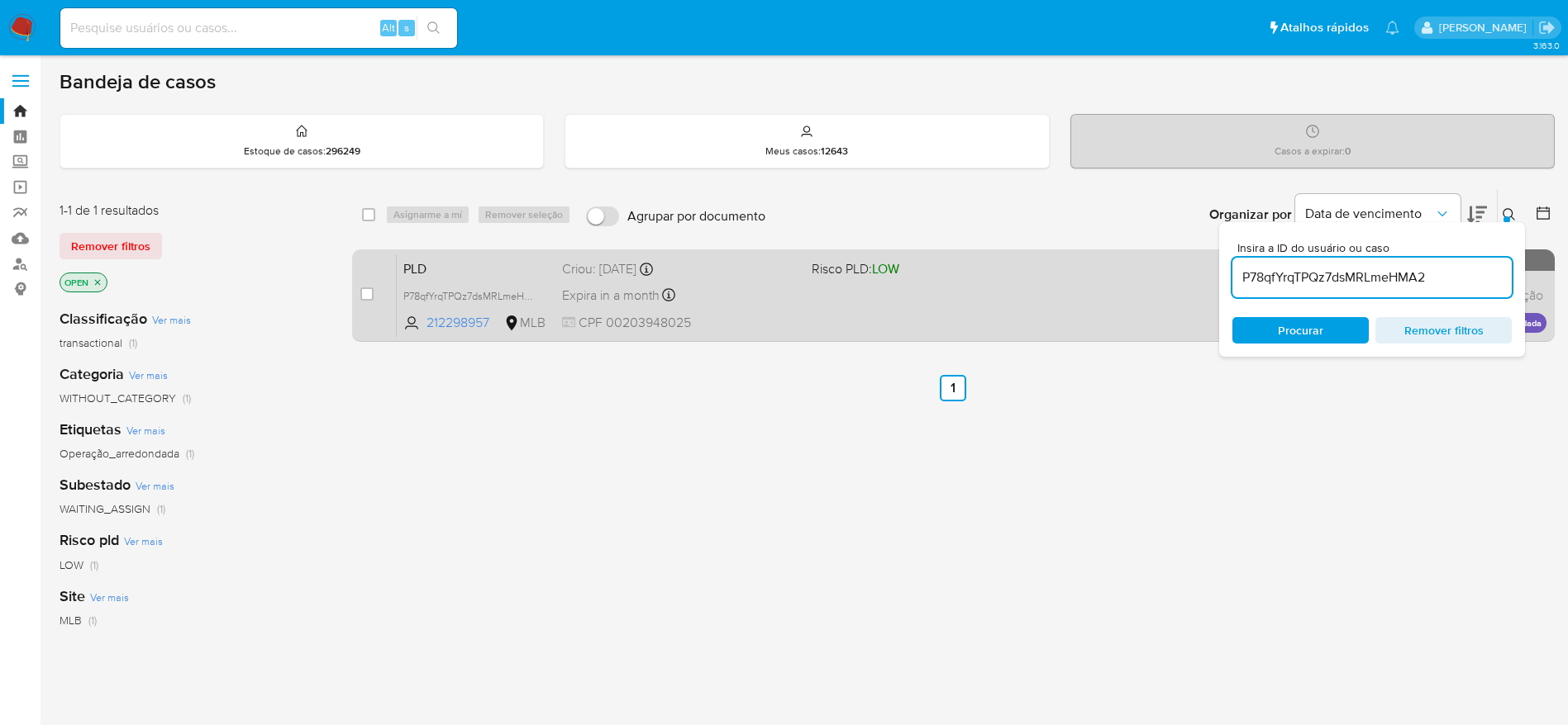
click at [373, 286] on div "case-item-checkbox" at bounding box center [367, 294] width 13 height 17
click at [372, 293] on input "checkbox" at bounding box center [367, 294] width 13 height 13
checkbox input "true"
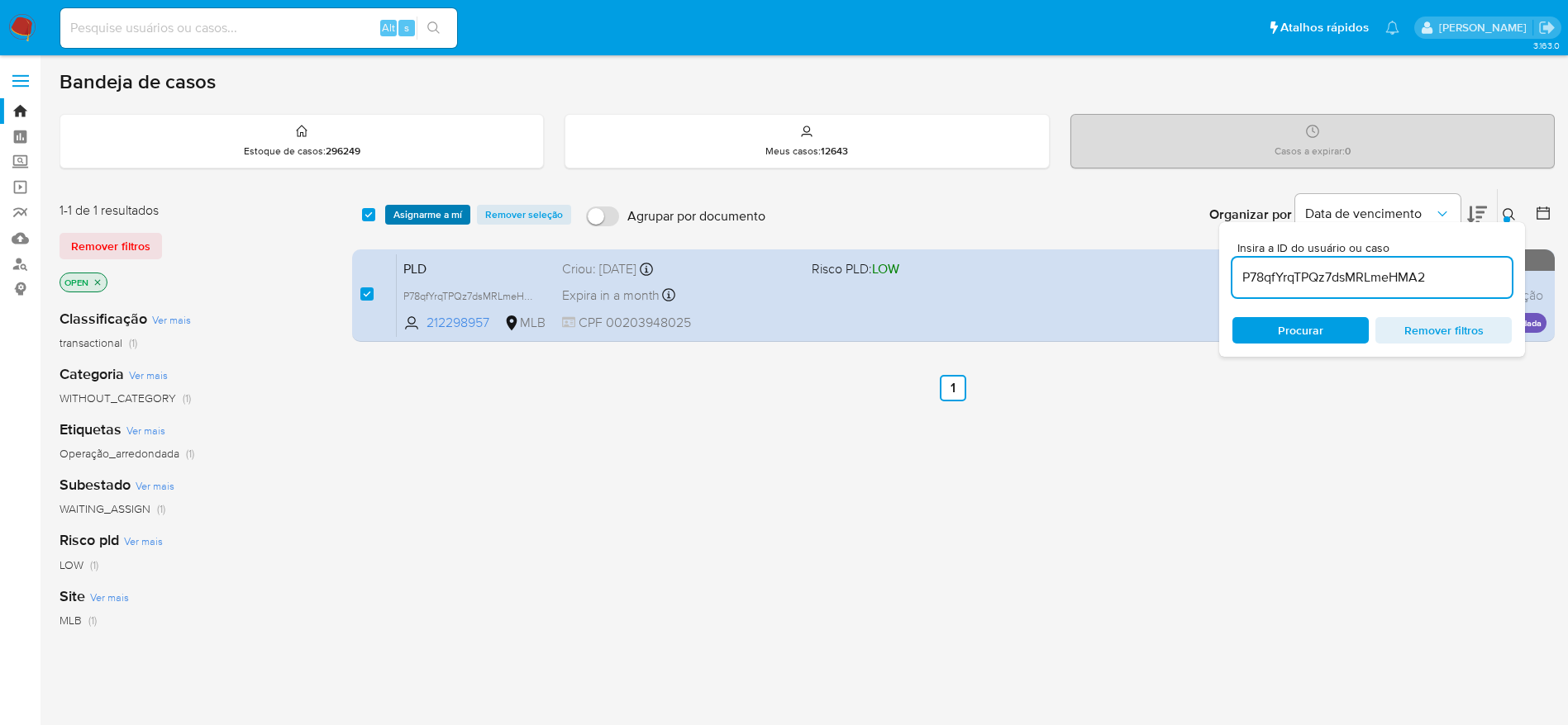
click at [414, 210] on span "Asignarme a mí" at bounding box center [428, 215] width 69 height 17
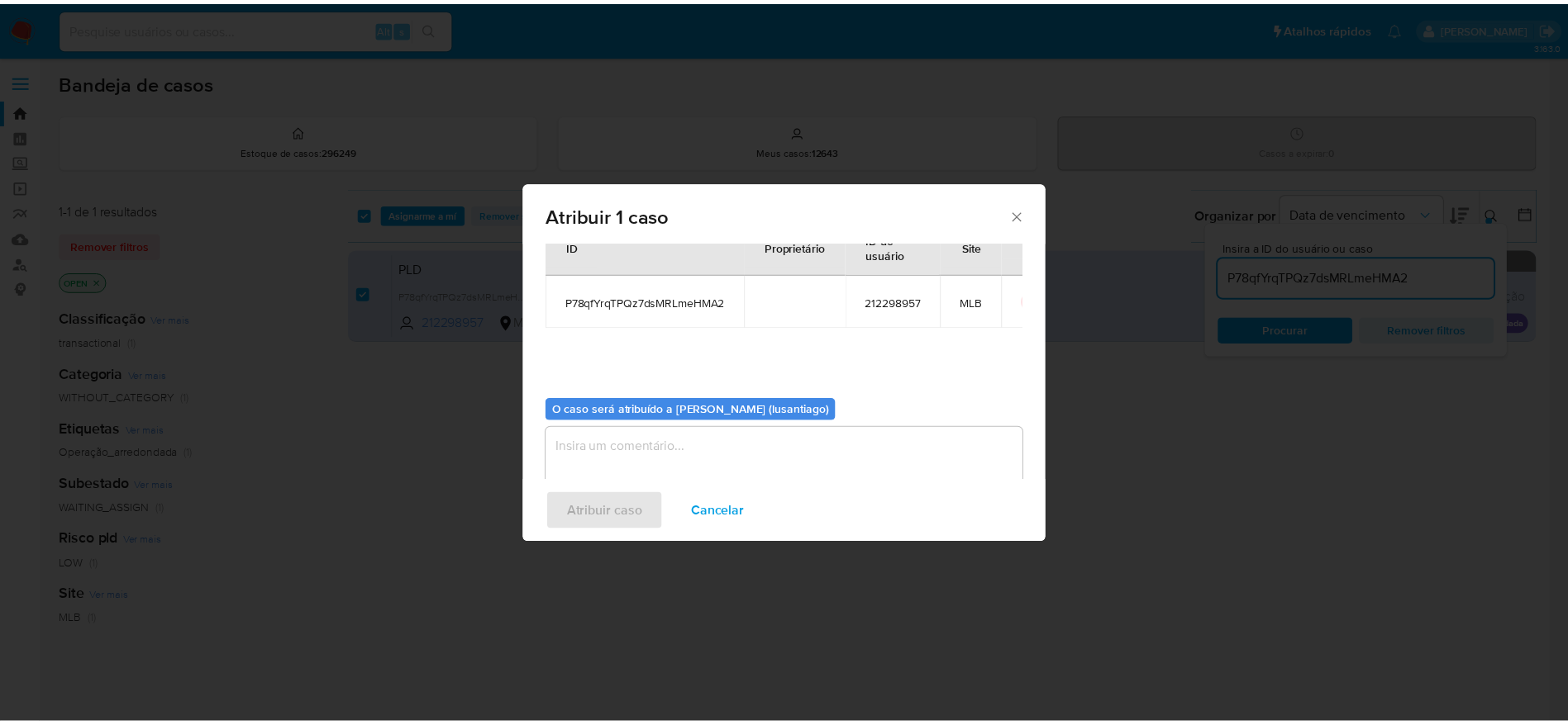
scroll to position [85, 0]
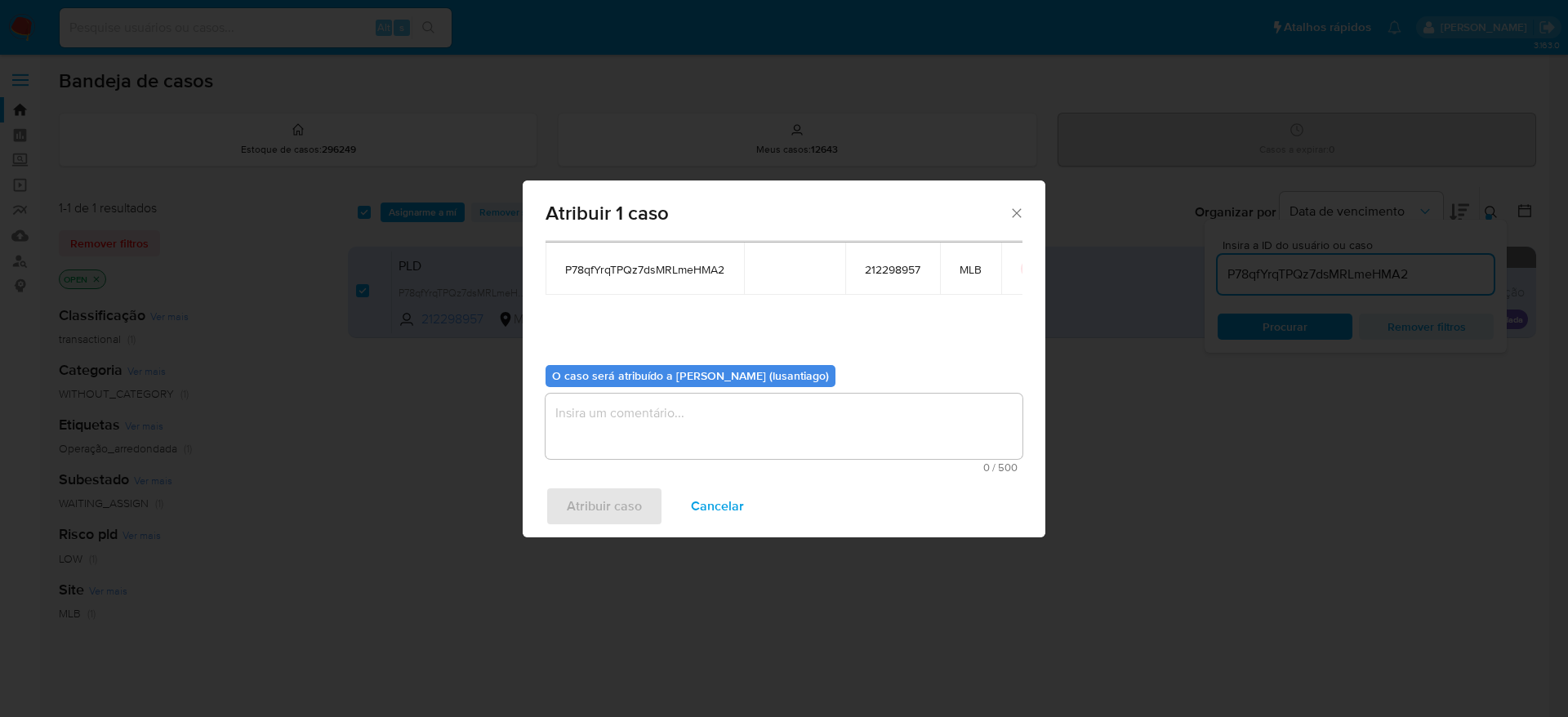
click at [650, 421] on textarea "assign-modal" at bounding box center [784, 427] width 477 height 65
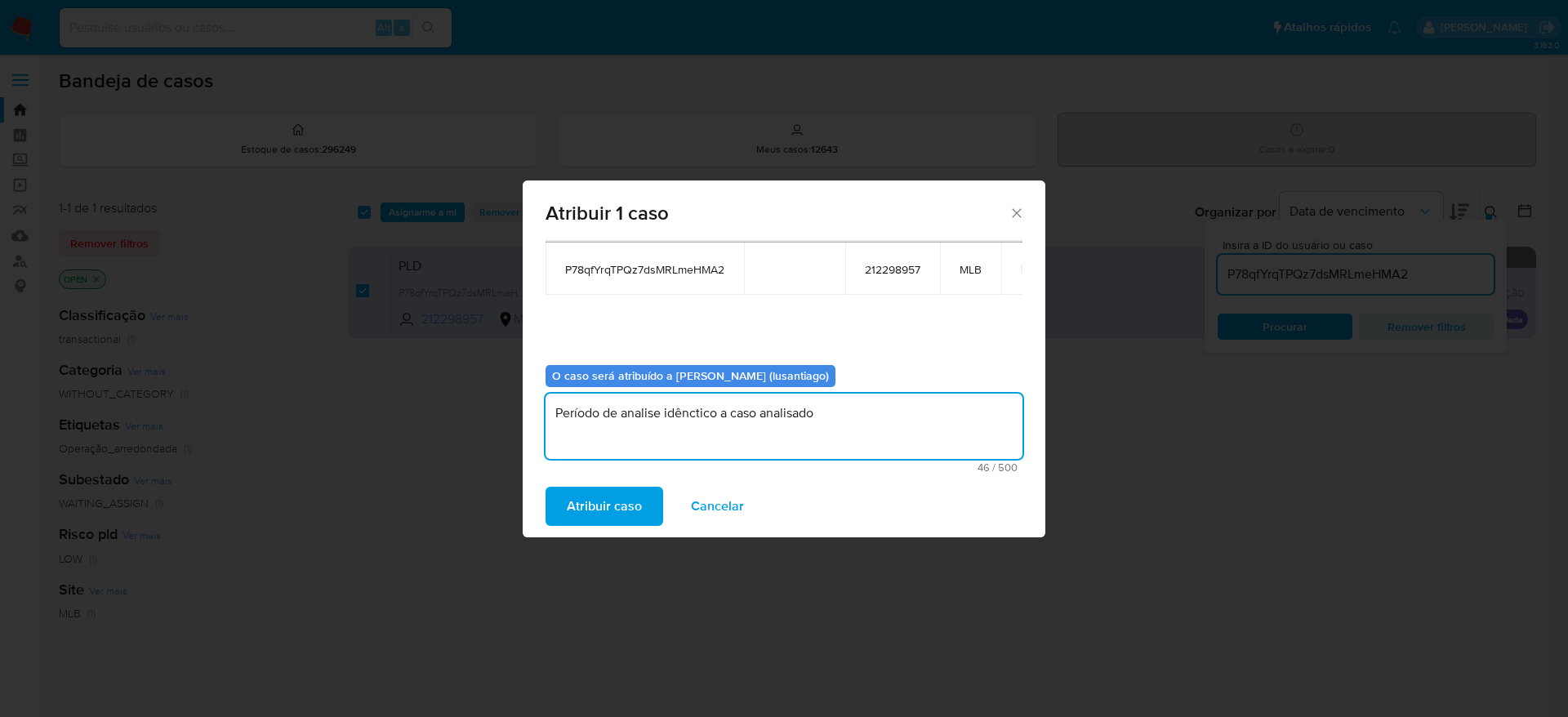
click at [683, 410] on textarea "Período de analise idênctico a caso analisado" at bounding box center [784, 427] width 477 height 65
click at [691, 420] on textarea "Período de analise idênctico a caso analisado" at bounding box center [784, 427] width 477 height 65
type textarea "Período de analise idêntico a caso do mesmo cliente analisado"
click at [585, 509] on span "Atribuir caso" at bounding box center [604, 507] width 75 height 36
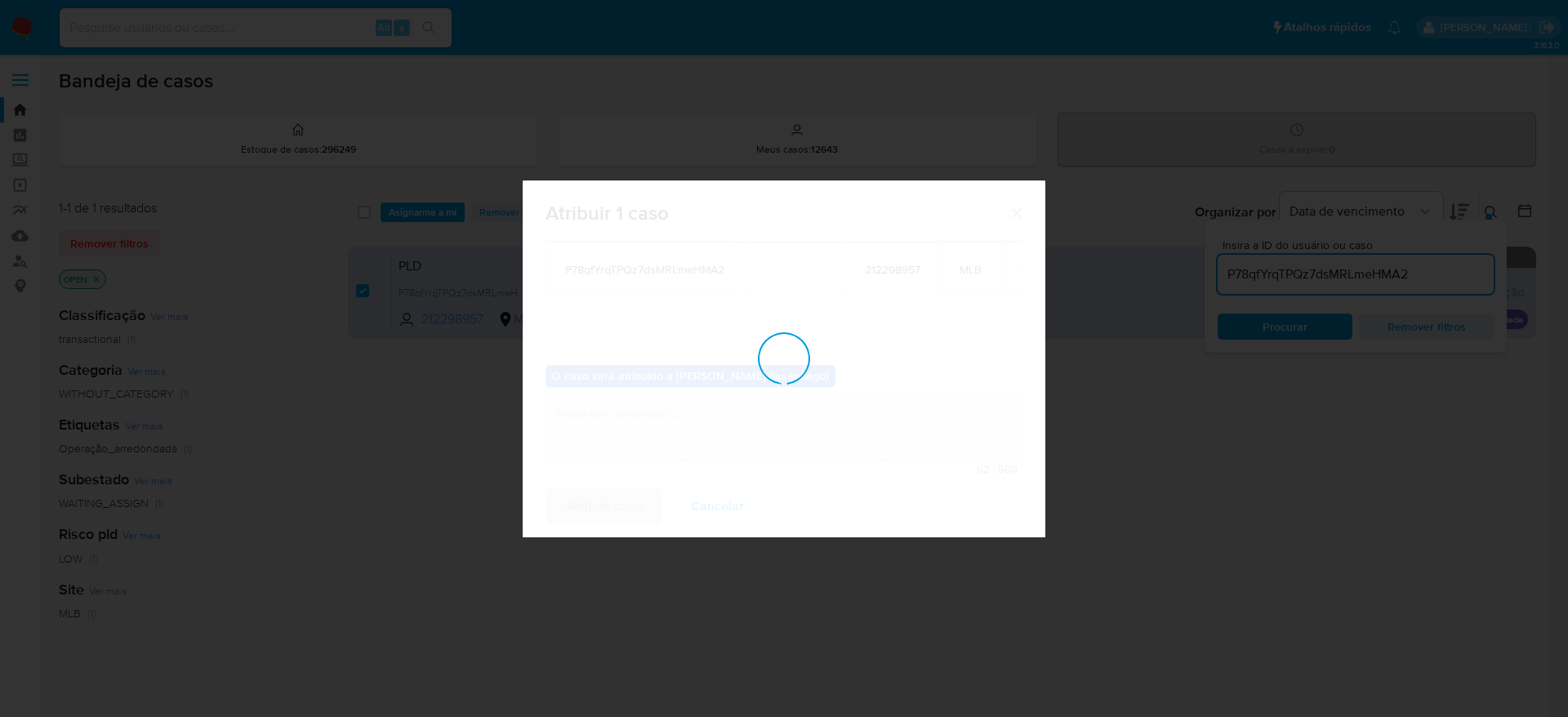
checkbox input "false"
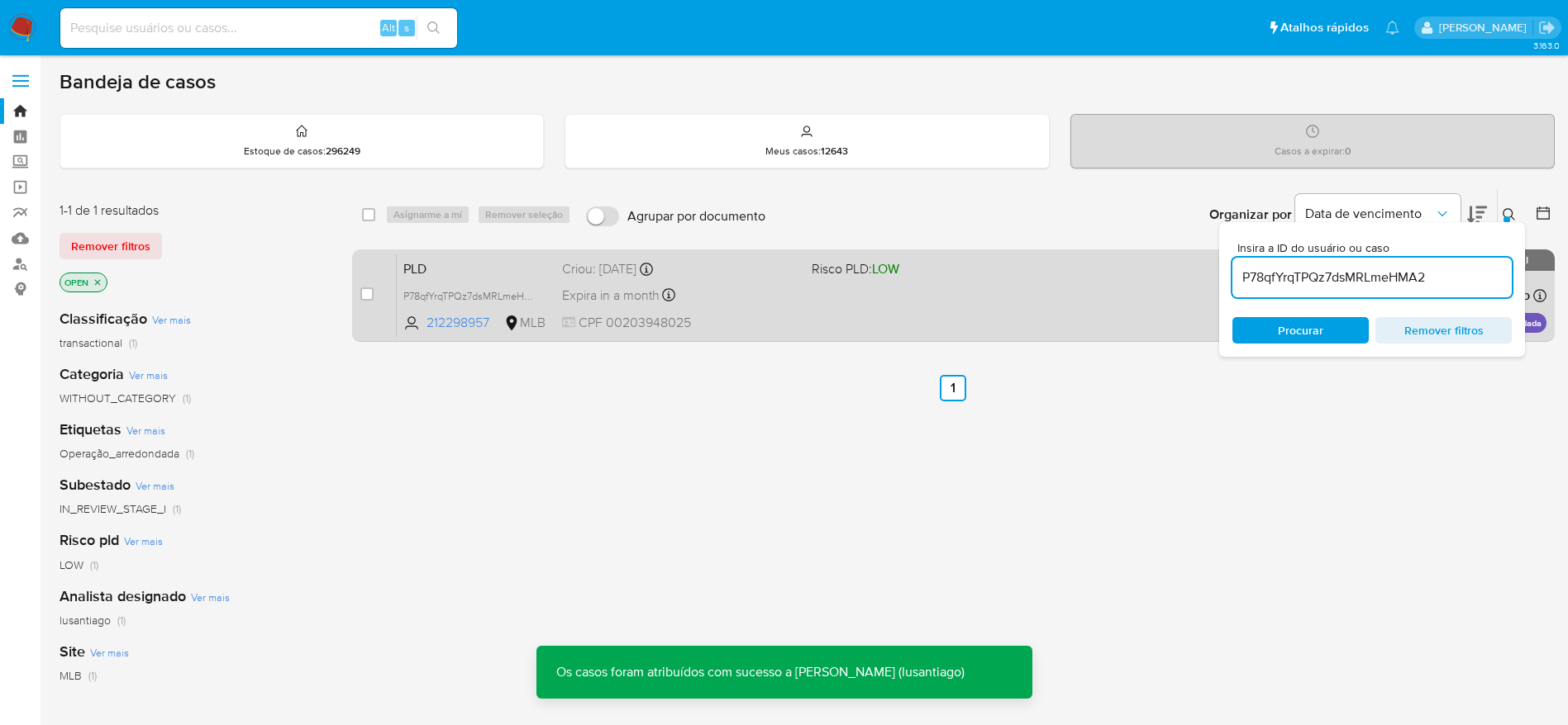
click at [696, 283] on div "PLD P78qfYrqTPQz7dsMRLmeHMA2 212298957 MLB Risco PLD: LOW Criou: 12/10/2025 Cri…" at bounding box center [972, 295] width 1150 height 83
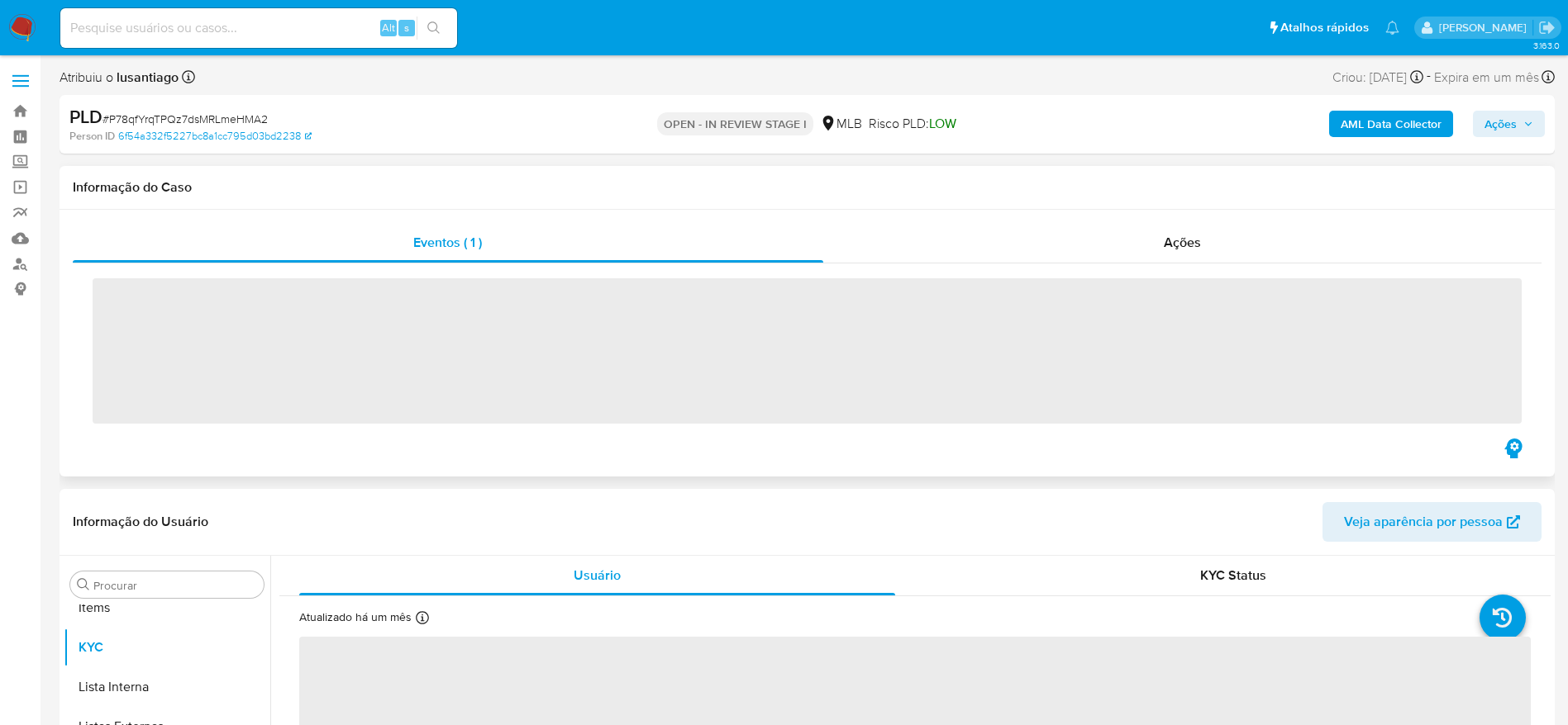
scroll to position [896, 0]
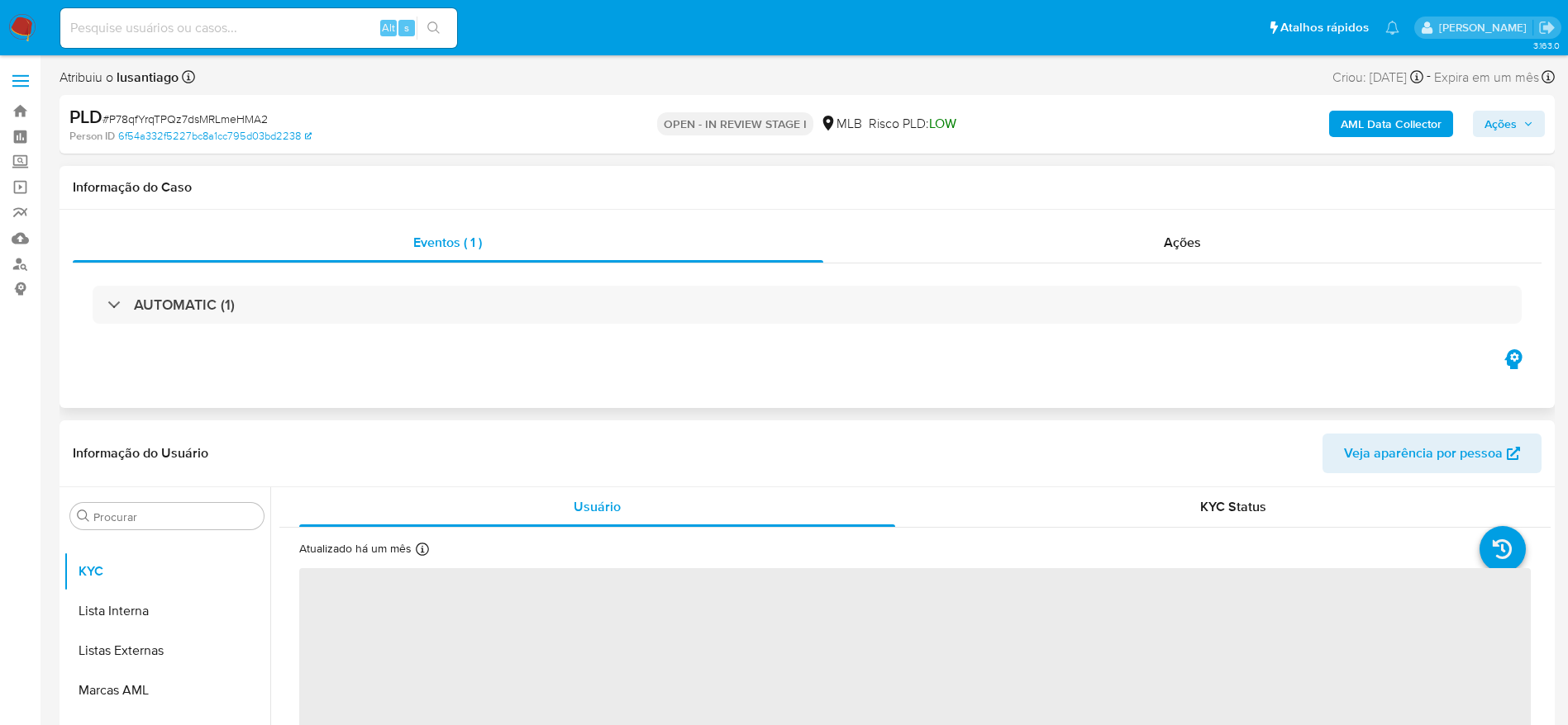
select select "10"
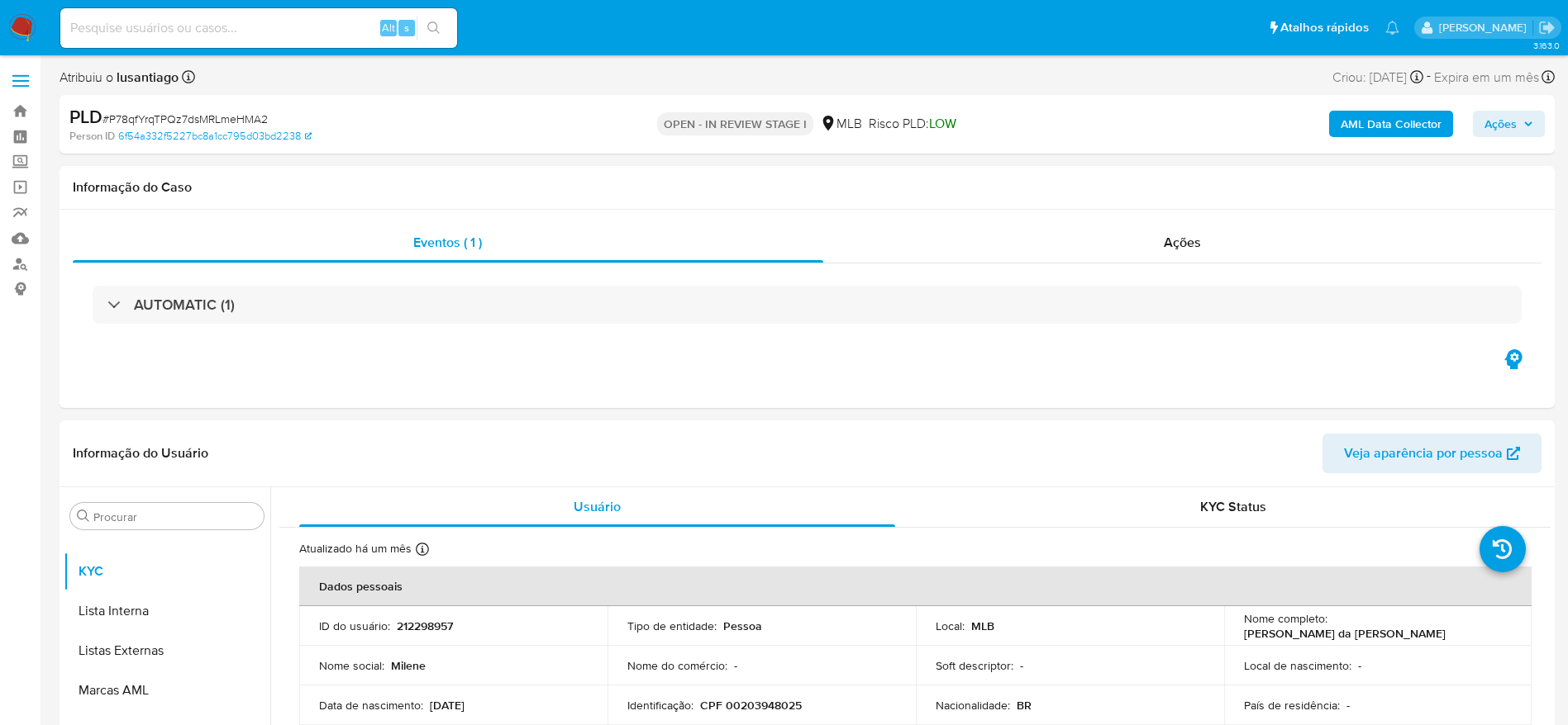
click at [1359, 121] on b "AML Data Collector" at bounding box center [1391, 124] width 101 height 26
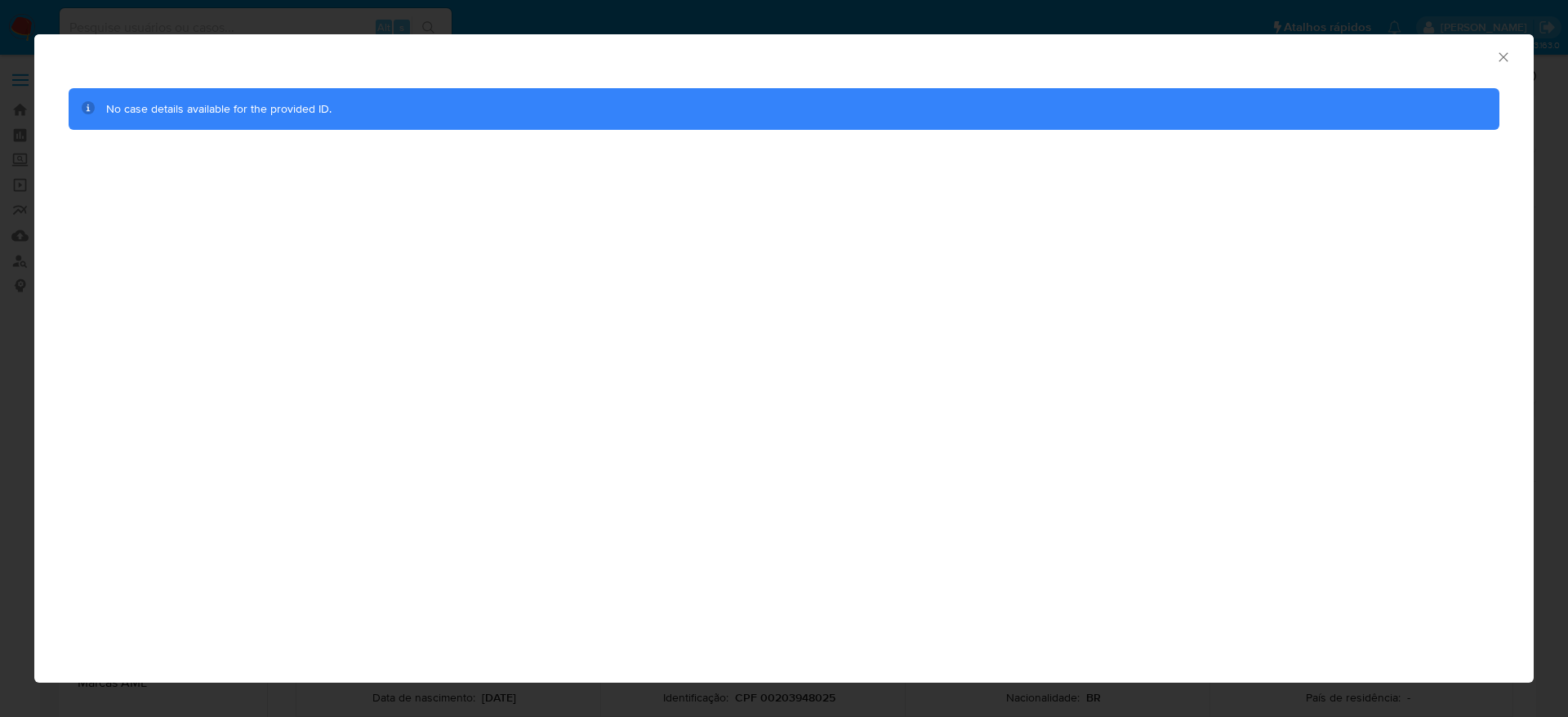
click at [1505, 55] on icon "Fechar a janela" at bounding box center [1503, 56] width 9 height 9
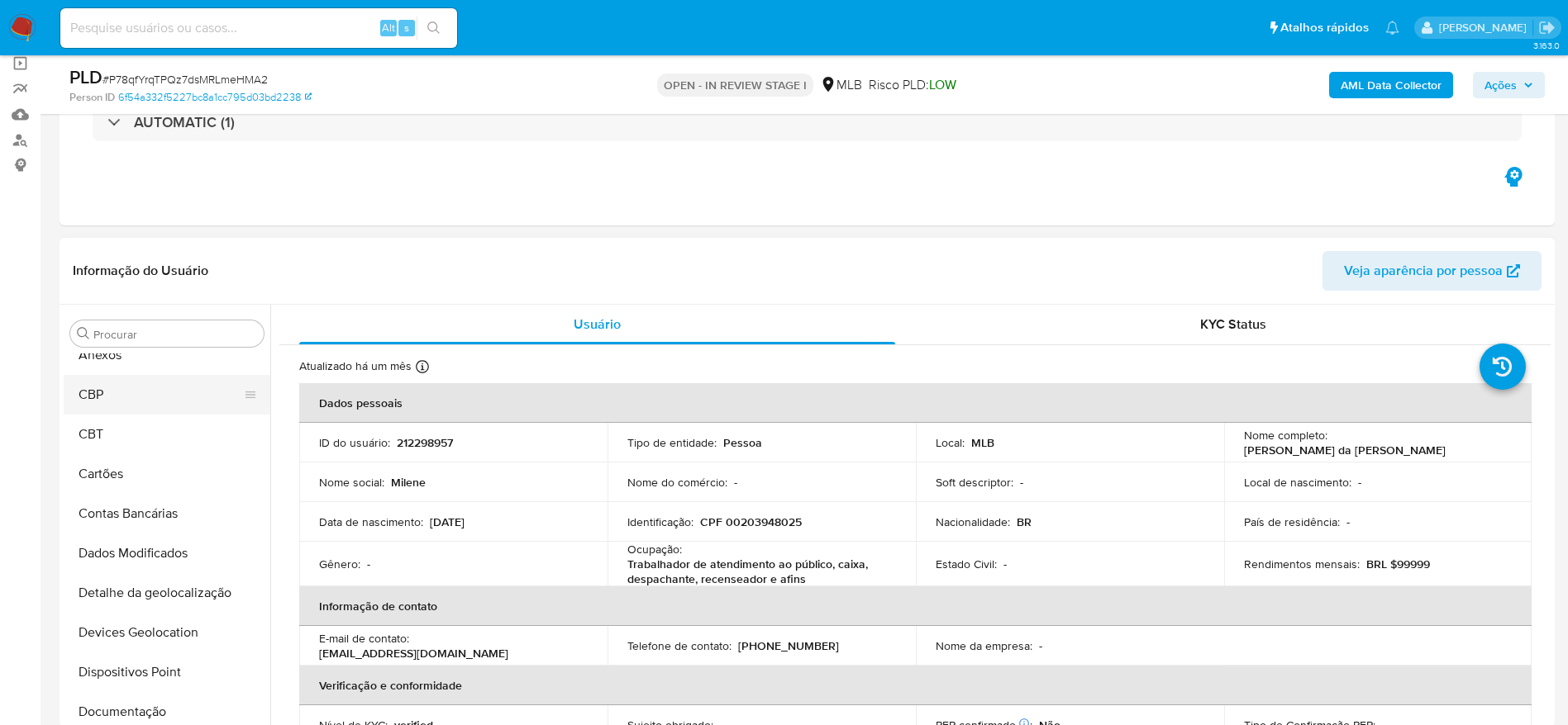
scroll to position [0, 0]
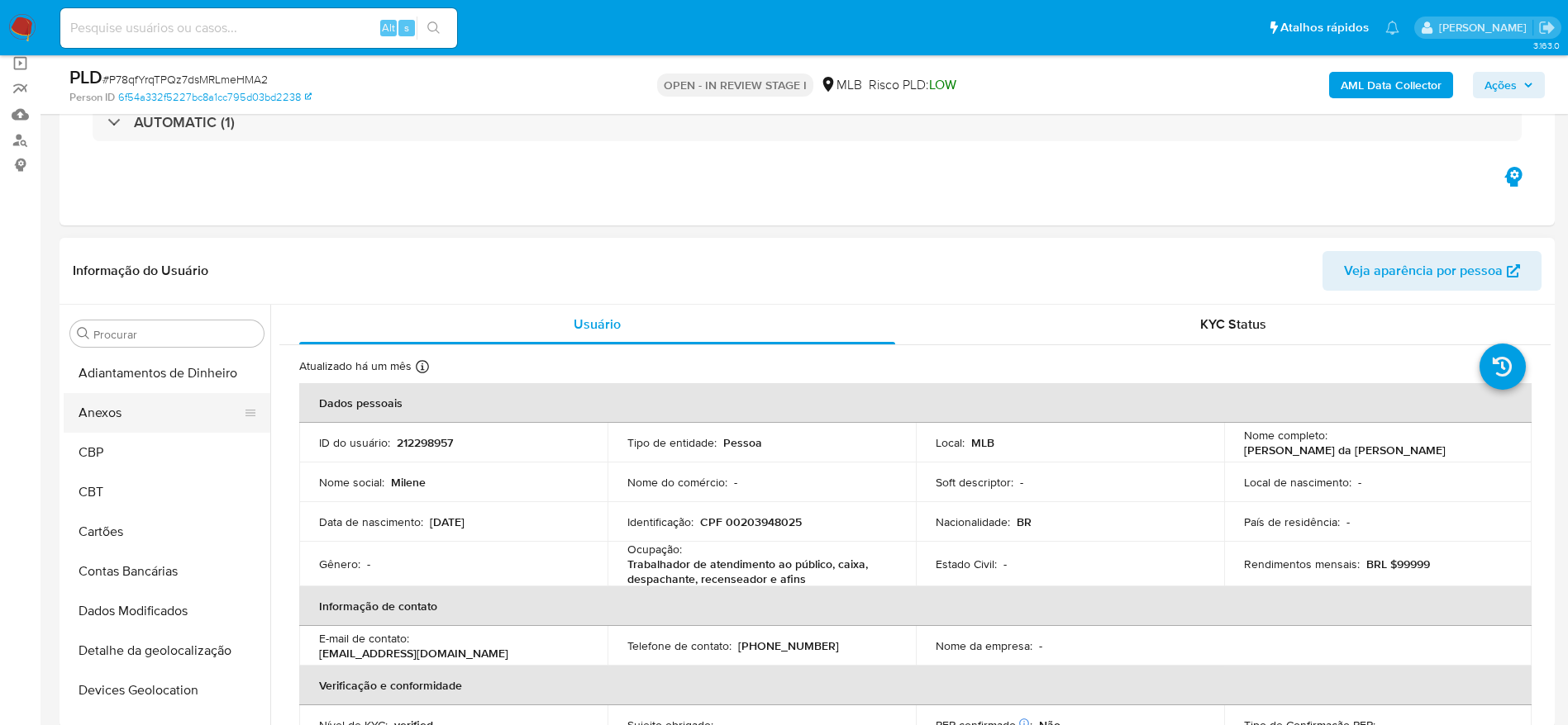
click at [142, 406] on button "Anexos" at bounding box center [160, 413] width 194 height 40
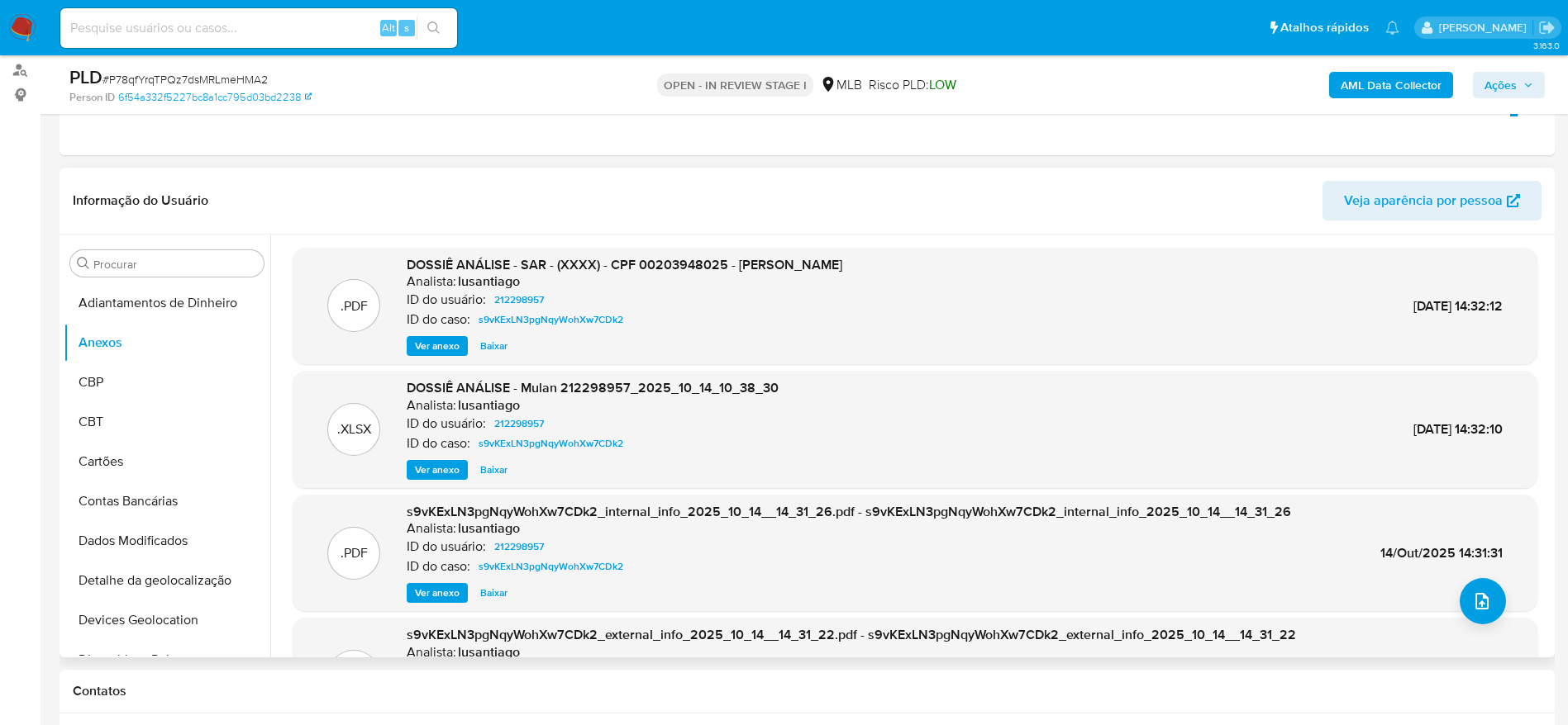
scroll to position [248, 0]
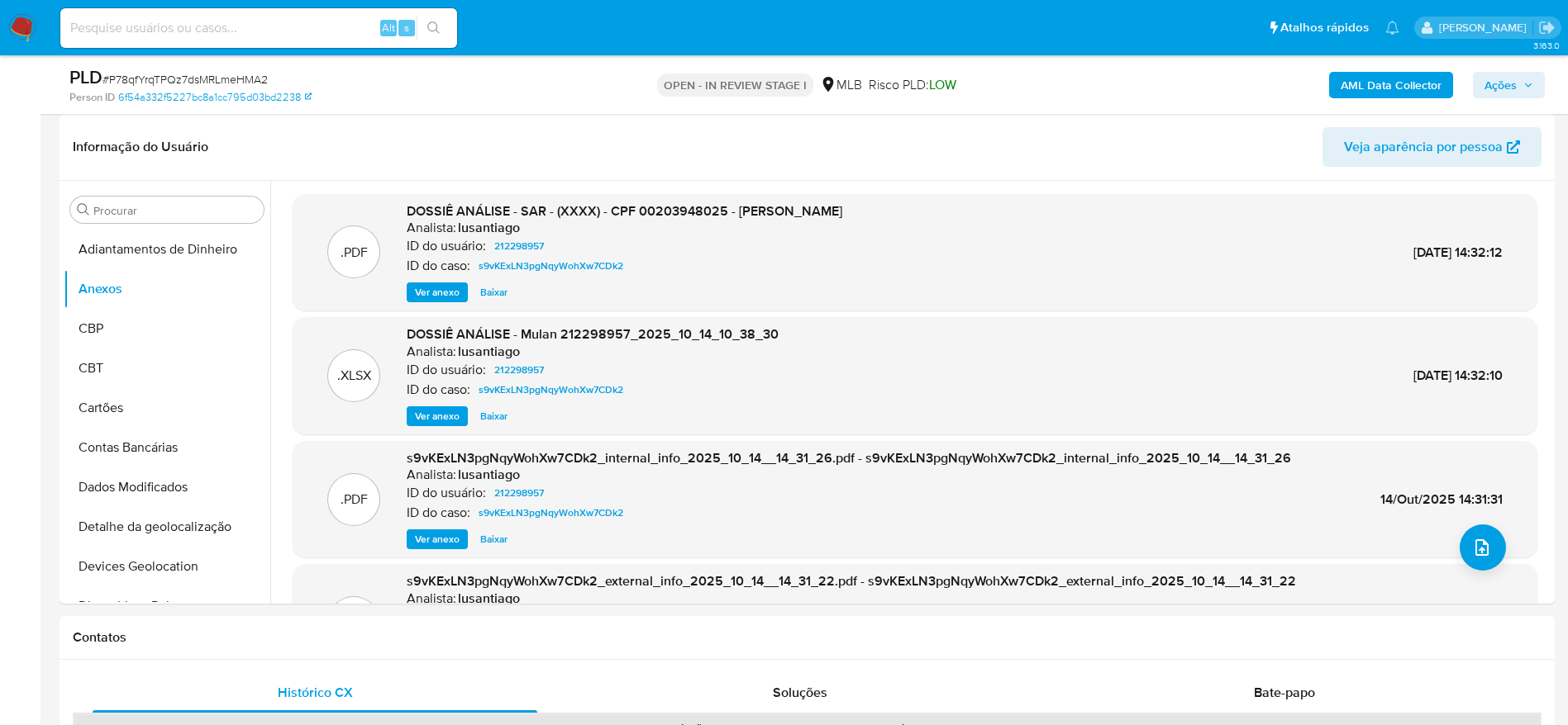
click at [1520, 80] on span "Ações" at bounding box center [1508, 85] width 49 height 23
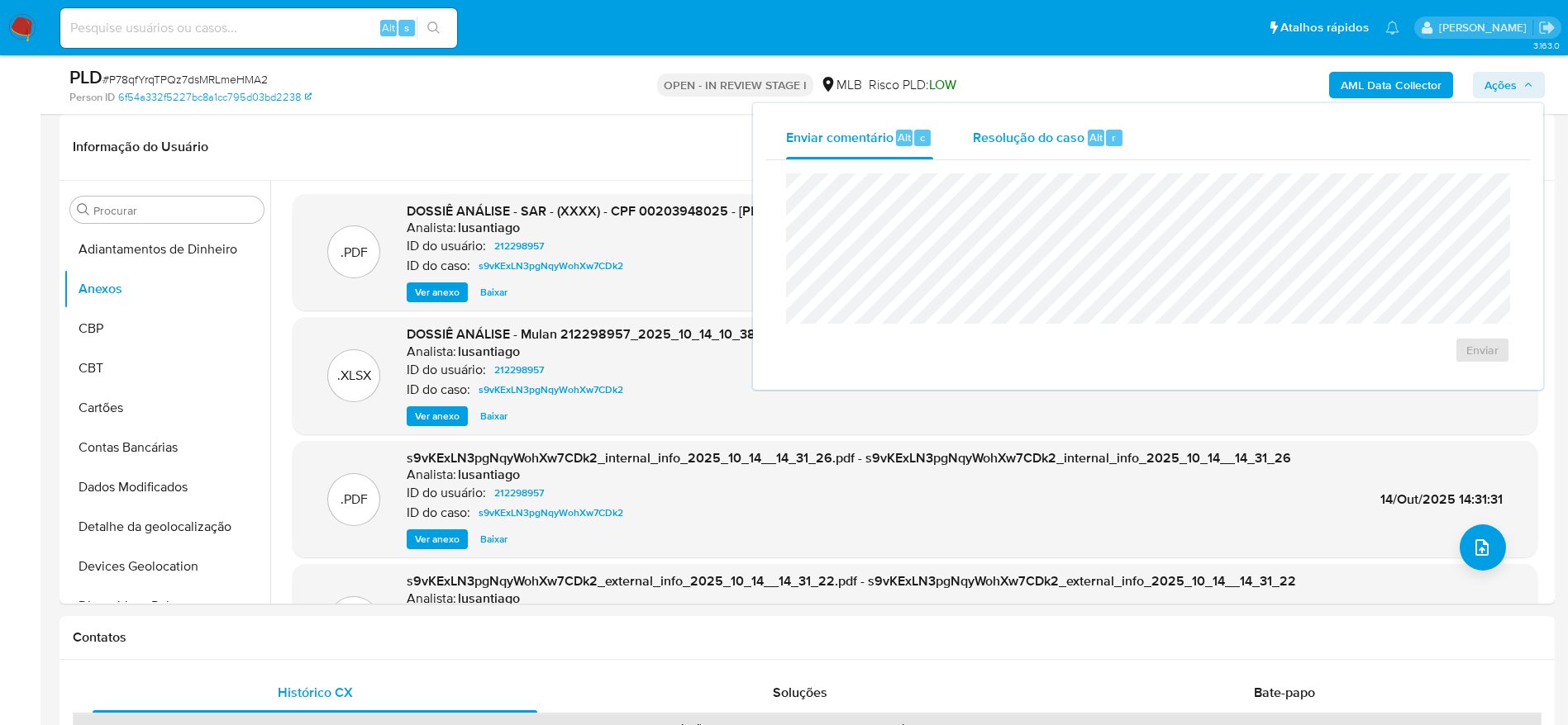
click at [1015, 146] on div "Resolução do caso Alt r" at bounding box center [1048, 138] width 151 height 43
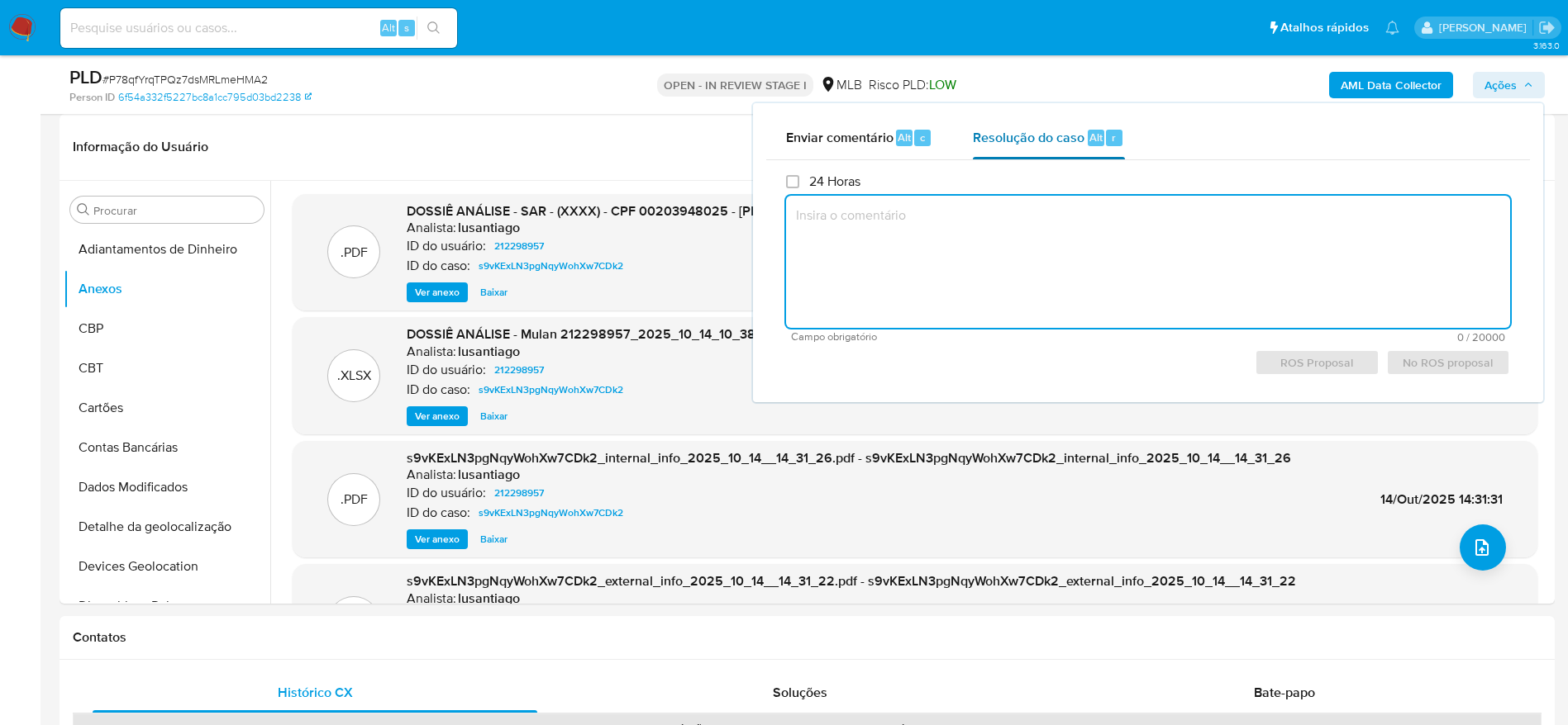
click at [979, 299] on textarea at bounding box center [1147, 262] width 724 height 132
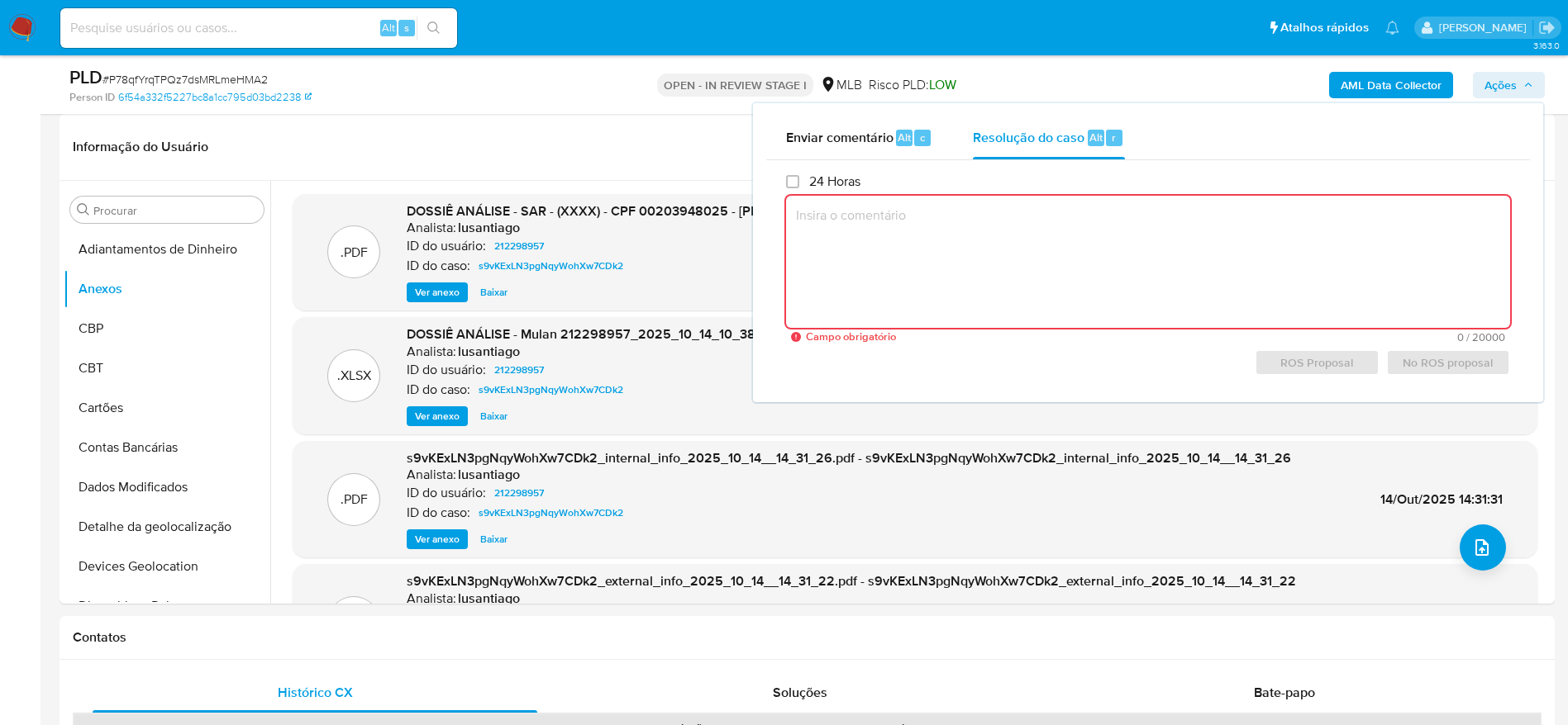
click at [1025, 222] on textarea at bounding box center [1147, 262] width 724 height 132
paste textarea "Em suma, as informações que resultam neste arquivamento são: Cliente já analisa…"
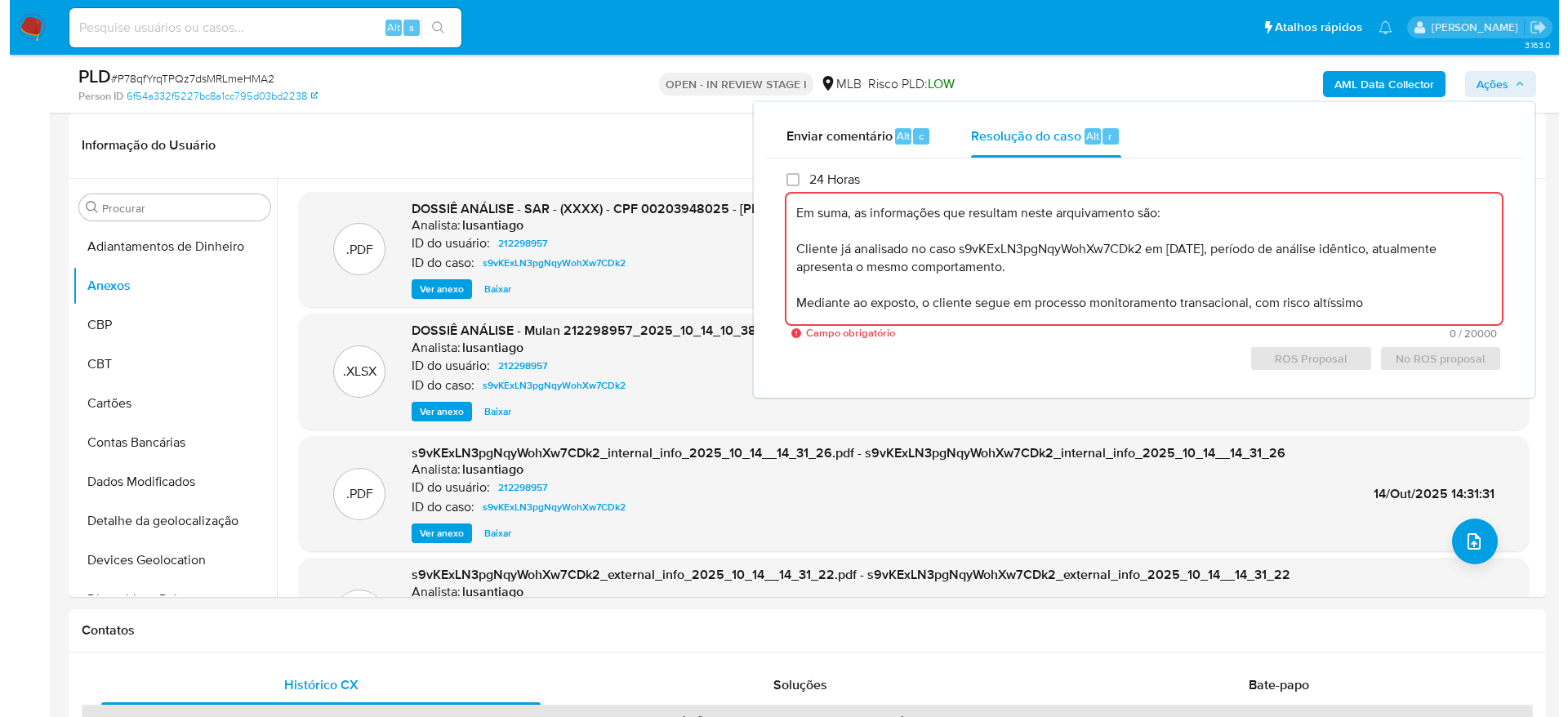
scroll to position [7, 0]
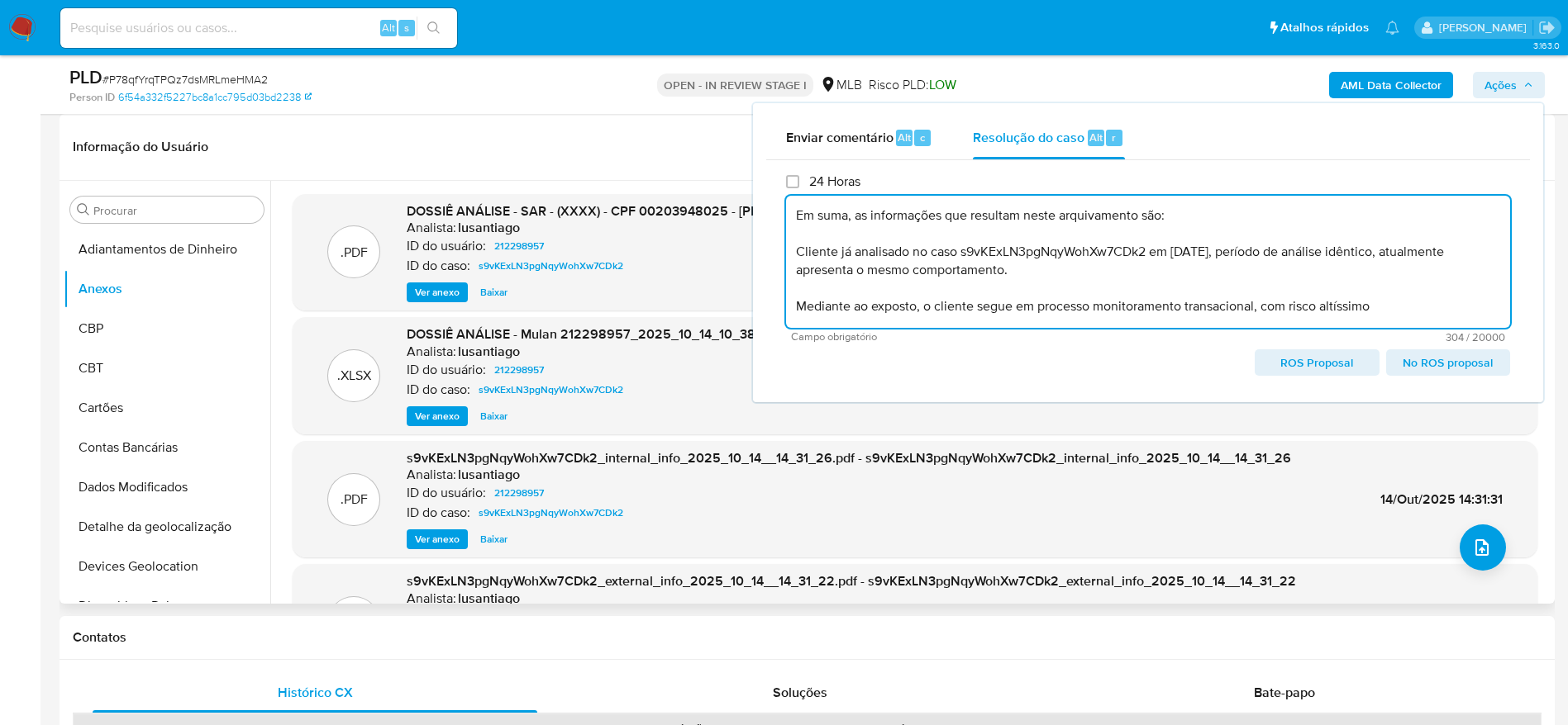
type textarea "Em suma, as informações que resultam neste arquivamento são: Cliente já analisa…"
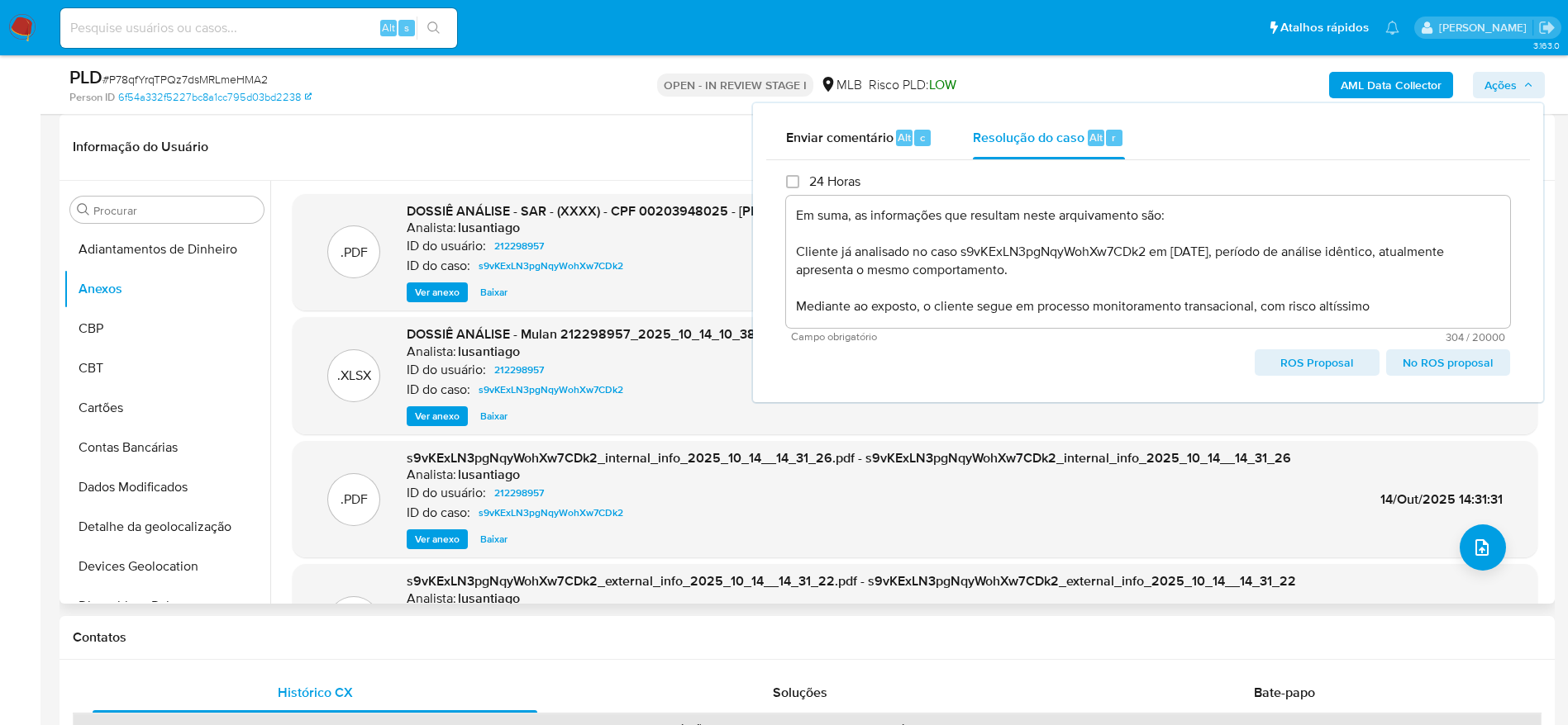
click at [597, 160] on header "Informação do Usuário Veja aparência por pessoa" at bounding box center [807, 147] width 1469 height 40
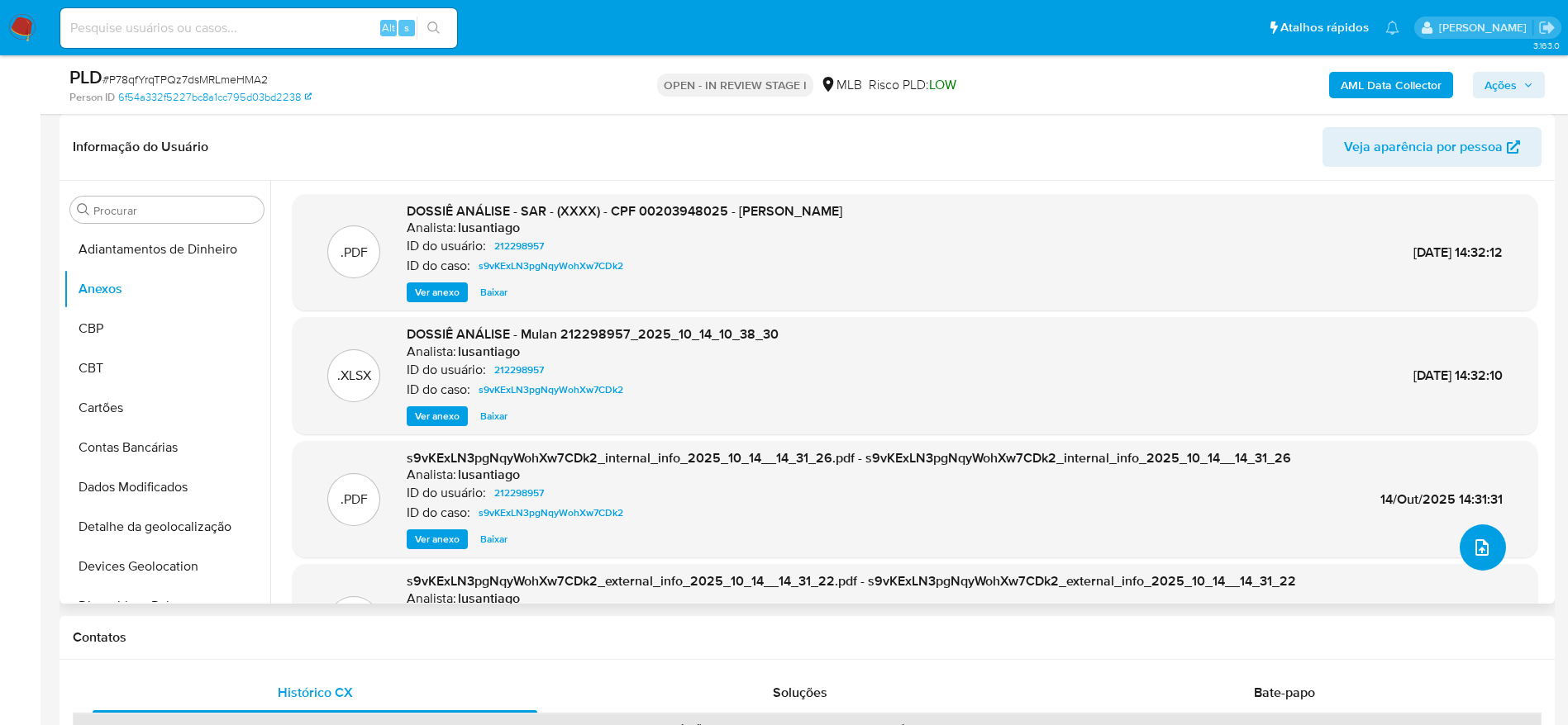
click at [1490, 559] on button "upload-file" at bounding box center [1483, 548] width 46 height 46
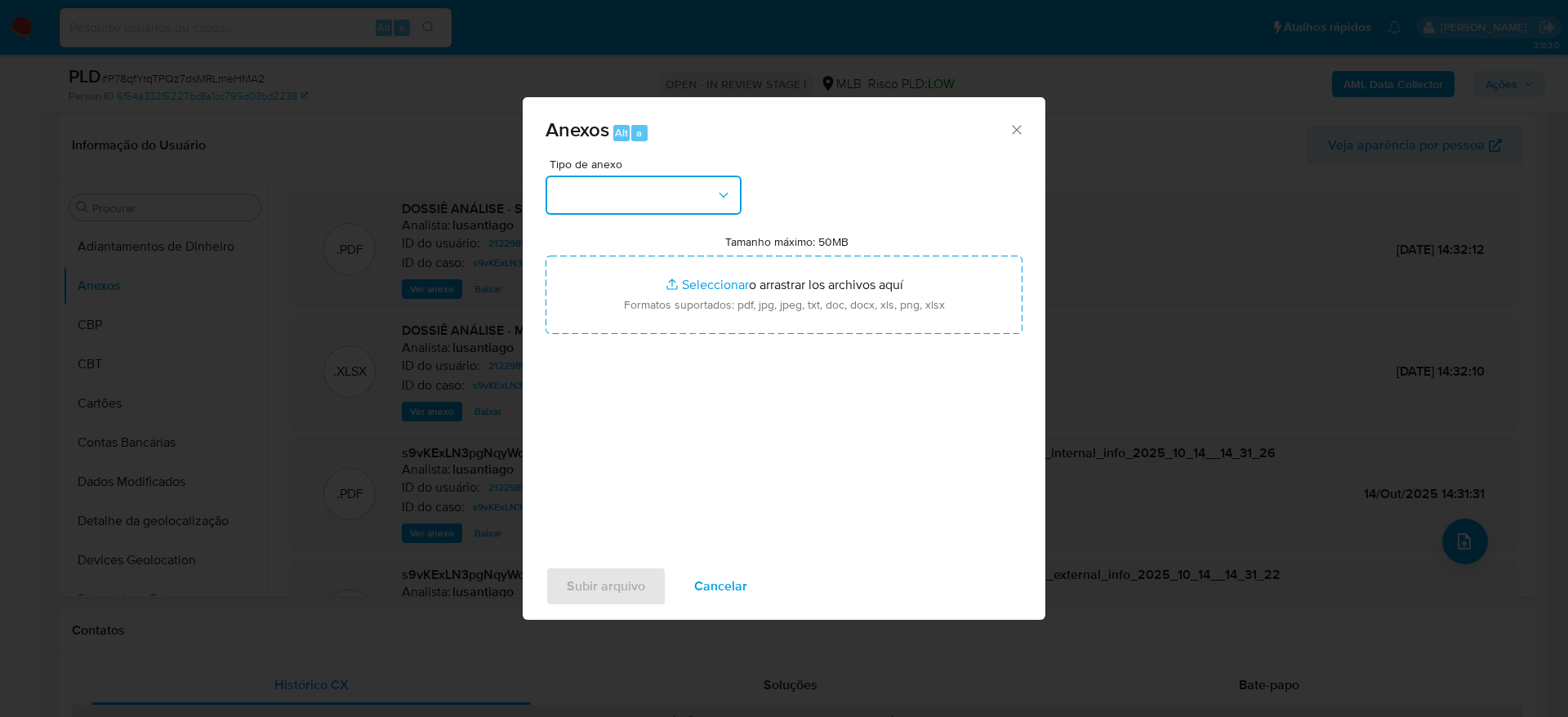
click at [673, 197] on button "button" at bounding box center [643, 195] width 196 height 39
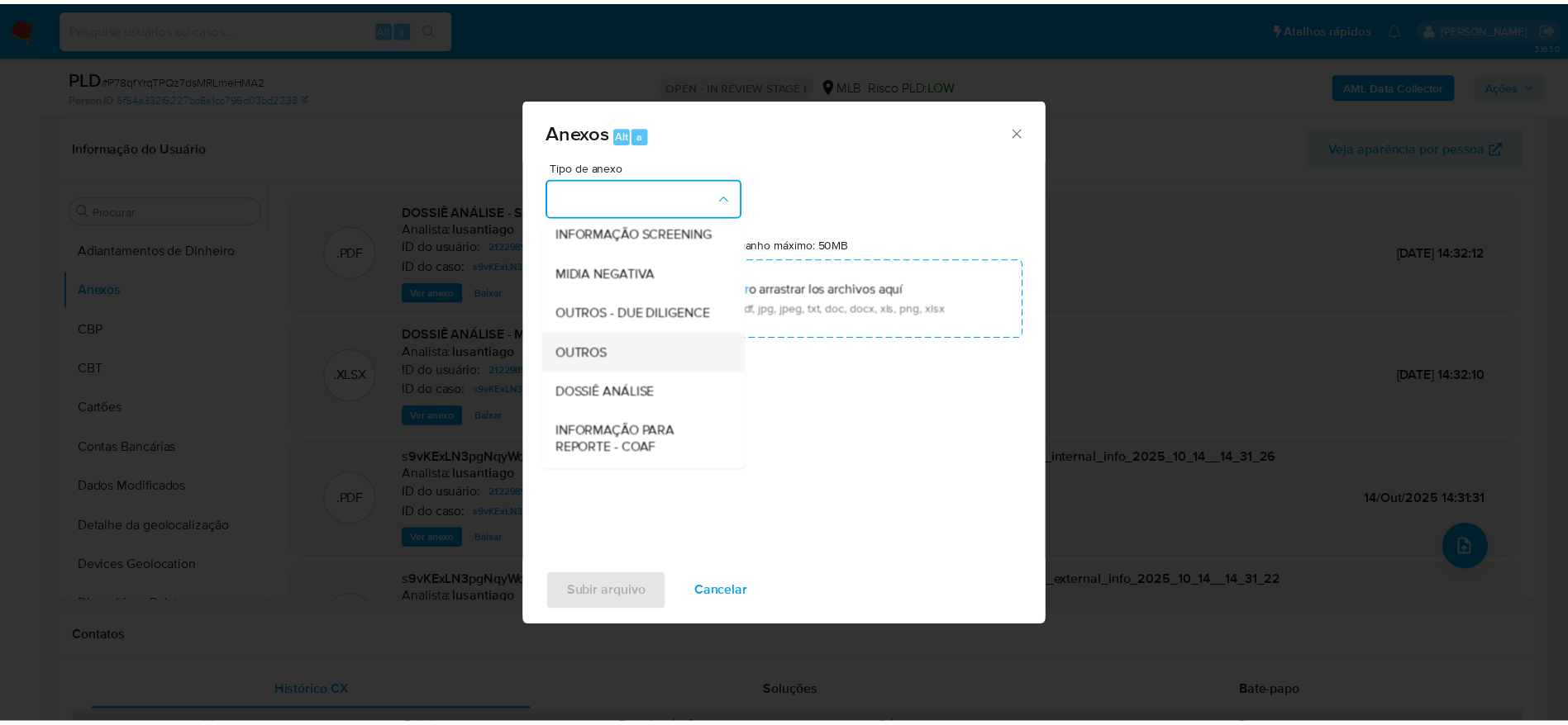
scroll to position [255, 0]
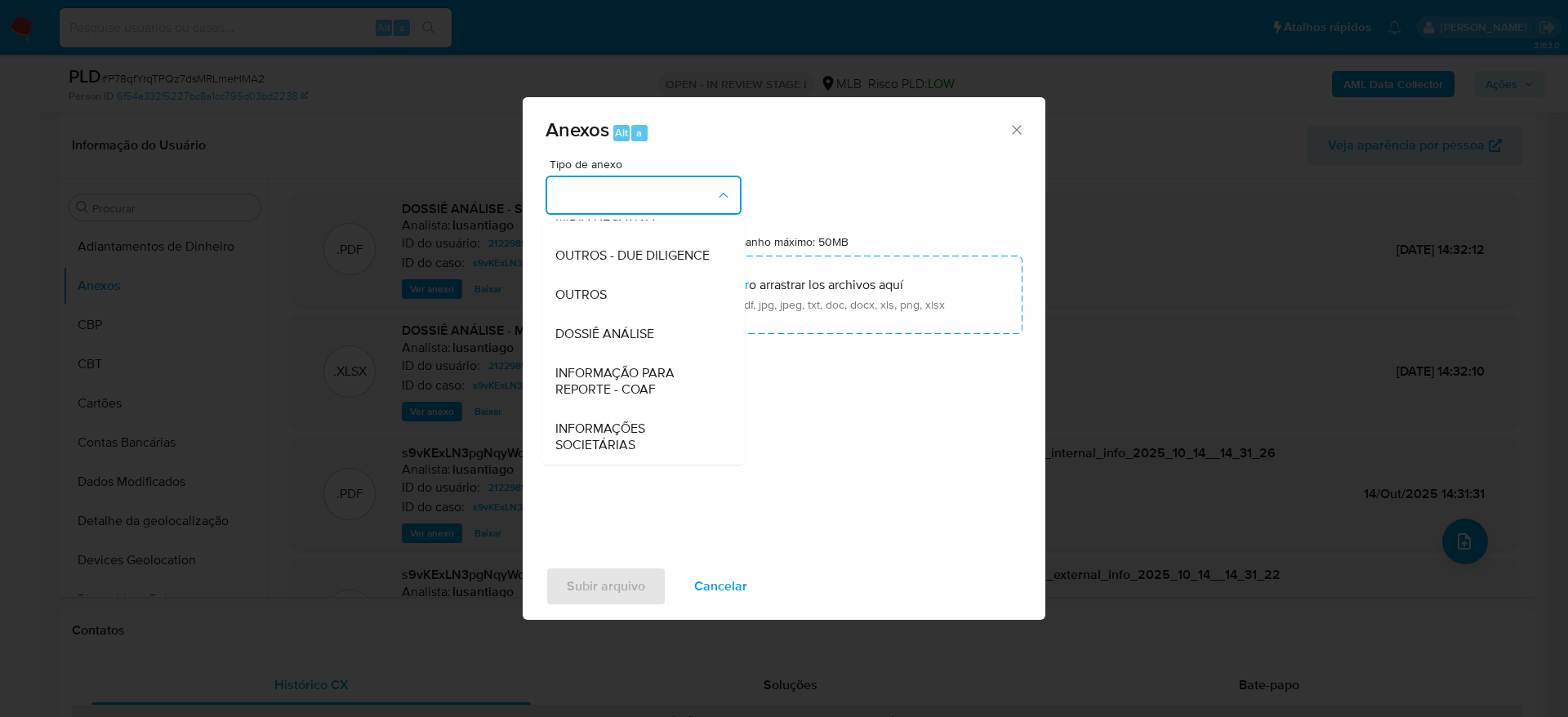
click at [636, 338] on span "DOSSIÊ ANÁLISE" at bounding box center [604, 334] width 99 height 16
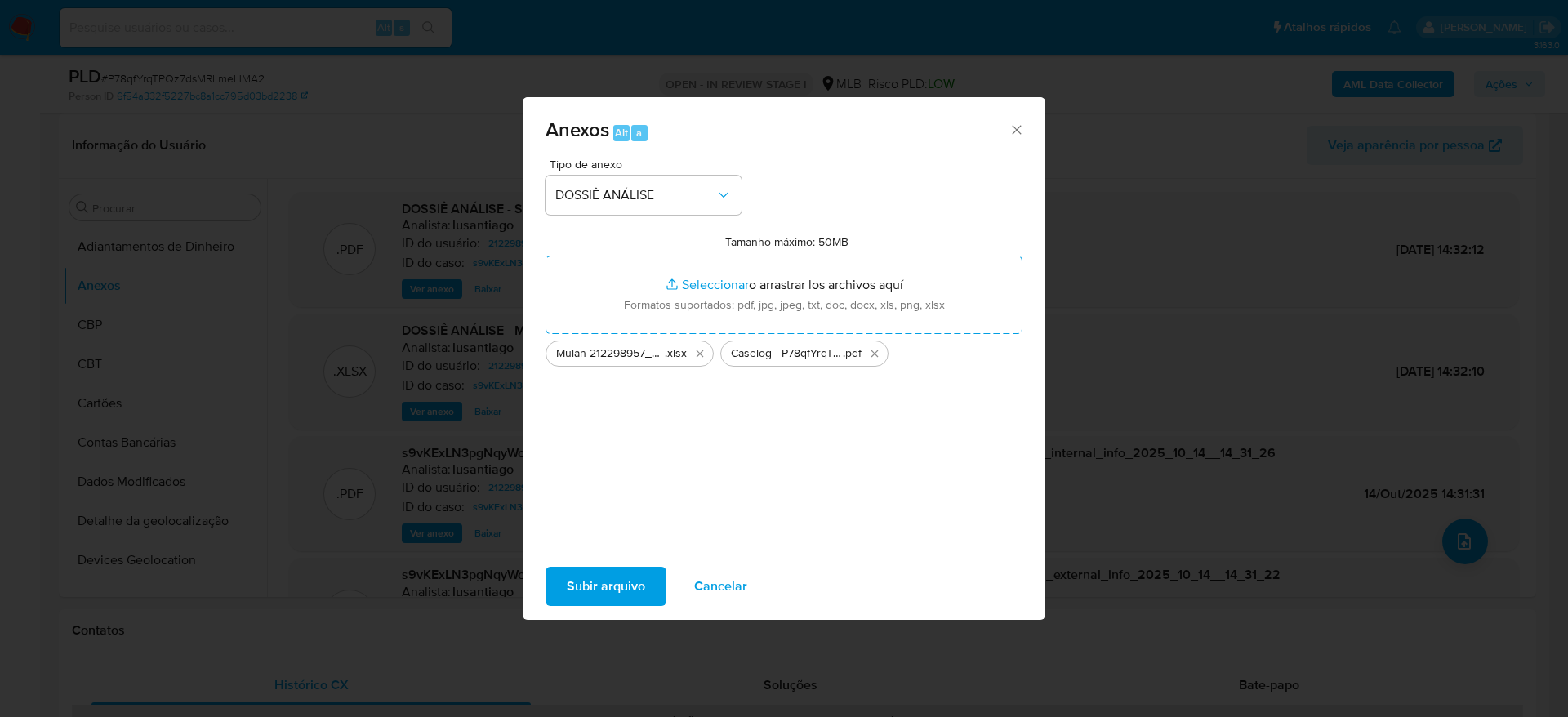
click at [587, 594] on span "Subir arquivo" at bounding box center [605, 586] width 78 height 36
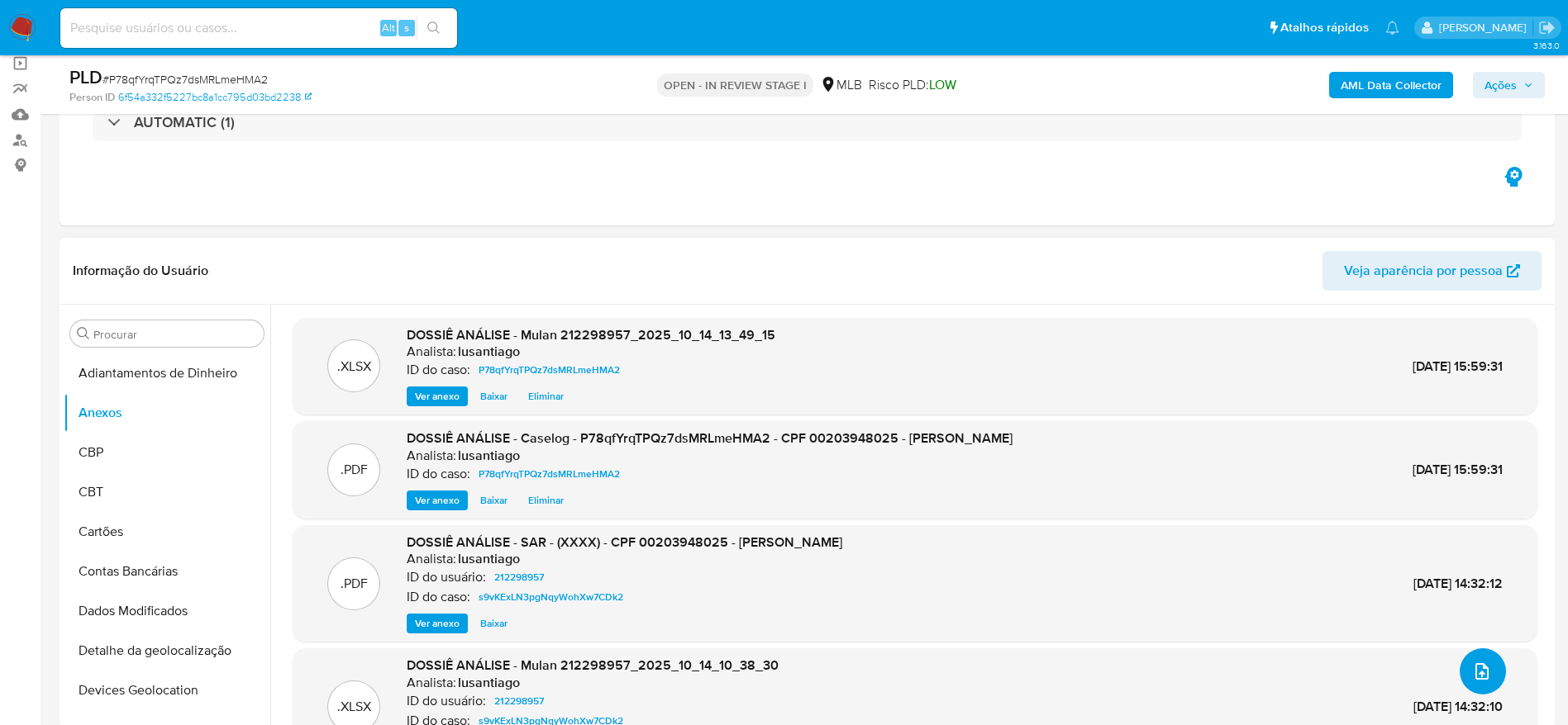
scroll to position [0, 0]
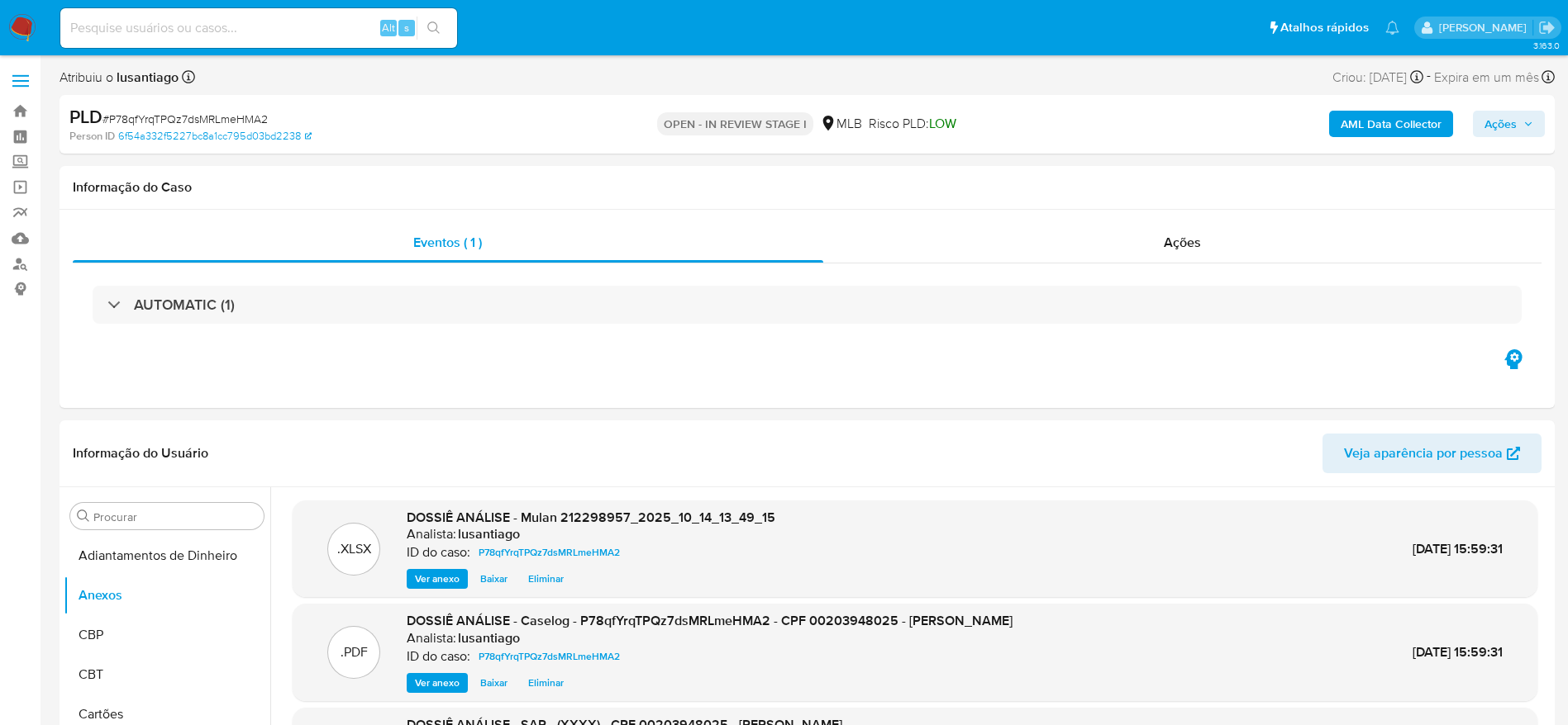
click at [1516, 131] on span "Ações" at bounding box center [1500, 124] width 32 height 26
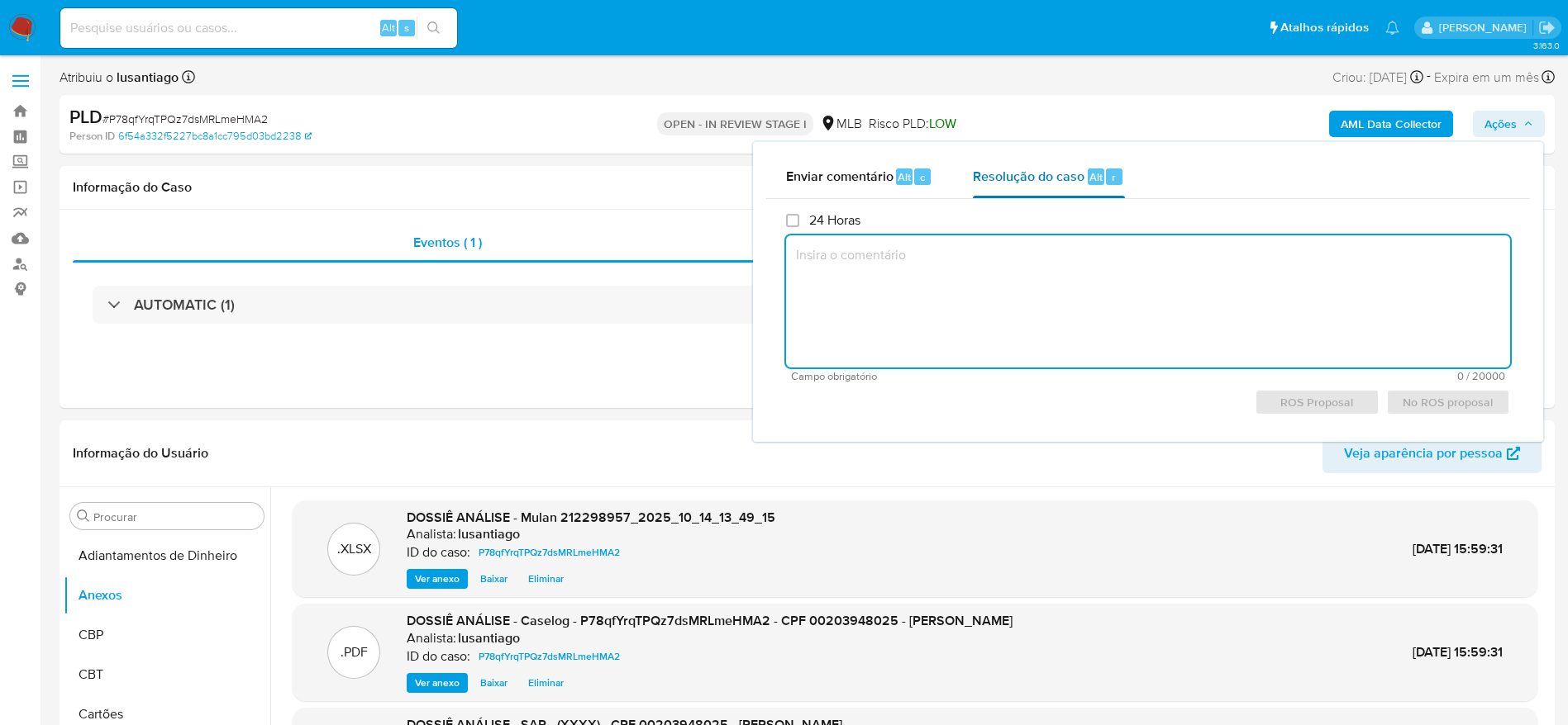
click at [1032, 171] on span "Resolução do caso" at bounding box center [1028, 176] width 112 height 19
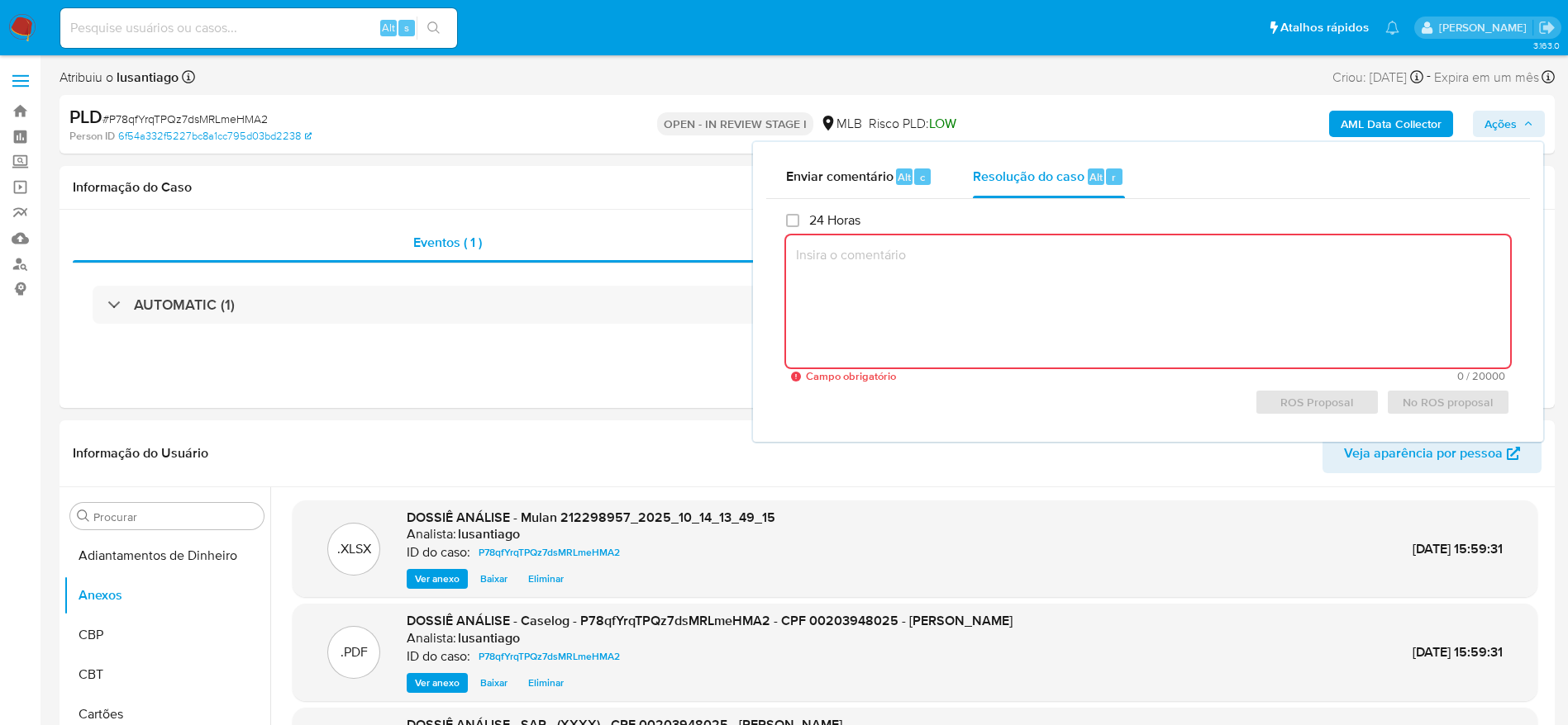
click at [925, 323] on textarea at bounding box center [1147, 302] width 724 height 132
paste textarea "Em suma, as informações que resultam neste arquivamento são: Cliente já analisa…"
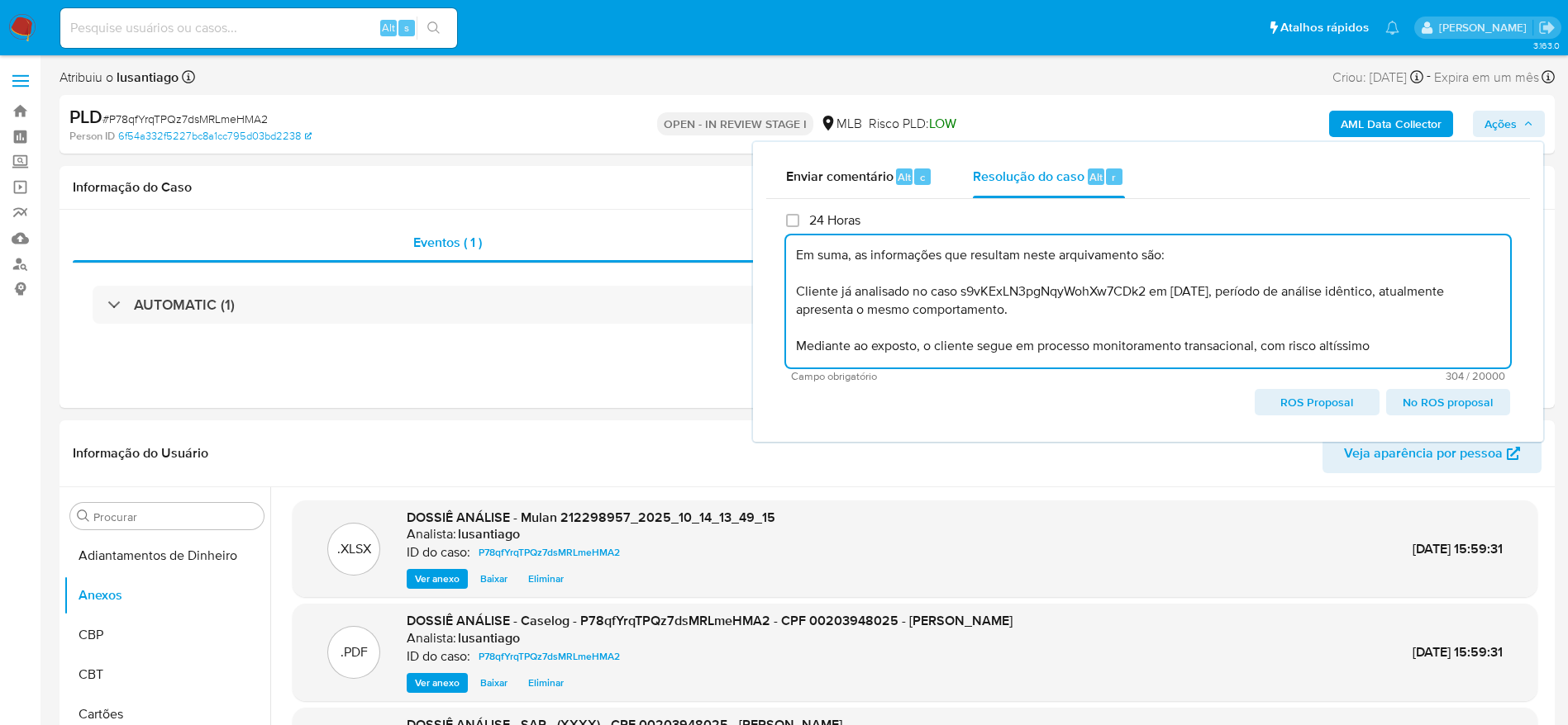
click at [1427, 404] on span "No ROS proposal" at bounding box center [1448, 403] width 101 height 23
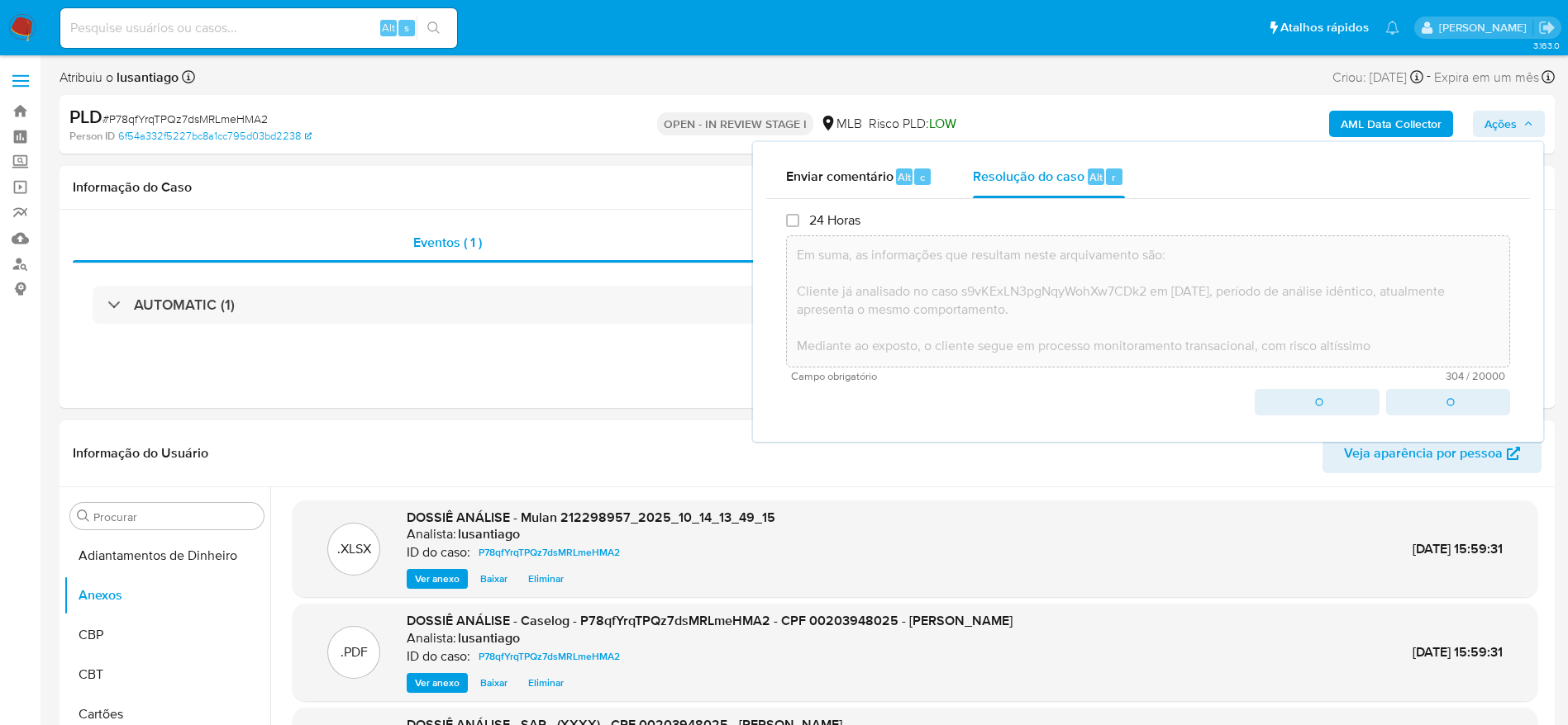
type textarea "Em suma, as informações que resultam neste arquivamento são: Cliente já analisa…"
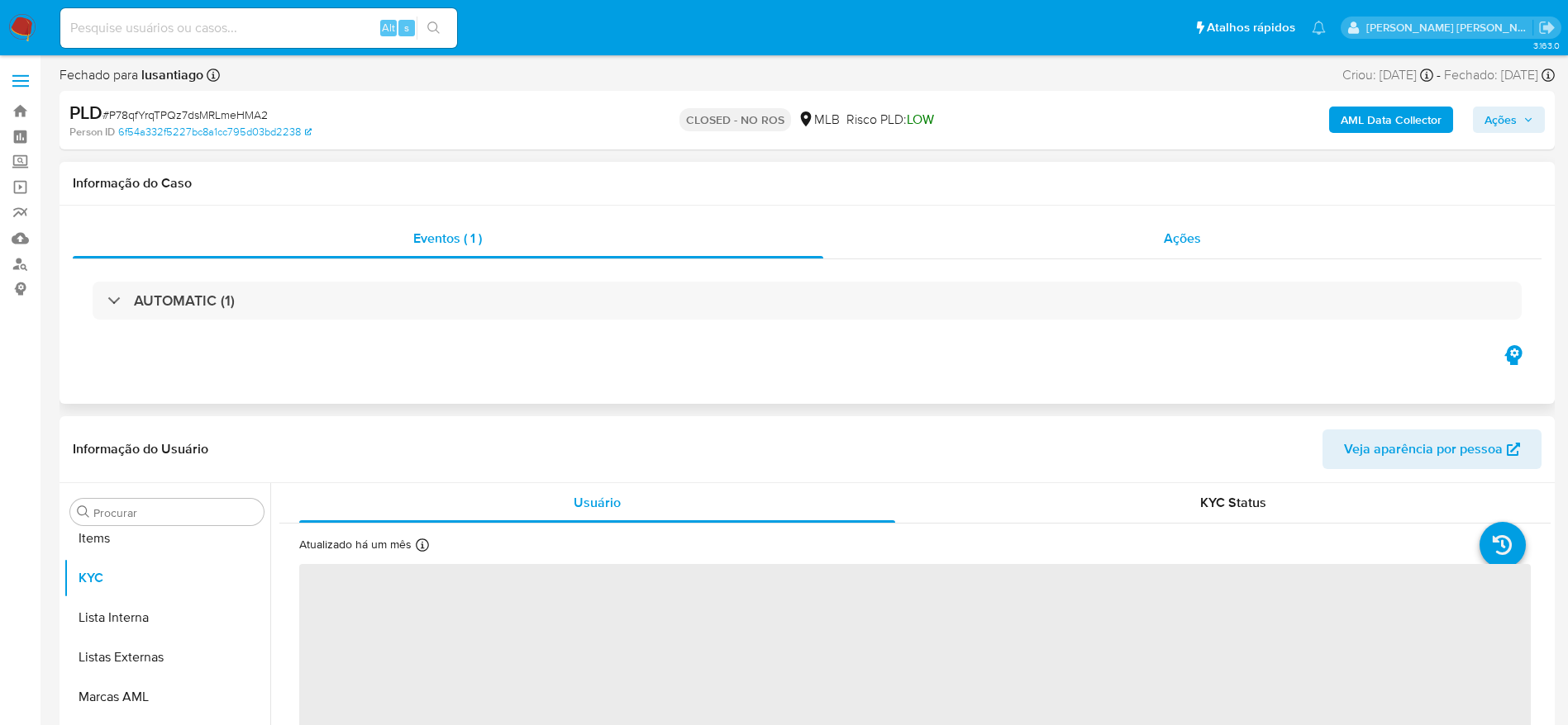
scroll to position [896, 0]
click at [948, 245] on div "Ações" at bounding box center [1182, 239] width 719 height 40
select select "10"
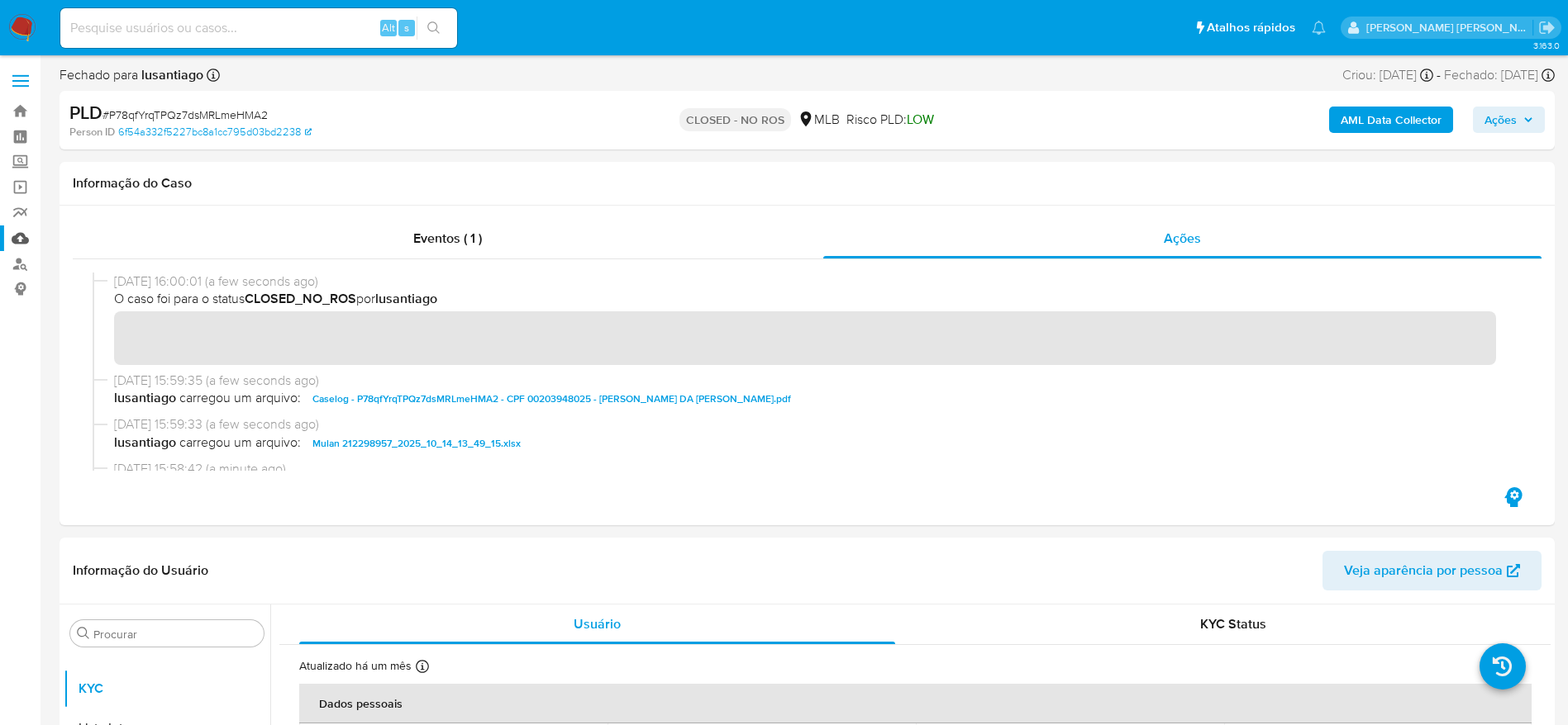
click at [18, 236] on link "Mulan" at bounding box center [98, 238] width 197 height 26
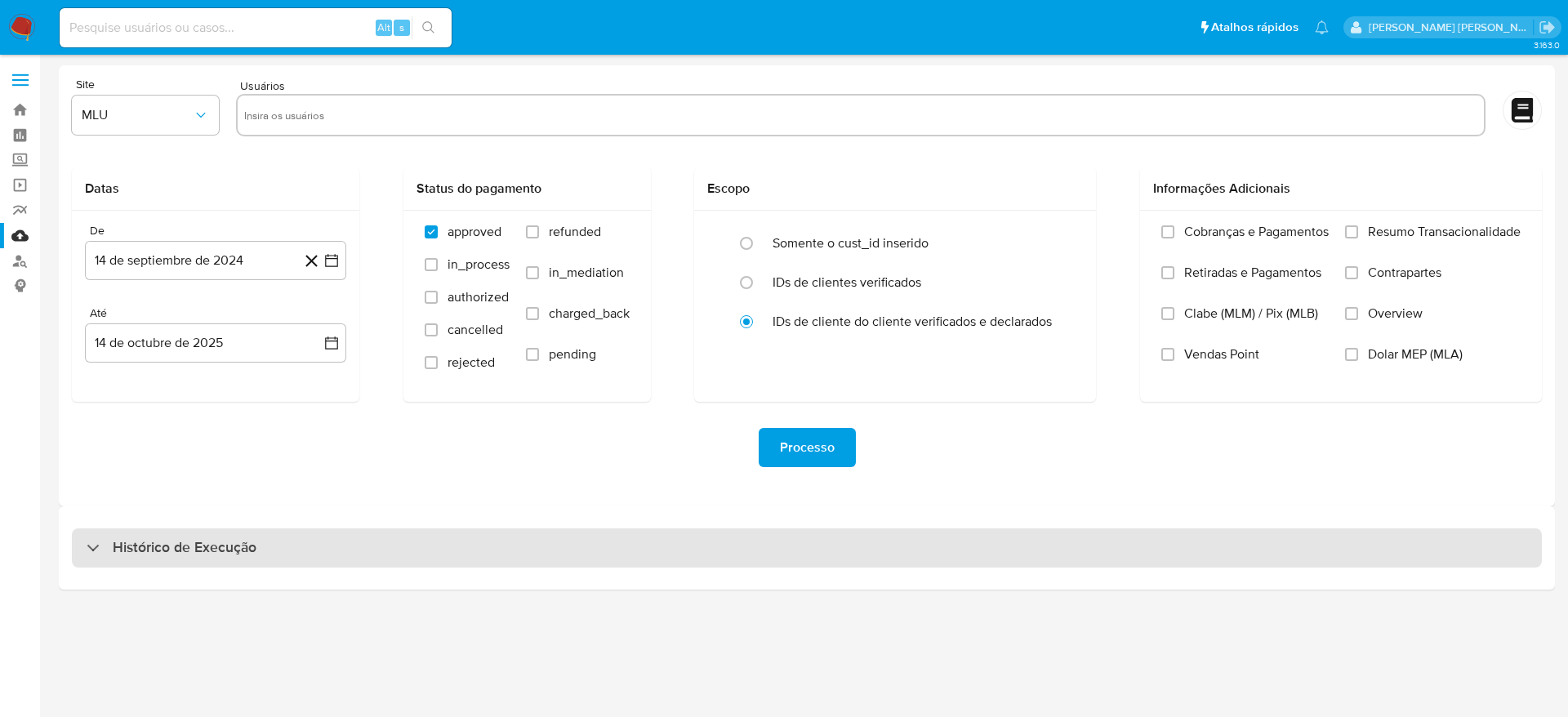
click at [135, 546] on h3 "Histórico de Execução" at bounding box center [185, 548] width 144 height 20
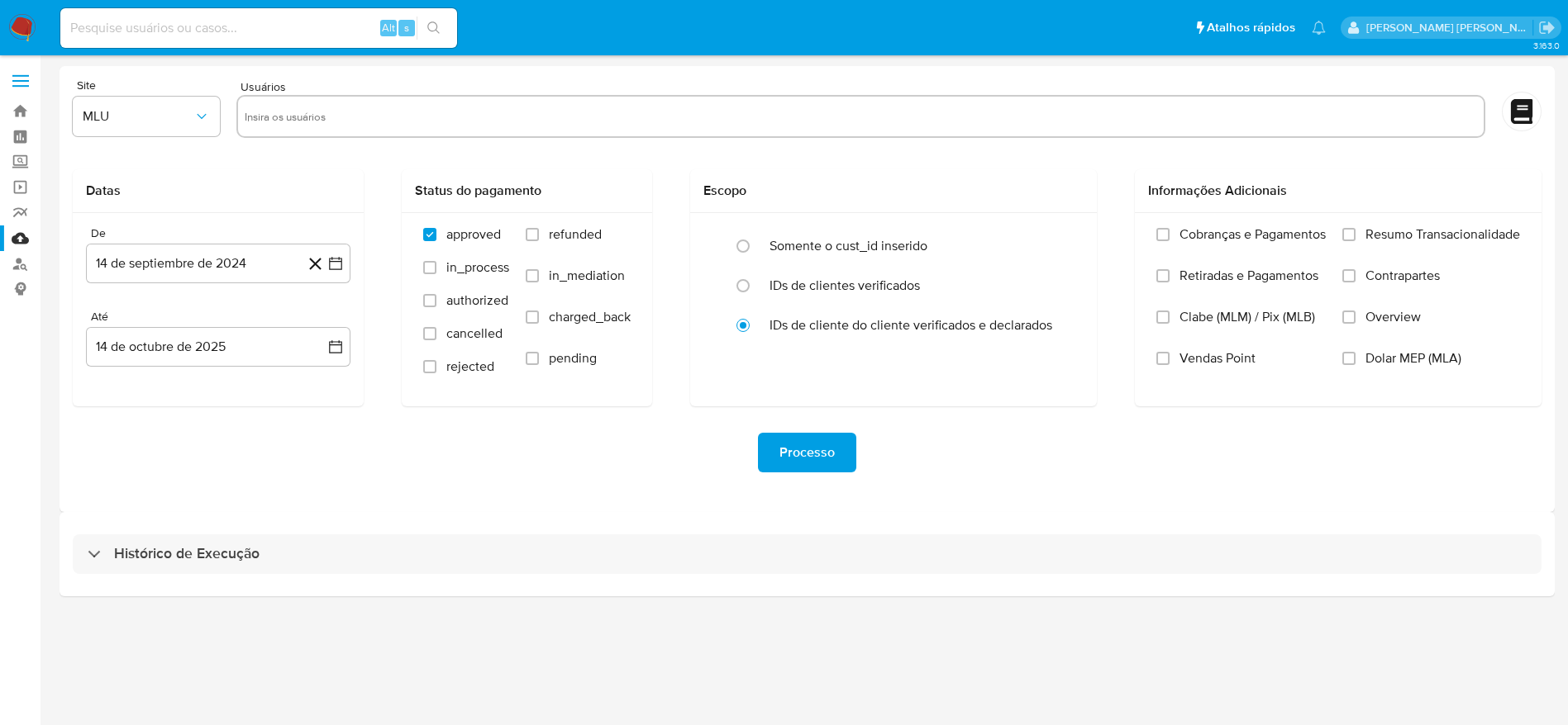
select select "10"
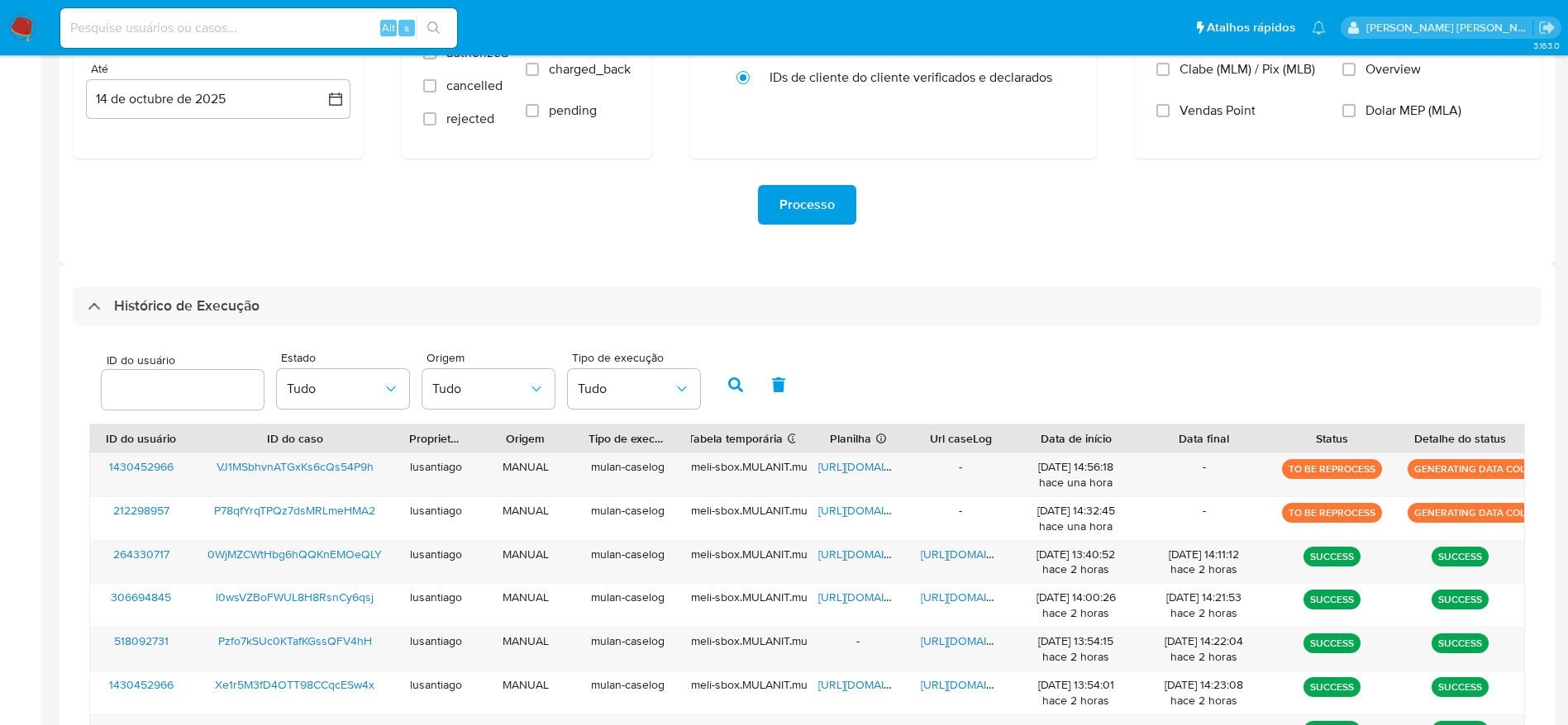
scroll to position [372, 0]
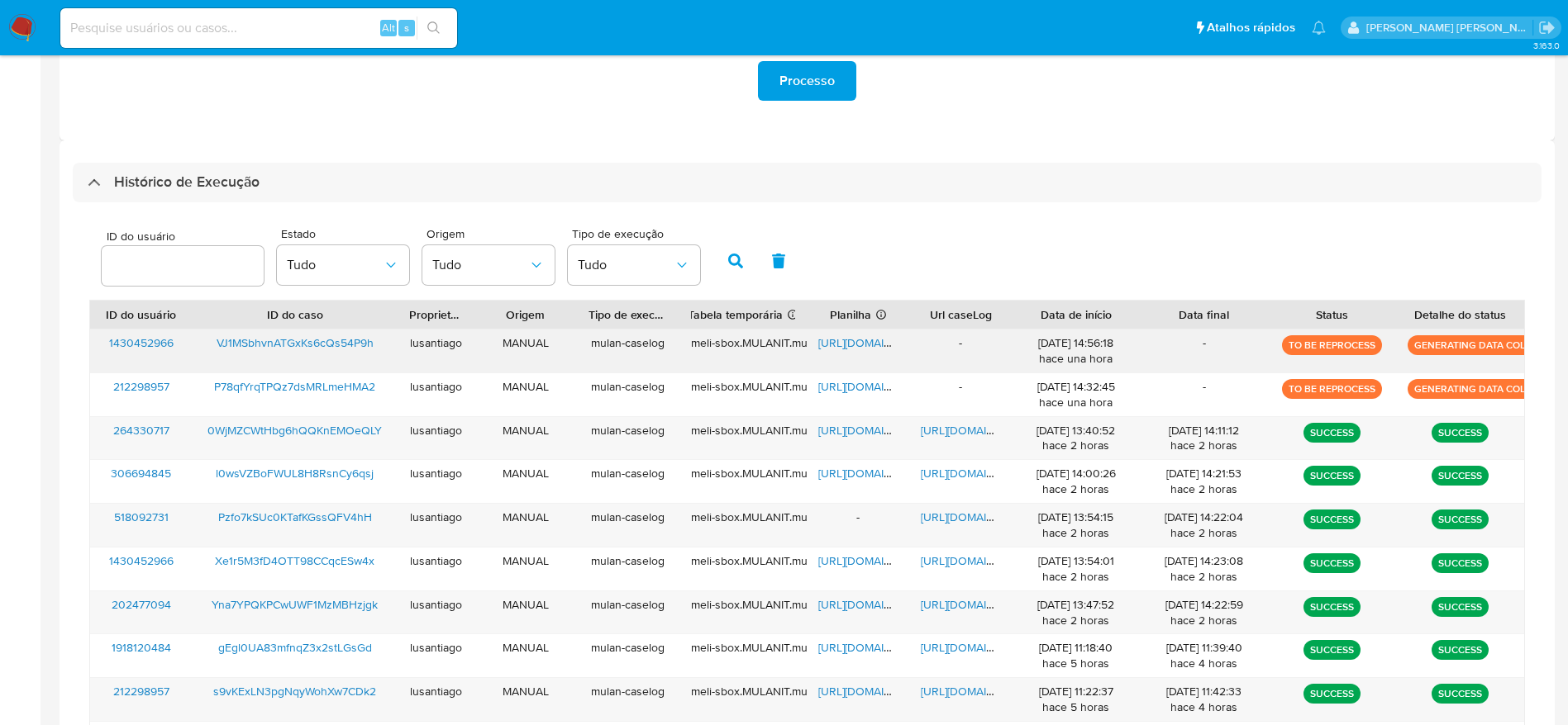
click at [856, 341] on span "https://docs.google.com/spreadsheets/d/16rEmlz49rMO3xbVAYvJUv-RNBlpZzyjf5g0wdvw…" at bounding box center [875, 343] width 114 height 17
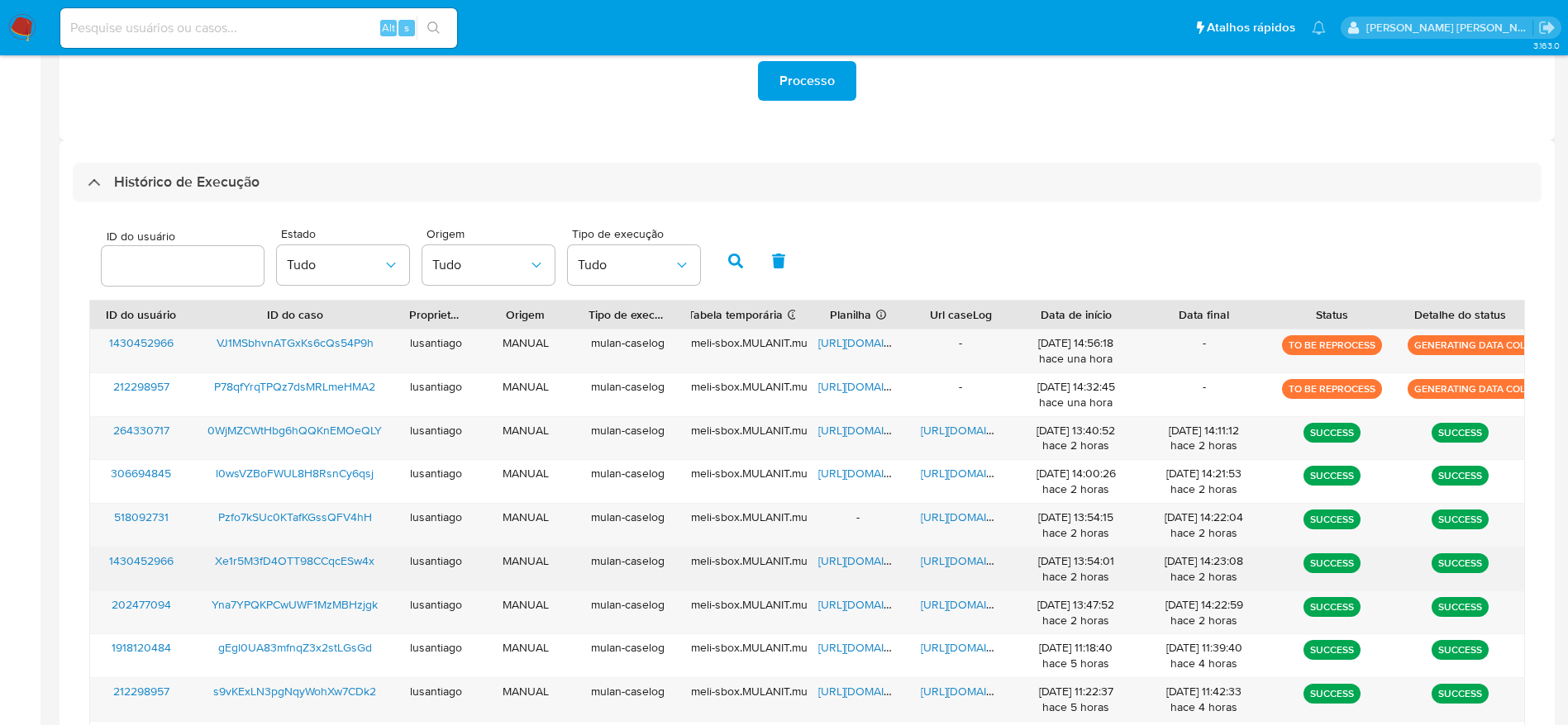
click at [952, 561] on span "https://docs.google.com/document/d/1s8AlChbAmaZGwapvy_bHPlZB5sdBfnf2mcJulD4TdJo…" at bounding box center [978, 560] width 114 height 17
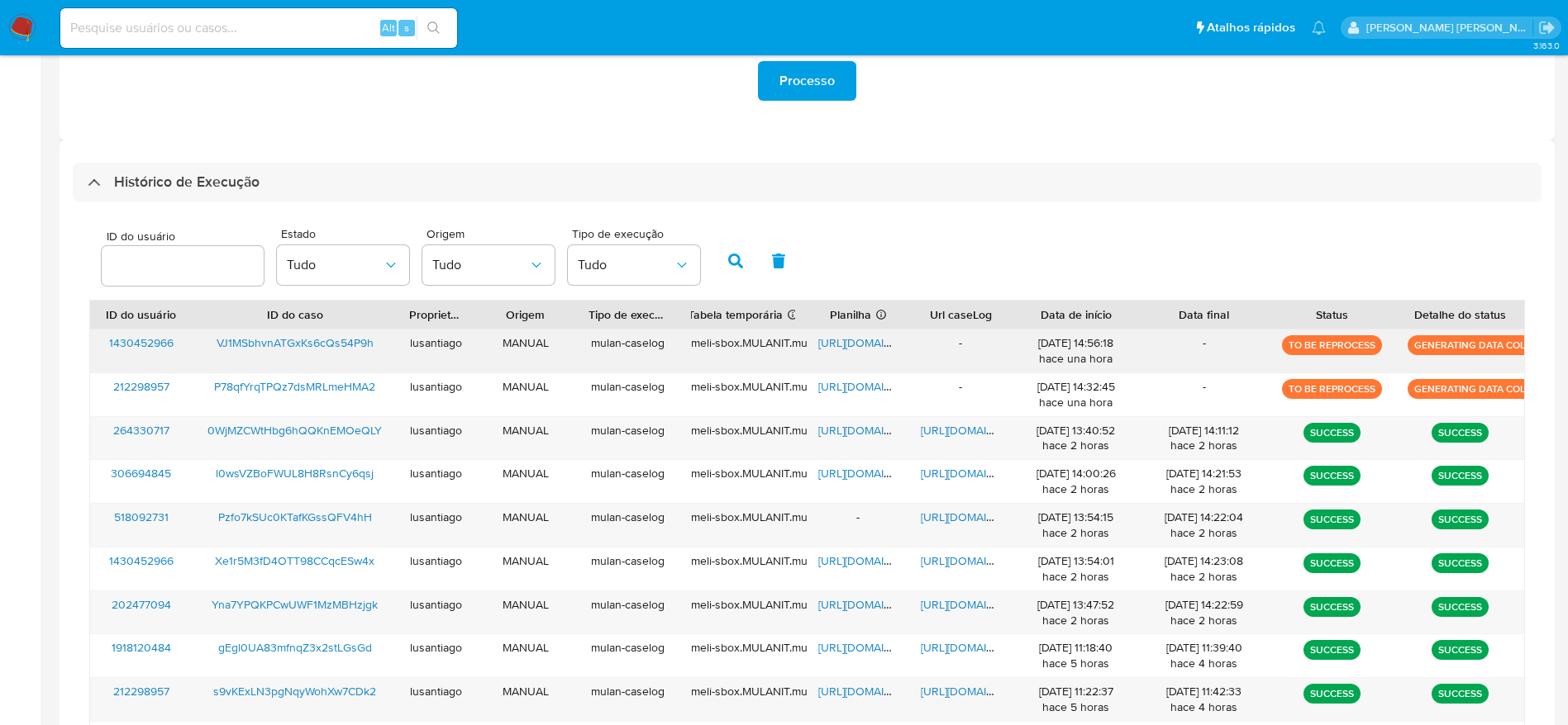
click at [304, 340] on span "VJ1MSbhvnATGxKs6cQs54P9h" at bounding box center [295, 343] width 157 height 17
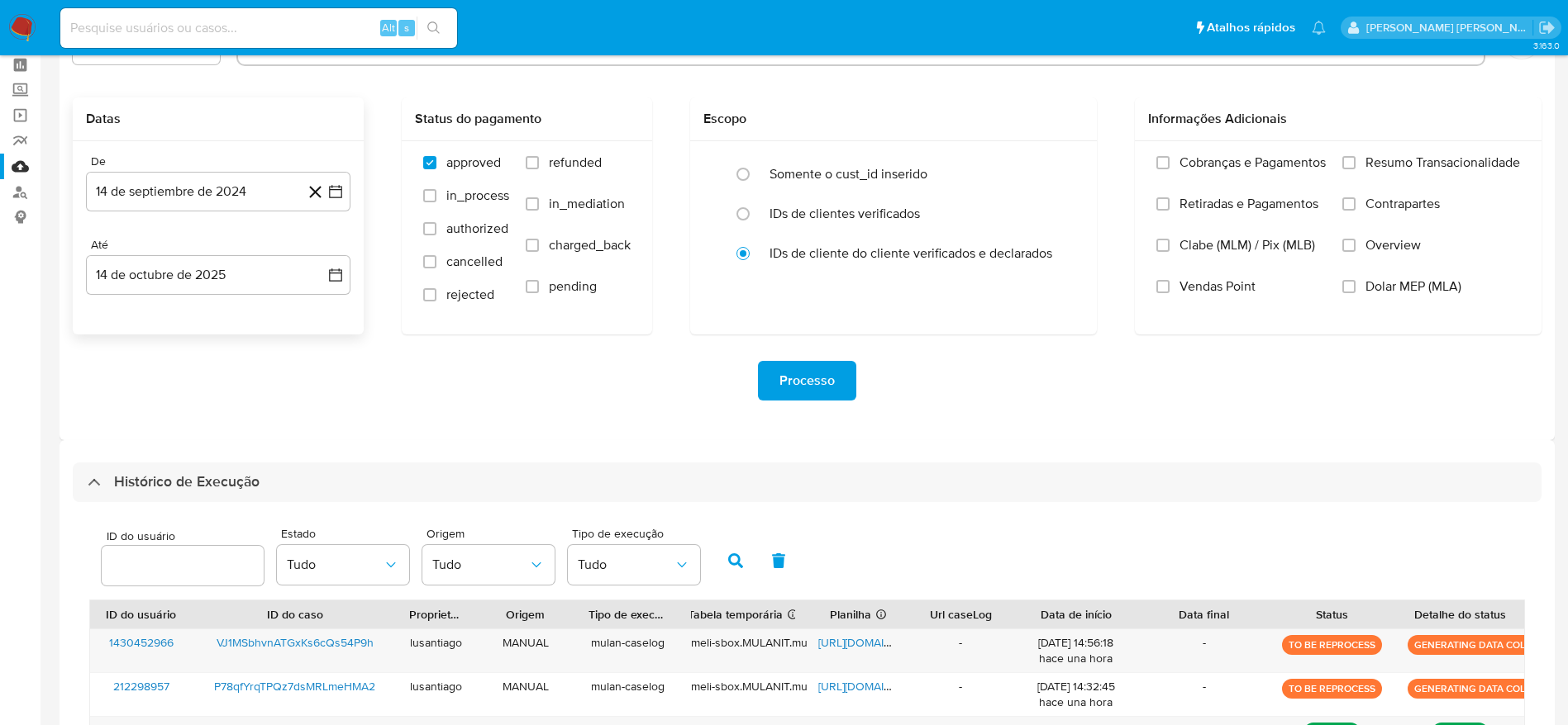
scroll to position [0, 0]
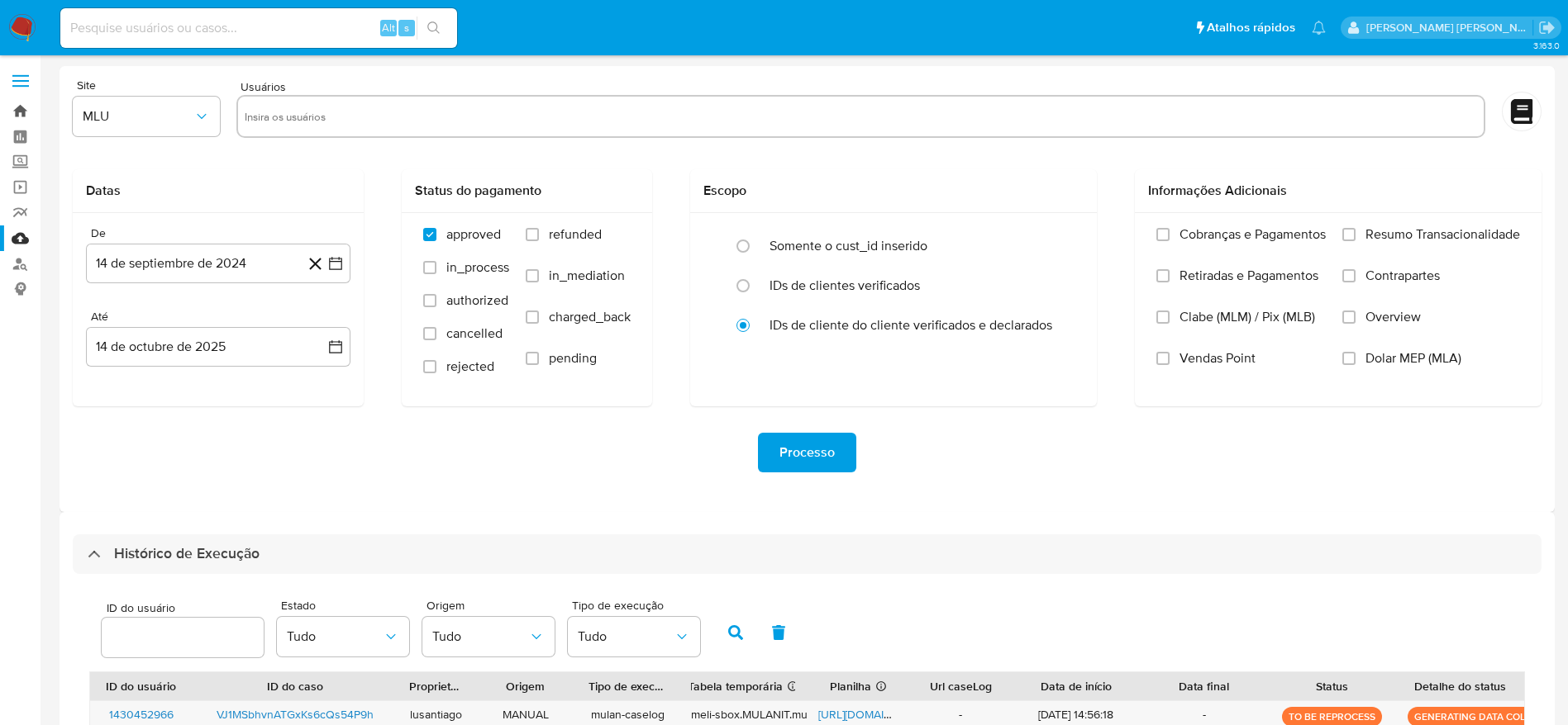
click at [26, 107] on link "Bandeja" at bounding box center [98, 111] width 197 height 26
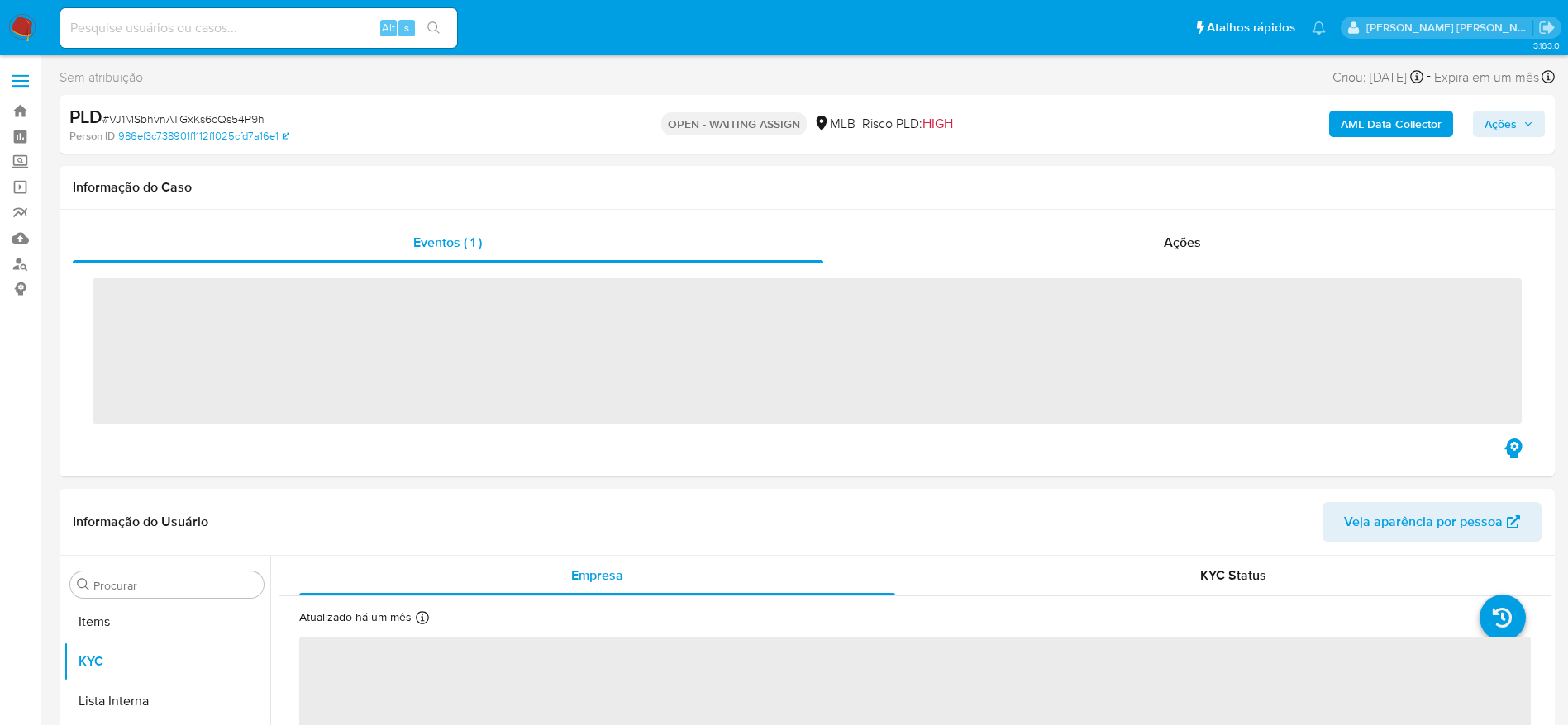
scroll to position [896, 0]
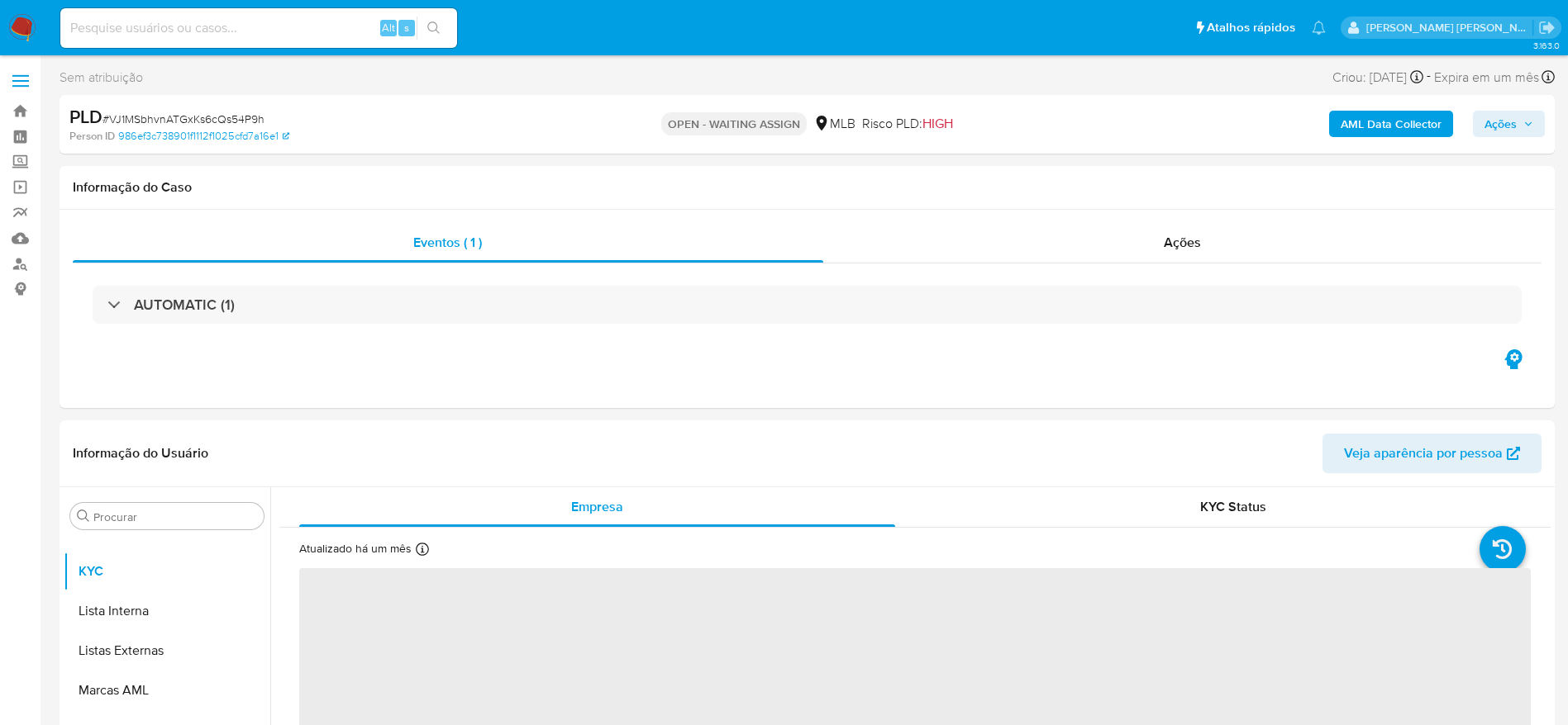
select select "10"
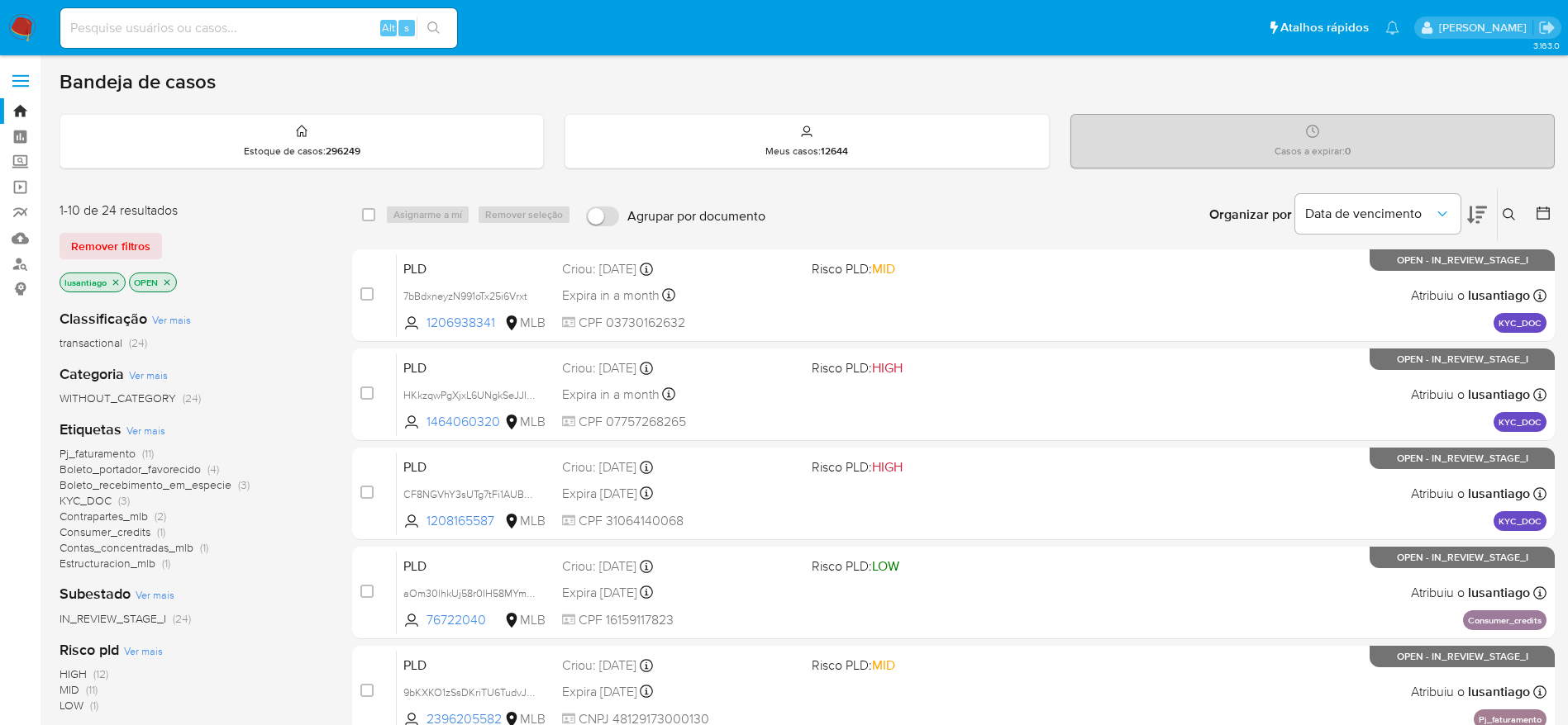
click at [1508, 212] on icon at bounding box center [1509, 215] width 13 height 13
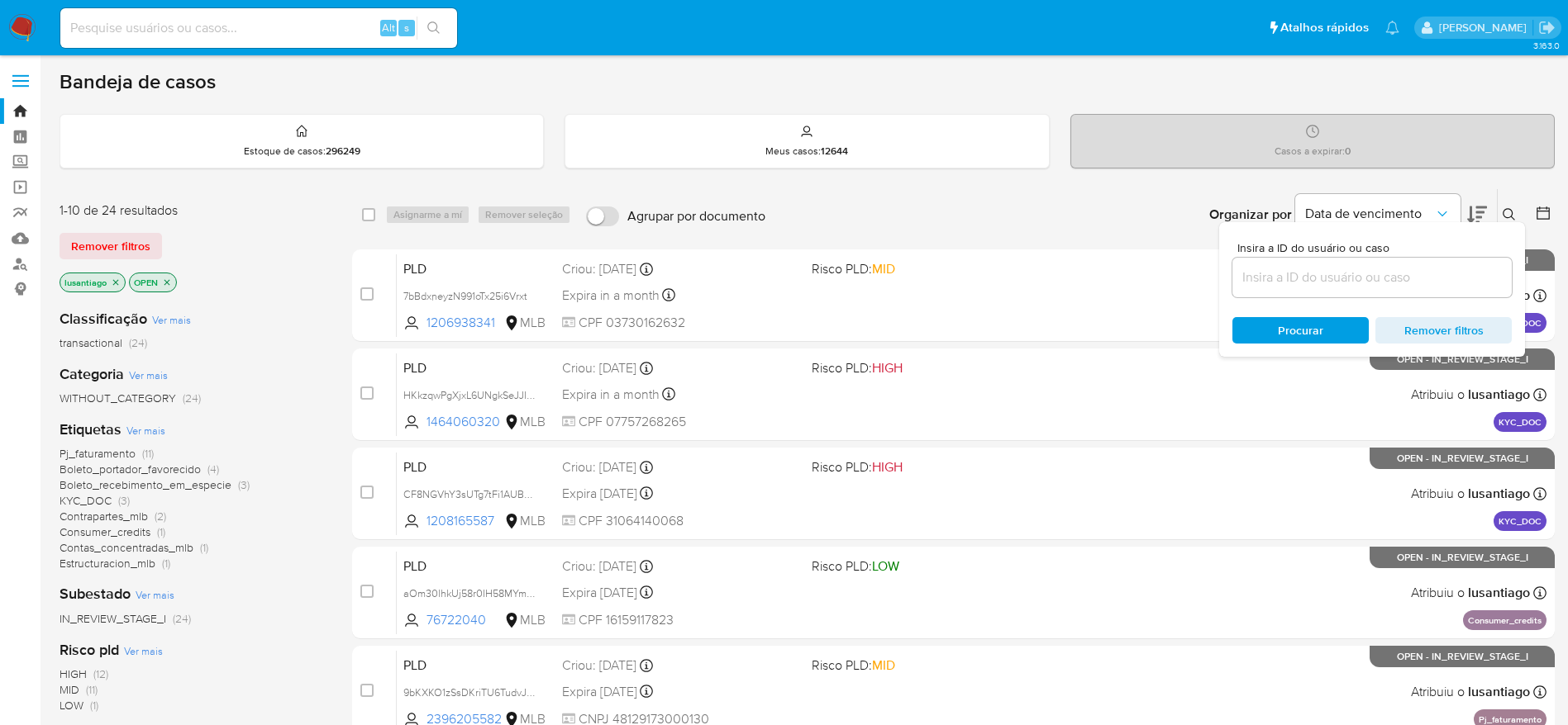
click at [1340, 284] on input at bounding box center [1372, 278] width 280 height 21
type input "VJ1MSbhvnATGxKs6cQs54P9h"
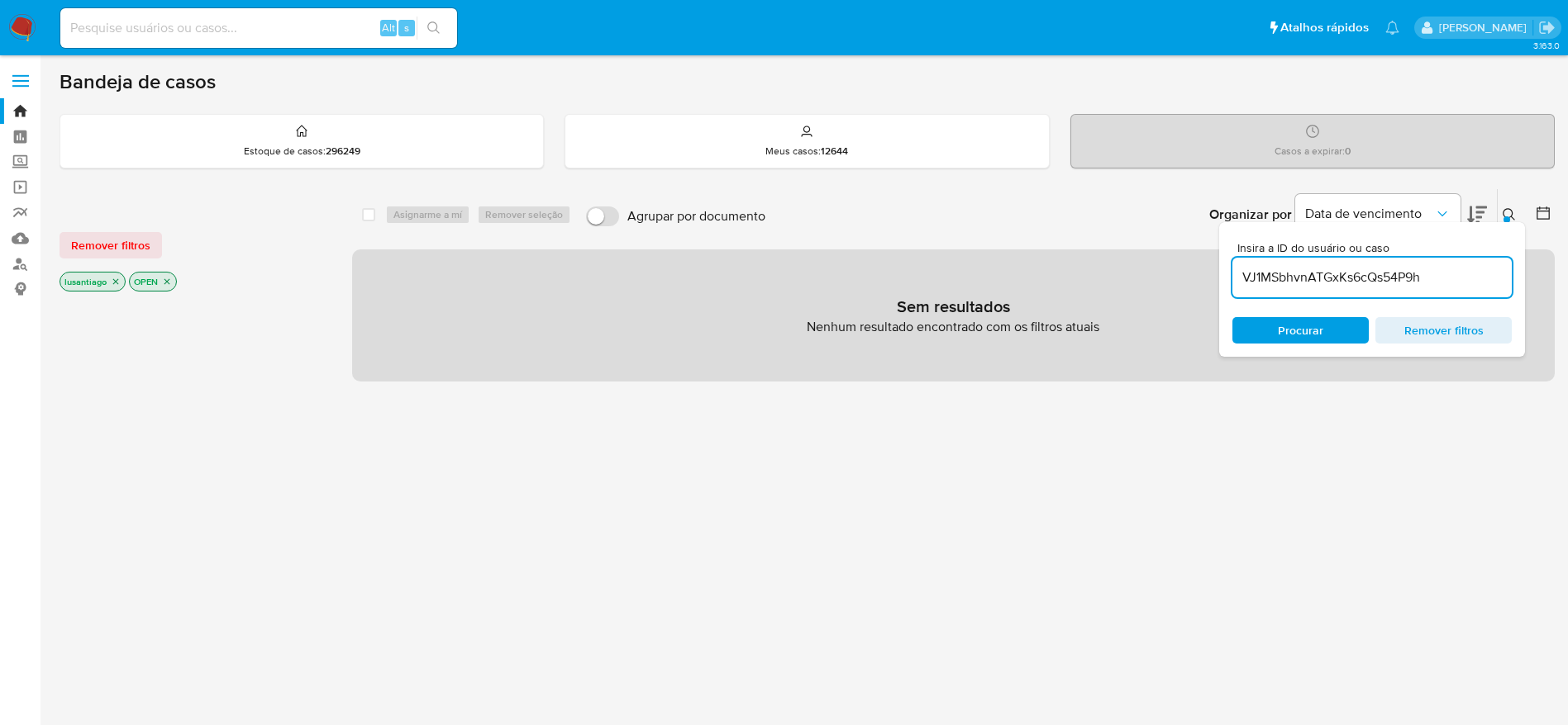
click at [115, 282] on icon "close-filter" at bounding box center [116, 282] width 6 height 6
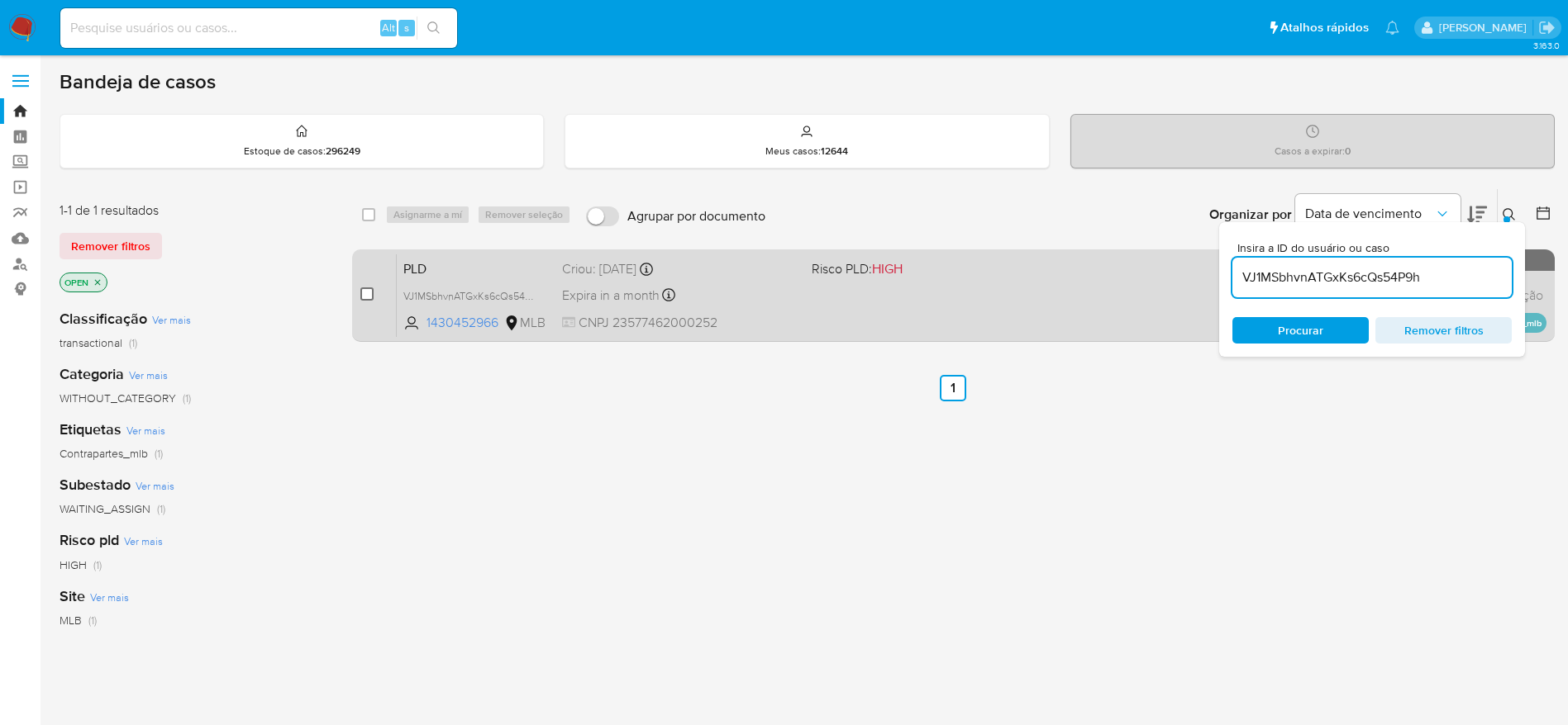
click at [369, 298] on input "checkbox" at bounding box center [367, 294] width 13 height 13
checkbox input "true"
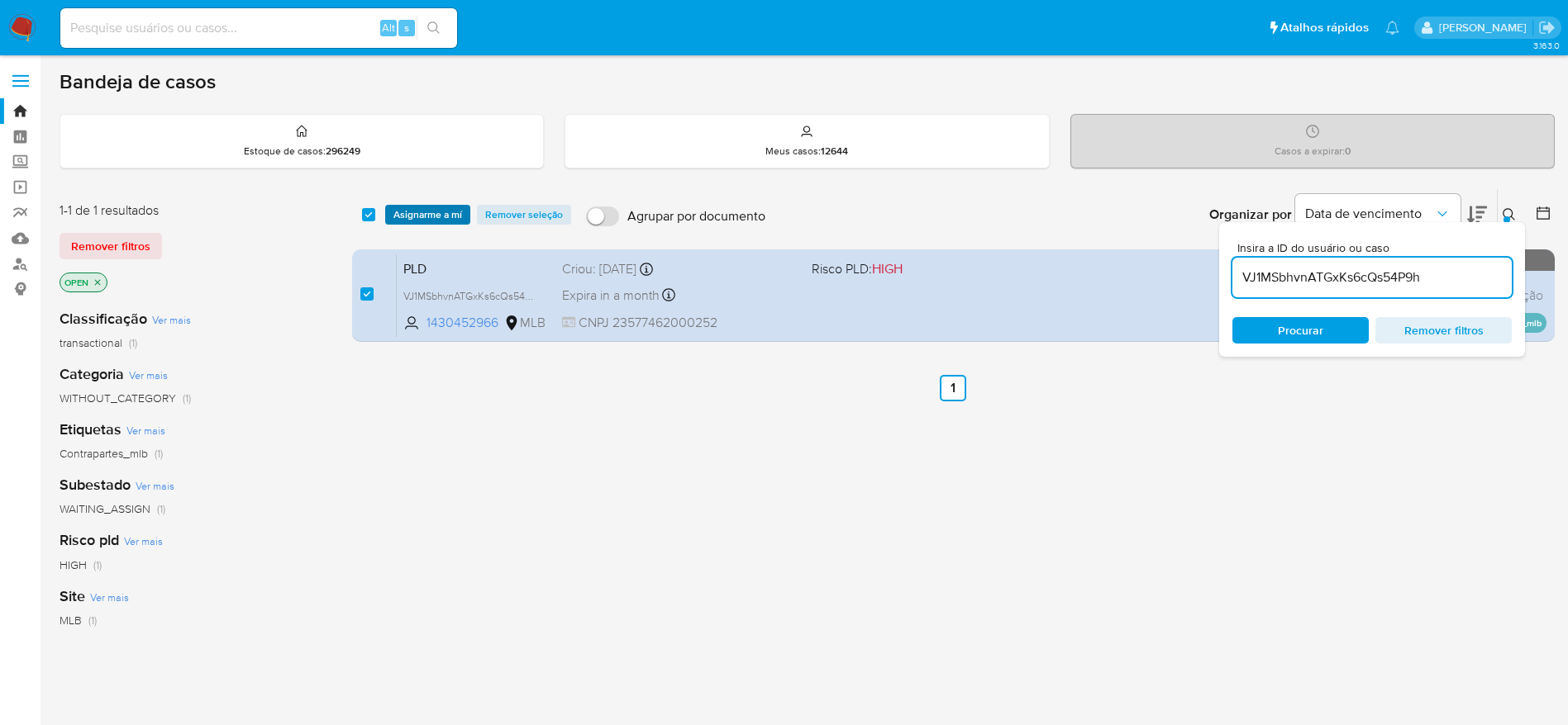
click at [420, 211] on span "Asignarme a mí" at bounding box center [428, 215] width 69 height 17
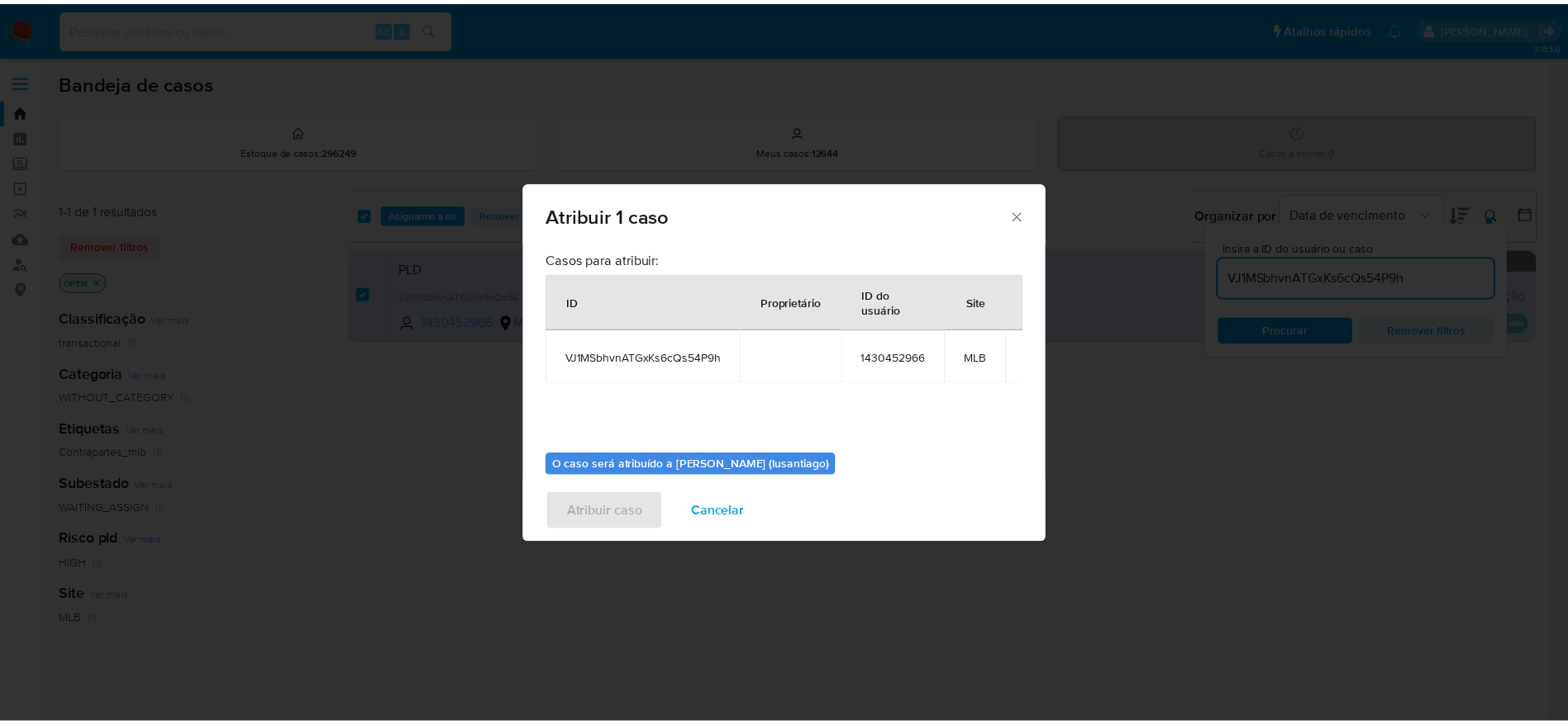
scroll to position [85, 0]
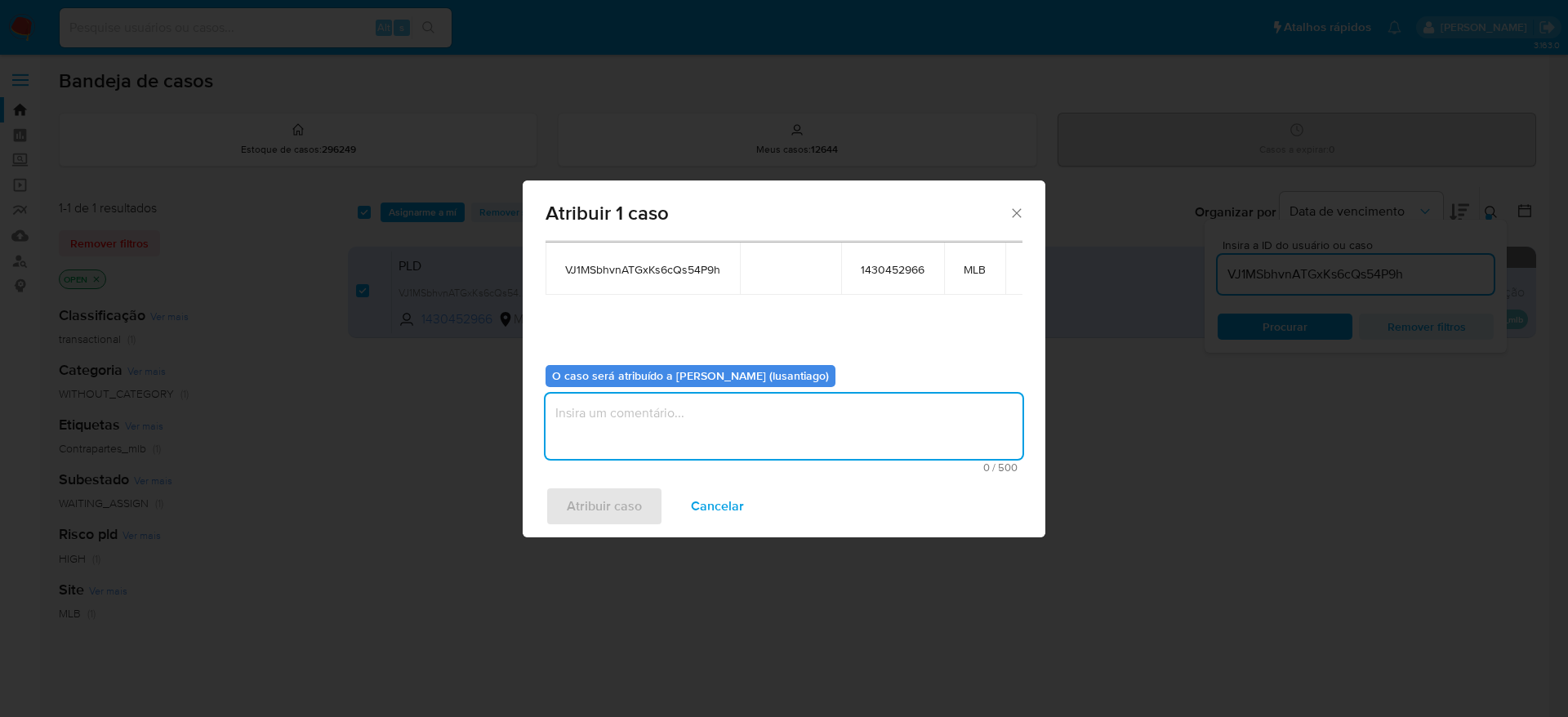
click at [611, 438] on textarea "assign-modal" at bounding box center [784, 427] width 477 height 65
type textarea "B"
type textarea "Mesmo período de análise transacional"
click at [607, 509] on span "Atribuir caso" at bounding box center [604, 507] width 75 height 36
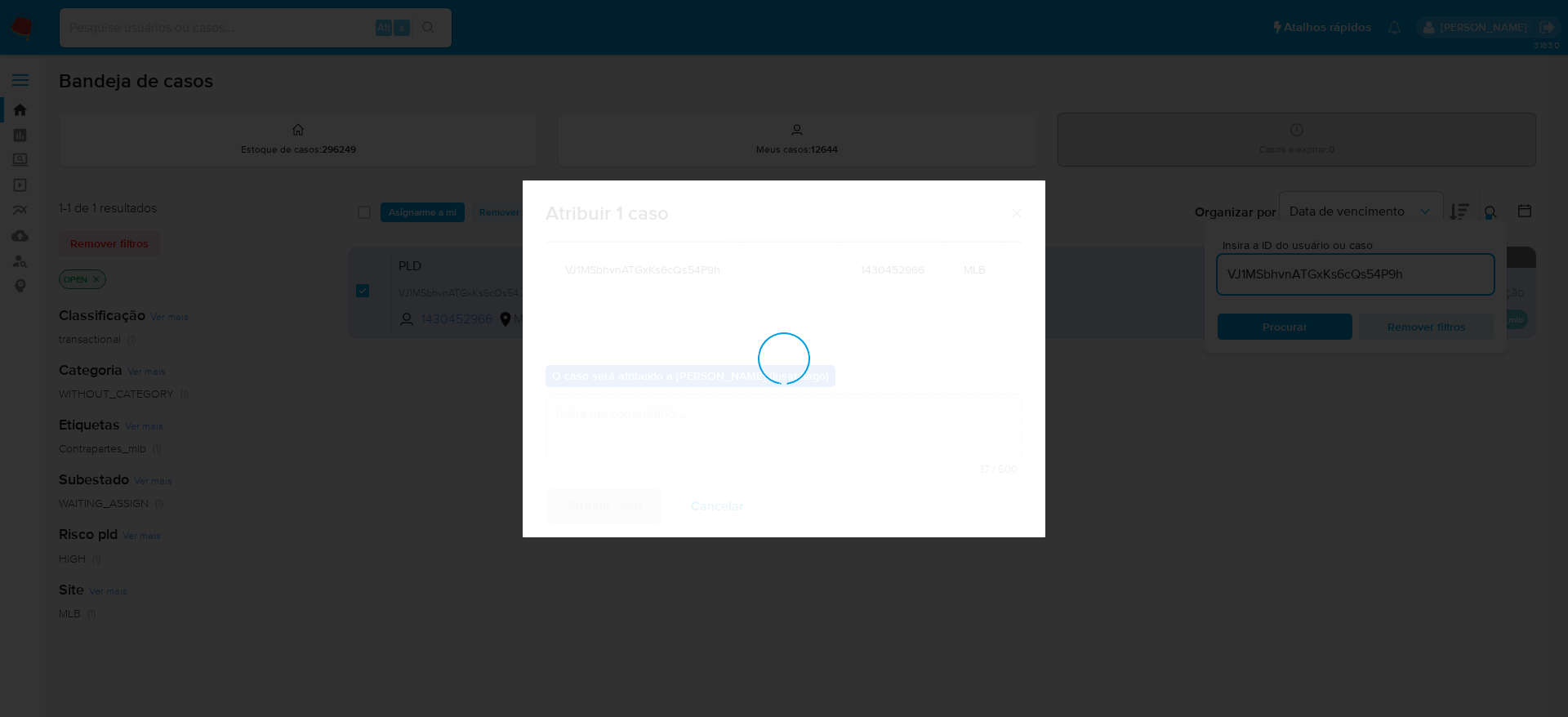
checkbox input "false"
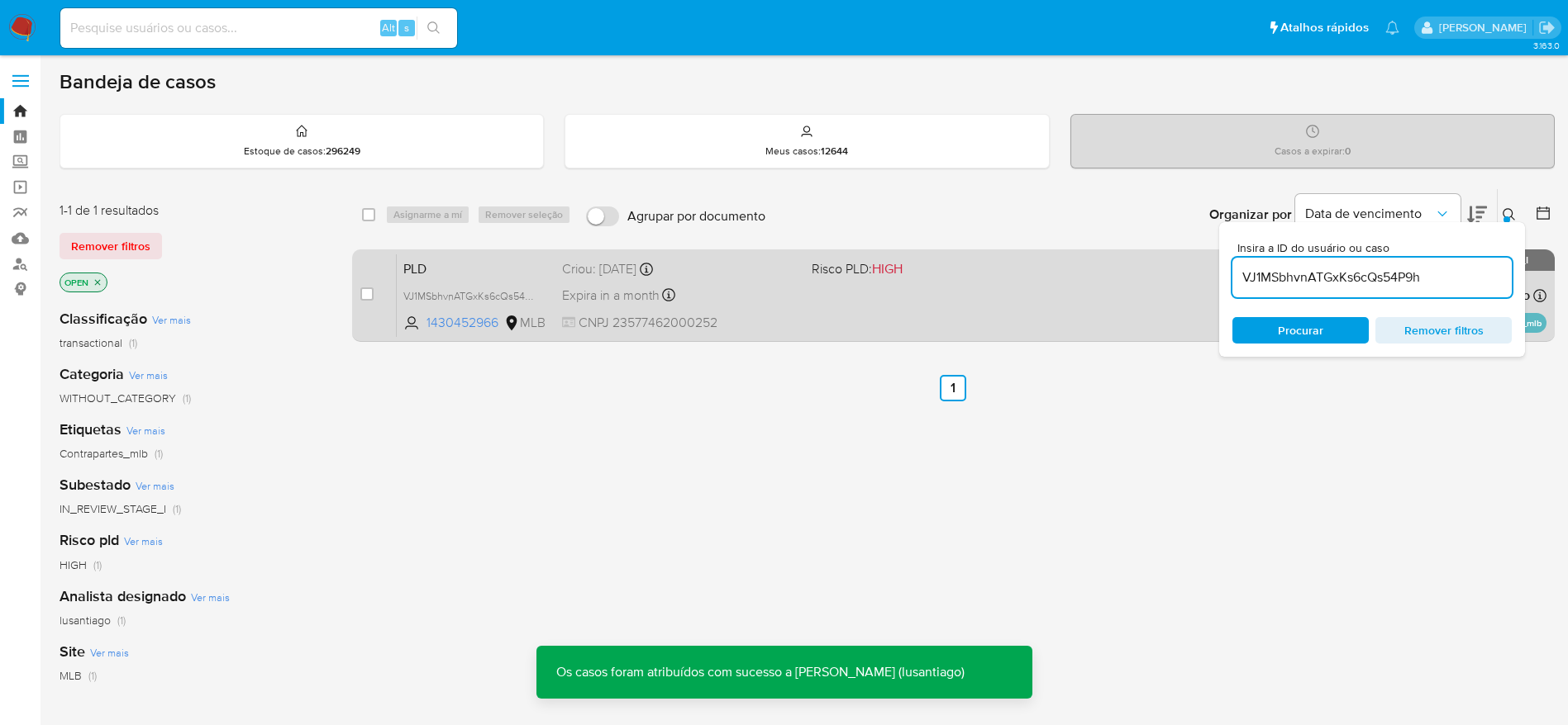
click at [695, 308] on div "PLD VJ1MSbhvnATGxKs6cQs54P9h 1430452966 MLB Risco PLD: HIGH Criou: 12/10/2025 C…" at bounding box center [972, 295] width 1150 height 83
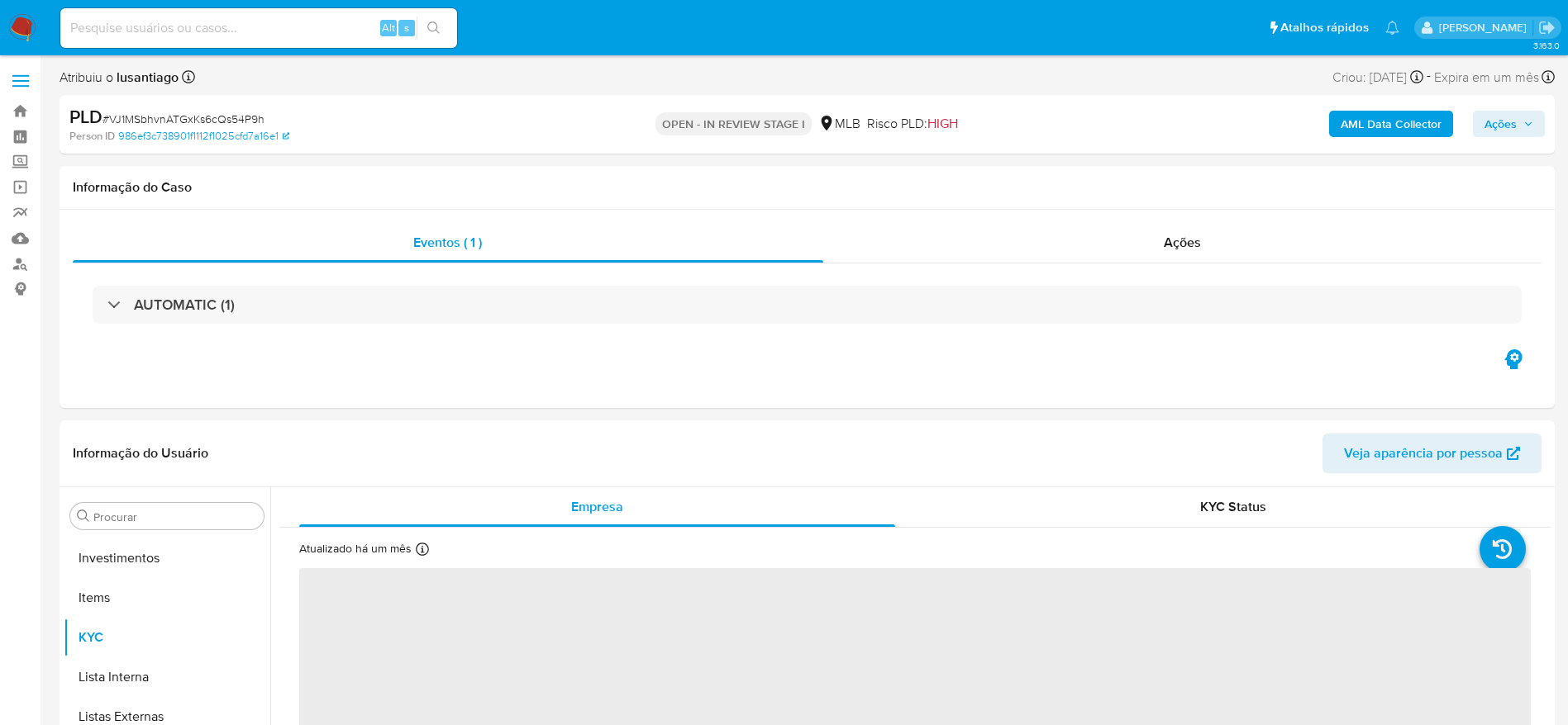
scroll to position [885, 0]
select select "10"
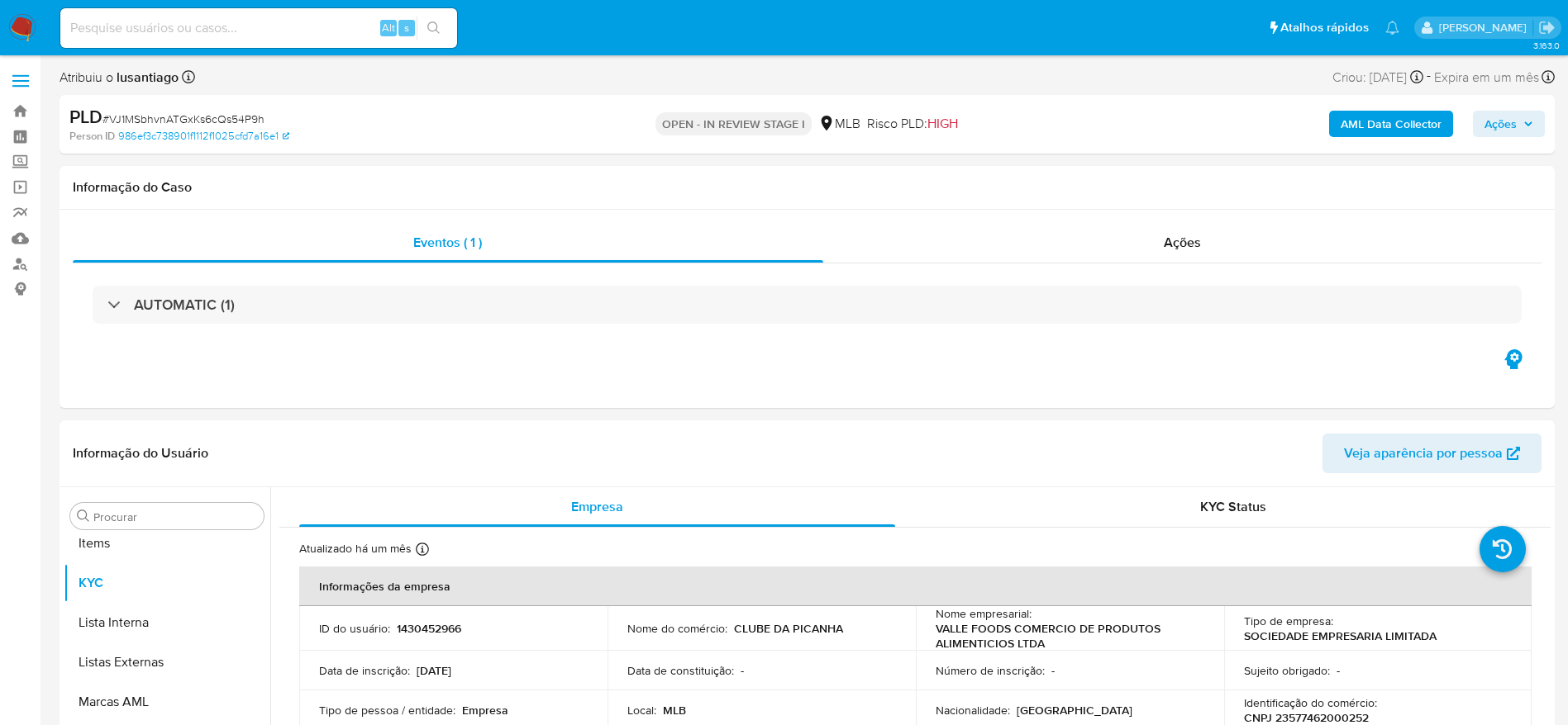
scroll to position [896, 0]
click at [1515, 112] on span "Ações" at bounding box center [1500, 124] width 32 height 26
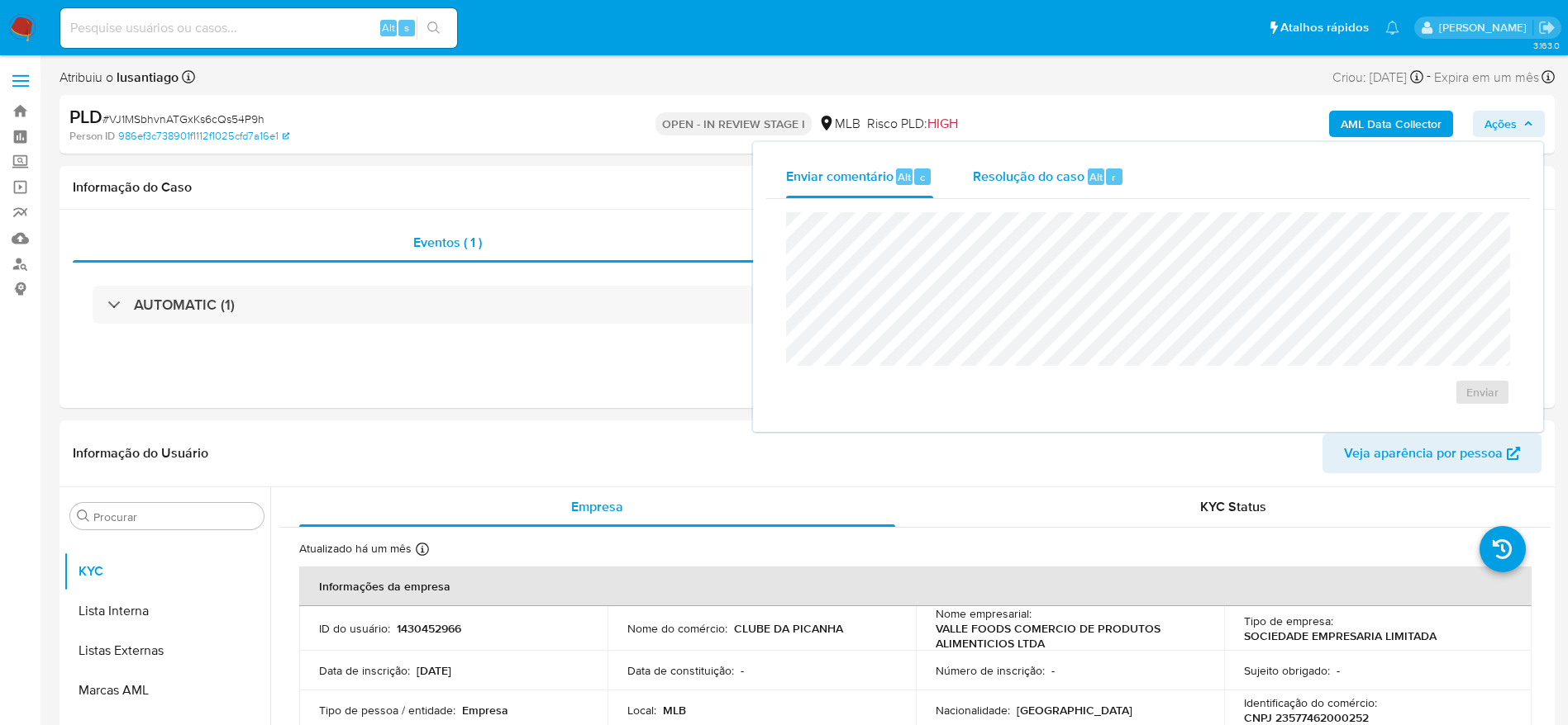
click at [1032, 181] on span "Resolução do caso" at bounding box center [1028, 176] width 112 height 19
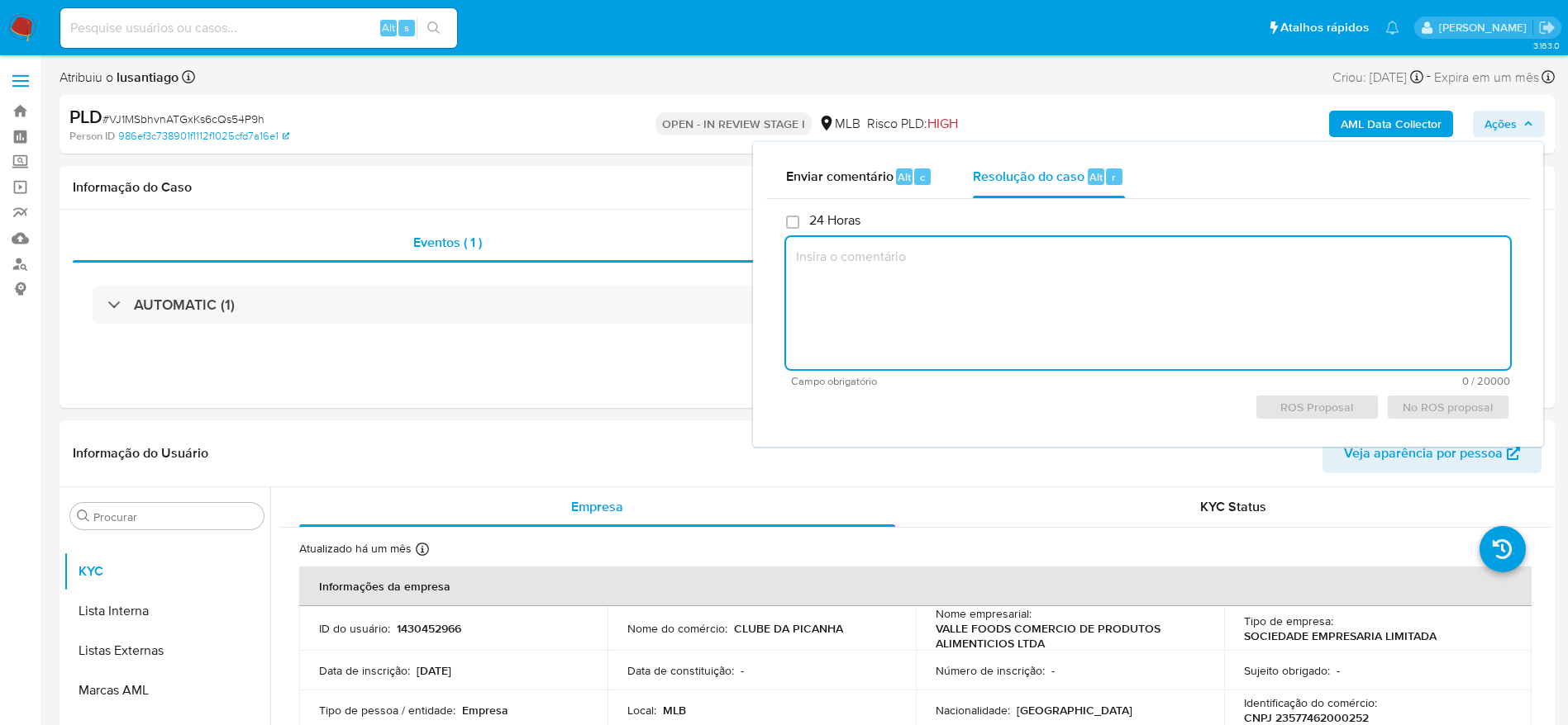
click at [940, 301] on textarea at bounding box center [1147, 303] width 724 height 132
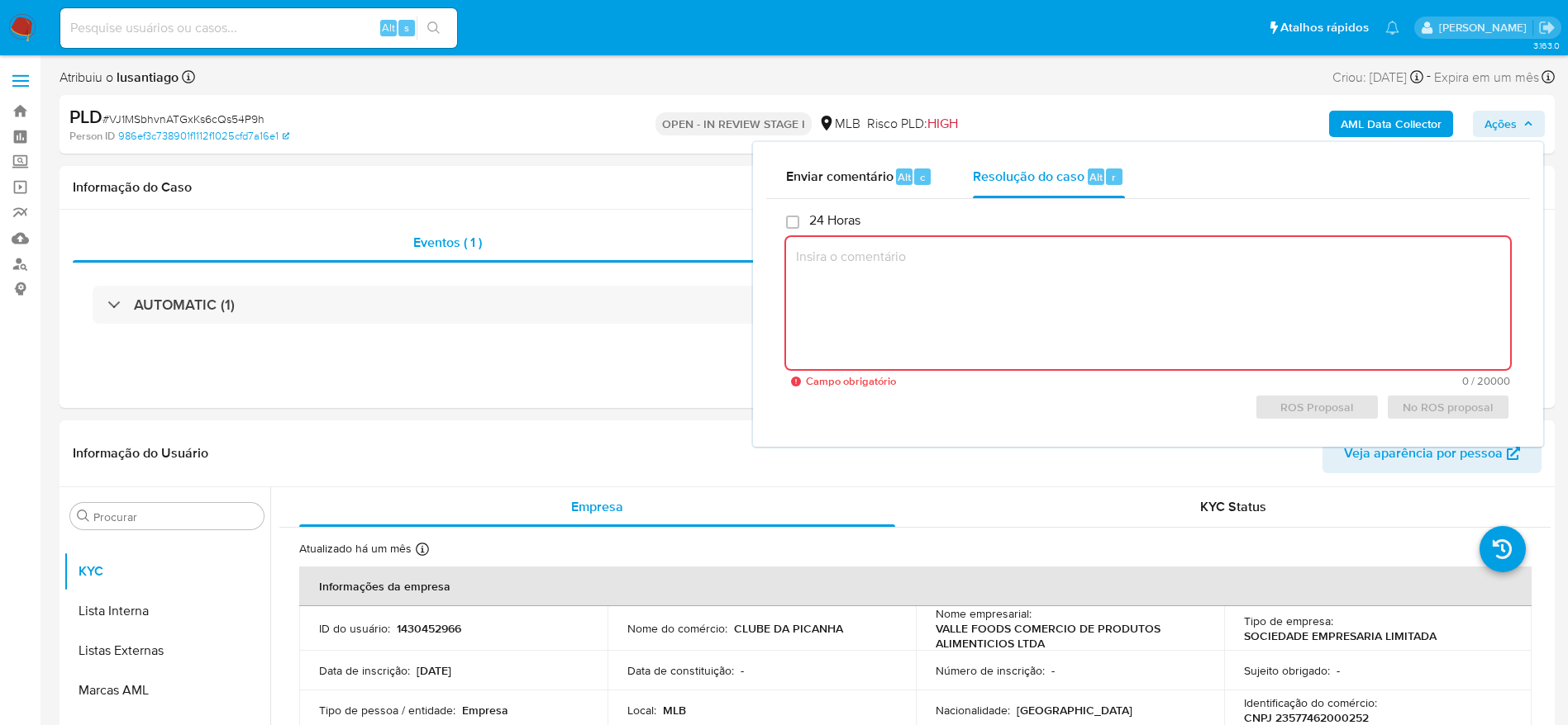
click at [885, 294] on textarea at bounding box center [1147, 303] width 724 height 132
paste textarea "Em suma, as informações que resultam neste arquivamento são: (I) Valores movime…"
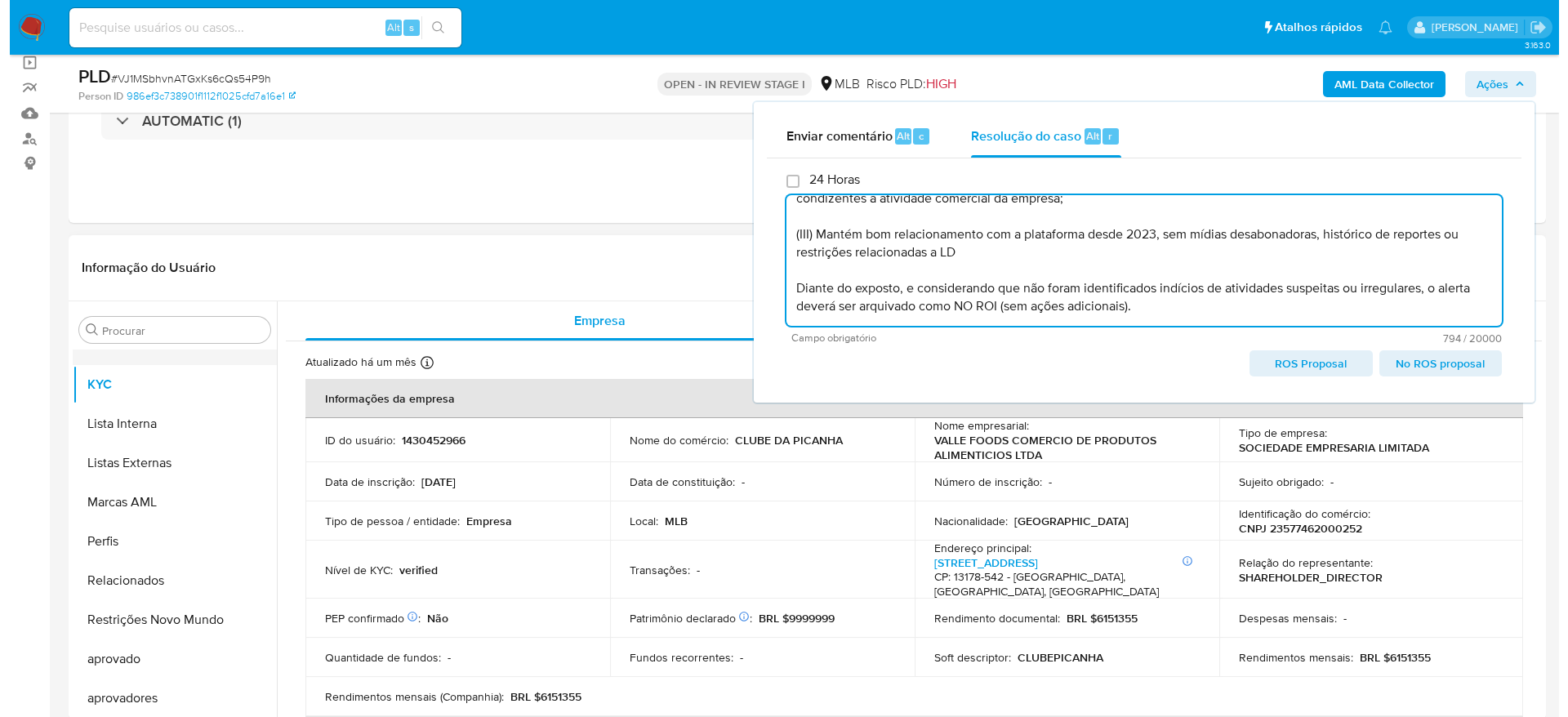
scroll to position [0, 0]
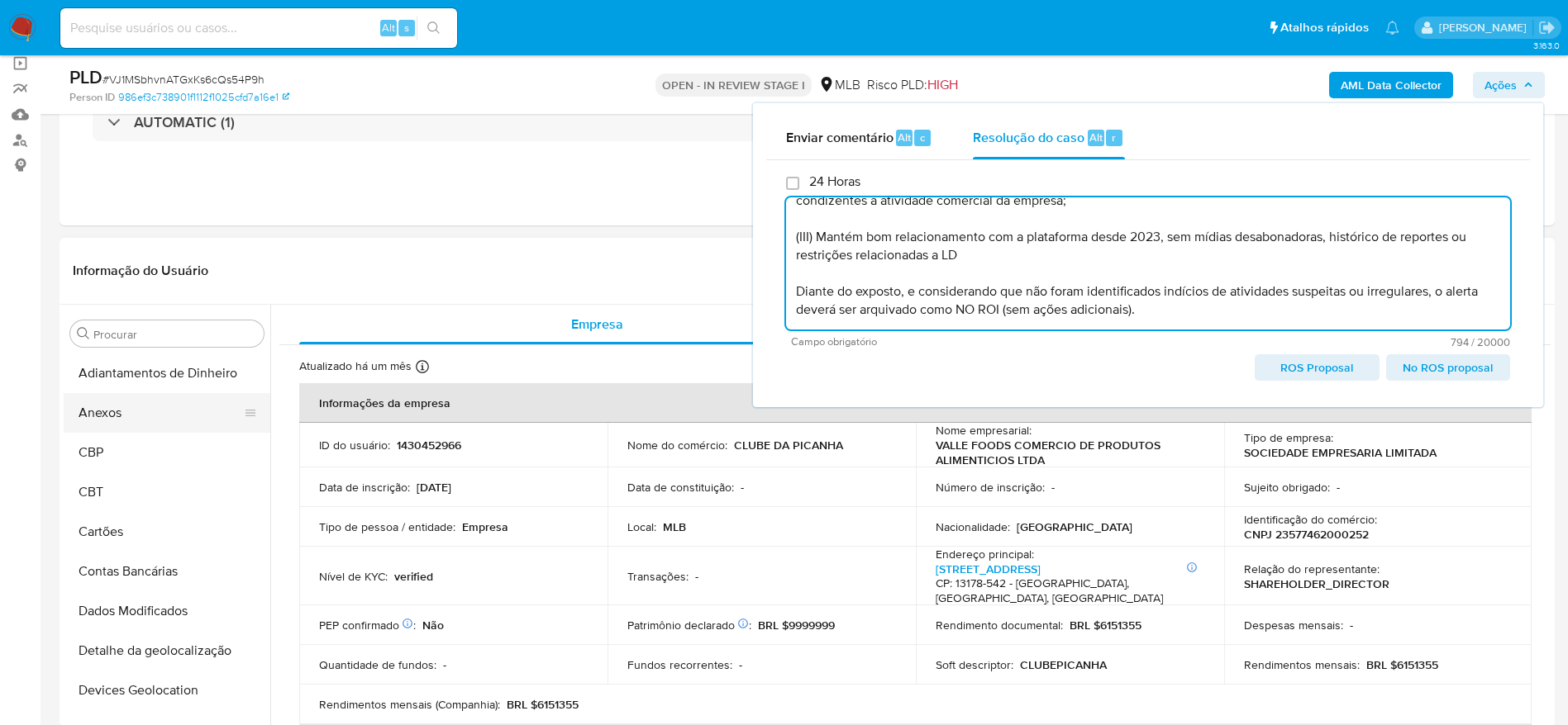
type textarea "Em suma, as informações que resultam neste arquivamento são: (I) Valores movime…"
click at [112, 399] on button "Anexos" at bounding box center [160, 413] width 194 height 40
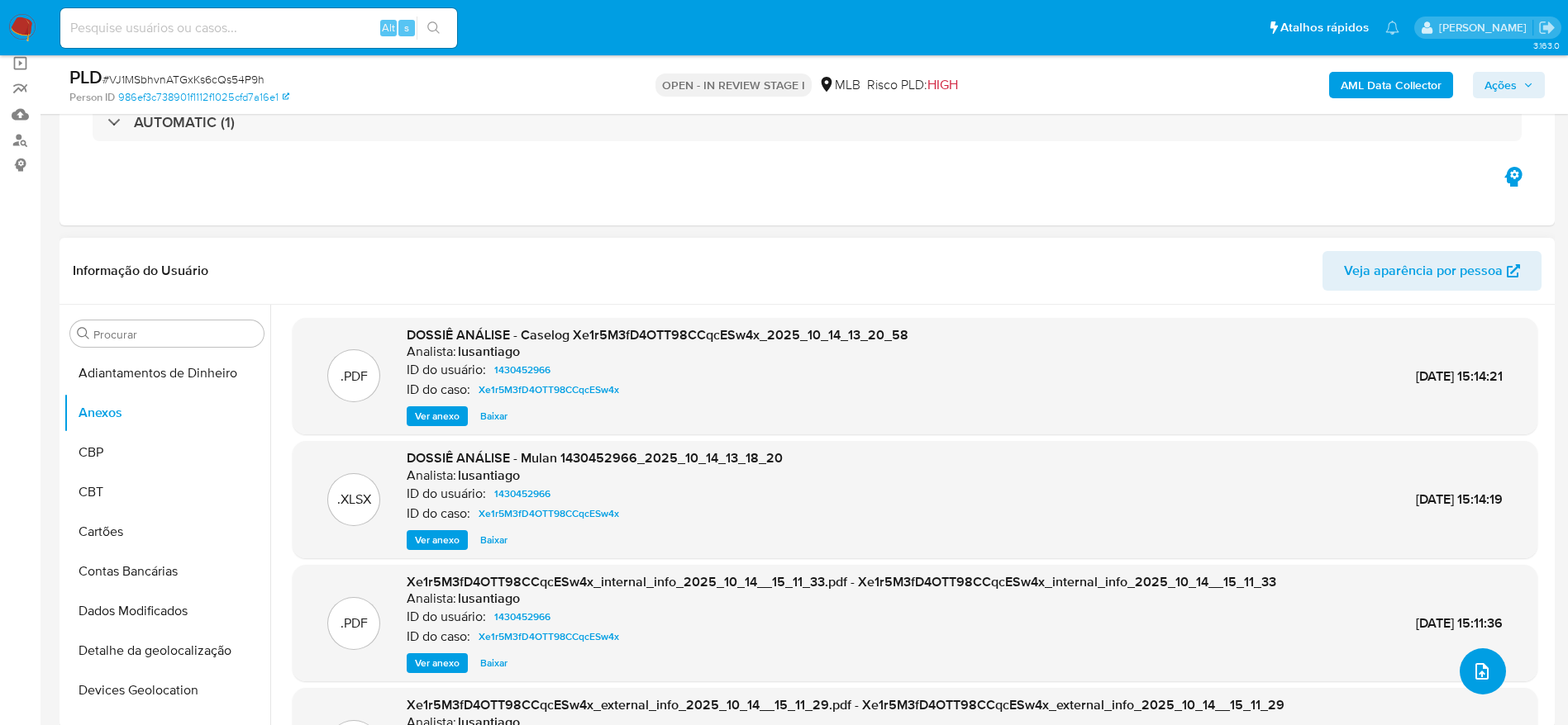
click at [1478, 677] on icon "upload-file" at bounding box center [1482, 671] width 13 height 17
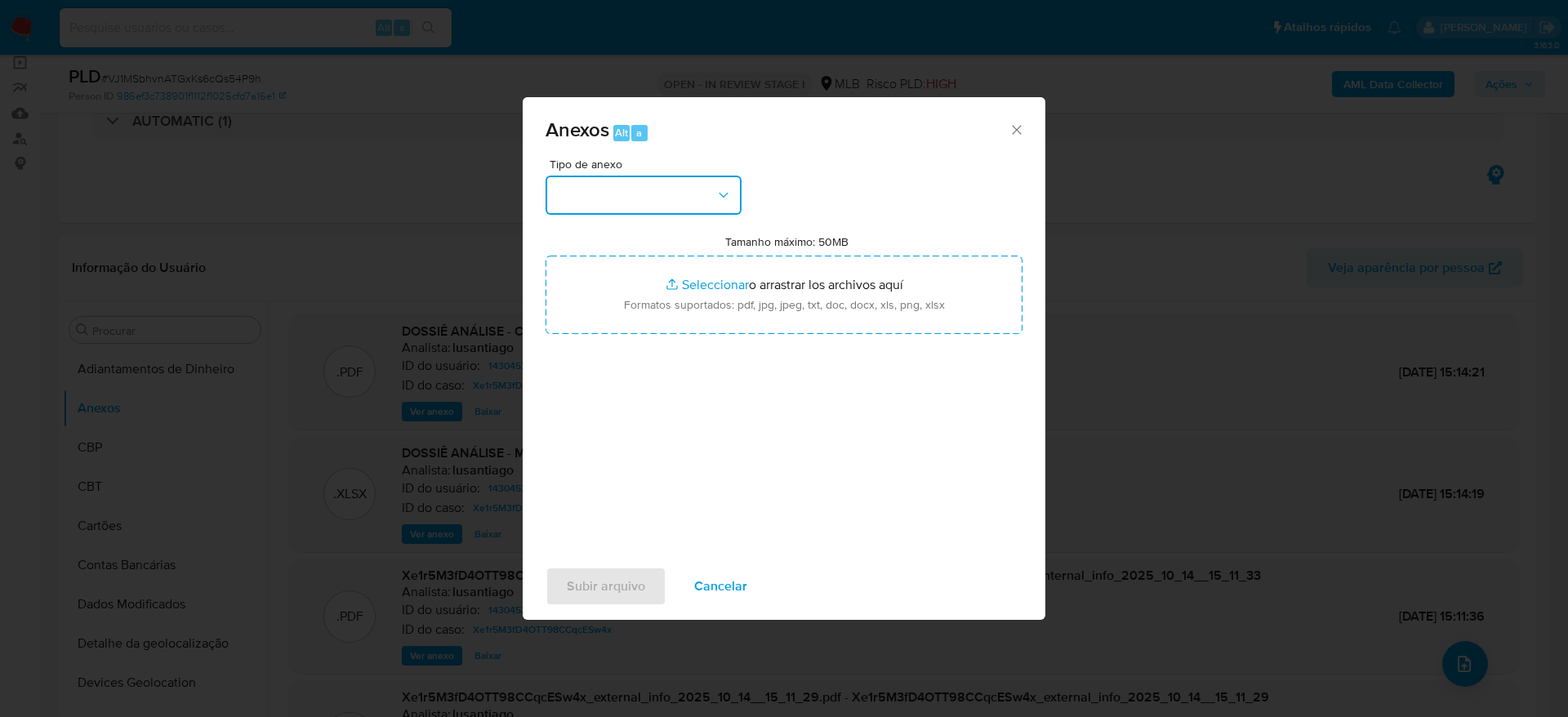
click at [587, 179] on button "button" at bounding box center [643, 195] width 196 height 39
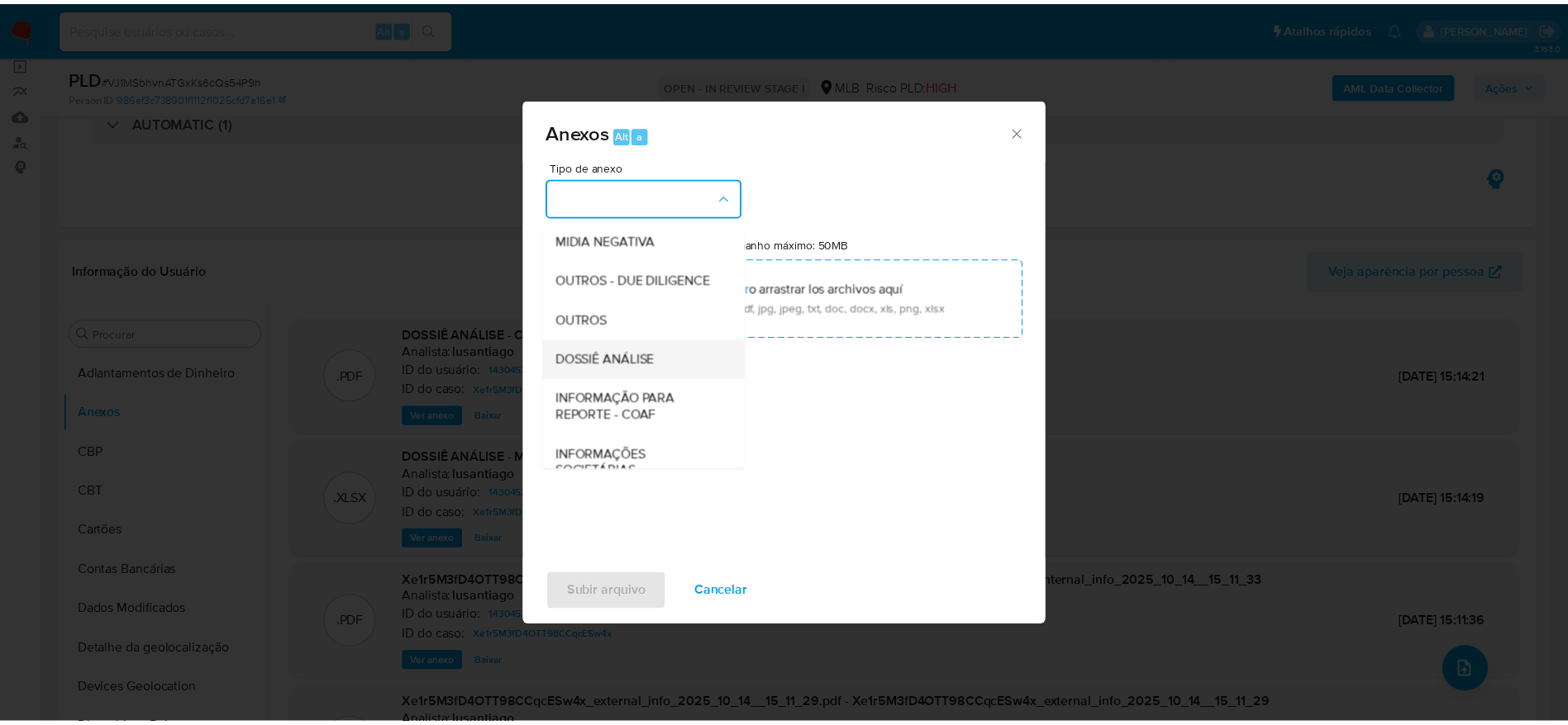
scroll to position [255, 0]
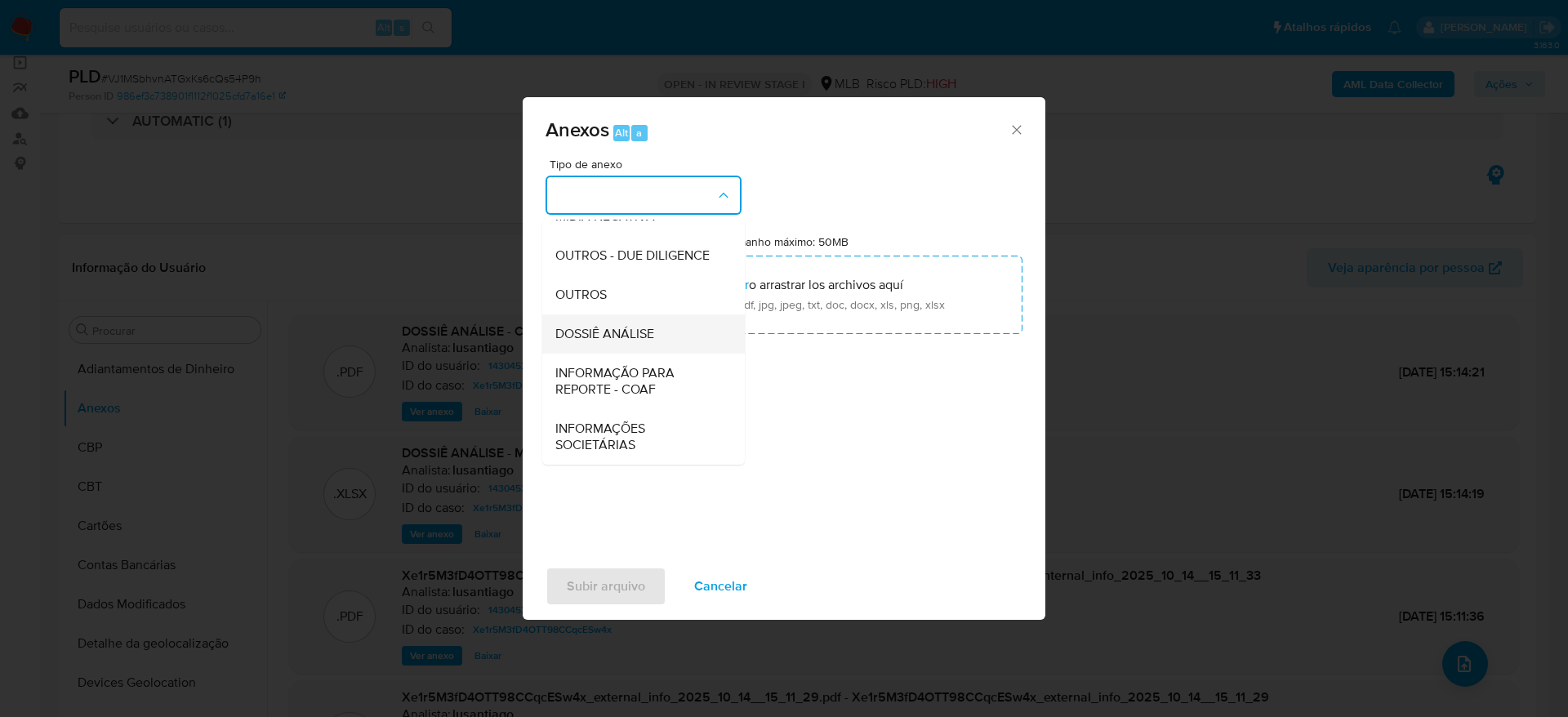
click at [632, 330] on span "DOSSIÊ ANÁLISE" at bounding box center [604, 334] width 99 height 16
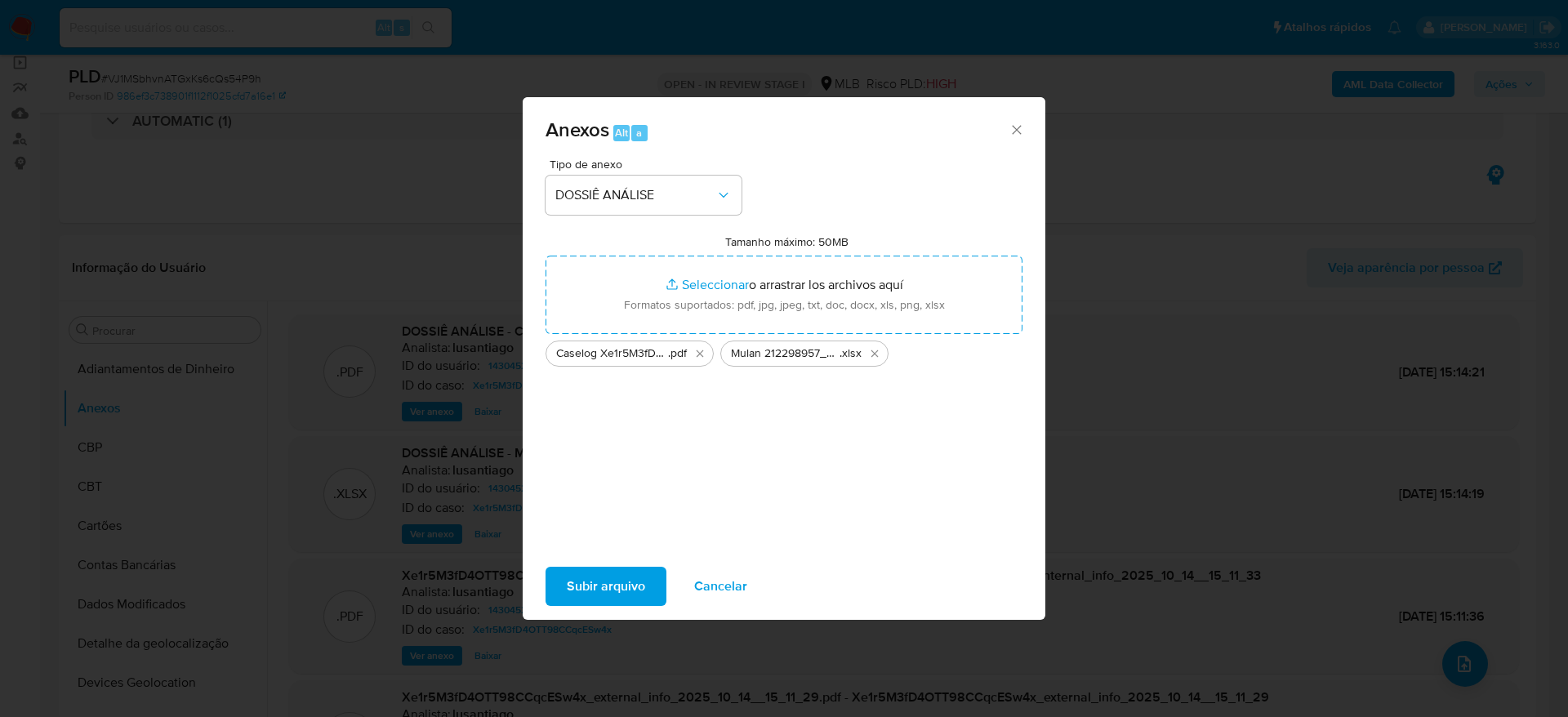
click at [609, 586] on span "Subir arquivo" at bounding box center [605, 586] width 78 height 36
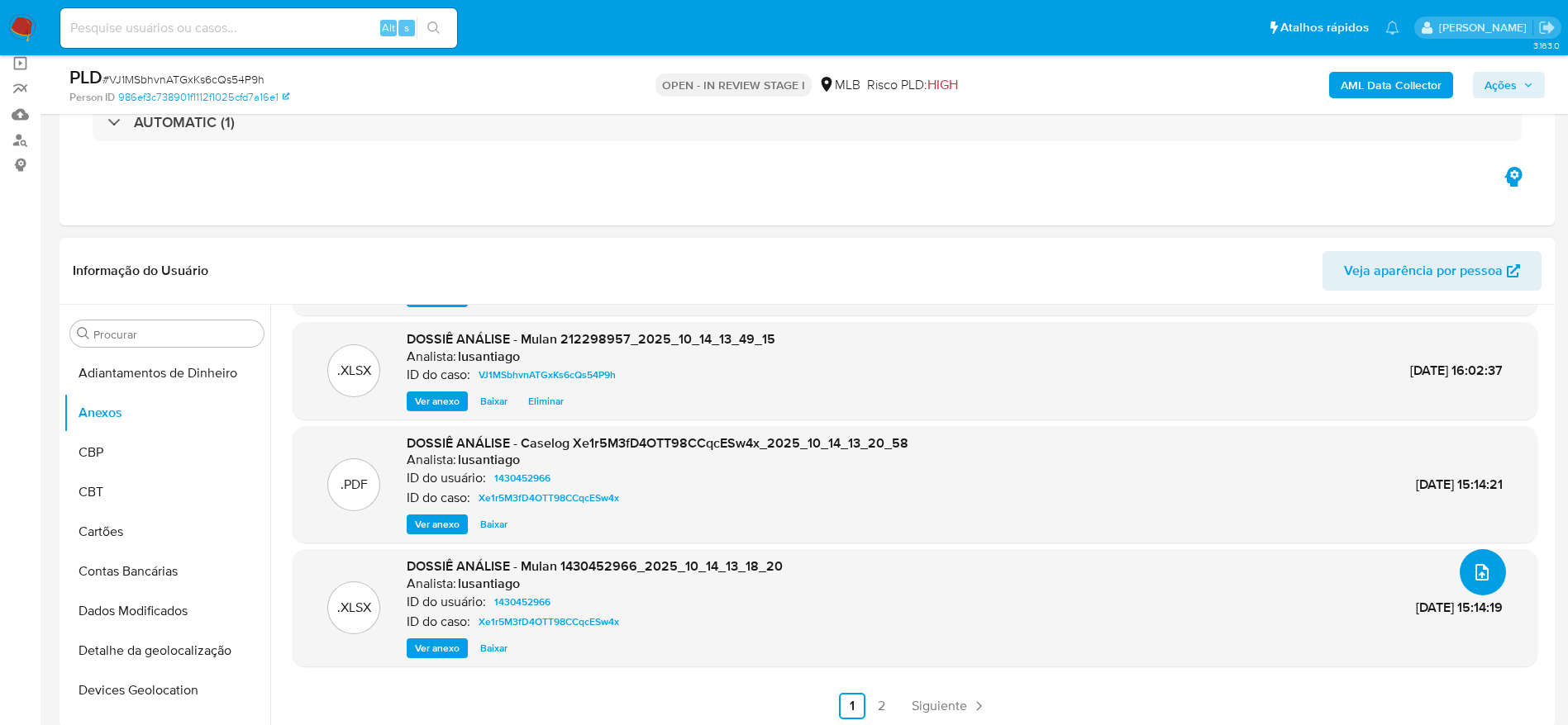
scroll to position [248, 0]
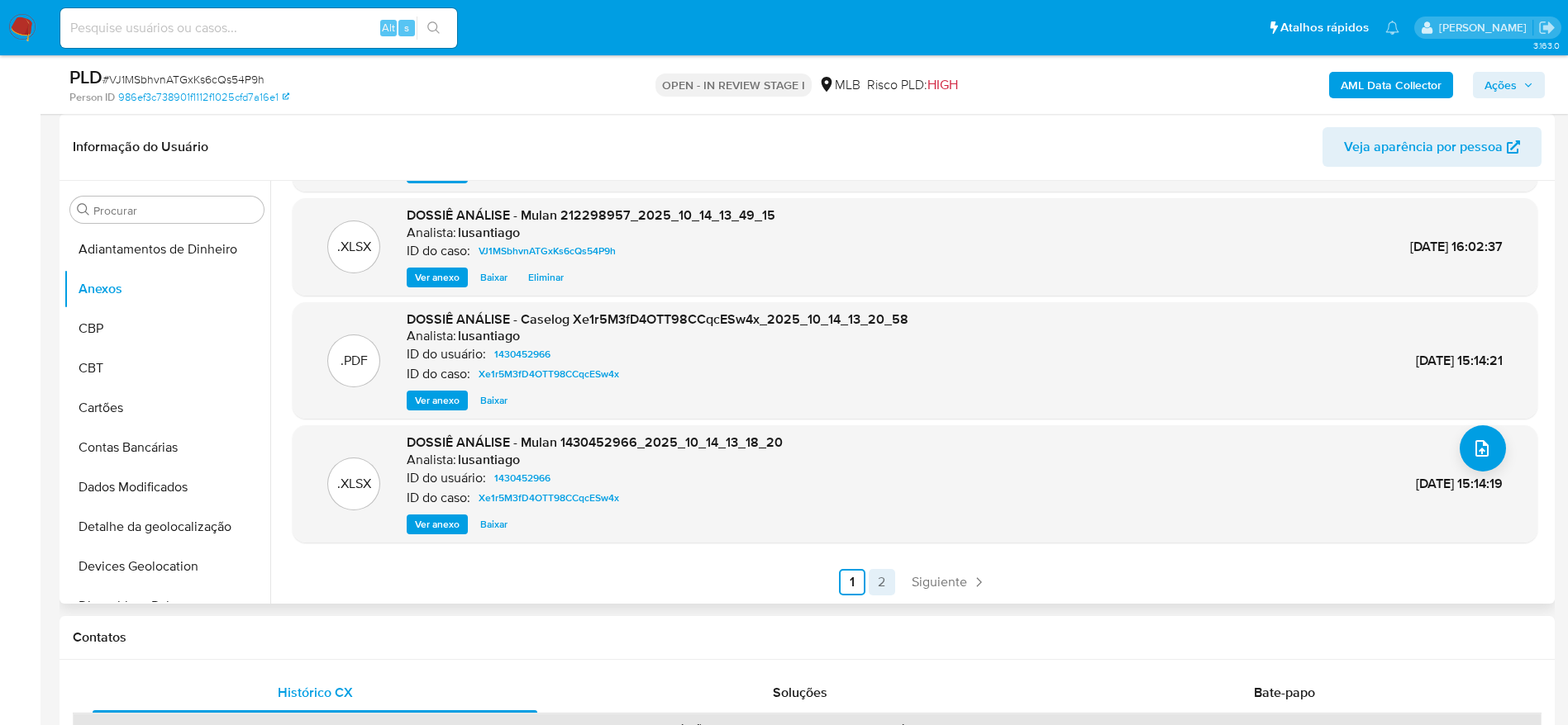
click at [882, 584] on link "2" at bounding box center [882, 582] width 26 height 26
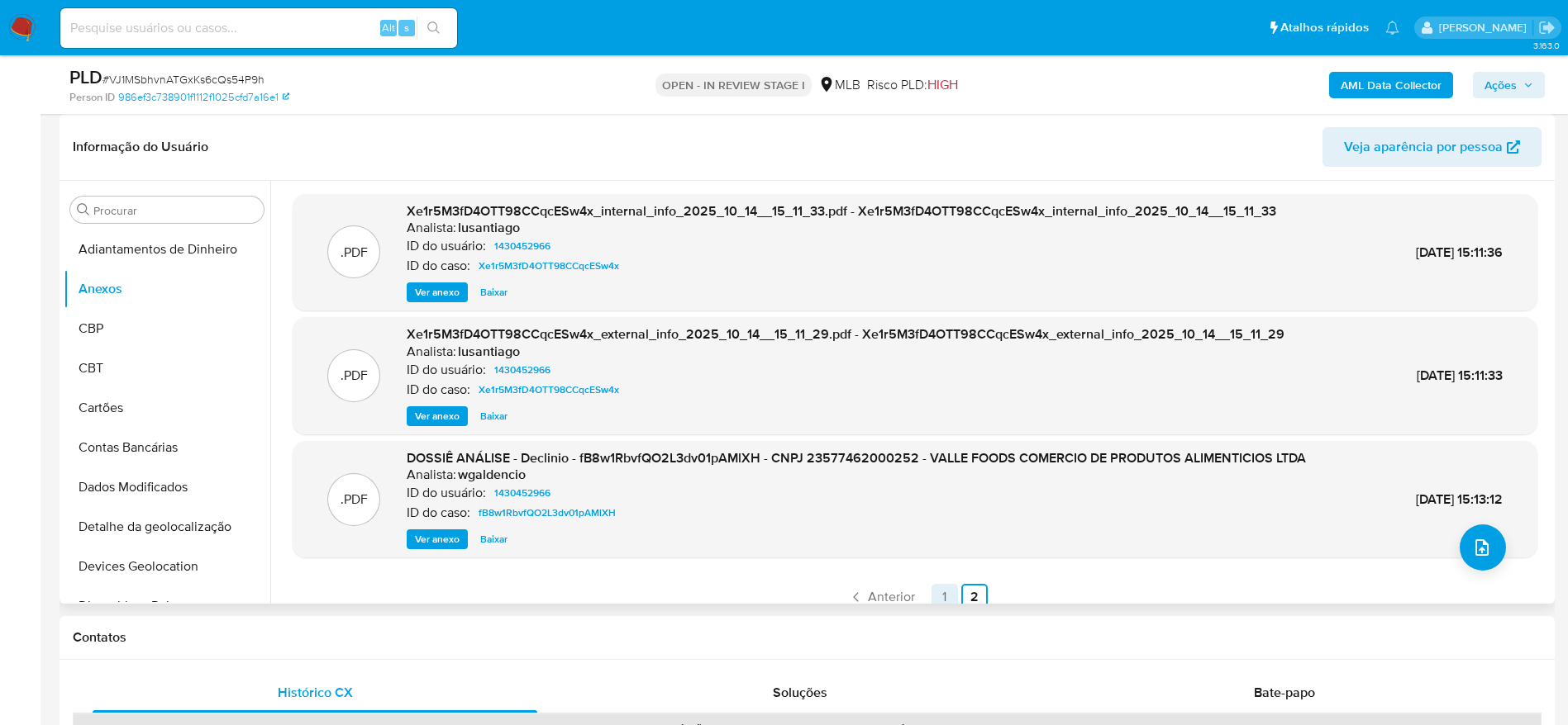
click at [939, 598] on link "1" at bounding box center [944, 597] width 26 height 26
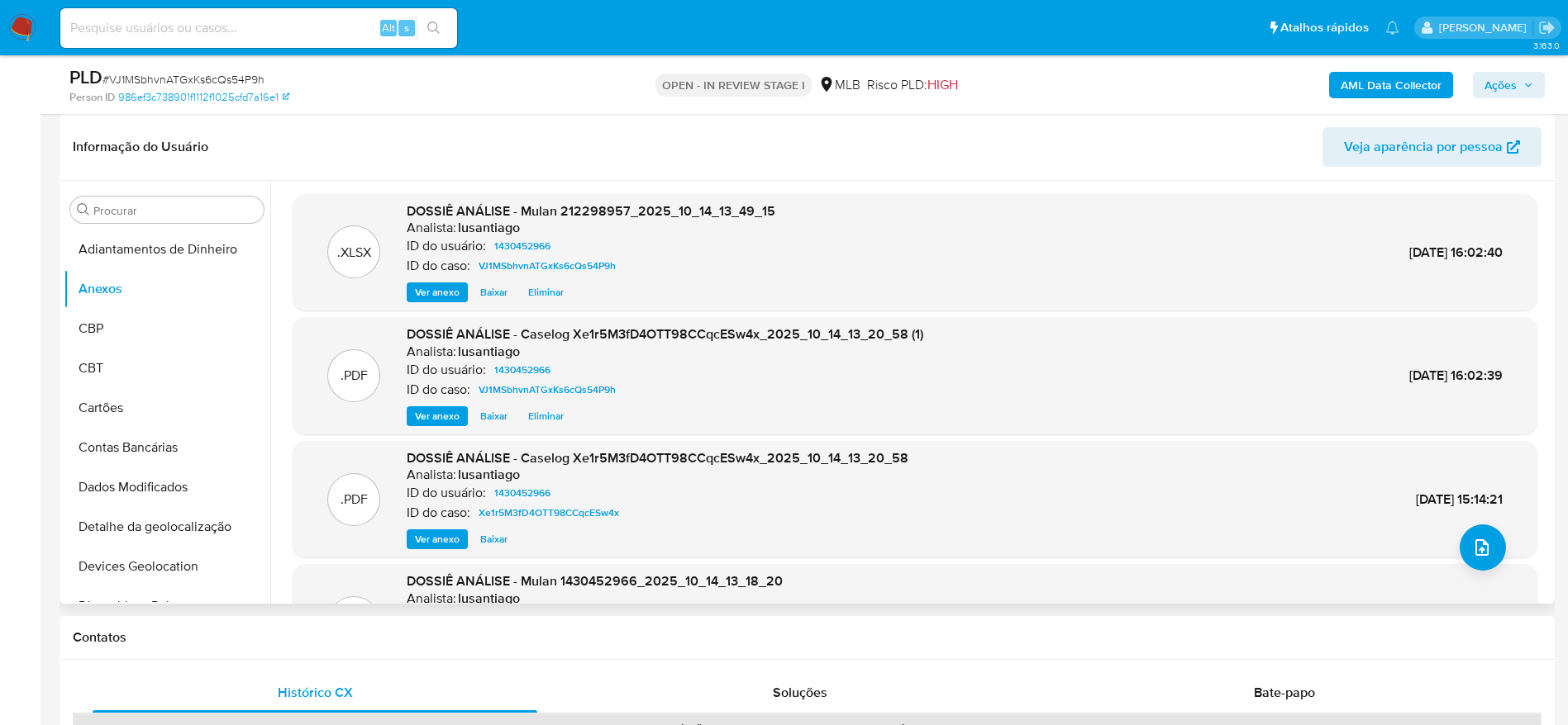
click at [1511, 70] on div "AML Data Collector Ações" at bounding box center [1301, 84] width 488 height 39
click at [1504, 83] on span "Ações" at bounding box center [1500, 85] width 32 height 26
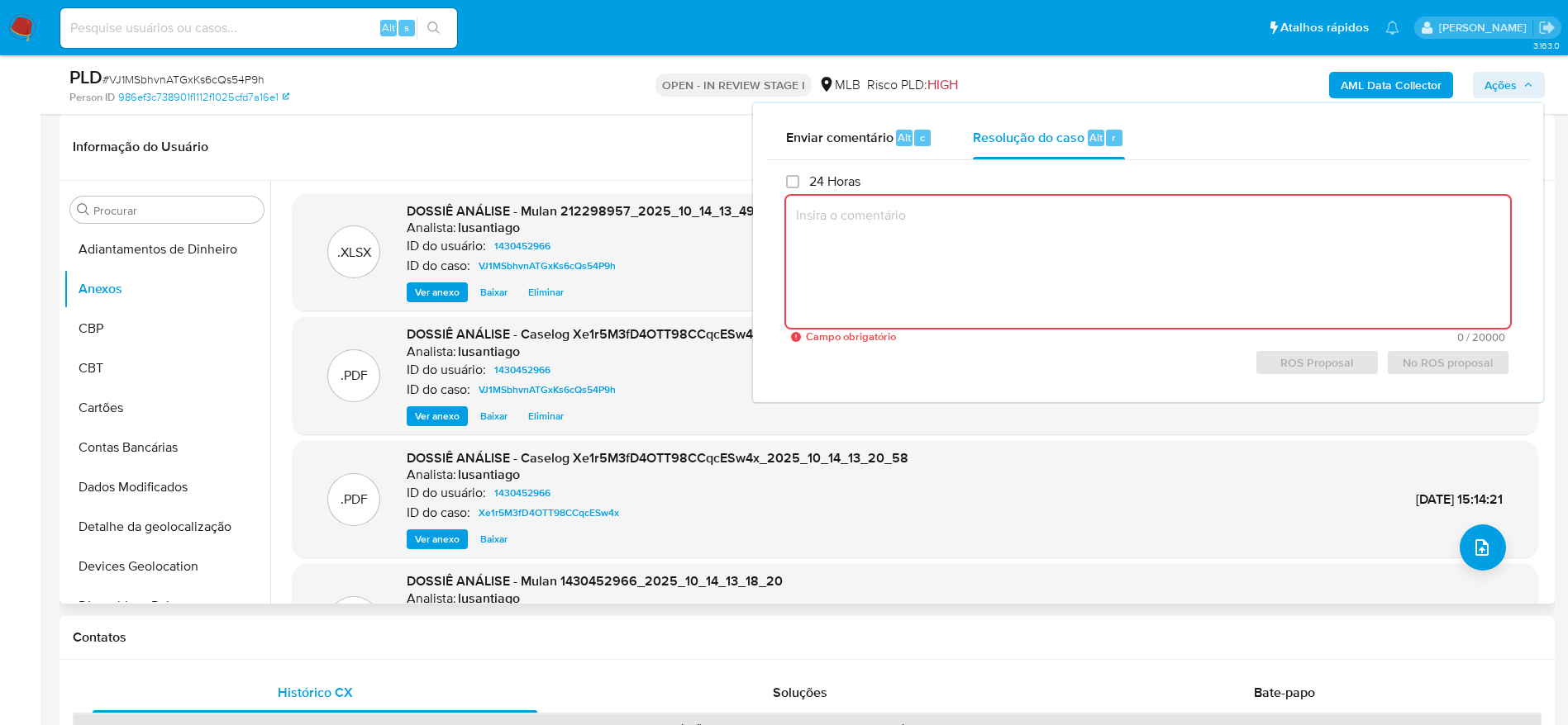
click at [884, 267] on textarea at bounding box center [1147, 262] width 724 height 132
paste textarea "Em suma, as informações que resultam neste arquivamento são: (I) Valores movime…"
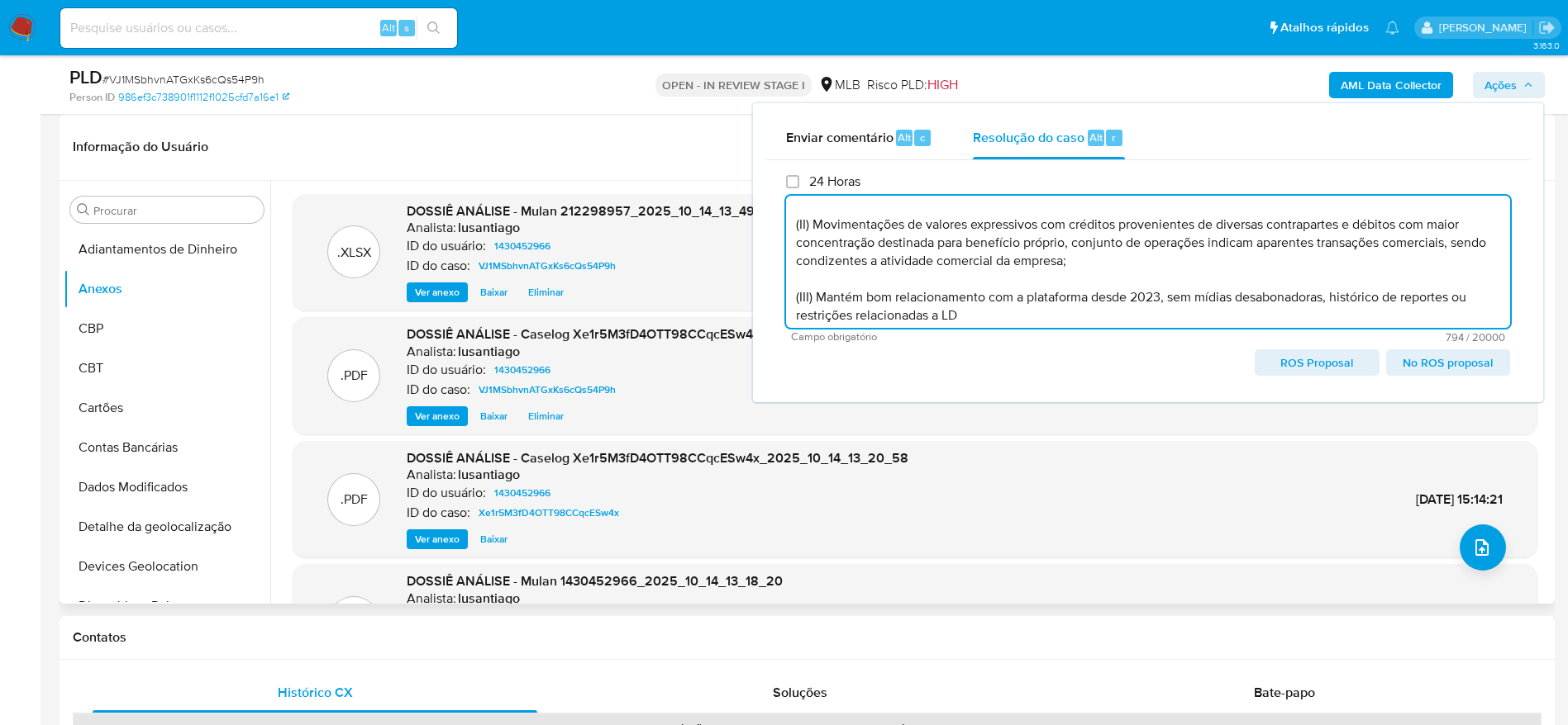
scroll to position [162, 0]
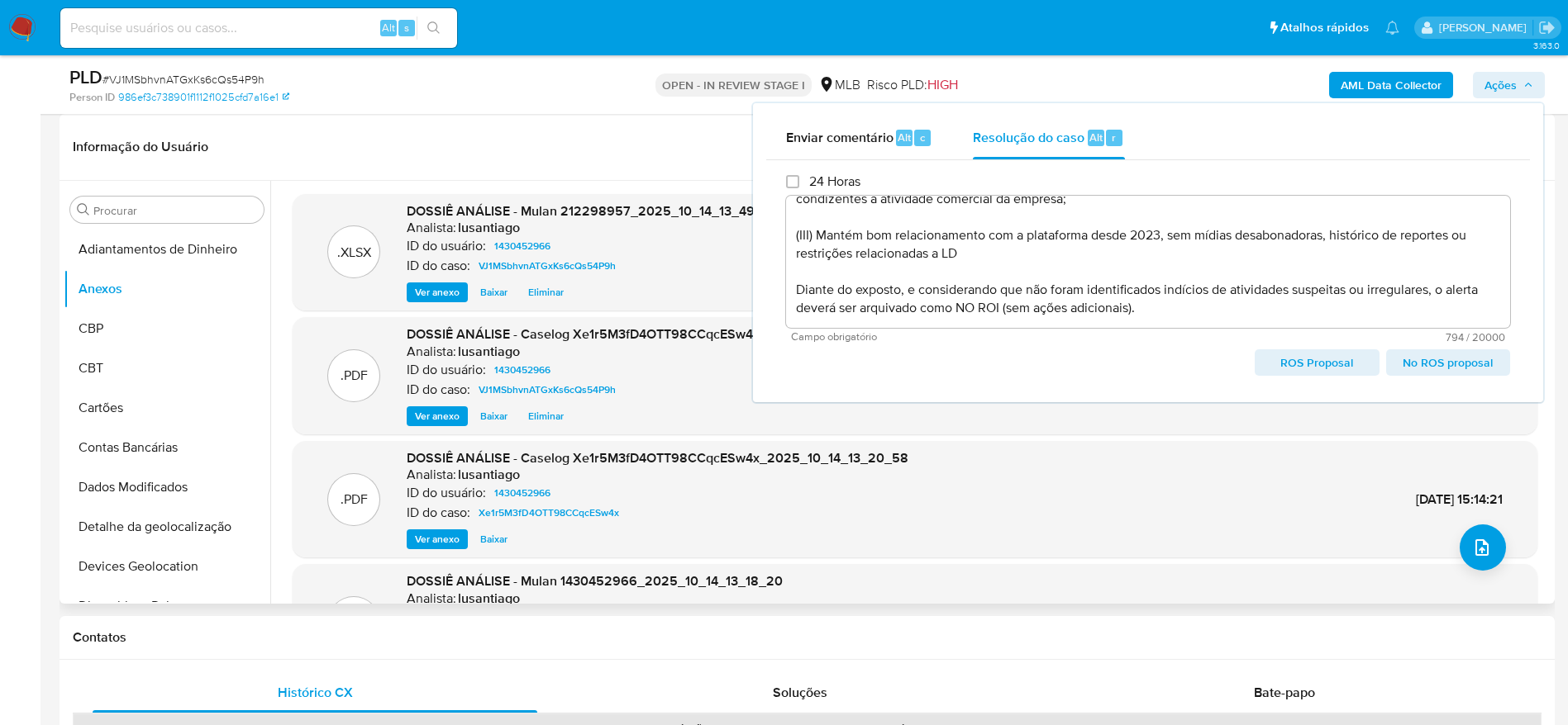
click at [1405, 363] on span "No ROS proposal" at bounding box center [1448, 363] width 101 height 23
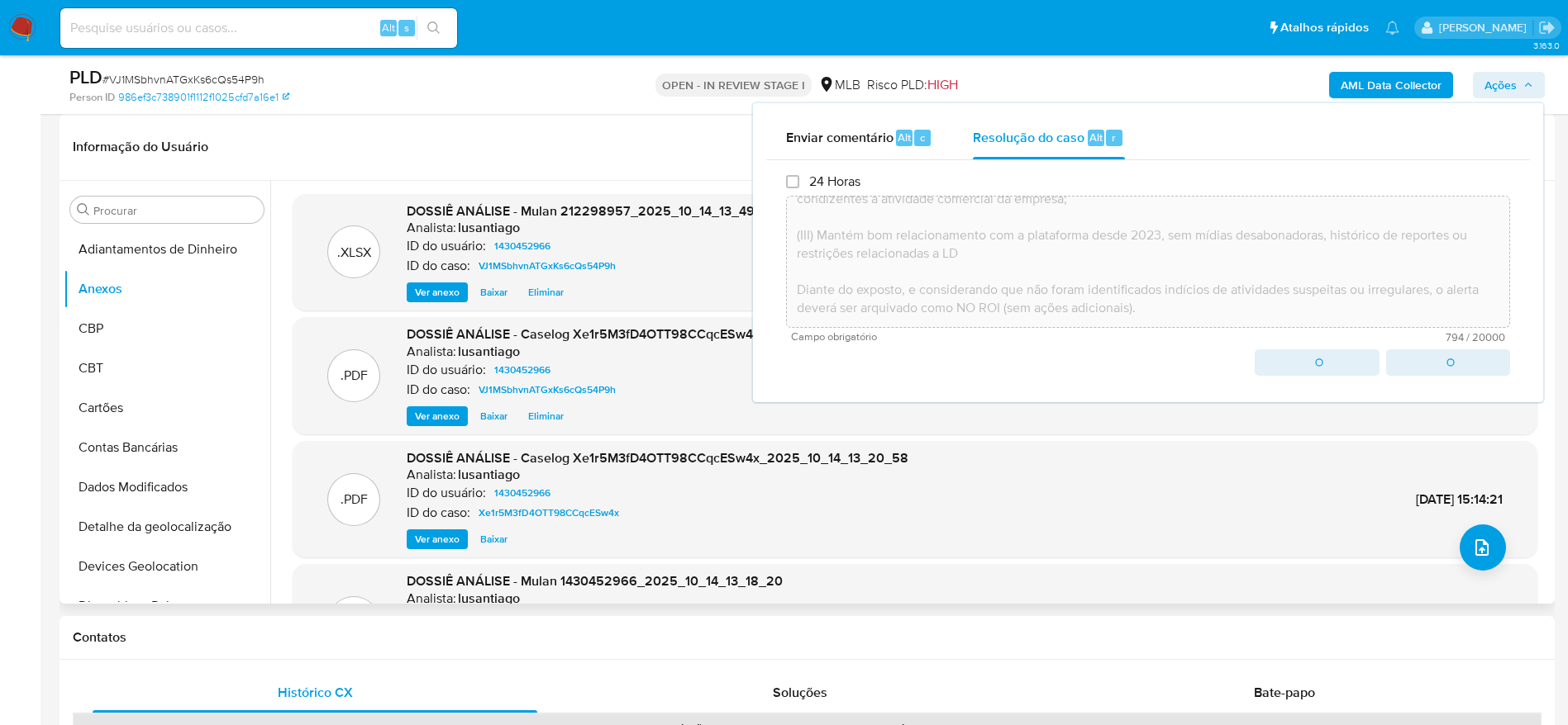
type textarea "Em suma, as informações que resultam neste arquivamento são: (I) Valores movime…"
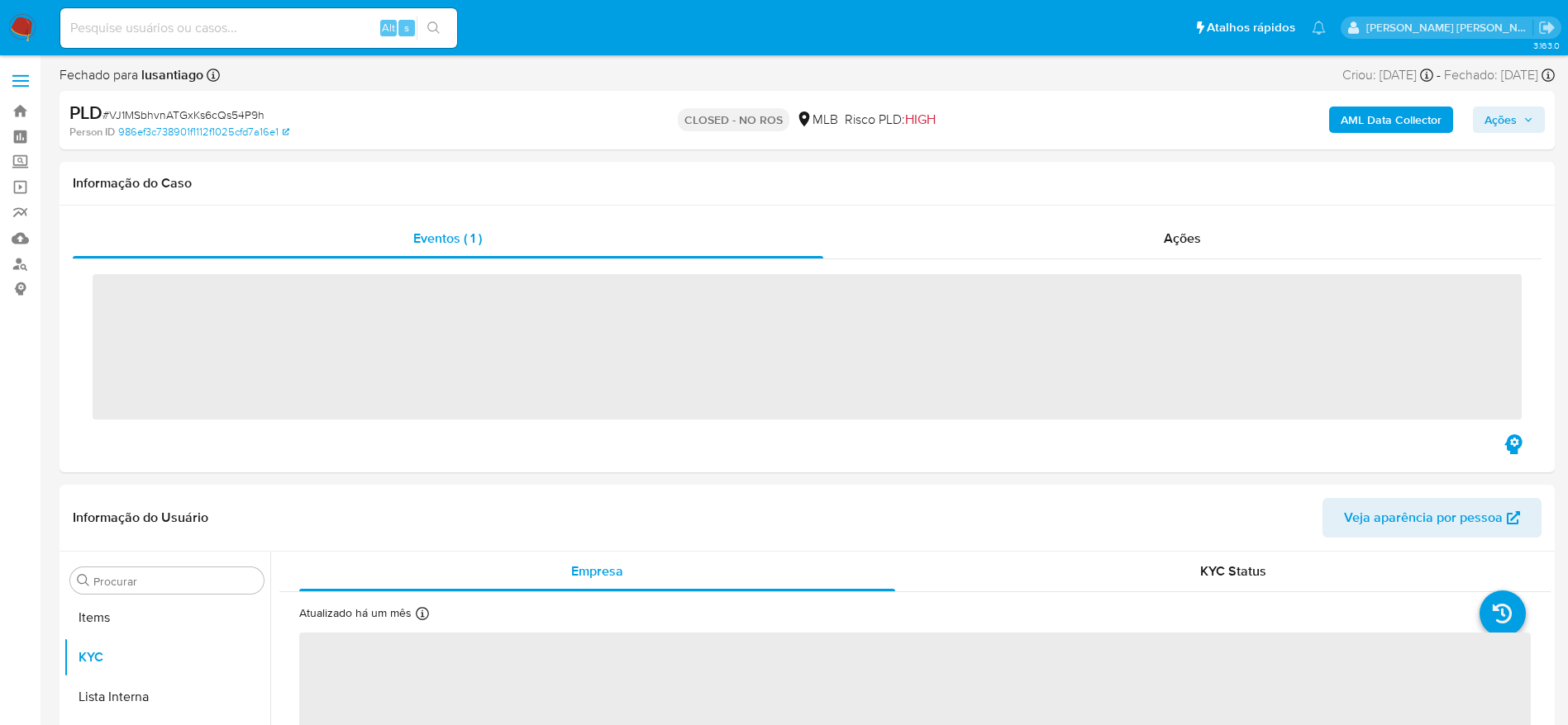
scroll to position [896, 0]
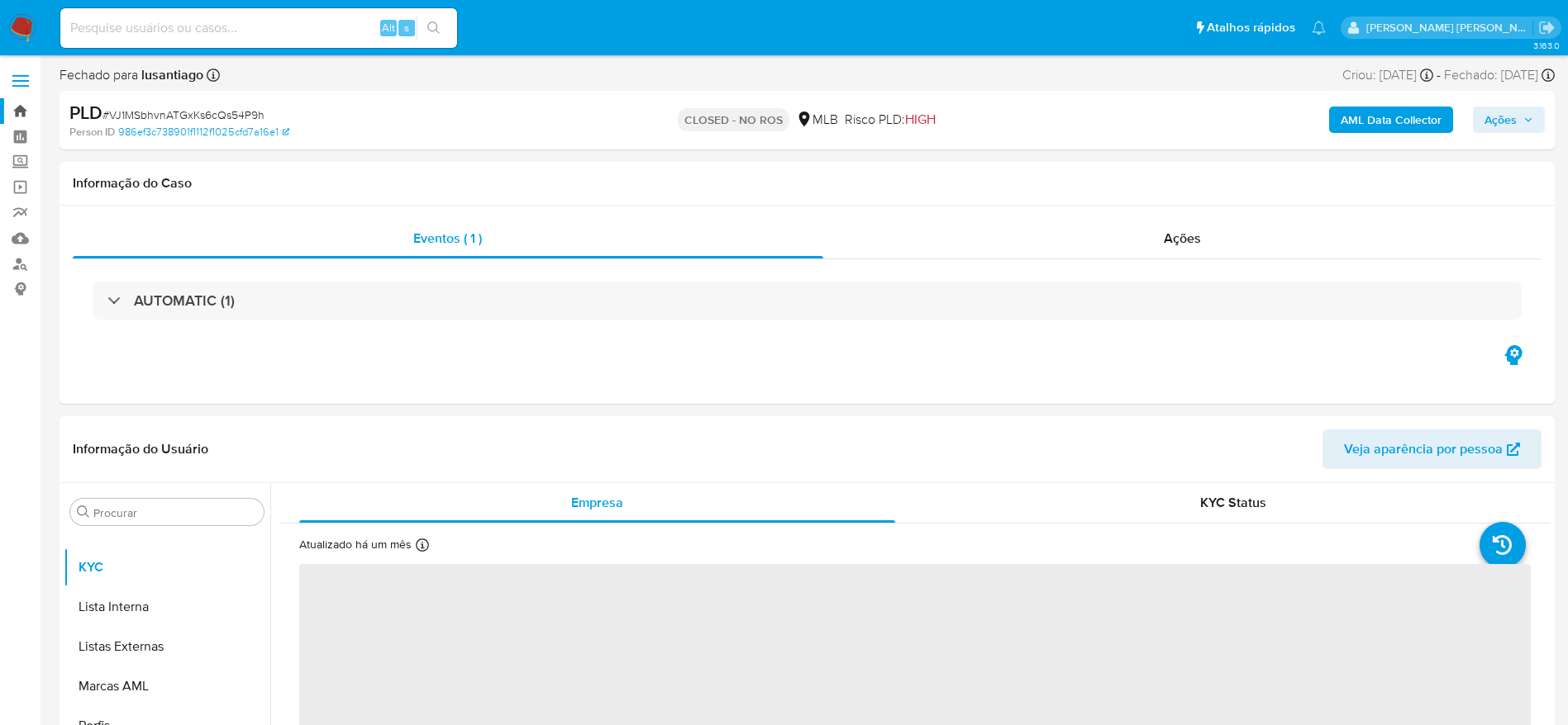
select select "10"
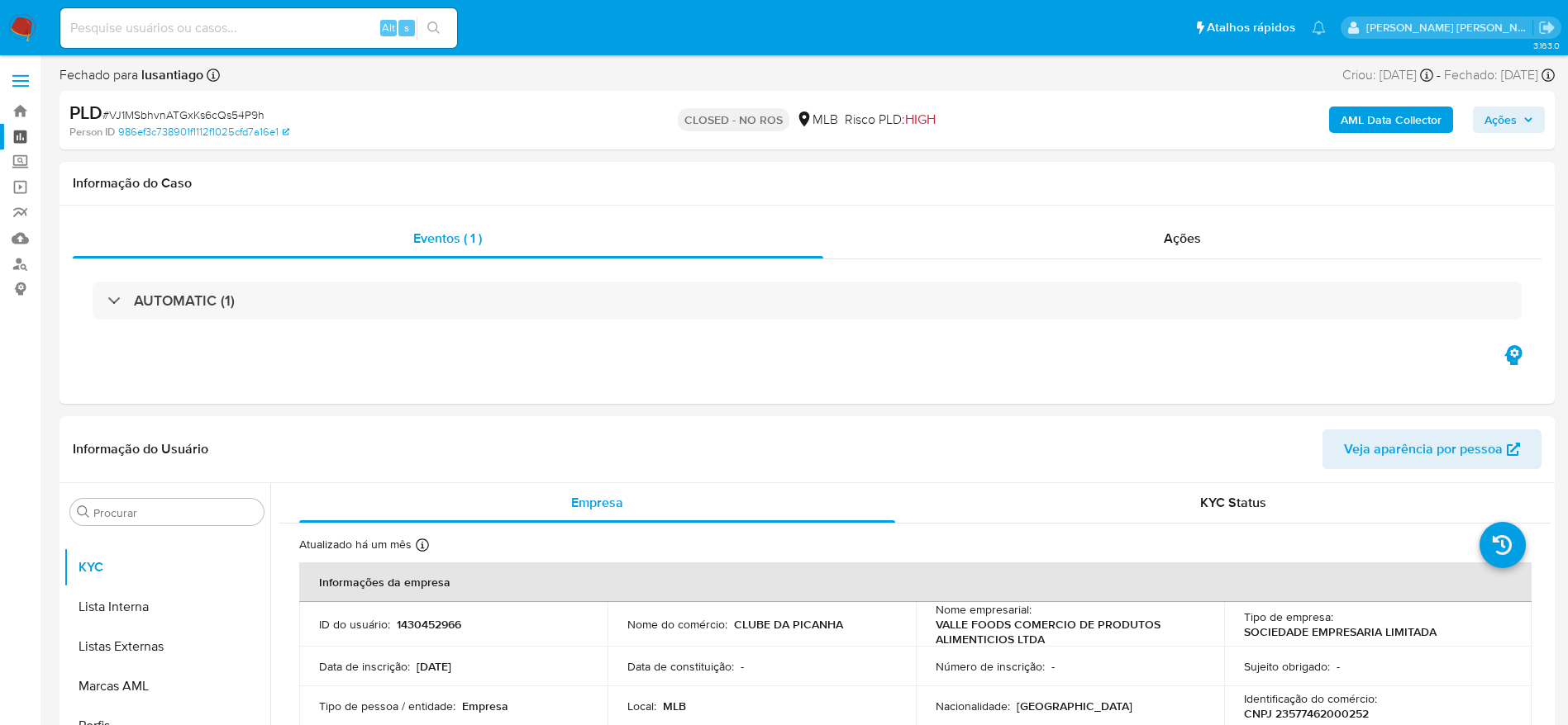
click at [22, 132] on link "Painel" at bounding box center [98, 136] width 197 height 26
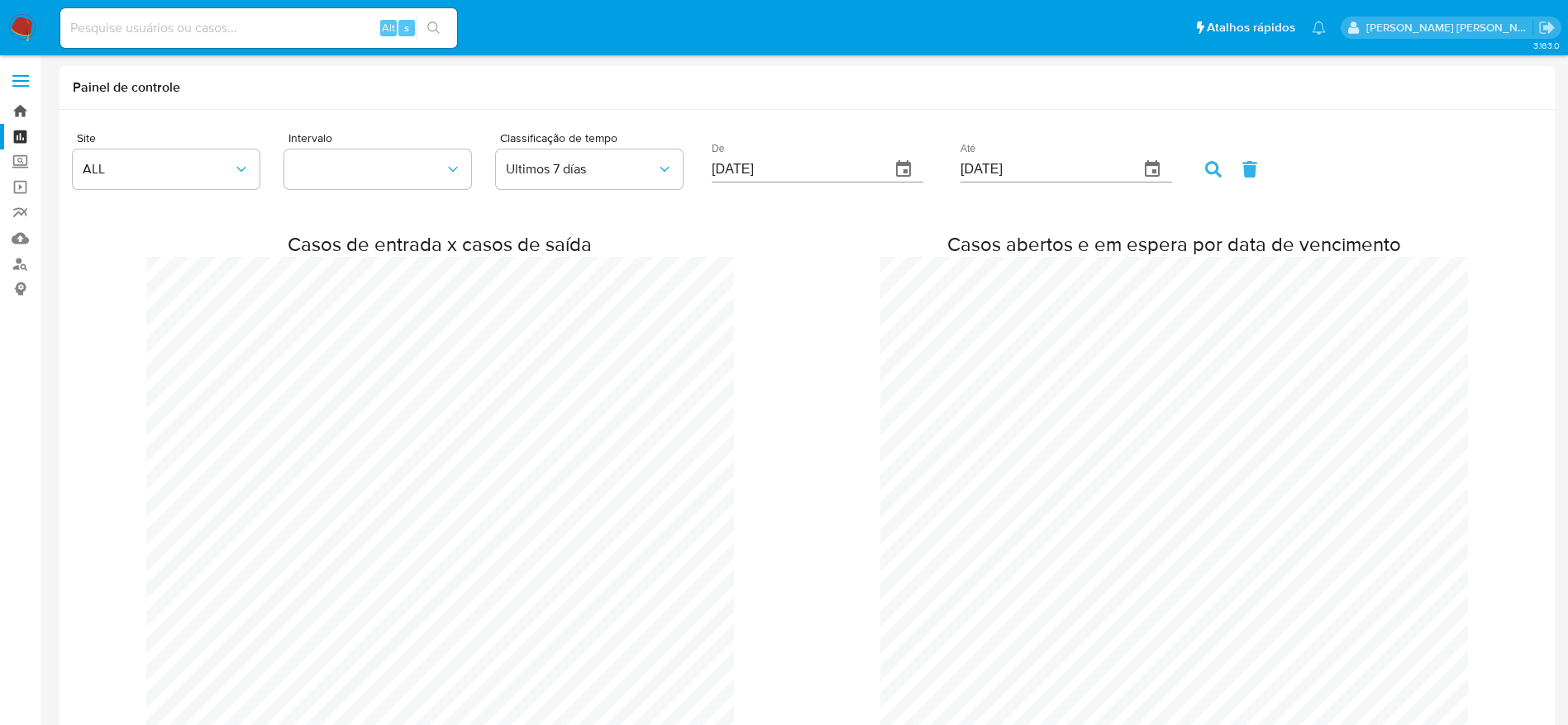
click at [14, 105] on link "Bandeja" at bounding box center [98, 111] width 197 height 26
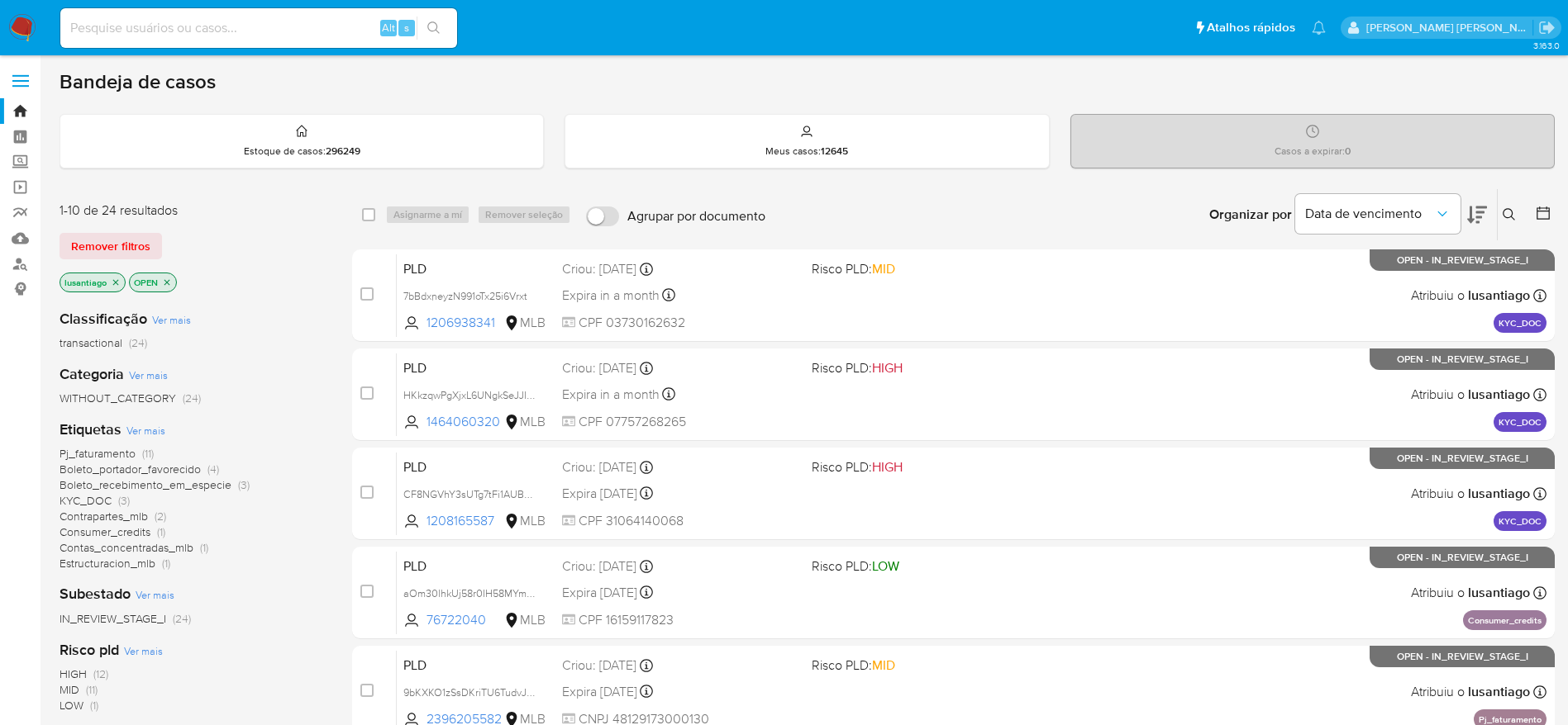
click at [294, 20] on input at bounding box center [259, 28] width 397 height 21
paste input "264330717"
type input "264330717"
click at [433, 28] on icon "search-icon" at bounding box center [434, 28] width 13 height 13
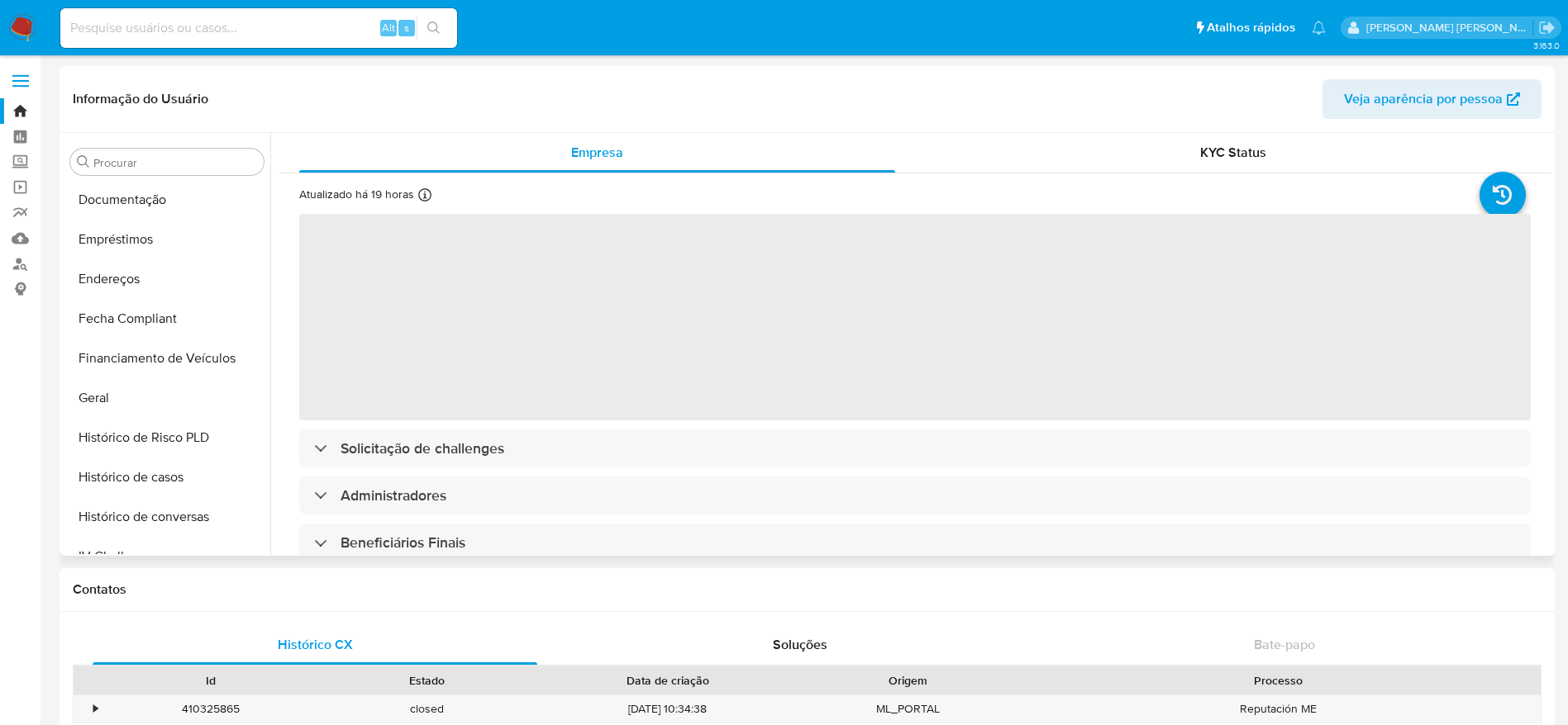
scroll to position [379, 0]
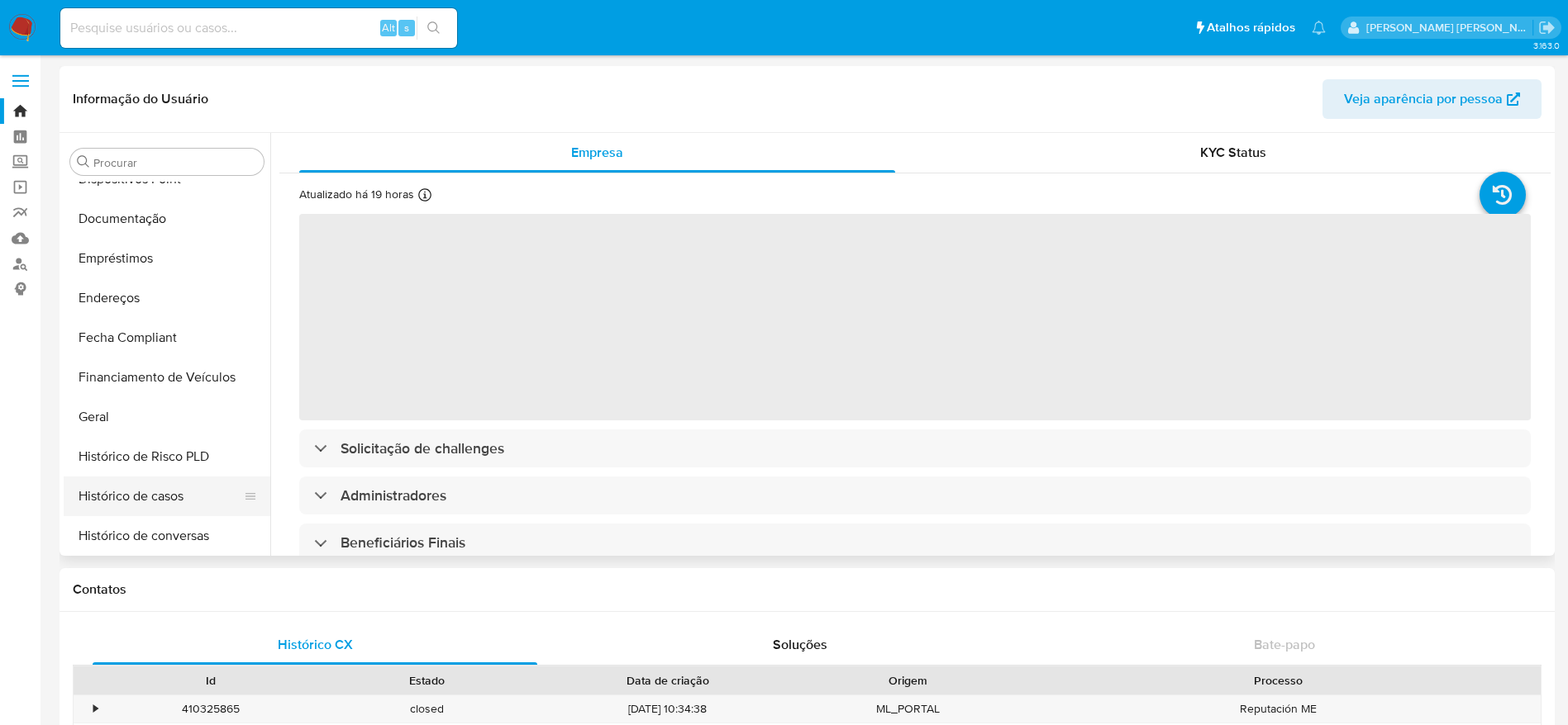
click at [178, 496] on button "Histórico de casos" at bounding box center [160, 497] width 194 height 40
select select "10"
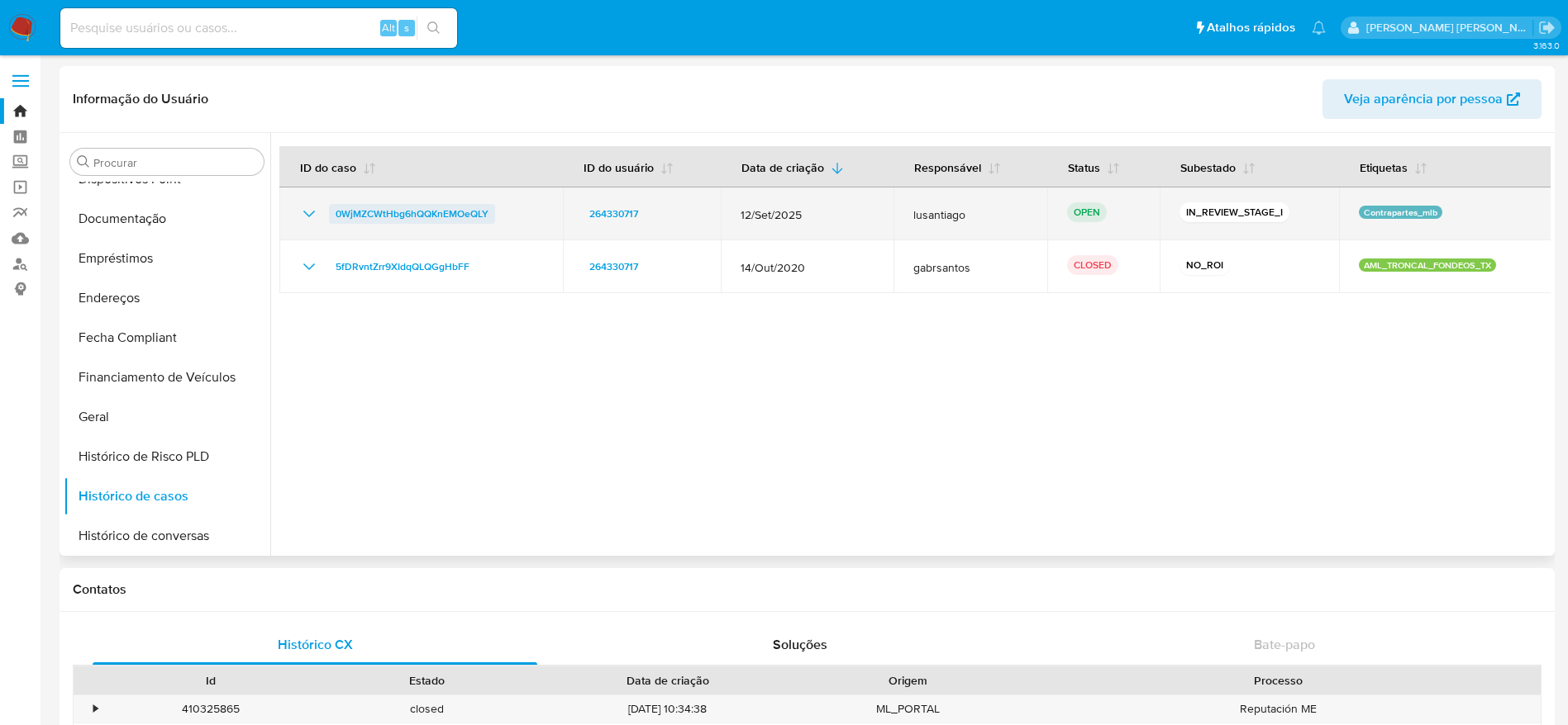
click at [385, 209] on span "0WjMZCWtHbg6hQQKnEMOeQLY" at bounding box center [412, 214] width 153 height 20
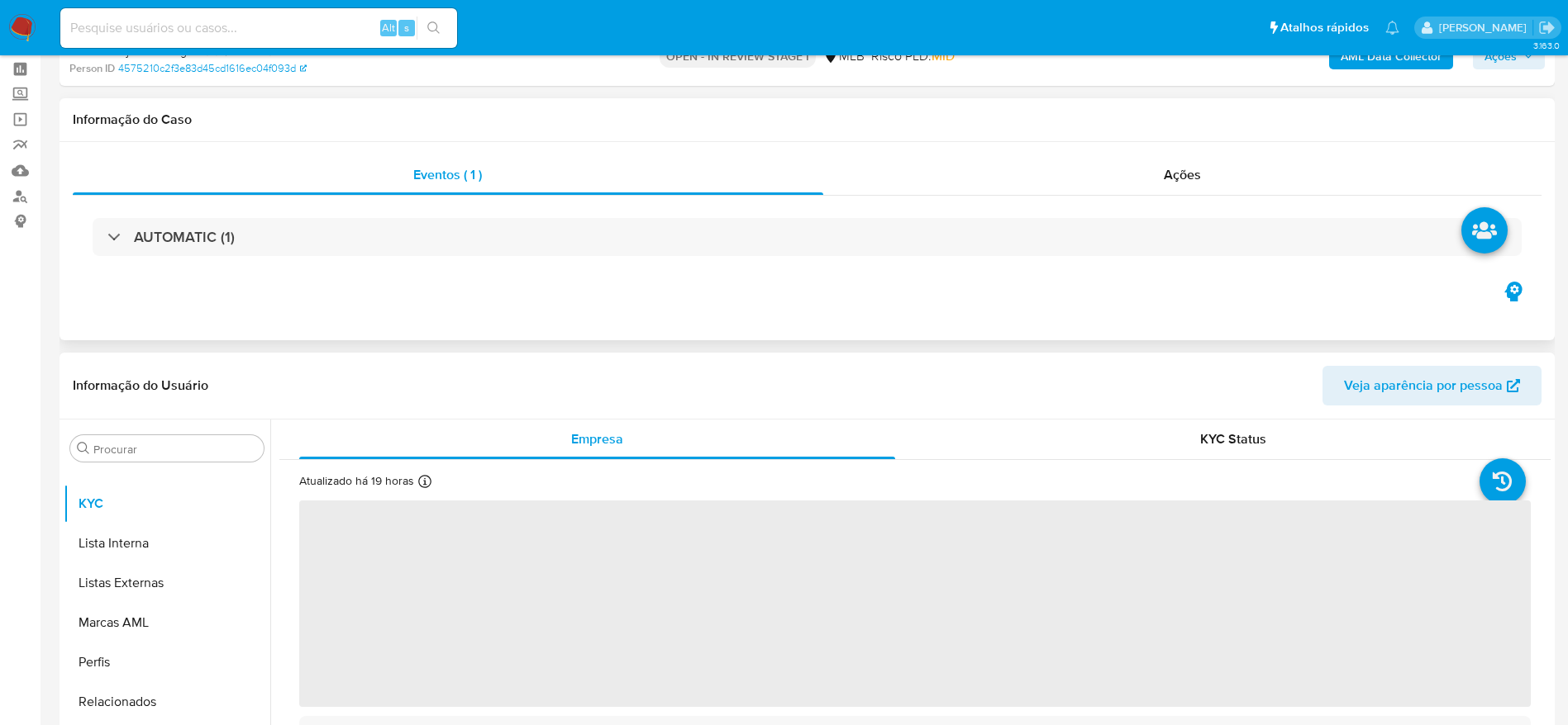
scroll to position [124, 0]
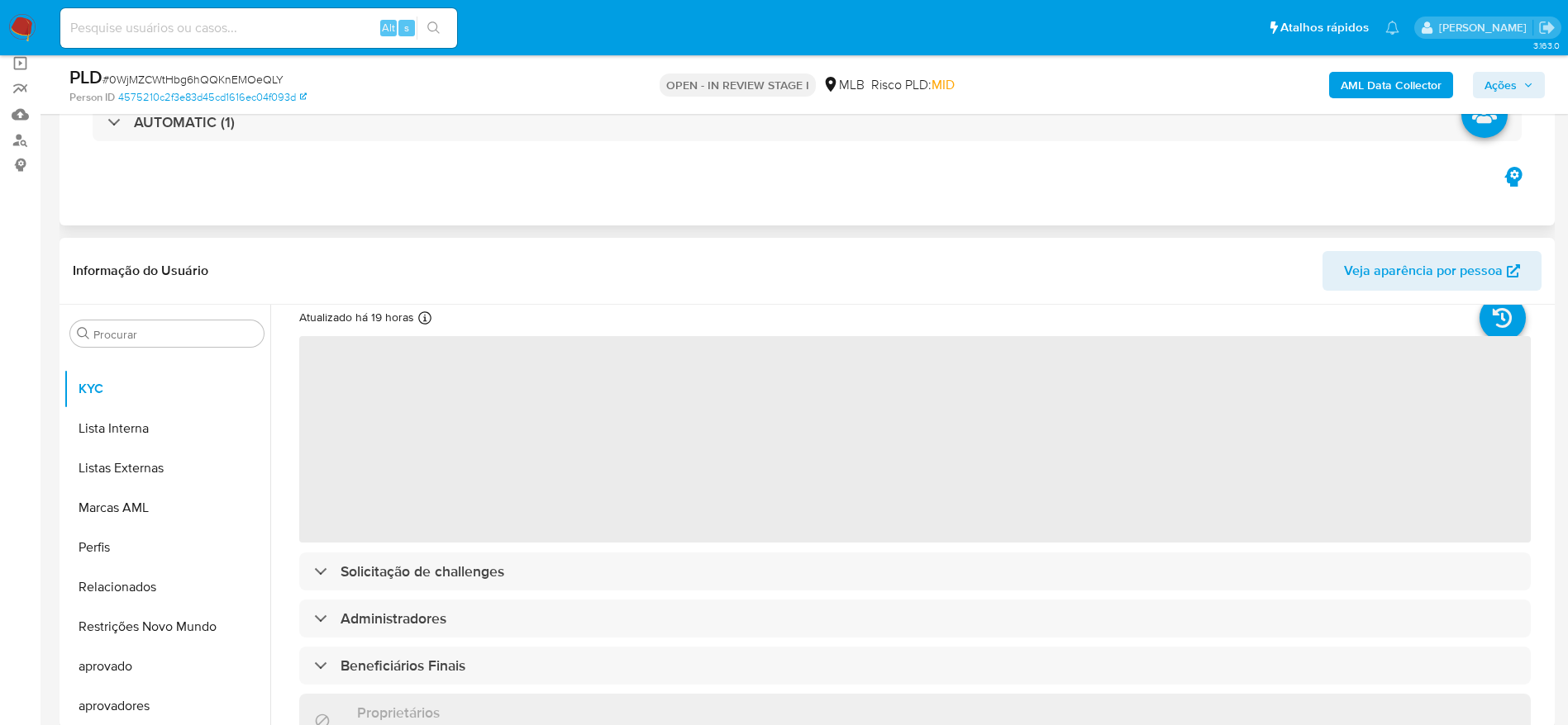
select select "10"
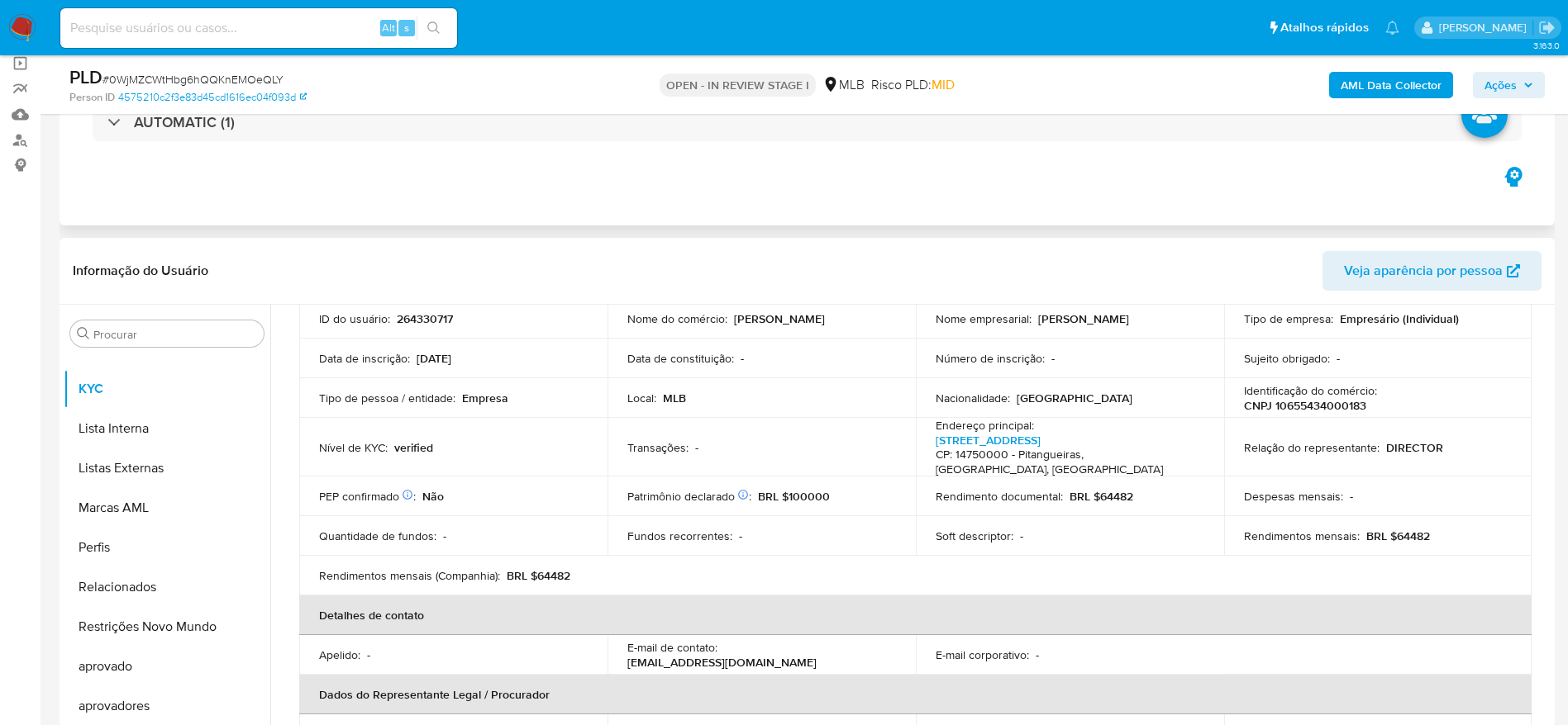
click at [1298, 402] on p "CNPJ 10655434000183" at bounding box center [1305, 406] width 122 height 15
copy p "10655434000183"
